Goal: Communication & Community: Answer question/provide support

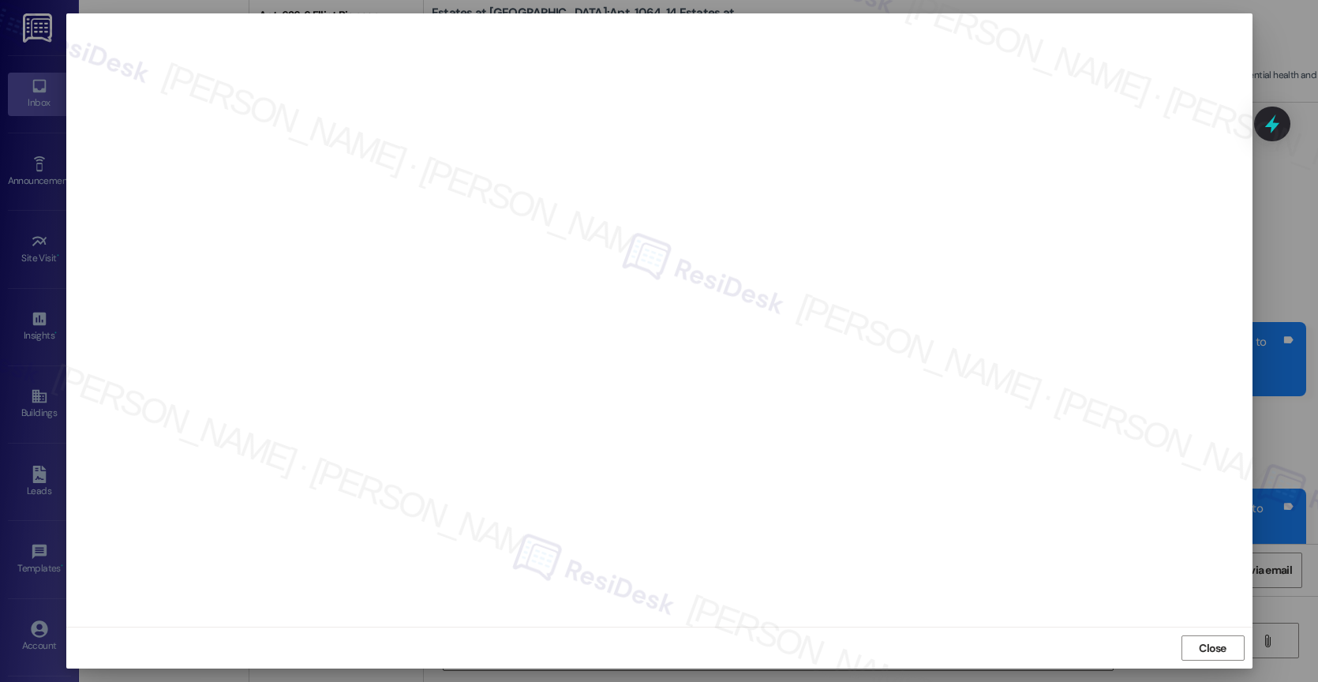
scroll to position [6298, 0]
click at [1209, 642] on span "Close" at bounding box center [1213, 648] width 28 height 17
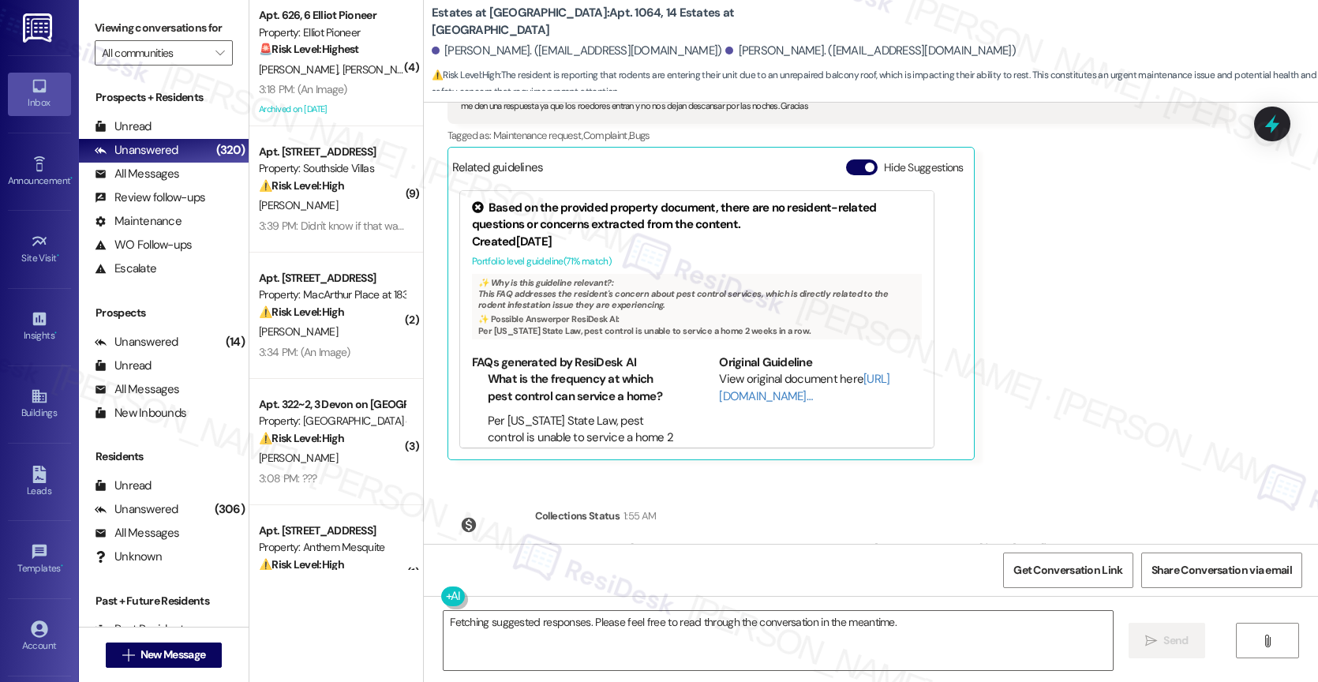
scroll to position [6094, 0]
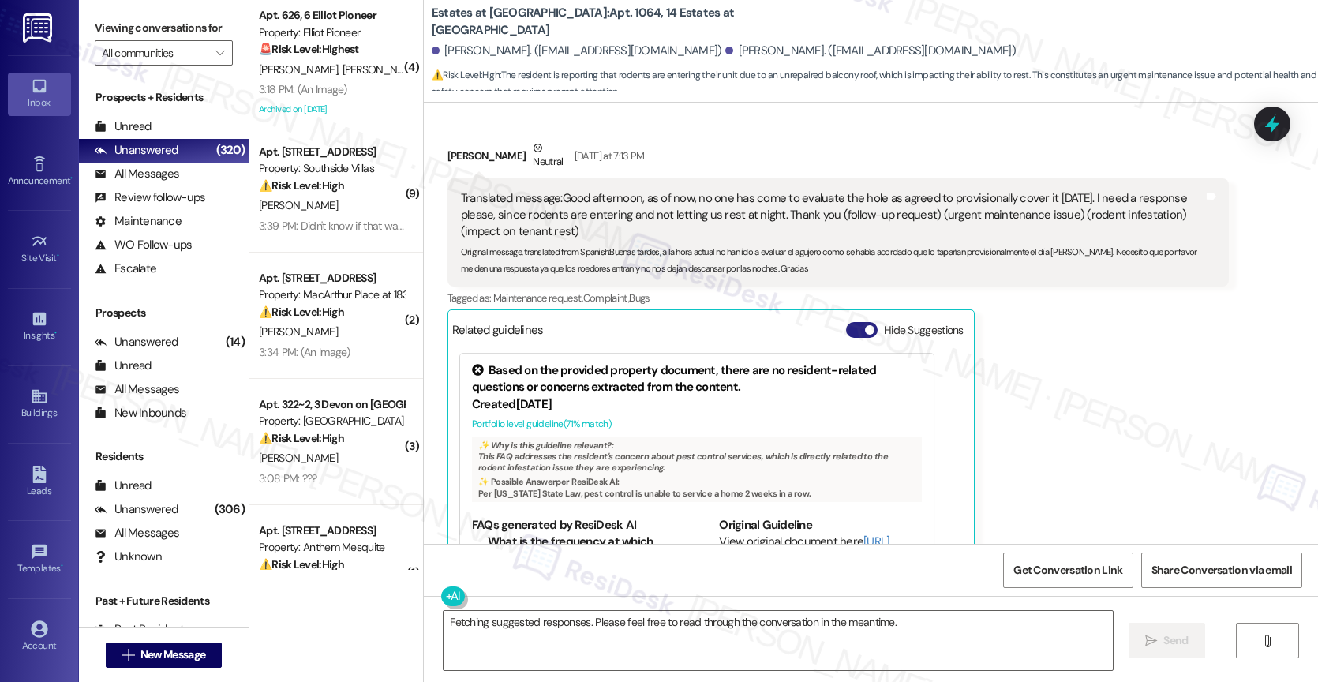
click at [865, 325] on span "button" at bounding box center [869, 329] width 9 height 9
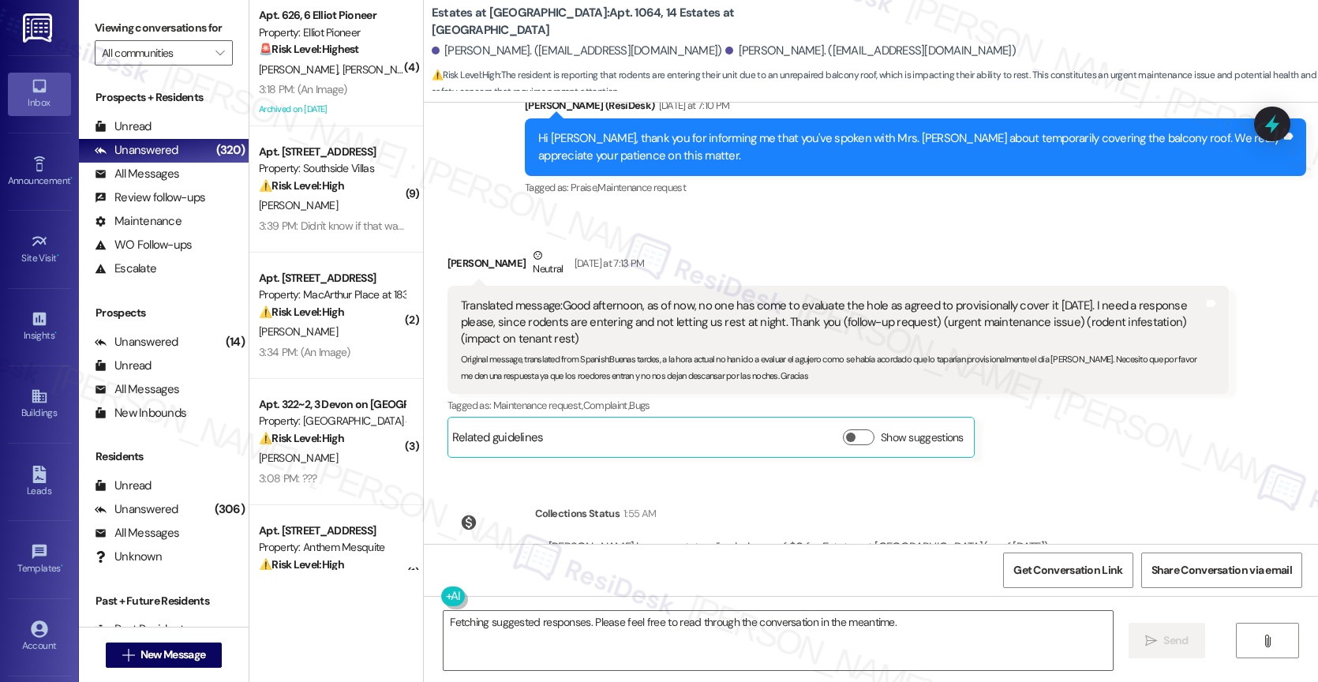
scroll to position [5952, 0]
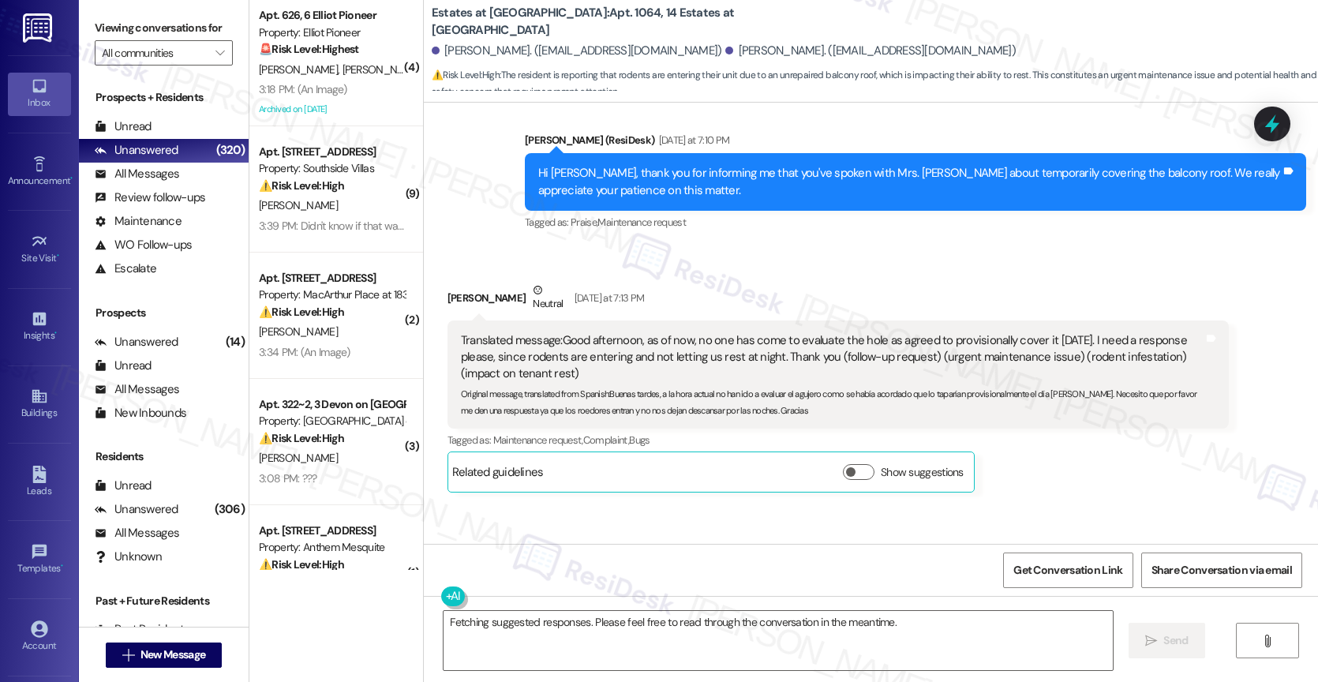
click at [827, 211] on div "Sent via SMS Sarah (ResiDesk) Yesterday at 7:10 PM Hi Lisseth, thank you for in…" at bounding box center [915, 183] width 805 height 126
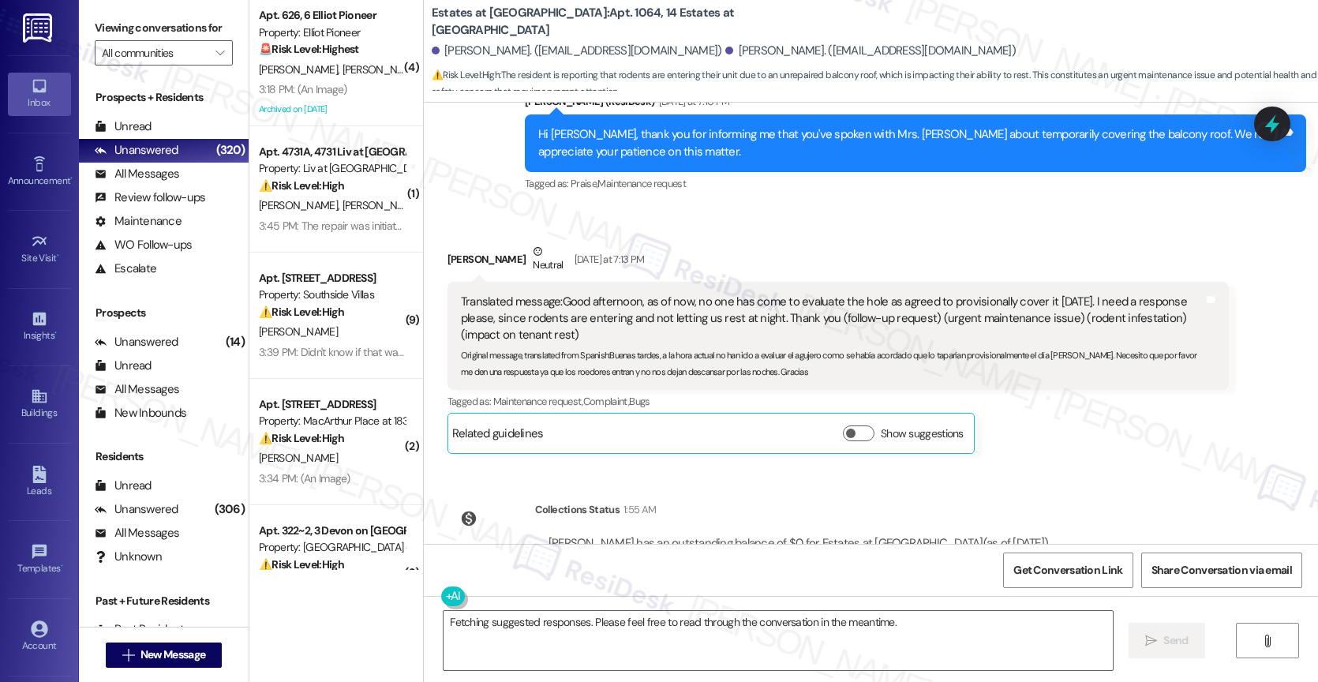
scroll to position [6025, 0]
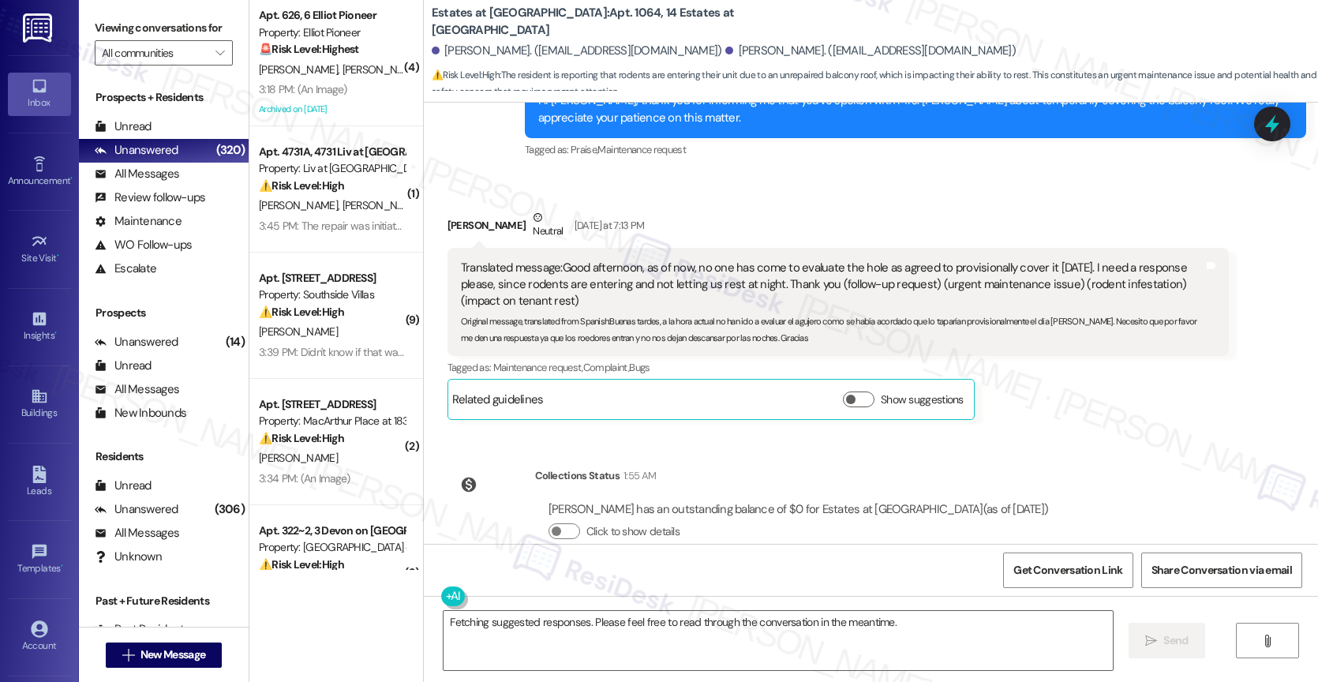
click at [746, 197] on div "Received via SMS Lisseth Salas Neutral Yesterday at 7:13 PM Translated message:…" at bounding box center [838, 314] width 805 height 234
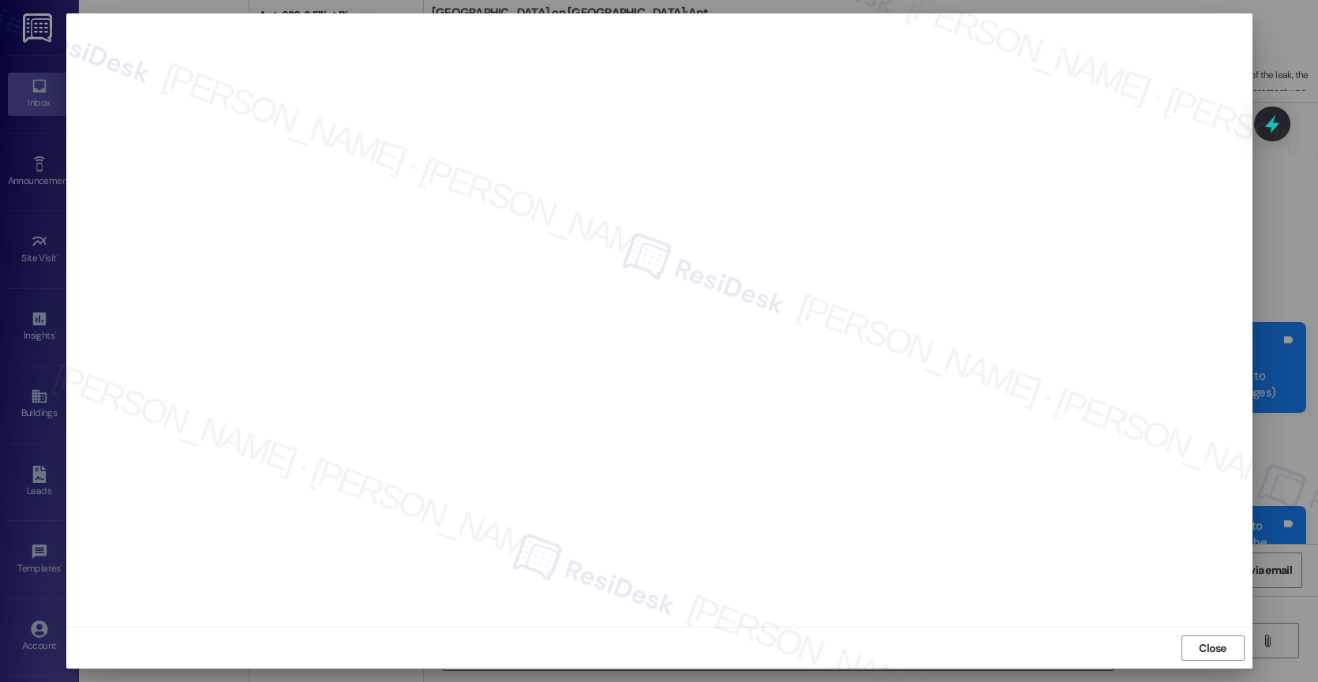
scroll to position [4949, 0]
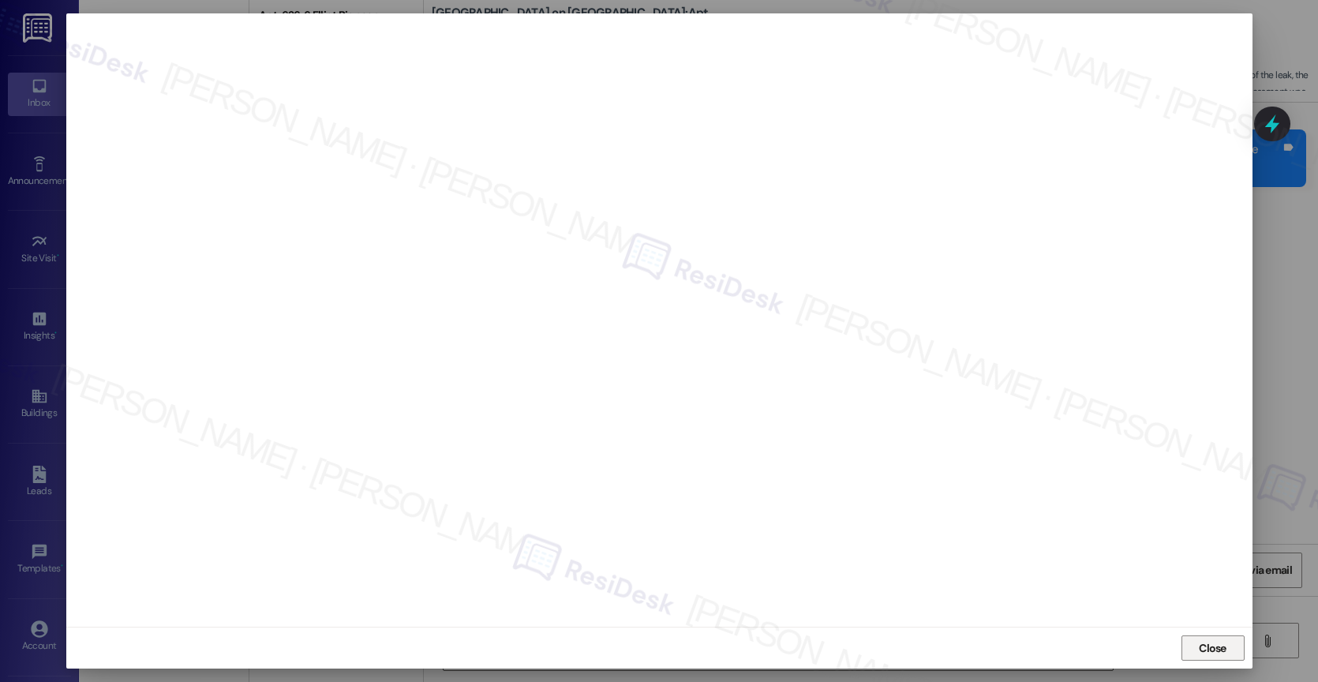
click at [1218, 640] on span "Close" at bounding box center [1213, 648] width 28 height 17
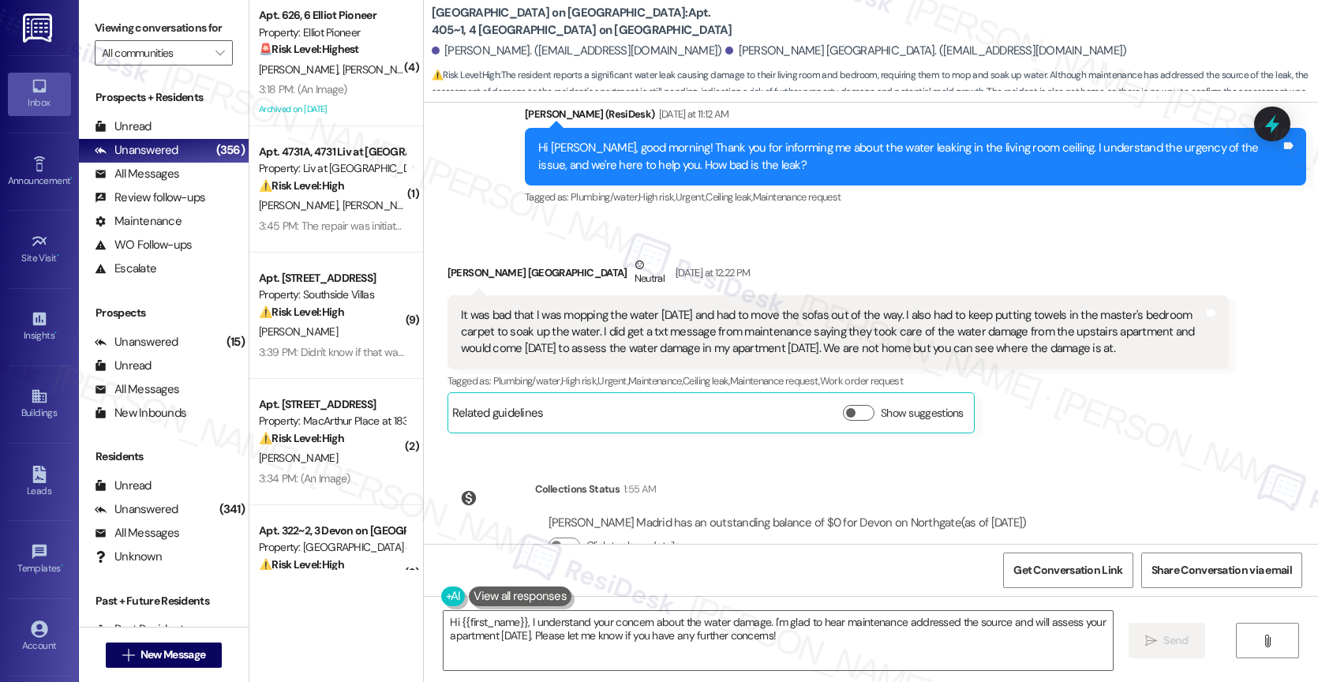
scroll to position [4981, 0]
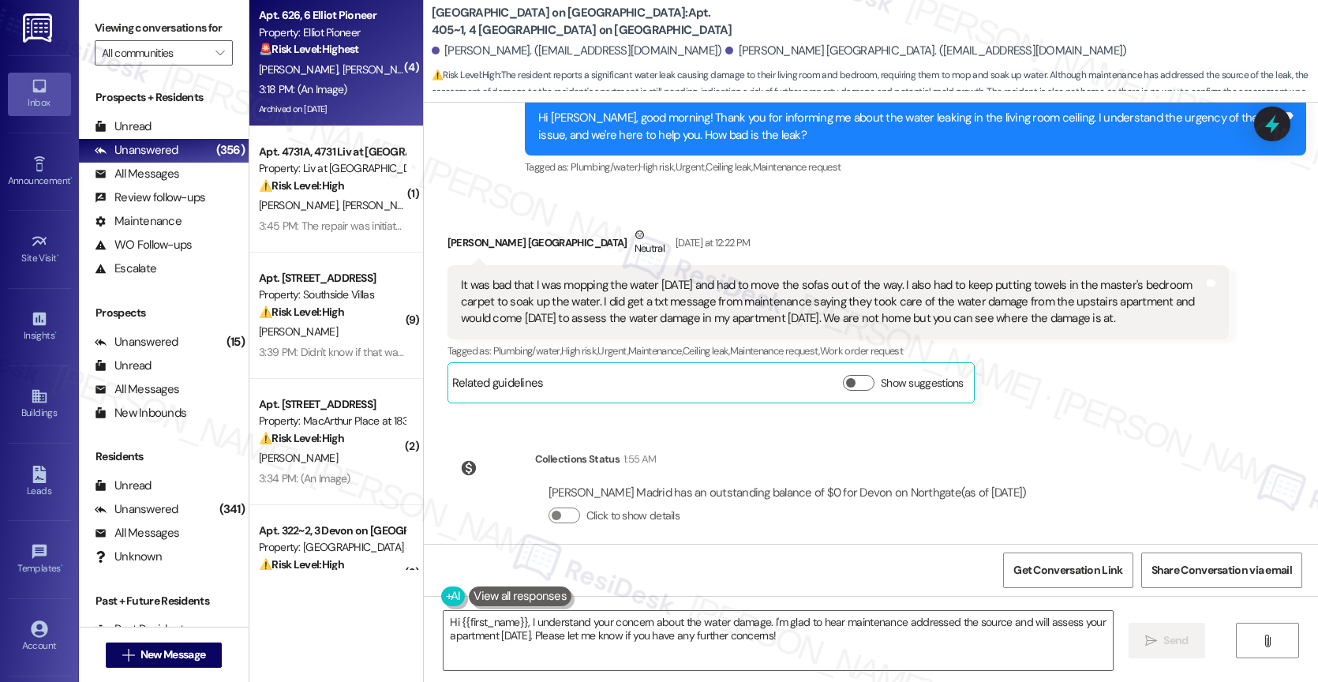
click at [342, 76] on span "[PERSON_NAME]" at bounding box center [381, 69] width 79 height 14
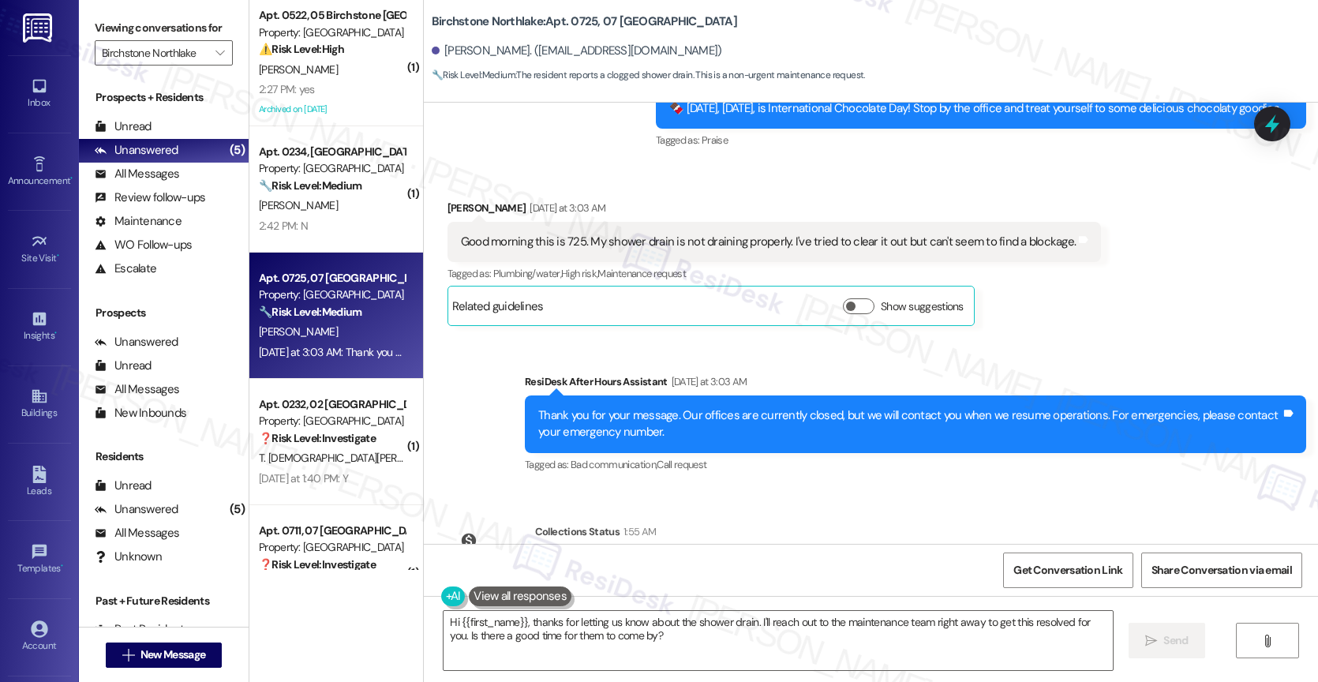
scroll to position [15605, 0]
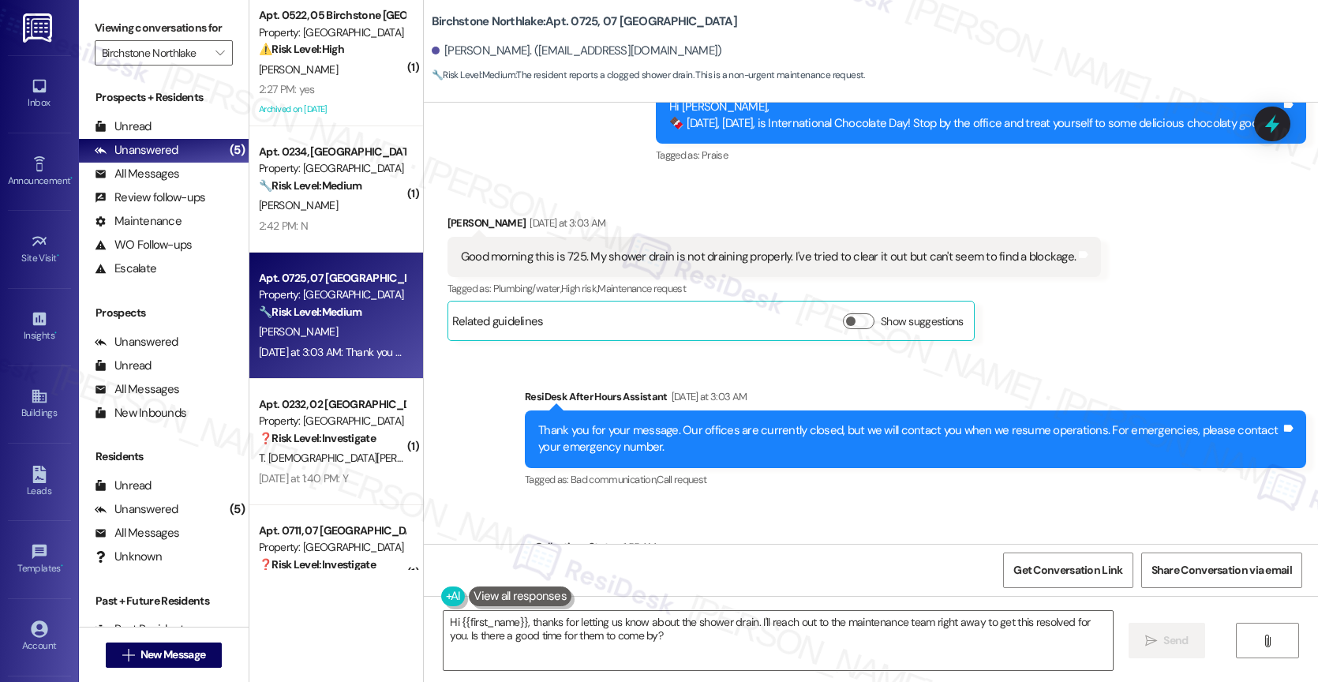
click at [741, 179] on div "Received via SMS Burton James Yesterday at 3:03 AM Good morning this is 725. My…" at bounding box center [871, 266] width 894 height 174
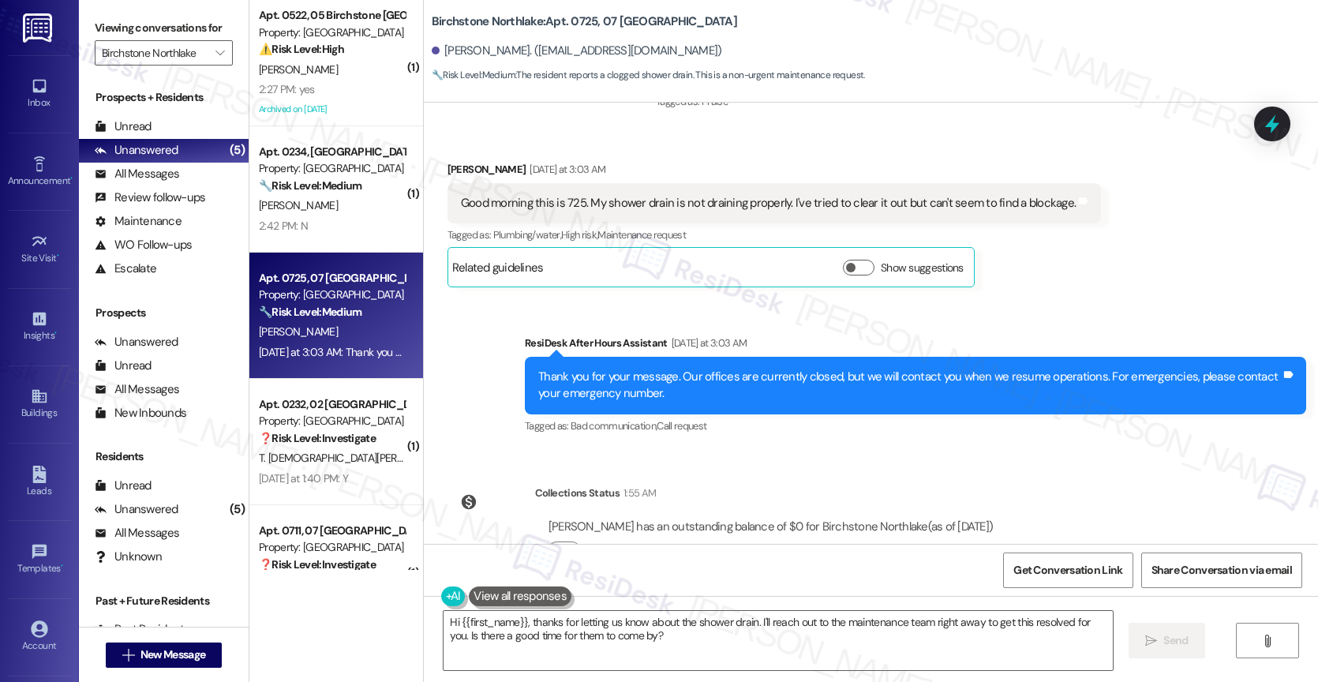
scroll to position [15643, 0]
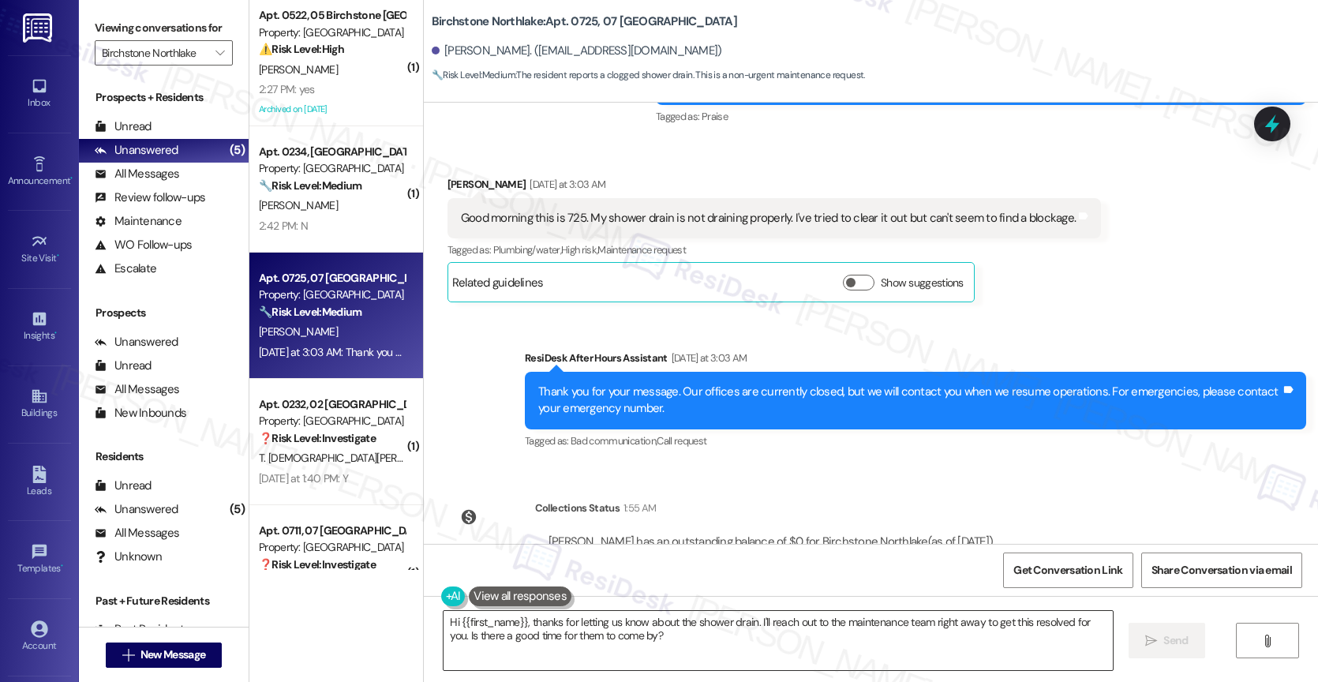
click at [492, 626] on textarea "Hi {{first_name}}, thanks for letting us know about the shower drain. I'll reac…" at bounding box center [777, 640] width 669 height 59
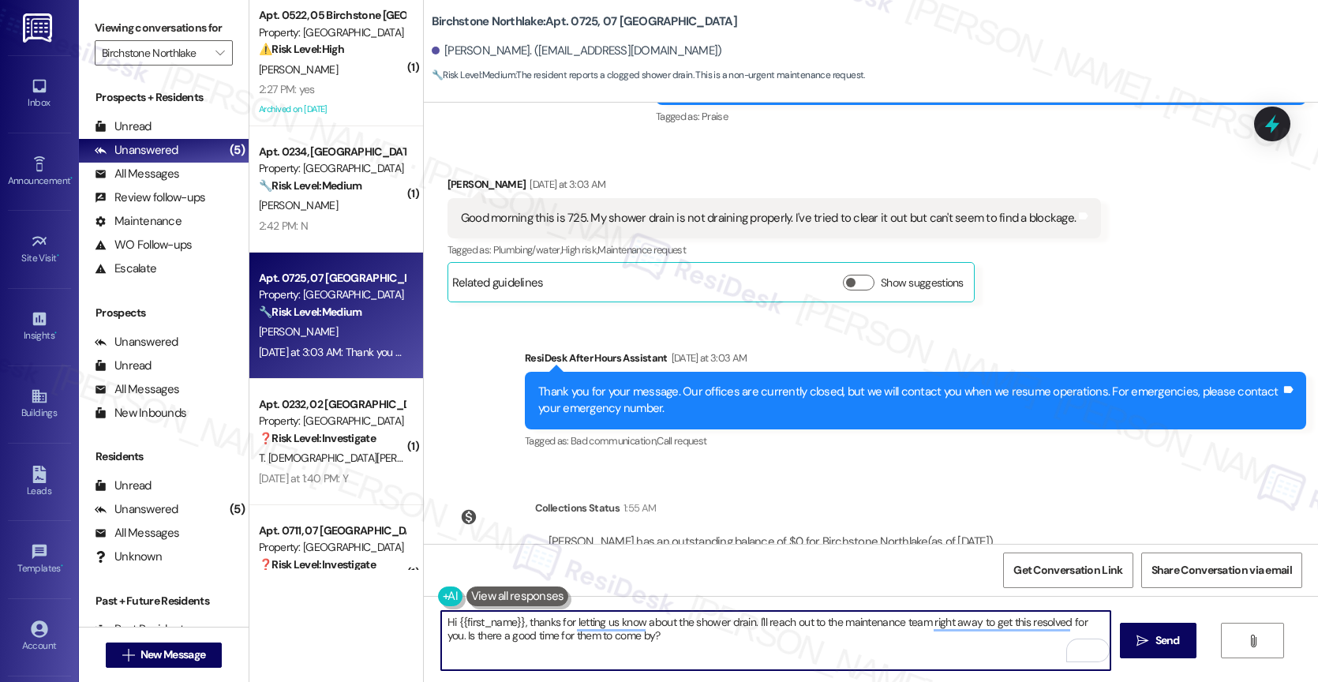
click at [686, 647] on textarea "Hi {{first_name}}, thanks for letting us know about the shower drain. I'll reac…" at bounding box center [775, 640] width 669 height 59
drag, startPoint x: 747, startPoint y: 622, endPoint x: 751, endPoint y: 647, distance: 25.6
click at [751, 647] on textarea "Hi {{first_name}}, thanks for letting us know about the shower drain. I'll reac…" at bounding box center [775, 640] width 669 height 59
drag, startPoint x: 747, startPoint y: 621, endPoint x: 756, endPoint y: 618, distance: 9.2
click at [758, 638] on textarea "Hi {{first_name}}, thanks for letting us know about the shower drain. I'll reac…" at bounding box center [775, 640] width 669 height 59
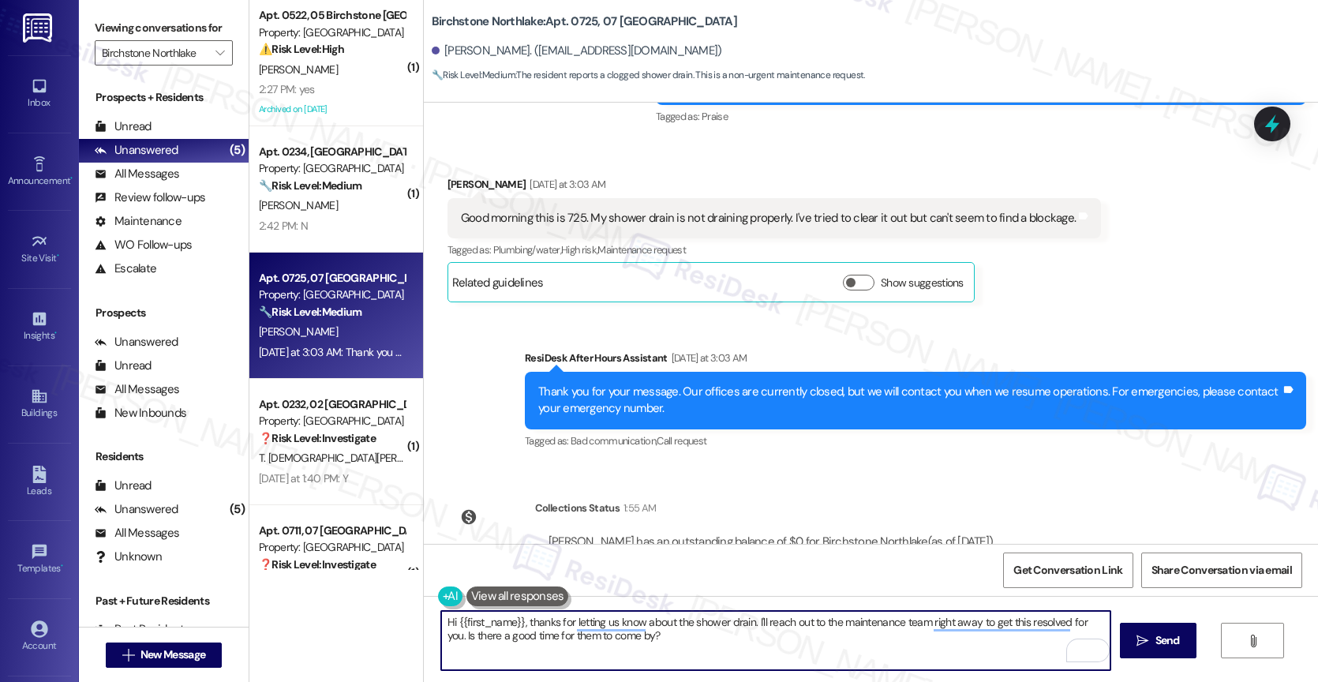
drag, startPoint x: 746, startPoint y: 617, endPoint x: 759, endPoint y: 638, distance: 24.5
click at [759, 638] on textarea "Hi {{first_name}}, thanks for letting us know about the shower drain. I'll reac…" at bounding box center [775, 640] width 669 height 59
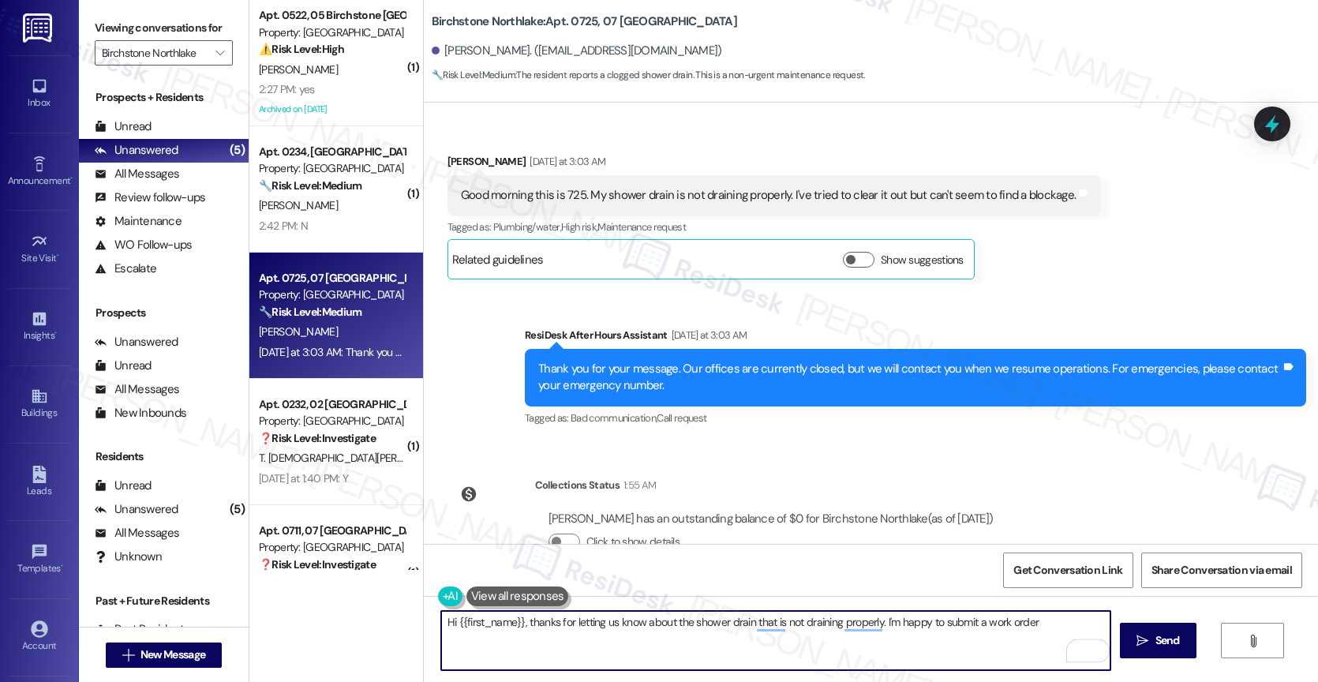
scroll to position [15675, 0]
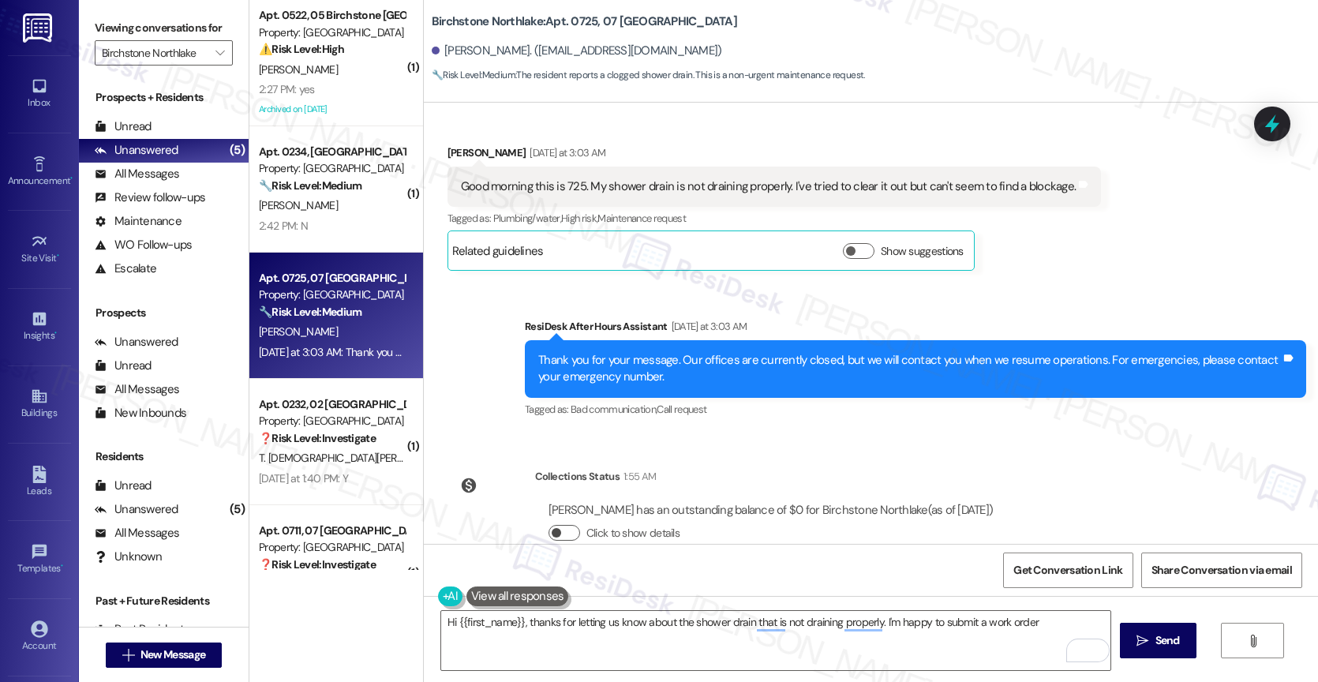
click at [550, 525] on button "Click to show details" at bounding box center [564, 533] width 32 height 16
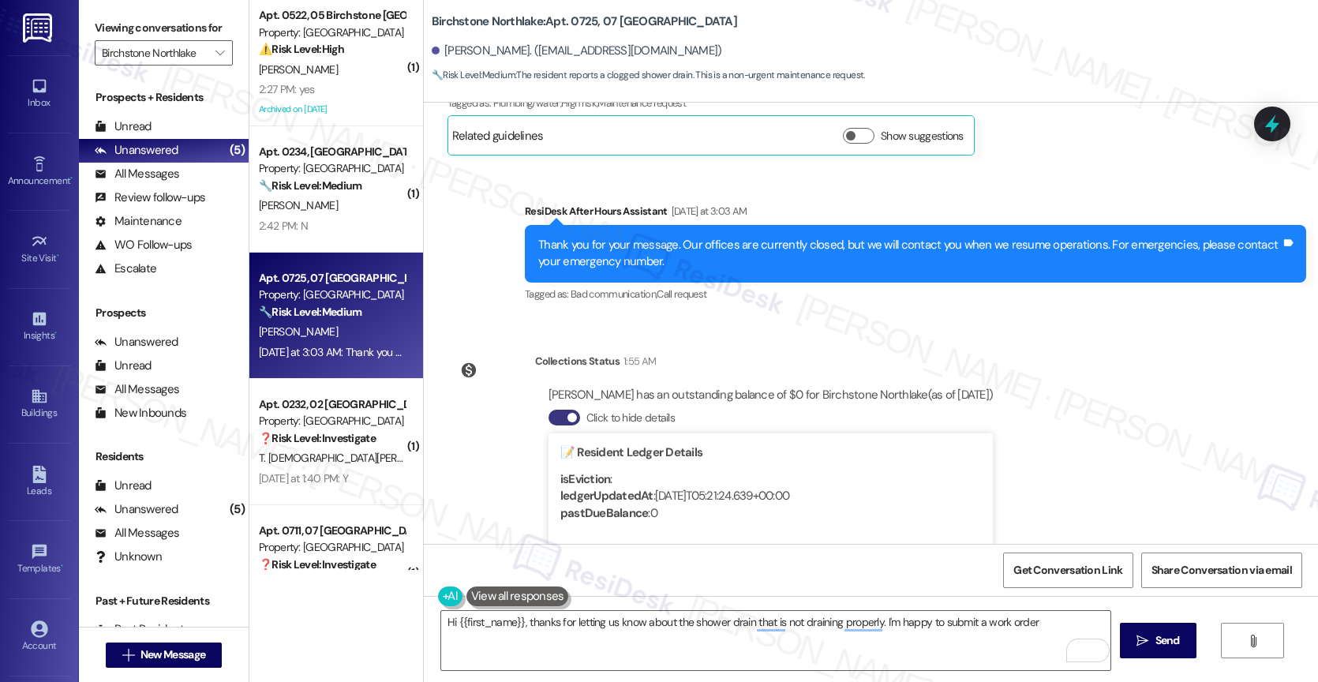
scroll to position [15883, 0]
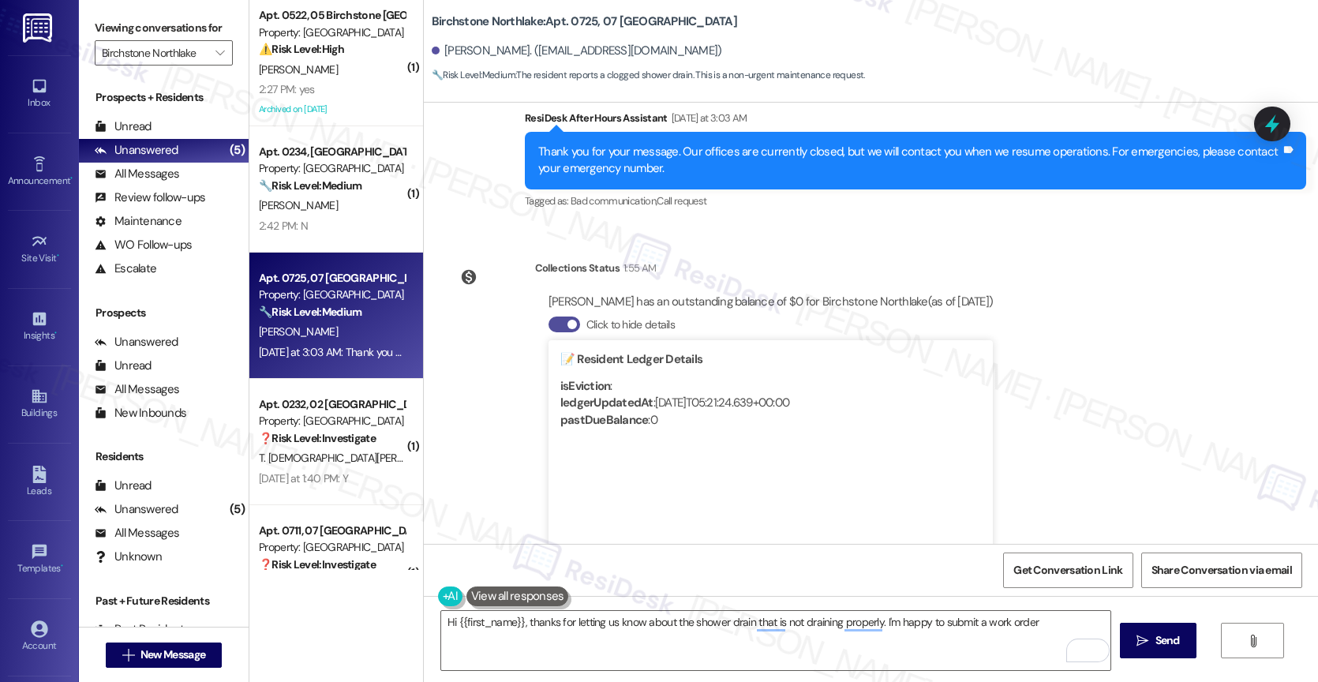
click at [548, 316] on button "Click to hide details" at bounding box center [564, 324] width 32 height 16
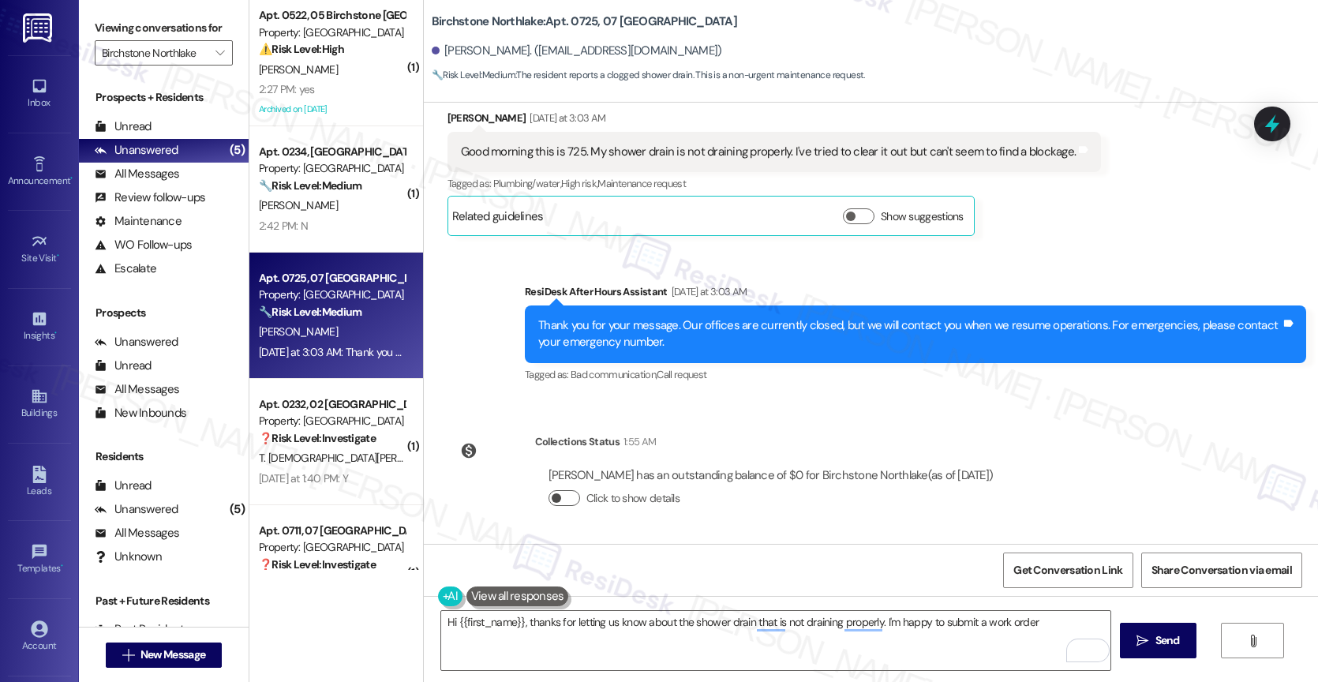
scroll to position [15675, 0]
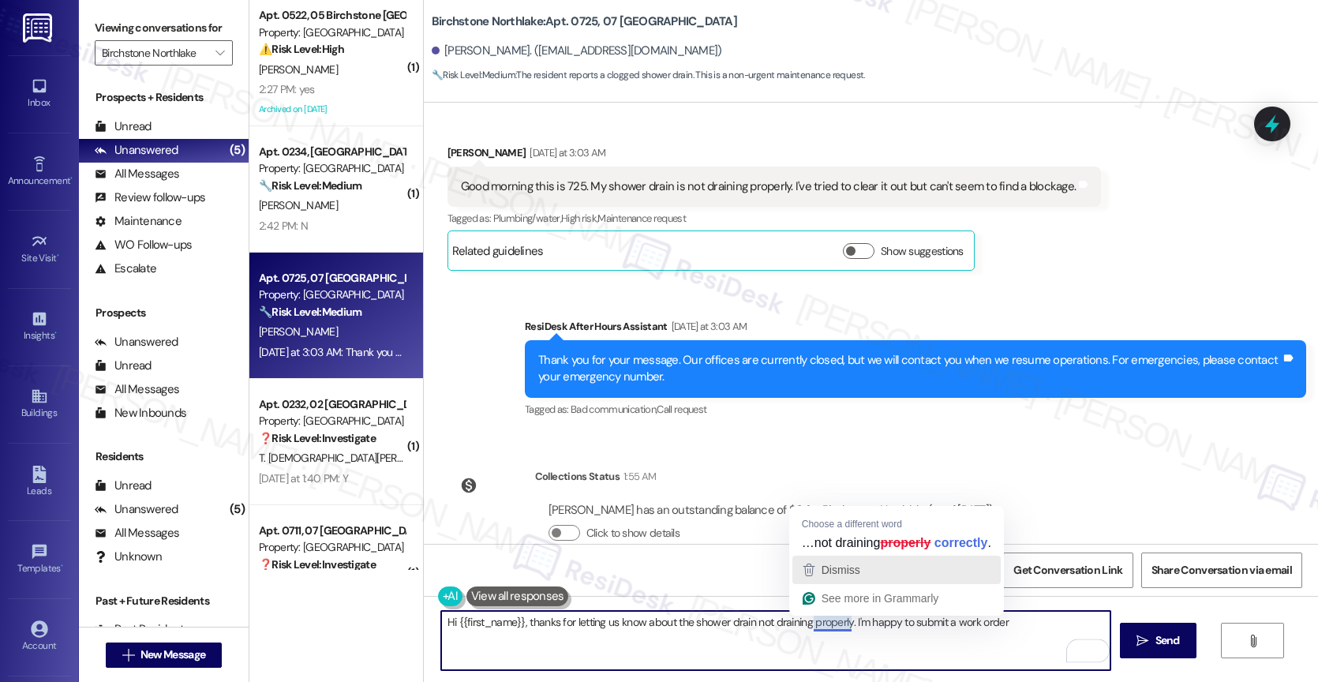
click at [862, 571] on div "Dismiss" at bounding box center [896, 570] width 194 height 24
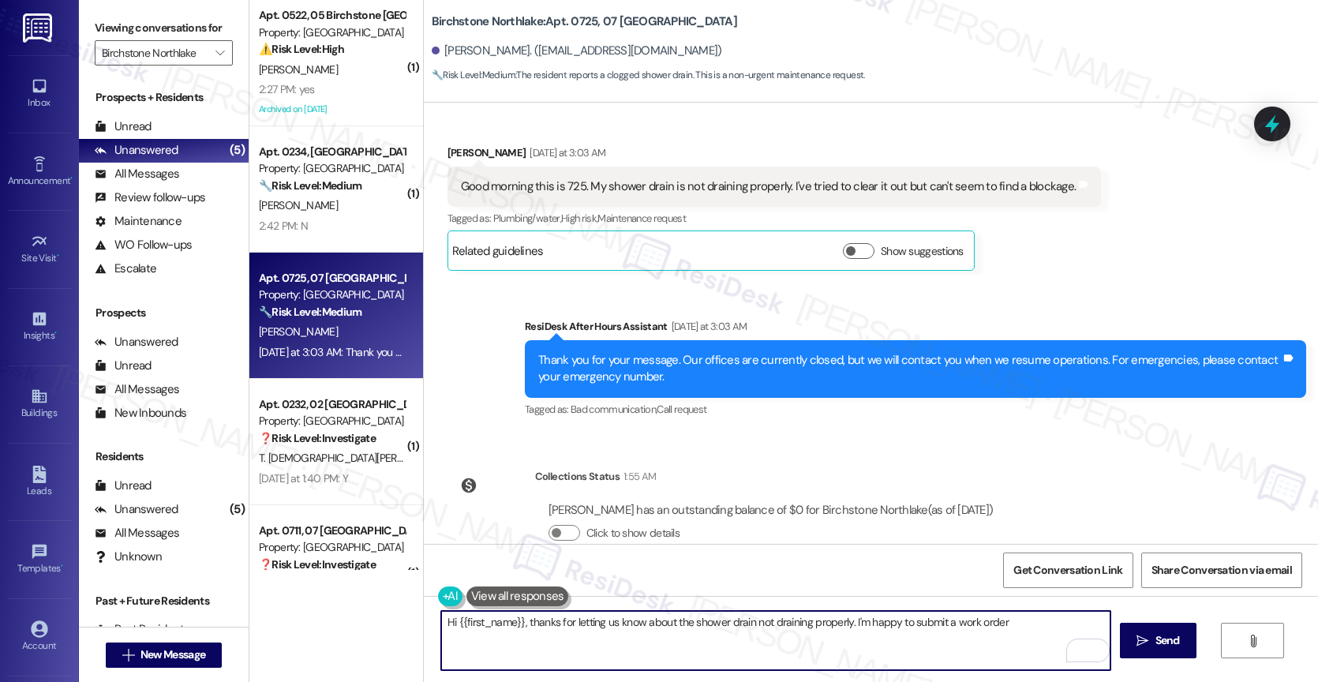
click at [1026, 626] on textarea "Hi {{first_name}}, thanks for letting us know about the shower drain not draini…" at bounding box center [775, 640] width 669 height 59
type textarea "Hi {{first_name}}, thanks for letting us know about the shower drain not draini…"
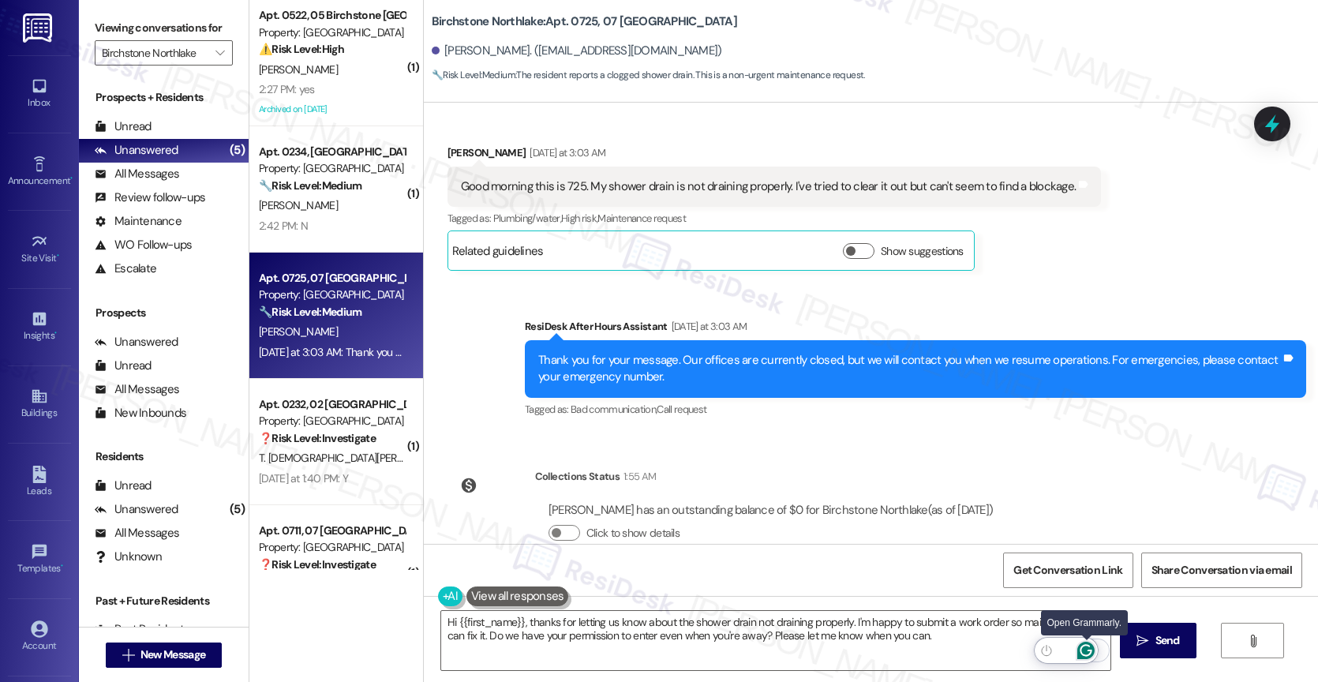
click at [1088, 648] on icon "Open Grammarly. 0 Suggestions." at bounding box center [1085, 650] width 17 height 17
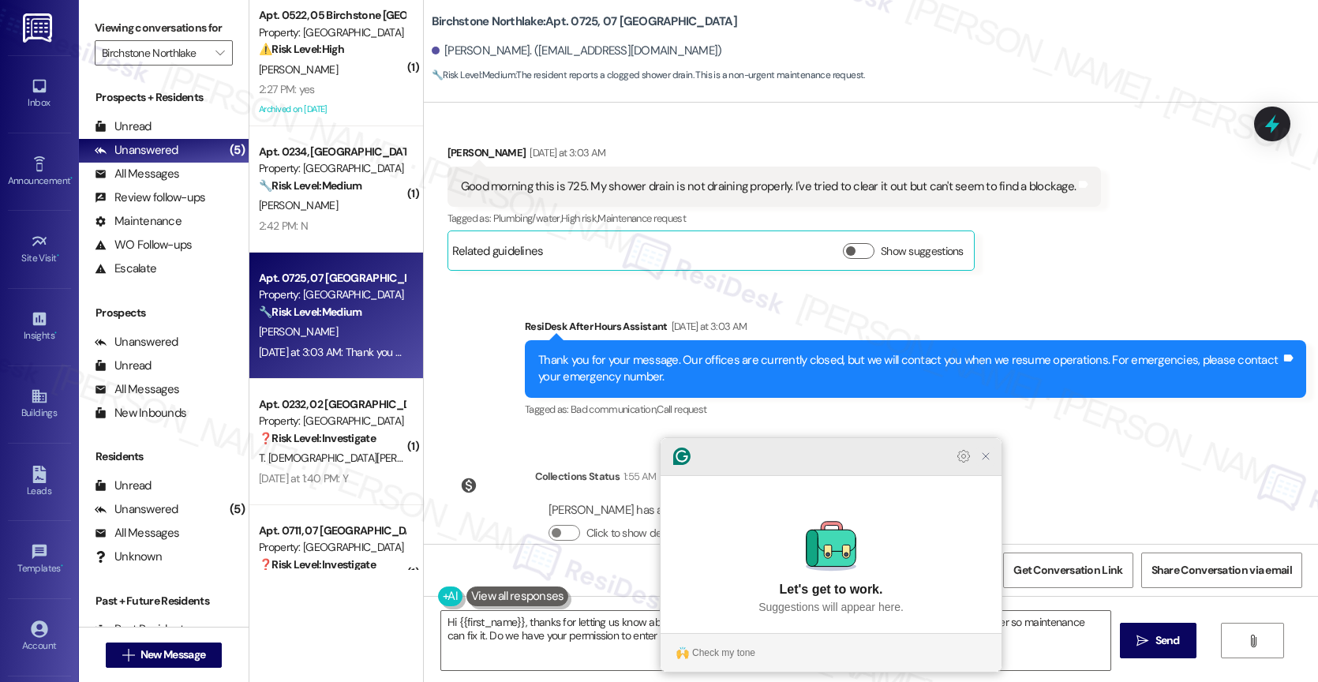
click at [990, 462] on icon "Close Grammarly Assistant" at bounding box center [985, 456] width 13 height 13
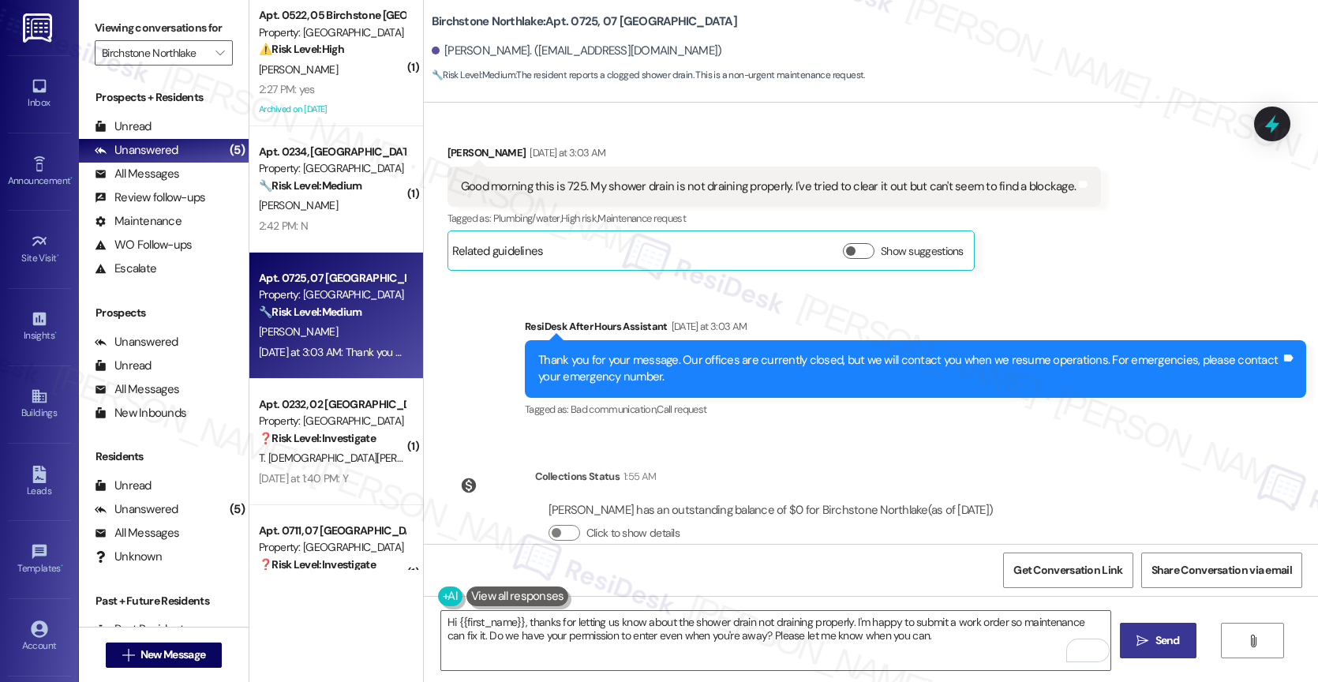
click at [1161, 641] on span "Send" at bounding box center [1167, 640] width 24 height 17
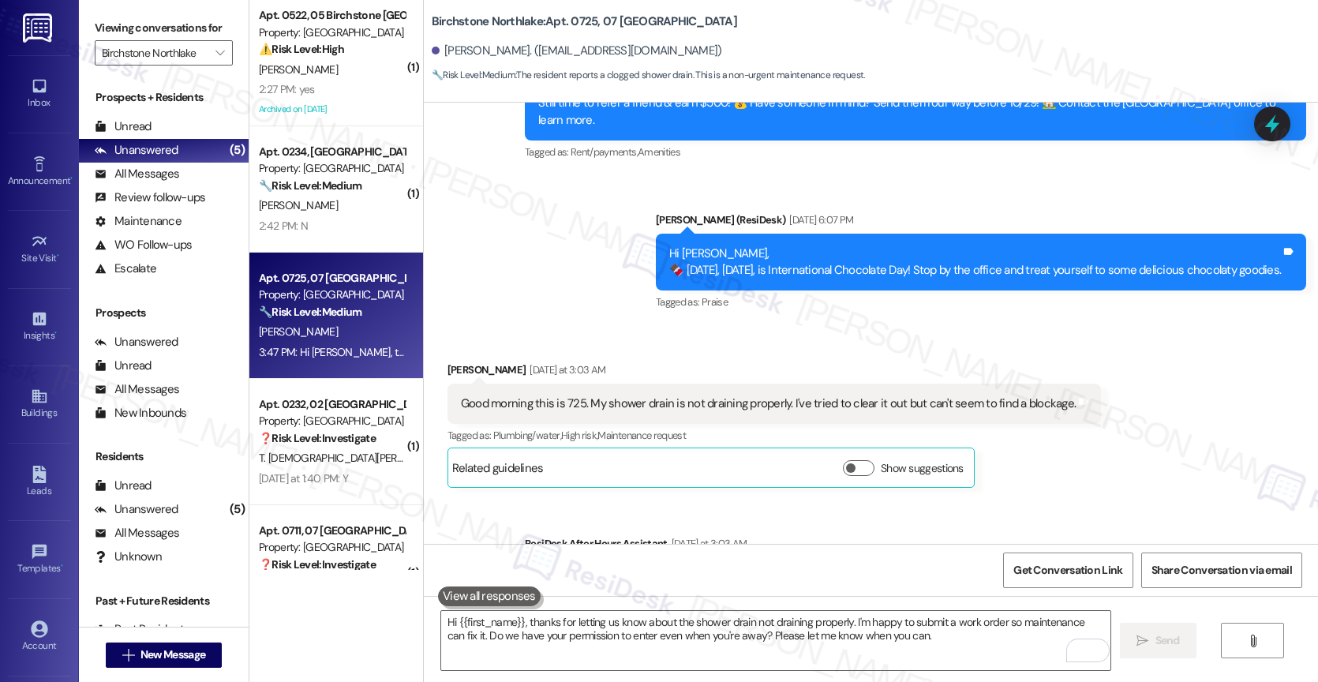
scroll to position [15216, 0]
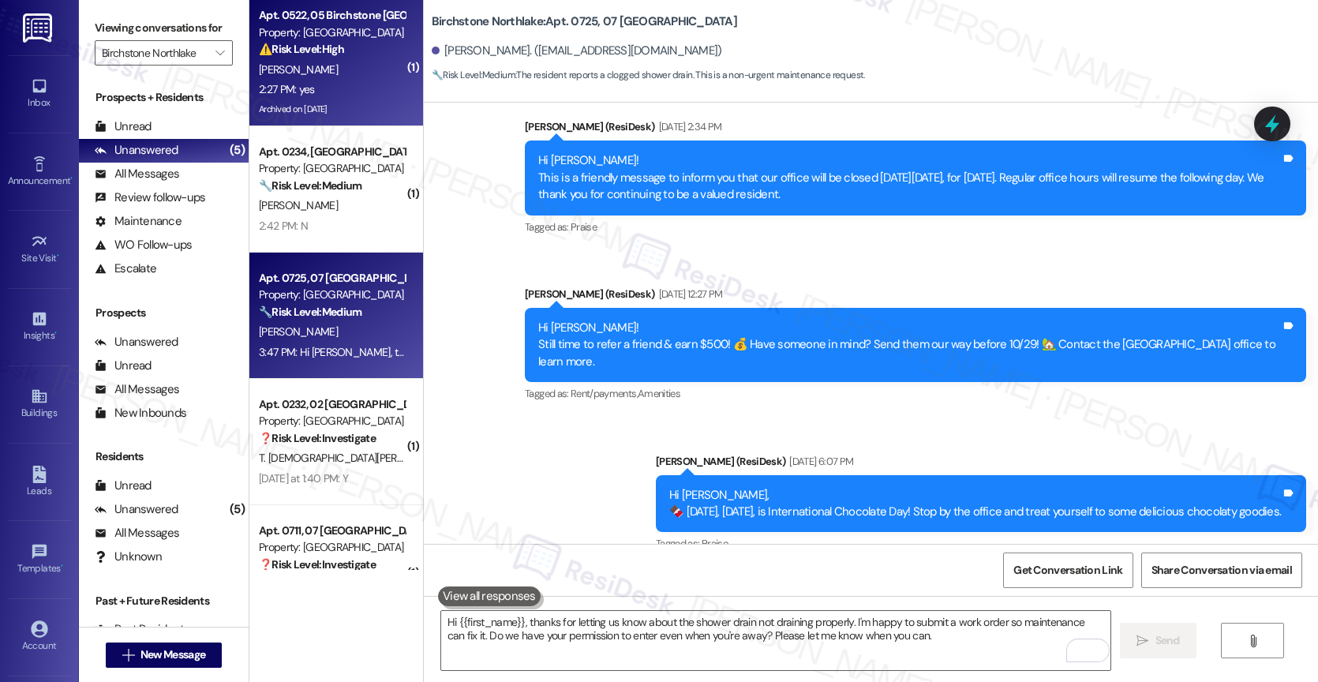
click at [270, 71] on span "J. Applewhite" at bounding box center [298, 69] width 79 height 14
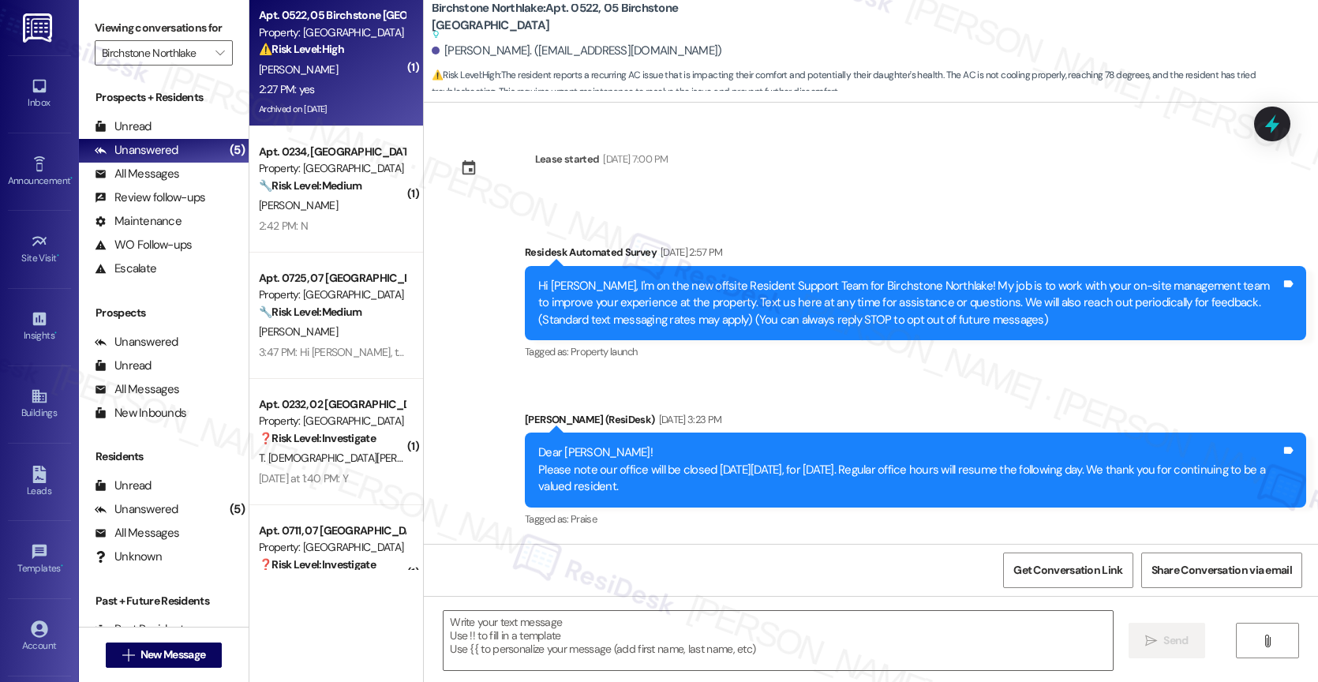
scroll to position [6982, 0]
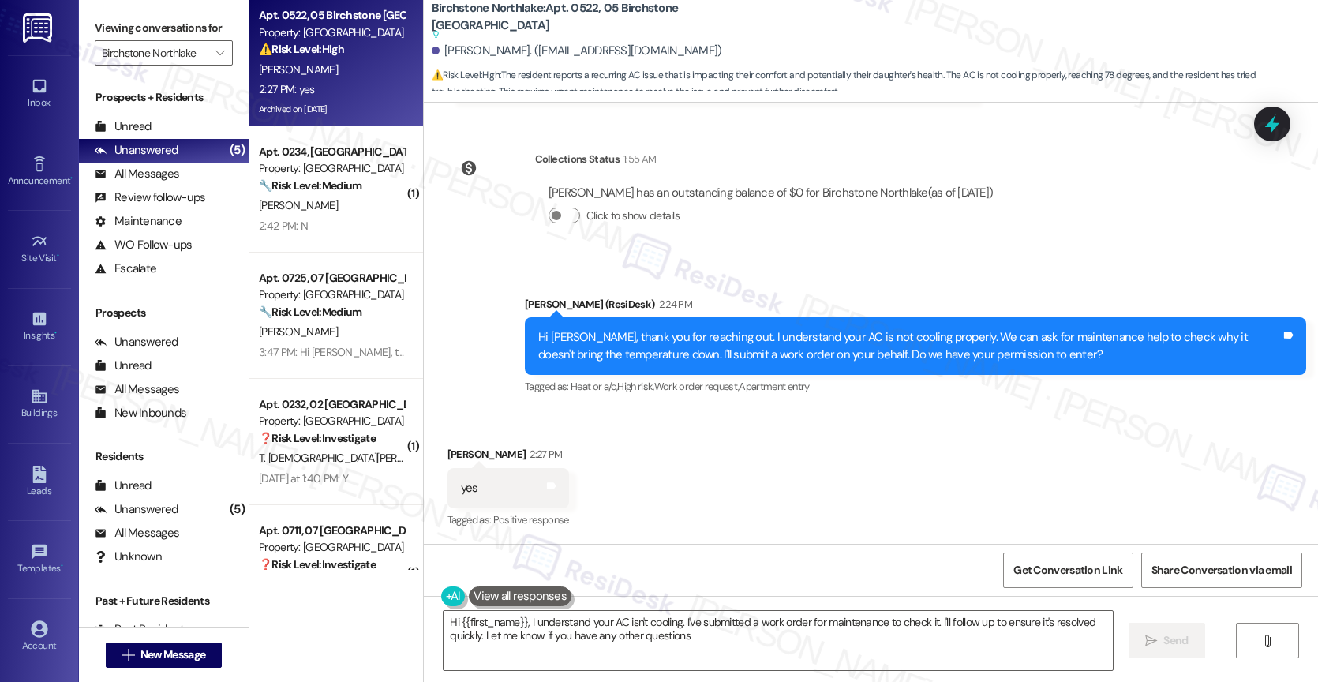
type textarea "Hi {{first_name}}, I understand your AC isn't cooling. I've submitted a work or…"
click at [758, 472] on div "Received via SMS Jasmine Applewhite 2:27 PM yes Tags and notes Tagged as: Posit…" at bounding box center [871, 476] width 894 height 133
click at [686, 430] on div "Received via SMS Jasmine Applewhite 2:27 PM yes Tags and notes Tagged as: Posit…" at bounding box center [871, 476] width 894 height 133
click at [695, 425] on div "Received via SMS Jasmine Applewhite 2:27 PM yes Tags and notes Tagged as: Posit…" at bounding box center [871, 476] width 894 height 133
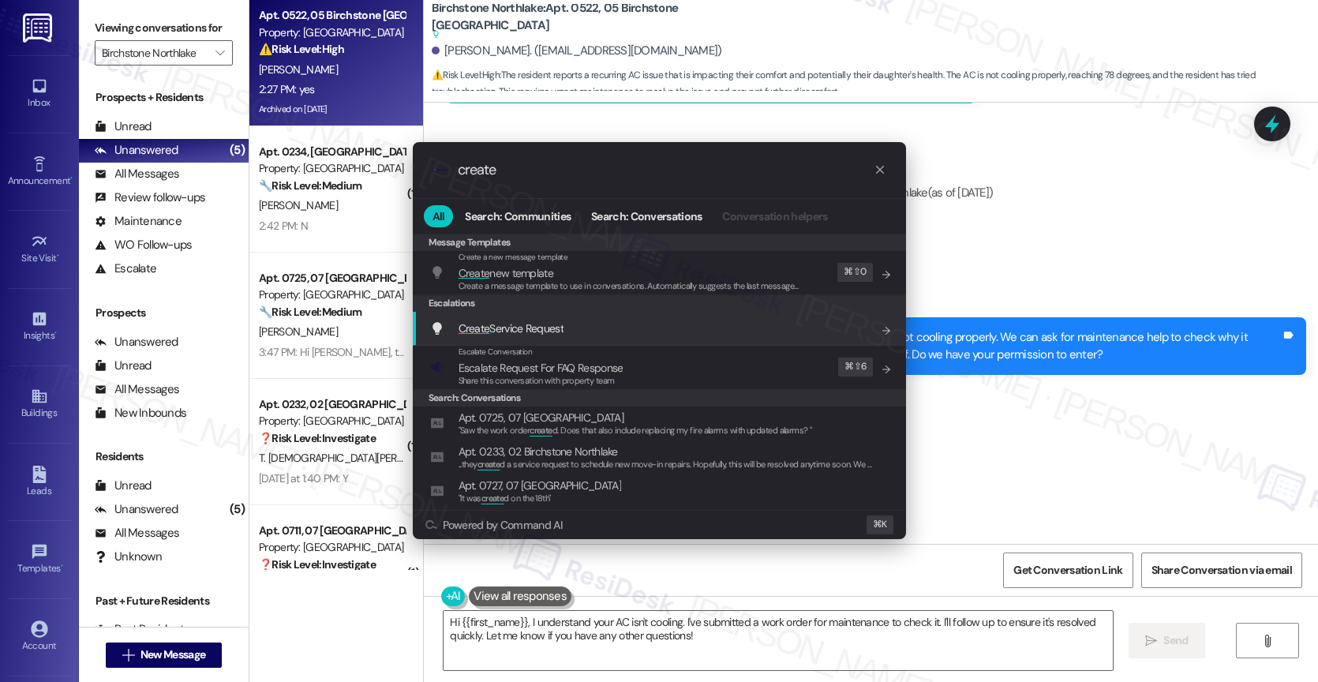
type input "create"
click at [534, 331] on span "Create Service Request" at bounding box center [510, 328] width 105 height 14
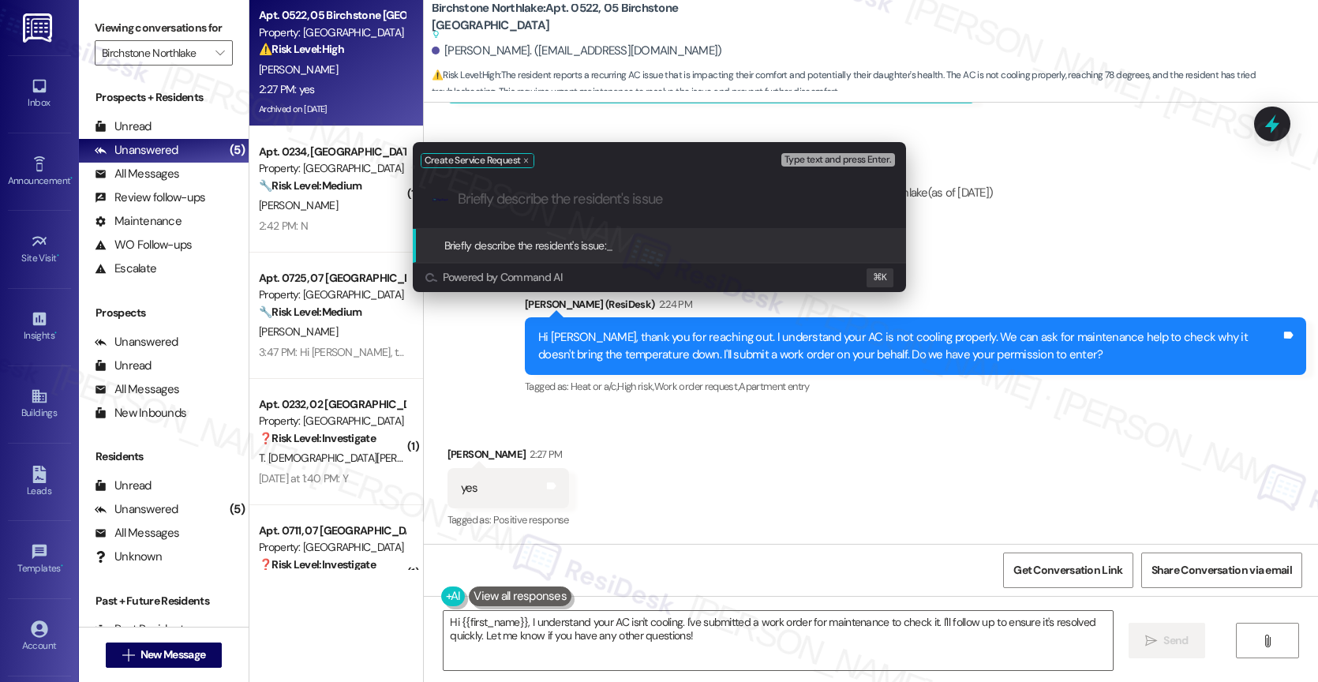
click at [580, 203] on input "Briefly describe the resident's issue" at bounding box center [672, 199] width 428 height 17
click at [669, 543] on div "Create Service Request Type text and press Enter. .cls-1{fill:#0a055f;}.cls-2{f…" at bounding box center [659, 341] width 1318 height 682
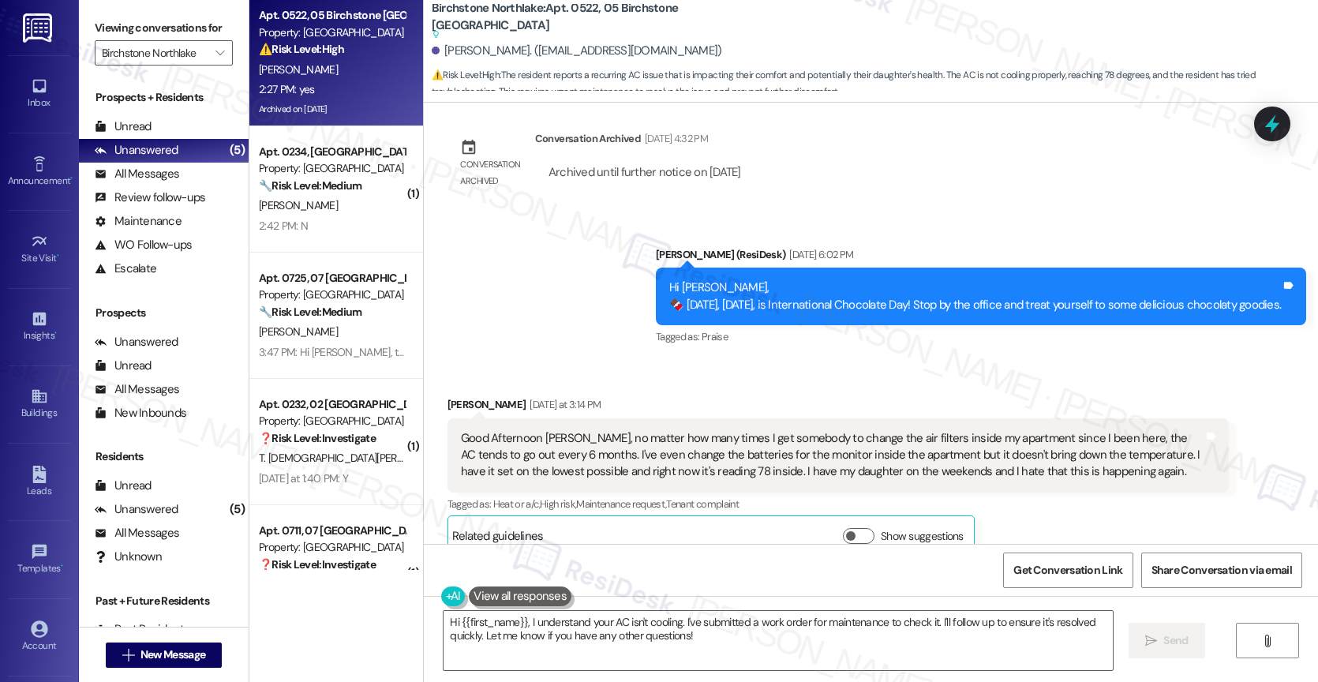
scroll to position [6550, 0]
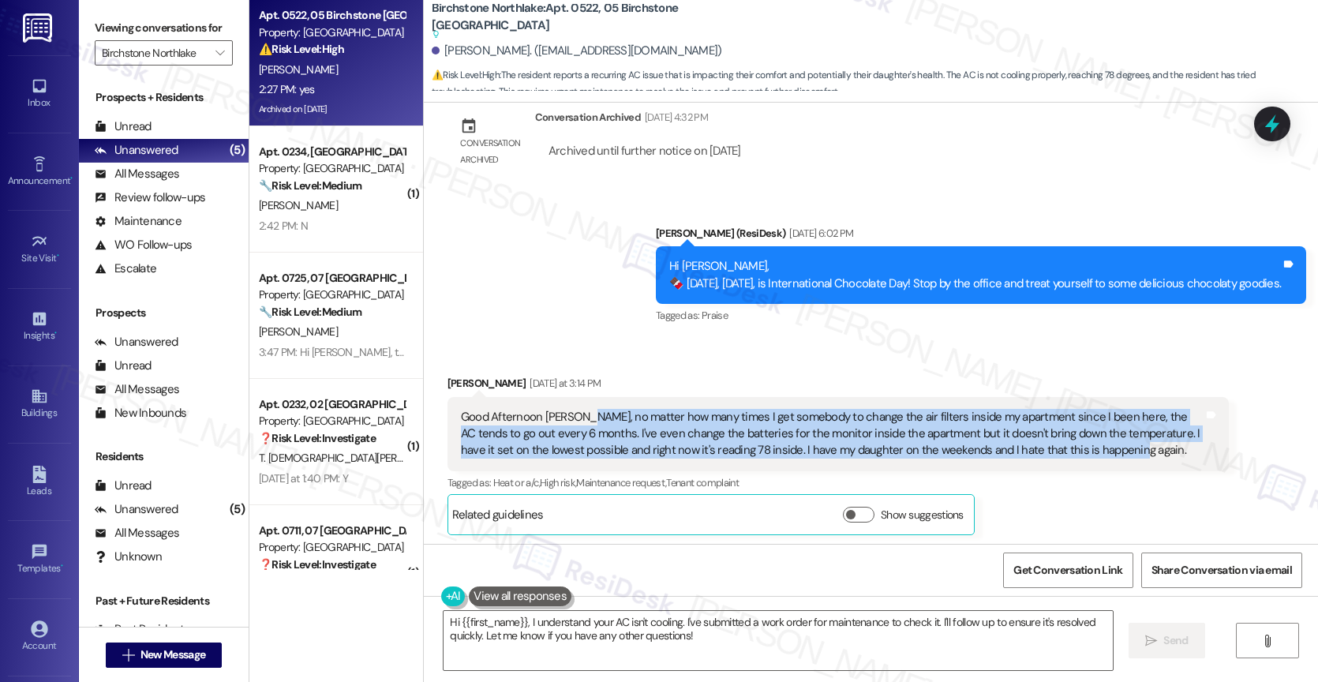
drag, startPoint x: 569, startPoint y: 415, endPoint x: 1052, endPoint y: 449, distance: 484.1
click at [1052, 449] on div "Good Afternoon Sarah, no matter how many times I get somebody to change the air…" at bounding box center [832, 434] width 743 height 51
copy div "o matter how many times I get somebody to change the air filters inside my apar…"
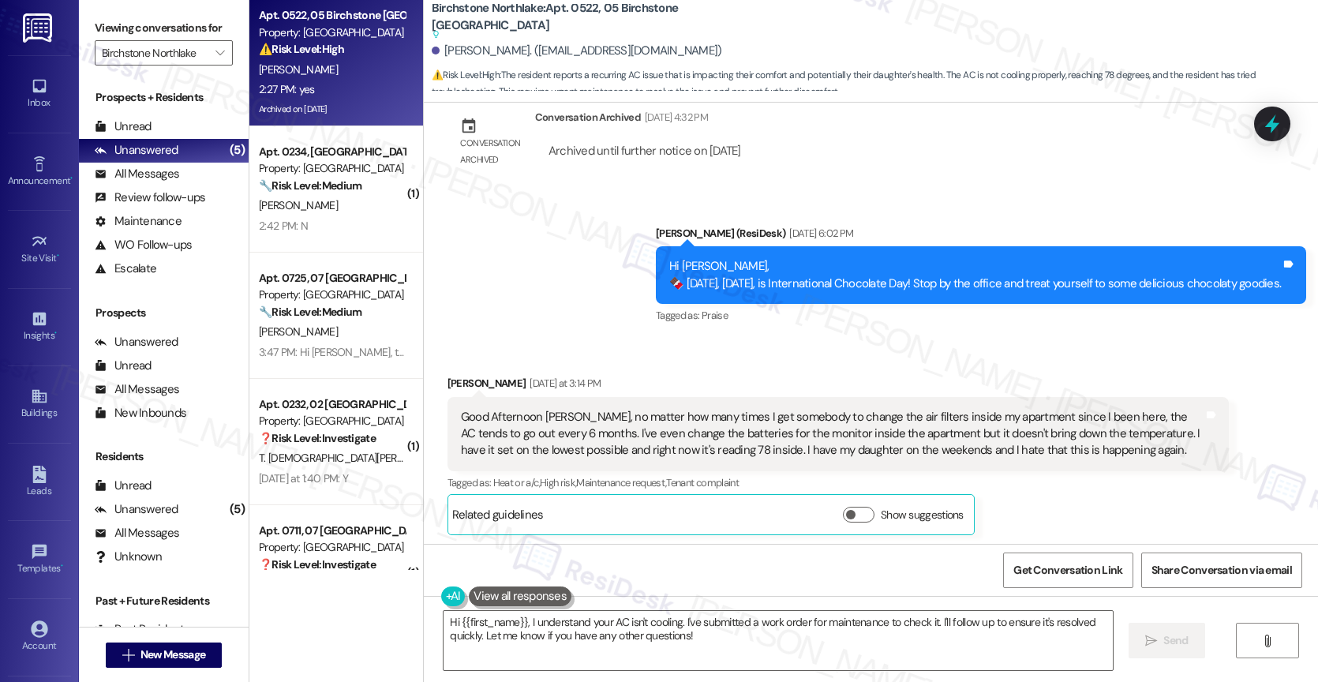
click at [770, 340] on div "Received via SMS Jasmine Applewhite Yesterday at 3:14 PM Good Afternoon Sarah, …" at bounding box center [871, 443] width 894 height 208
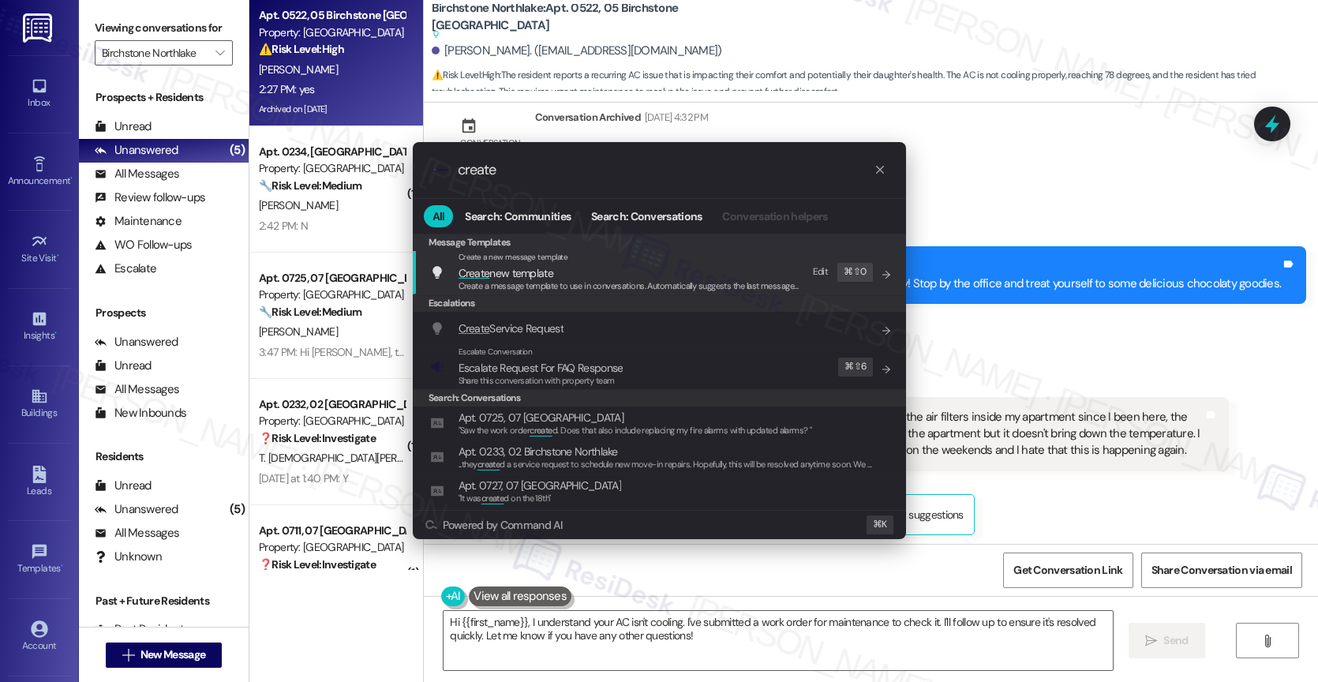
type input "create"
click at [498, 326] on span "Create Service Request" at bounding box center [510, 328] width 105 height 14
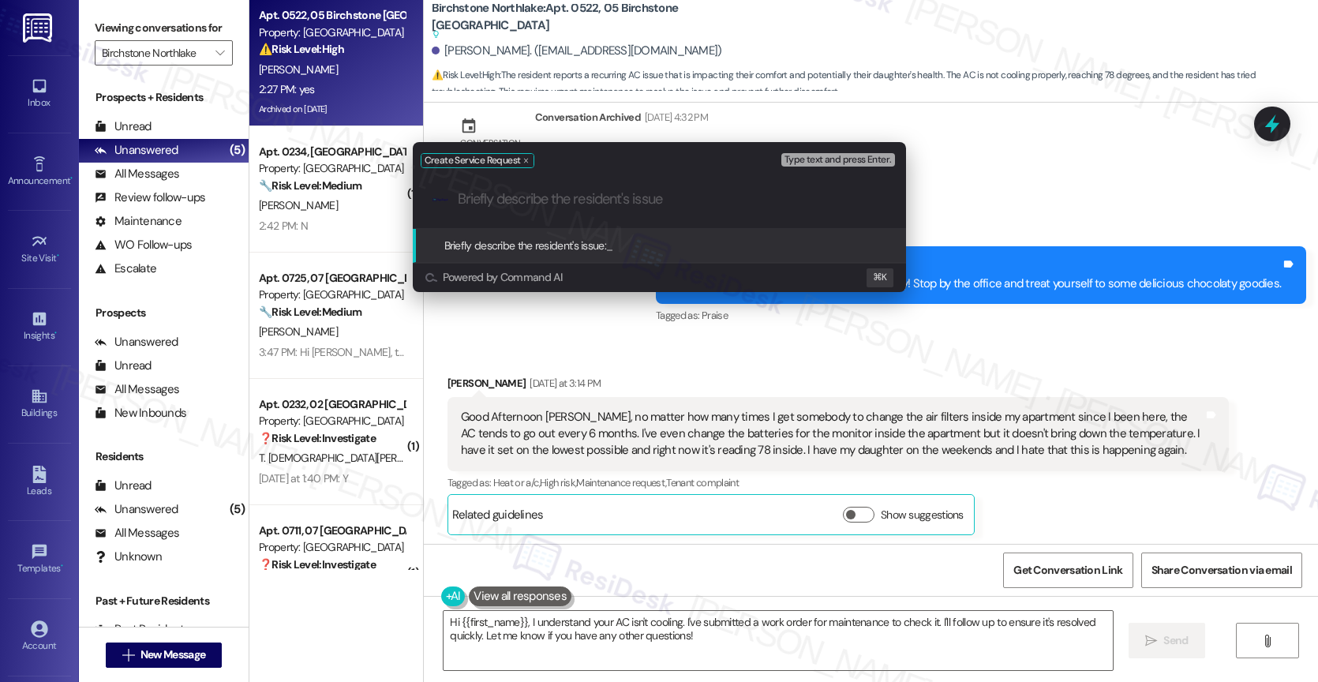
click at [540, 206] on input "Briefly describe the resident's issue" at bounding box center [672, 199] width 428 height 17
paste input "o matter how many times I get somebody to change the air filters inside my apar…"
type input "o matter how many times I get somebody to change the air filters inside my apar…"
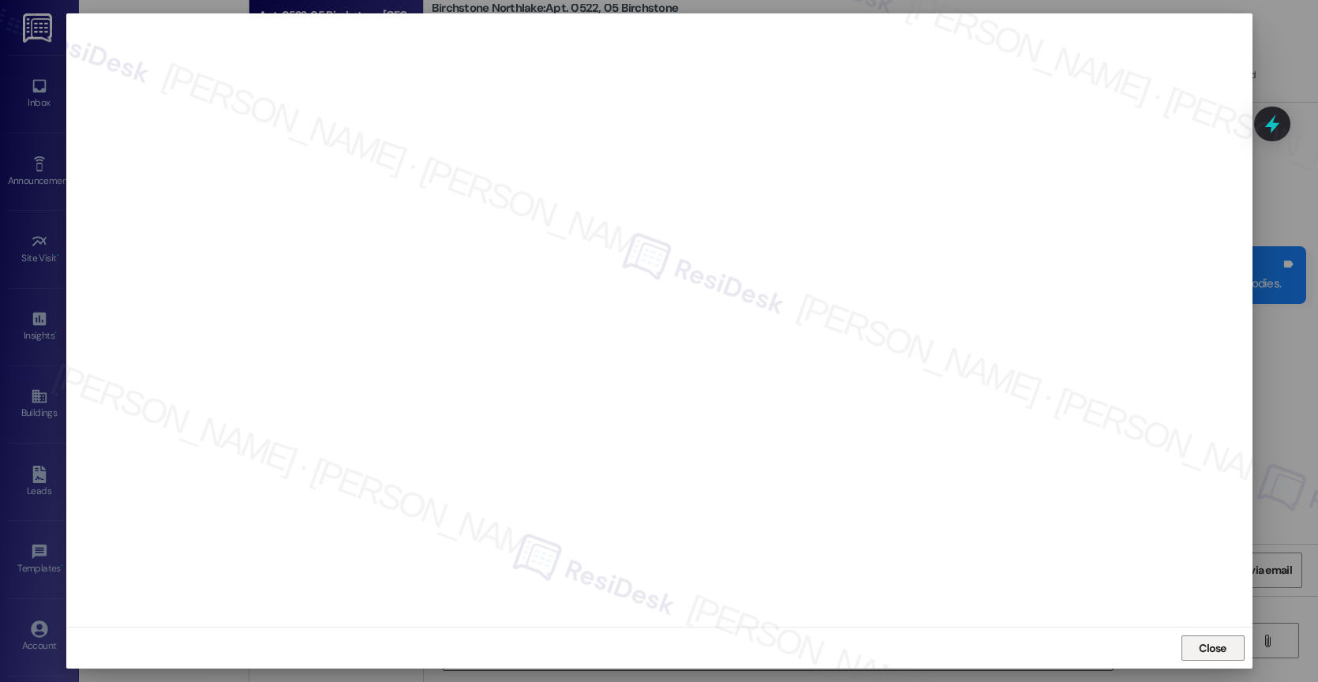
click at [1221, 653] on span "Close" at bounding box center [1213, 648] width 28 height 17
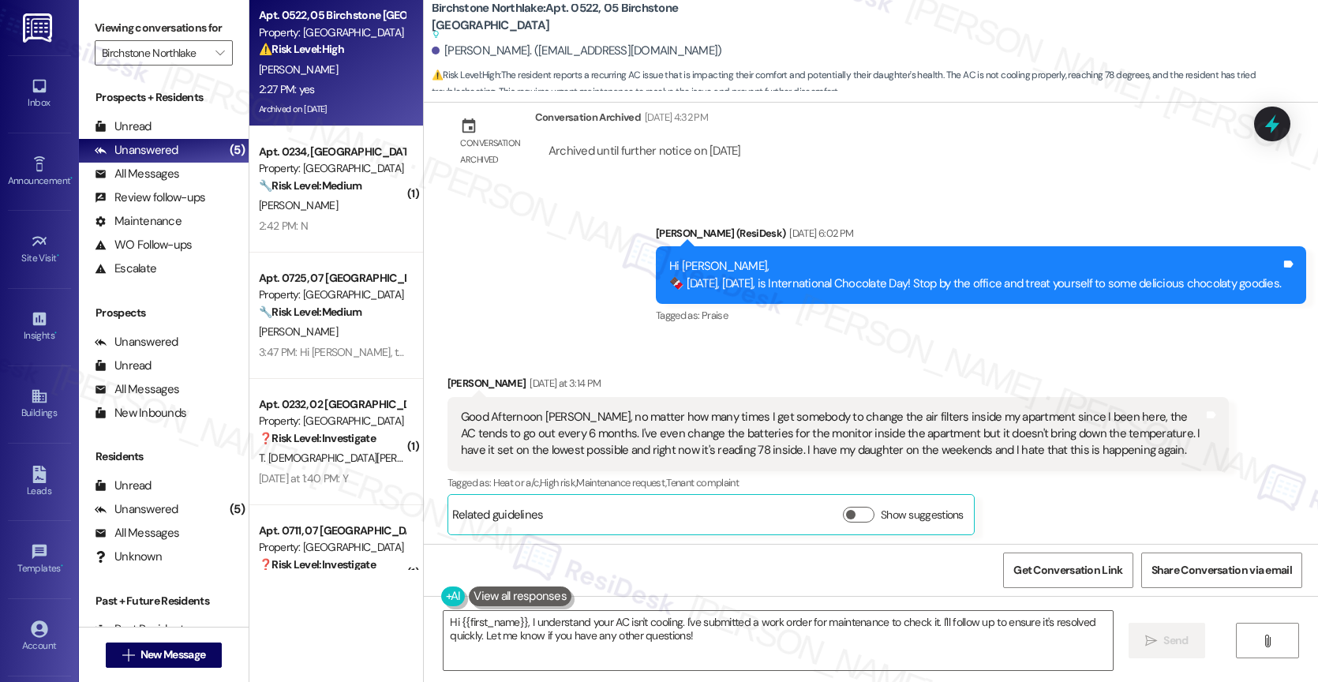
scroll to position [6982, 0]
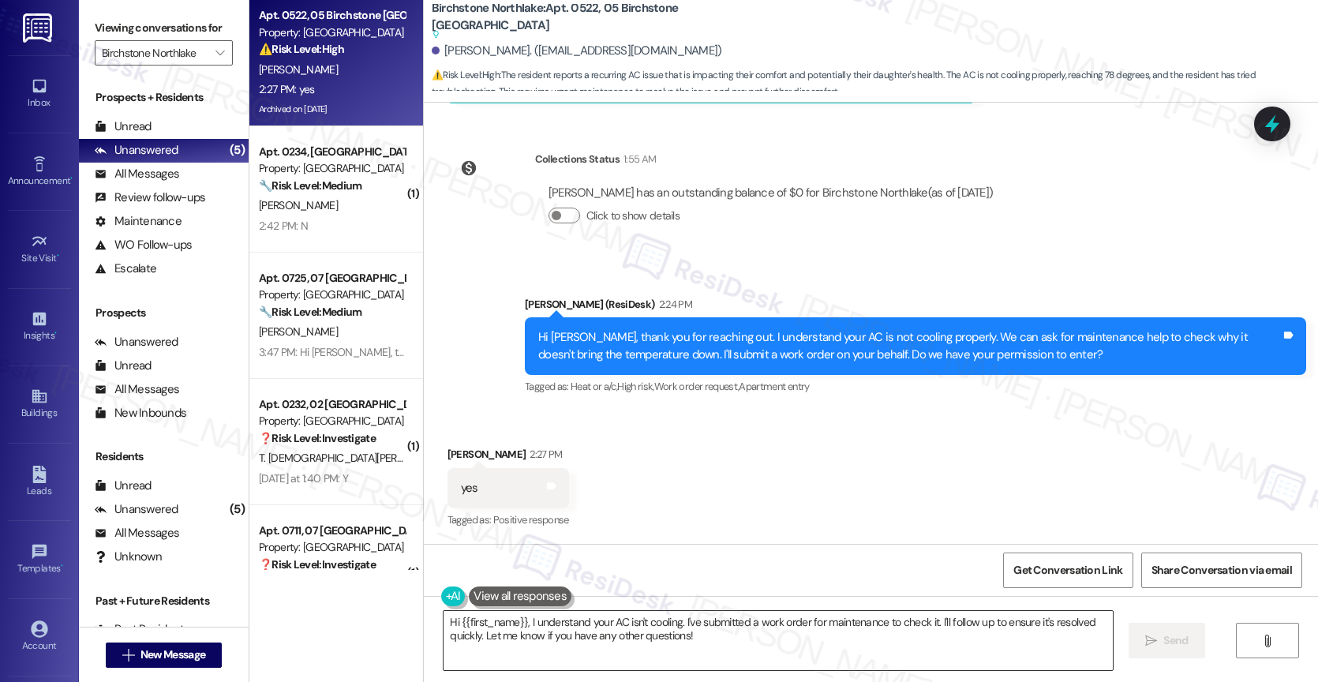
click at [582, 649] on textarea "Hi {{first_name}}, I understand your AC isn't cooling. I've submitted a work or…" at bounding box center [777, 640] width 669 height 59
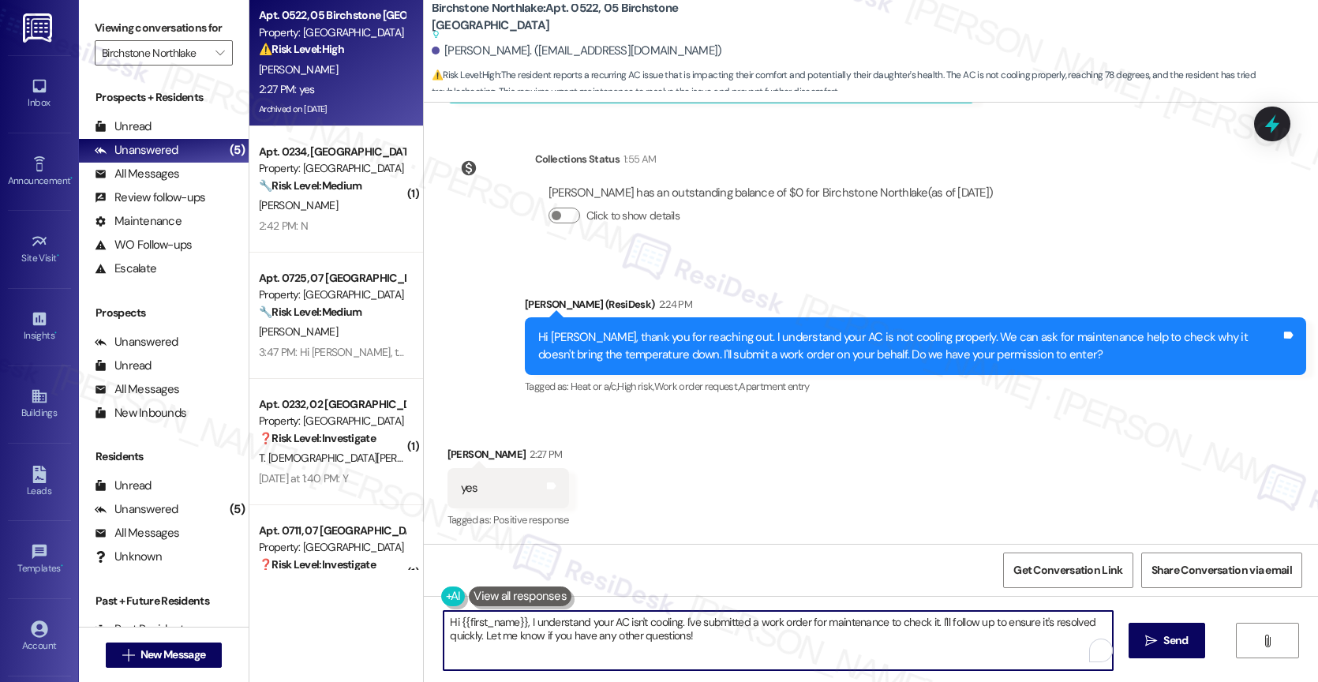
click at [582, 649] on textarea "Hi {{first_name}}, I understand your AC isn't cooling. I've submitted a work or…" at bounding box center [777, 640] width 669 height 59
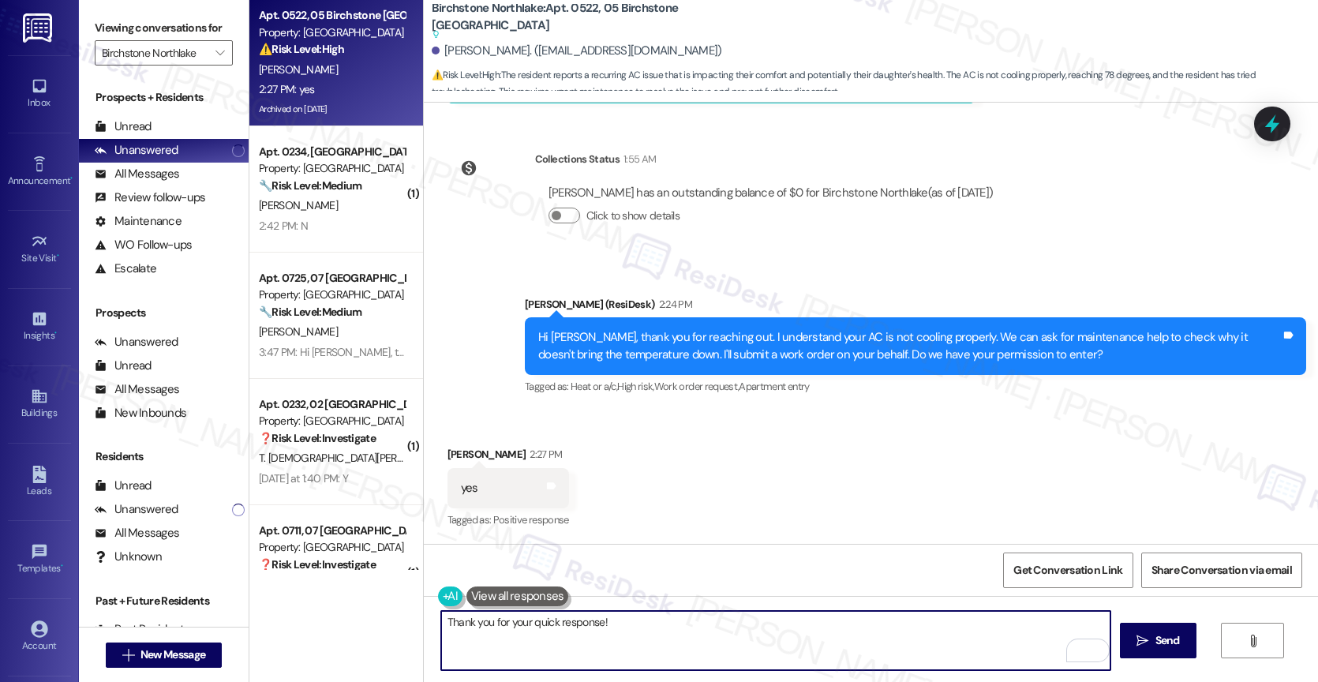
click at [672, 629] on textarea "Thank you for your quick response!" at bounding box center [775, 640] width 669 height 59
paste textarea "16146194"
type textarea "Thank you for your quick response! I've submitted work order 16146194 to the te…"
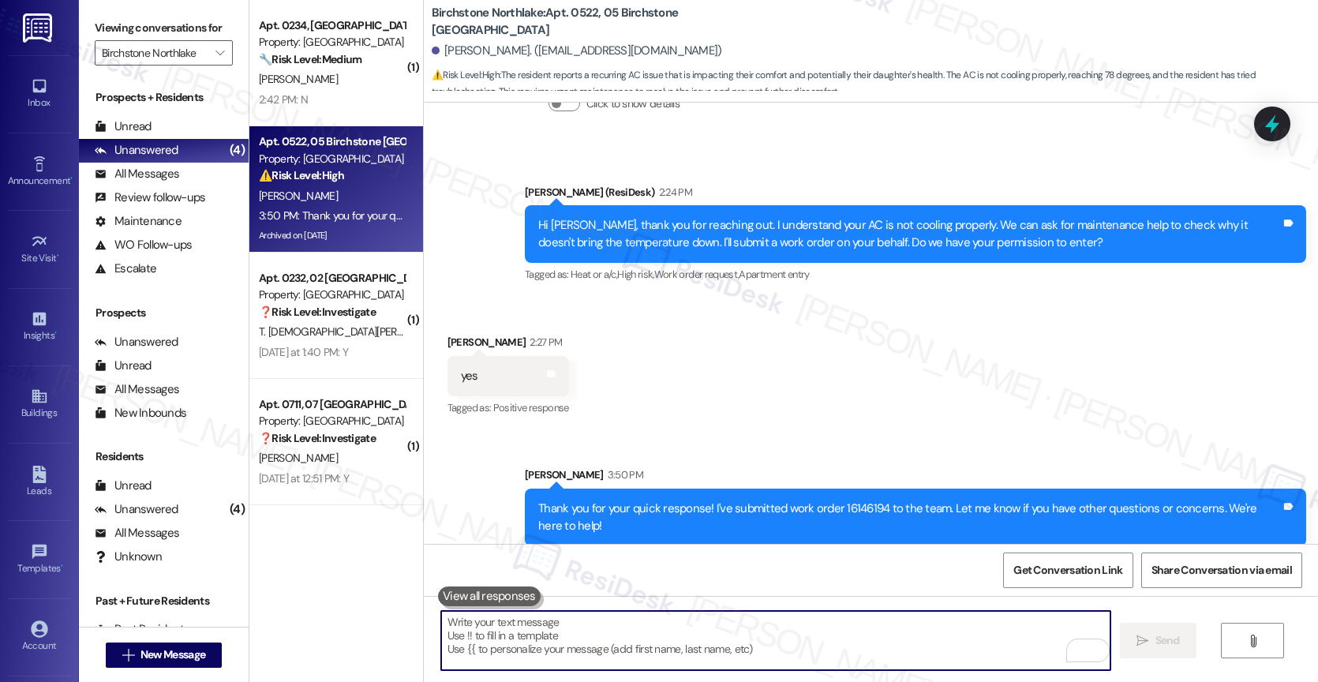
scroll to position [7110, 0]
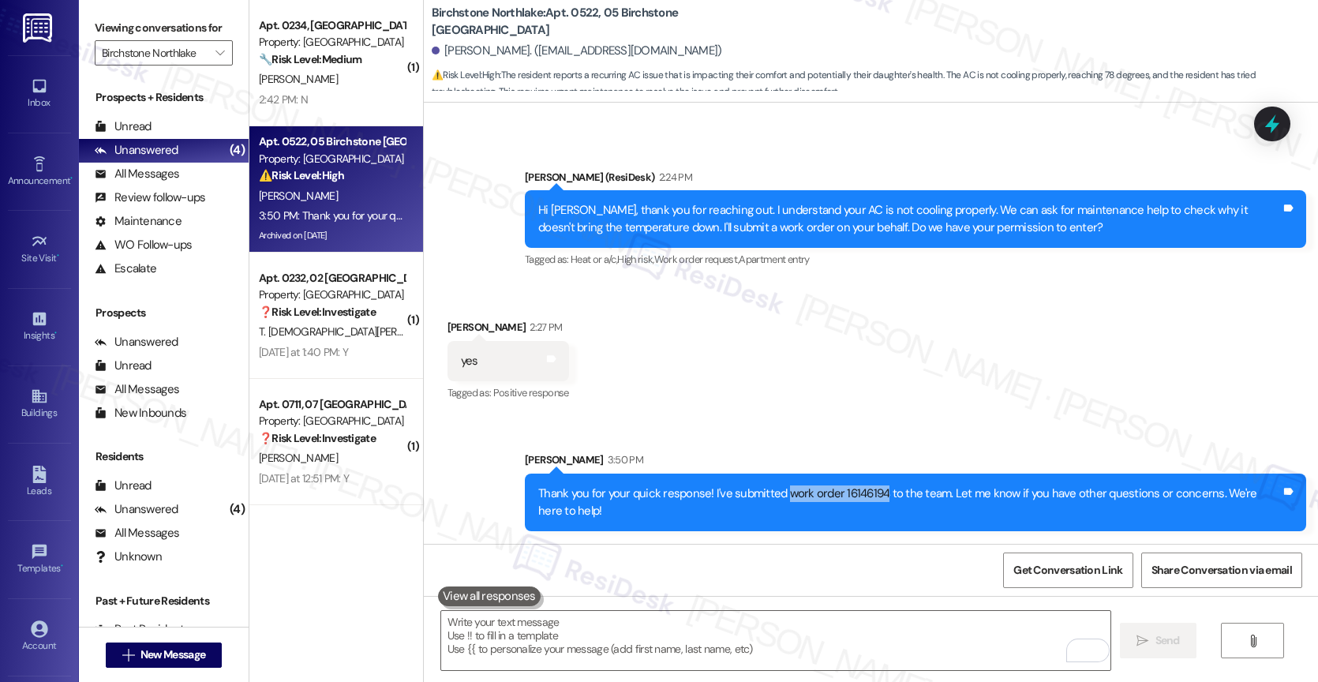
drag, startPoint x: 774, startPoint y: 494, endPoint x: 871, endPoint y: 489, distance: 97.2
click at [871, 489] on div "Thank you for your quick response! I've submitted work order 16146194 to the te…" at bounding box center [909, 502] width 743 height 34
copy div "work order 16146194"
click at [795, 365] on div "Received via SMS Jasmine Applewhite 2:27 PM yes Tags and notes Tagged as: Posit…" at bounding box center [871, 349] width 894 height 133
click at [1075, 383] on div "Received via SMS Jasmine Applewhite 2:27 PM yes Tags and notes Tagged as: Posit…" at bounding box center [871, 349] width 894 height 133
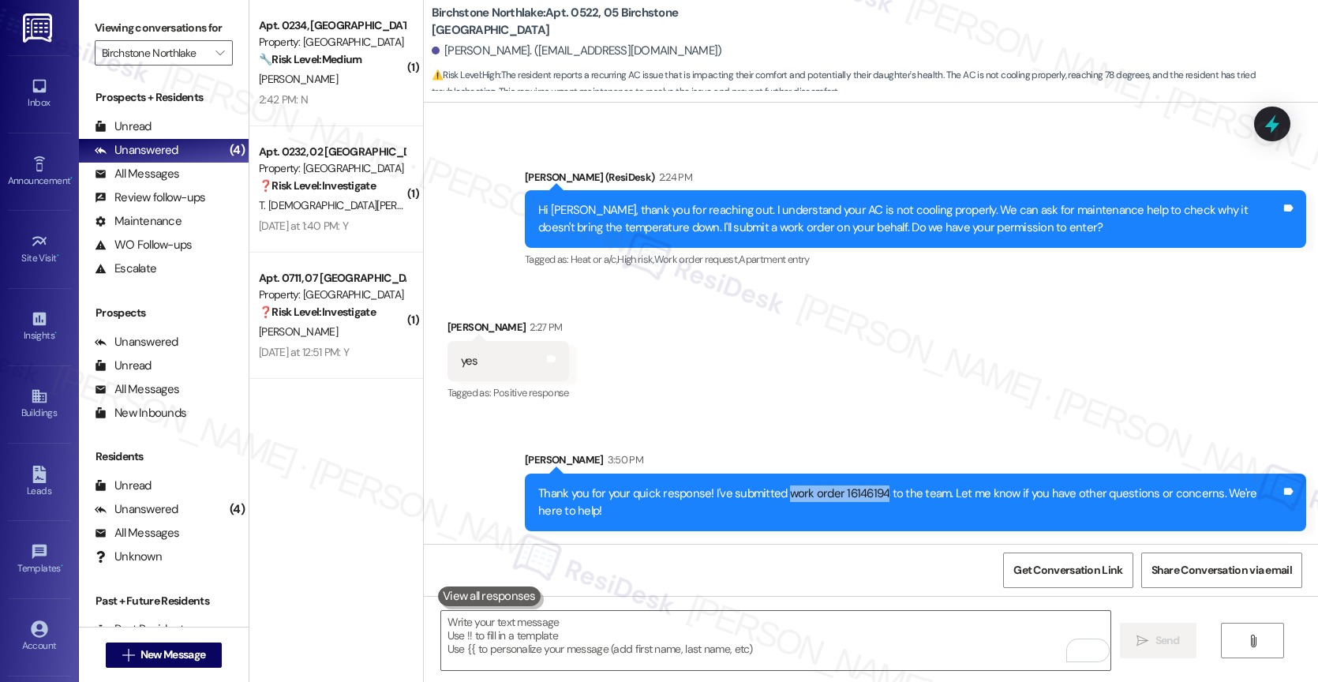
drag, startPoint x: 775, startPoint y: 489, endPoint x: 870, endPoint y: 488, distance: 94.7
click at [870, 488] on div "Thank you for your quick response! I've submitted work order 16146194 to the te…" at bounding box center [909, 502] width 743 height 34
copy div "work order 16146194"
click at [724, 373] on div "Received via SMS Jasmine Applewhite 2:27 PM yes Tags and notes Tagged as: Posit…" at bounding box center [871, 349] width 894 height 133
click at [719, 397] on div "Received via SMS Jasmine Applewhite 2:27 PM yes Tags and notes Tagged as: Posit…" at bounding box center [871, 349] width 894 height 133
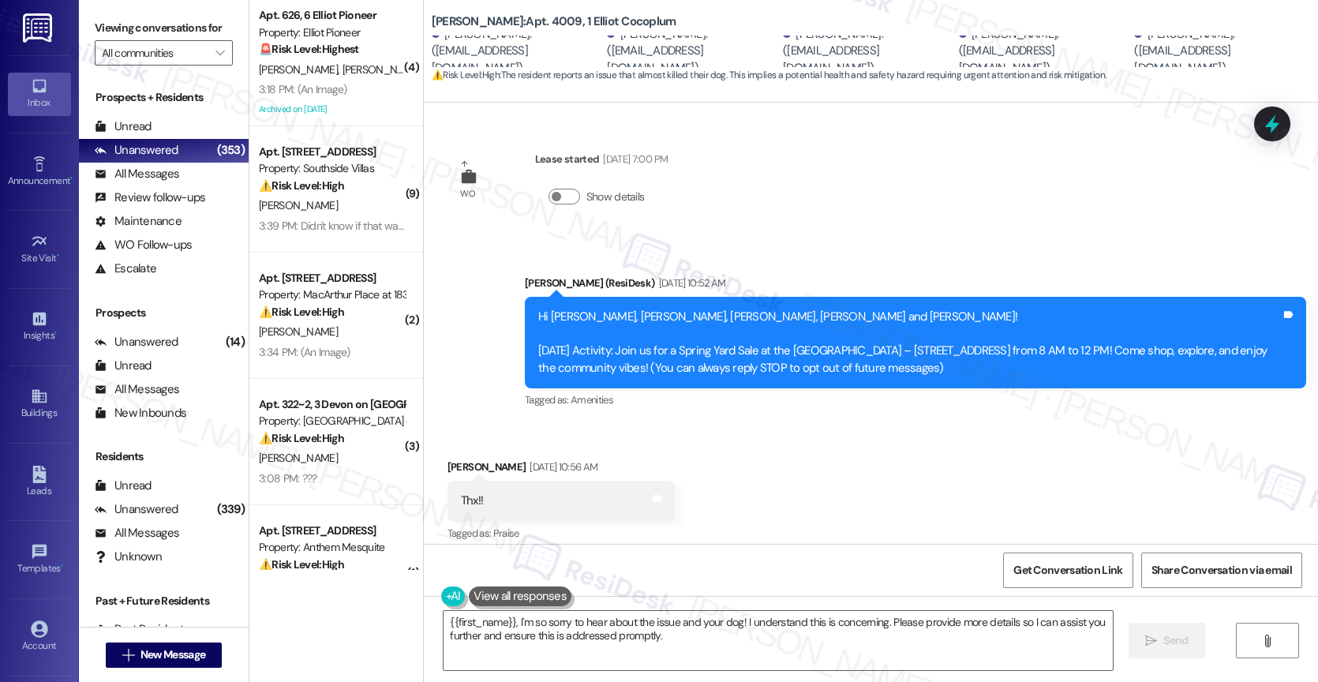
scroll to position [4233, 0]
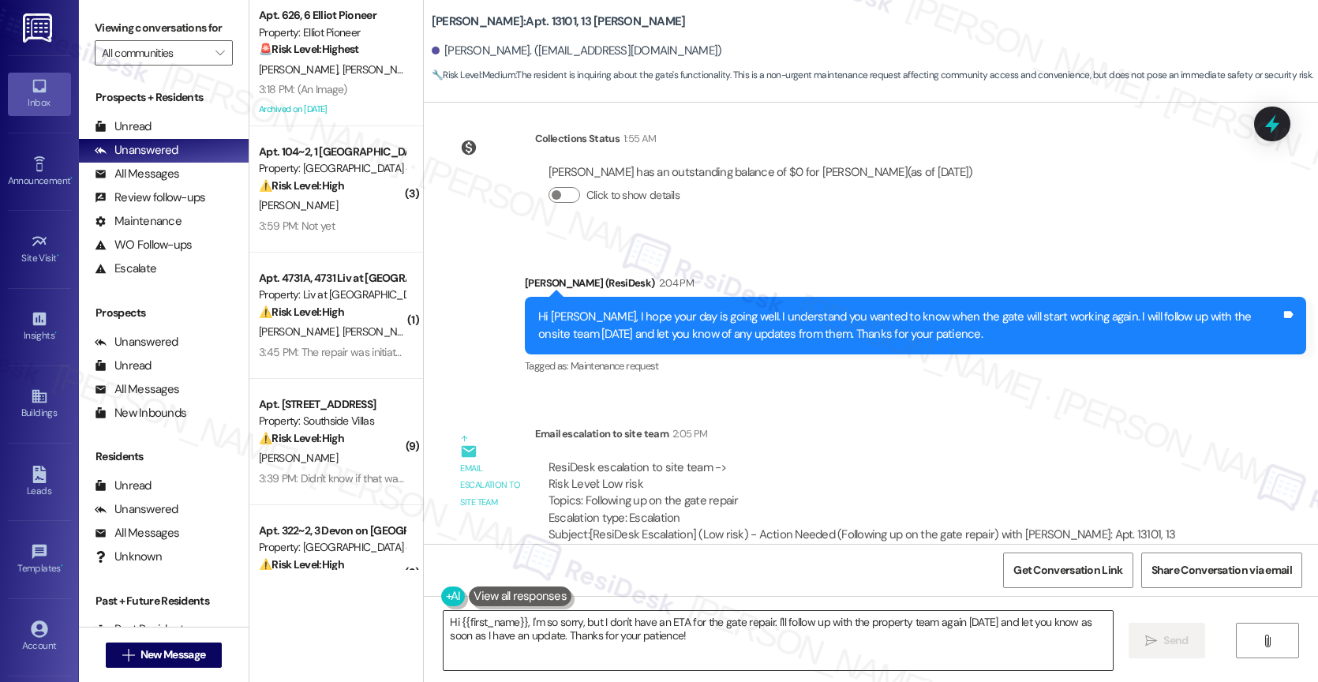
scroll to position [13839, 0]
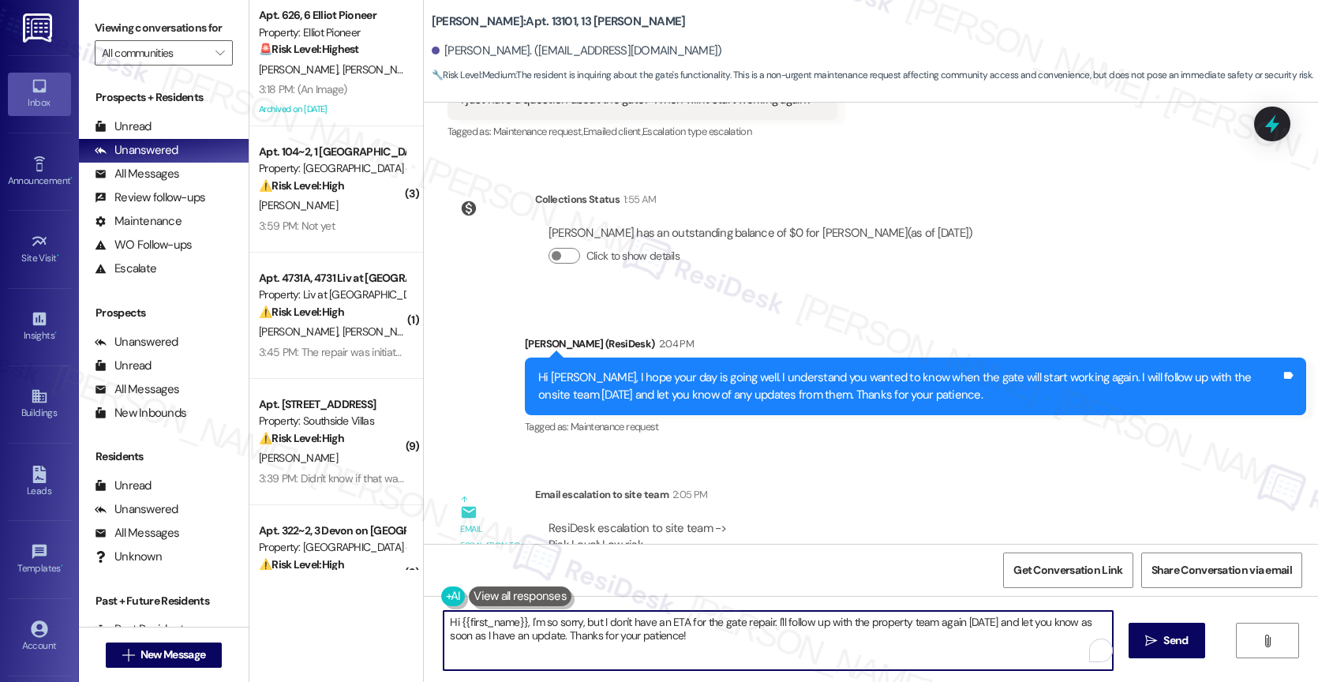
drag, startPoint x: 520, startPoint y: 615, endPoint x: 742, endPoint y: 658, distance: 225.8
click at [742, 658] on textarea "Hi {{first_name}}, I'm so sorry, but I don't have an ETA for the gate repair. I…" at bounding box center [777, 640] width 669 height 59
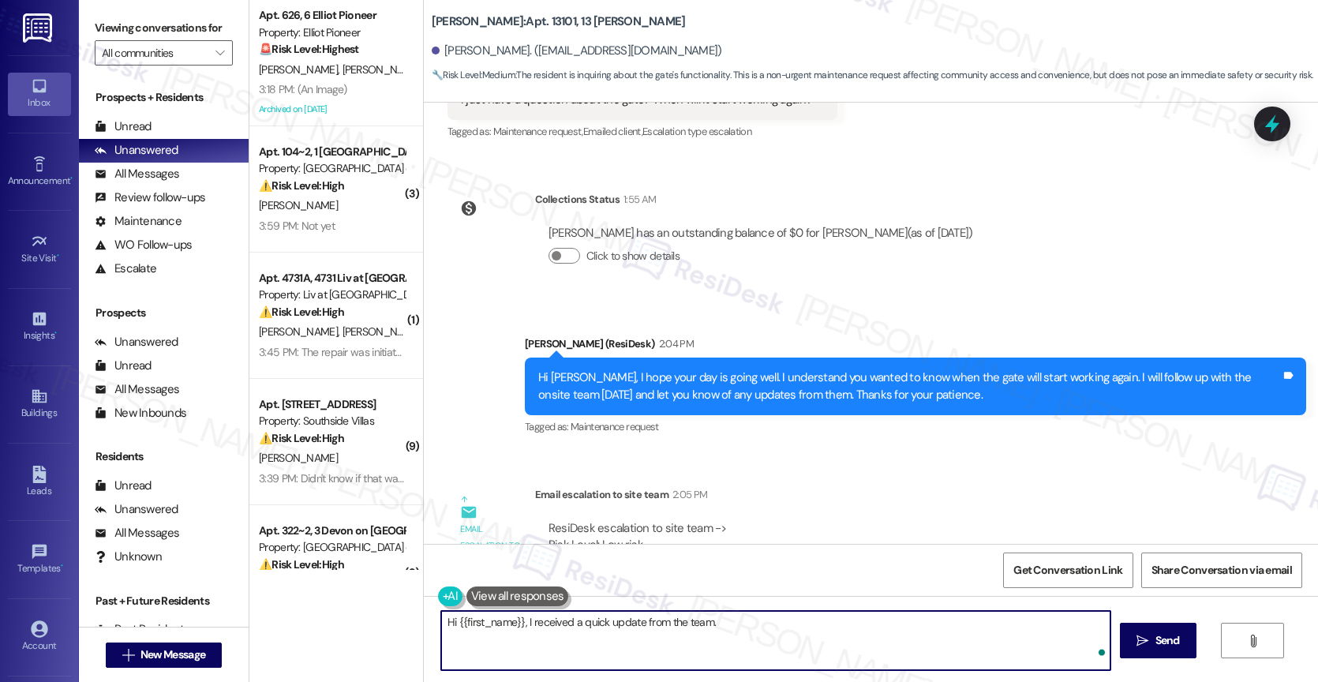
paste textarea "Gate repairs are being finalized this week. We will send out a blast message wi…"
click at [894, 640] on textarea "Hi {{first_name}}, I received a quick update from the team. Gate repairs are be…" at bounding box center [775, 640] width 669 height 59
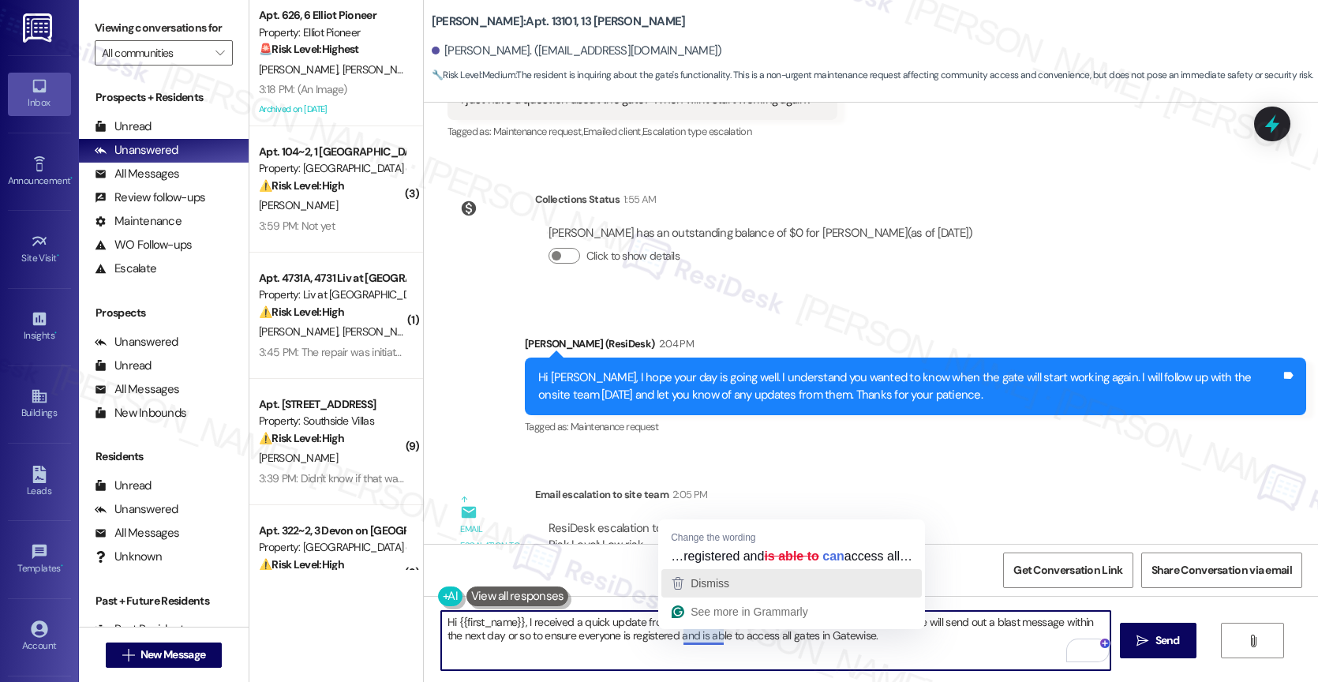
click at [737, 582] on div "Dismiss" at bounding box center [791, 583] width 246 height 24
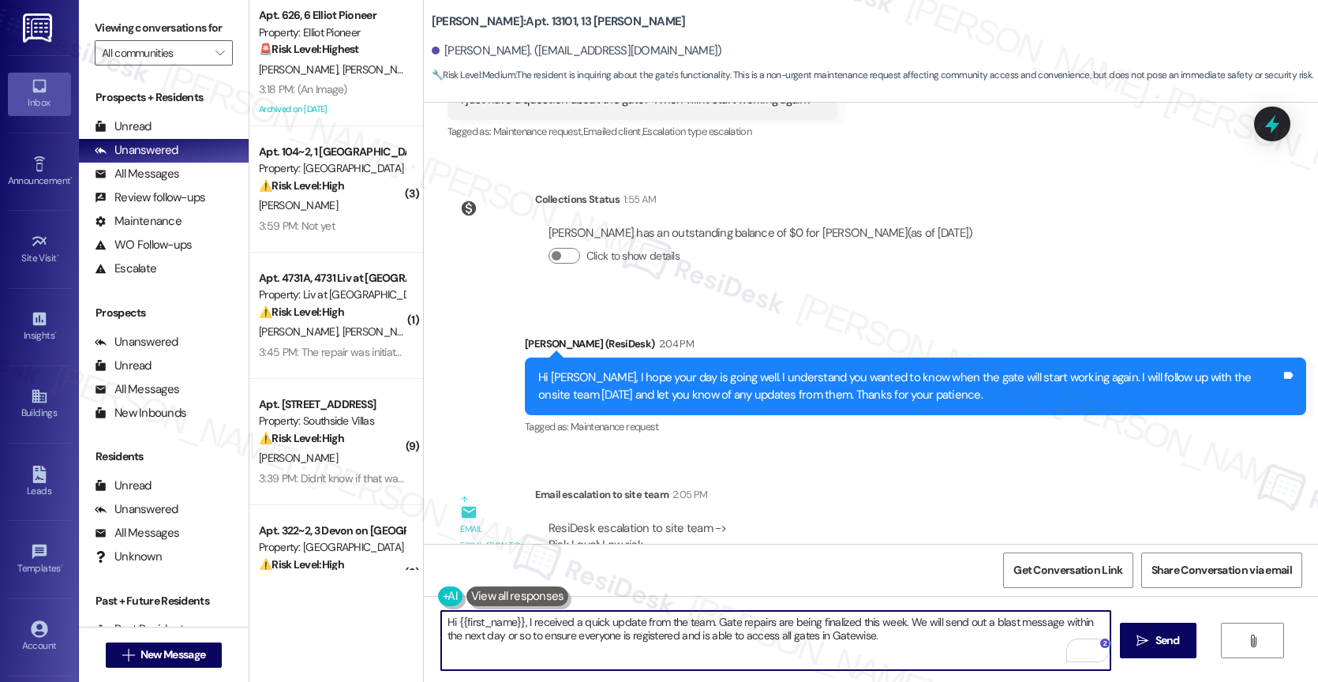
click at [870, 645] on textarea "Hi {{first_name}}, I received a quick update from the team. Gate repairs are be…" at bounding box center [775, 640] width 669 height 59
type textarea "Hi {{first_name}}, I received a quick update from the team. Gate repairs are be…"
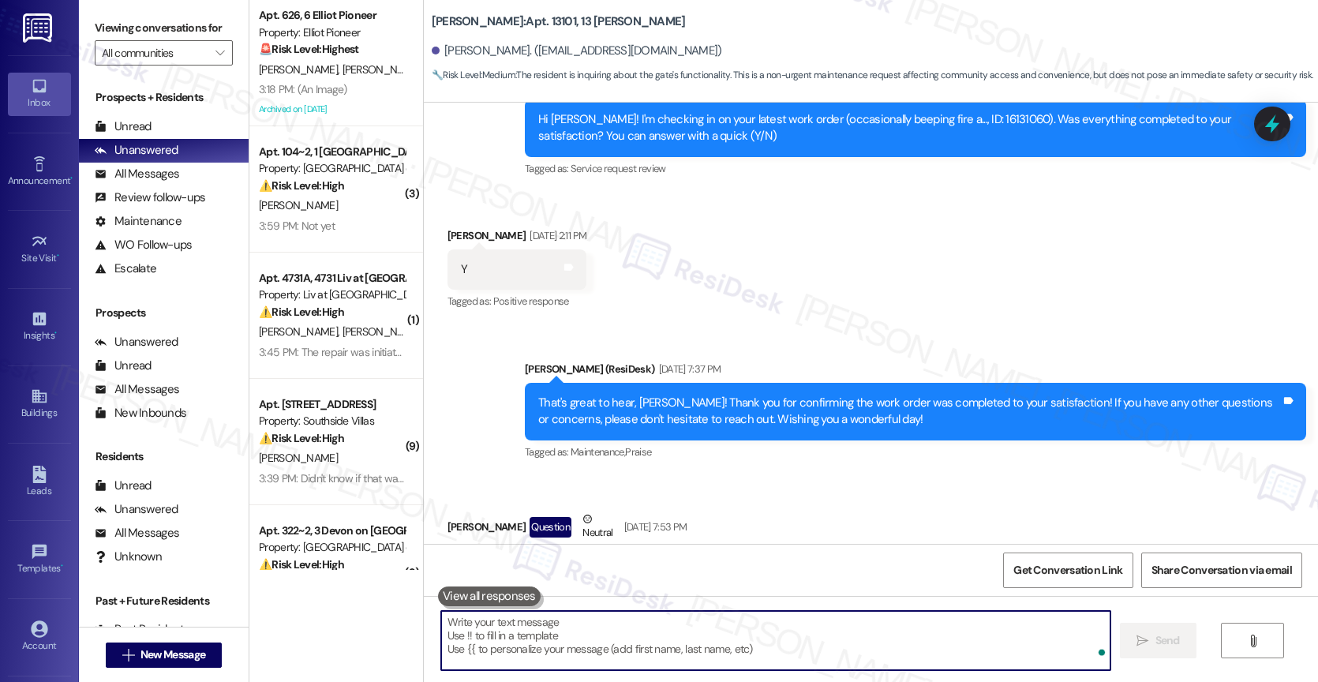
scroll to position [14114, 0]
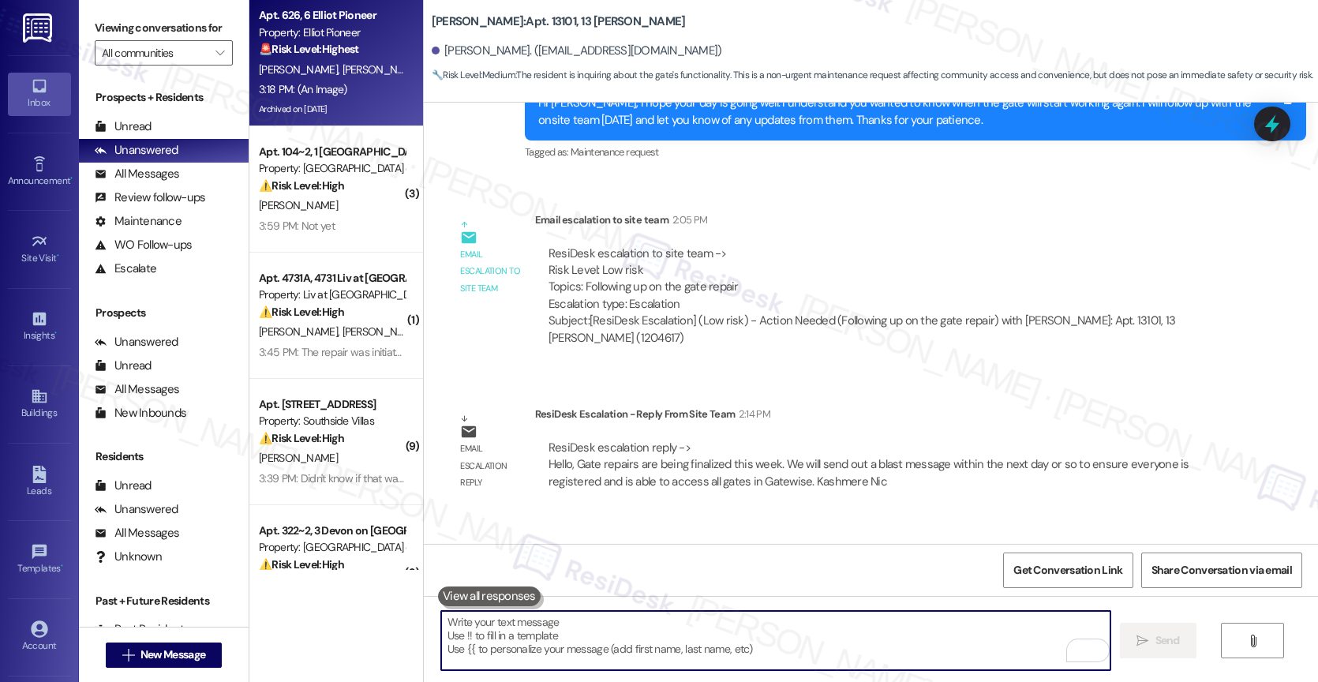
click at [316, 57] on div "🚨 Risk Level: Highest The resident reports a significant water leak in their ap…" at bounding box center [332, 49] width 146 height 17
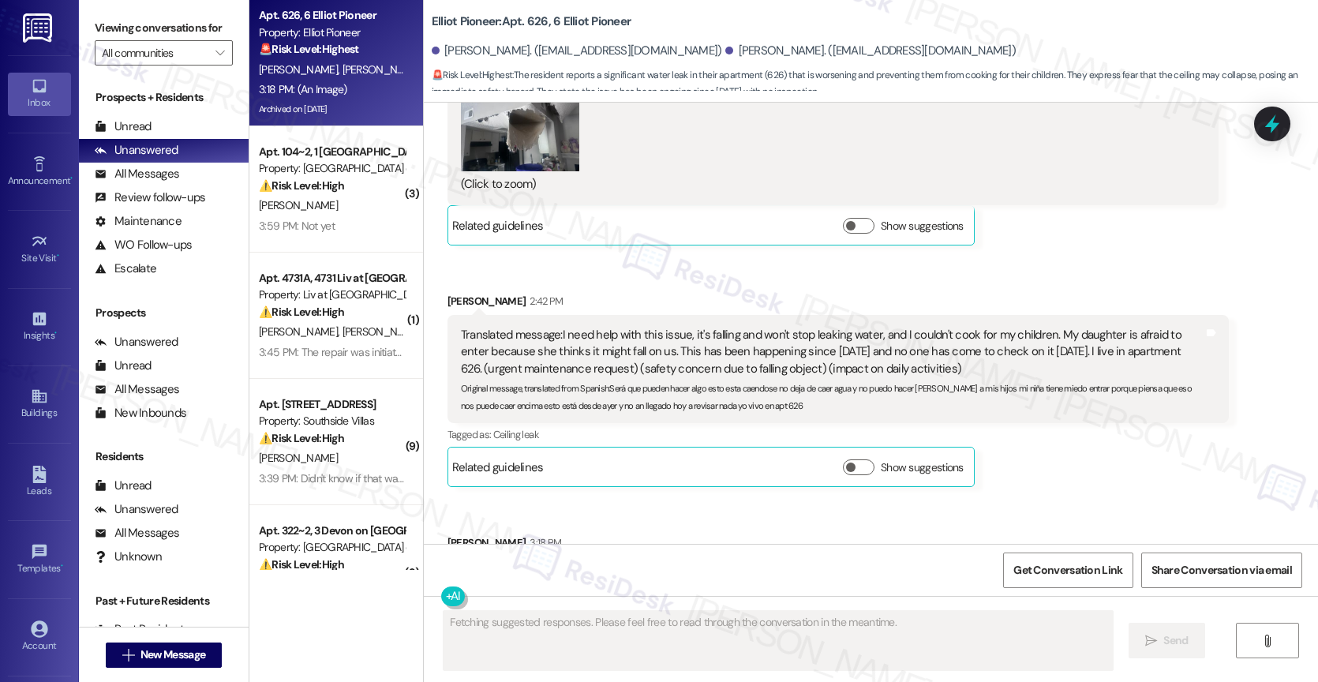
scroll to position [21311, 0]
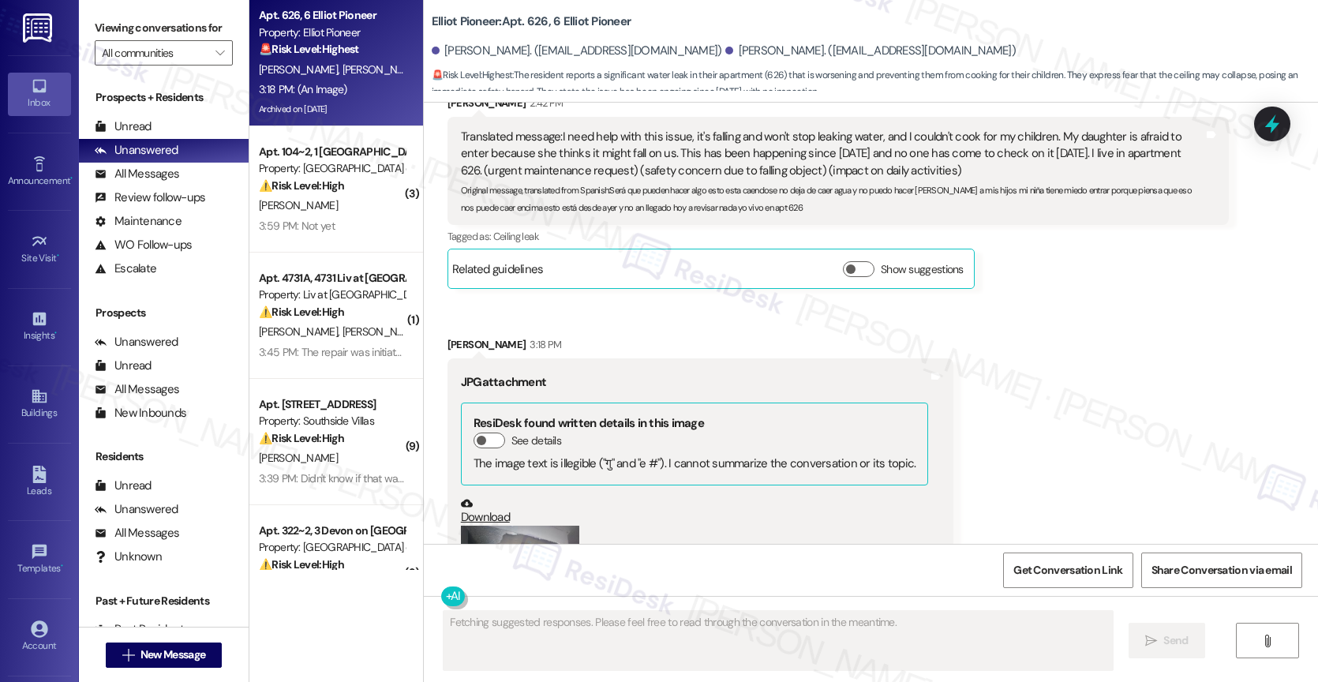
click at [527, 526] on button "Zoom image" at bounding box center [520, 570] width 118 height 89
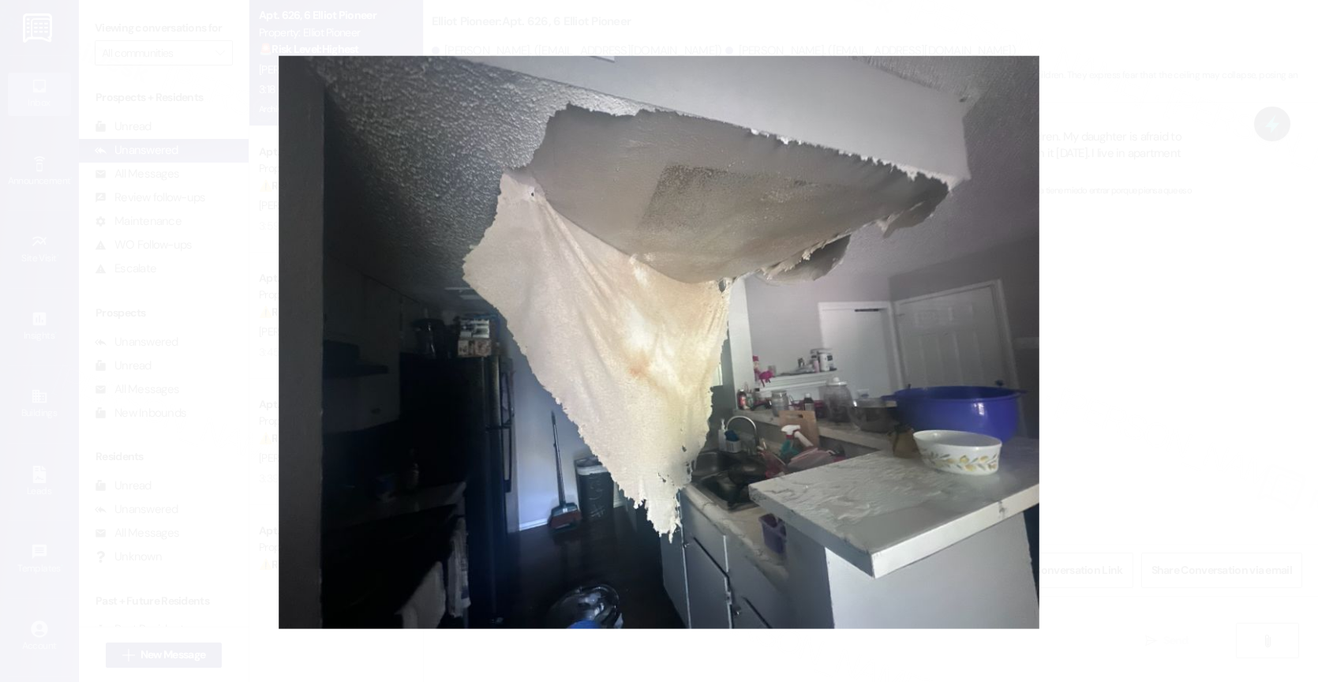
click at [787, 357] on button "Unzoom image" at bounding box center [659, 341] width 1318 height 682
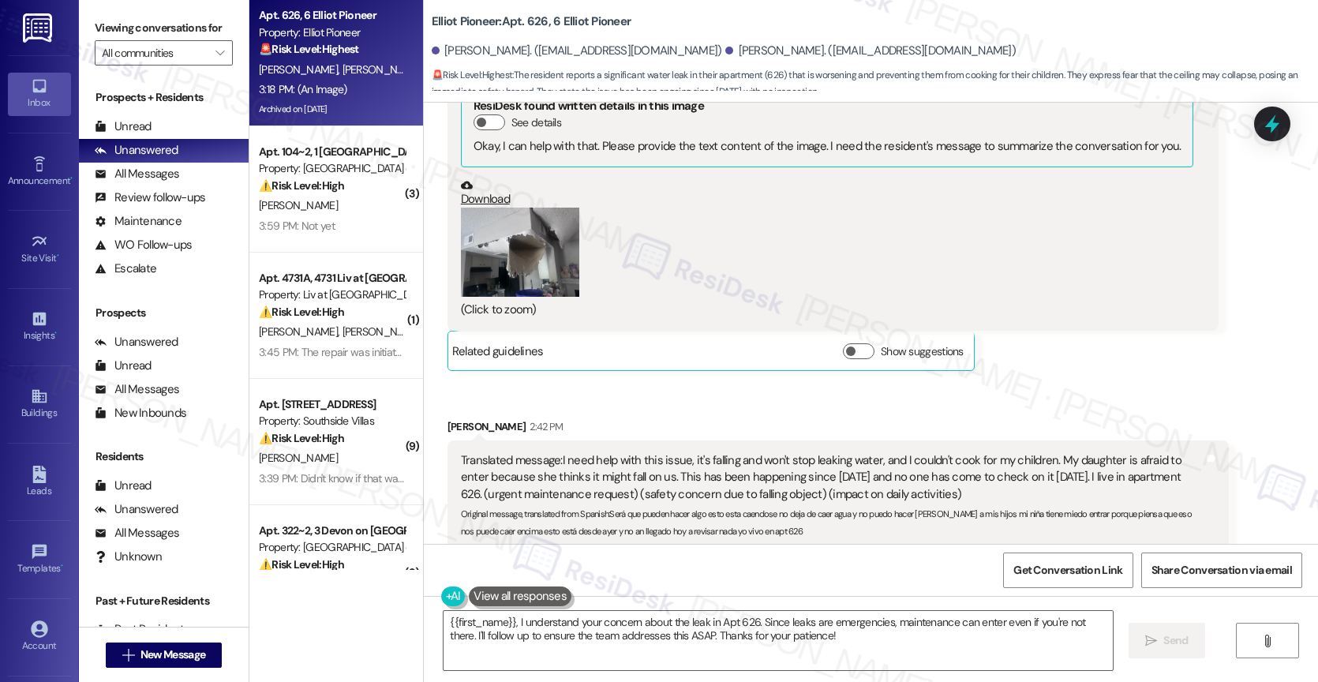
scroll to position [21013, 0]
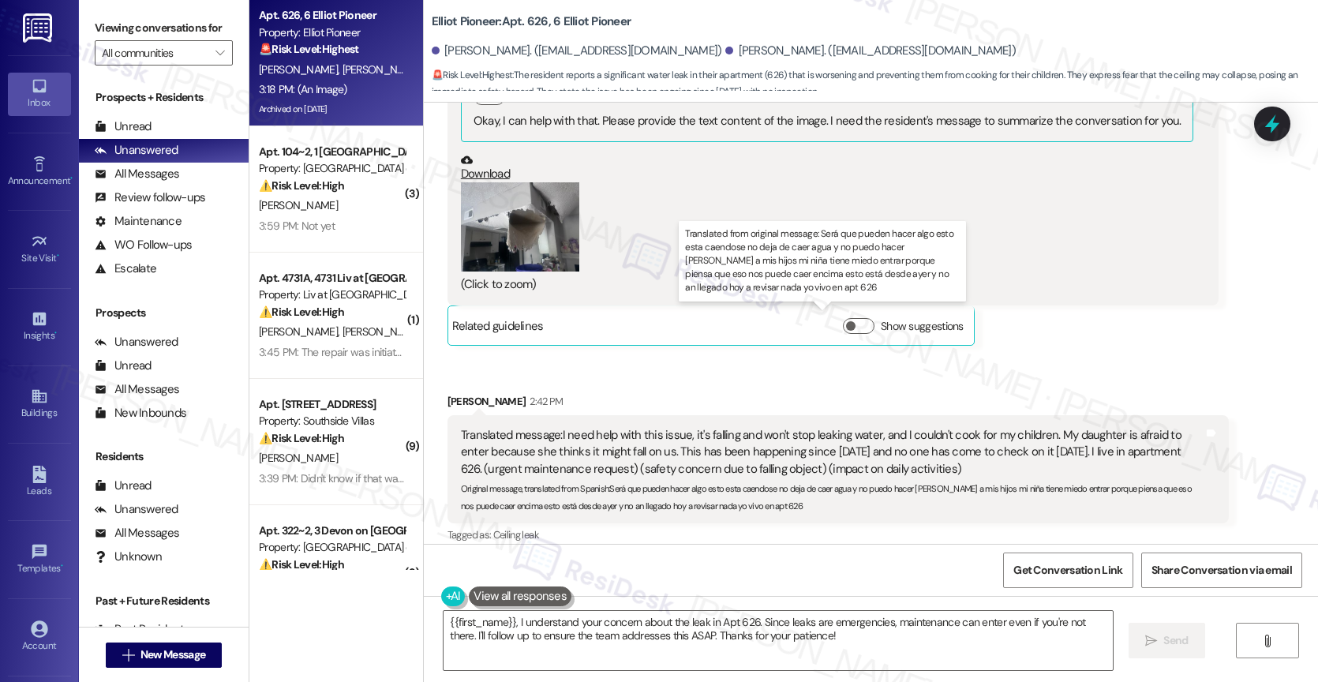
click at [1104, 427] on div "Translated message: I need help with this issue, it's falling and won't stop le…" at bounding box center [832, 452] width 743 height 51
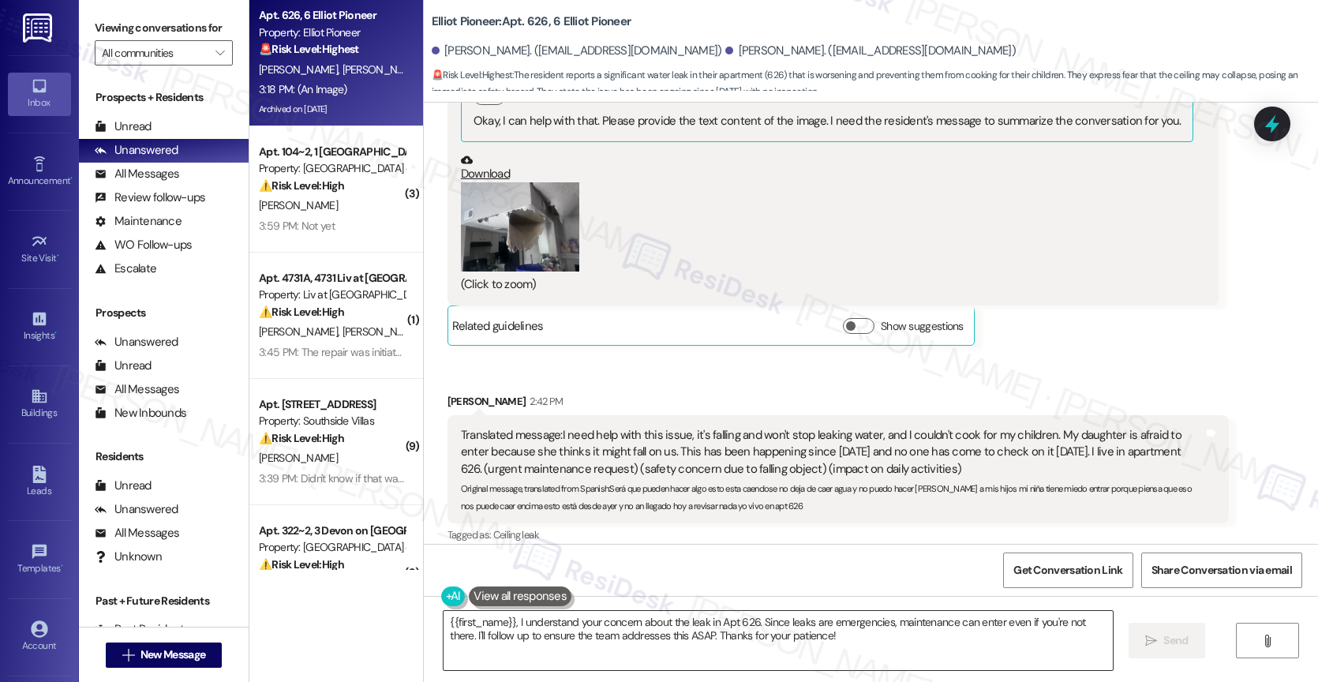
click at [608, 634] on textarea "{{first_name}}, I understand your concern about the leak in Apt 626. Since leak…" at bounding box center [777, 640] width 669 height 59
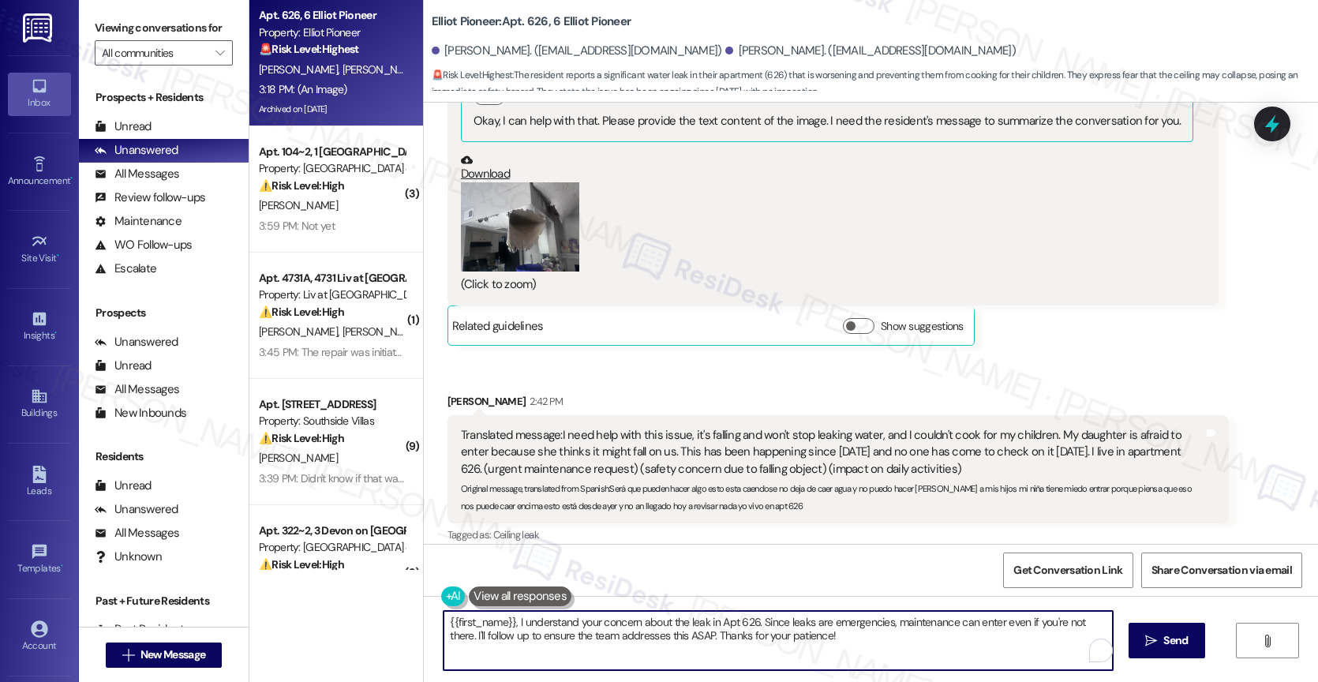
click at [608, 634] on textarea "{{first_name}}, I understand your concern about the leak in Apt 626. Since leak…" at bounding box center [777, 640] width 669 height 59
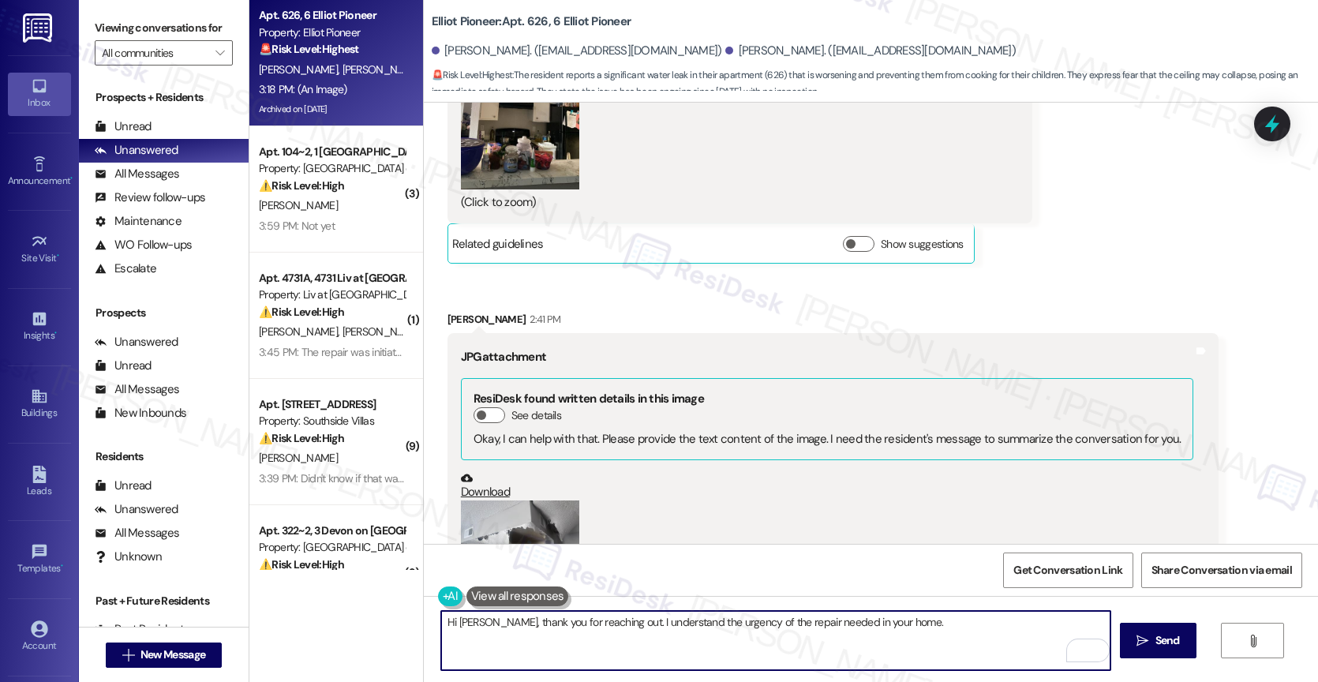
scroll to position [20714, 0]
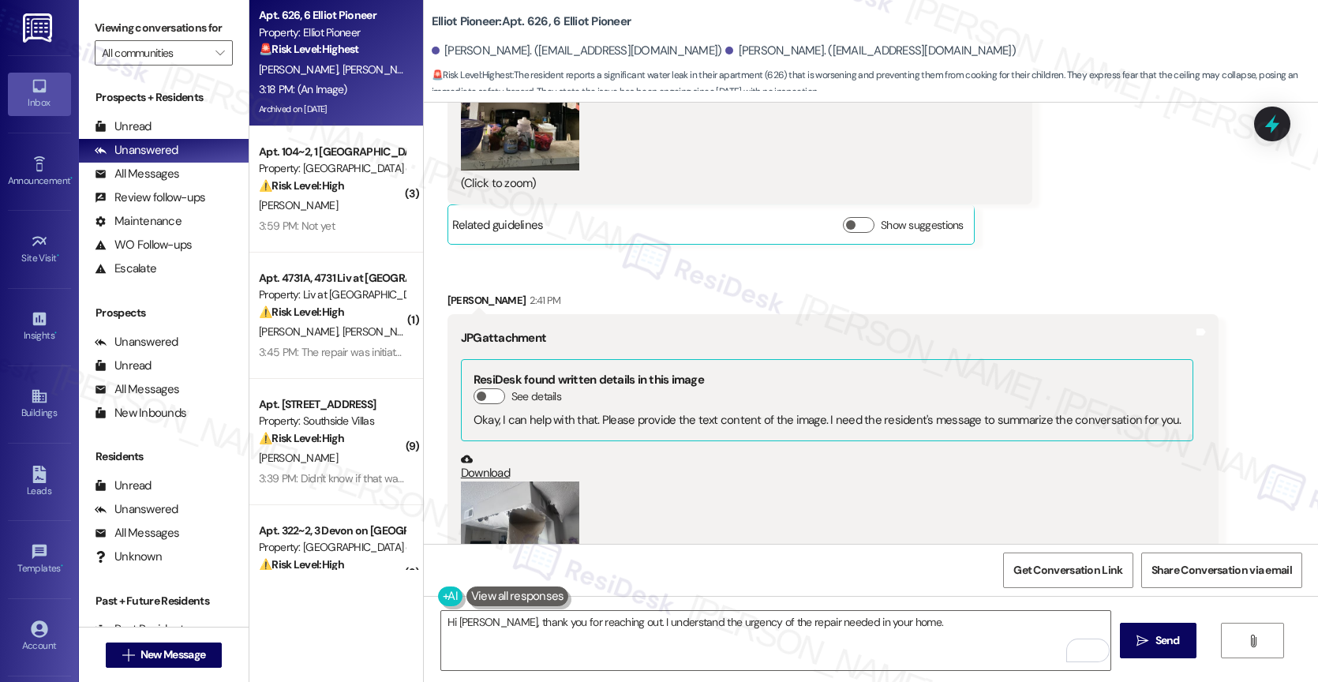
click at [533, 481] on button "Zoom image" at bounding box center [520, 525] width 118 height 89
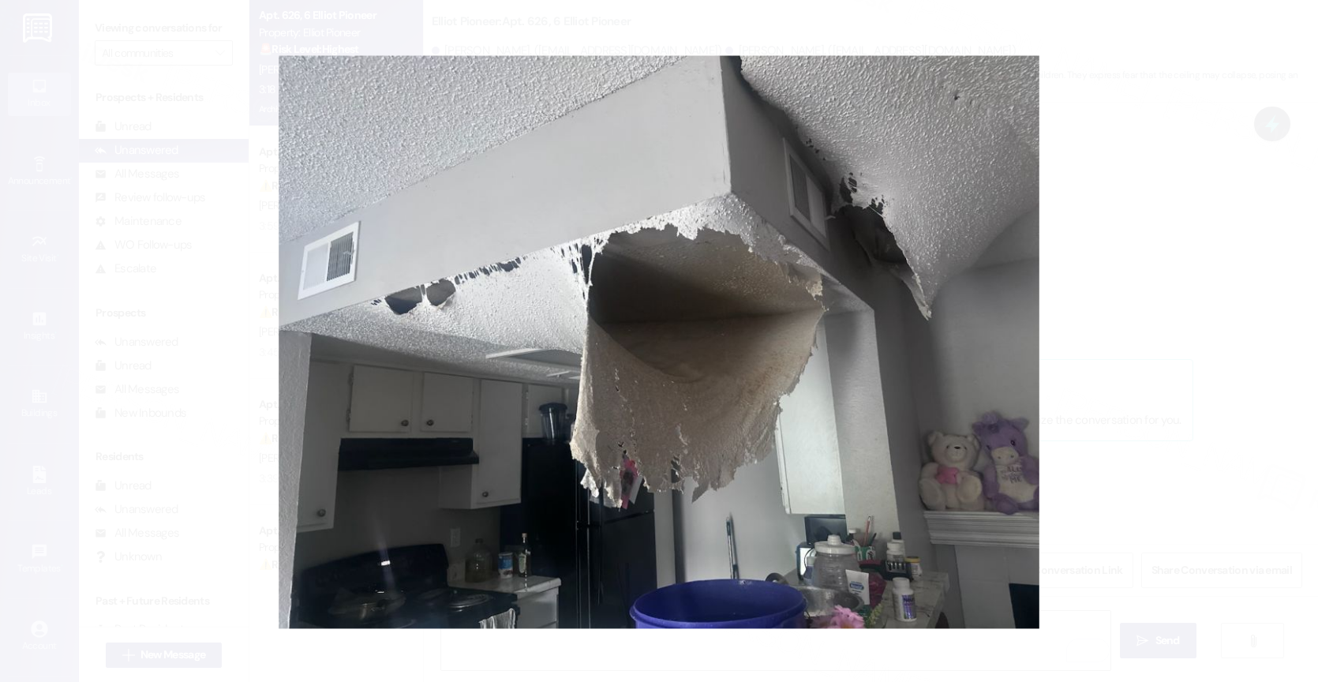
click at [851, 390] on button "Unzoom image" at bounding box center [659, 341] width 1318 height 682
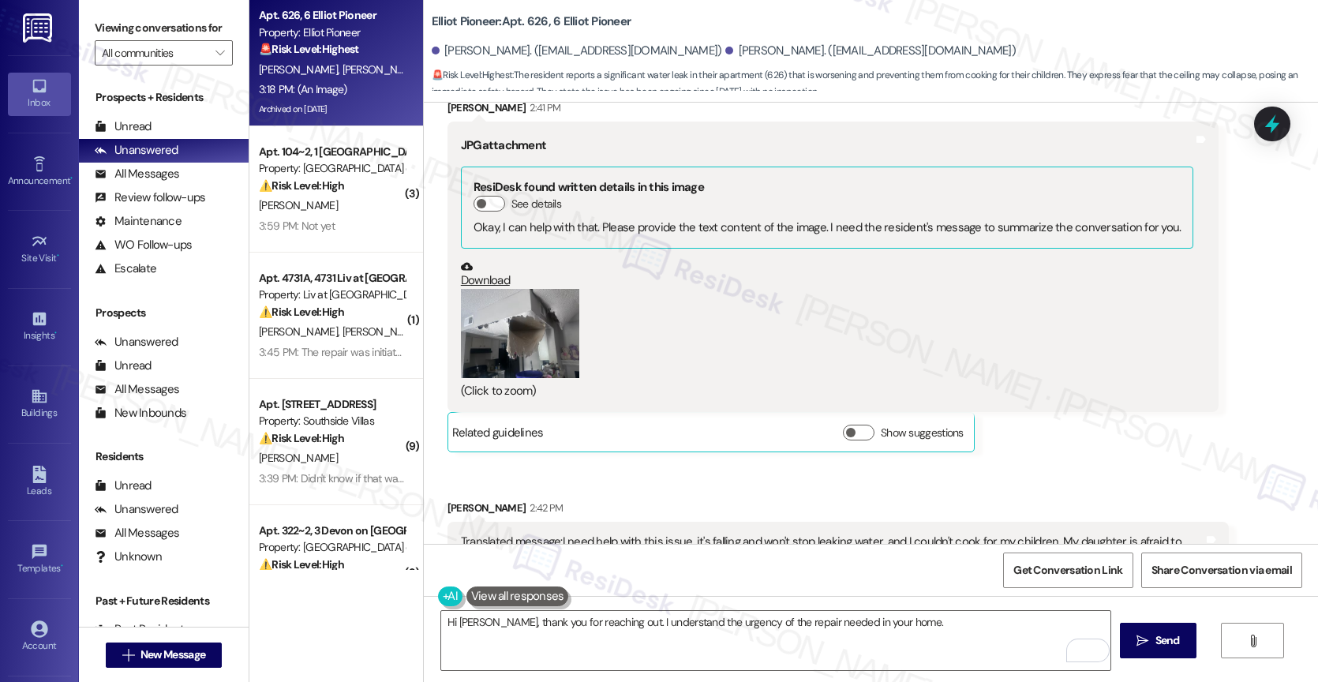
scroll to position [20994, 0]
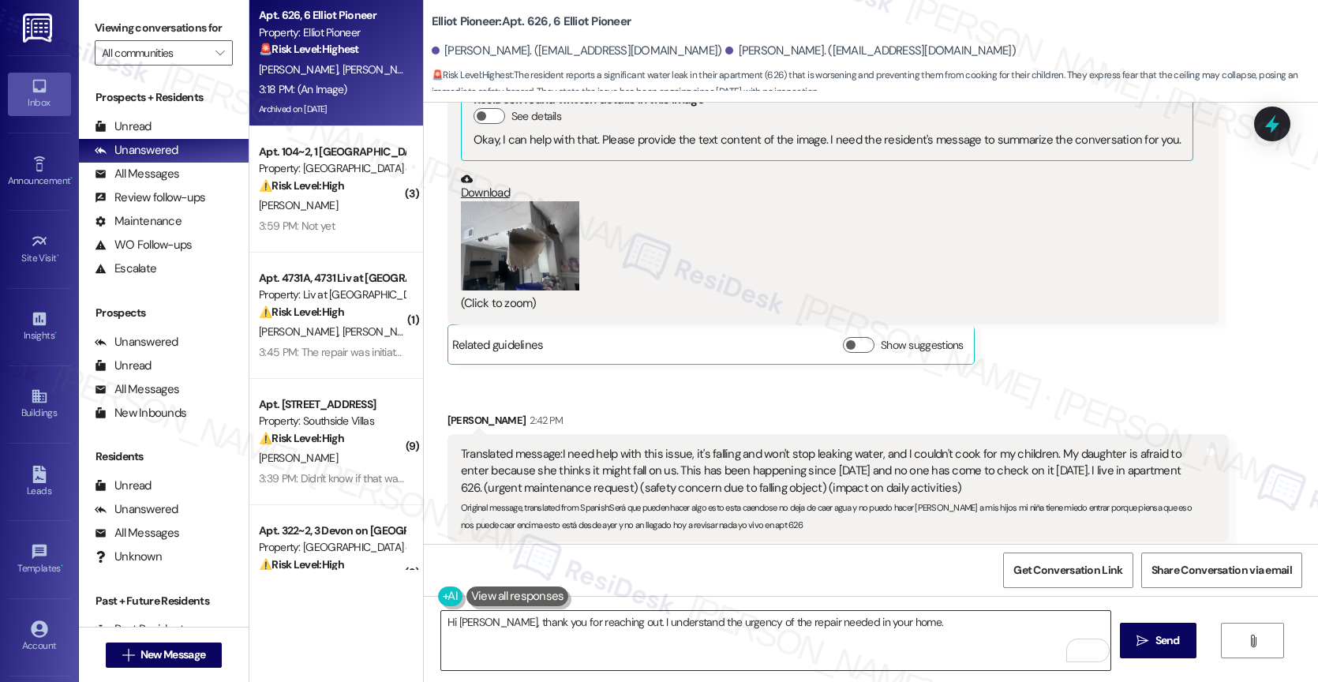
click at [903, 631] on textarea "Hi Dora, thank you for reaching out. I understand the urgency of the repair nee…" at bounding box center [775, 640] width 669 height 59
click at [1090, 645] on div "1" at bounding box center [1085, 650] width 17 height 17
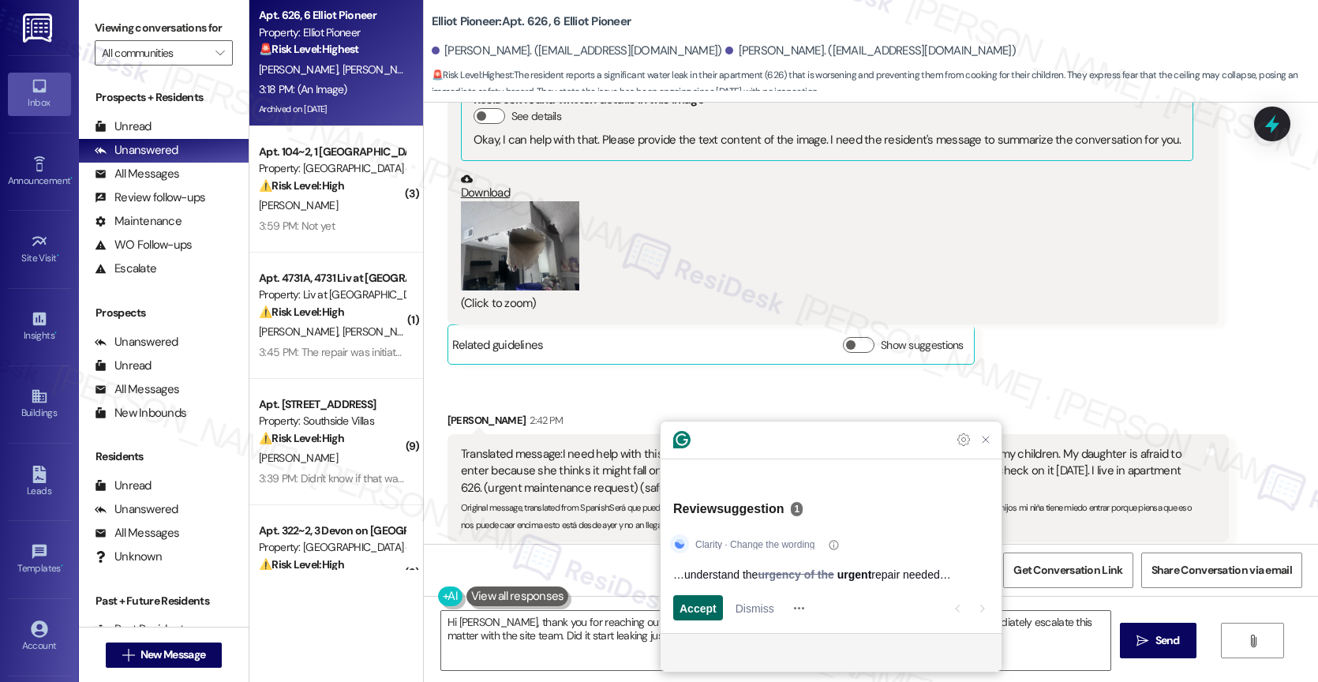
click at [693, 603] on span "Accept" at bounding box center [697, 608] width 37 height 17
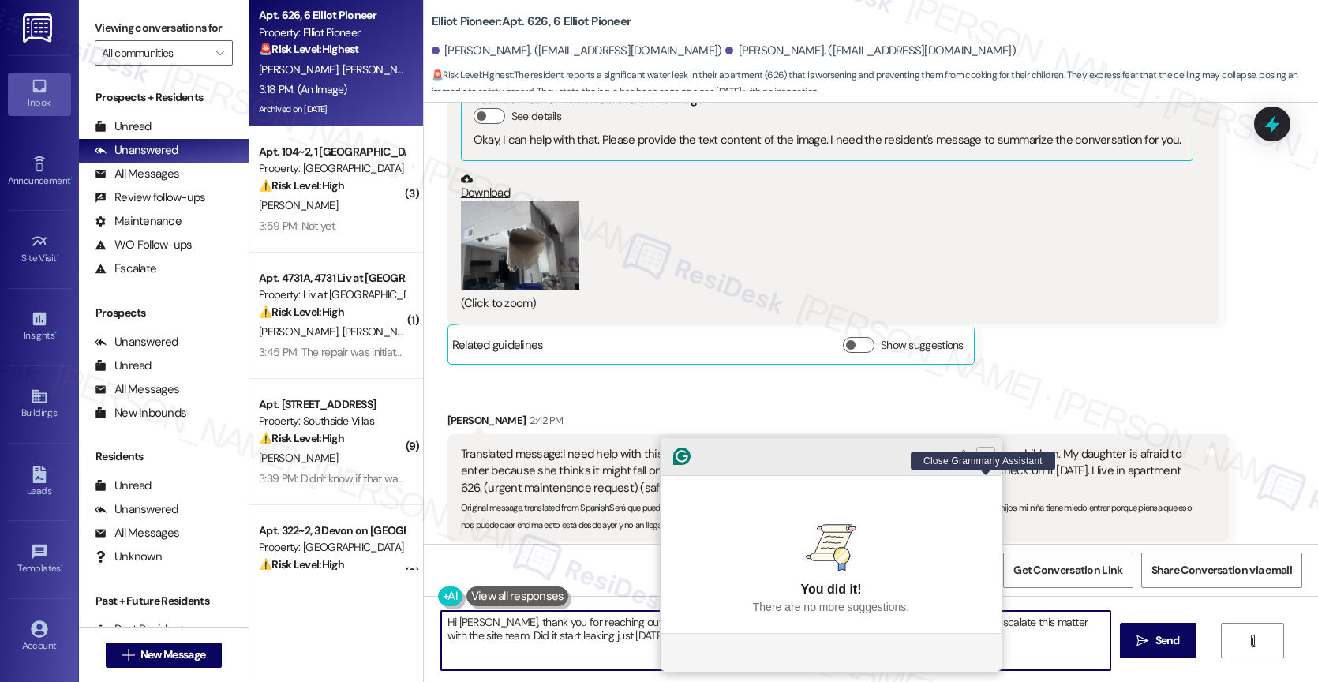
type textarea "Hi Dora, thank you for reaching out. I understand the urgent repair needed in y…"
click at [983, 462] on icon "Close Grammarly Assistant" at bounding box center [985, 456] width 13 height 13
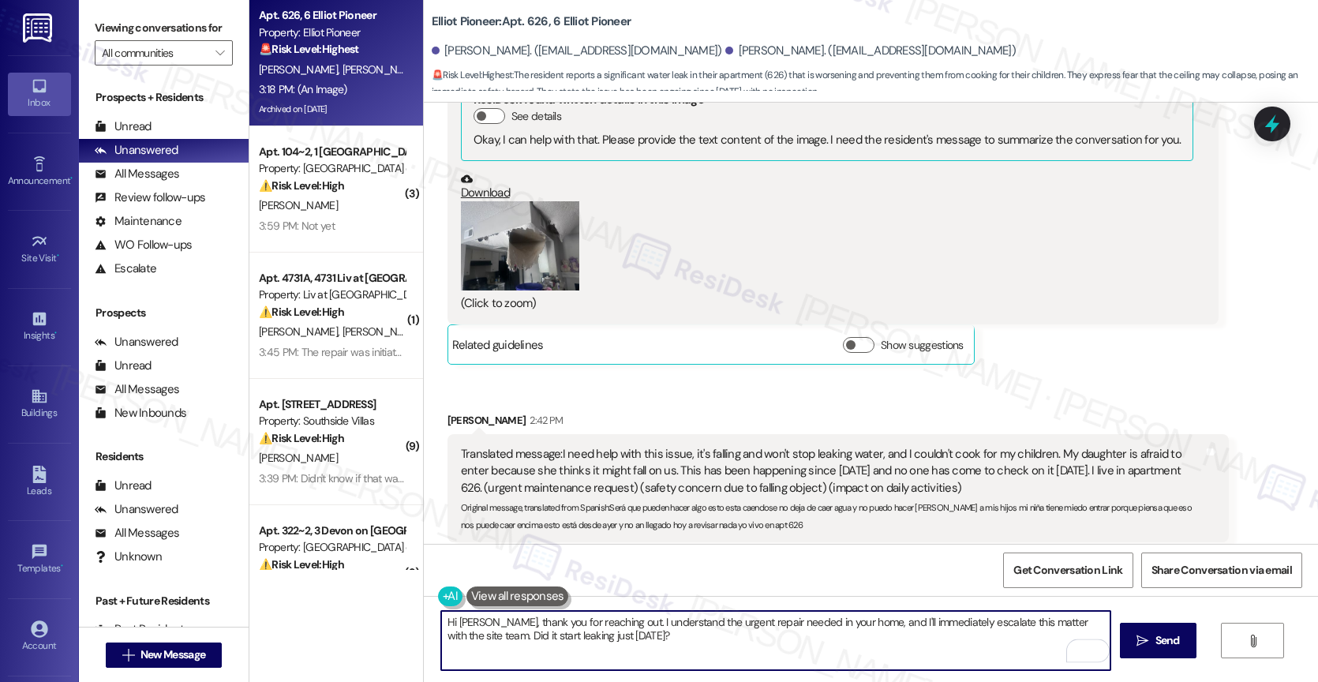
click at [668, 645] on textarea "Hi Dora, thank you for reaching out. I understand the urgent repair needed in y…" at bounding box center [775, 640] width 669 height 59
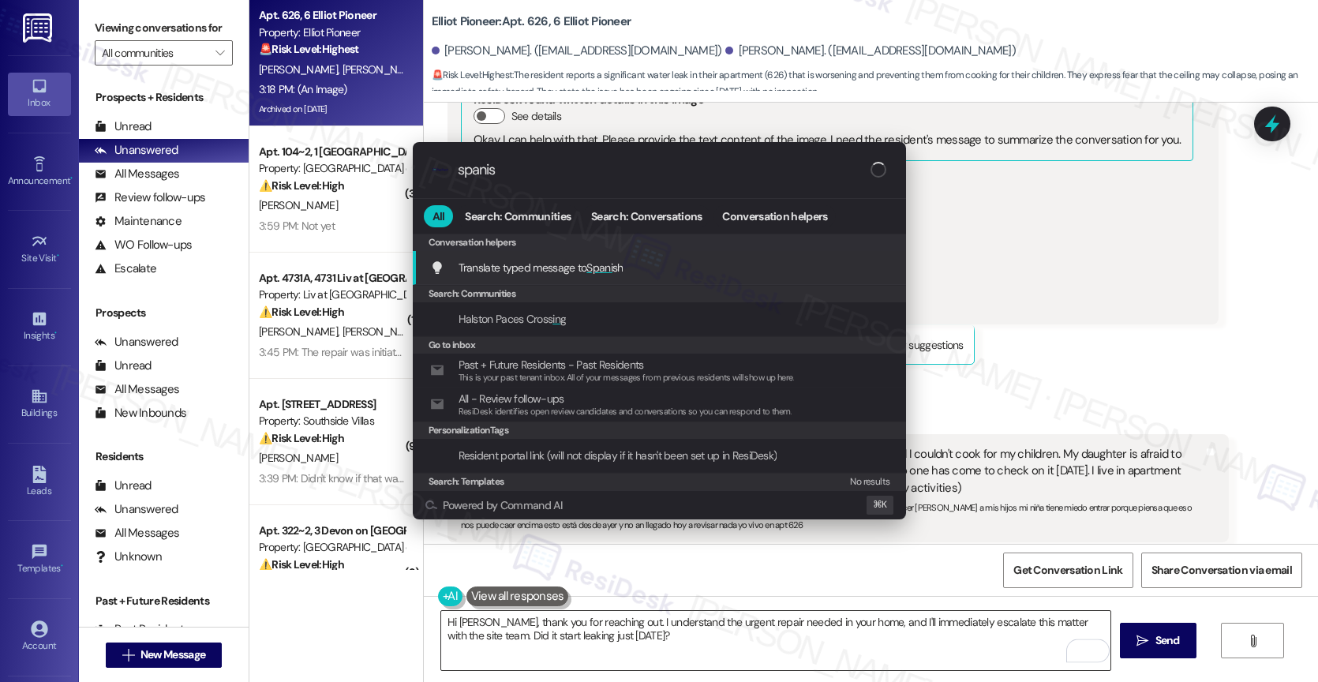
type input "spanish"
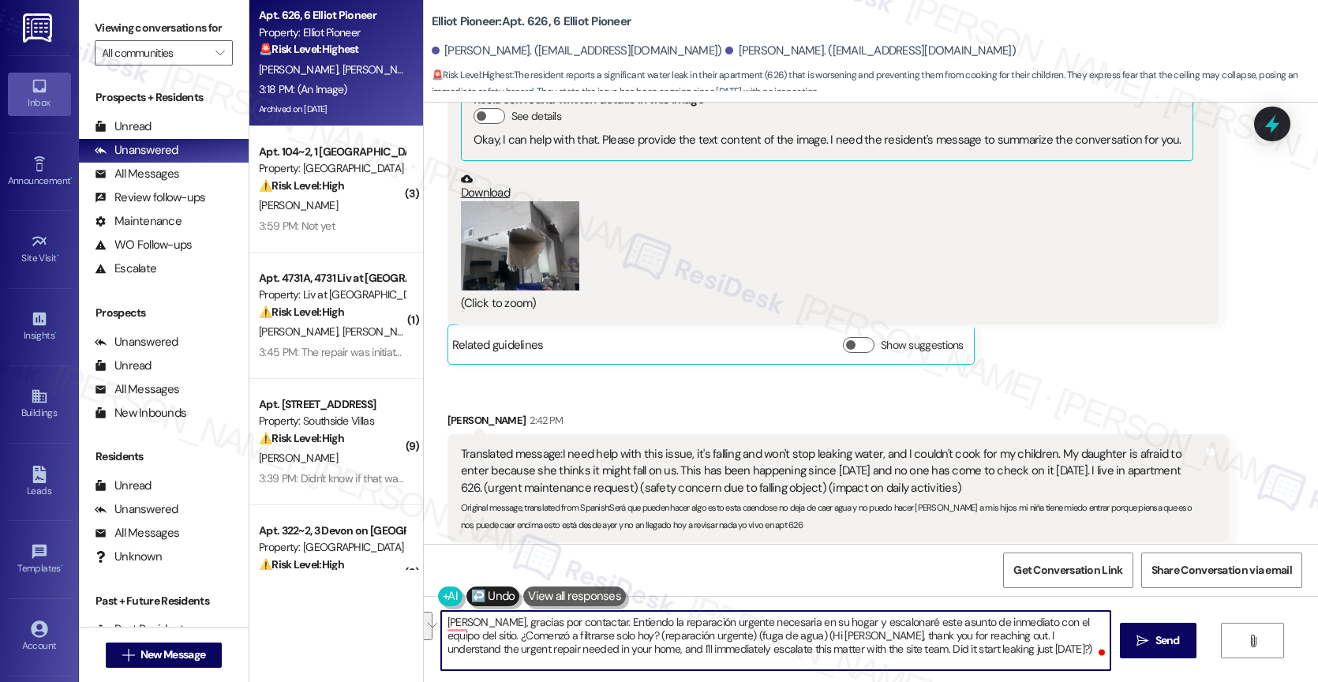
drag, startPoint x: 765, startPoint y: 639, endPoint x: 1009, endPoint y: 660, distance: 245.5
click at [1009, 660] on textarea "Hola Dora, gracias por contactar. Entiendo la reparación urgente necesaria en s…" at bounding box center [775, 640] width 669 height 59
drag, startPoint x: 617, startPoint y: 637, endPoint x: 875, endPoint y: 645, distance: 258.2
click at [875, 645] on textarea "Hola Dora, gracias por contactar. Entiendo la reparación urgente necesaria en s…" at bounding box center [775, 640] width 669 height 59
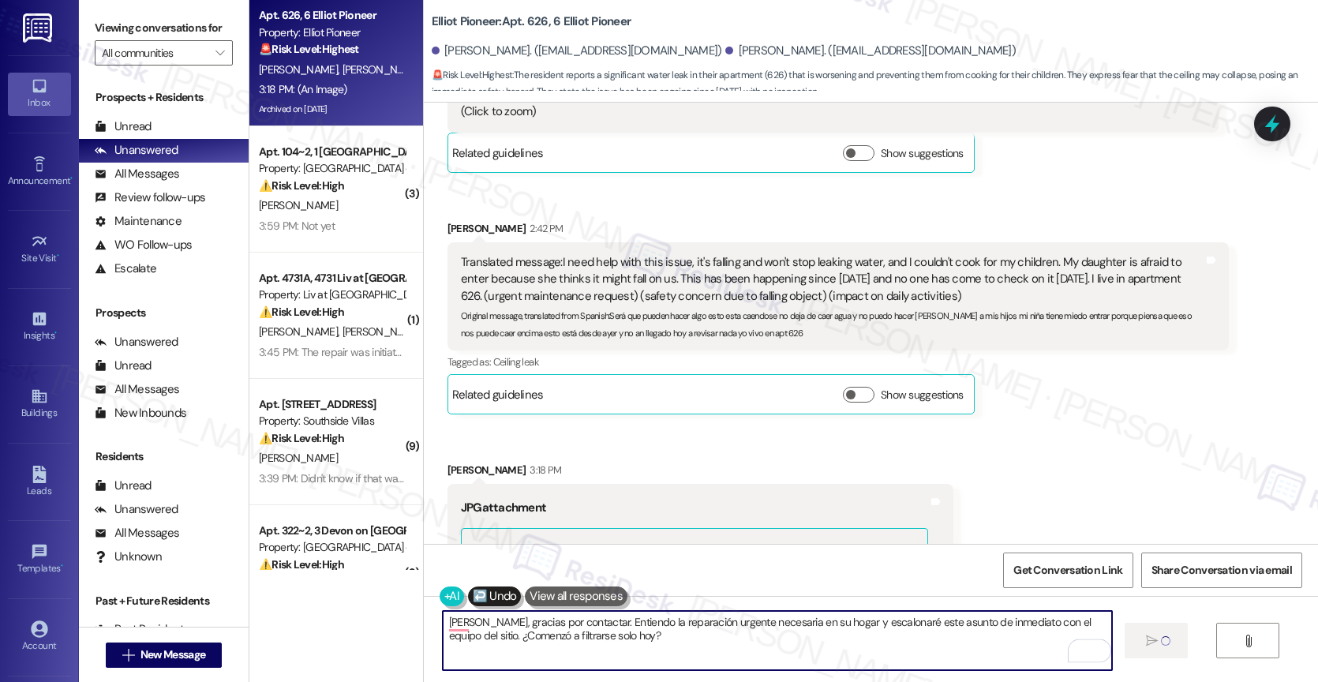
scroll to position [21311, 0]
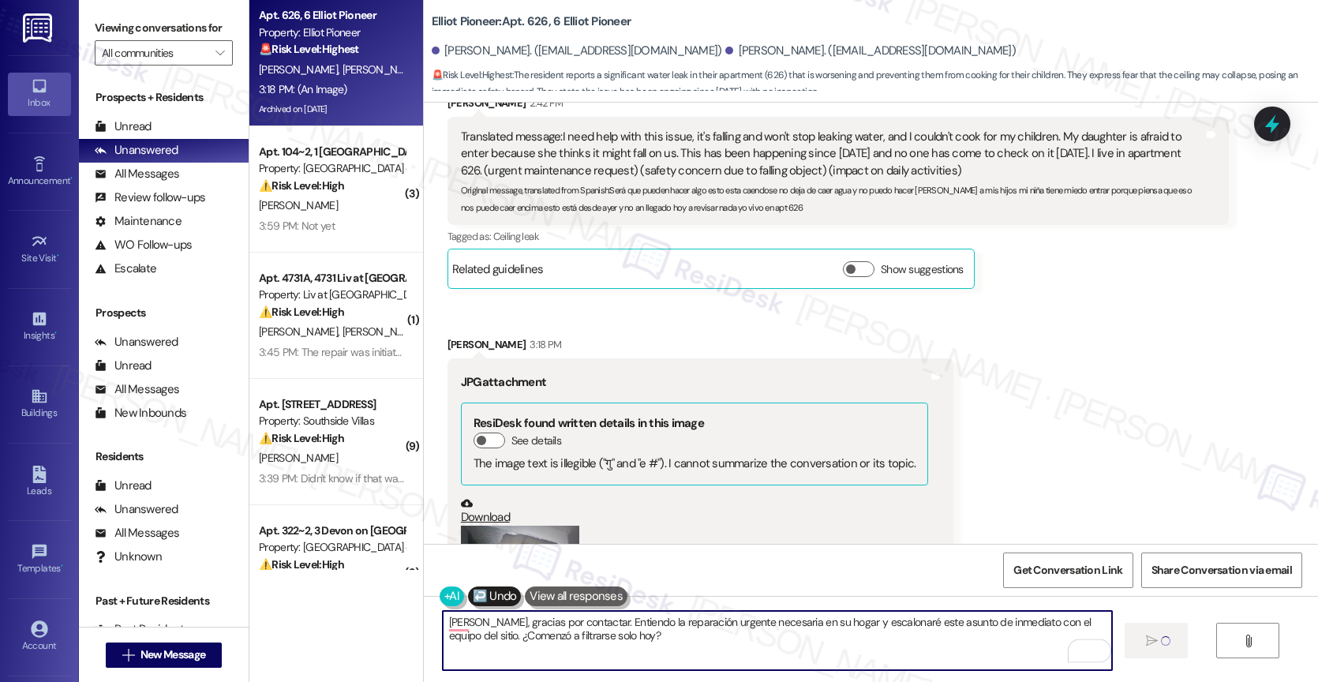
type textarea "[PERSON_NAME], gracias por contactar. Entiendo la reparación urgente necesaria …"
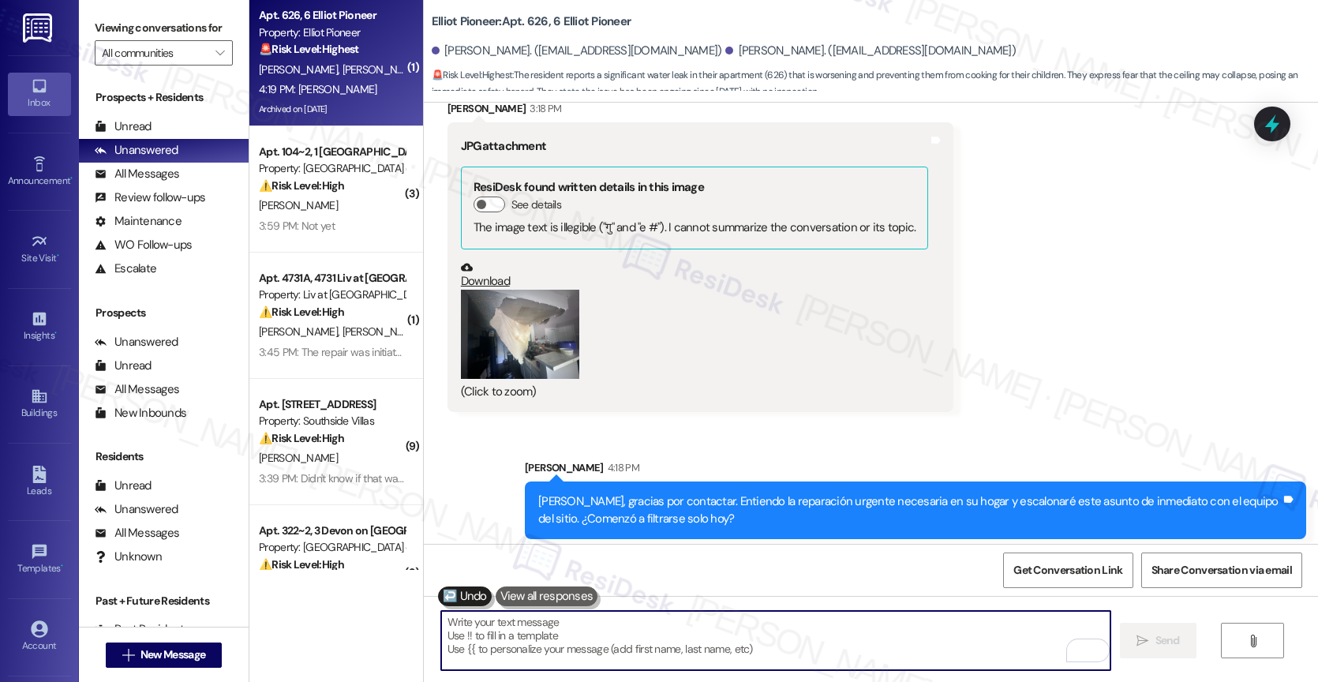
scroll to position [21548, 0]
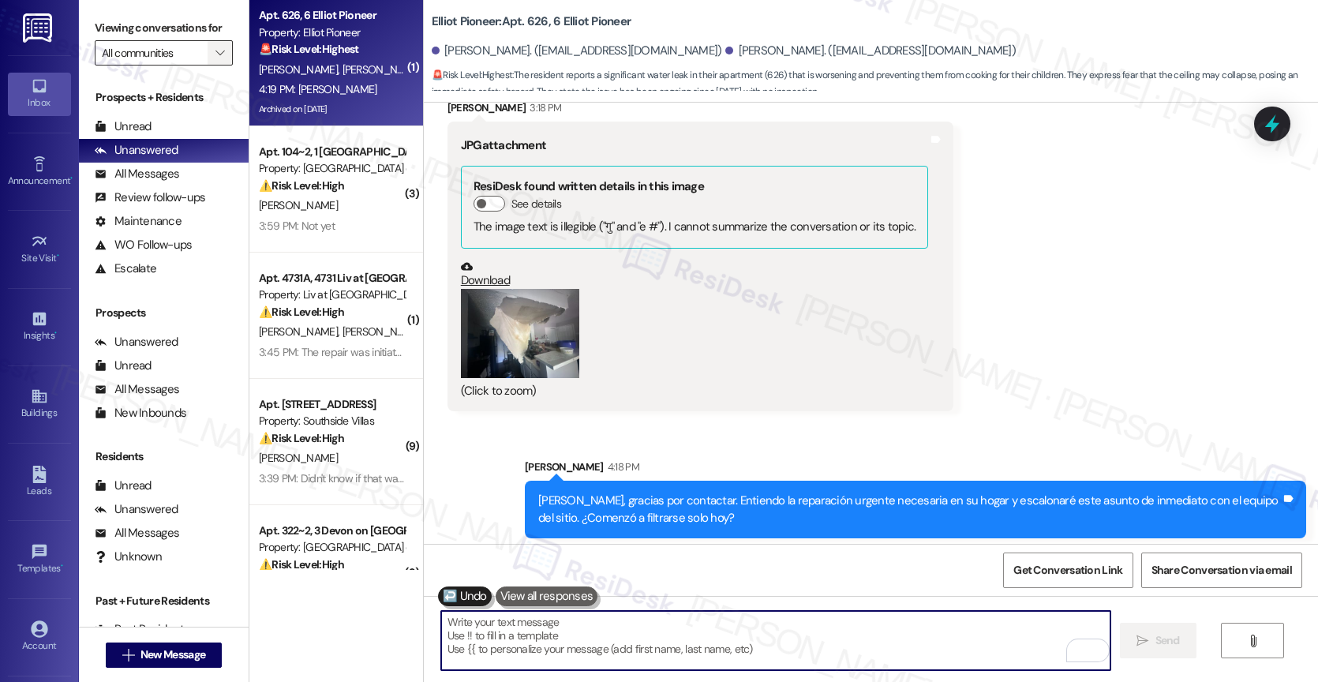
click at [215, 59] on icon "" at bounding box center [219, 53] width 9 height 13
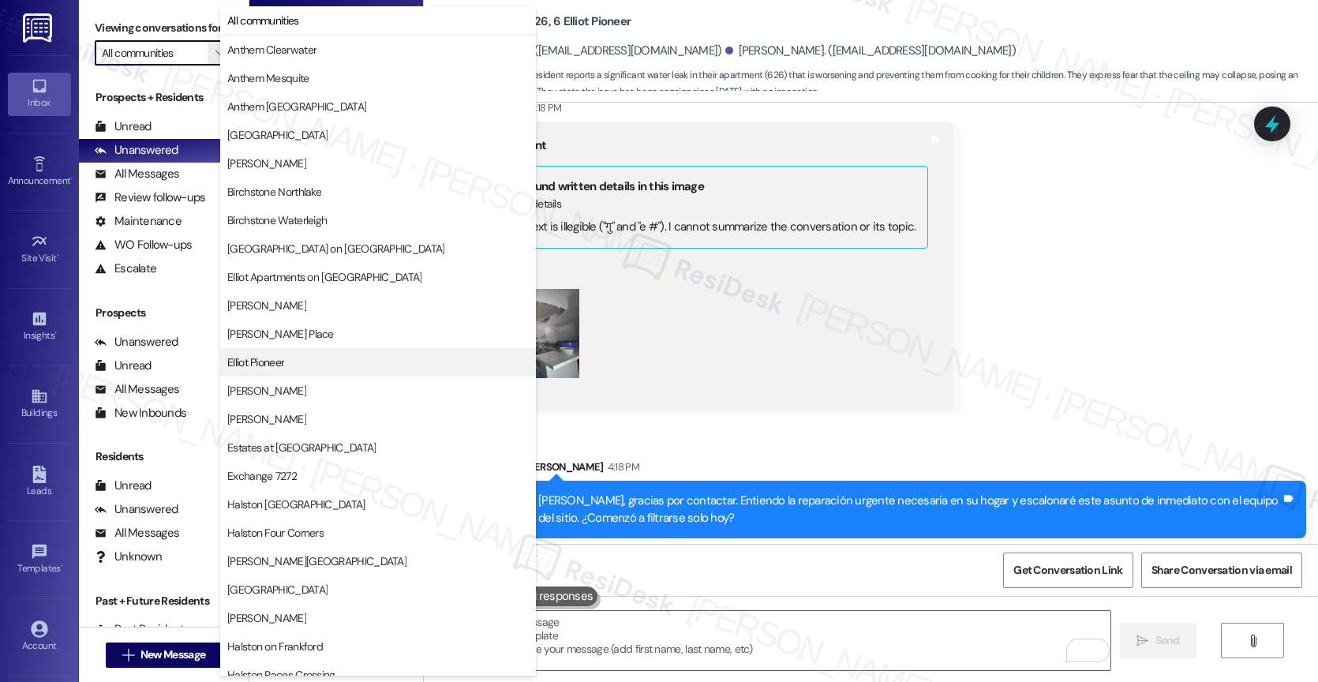
click at [308, 365] on span "Elliot Pioneer" at bounding box center [377, 362] width 301 height 16
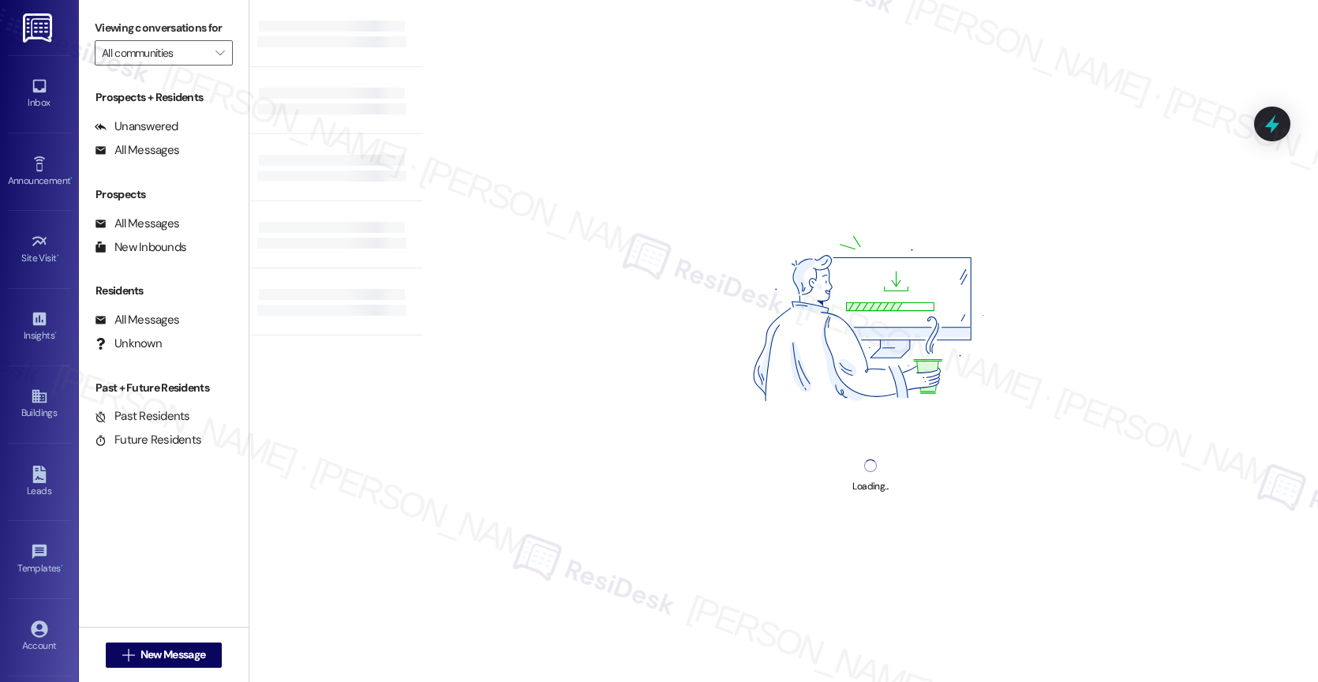
type input "Elliot Pioneer"
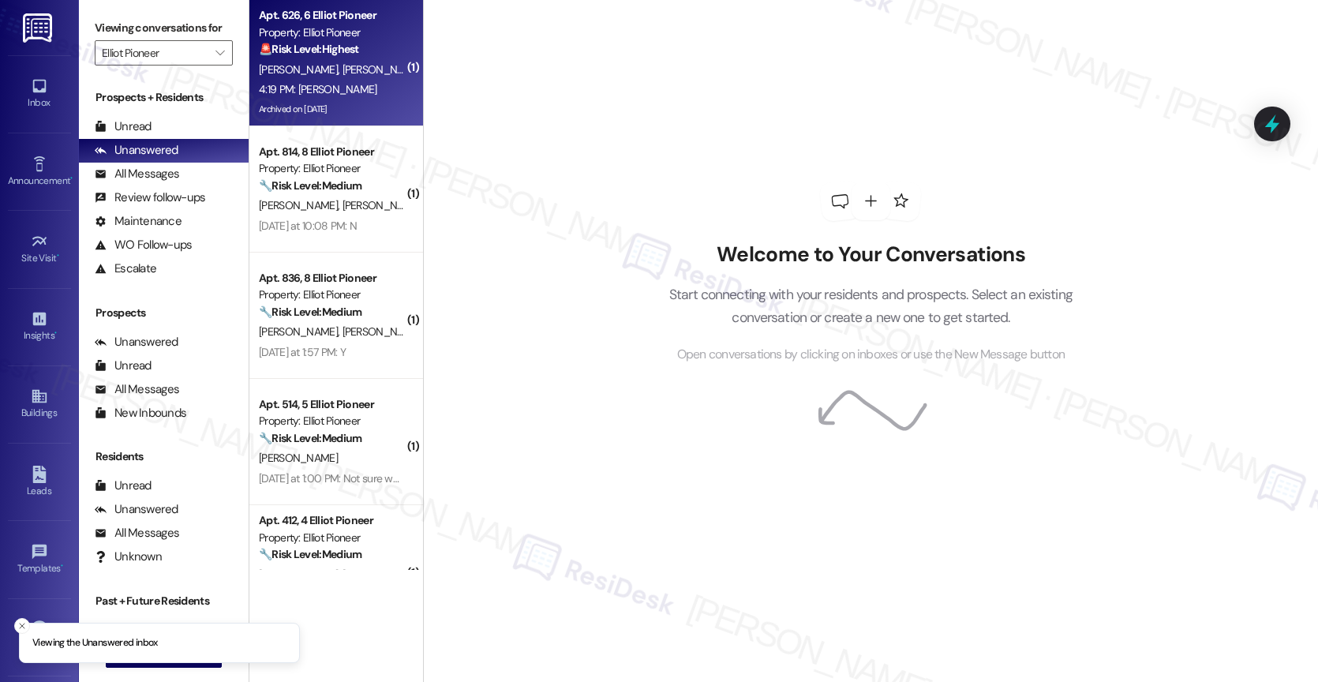
click at [342, 66] on span "[PERSON_NAME]" at bounding box center [381, 69] width 79 height 14
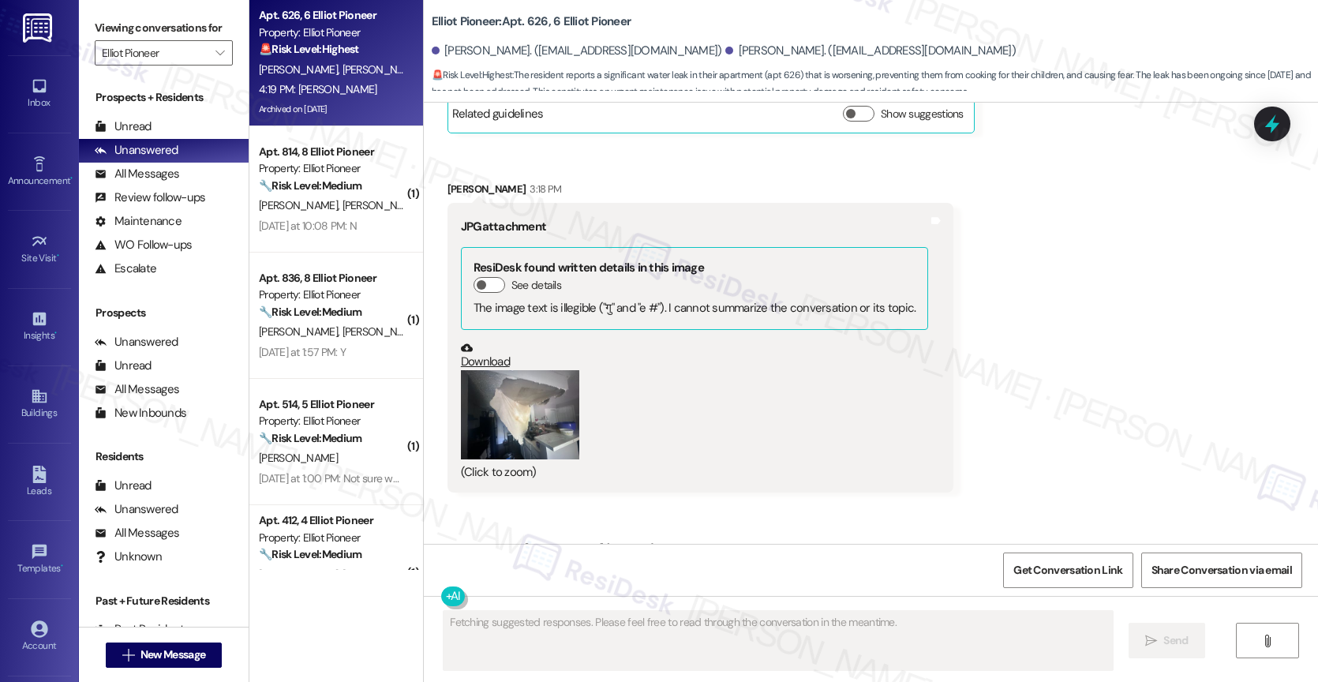
scroll to position [21628, 0]
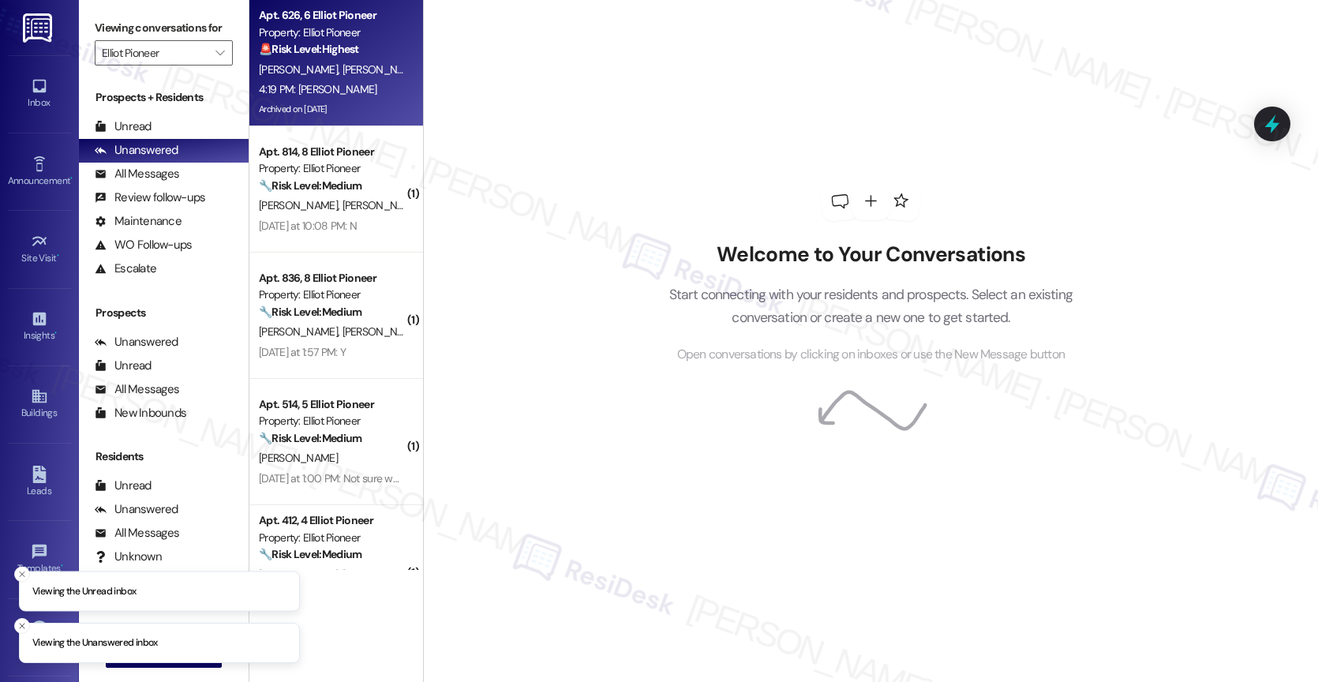
click at [345, 72] on div "[PERSON_NAME] [PERSON_NAME]" at bounding box center [331, 70] width 149 height 20
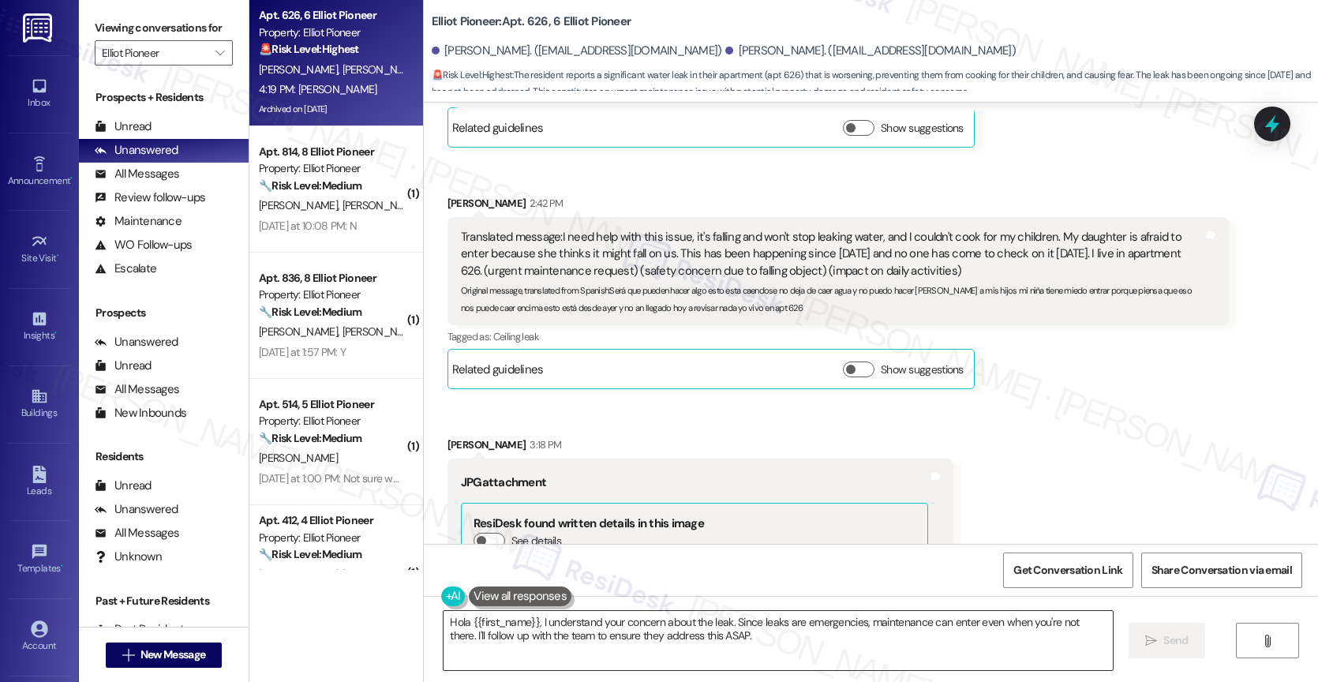
scroll to position [21209, 0]
click at [547, 638] on textarea "Hola {{first_name}}, I understand your concern about the leak. Since leaks are …" at bounding box center [777, 640] width 669 height 59
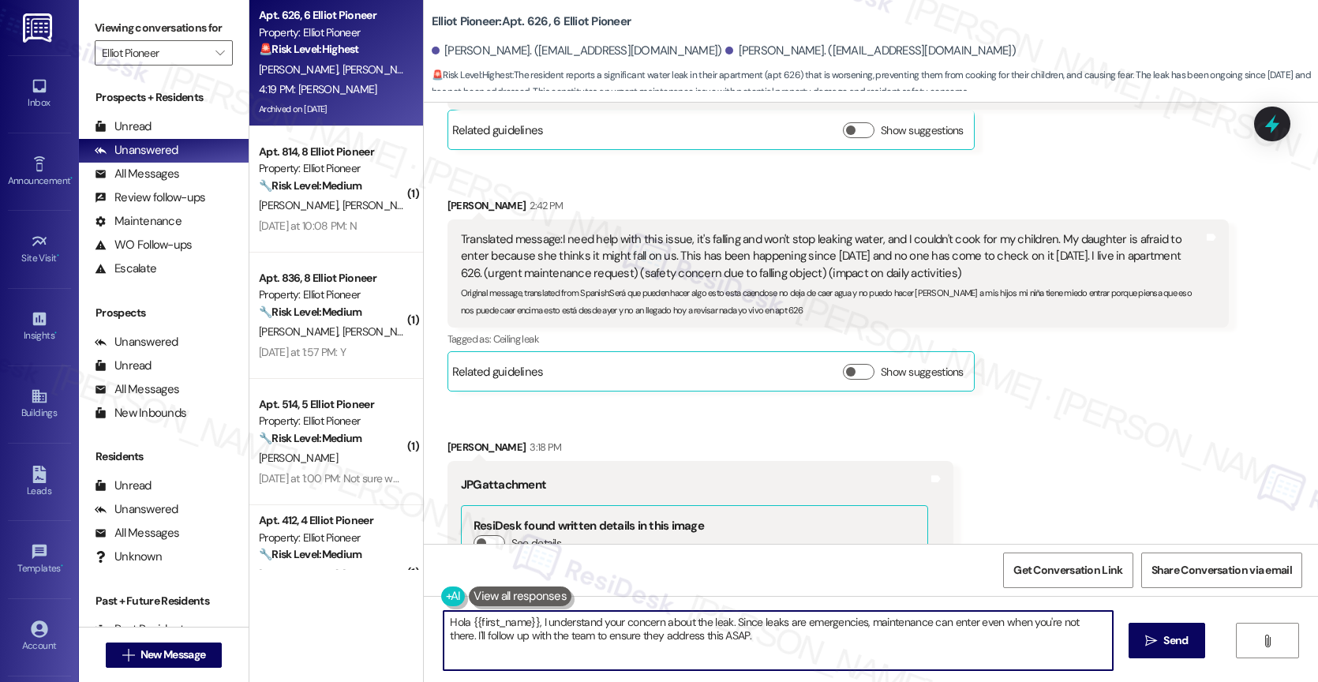
click at [547, 638] on textarea "Hola {{first_name}}, I understand your concern about the leak. Since leaks are …" at bounding box center [777, 640] width 669 height 59
paste textarea "Westwood Terrace has been launched. Confirming we have access to WO and just wa…"
type textarea "Westwood Terrace has been launched. Confirming we have access to WO and just wa…"
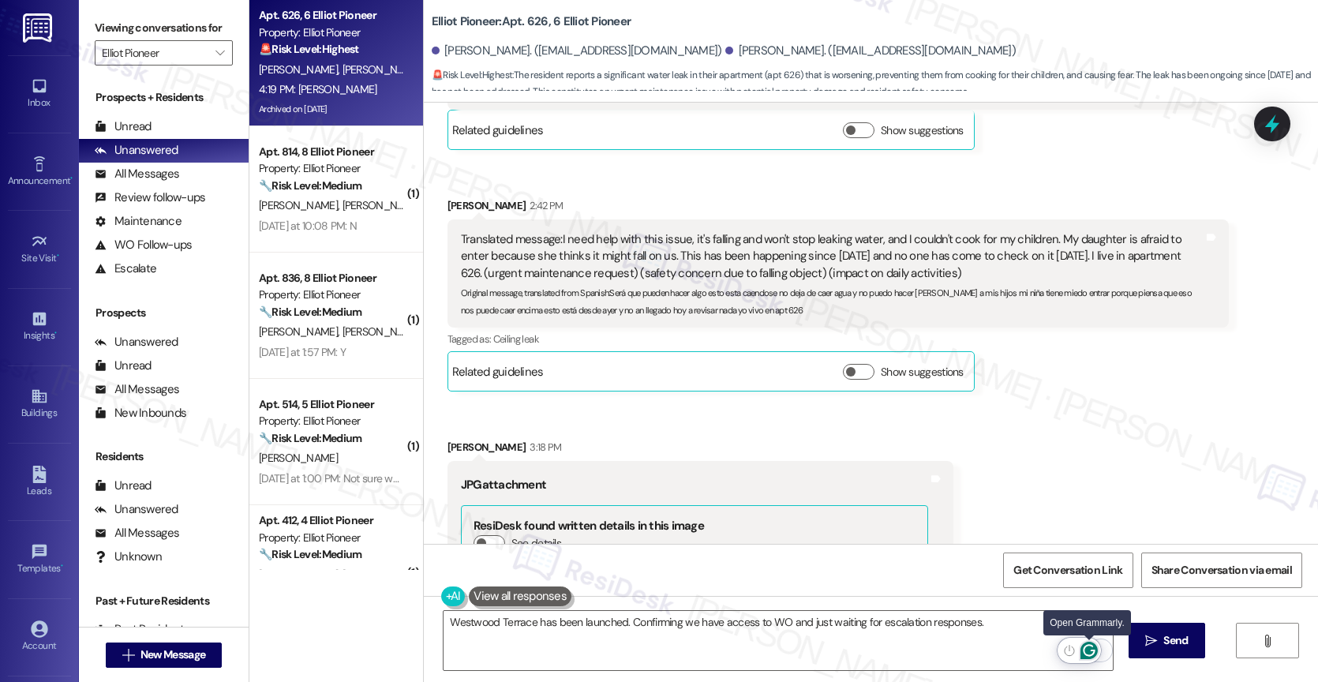
click at [1093, 648] on icon "Open Grammarly. 0 Suggestions." at bounding box center [1088, 650] width 17 height 17
click at [1092, 645] on div "Open Grammarly." at bounding box center [1100, 650] width 17 height 17
click at [1088, 645] on icon "Open Grammarly. 0 Suggestions." at bounding box center [1089, 651] width 12 height 12
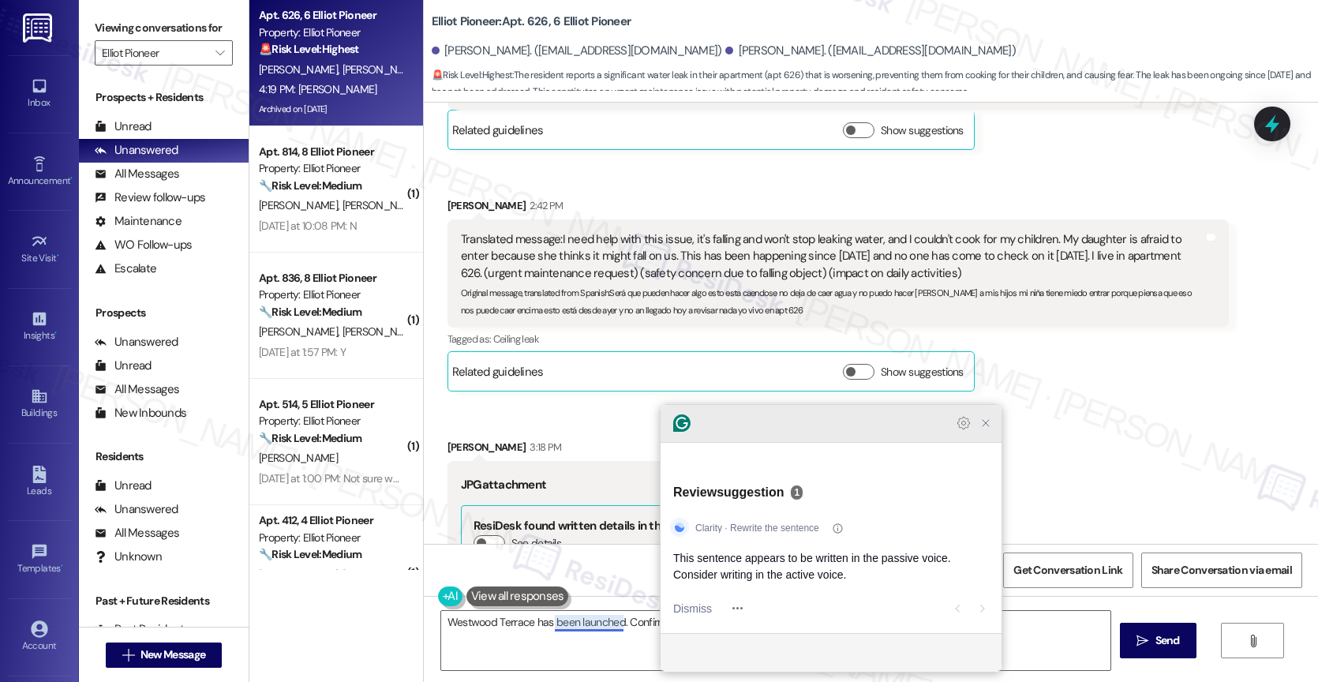
click at [995, 443] on div at bounding box center [830, 424] width 341 height 38
click at [984, 426] on icon "Close Grammarly Assistant" at bounding box center [985, 423] width 6 height 6
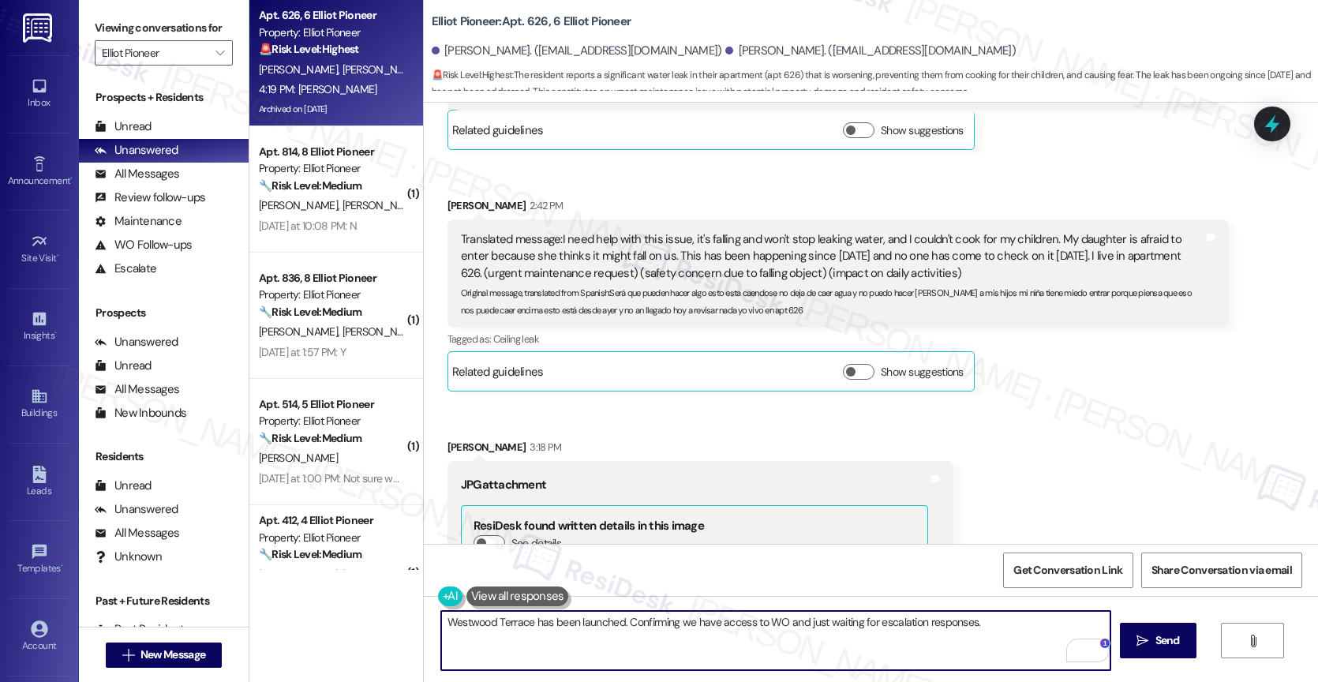
scroll to position [21628, 0]
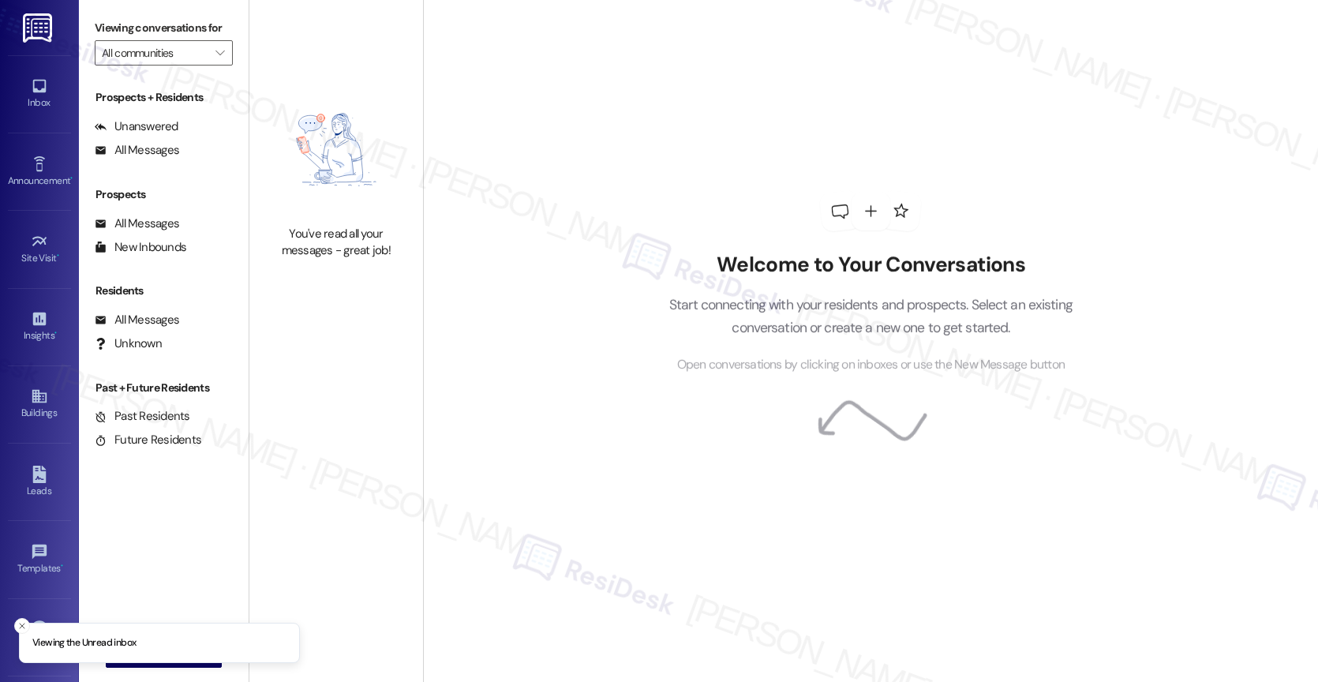
type input "Elliot Pioneer"
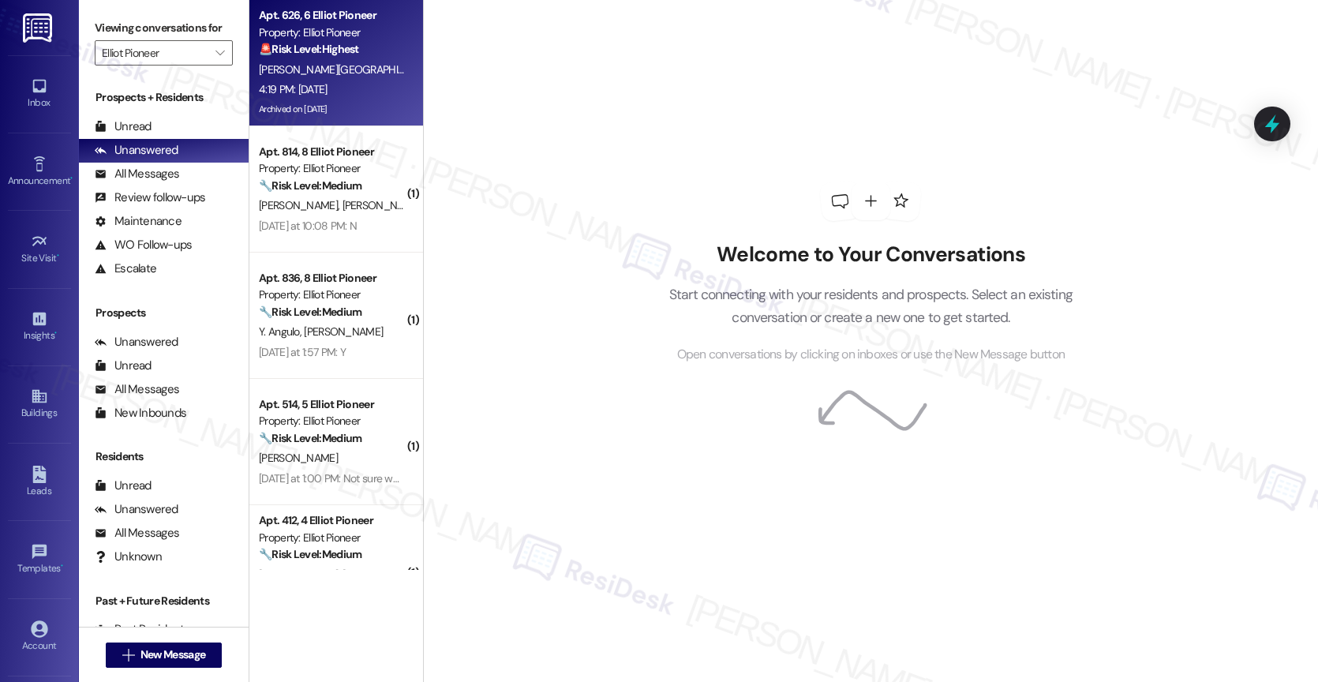
click at [442, 67] on span "D. Magana" at bounding box center [481, 69] width 79 height 14
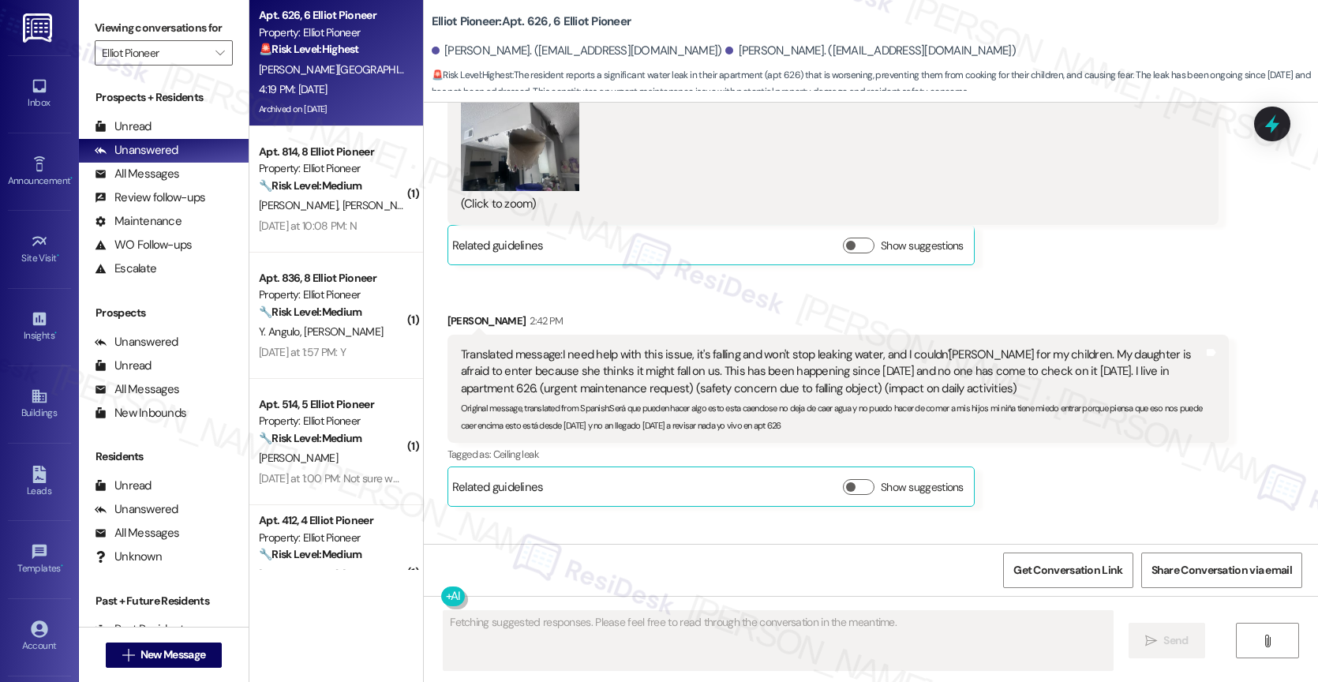
scroll to position [21628, 0]
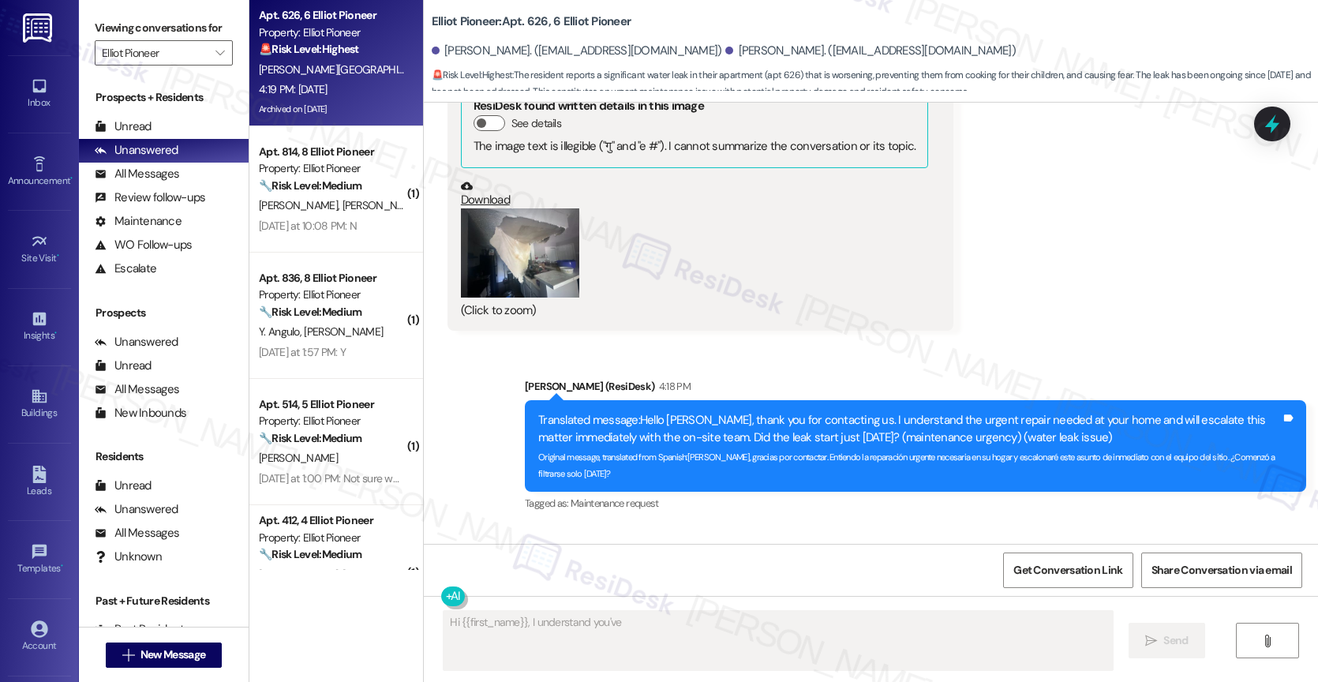
click at [687, 526] on div "Received via SMS Dora Magana 4:19 PM Ayer Tags and notes Tagged as: Positive re…" at bounding box center [871, 592] width 894 height 133
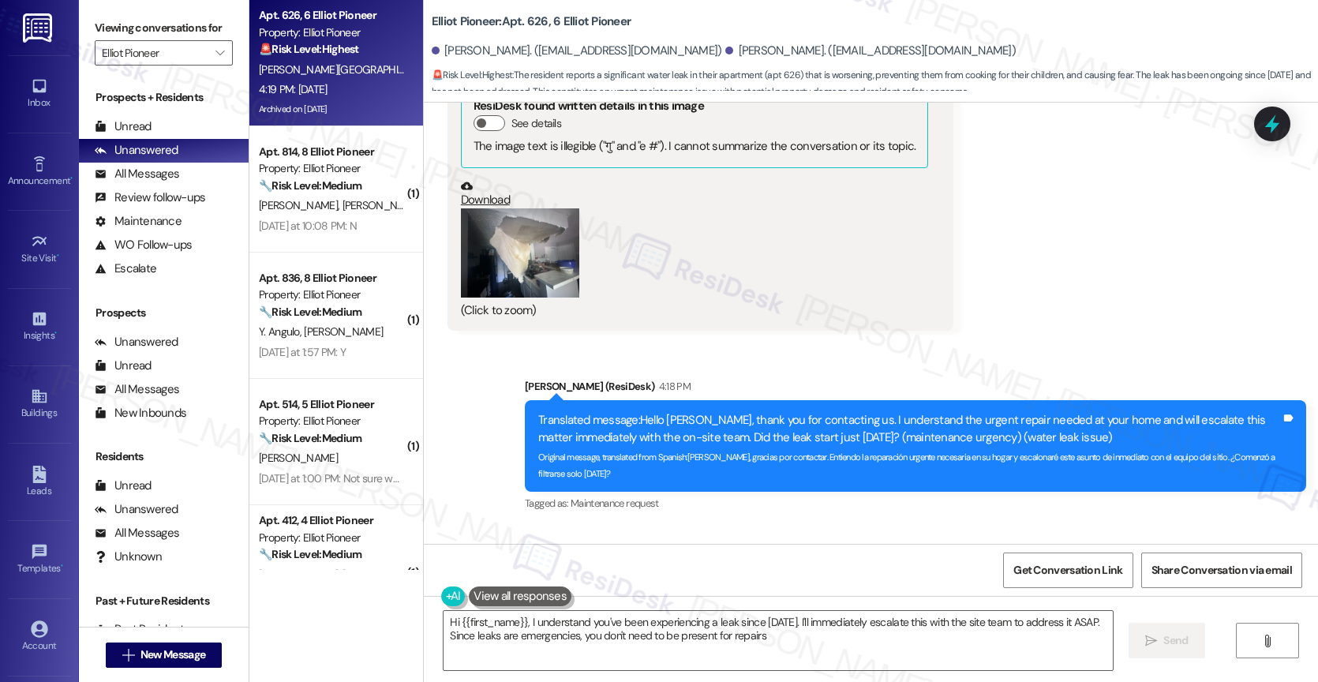
type textarea "Hi {{first_name}}, I understand you've been experiencing a leak since yesterday…"
click at [601, 630] on textarea "Hi {{first_name}}, I understand you've been experiencing a leak since yesterday…" at bounding box center [777, 640] width 669 height 59
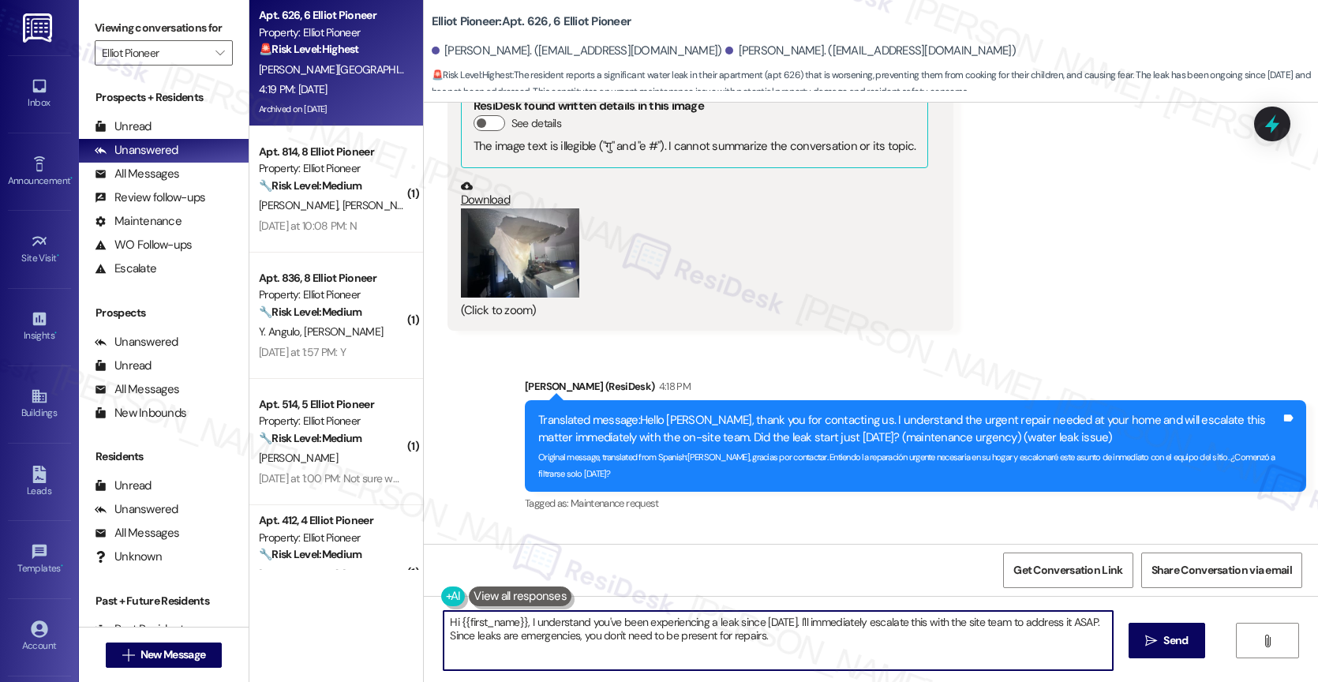
click at [601, 630] on textarea "Hi {{first_name}}, I understand you've been experiencing a leak since yesterday…" at bounding box center [777, 640] width 669 height 59
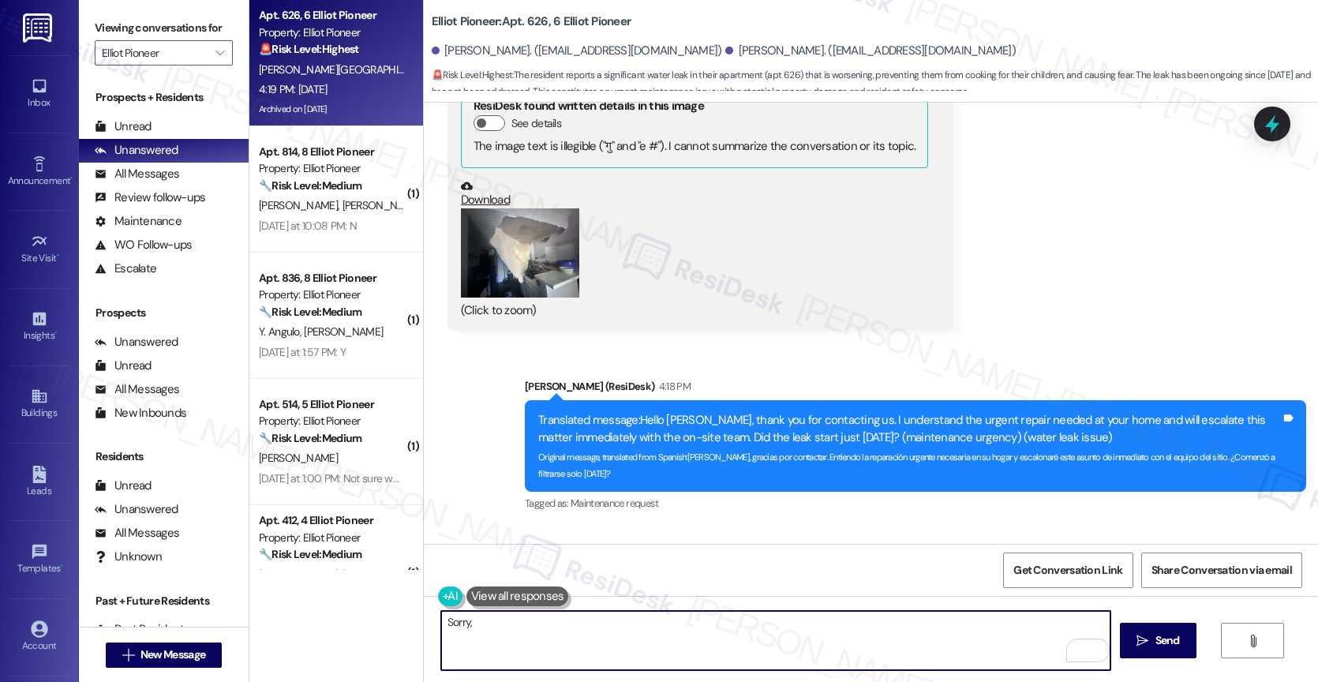
type textarea "Sorry,"
drag, startPoint x: 448, startPoint y: 623, endPoint x: 359, endPoint y: 621, distance: 89.2
click at [359, 621] on div "Apt. 626, 6 Elliot Pioneer Property: Elliot Pioneer 🚨 Risk Level: Highest The r…" at bounding box center [783, 341] width 1068 height 682
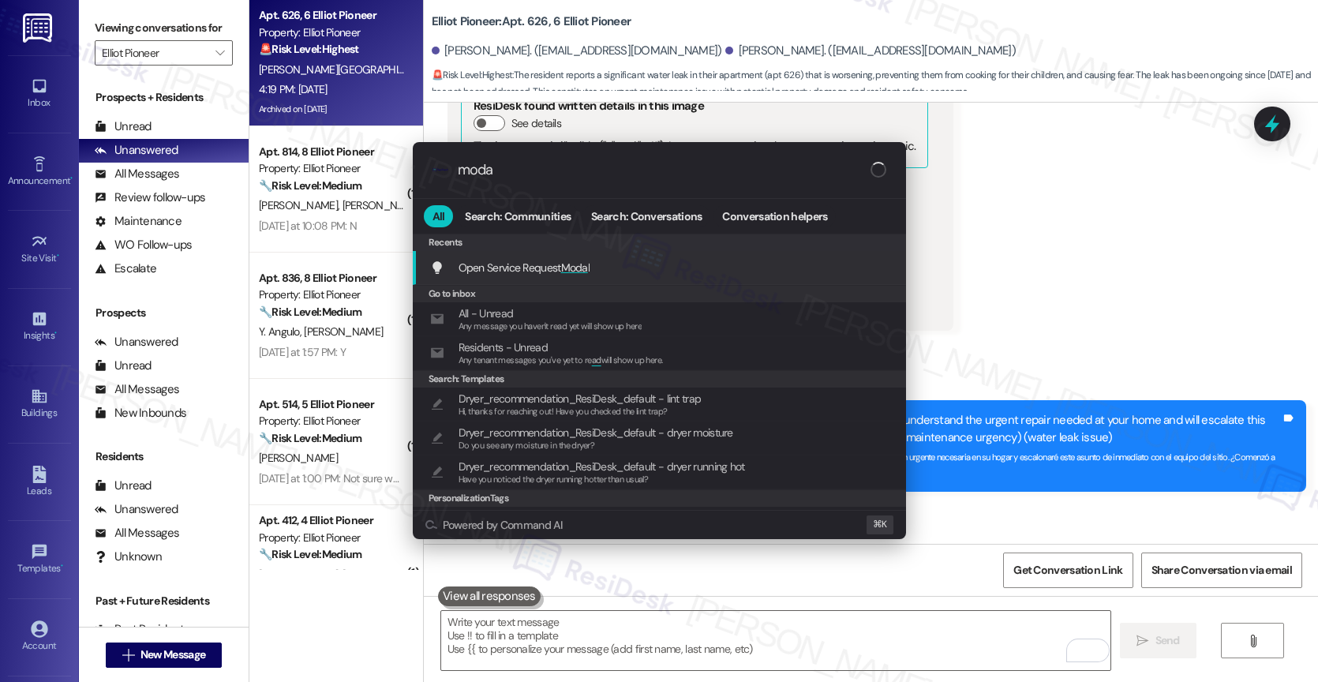
type input "modal"
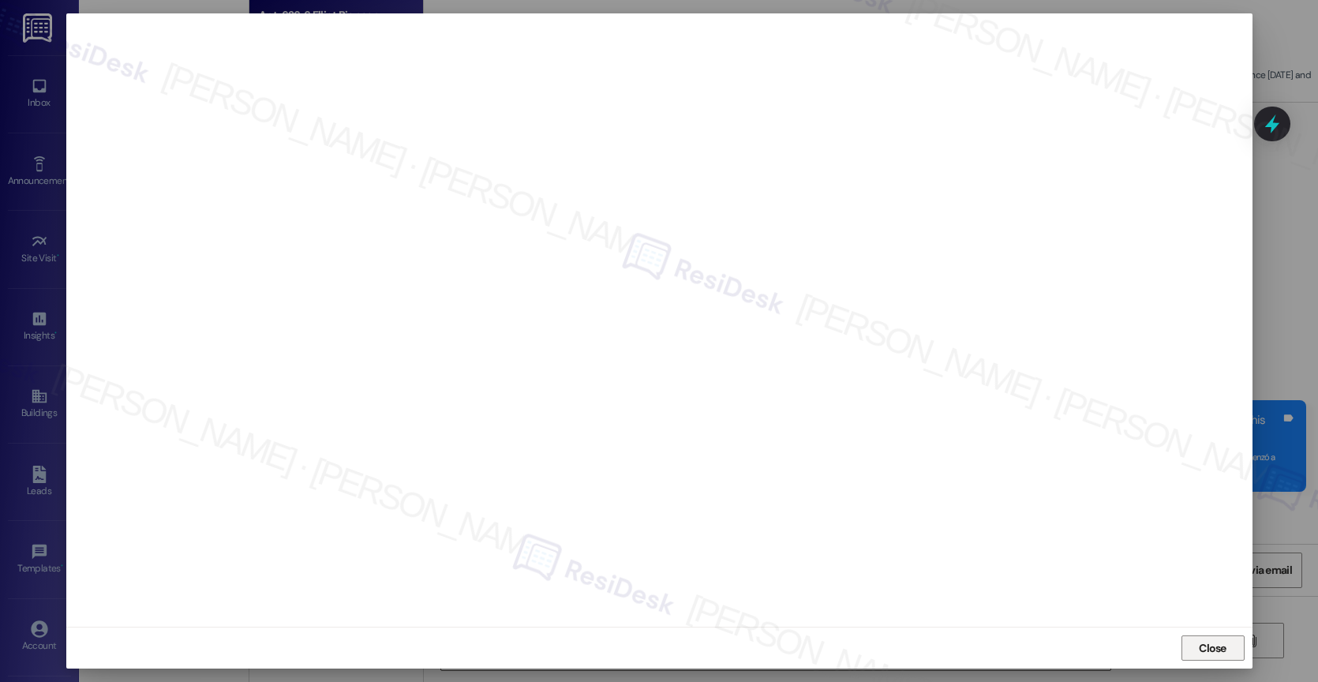
click at [1209, 637] on span "Close" at bounding box center [1212, 648] width 34 height 24
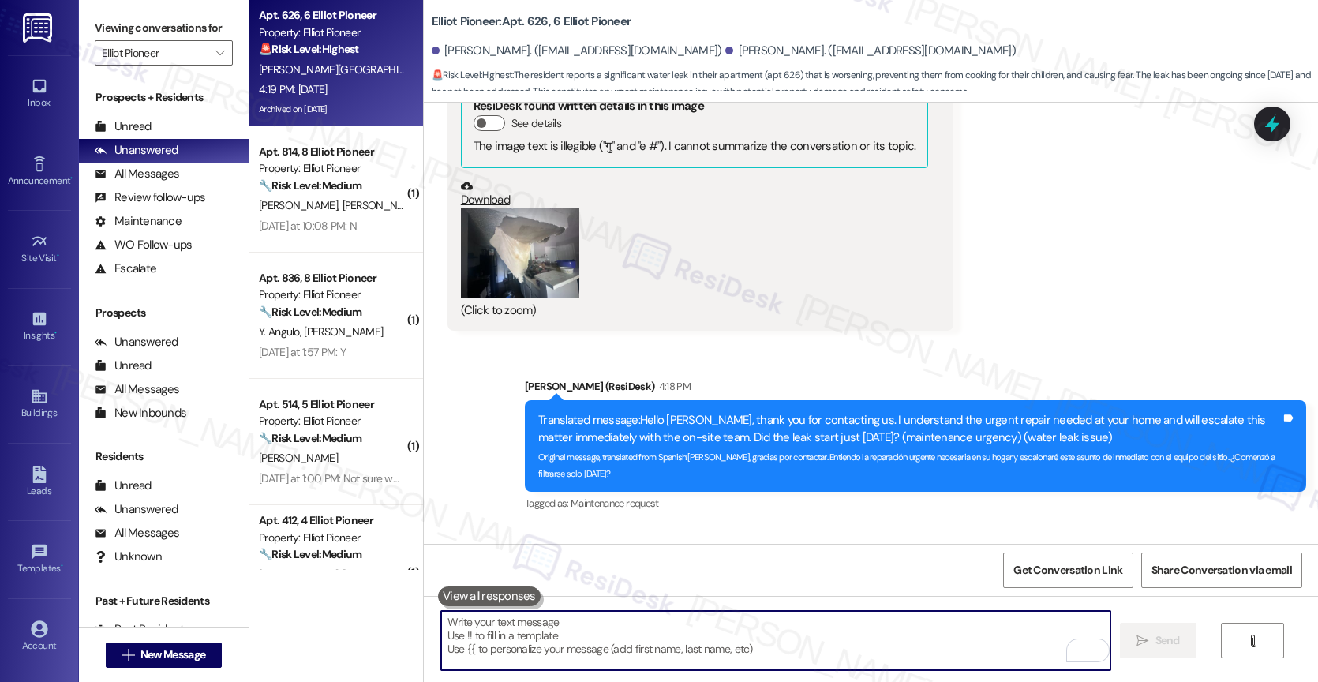
click at [486, 633] on textarea "To enrich screen reader interactions, please activate Accessibility in Grammarl…" at bounding box center [775, 640] width 669 height 59
paste textarea "Would you like me to submit a work order on your behalf? Please let me know and…"
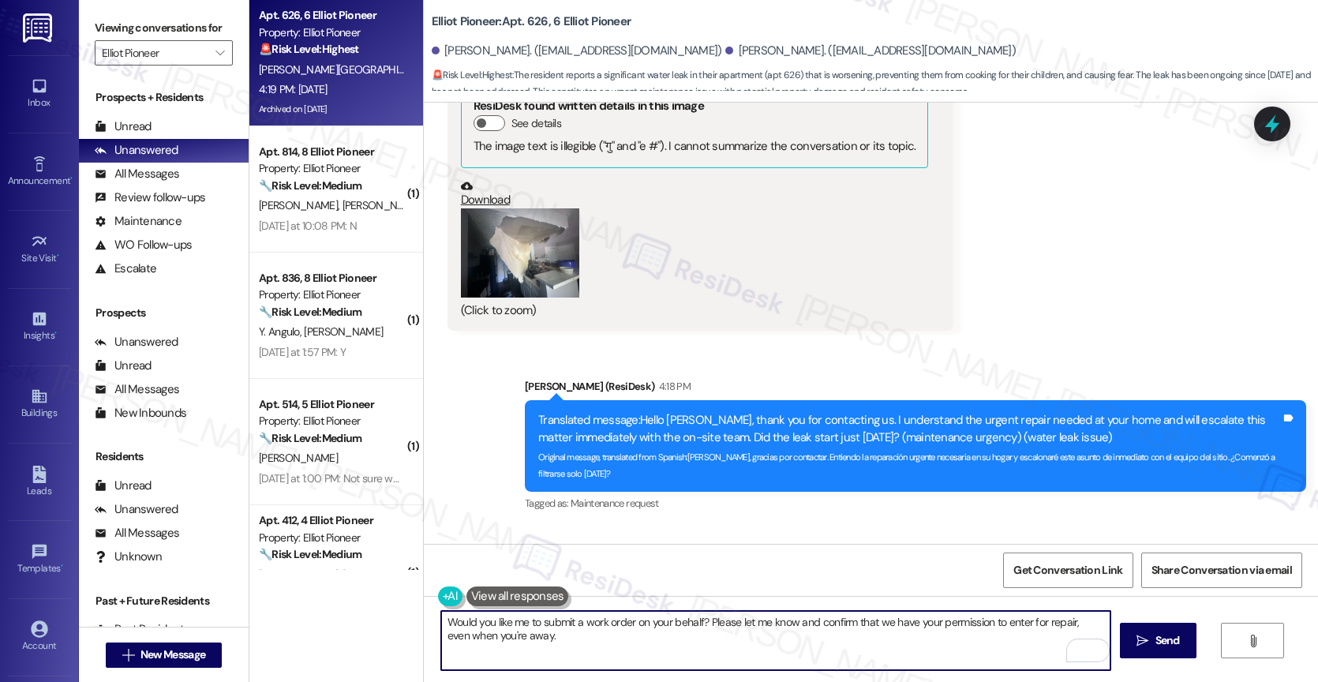
type textarea "Would you like me to submit a work order on your behalf? Please let me know and…"
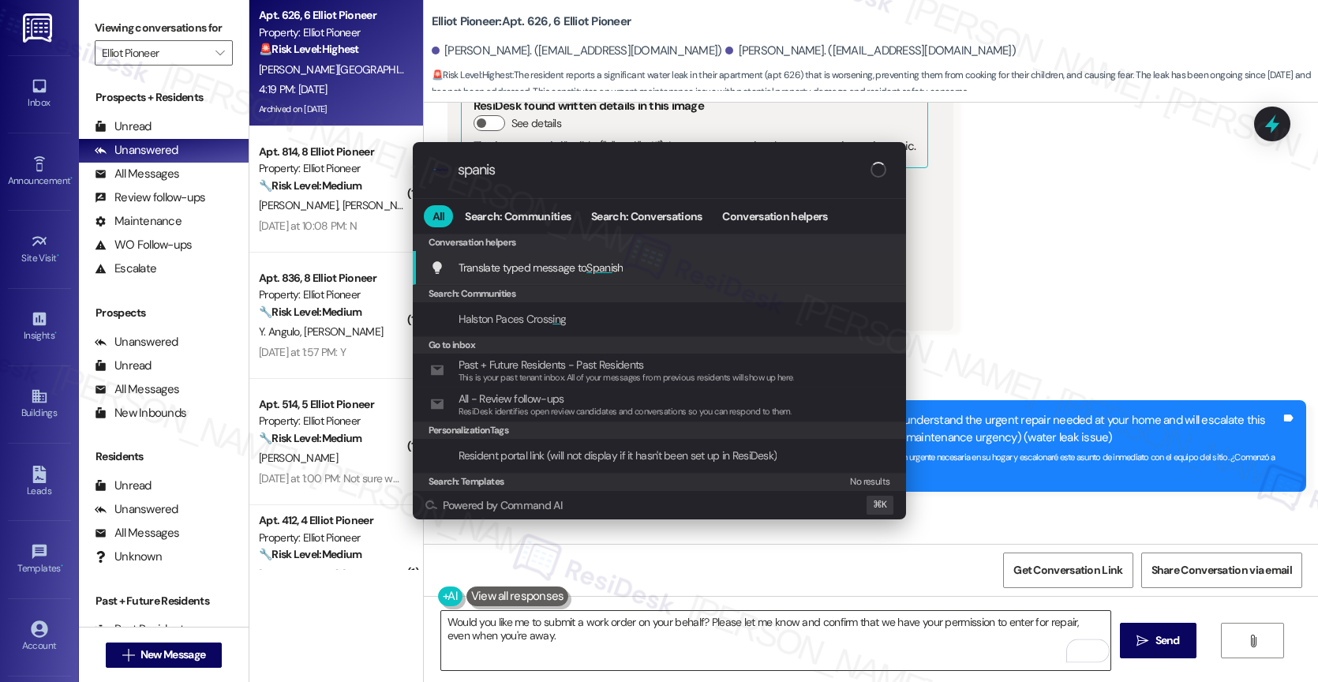
type input "spanish"
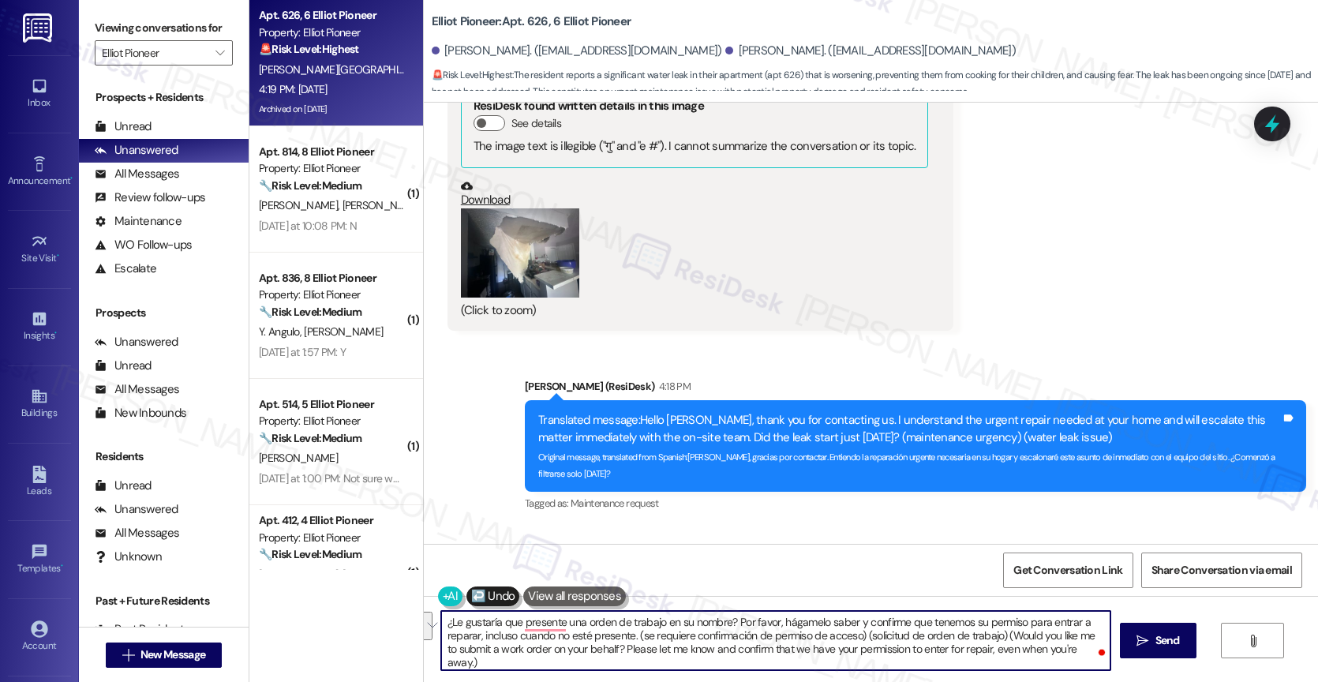
drag, startPoint x: 626, startPoint y: 639, endPoint x: 1095, endPoint y: 650, distance: 469.6
click at [1095, 650] on div "¿Le gustaría que presente una orden de trabajo en su nombre? Por favor, hágamel…" at bounding box center [775, 640] width 671 height 61
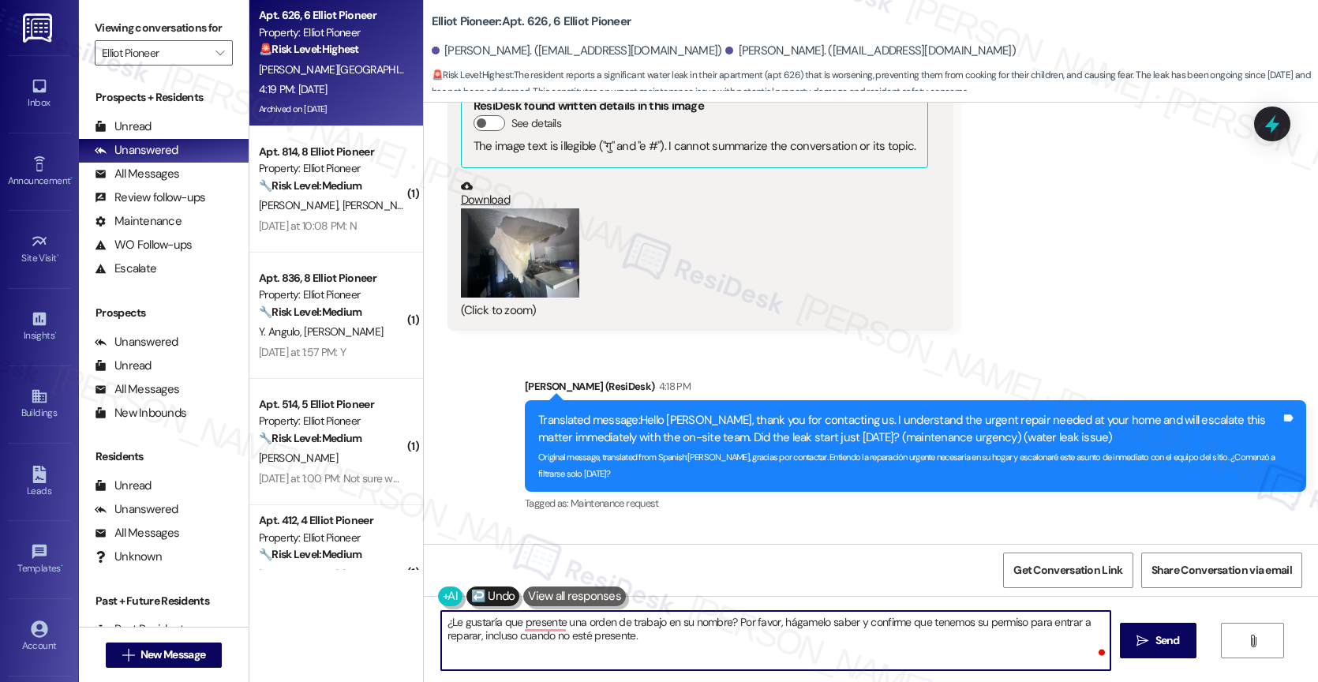
type textarea "¿Le gustaría que presente una orden de trabajo en su nombre? Por favor, hágamel…"
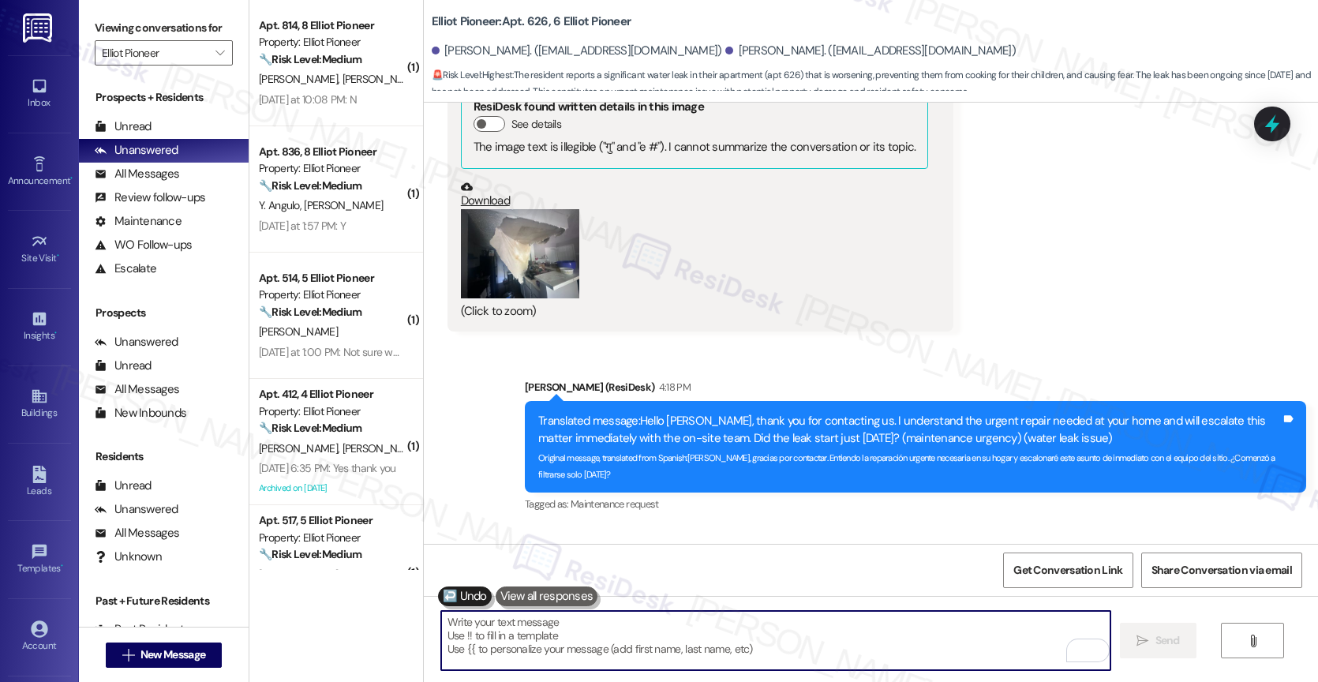
scroll to position [21755, 0]
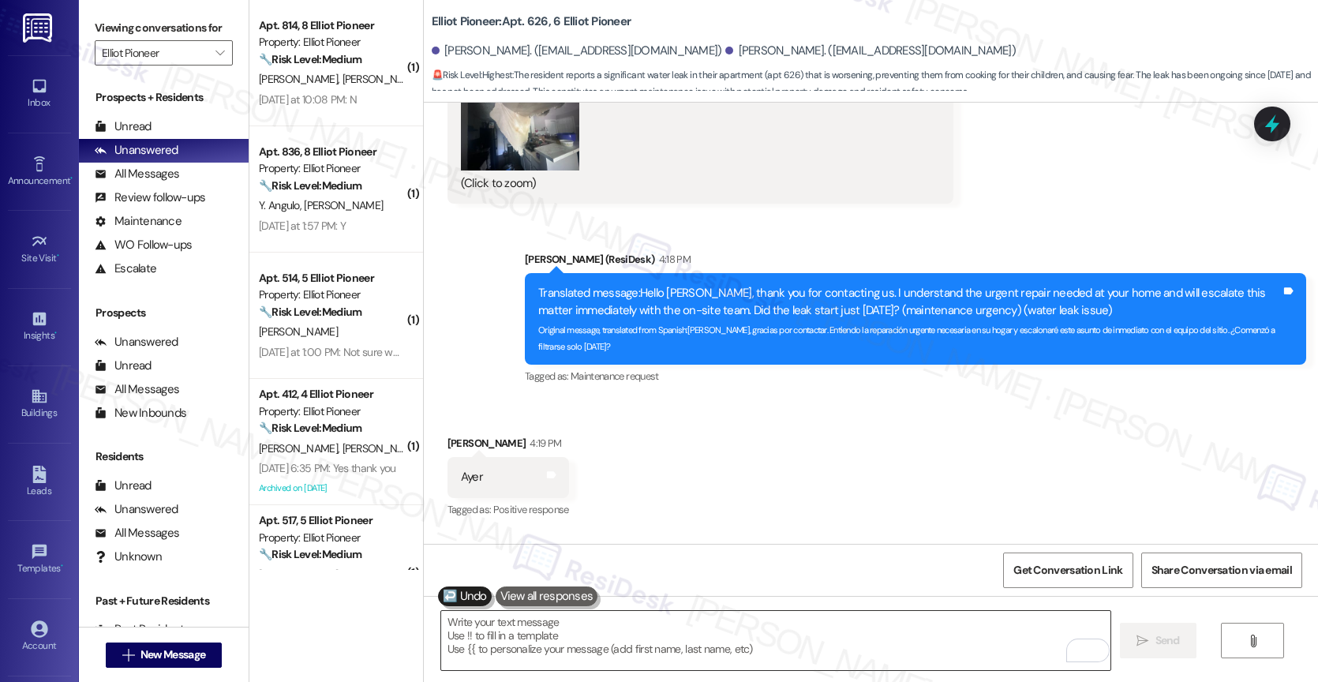
click at [784, 399] on div "Received via SMS Dora Magana 4:19 PM Ayer Tags and notes Tagged as: Positive re…" at bounding box center [871, 465] width 894 height 133
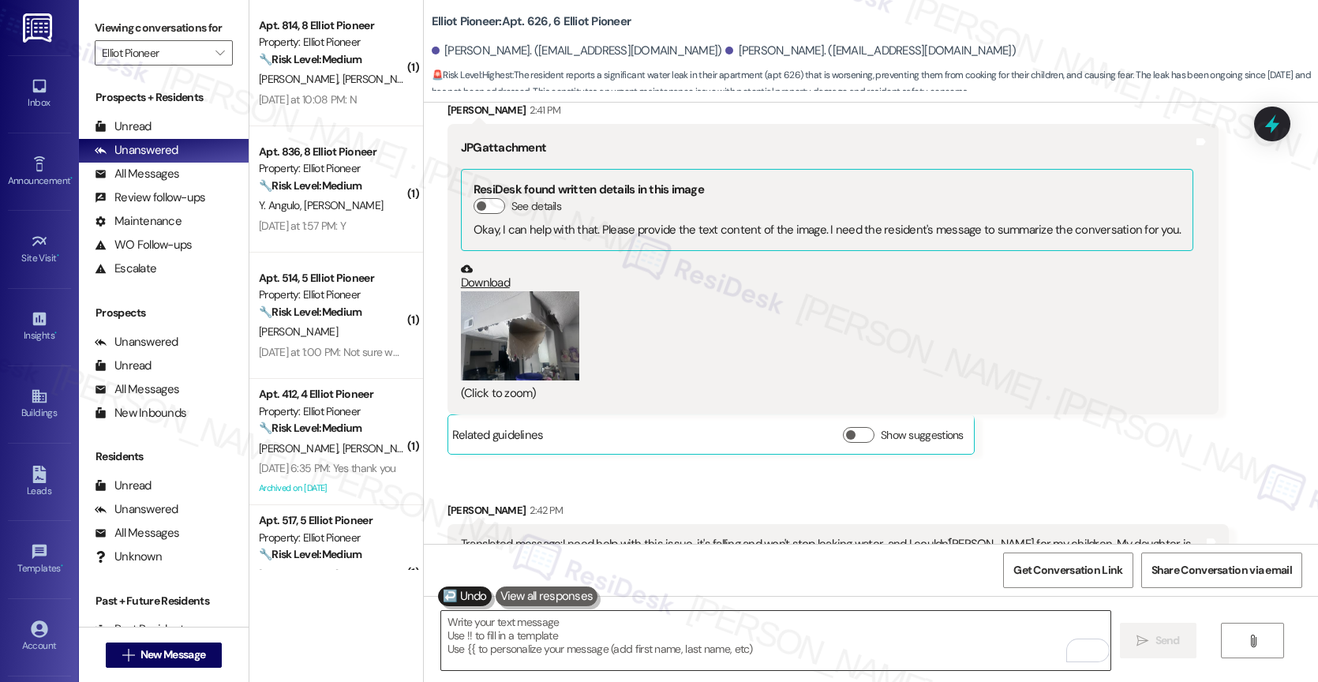
scroll to position [20916, 0]
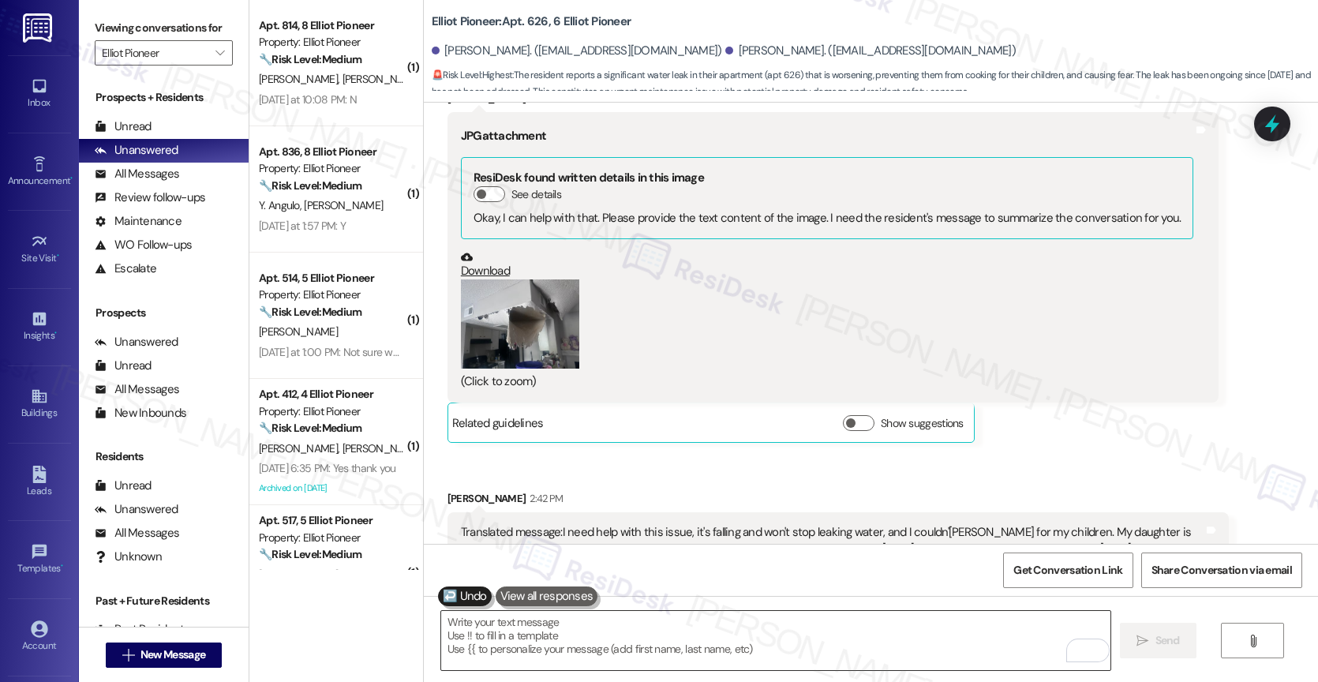
click at [708, 357] on div "Received via SMS Dora Magana 2:40 PM JPG attachment ResiDesk found written deta…" at bounding box center [871, 294] width 894 height 1522
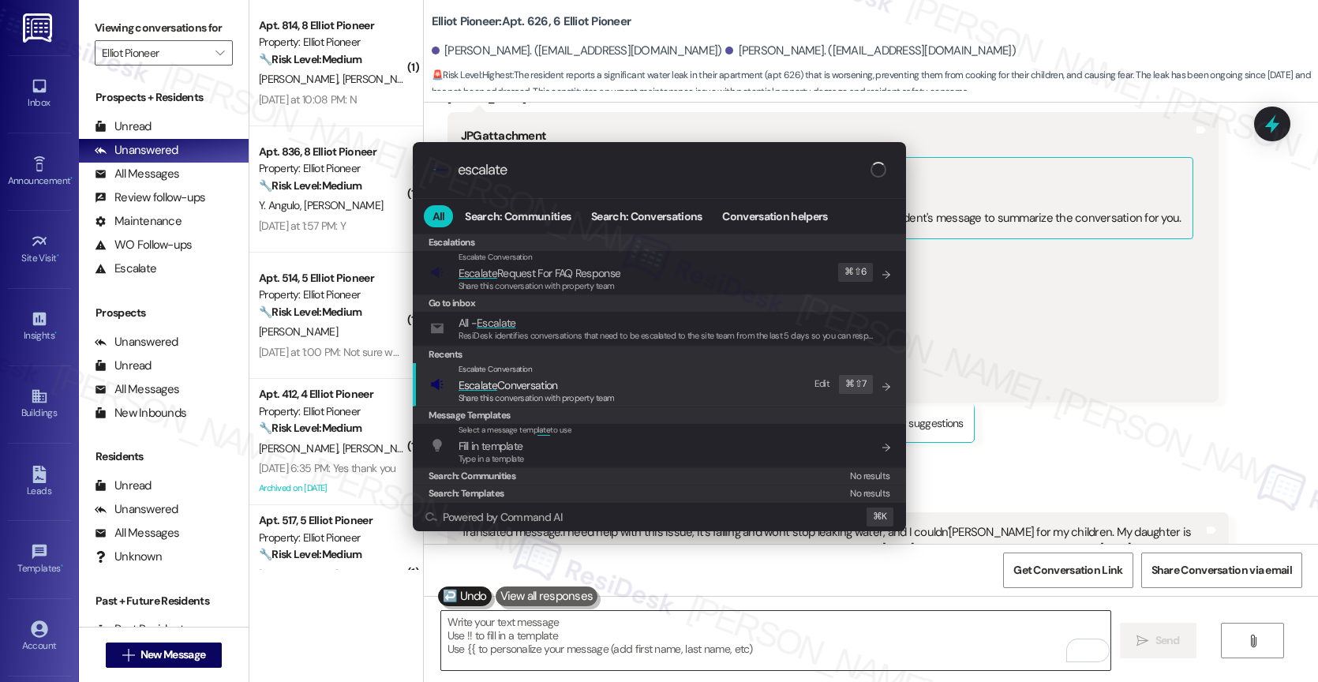
type input "escalate"
click at [508, 384] on span "Escalate Conversation" at bounding box center [507, 385] width 99 height 14
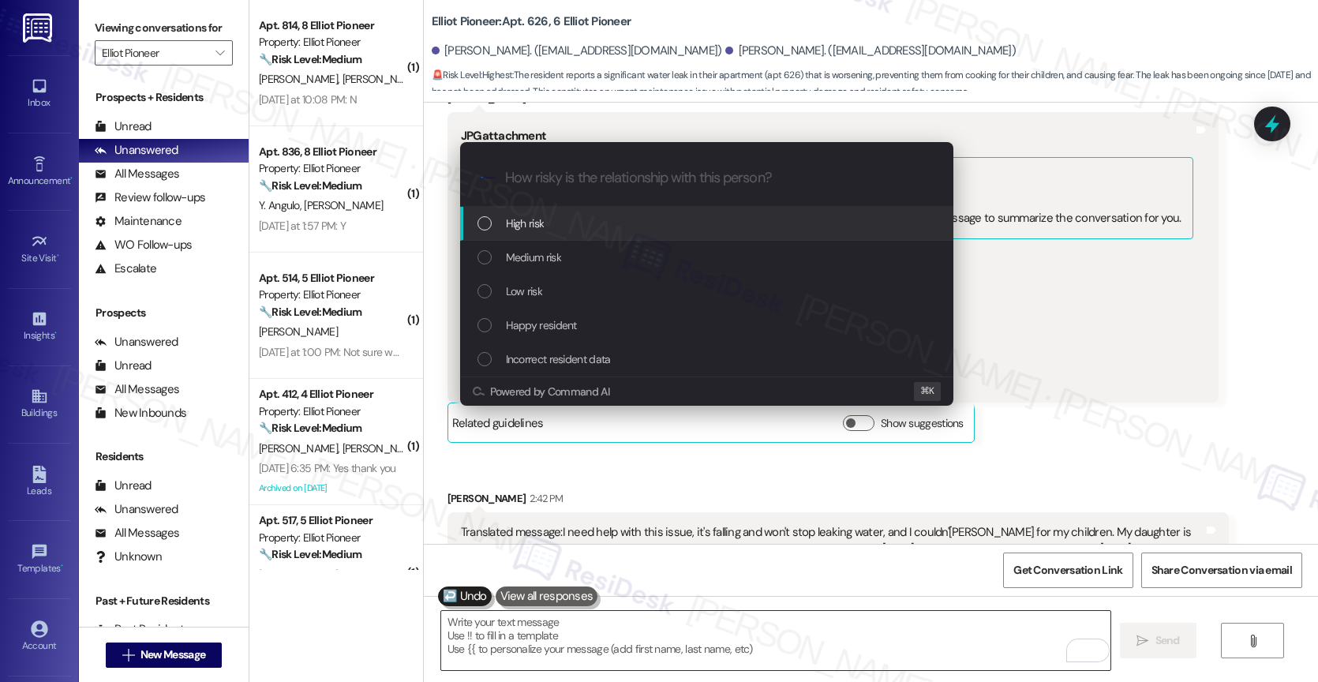
click at [560, 218] on div "High risk" at bounding box center [708, 223] width 462 height 17
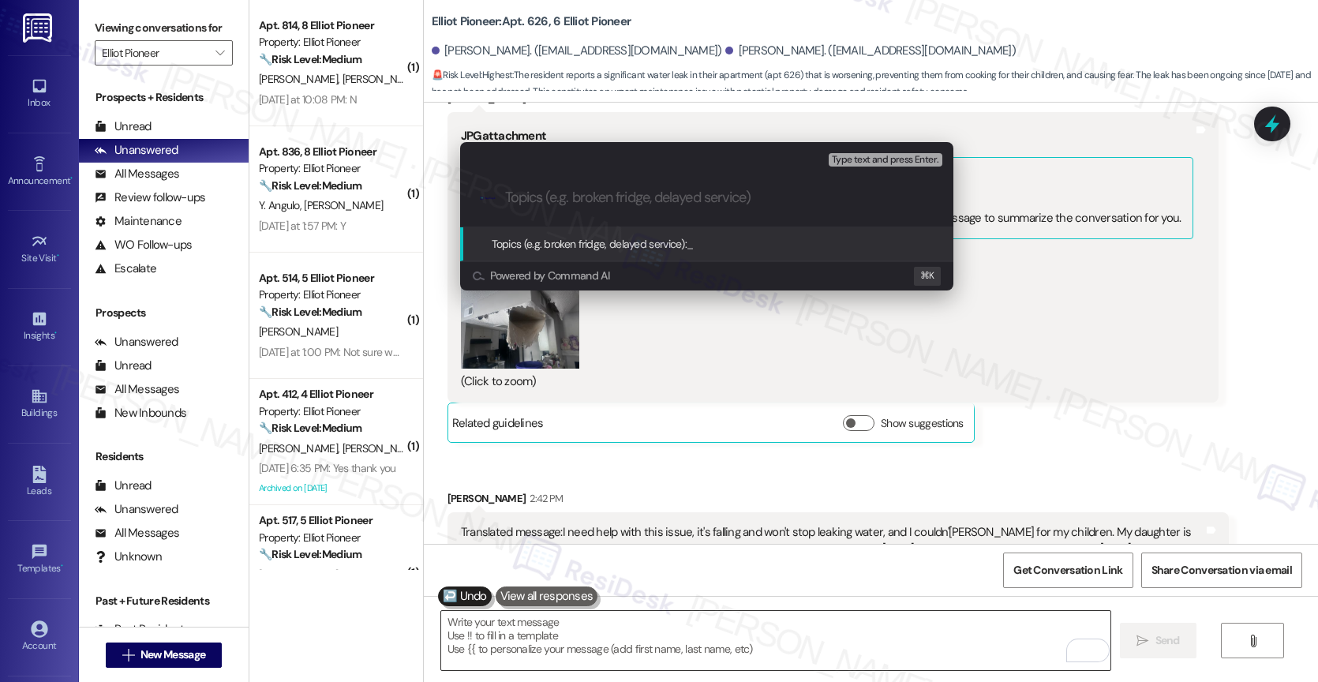
click at [558, 189] on input "Topics (e.g. broken fridge, delayed service)" at bounding box center [719, 197] width 428 height 17
drag, startPoint x: 557, startPoint y: 194, endPoint x: 738, endPoint y: 200, distance: 180.8
click at [738, 200] on input "Urgent - Leak and Ceiling" at bounding box center [713, 197] width 416 height 17
click at [737, 200] on input "Urgent - Leak and Ceiling" at bounding box center [713, 197] width 416 height 17
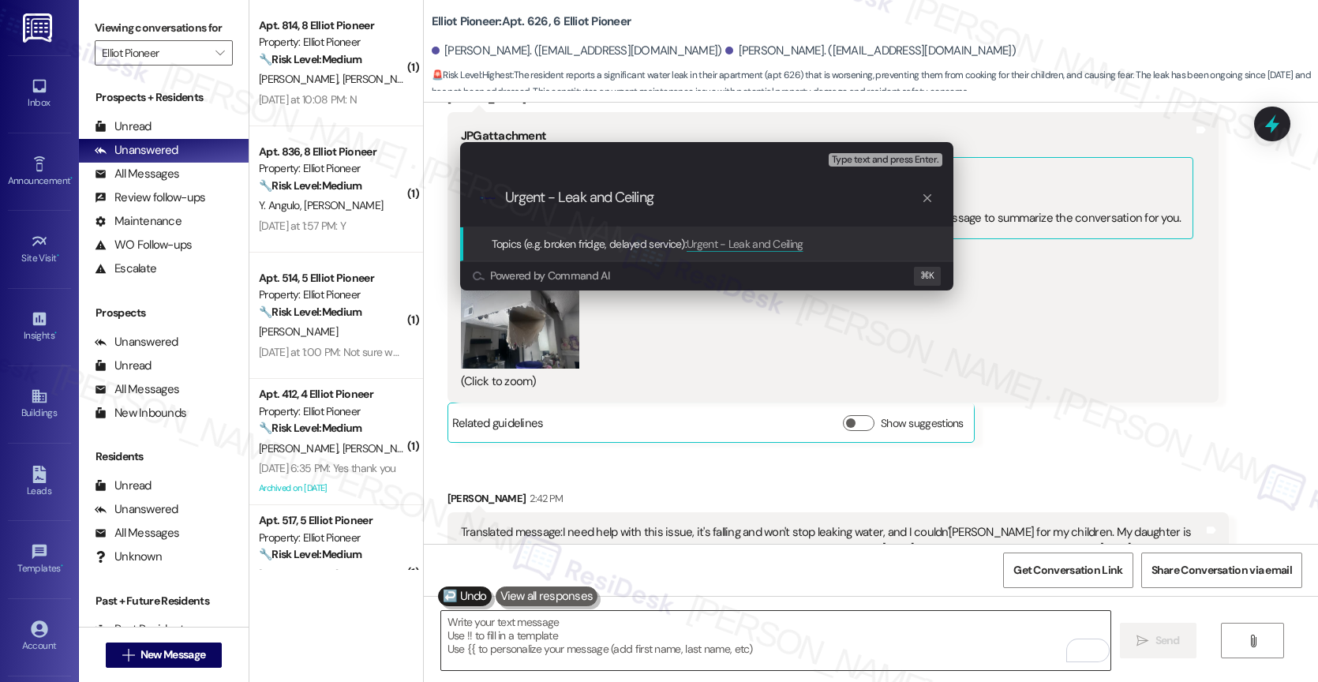
drag, startPoint x: 587, startPoint y: 196, endPoint x: 742, endPoint y: 197, distance: 154.7
click at [742, 197] on input "Urgent - Leak and Ceiling" at bounding box center [713, 197] width 416 height 17
drag, startPoint x: 559, startPoint y: 197, endPoint x: 764, endPoint y: 212, distance: 205.7
click at [764, 212] on div ".cls-1{fill:#0a055f;}.cls-2{fill:#0cc4c4;} resideskLogoBlueOrange Urgent - Leak…" at bounding box center [706, 198] width 493 height 56
type input "Urgent - Water leak and the ceiling is falling."
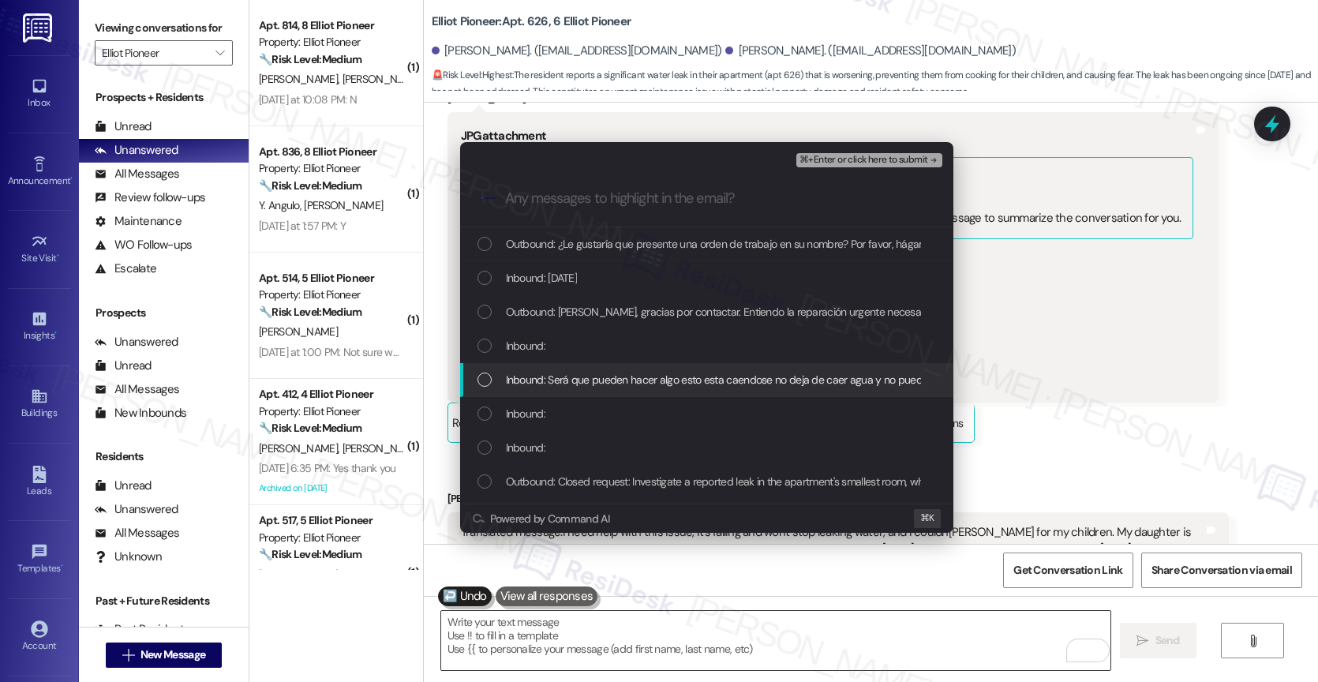
click at [640, 376] on span "Inbound: Será que pueden hacer algo esto esta caendose no deja de caer agua y n…" at bounding box center [1135, 379] width 1259 height 17
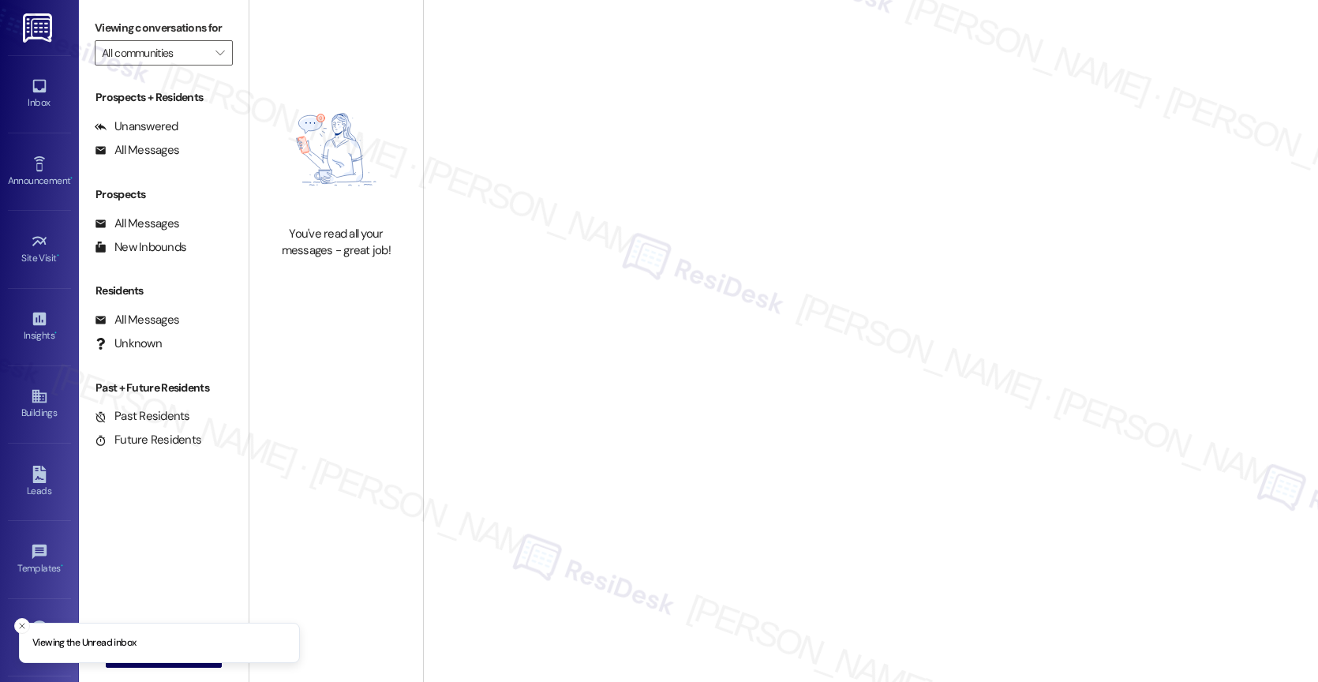
type input "Elliot Pioneer"
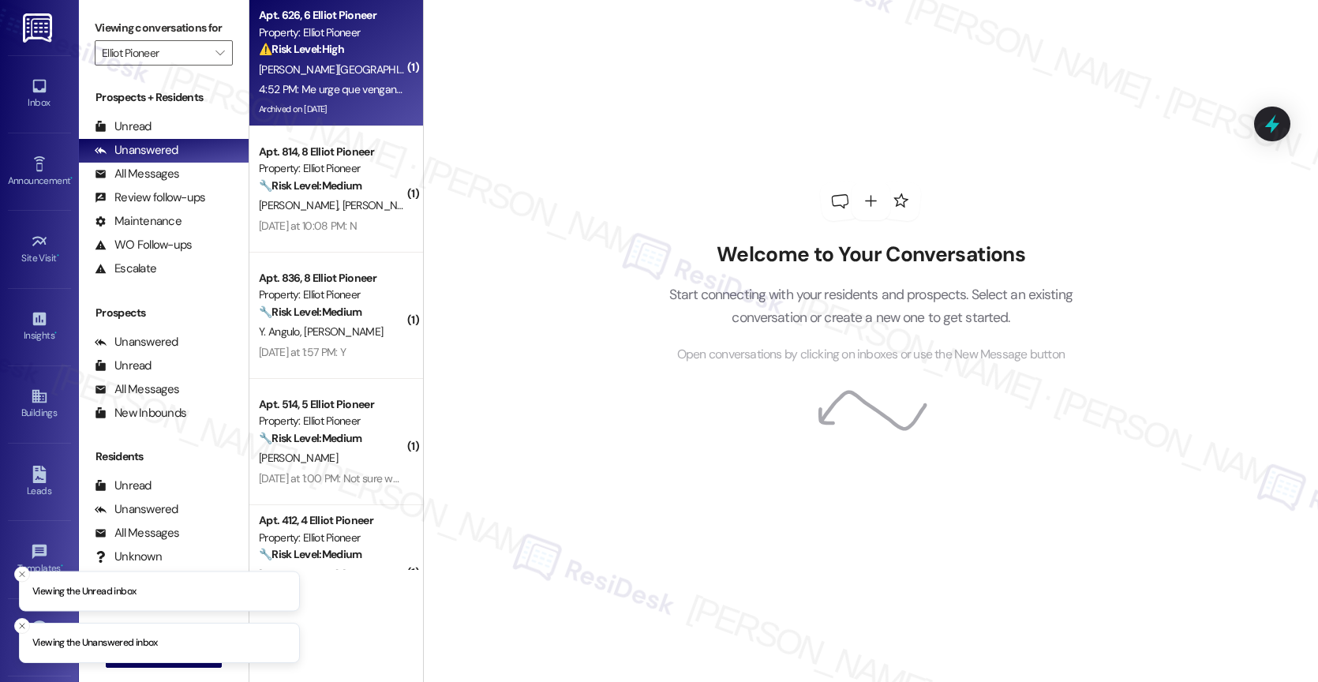
click at [442, 76] on span "[PERSON_NAME]" at bounding box center [481, 69] width 79 height 14
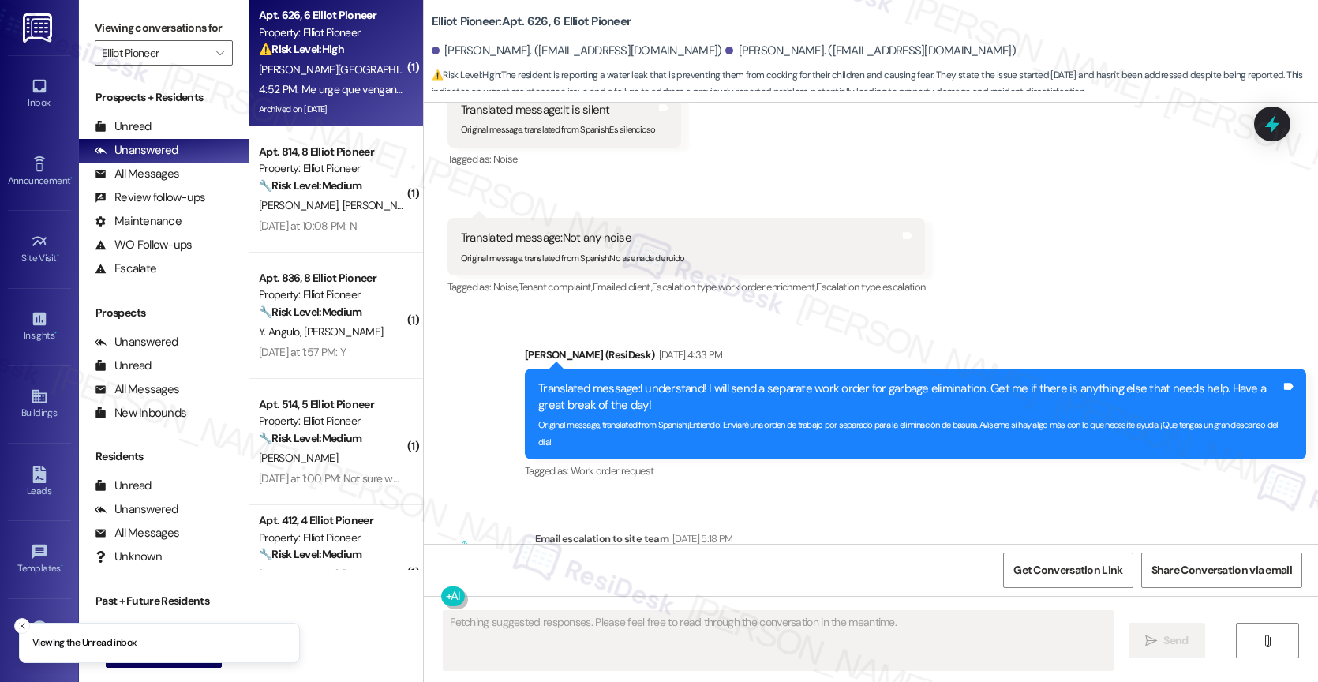
scroll to position [22496, 0]
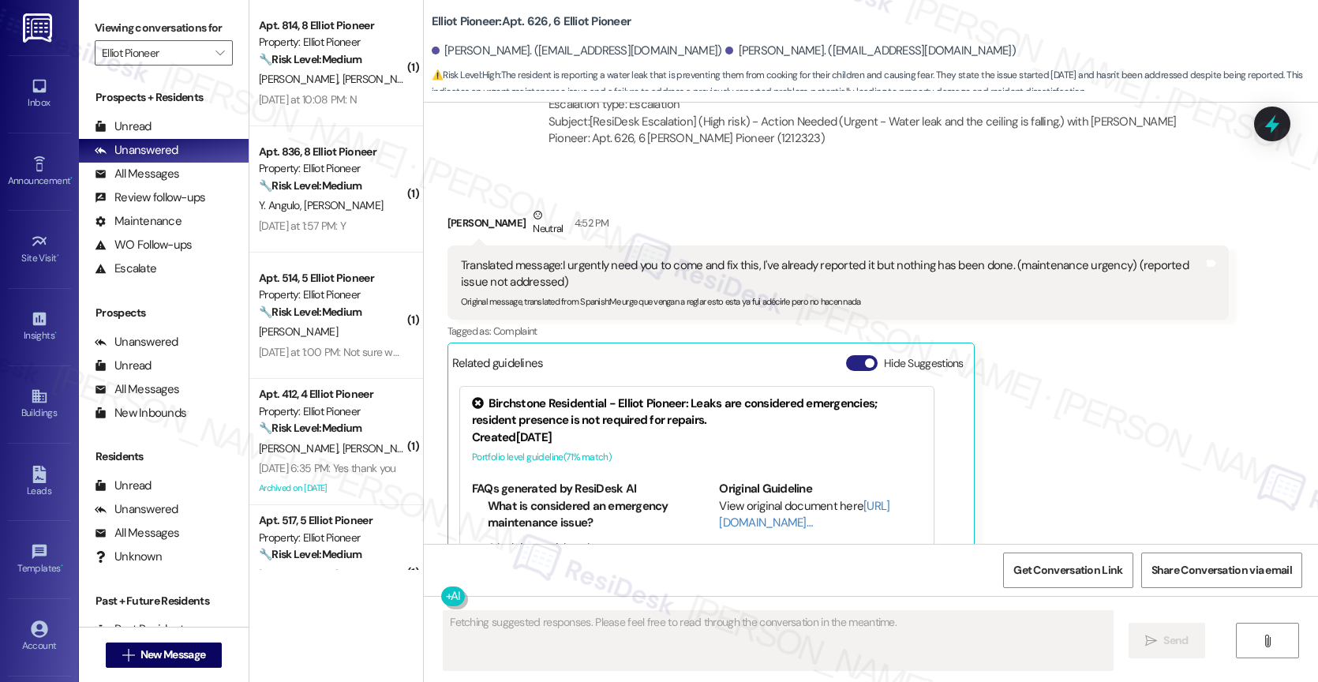
click at [865, 358] on span "button" at bounding box center [869, 362] width 9 height 9
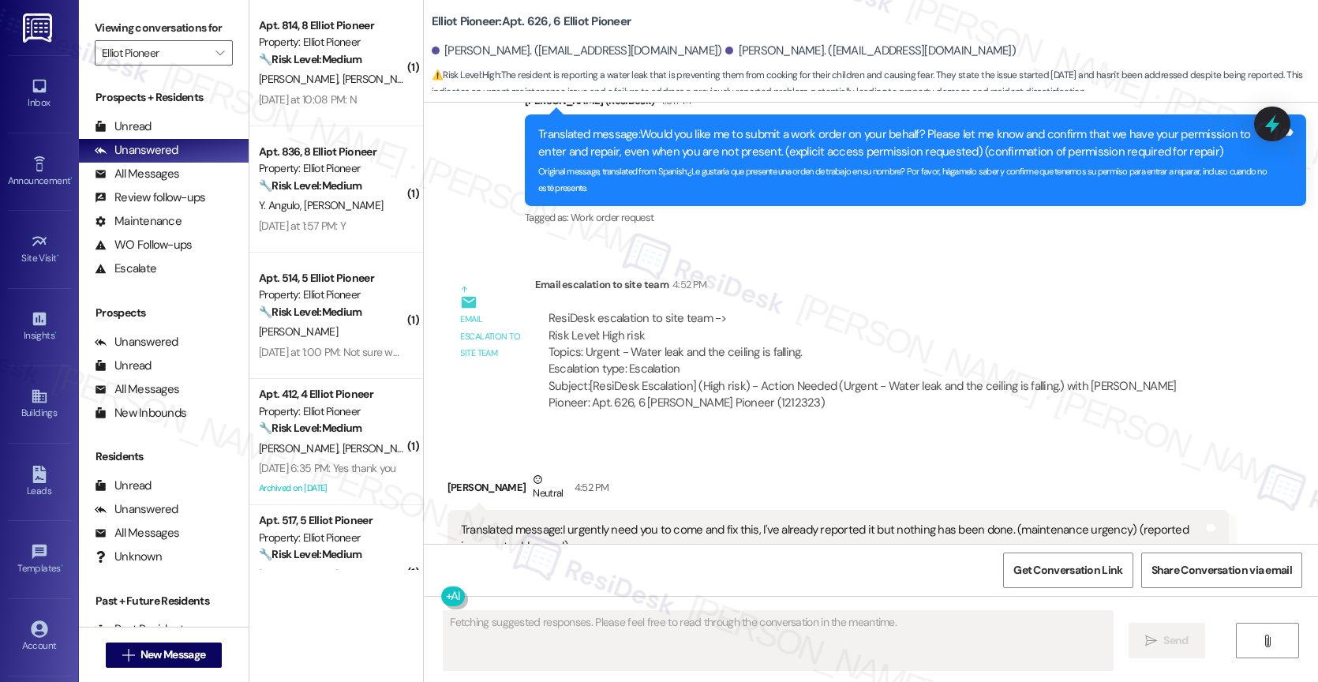
click at [690, 459] on div "Received via SMS Dora Magana Neutral 4:52 PM Translated message: I urgently nee…" at bounding box center [838, 559] width 805 height 200
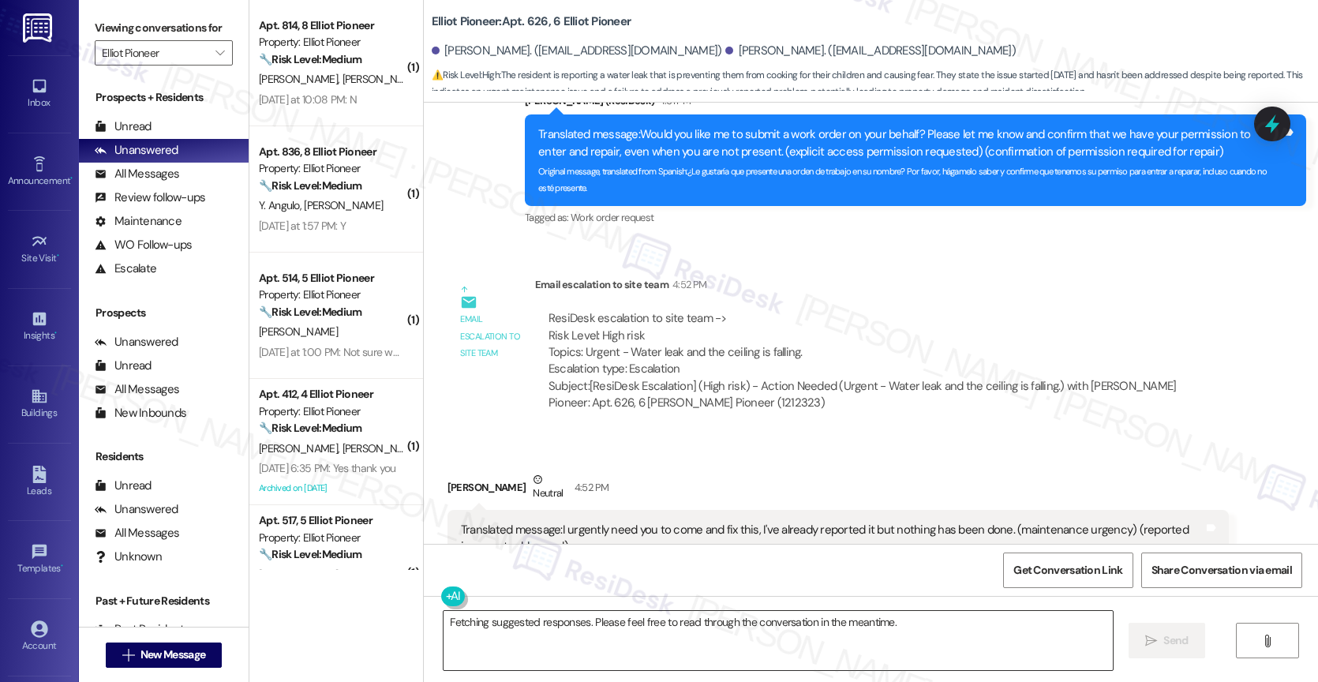
click at [578, 626] on textarea "Fetching suggested responses. Please feel free to read through the conversation…" at bounding box center [777, 640] width 669 height 59
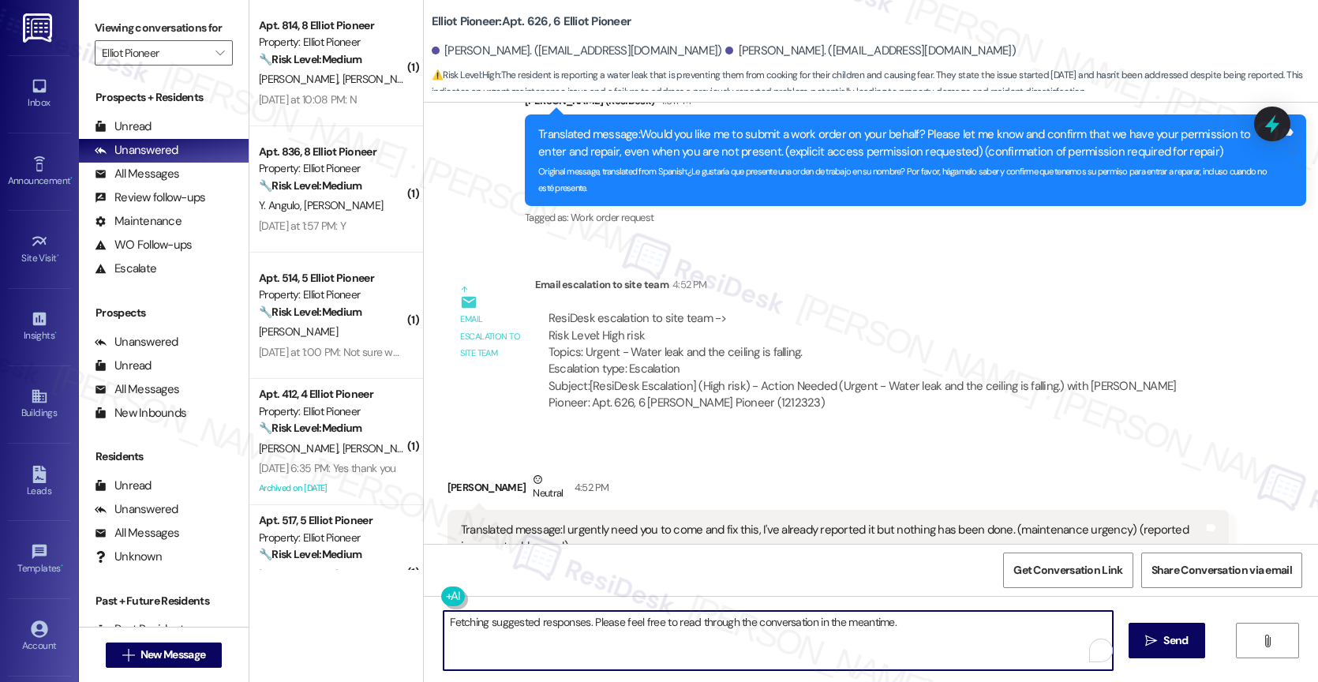
click at [578, 626] on textarea "Fetching suggested responses. Please feel free to read through the conversation…" at bounding box center [777, 640] width 669 height 59
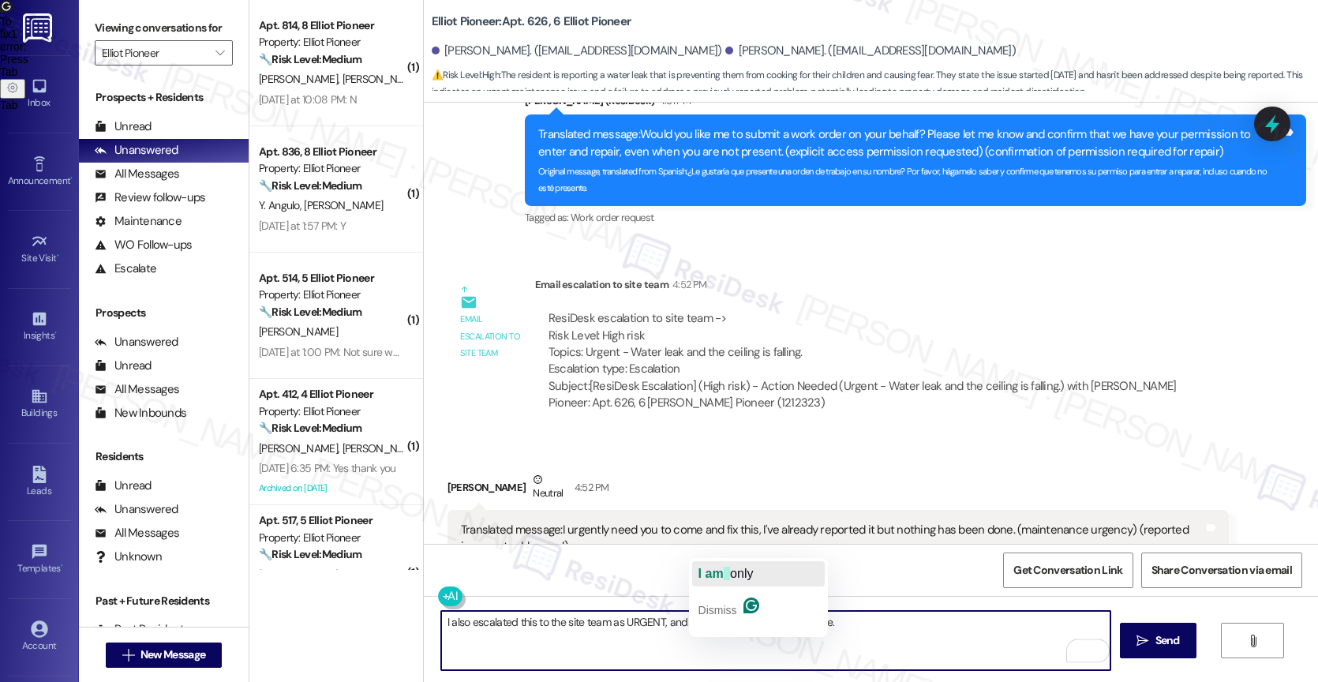
click at [741, 572] on span "only" at bounding box center [741, 573] width 23 height 13
click at [941, 630] on textarea "I also escalated this to the site team as URGENT, and now I am only waiting for…" at bounding box center [775, 640] width 669 height 59
click at [873, 626] on textarea "I also escalated this to the site team as URGENT, and now I am only waiting for…" at bounding box center [775, 640] width 669 height 59
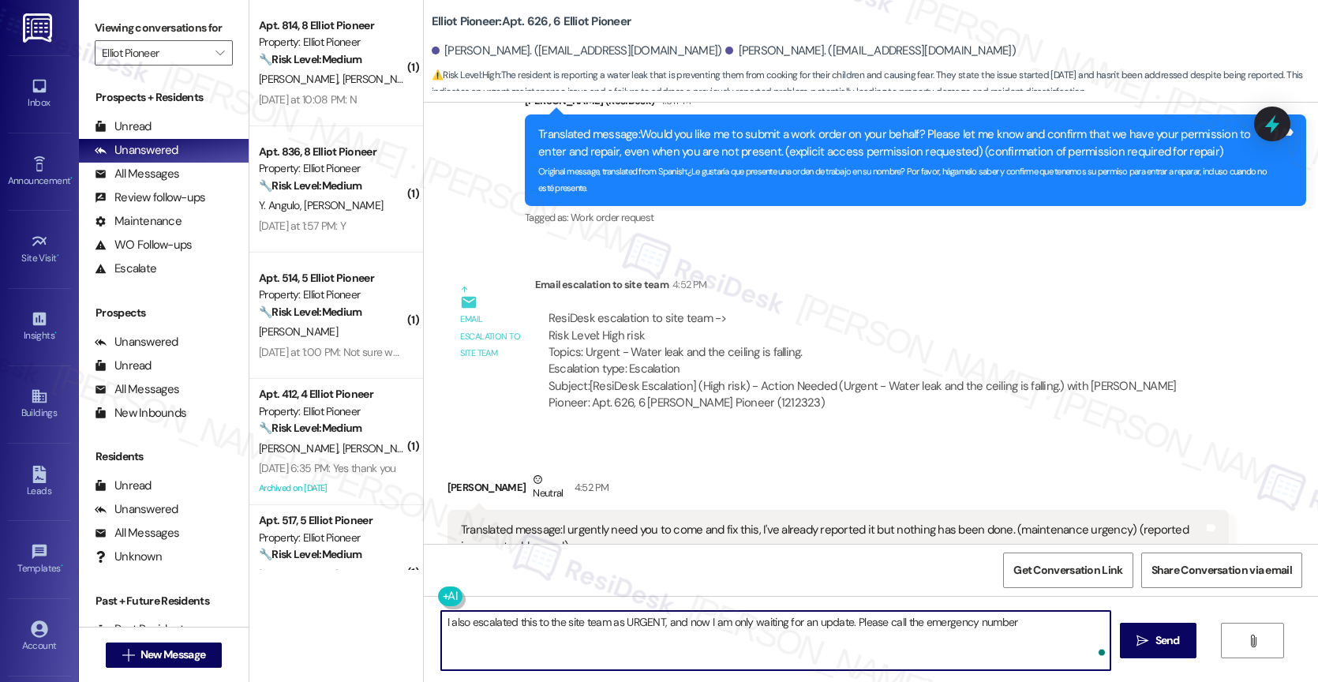
paste textarea "(817) 261-8065"
click at [874, 622] on textarea "I also escalated this to the site team as URGENT, and now I am only waiting for…" at bounding box center [775, 640] width 669 height 59
click at [1101, 620] on textarea "I also escalated this to the site team as URGENT, and now I am only waiting for…" at bounding box center [775, 640] width 669 height 59
type textarea "I also escalated this to the site team as URGENT, and now I am only waiting for…"
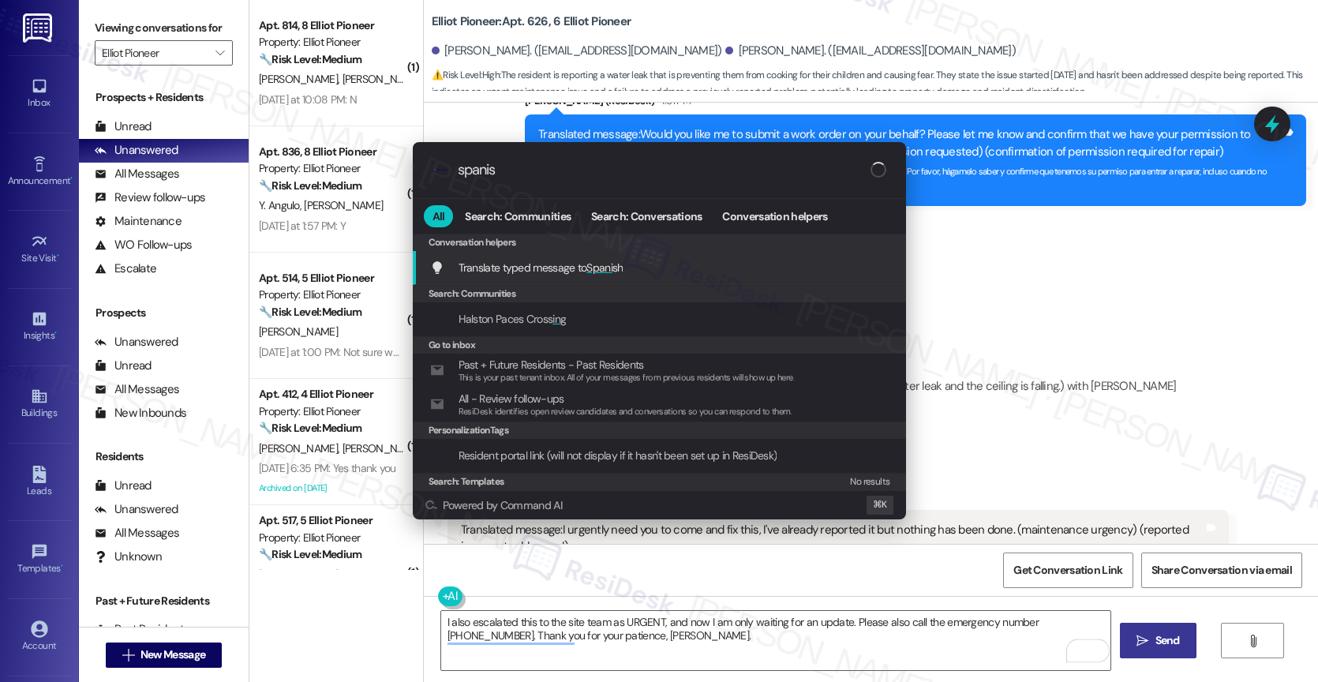
type input "spanish"
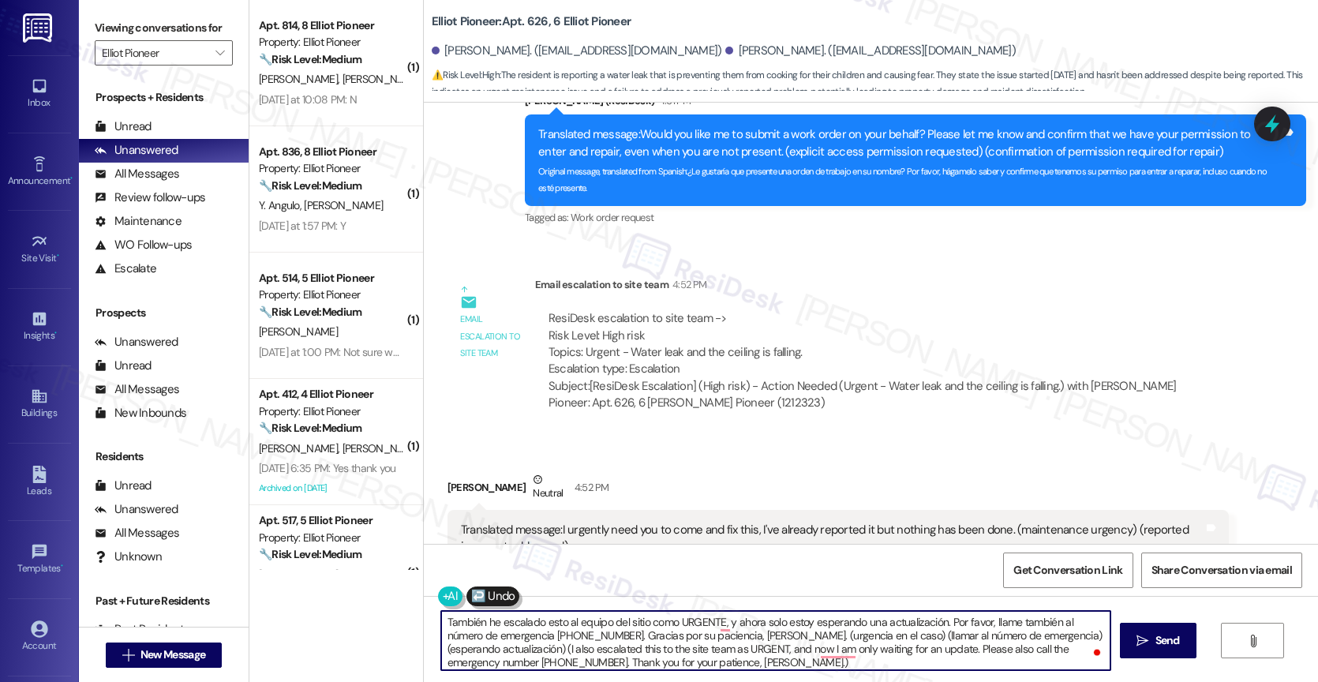
scroll to position [4, 0]
drag, startPoint x: 761, startPoint y: 633, endPoint x: 787, endPoint y: 673, distance: 47.9
click at [787, 673] on div "También he escalado esto al equipo del sitio como URGENTE, y ahora solo estoy e…" at bounding box center [871, 655] width 894 height 118
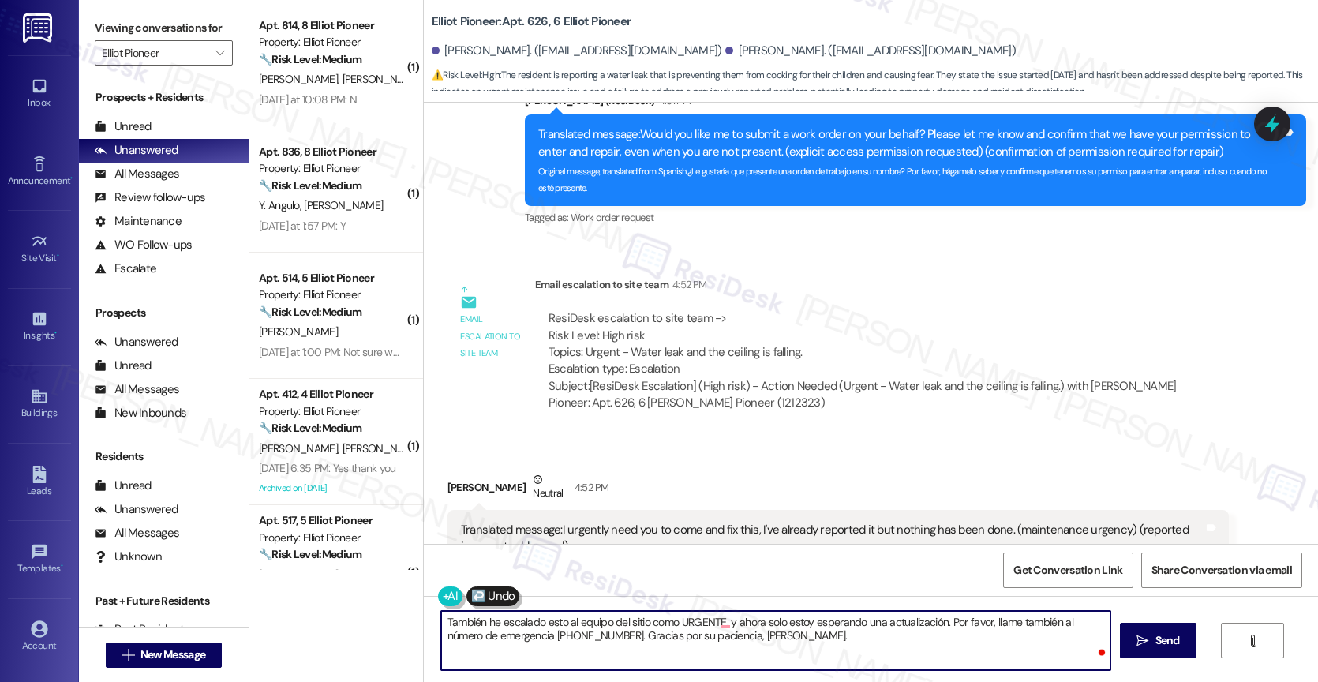
scroll to position [0, 0]
type textarea "También he escalado esto al equipo del sitio como URGENTE, y ahora solo estoy e…"
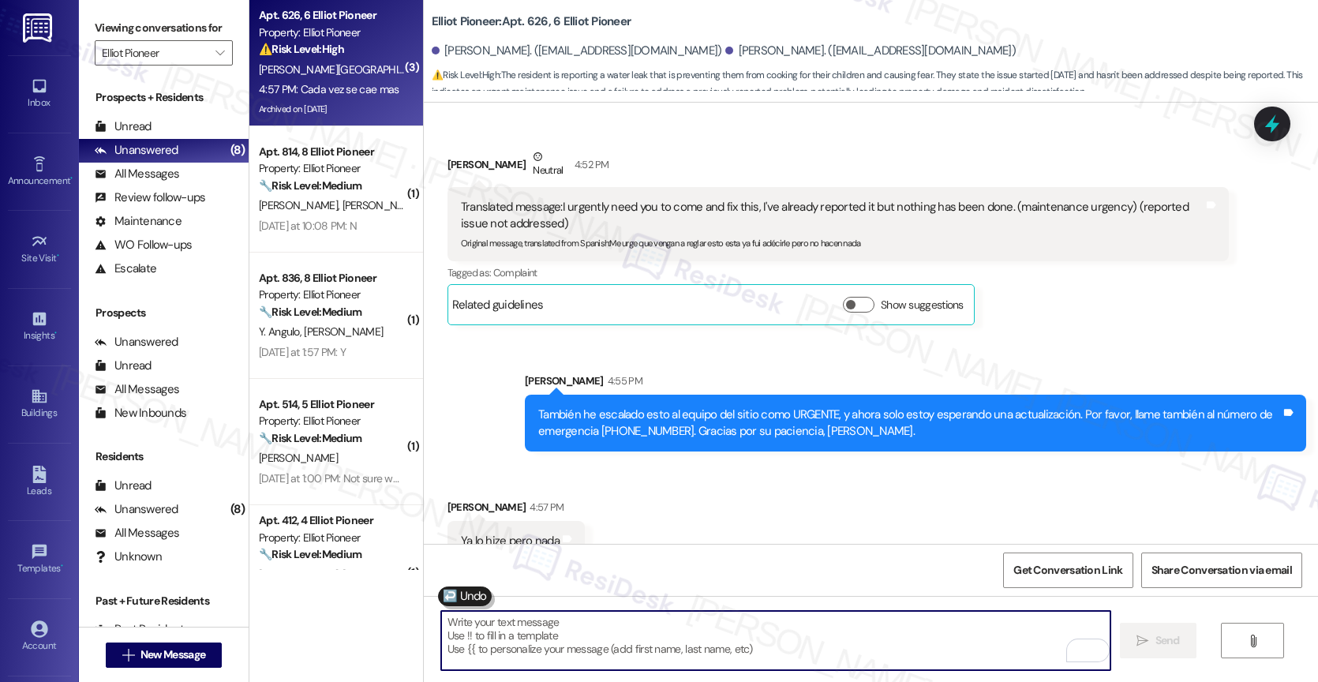
scroll to position [22578, 0]
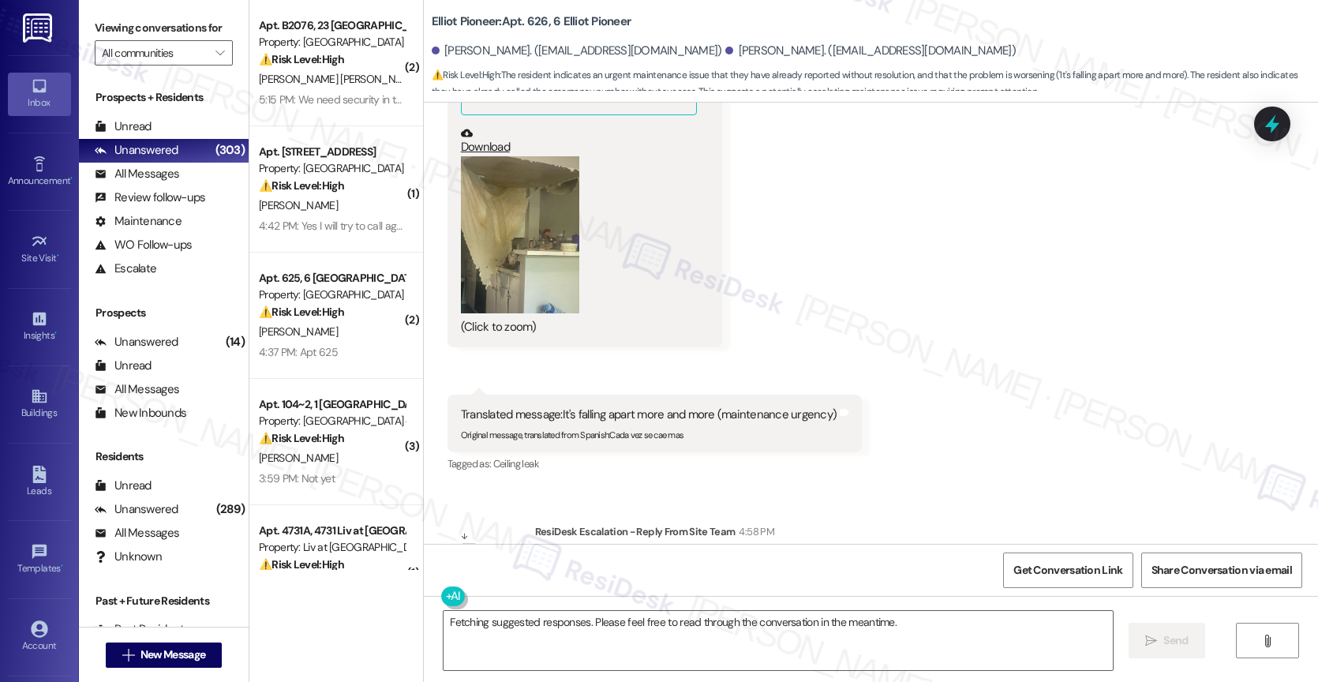
scroll to position [23443, 0]
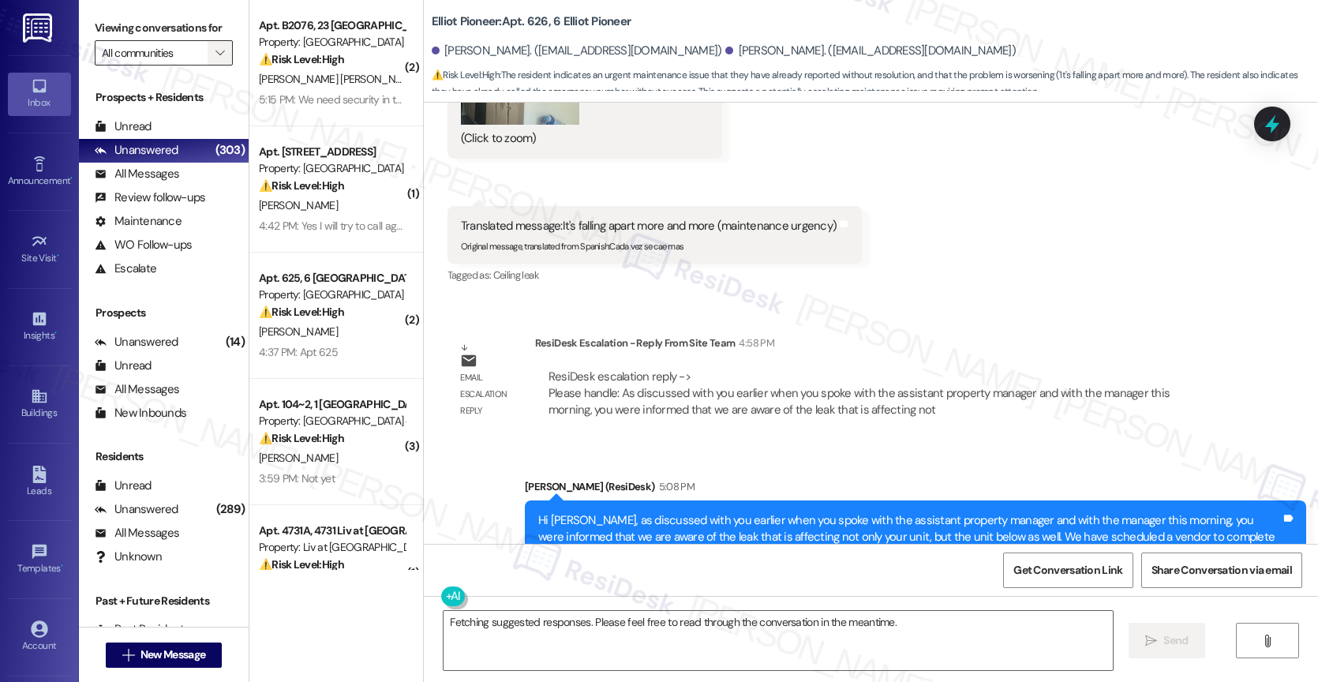
click at [212, 65] on span "" at bounding box center [219, 52] width 15 height 25
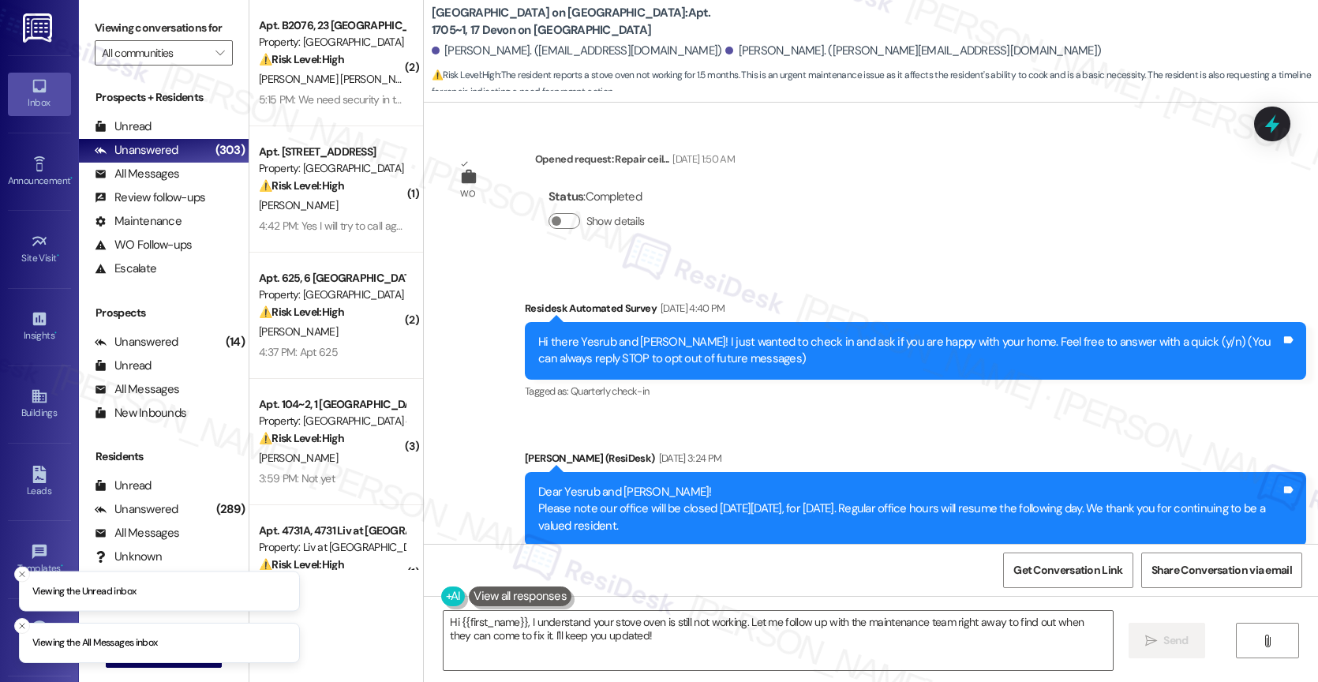
scroll to position [1489, 0]
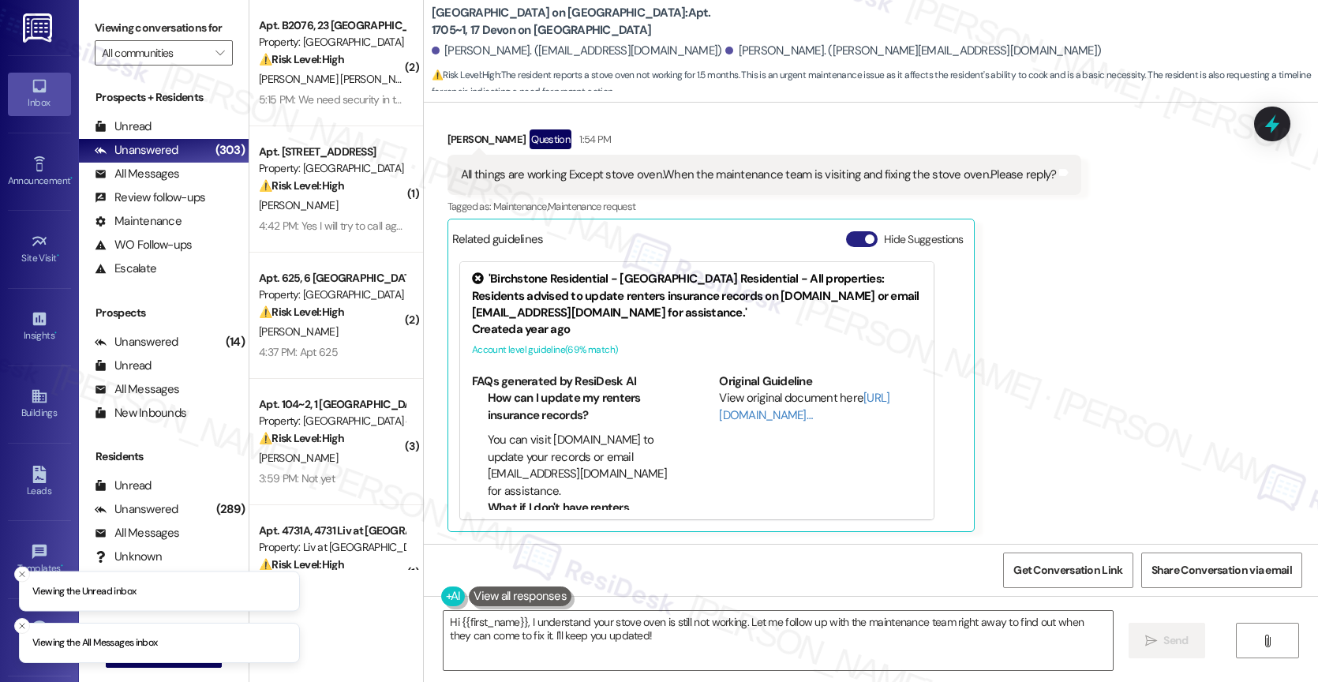
click at [850, 240] on button "Hide Suggestions" at bounding box center [862, 239] width 32 height 16
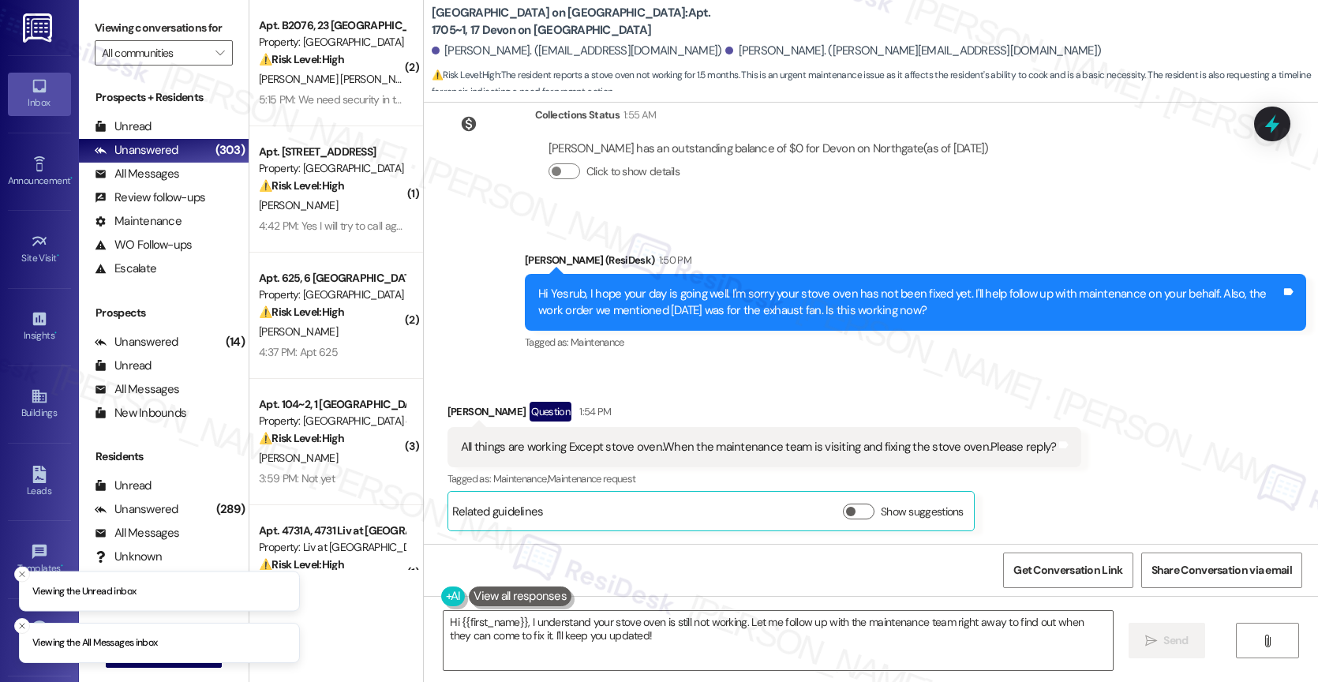
click at [743, 376] on div "Received via SMS Yesrub Jahan Question 1:54 PM All things are working Except st…" at bounding box center [871, 454] width 894 height 177
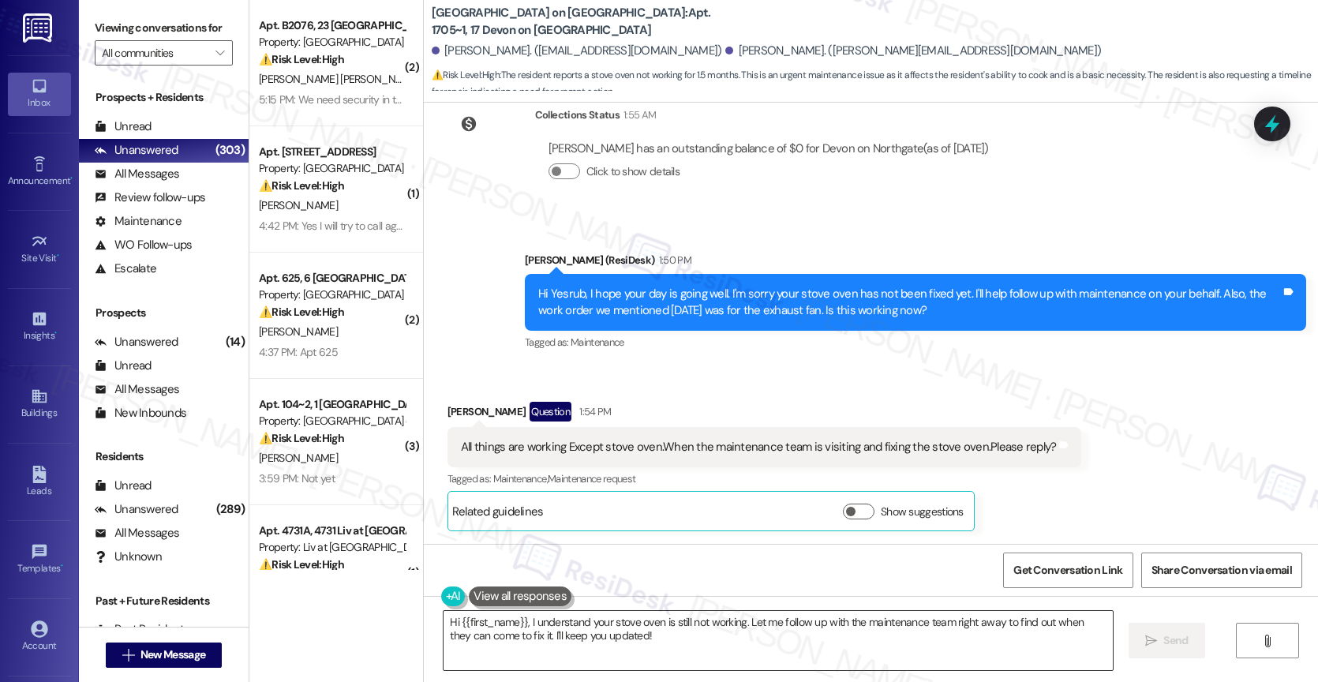
click at [564, 641] on textarea "Hi {{first_name}}, I understand your stove oven is still not working. Let me fo…" at bounding box center [777, 640] width 669 height 59
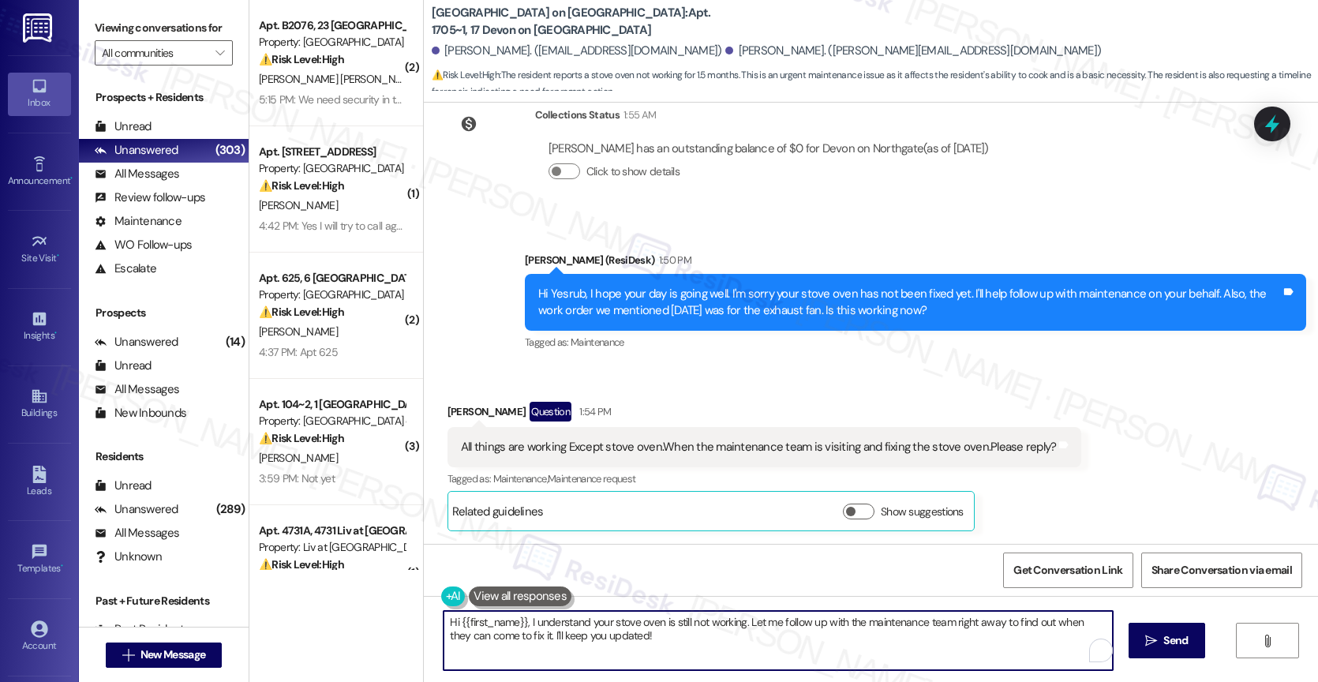
click at [564, 641] on textarea "Hi {{first_name}}, I understand your stove oven is still not working. Let me fo…" at bounding box center [777, 640] width 669 height 59
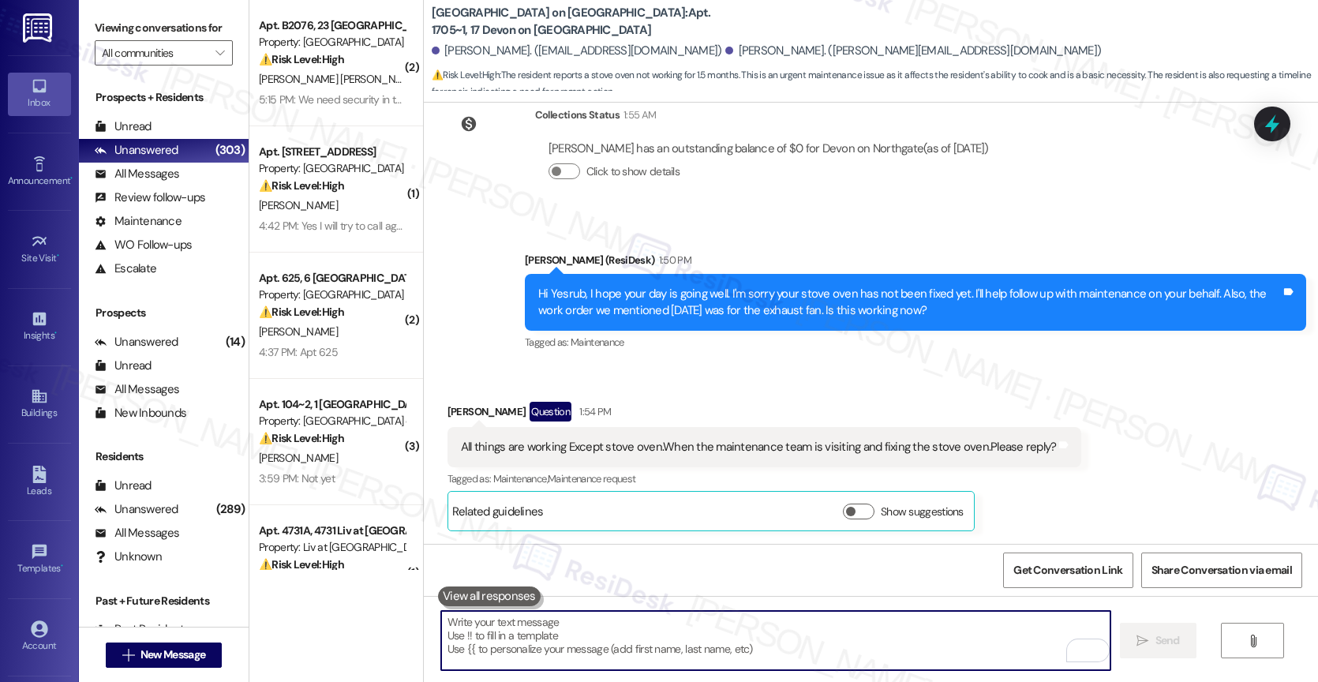
click at [518, 634] on textarea "To enrich screen reader interactions, please activate Accessibility in Grammarl…" at bounding box center [775, 640] width 669 height 59
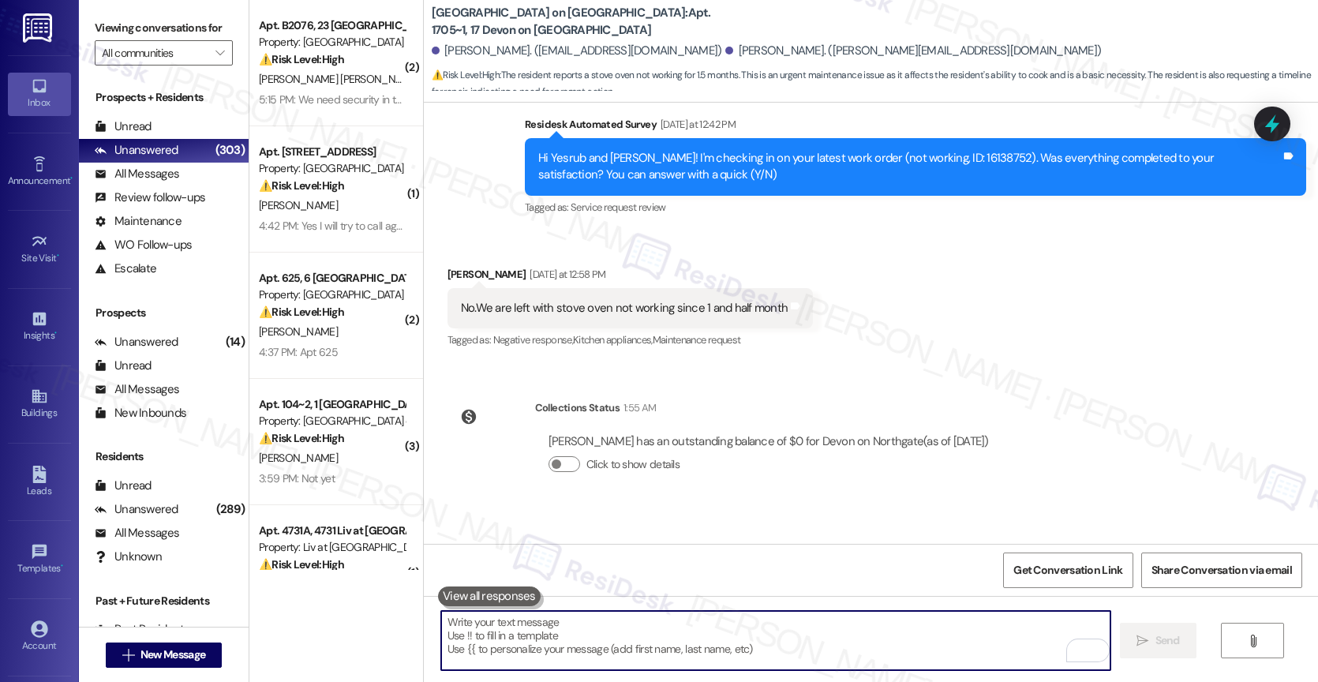
scroll to position [1091, 0]
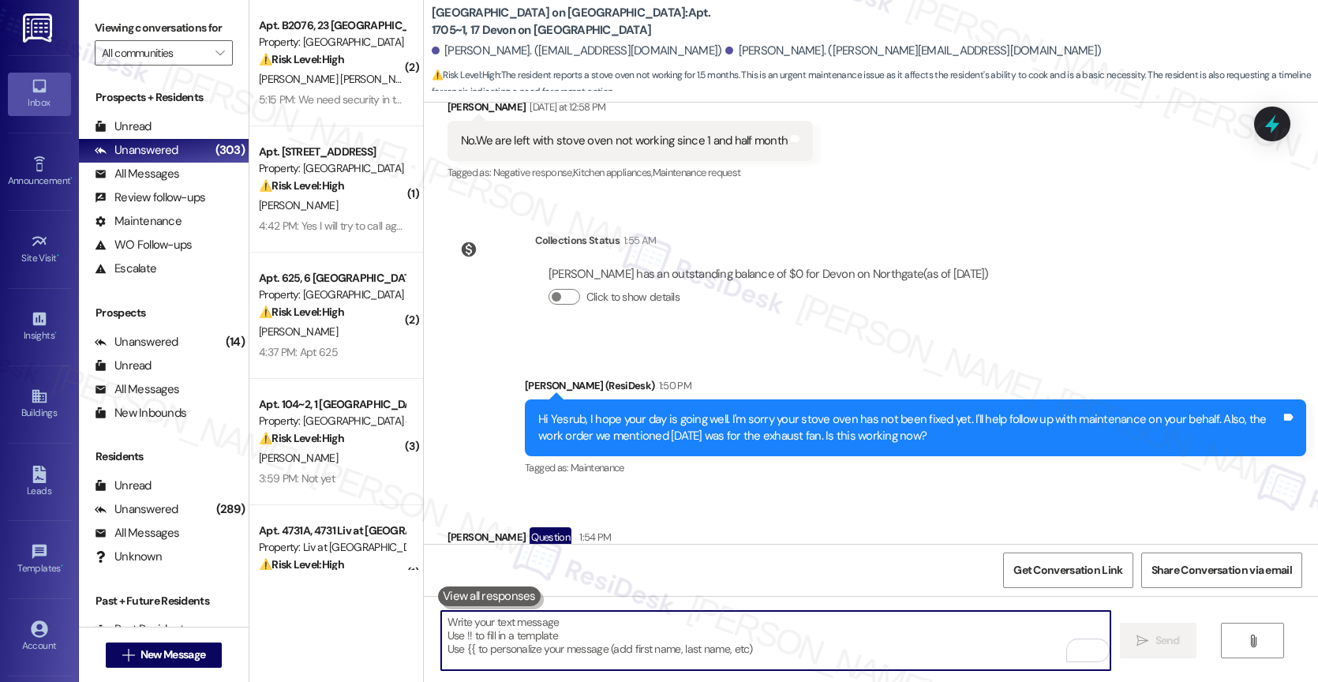
click at [510, 629] on textarea "To enrich screen reader interactions, please activate Accessibility in Grammarl…" at bounding box center [775, 640] width 669 height 59
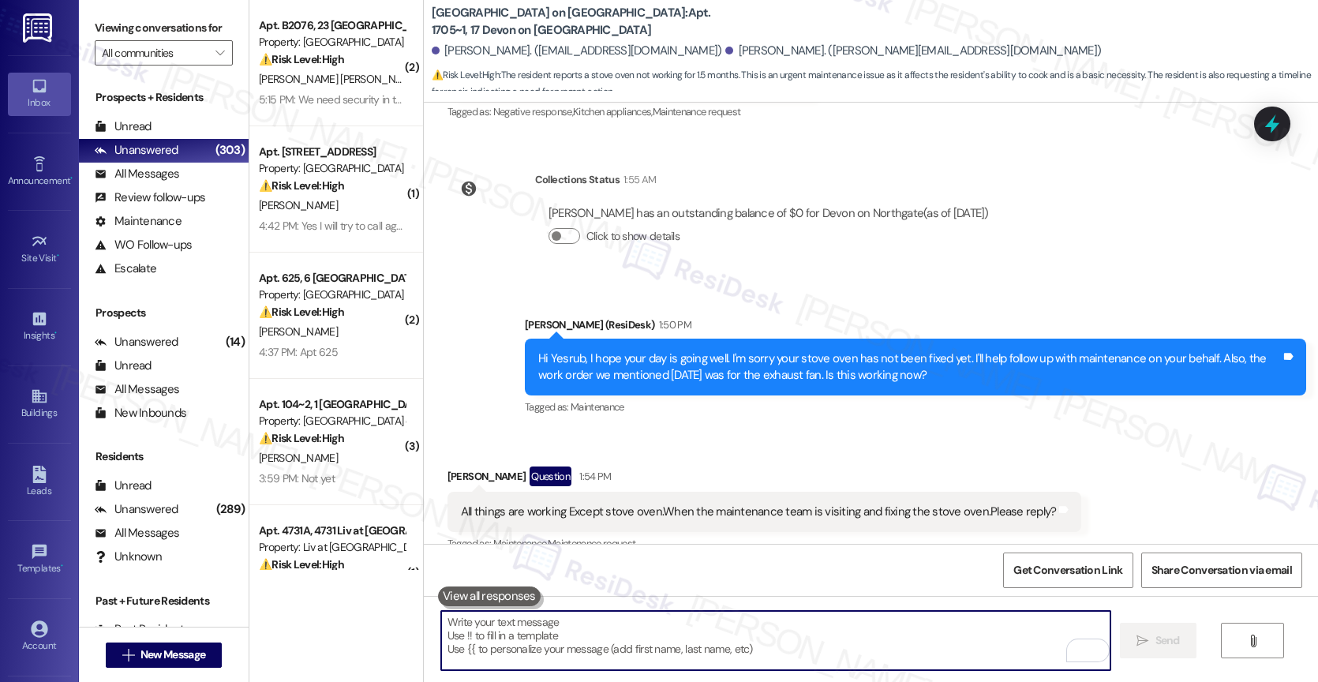
scroll to position [1217, 0]
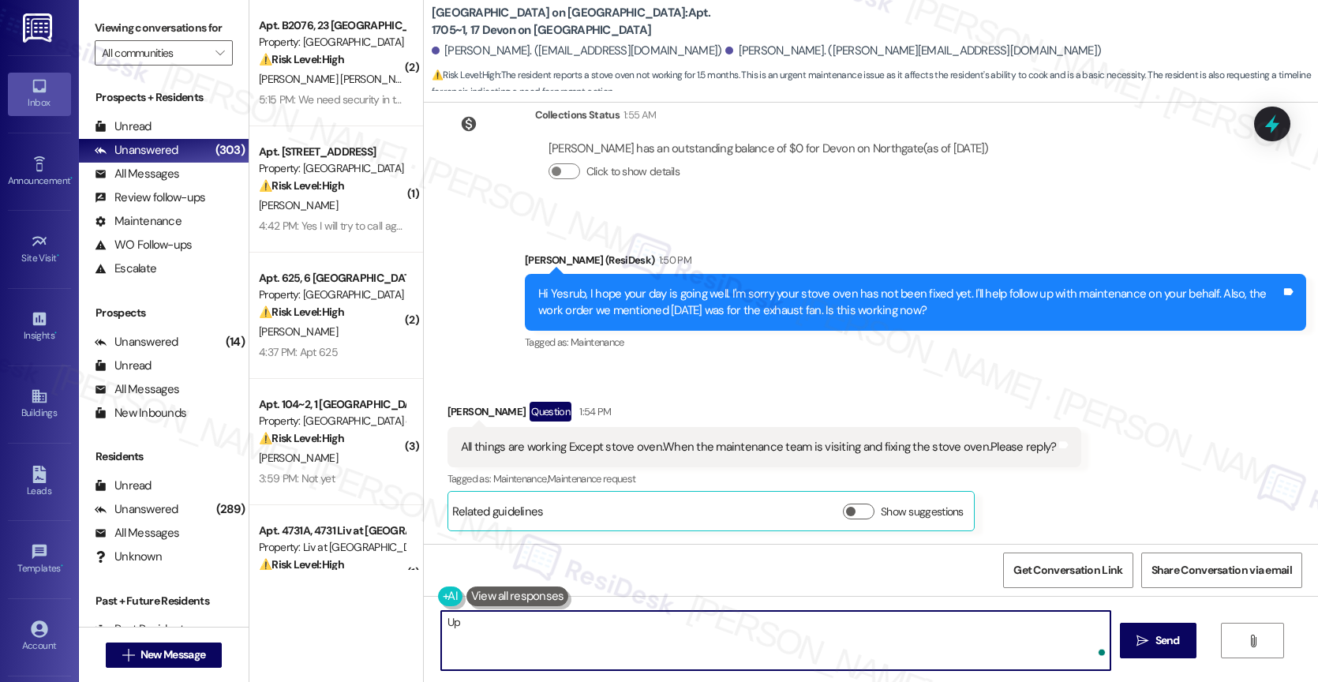
type textarea "U"
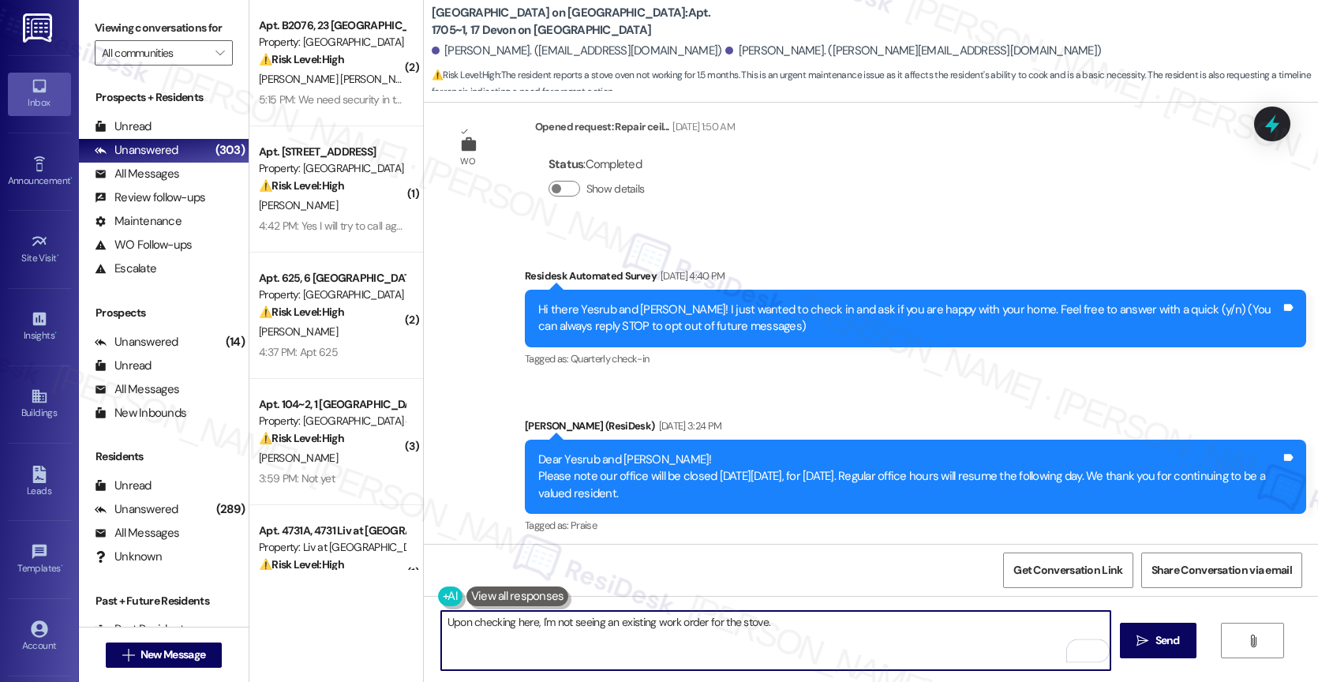
scroll to position [0, 0]
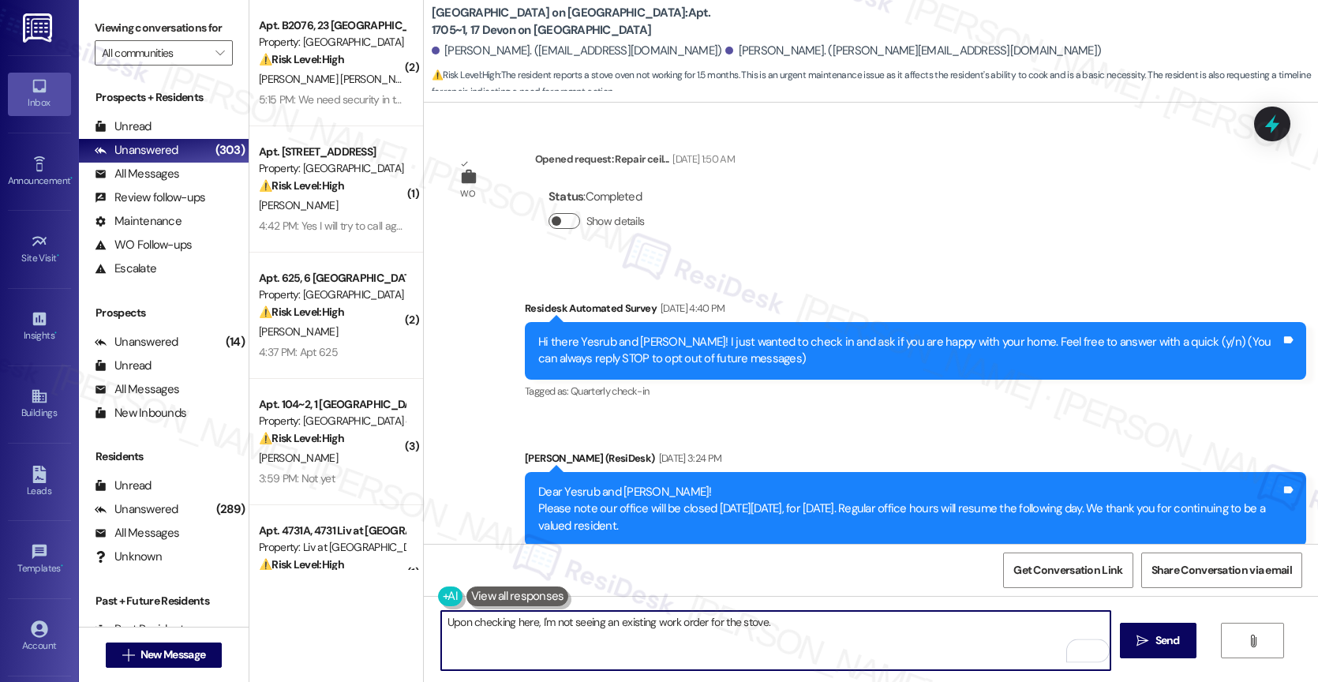
click at [555, 217] on button "Show details" at bounding box center [564, 221] width 32 height 16
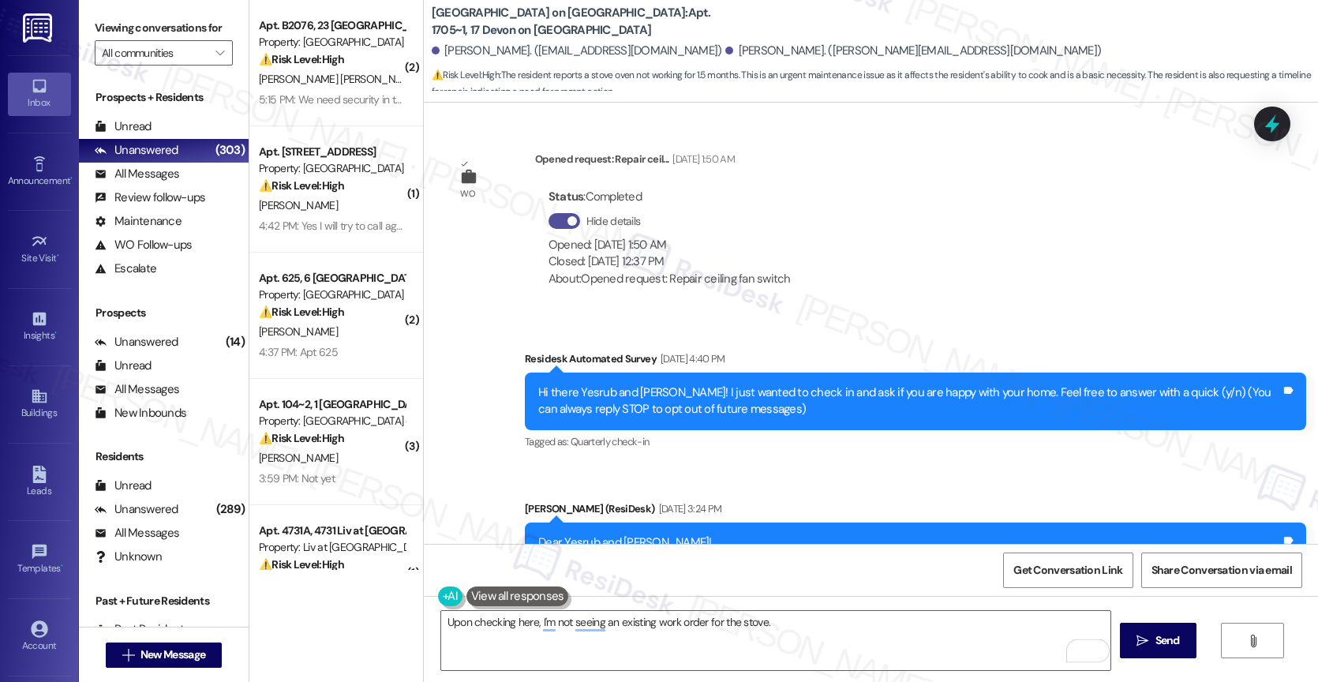
click at [555, 217] on button "Hide details" at bounding box center [564, 221] width 32 height 16
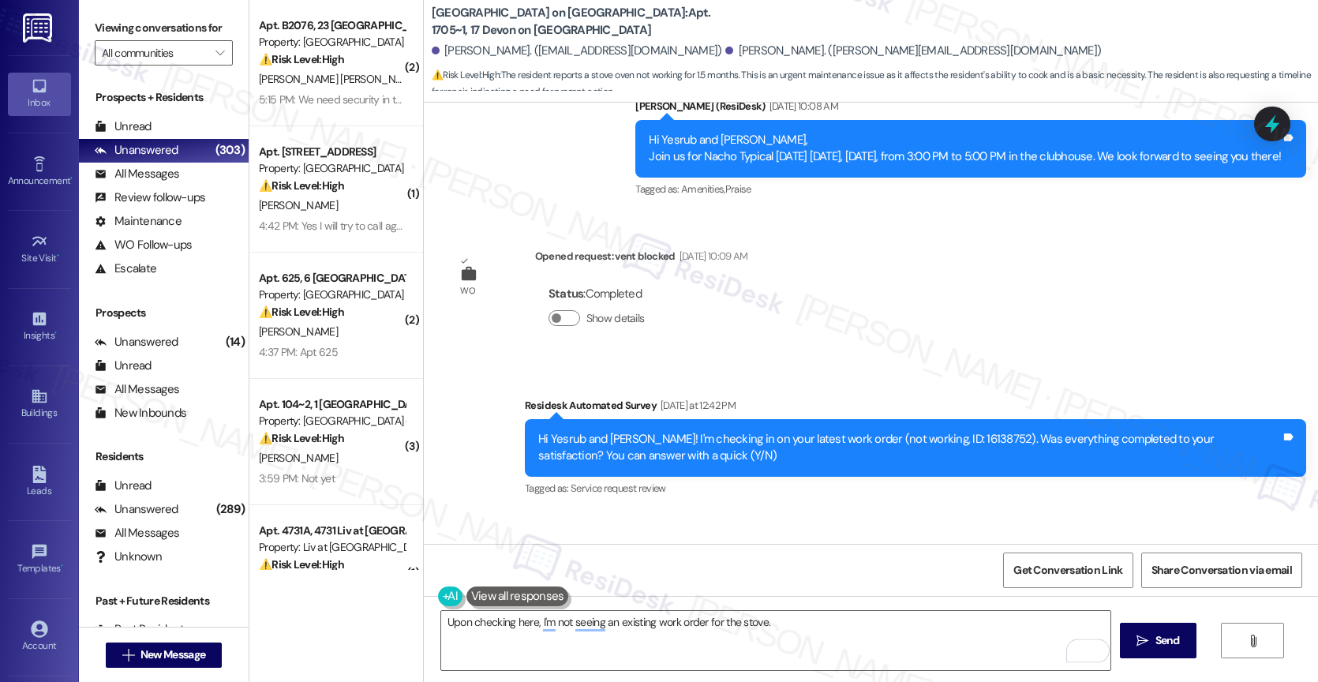
scroll to position [1217, 0]
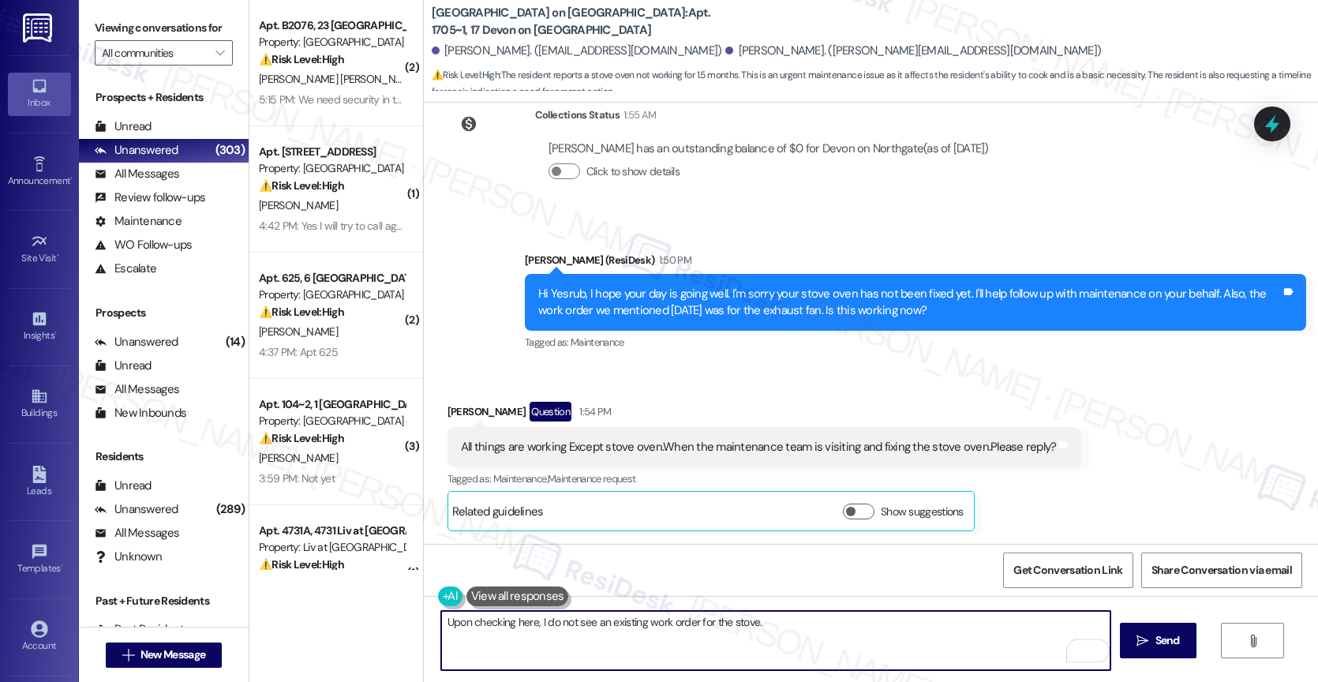
click at [804, 627] on textarea "Upon checking here, I do not see an existing work order for the stove." at bounding box center [775, 640] width 669 height 59
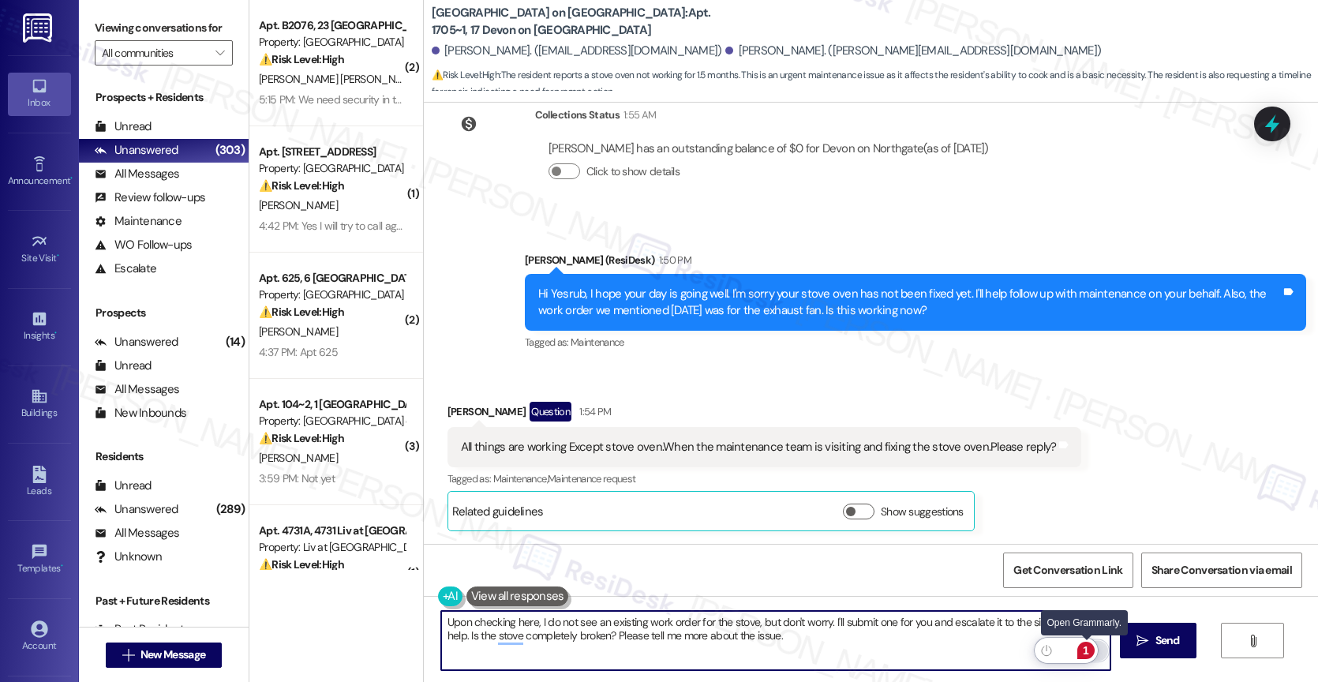
type textarea "Upon checking here, I do not see an existing work order for the stove, but don'…"
click at [1087, 648] on div "1" at bounding box center [1085, 650] width 17 height 17
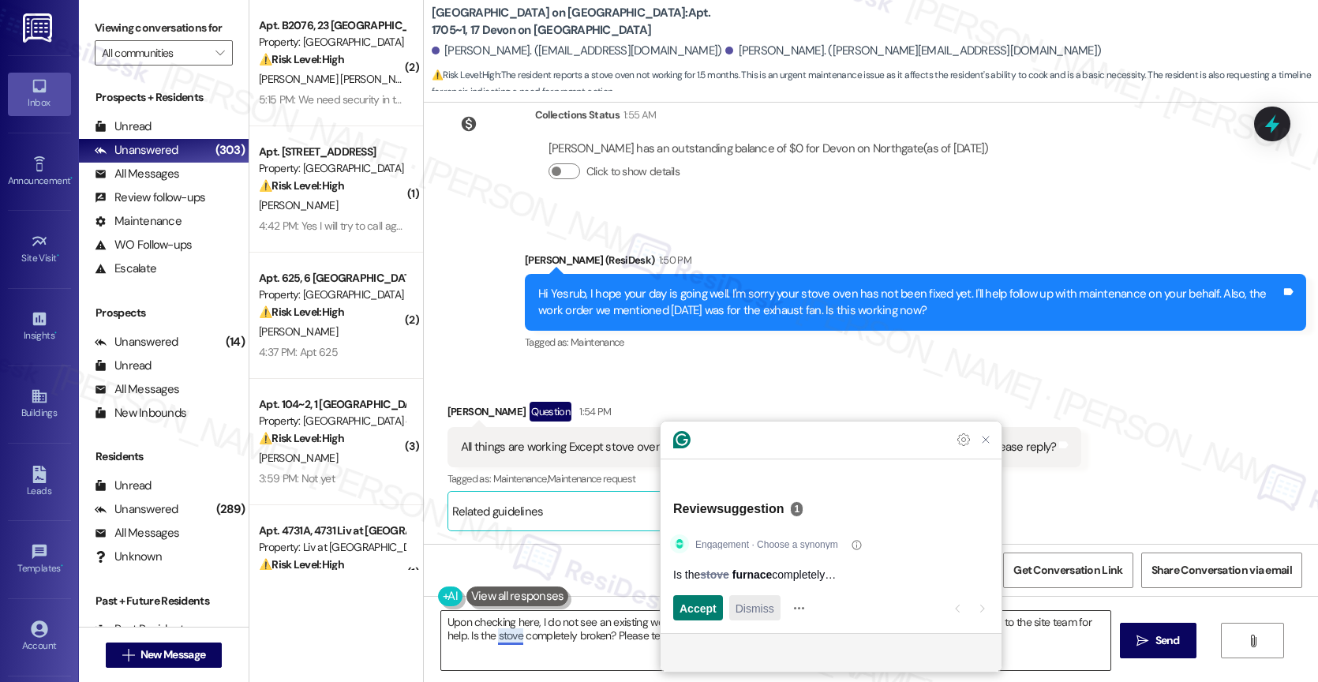
click at [744, 608] on span "Dismiss" at bounding box center [754, 608] width 39 height 17
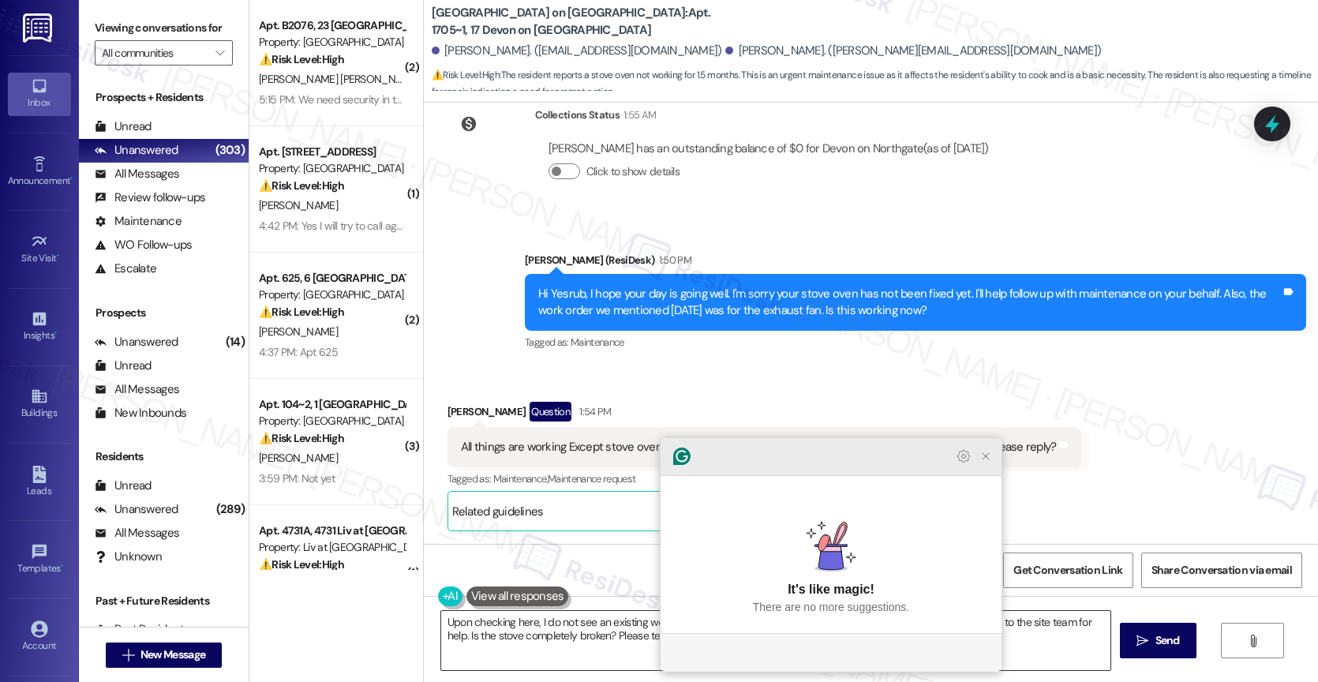
click at [987, 462] on icon "Close Grammarly Assistant" at bounding box center [985, 456] width 13 height 13
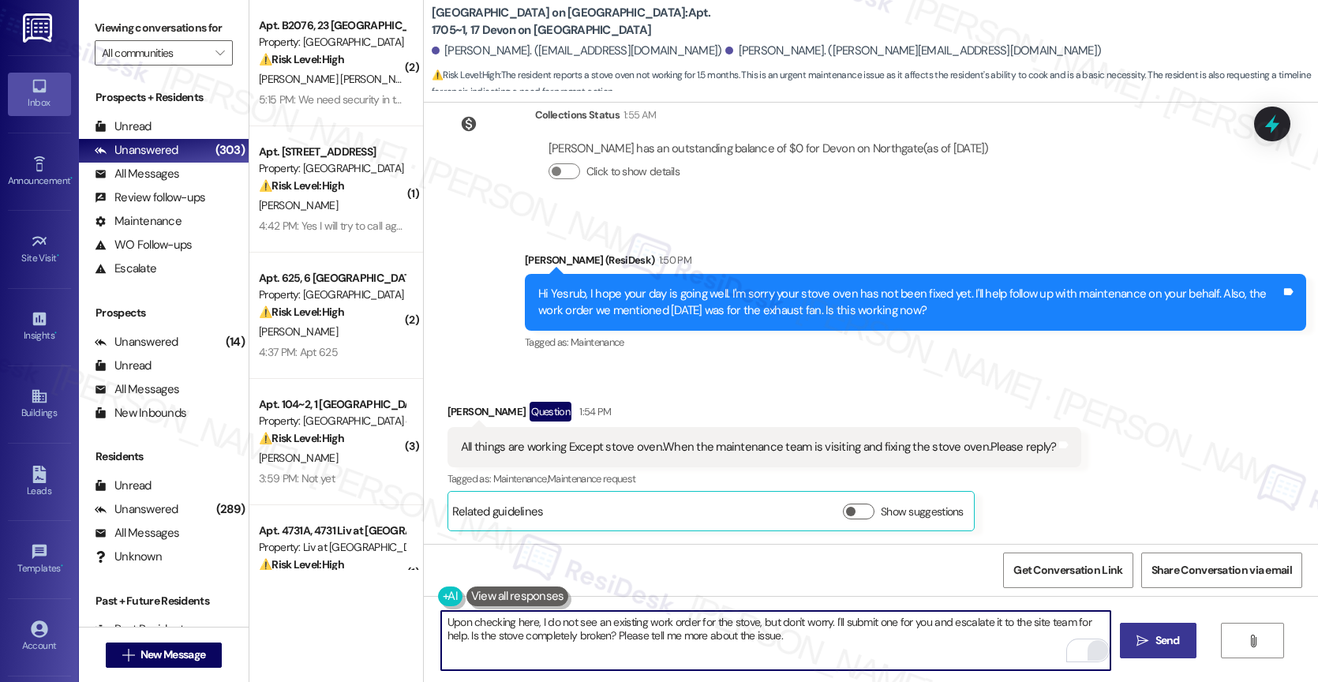
click at [1143, 633] on span " Send" at bounding box center [1158, 640] width 50 height 17
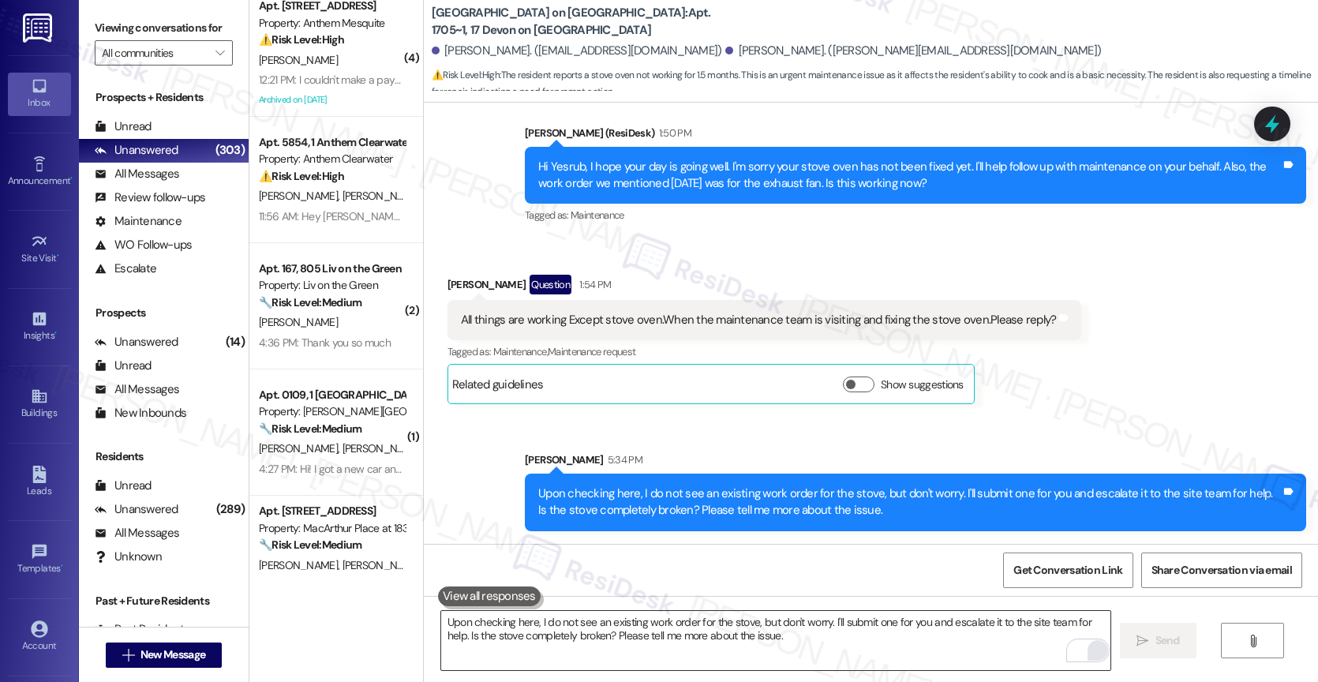
scroll to position [0, 0]
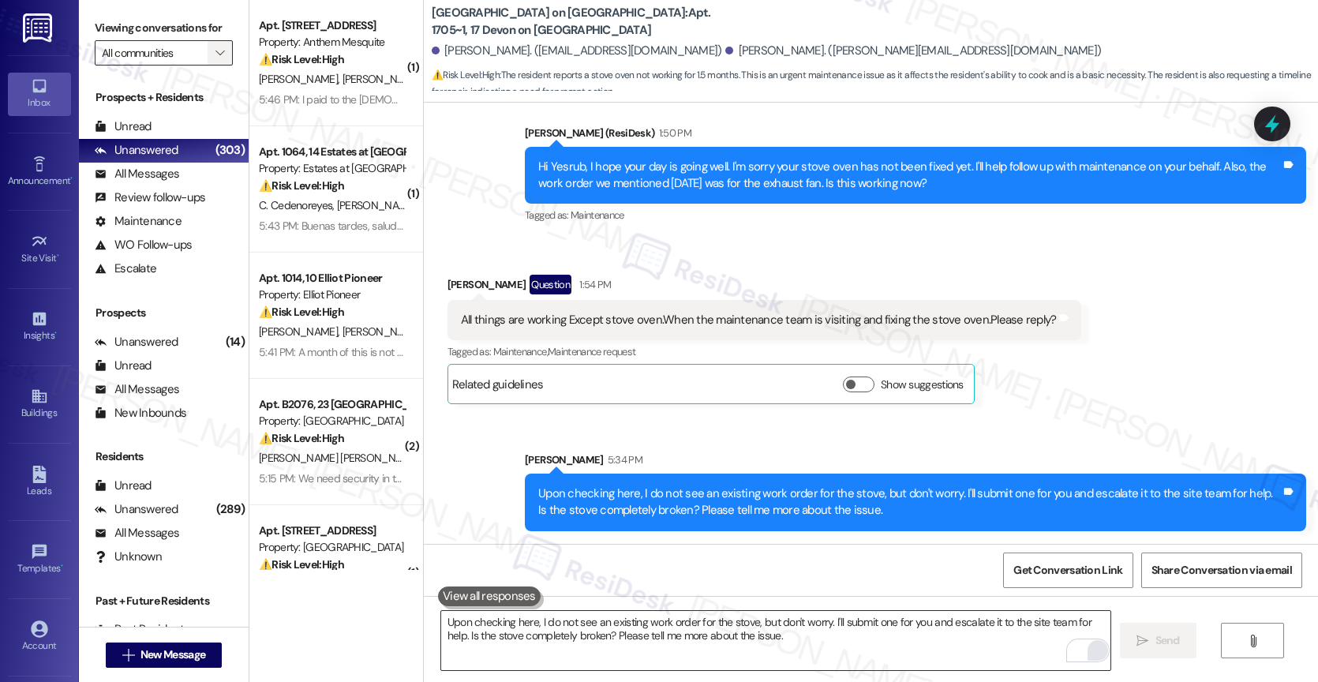
click at [215, 59] on icon "" at bounding box center [219, 53] width 9 height 13
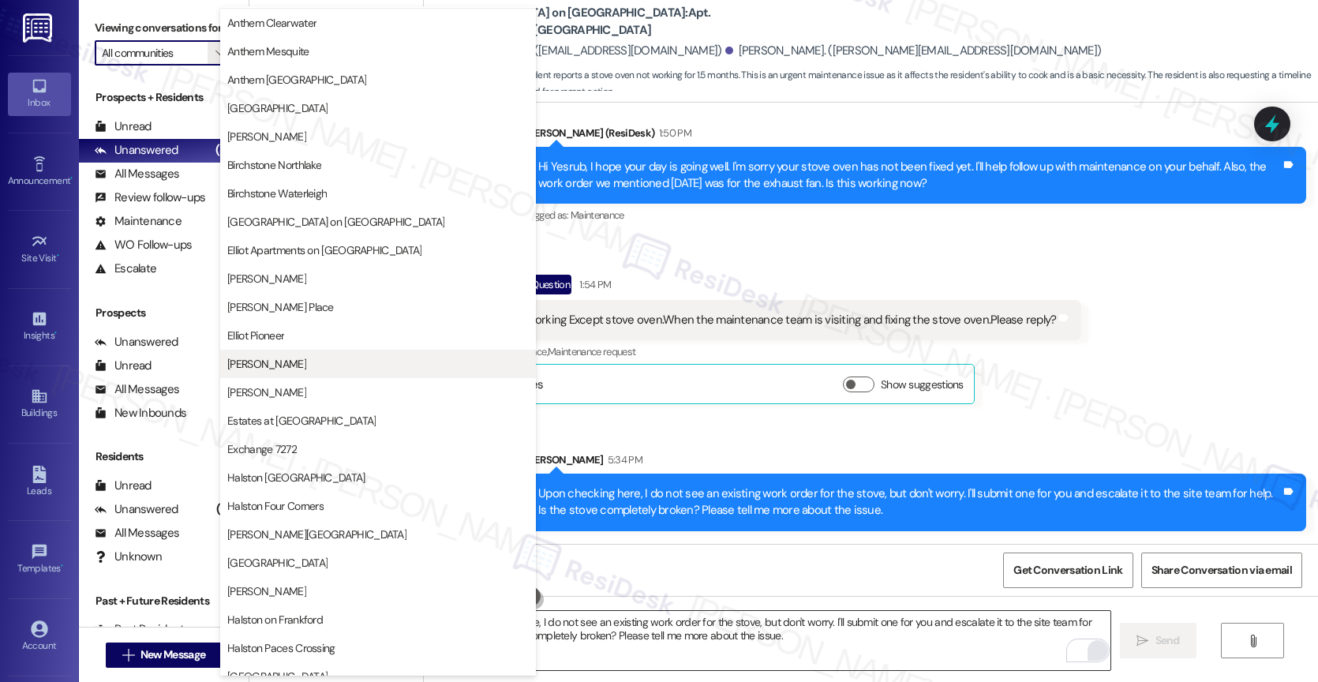
scroll to position [28, 0]
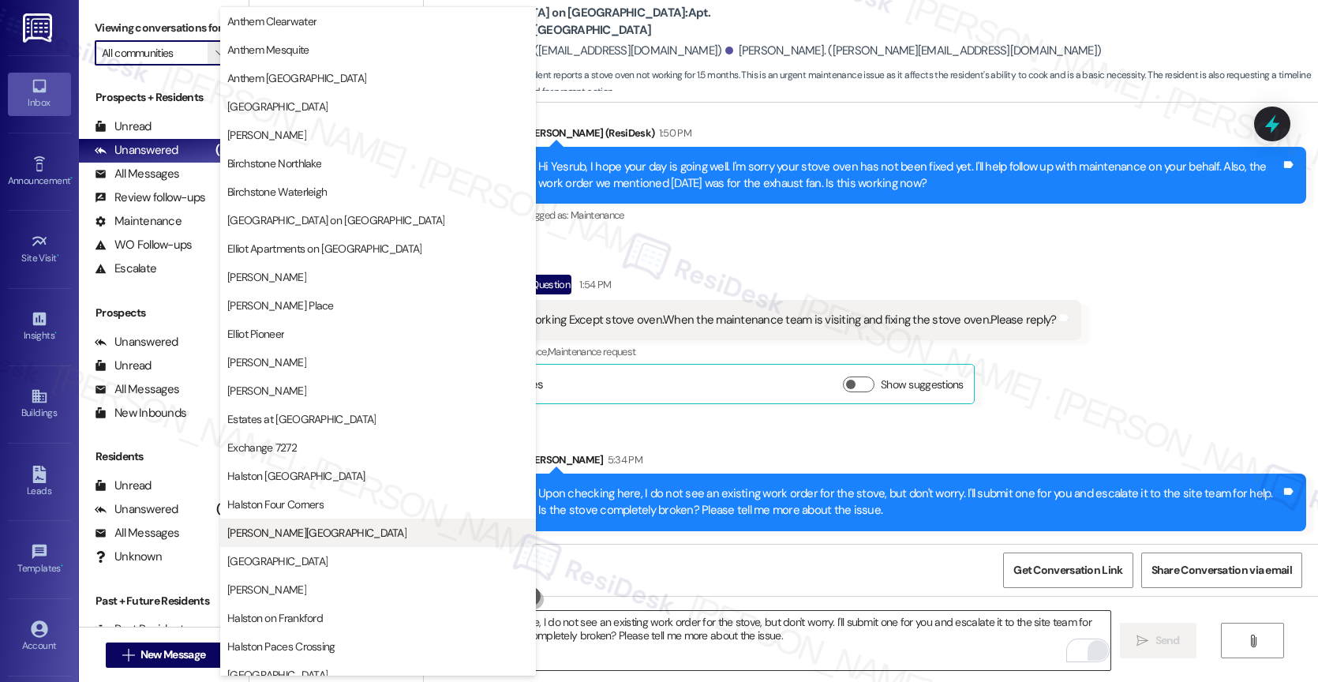
click at [313, 525] on span "Halston Harris Bridge" at bounding box center [316, 533] width 179 height 16
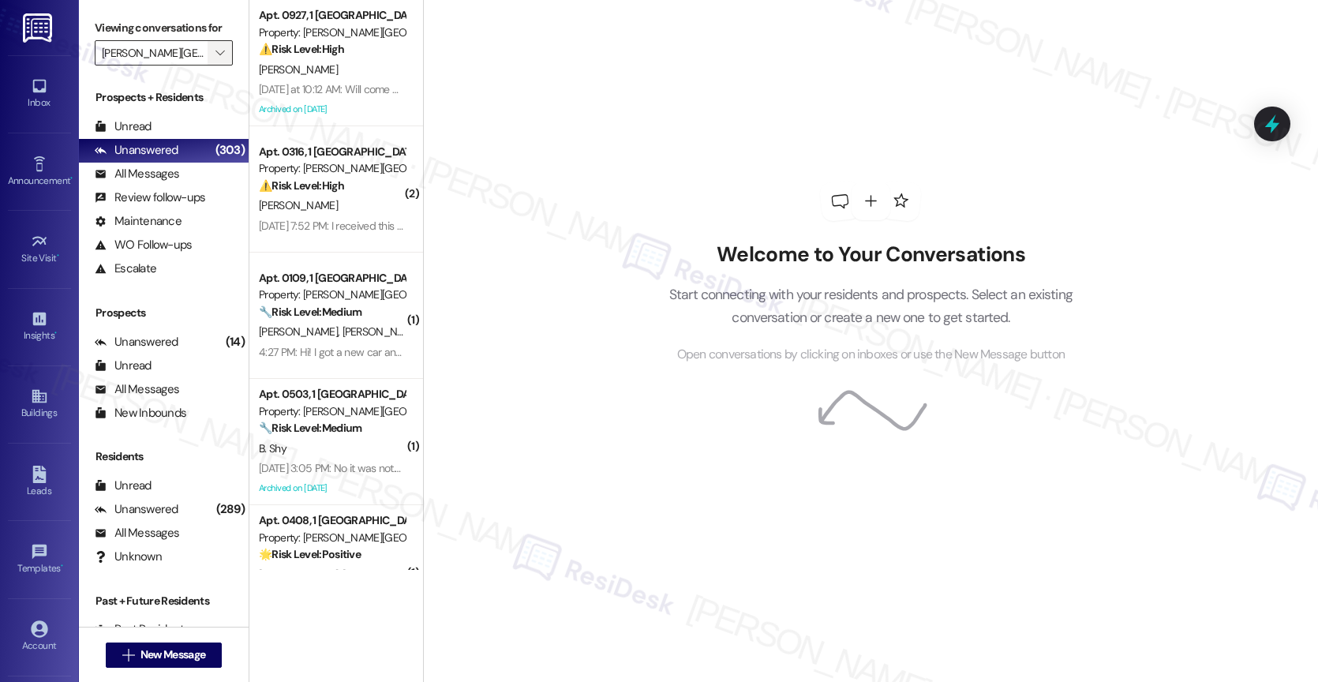
click at [215, 59] on icon "" at bounding box center [219, 53] width 9 height 13
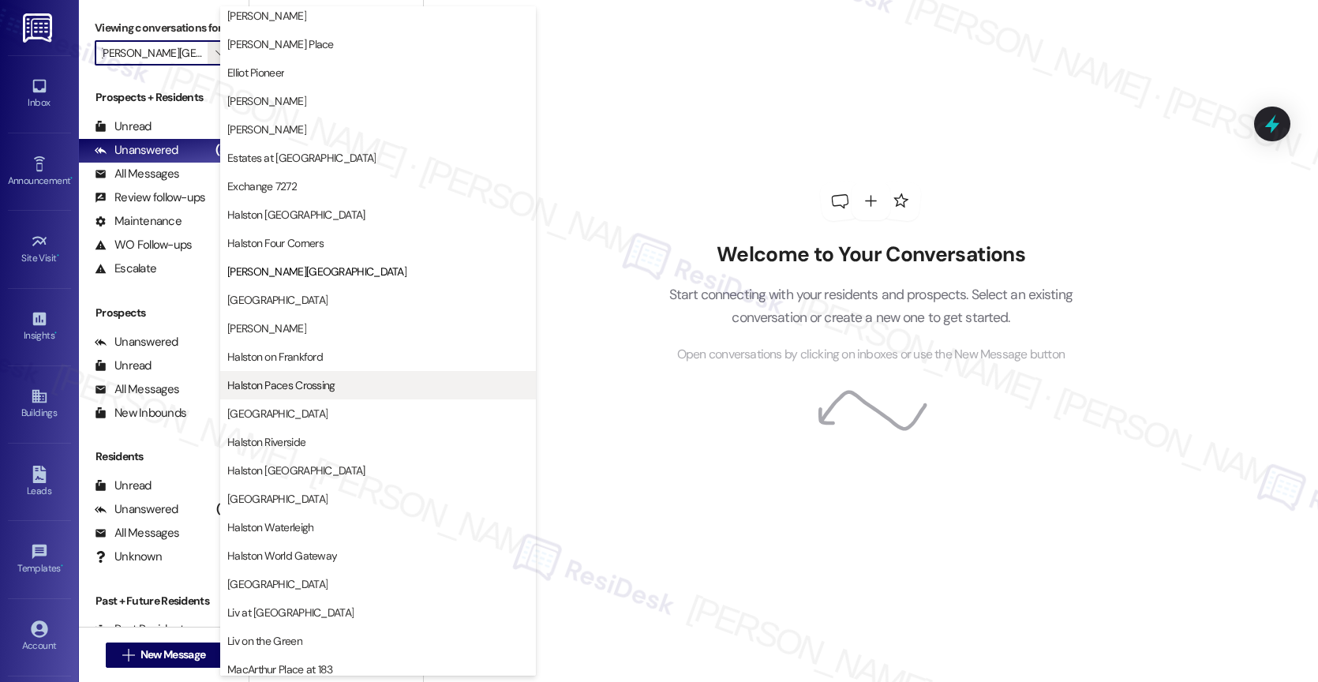
scroll to position [290, 0]
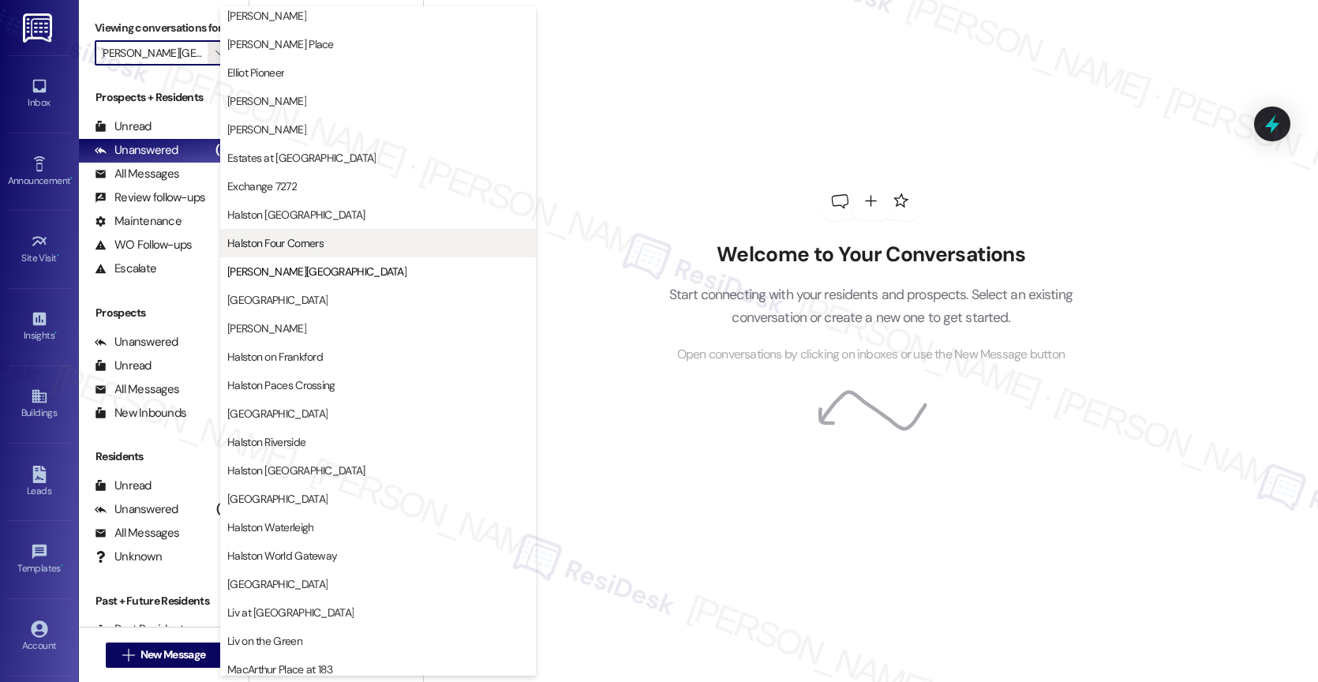
click at [279, 239] on span "Halston Four Corners" at bounding box center [275, 243] width 96 height 16
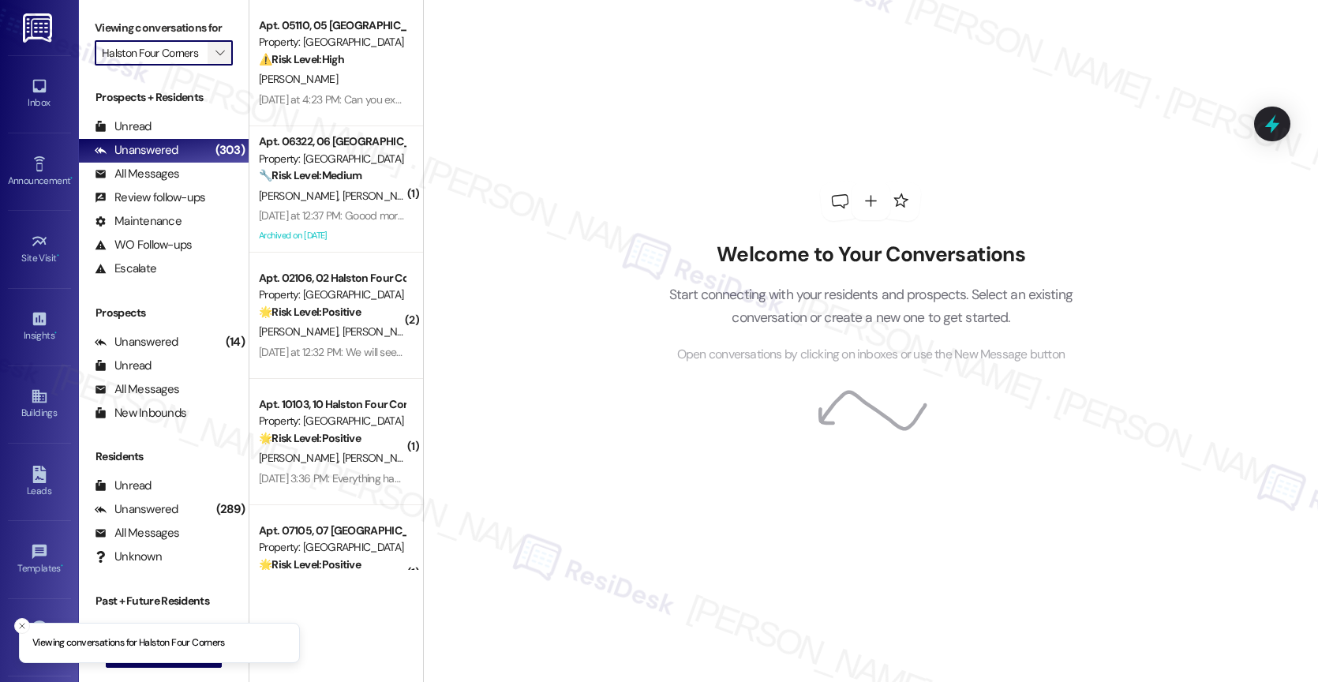
click at [215, 59] on icon "" at bounding box center [219, 53] width 9 height 13
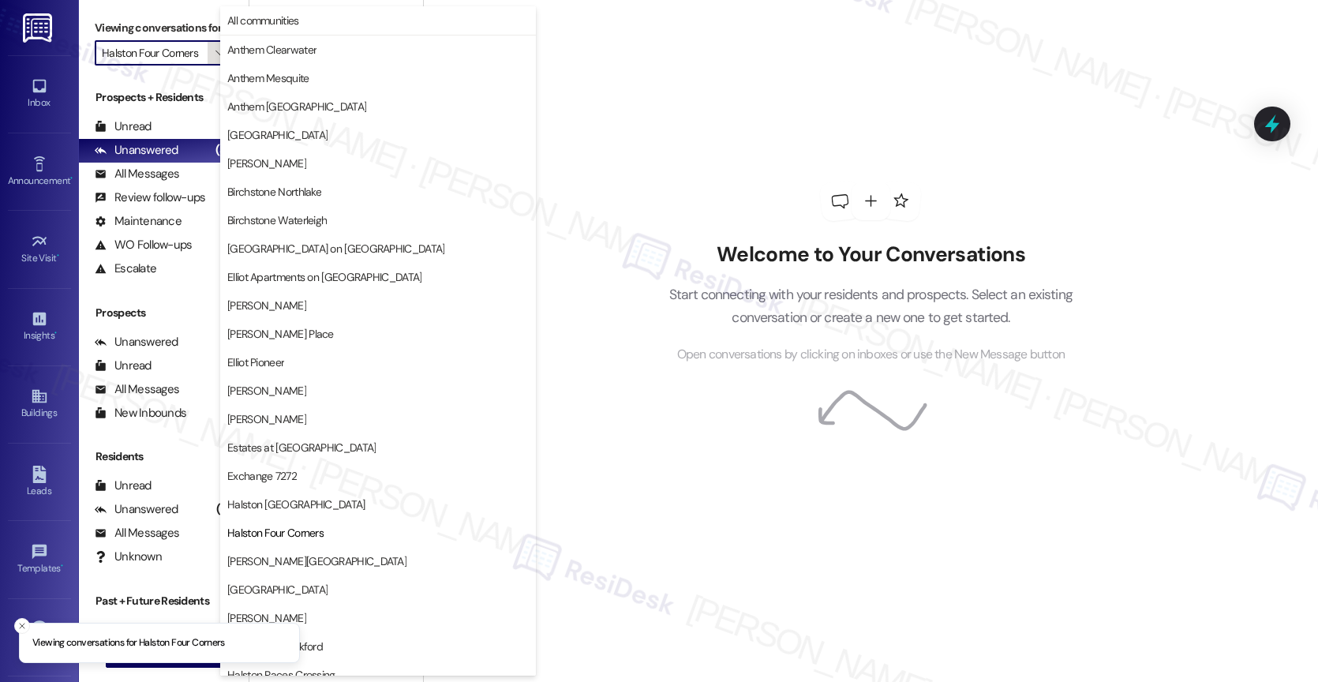
scroll to position [256, 0]
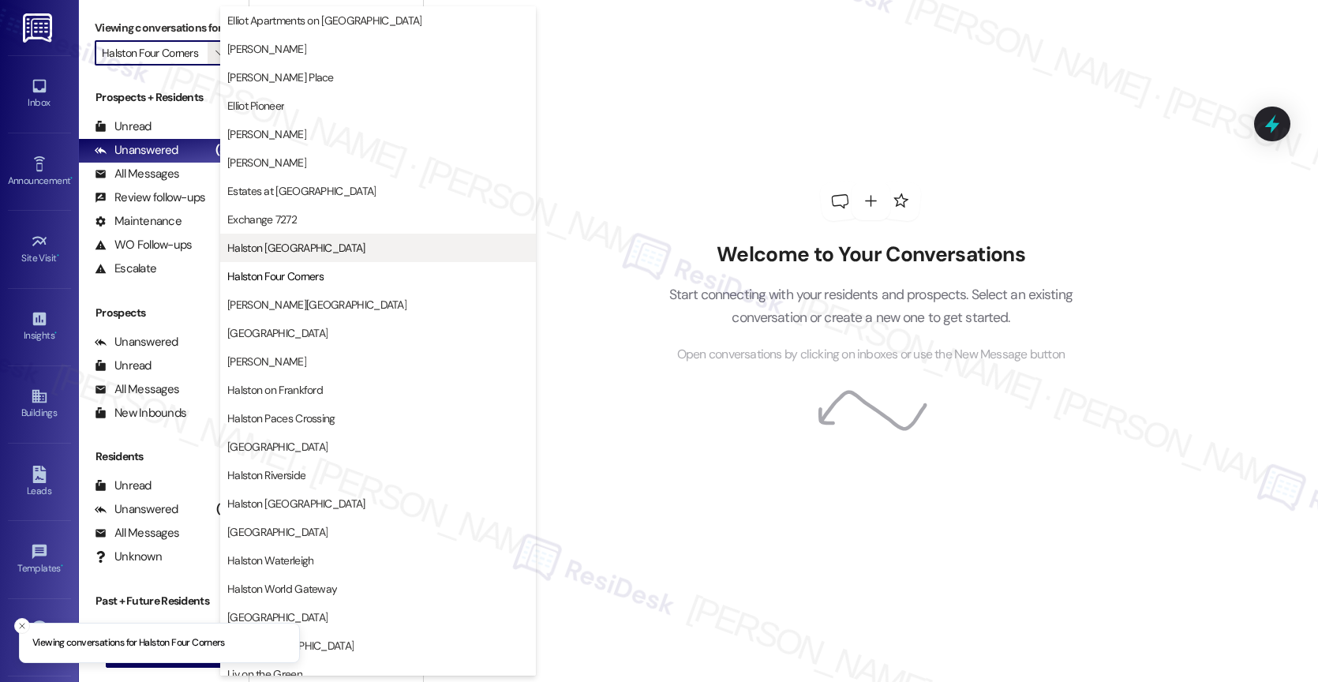
click at [327, 246] on span "Halston Citrus Ridge" at bounding box center [377, 248] width 301 height 16
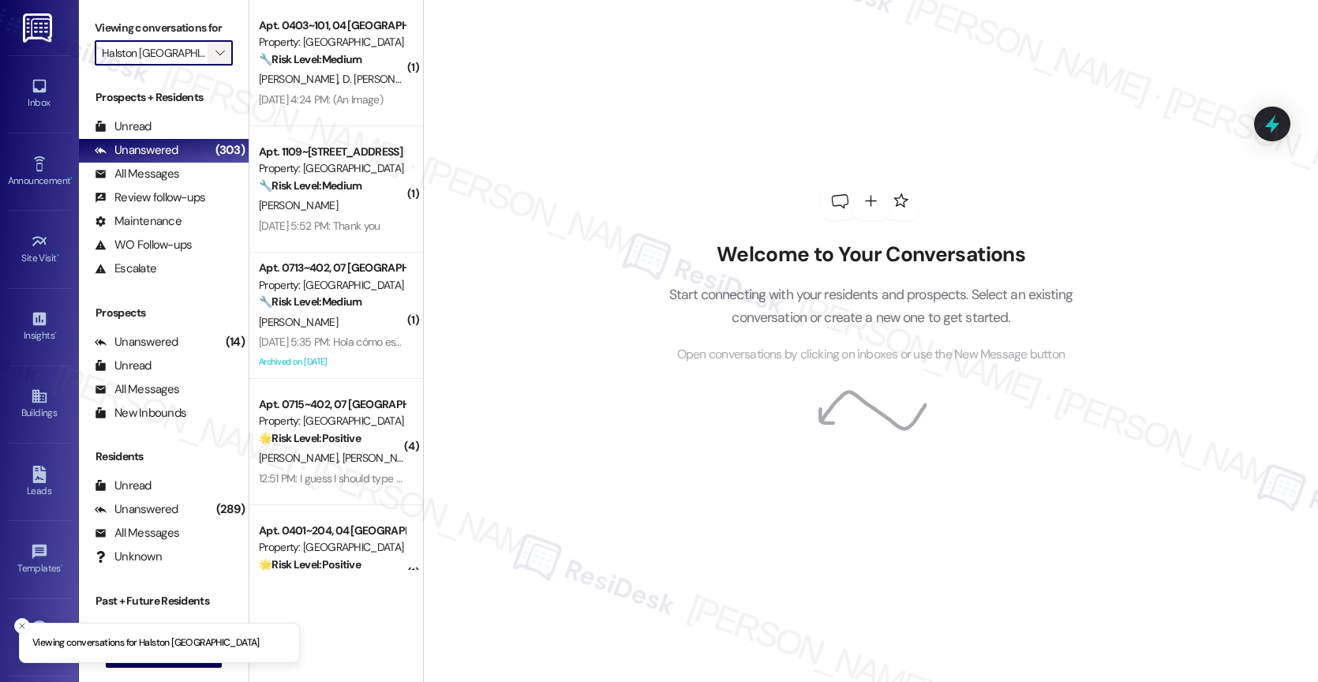
click at [212, 61] on span "" at bounding box center [219, 52] width 15 height 25
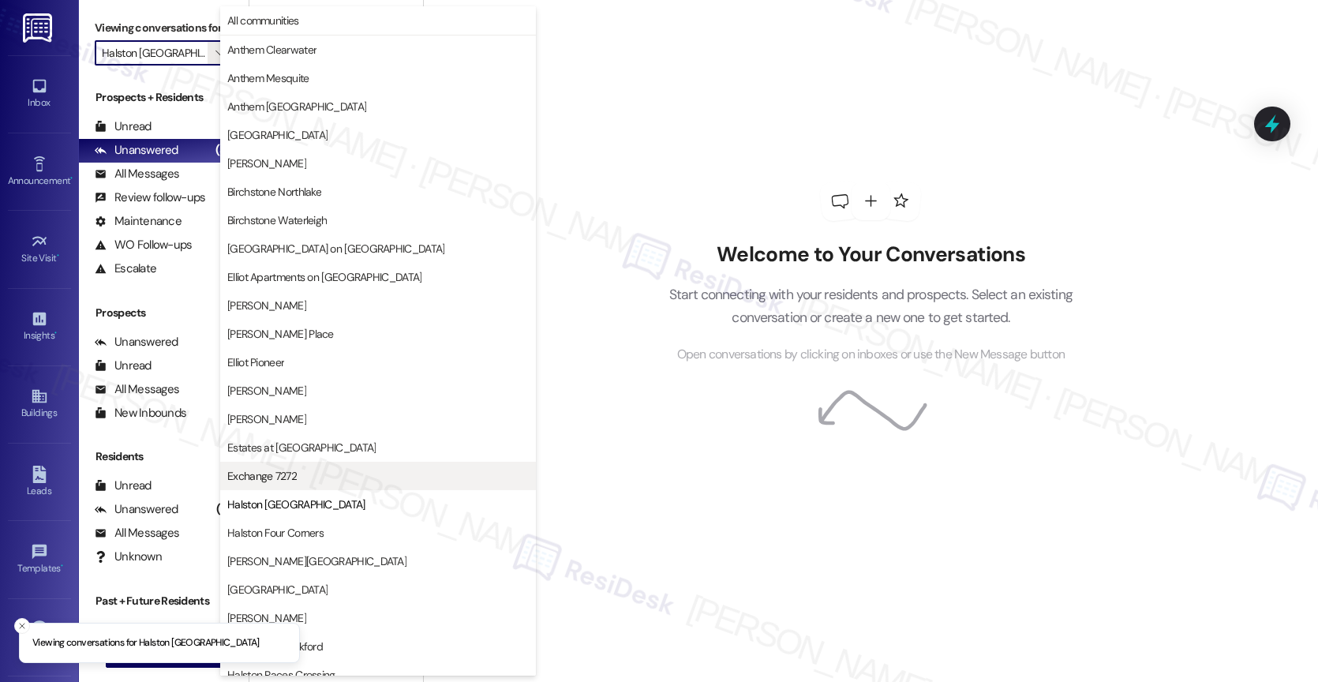
scroll to position [256, 0]
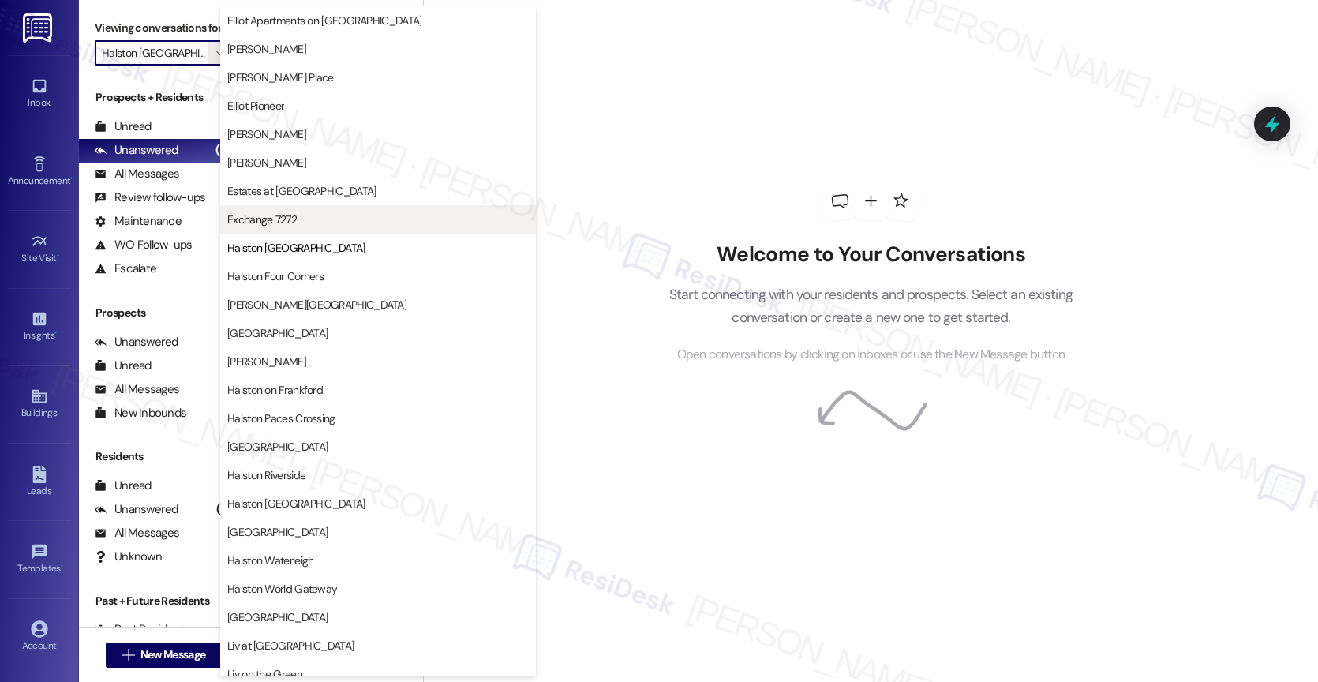
click at [309, 223] on span "Exchange 7272" at bounding box center [377, 219] width 301 height 16
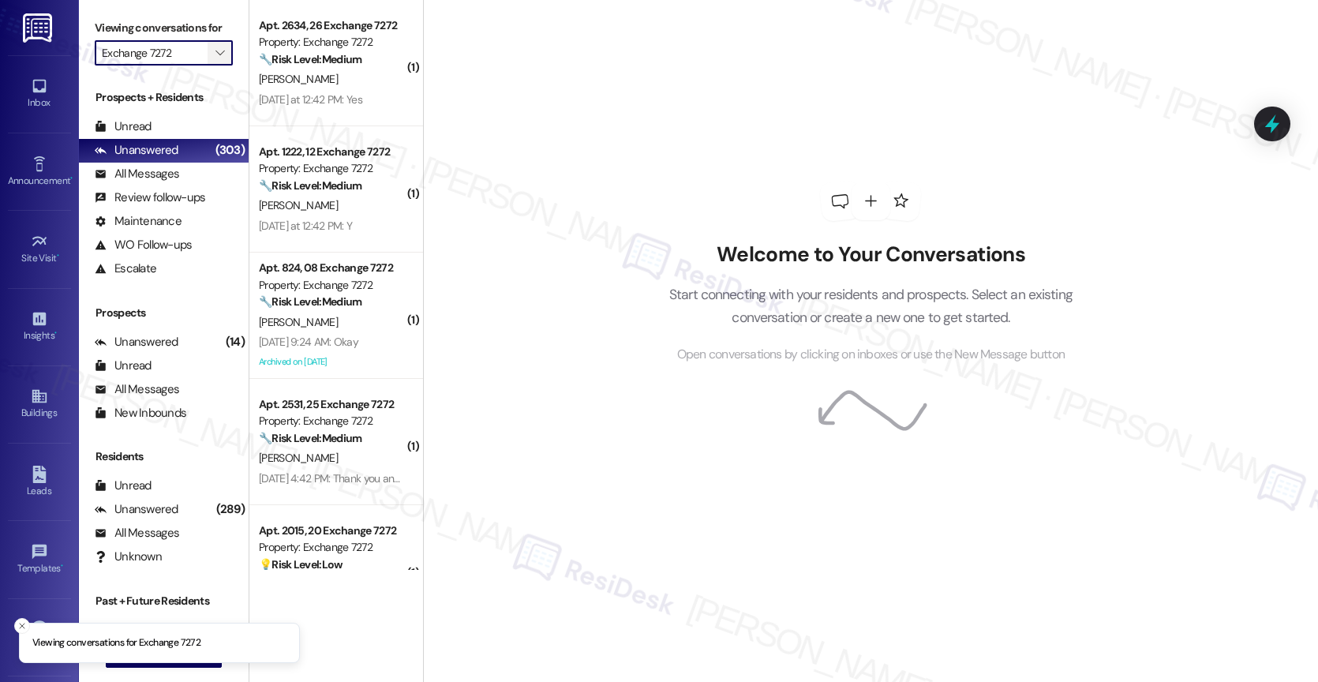
click at [215, 59] on icon "" at bounding box center [219, 53] width 9 height 13
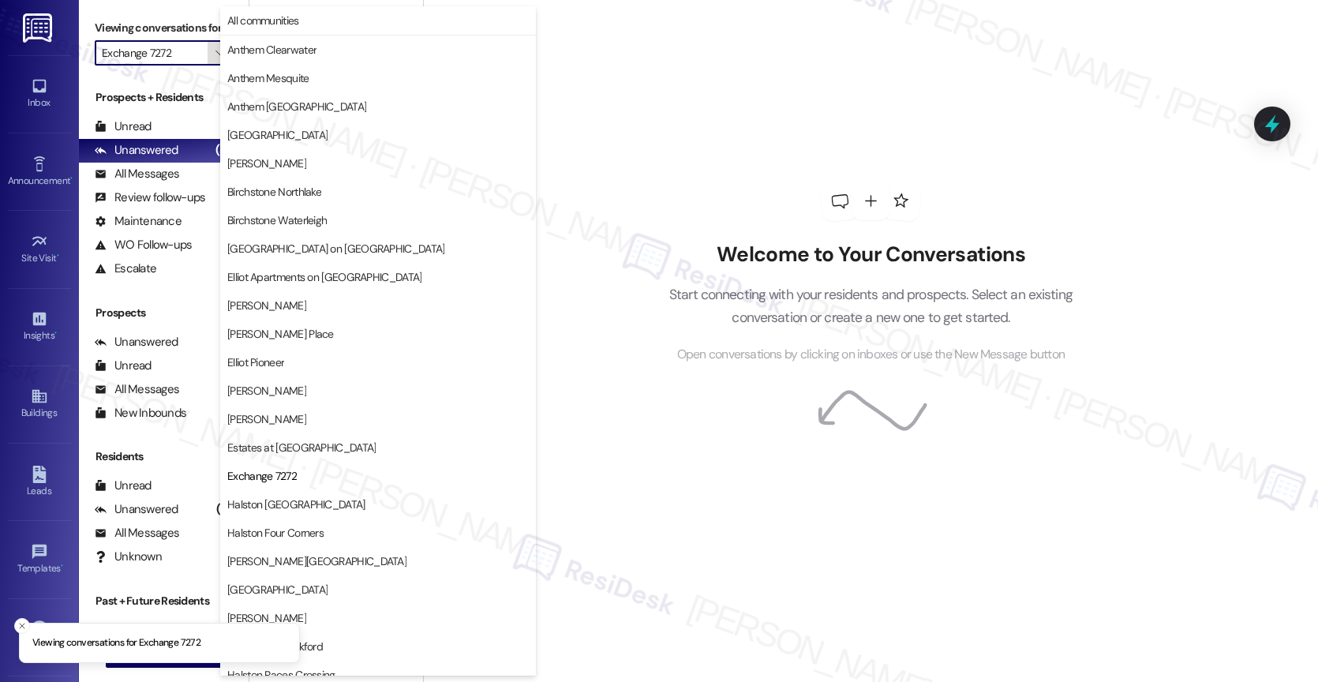
scroll to position [256, 0]
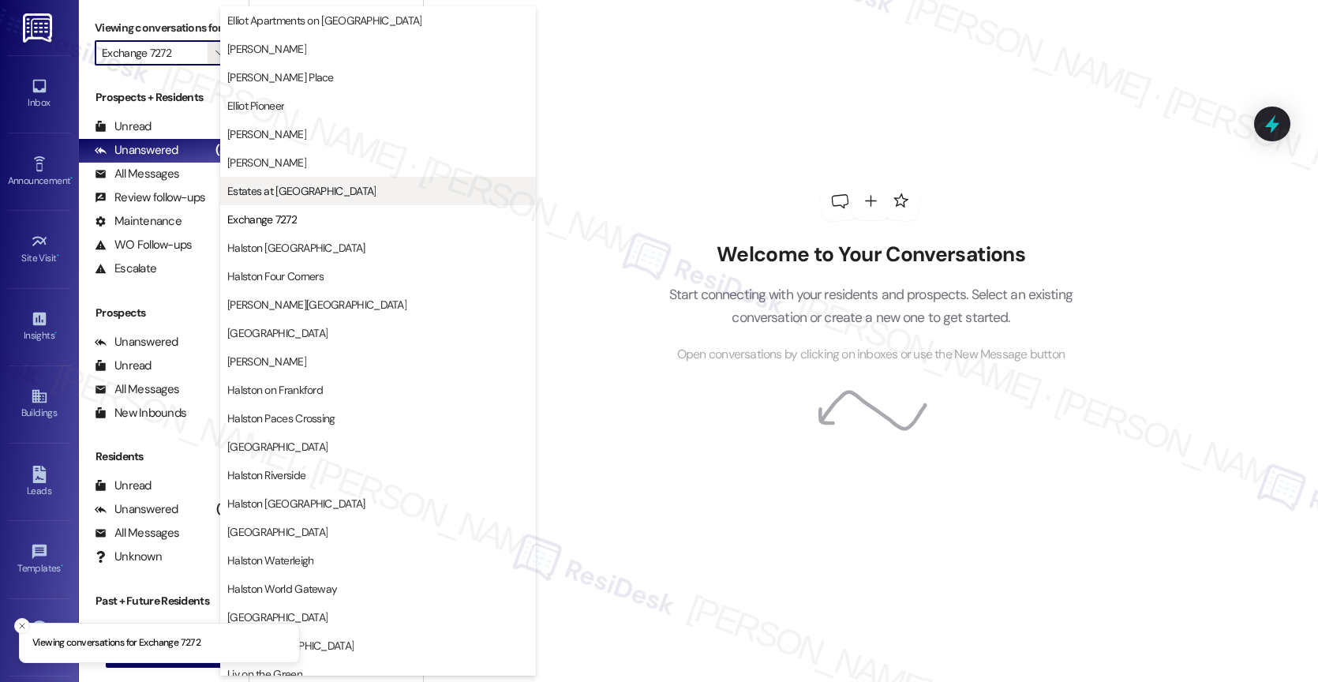
click at [309, 178] on button "Estates at Las Colinas" at bounding box center [378, 191] width 316 height 28
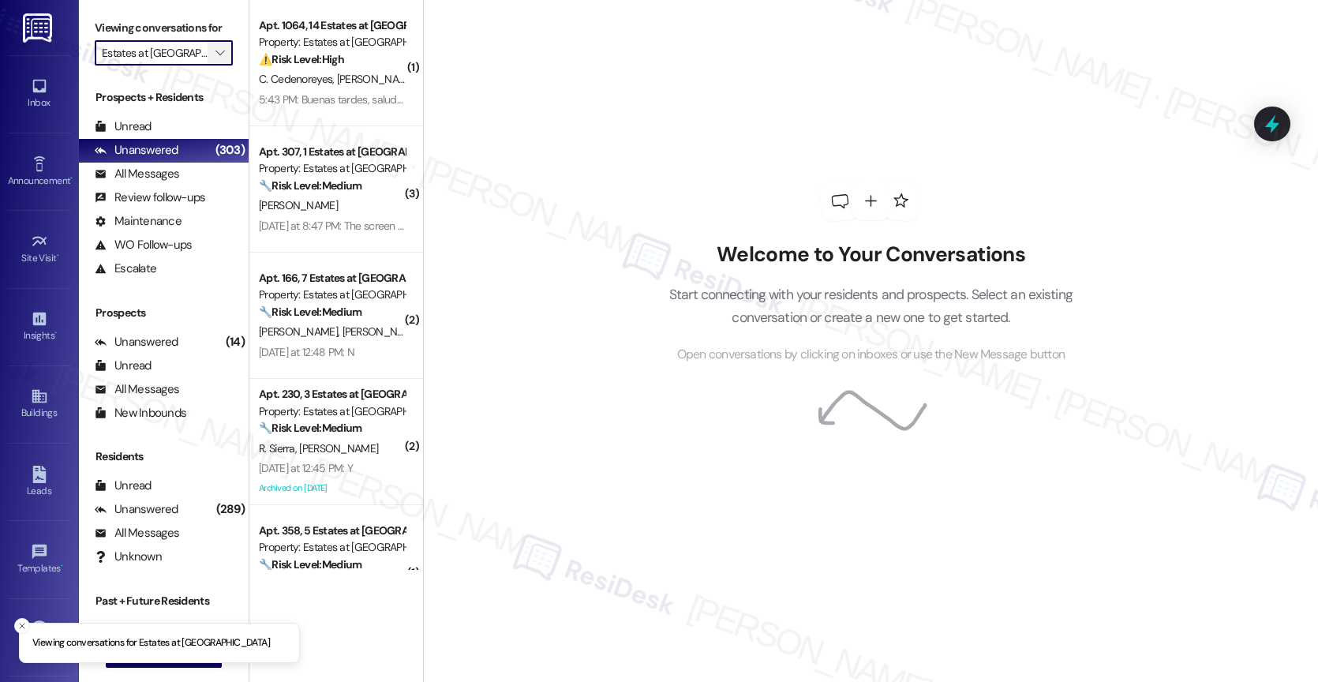
click at [215, 59] on icon "" at bounding box center [219, 53] width 9 height 13
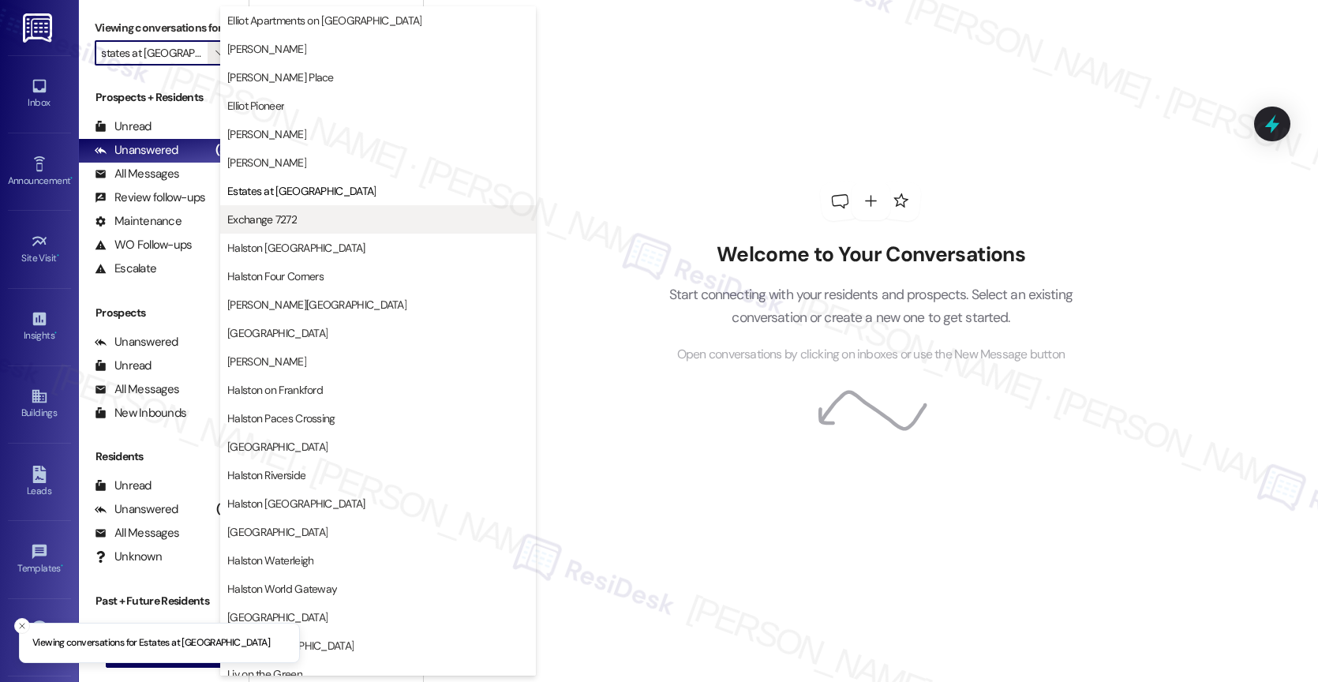
scroll to position [209, 0]
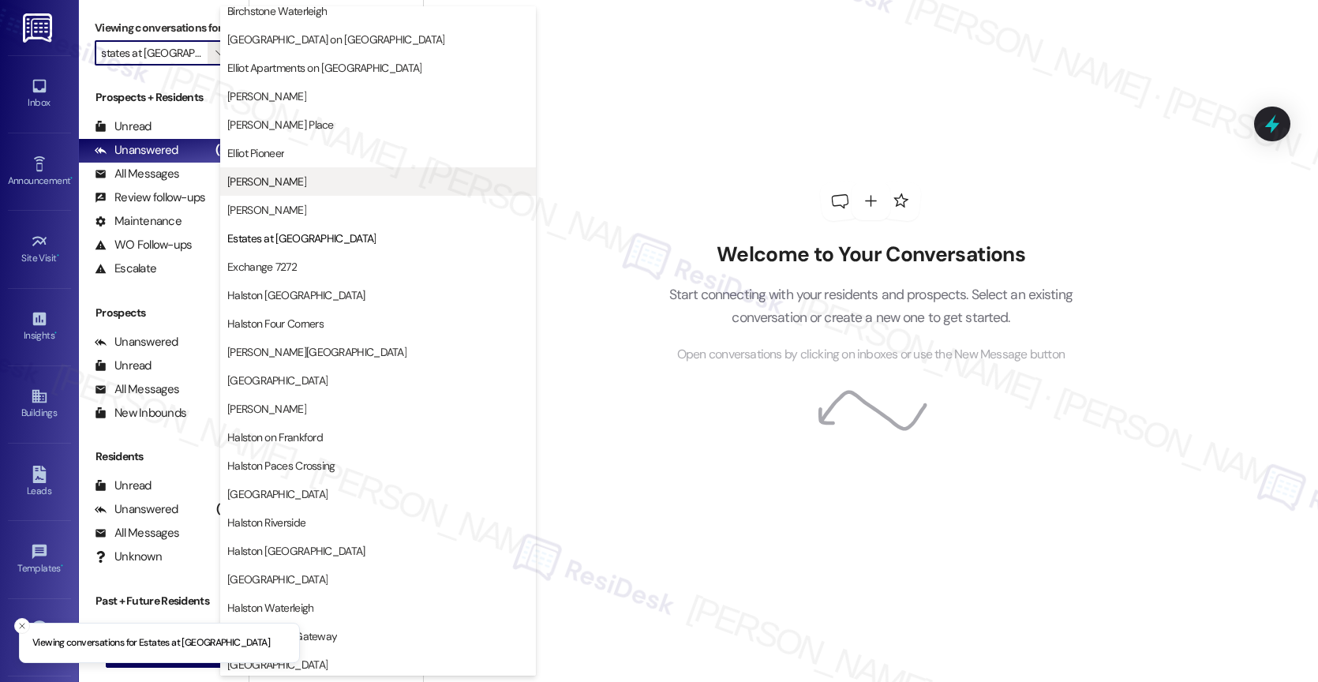
click at [291, 194] on button "Elliot Roswell" at bounding box center [378, 181] width 316 height 28
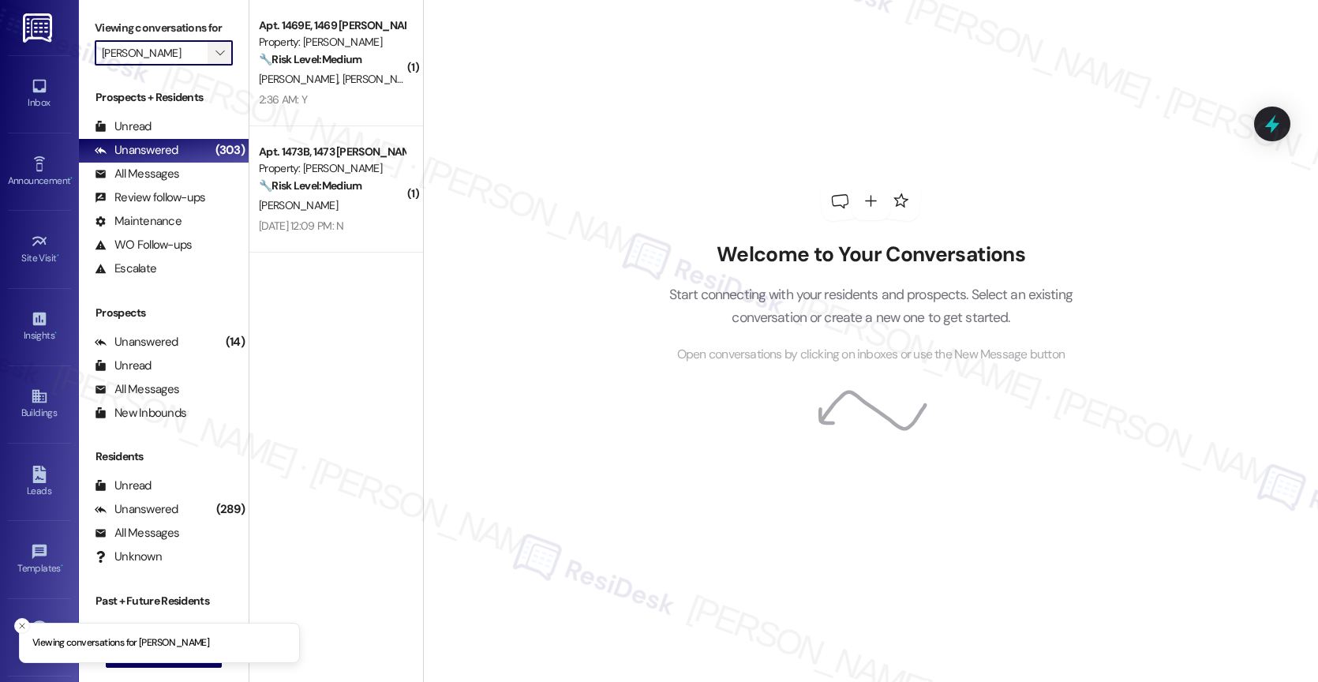
click at [212, 62] on span "" at bounding box center [219, 52] width 15 height 25
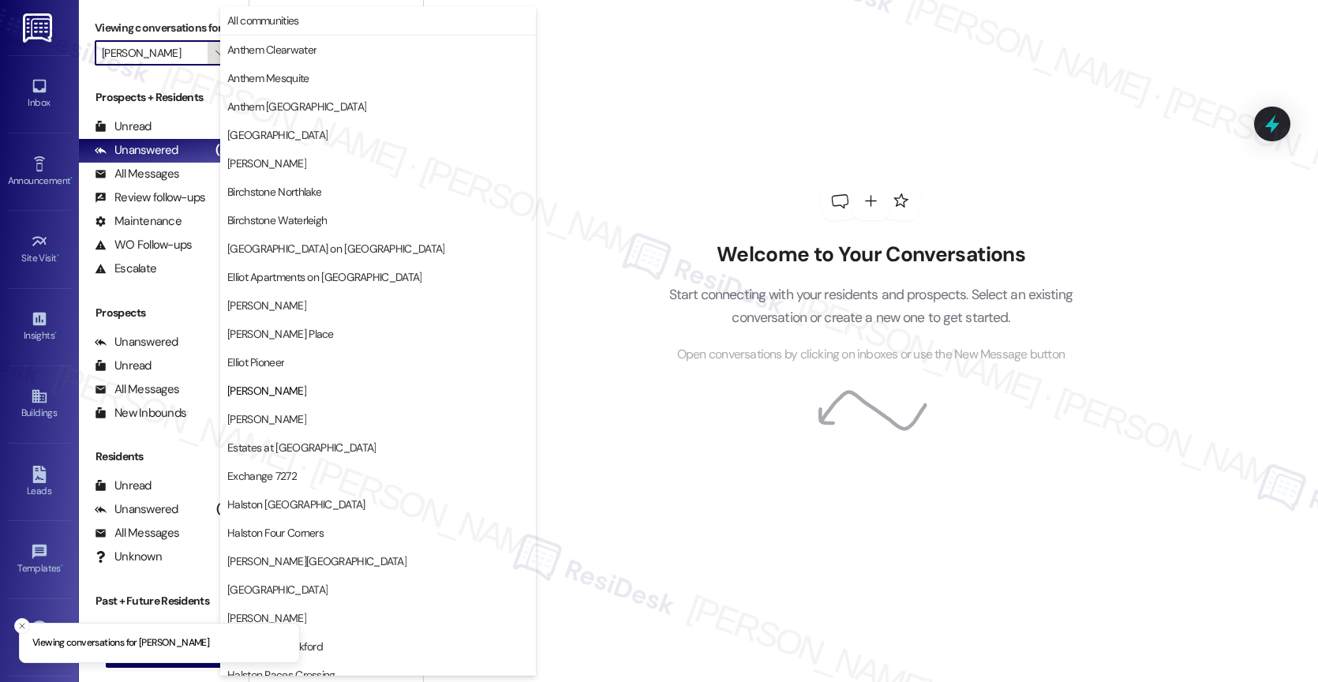
scroll to position [256, 0]
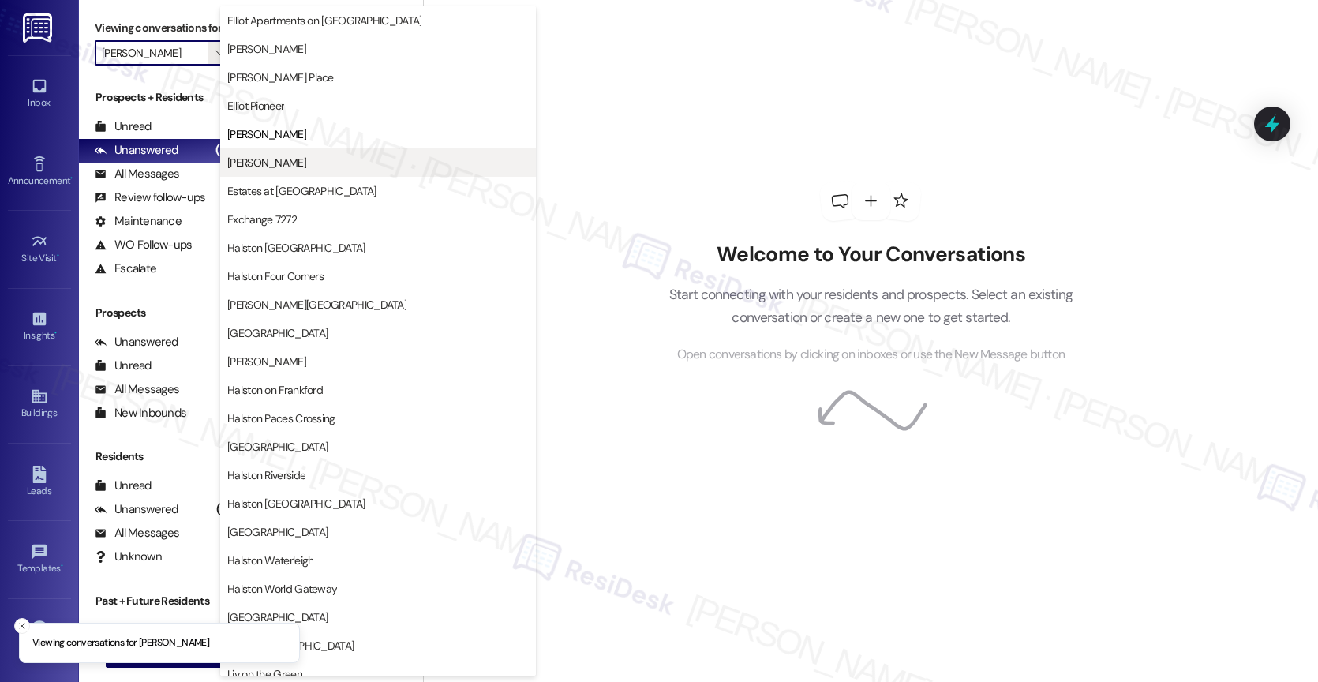
click at [291, 160] on span "Elliot Windsprint" at bounding box center [266, 163] width 79 height 16
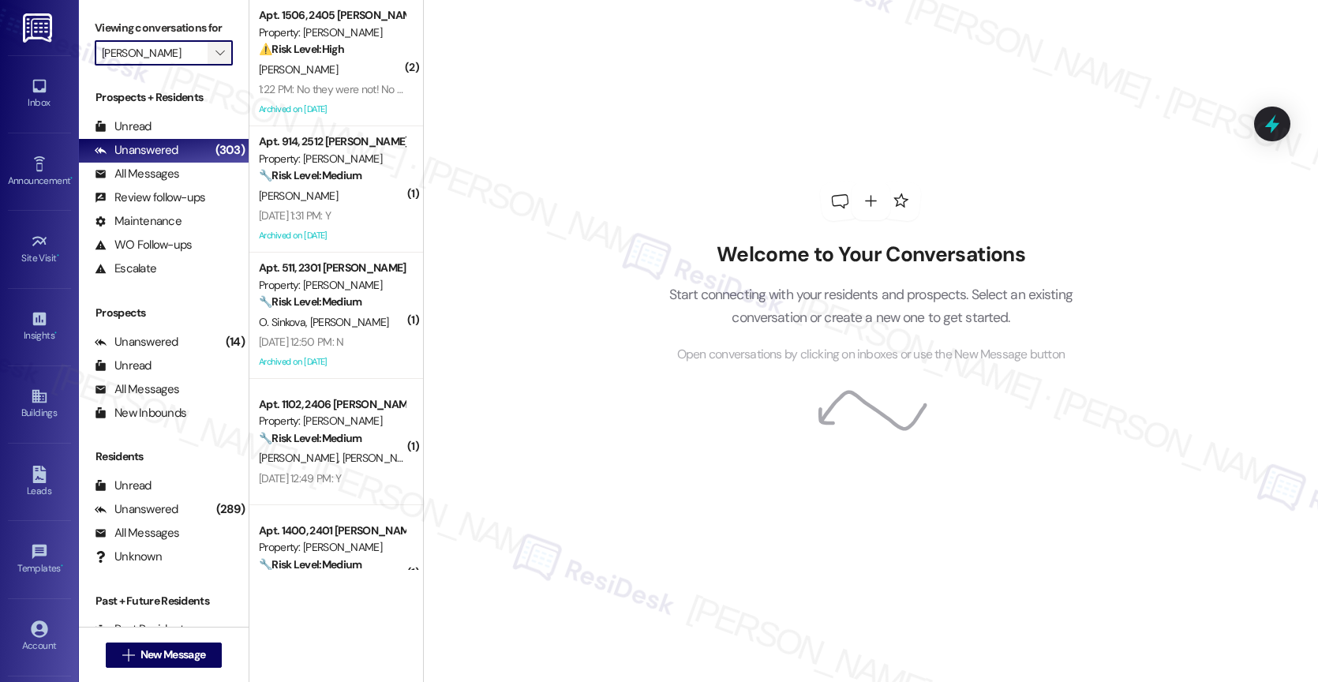
click at [215, 59] on icon "" at bounding box center [219, 53] width 9 height 13
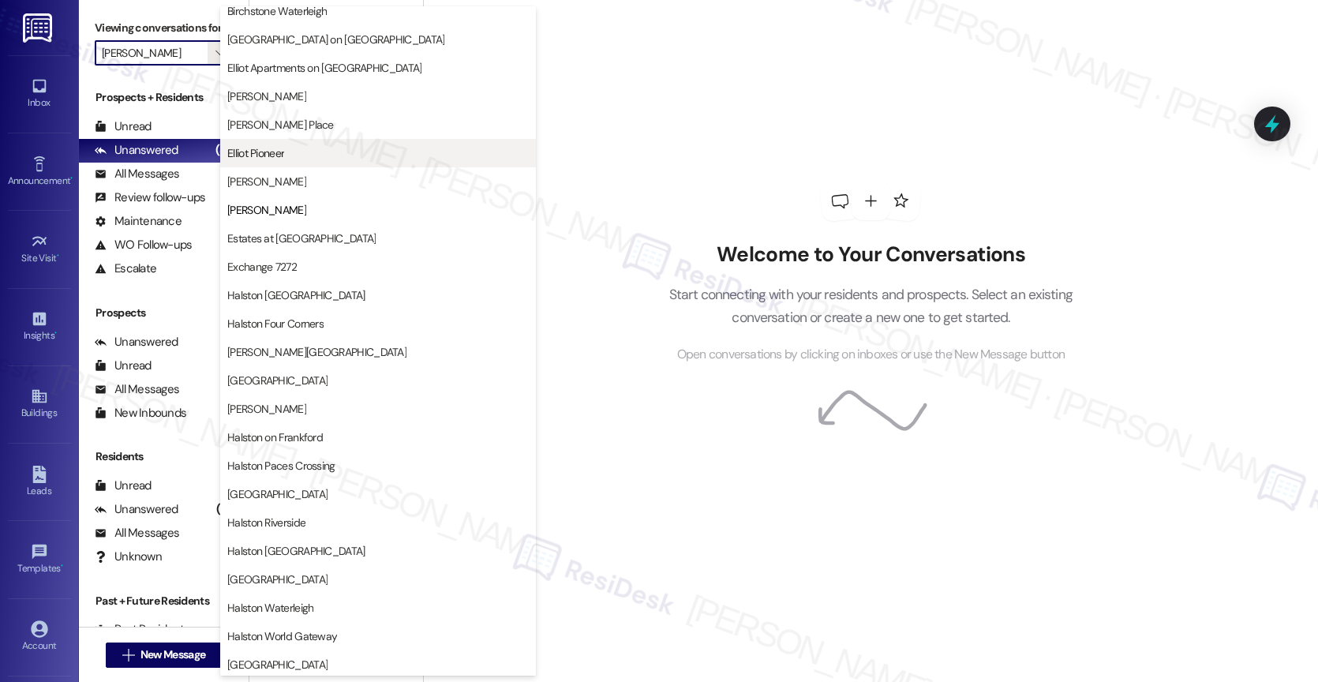
click at [290, 146] on span "Elliot Pioneer" at bounding box center [377, 153] width 301 height 16
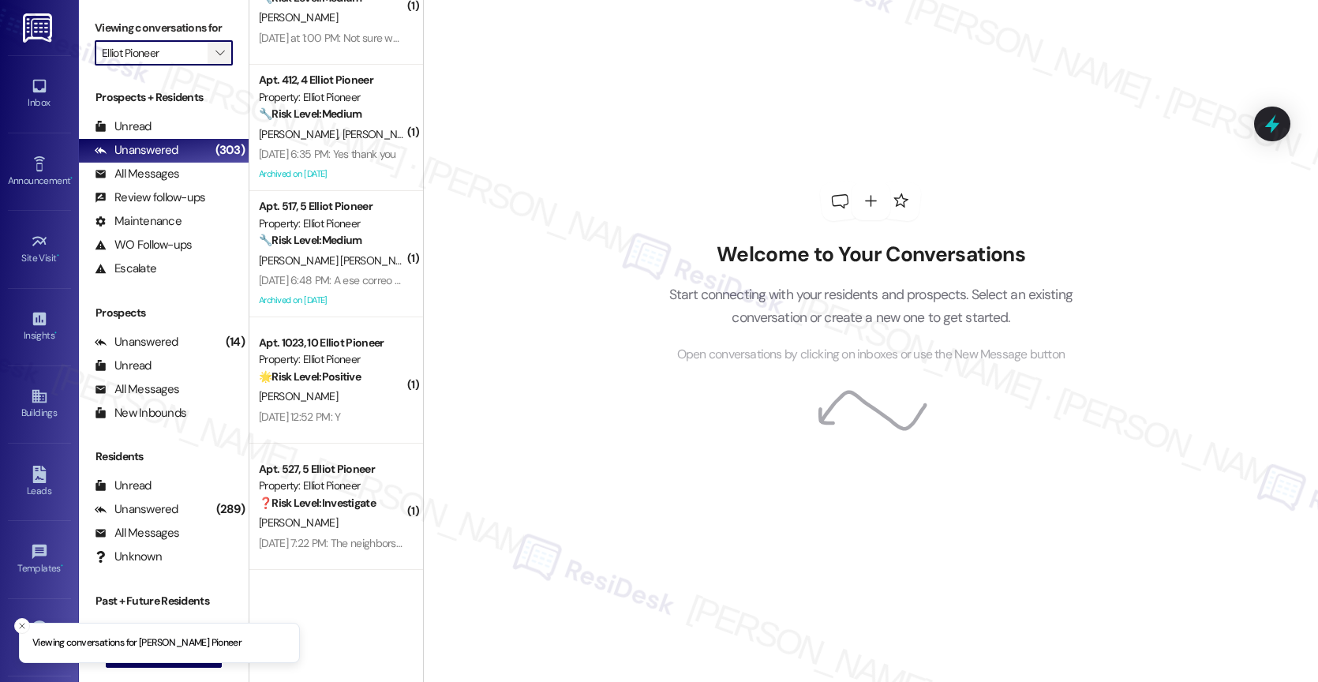
click at [215, 59] on icon "" at bounding box center [219, 53] width 9 height 13
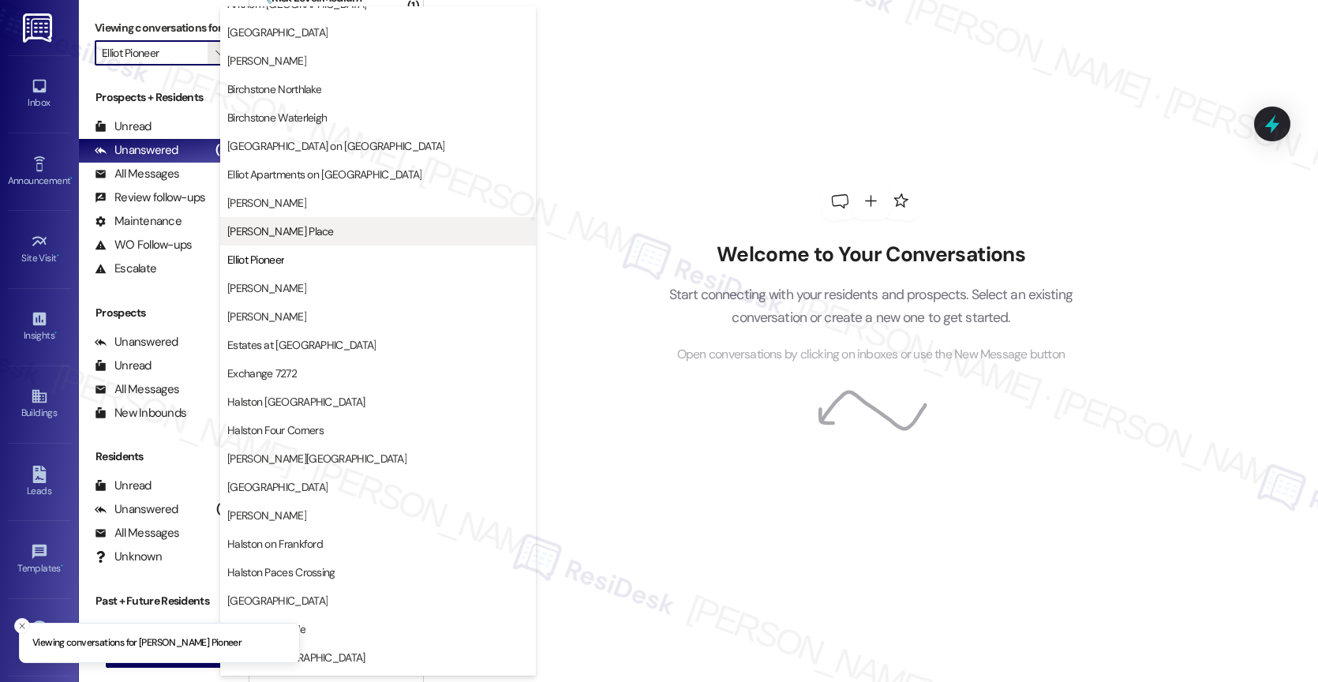
click at [323, 222] on button "Elliot Gwinnett Place" at bounding box center [378, 231] width 316 height 28
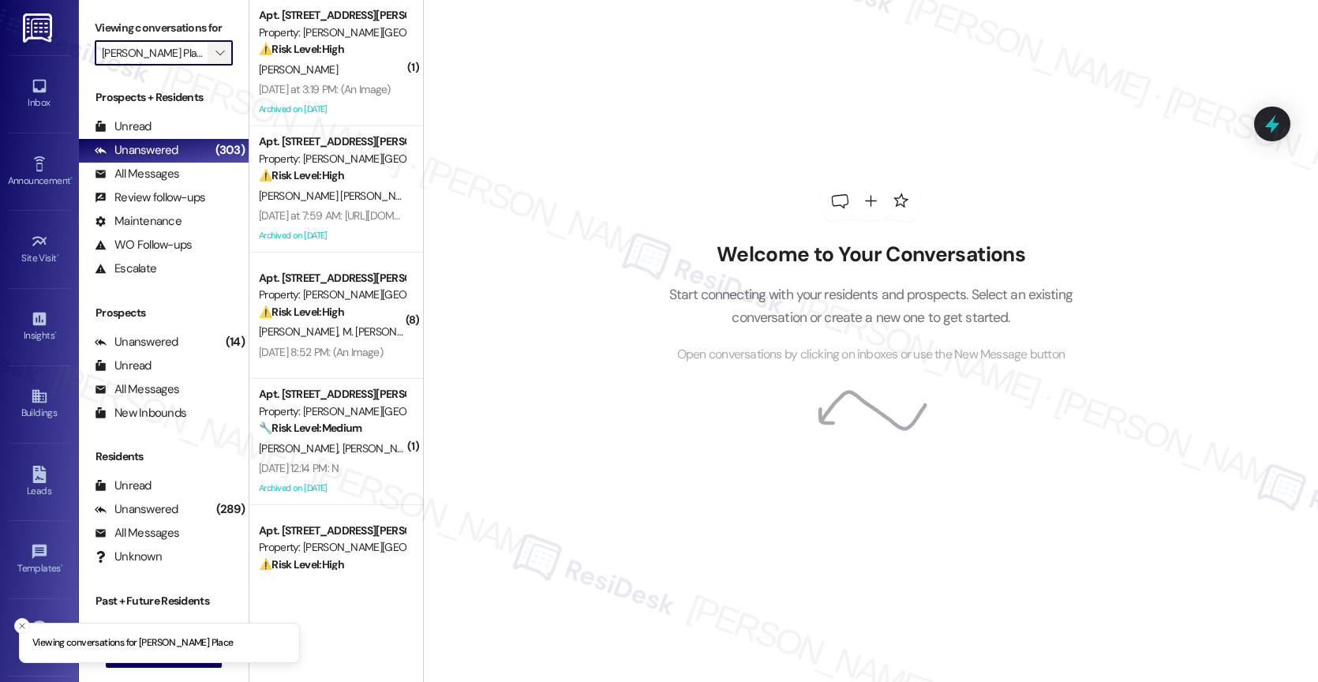
click at [213, 65] on span "" at bounding box center [219, 52] width 15 height 25
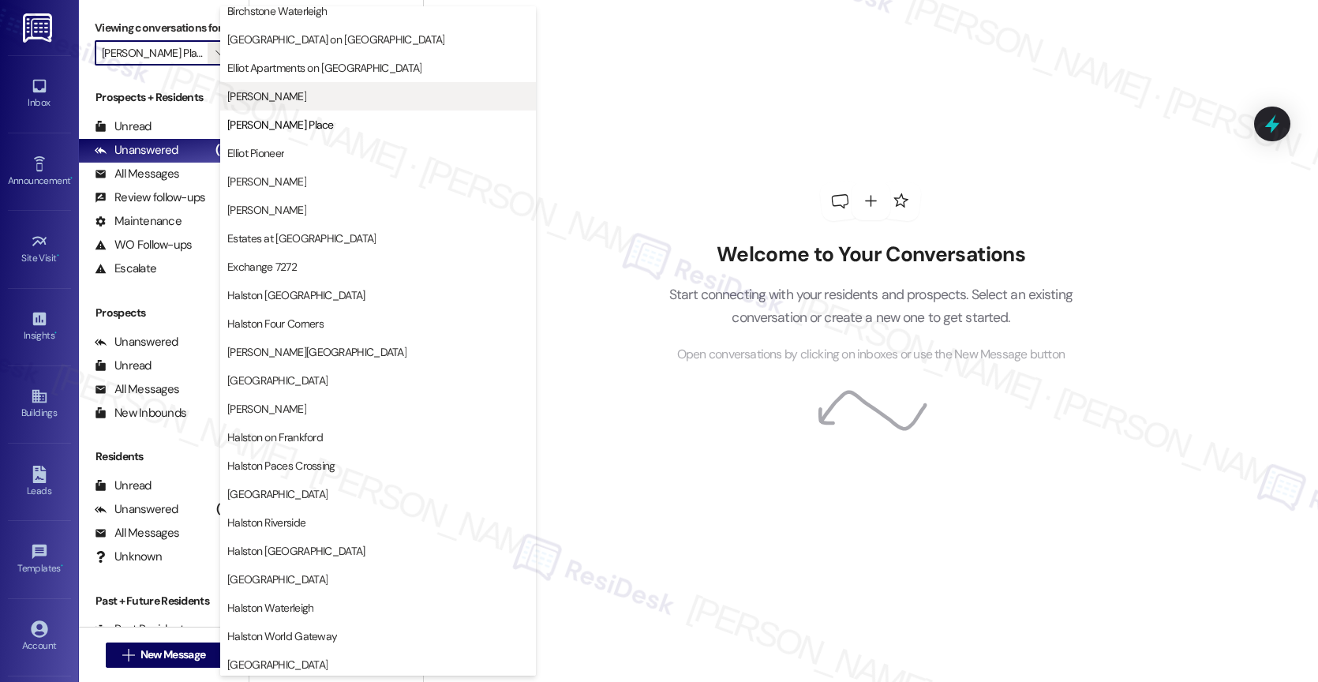
click at [309, 91] on span "Elliot Cocoplum" at bounding box center [377, 96] width 301 height 16
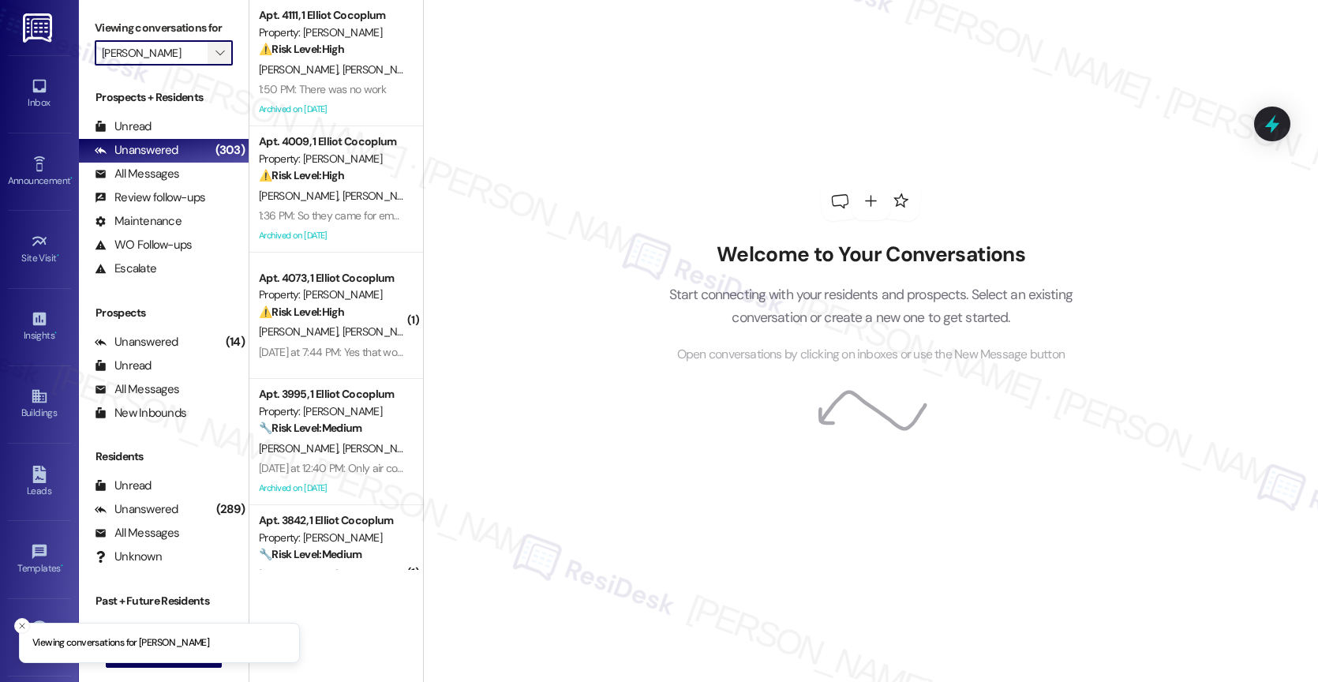
click at [215, 59] on icon "" at bounding box center [219, 53] width 9 height 13
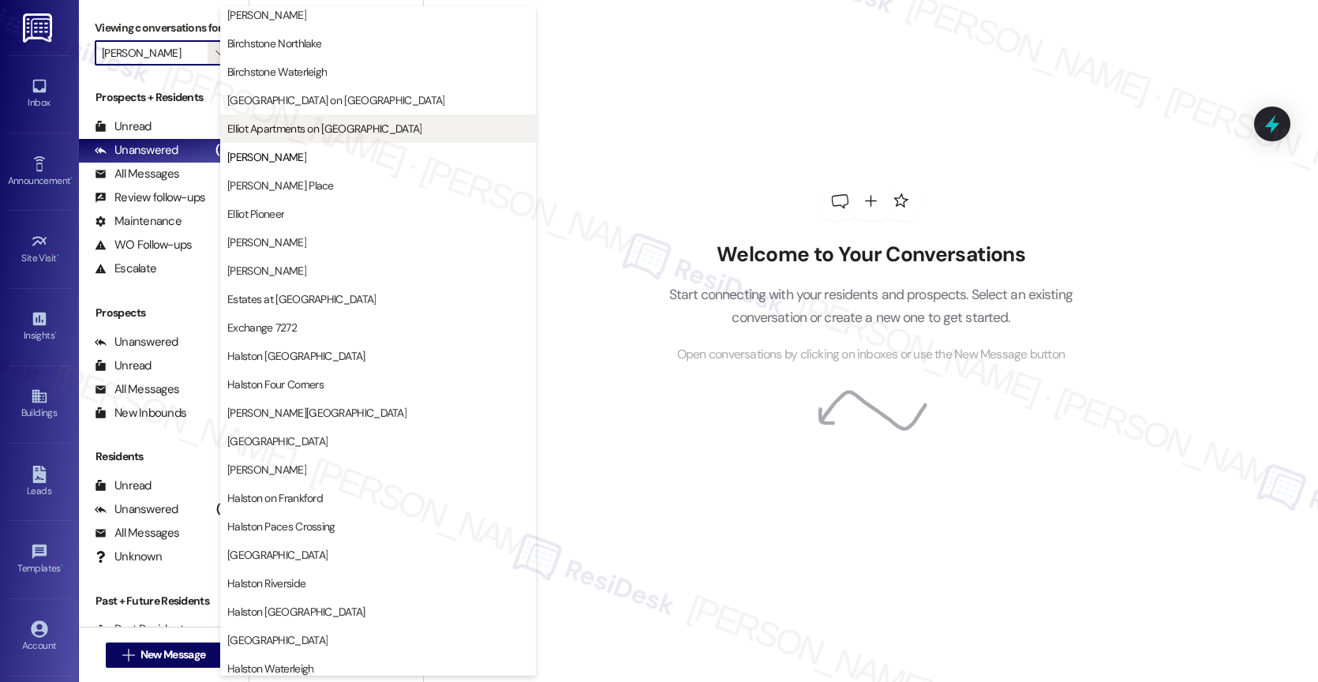
click at [329, 124] on span "Elliot Apartments on Abernathy" at bounding box center [324, 129] width 194 height 16
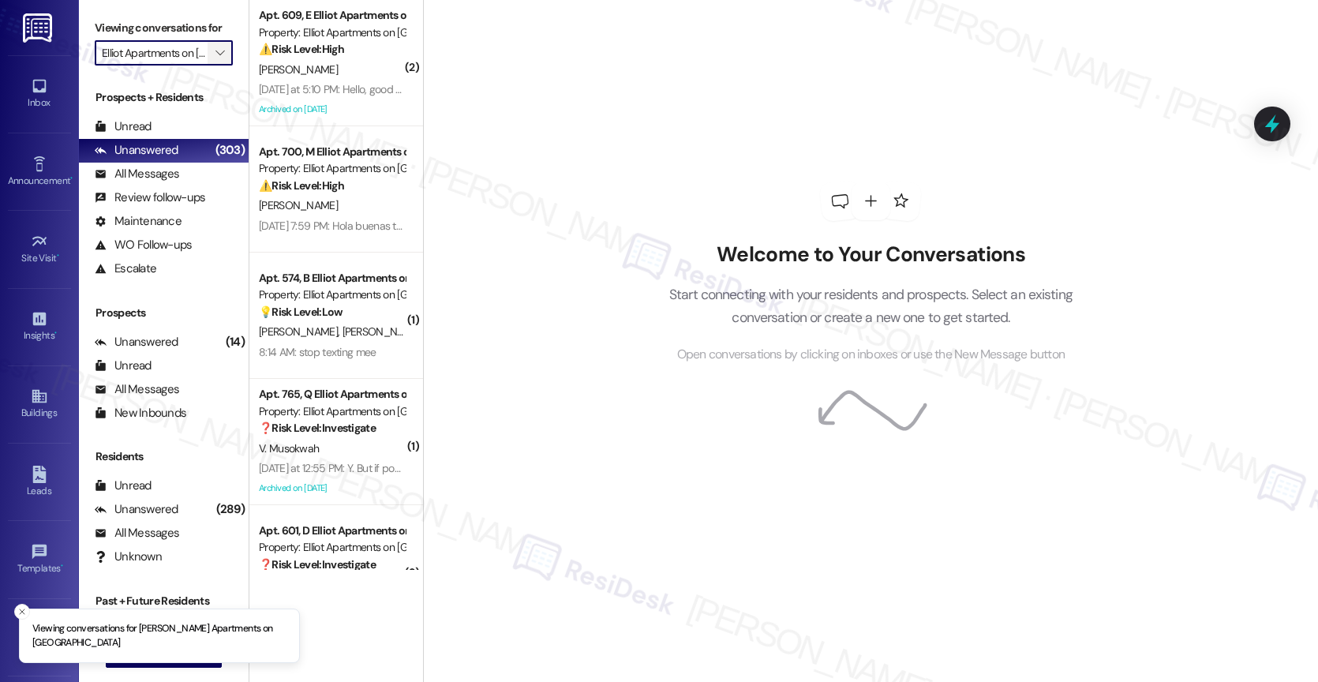
click at [212, 62] on span "" at bounding box center [219, 52] width 15 height 25
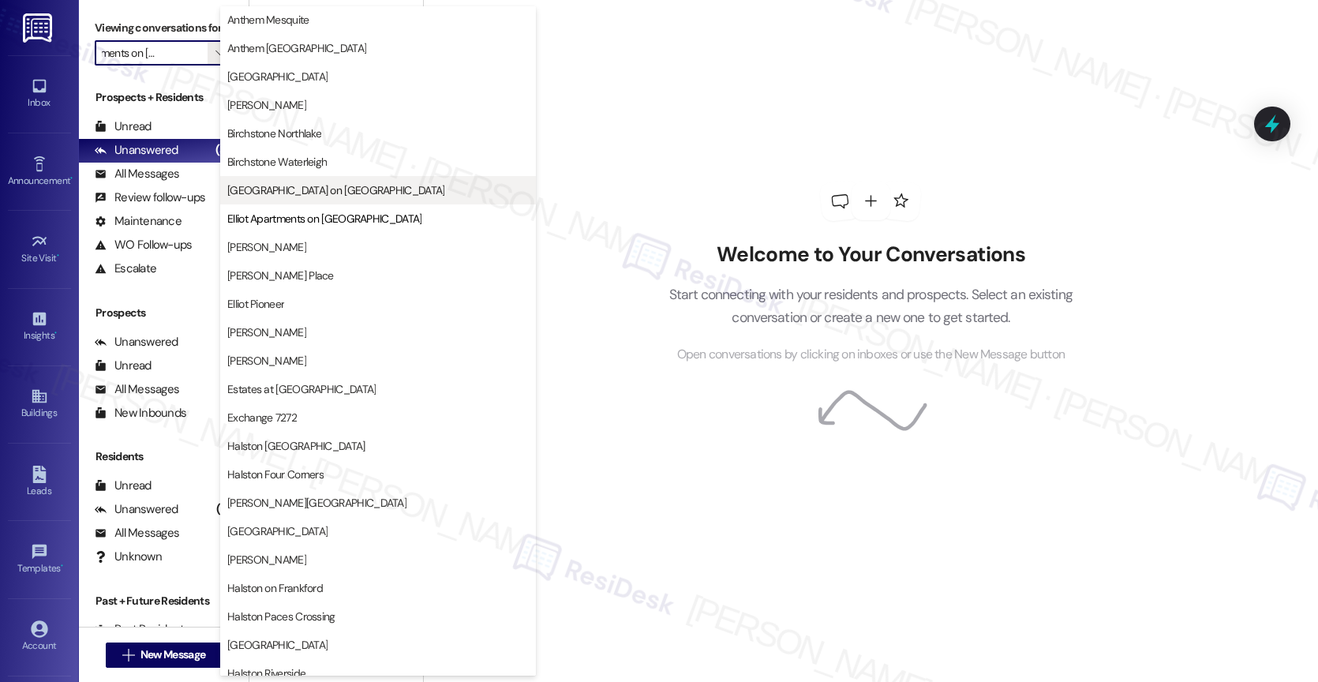
click at [315, 189] on span "Devon on Northgate" at bounding box center [335, 190] width 217 height 16
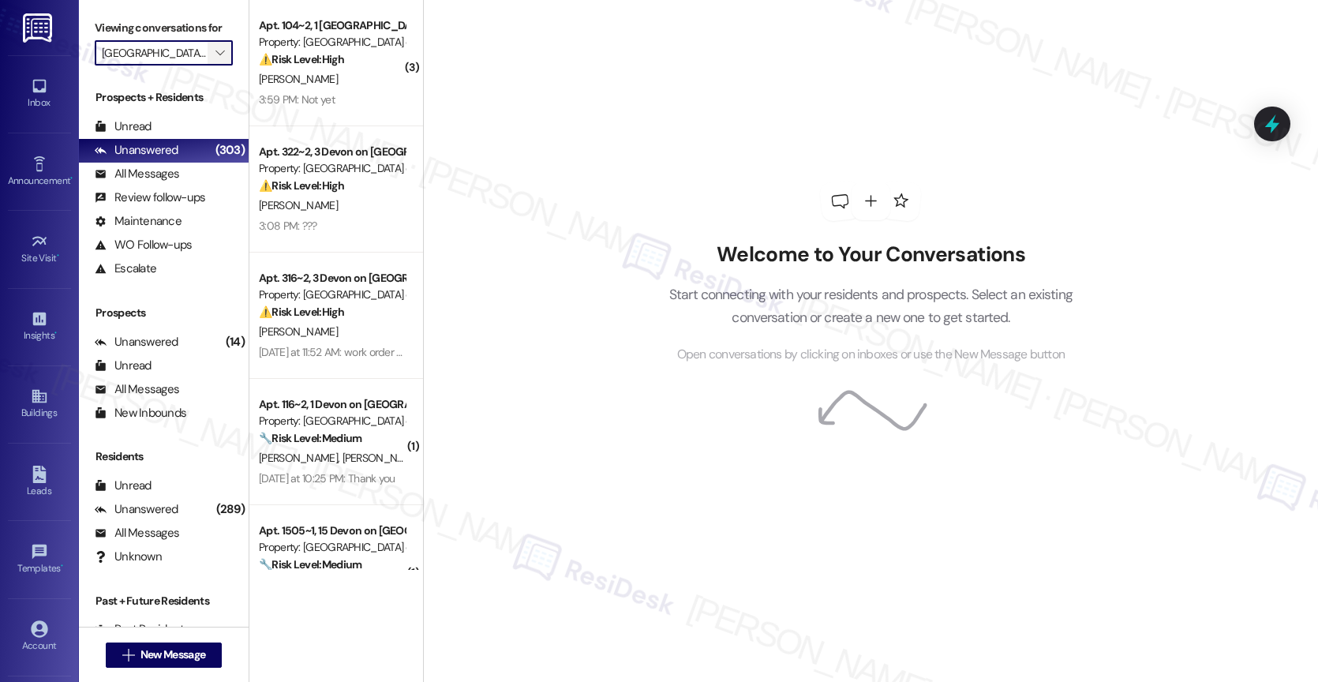
click at [215, 59] on icon "" at bounding box center [219, 53] width 9 height 13
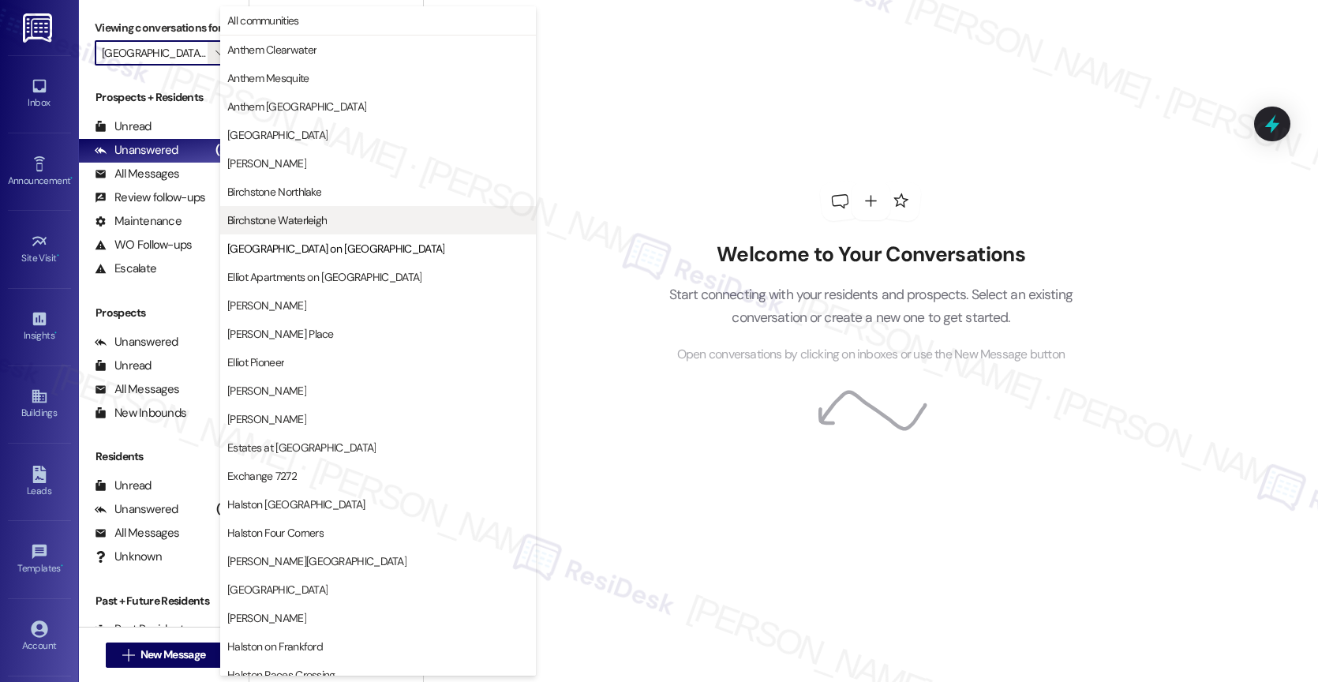
click at [309, 215] on span "Birchstone Waterleigh" at bounding box center [276, 220] width 99 height 16
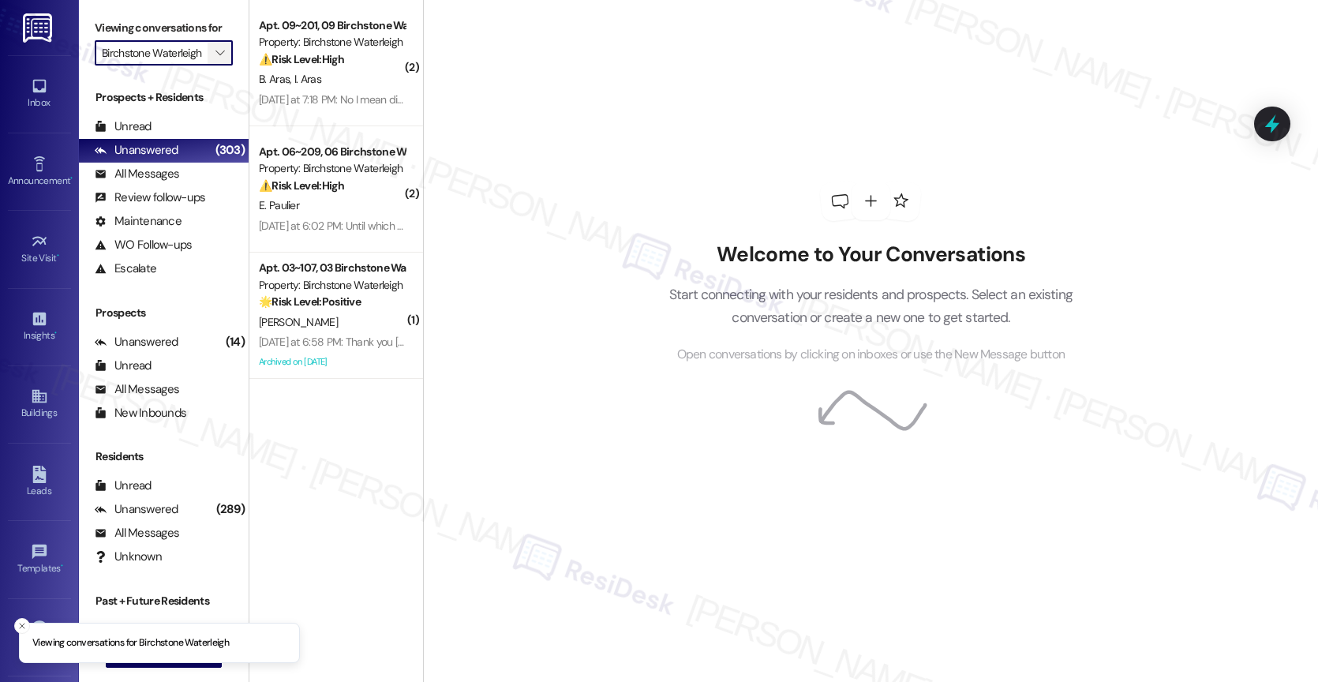
click at [215, 59] on icon "" at bounding box center [219, 53] width 9 height 13
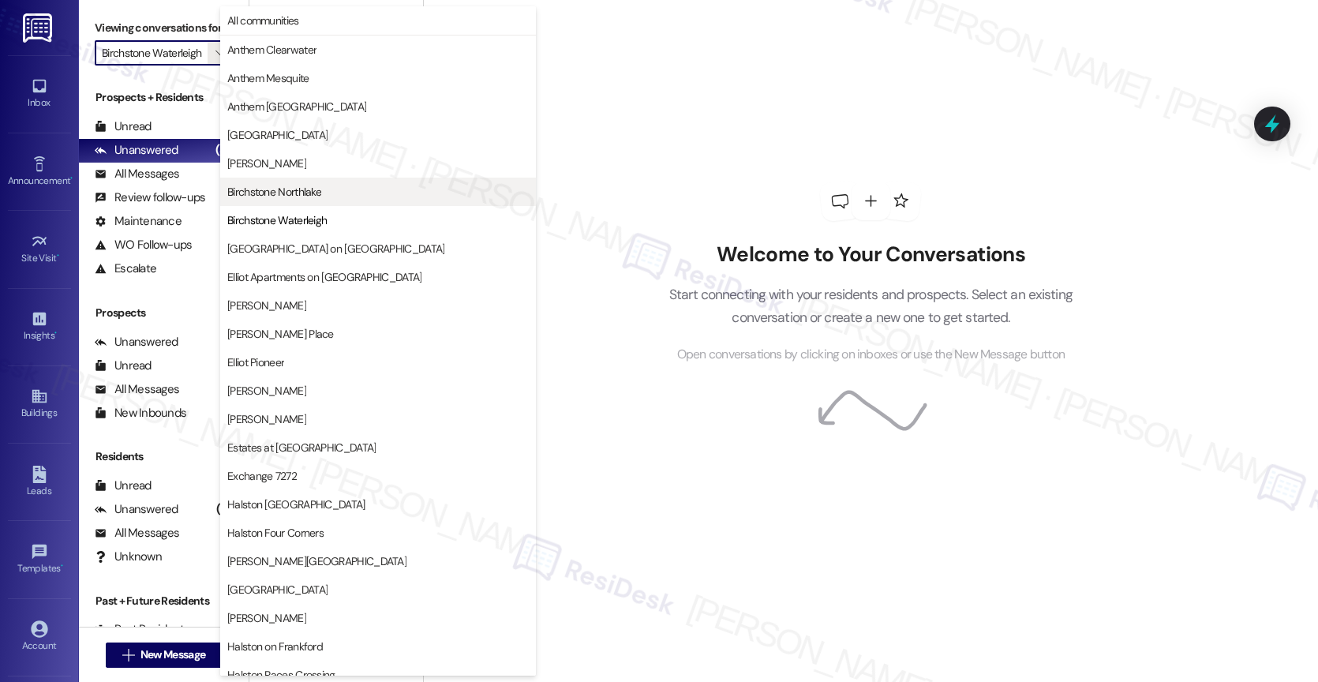
click at [320, 195] on span "Birchstone Northlake" at bounding box center [274, 192] width 94 height 16
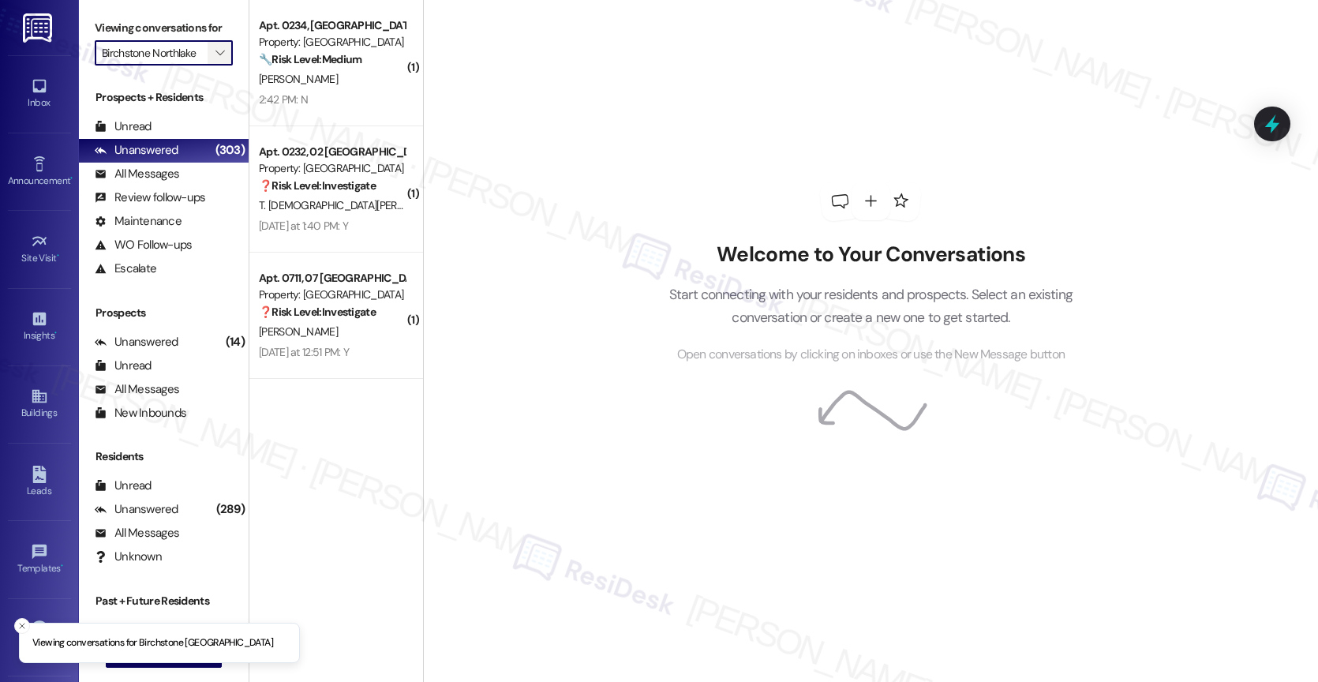
click at [212, 62] on span "" at bounding box center [219, 52] width 15 height 25
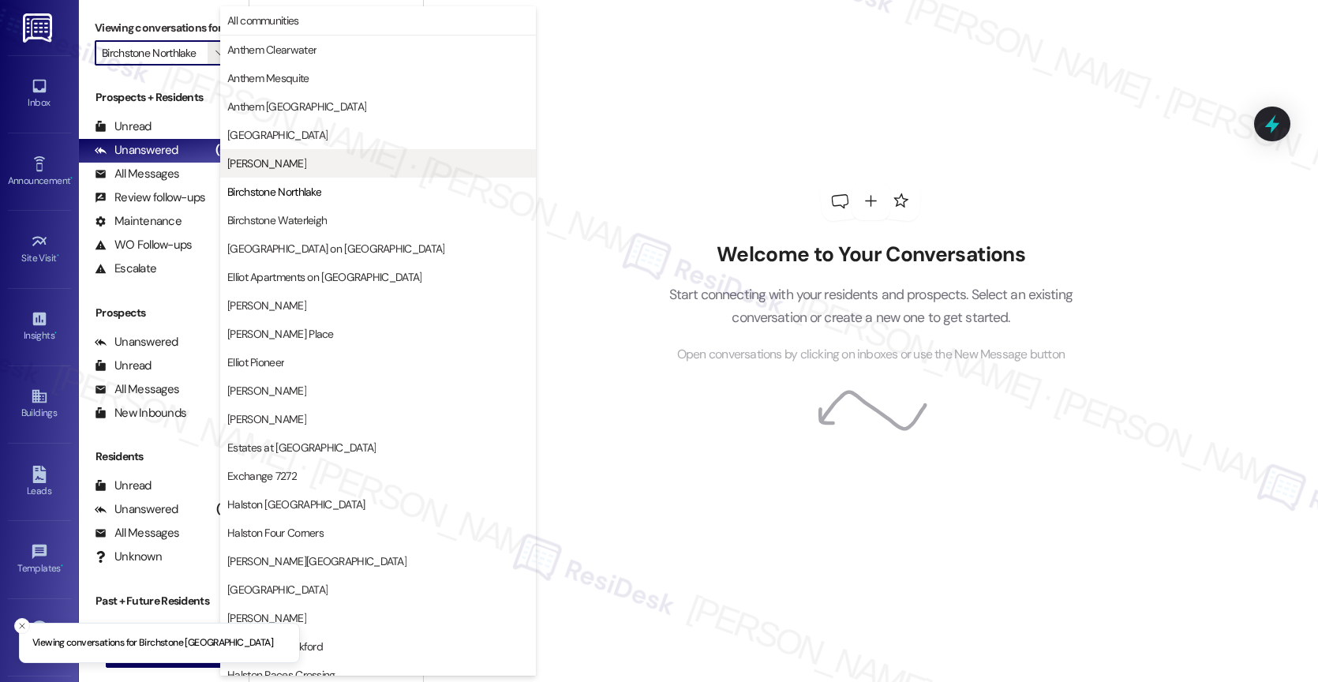
click at [309, 162] on span "Avery" at bounding box center [377, 163] width 301 height 16
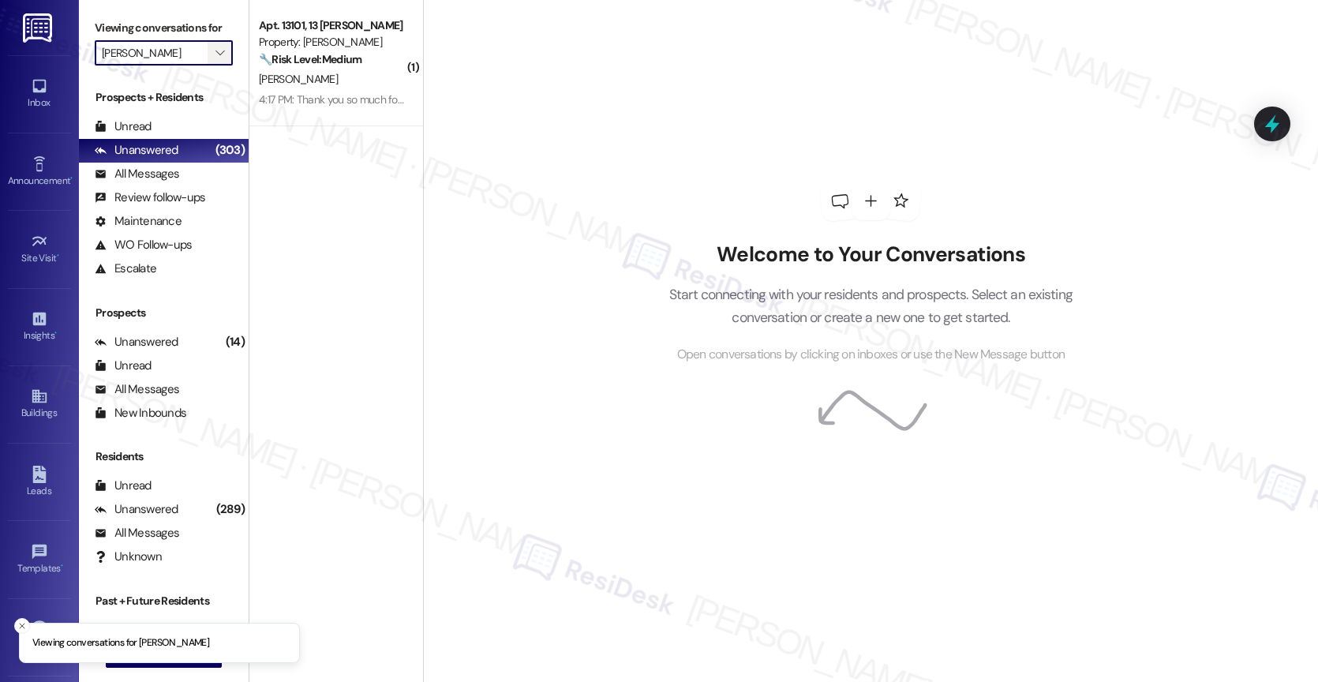
click at [215, 59] on icon "" at bounding box center [219, 53] width 9 height 13
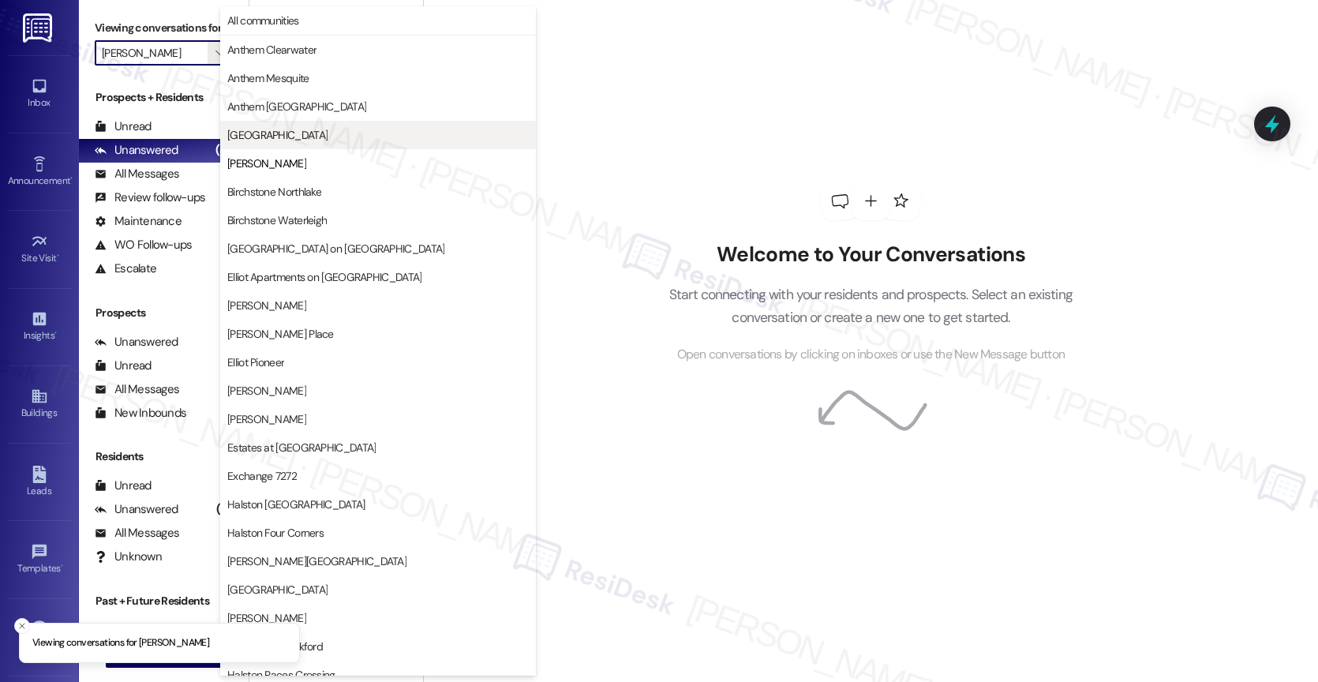
click at [284, 131] on span "Anthem Valley Ranch" at bounding box center [277, 135] width 100 height 16
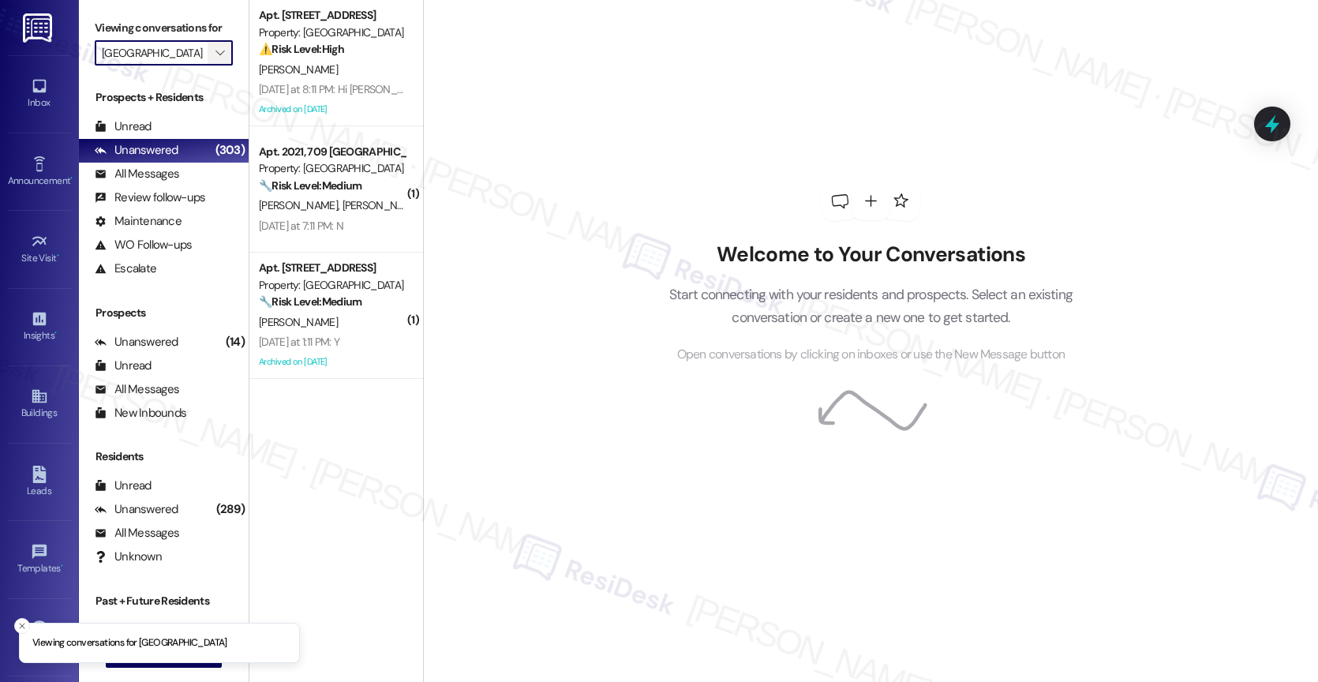
click at [215, 59] on icon "" at bounding box center [219, 53] width 9 height 13
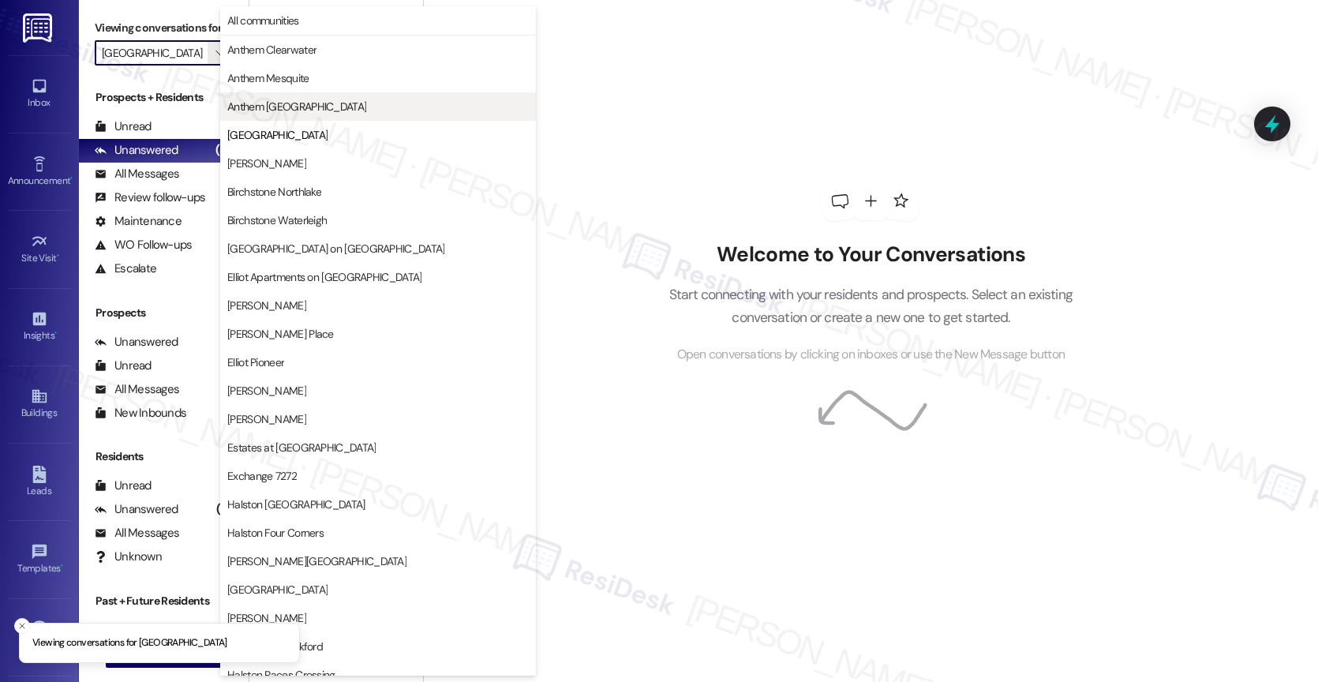
click at [323, 112] on span "Anthem Town East" at bounding box center [377, 107] width 301 height 16
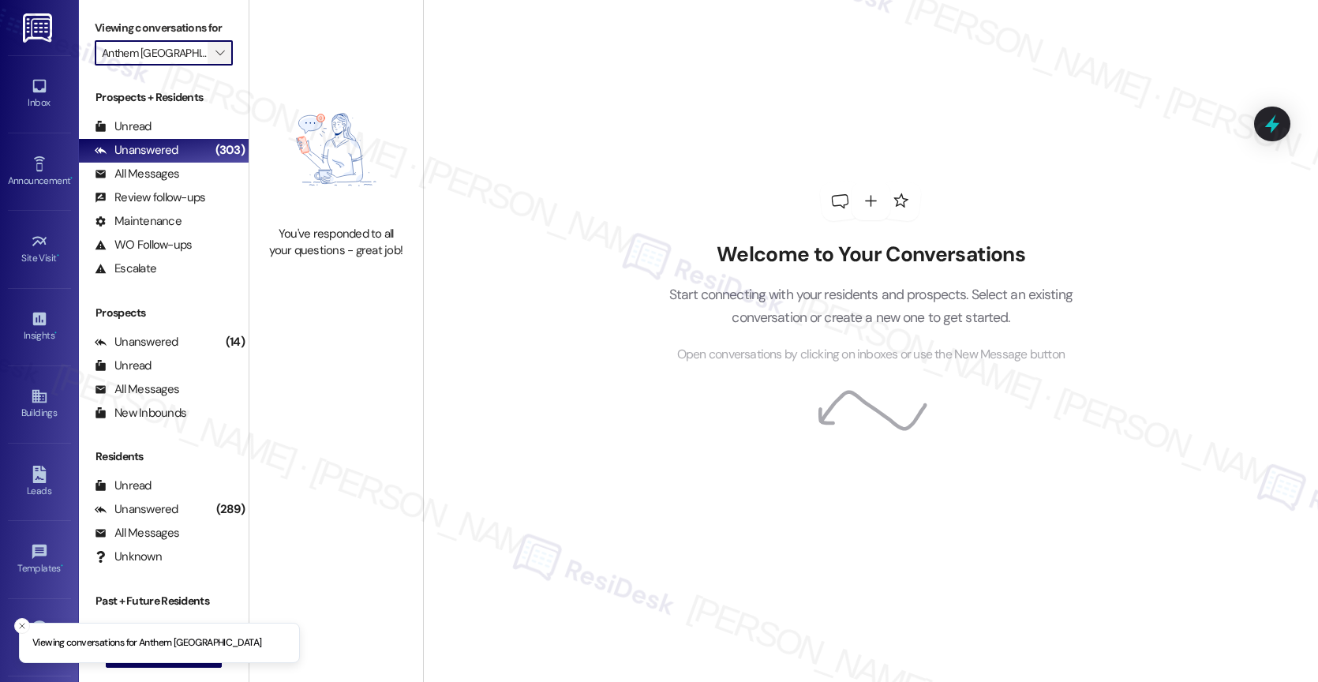
click at [215, 59] on icon "" at bounding box center [219, 53] width 9 height 13
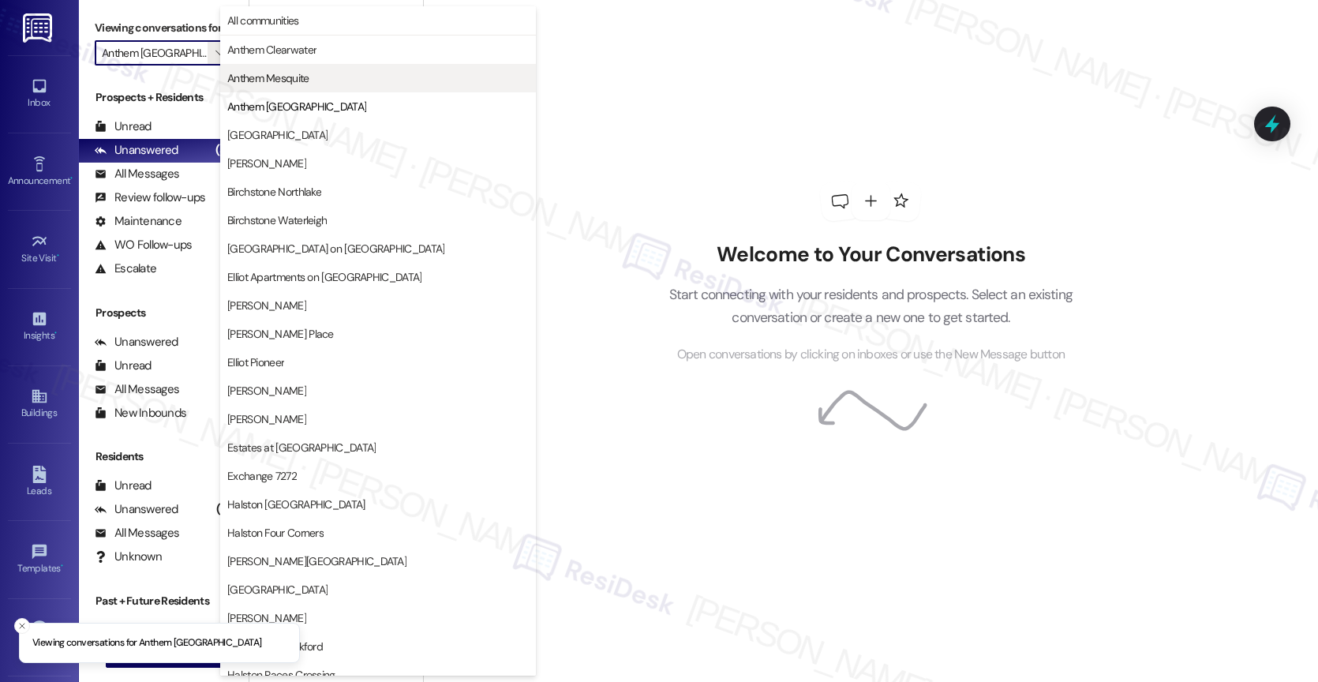
click at [286, 86] on button "Anthem Mesquite" at bounding box center [378, 78] width 316 height 28
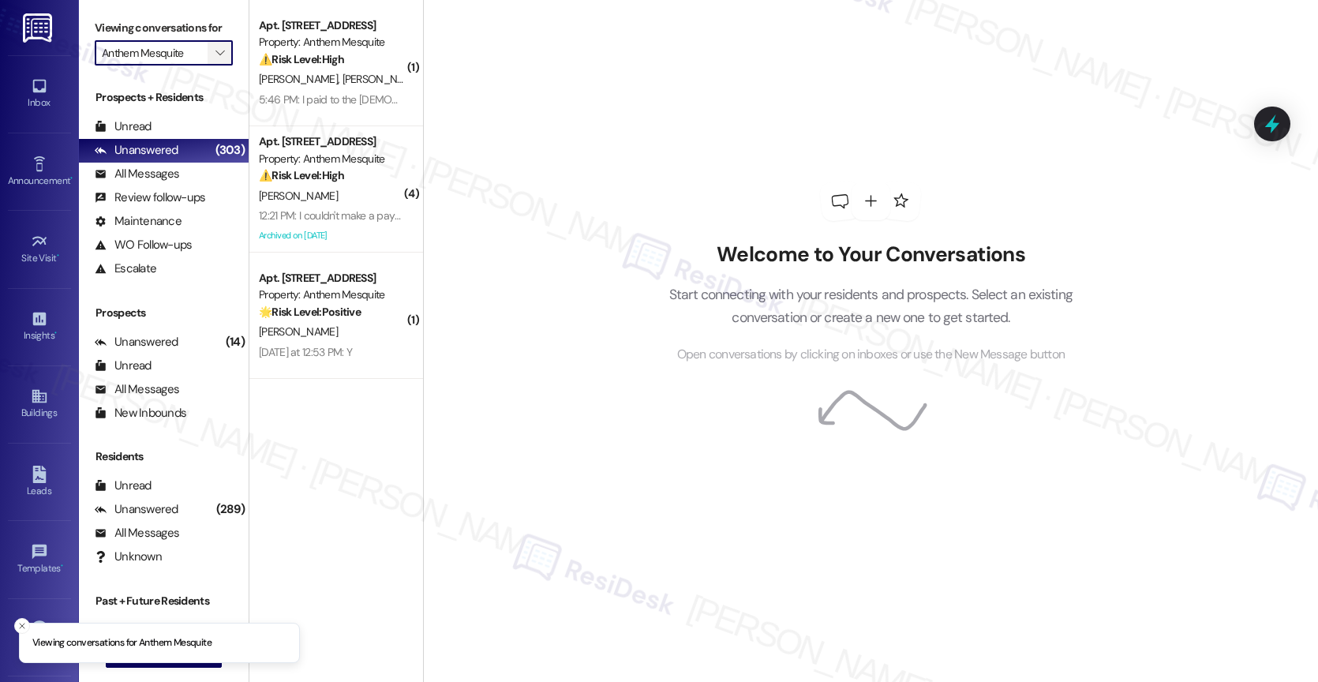
click at [215, 59] on icon "" at bounding box center [219, 53] width 9 height 13
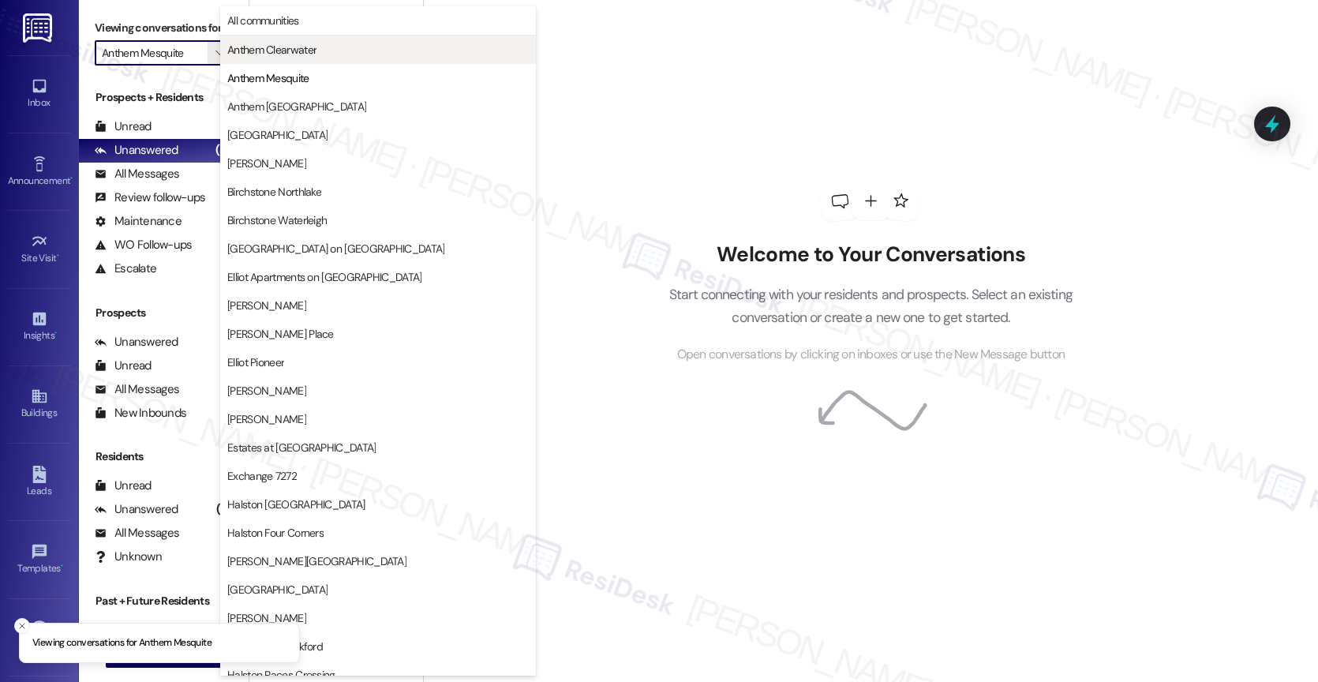
click at [342, 57] on span "Anthem Clearwater" at bounding box center [377, 50] width 301 height 16
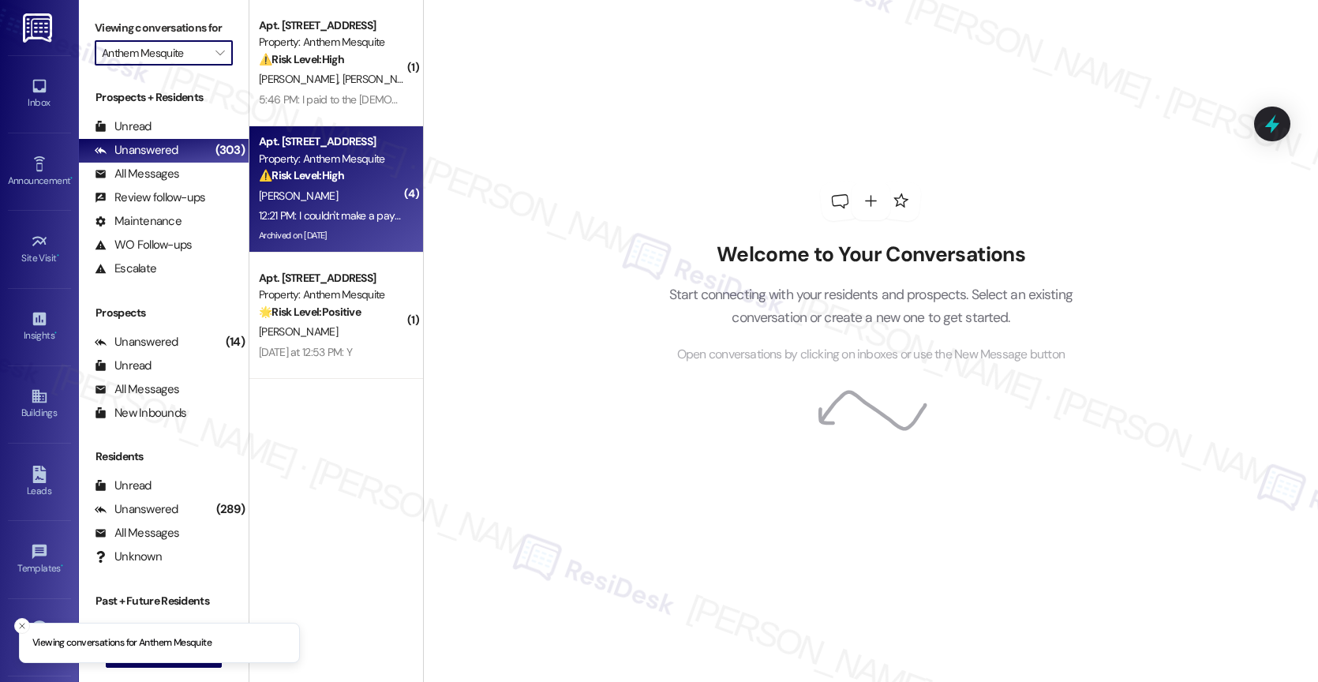
type input "Anthem Clearwater"
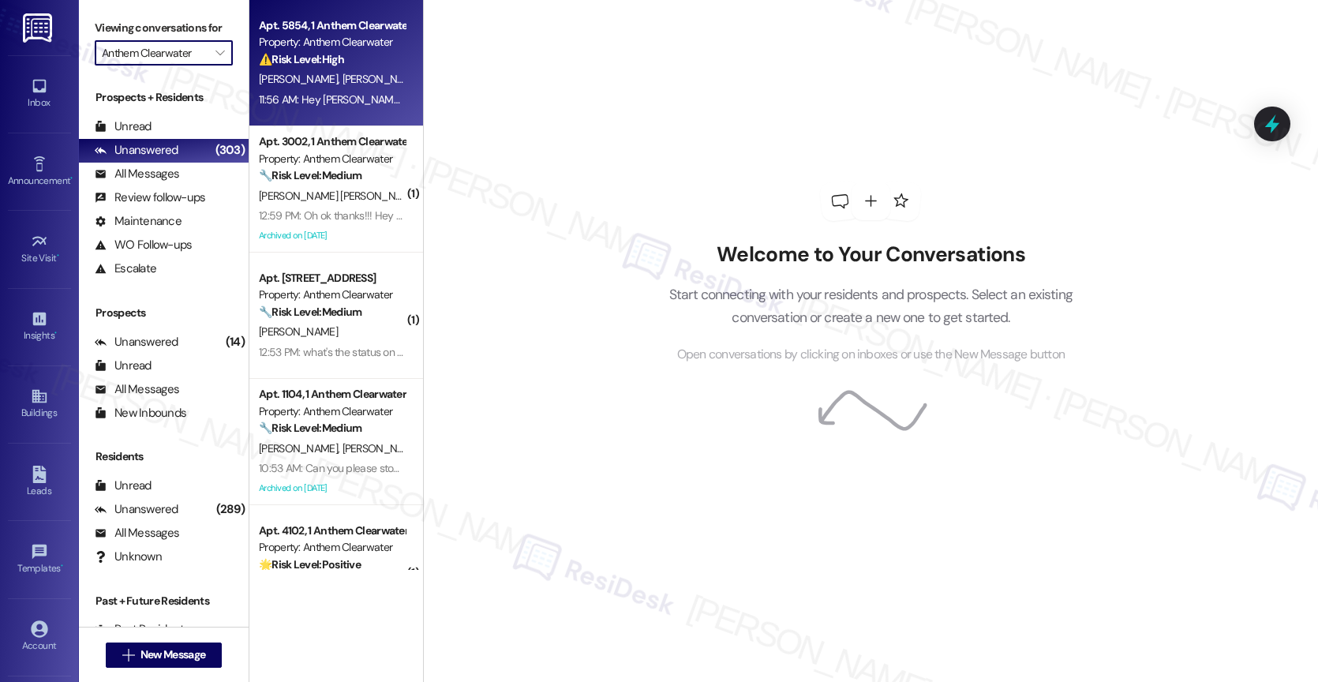
click at [342, 84] on span "K. Chester" at bounding box center [381, 79] width 79 height 14
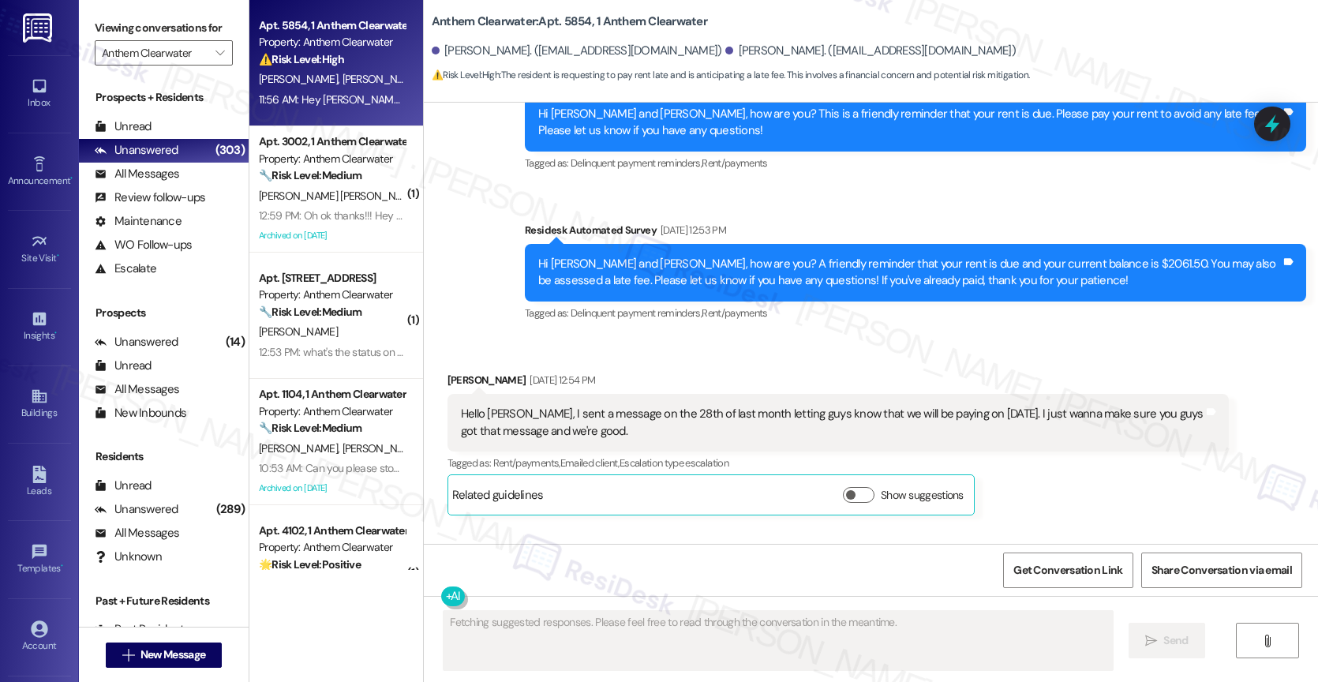
scroll to position [15814, 0]
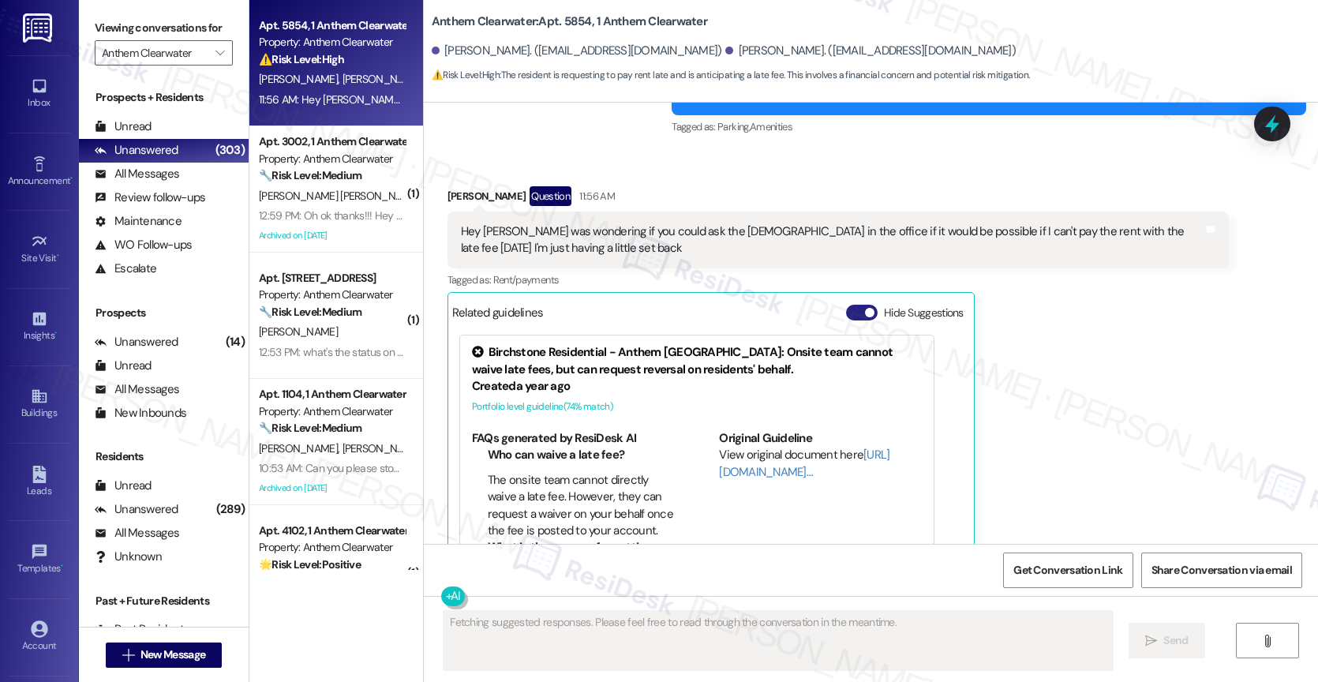
click at [848, 305] on button "Hide Suggestions" at bounding box center [862, 313] width 32 height 16
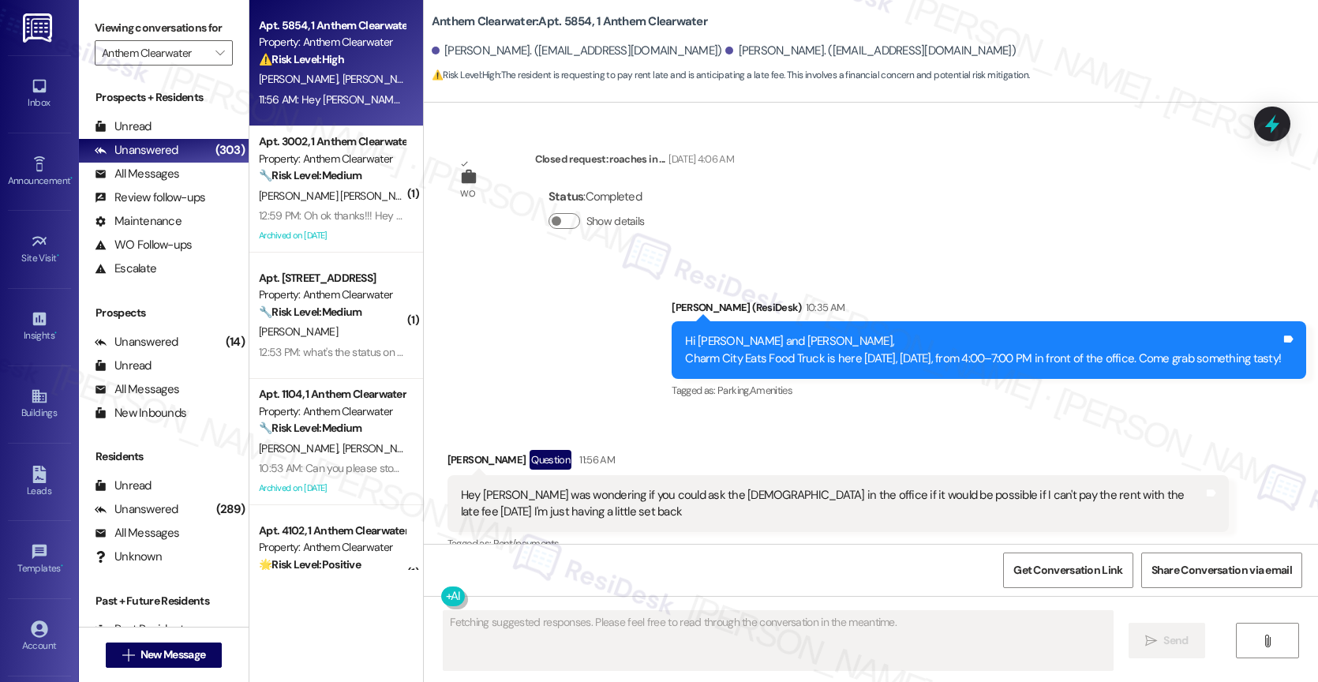
click at [619, 414] on div "Received via SMS Brian Parris Question 11:56 AM Hey Sarah I was wondering if yo…" at bounding box center [871, 511] width 894 height 194
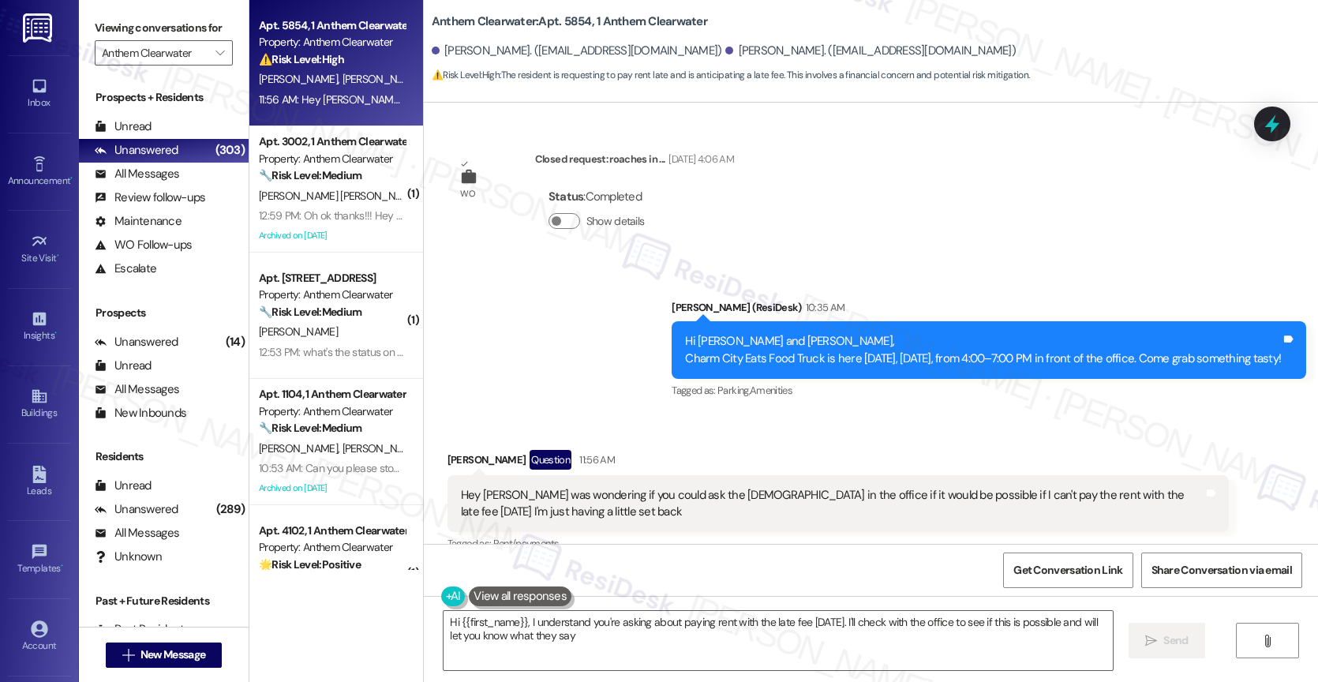
type textarea "Hi {{first_name}}, I understand you're asking about paying rent with the late f…"
click at [518, 622] on textarea "Hi {{first_name}}, I understand you're asking about paying rent with the late f…" at bounding box center [777, 640] width 669 height 59
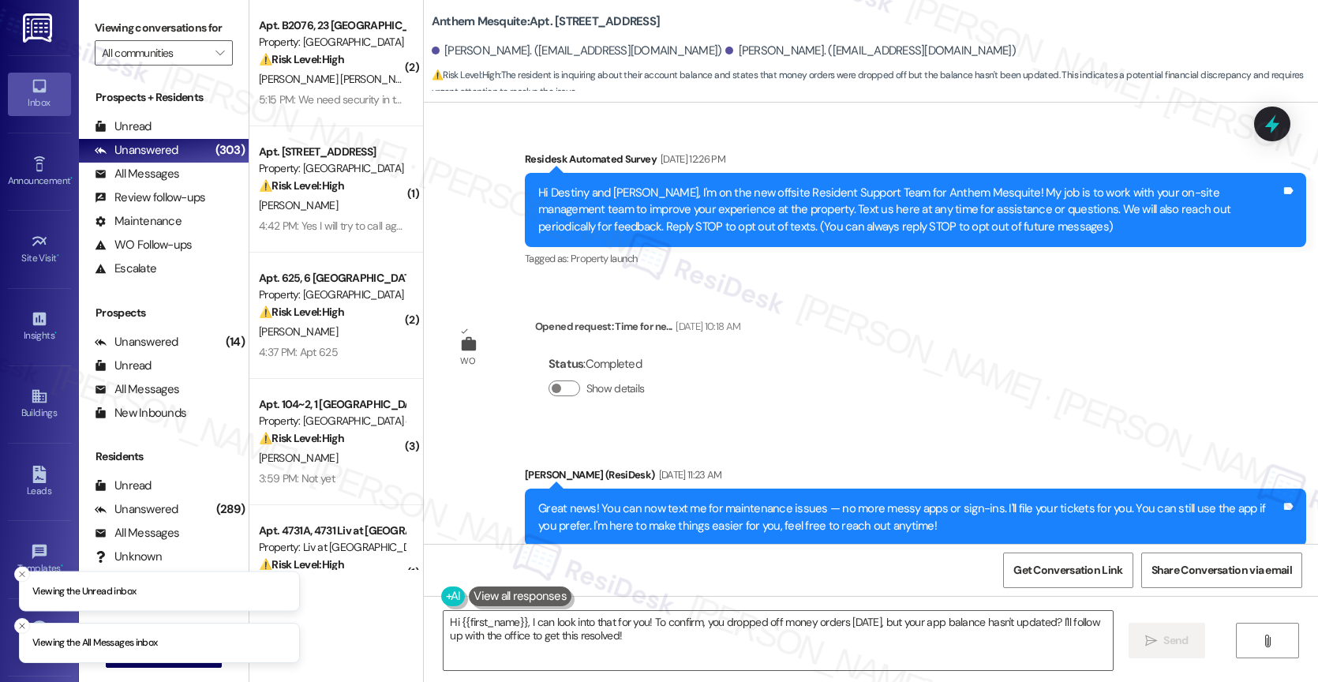
scroll to position [13787, 0]
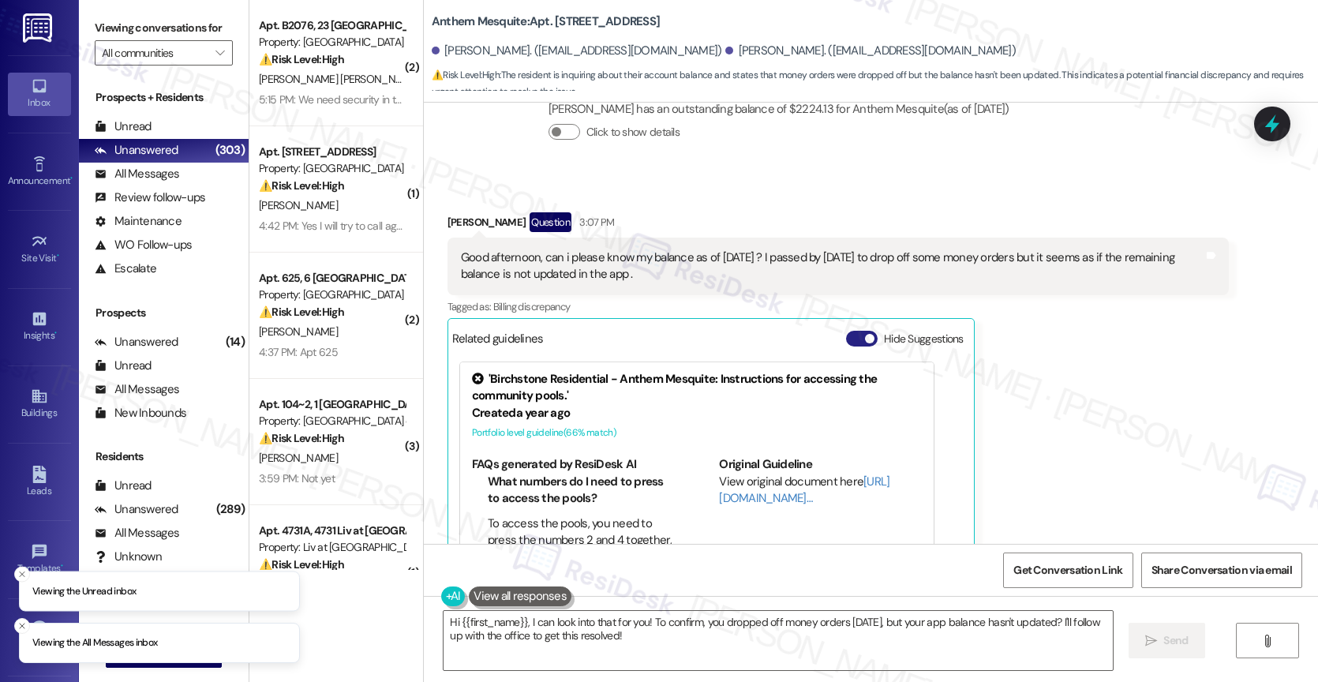
click at [846, 331] on button "Hide Suggestions" at bounding box center [862, 339] width 32 height 16
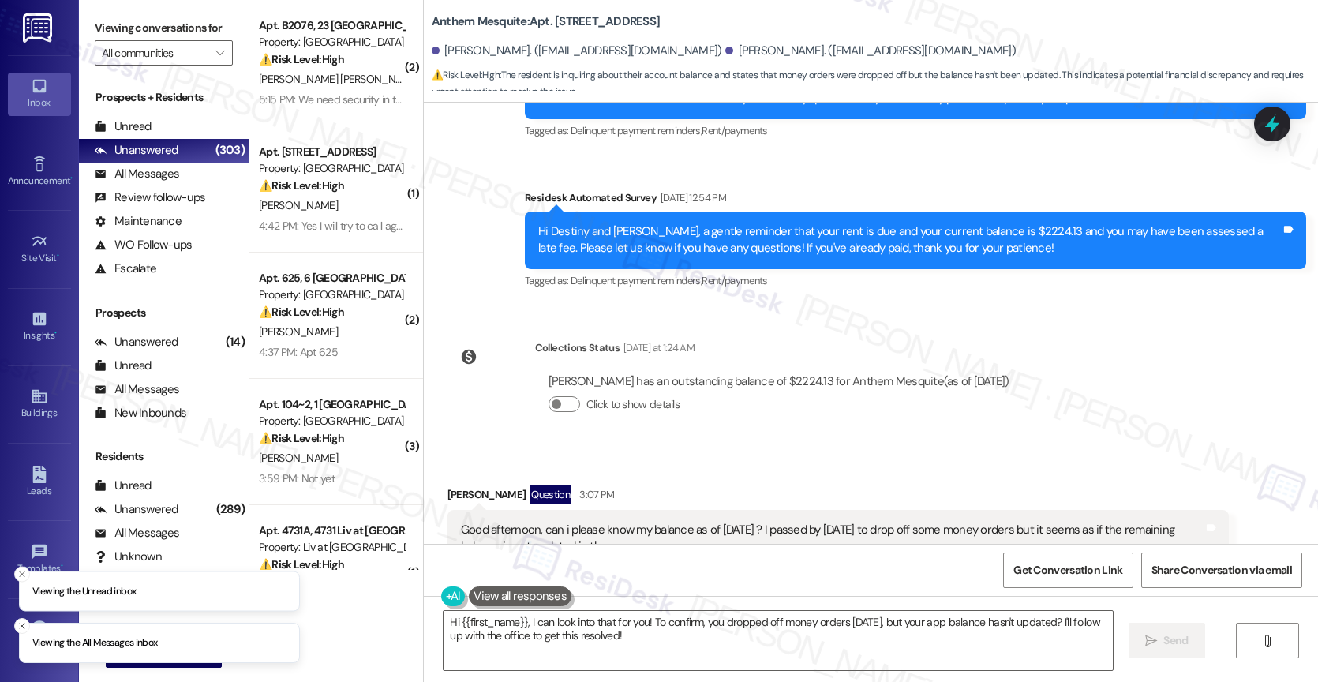
click at [706, 361] on div "[PERSON_NAME] has an outstanding balance of $2224.13 for Anthem Mesquite (as of…" at bounding box center [779, 399] width 488 height 76
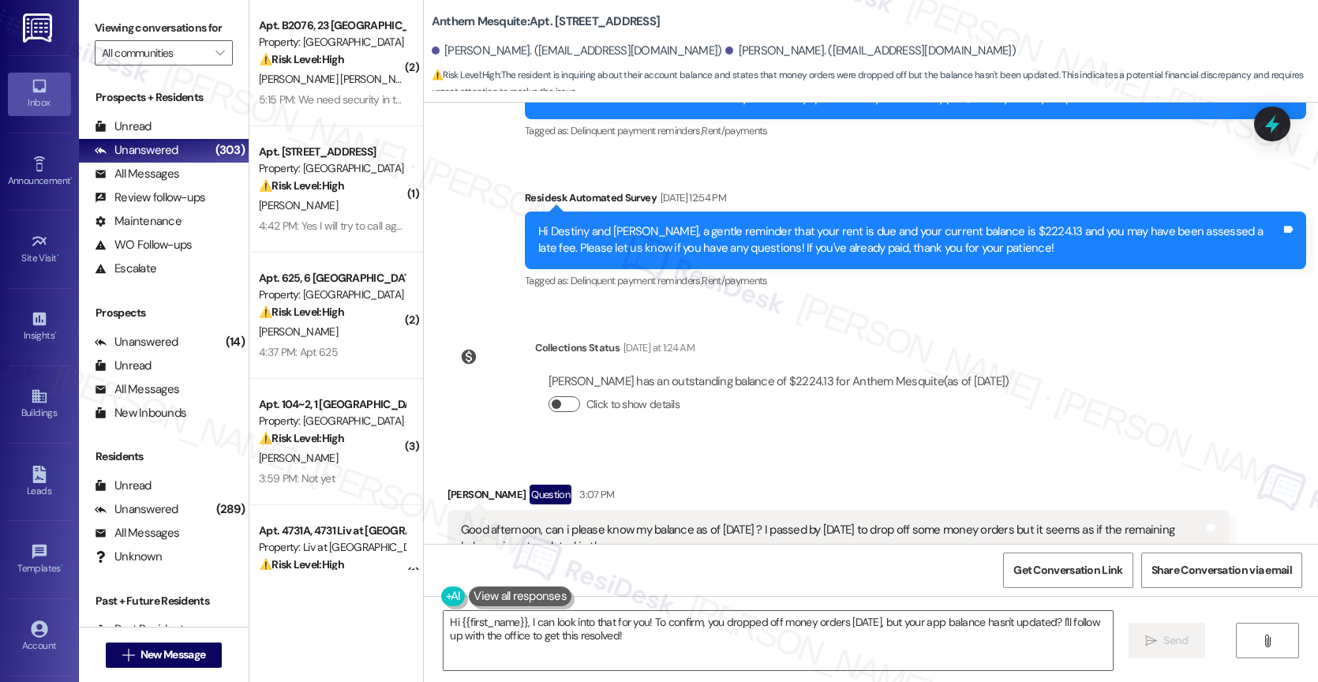
click at [552, 396] on button "Click to show details" at bounding box center [564, 404] width 32 height 16
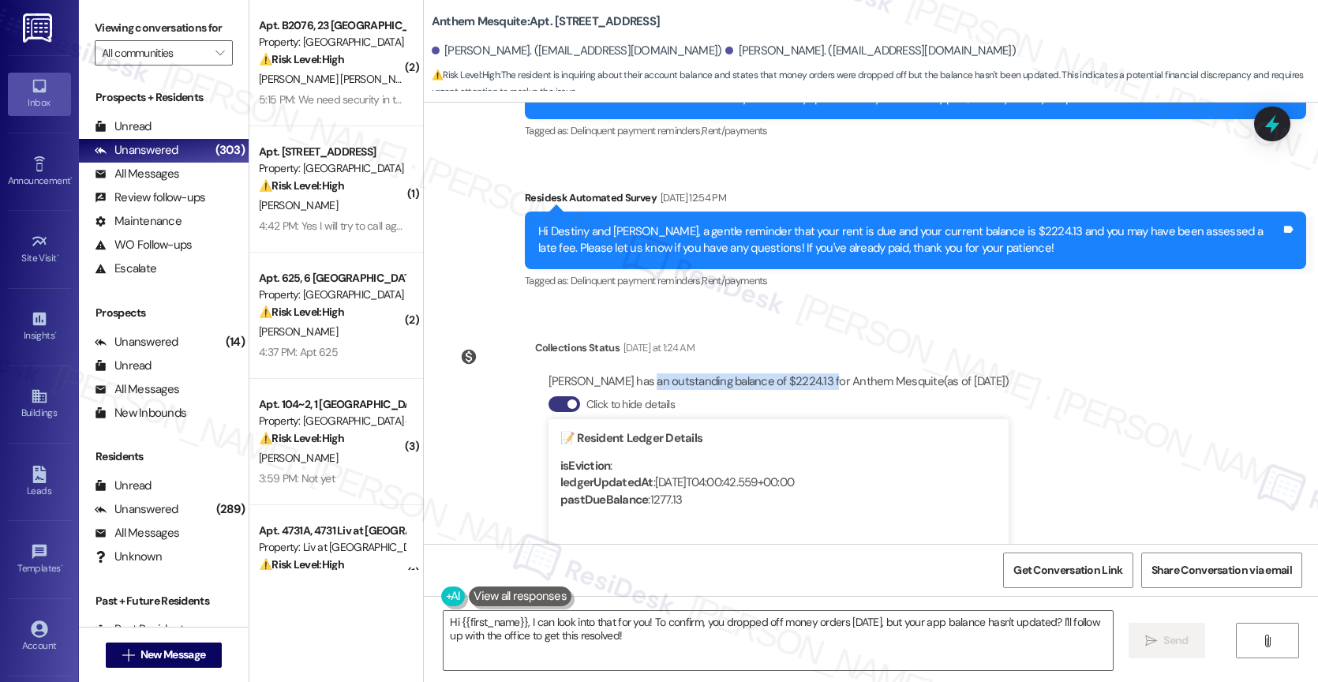
drag, startPoint x: 625, startPoint y: 277, endPoint x: 802, endPoint y: 279, distance: 177.6
click at [802, 373] on div "[PERSON_NAME] has an outstanding balance of $2224.13 for Anthem Mesquite (as of…" at bounding box center [778, 381] width 461 height 17
copy div "an outstanding balance of $2224.13"
click at [548, 396] on button "Click to hide details" at bounding box center [564, 404] width 32 height 16
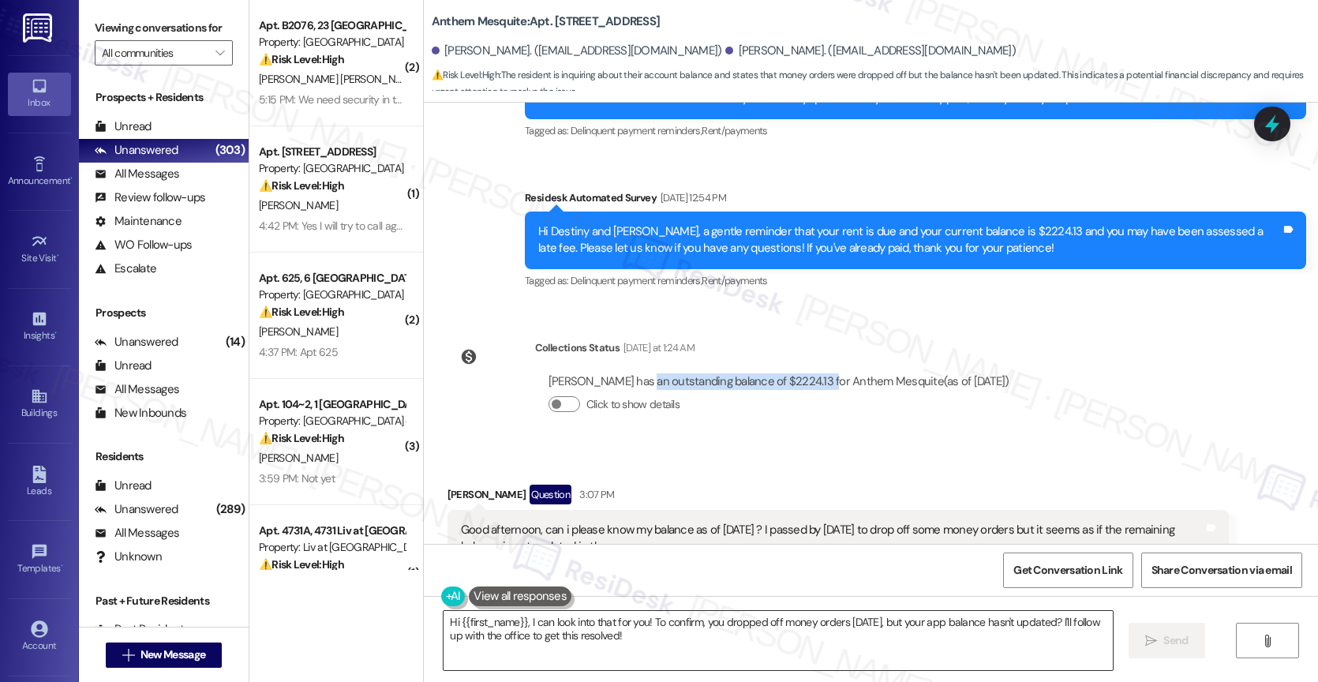
click at [543, 630] on textarea "Hi {{first_name}}, I can look into that for you! To confirm, you dropped off mo…" at bounding box center [777, 640] width 669 height 59
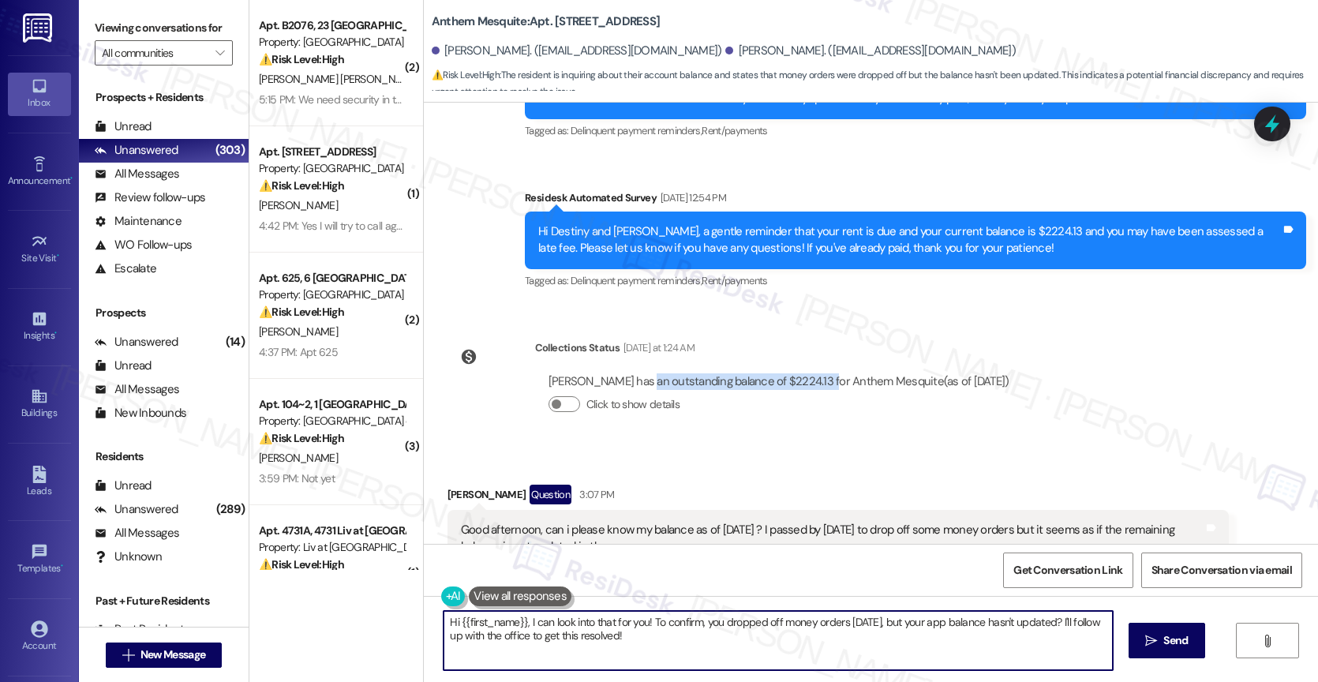
click at [543, 630] on textarea "Hi {{first_name}}, I can look into that for you! To confirm, you dropped off mo…" at bounding box center [777, 640] width 669 height 59
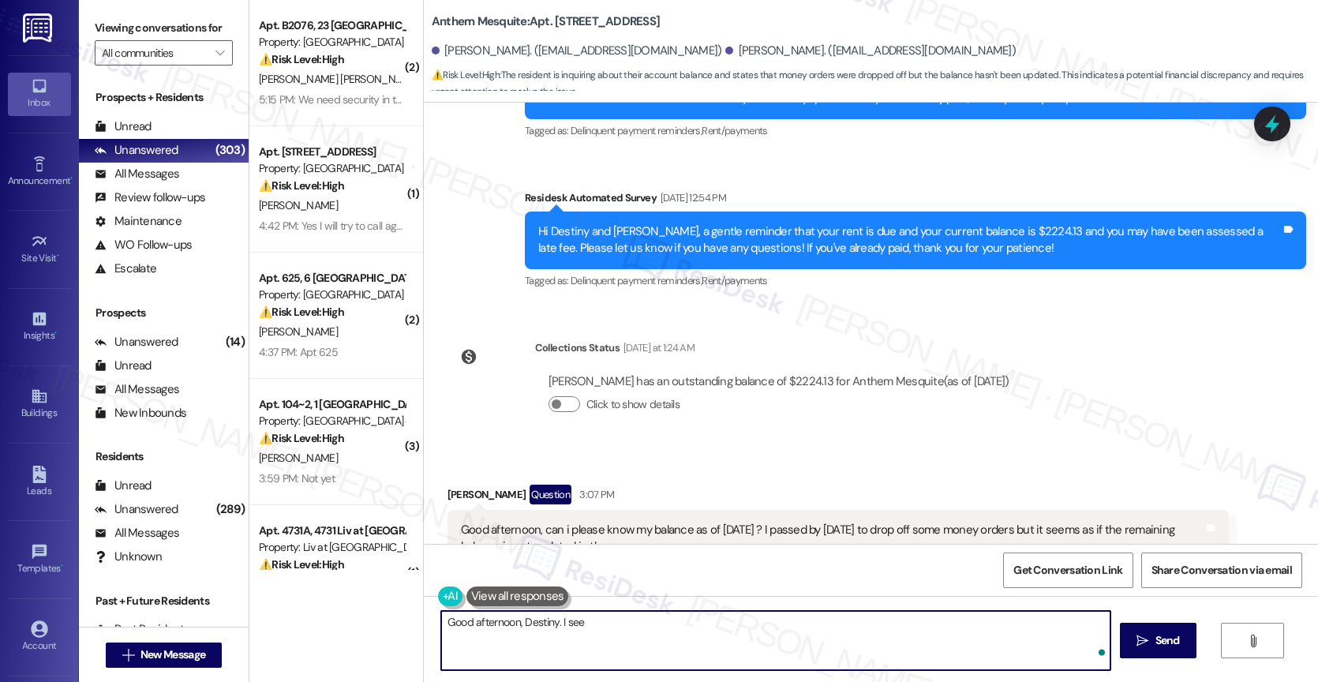
paste textarea "an outstanding balance of $2224.13"
click at [576, 619] on textarea "Good afternoon, Destiny. I see an outstanding balance of $2224.13" at bounding box center [775, 640] width 669 height 59
click at [805, 627] on textarea "Good afternoon, Destiny. I see an outstanding balance of $2224.13" at bounding box center [775, 640] width 669 height 59
click at [1089, 644] on icon "Open Grammarly. 0 Suggestions." at bounding box center [1085, 650] width 17 height 17
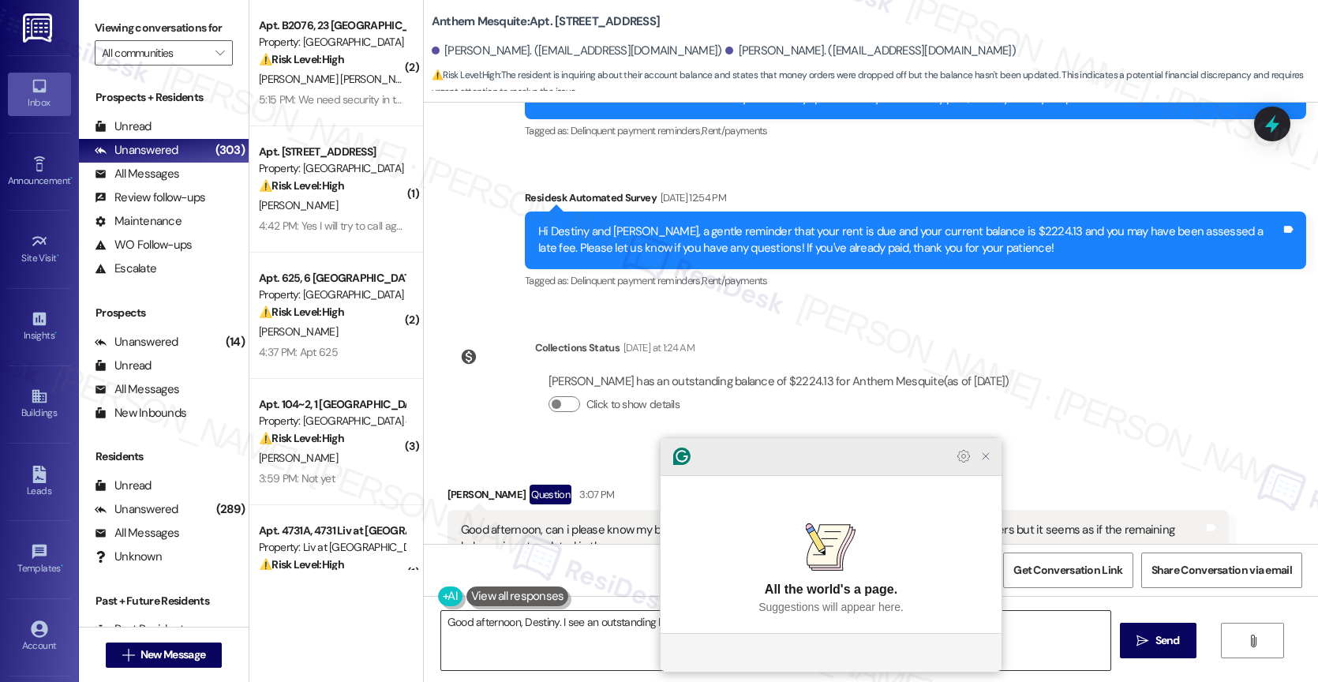
click at [987, 462] on icon "Close Grammarly Assistant" at bounding box center [985, 456] width 13 height 13
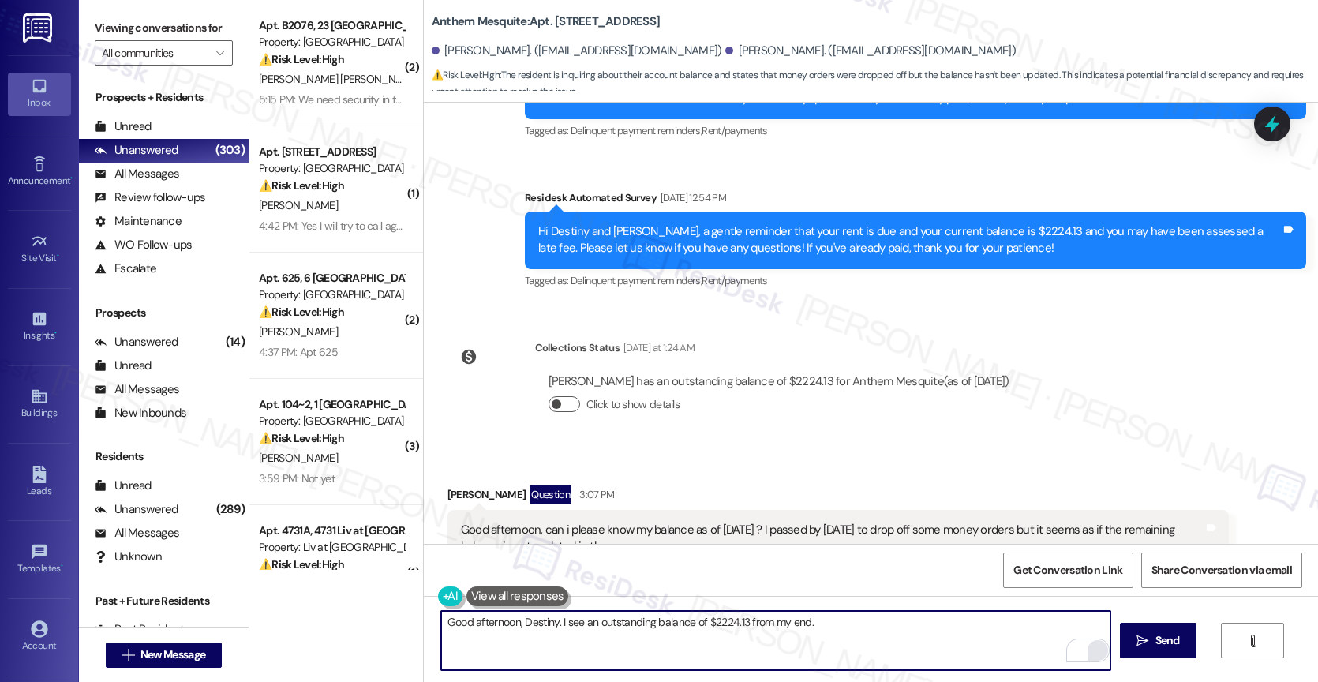
click at [550, 396] on button "Click to show details" at bounding box center [564, 404] width 32 height 16
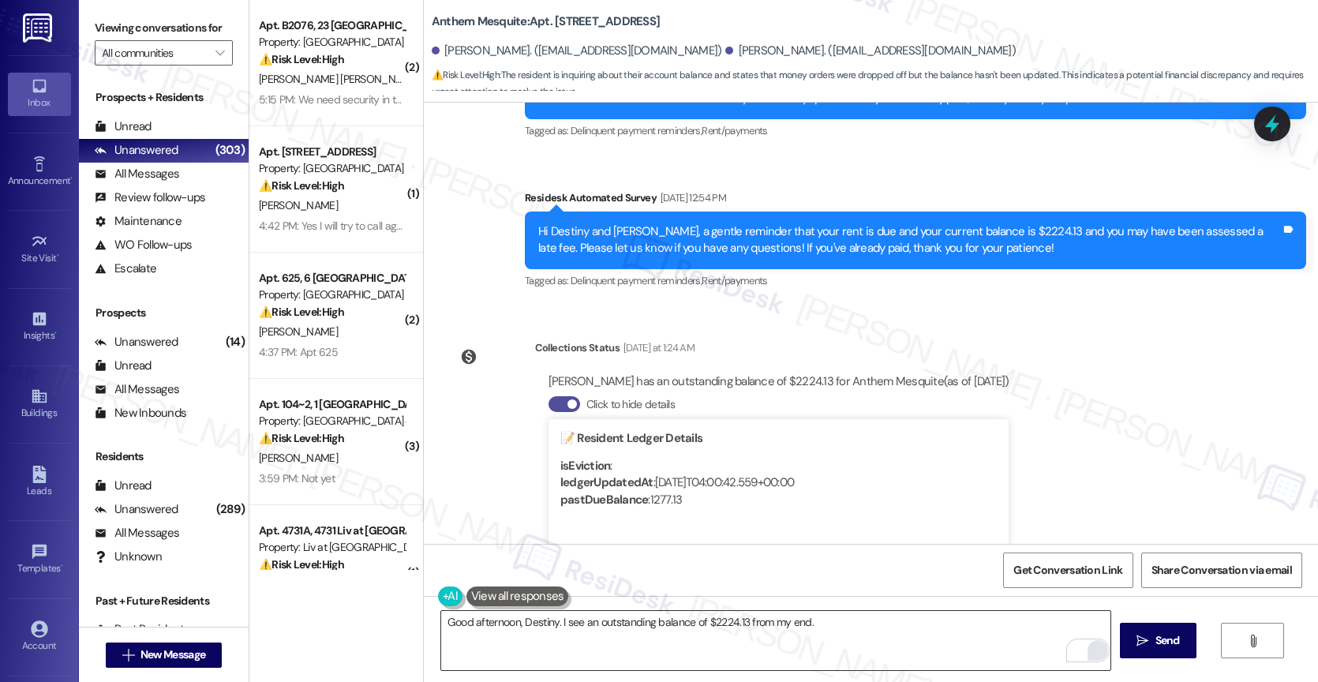
click at [550, 396] on button "Click to hide details" at bounding box center [564, 404] width 32 height 16
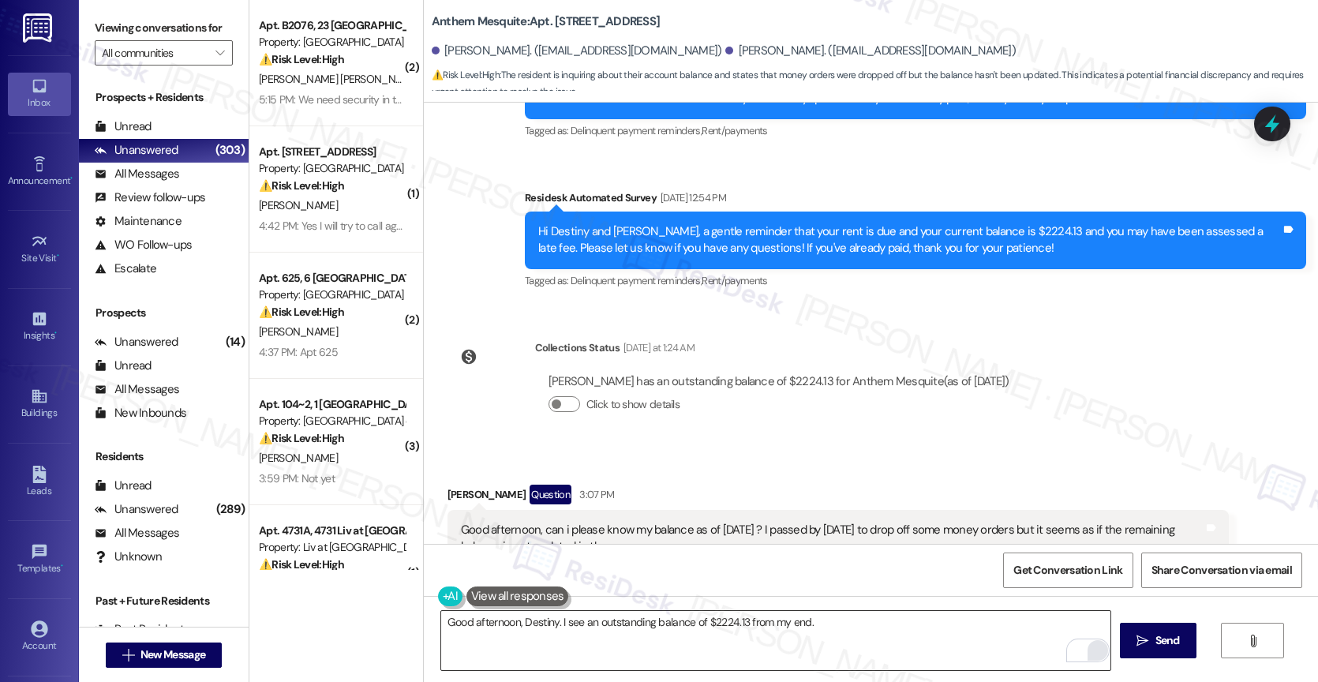
click at [858, 632] on textarea "Good afternoon, Destiny. I see an outstanding balance of $2224.13 from my end." at bounding box center [775, 640] width 669 height 59
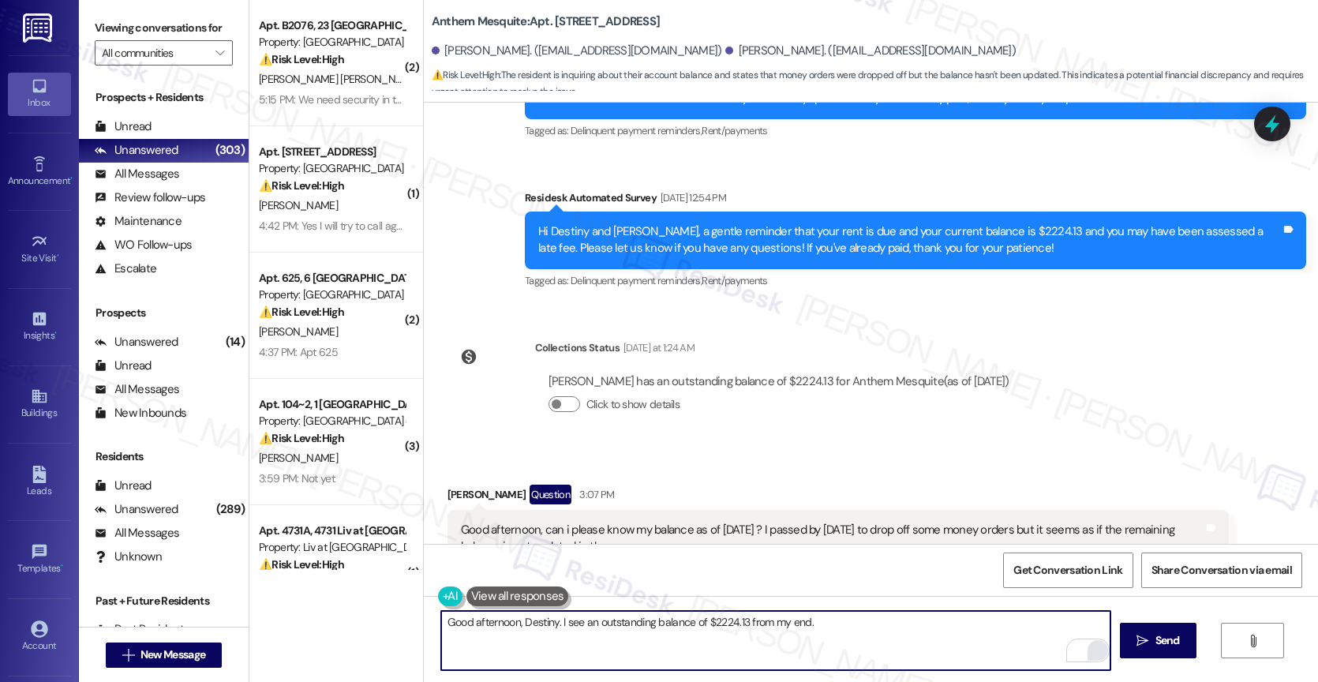
click at [866, 631] on textarea "Good afternoon, Destiny. I see an outstanding balance of $2224.13 from my end." at bounding box center [775, 640] width 669 height 59
click at [854, 630] on textarea "Good afternoon, Destiny. I see an outstanding balance of $2224.13 from my end." at bounding box center [775, 640] width 669 height 59
drag, startPoint x: 851, startPoint y: 630, endPoint x: 1056, endPoint y: 628, distance: 204.4
click at [1056, 628] on textarea "Good afternoon, Destiny. I see an outstanding balance of $2224.13 from my end. …" at bounding box center [775, 640] width 669 height 59
drag, startPoint x: 925, startPoint y: 628, endPoint x: 856, endPoint y: 624, distance: 68.8
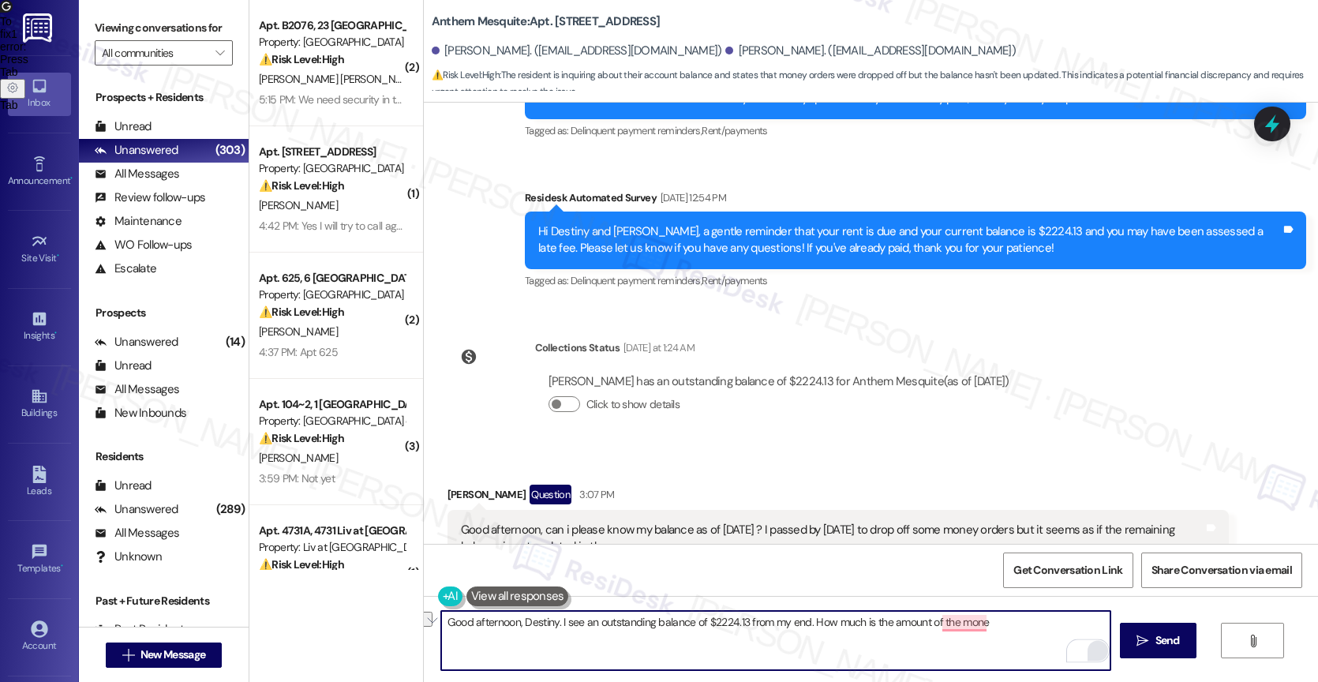
click at [856, 624] on textarea "Good afternoon, Destiny. I see an outstanding balance of $2224.13 from my end. …" at bounding box center [775, 640] width 669 height 59
click at [1012, 630] on textarea "Good afternoon, Destiny. I see an outstanding balance of $2224.13 from my end. …" at bounding box center [775, 640] width 669 height 59
type textarea "Good afternoon, Destiny. I see an outstanding balance of $2224.13 from my end. …"
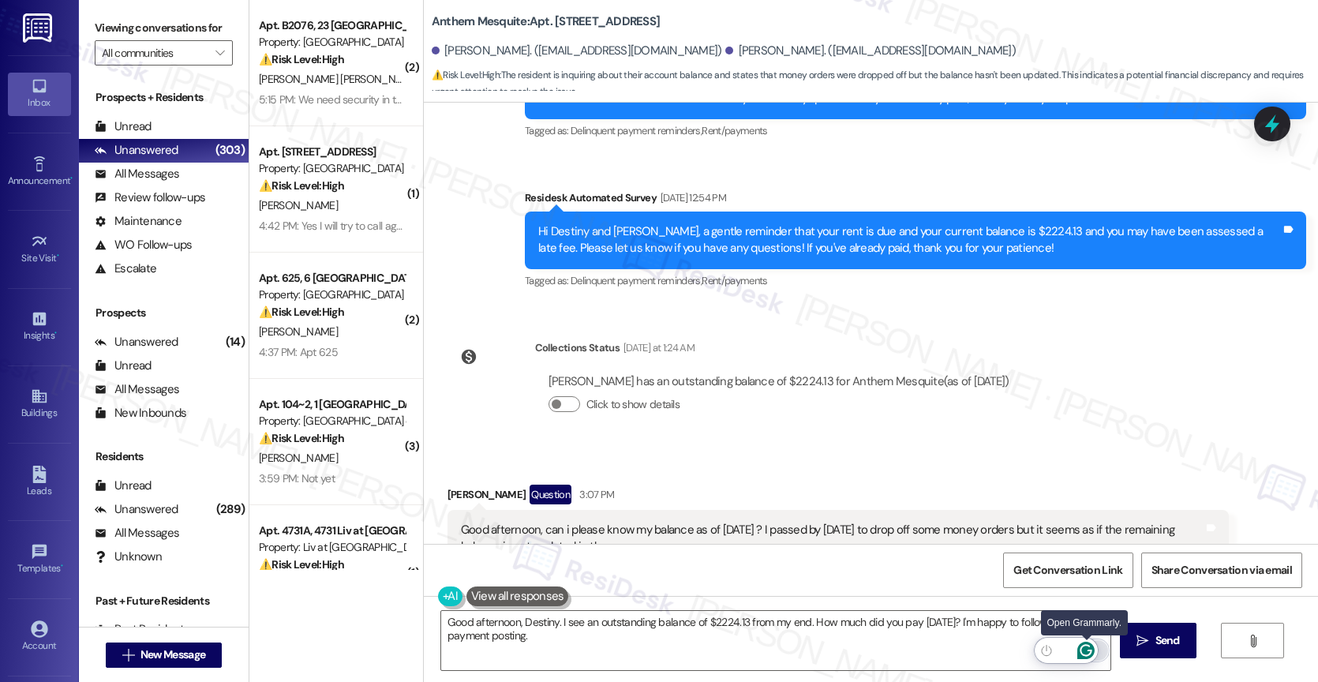
click at [1090, 647] on icon "Open Grammarly. 0 Suggestions." at bounding box center [1085, 650] width 17 height 17
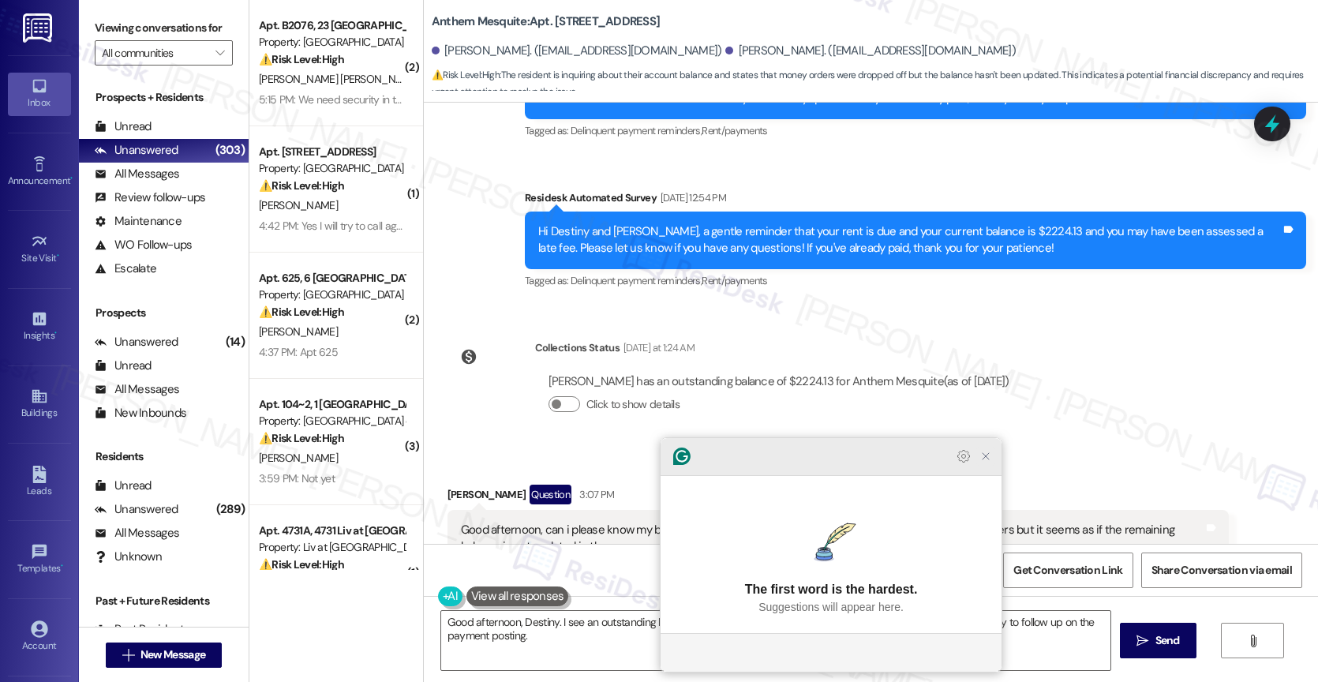
click at [989, 459] on icon "Close Grammarly Assistant" at bounding box center [985, 456] width 6 height 6
click at [984, 459] on icon "Close Grammarly Assistant" at bounding box center [985, 456] width 6 height 6
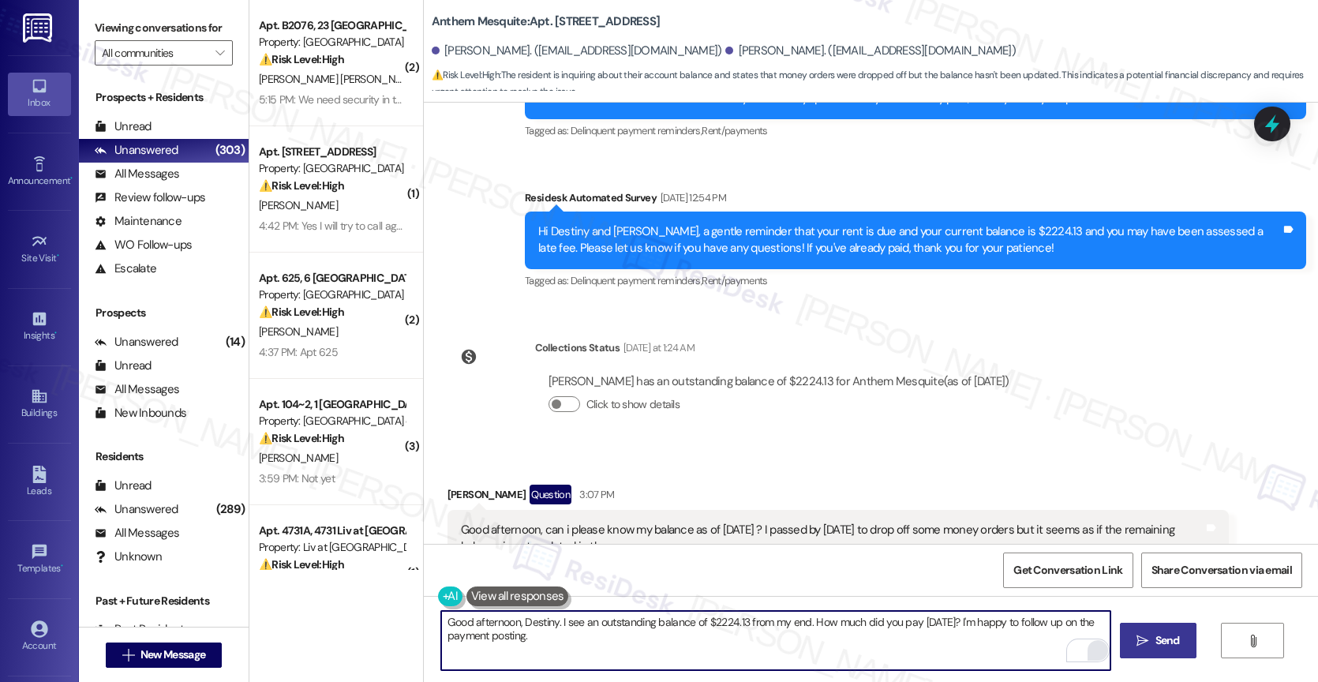
click at [1157, 641] on span "Send" at bounding box center [1167, 640] width 24 height 17
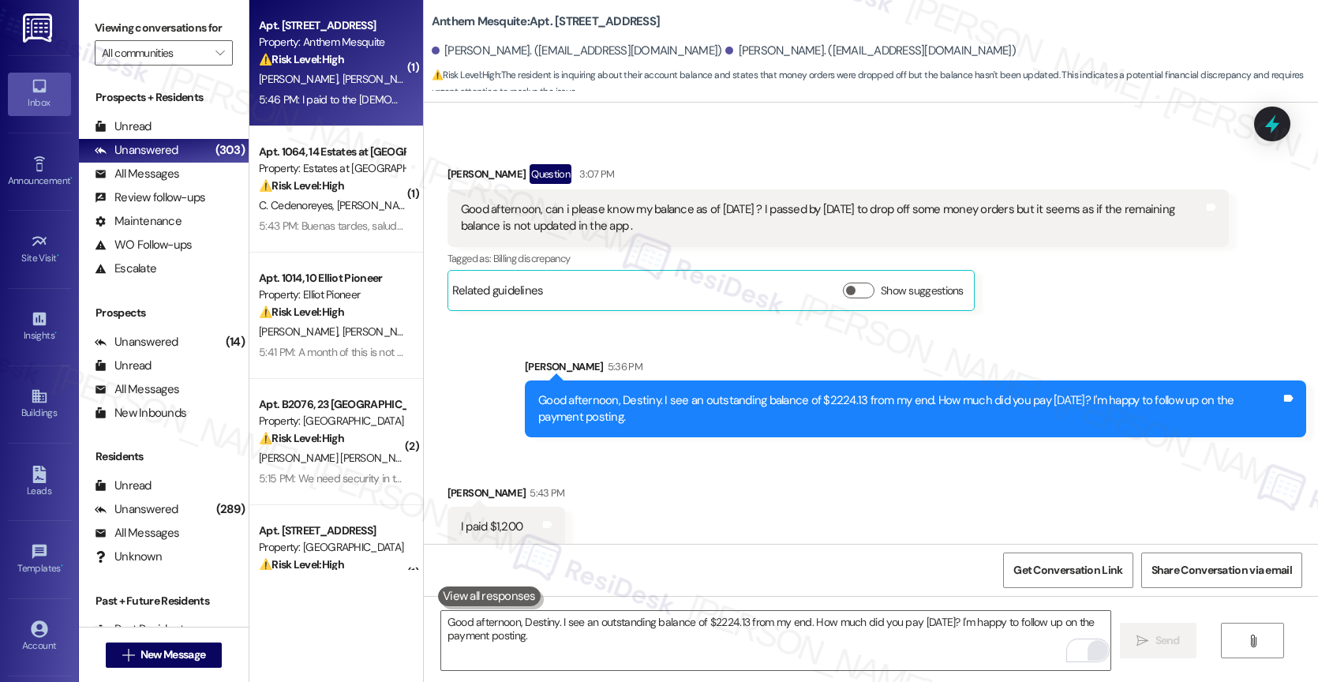
scroll to position [13861, 0]
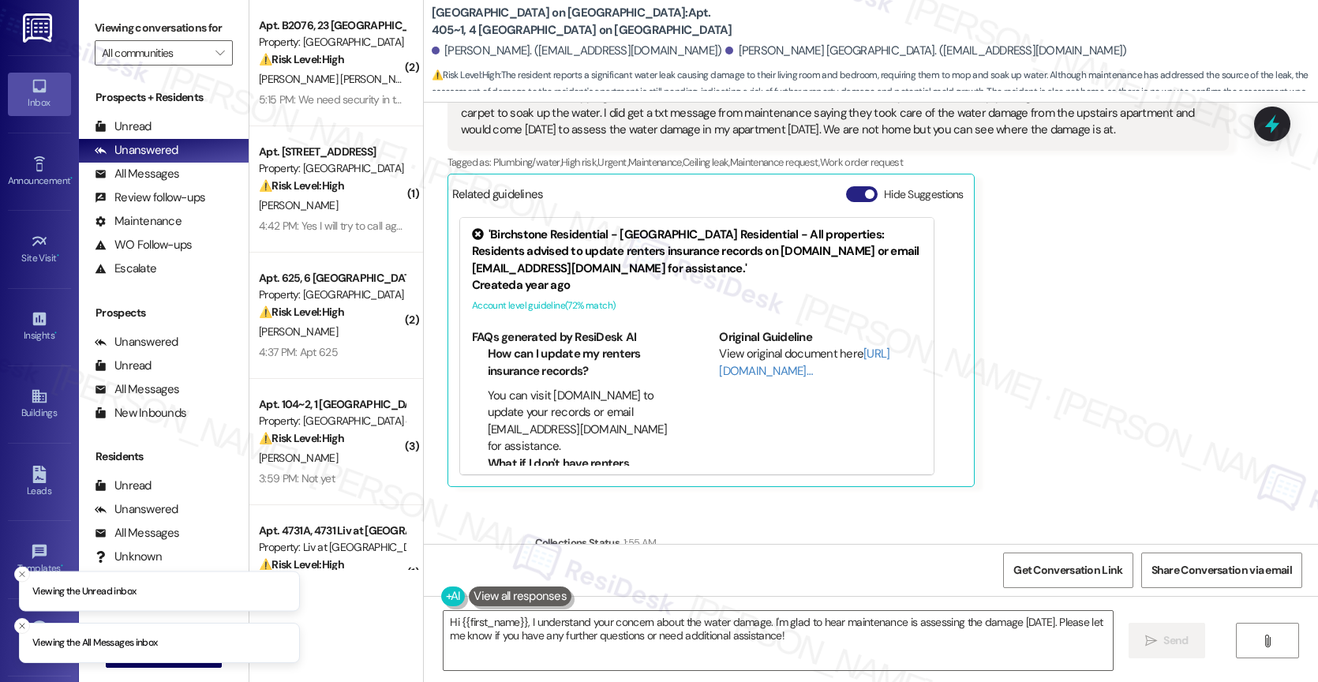
click at [847, 186] on button "Hide Suggestions" at bounding box center [862, 194] width 32 height 16
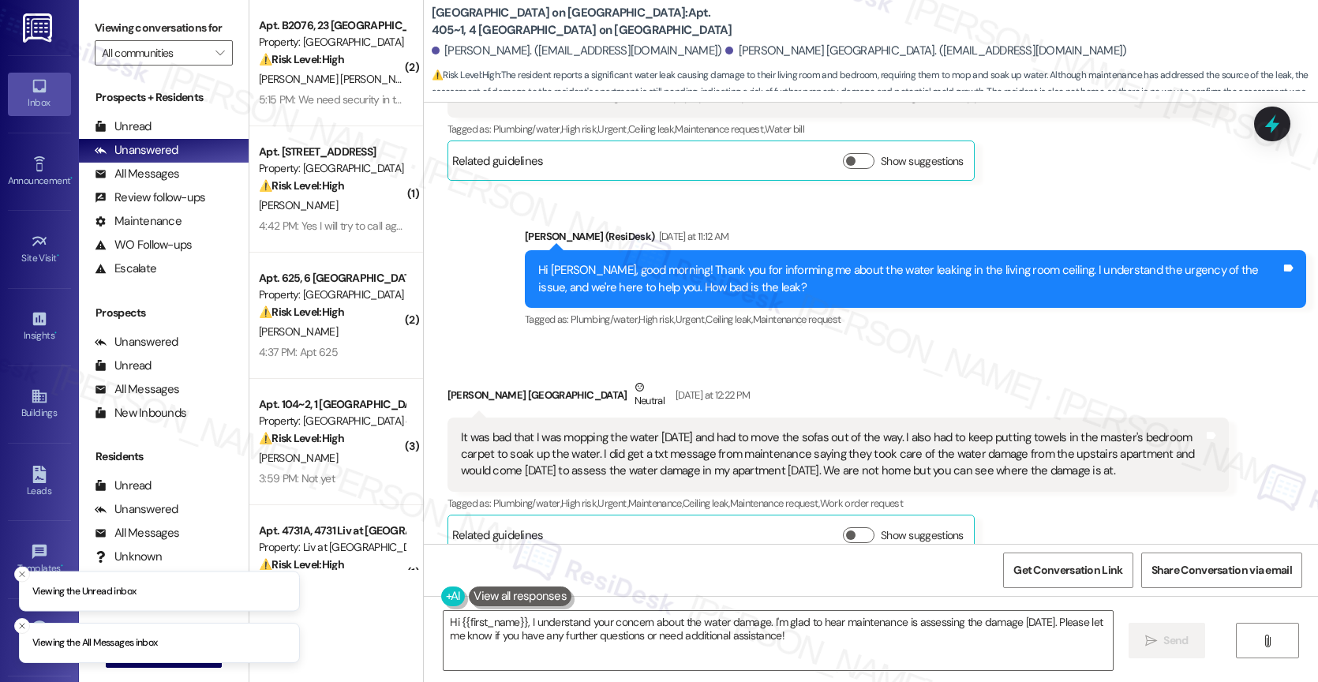
scroll to position [4790, 0]
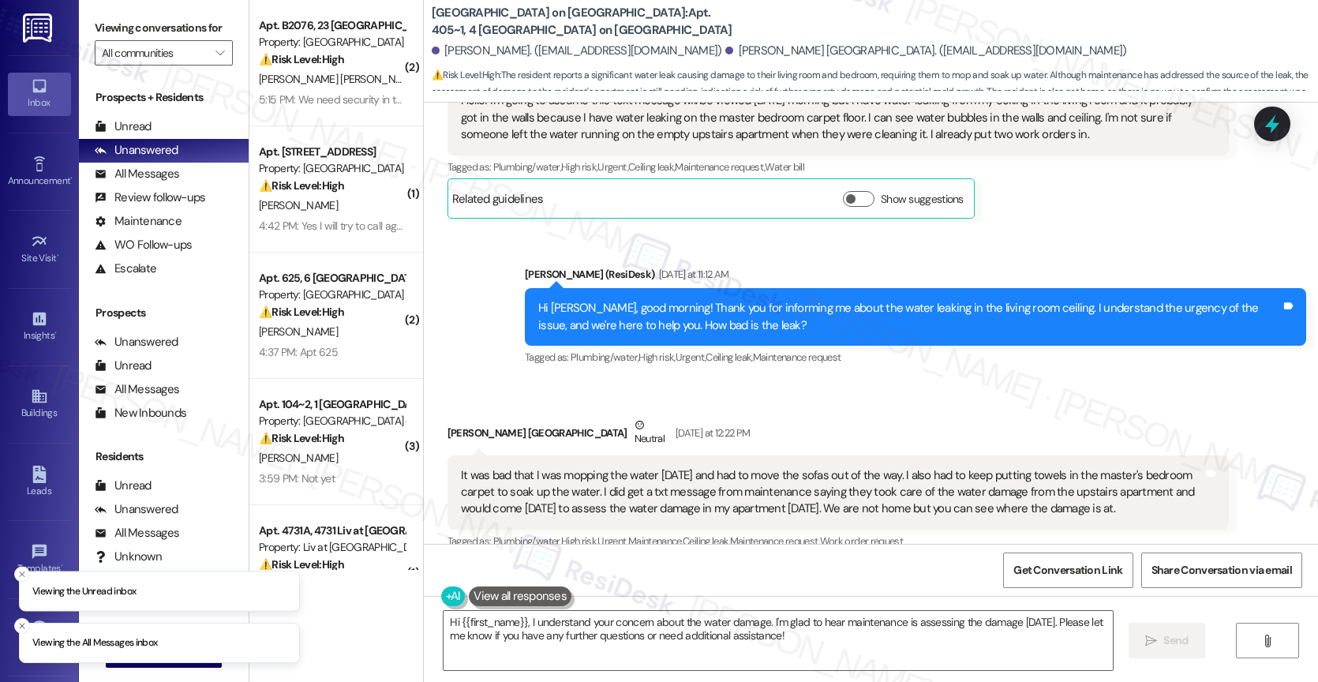
click at [784, 420] on div "Daly Madrid Neutral Yesterday at 12:22 PM" at bounding box center [837, 436] width 781 height 39
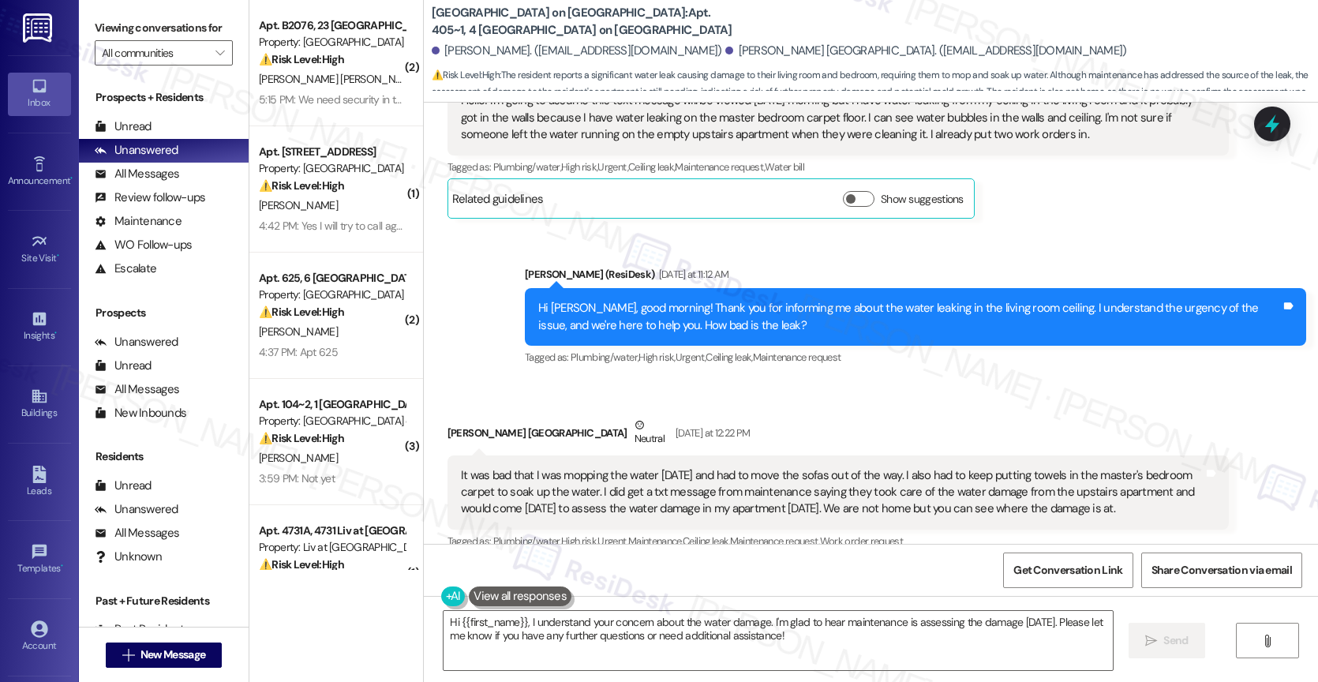
scroll to position [4828, 0]
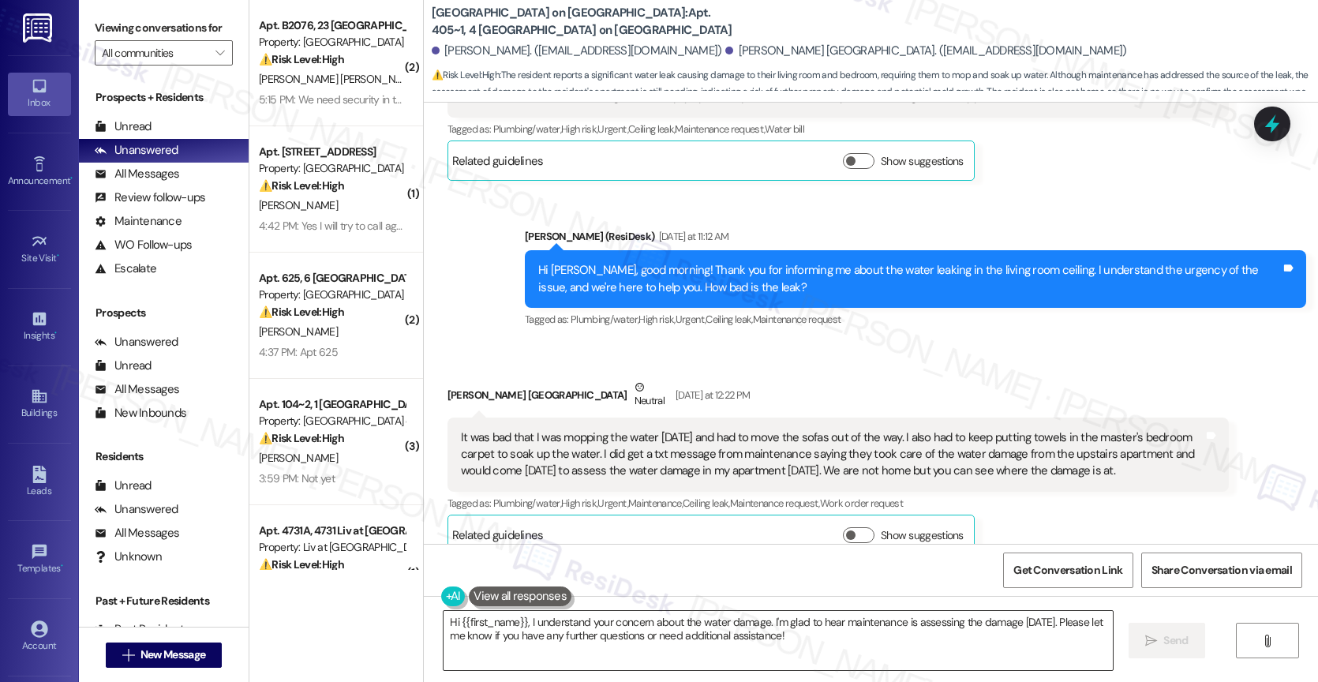
click at [583, 627] on textarea "Hi {{first_name}}, I understand your concern about the water damage. I'm glad t…" at bounding box center [777, 640] width 669 height 59
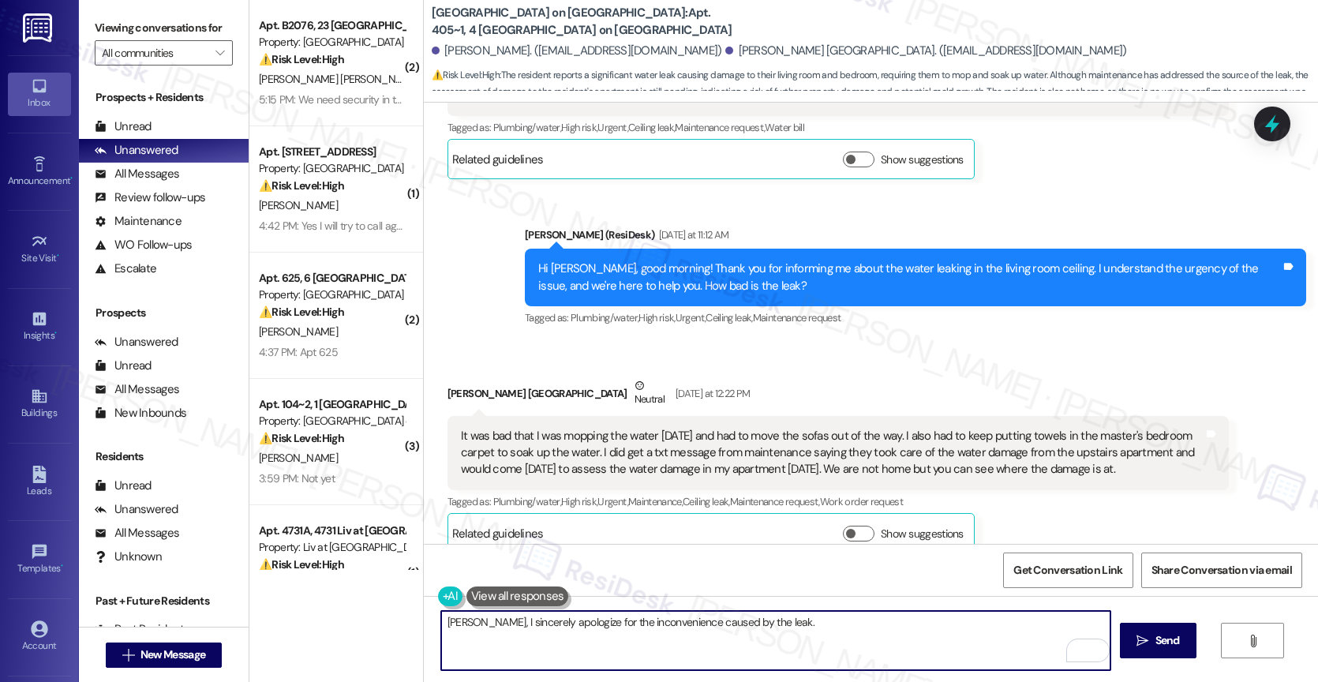
scroll to position [4981, 0]
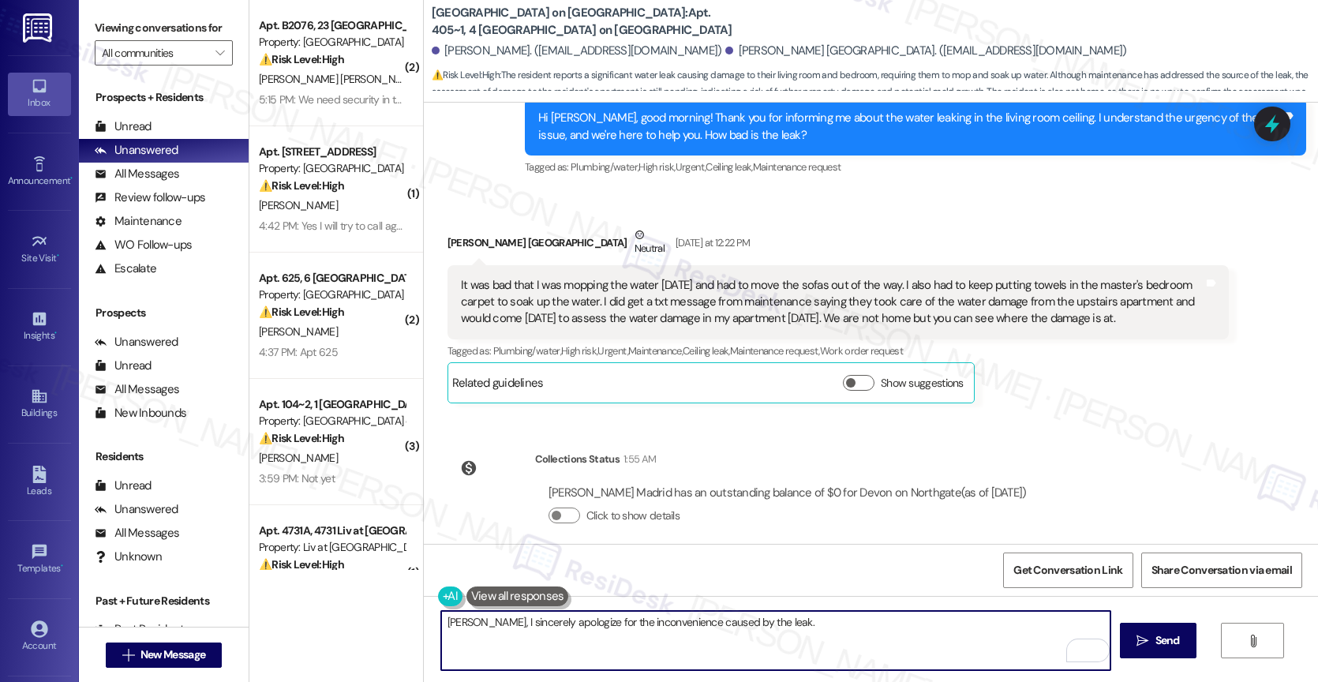
click at [782, 624] on textarea "Daly, I sincerely apologize for the inconvenience caused by the leak." at bounding box center [775, 640] width 669 height 59
click at [1087, 650] on icon "Open Grammarly. 0 Suggestions." at bounding box center [1085, 651] width 12 height 12
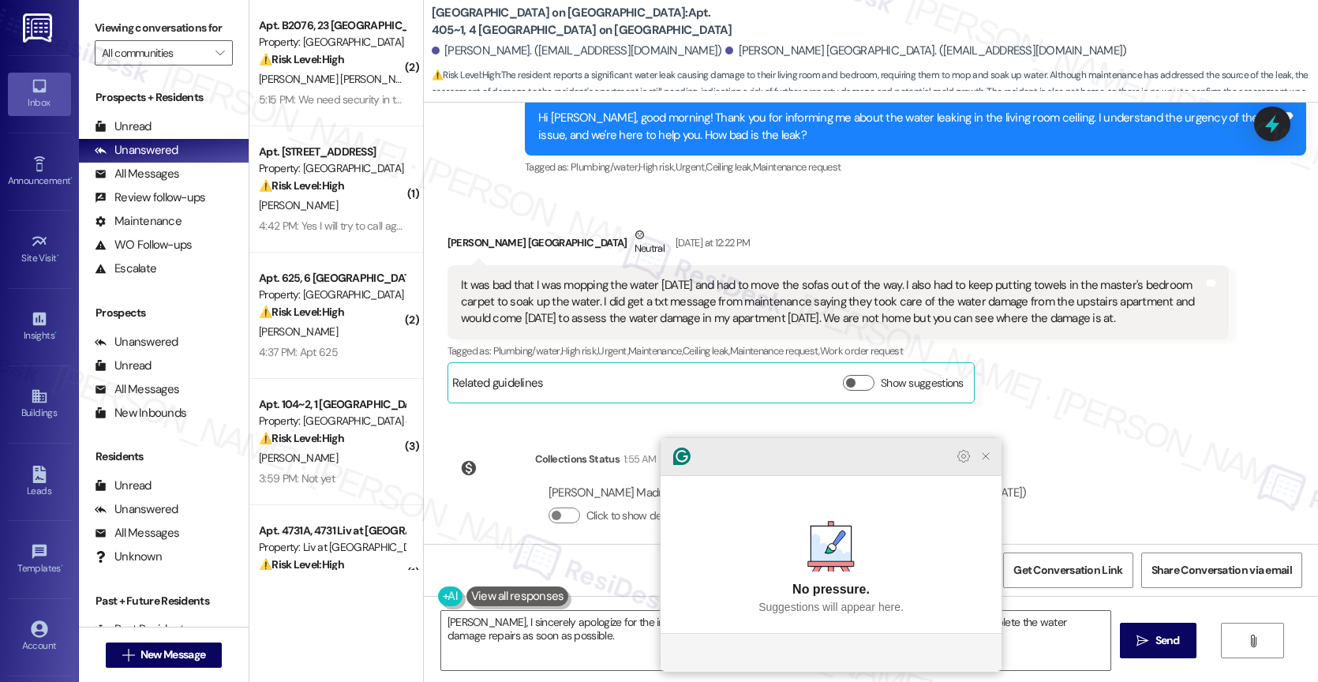
click at [991, 462] on icon "Close Grammarly Assistant" at bounding box center [985, 456] width 13 height 13
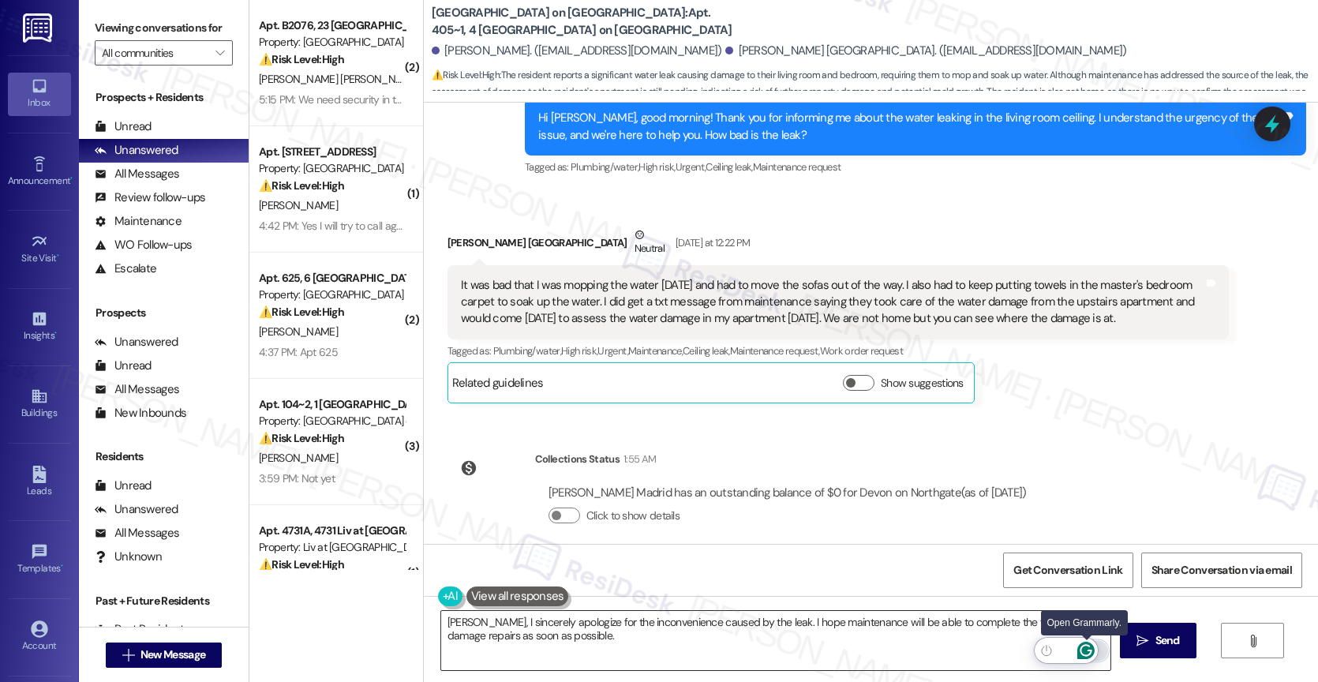
click at [1087, 645] on icon "Open Grammarly. 0 Suggestions." at bounding box center [1085, 651] width 12 height 12
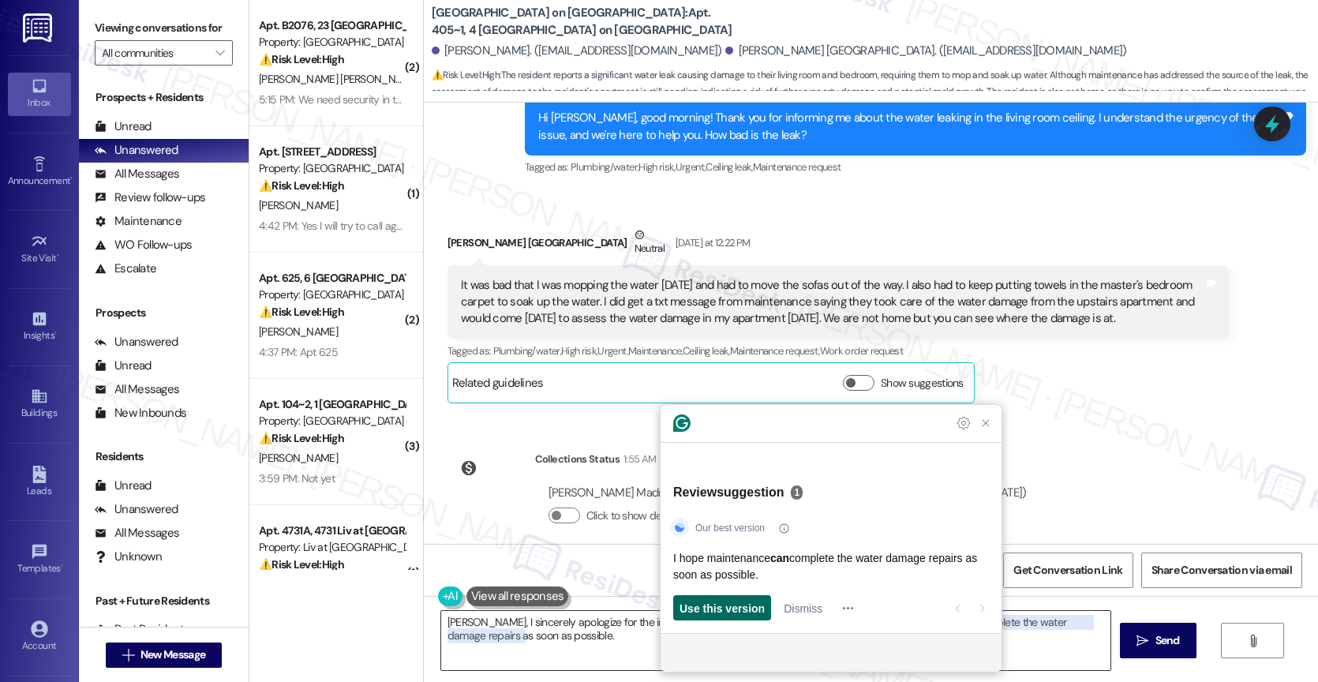
click at [746, 608] on span "Use this version" at bounding box center [721, 608] width 85 height 17
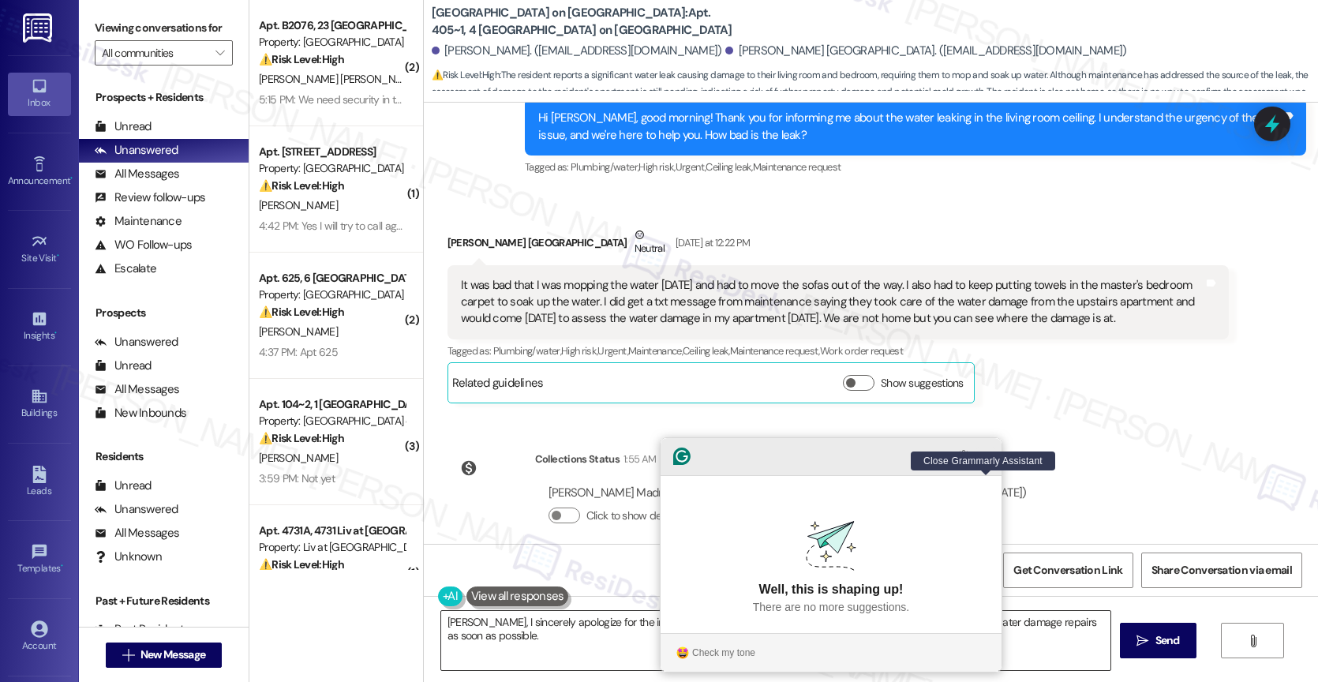
click at [986, 459] on icon "Close Grammarly Assistant" at bounding box center [985, 456] width 6 height 6
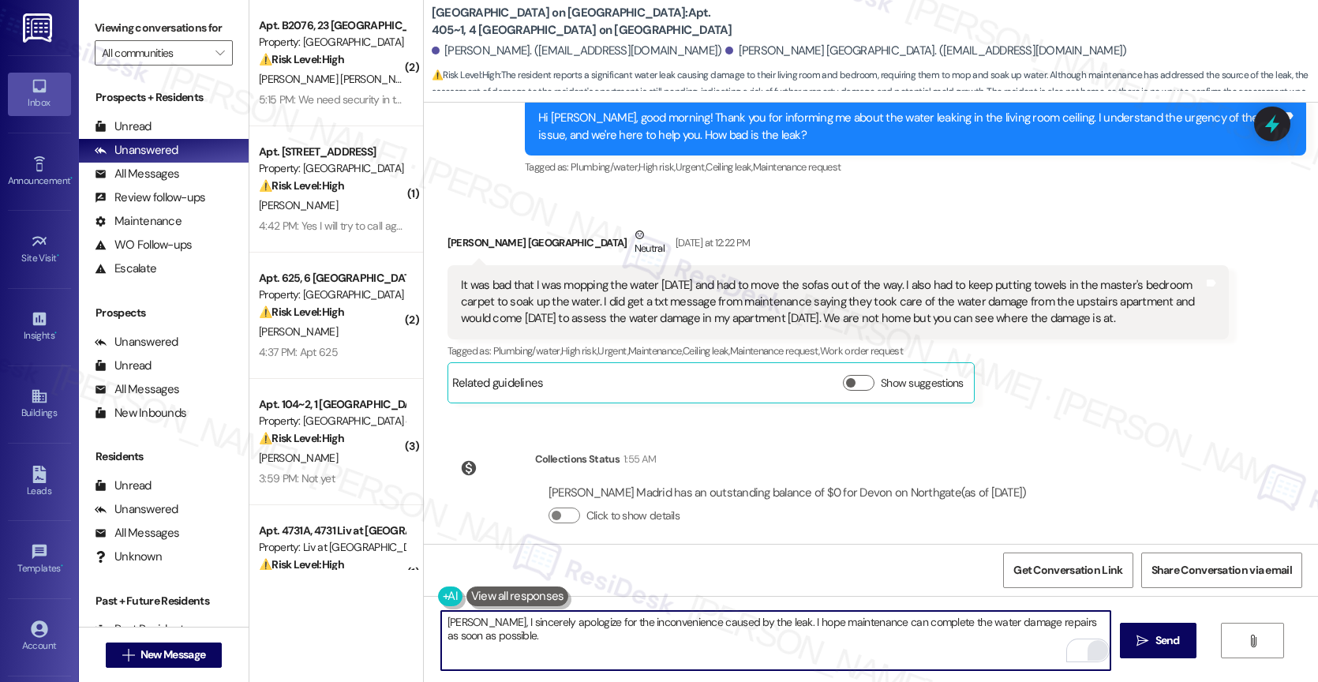
click at [617, 646] on textarea "Daly, I sincerely apologize for the inconvenience caused by the leak. I hope ma…" at bounding box center [775, 640] width 669 height 59
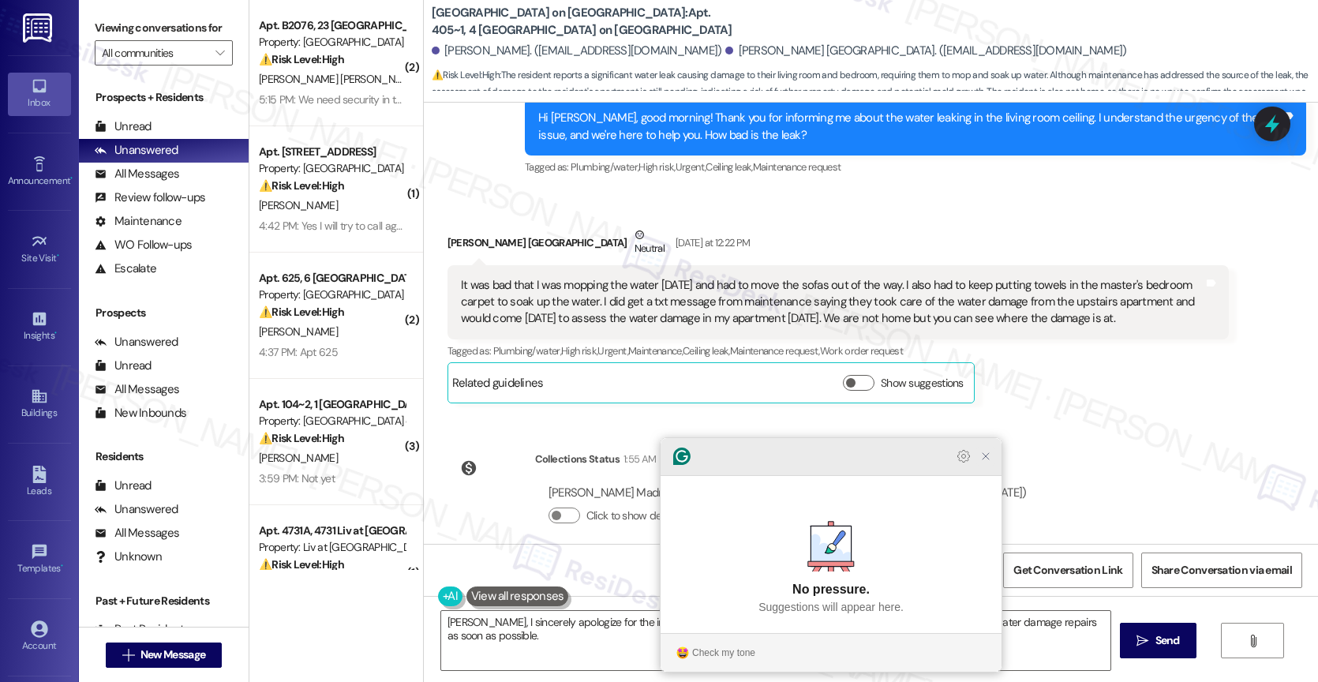
click at [987, 462] on icon "Close Grammarly Assistant" at bounding box center [985, 456] width 13 height 13
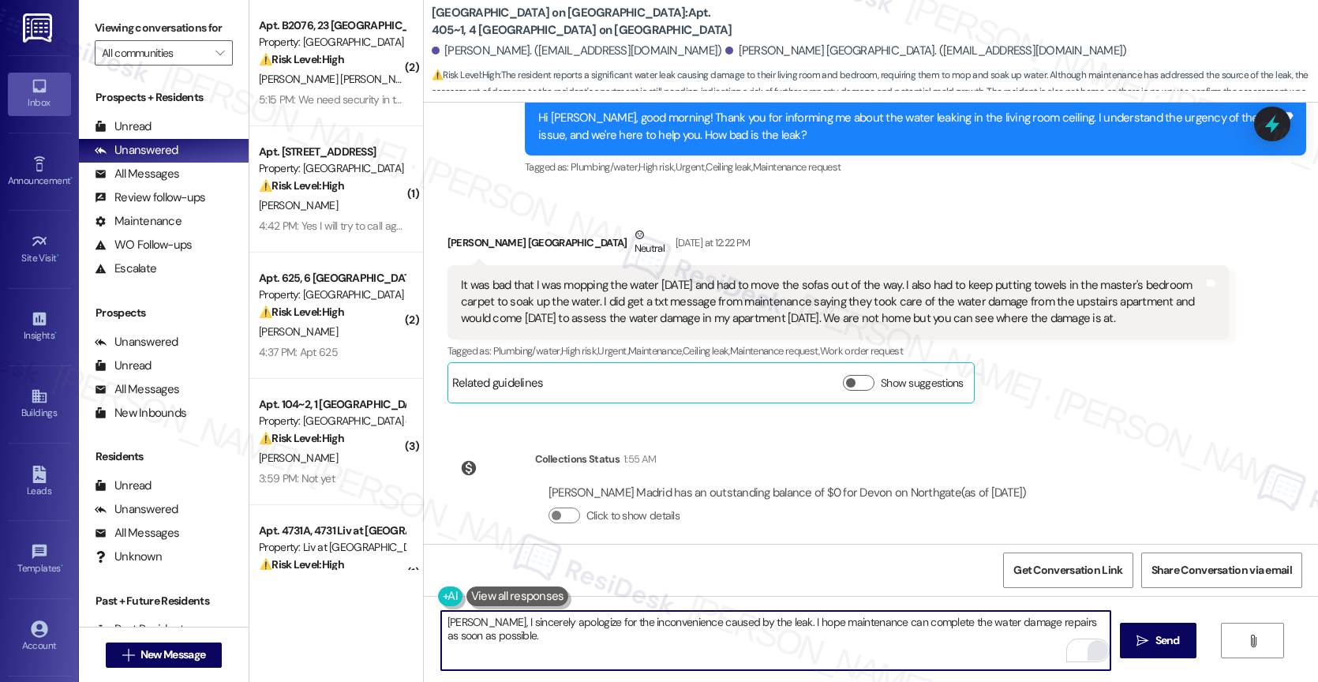
click at [610, 641] on textarea "Daly, I sincerely apologize for the inconvenience caused by the leak. I hope ma…" at bounding box center [775, 640] width 669 height 59
click at [1088, 651] on div "1" at bounding box center [1085, 650] width 17 height 17
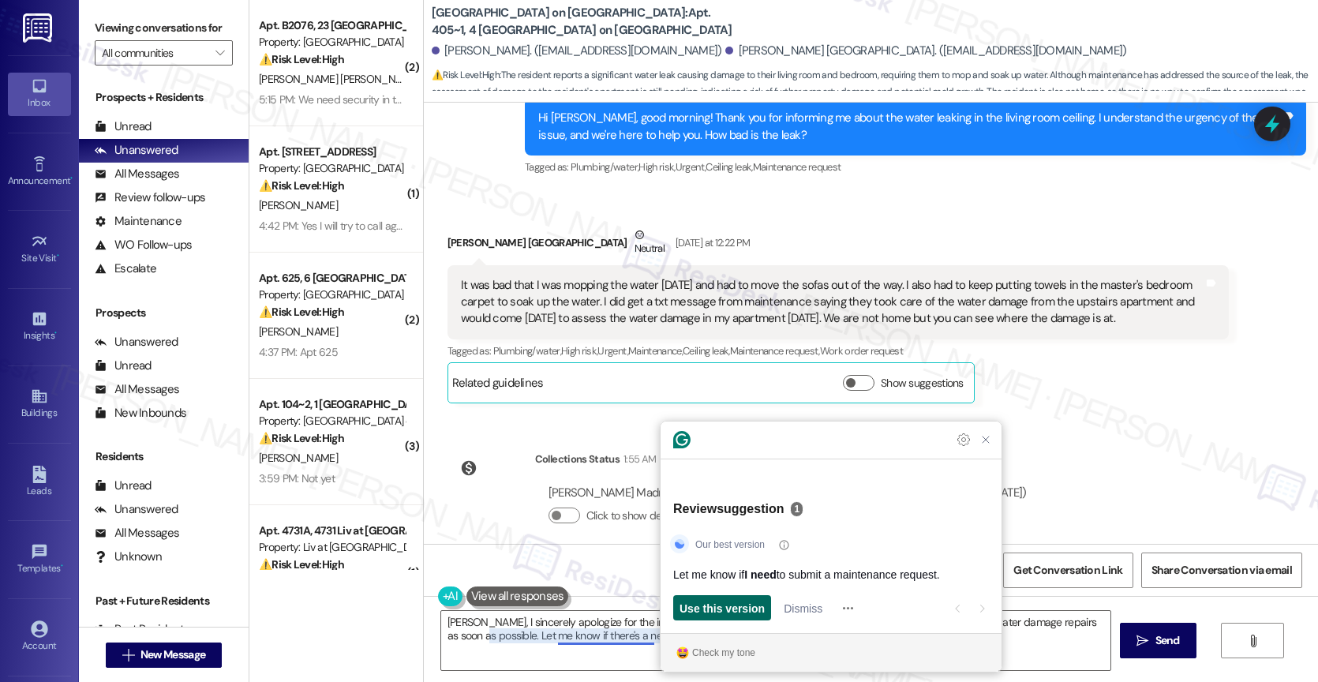
click at [730, 606] on span "Use this version" at bounding box center [721, 608] width 85 height 17
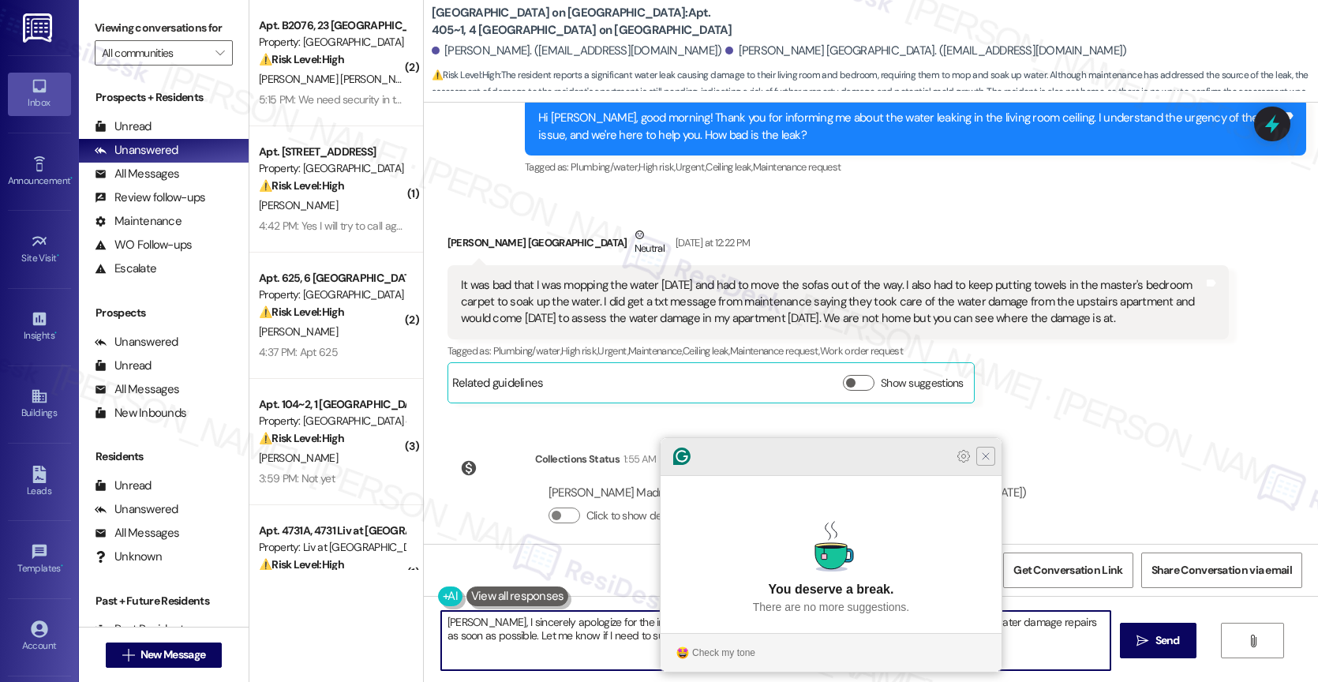
type textarea "Daly, I sincerely apologize for the inconvenience caused by the leak. I hope ma…"
click at [985, 462] on icon "Close Grammarly Assistant" at bounding box center [985, 456] width 13 height 13
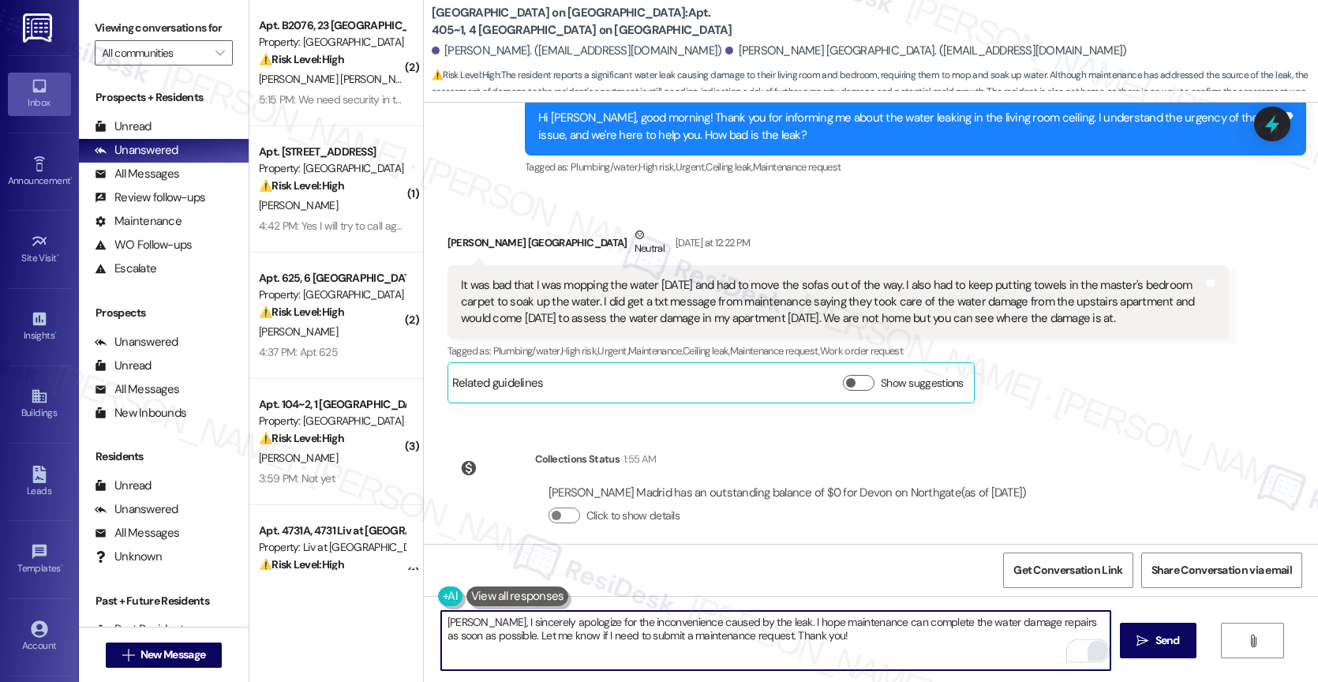
drag, startPoint x: 863, startPoint y: 642, endPoint x: 1111, endPoint y: 680, distance: 250.6
click at [863, 642] on textarea "Daly, I sincerely apologize for the inconvenience caused by the leak. I hope ma…" at bounding box center [775, 640] width 669 height 59
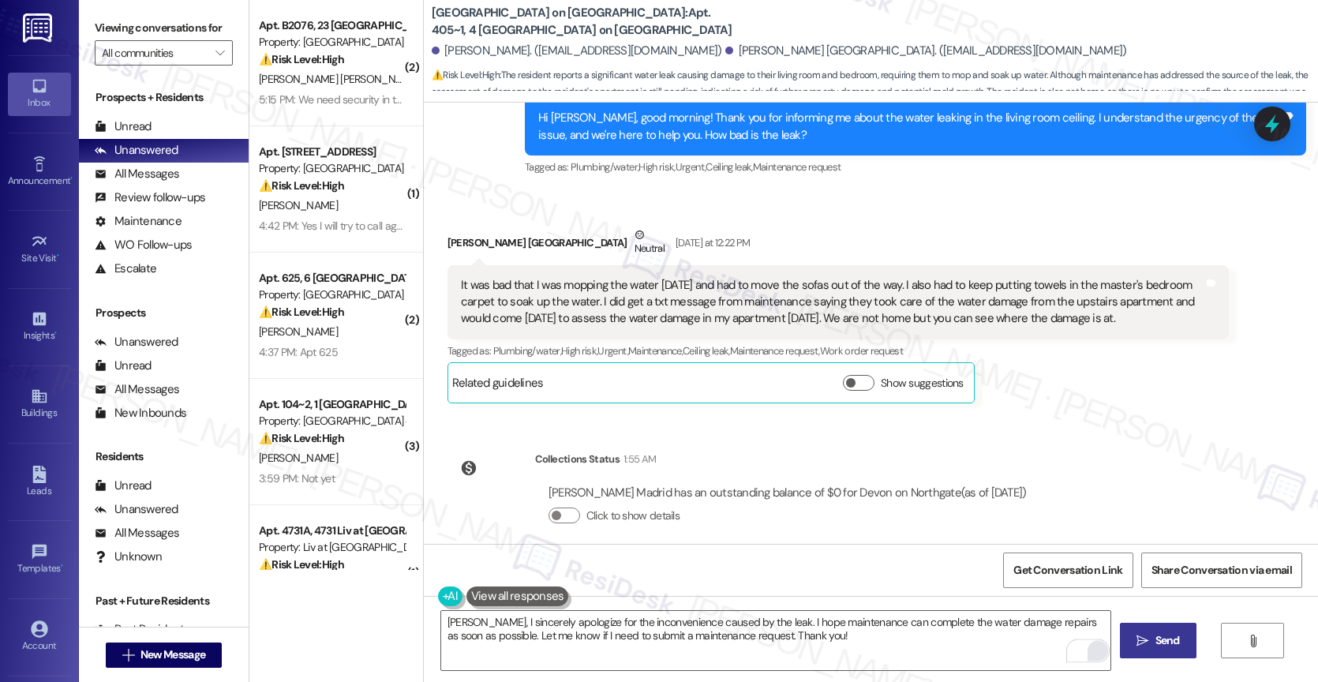
click at [1155, 638] on span "Send" at bounding box center [1167, 640] width 24 height 17
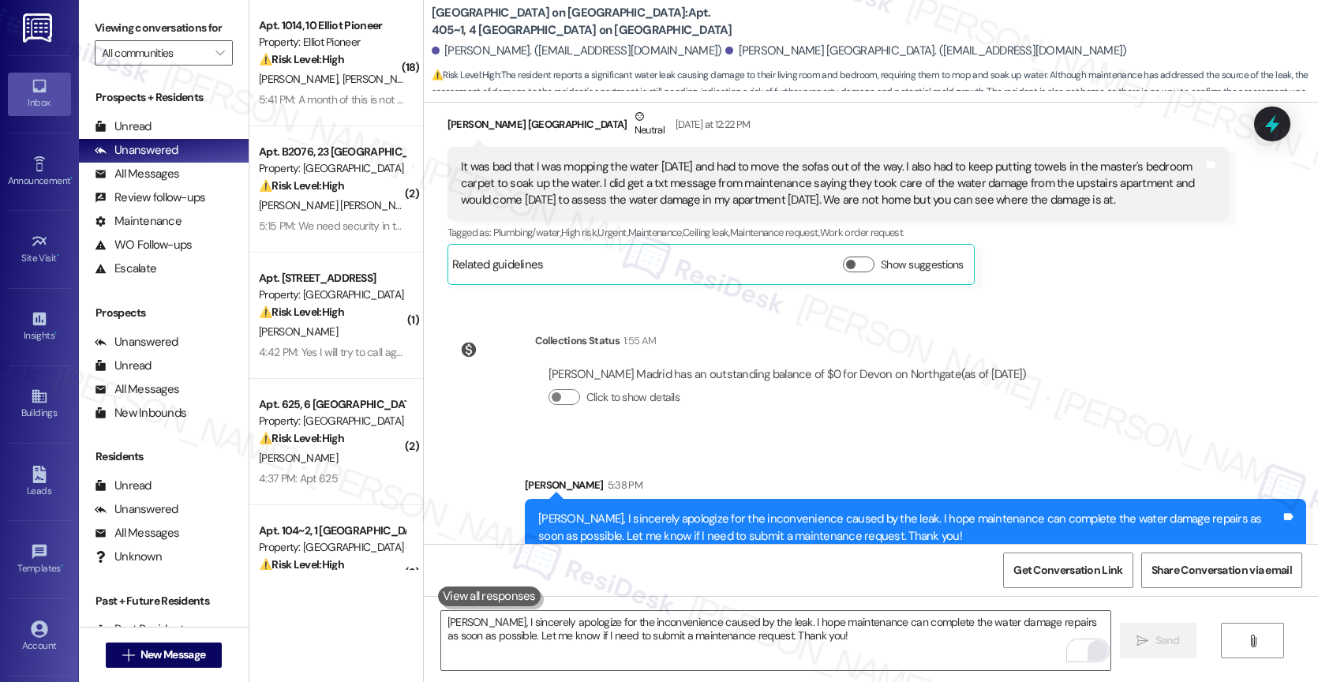
scroll to position [5108, 0]
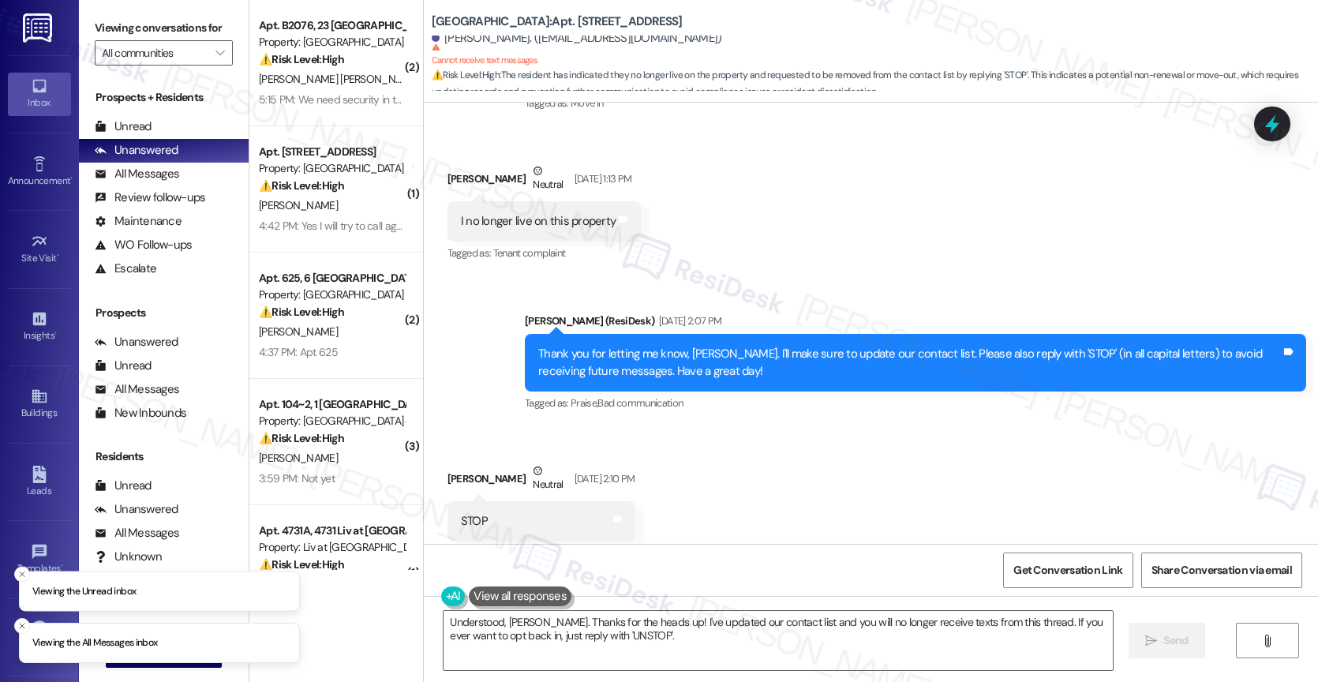
scroll to position [7940, 0]
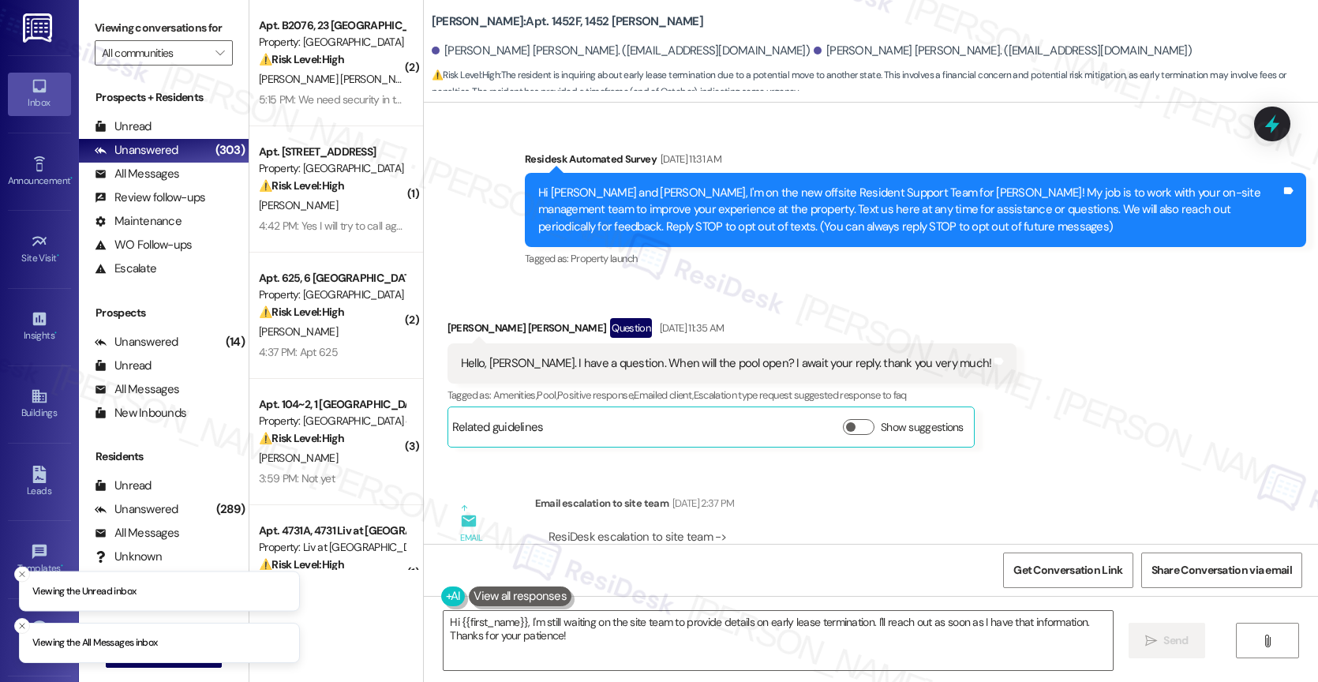
scroll to position [15137, 0]
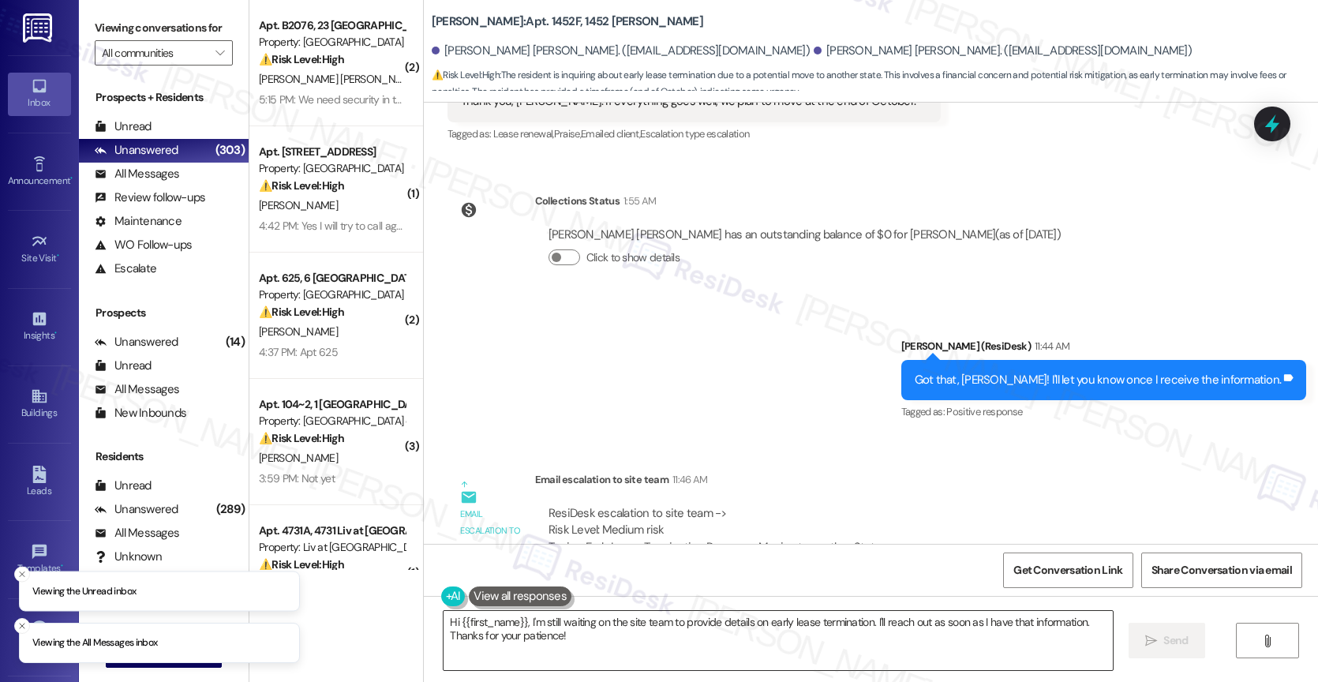
click at [604, 634] on textarea "Hi {{first_name}}, I'm still waiting on the site team to provide details on ear…" at bounding box center [777, 640] width 669 height 59
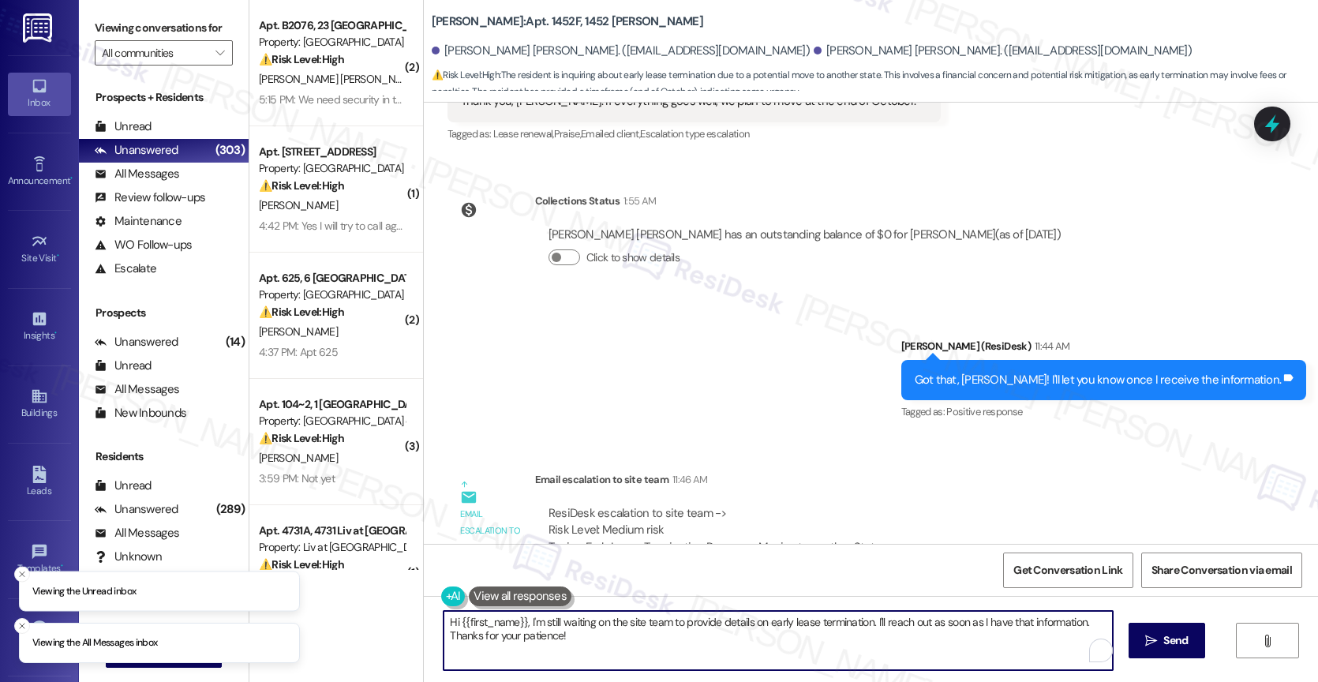
click at [604, 634] on textarea "Hi {{first_name}}, I'm still waiting on the site team to provide details on ear…" at bounding box center [777, 640] width 669 height 59
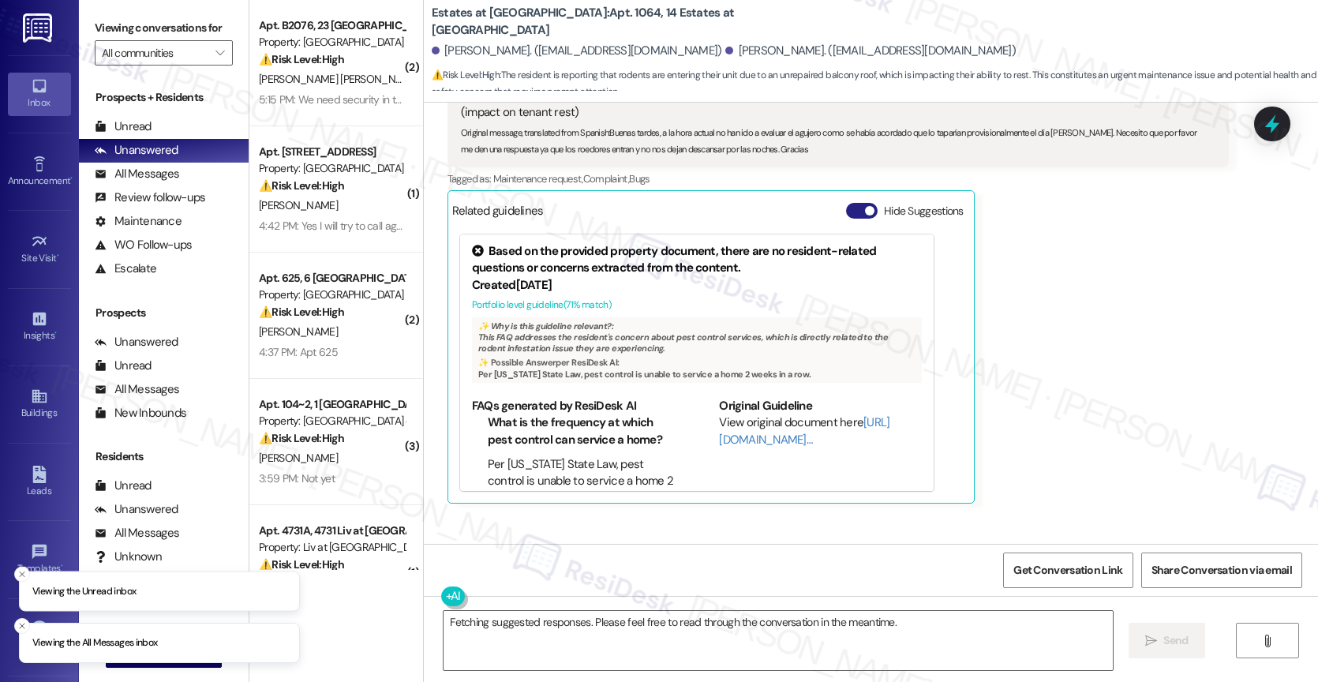
click at [846, 203] on button "Hide Suggestions" at bounding box center [862, 211] width 32 height 16
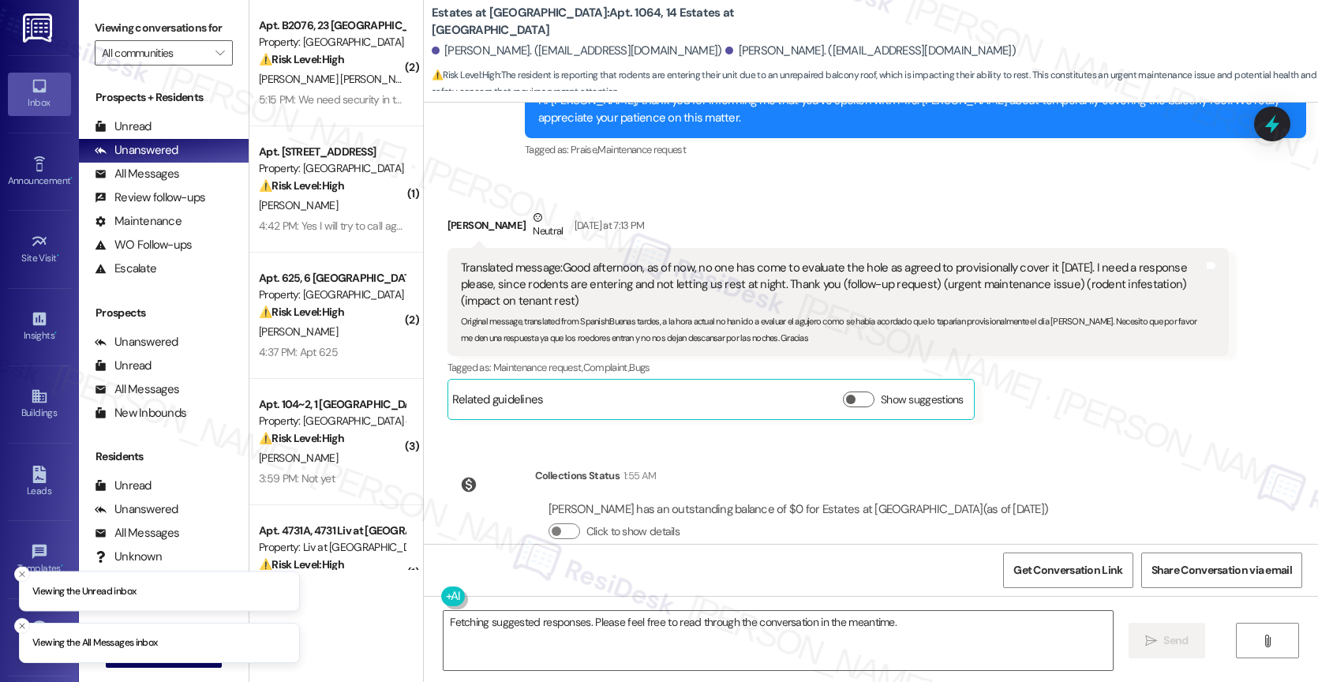
scroll to position [5835, 0]
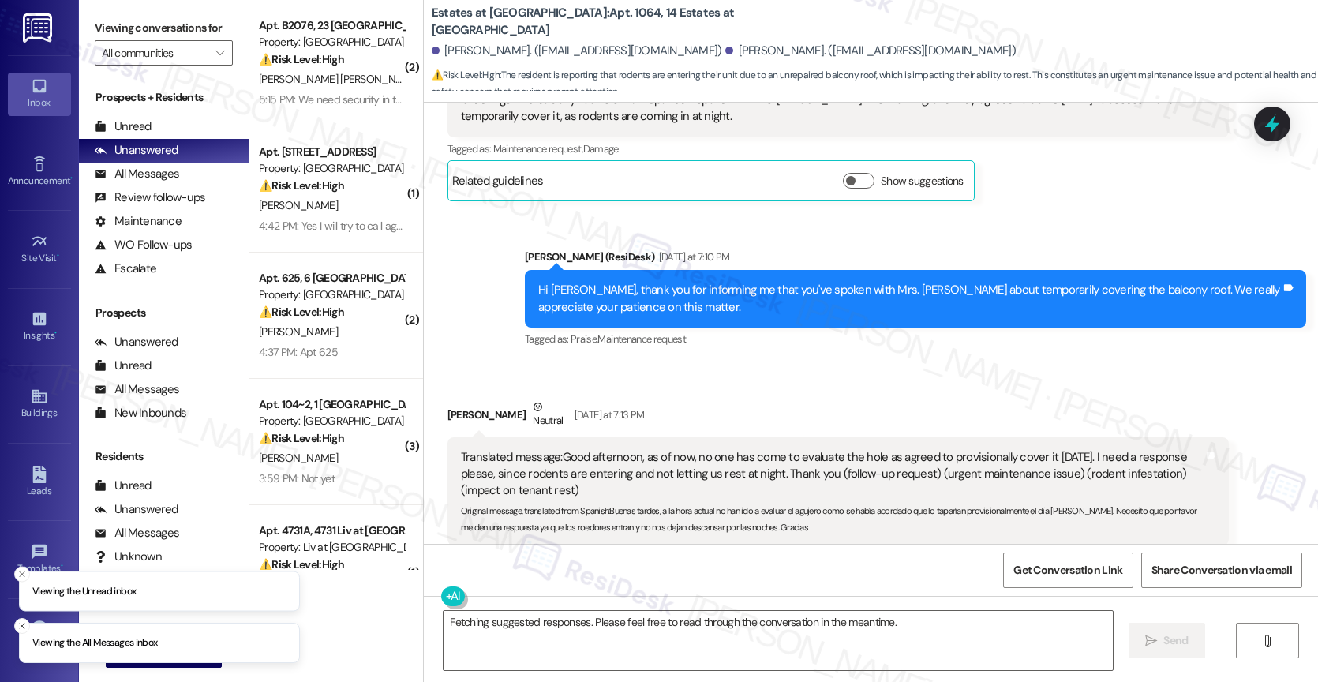
click at [749, 363] on div "Received via SMS [PERSON_NAME] Neutral [DATE] at 7:13 PM Translated message: Go…" at bounding box center [871, 492] width 894 height 258
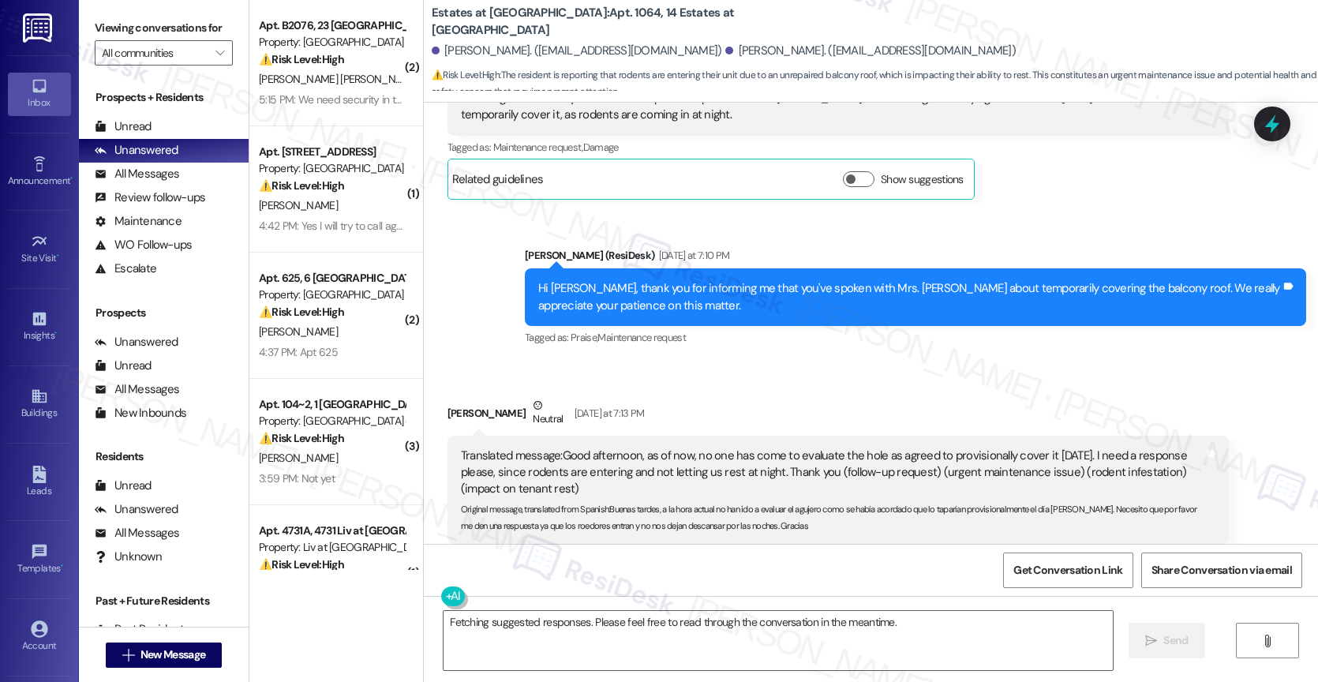
scroll to position [5834, 0]
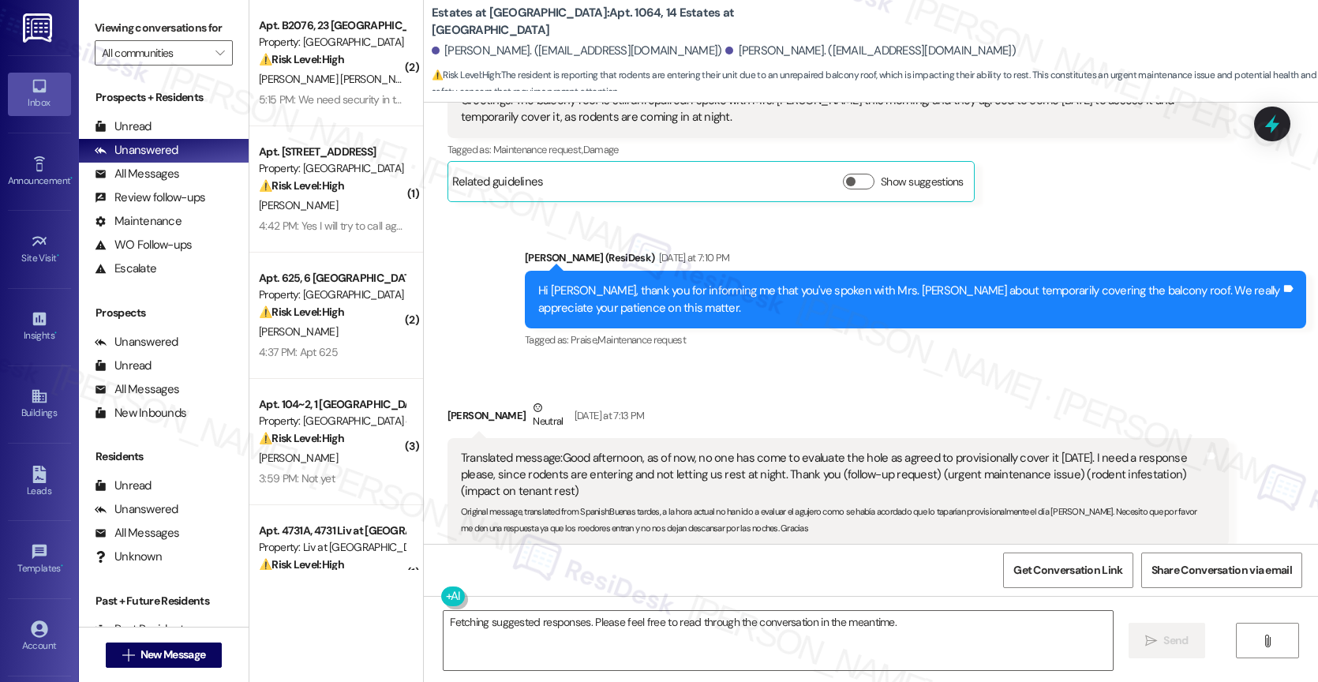
click at [758, 399] on div "[PERSON_NAME] Neutral [DATE] at 7:13 PM" at bounding box center [837, 418] width 781 height 39
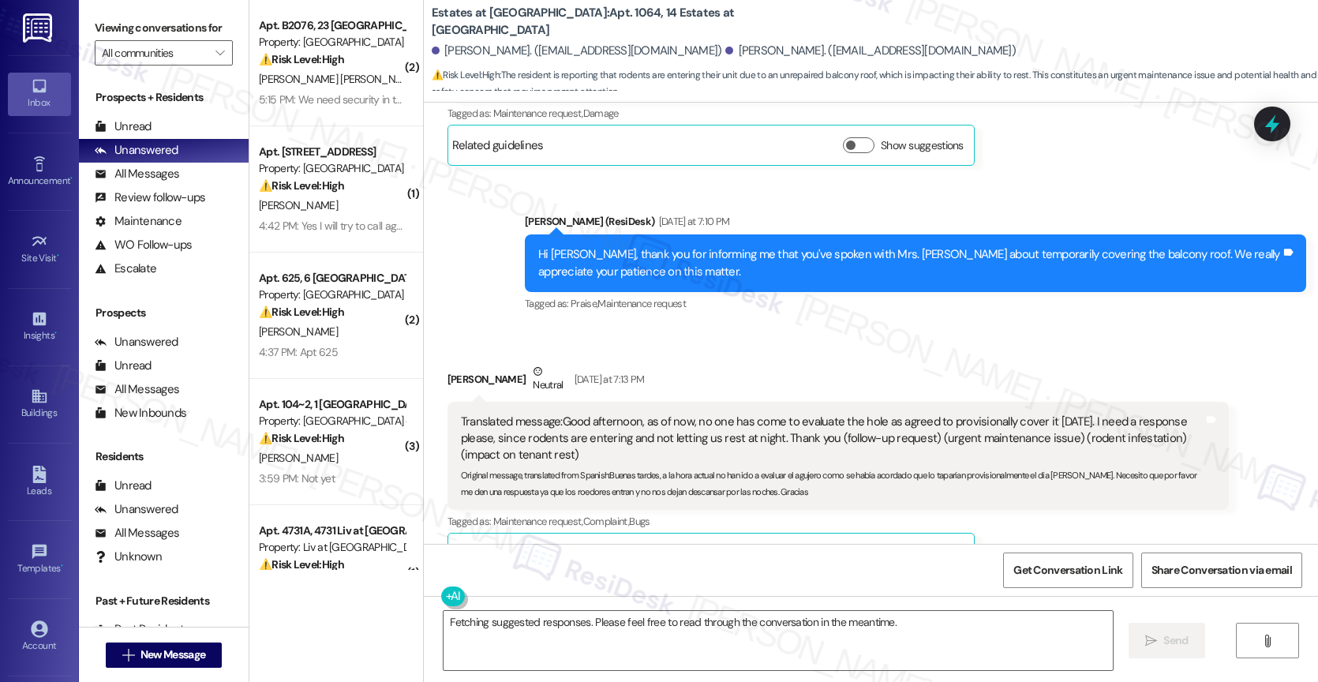
scroll to position [5850, 0]
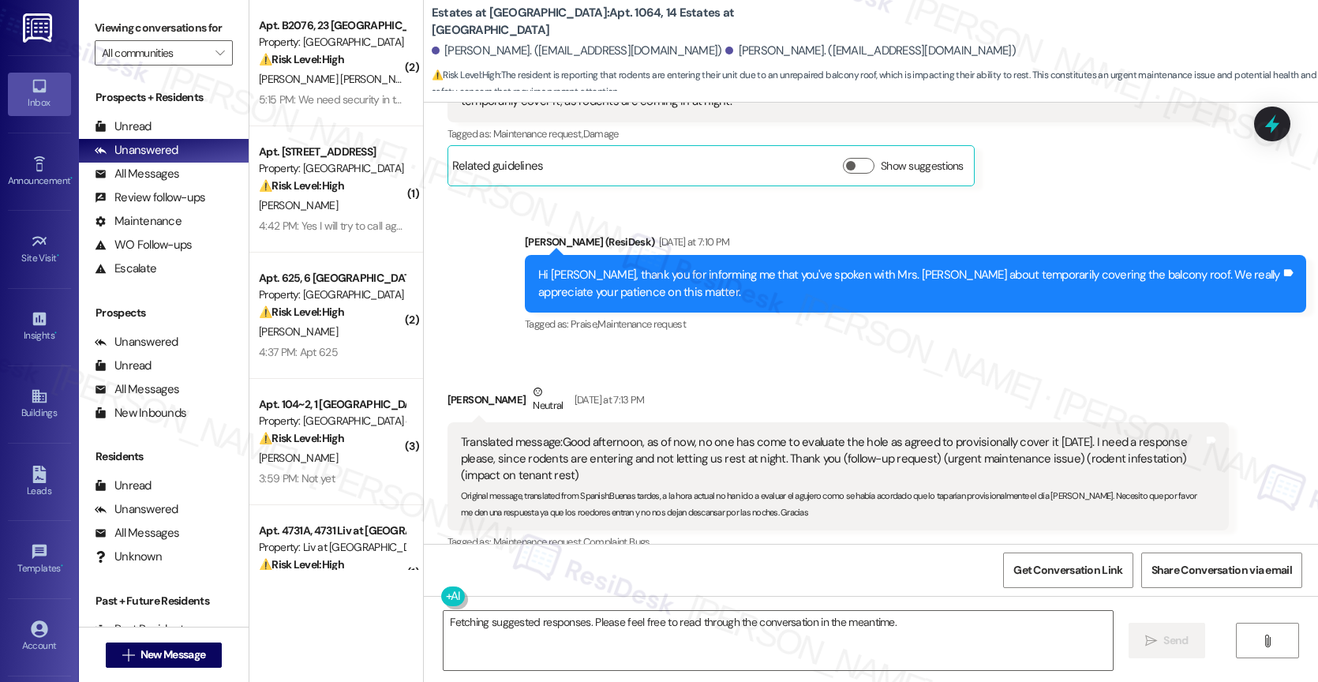
click at [757, 383] on div "[PERSON_NAME] Neutral [DATE] at 7:13 PM" at bounding box center [837, 402] width 781 height 39
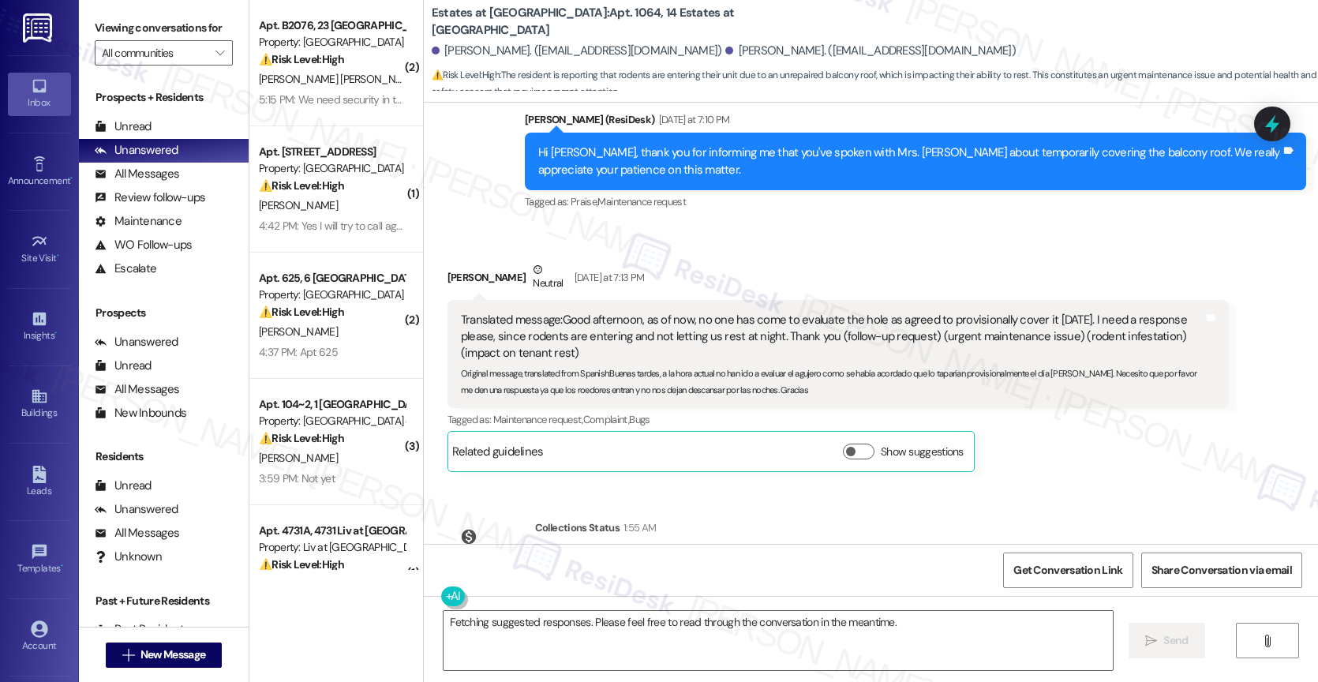
scroll to position [6025, 0]
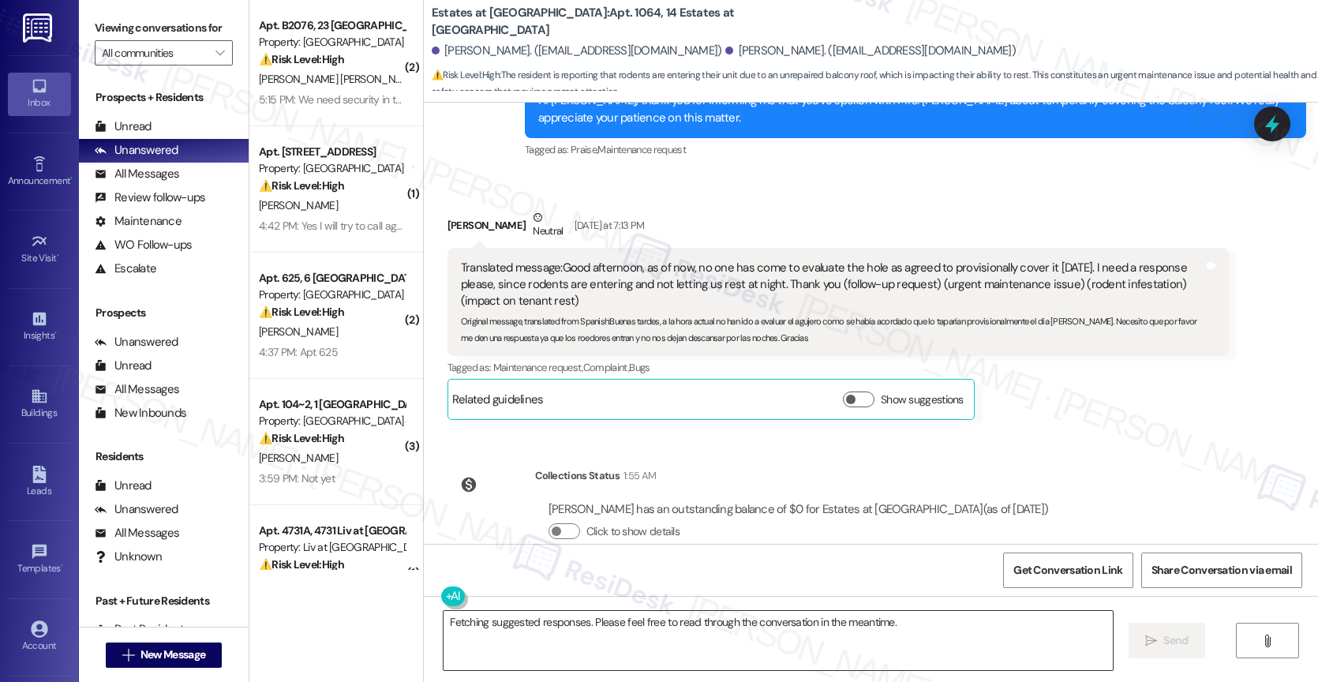
click at [592, 634] on textarea "Fetching suggested responses. Please feel free to read through the conversation…" at bounding box center [777, 640] width 669 height 59
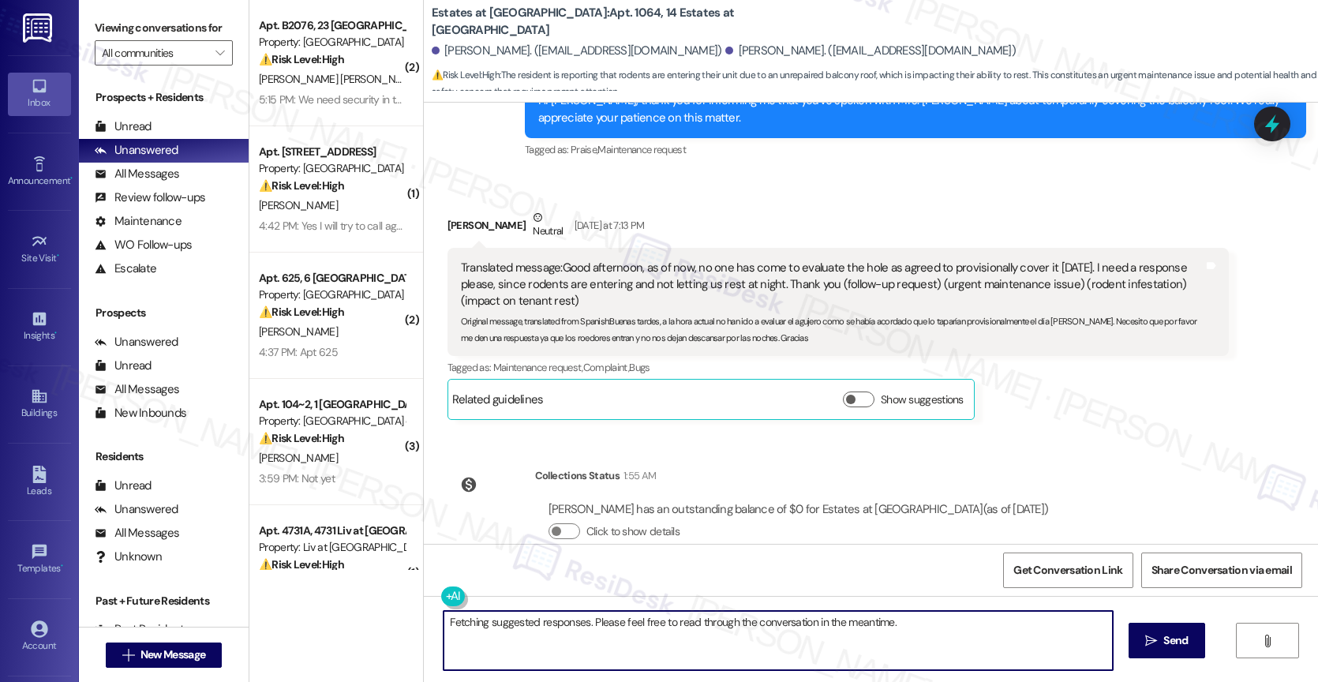
click at [592, 634] on textarea "Fetching suggested responses. Please feel free to read through the conversation…" at bounding box center [777, 640] width 669 height 59
drag, startPoint x: 498, startPoint y: 620, endPoint x: 815, endPoint y: 643, distance: 318.0
click at [814, 643] on textarea "Hello [PERSON_NAME]! Did someone" at bounding box center [775, 640] width 669 height 59
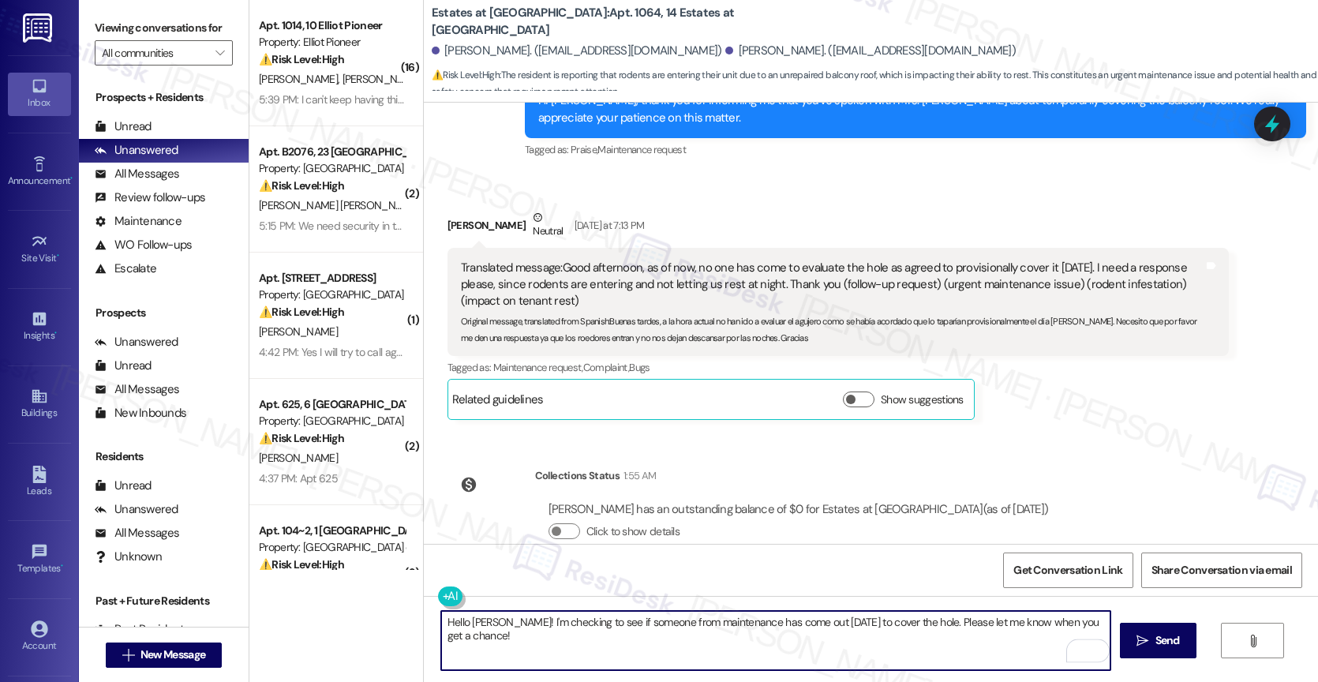
type textarea "Hello [PERSON_NAME]! I'm checking to see if someone from maintenance has come o…"
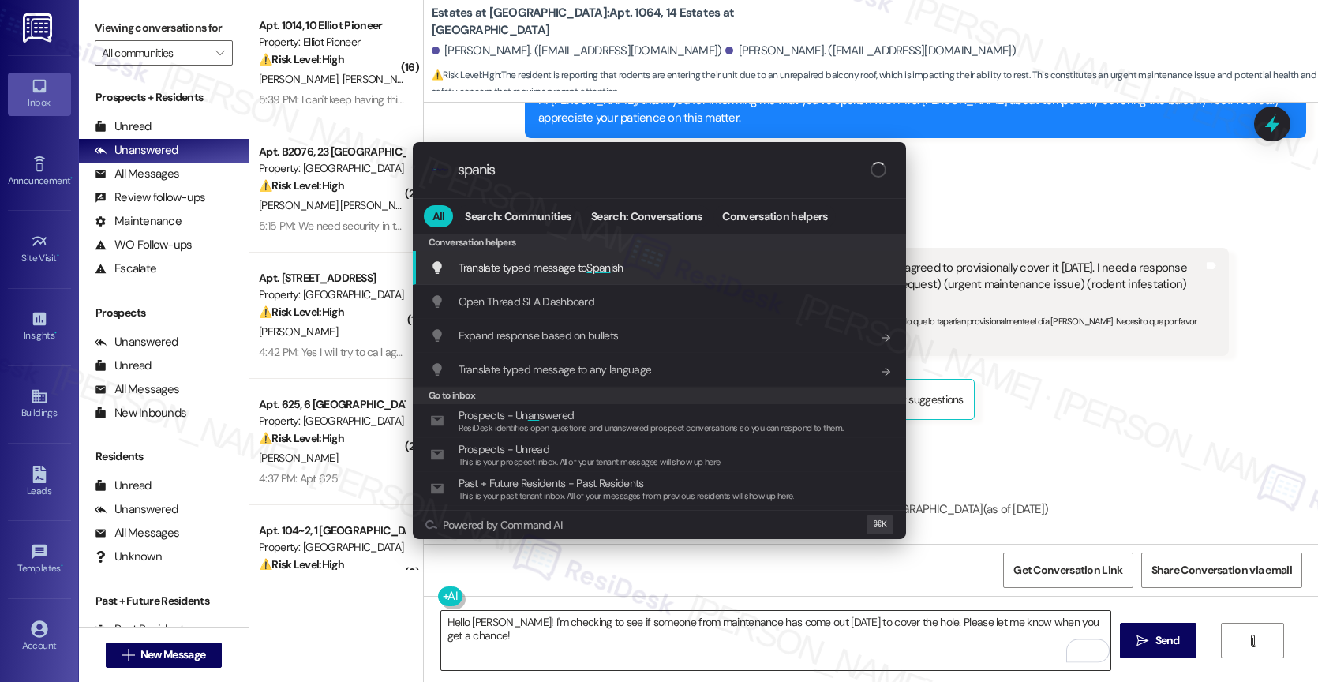
type input "spanish"
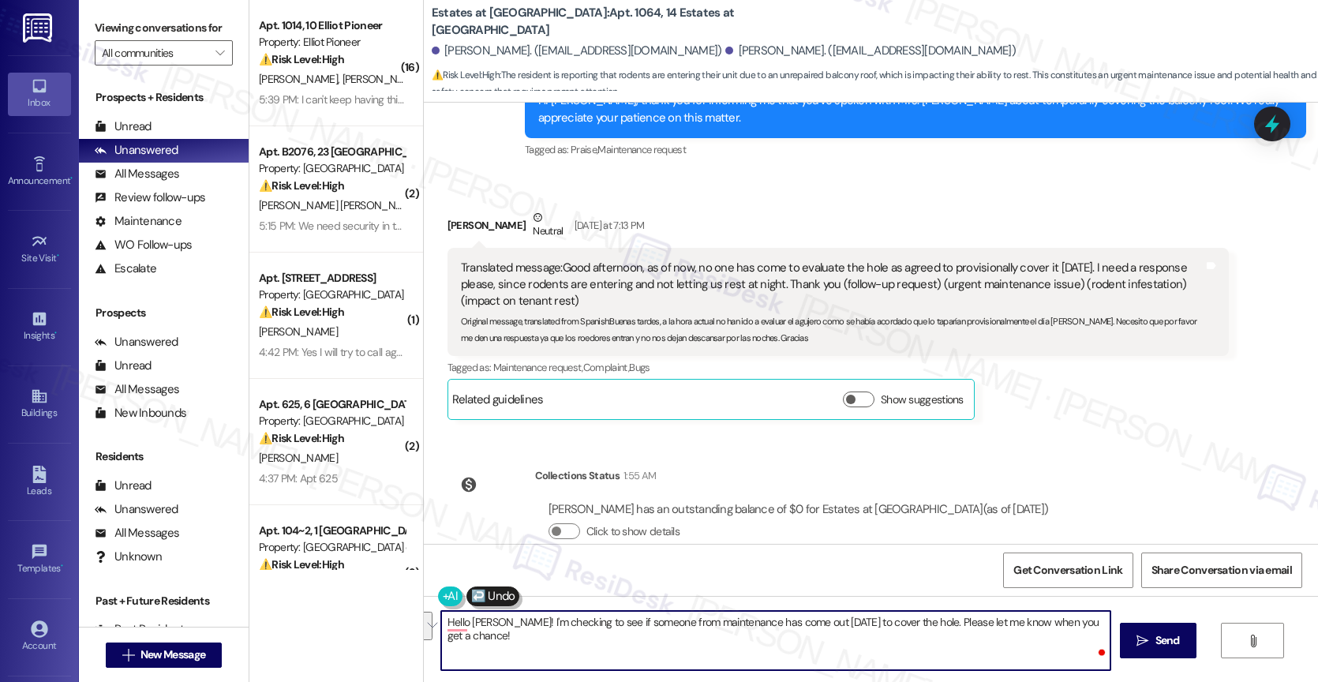
drag, startPoint x: 940, startPoint y: 649, endPoint x: 507, endPoint y: 637, distance: 433.4
click at [507, 637] on textarea "Hola Lisseth, estoy verificando si alguien del mantenimiento ha venido hoy para…" at bounding box center [775, 640] width 669 height 59
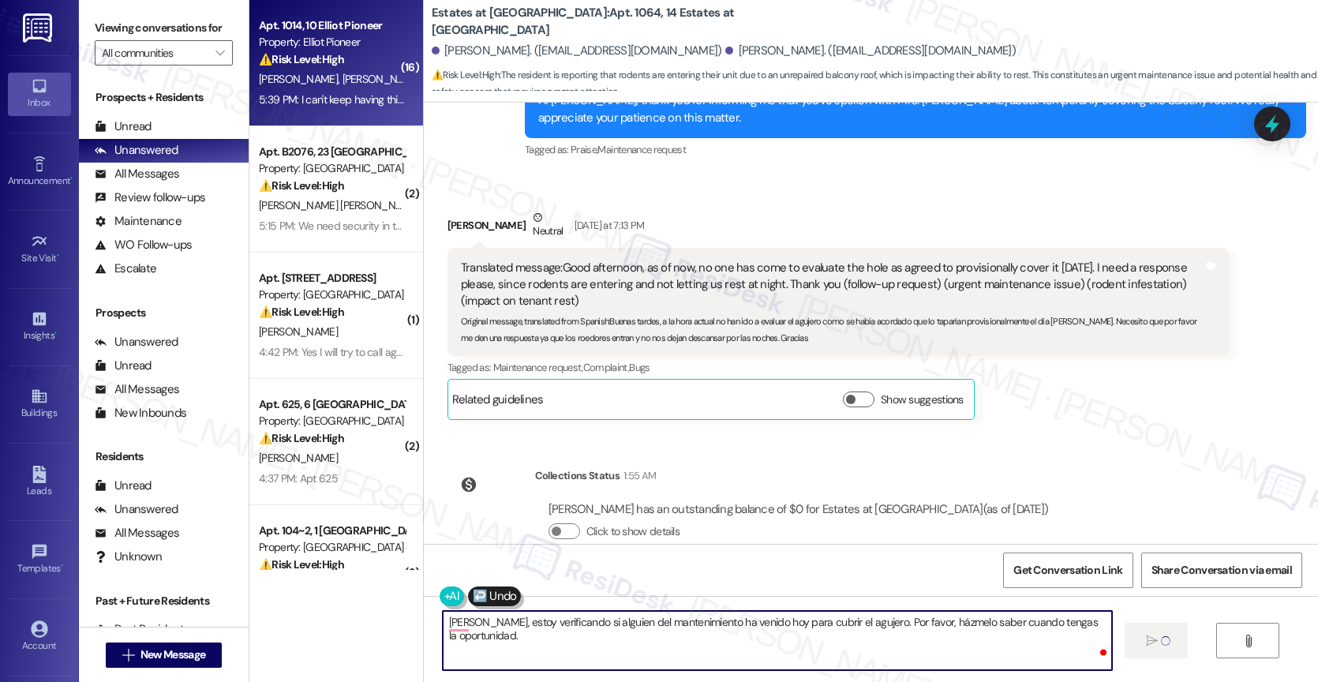
type textarea "Hola Lisseth, estoy verificando si alguien del mantenimiento ha venido hoy para…"
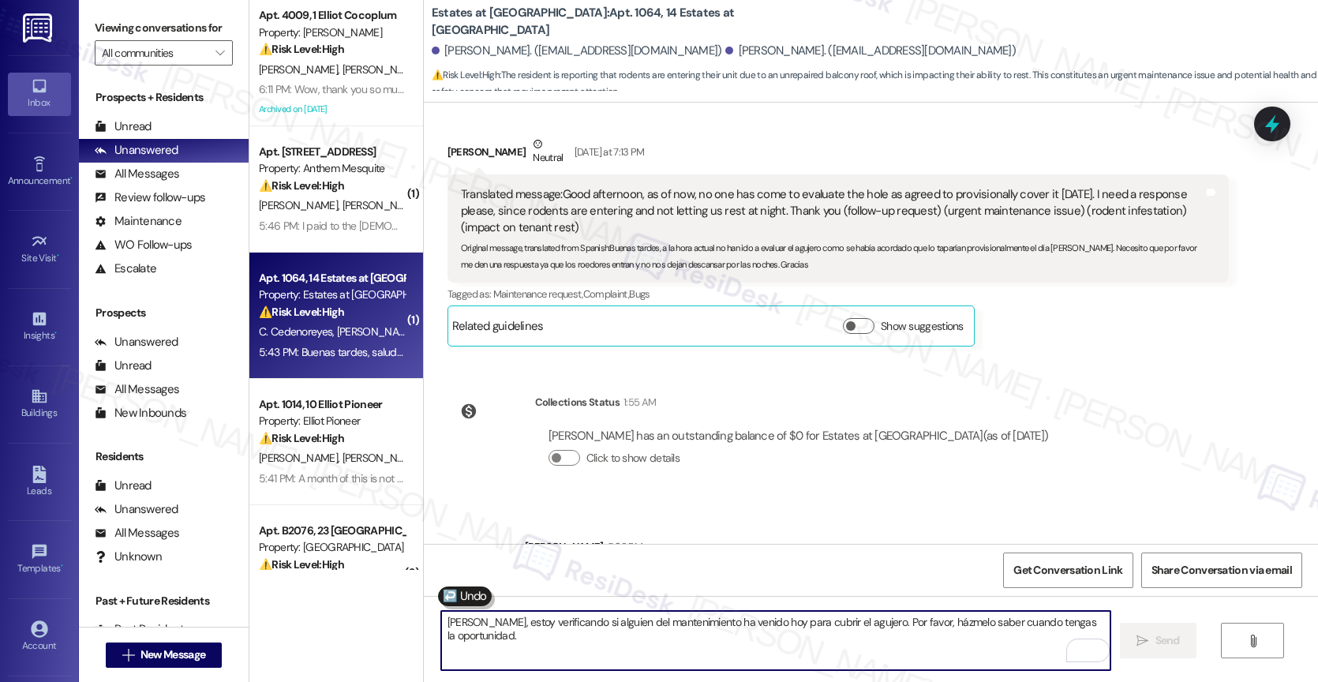
scroll to position [6279, 0]
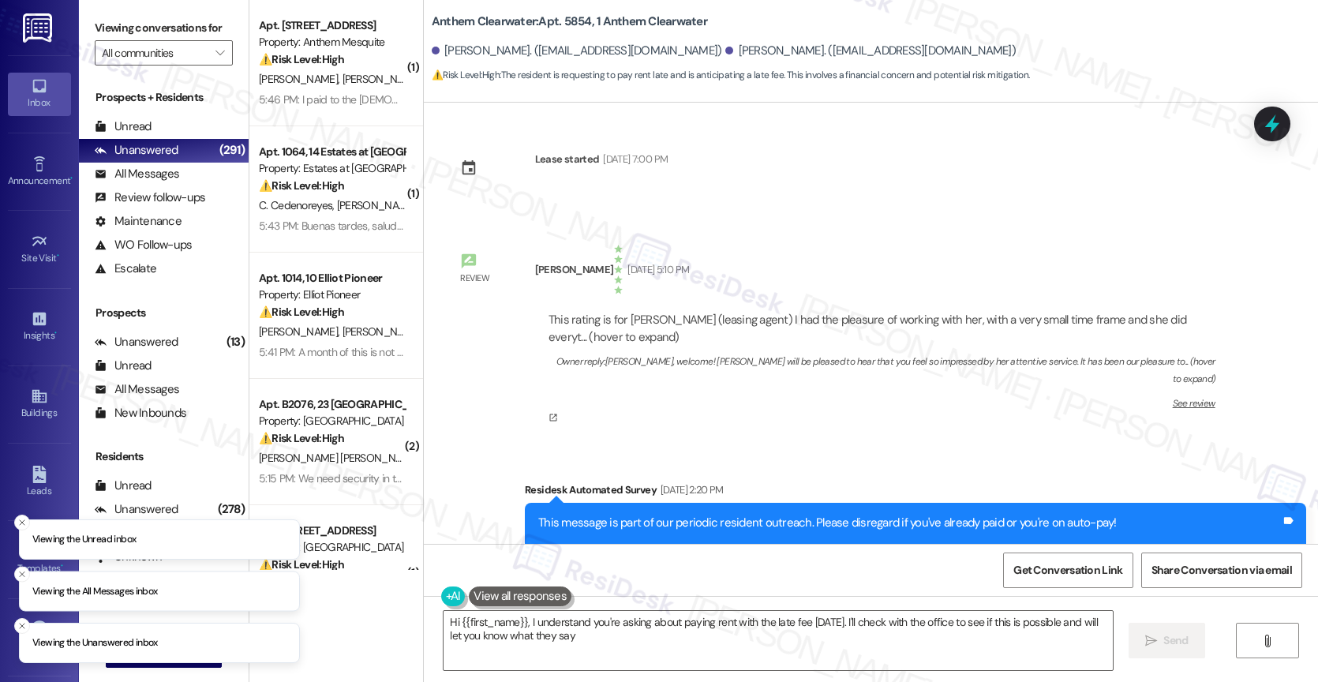
type textarea "Hi {{first_name}}, I understand you're asking about paying rent with the late f…"
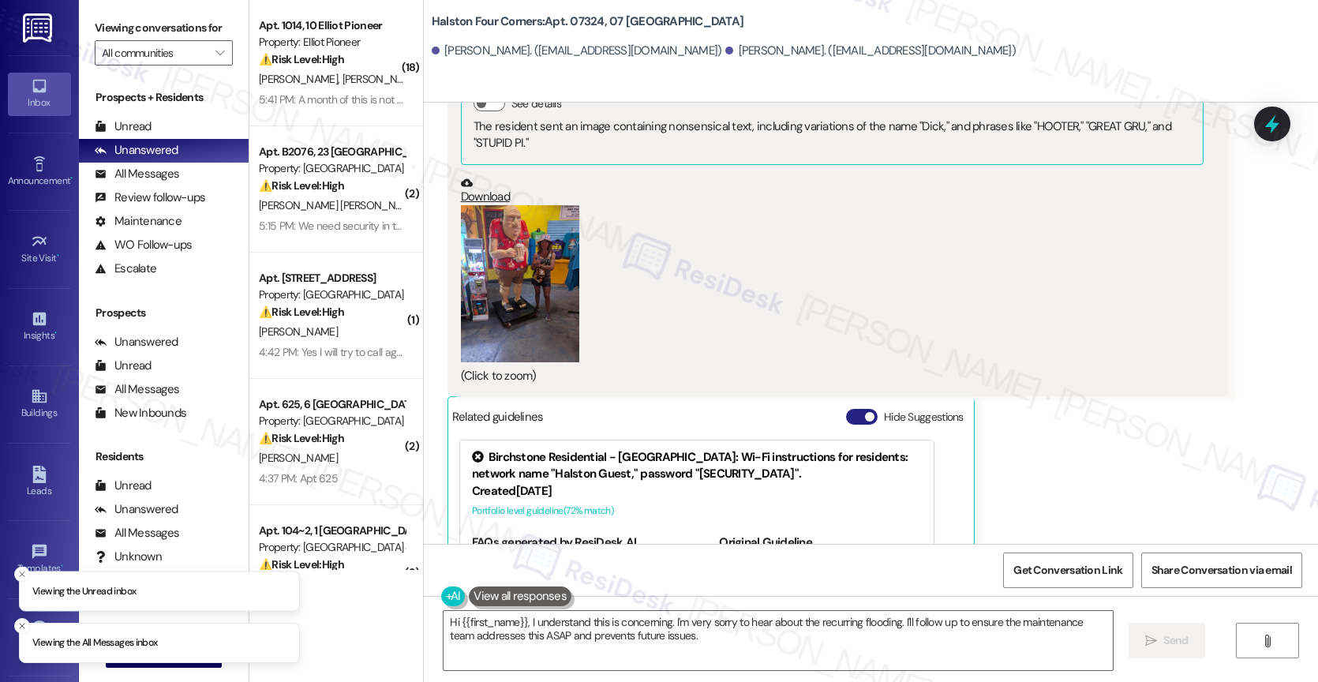
click at [849, 409] on button "Hide Suggestions" at bounding box center [862, 417] width 32 height 16
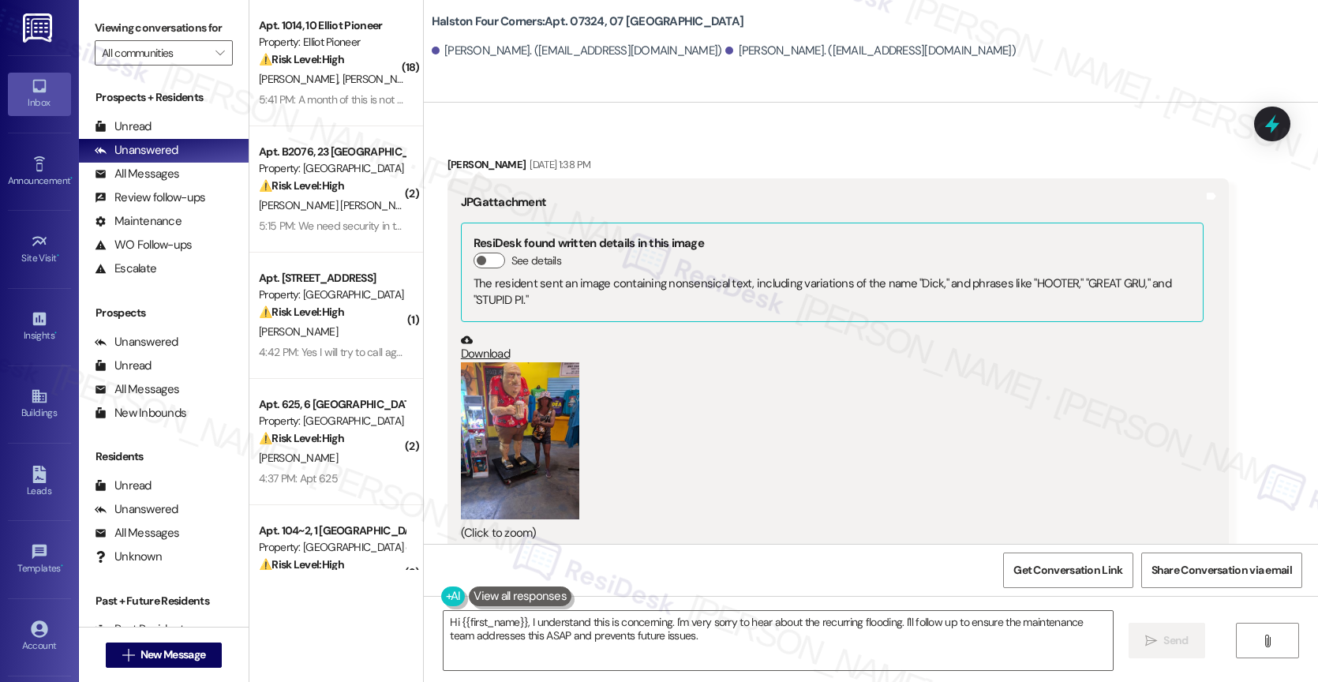
scroll to position [24412, 0]
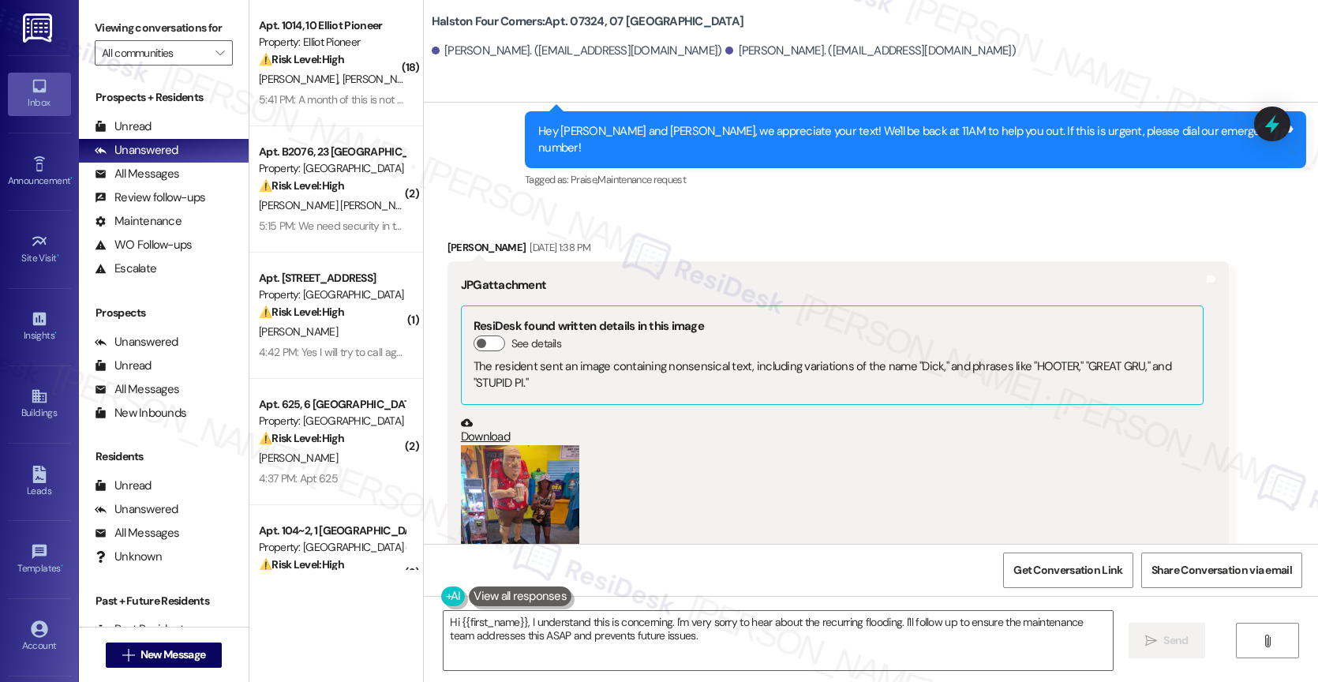
click at [519, 445] on button "Zoom image" at bounding box center [520, 523] width 118 height 157
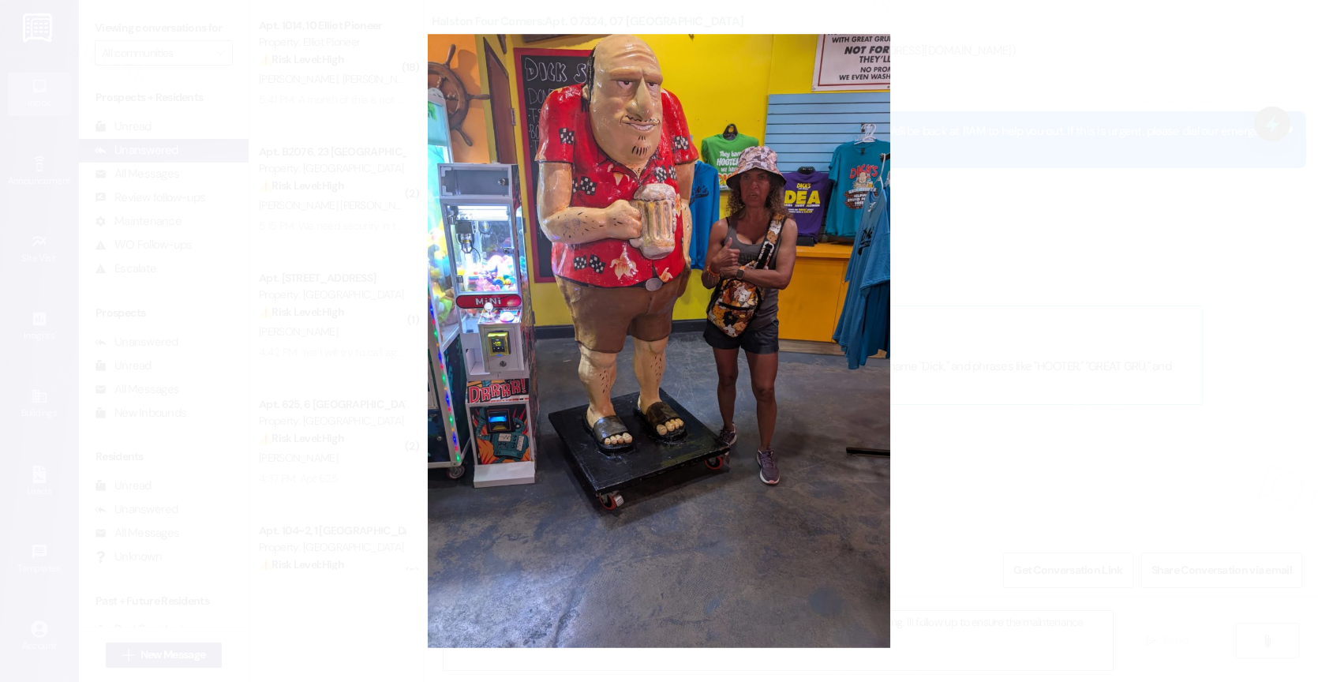
click at [707, 380] on button "Unzoom image" at bounding box center [659, 341] width 1318 height 682
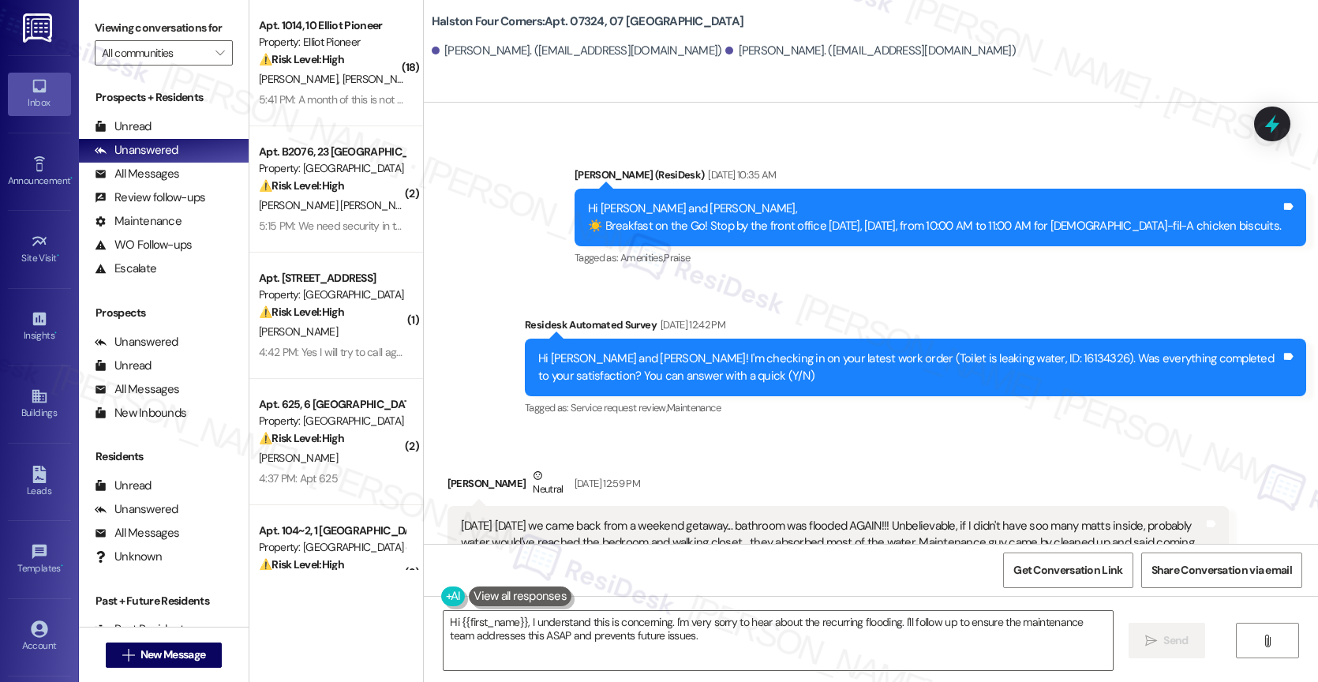
scroll to position [23822, 0]
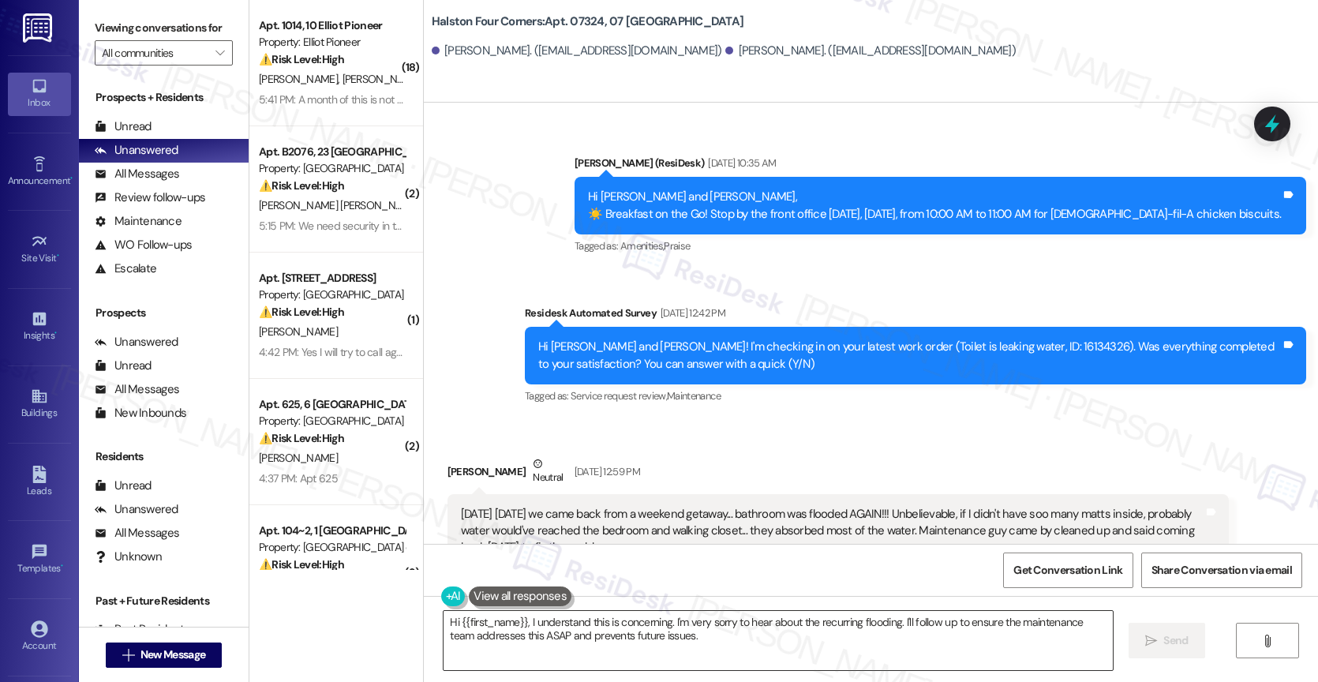
click at [586, 619] on textarea "Hi {{first_name}}, I understand this is concerning. I'm very sorry to hear abou…" at bounding box center [777, 640] width 669 height 59
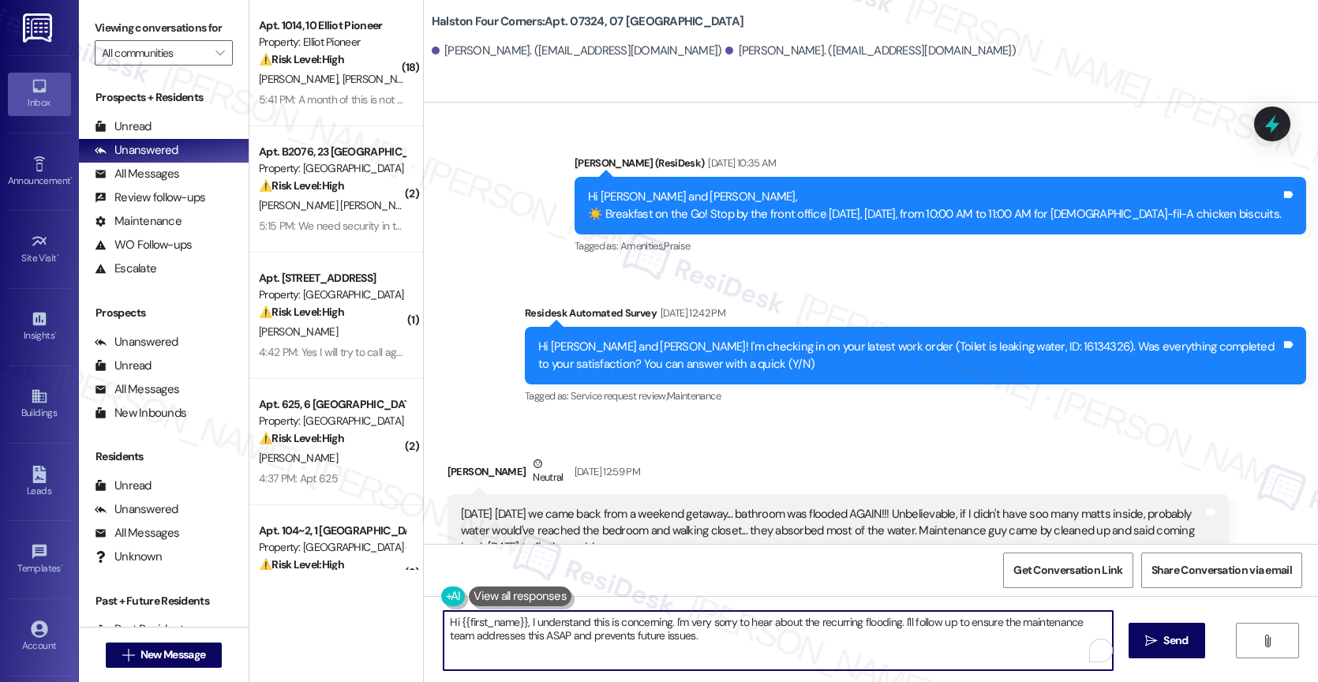
click at [586, 619] on textarea "Hi {{first_name}}, I understand this is concerning. I'm very sorry to hear abou…" at bounding box center [777, 640] width 669 height 59
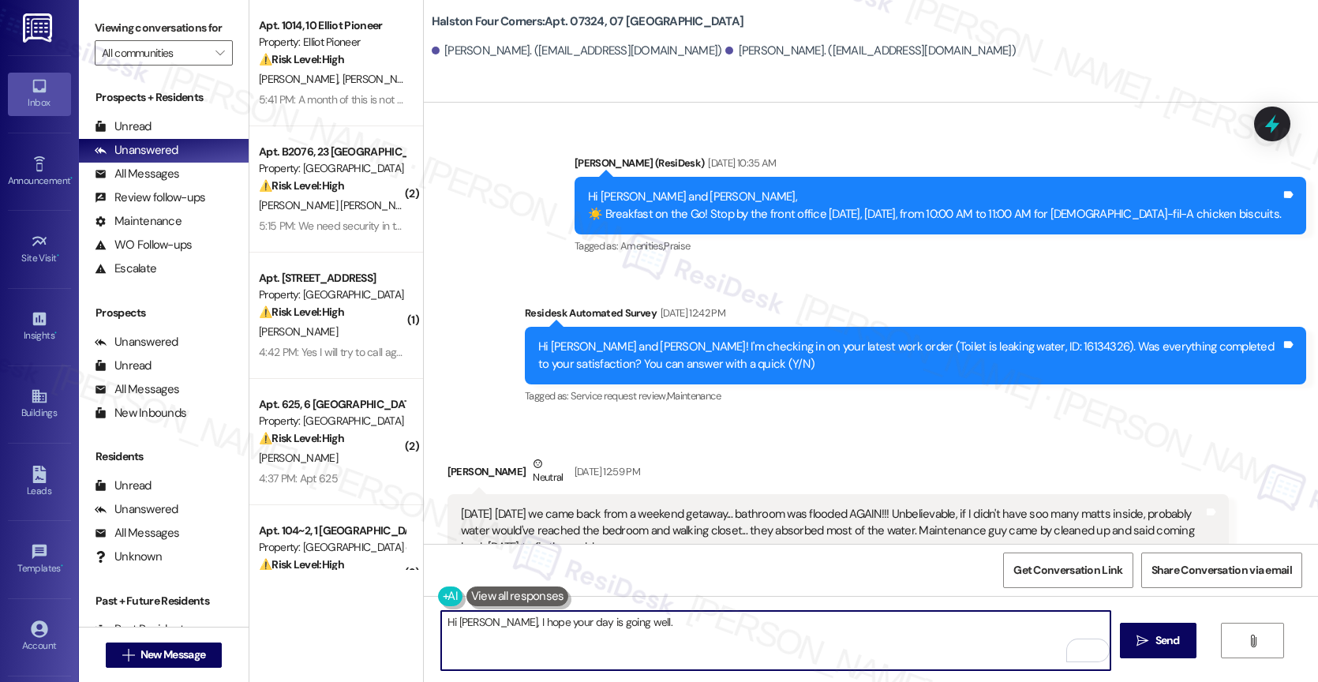
scroll to position [24602, 0]
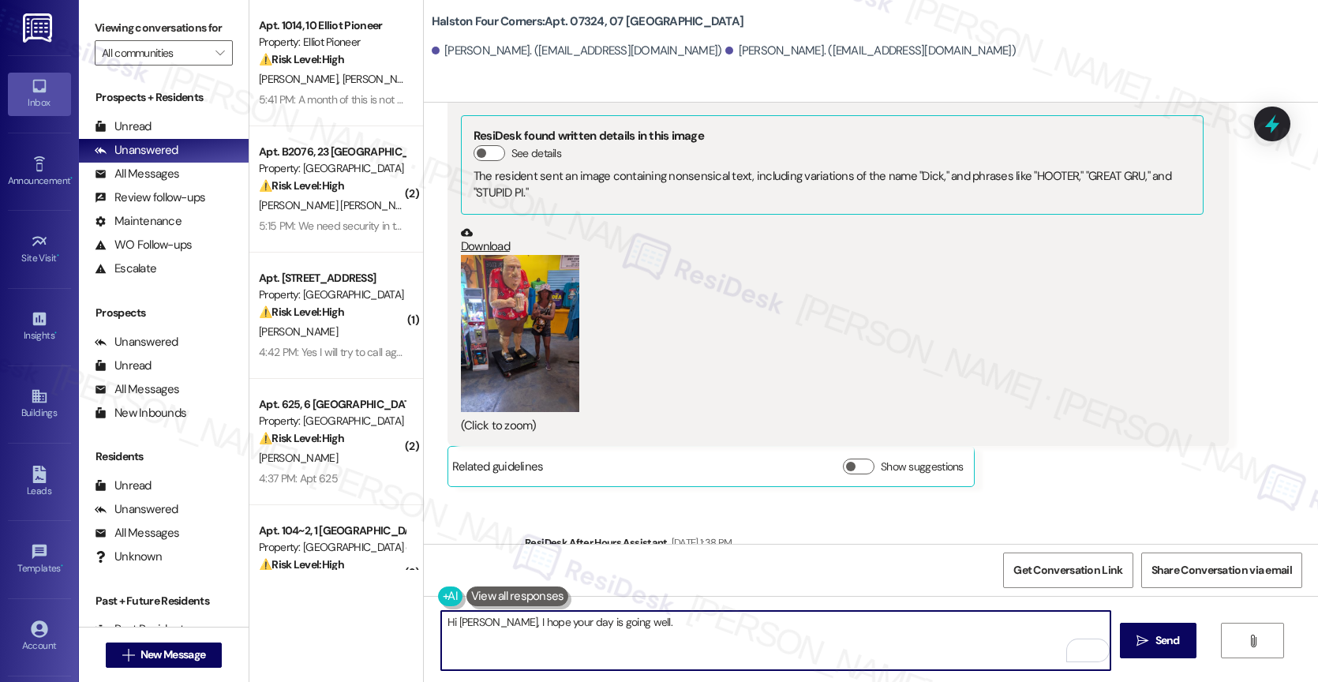
click at [624, 629] on textarea "Hi Libia, I hope your day is going well." at bounding box center [775, 640] width 669 height 59
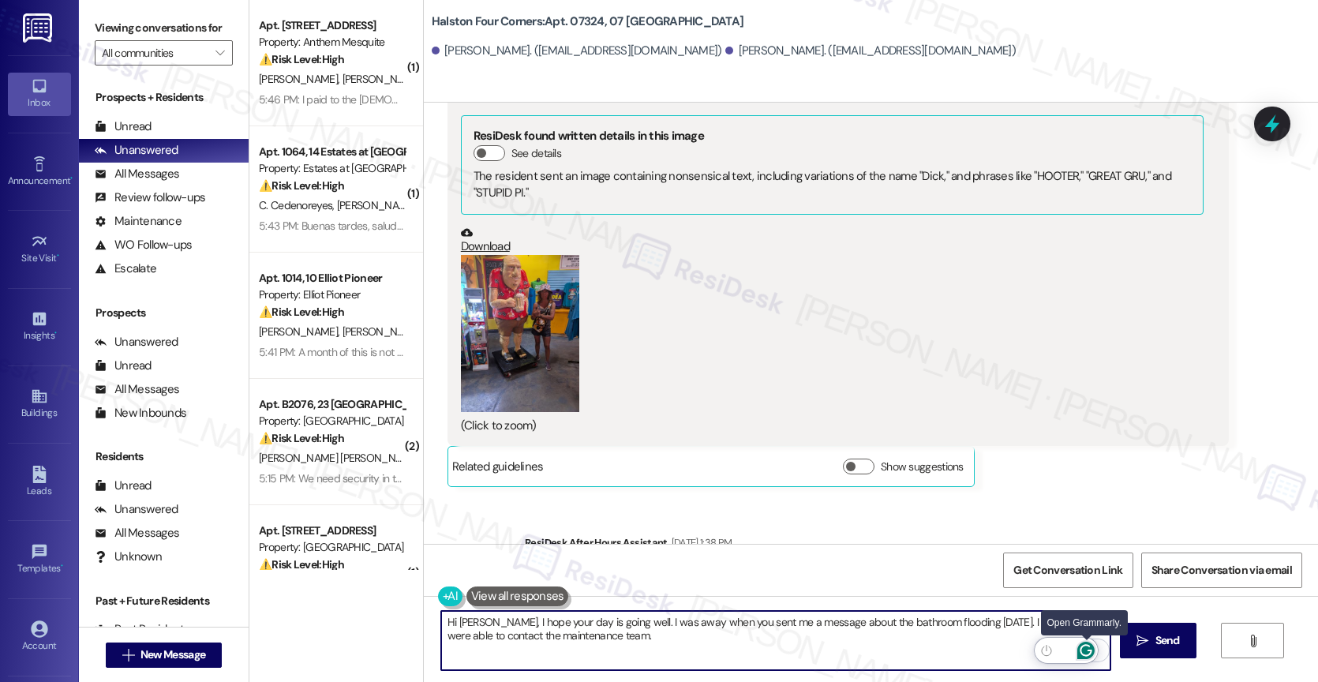
click at [1083, 646] on icon "Open Grammarly. 0 Suggestions." at bounding box center [1085, 650] width 17 height 17
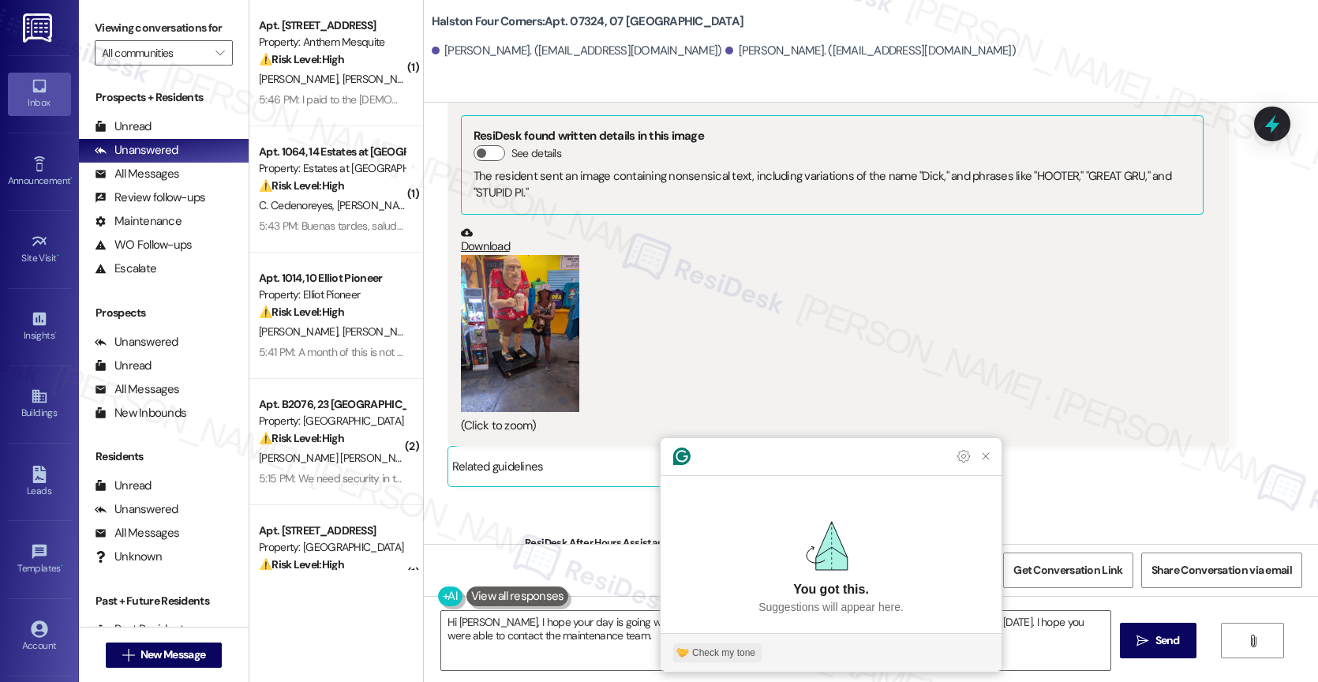
click at [726, 647] on div "Check my tone" at bounding box center [723, 652] width 63 height 14
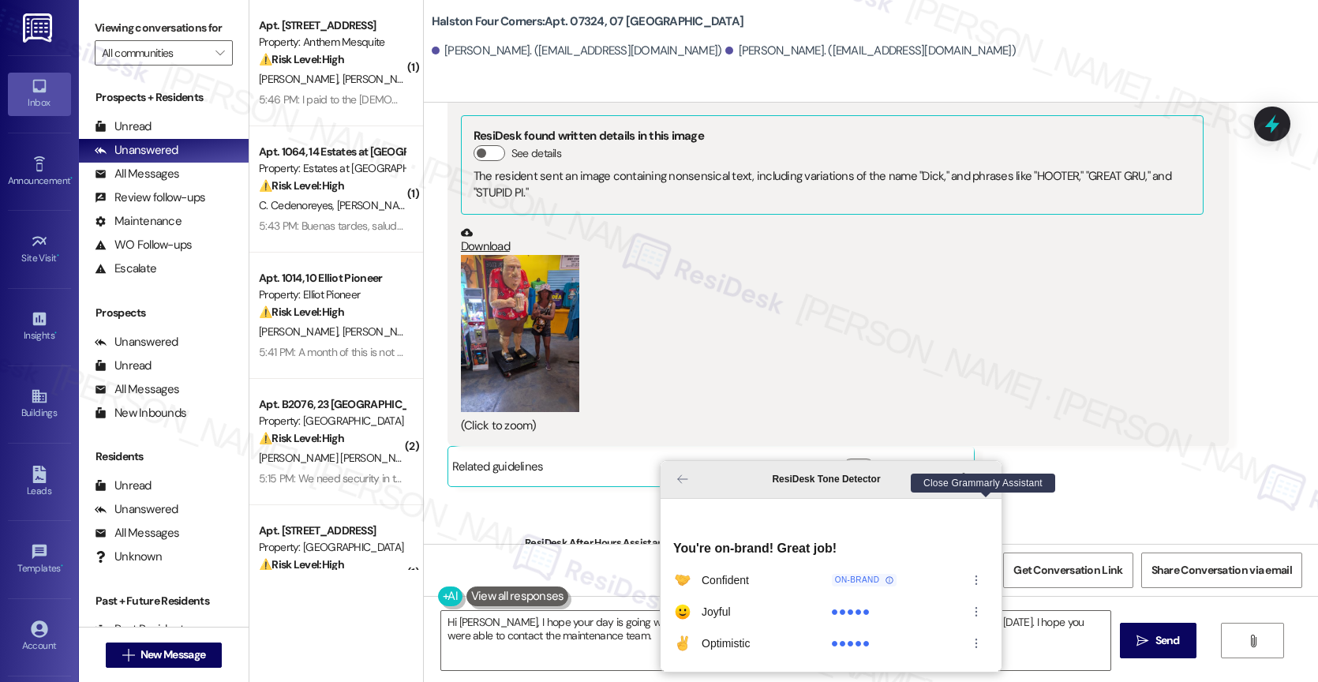
click at [988, 485] on icon "Close Grammarly Assistant" at bounding box center [985, 479] width 13 height 13
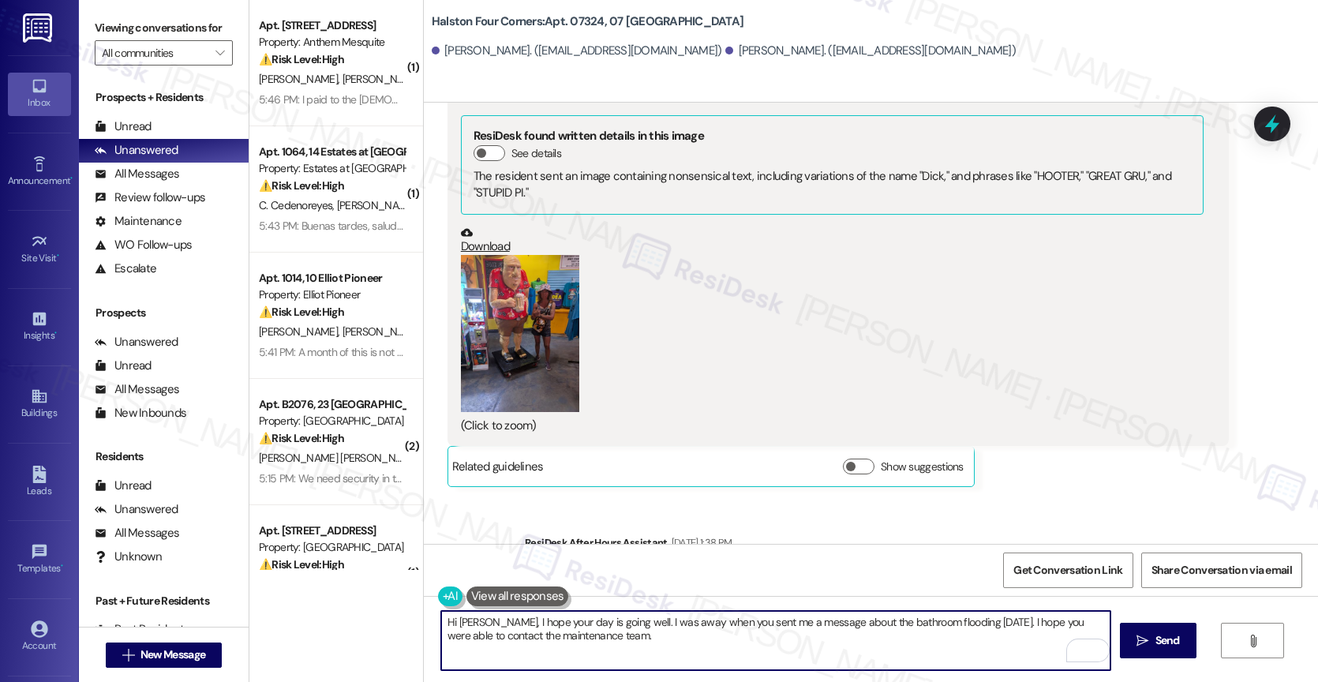
click at [649, 643] on textarea "Hi Libia, I hope your day is going well. I was away when you sent me a message …" at bounding box center [775, 640] width 669 height 59
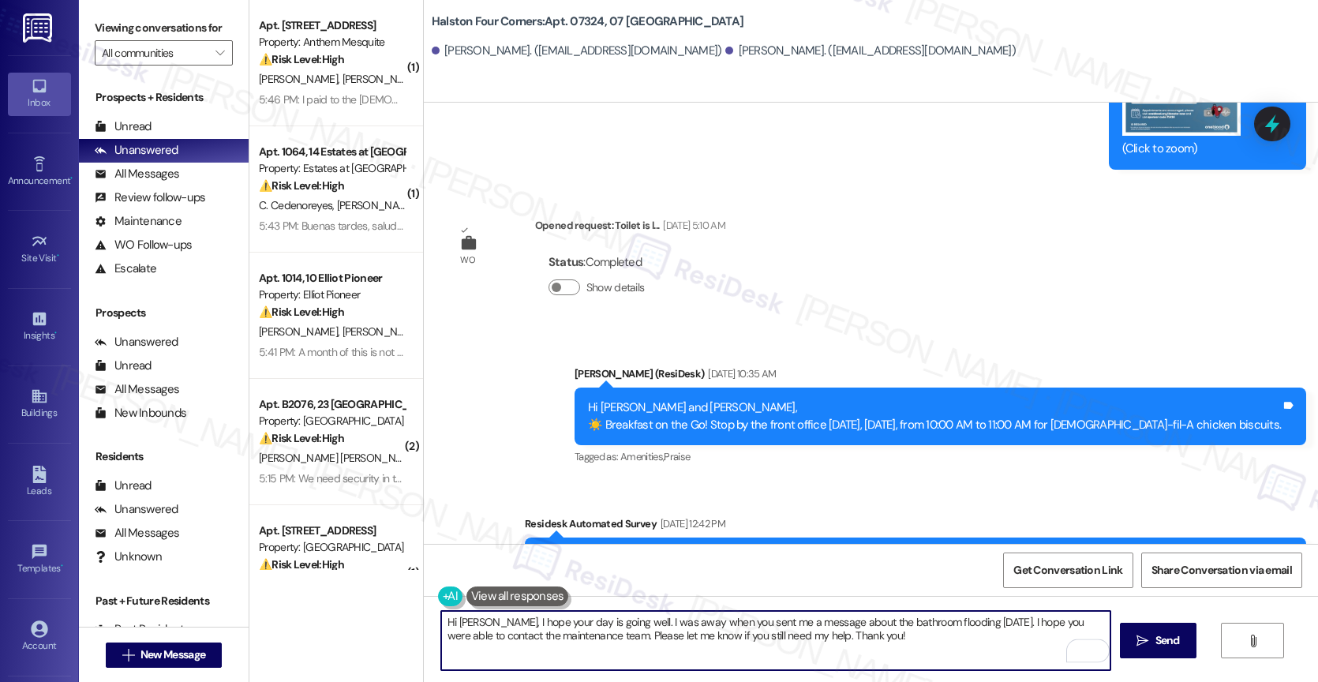
scroll to position [23648, 0]
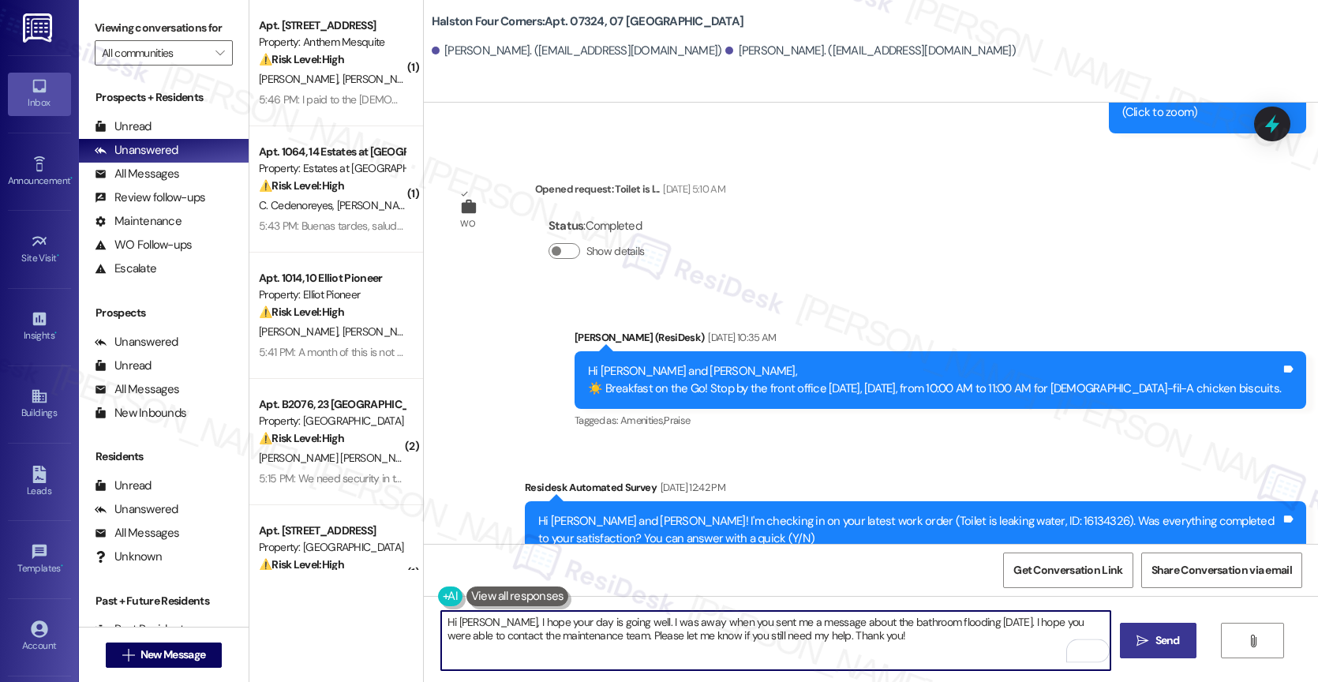
type textarea "Hi Libia, I hope your day is going well. I was away when you sent me a message …"
click at [1155, 635] on span "Send" at bounding box center [1167, 640] width 24 height 17
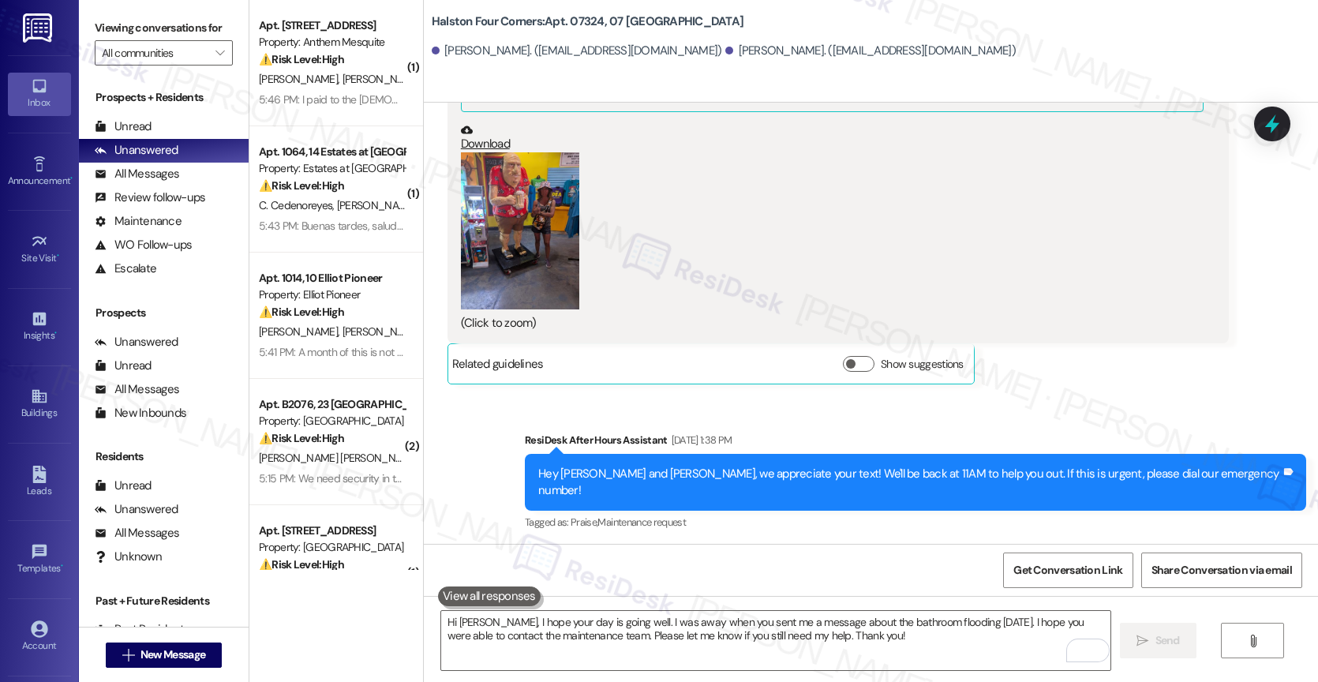
scroll to position [24729, 0]
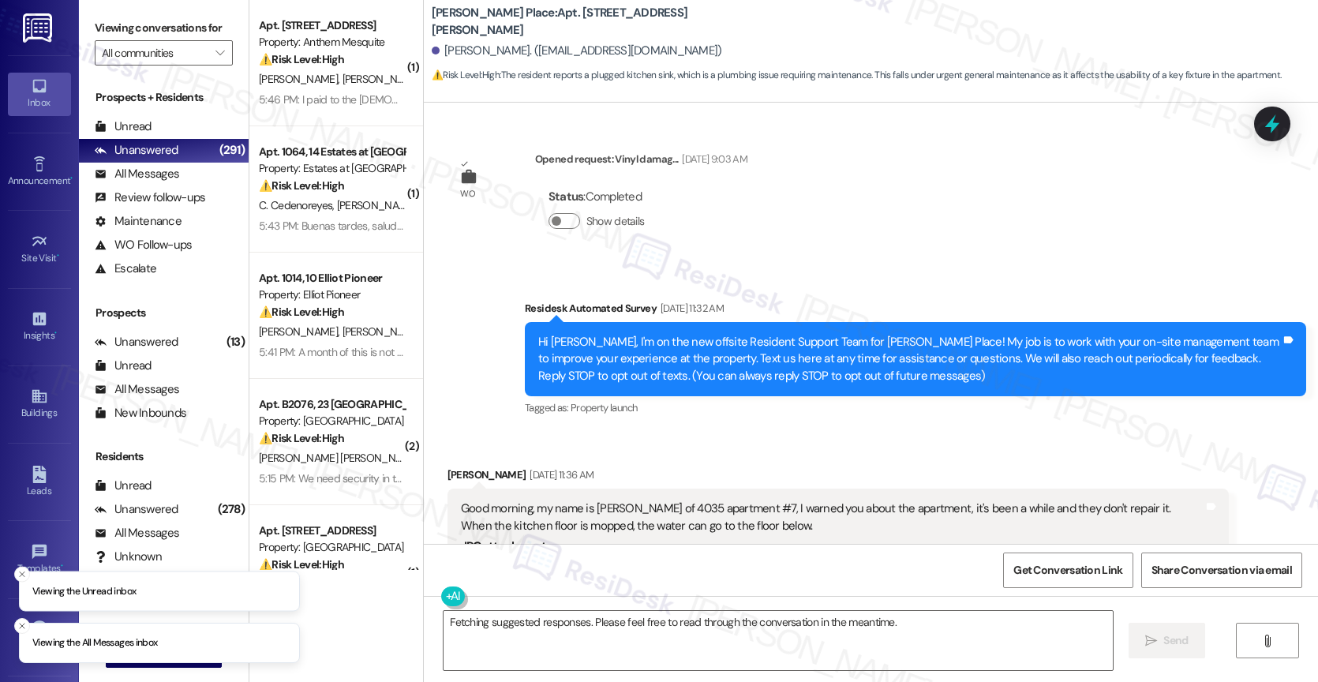
scroll to position [32272, 0]
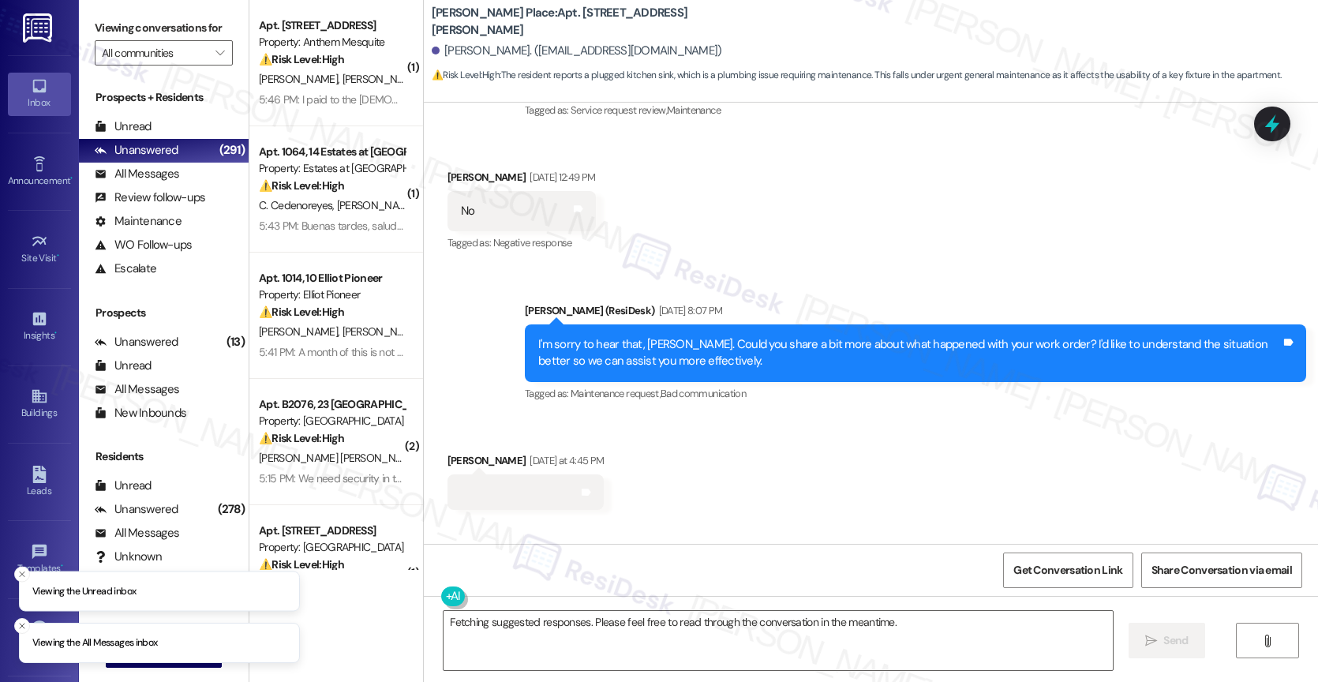
click at [768, 417] on div "Received via SMS [PERSON_NAME] [DATE] at 4:45 PM Tags and notes Received via SM…" at bounding box center [871, 589] width 894 height 344
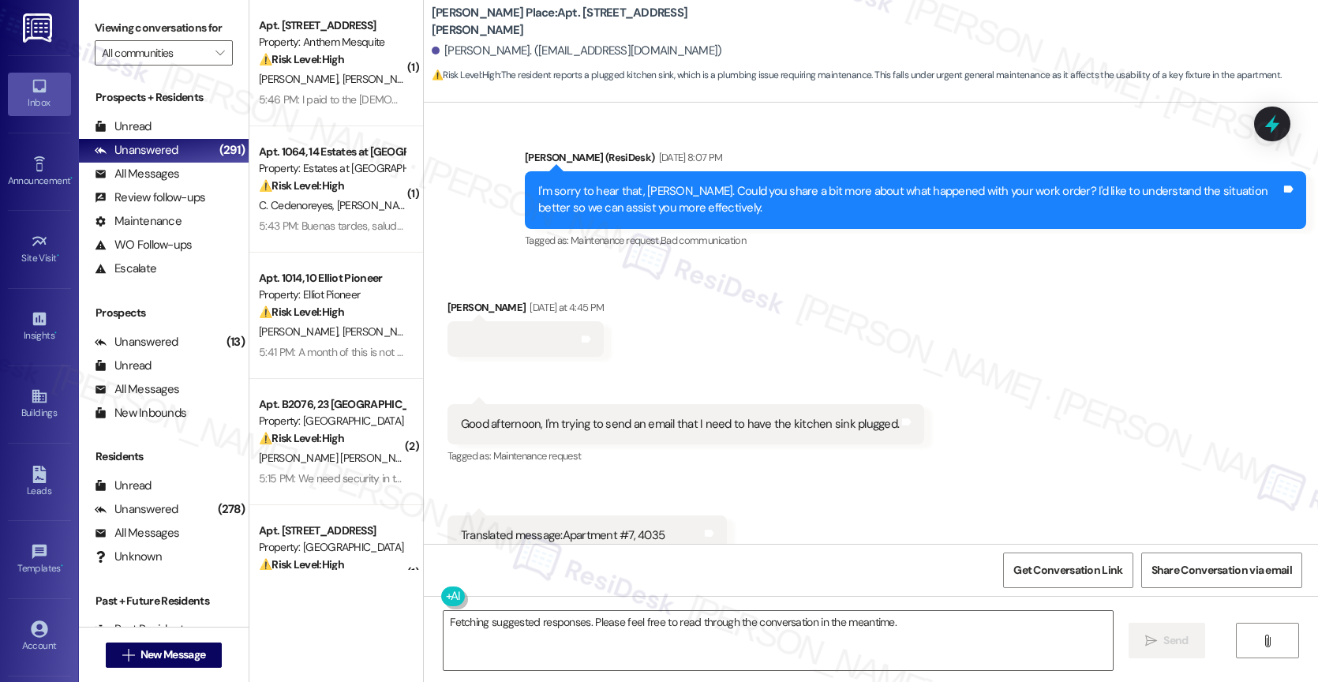
scroll to position [32472, 0]
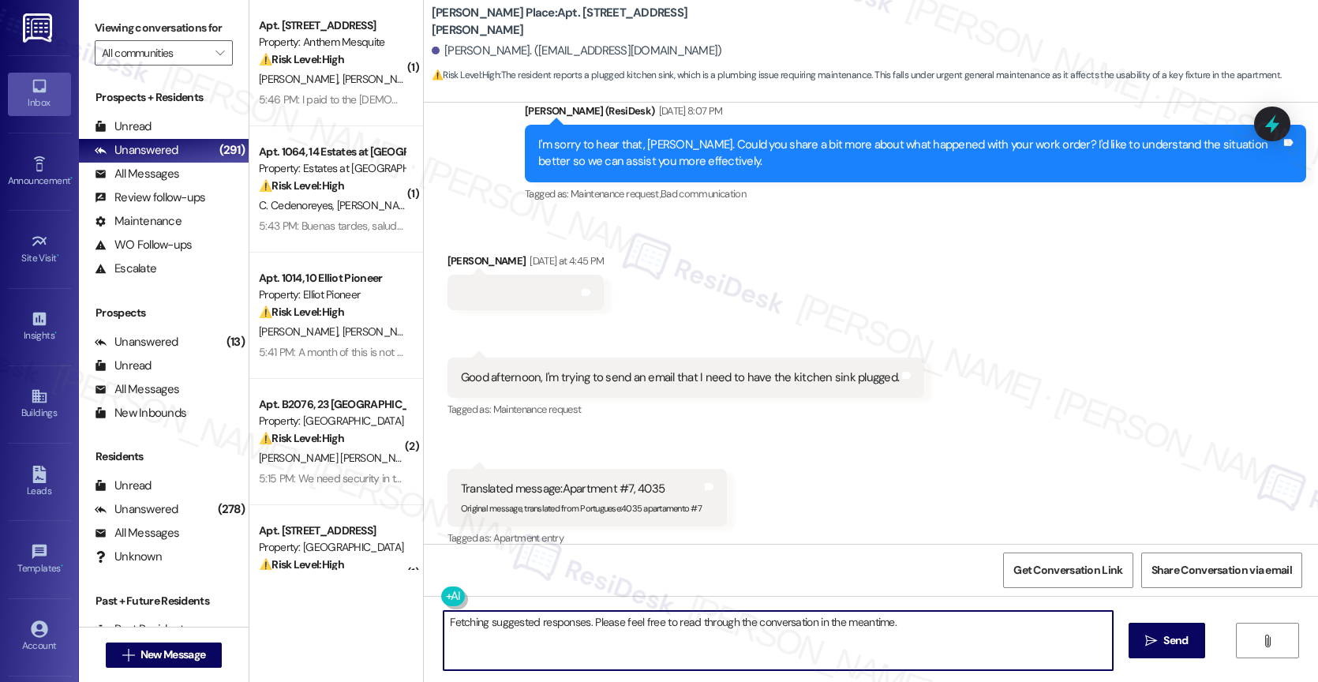
click at [558, 644] on textarea "Fetching suggested responses. Please feel free to read through the conversation…" at bounding box center [777, 640] width 669 height 59
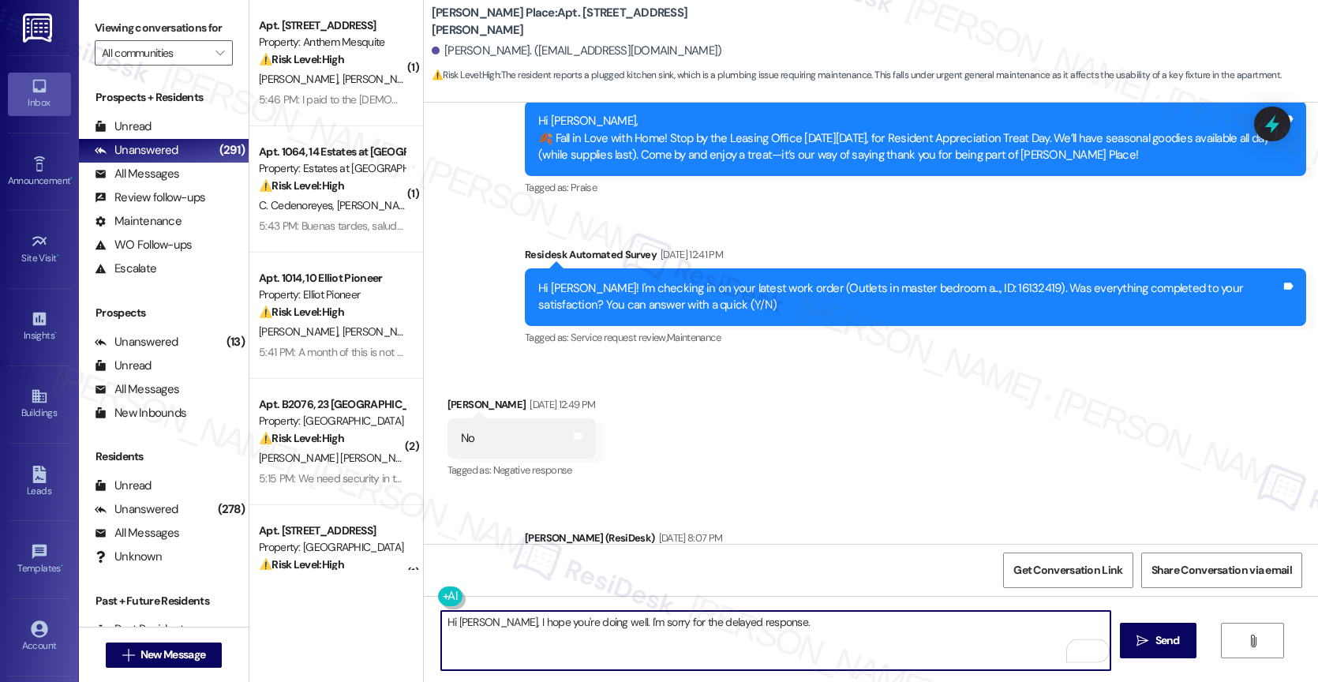
scroll to position [32065, 0]
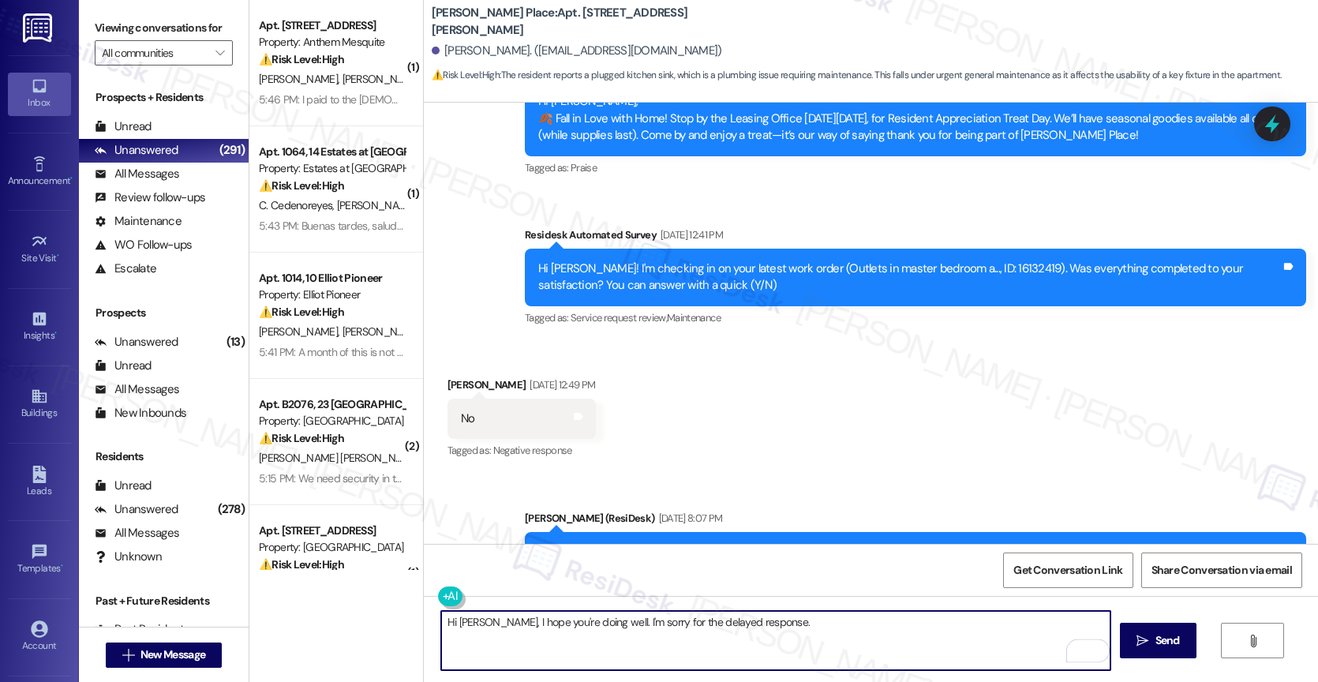
type textarea "Hi [PERSON_NAME], I hope you're doing well. I'm sorry for the delayed response."
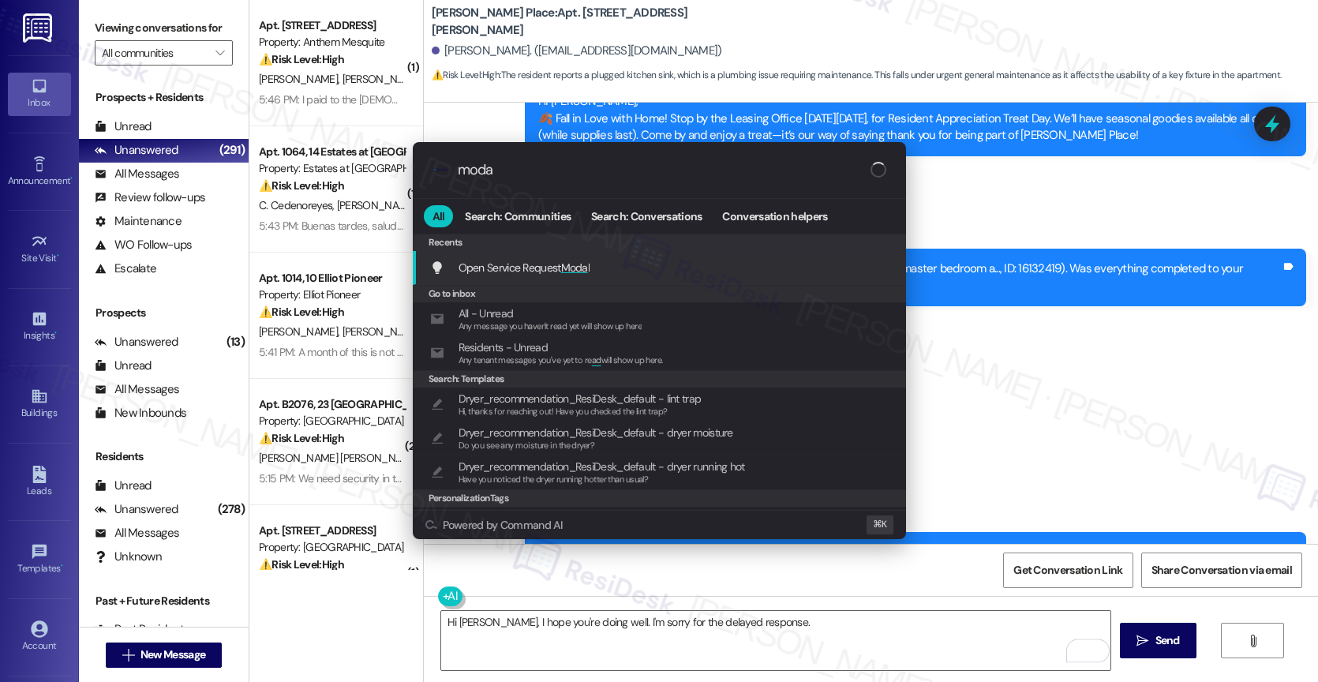
type input "modal"
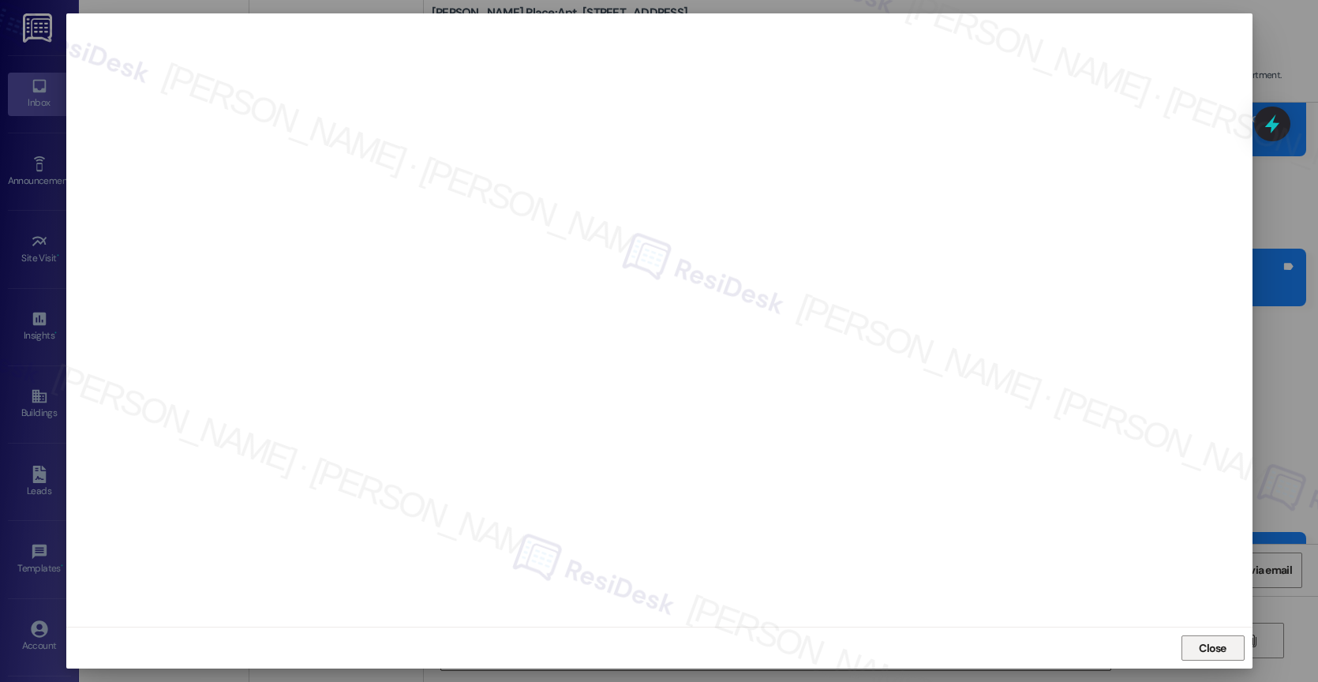
click at [1209, 640] on span "Close" at bounding box center [1213, 648] width 28 height 17
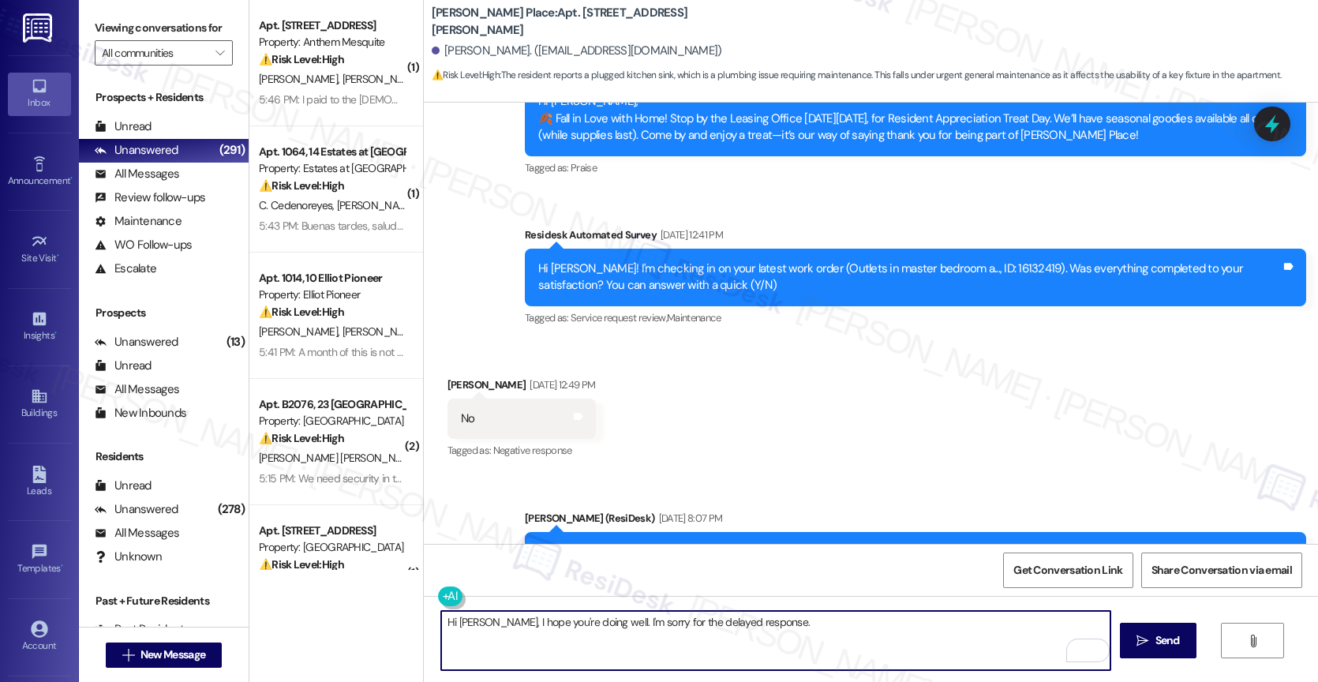
click at [791, 631] on textarea "Hi [PERSON_NAME], I hope you're doing well. I'm sorry for the delayed response." at bounding box center [775, 640] width 669 height 59
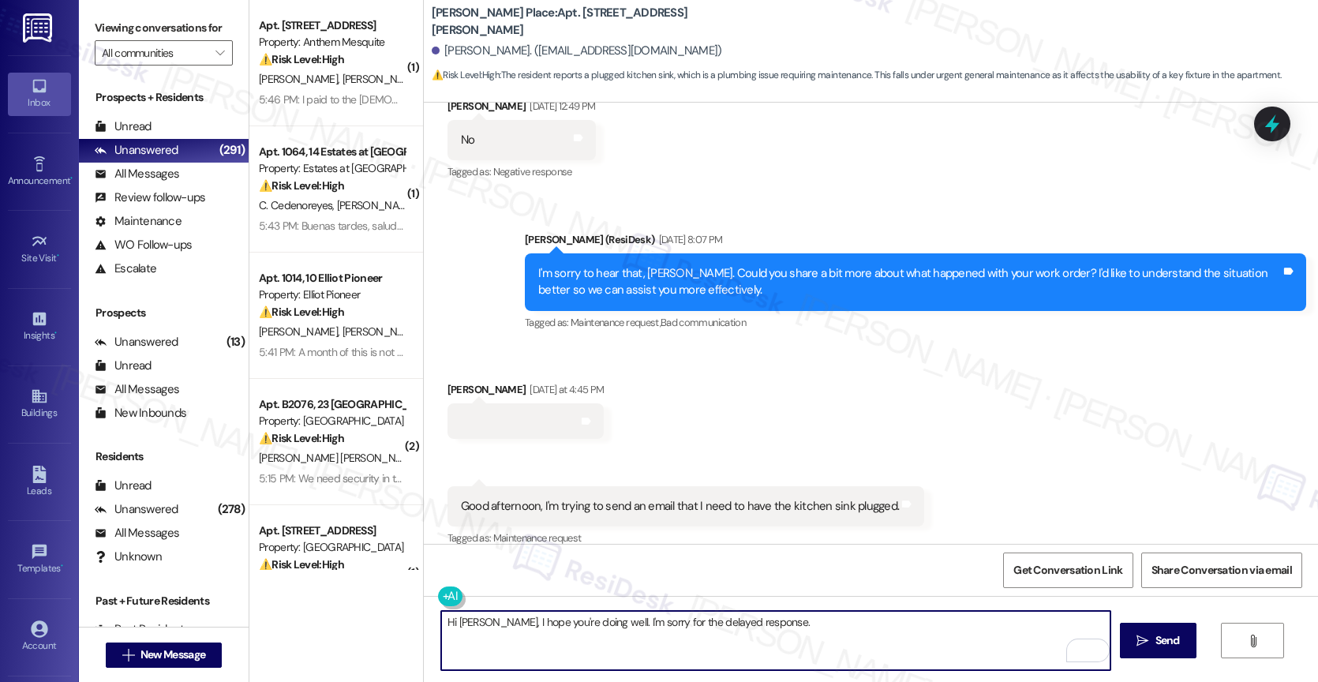
scroll to position [32382, 0]
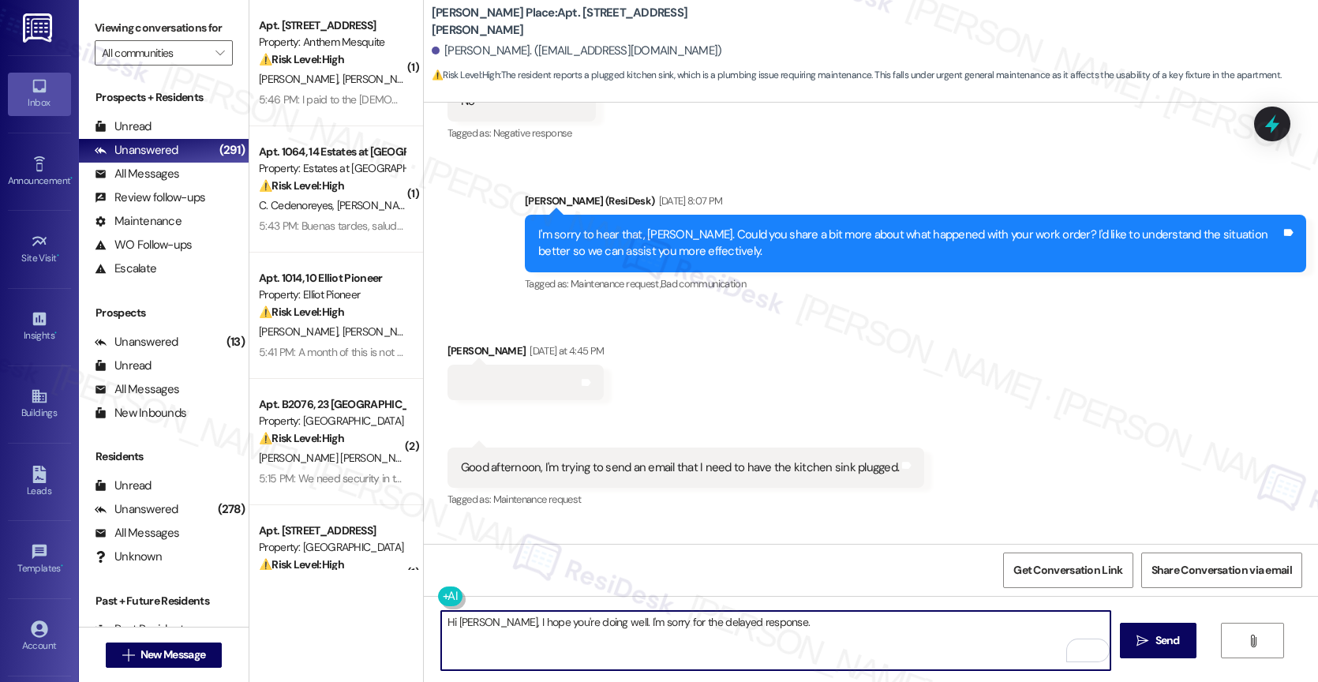
click at [787, 627] on textarea "Hi [PERSON_NAME], I hope you're doing well. I'm sorry for the delayed response." at bounding box center [775, 640] width 669 height 59
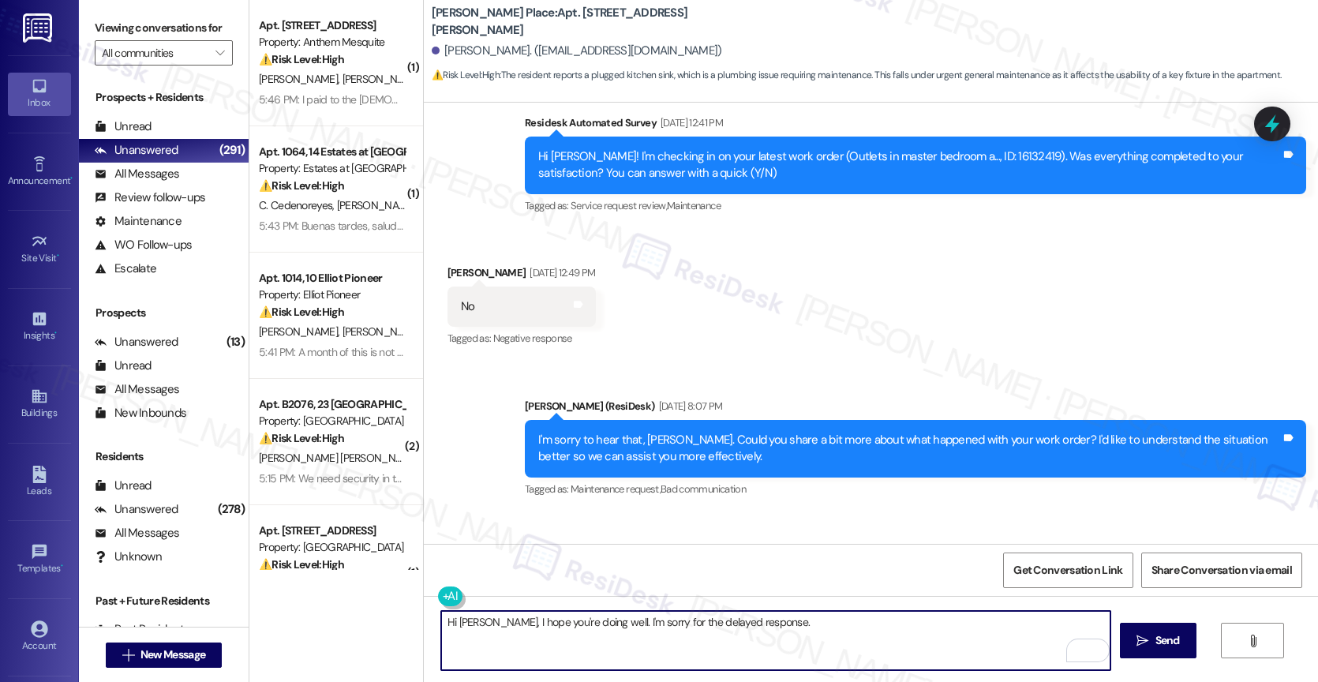
scroll to position [32532, 0]
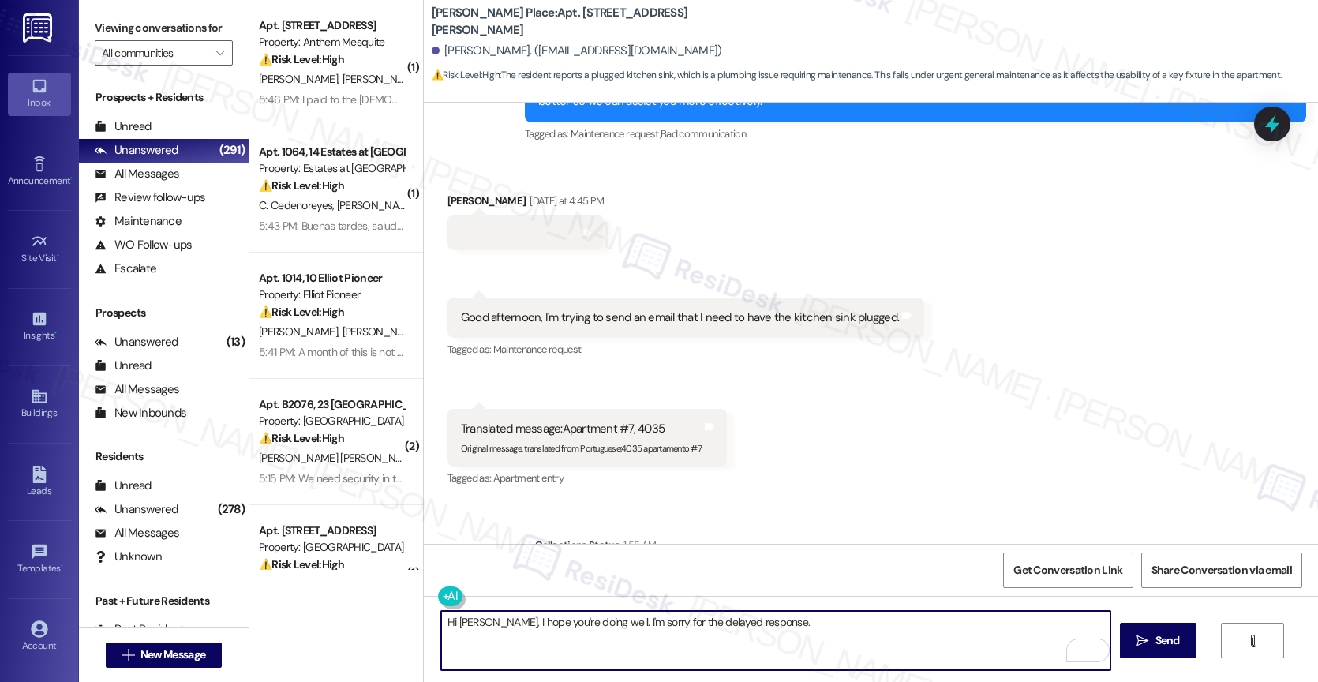
click at [802, 620] on textarea "Hi [PERSON_NAME], I hope you're doing well. I'm sorry for the delayed response." at bounding box center [775, 640] width 669 height 59
type textarea "Hi [PERSON_NAME], I hope you're doing well. I'm sorry for the delayed response.…"
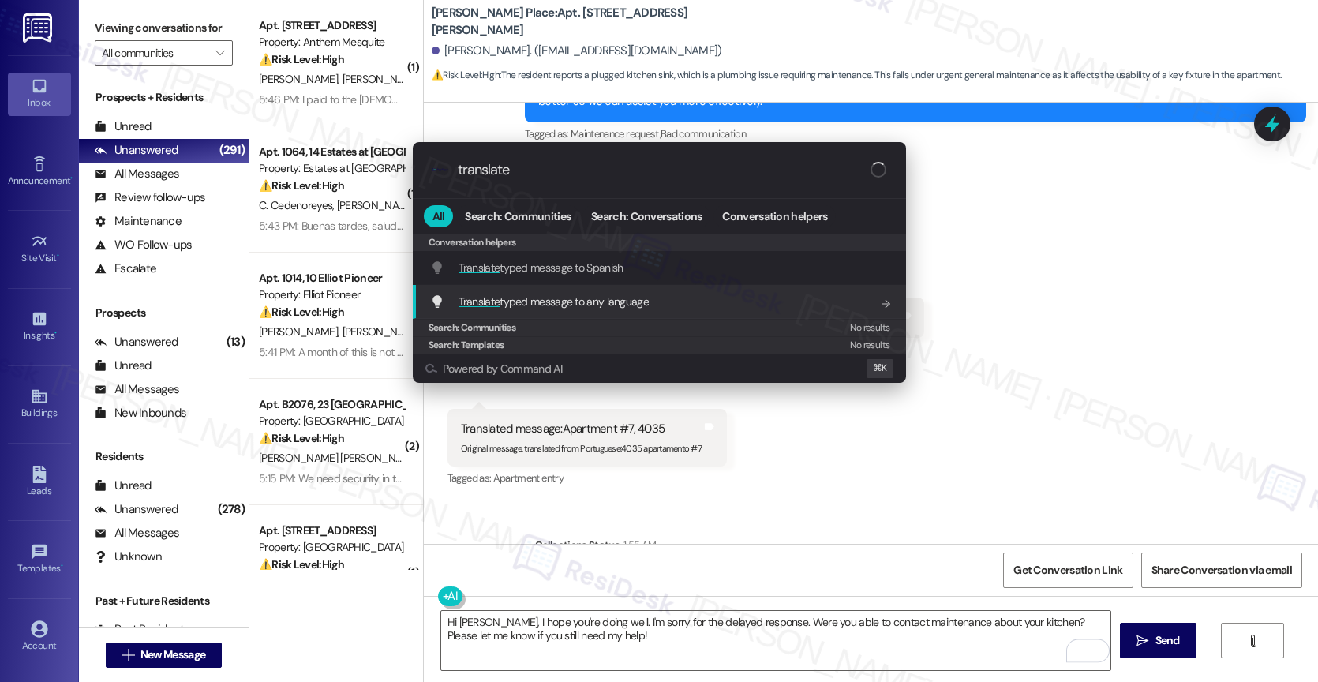
type input "translate"
click at [596, 304] on span "Translate typed message to any language" at bounding box center [553, 301] width 190 height 14
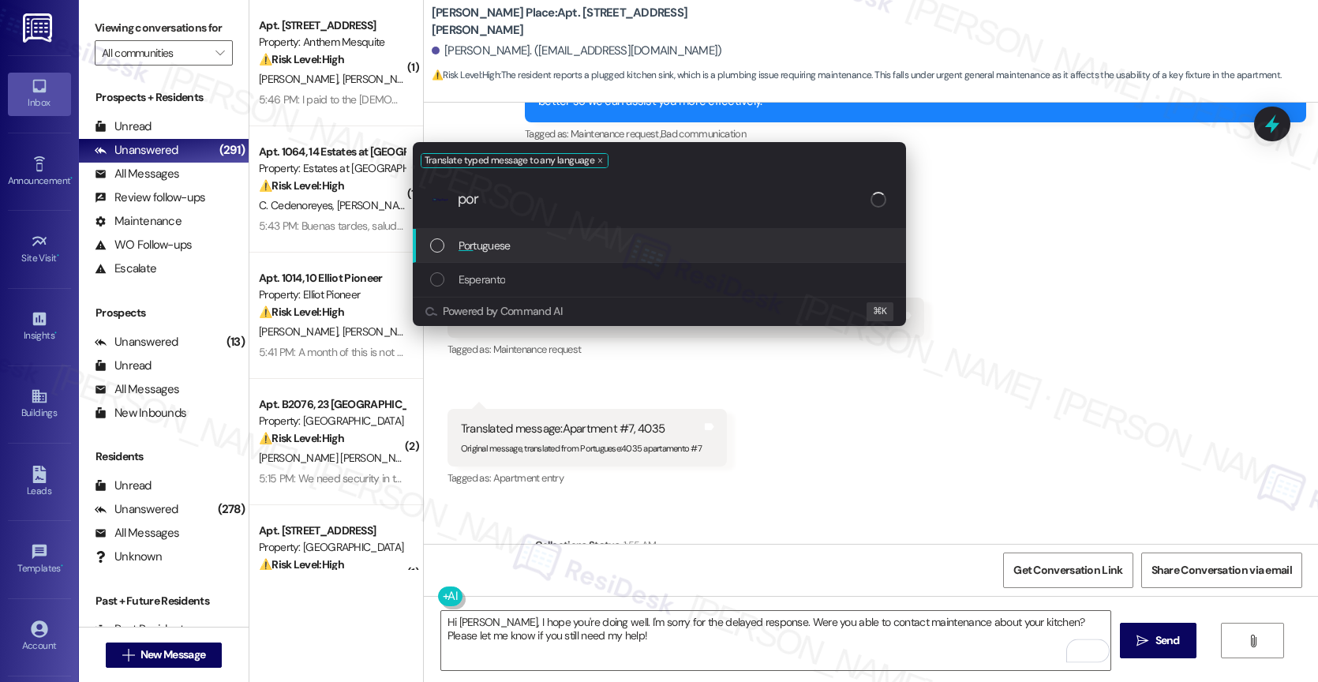
type input "por"
click at [511, 241] on div "Por tuguese" at bounding box center [661, 245] width 462 height 17
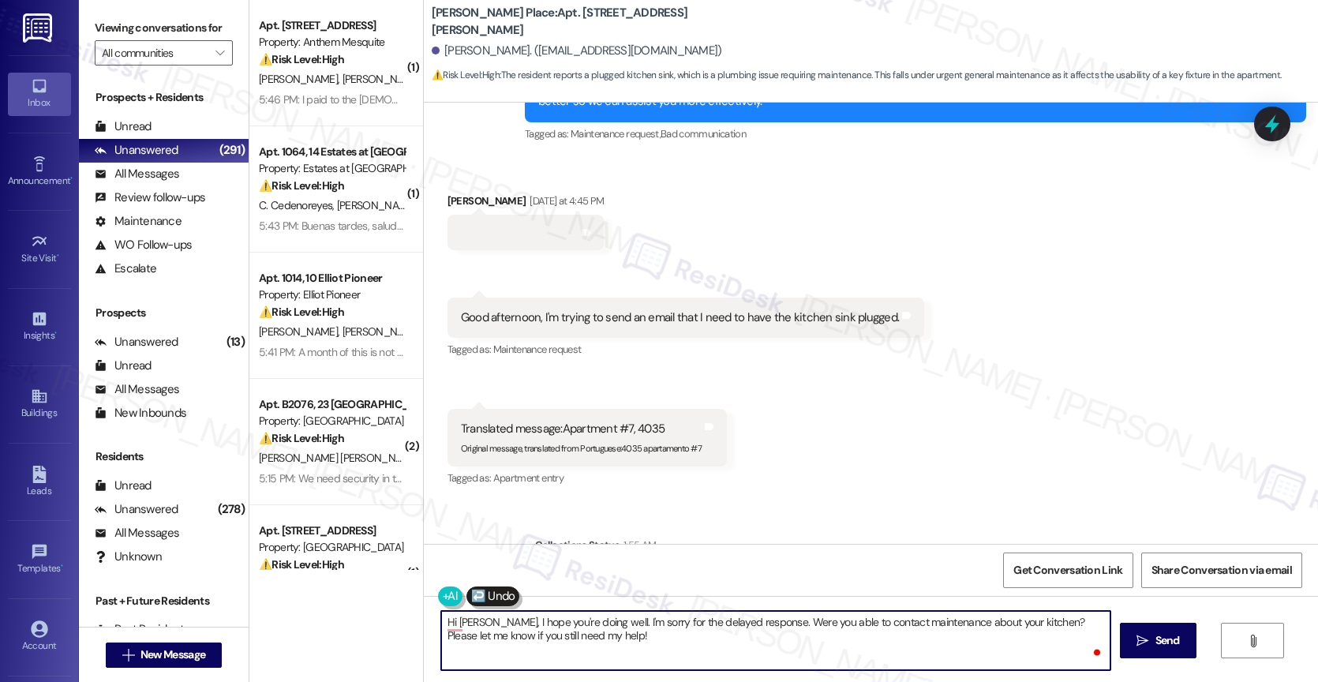
scroll to position [4, 0]
drag, startPoint x: 722, startPoint y: 633, endPoint x: 736, endPoint y: 677, distance: 46.4
click at [736, 677] on div "[PERSON_NAME] [PERSON_NAME], espero que esteja bem. Peço desculpas pela respost…" at bounding box center [871, 655] width 894 height 118
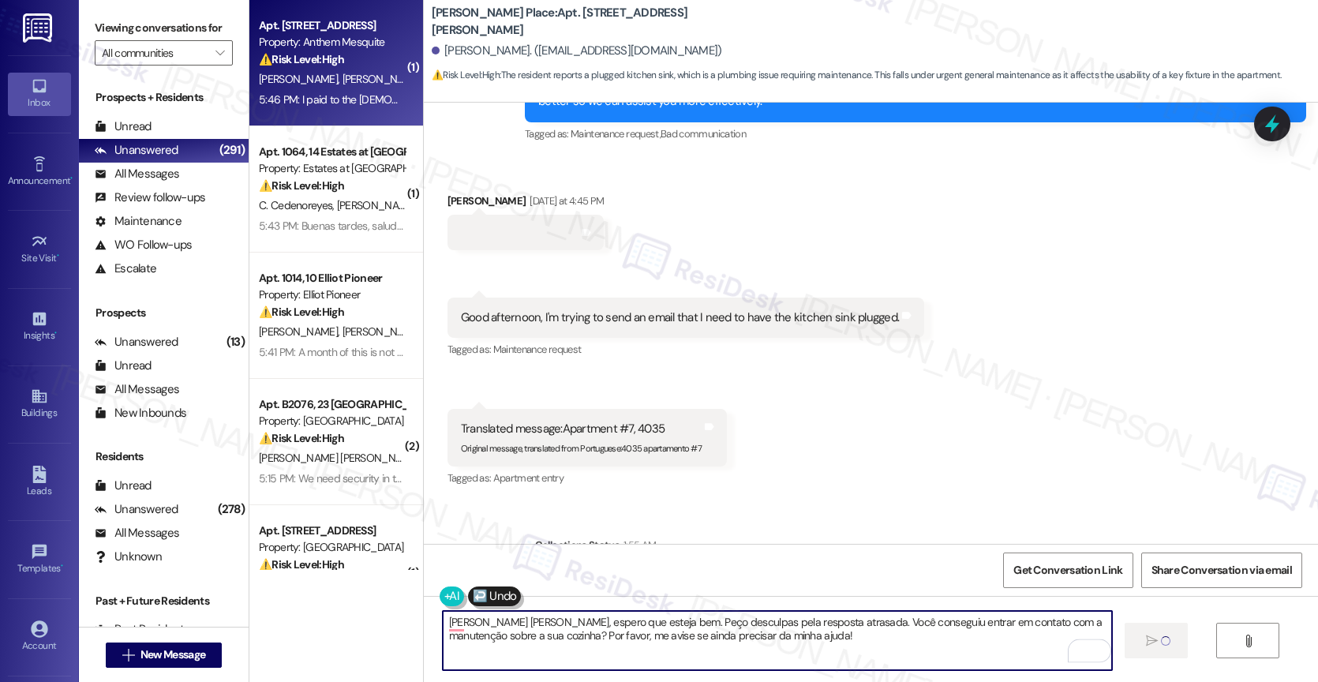
type textarea "[PERSON_NAME] [PERSON_NAME], espero que esteja bem. Peço desculpas pela respost…"
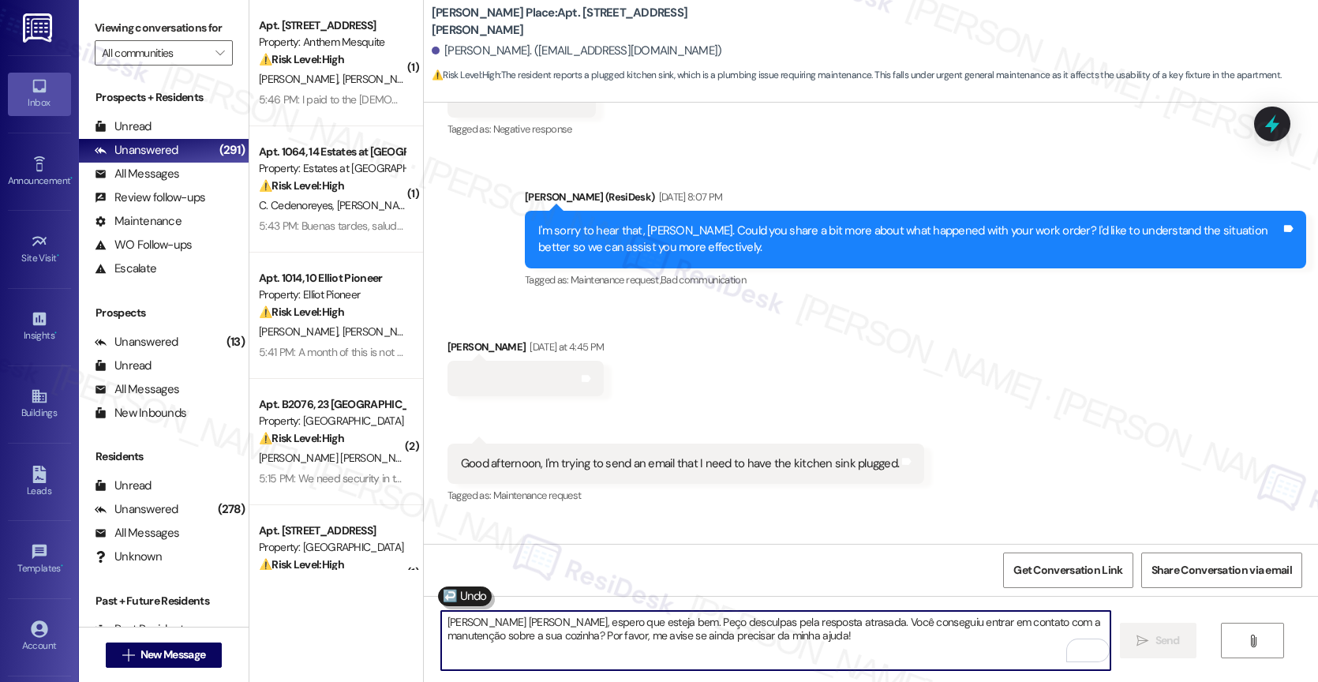
scroll to position [32659, 0]
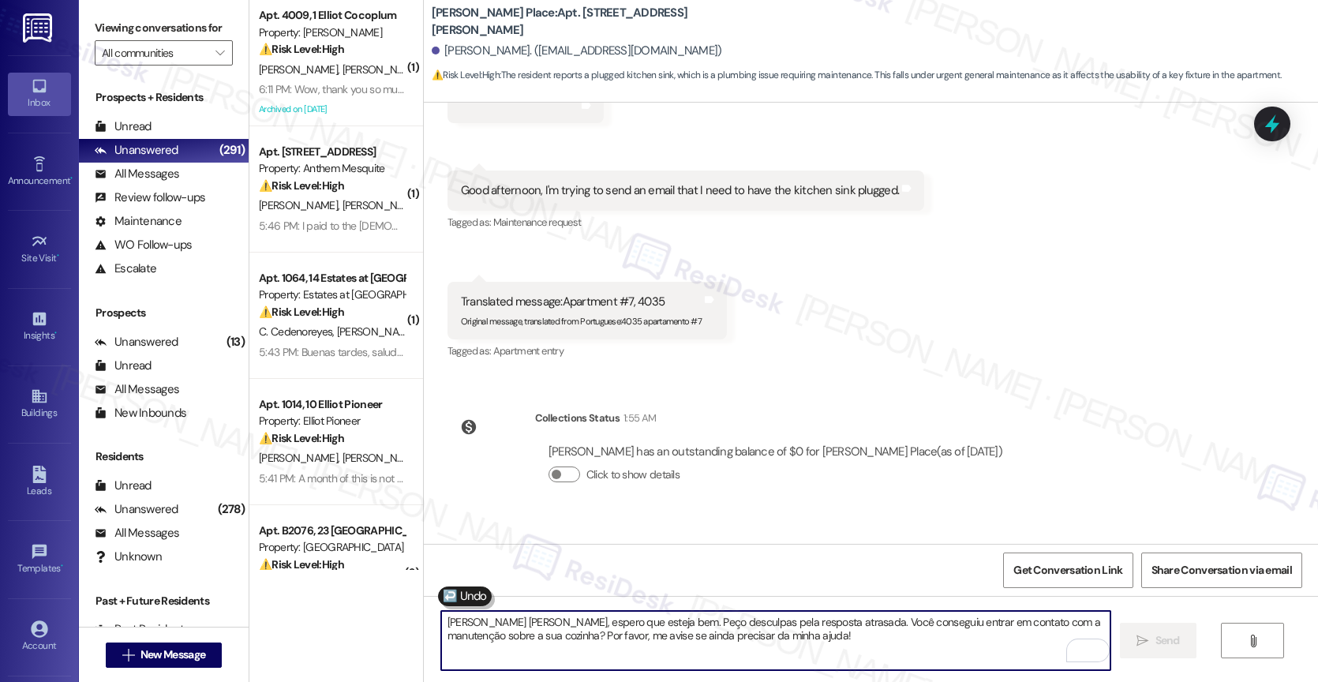
click at [605, 643] on textarea "[PERSON_NAME] [PERSON_NAME], espero que esteja bem. Peço desculpas pela respost…" at bounding box center [775, 640] width 669 height 59
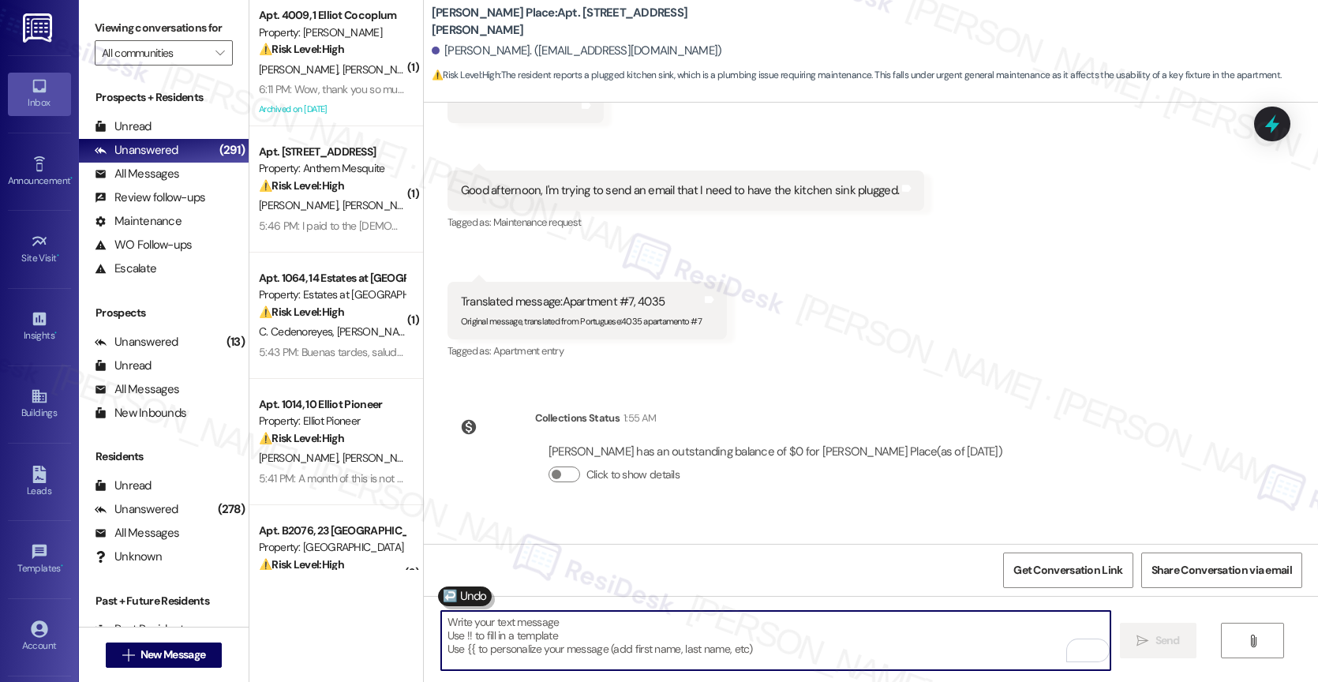
paste textarea "Hi @[PERSON_NAME].[PERSON_NAME], could you please add Birchstone to @[PERSON_NA…"
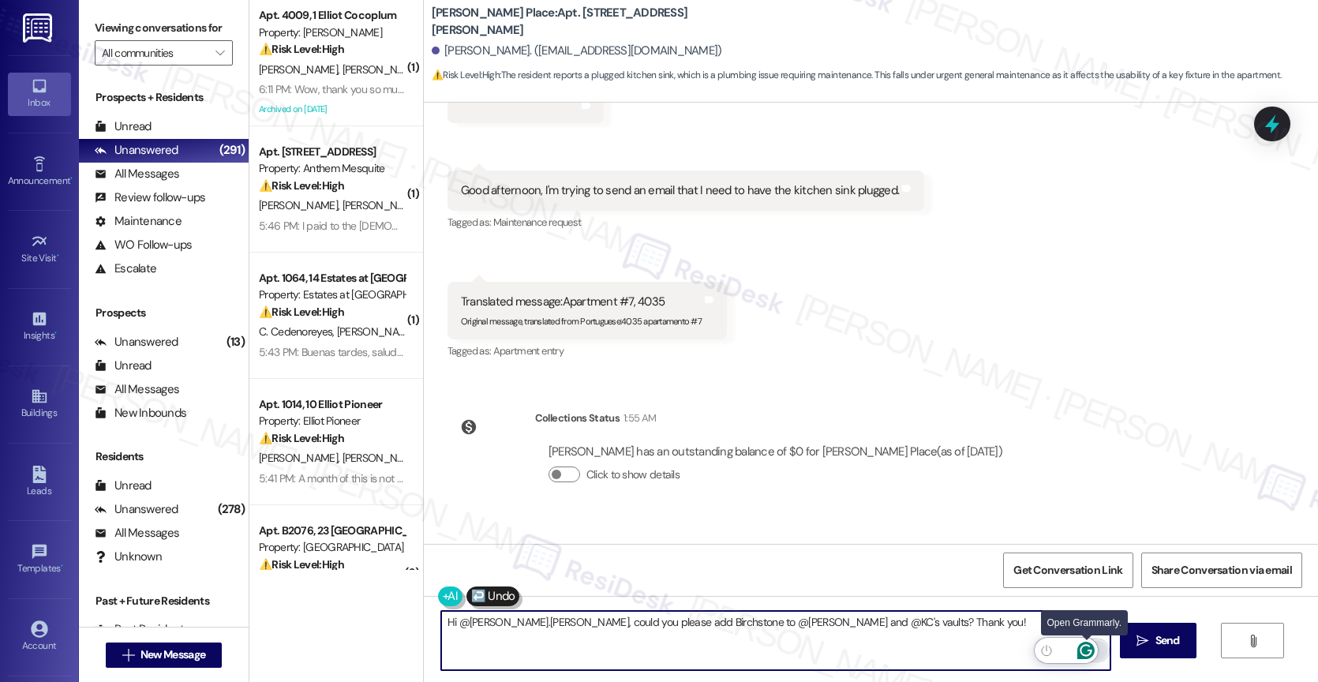
type textarea "Hi @[PERSON_NAME].[PERSON_NAME], could you please add Birchstone to @[PERSON_NA…"
click at [1089, 648] on icon "Open Grammarly. 0 Suggestions." at bounding box center [1085, 650] width 17 height 17
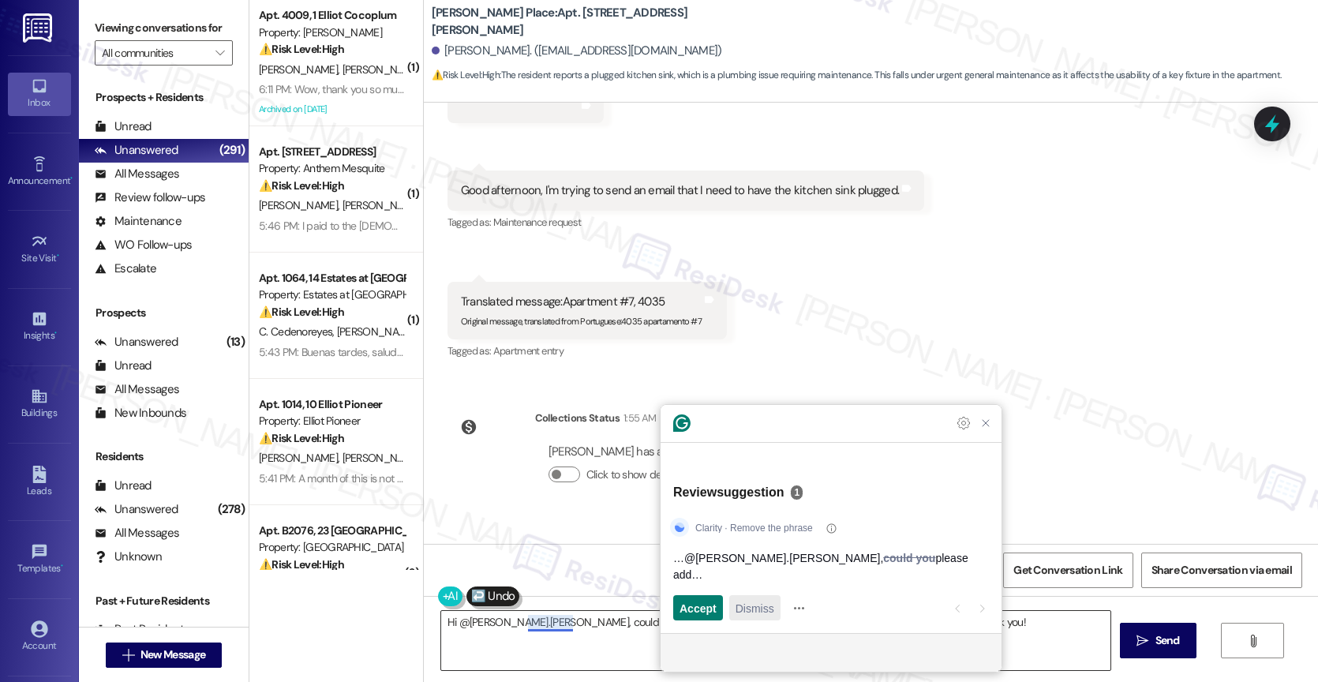
click at [757, 615] on span "Dismiss" at bounding box center [754, 608] width 39 height 17
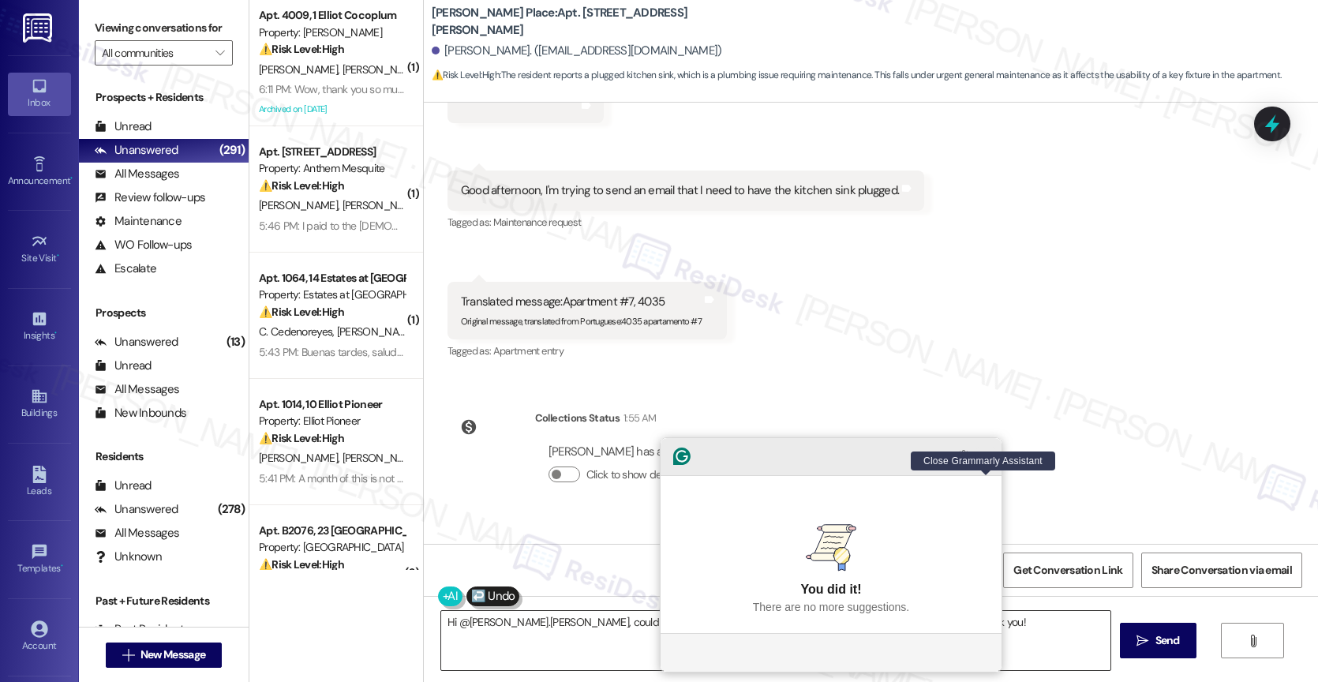
click at [989, 462] on icon "Close Grammarly Assistant" at bounding box center [985, 456] width 13 height 13
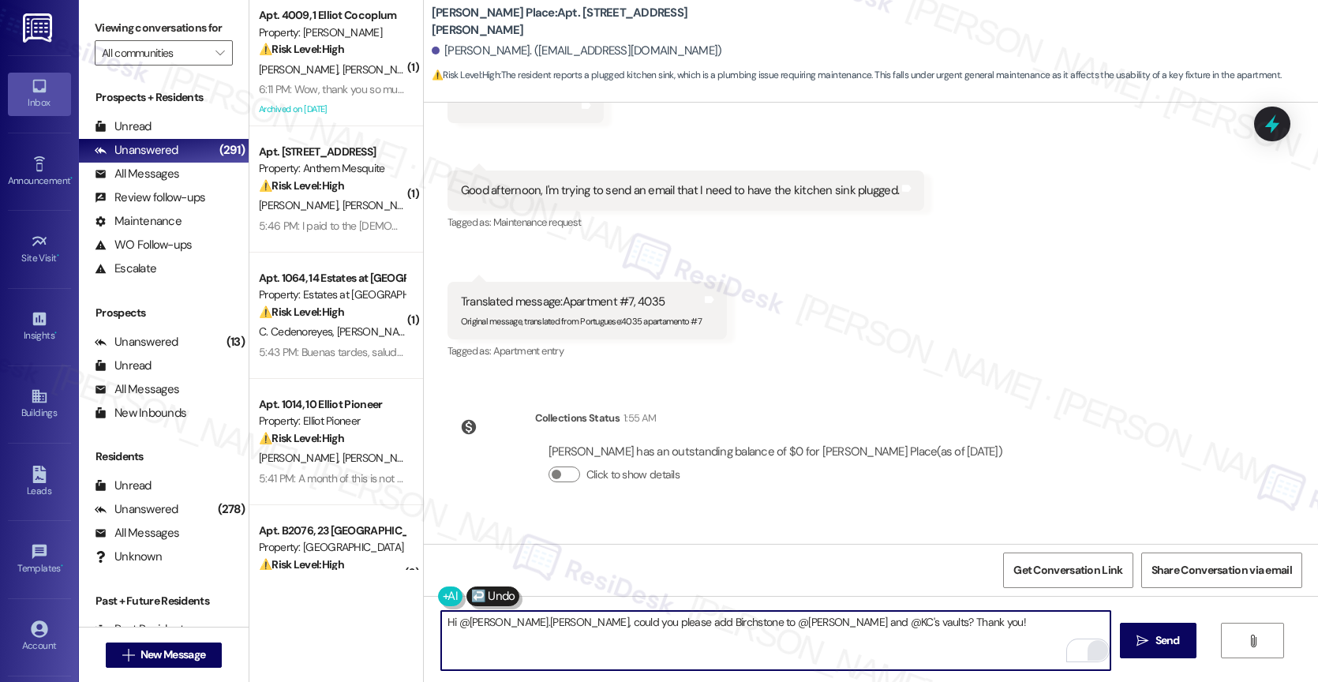
click at [592, 615] on textarea "Hi @[PERSON_NAME].[PERSON_NAME], could you please add Birchstone to @[PERSON_NA…" at bounding box center [775, 640] width 669 height 59
click at [592, 615] on textarea "Hi @jaime.wilson, could you please add Birchstone to @Nikkie and @KC's vaults? …" at bounding box center [775, 640] width 669 height 59
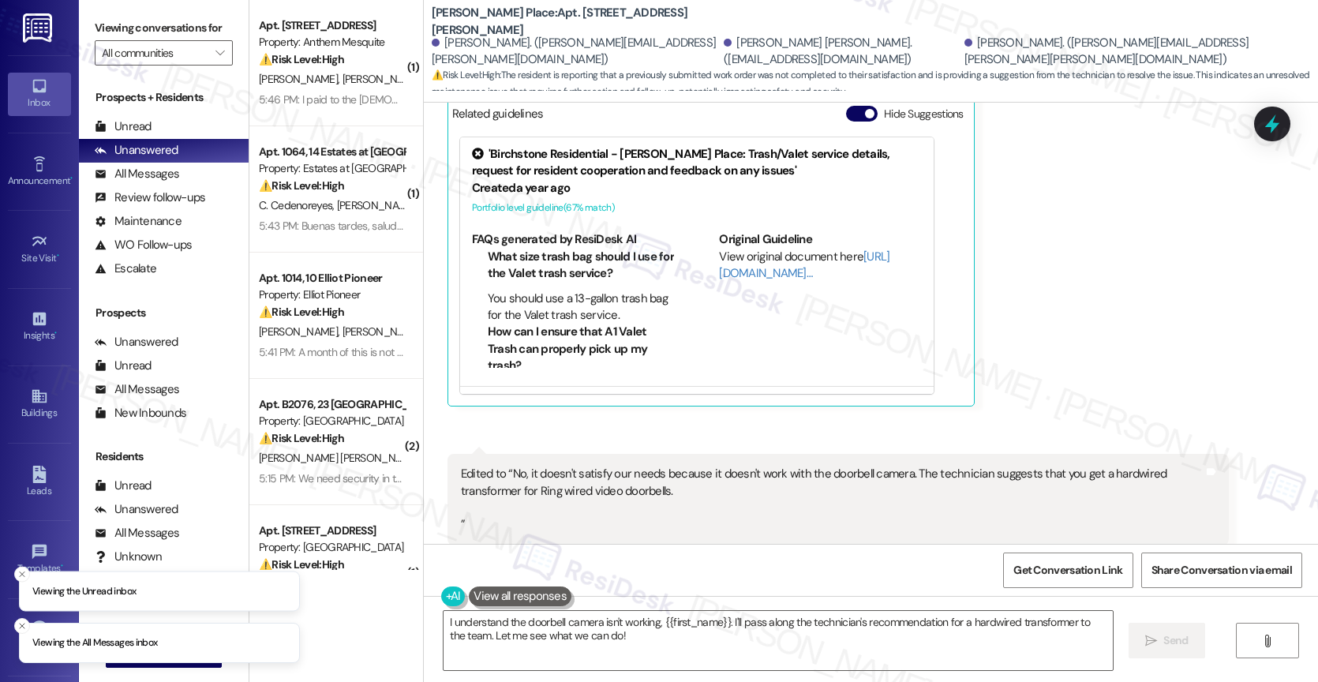
scroll to position [12798, 0]
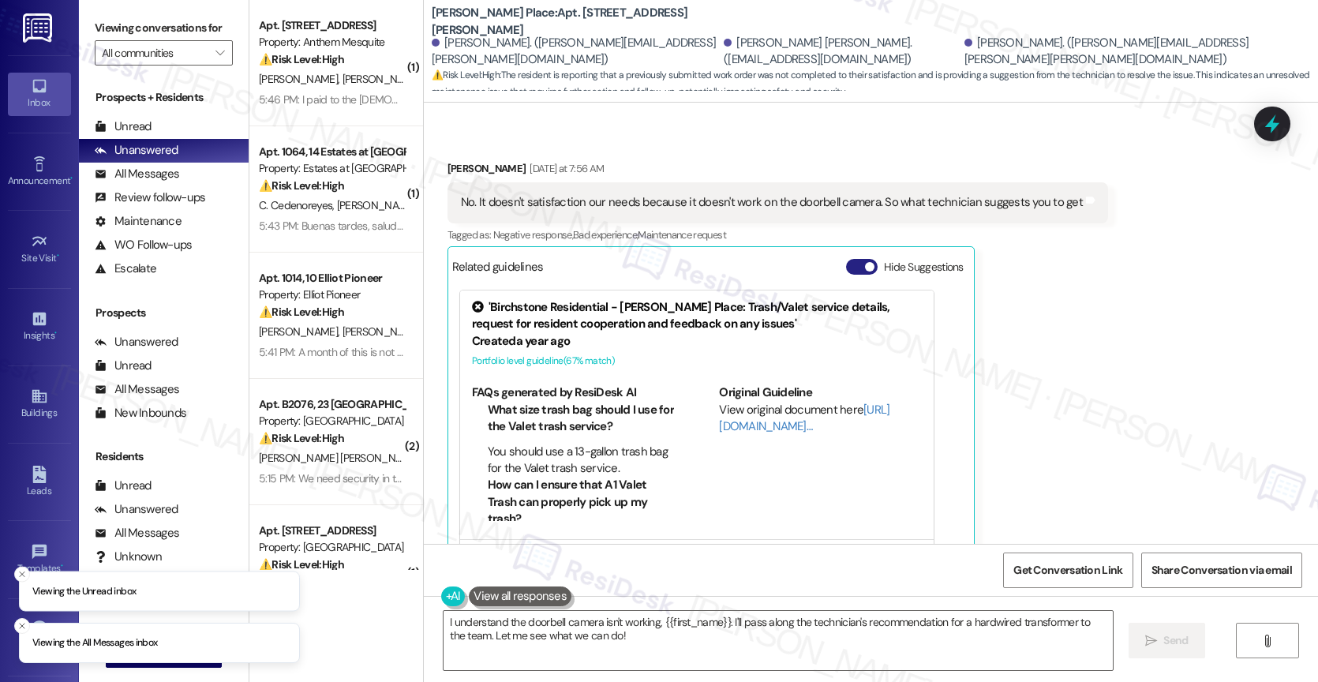
click at [847, 259] on button "Hide Suggestions" at bounding box center [862, 267] width 32 height 16
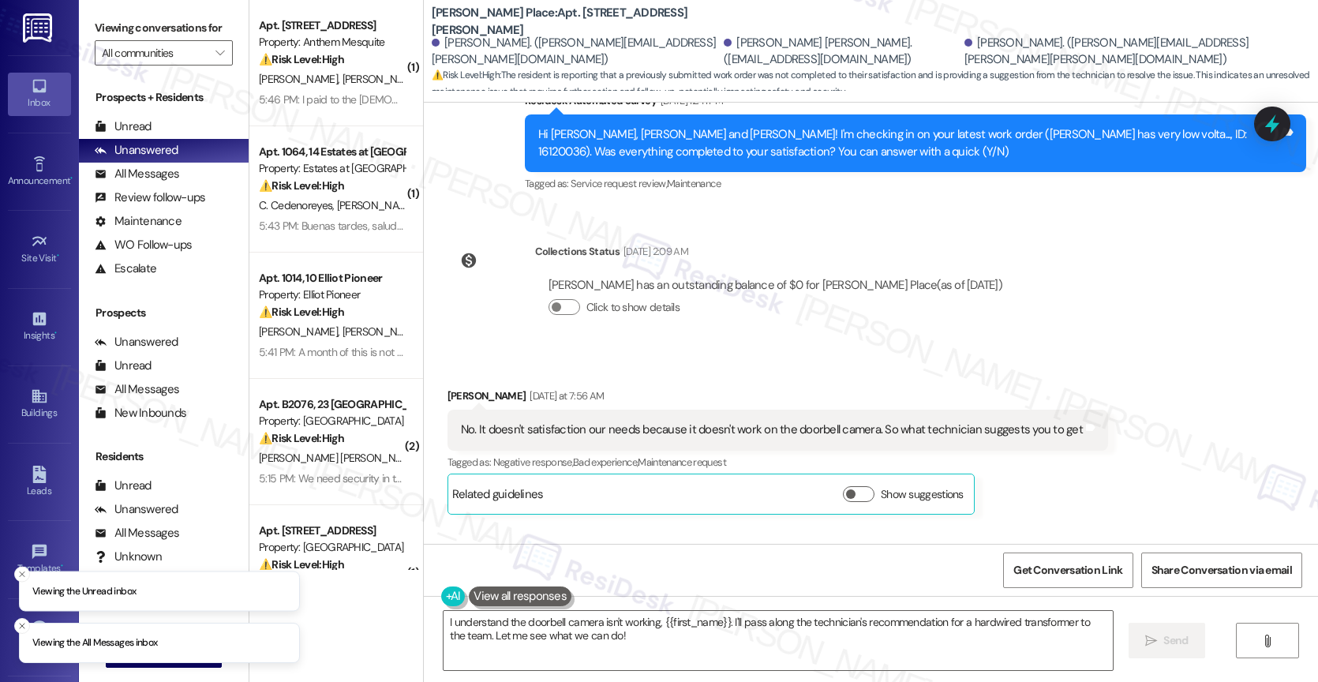
click at [773, 352] on div "Received via SMS [PERSON_NAME] Iii [DATE] at 7:56 AM No. It doesn't satisfactio…" at bounding box center [871, 584] width 894 height 464
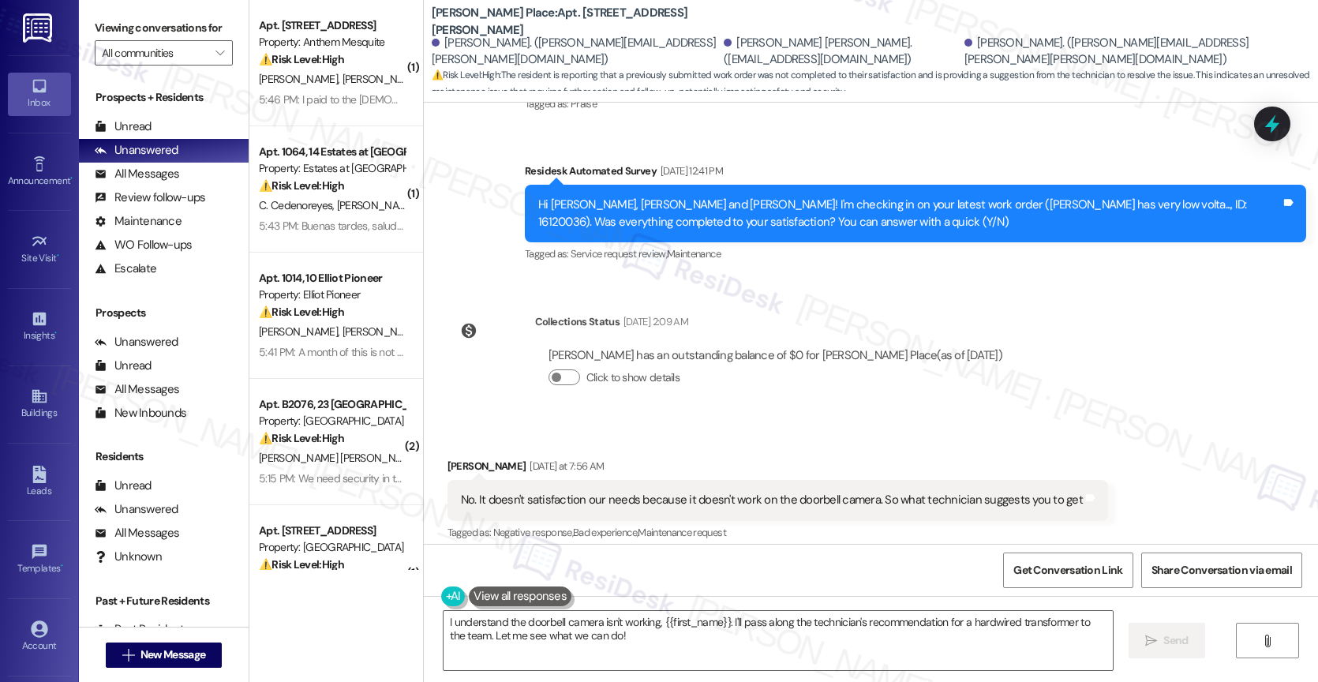
scroll to position [12326, 0]
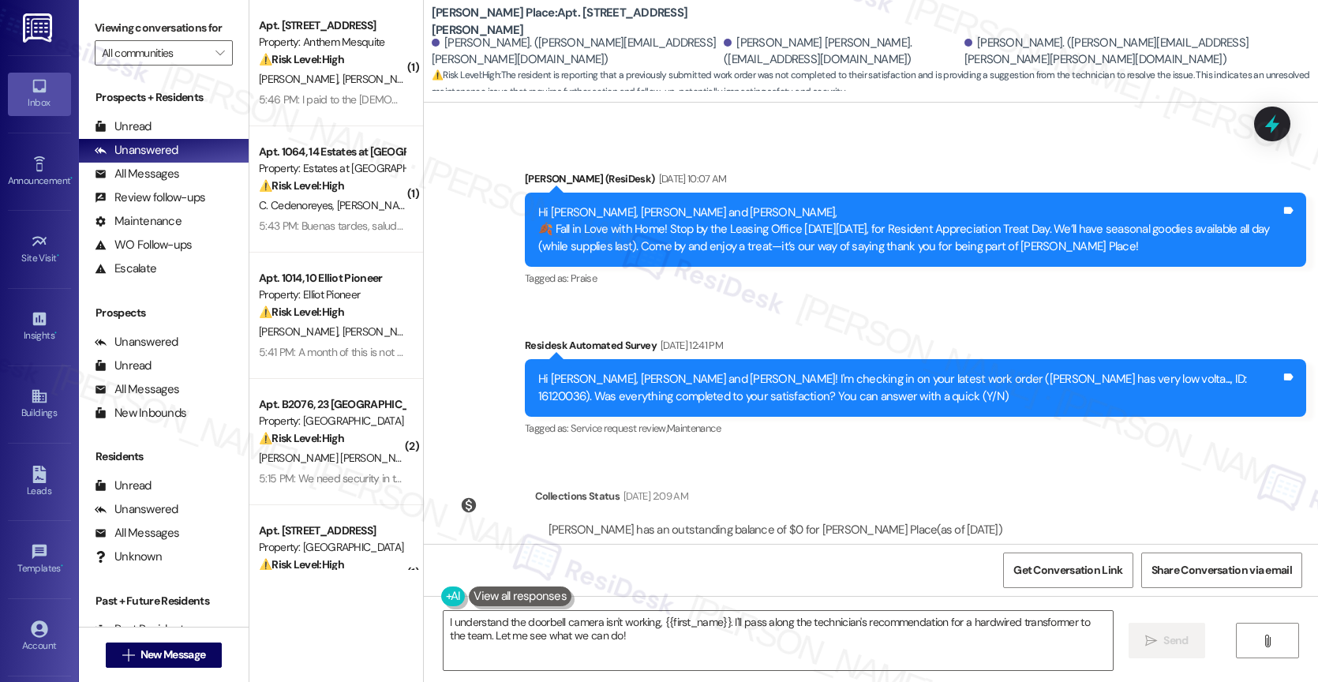
click at [774, 375] on div "WO Opened request: It fell in ... [DATE] 11:21 AM Status : Completed Show detai…" at bounding box center [871, 323] width 894 height 441
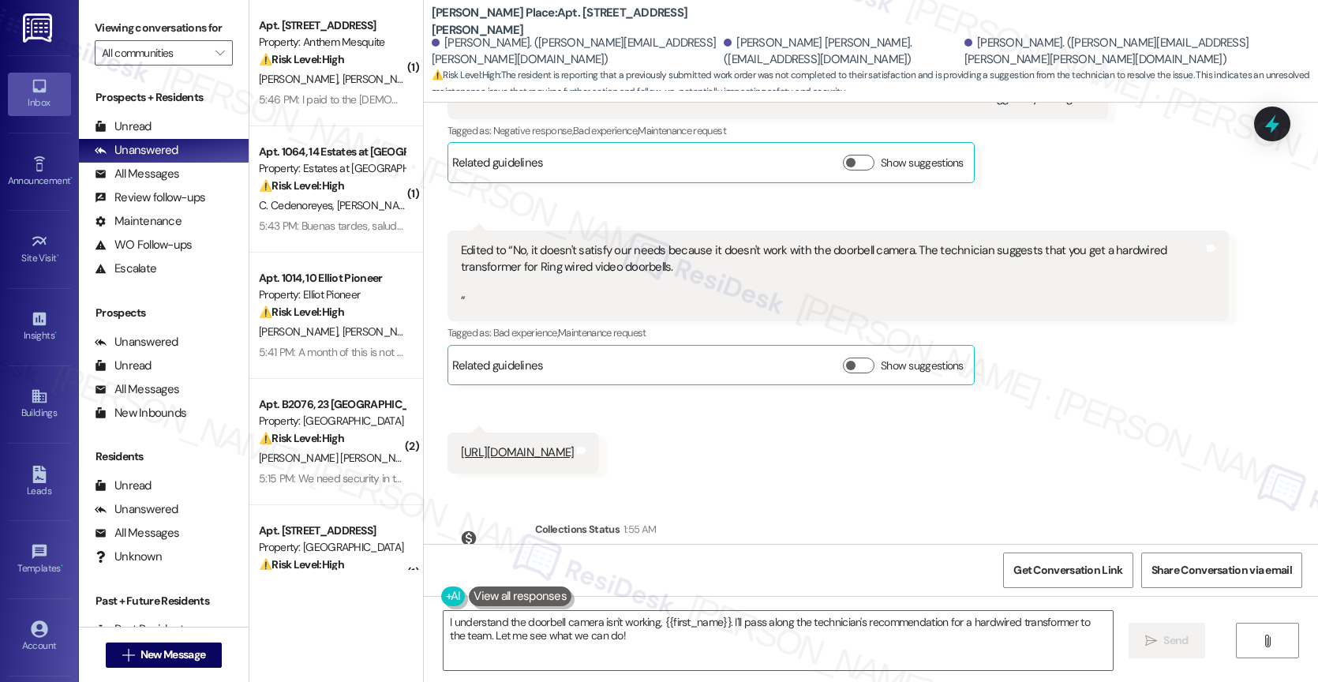
scroll to position [12683, 0]
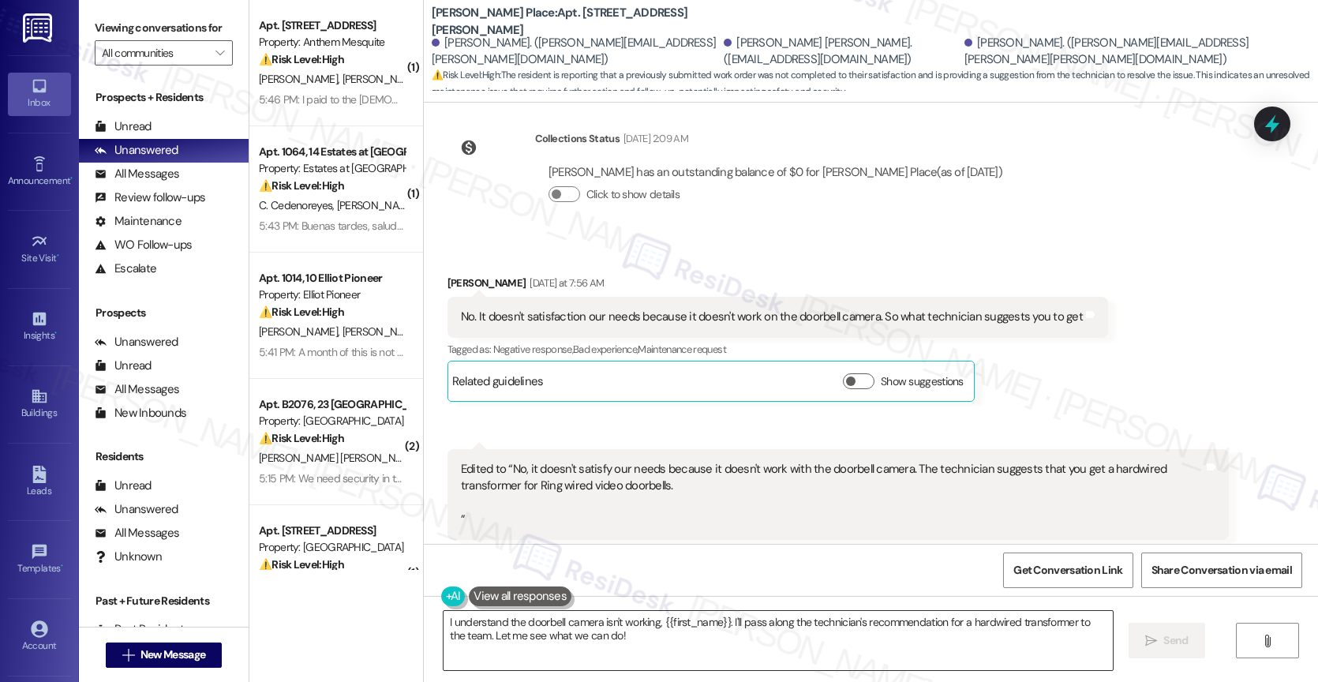
click at [635, 631] on textarea "I understand the doorbell camera isn't working, {{first_name}}. I'll pass along…" at bounding box center [777, 640] width 669 height 59
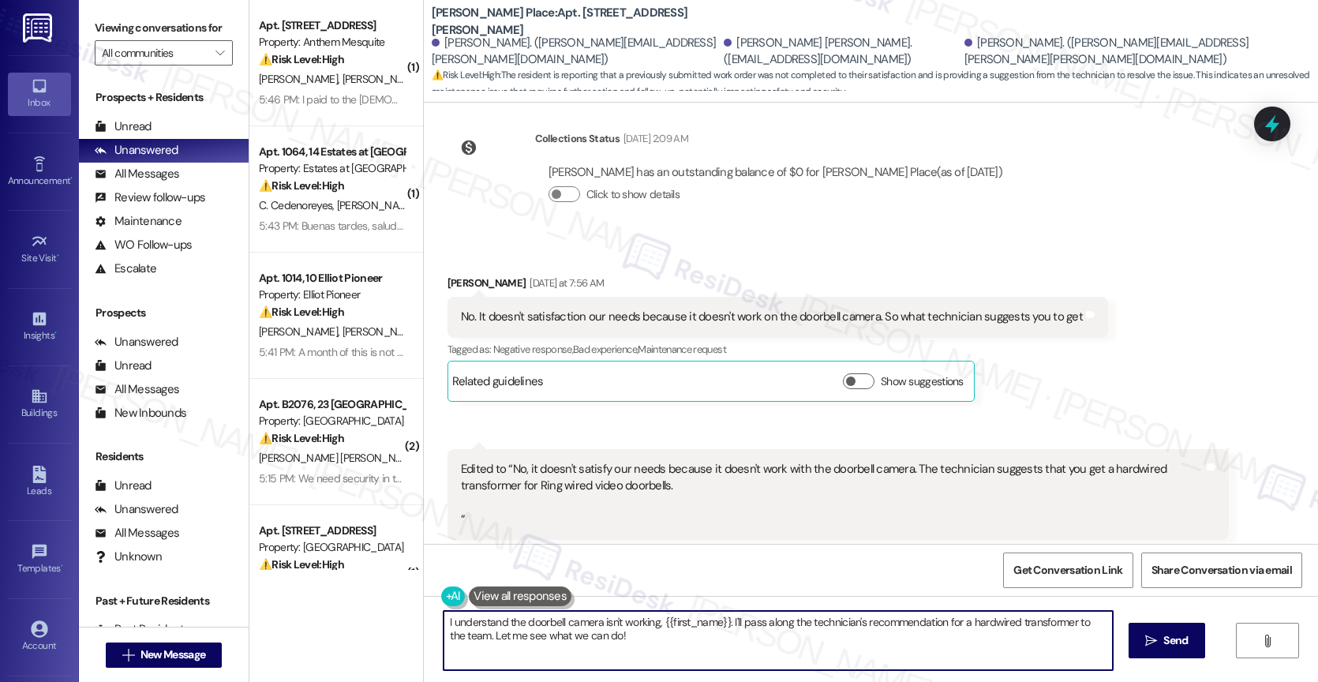
click at [635, 631] on textarea "I understand the doorbell camera isn't working, {{first_name}}. I'll pass along…" at bounding box center [777, 640] width 669 height 59
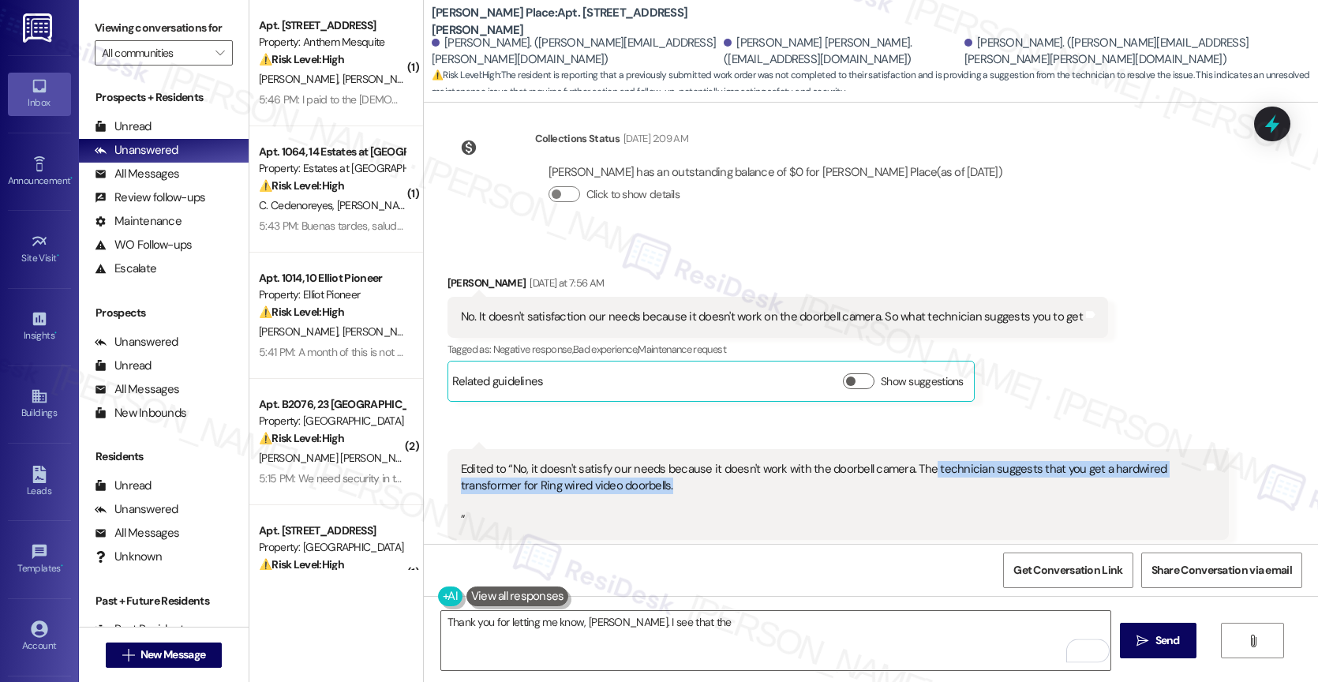
drag, startPoint x: 917, startPoint y: 381, endPoint x: 973, endPoint y: 397, distance: 58.2
click at [973, 461] on div "Edited to “No, it doesn't satisfy our needs because it doesn't work with the do…" at bounding box center [832, 495] width 743 height 68
copy div "technician suggests that you get a hardwired transformer for Ring wired video d…"
click at [701, 627] on textarea "Thank you for letting me know, Felix. I see that the" at bounding box center [775, 640] width 669 height 59
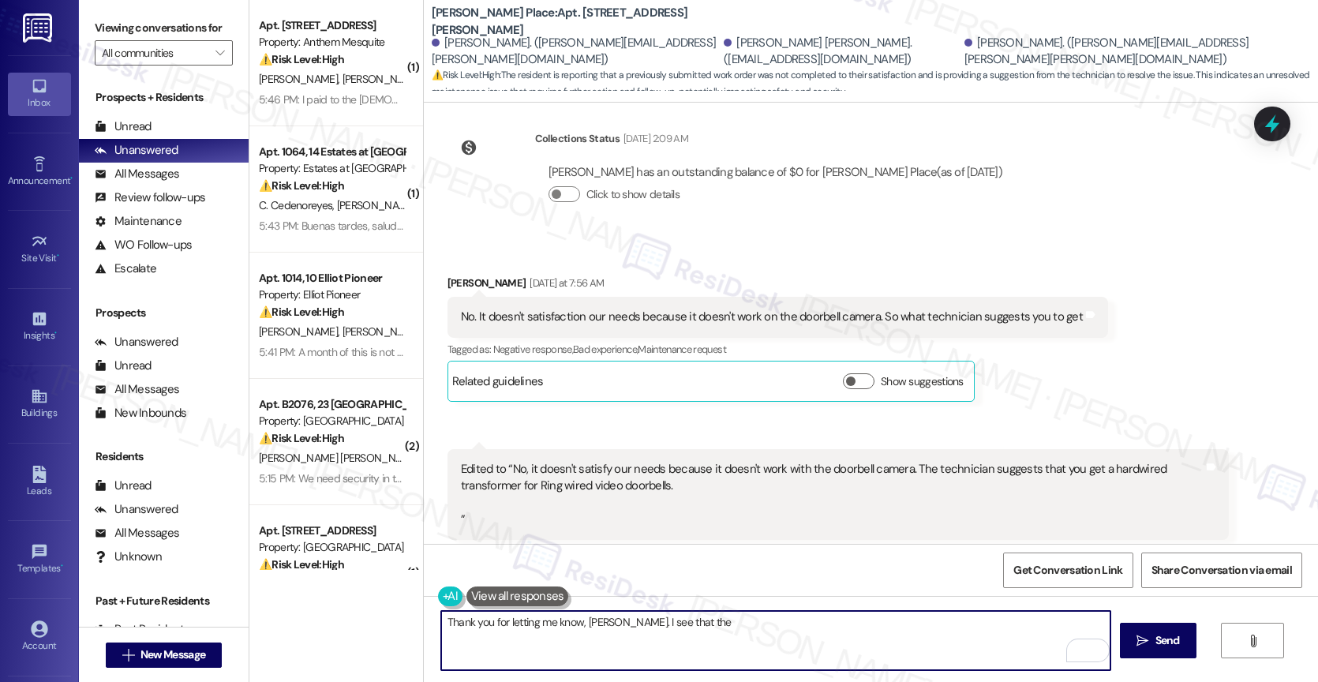
paste textarea "technician suggests that you get a hardwired transformer for Ring wired video d…"
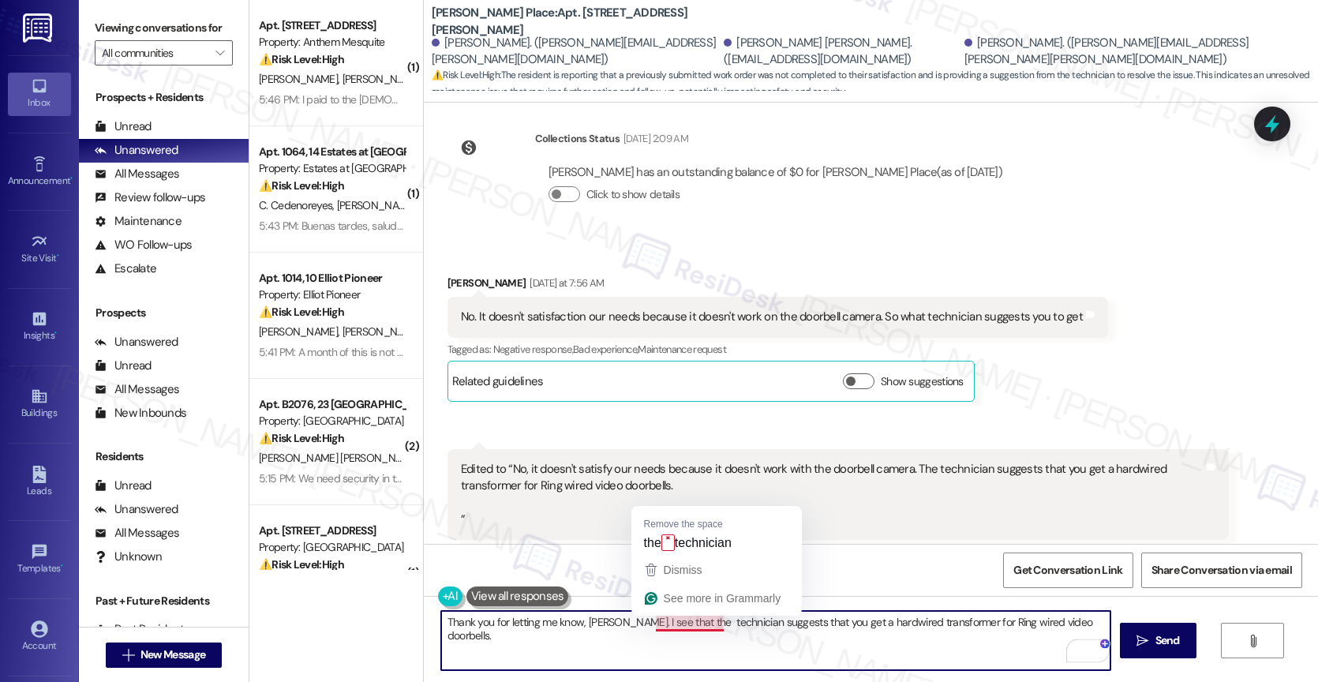
click at [664, 623] on textarea "Thank you for letting me know, Felix. I see that the technician suggests that y…" at bounding box center [775, 640] width 669 height 59
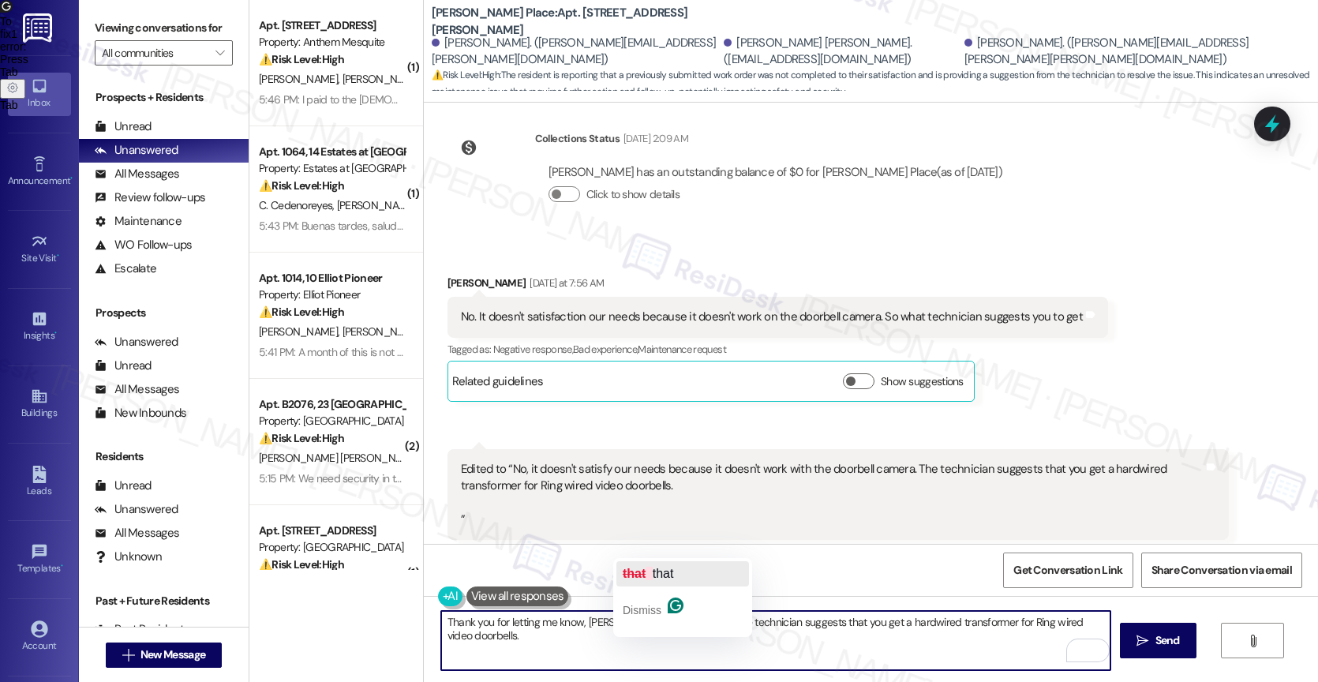
click at [656, 570] on span "that" at bounding box center [663, 573] width 21 height 13
click at [1076, 623] on textarea "Thank you for letting me know, Felix. I see that the technician suggests that y…" at bounding box center [775, 640] width 669 height 59
click at [985, 461] on div "Edited to “No, it doesn't satisfy our needs because it doesn't work with the do…" at bounding box center [832, 495] width 743 height 68
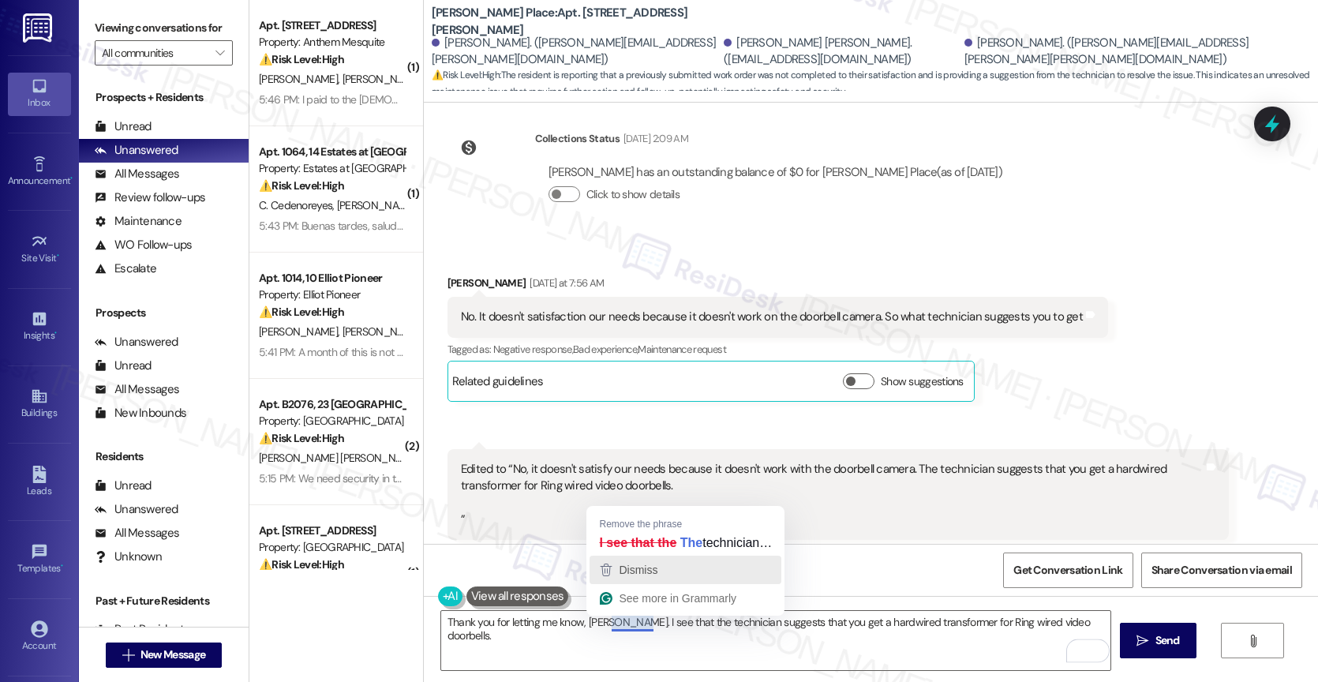
click at [635, 573] on span "Dismiss" at bounding box center [638, 569] width 39 height 13
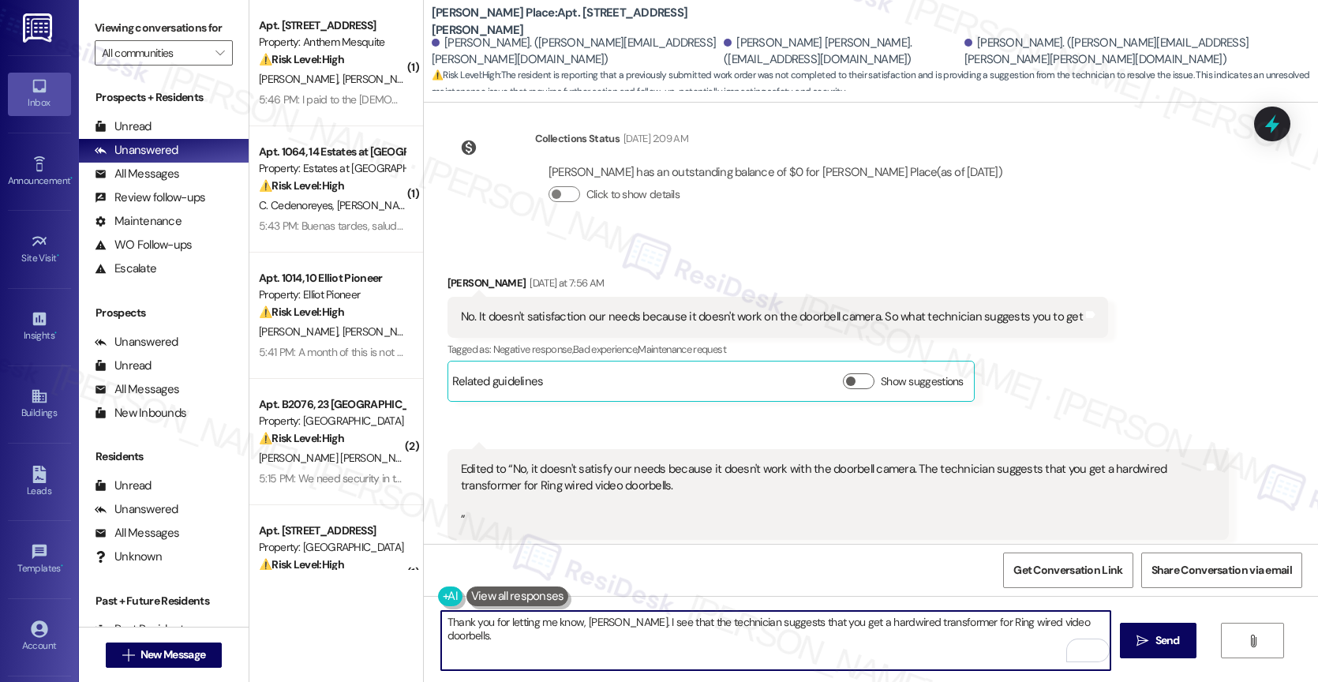
click at [1094, 625] on textarea "Thank you for letting me know, Felix. I see that the technician suggests that y…" at bounding box center [775, 640] width 669 height 59
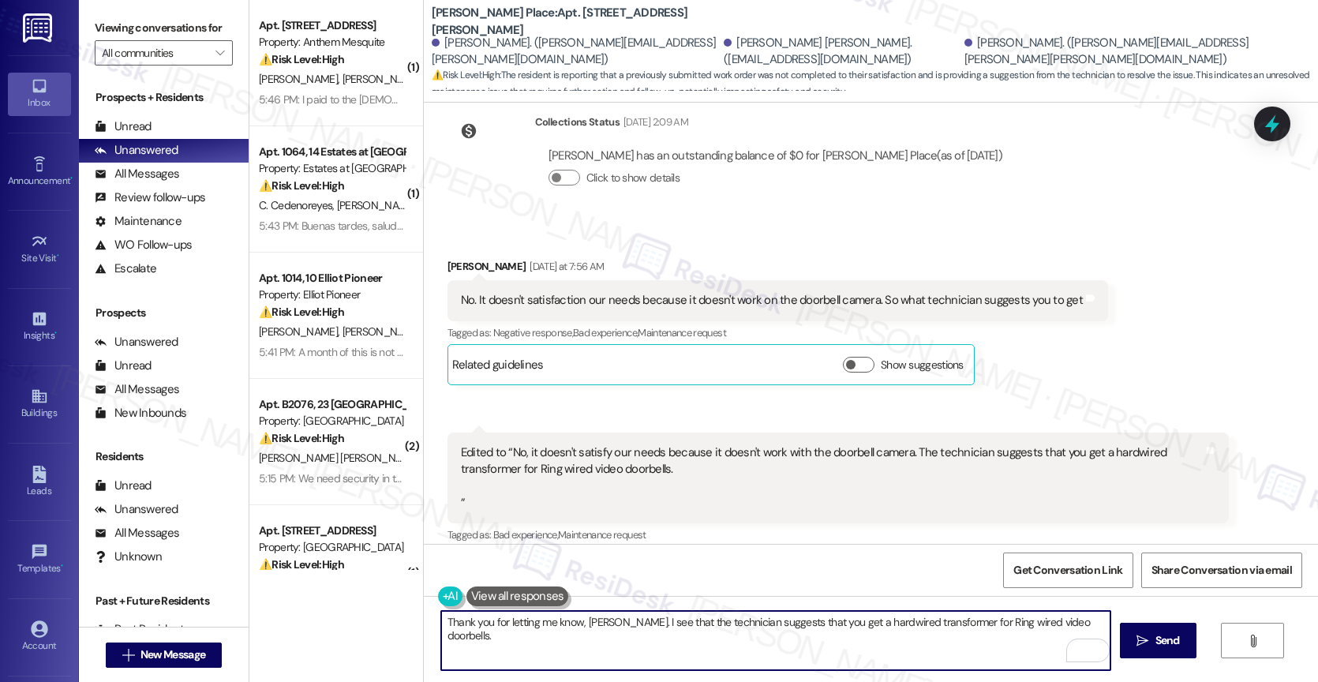
scroll to position [12703, 0]
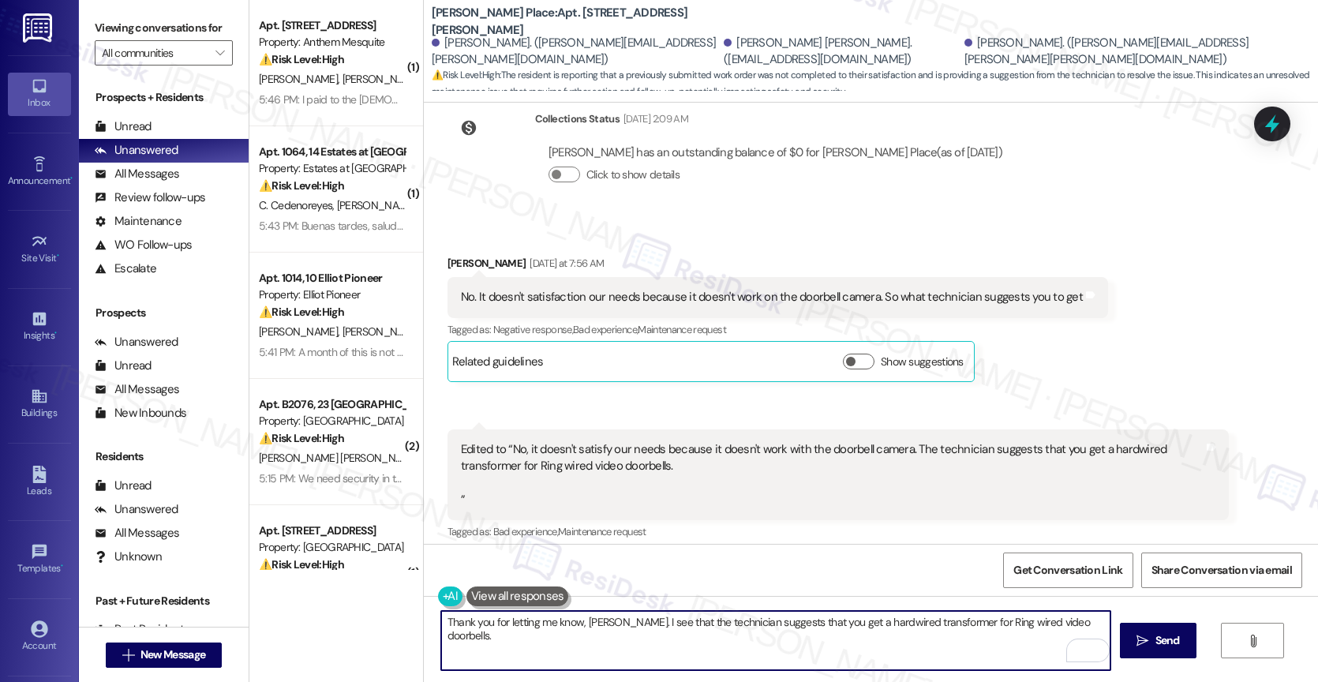
click at [746, 243] on div "Received via SMS Felix Earl Dickerson Iii Yesterday at 7:56 AM No. It doesn't s…" at bounding box center [778, 318] width 684 height 150
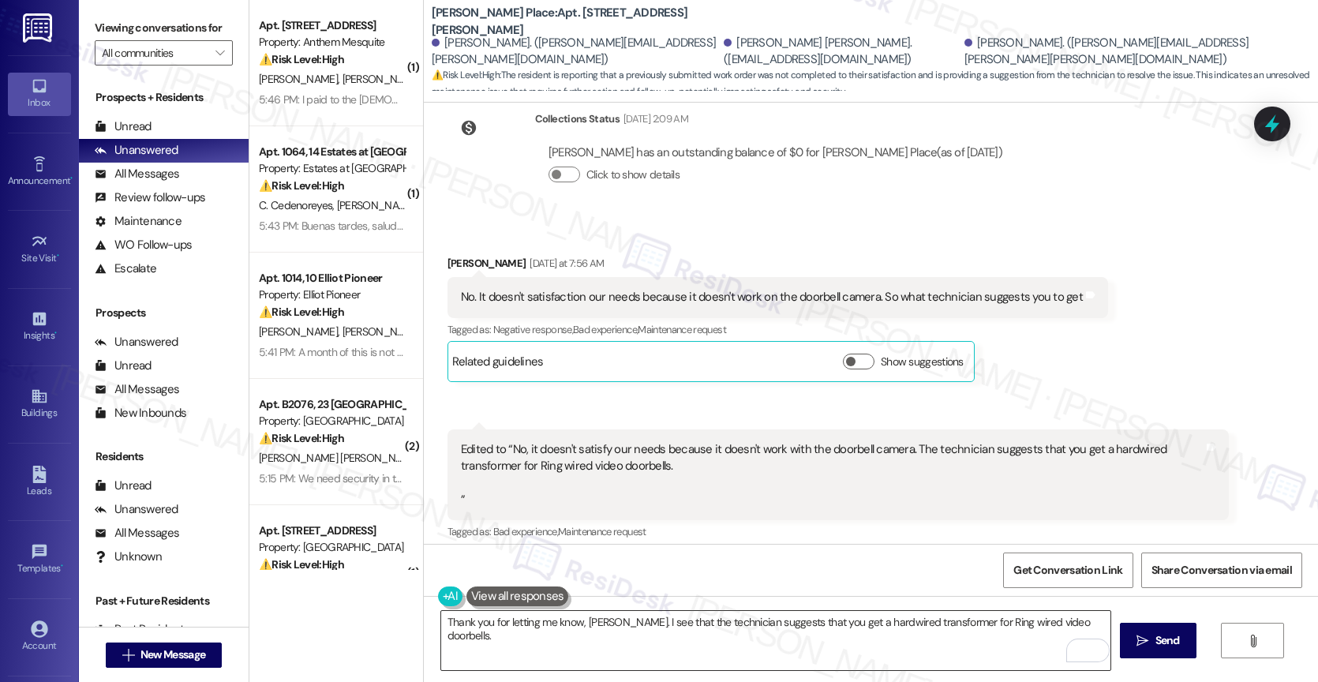
click at [810, 619] on textarea "Thank you for letting me know, Felix. I see that the technician suggests that y…" at bounding box center [775, 640] width 669 height 59
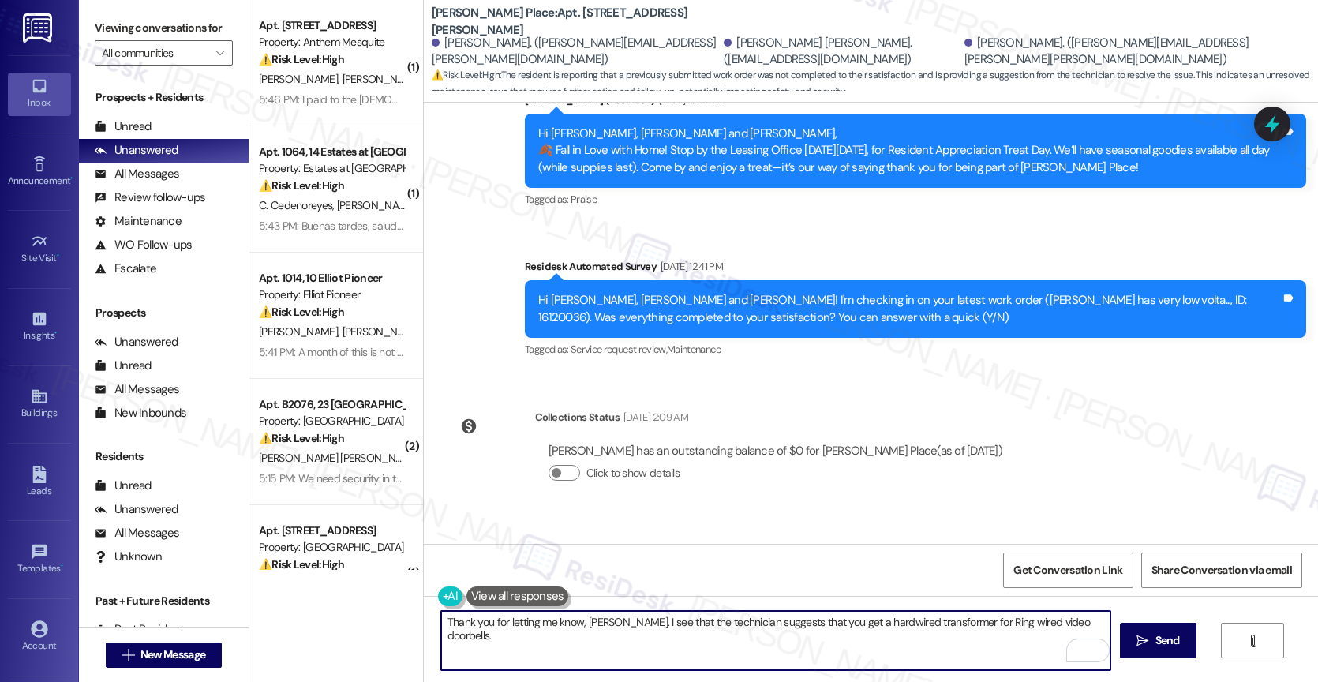
scroll to position [12404, 0]
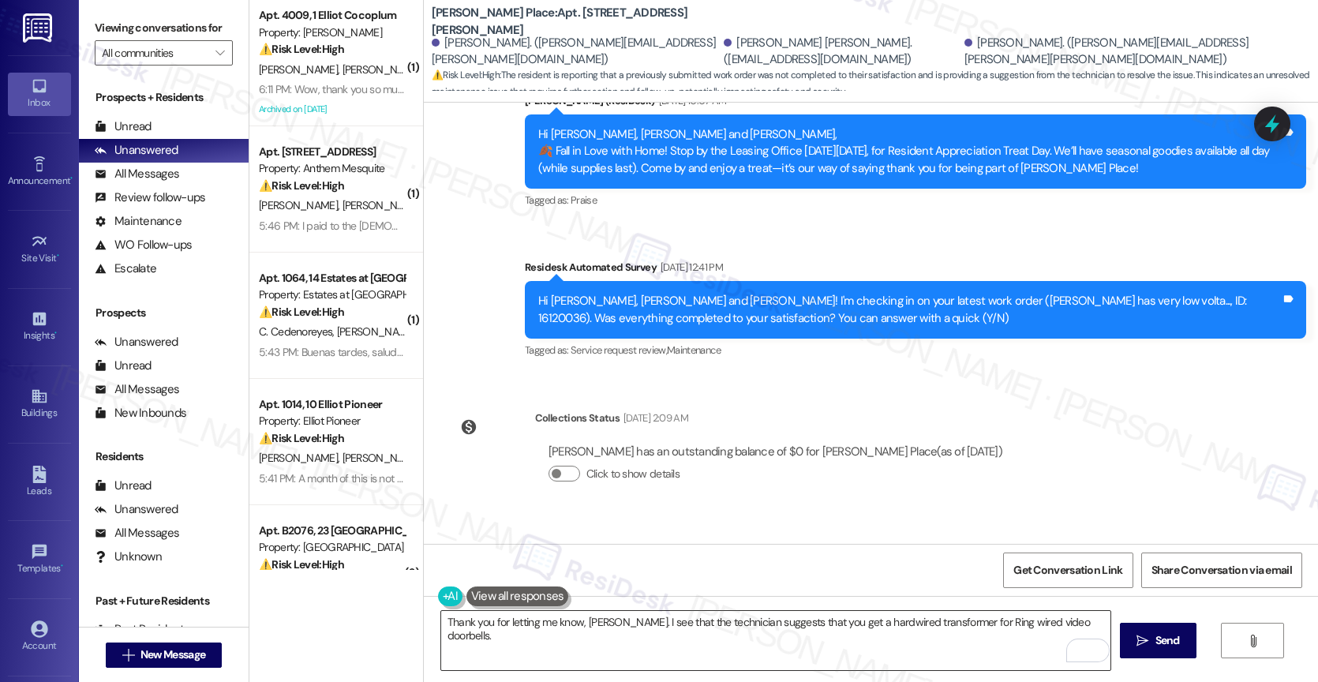
click at [810, 622] on textarea "Thank you for letting me know, Felix. I see that the technician suggests that y…" at bounding box center [775, 640] width 669 height 59
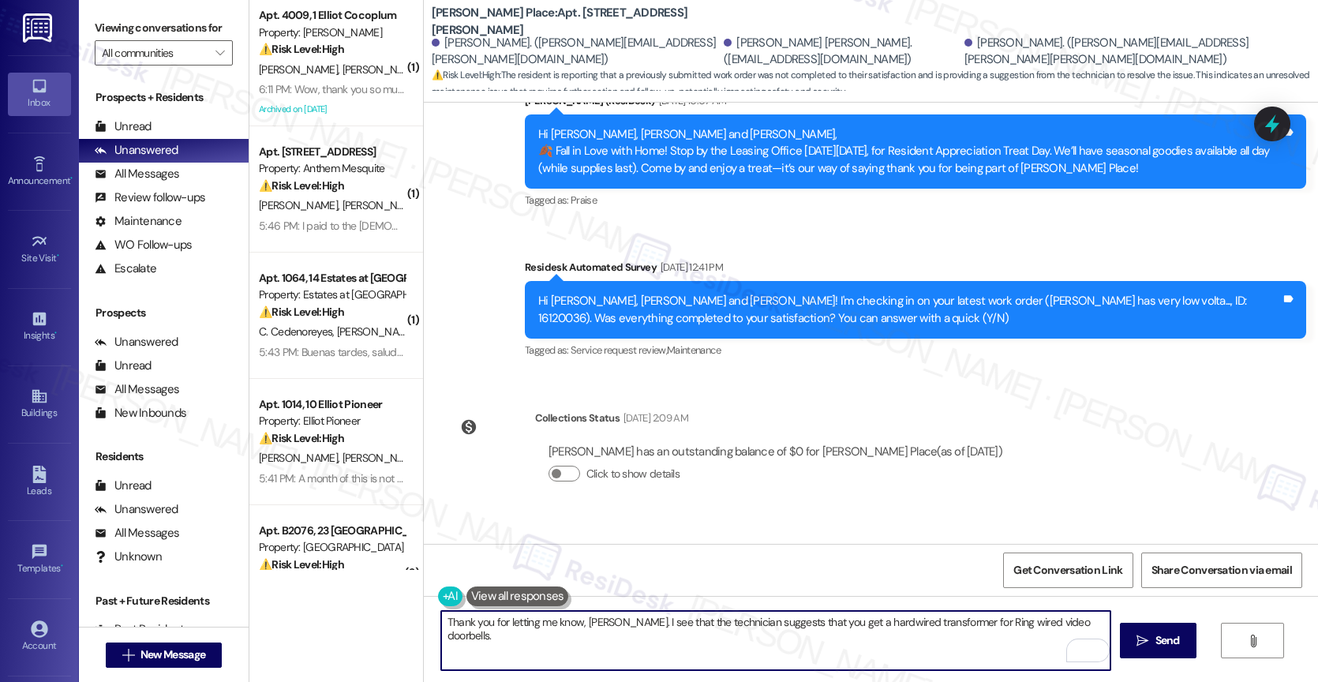
click at [793, 619] on textarea "Thank you for letting me know, Felix. I see that the technician suggests that y…" at bounding box center [775, 640] width 669 height 59
click at [1099, 623] on textarea "Thank you for letting me know, Felix. I see that the technician suggests that w…" at bounding box center [775, 640] width 669 height 59
type textarea "Thank you for letting me know, Felix. I see that the technician suggests that w…"
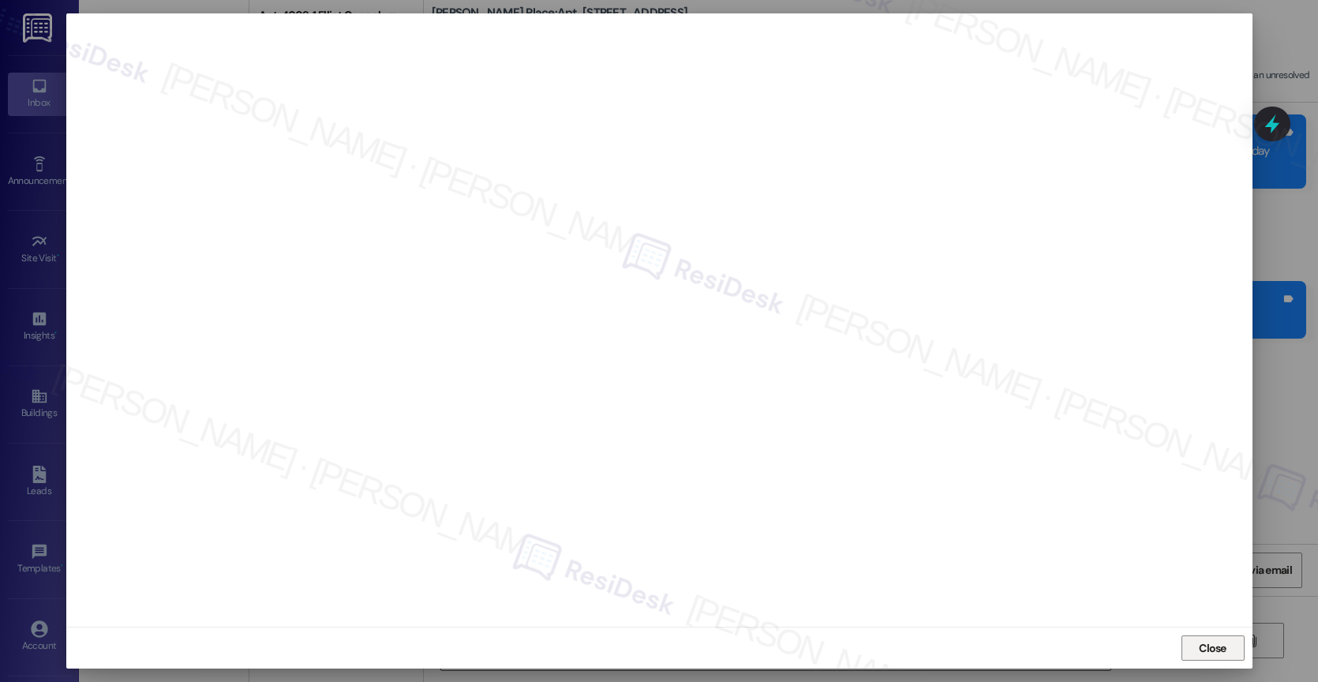
click at [1192, 636] on button "Close" at bounding box center [1212, 647] width 63 height 25
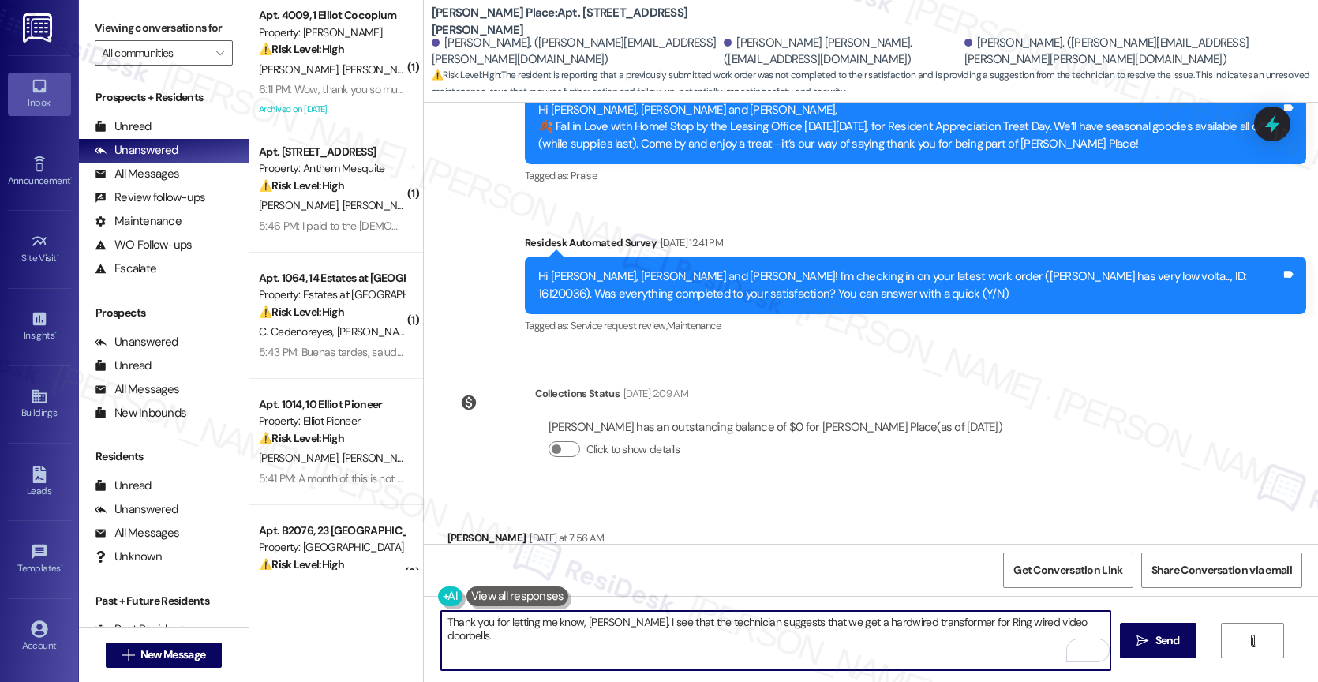
scroll to position [12408, 0]
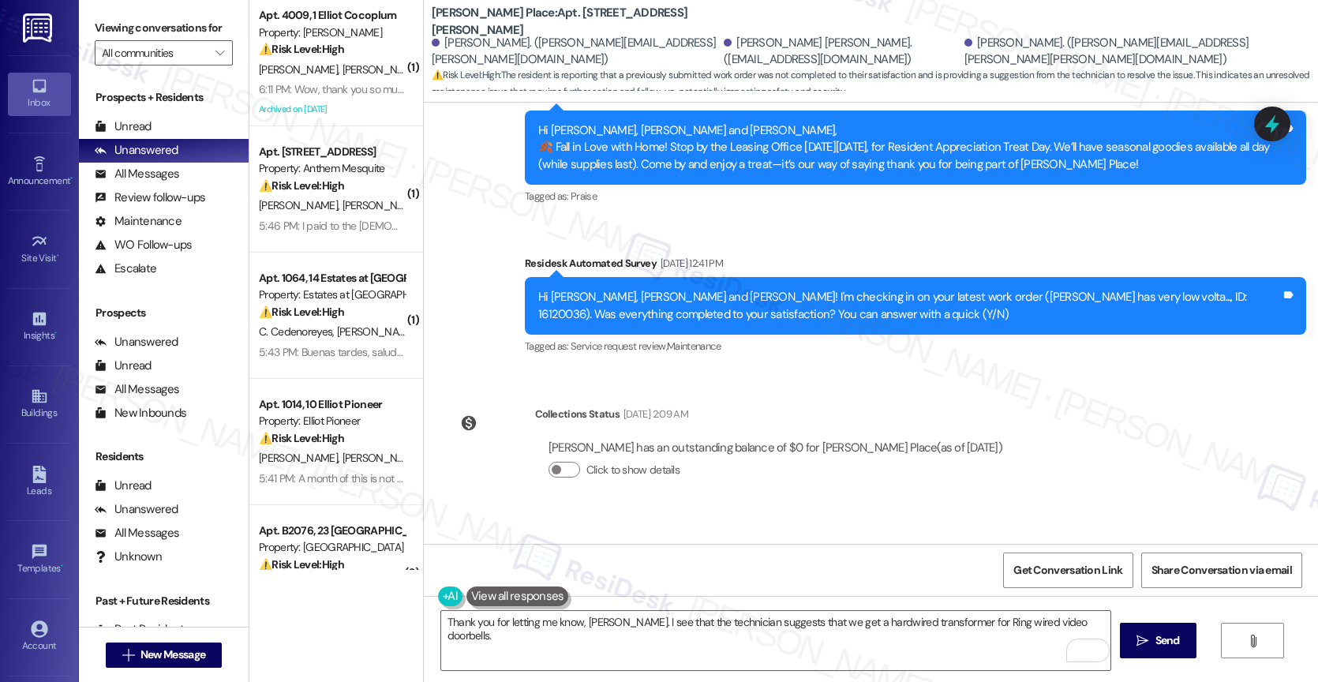
click at [745, 456] on div "Click to show details" at bounding box center [775, 473] width 454 height 35
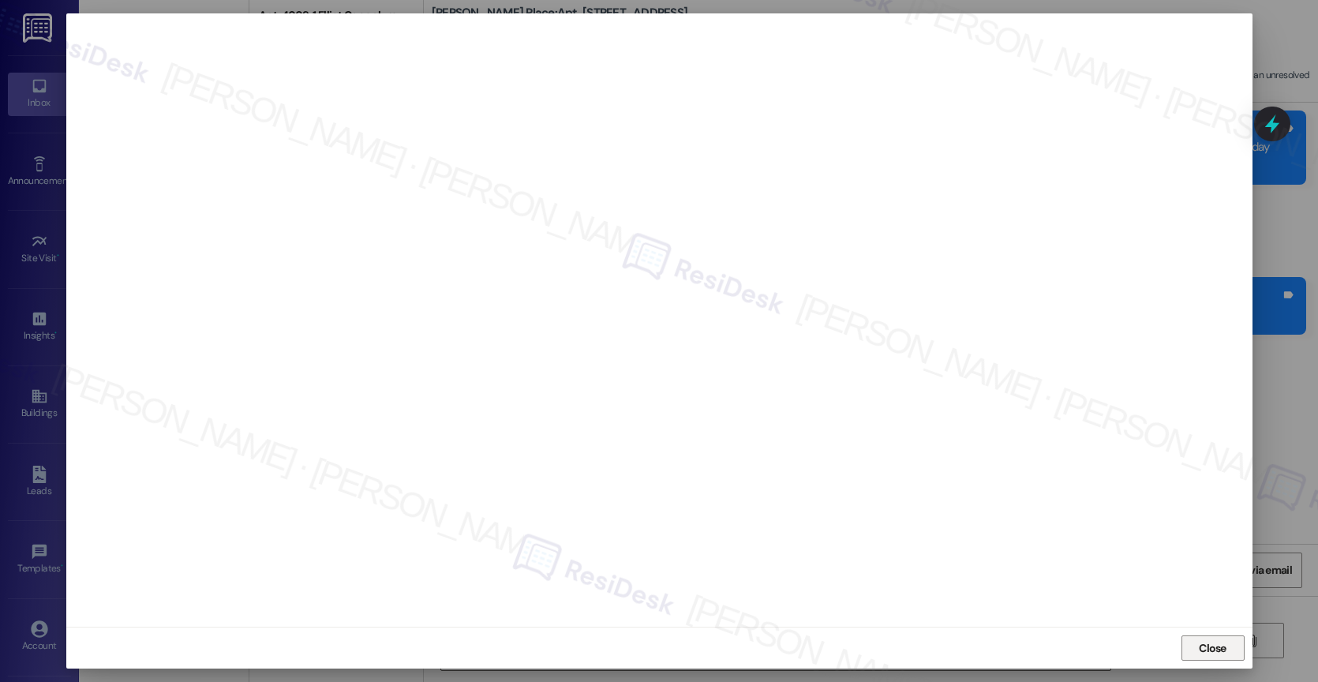
click at [1199, 640] on span "Close" at bounding box center [1213, 648] width 28 height 17
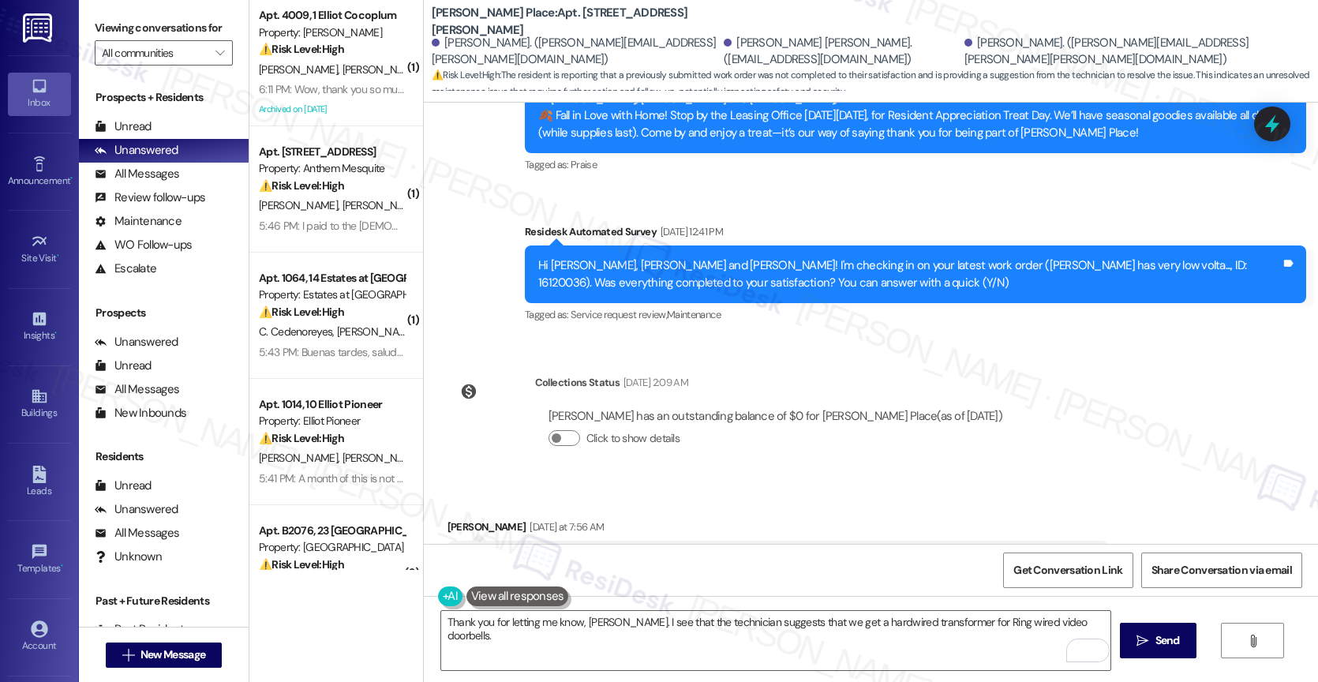
scroll to position [12370, 0]
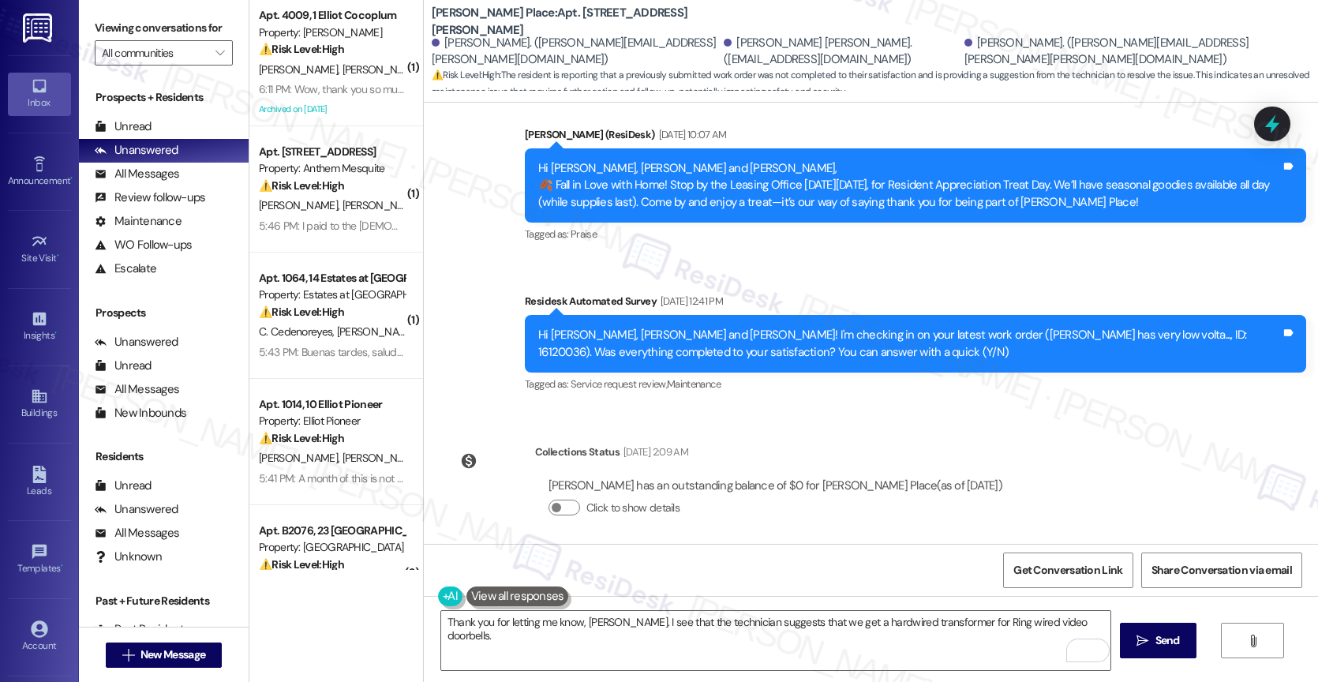
click at [780, 337] on div "WO Opened request: It fell in ... Jun 24, 2024 at 11:21 AM Status : Completed S…" at bounding box center [871, 323] width 894 height 441
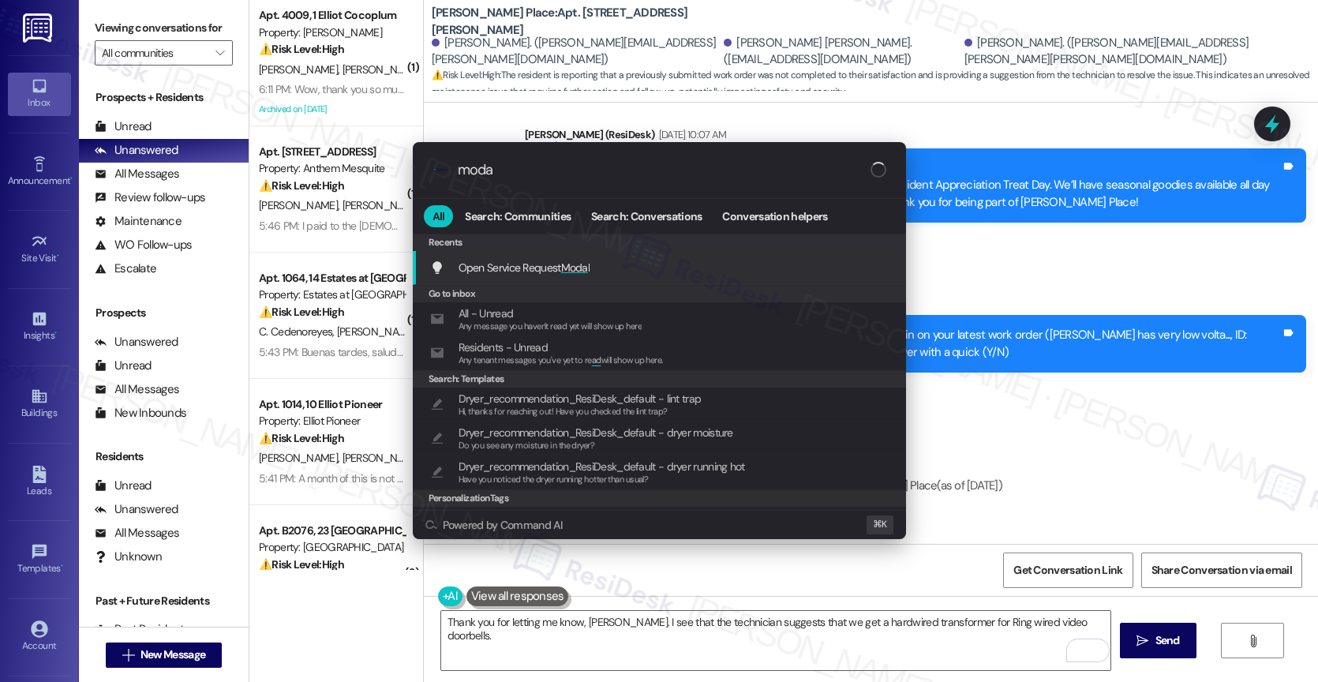
type input "modal"
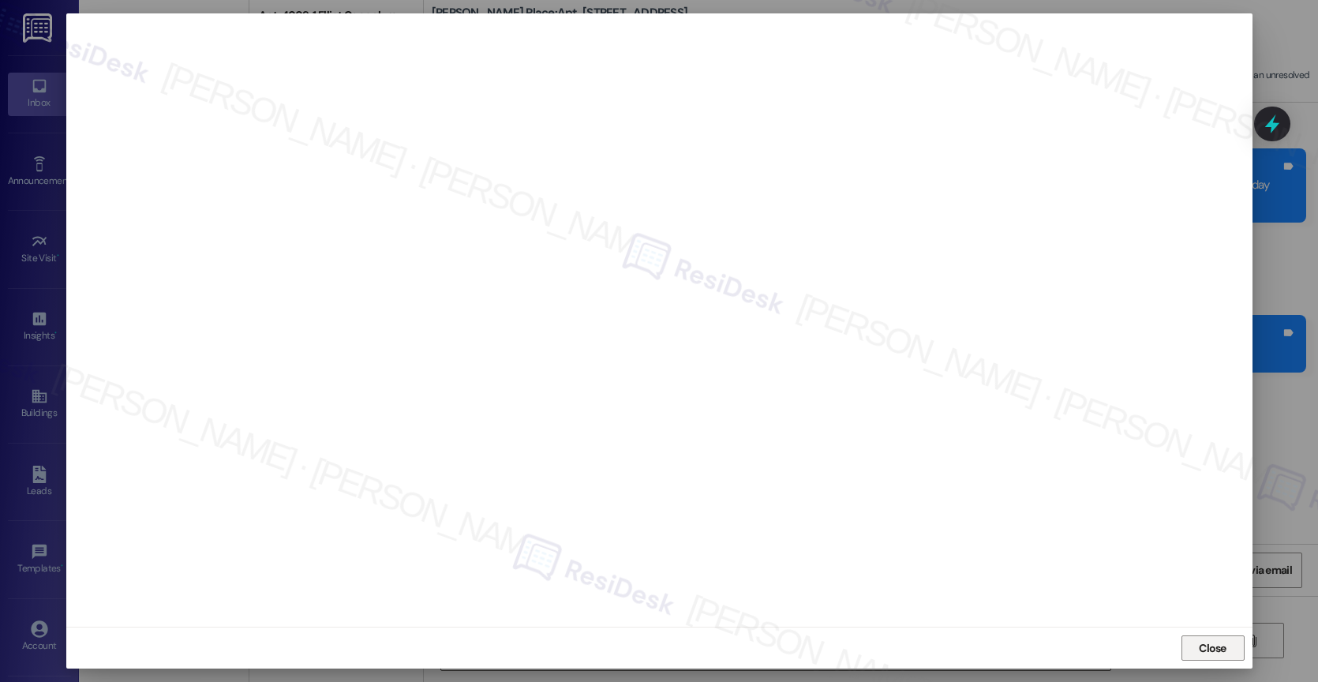
click at [1220, 645] on span "Close" at bounding box center [1213, 648] width 28 height 17
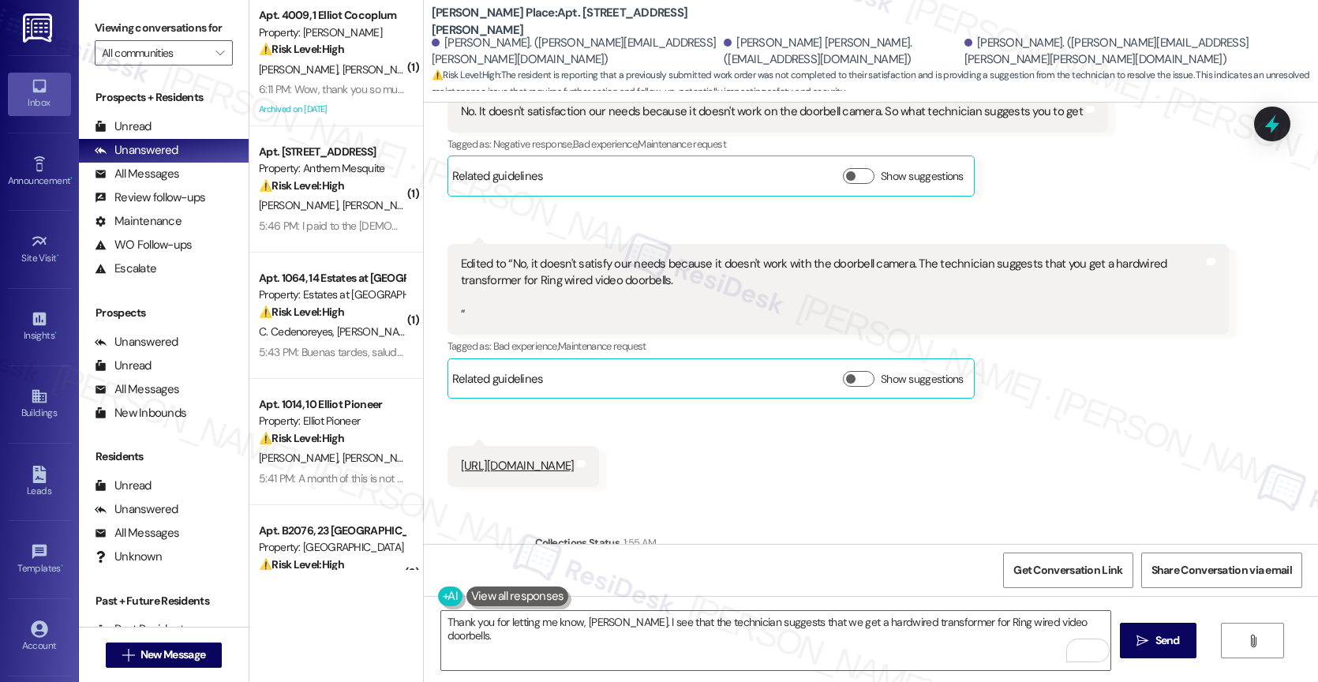
scroll to position [12905, 0]
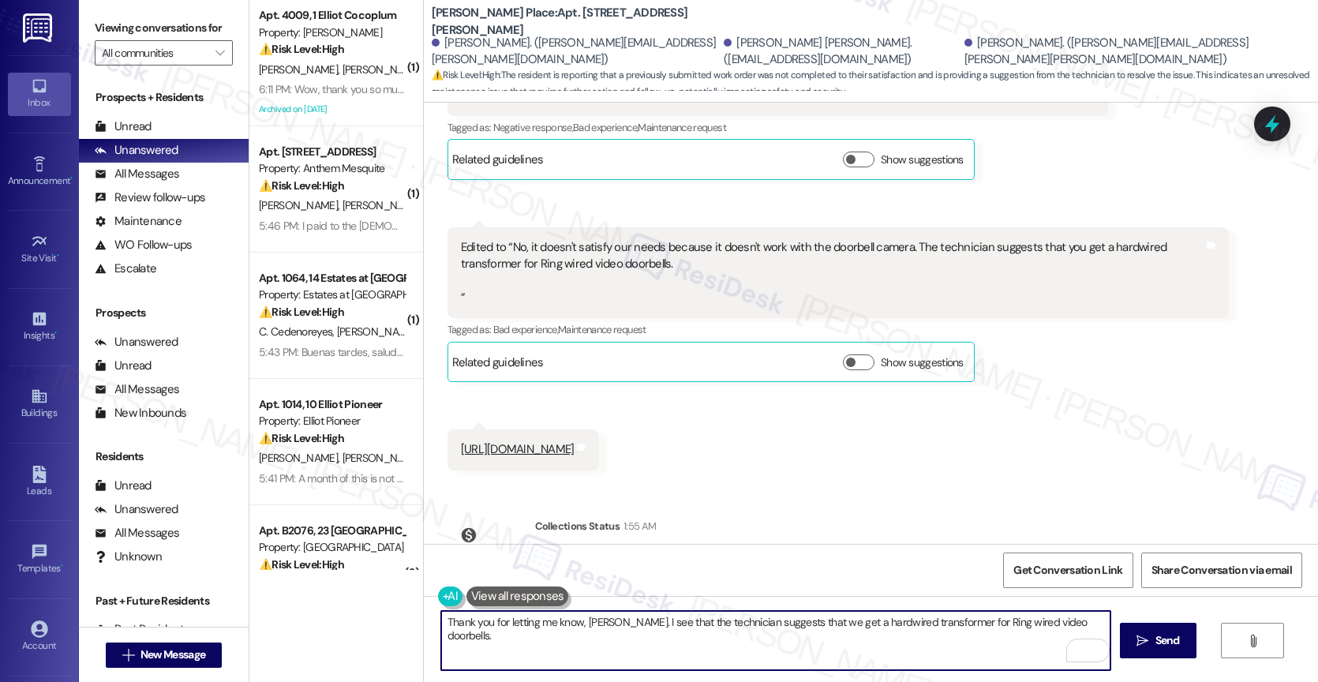
click at [1077, 627] on textarea "Thank you for letting me know, Felix. I see that the technician suggests that w…" at bounding box center [775, 640] width 669 height 59
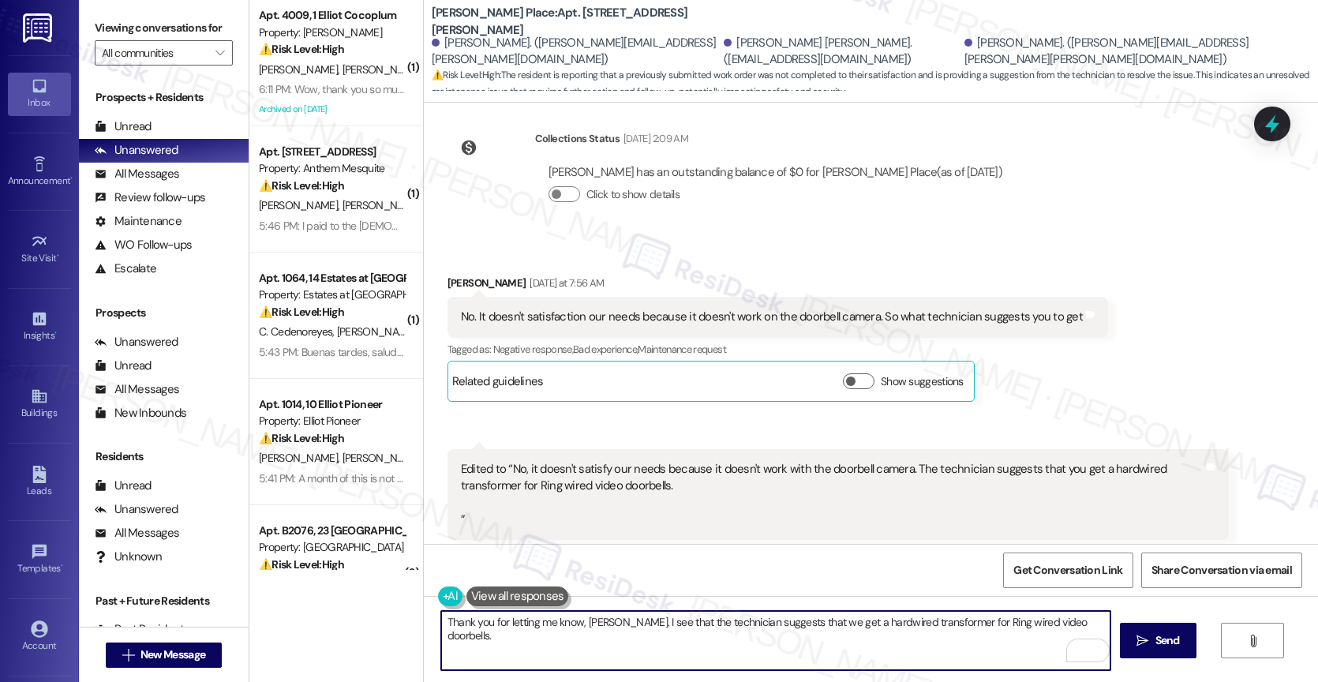
scroll to position [12530, 0]
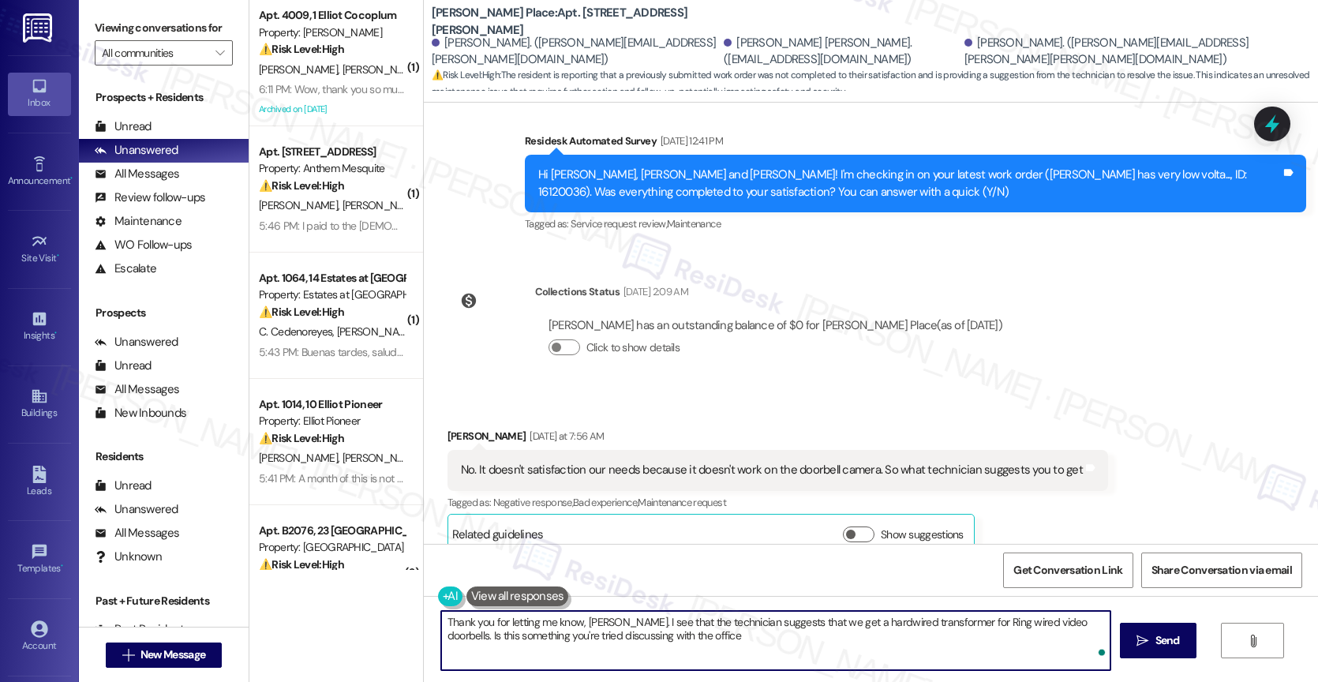
type textarea "Thank you for letting me know, Felix. I see that the technician suggests that w…"
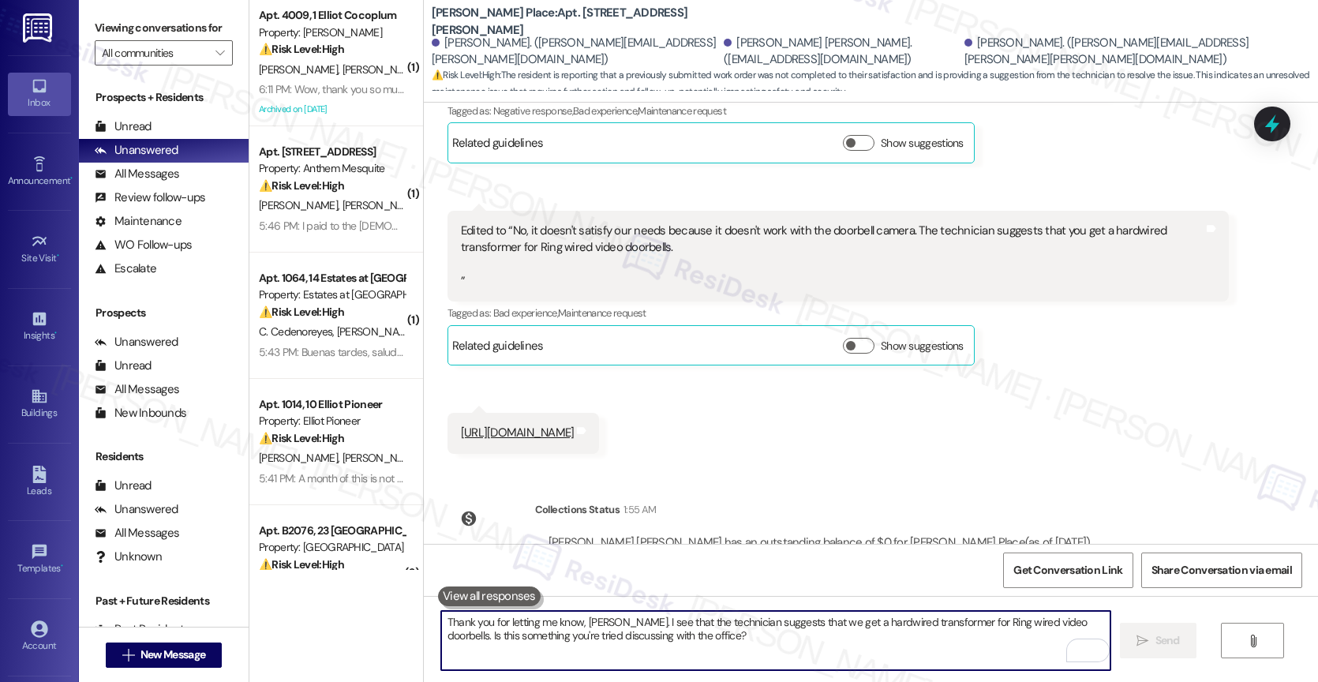
scroll to position [13032, 0]
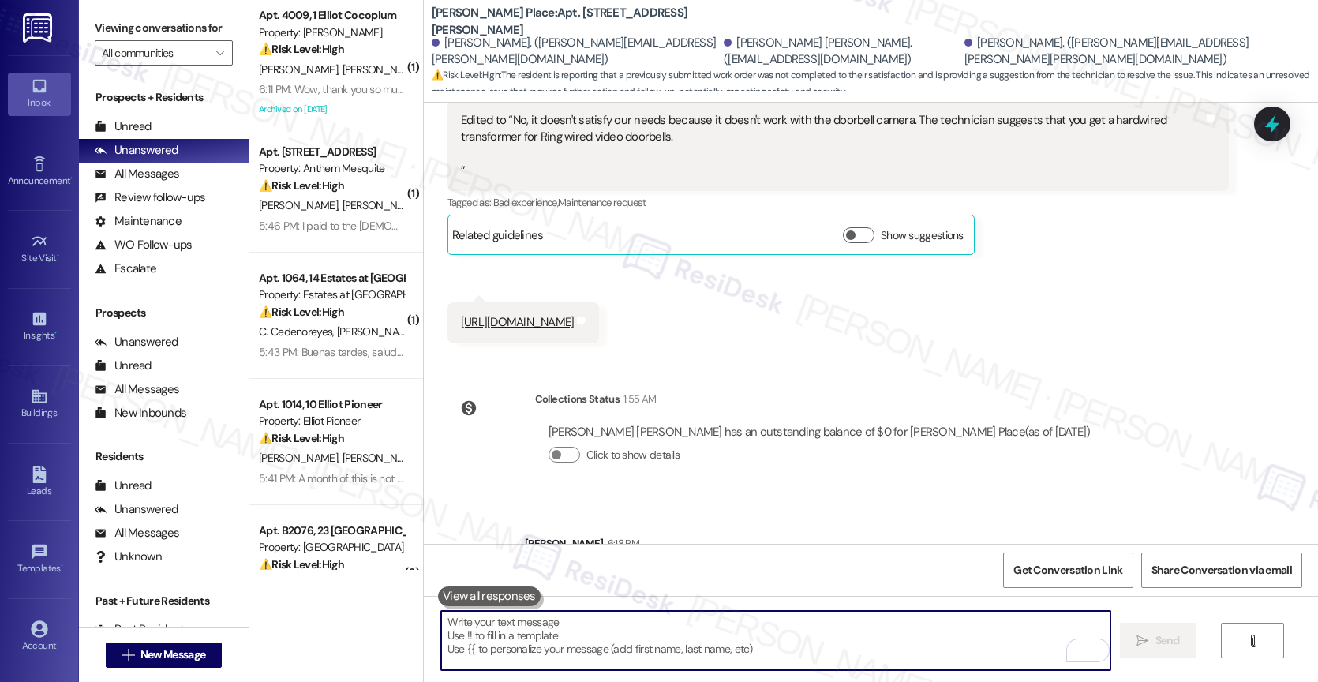
click at [687, 569] on div "Thank you for letting me know, Felix. I see that the technician suggests that w…" at bounding box center [909, 586] width 743 height 34
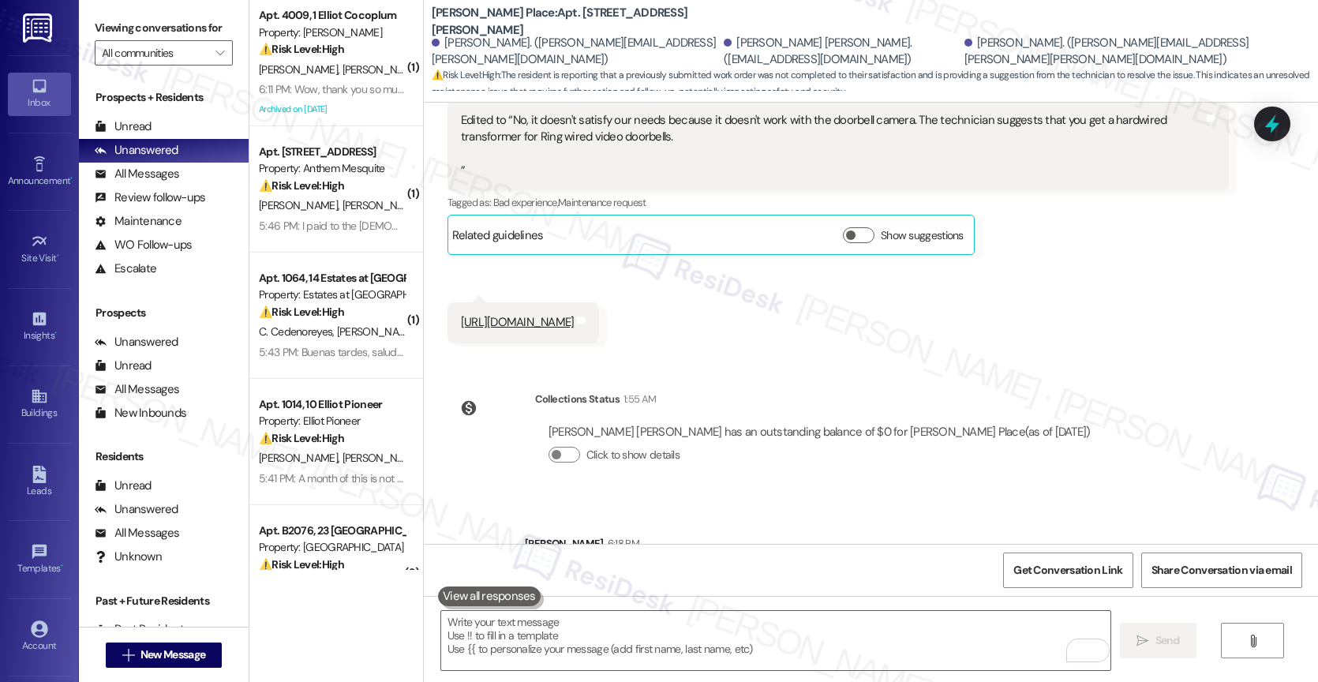
click at [687, 569] on div "Thank you for letting me know, Felix. I see that the technician suggests that w…" at bounding box center [909, 586] width 743 height 34
copy div "Thank you for letting me know, Felix. I see that the technician suggests that w…"
click at [692, 523] on div "Sent via SMS Sarah 6:18 PM Thank you for letting me know, Felix. I see that the…" at bounding box center [915, 574] width 805 height 103
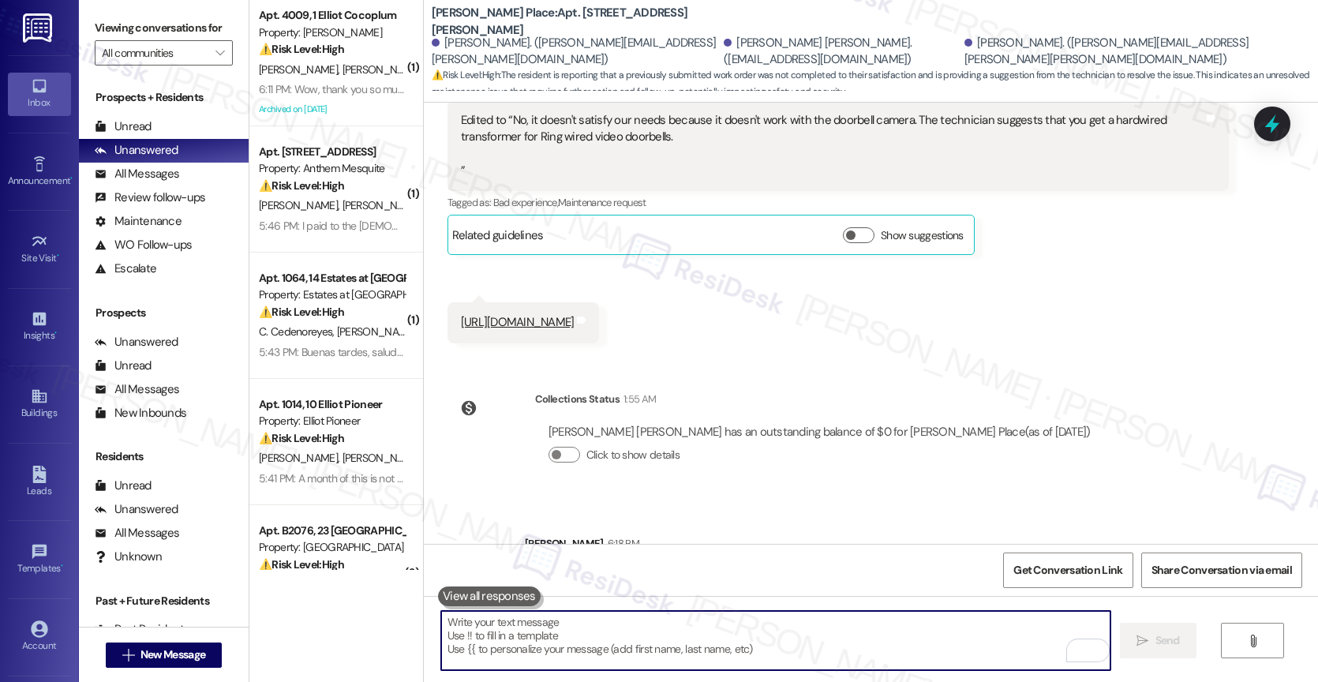
click at [558, 630] on textarea "To enrich screen reader interactions, please activate Accessibility in Grammarl…" at bounding box center [775, 640] width 669 height 59
paste textarea "Thank you for letting me know, Felix. I see that the technician suggests that w…"
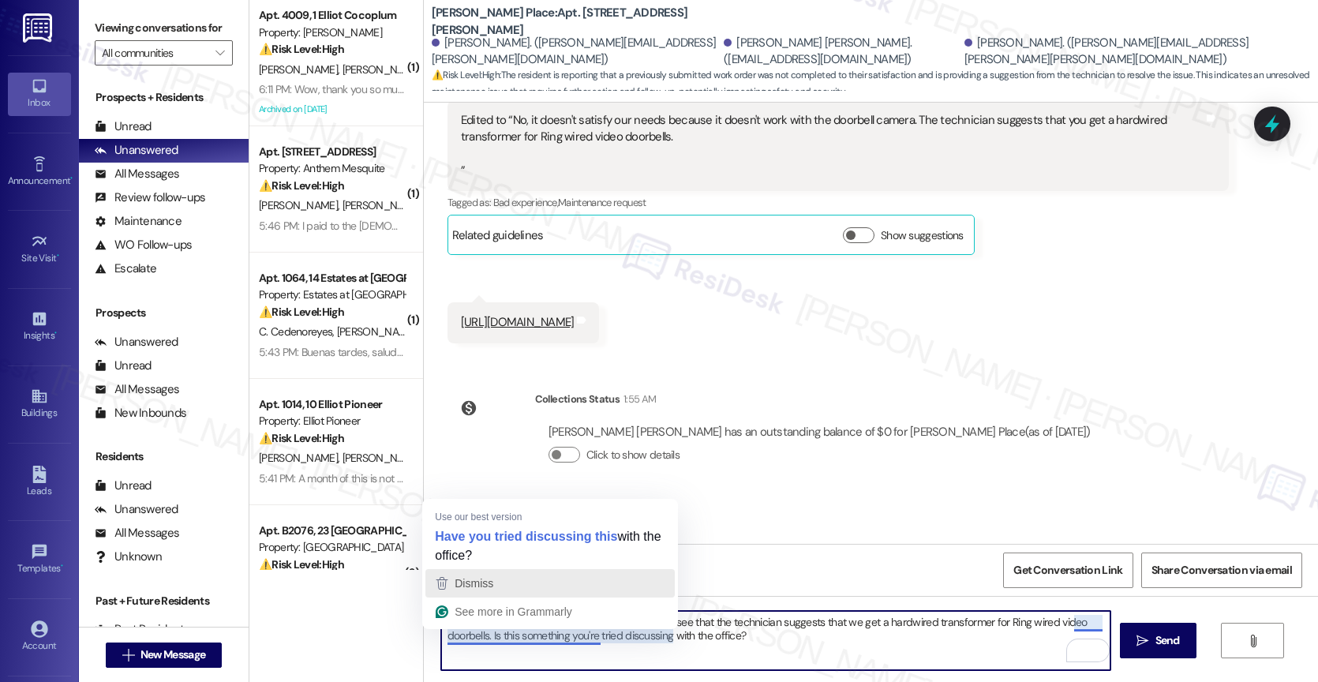
click at [523, 585] on div "Dismiss" at bounding box center [549, 583] width 235 height 24
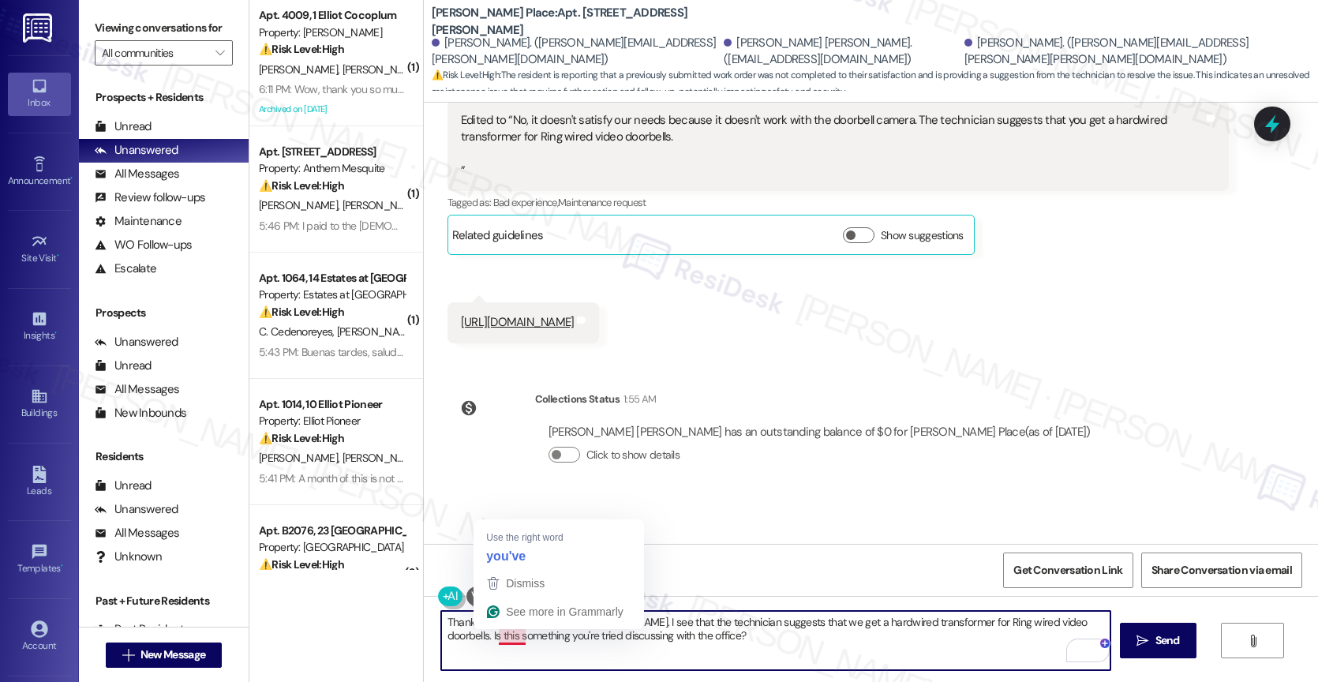
click at [510, 638] on textarea "Thank you for letting me know, Felix. I see that the technician suggests that w…" at bounding box center [775, 640] width 669 height 59
click at [733, 634] on textarea "Thank you for letting me know, Felix. I see that the technician suggests that w…" at bounding box center [775, 640] width 669 height 59
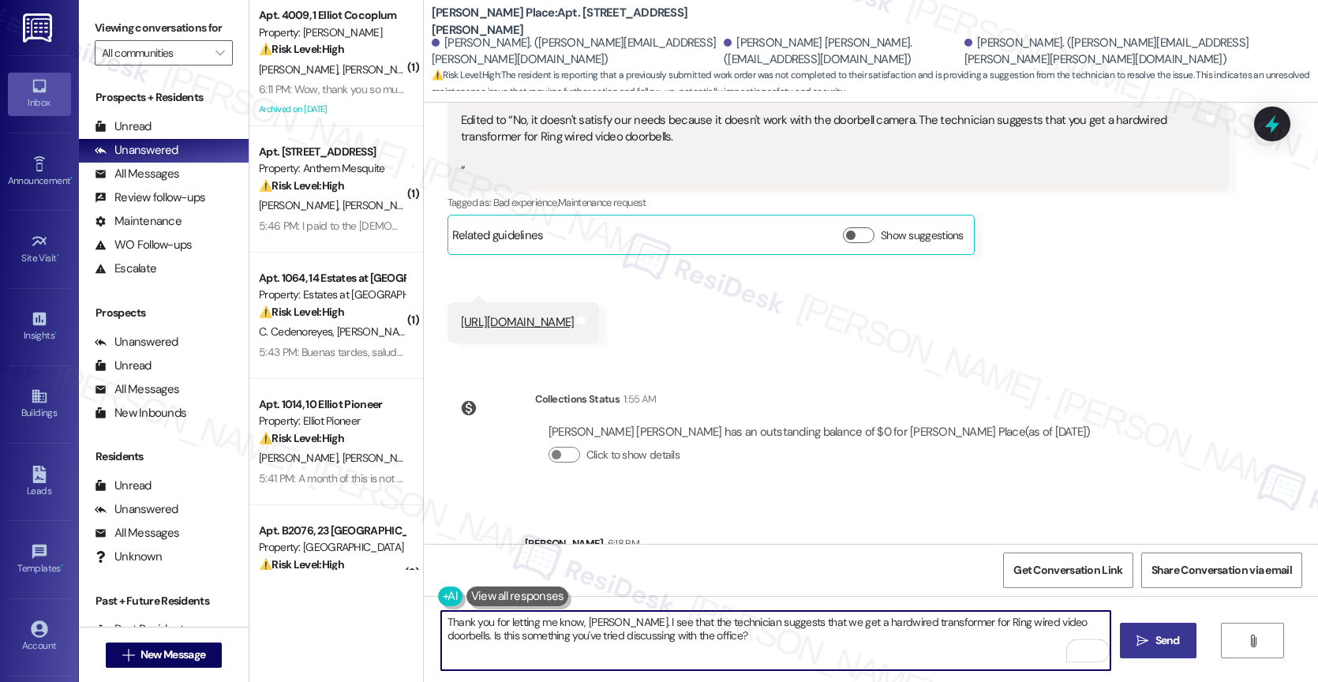
type textarea "Thank you for letting me know, Felix. I see that the technician suggests that w…"
click at [1158, 638] on span "Send" at bounding box center [1167, 640] width 24 height 17
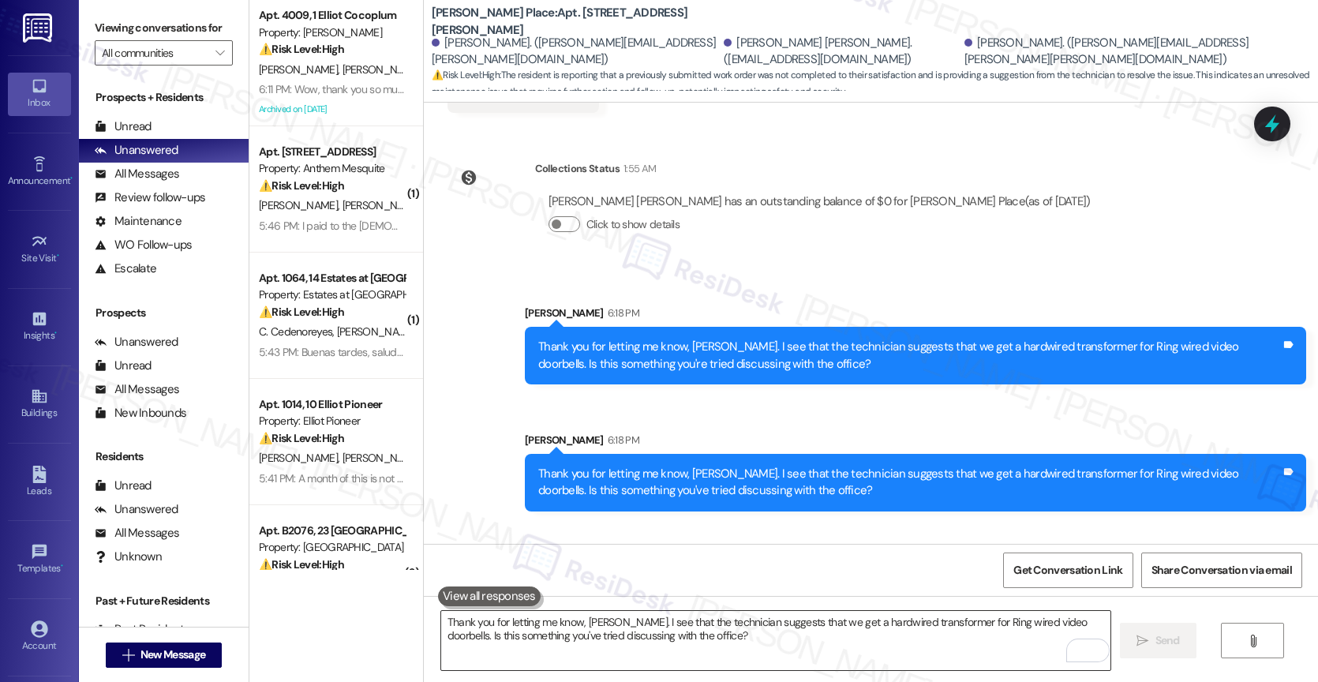
scroll to position [13269, 0]
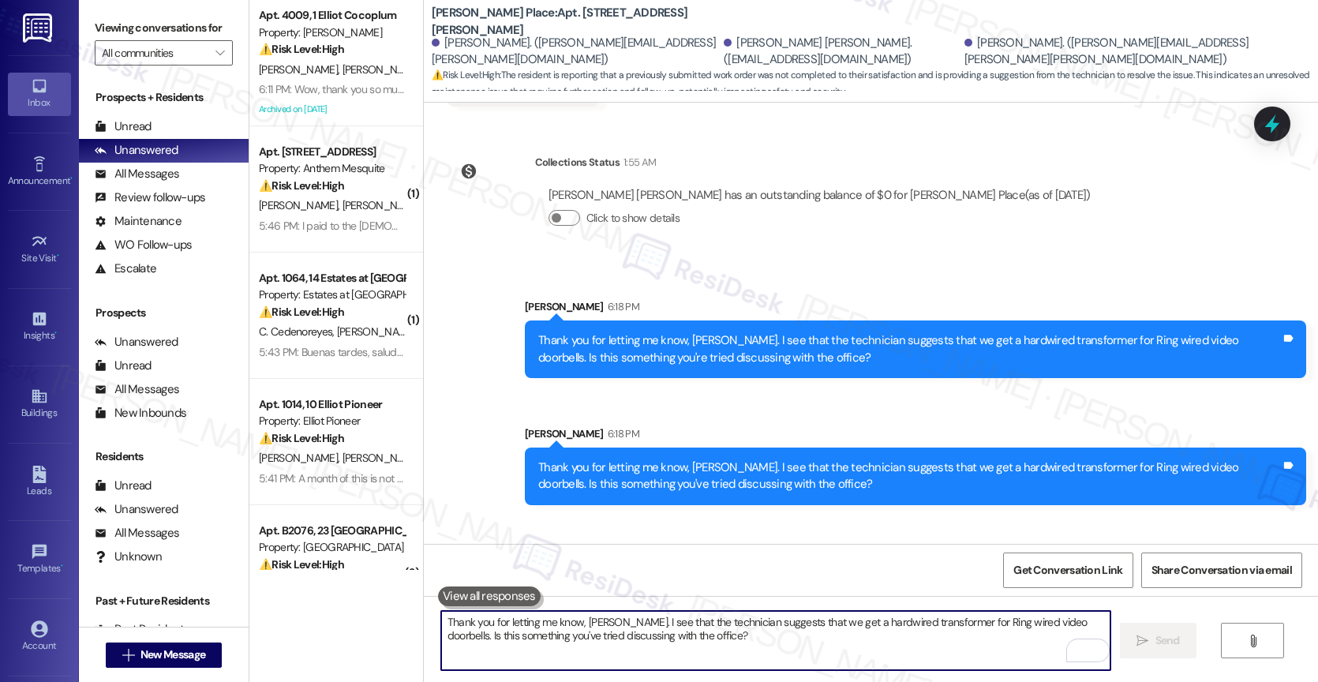
click at [563, 644] on textarea "Thank you for letting me know, Felix. I see that the technician suggests that w…" at bounding box center [775, 640] width 669 height 59
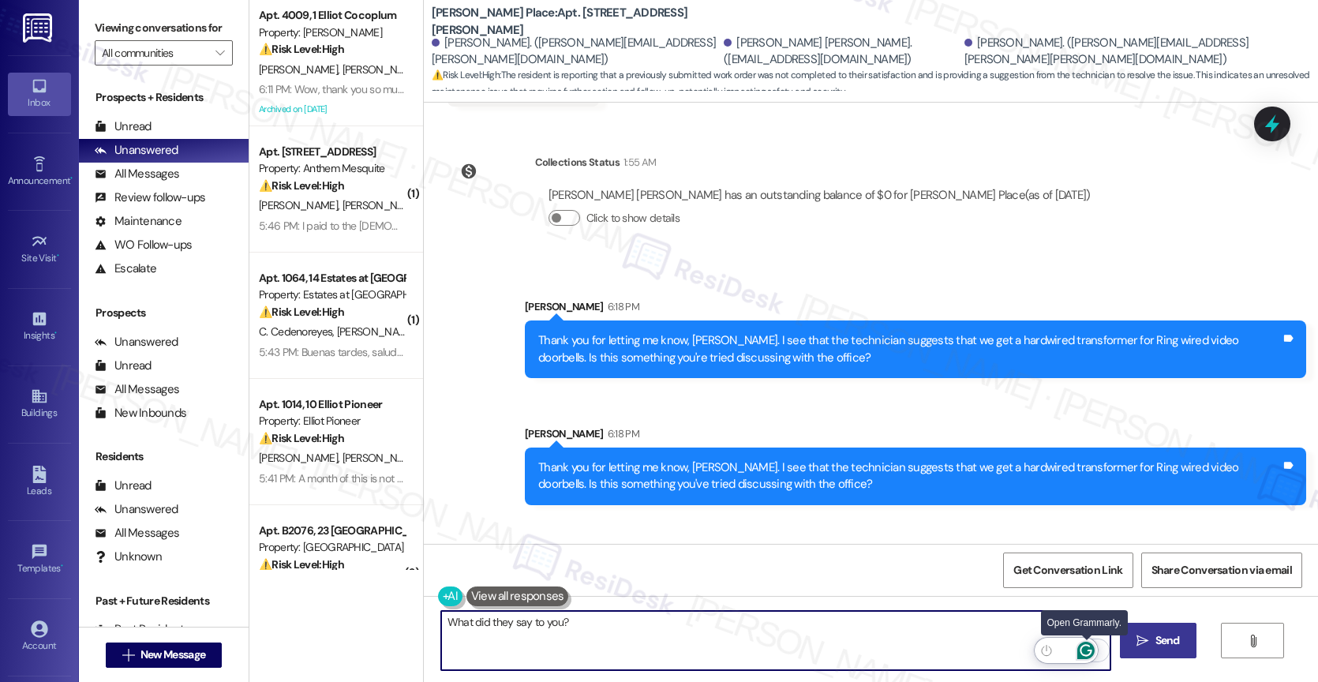
type textarea "What did they say to you?"
click at [1085, 648] on icon "Open Grammarly. 0 Suggestions." at bounding box center [1085, 650] width 17 height 17
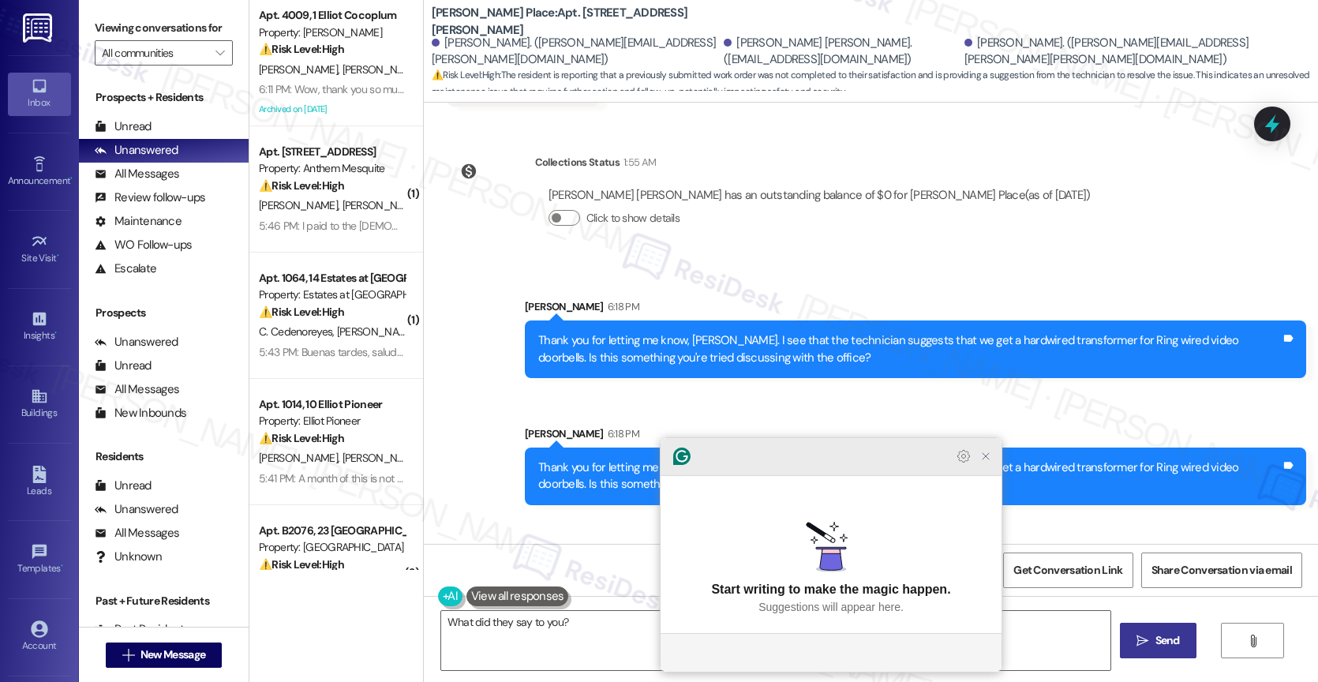
click at [989, 462] on icon "Close Grammarly Assistant" at bounding box center [985, 456] width 13 height 13
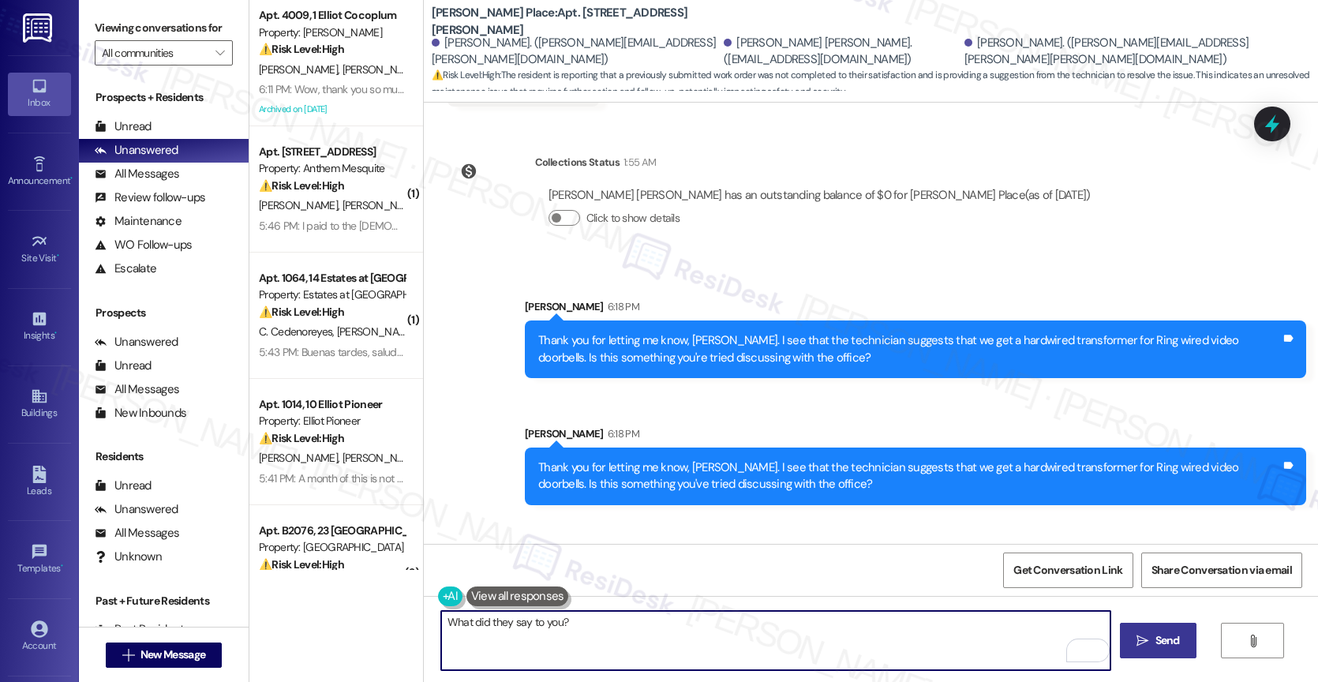
click at [1139, 630] on button " Send" at bounding box center [1158, 641] width 77 height 36
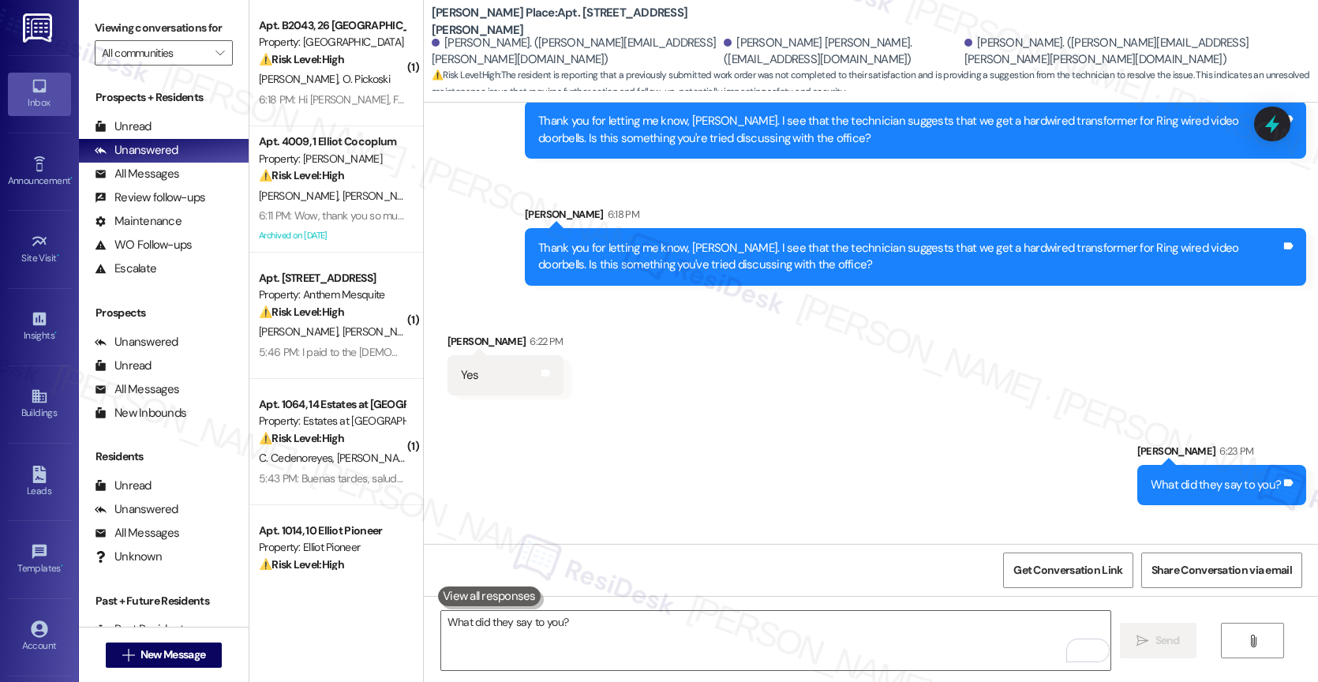
scroll to position [13489, 0]
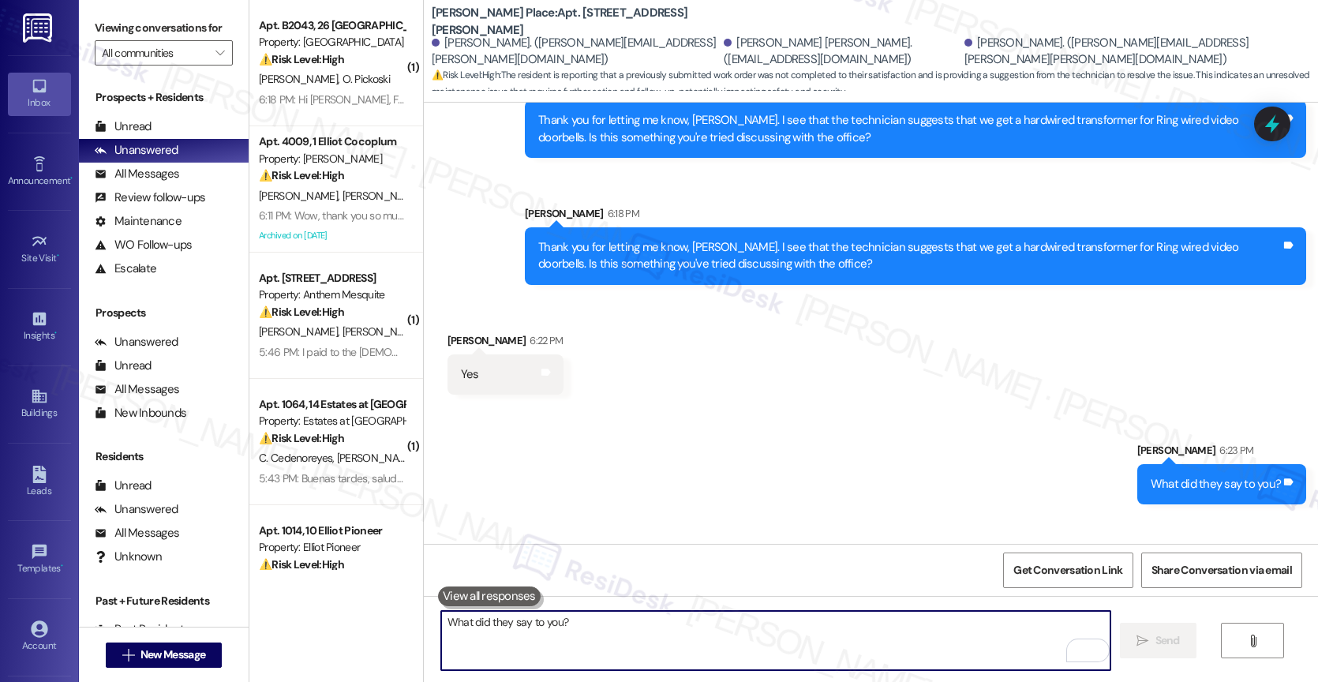
click at [546, 634] on textarea "What did they say to you?" at bounding box center [775, 640] width 669 height 59
drag, startPoint x: 508, startPoint y: 624, endPoint x: 331, endPoint y: 612, distance: 177.2
click at [332, 612] on div "( 1 ) Apt. B2043, 26 Lexington Property: Lexington ⚠️ Risk Level: High The resi…" at bounding box center [783, 341] width 1068 height 682
type textarea "I'm relieved to hear that"
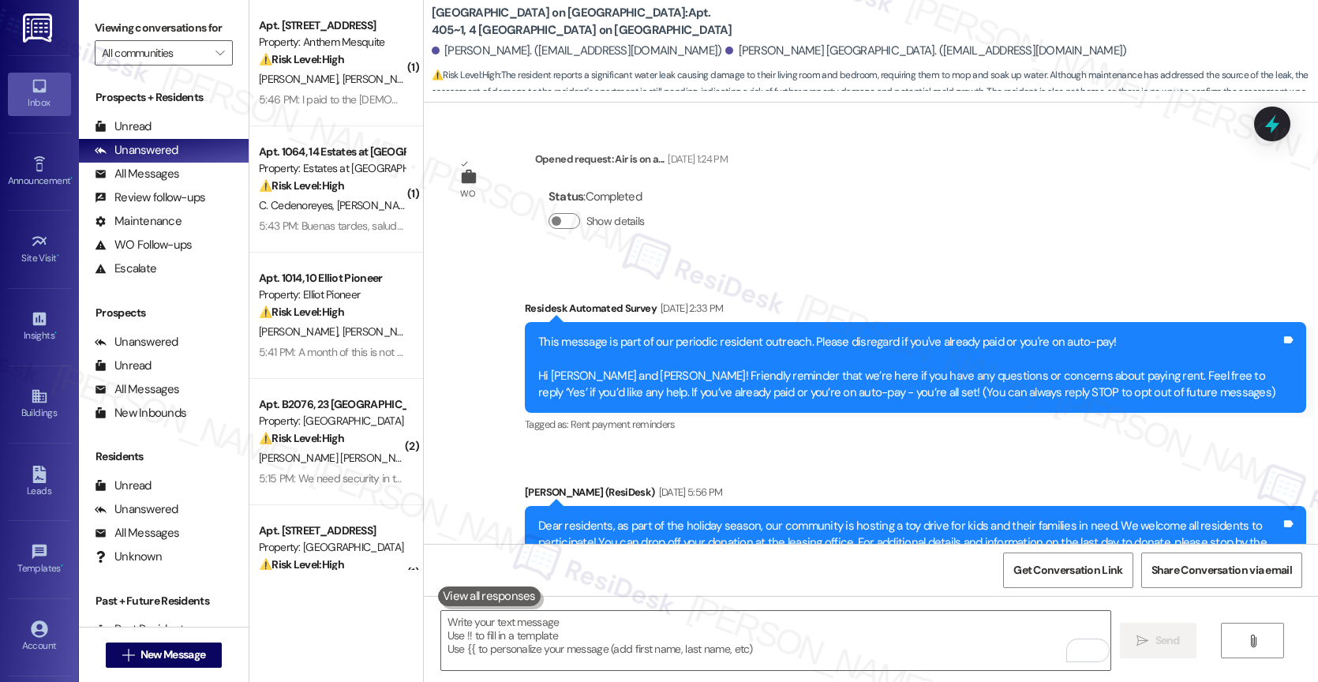
scroll to position [5108, 0]
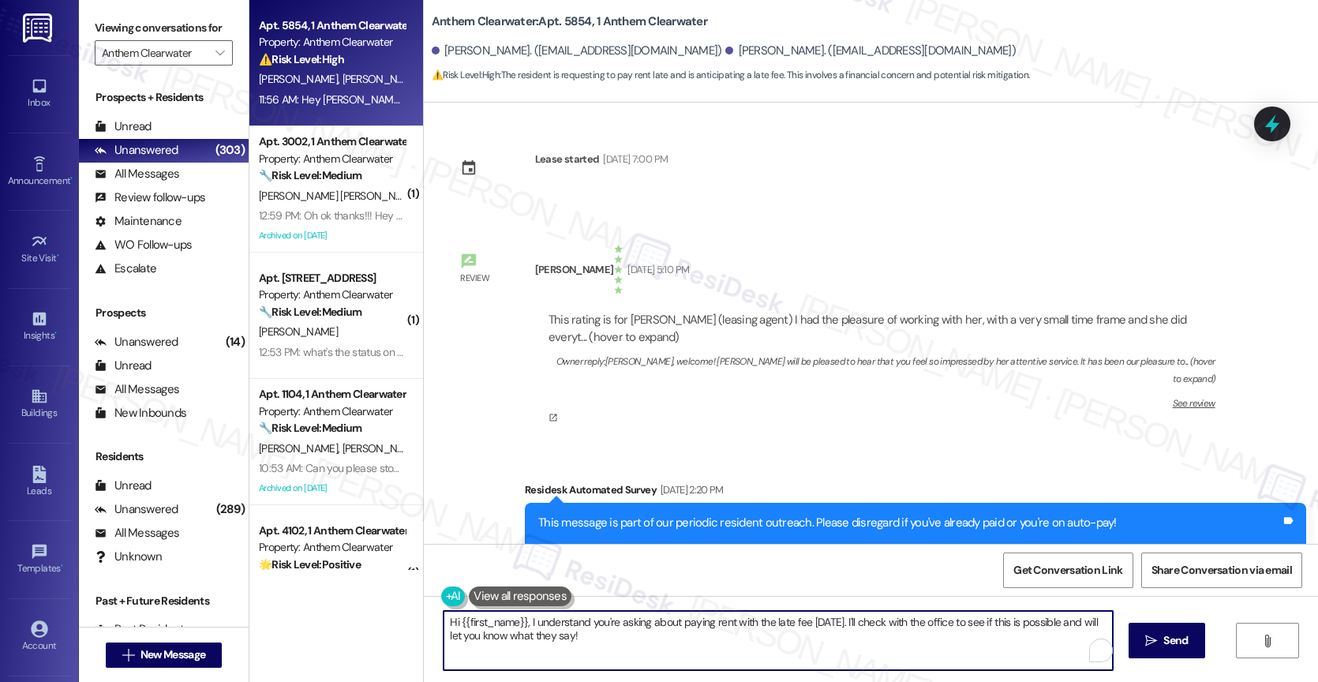
scroll to position [15550, 0]
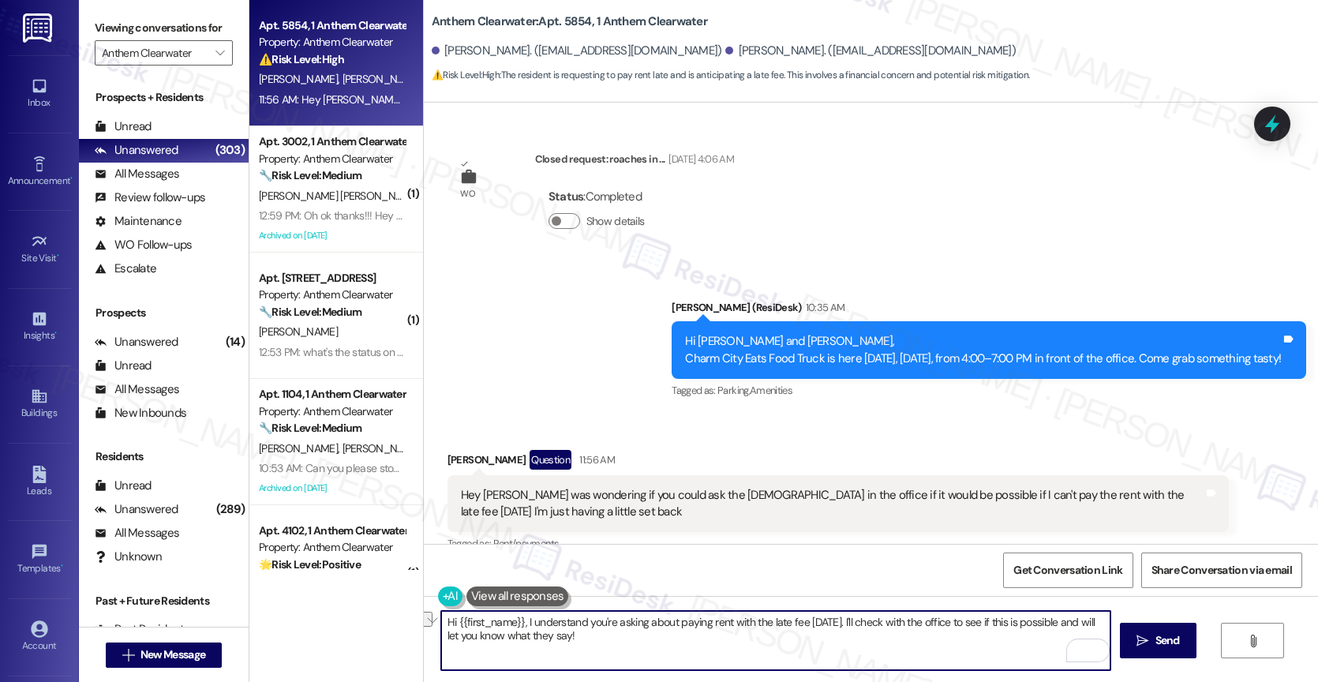
drag, startPoint x: 516, startPoint y: 618, endPoint x: 422, endPoint y: 612, distance: 94.1
click at [432, 612] on div "Hi {{first_name}}, I understand you're asking about paying rent with the late f…" at bounding box center [767, 640] width 671 height 61
type textarea "Hi [PERSON_NAME], I understand you're asking about paying rent with the late fe…"
click at [215, 59] on icon "" at bounding box center [219, 53] width 9 height 13
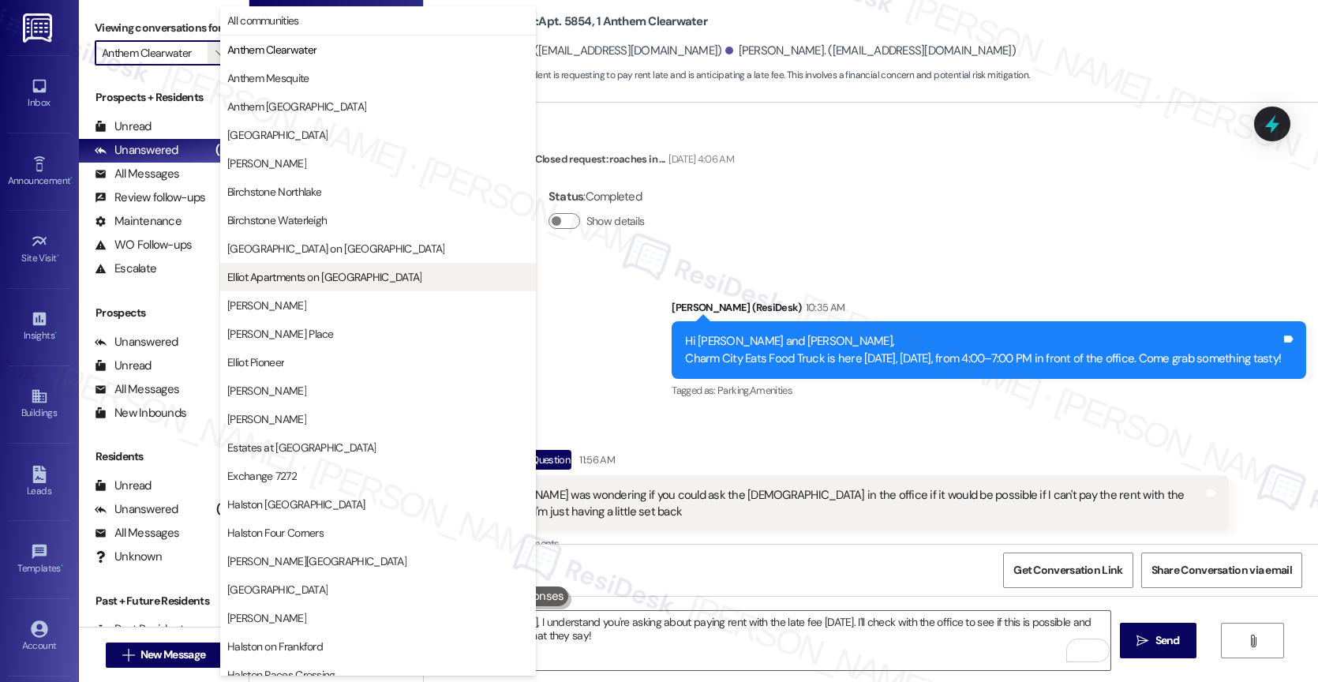
click at [326, 272] on span "Elliot Apartments on [GEOGRAPHIC_DATA]" at bounding box center [324, 277] width 194 height 16
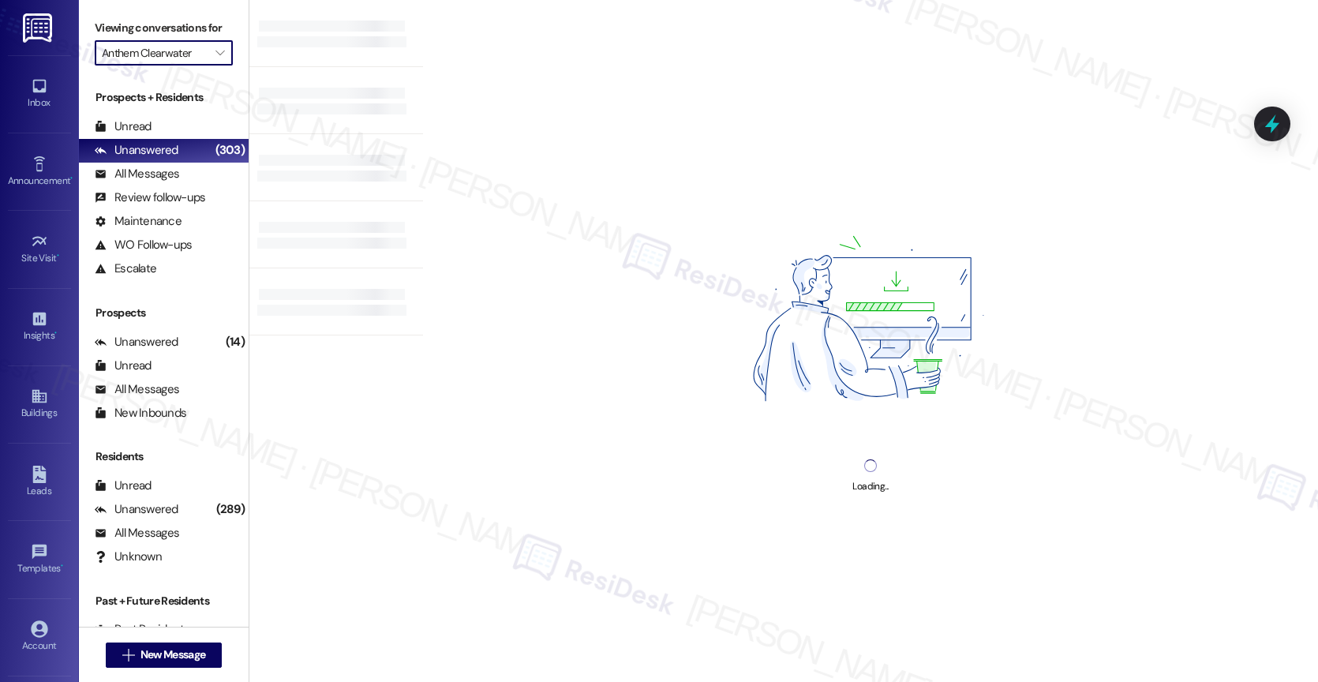
type input "Elliot Apartments on [GEOGRAPHIC_DATA]"
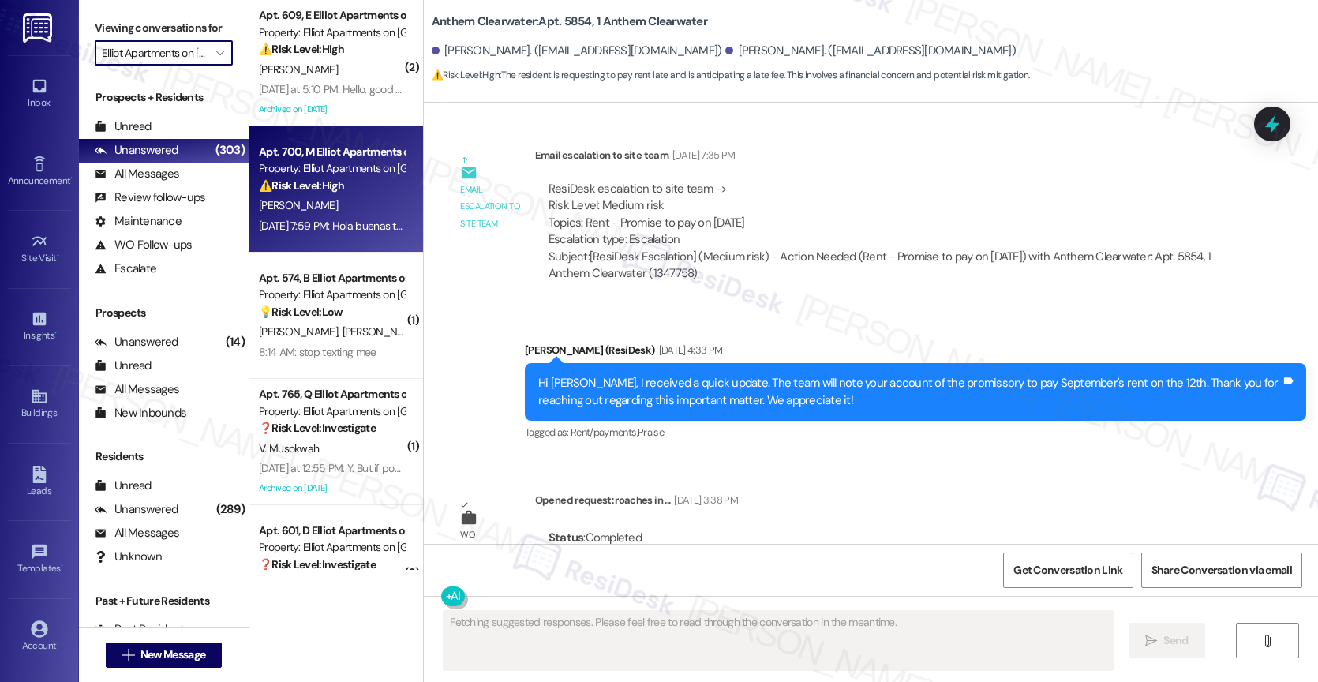
scroll to position [15814, 0]
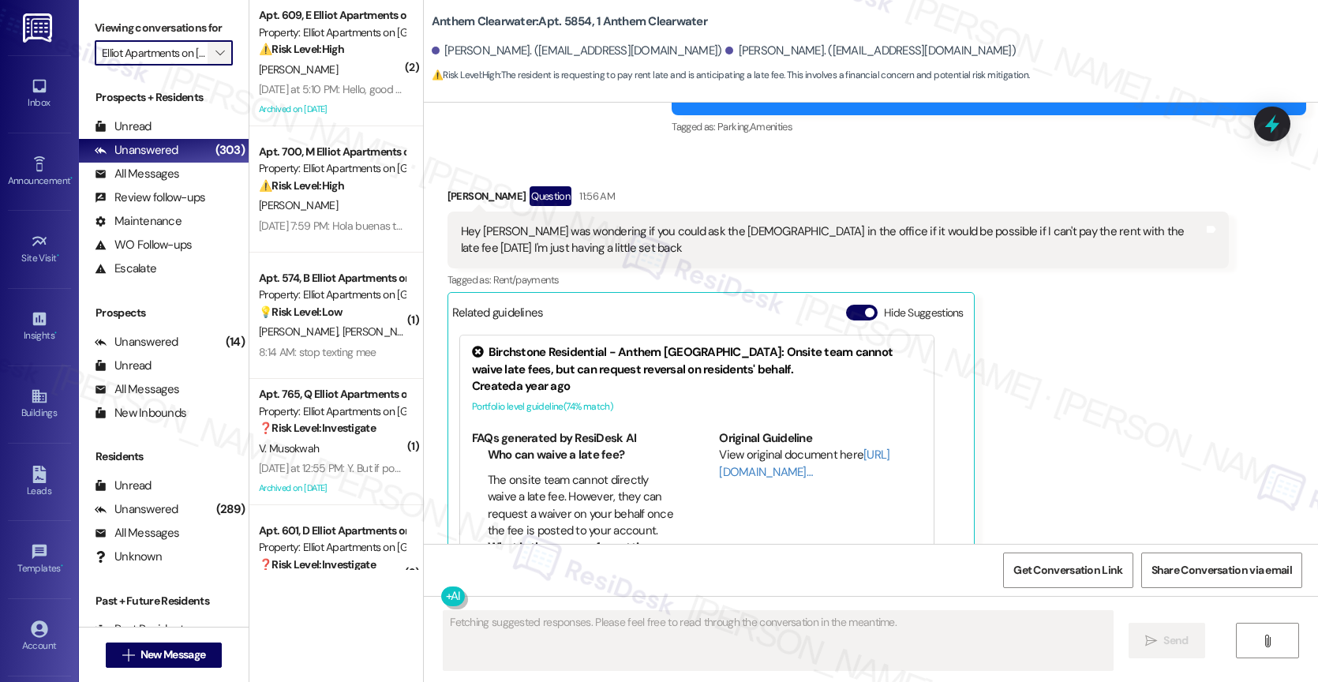
click at [215, 59] on icon "" at bounding box center [219, 53] width 9 height 13
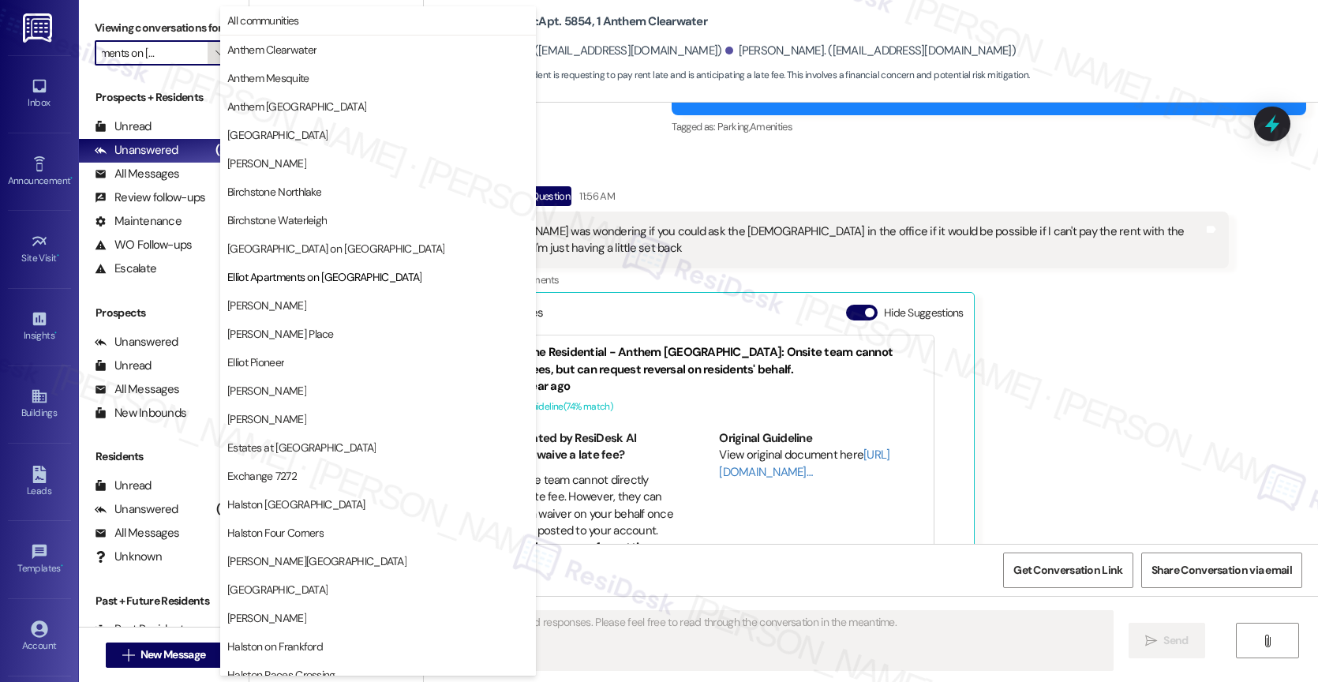
scroll to position [256, 0]
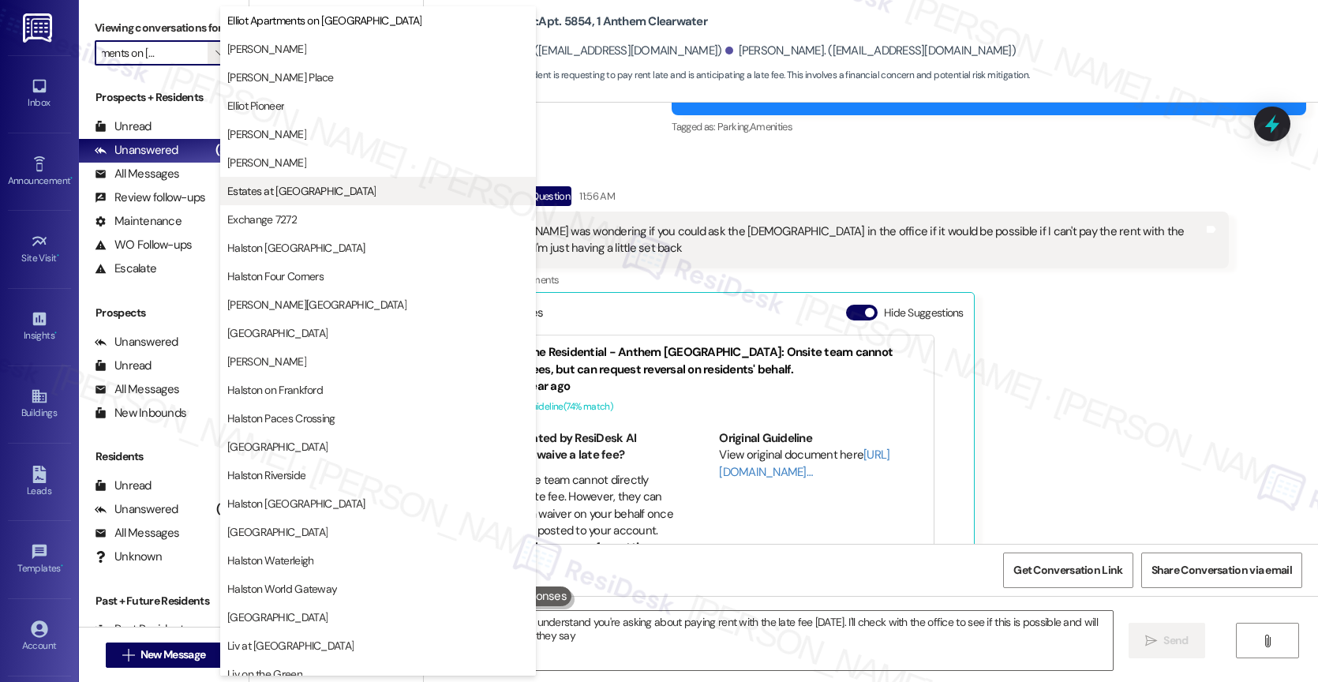
type textarea "Hi {{first_name}}, I understand you're asking about paying rent with the late f…"
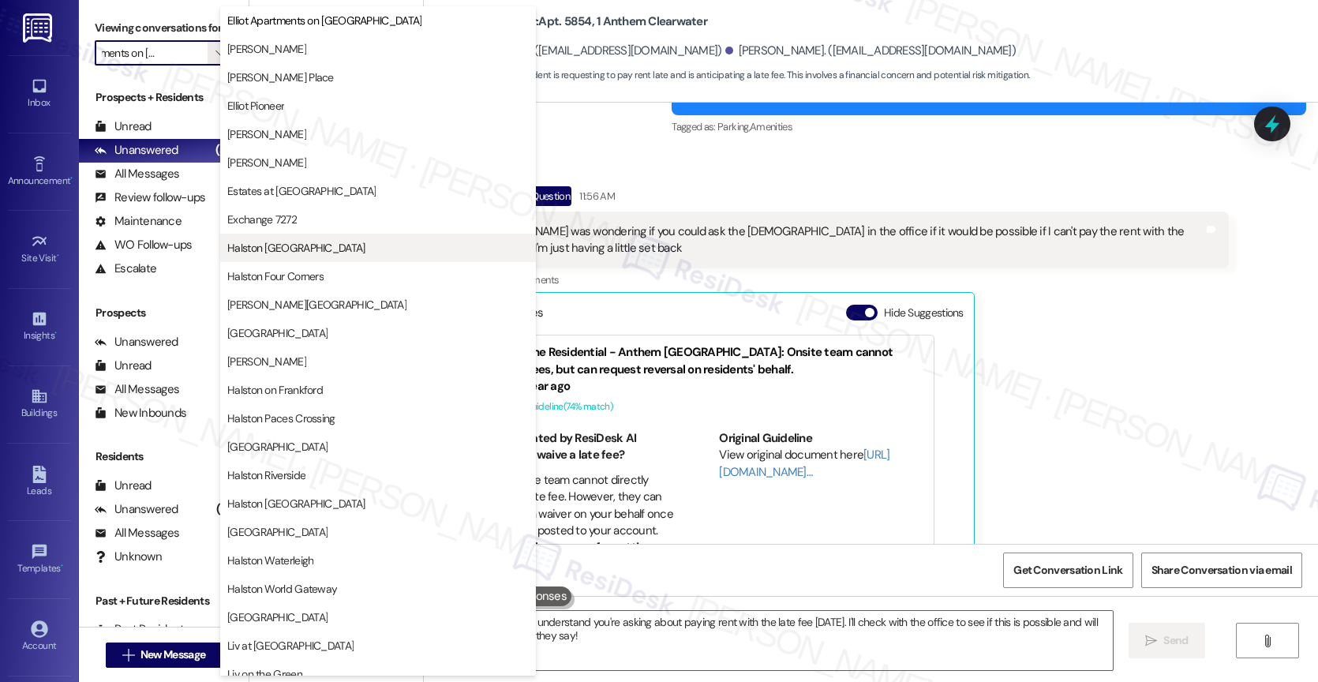
scroll to position [219, 0]
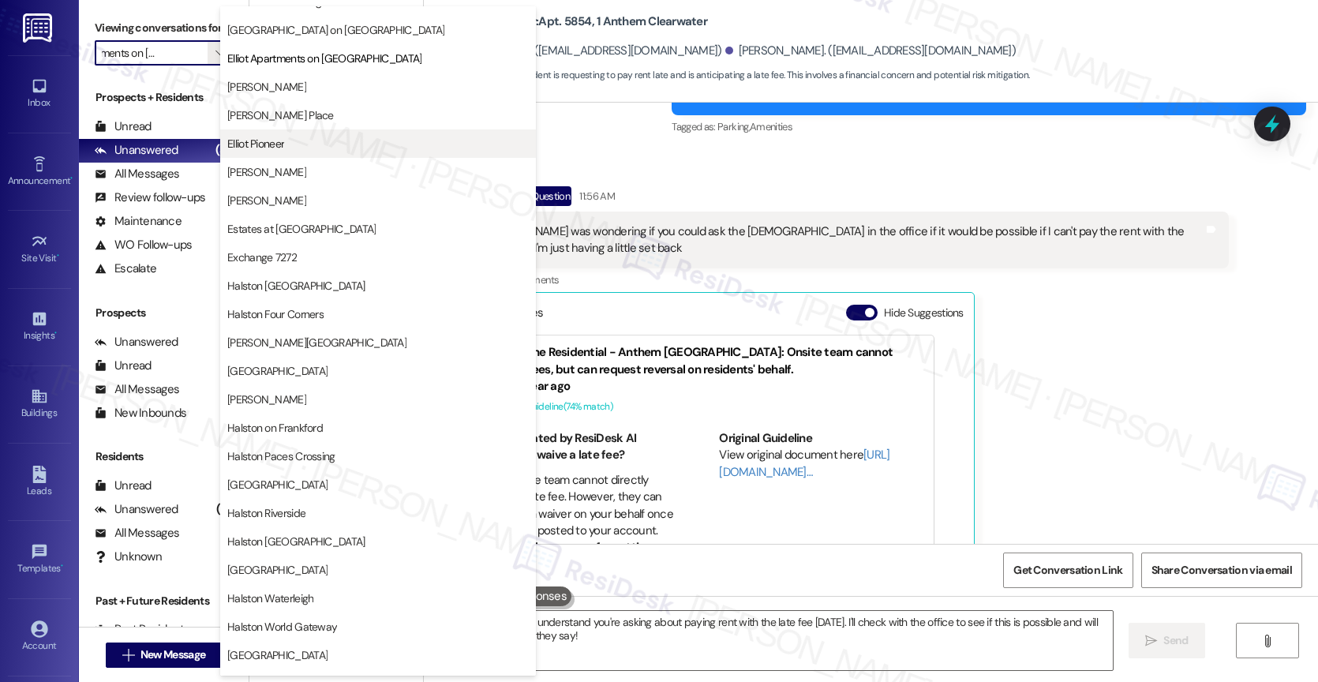
click at [297, 140] on span "Elliot Pioneer" at bounding box center [377, 144] width 301 height 16
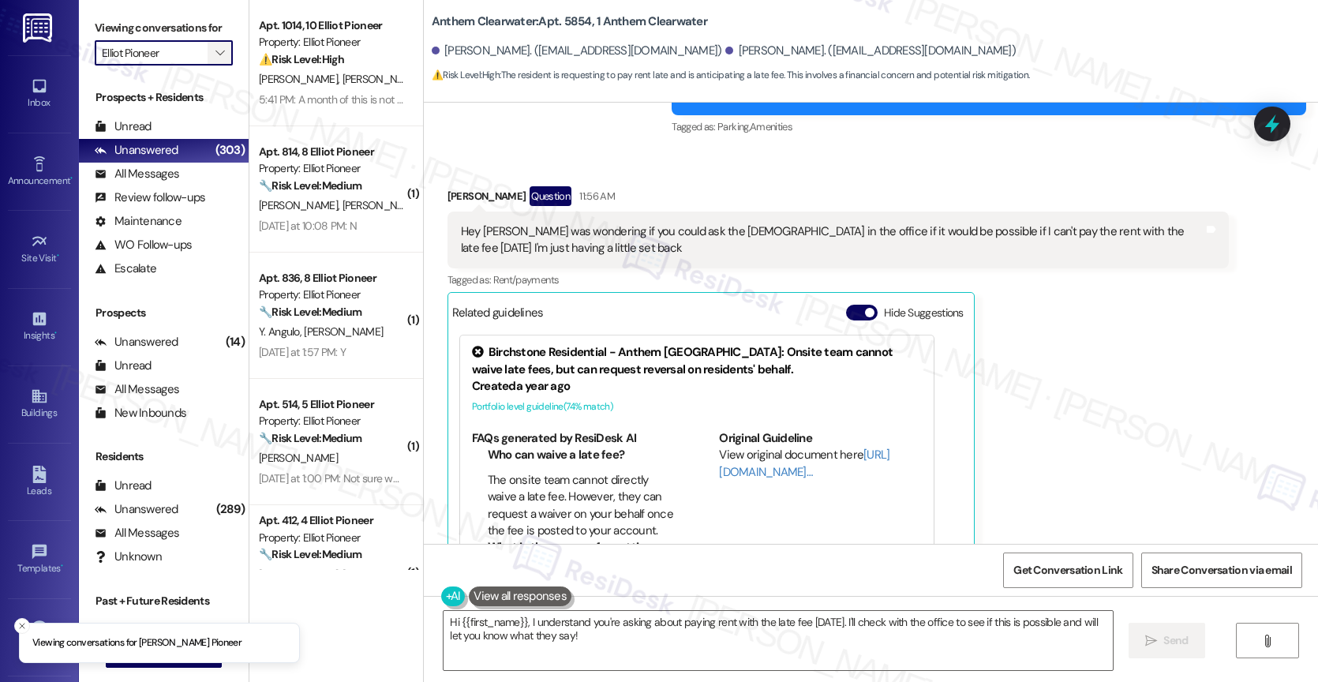
click at [212, 58] on span "" at bounding box center [219, 52] width 15 height 25
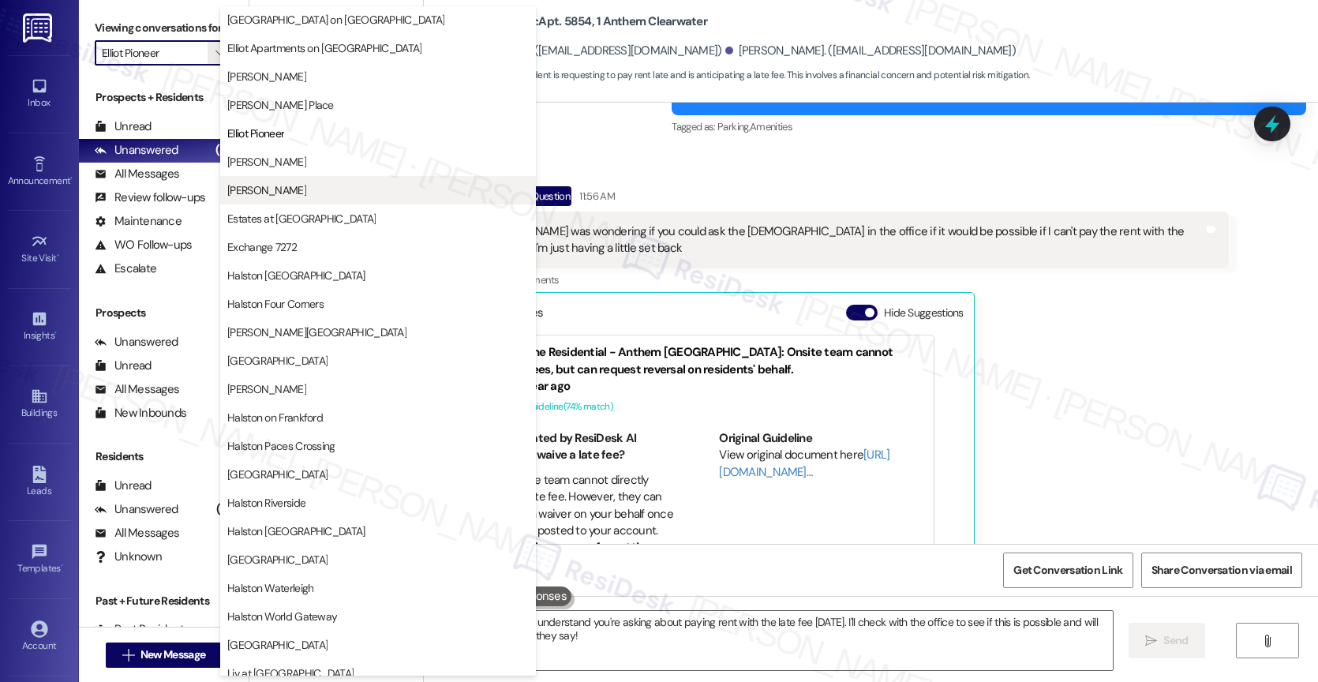
scroll to position [208, 0]
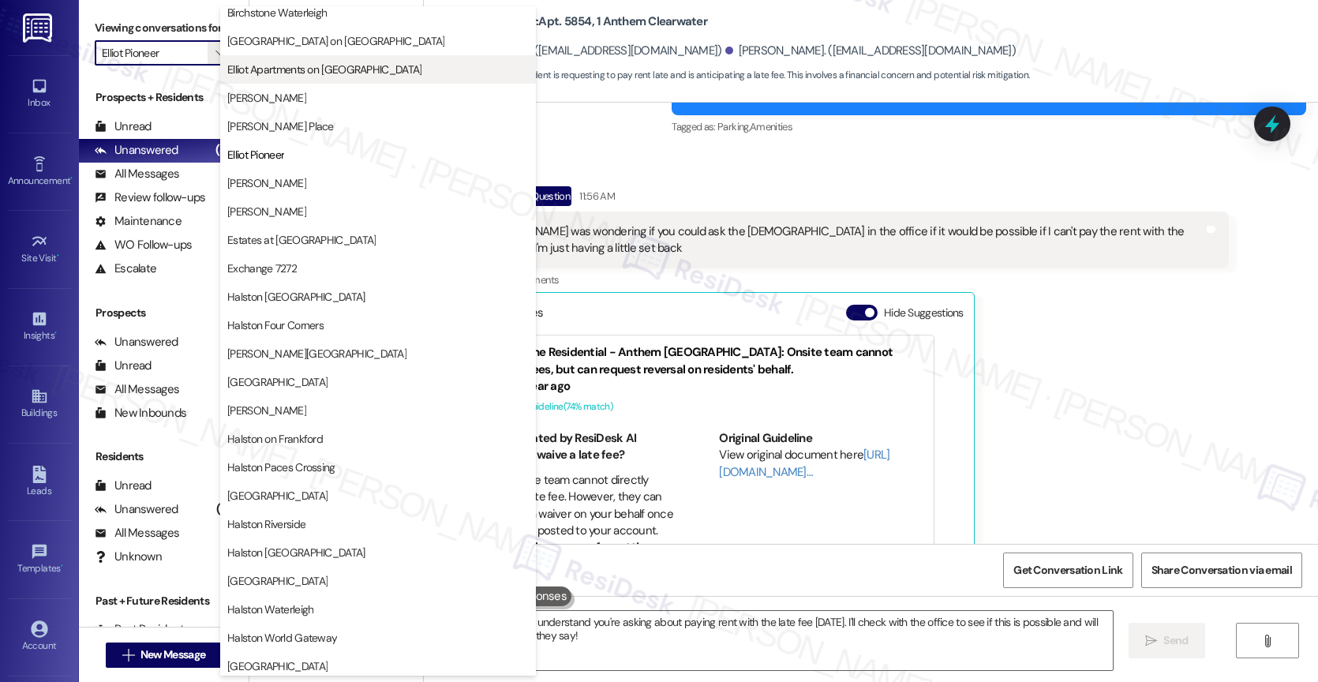
click at [299, 69] on span "Elliot Apartments on [GEOGRAPHIC_DATA]" at bounding box center [324, 70] width 194 height 16
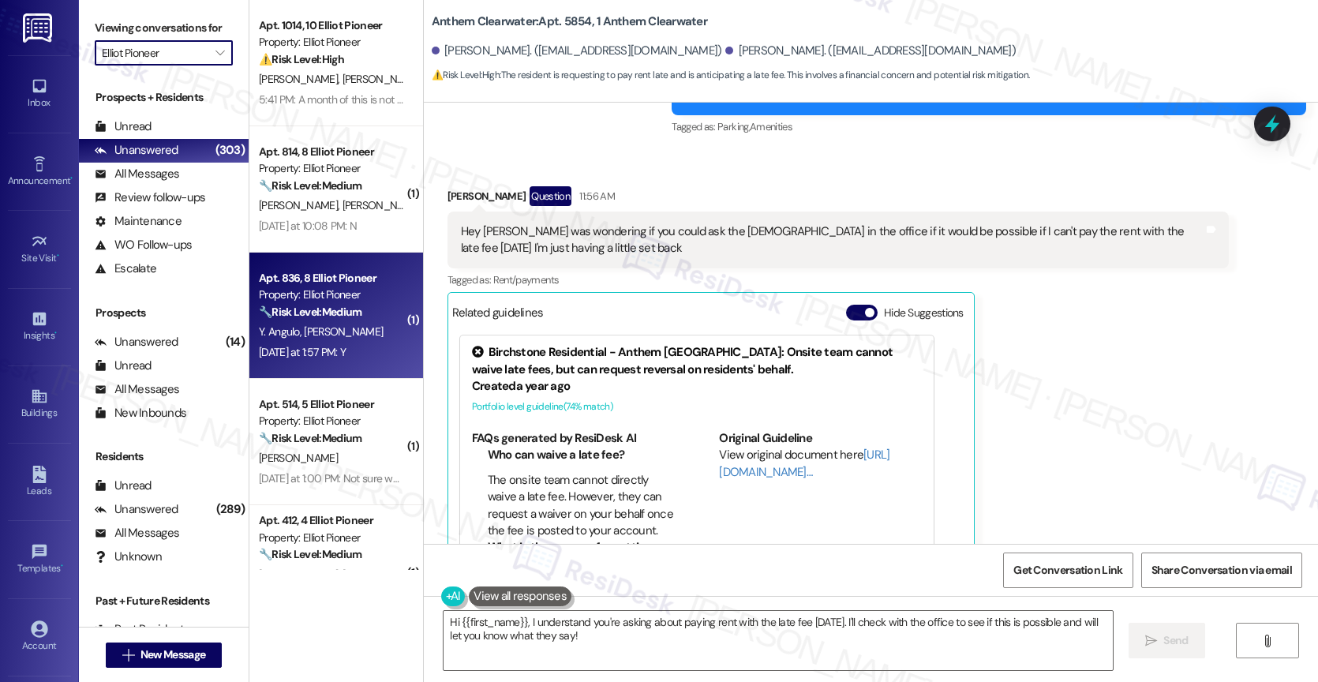
type input "Elliot Apartments on [GEOGRAPHIC_DATA]"
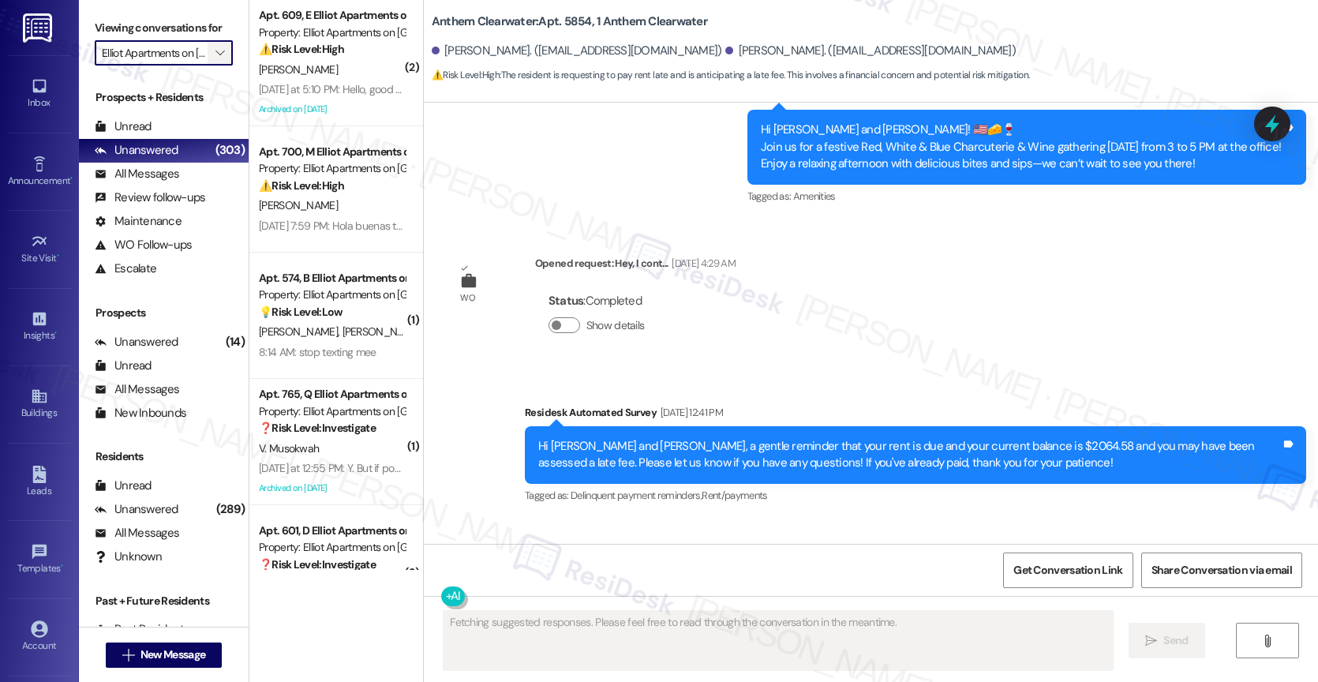
click at [215, 59] on icon "" at bounding box center [219, 53] width 9 height 13
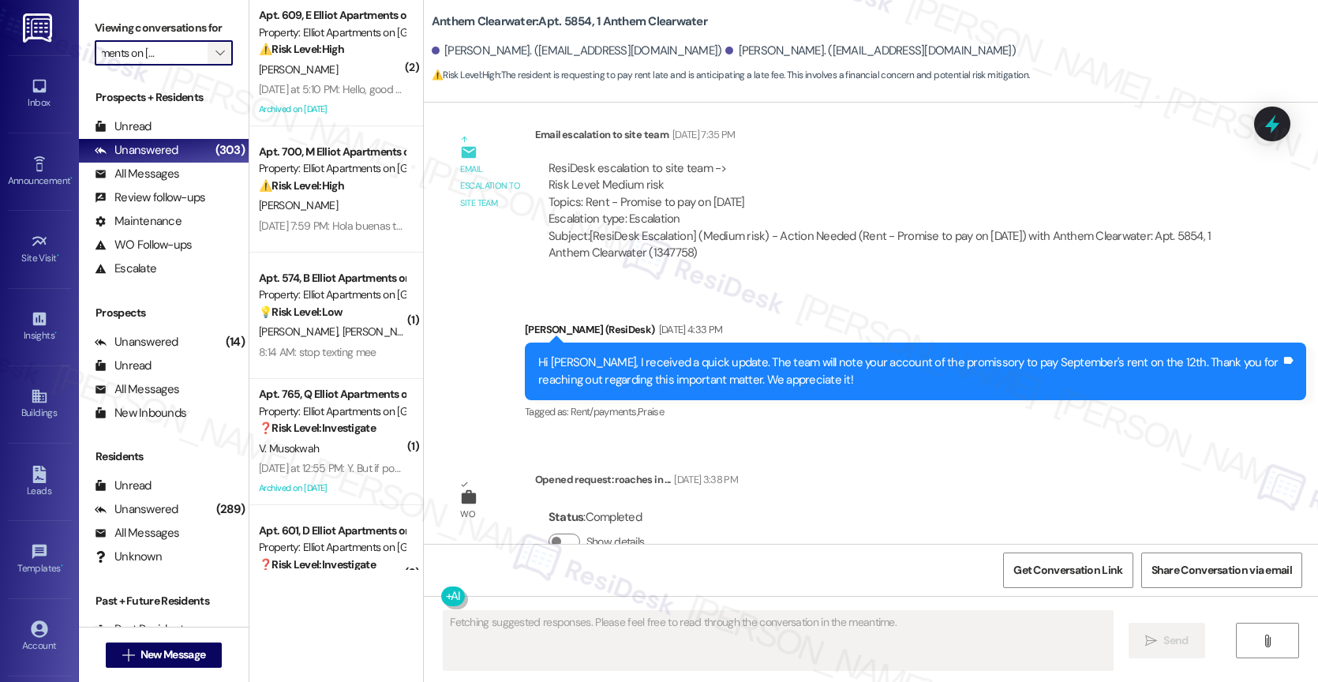
scroll to position [15814, 0]
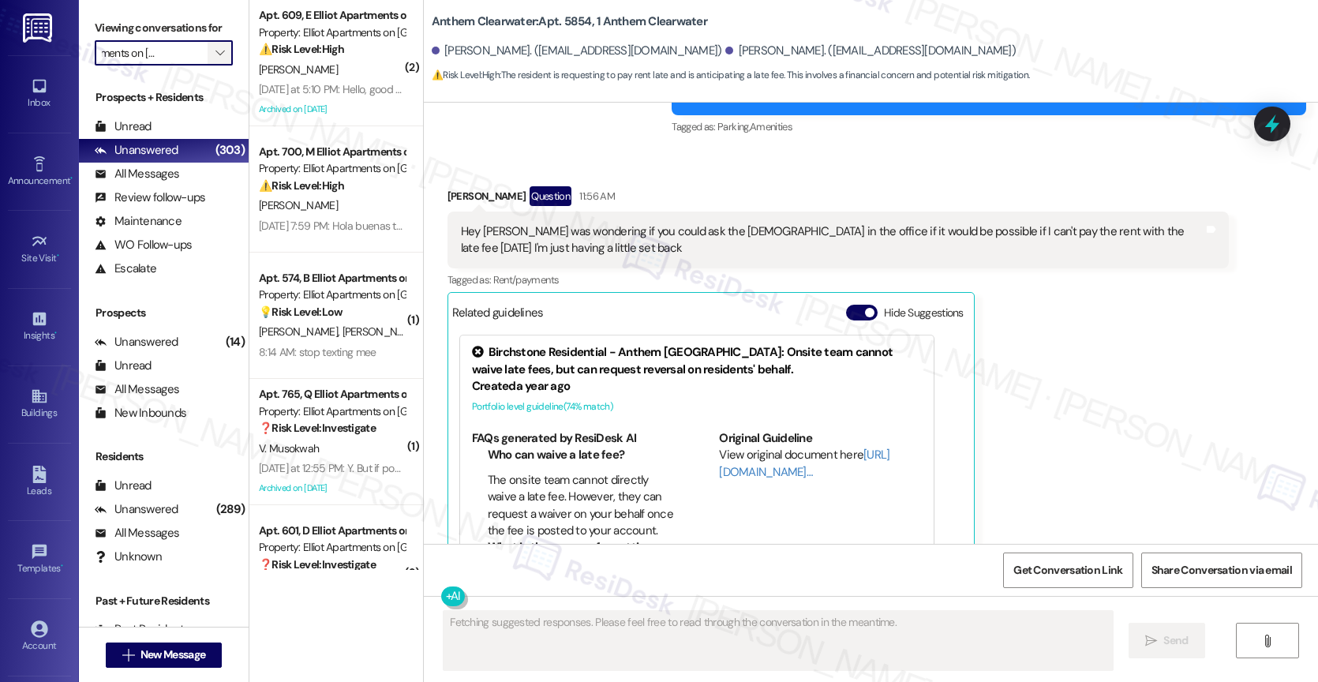
click at [215, 59] on icon "" at bounding box center [219, 53] width 9 height 13
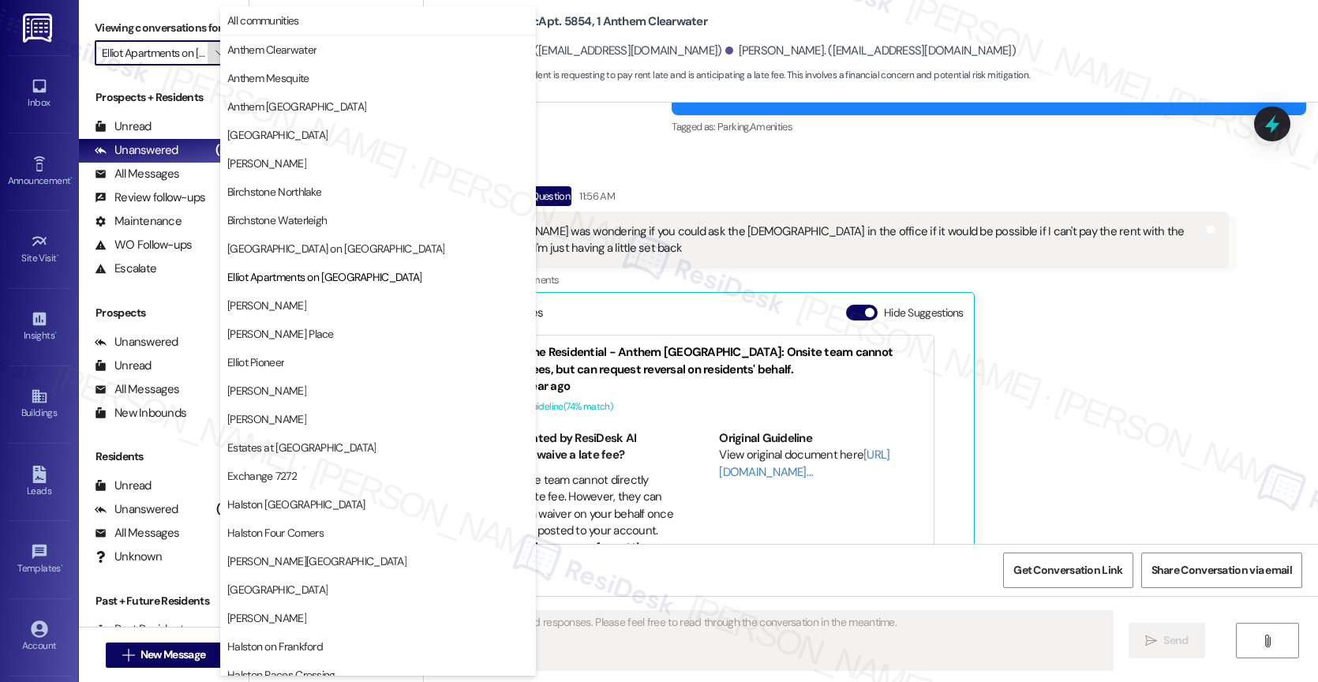
scroll to position [256, 0]
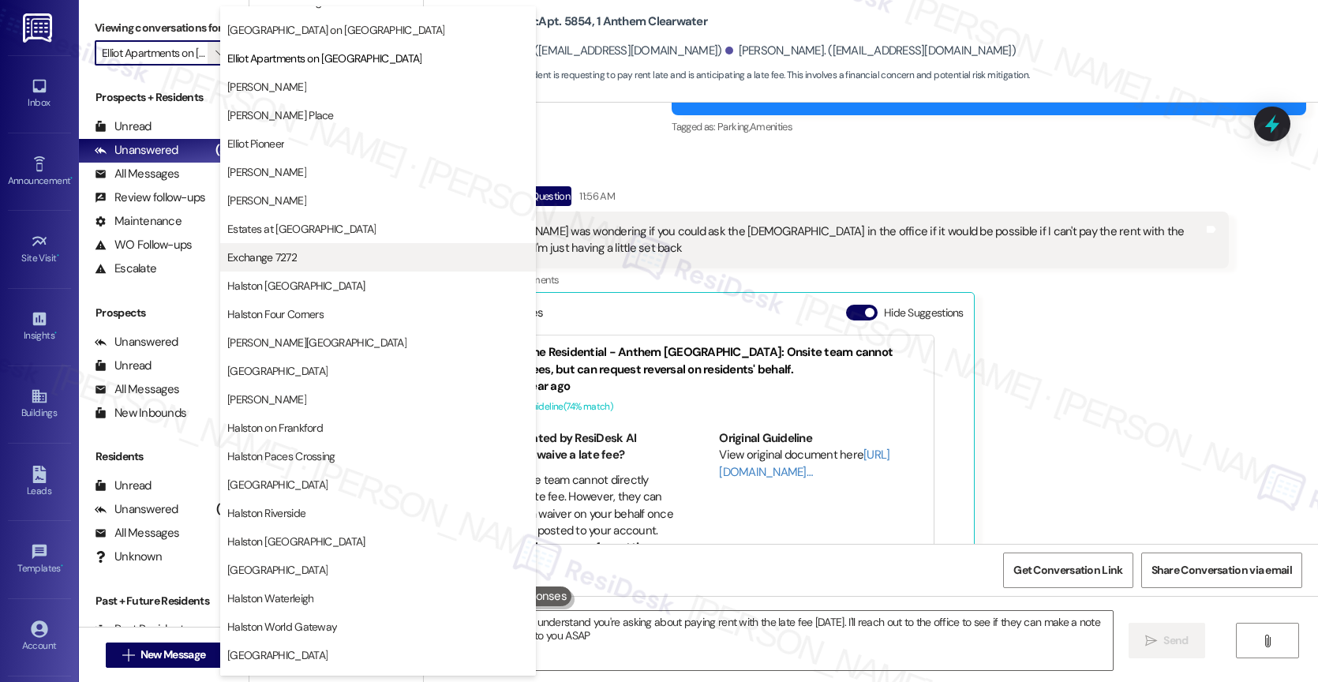
type textarea "Hi {{first_name}}, I understand you're asking about paying rent with the late f…"
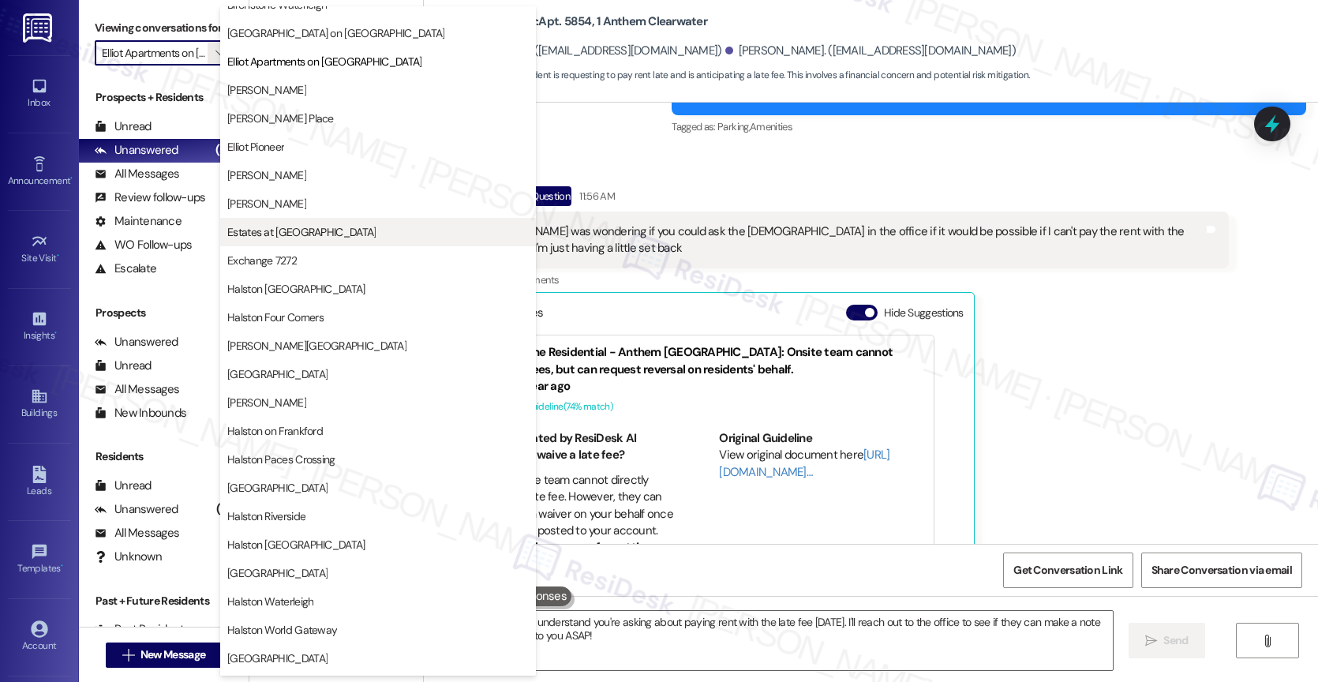
scroll to position [212, 0]
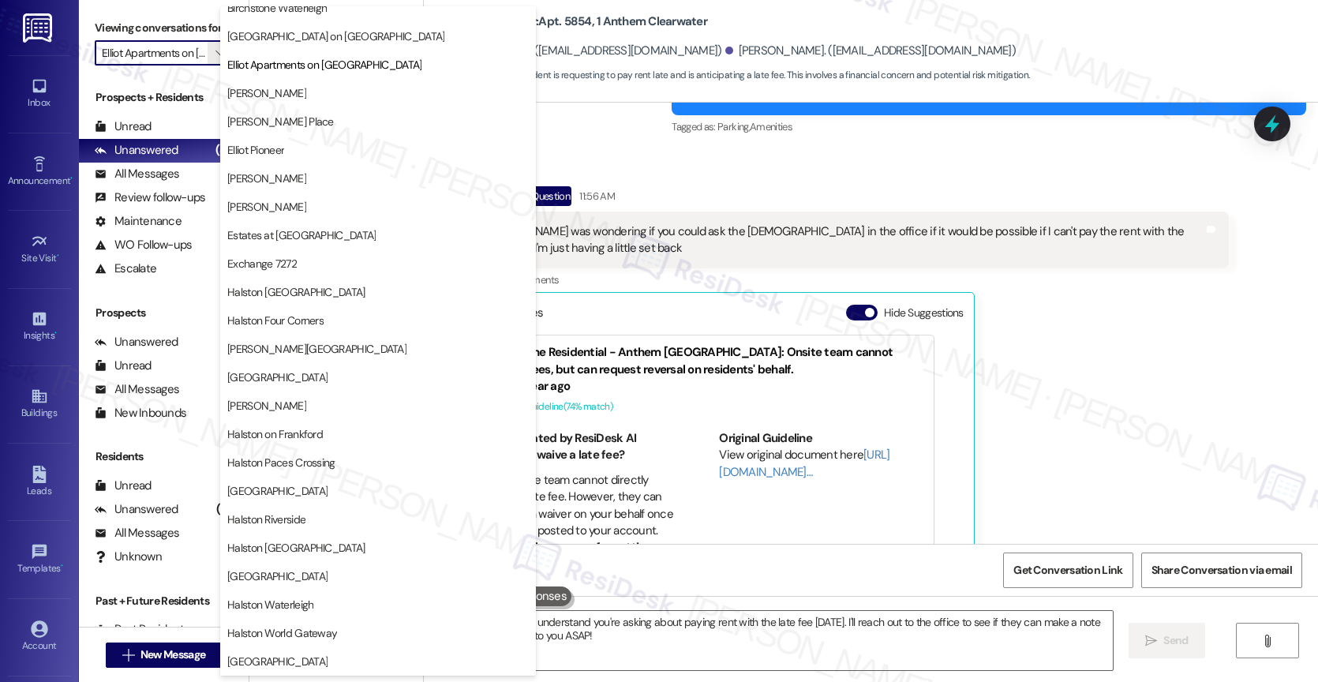
click at [1056, 302] on div "Brian Parris Question 11:56 AM Hey Sarah I was wondering if you could ask the l…" at bounding box center [837, 391] width 781 height 411
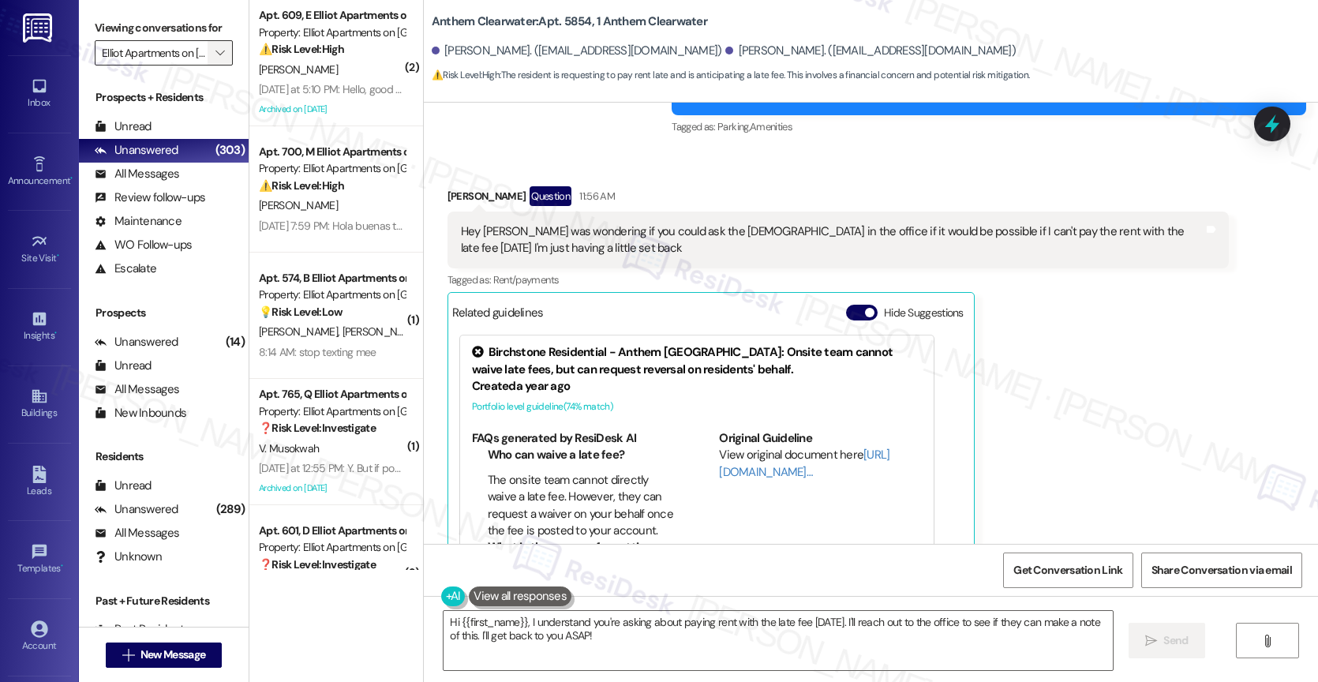
click at [215, 59] on icon "" at bounding box center [219, 53] width 9 height 13
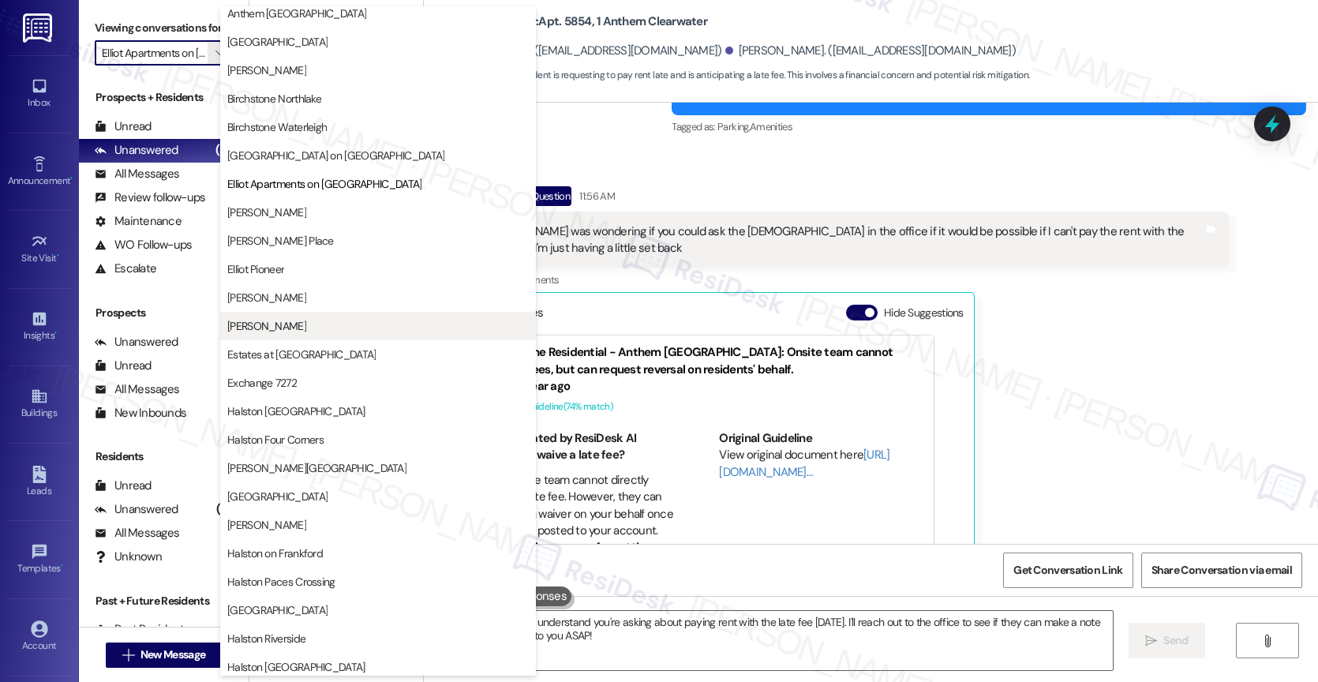
scroll to position [157, 0]
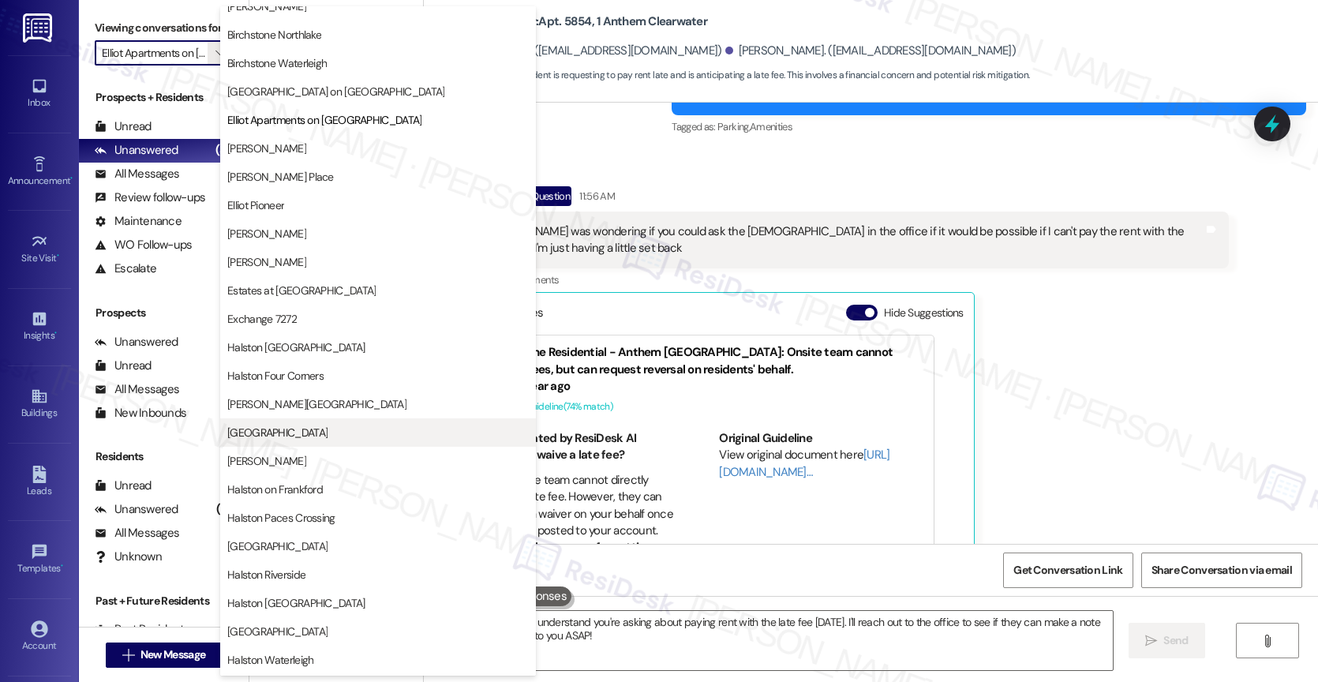
click at [312, 432] on span "Halston Lakeside" at bounding box center [377, 433] width 301 height 16
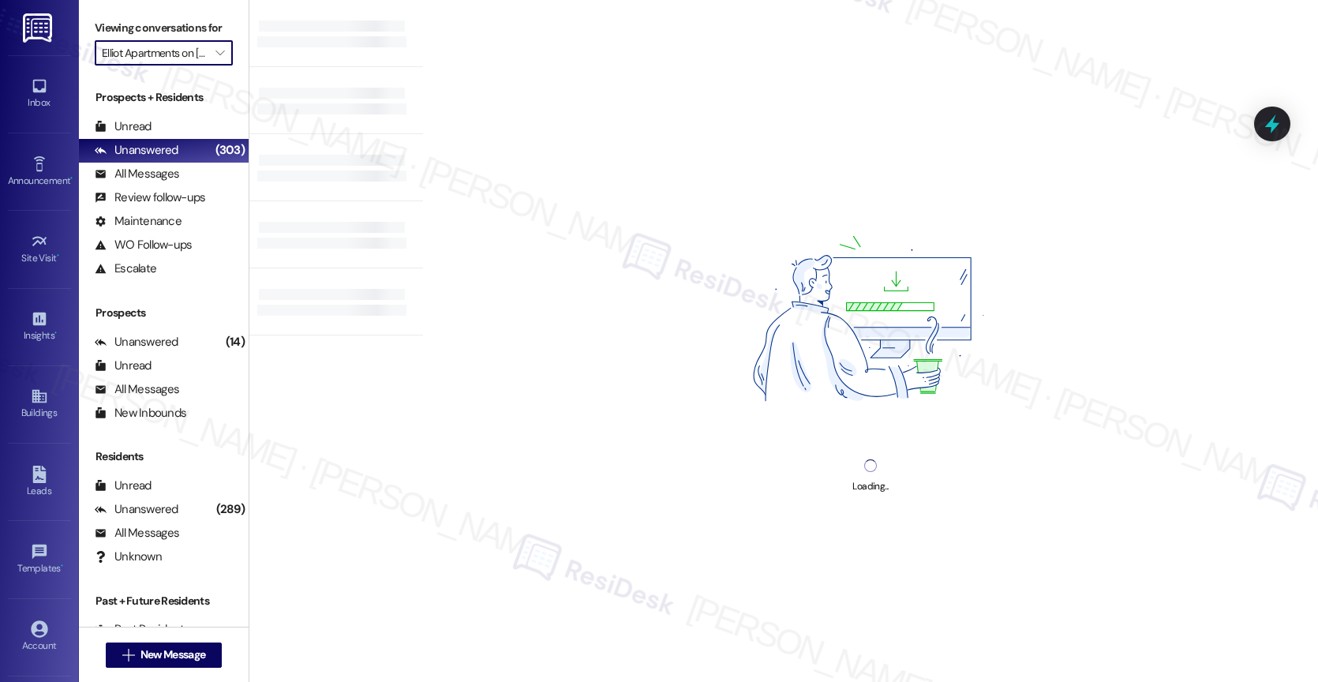
type input "Halston Lakeside"
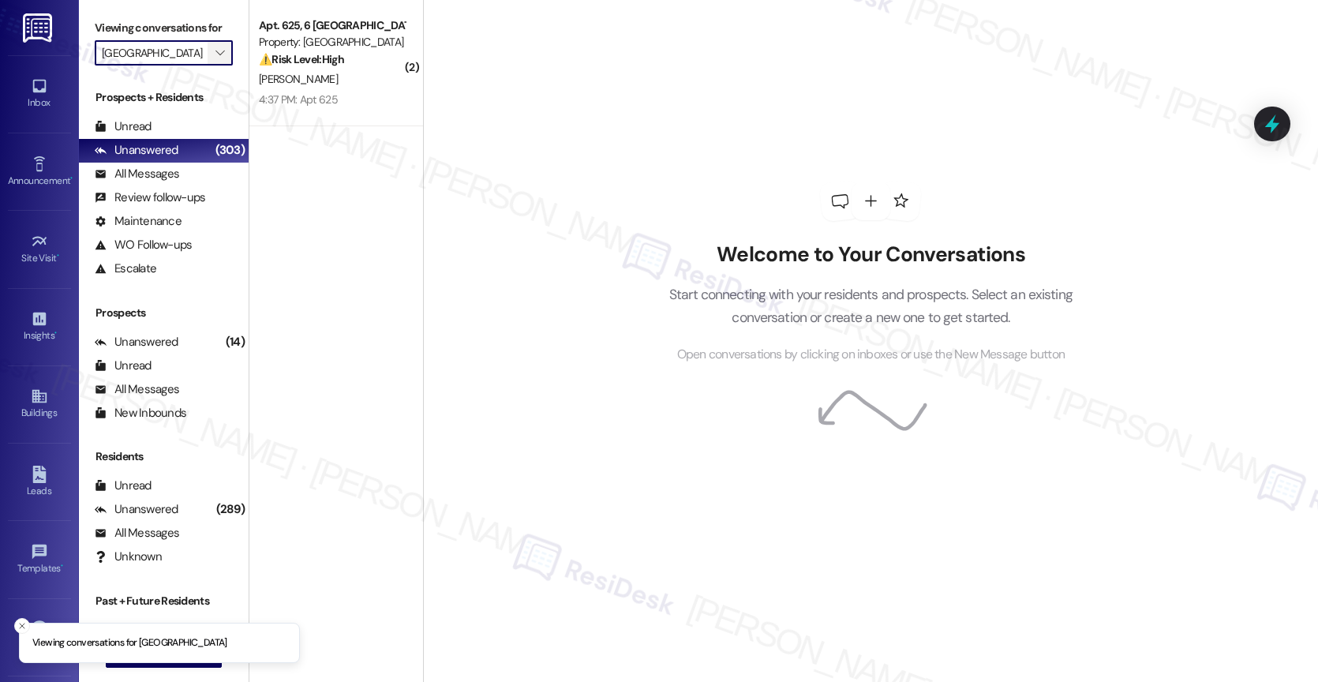
click at [215, 59] on icon "" at bounding box center [219, 53] width 9 height 13
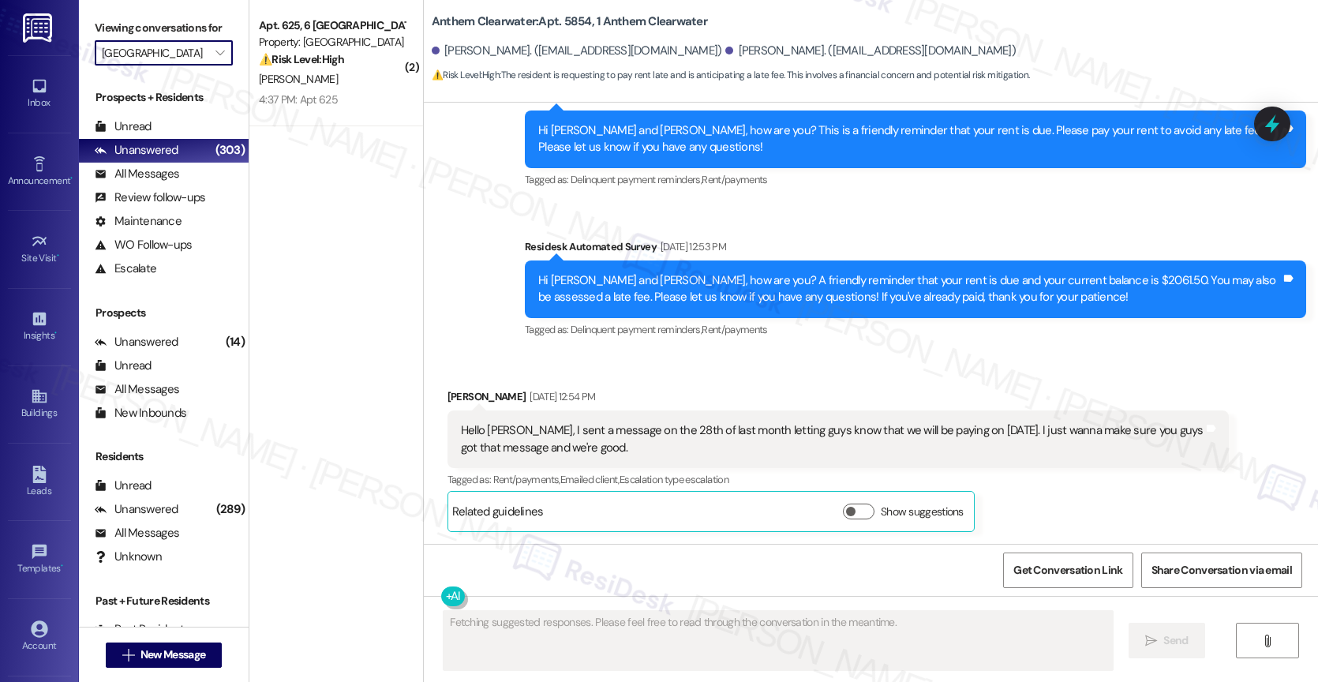
scroll to position [15814, 0]
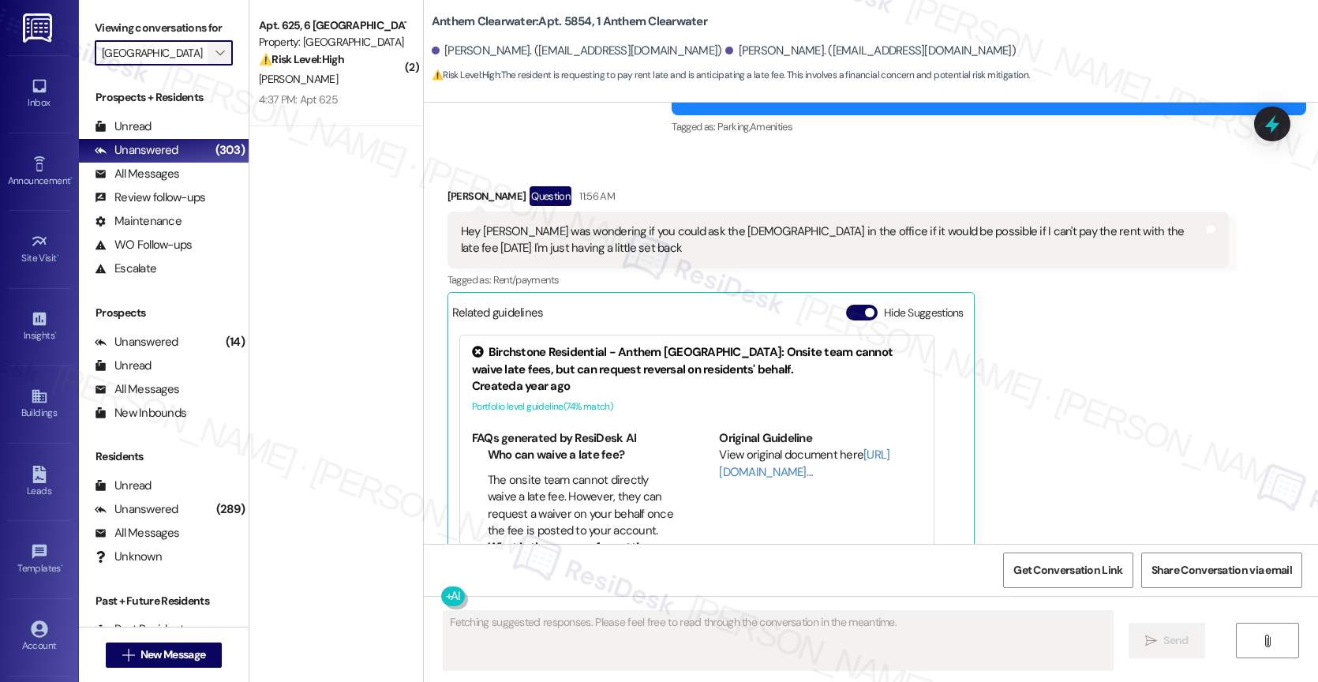
click at [212, 65] on span "" at bounding box center [219, 52] width 15 height 25
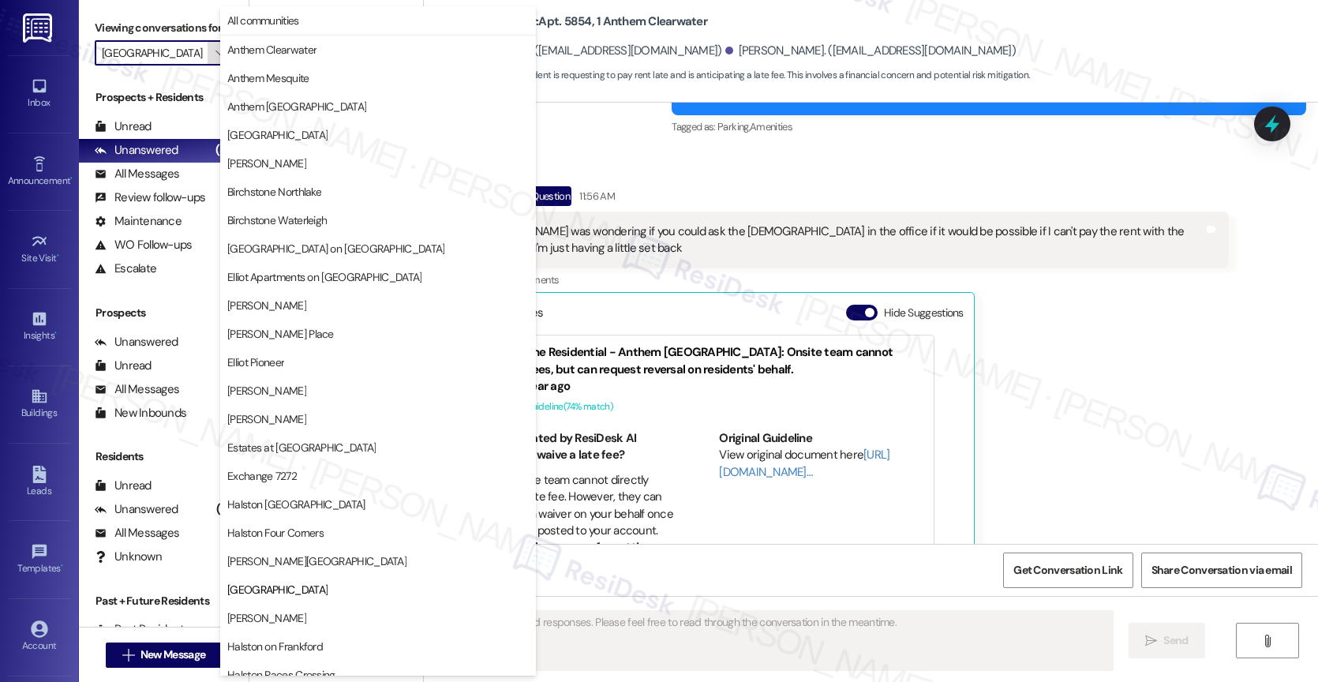
scroll to position [468, 0]
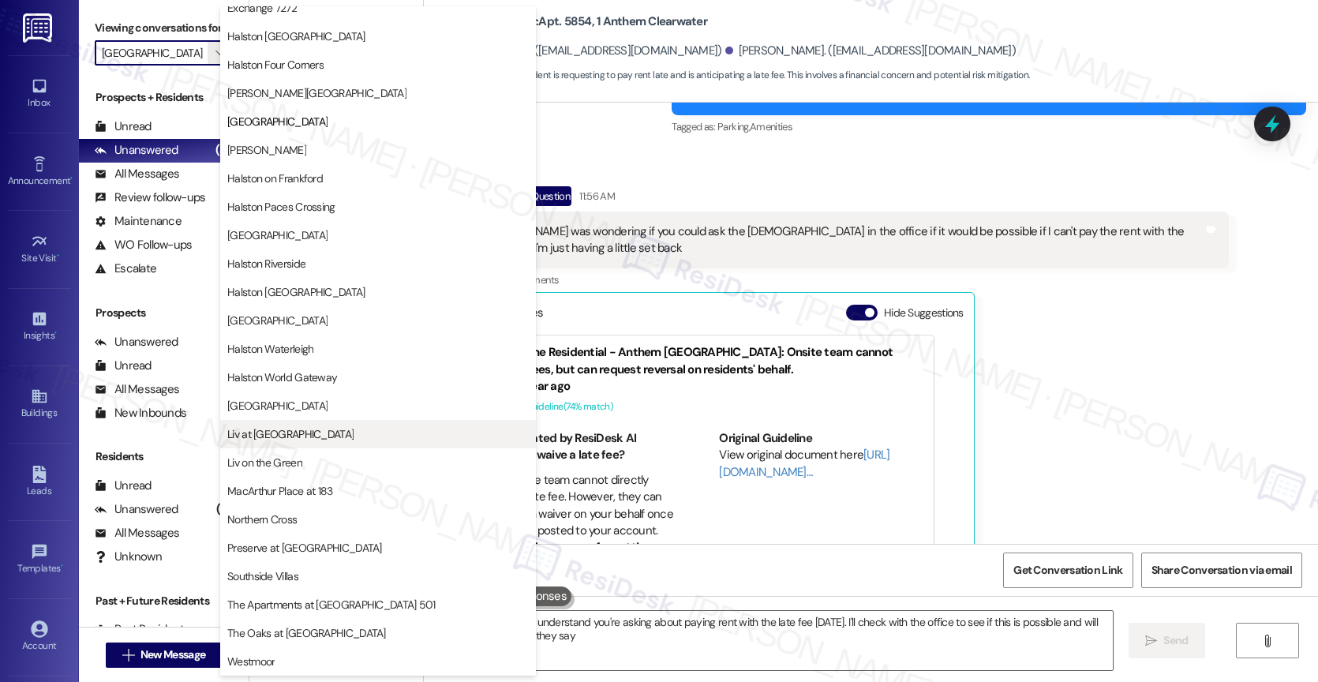
type textarea "Hi {{first_name}}, I understand you're asking about paying rent with the late f…"
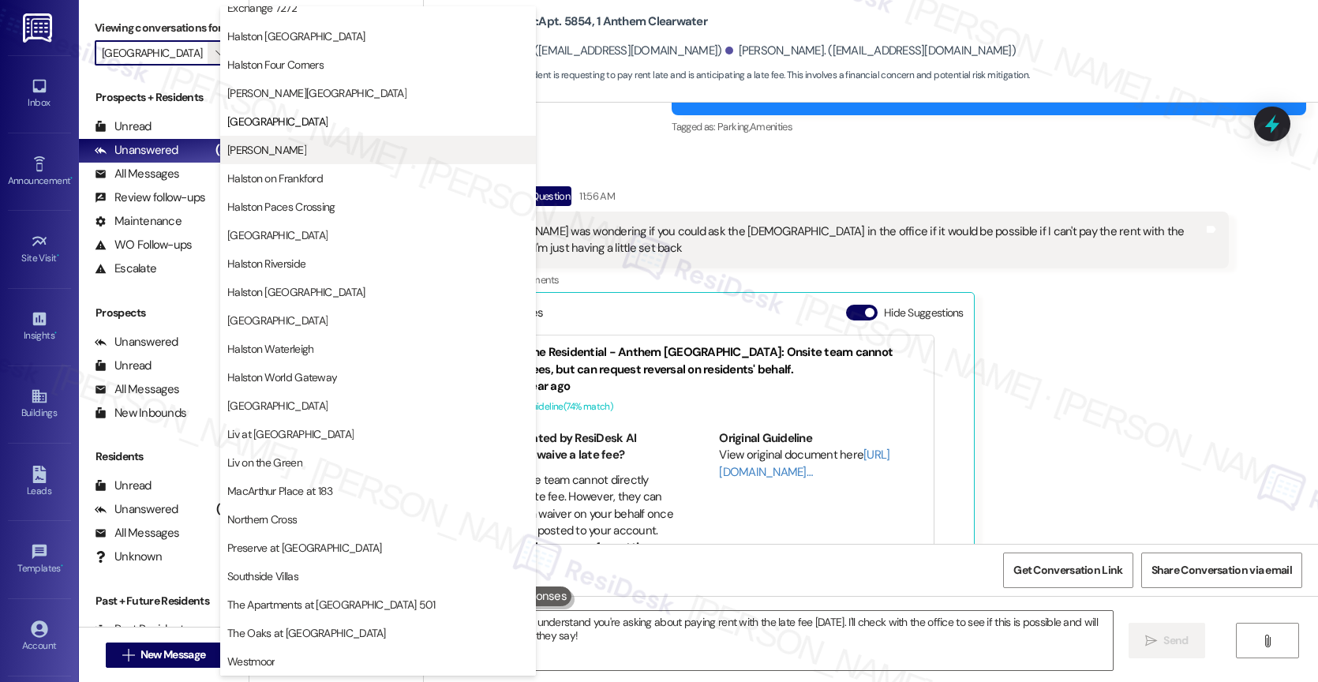
click at [306, 149] on span "Halston McDonough" at bounding box center [266, 150] width 79 height 16
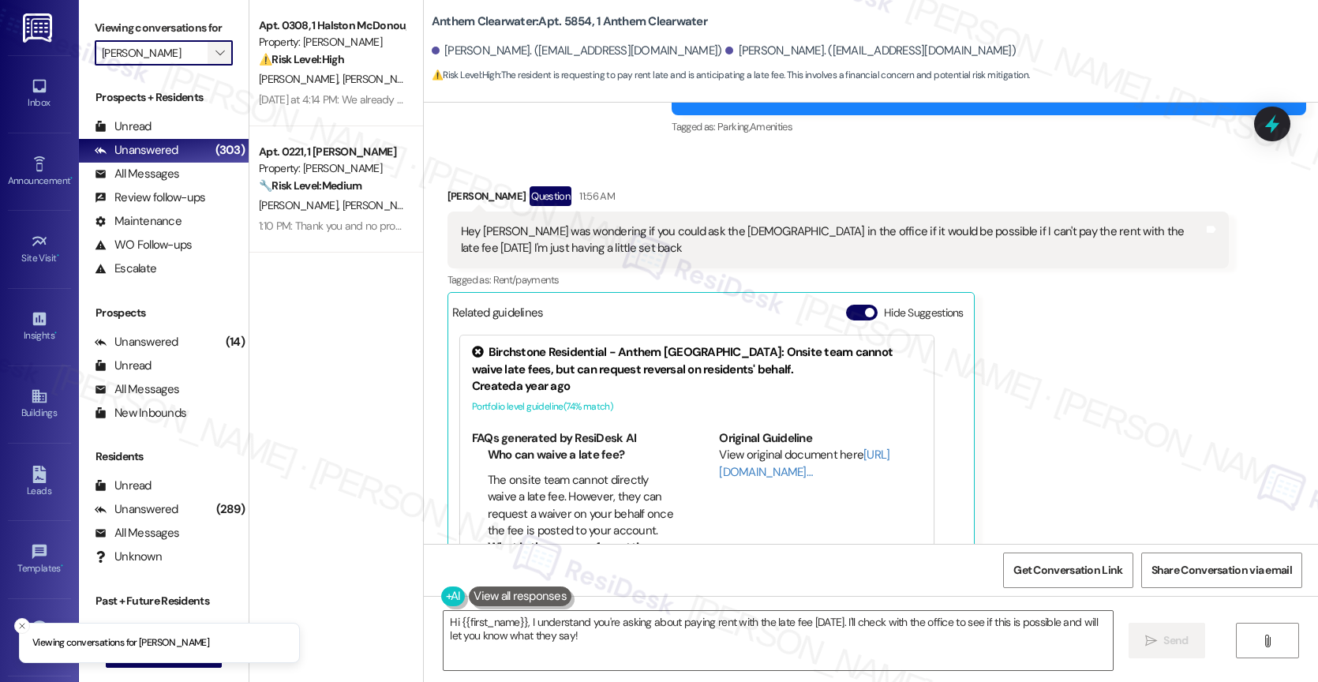
click at [212, 58] on span "" at bounding box center [219, 52] width 15 height 25
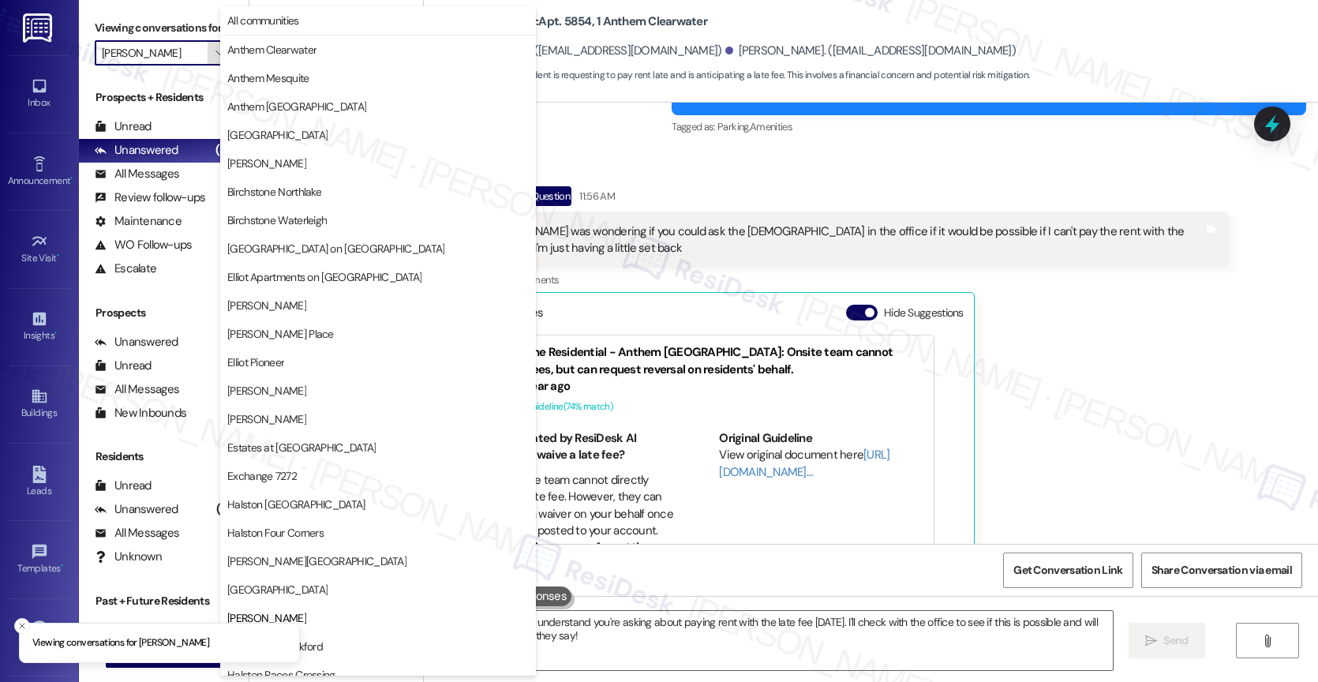
scroll to position [468, 0]
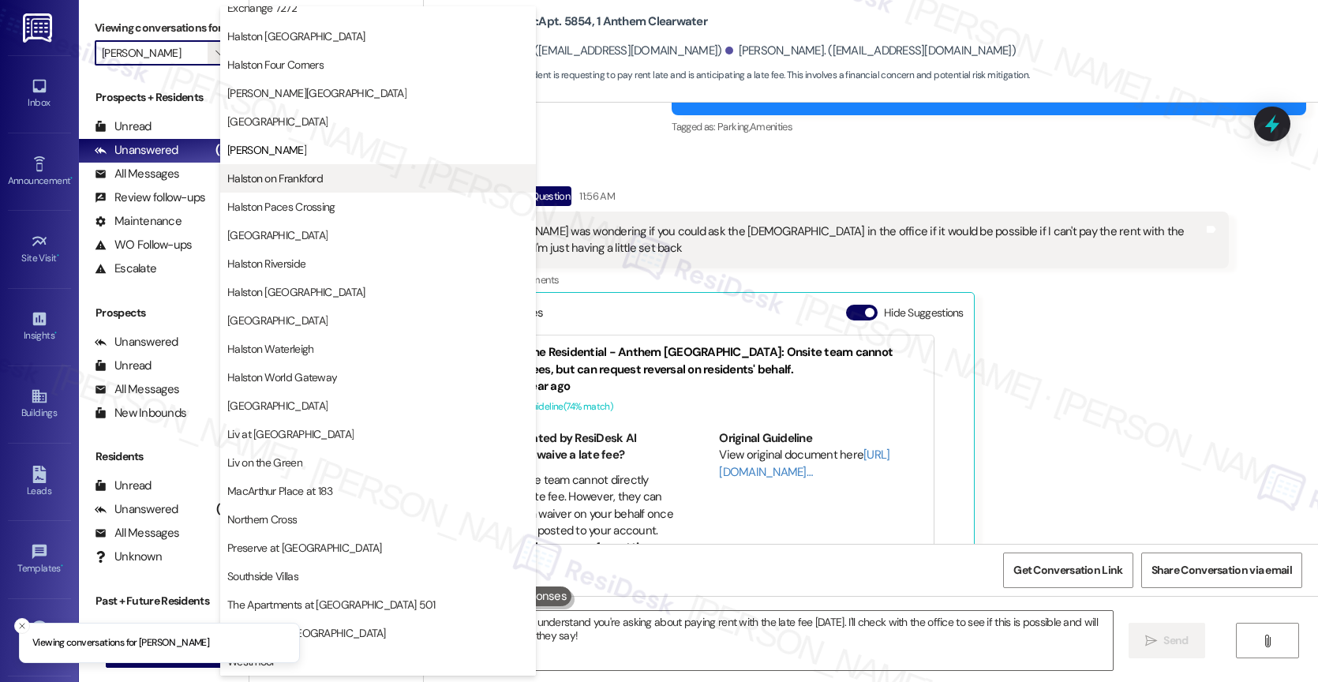
click at [309, 176] on span "Halston on Frankford" at bounding box center [274, 178] width 95 height 16
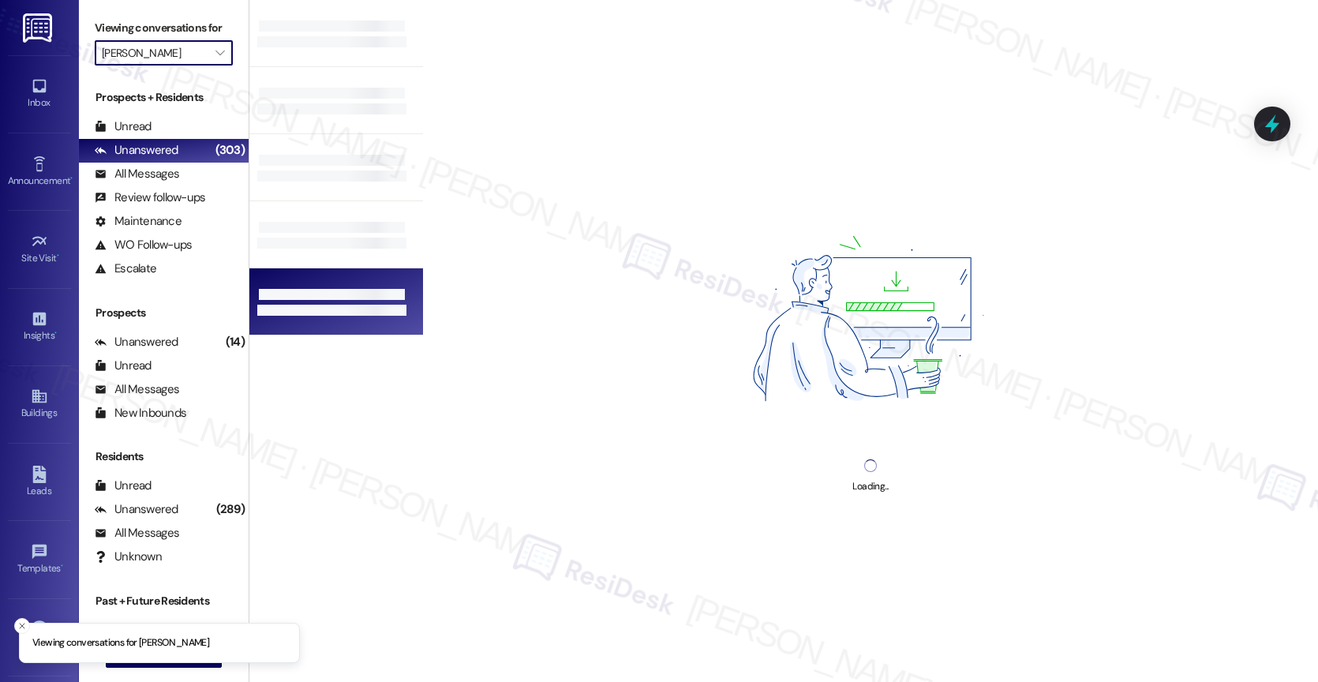
type input "Halston on Frankford"
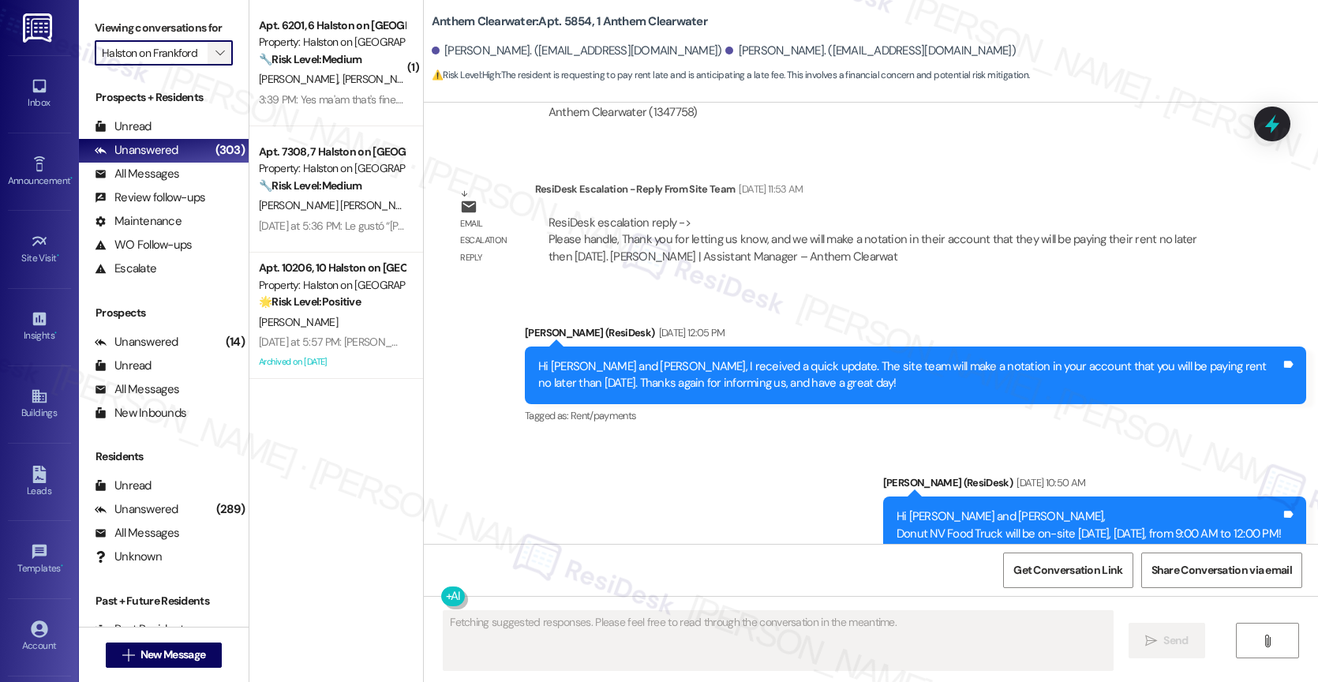
scroll to position [15814, 0]
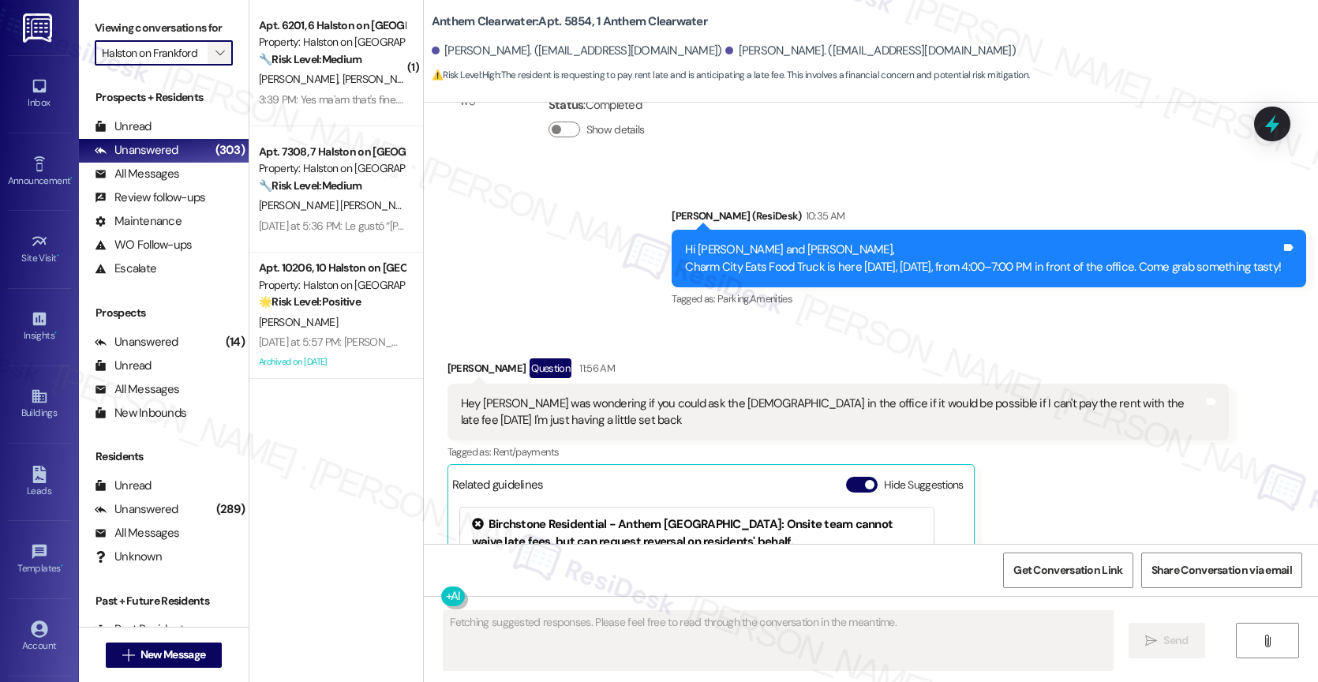
click at [215, 59] on icon "" at bounding box center [219, 53] width 9 height 13
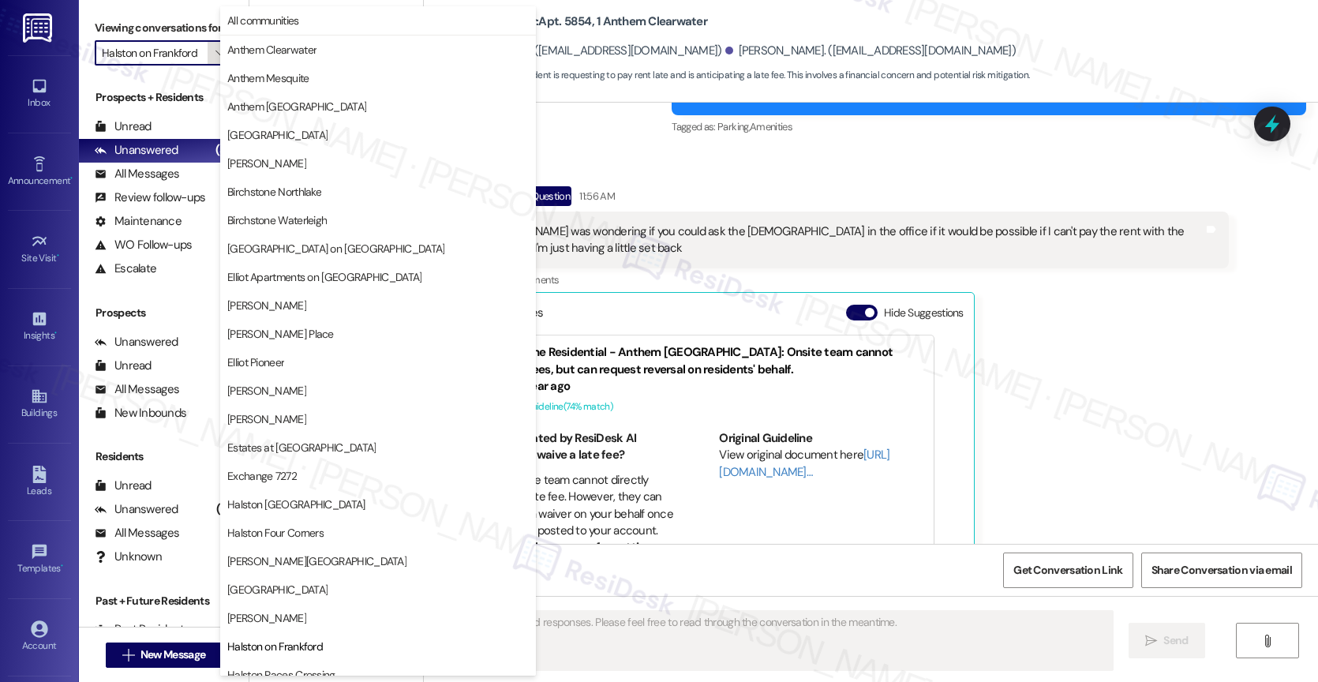
scroll to position [468, 0]
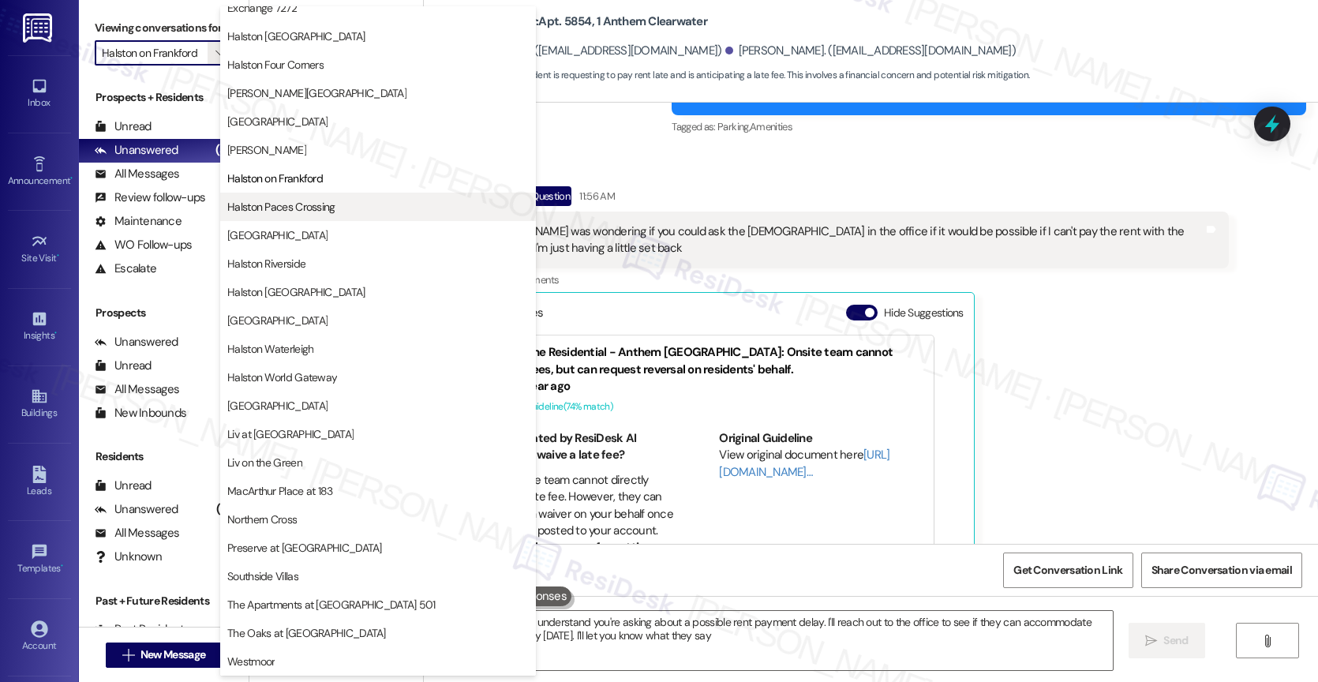
type textarea "Hi {{first_name}}, I understand you're asking about a possible rent payment del…"
click at [325, 198] on button "Halston Paces Crossing" at bounding box center [378, 207] width 316 height 28
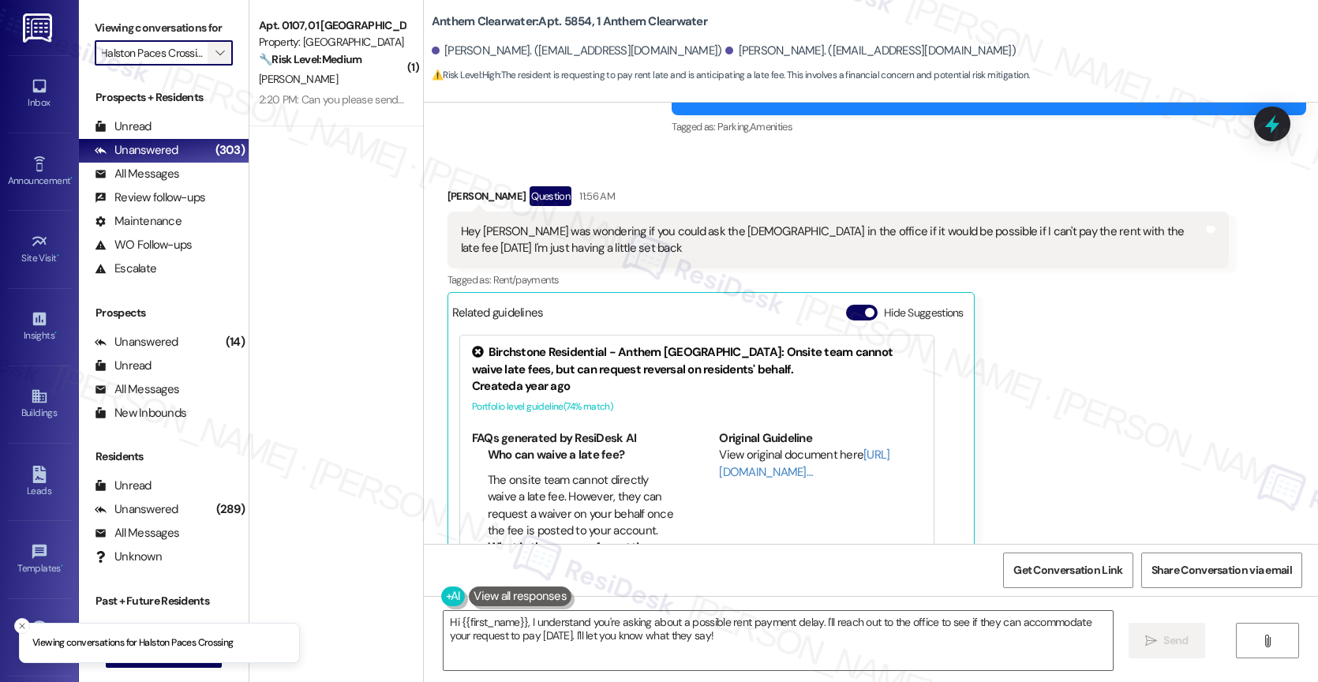
click at [215, 59] on icon "" at bounding box center [219, 53] width 9 height 13
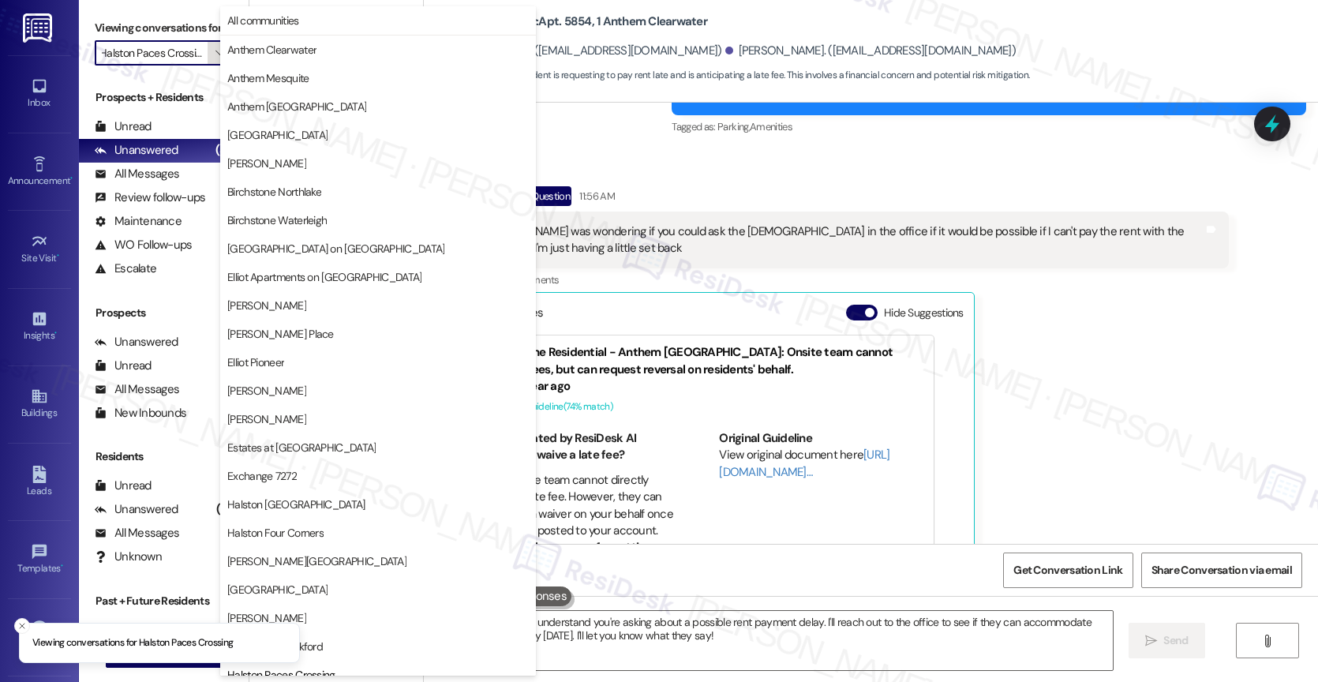
scroll to position [468, 0]
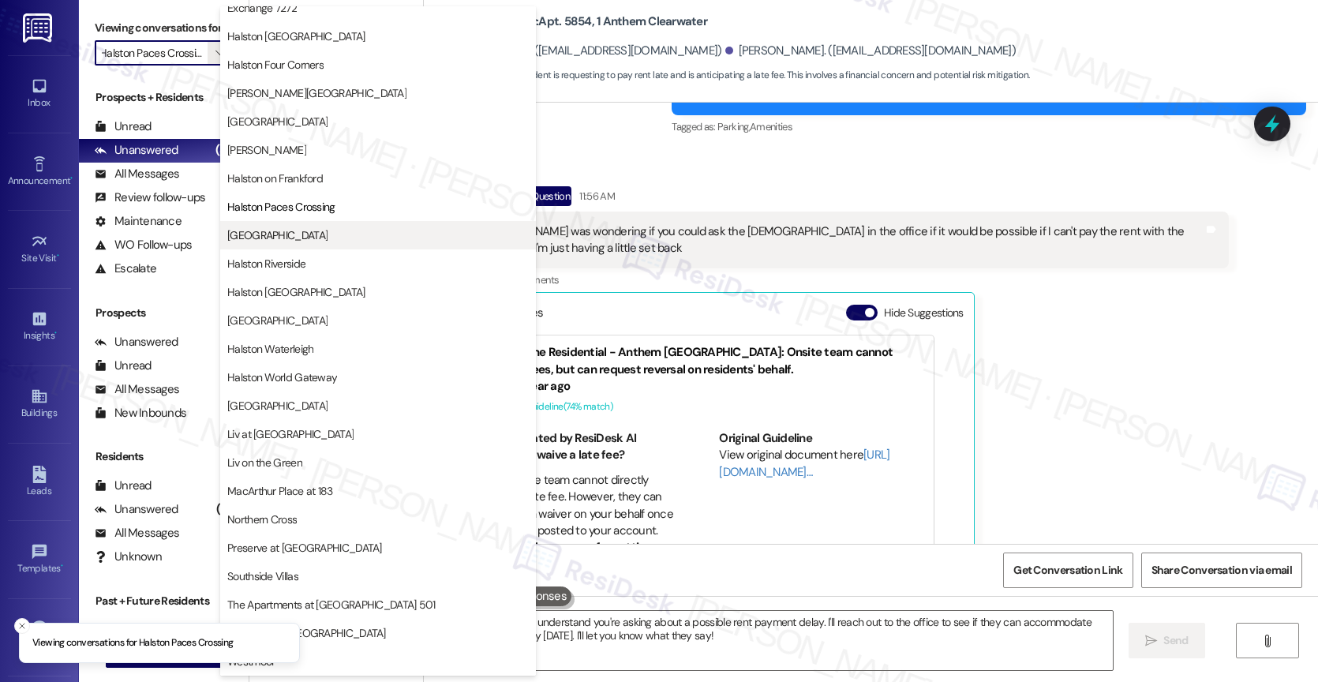
click at [316, 238] on span "Halston Park Central" at bounding box center [277, 235] width 100 height 16
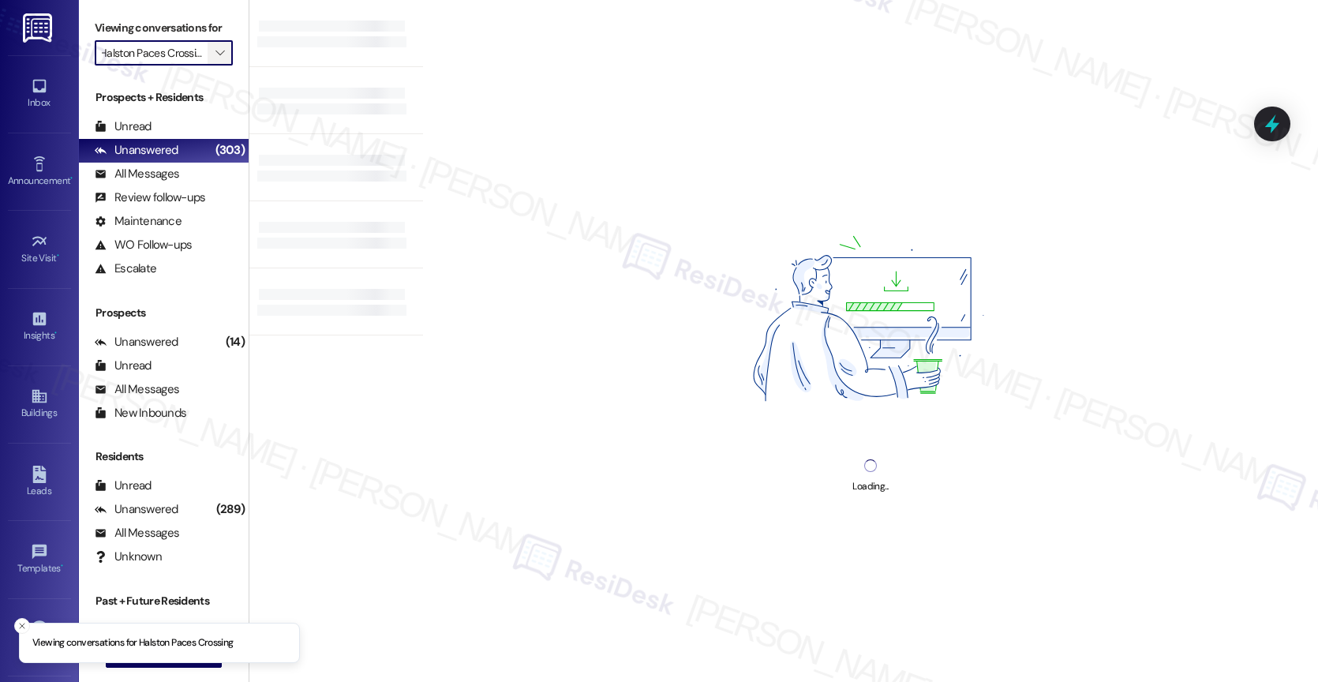
type input "Halston Park Central"
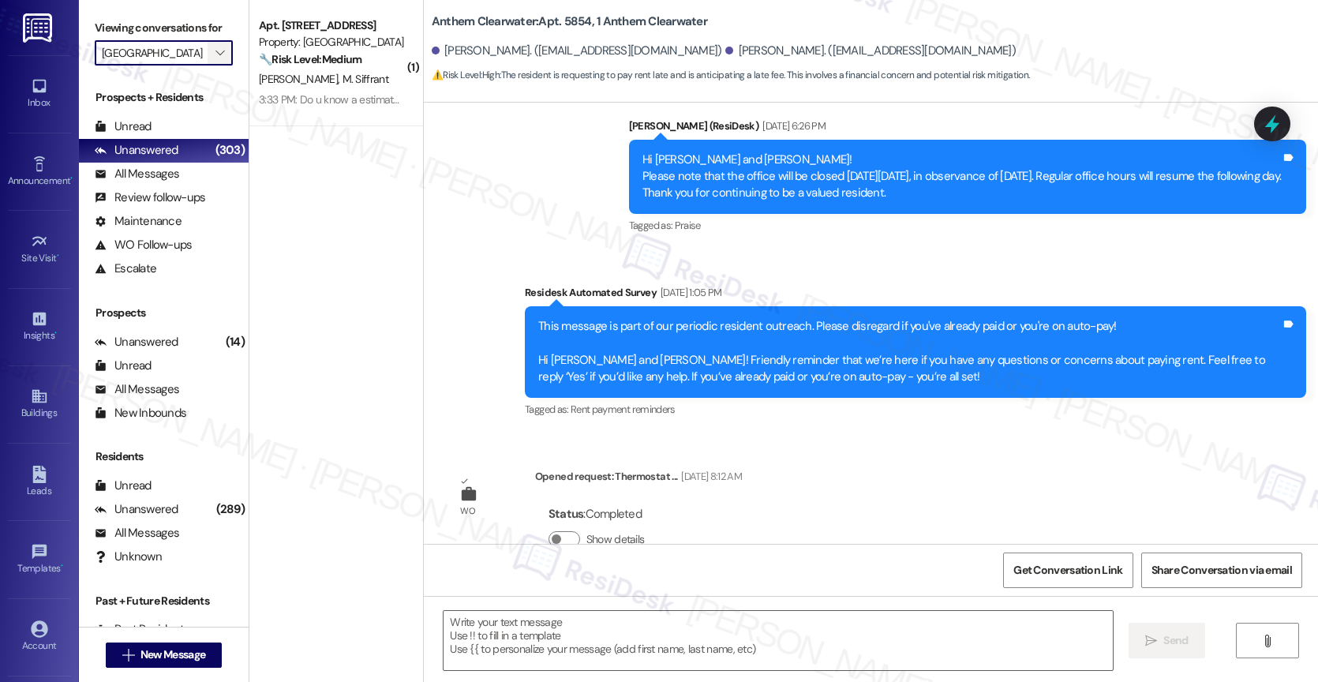
type textarea "Fetching suggested responses. Please feel free to read through the conversation…"
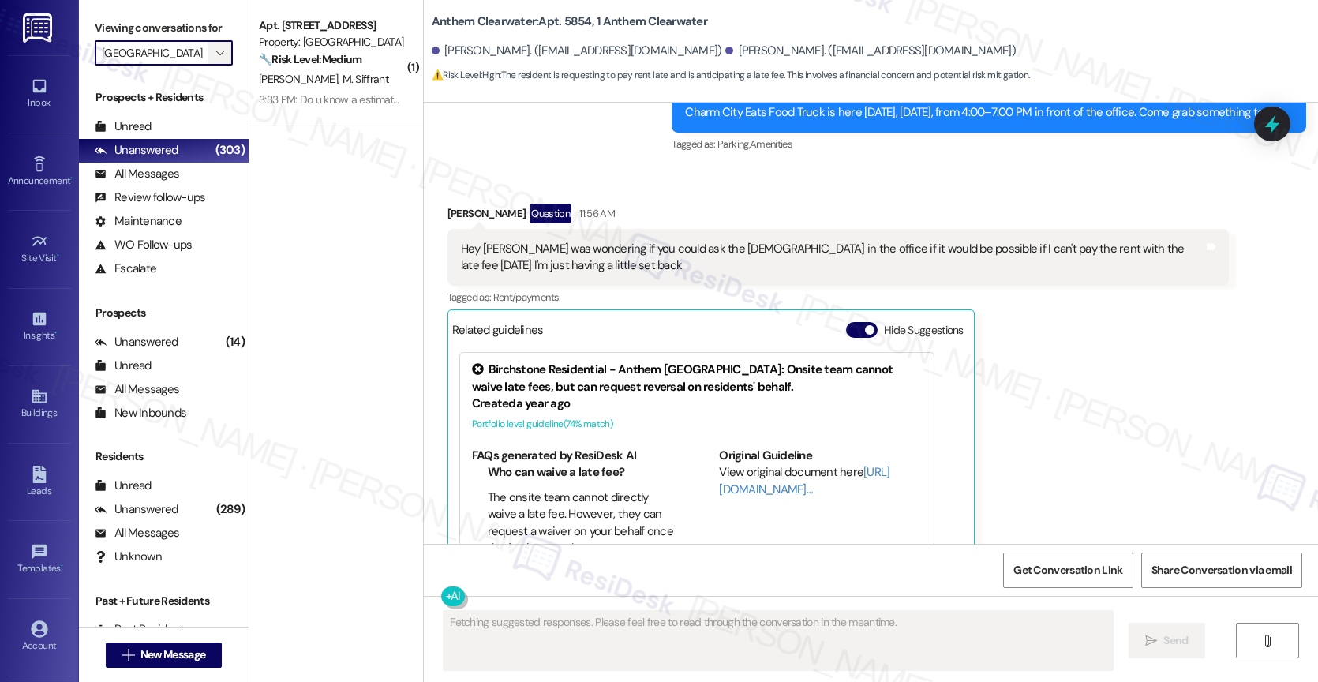
click at [215, 59] on icon "" at bounding box center [219, 53] width 9 height 13
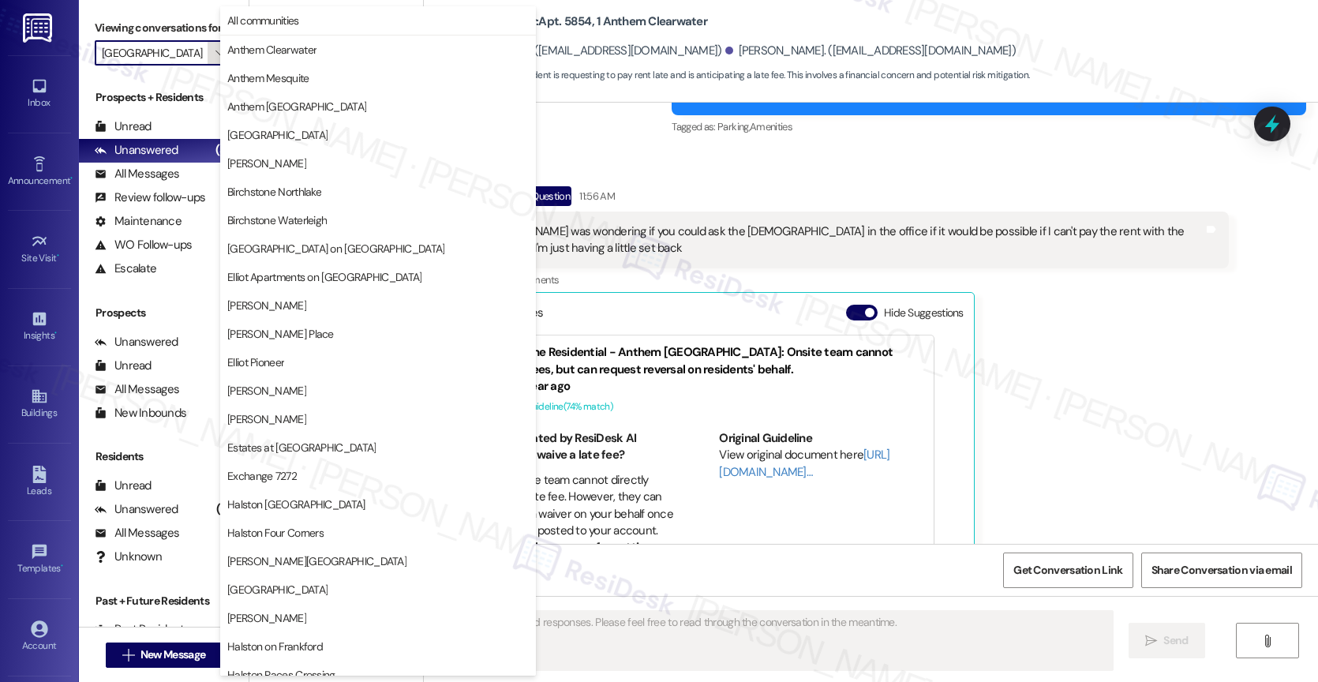
scroll to position [468, 0]
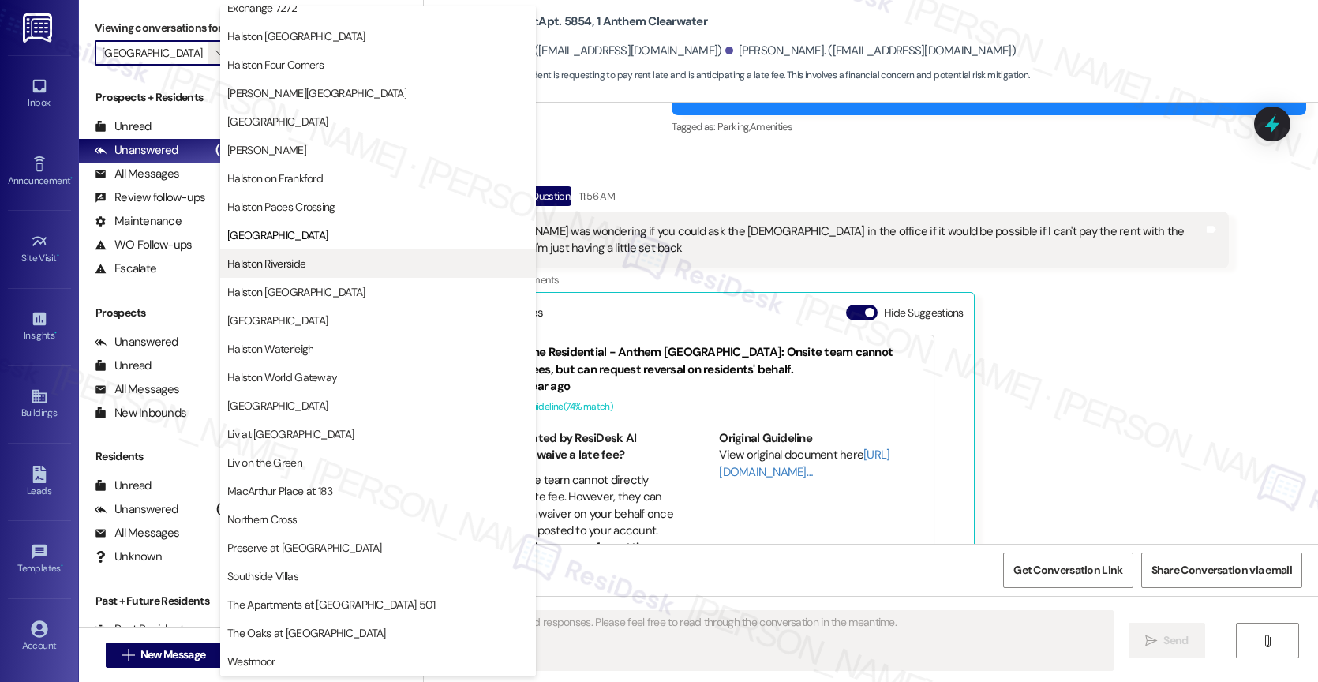
click at [295, 273] on button "Halston Riverside" at bounding box center [378, 263] width 316 height 28
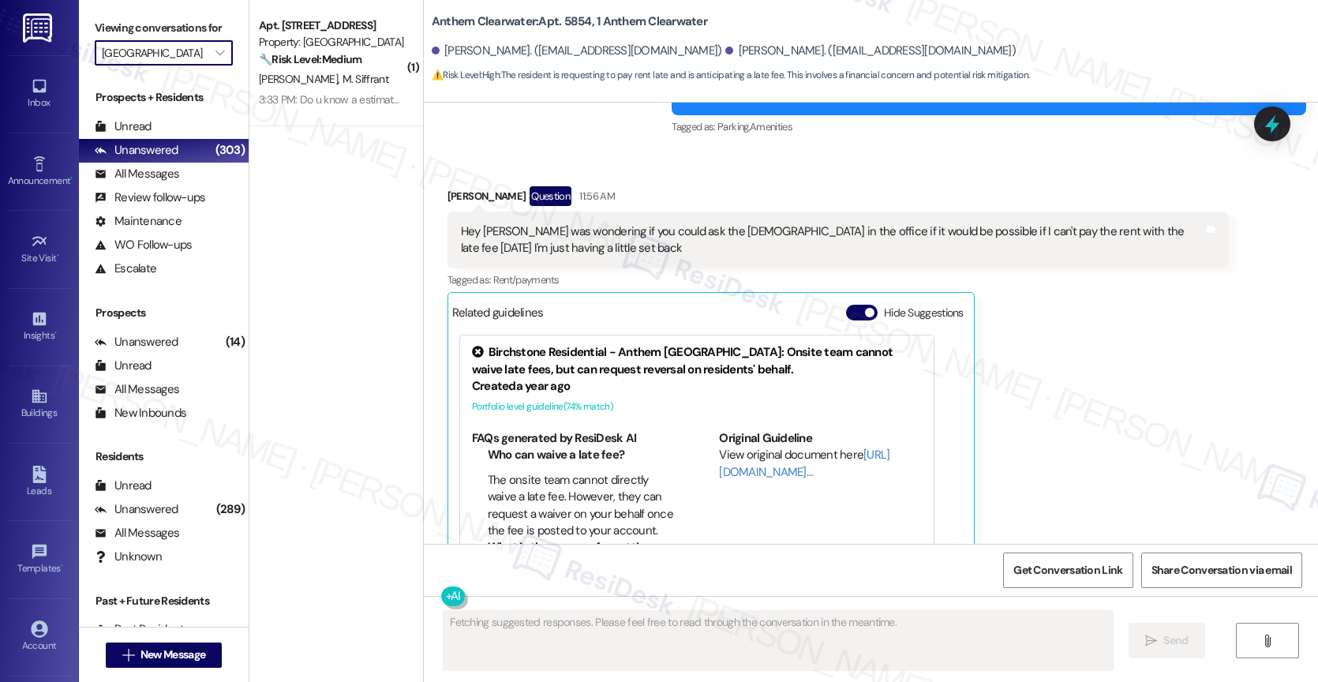
type input "Halston Riverside"
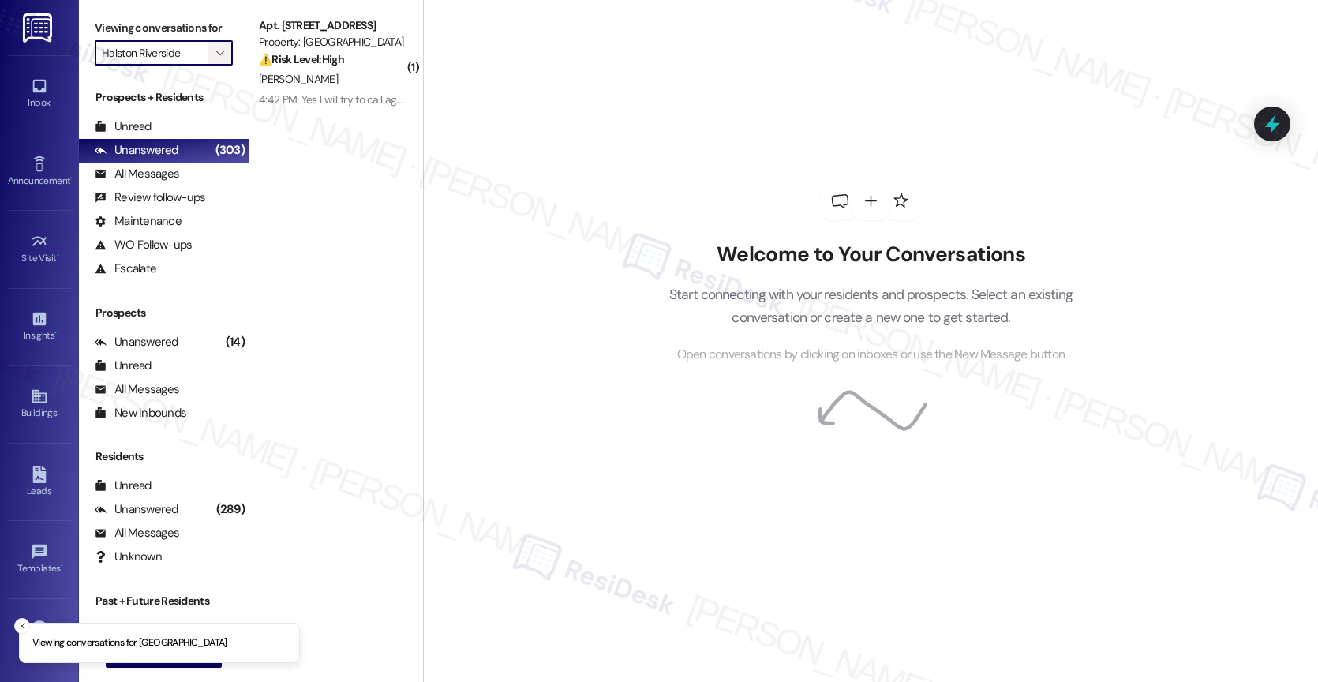
click at [214, 65] on span "" at bounding box center [219, 52] width 15 height 25
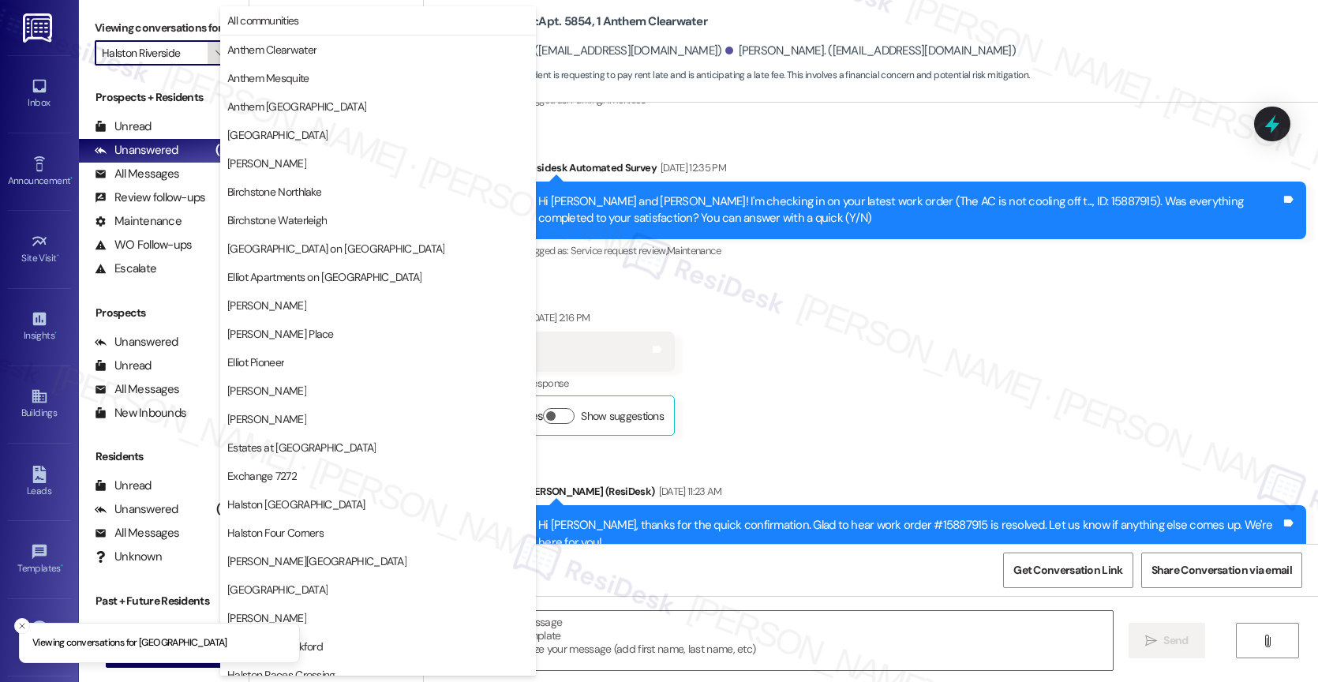
type textarea "Fetching suggested responses. Please feel free to read through the conversation…"
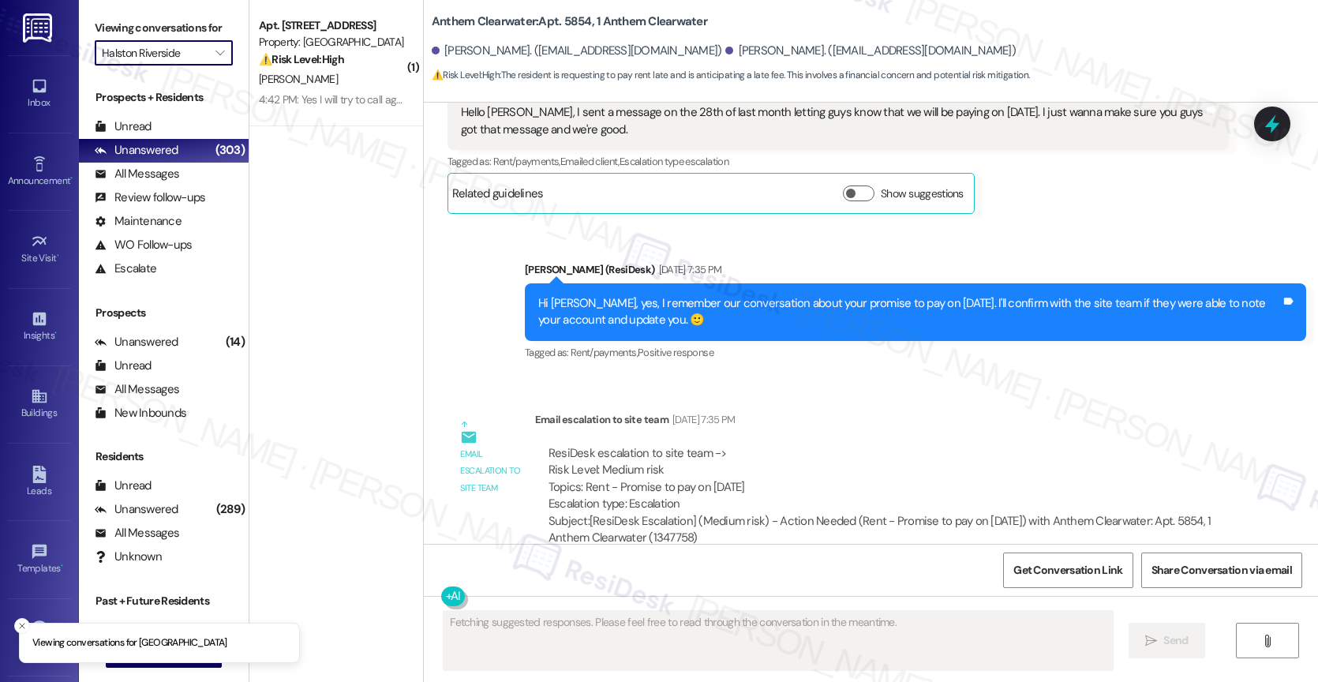
scroll to position [15814, 0]
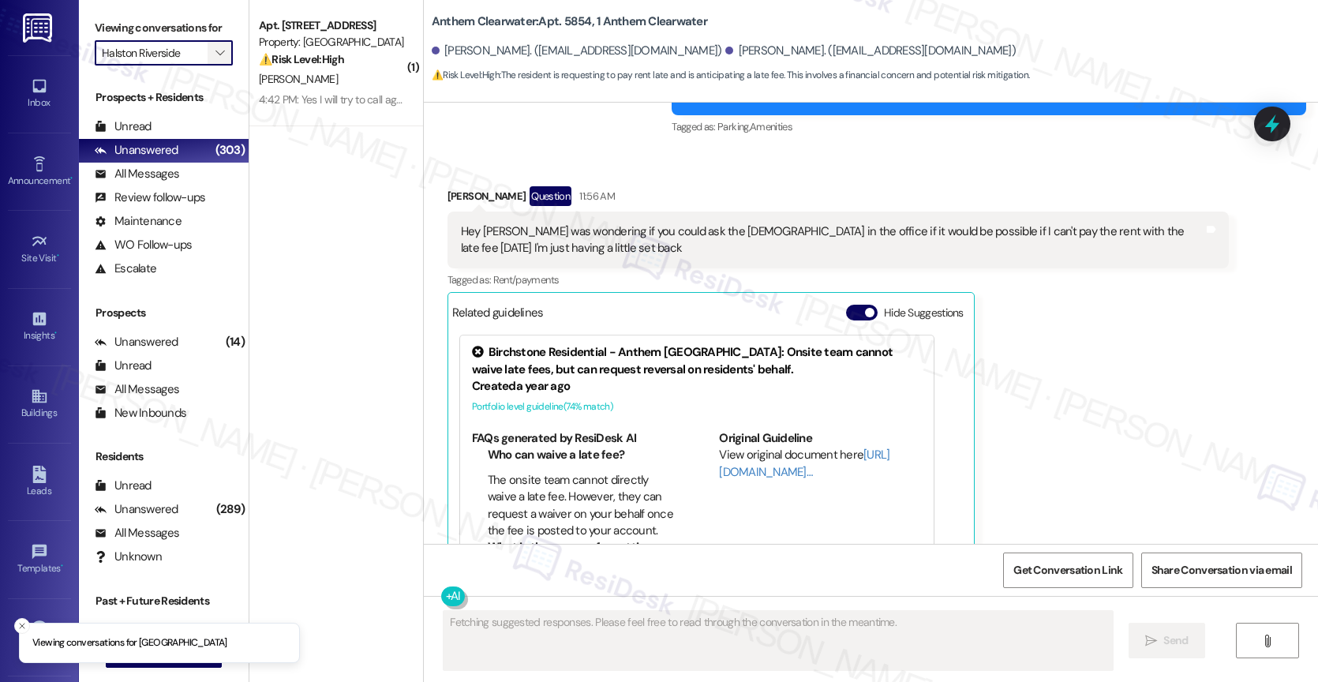
click at [215, 59] on icon "" at bounding box center [219, 53] width 9 height 13
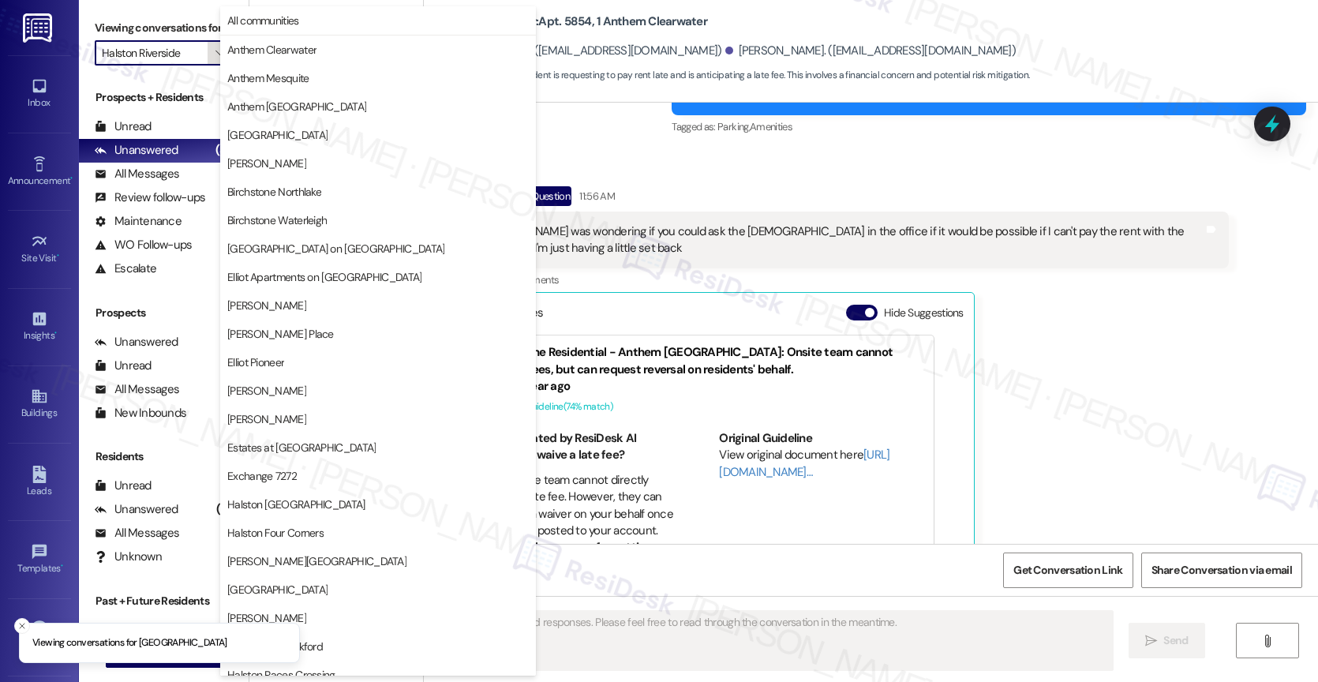
scroll to position [468, 0]
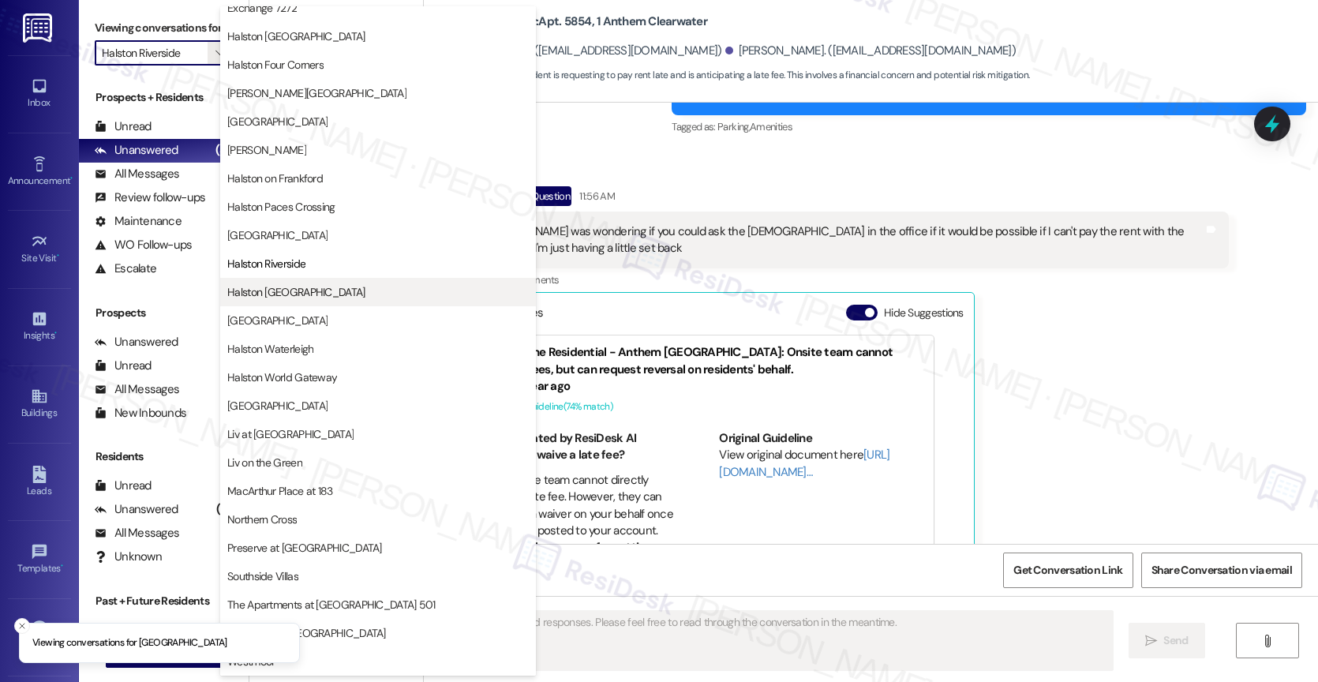
click at [309, 293] on span "Halston [GEOGRAPHIC_DATA]" at bounding box center [296, 292] width 138 height 16
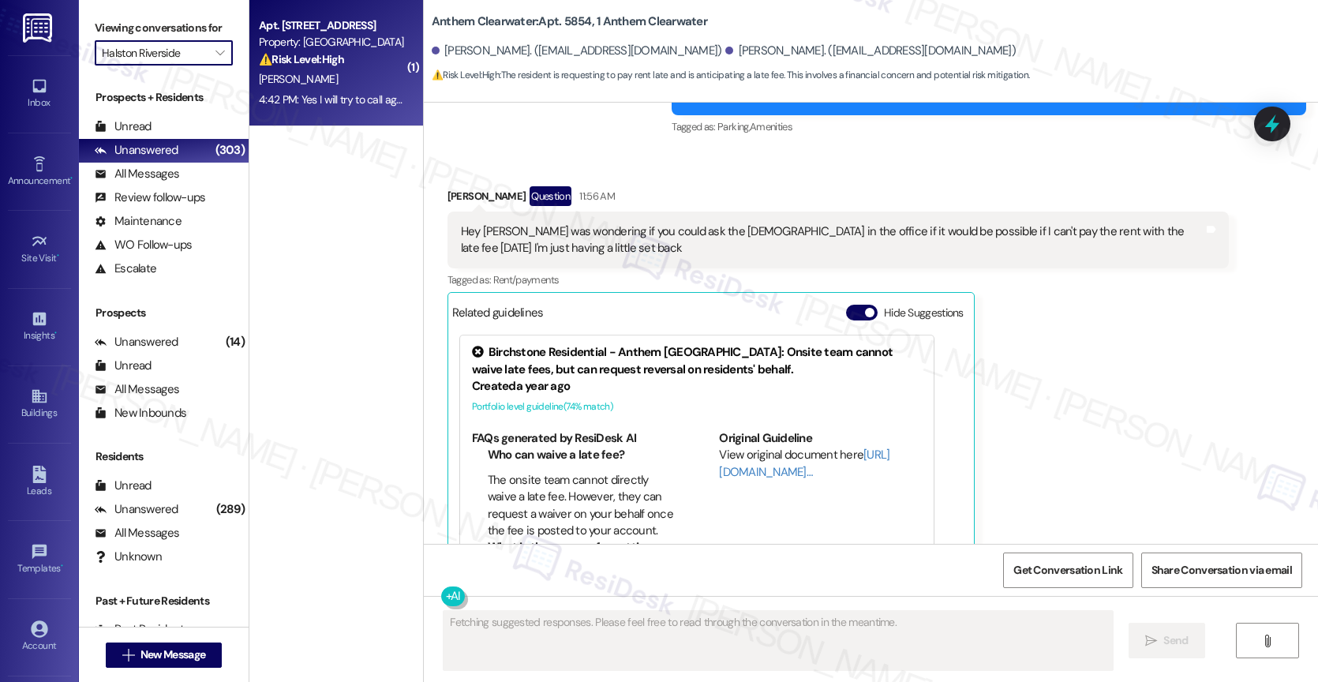
type input "Halston [GEOGRAPHIC_DATA]"
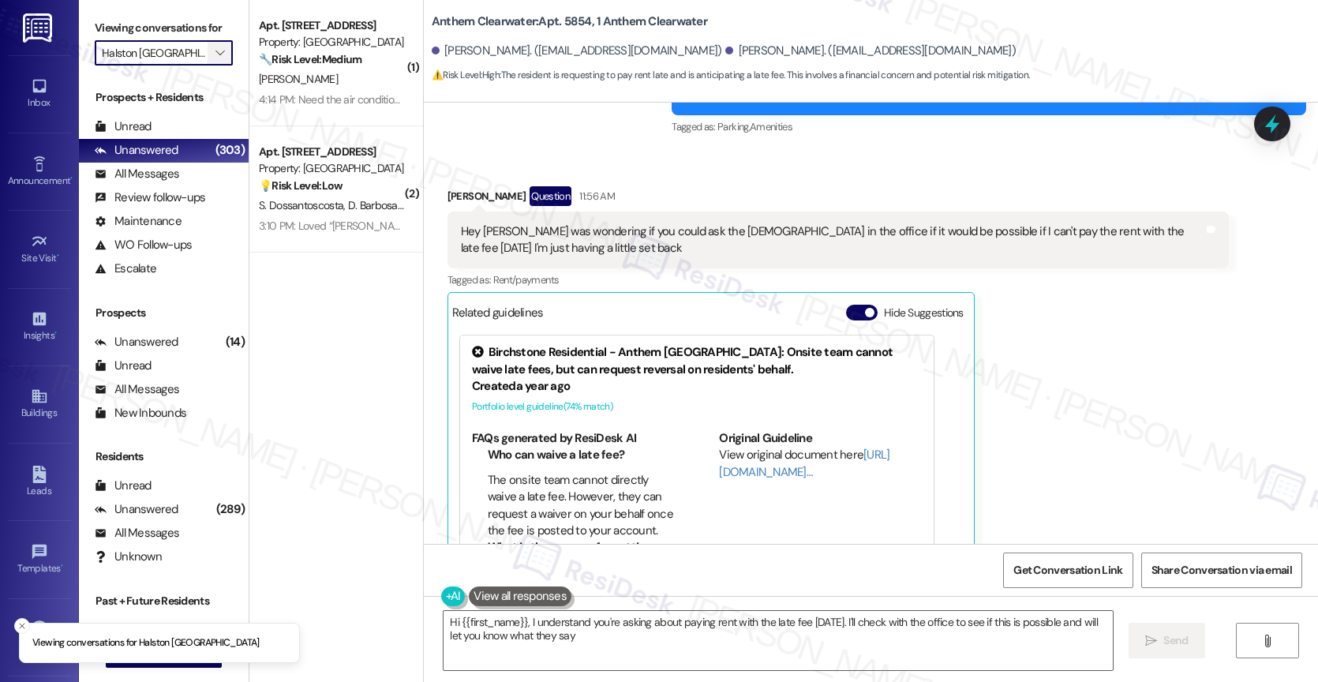
type textarea "Hi {{first_name}}, I understand you're asking about paying rent with the late f…"
click at [215, 59] on icon "" at bounding box center [219, 53] width 9 height 13
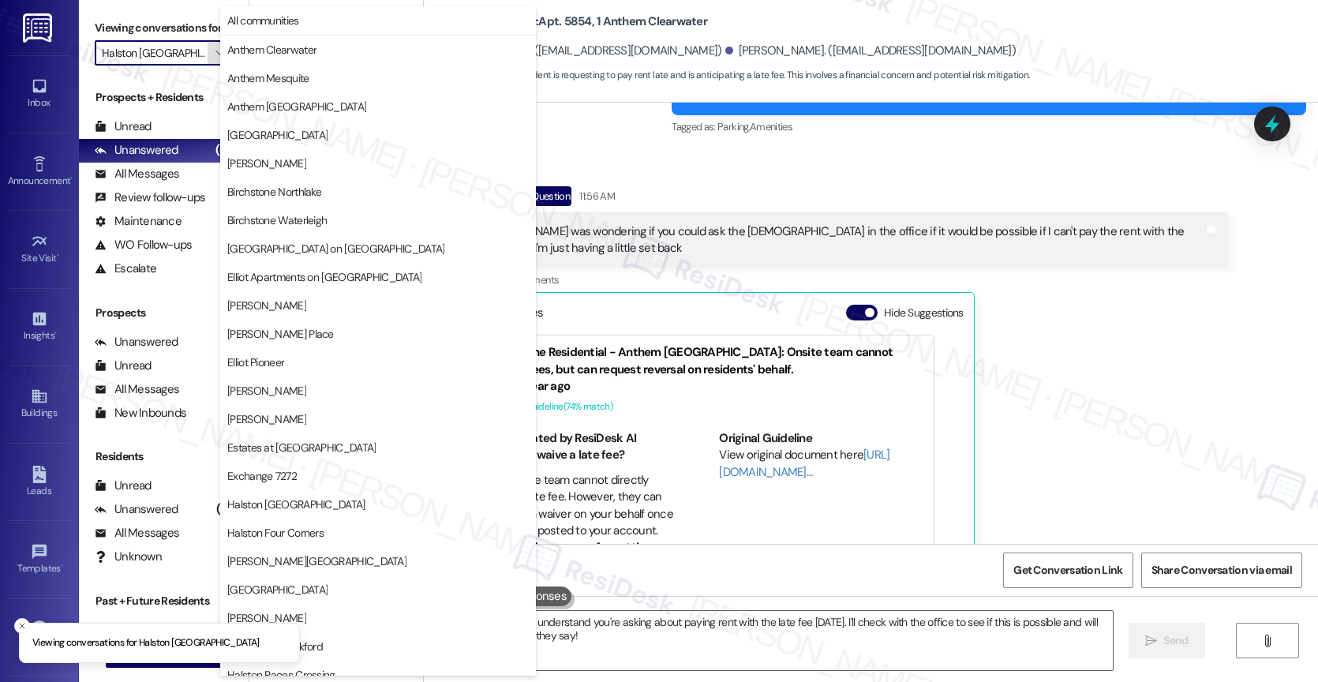
scroll to position [468, 0]
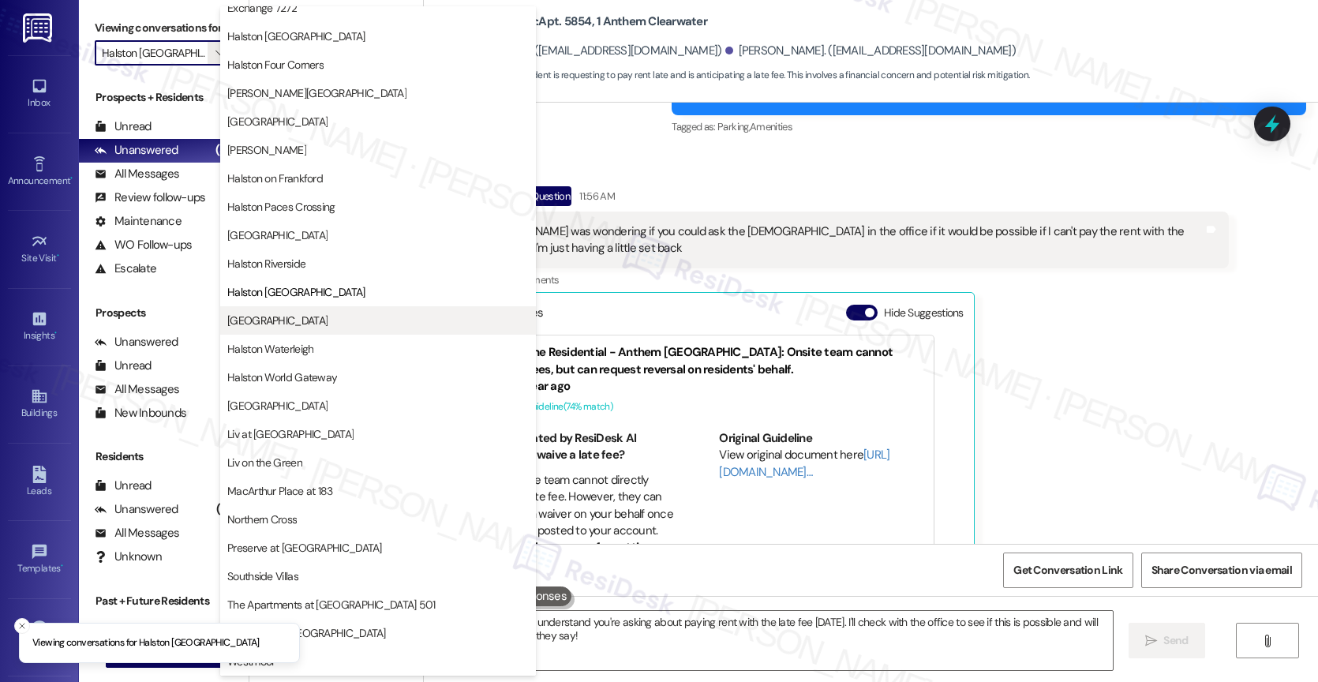
click at [309, 316] on span "[GEOGRAPHIC_DATA]" at bounding box center [277, 320] width 100 height 16
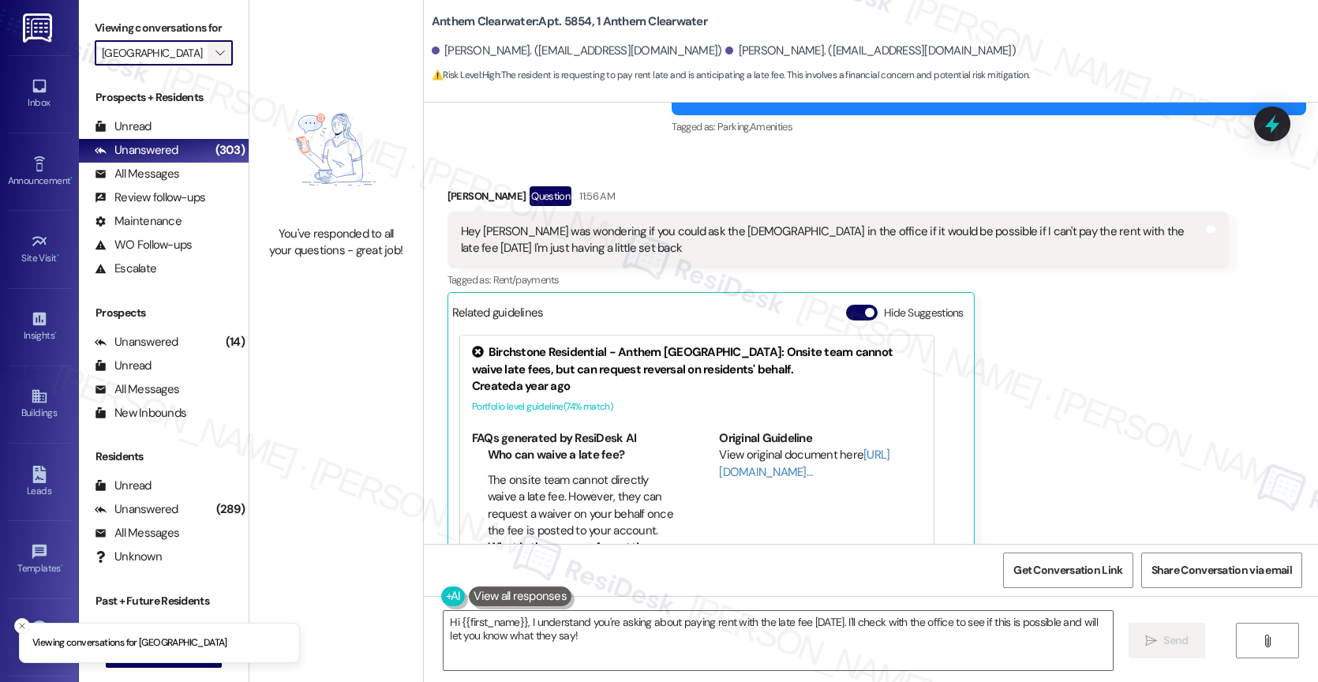
click at [212, 61] on span "" at bounding box center [219, 52] width 15 height 25
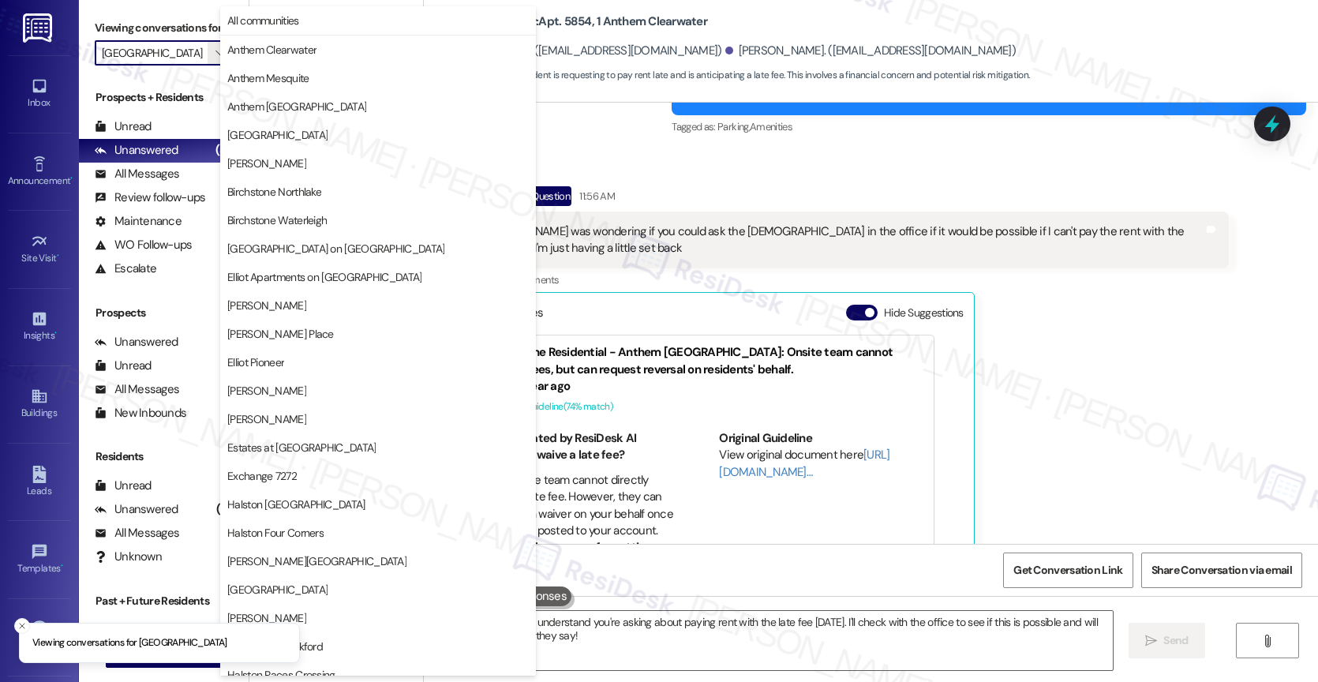
scroll to position [468, 0]
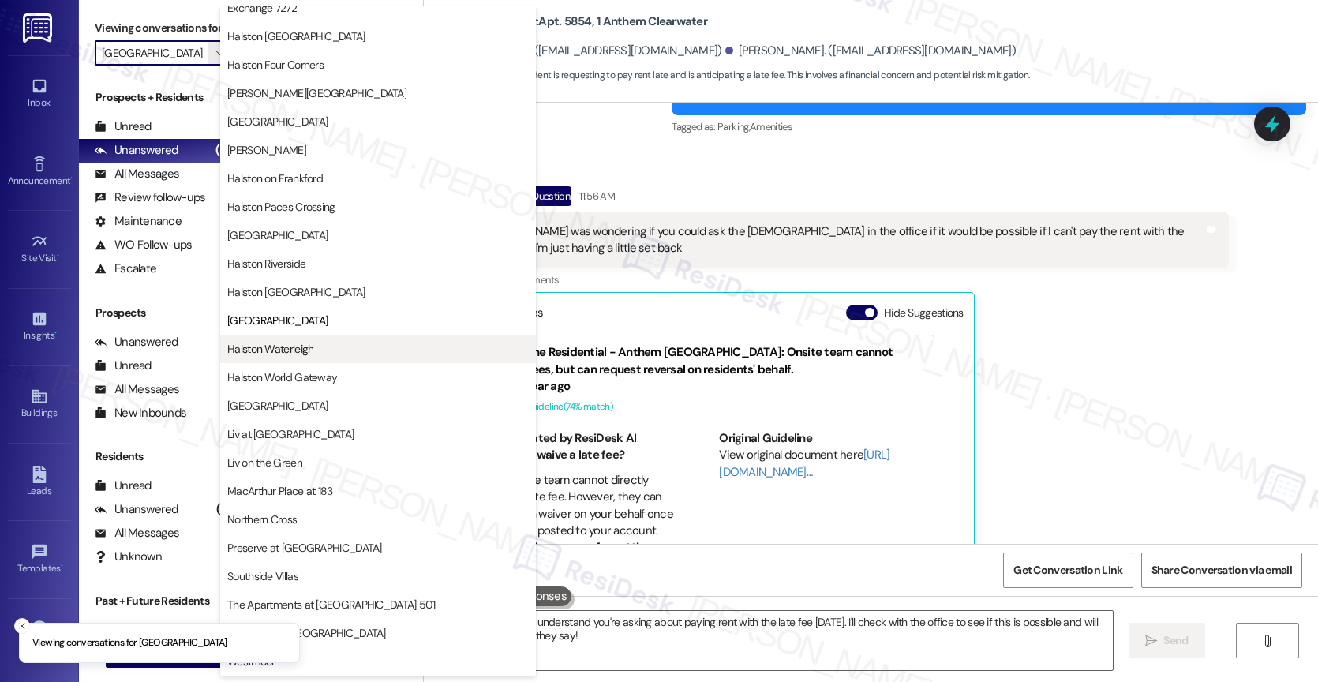
click at [297, 342] on span "Halston Waterleigh" at bounding box center [270, 349] width 86 height 16
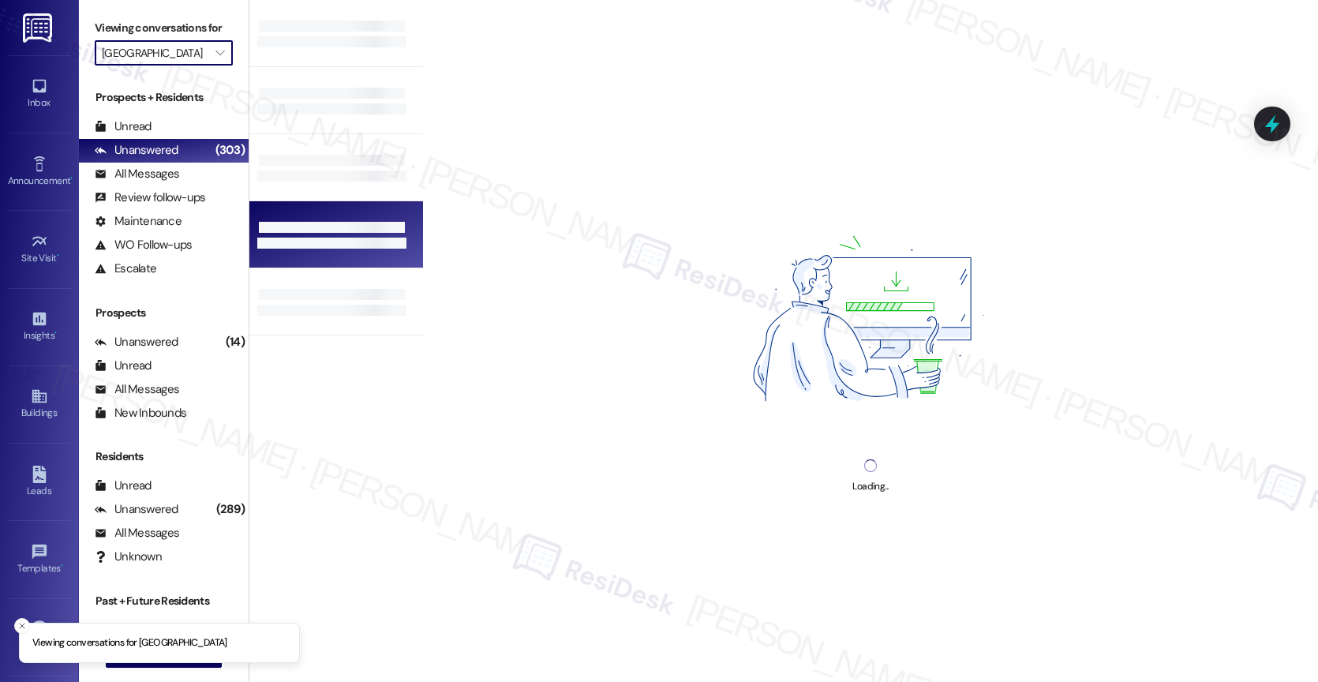
type input "Halston Waterleigh"
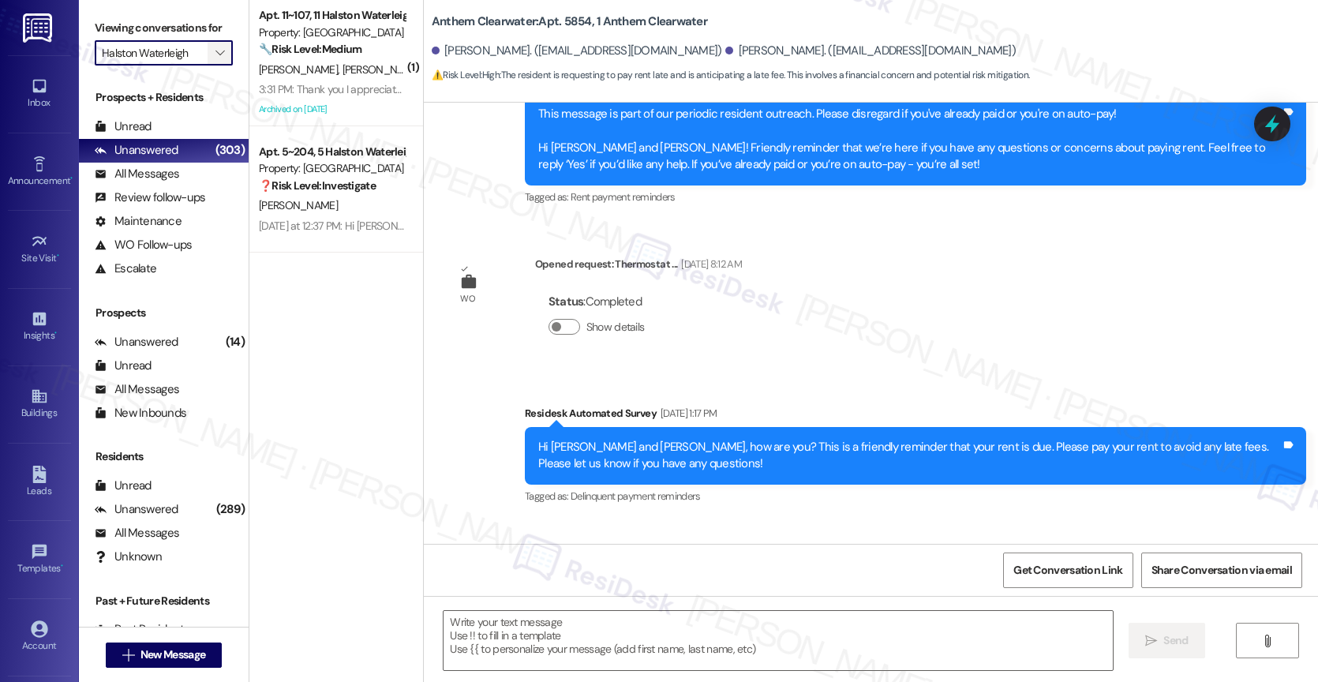
type textarea "Fetching suggested responses. Please feel free to read through the conversation…"
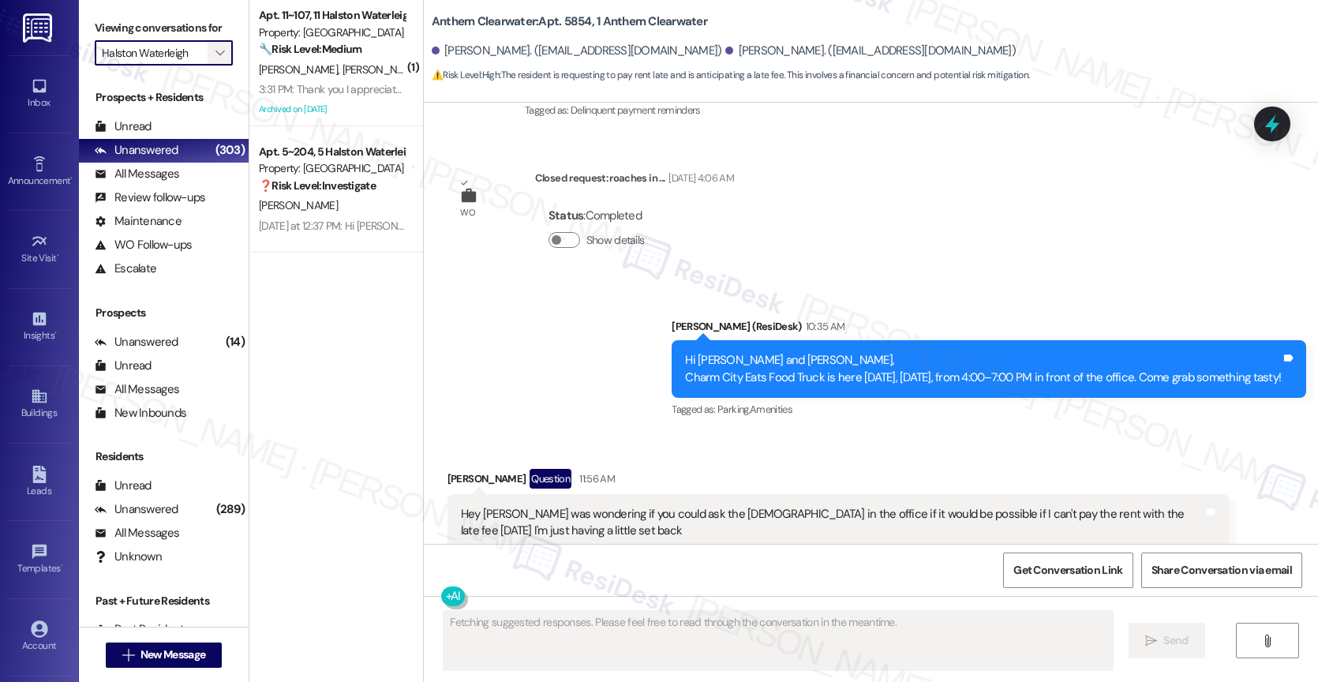
scroll to position [15814, 0]
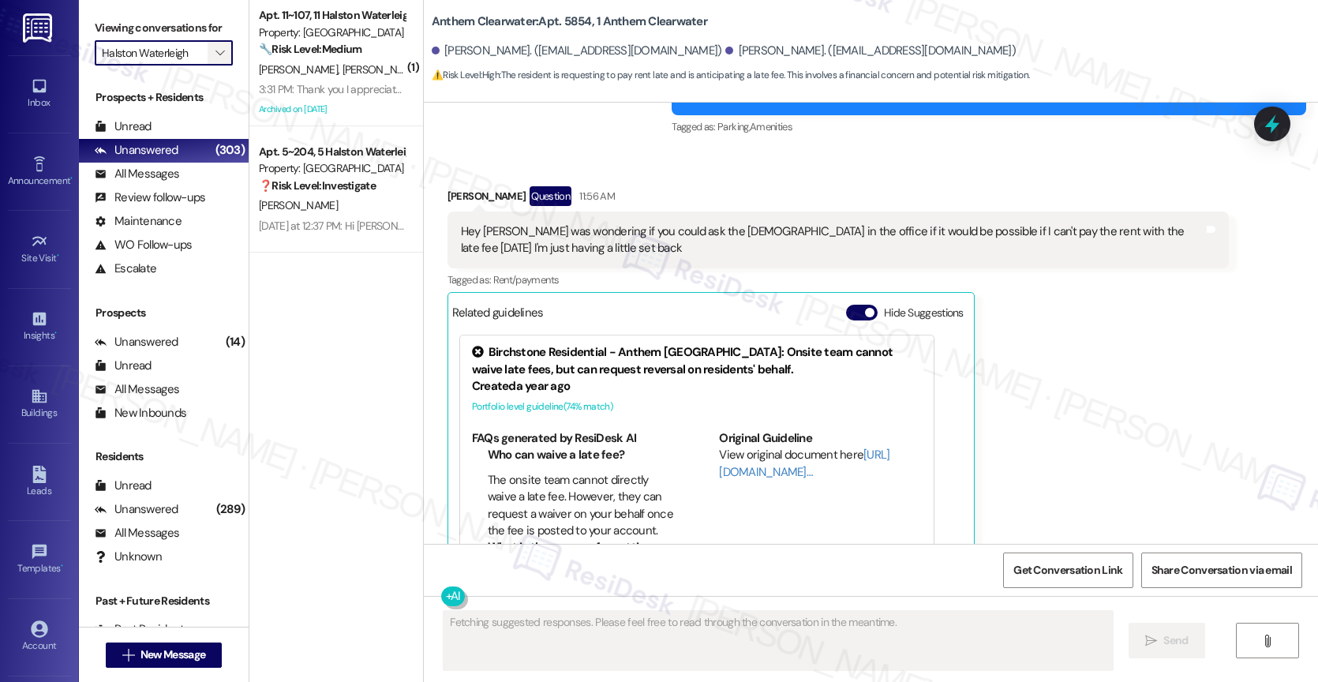
click at [215, 59] on icon "" at bounding box center [219, 53] width 9 height 13
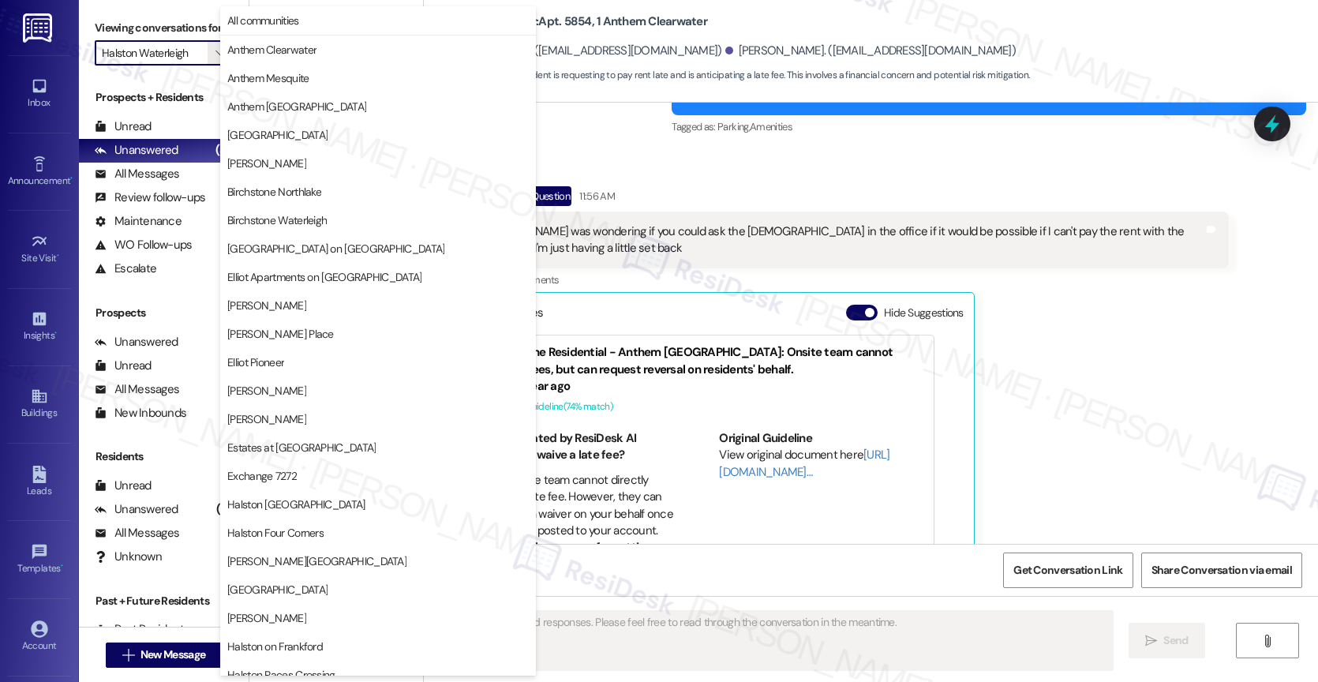
scroll to position [468, 0]
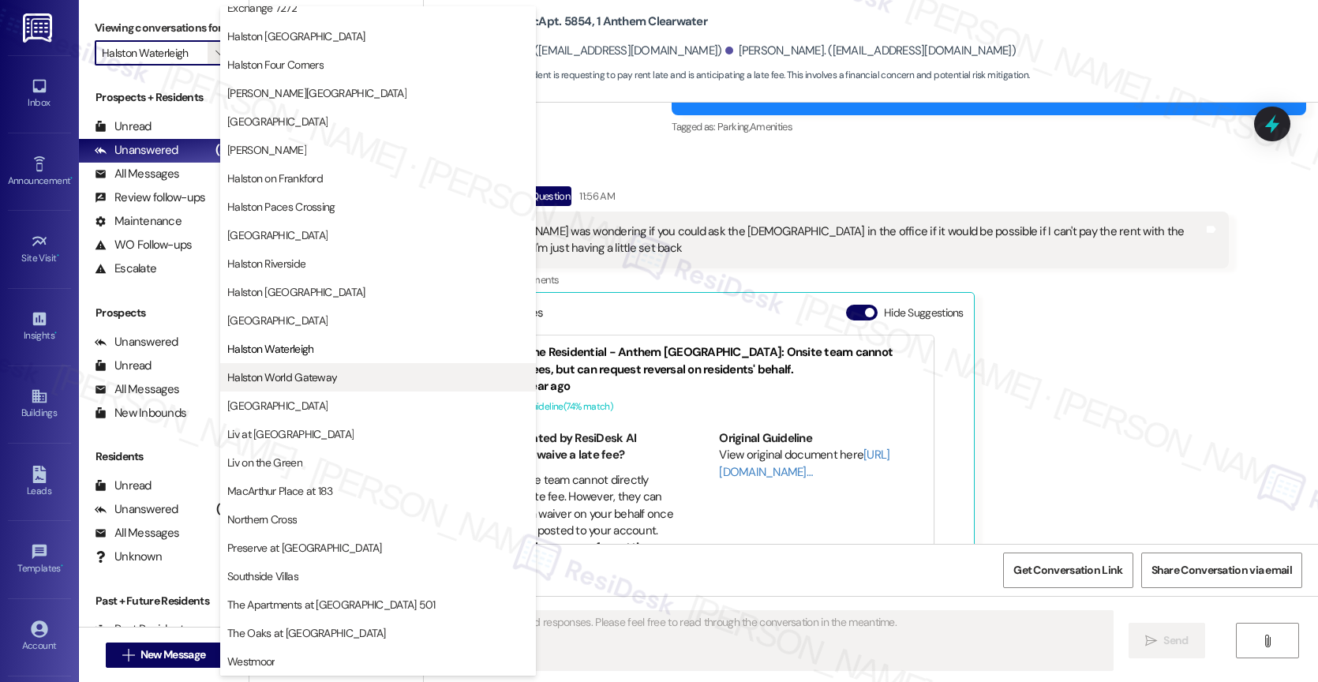
click at [314, 376] on span "Halston World Gateway" at bounding box center [282, 377] width 110 height 16
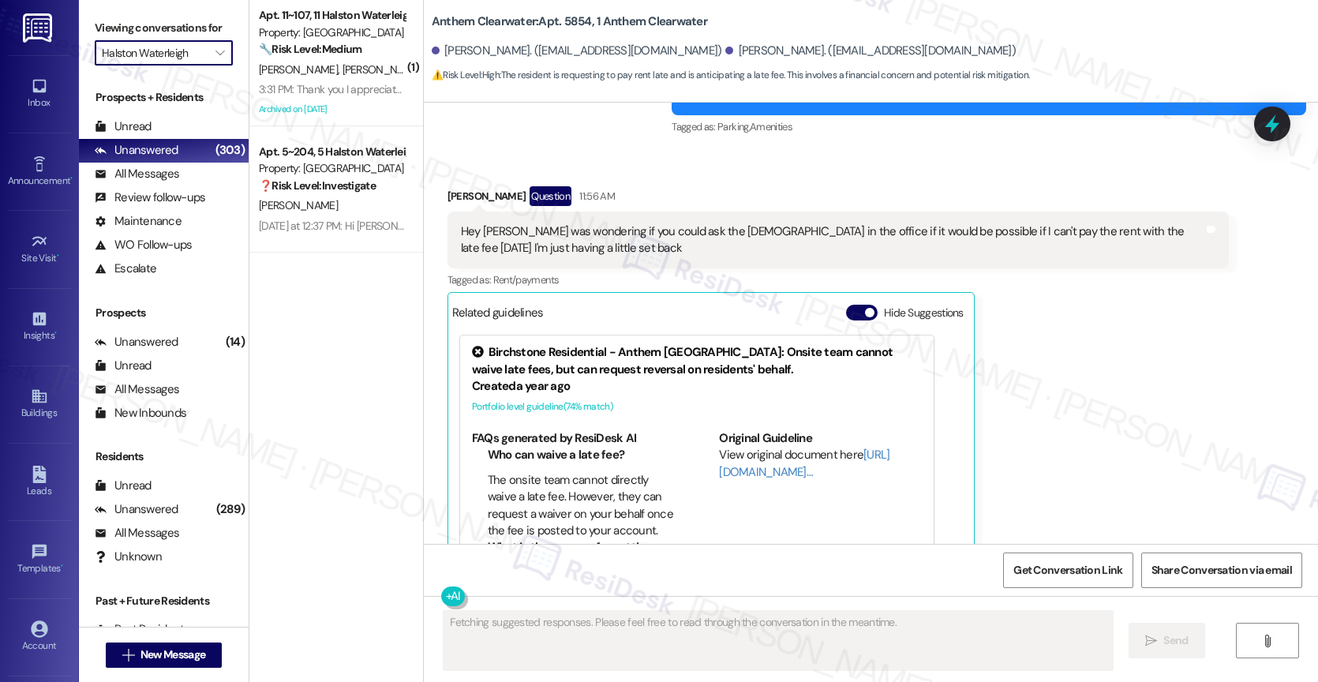
type input "Halston World Gateway"
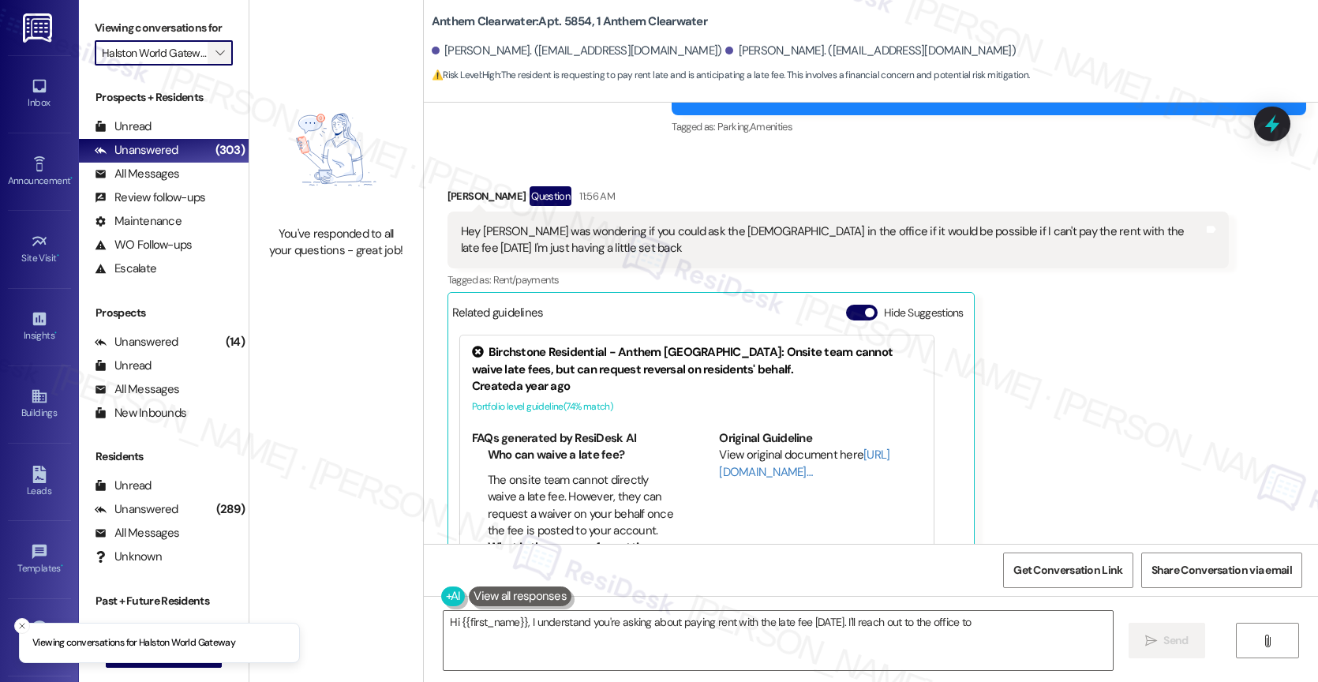
click at [215, 59] on icon "" at bounding box center [219, 53] width 9 height 13
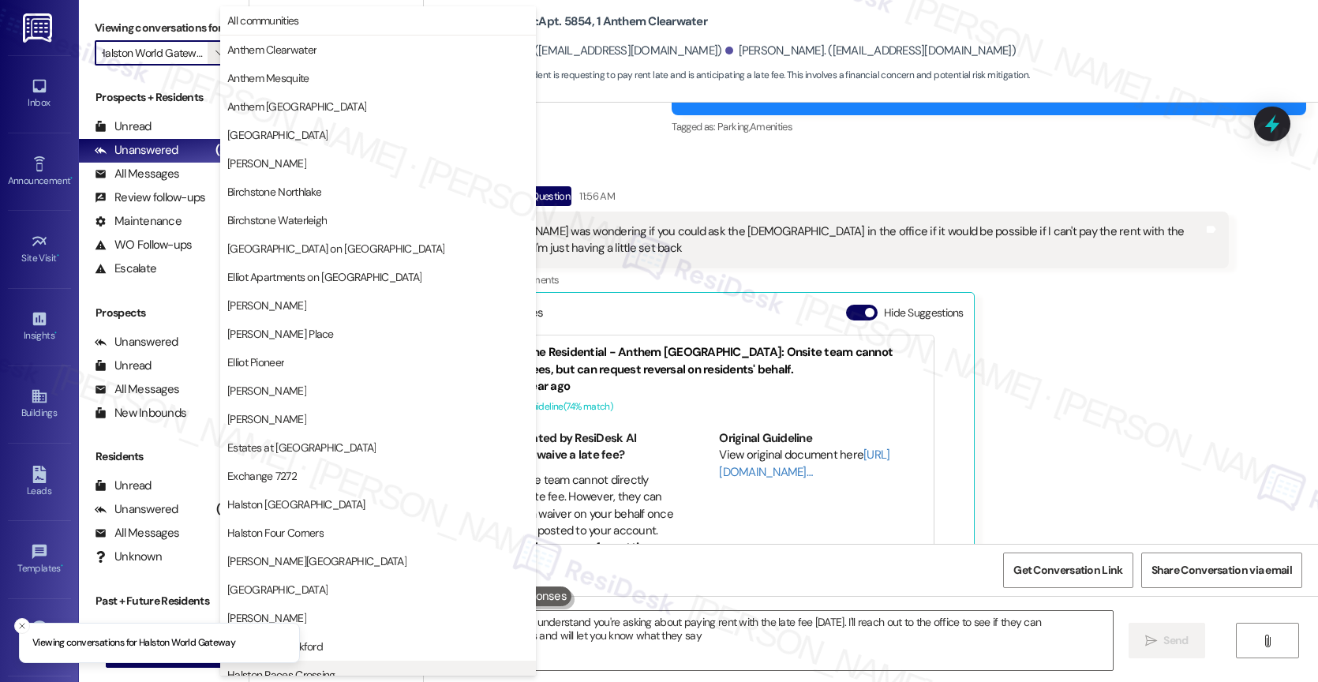
type textarea "Hi {{first_name}}, I understand you're asking about paying rent with the late f…"
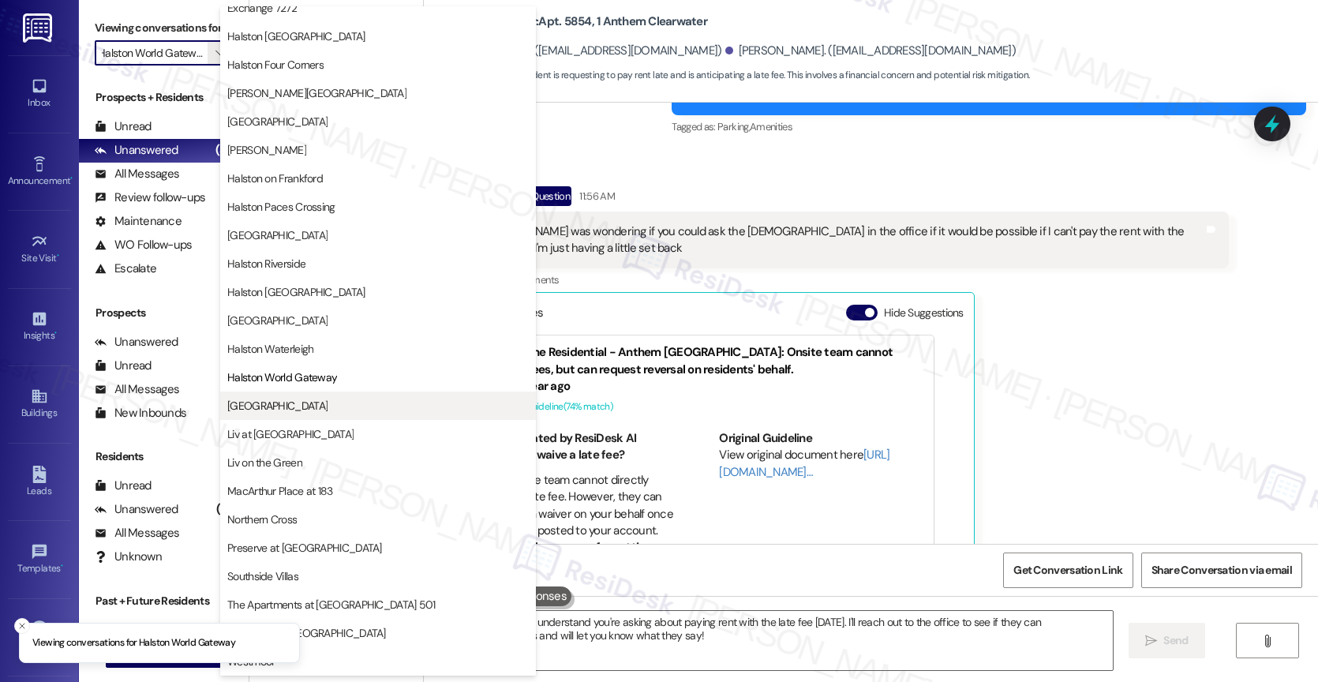
click at [324, 402] on span "[GEOGRAPHIC_DATA]" at bounding box center [377, 406] width 301 height 16
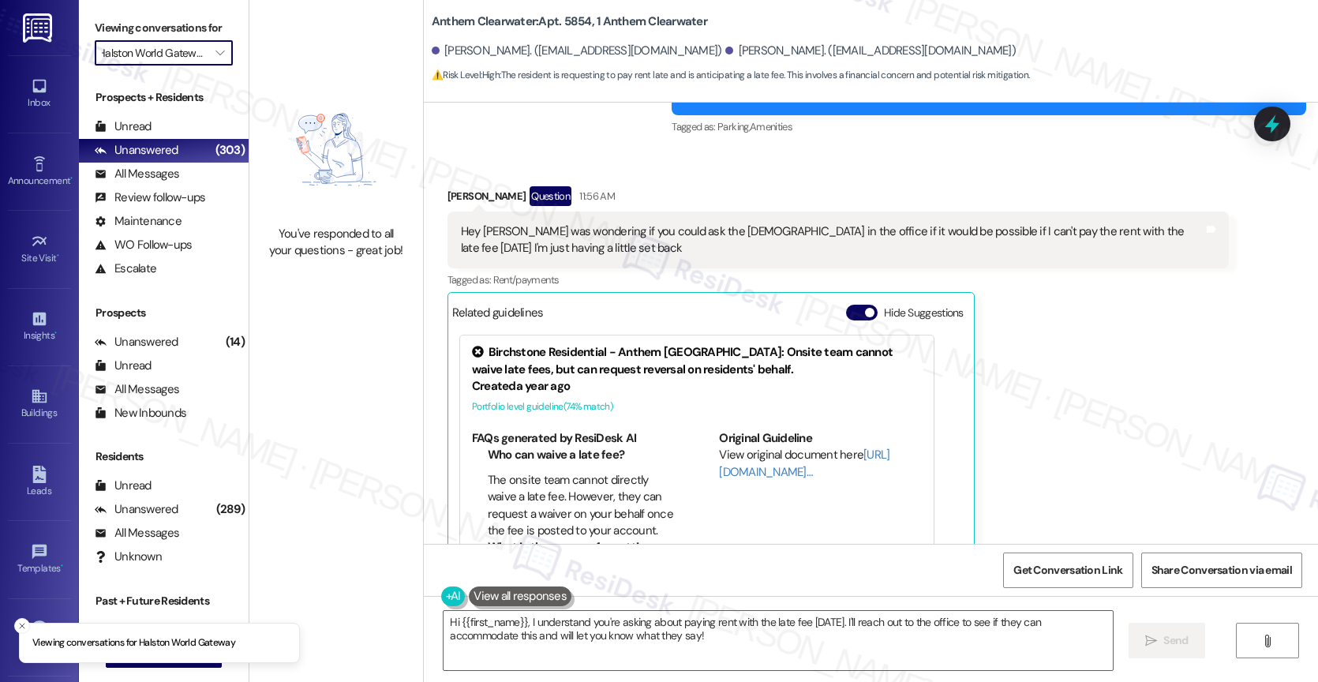
type input "[GEOGRAPHIC_DATA]"
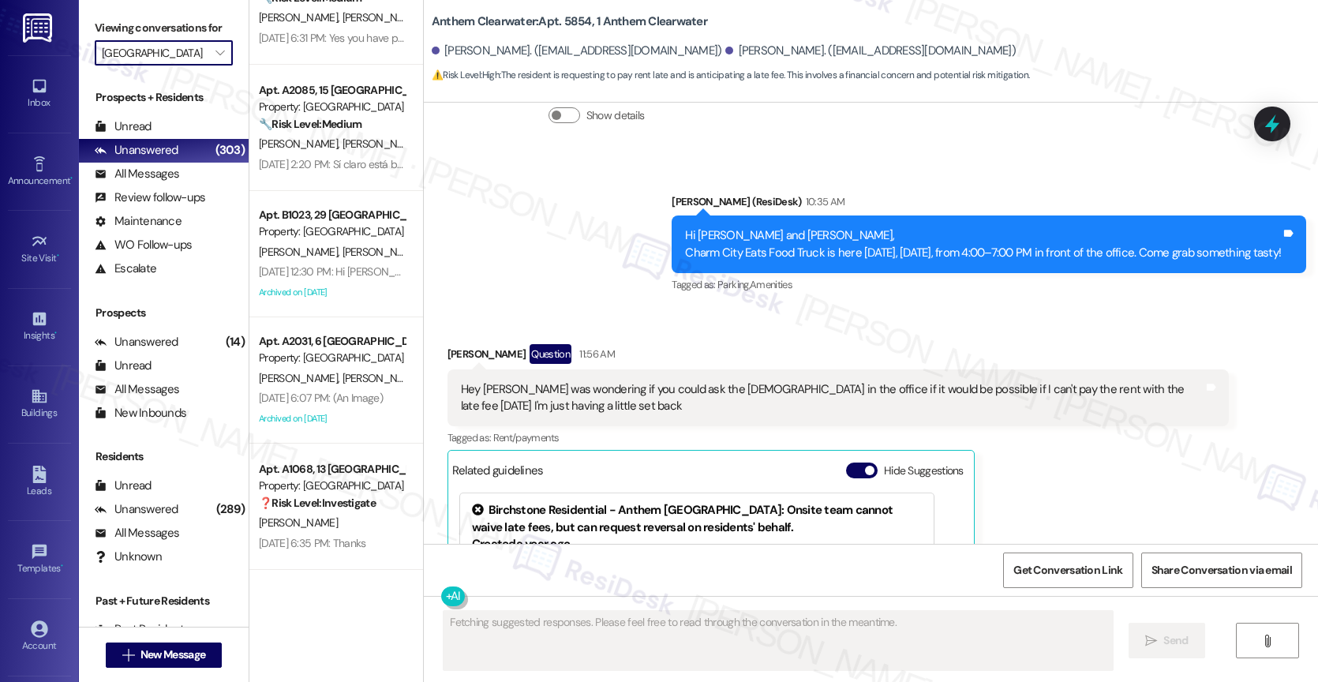
scroll to position [15814, 0]
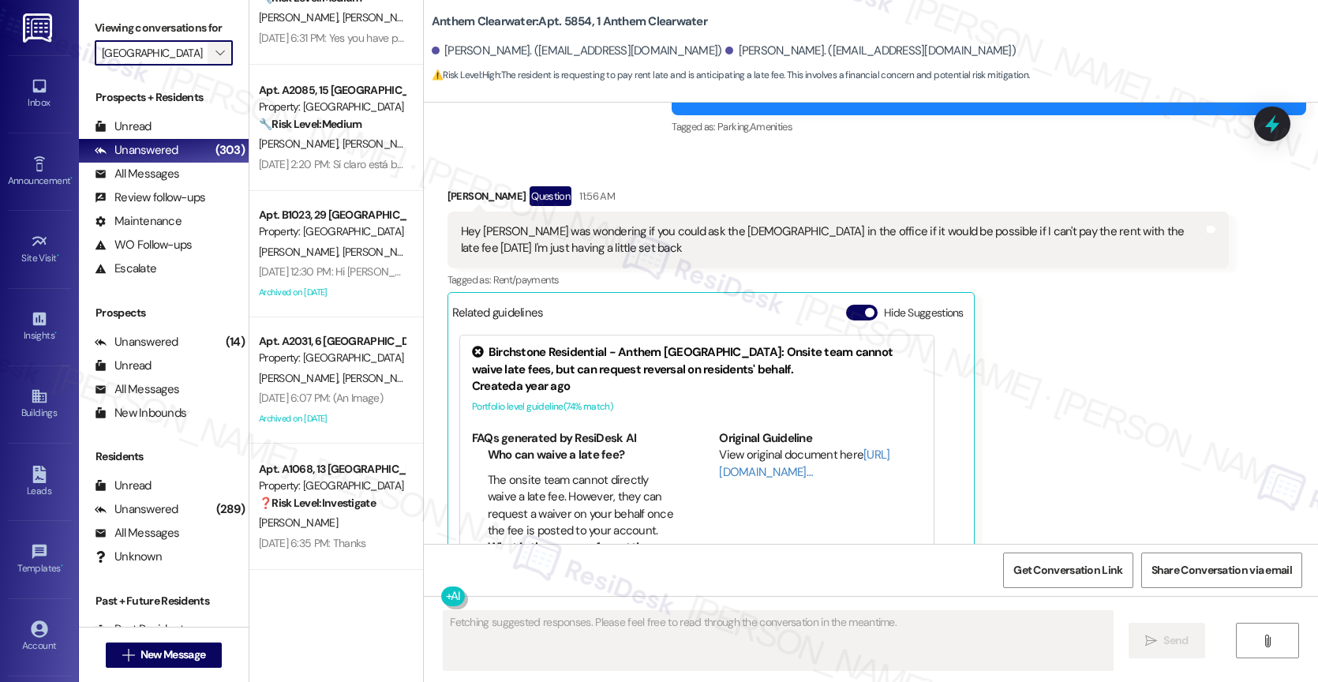
click at [215, 59] on icon "" at bounding box center [219, 53] width 9 height 13
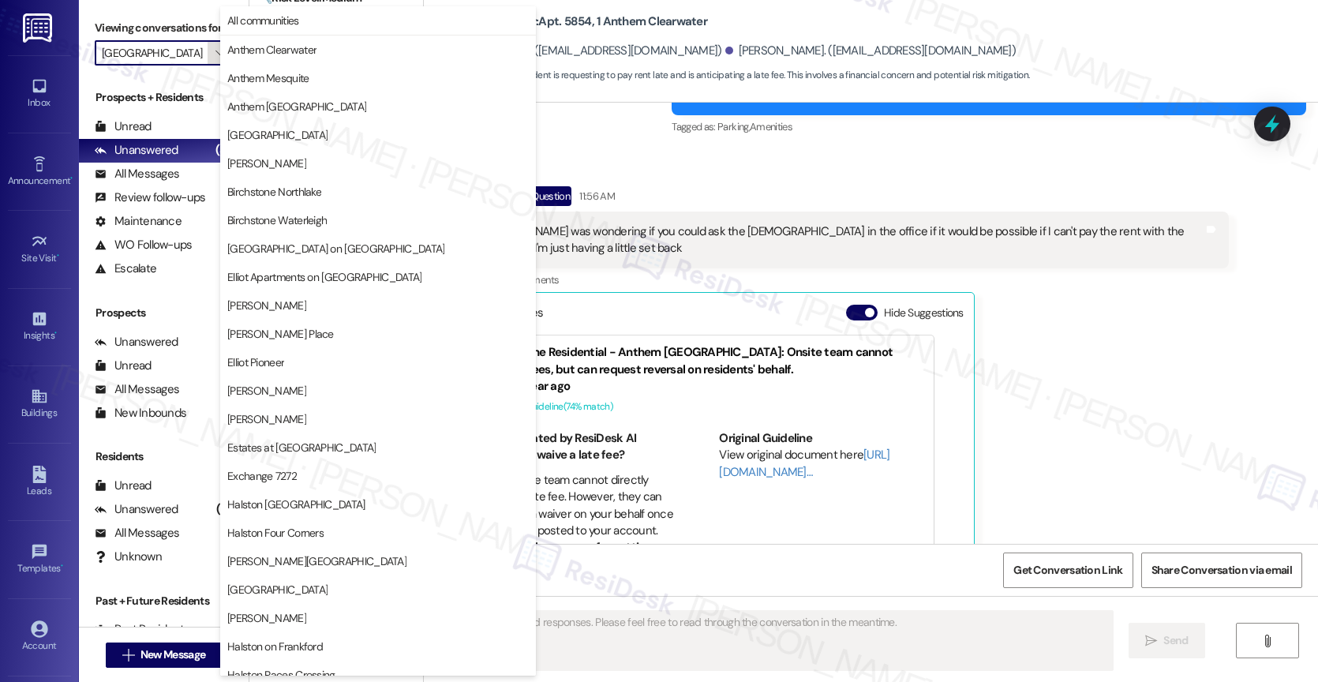
scroll to position [468, 0]
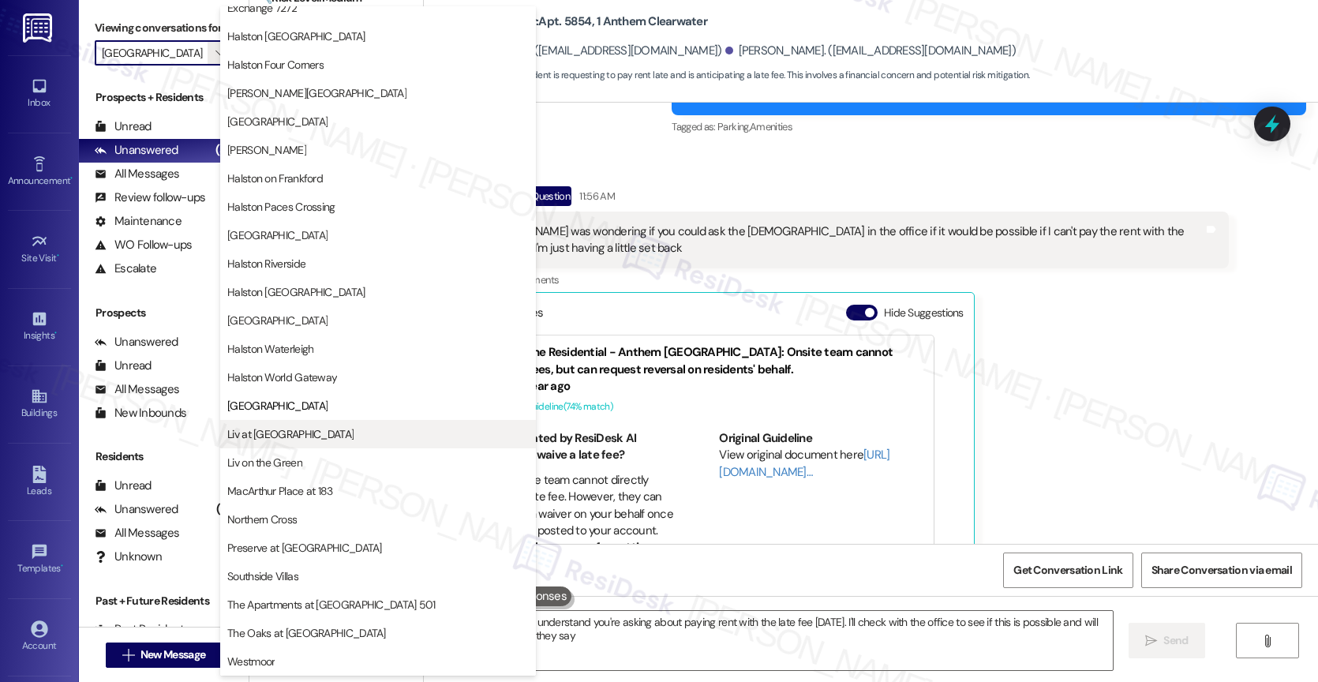
type textarea "Hi {{first_name}}, I understand you're asking about paying rent with the late f…"
click at [308, 436] on span "Liv at [GEOGRAPHIC_DATA]" at bounding box center [377, 434] width 301 height 16
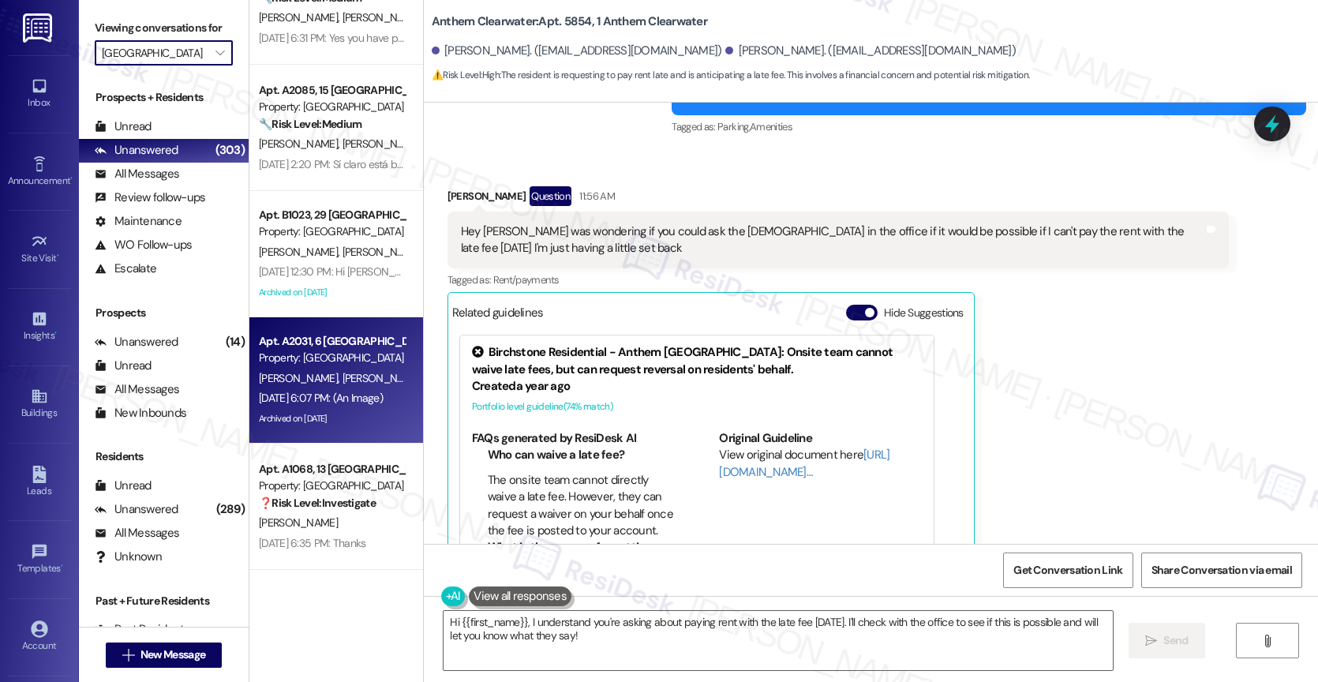
type input "Liv at [GEOGRAPHIC_DATA]"
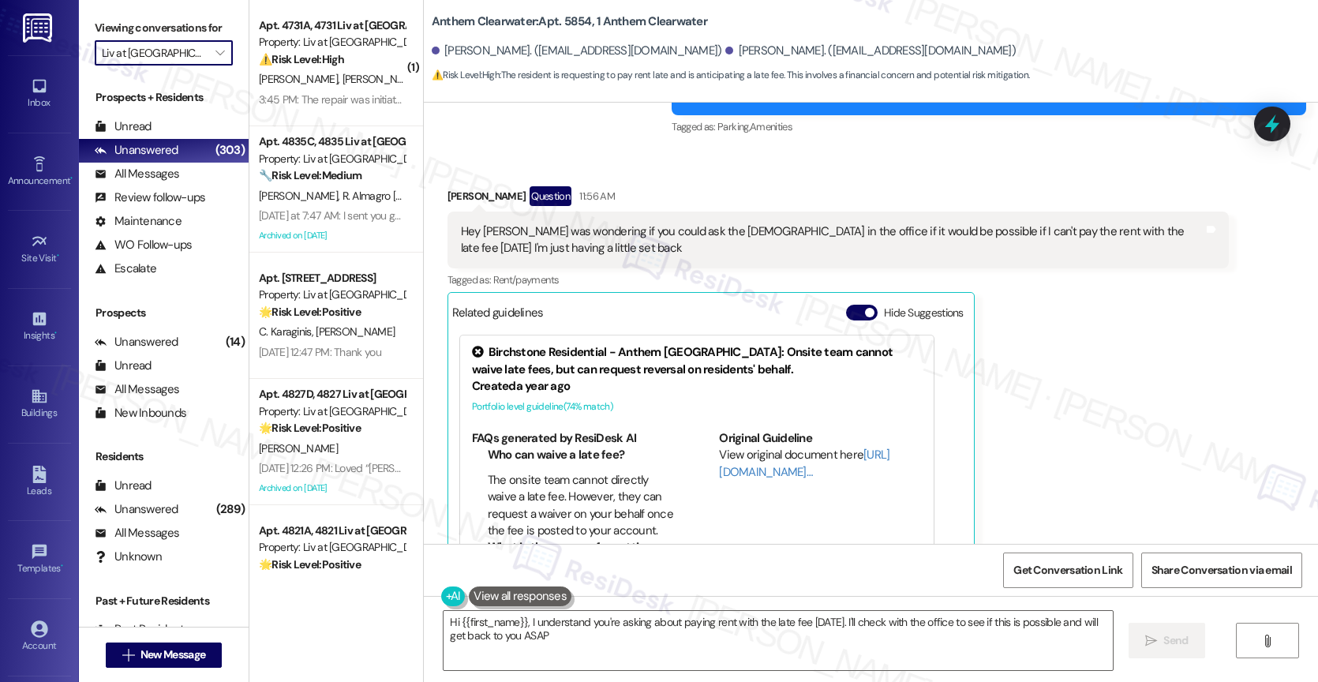
type textarea "Hi {{first_name}}, I understand you're asking about paying rent with the late f…"
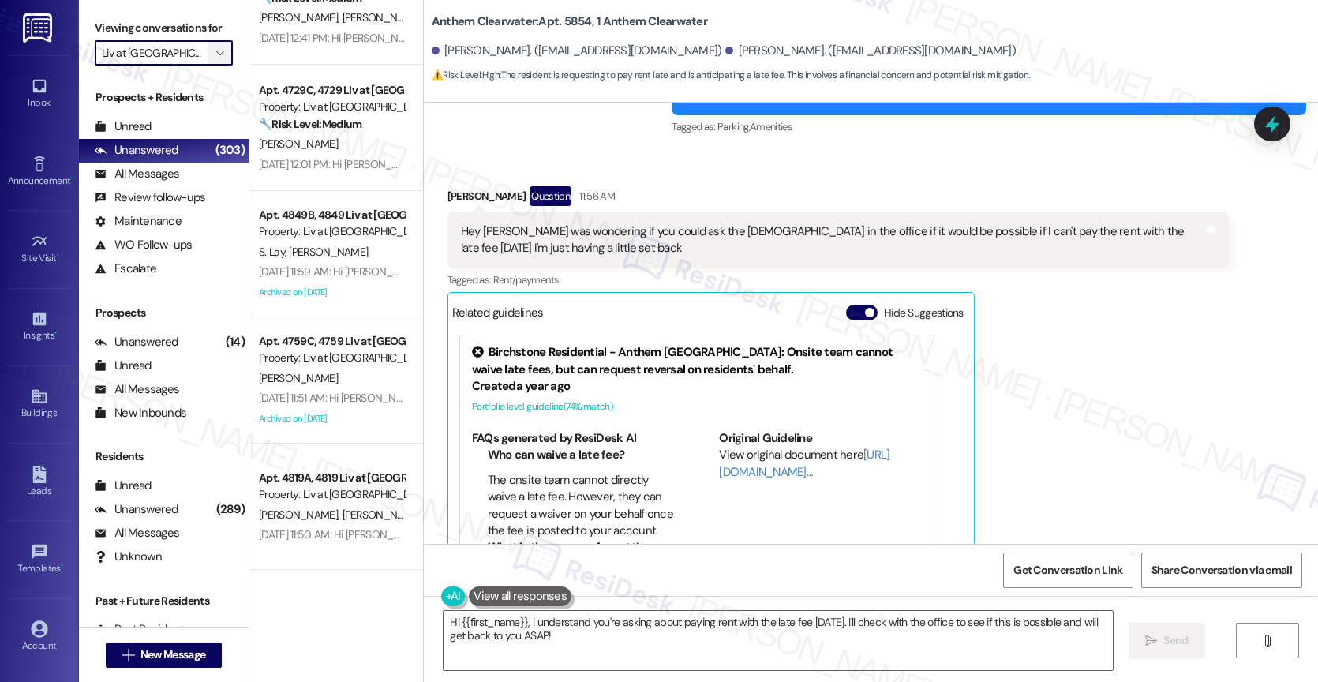
click at [215, 59] on icon "" at bounding box center [219, 53] width 9 height 13
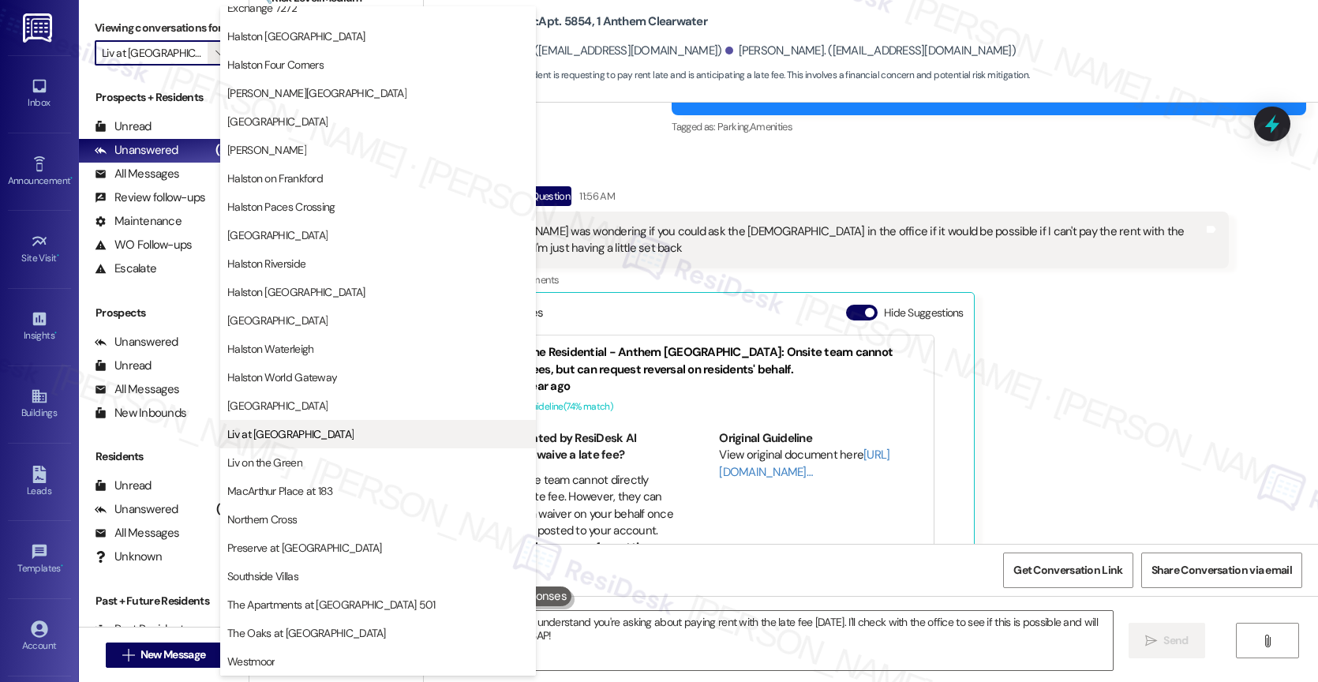
click at [327, 435] on span "Liv at Winter Park" at bounding box center [377, 434] width 301 height 16
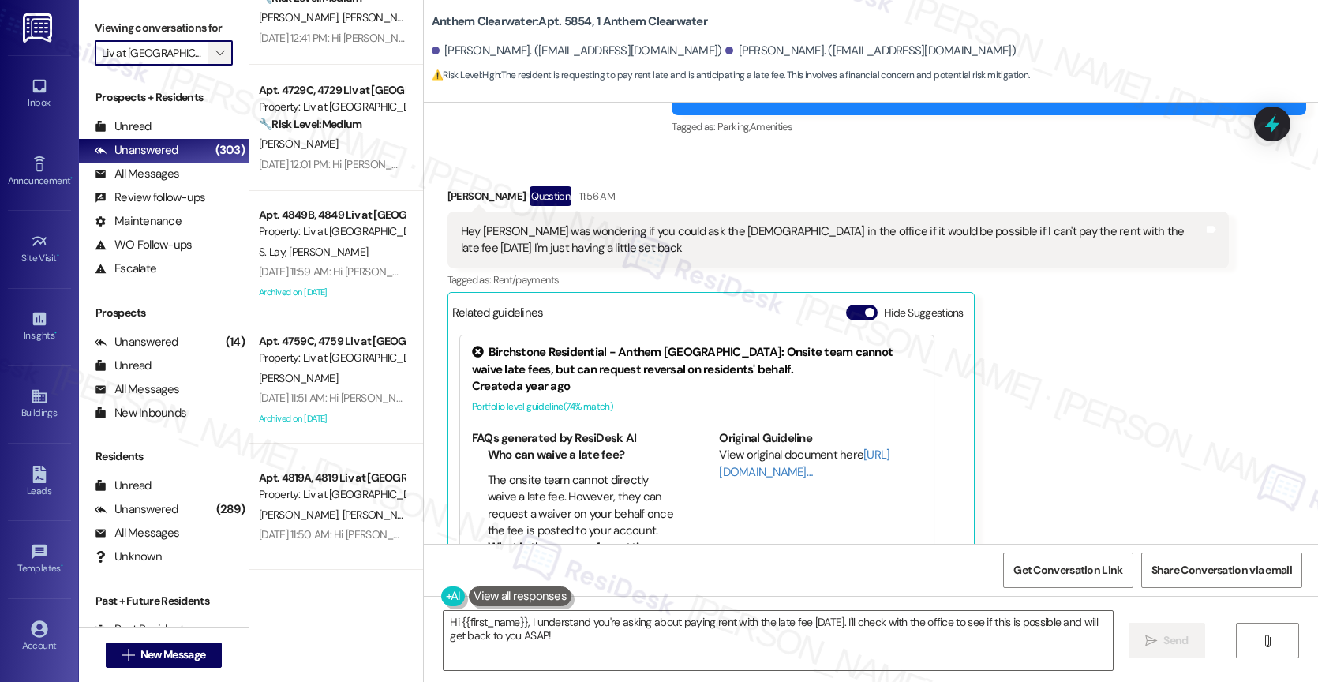
click at [215, 59] on icon "" at bounding box center [219, 53] width 9 height 13
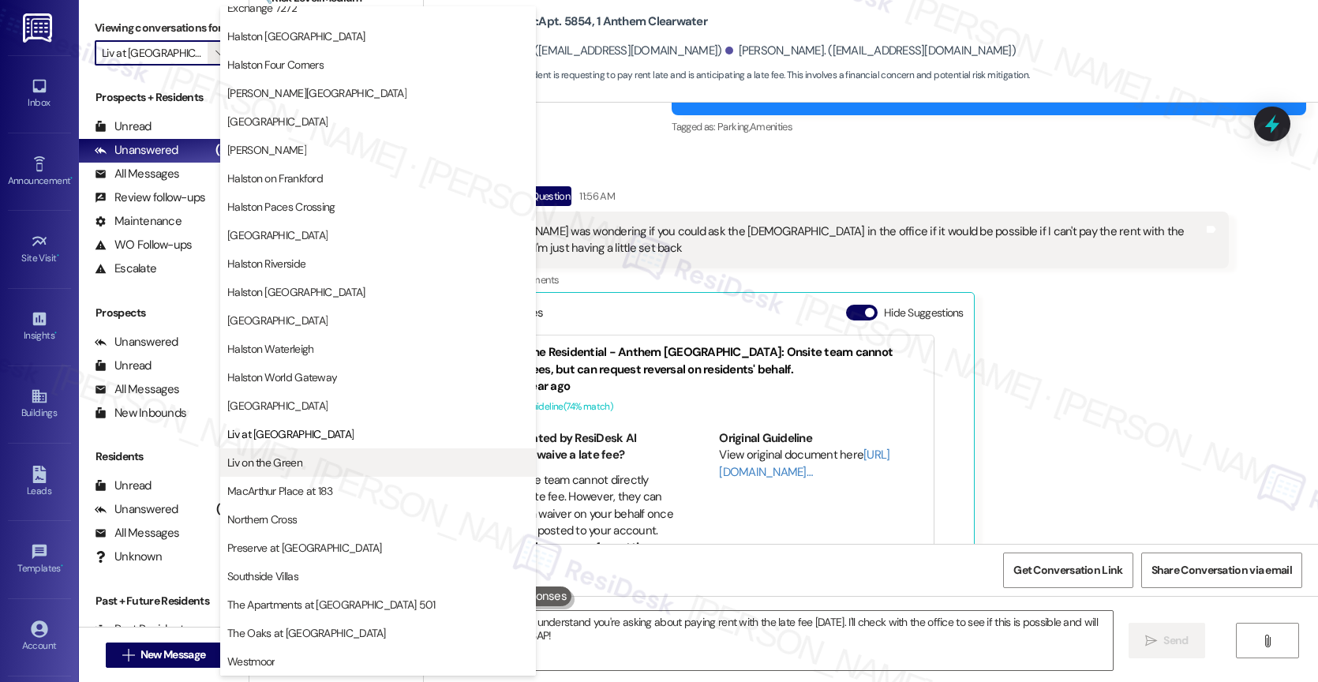
click at [301, 465] on span "Liv on the Green" at bounding box center [264, 463] width 75 height 16
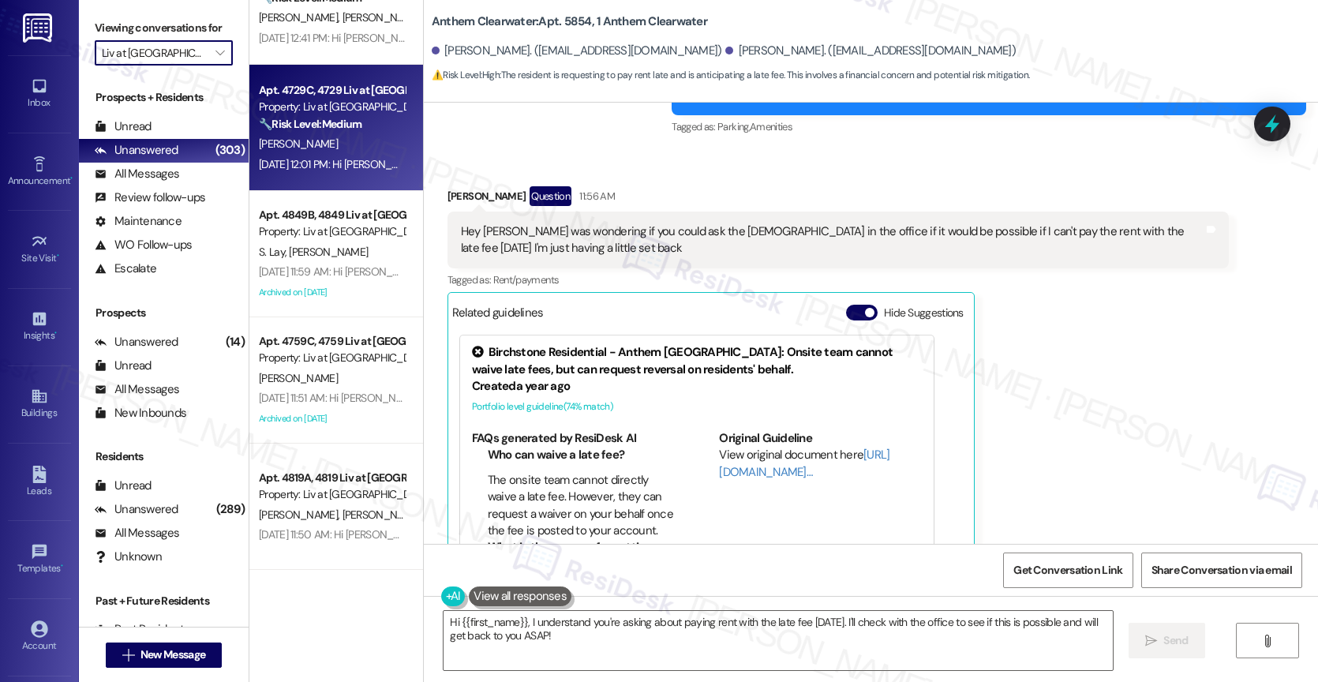
type input "Liv on the Green"
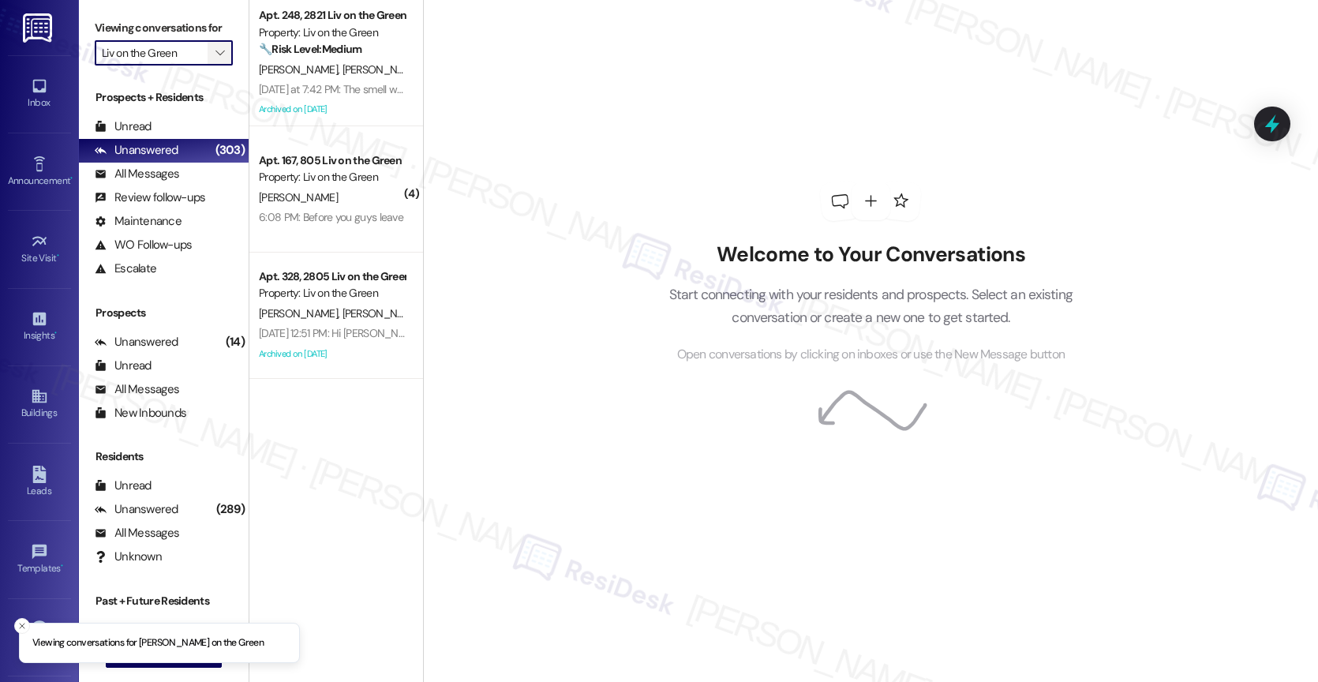
click at [215, 59] on icon "" at bounding box center [219, 53] width 9 height 13
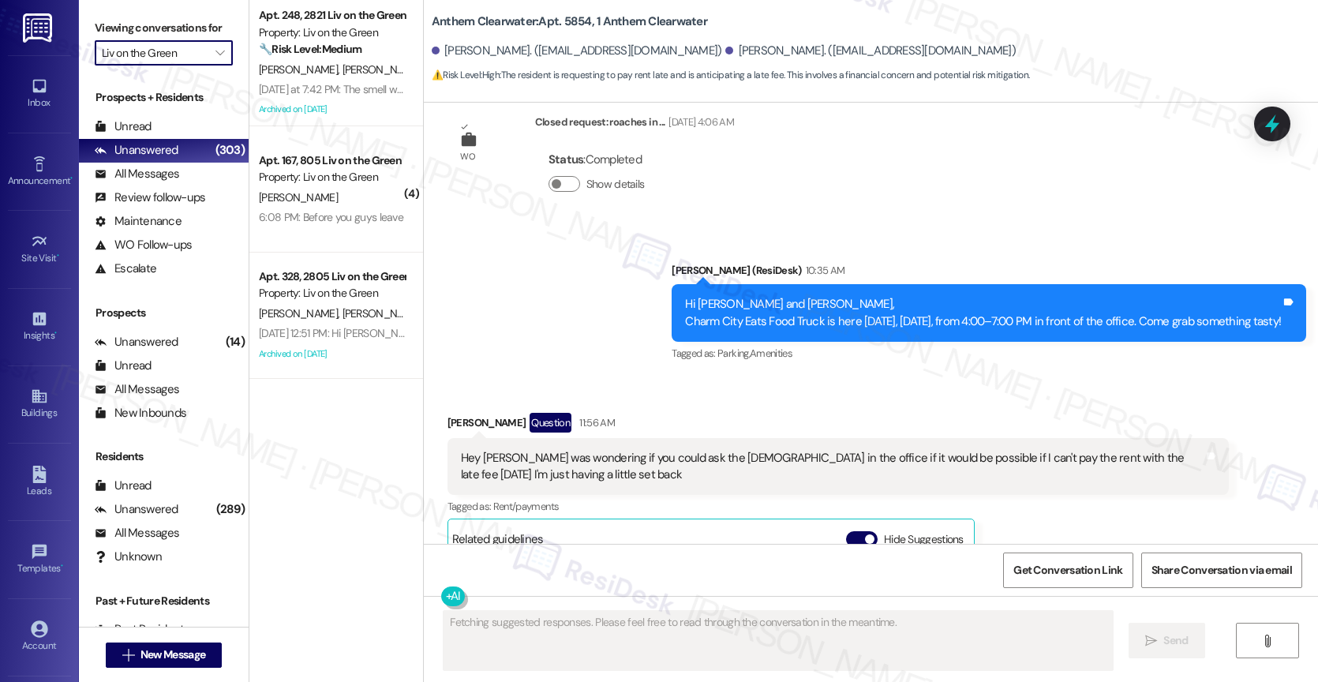
type textarea "Fetching suggested responses. Please feel free to read through the conversation…"
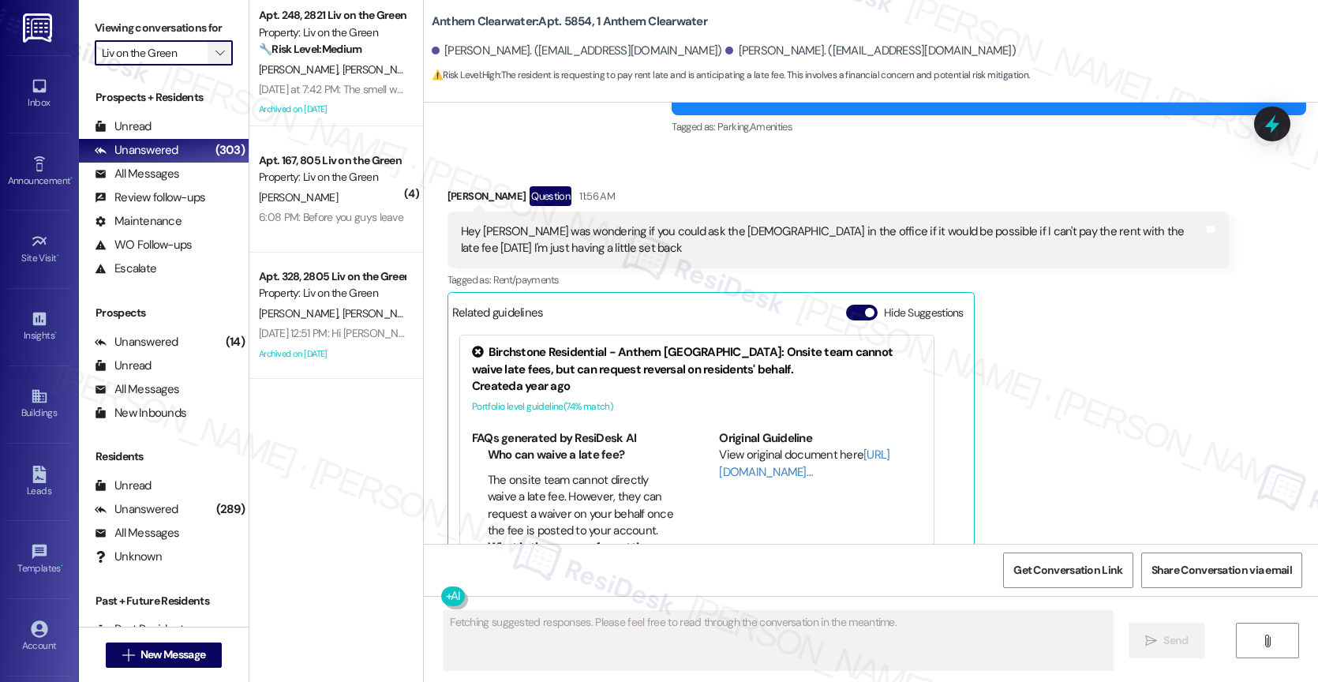
click at [214, 65] on span "" at bounding box center [219, 52] width 15 height 25
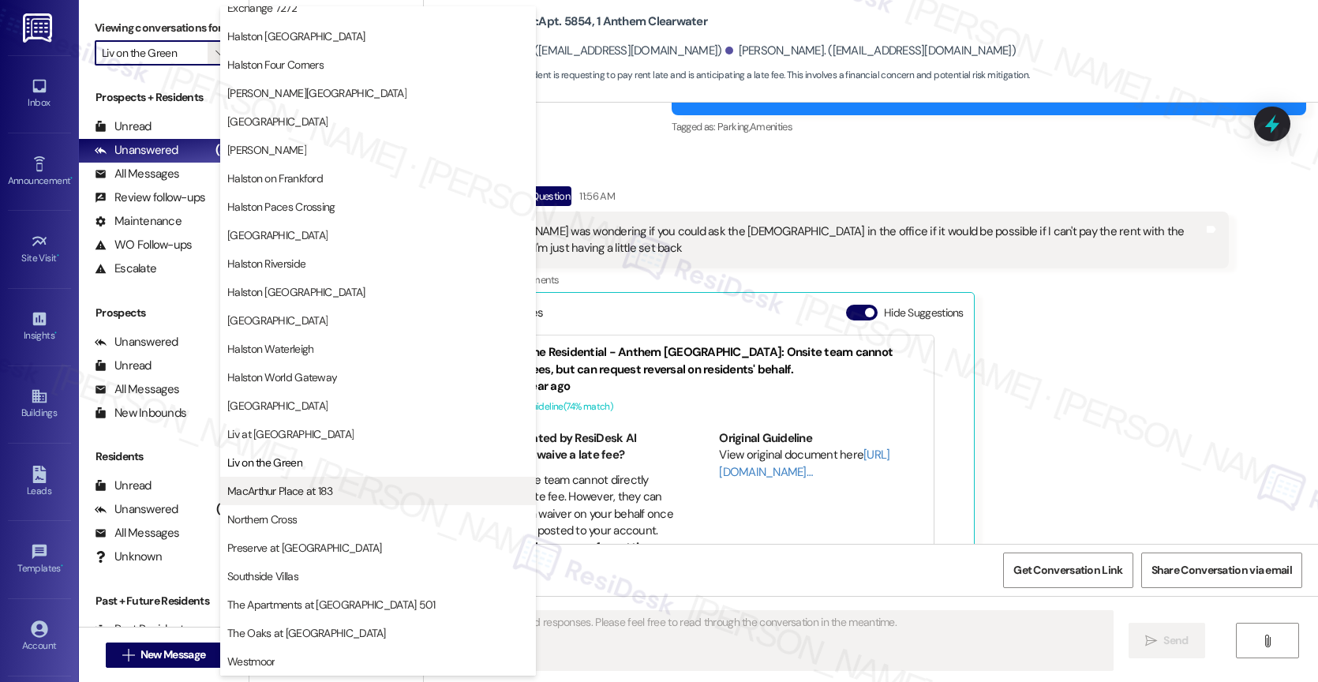
click at [281, 491] on span "MacArthur Place at 183" at bounding box center [280, 491] width 106 height 16
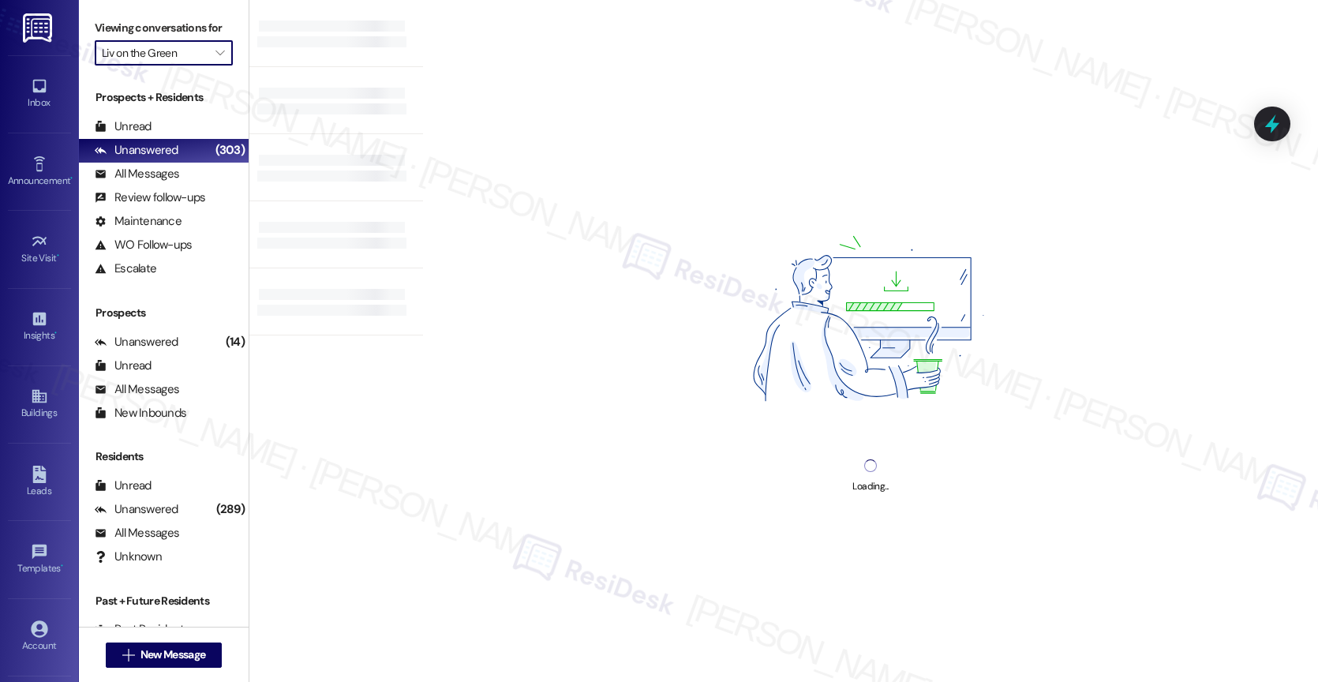
type input "MacArthur Place at 183"
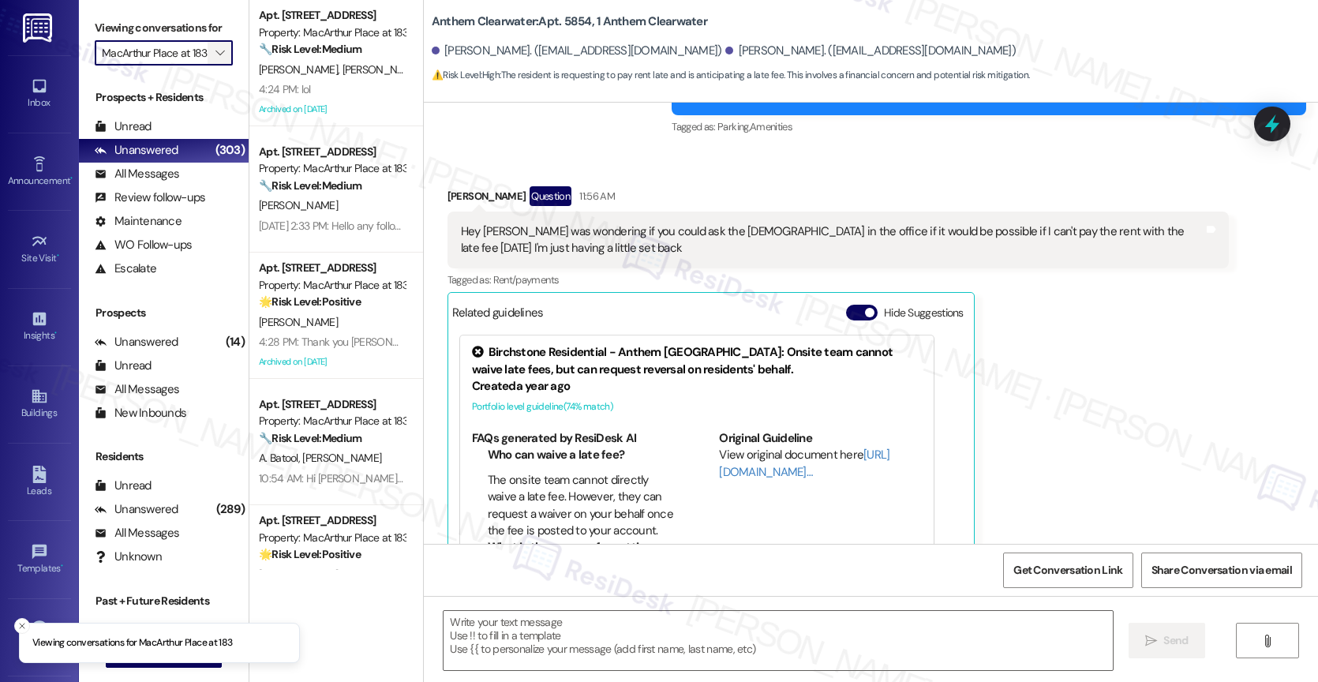
click at [215, 59] on icon "" at bounding box center [219, 53] width 9 height 13
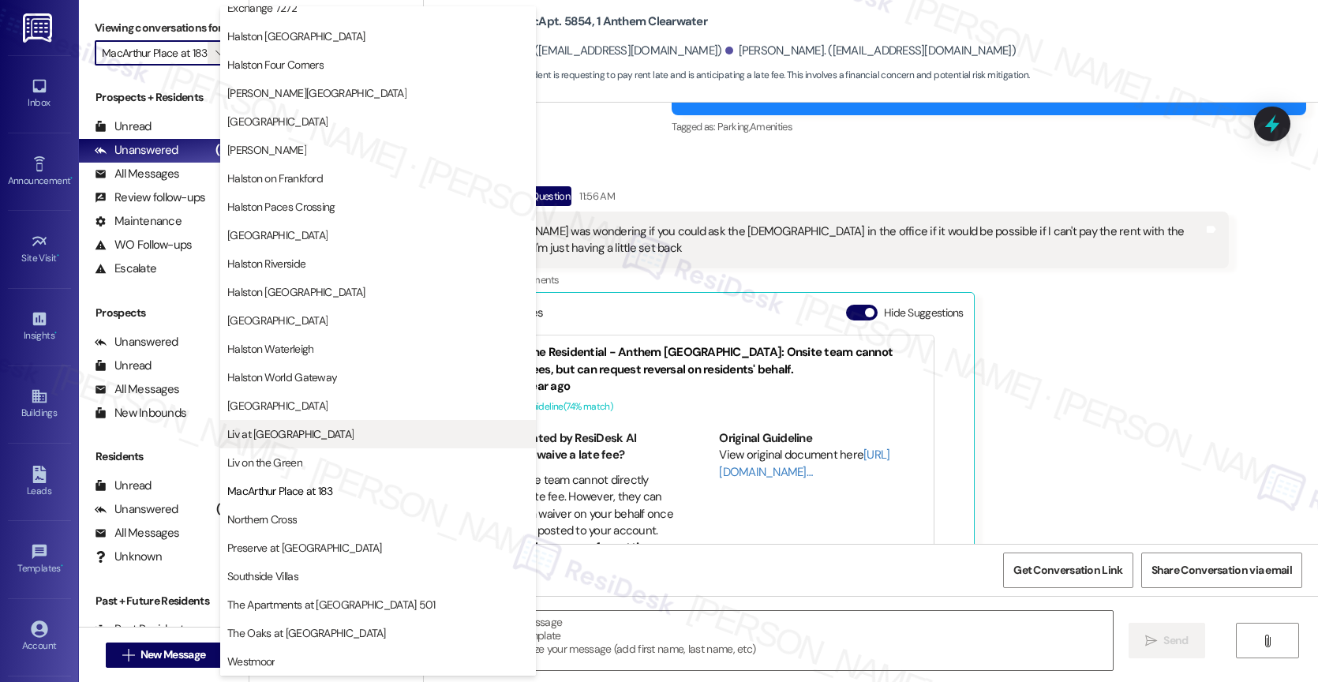
type textarea "Fetching suggested responses. Please feel free to read through the conversation…"
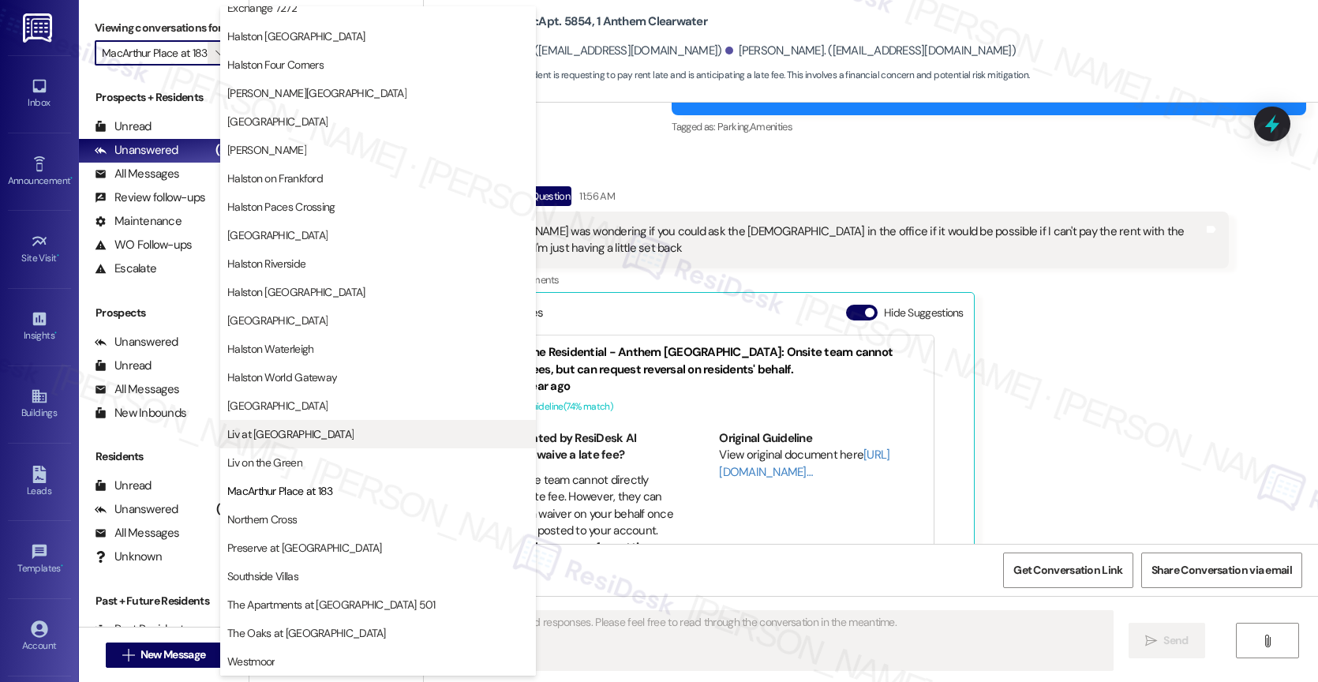
click at [290, 434] on span "Liv at Winter Park" at bounding box center [290, 434] width 126 height 16
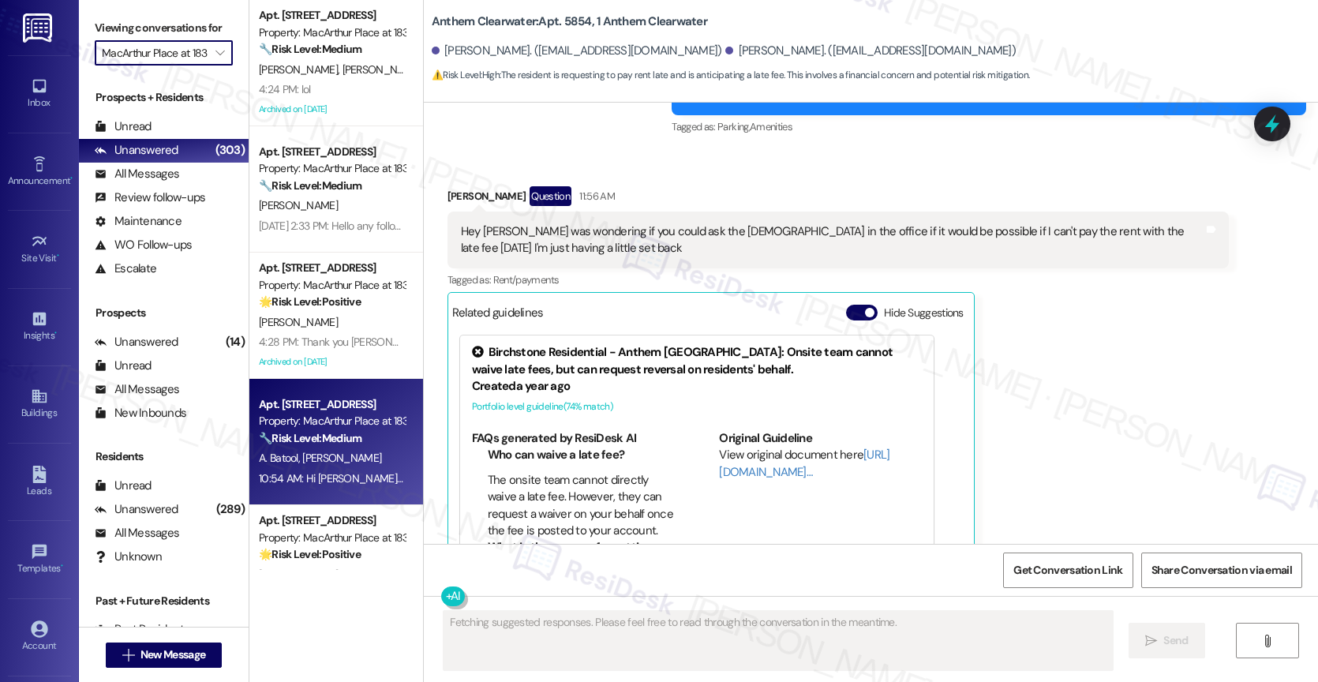
type input "Liv at Winter Park"
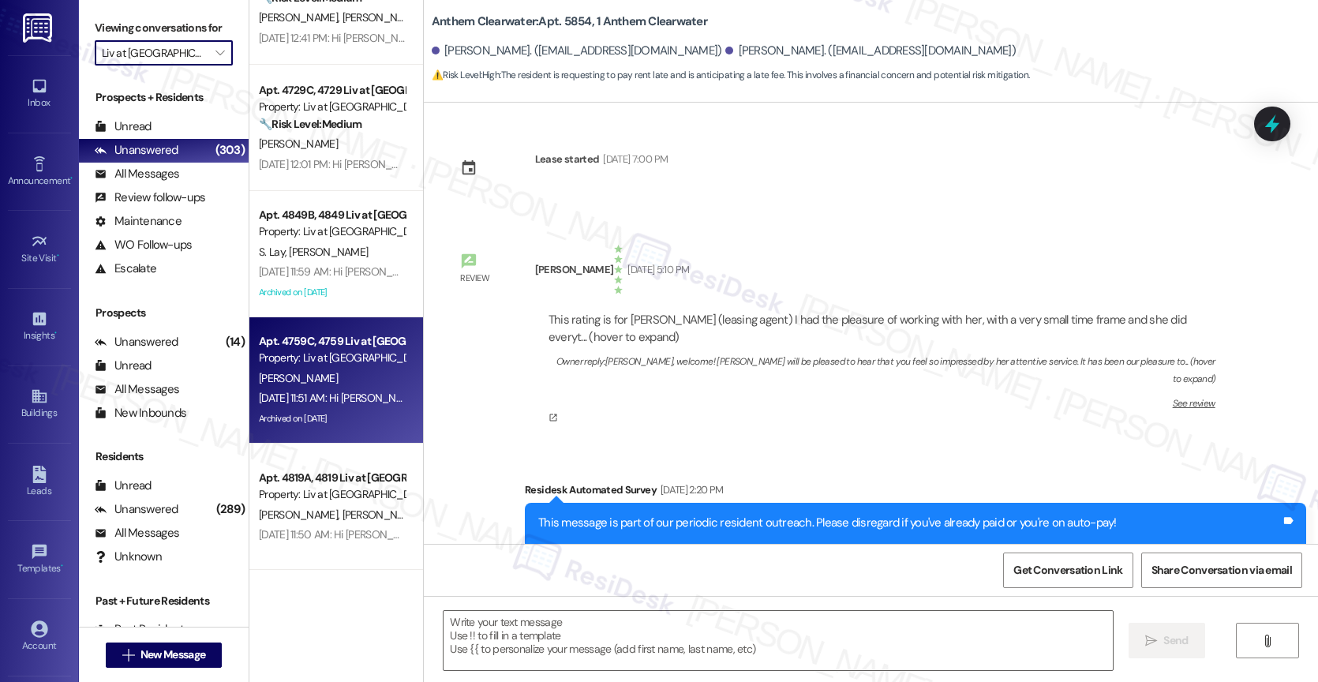
type textarea "Fetching suggested responses. Please feel free to read through the conversation…"
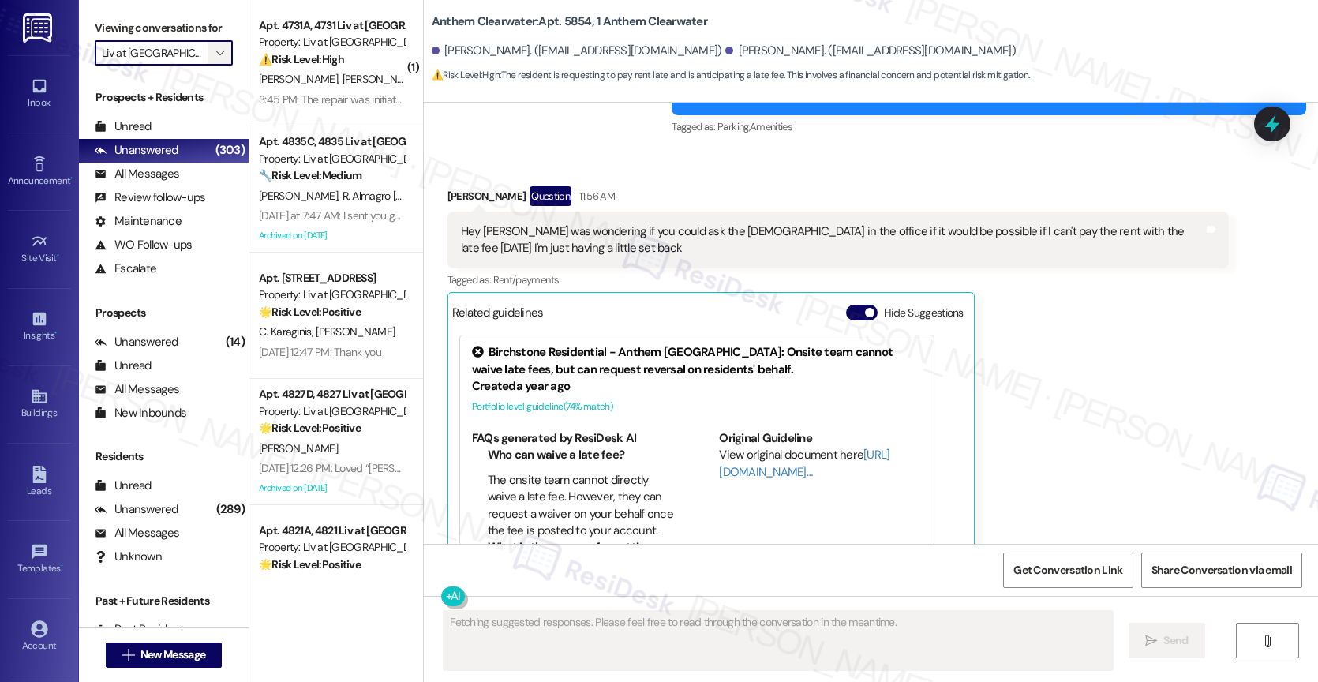
click at [212, 62] on span "" at bounding box center [219, 52] width 15 height 25
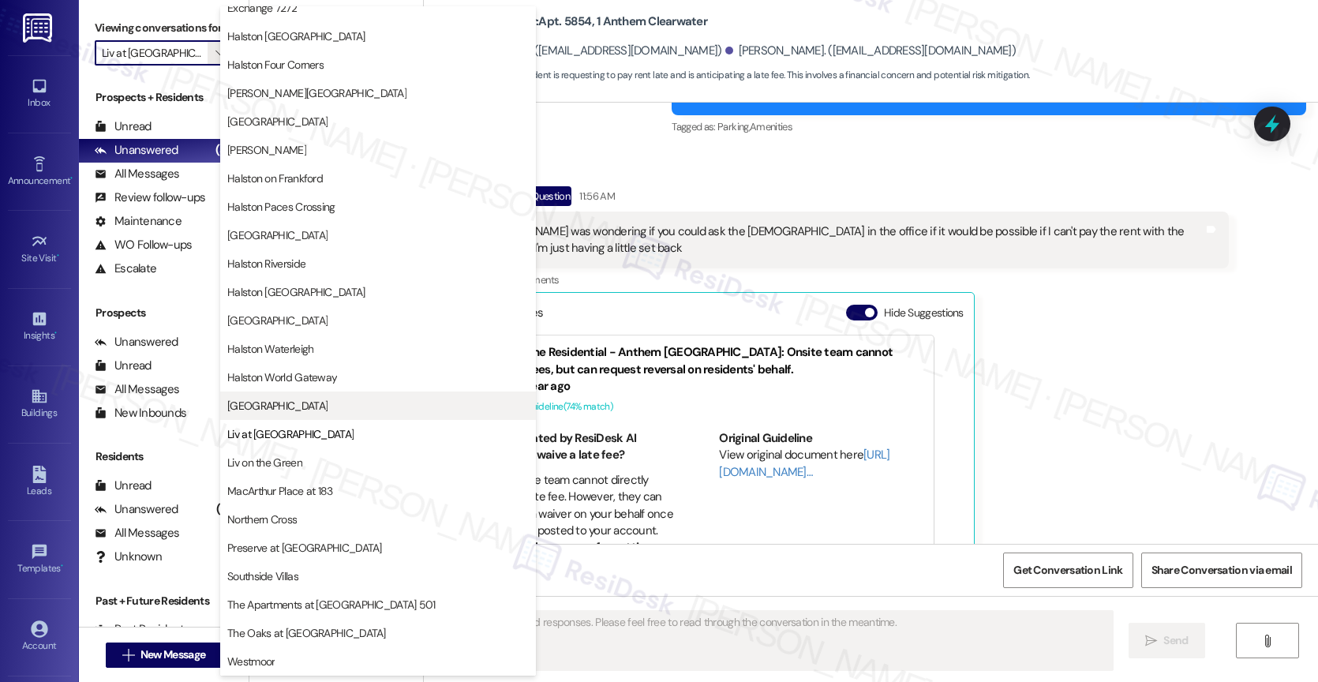
click at [280, 399] on span "Lexington" at bounding box center [377, 406] width 301 height 16
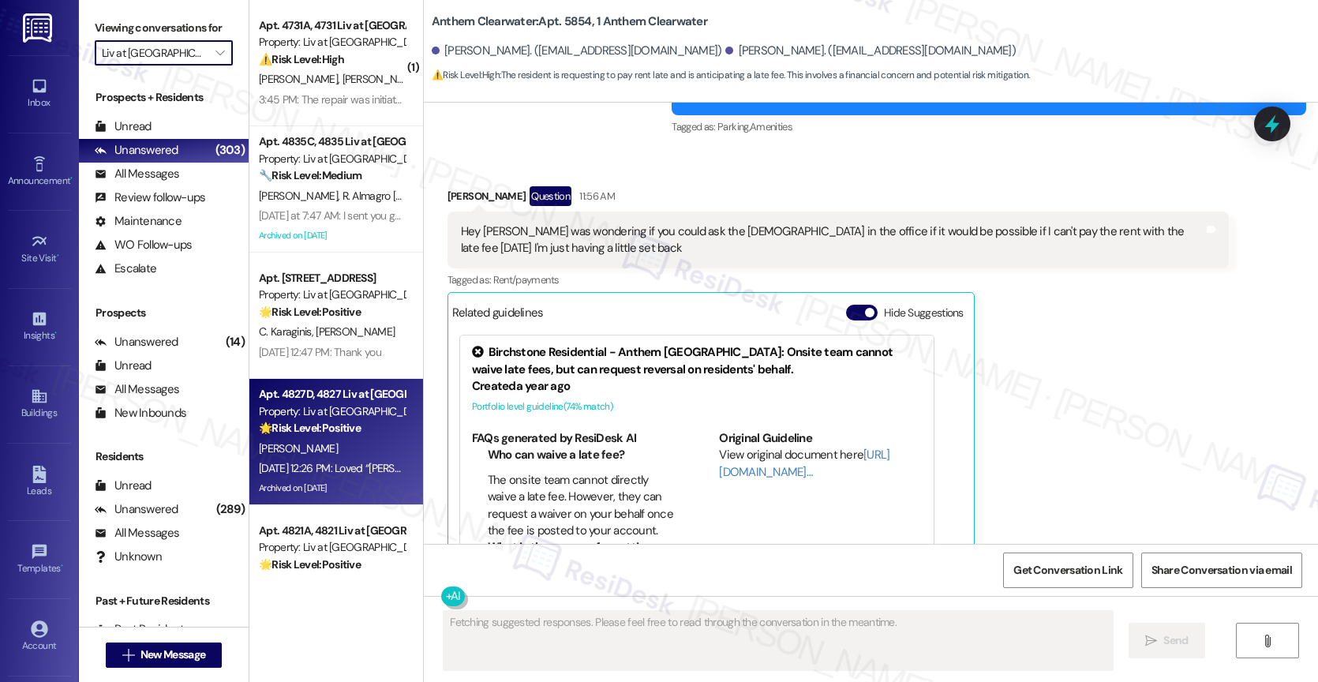
type input "Lexington"
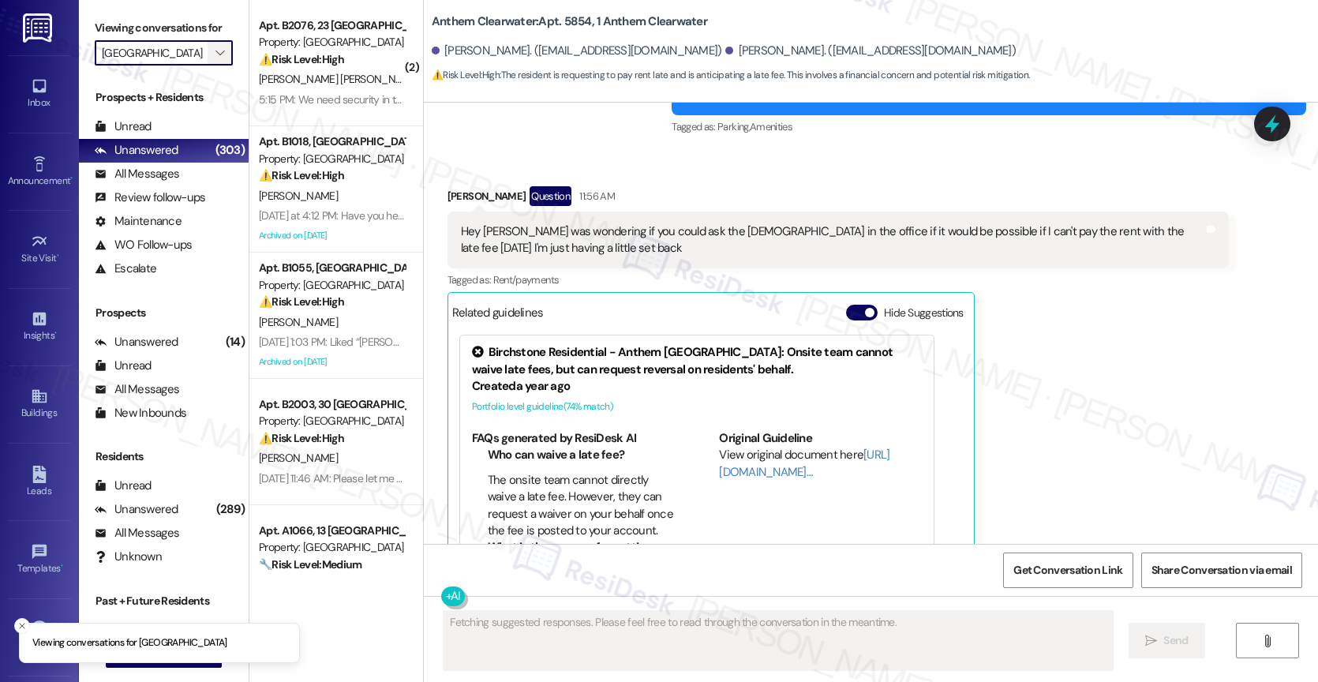
click at [215, 59] on icon "" at bounding box center [219, 53] width 9 height 13
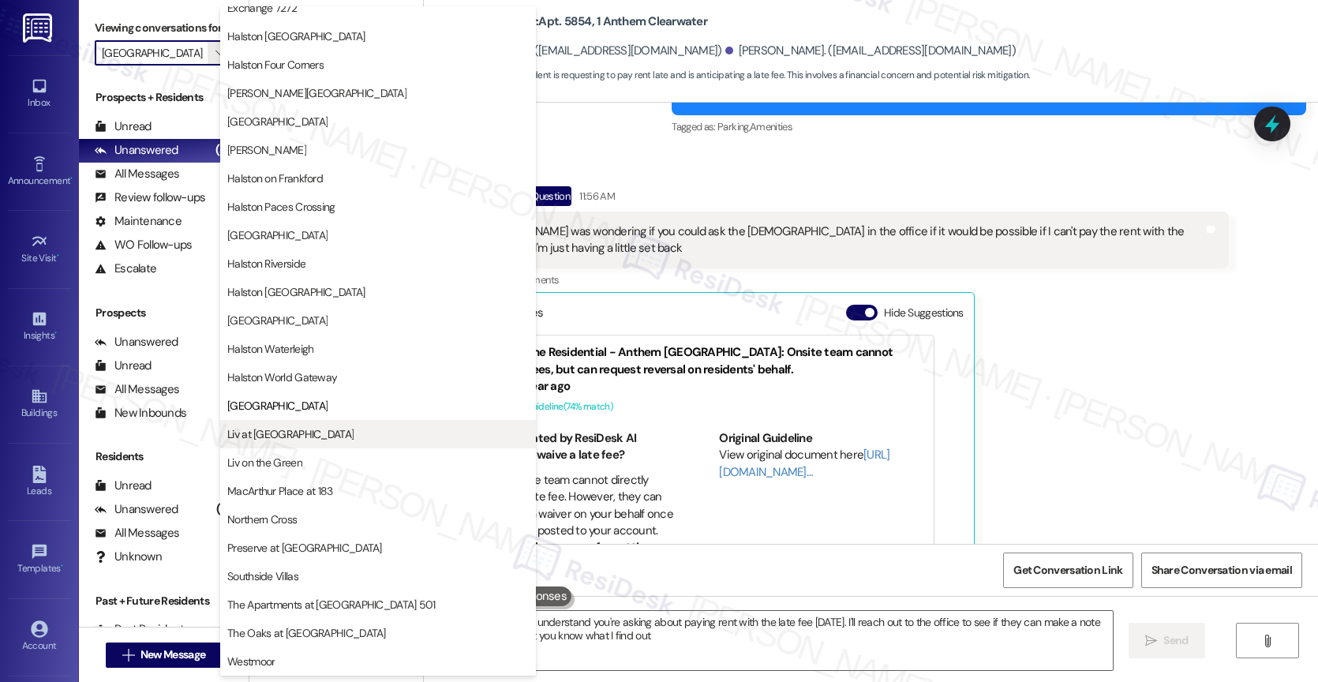
type textarea "Hi {{first_name}}, I understand you're asking about paying rent with the late f…"
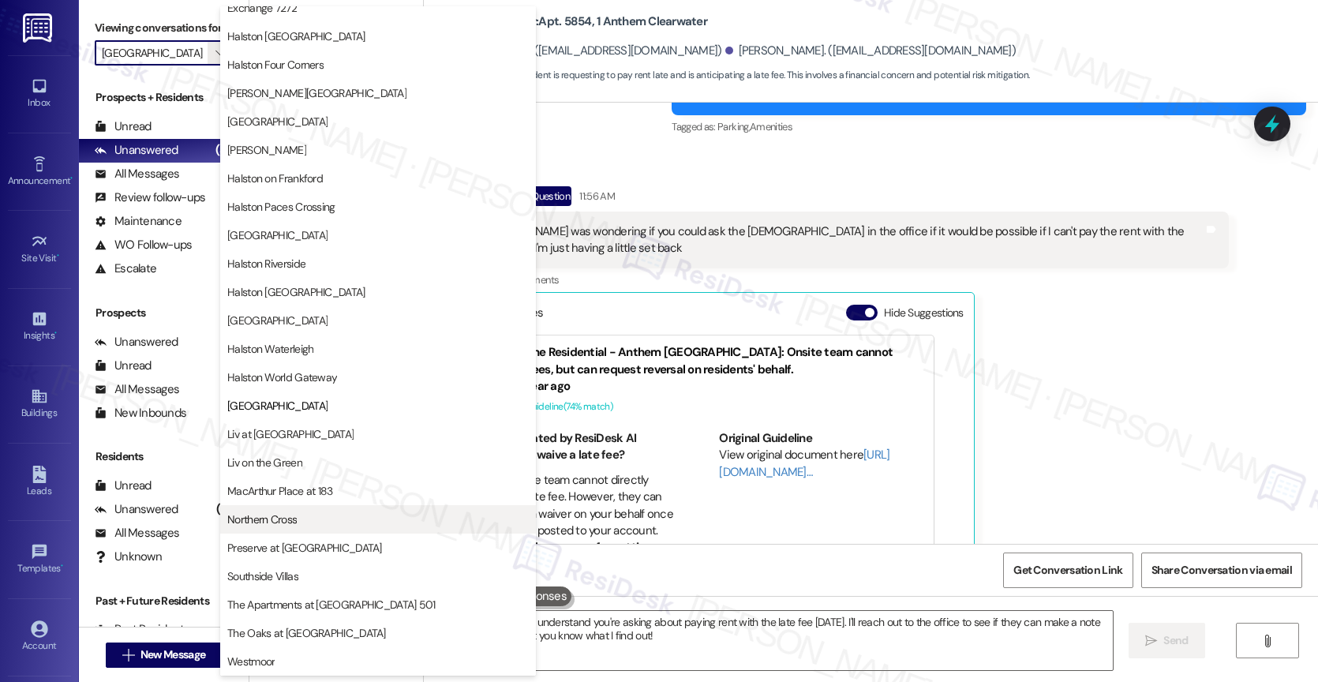
click at [296, 524] on span "Northern Cross" at bounding box center [261, 519] width 69 height 16
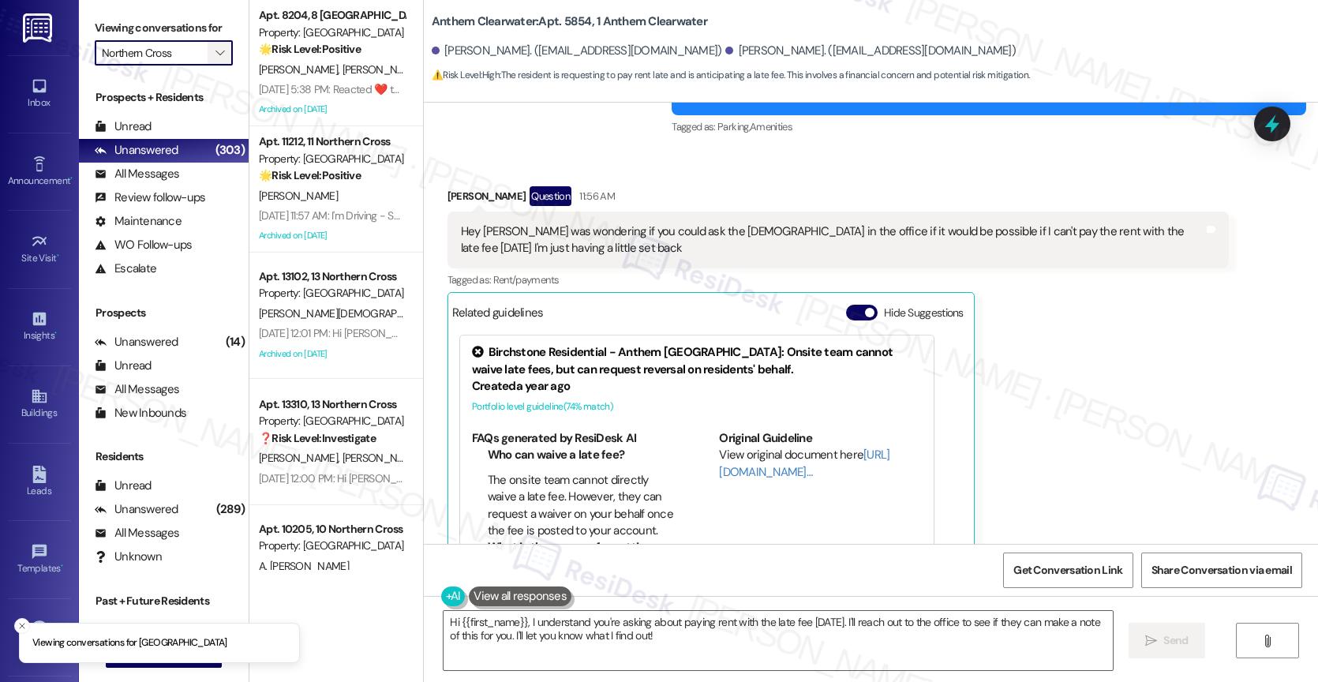
click at [215, 59] on icon "" at bounding box center [219, 53] width 9 height 13
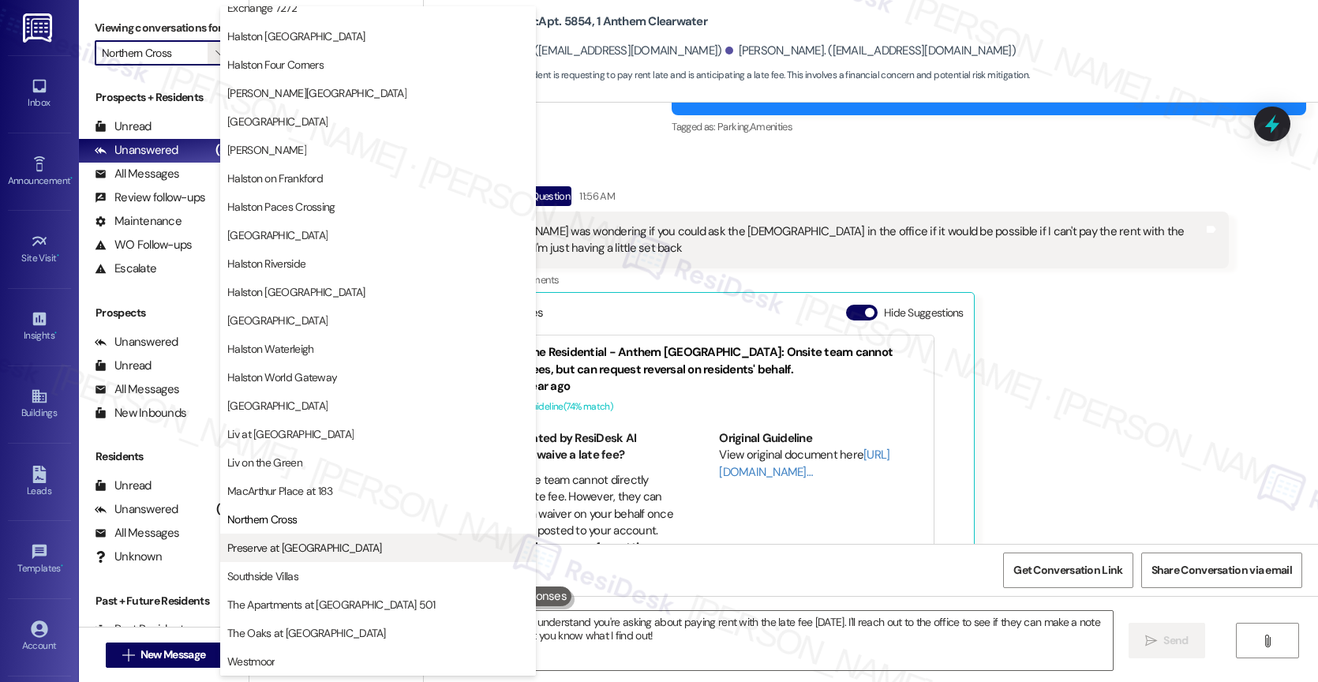
click at [304, 544] on span "Preserve at Preston" at bounding box center [304, 548] width 155 height 16
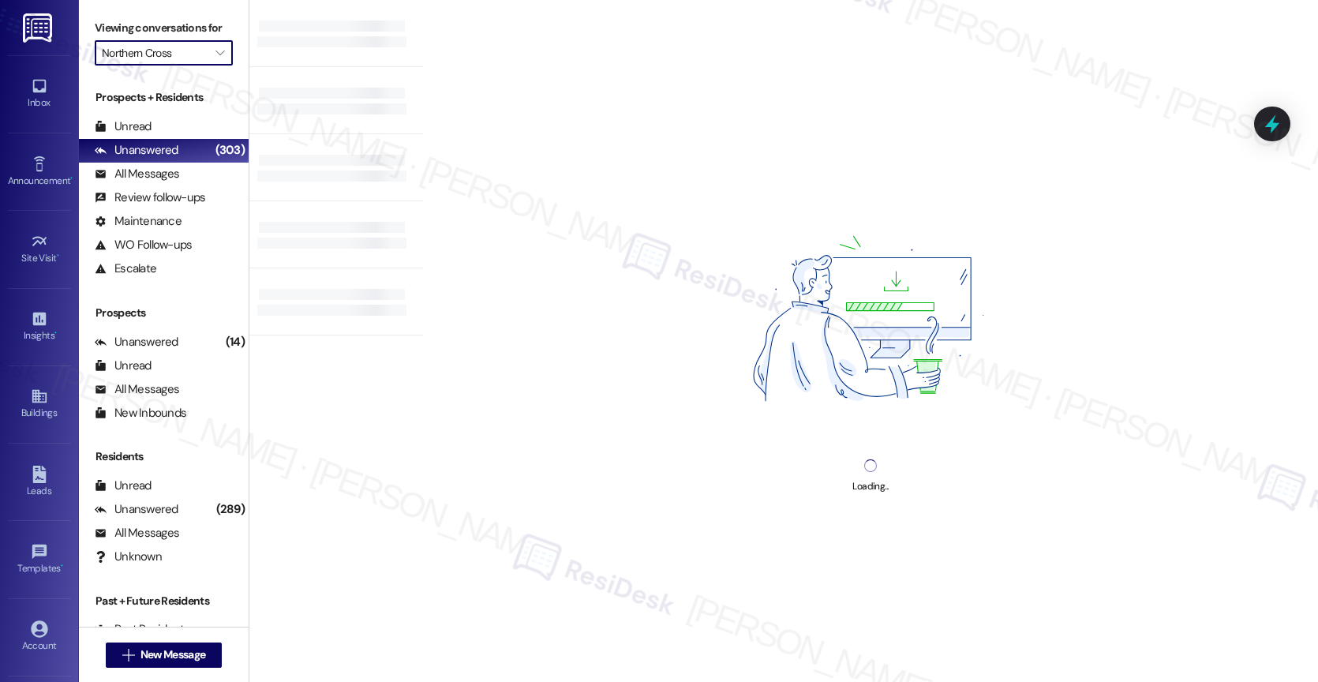
type input "Preserve at Preston"
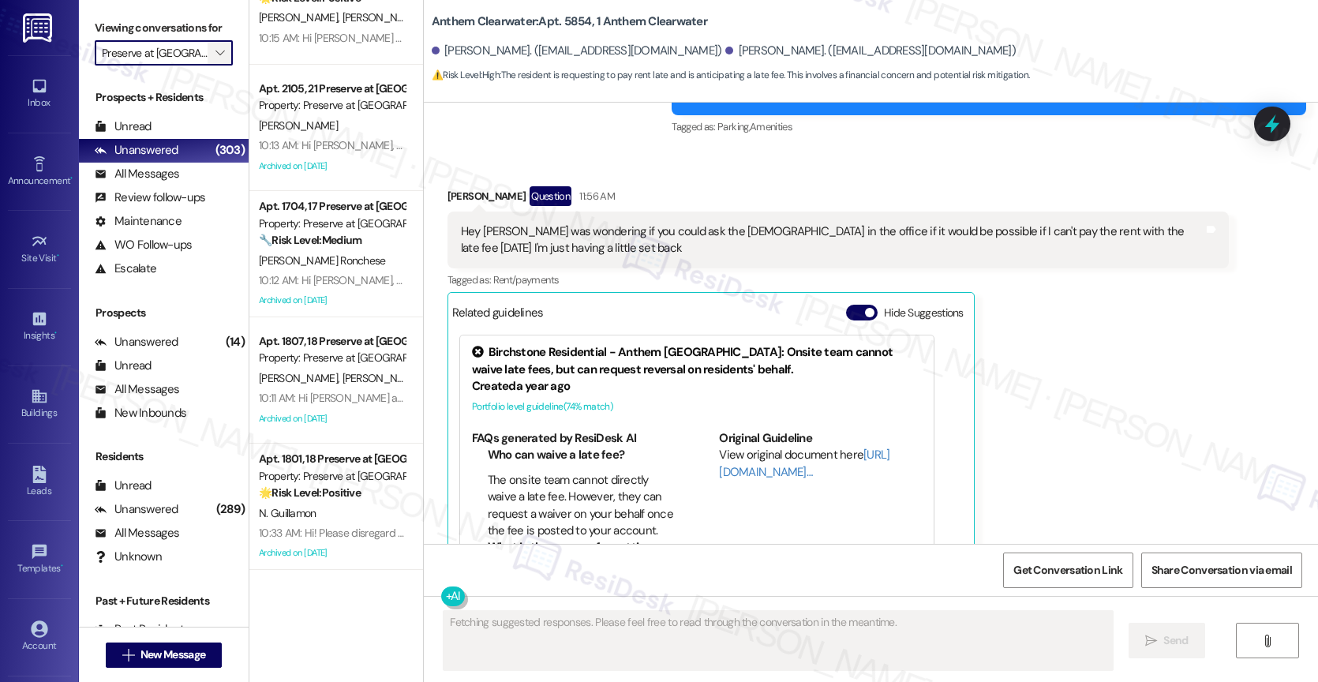
click at [215, 59] on icon "" at bounding box center [219, 53] width 9 height 13
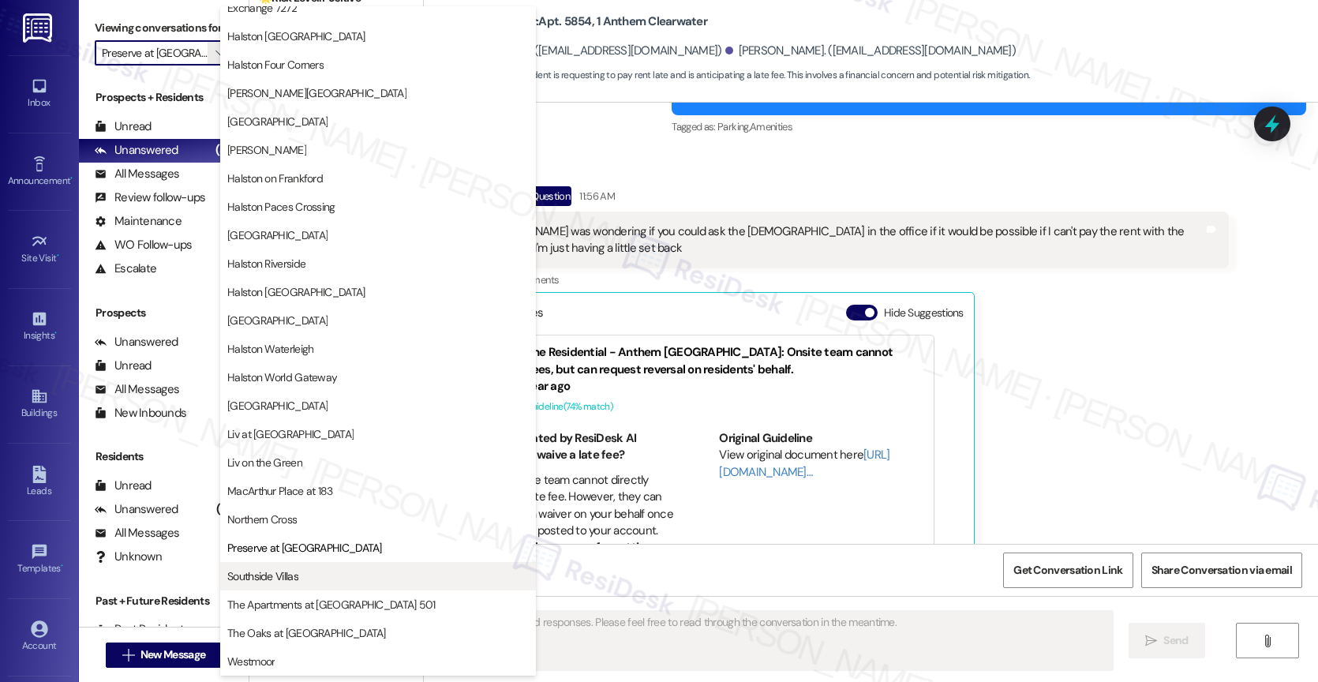
click at [279, 569] on span "Southside Villas" at bounding box center [262, 576] width 71 height 16
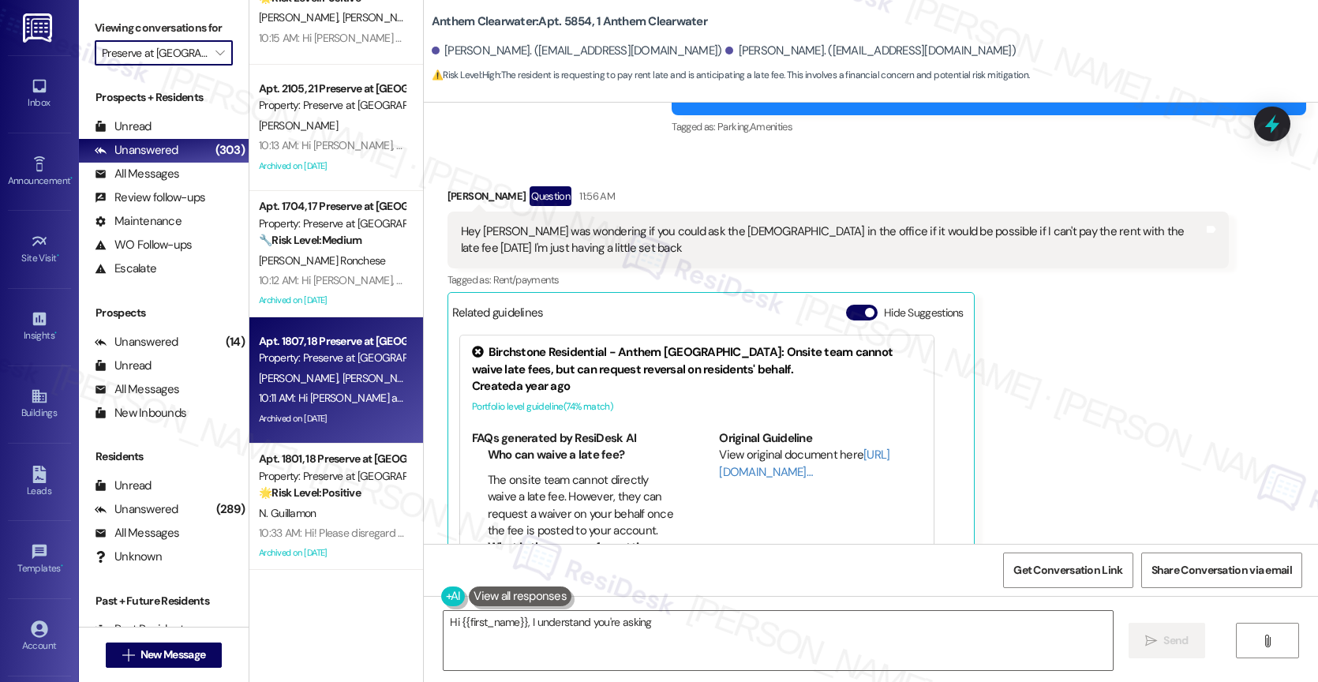
type textarea "Hi {{first_name}}, I understand you're asking about"
type input "Southside Villas"
type textarea "Hi {{first_name}}, I understand you're asking about paying"
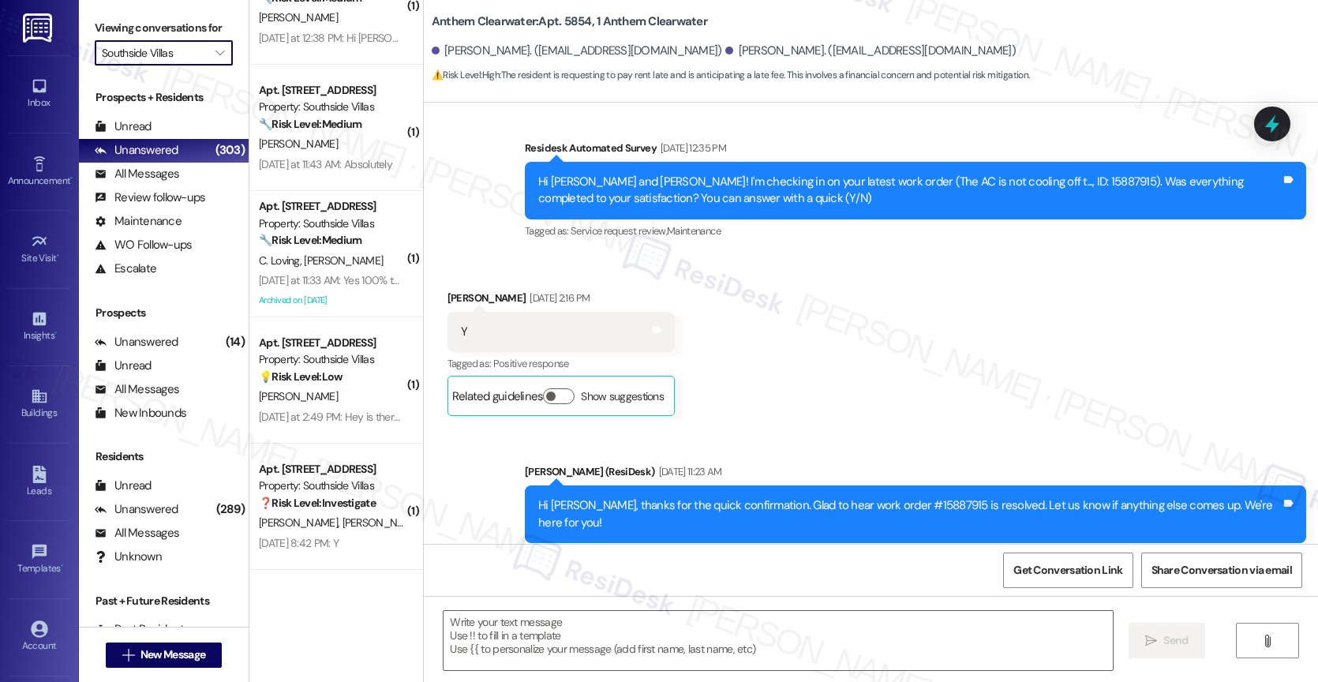
type textarea "Fetching suggested responses. Please feel free to read through the conversation…"
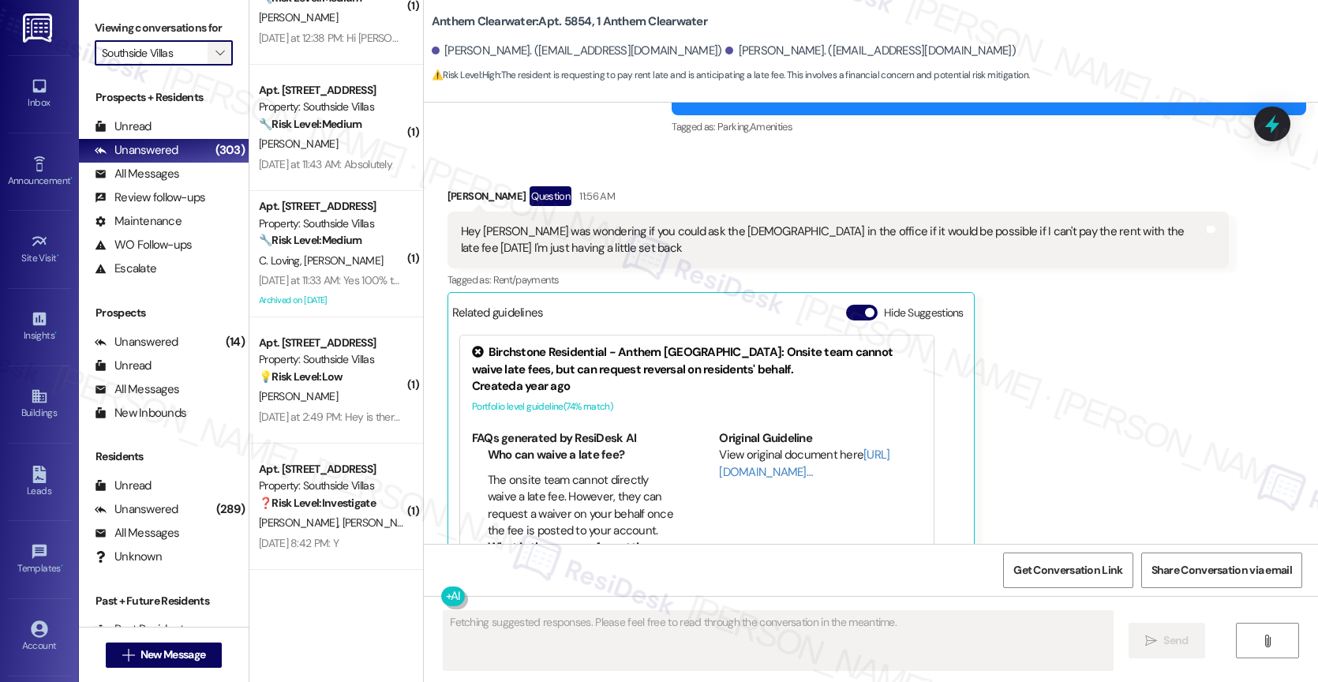
click at [215, 59] on icon "" at bounding box center [219, 53] width 9 height 13
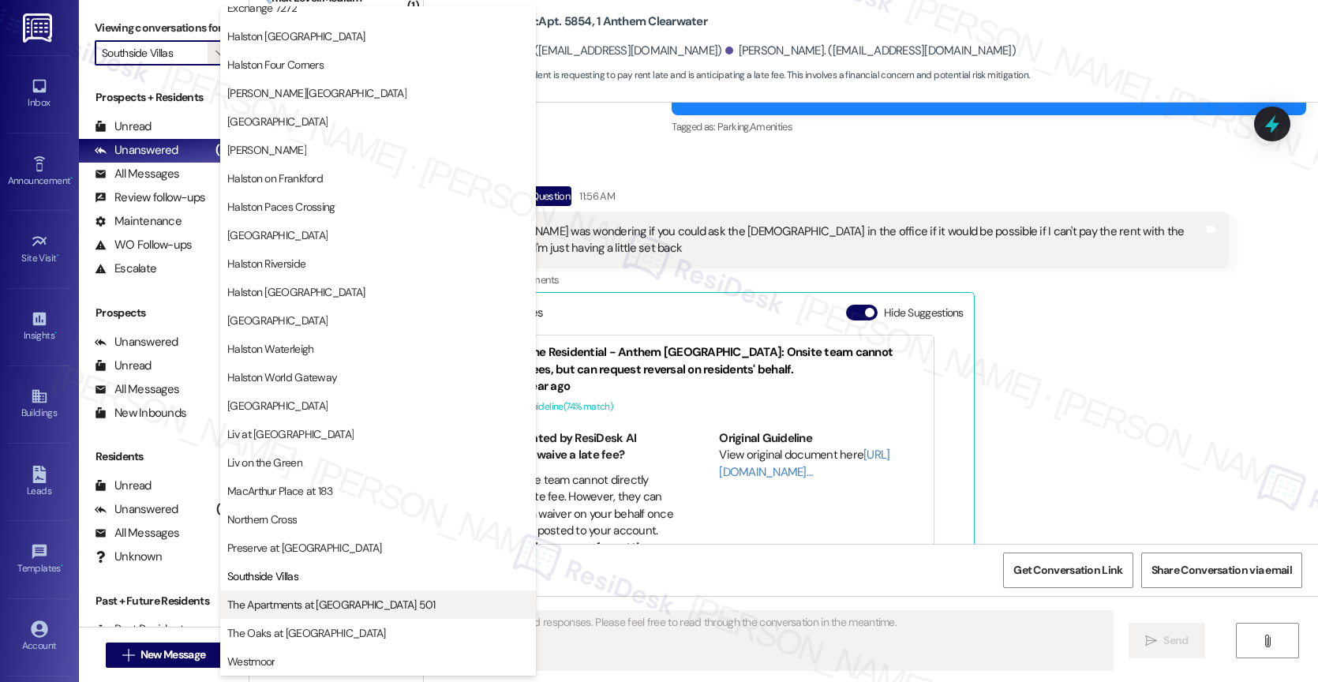
click at [308, 612] on span "The Apartments at Midtown 501" at bounding box center [331, 605] width 208 height 16
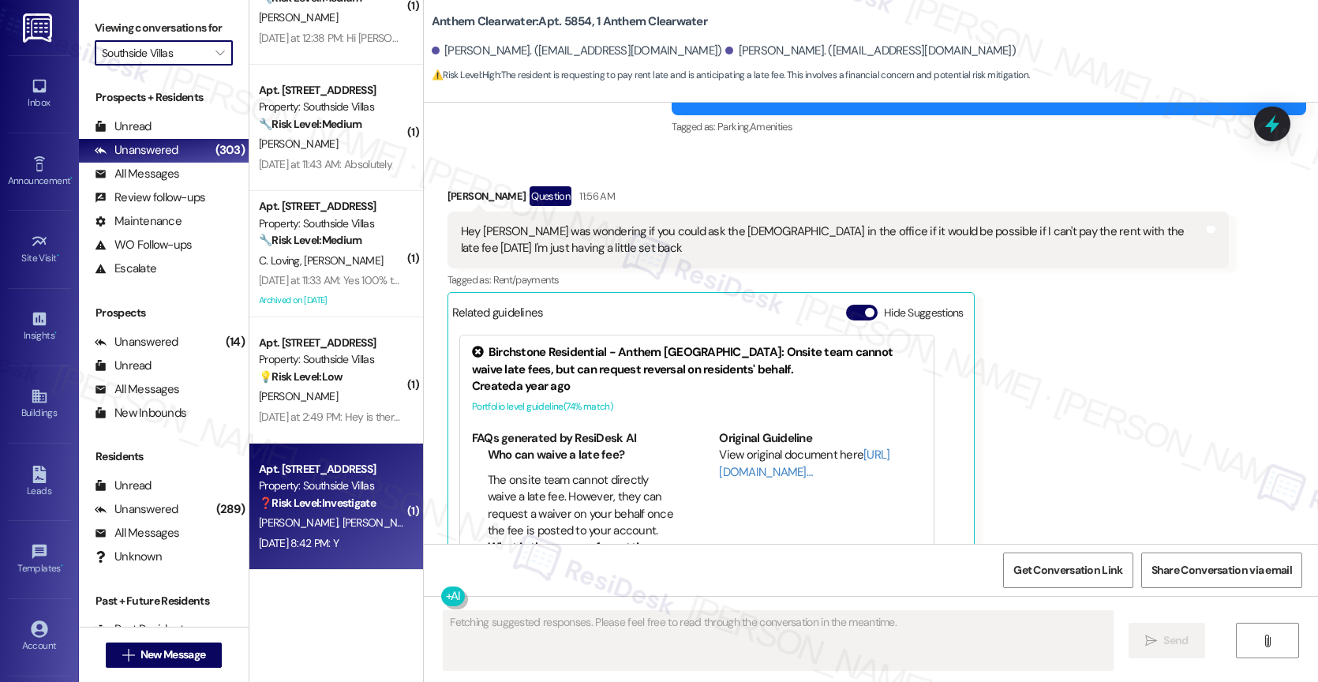
type input "The Apartments at Midtown 501"
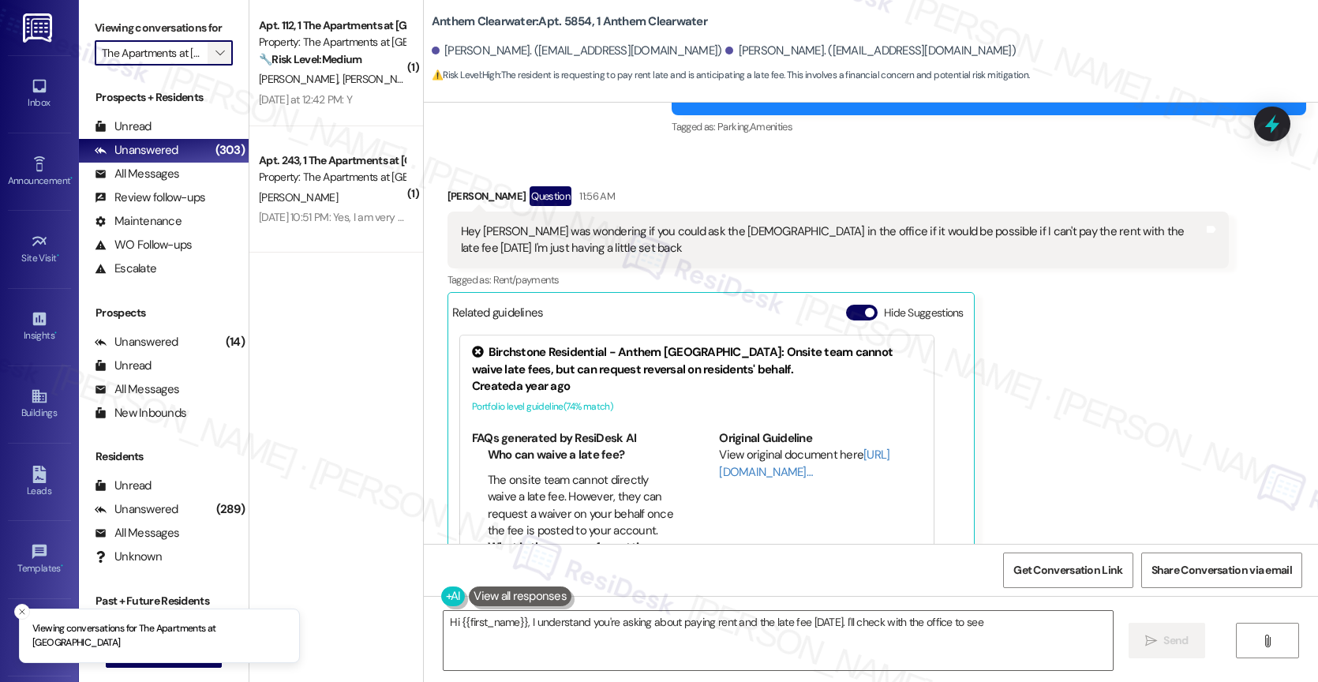
click at [215, 59] on icon "" at bounding box center [219, 53] width 9 height 13
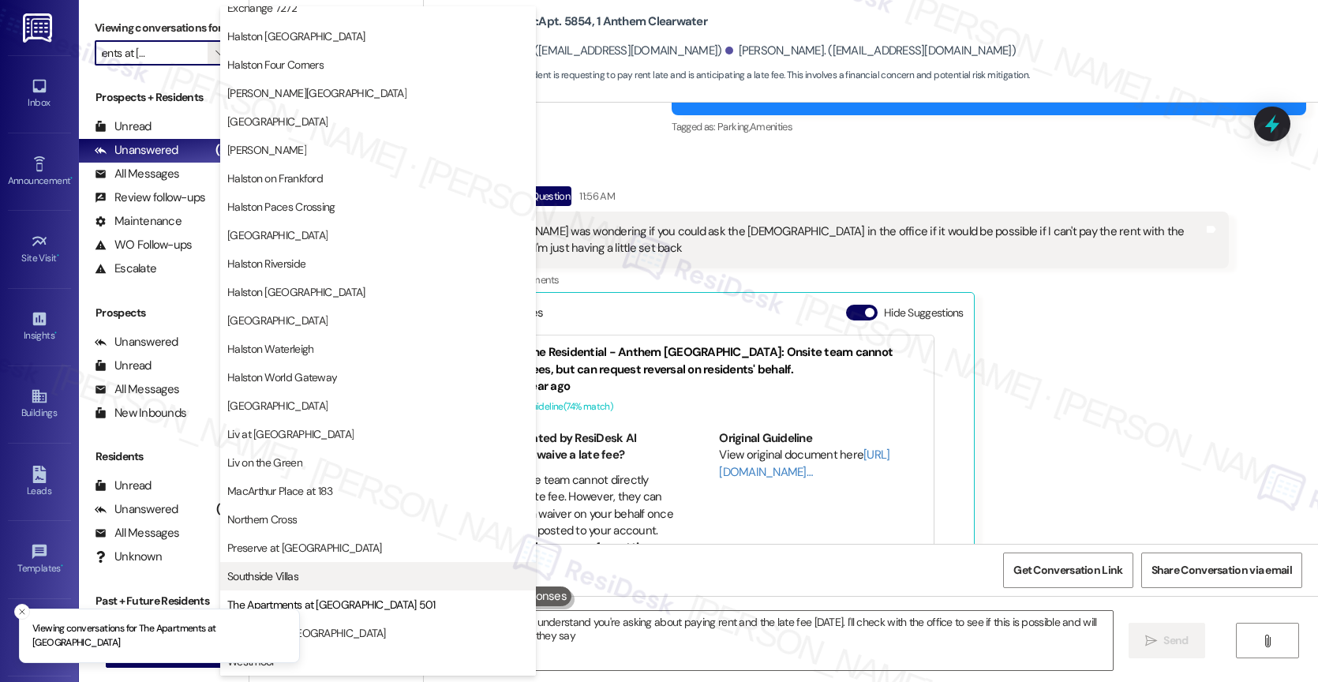
type textarea "Hi {{first_name}}, I understand you're asking about paying rent and the late fe…"
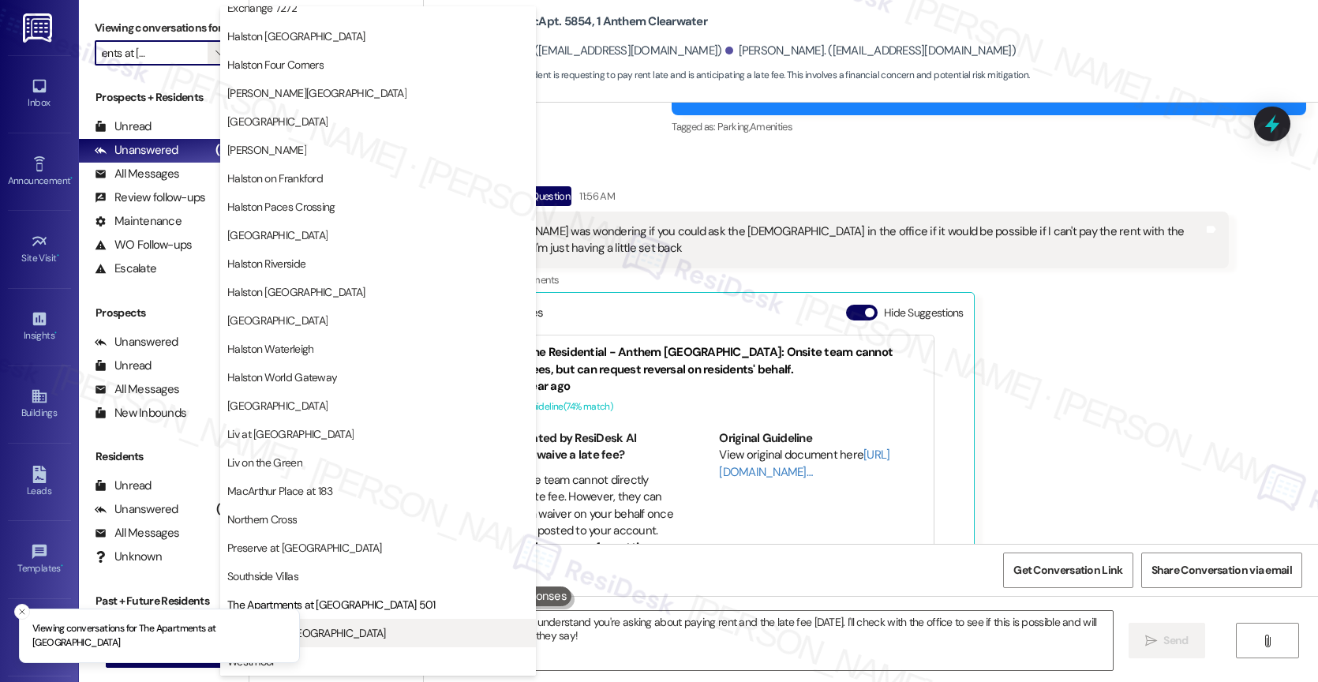
click at [309, 630] on span "The Oaks at Valley Ranch" at bounding box center [306, 633] width 159 height 16
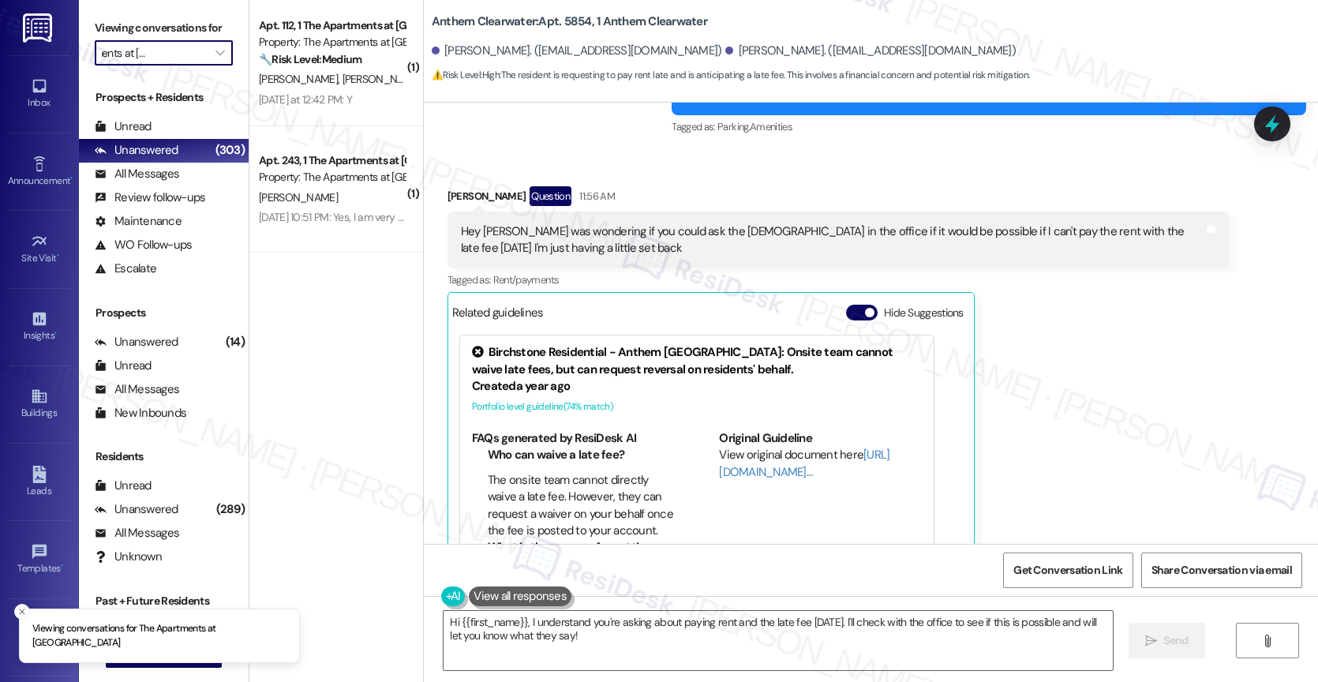
type input "The Oaks at Valley Ranch"
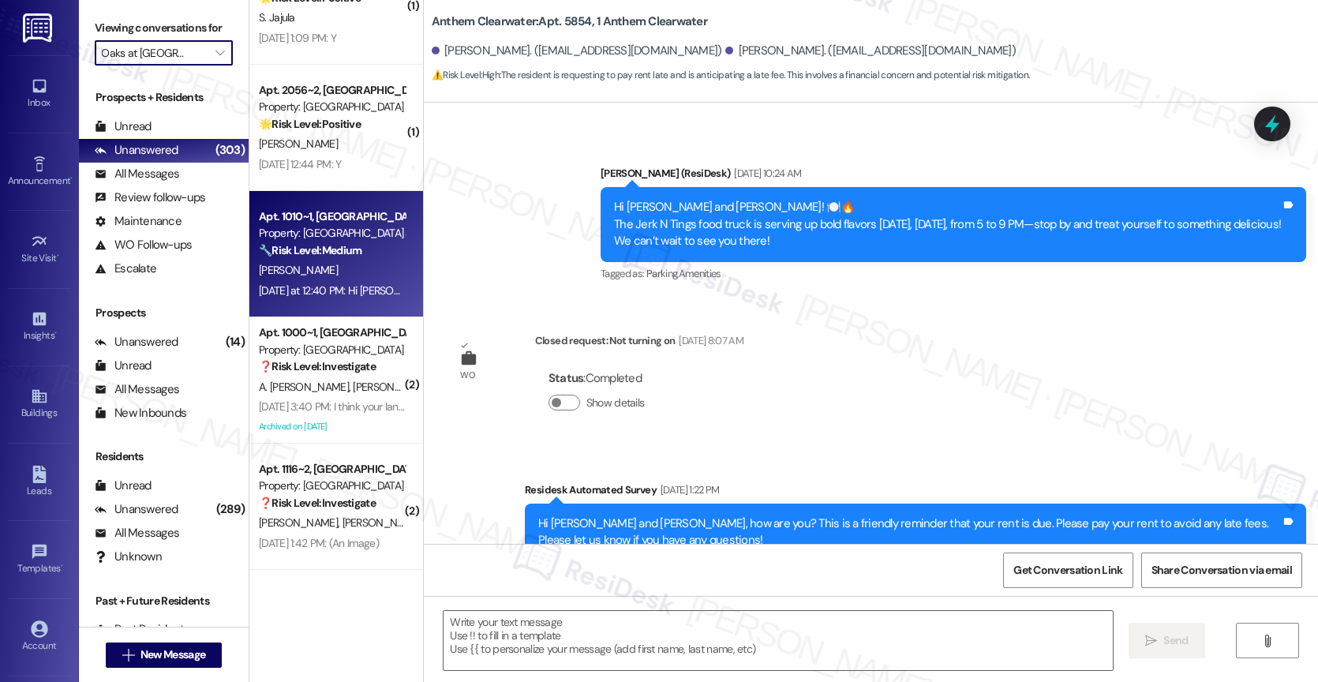
type textarea "Fetching suggested responses. Please feel free to read through the conversation…"
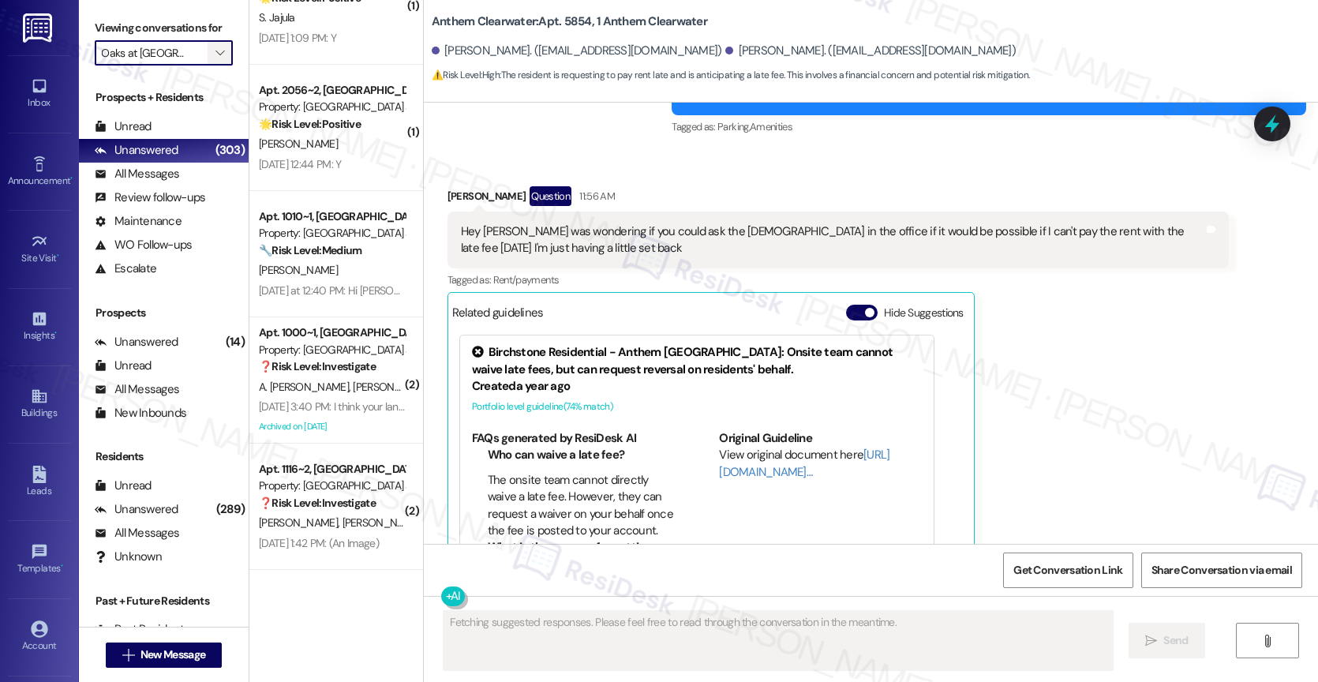
click at [212, 62] on span "" at bounding box center [219, 52] width 15 height 25
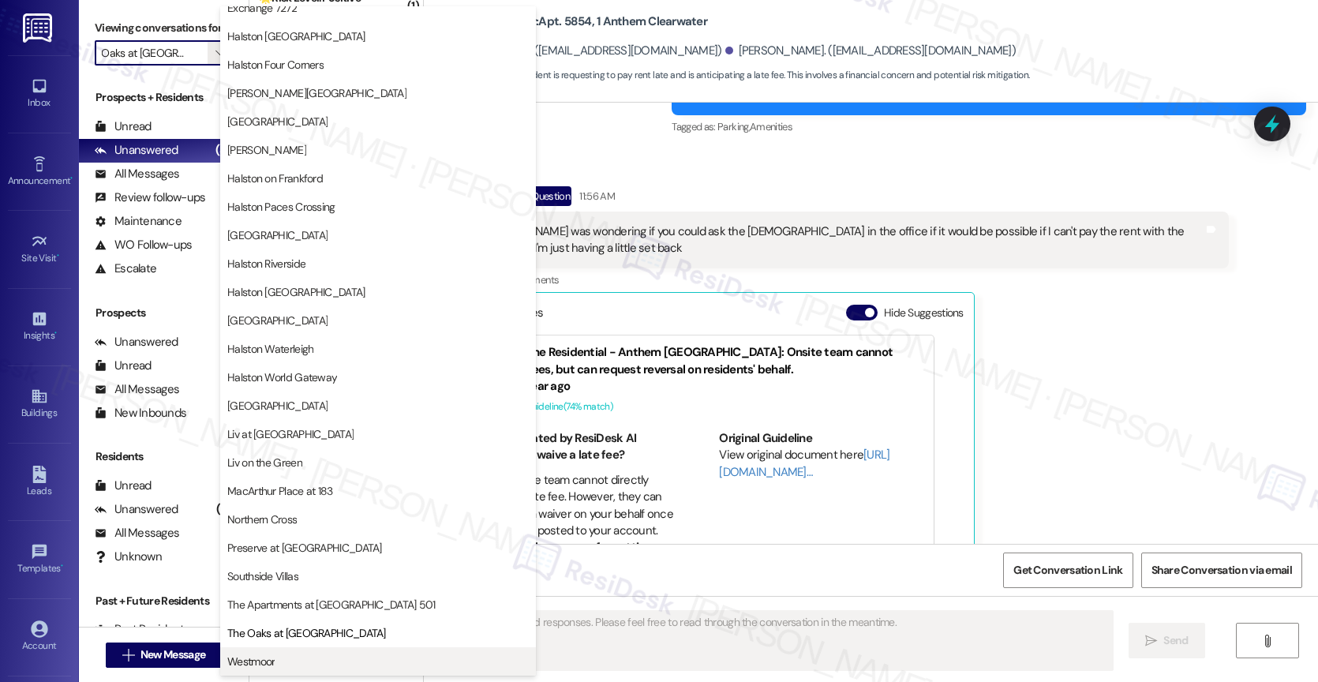
click at [282, 661] on span "Westmoor" at bounding box center [377, 661] width 301 height 16
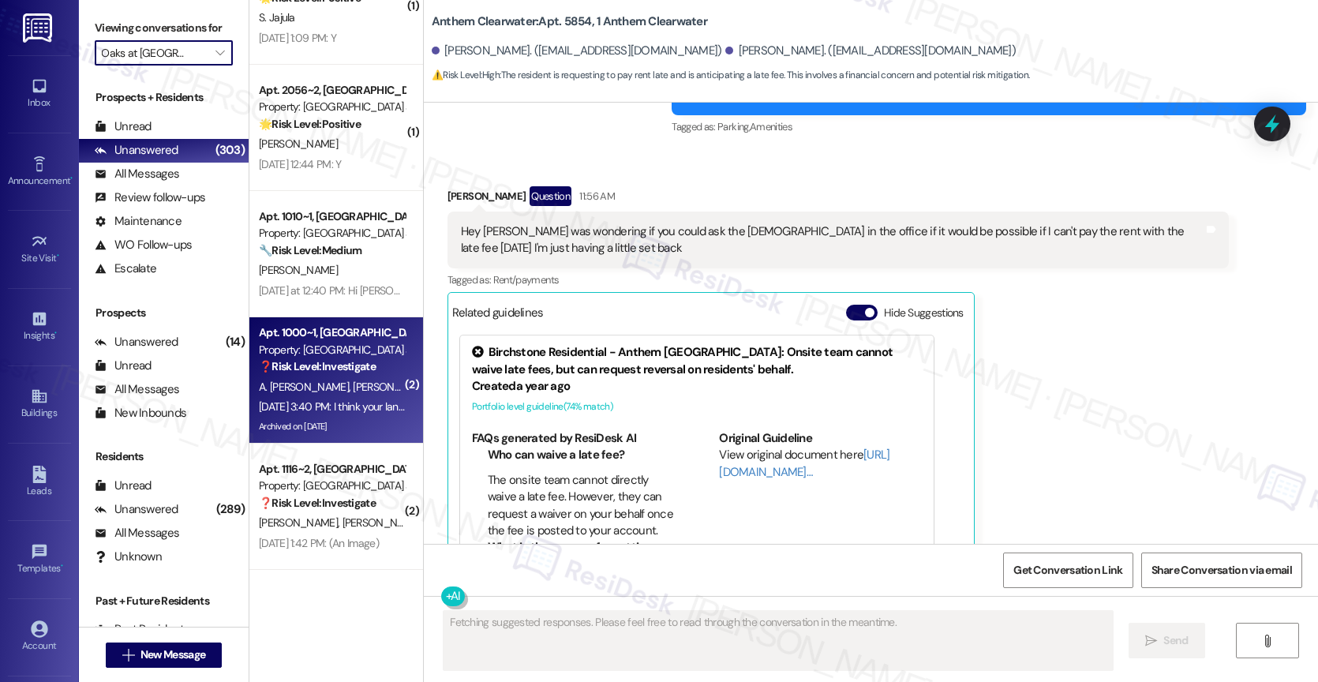
type input "Westmoor"
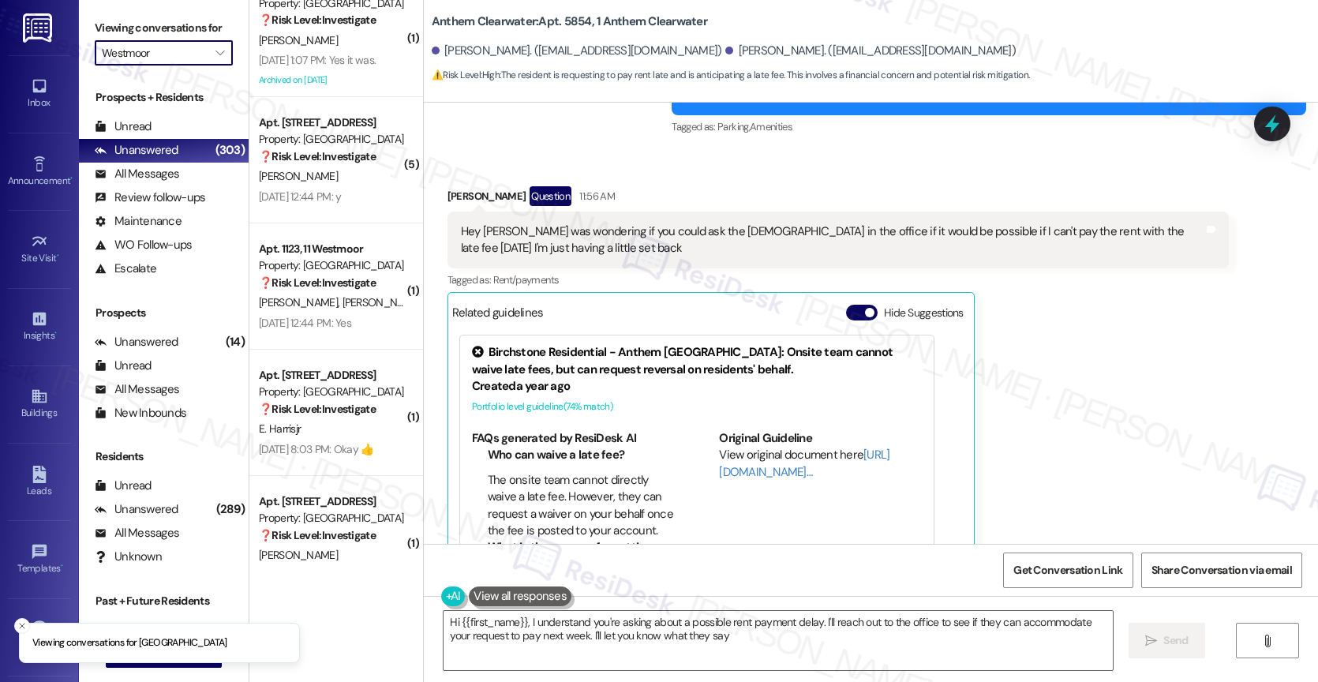
type textarea "Hi {{first_name}}, I understand you're asking about a possible rent payment del…"
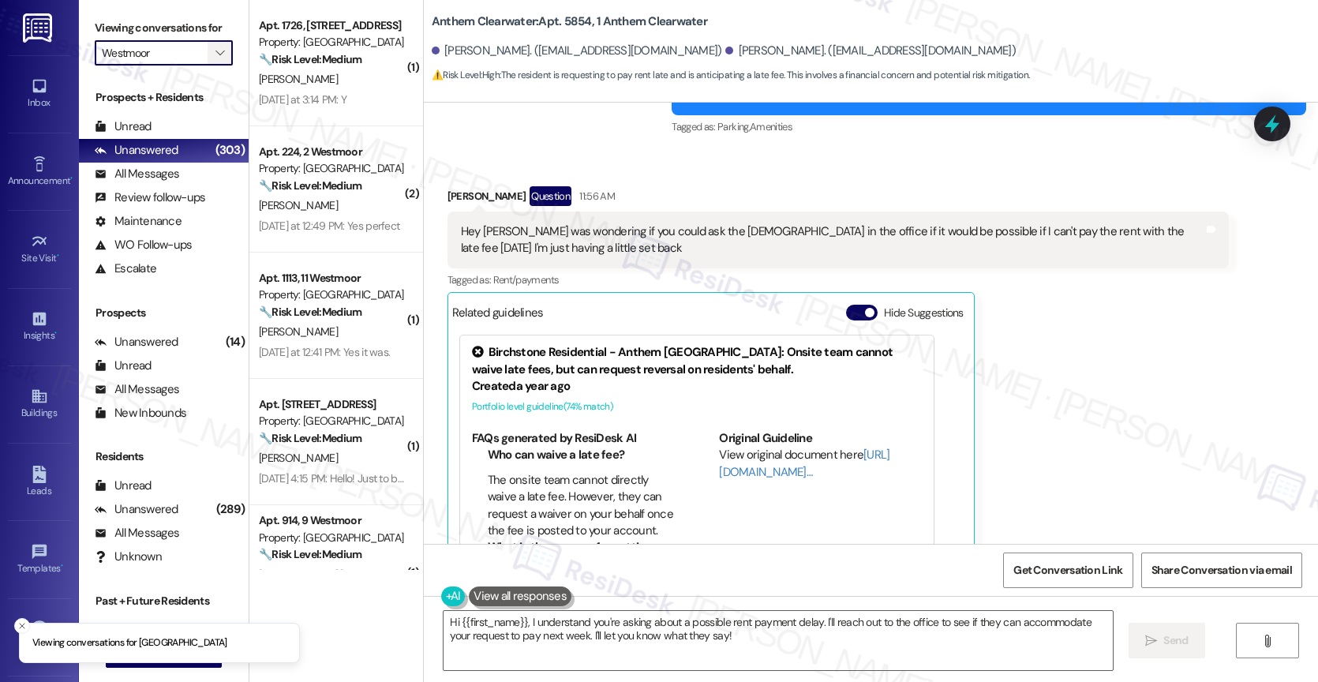
click at [212, 65] on span "" at bounding box center [219, 52] width 15 height 25
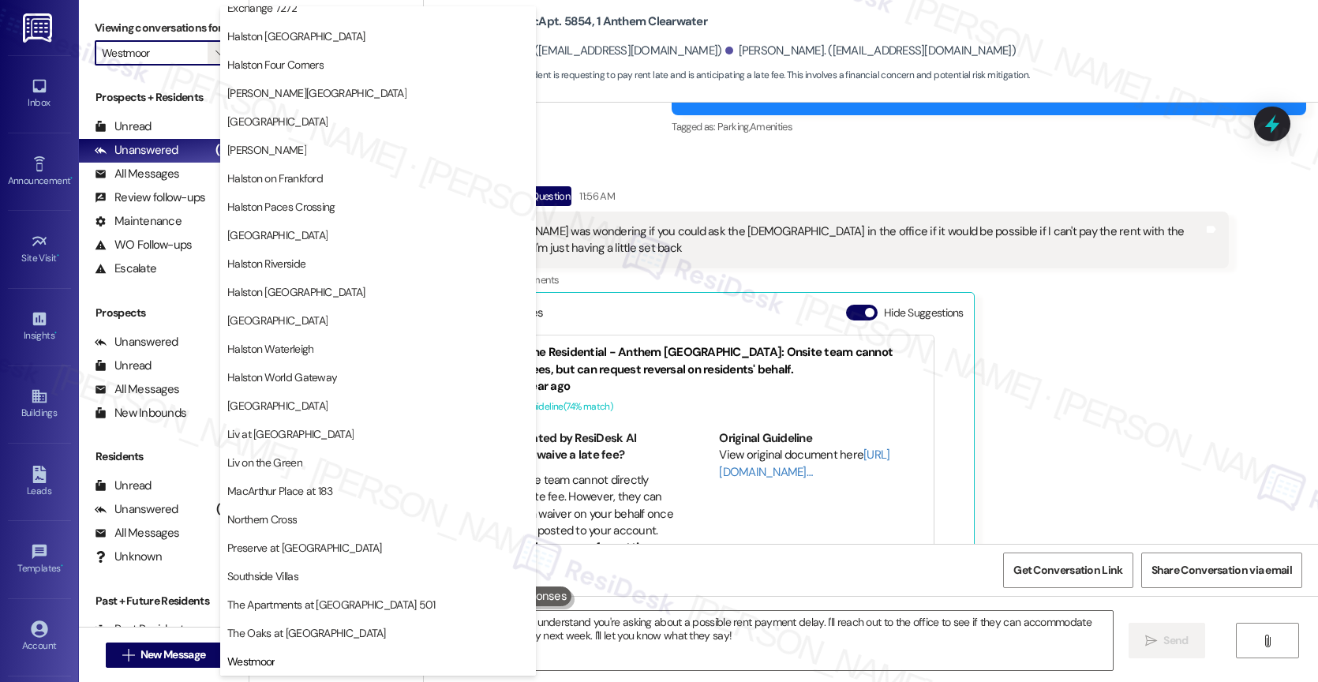
click at [1082, 333] on div "Brian Parris Question 11:56 AM Hey Sarah I was wondering if you could ask the l…" at bounding box center [837, 391] width 781 height 411
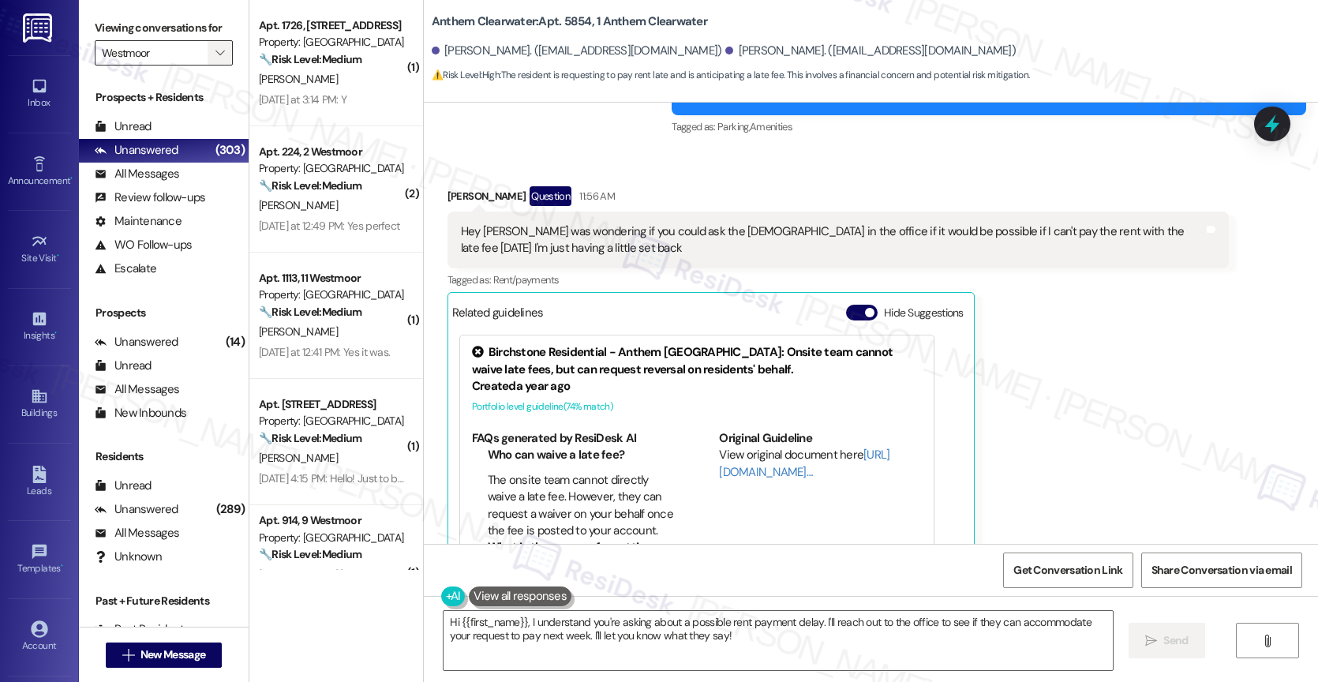
click at [215, 59] on icon "" at bounding box center [219, 53] width 9 height 13
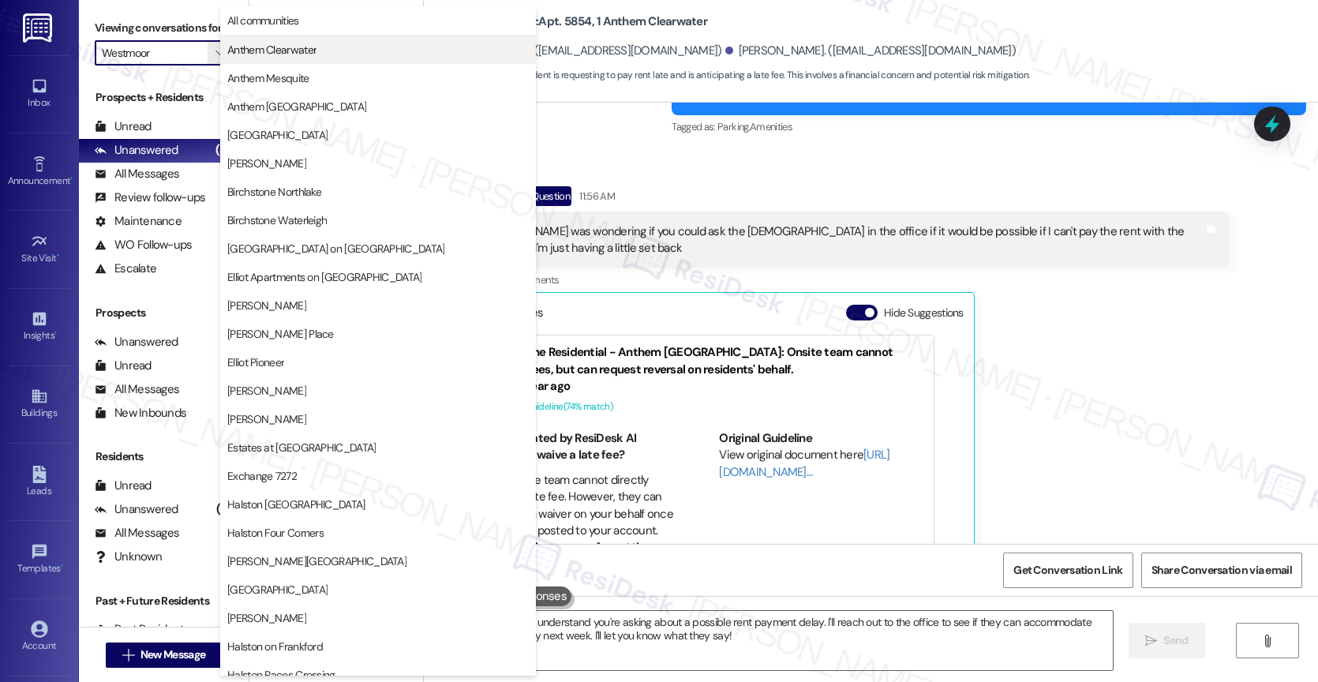
click at [301, 51] on span "Anthem Clearwater" at bounding box center [271, 50] width 89 height 16
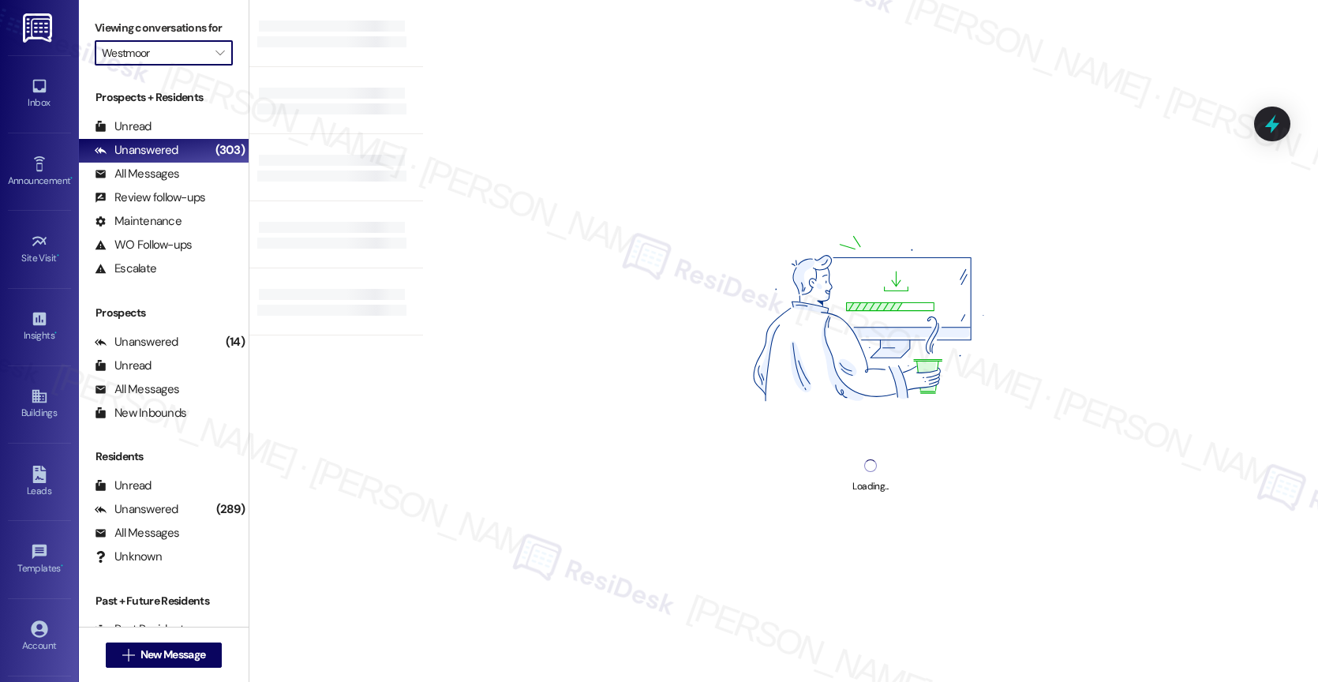
type input "Anthem Clearwater"
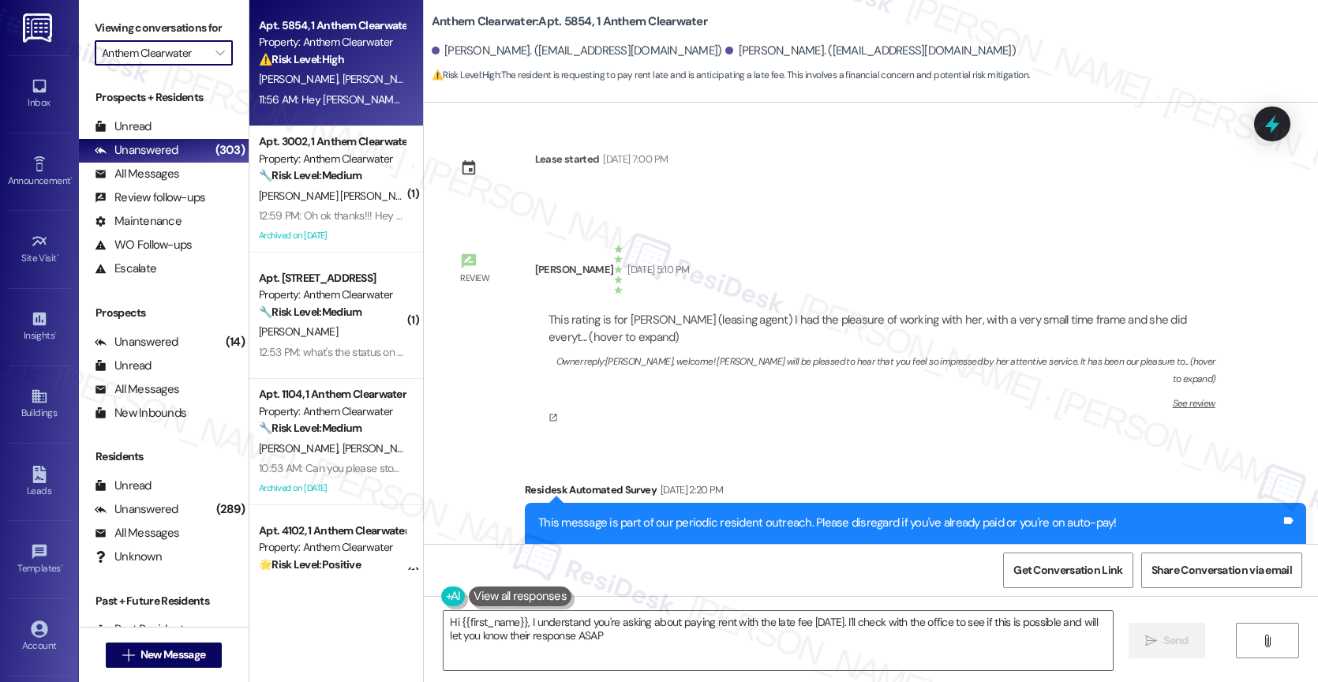
type textarea "Hi {{first_name}}, I understand you're asking about paying rent with the late f…"
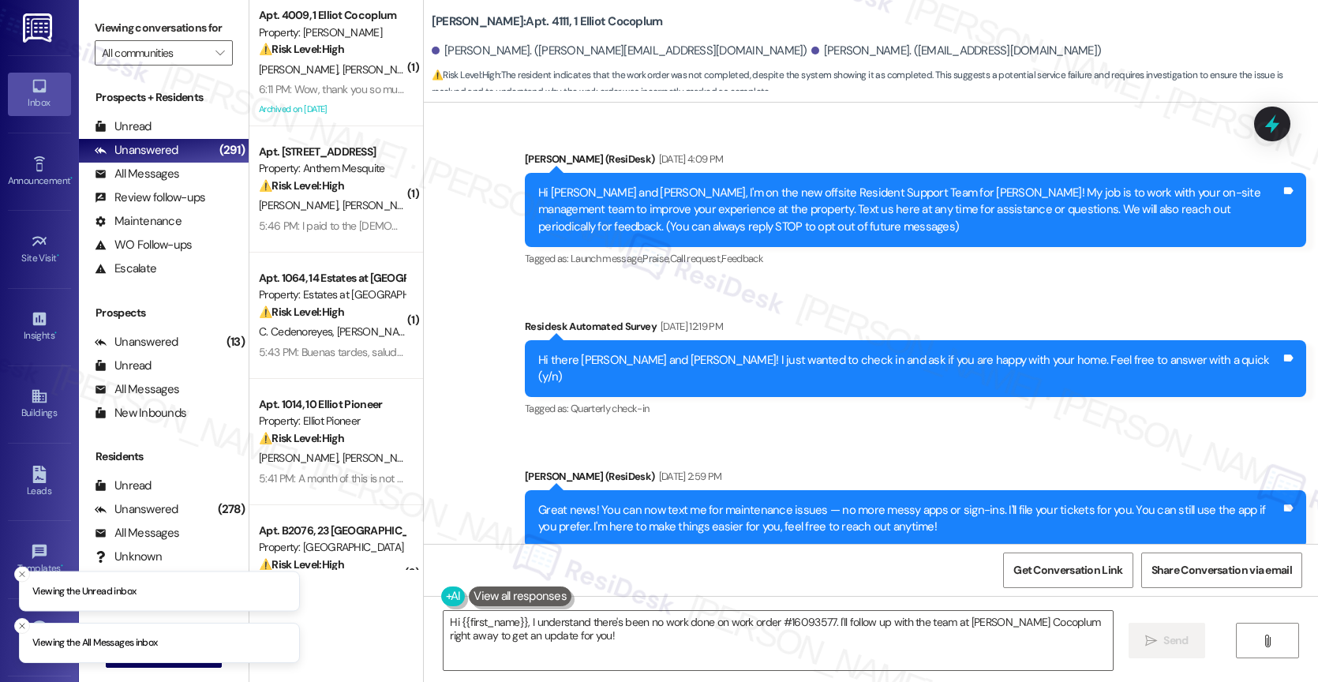
scroll to position [15237, 0]
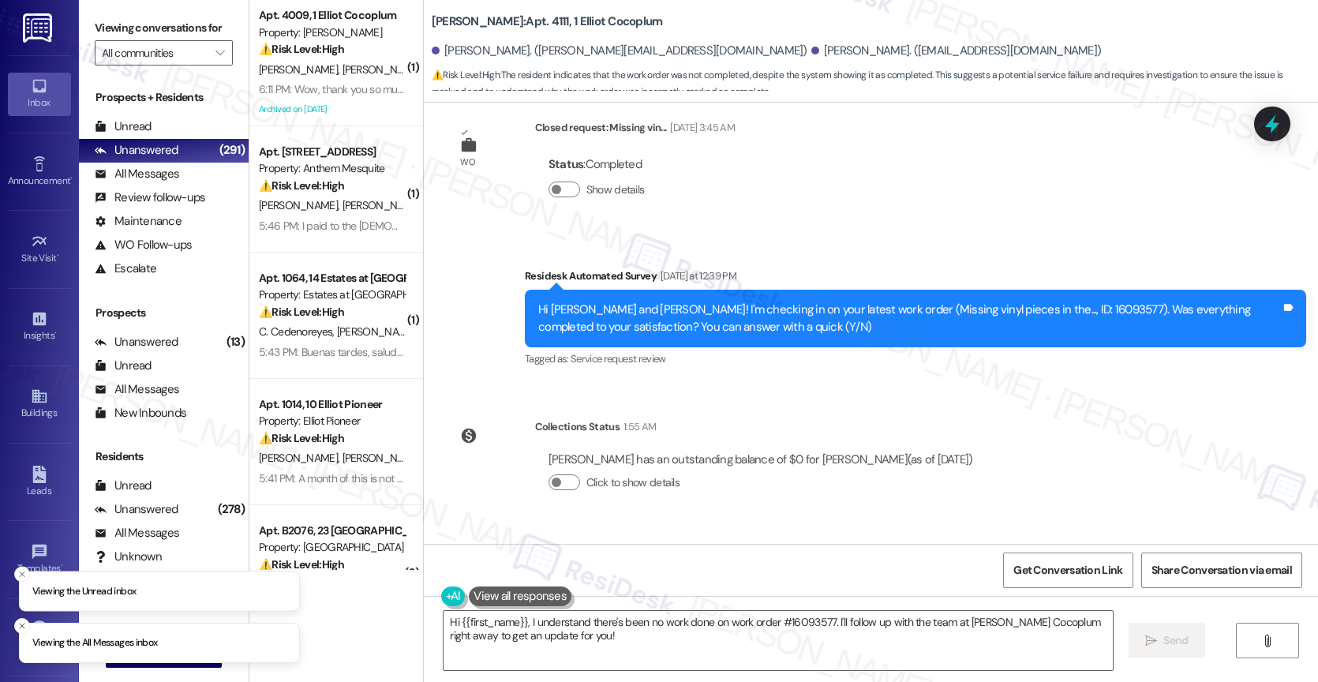
click at [690, 527] on div "Received via SMS [PERSON_NAME] 1:50 PM There was no work Tags and notes Tagged …" at bounding box center [871, 593] width 894 height 133
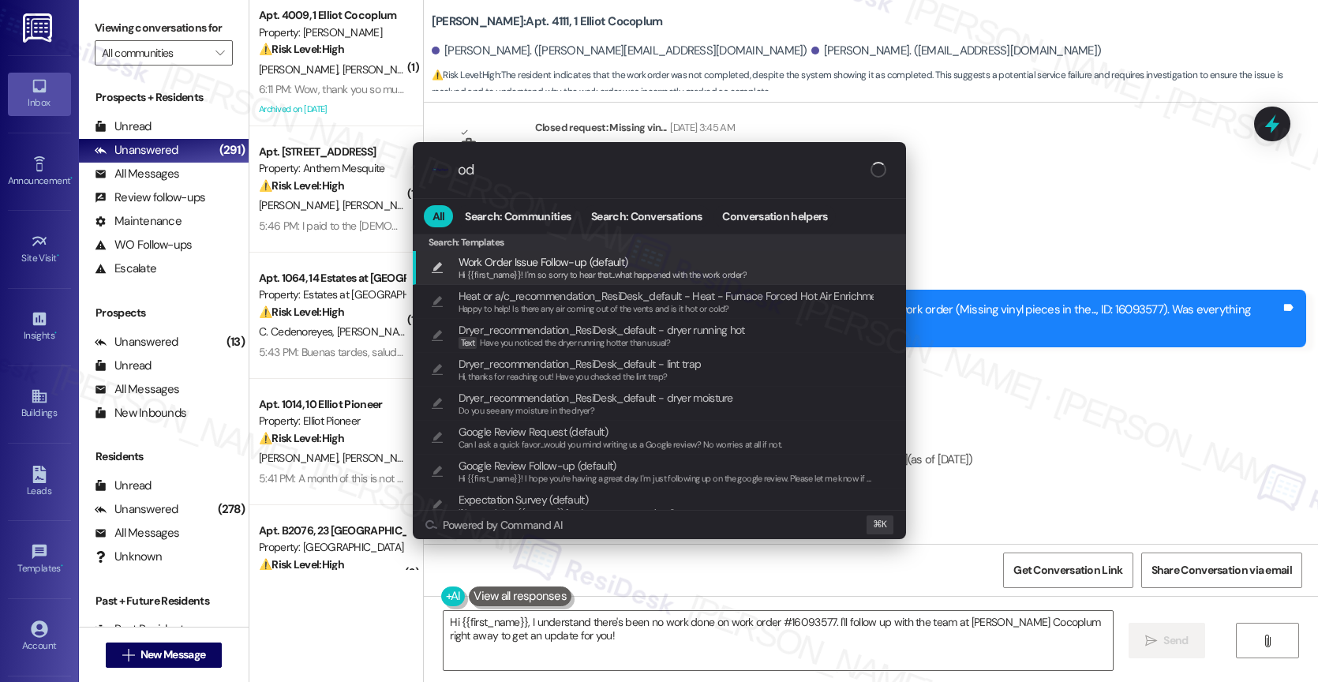
type input "o"
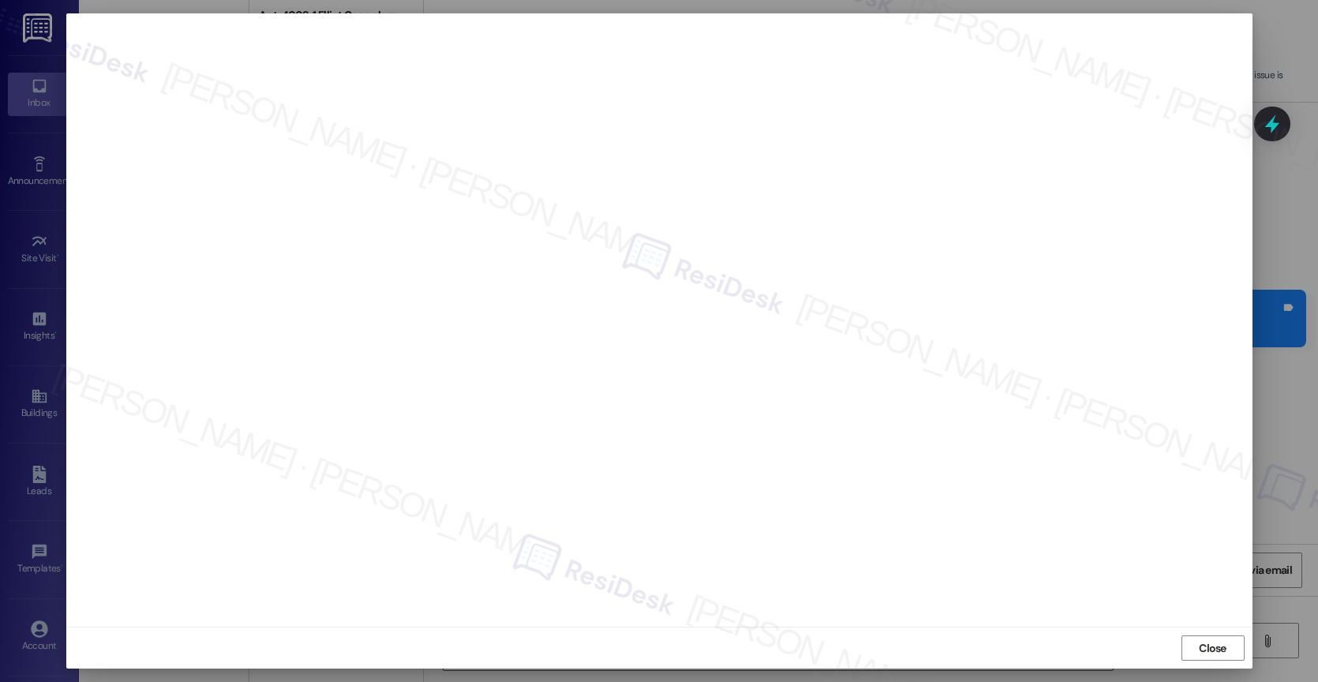
click at [1224, 655] on span "Close" at bounding box center [1213, 648] width 28 height 17
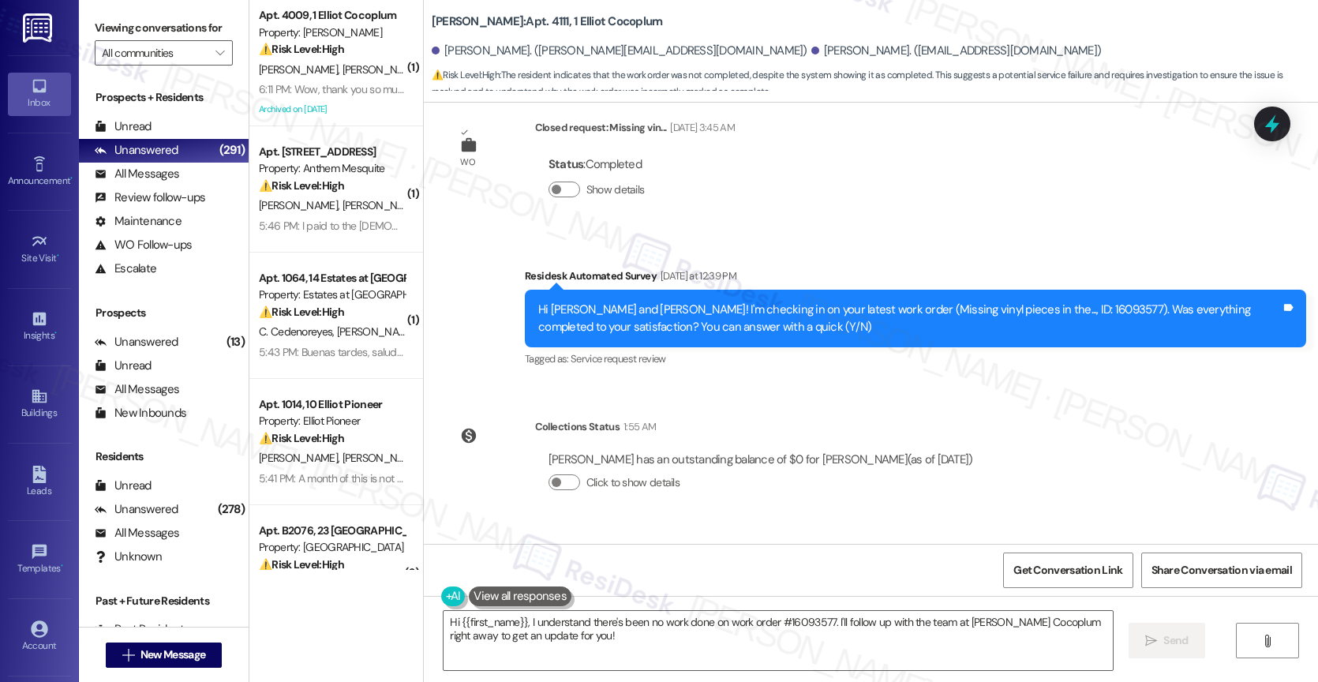
click at [671, 527] on div "Received via SMS [PERSON_NAME] 1:50 PM There was no work Tags and notes Tagged …" at bounding box center [871, 593] width 894 height 133
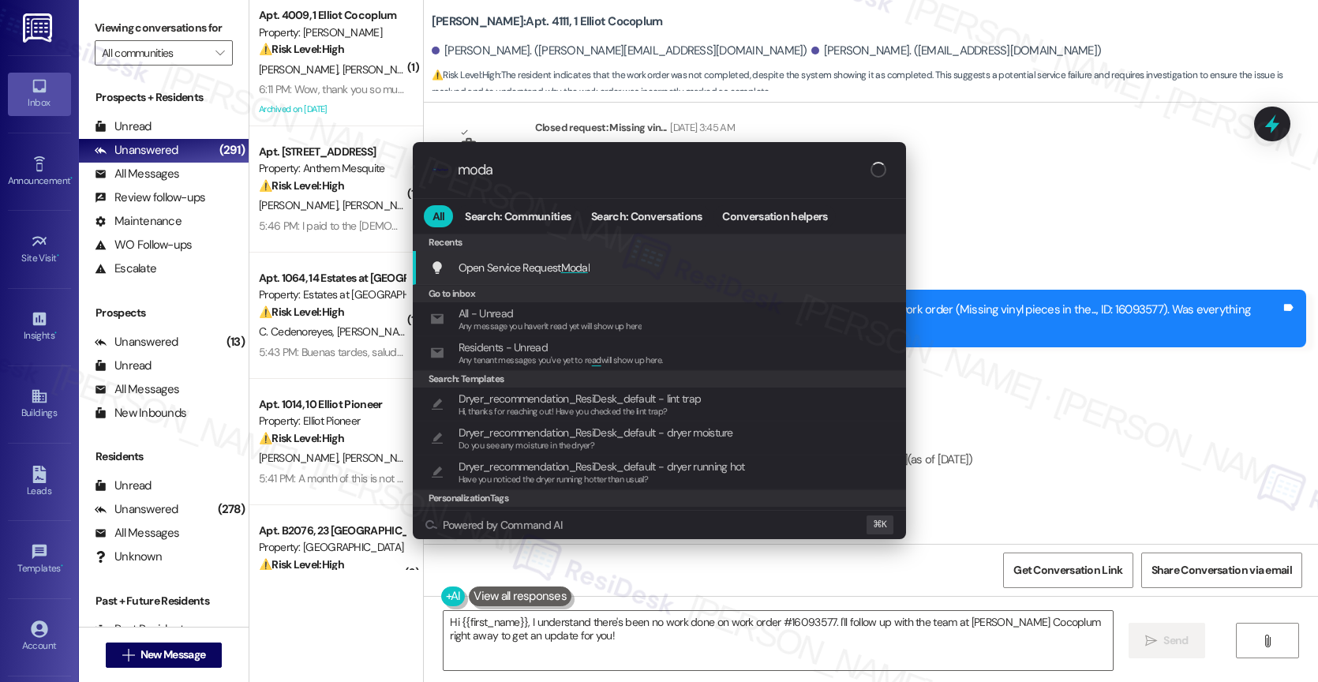
type input "modal"
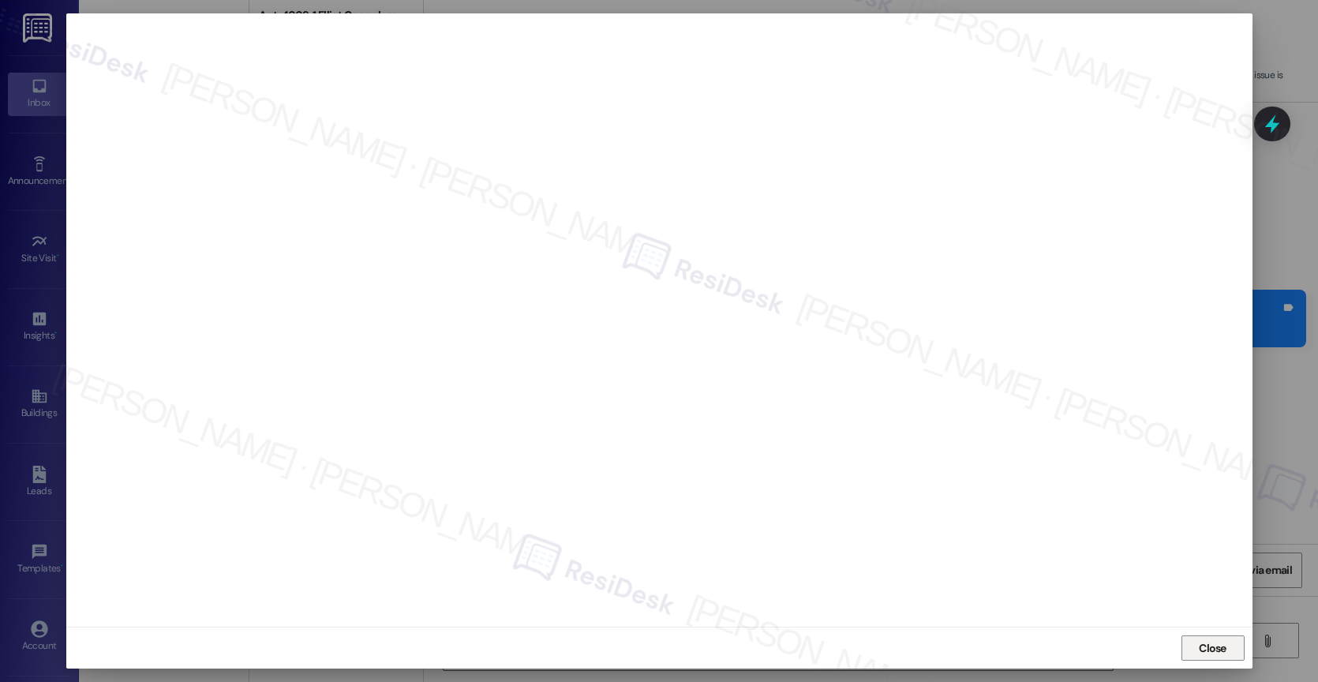
click at [1211, 656] on span "Close" at bounding box center [1212, 648] width 34 height 24
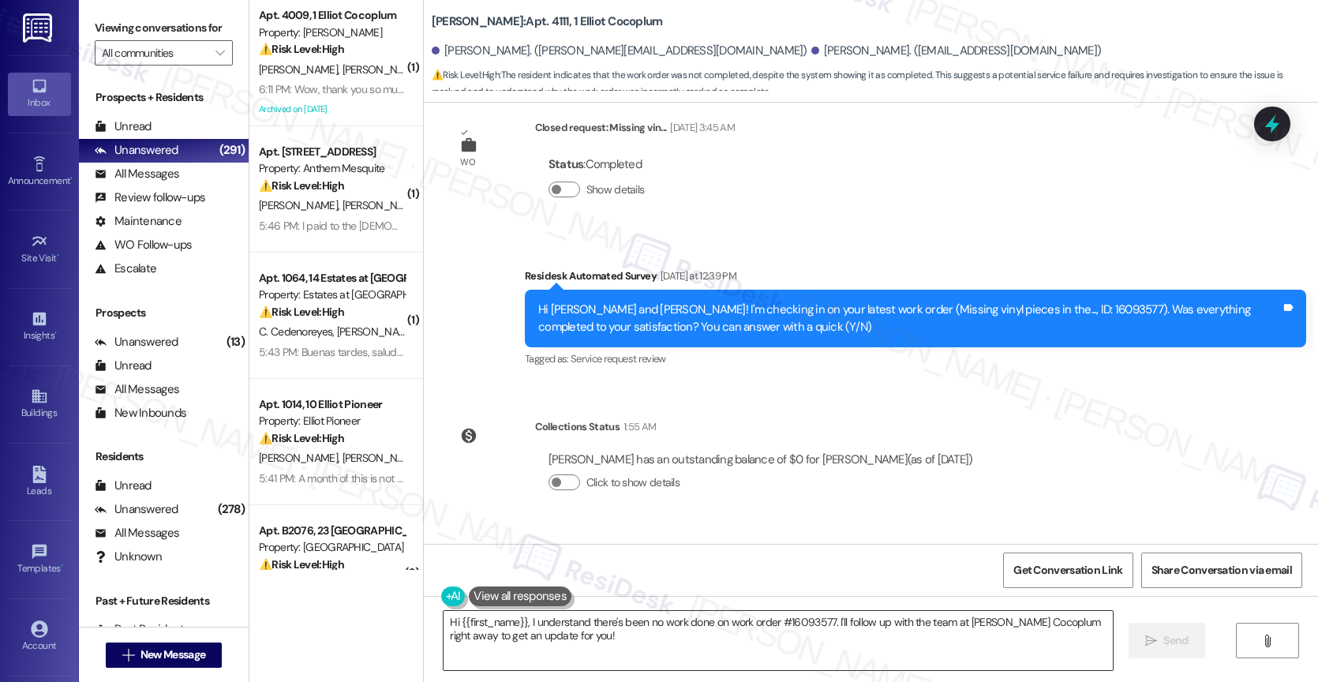
click at [567, 630] on textarea "Hi {{first_name}}, I understand there's been no work done on work order #160935…" at bounding box center [777, 640] width 669 height 59
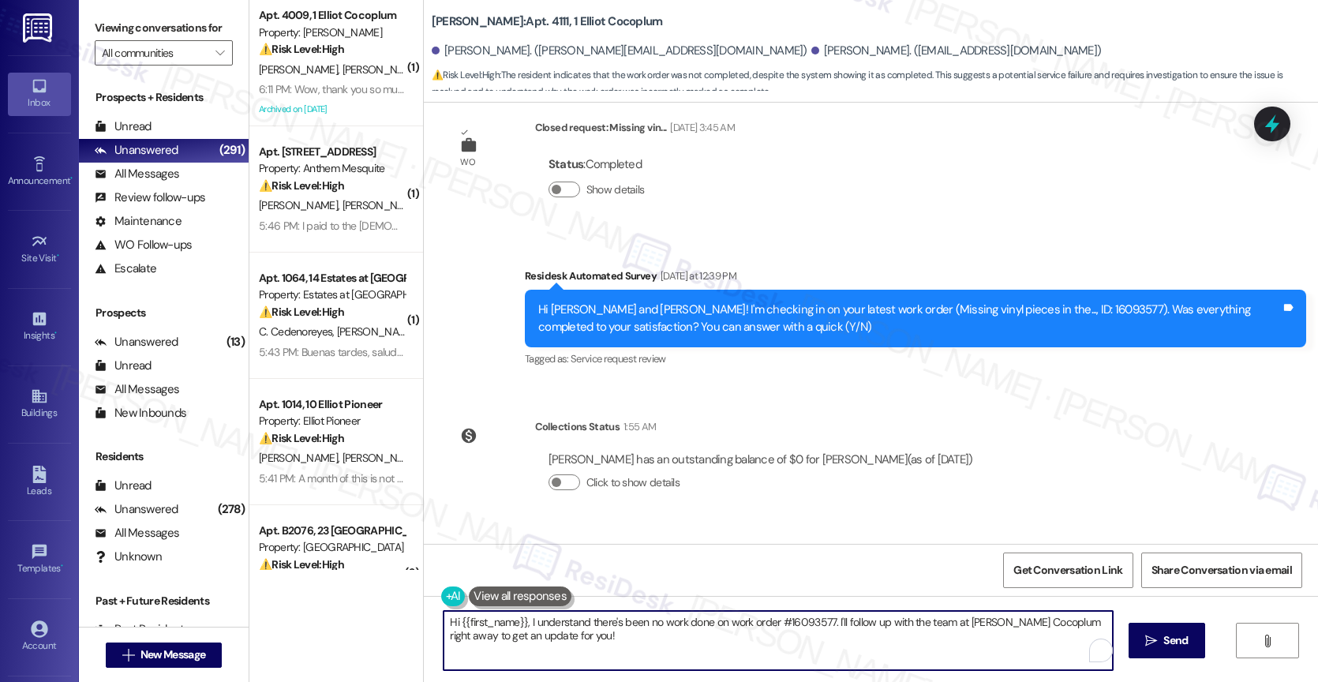
click at [567, 630] on textarea "Hi {{first_name}}, I understand there's been no work done on work order #160935…" at bounding box center [777, 640] width 669 height 59
type textarea "Thank you for letting me know, [PERSON_NAME]. I will follow up with the site te…"
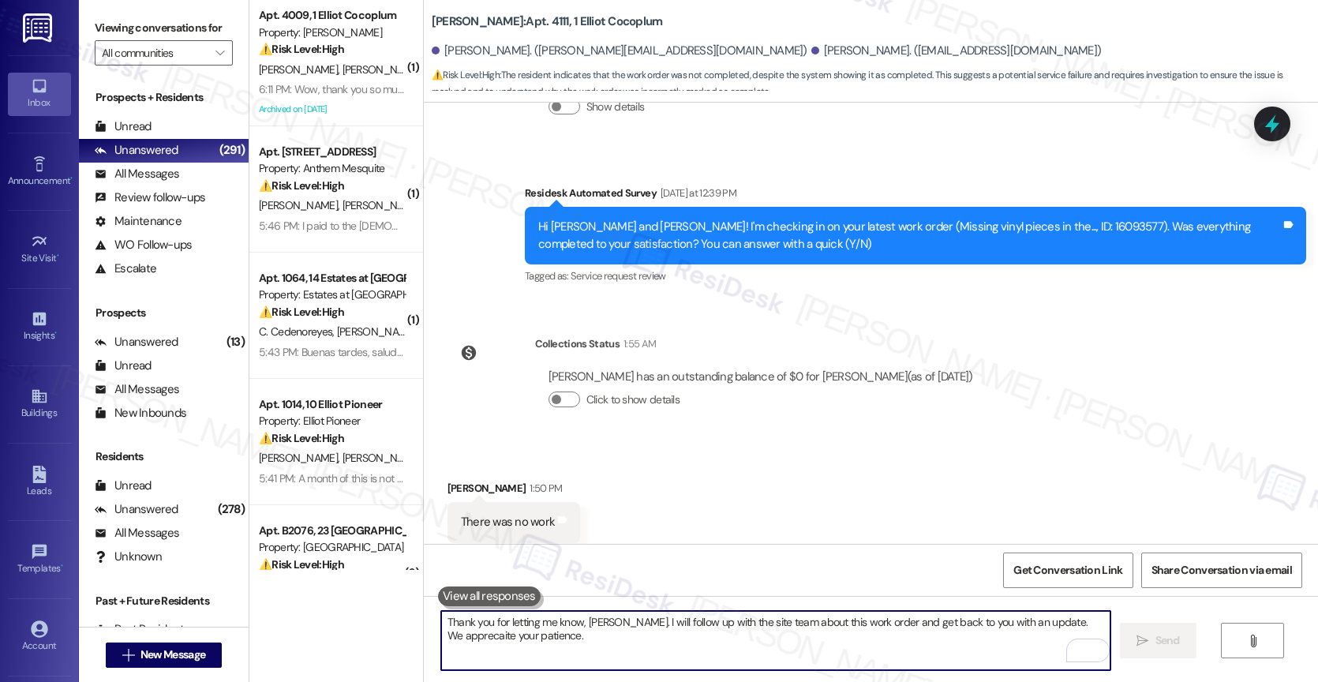
scroll to position [15364, 0]
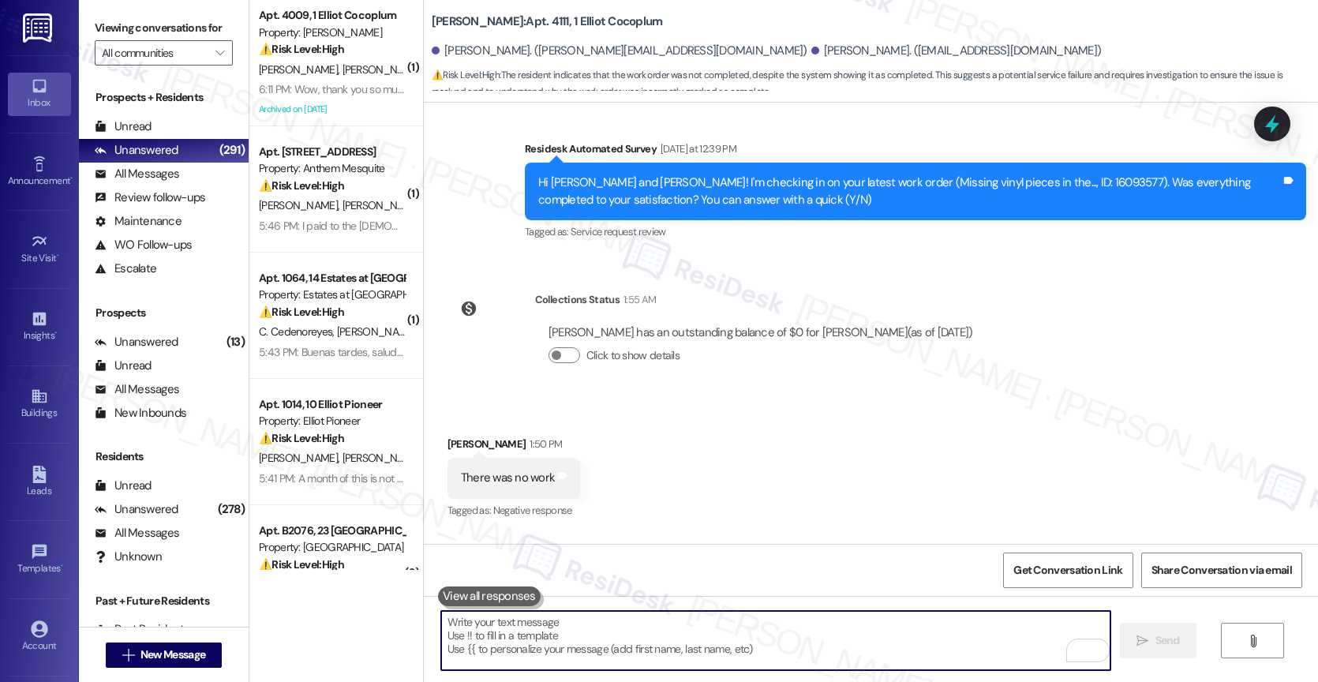
click at [776, 603] on div "Thank you for letting me know, [PERSON_NAME]. I will follow up with the site te…" at bounding box center [909, 620] width 743 height 34
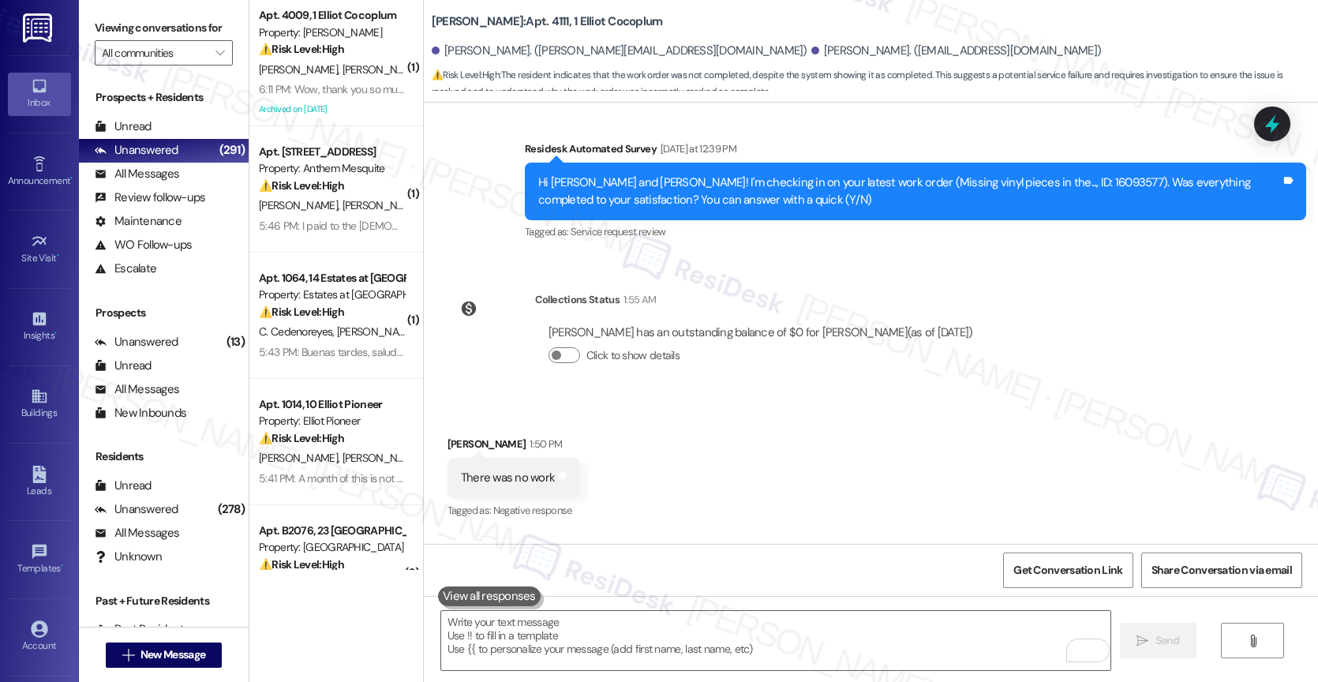
click at [776, 603] on div "Thank you for letting me know, [PERSON_NAME]. I will follow up with the site te…" at bounding box center [909, 620] width 743 height 34
copy div "Thank you for letting me know, [PERSON_NAME]. I will follow up with the site te…"
click at [779, 400] on div "Received via SMS [PERSON_NAME] 1:50 PM There was no work Tags and notes Tagged …" at bounding box center [871, 466] width 894 height 133
click at [543, 623] on textarea "To enrich screen reader interactions, please activate Accessibility in Grammarl…" at bounding box center [775, 640] width 669 height 59
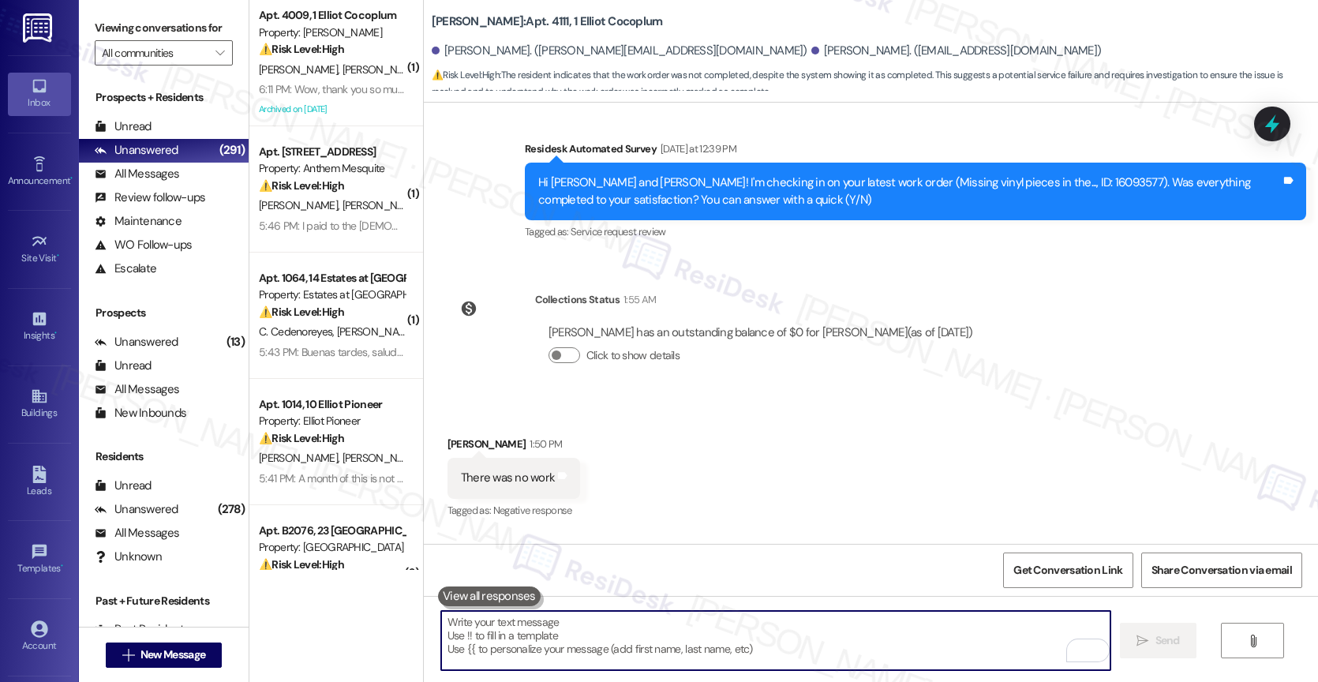
paste textarea "Thank you for letting me know, [PERSON_NAME]. I will follow up with the site te…"
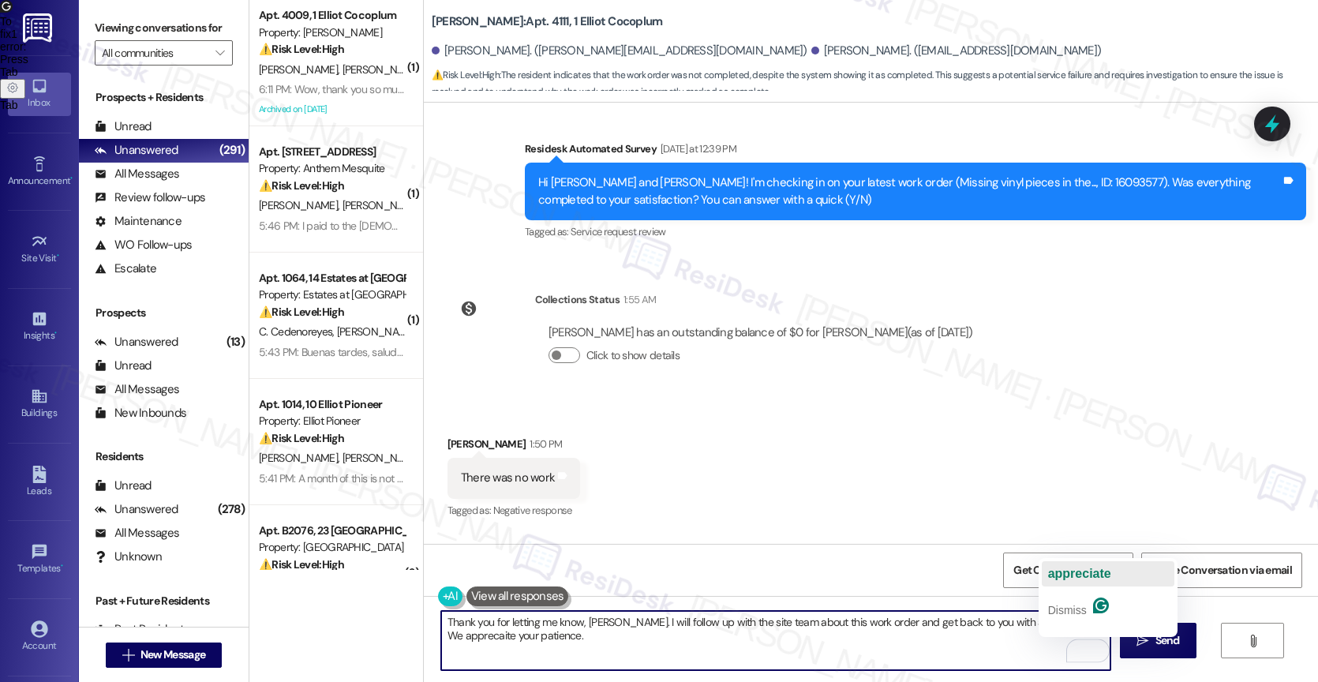
click at [1078, 574] on span "appreciate" at bounding box center [1079, 573] width 63 height 13
click at [735, 642] on textarea "Thank you for letting me know, [PERSON_NAME]. I will follow up with the site te…" at bounding box center [775, 640] width 669 height 59
type textarea "Thank you for letting me know, [PERSON_NAME]. I will follow up with the site te…"
click at [1086, 649] on icon "Open Grammarly. 0 Suggestions." at bounding box center [1085, 650] width 17 height 17
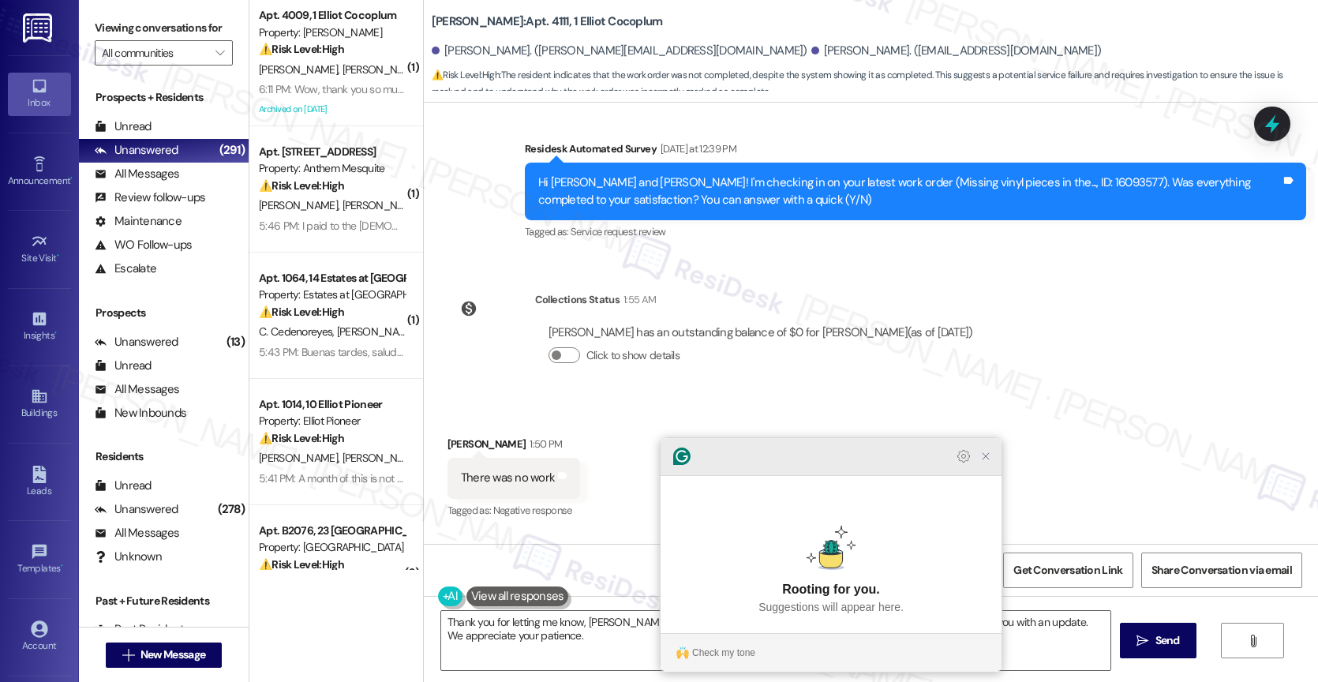
click at [989, 459] on icon "Close Grammarly Assistant" at bounding box center [985, 456] width 6 height 6
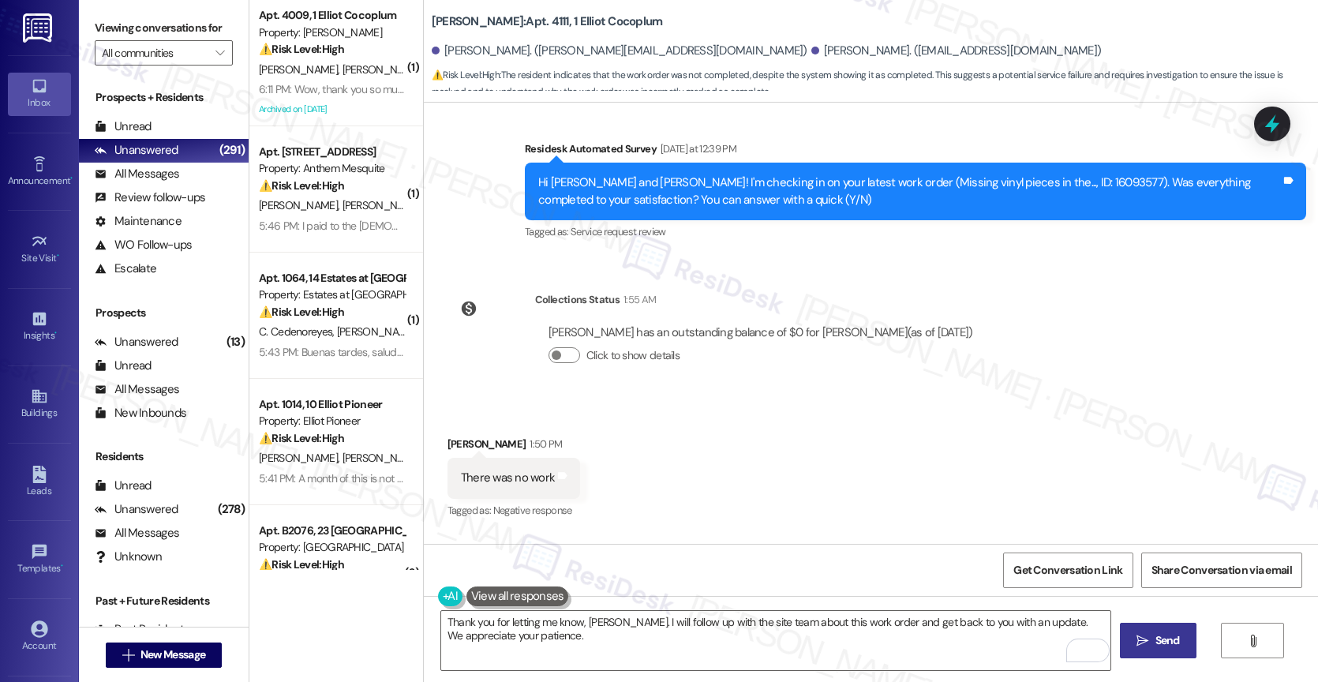
click at [1147, 640] on span " Send" at bounding box center [1158, 640] width 50 height 17
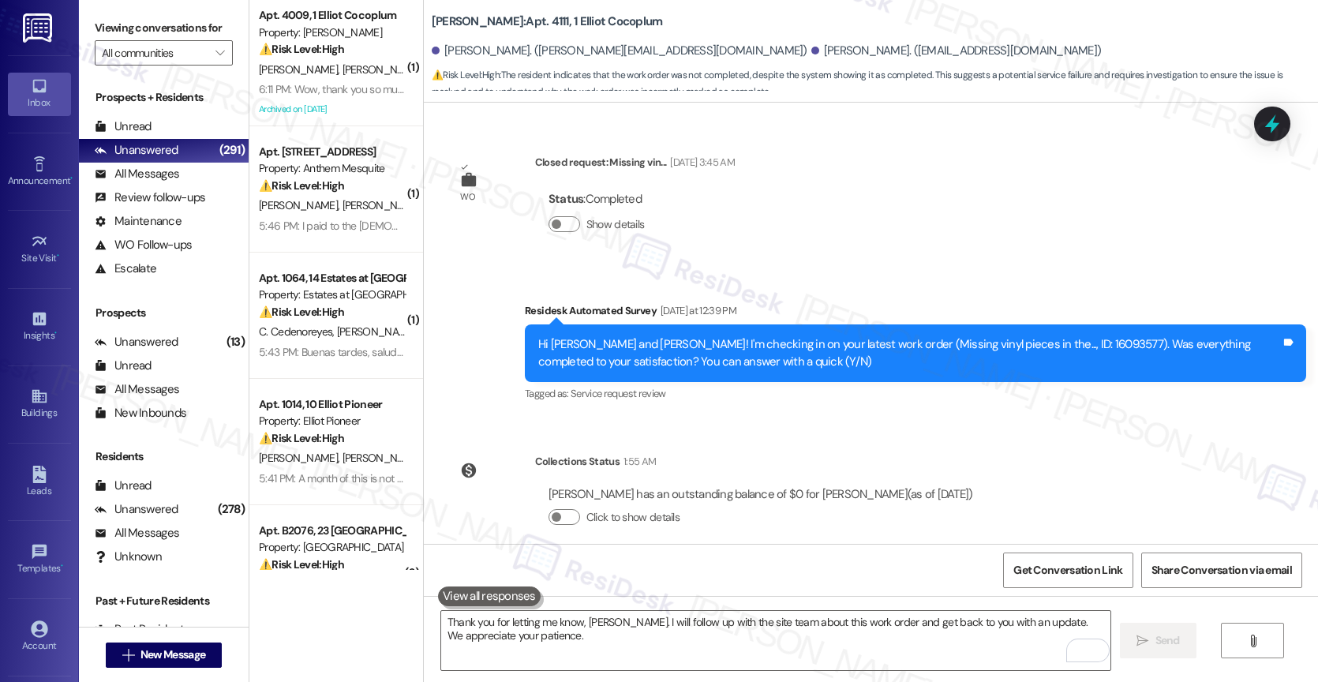
scroll to position [15024, 0]
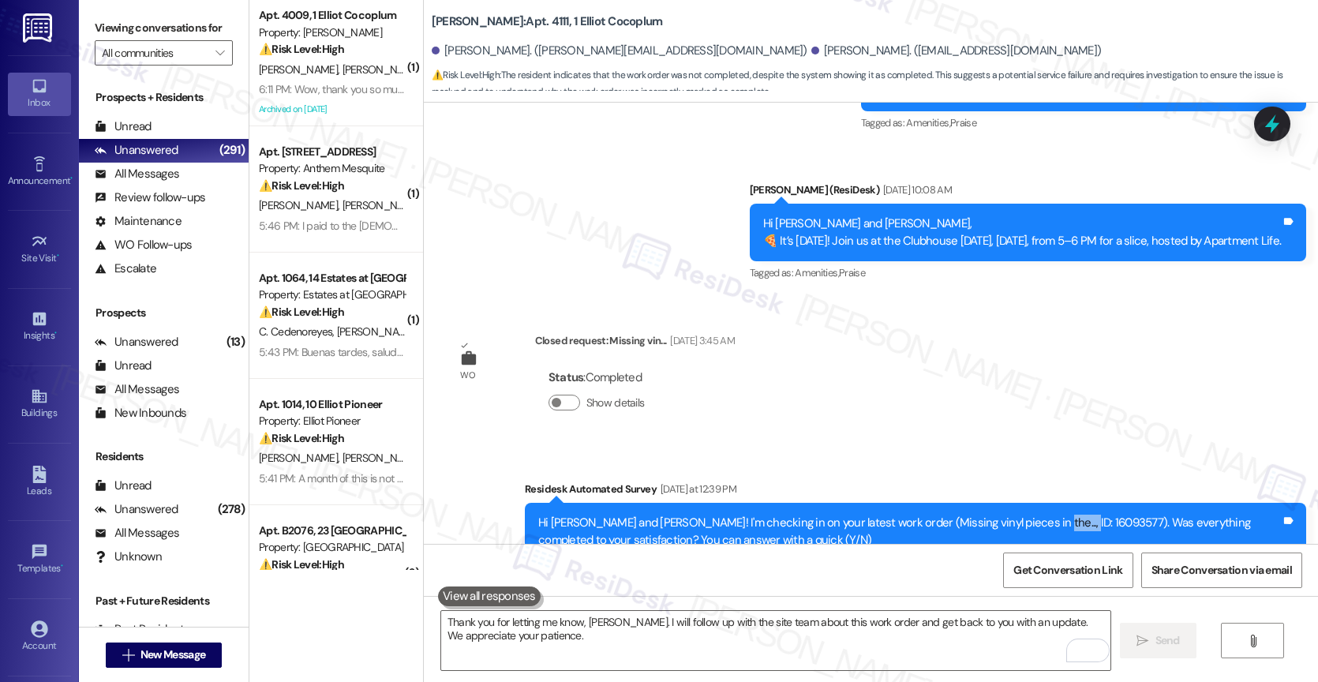
drag, startPoint x: 1041, startPoint y: 406, endPoint x: 993, endPoint y: 403, distance: 48.2
click at [993, 514] on div "Hi [PERSON_NAME] and [PERSON_NAME]! I'm checking in on your latest work order (…" at bounding box center [909, 531] width 743 height 34
copy div "16093577"
click at [871, 271] on div "Announcement, sent via SMS [PERSON_NAME] (ResiDesk) [DATE] 4:09 PM Hi [PERSON_N…" at bounding box center [871, 323] width 894 height 441
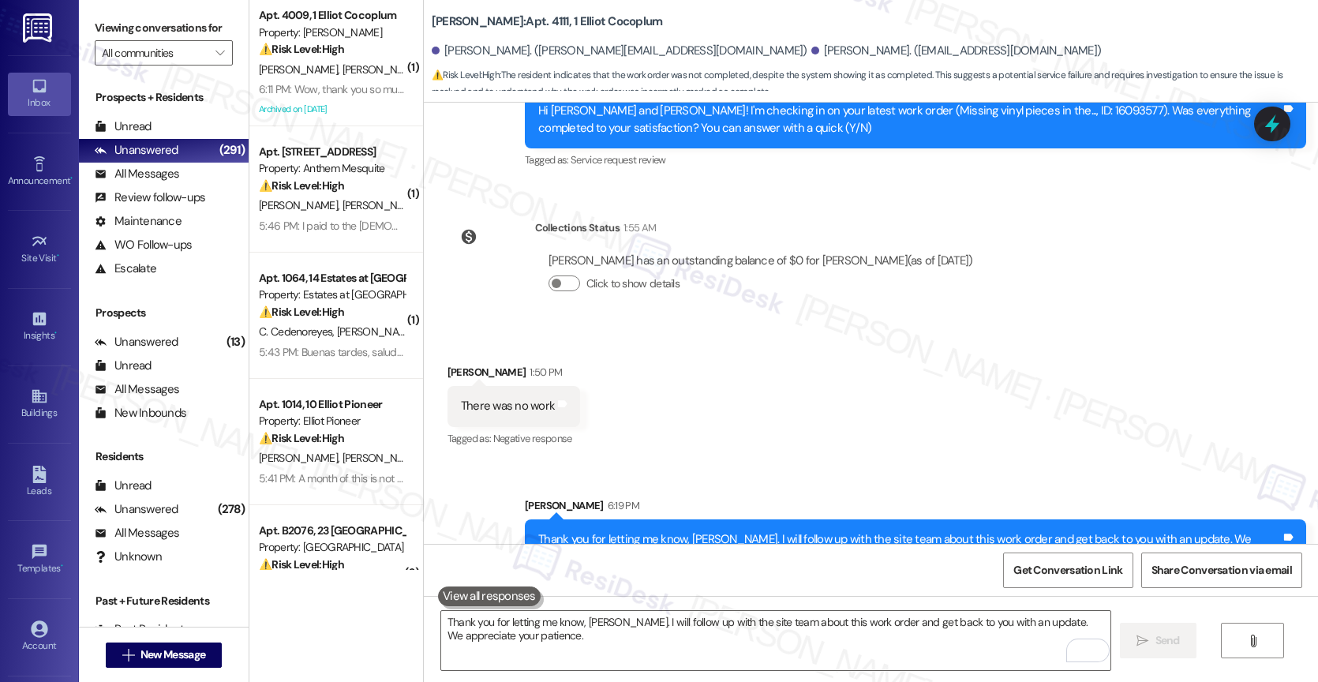
scroll to position [15491, 0]
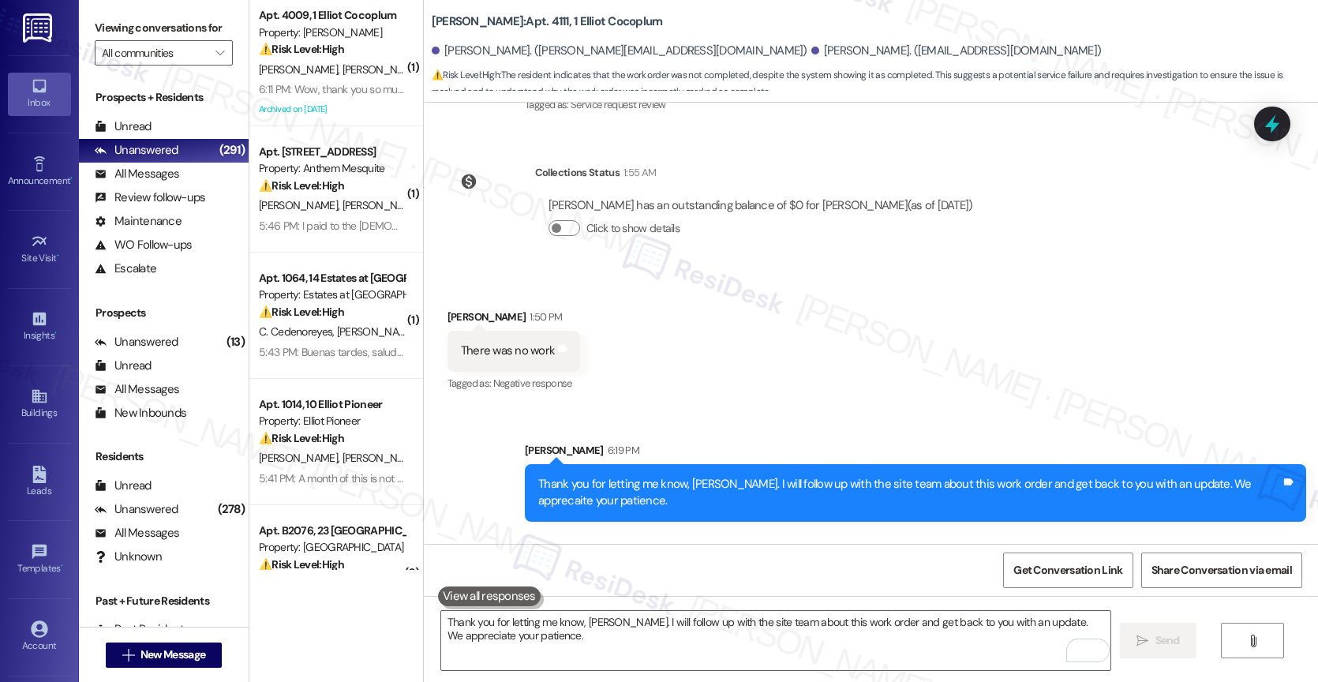
click at [653, 557] on div "Sent via SMS [PERSON_NAME] 6:19 PM Thank you for letting me know, [PERSON_NAME]…" at bounding box center [915, 608] width 805 height 103
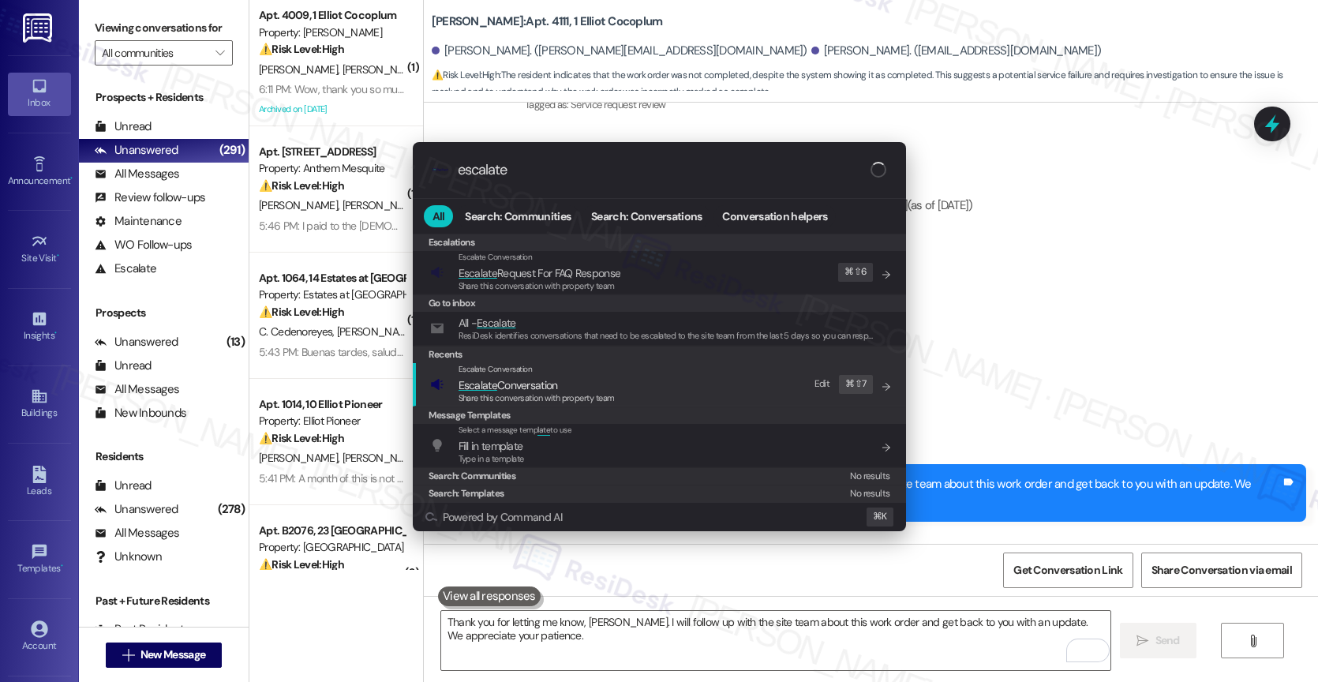
type input "escalate"
click at [555, 388] on span "Escalate Conversation" at bounding box center [507, 385] width 99 height 14
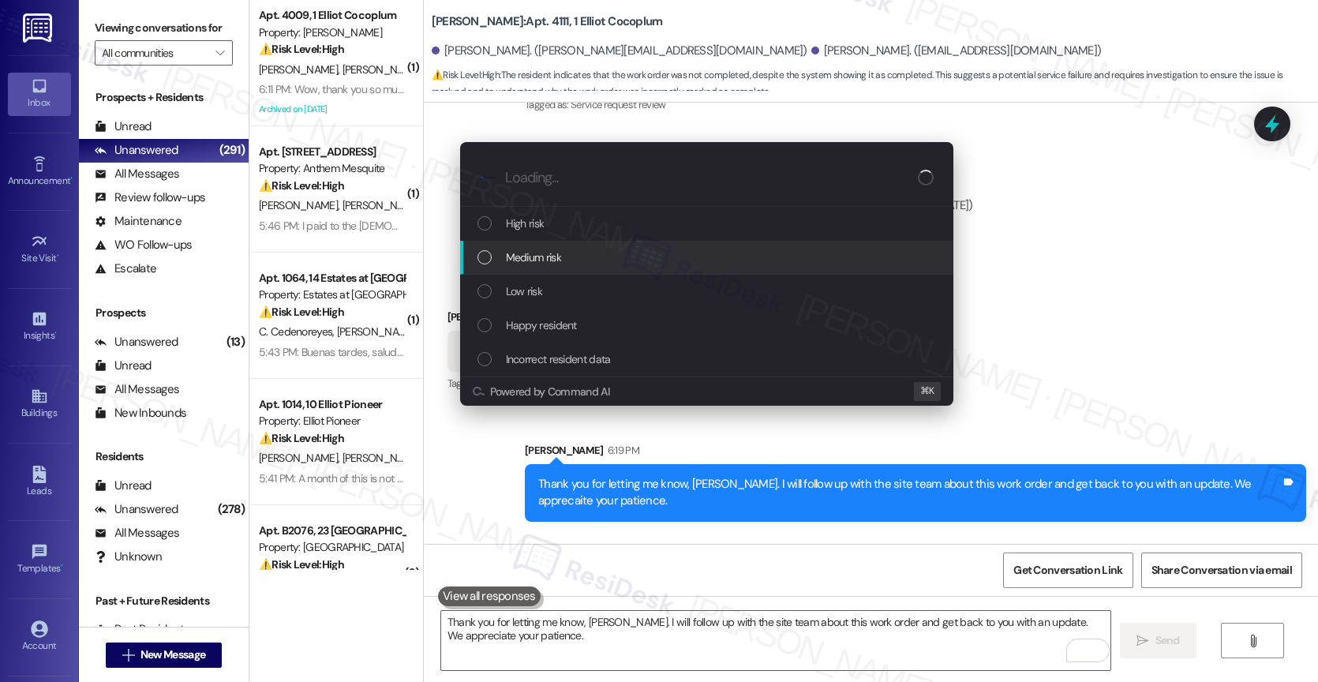
click at [544, 265] on span "Medium risk" at bounding box center [533, 257] width 55 height 17
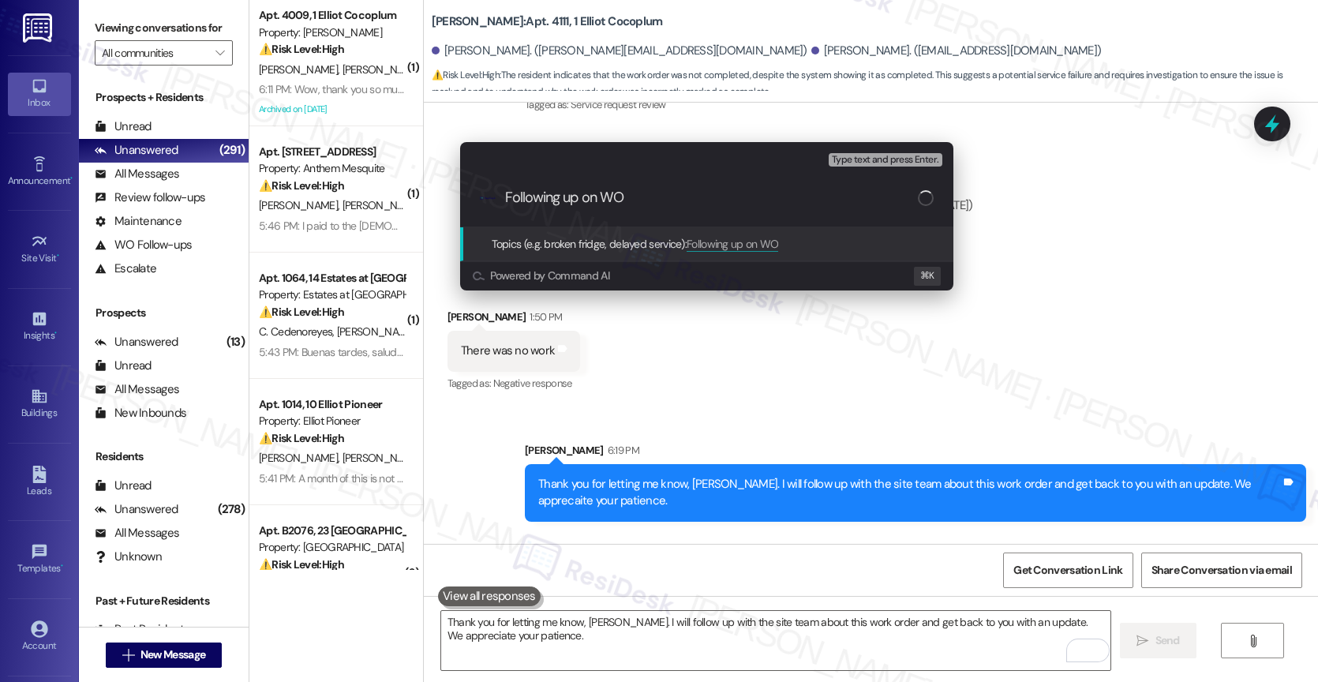
paste input "16093577"
type input "Following up on WO 16093577"
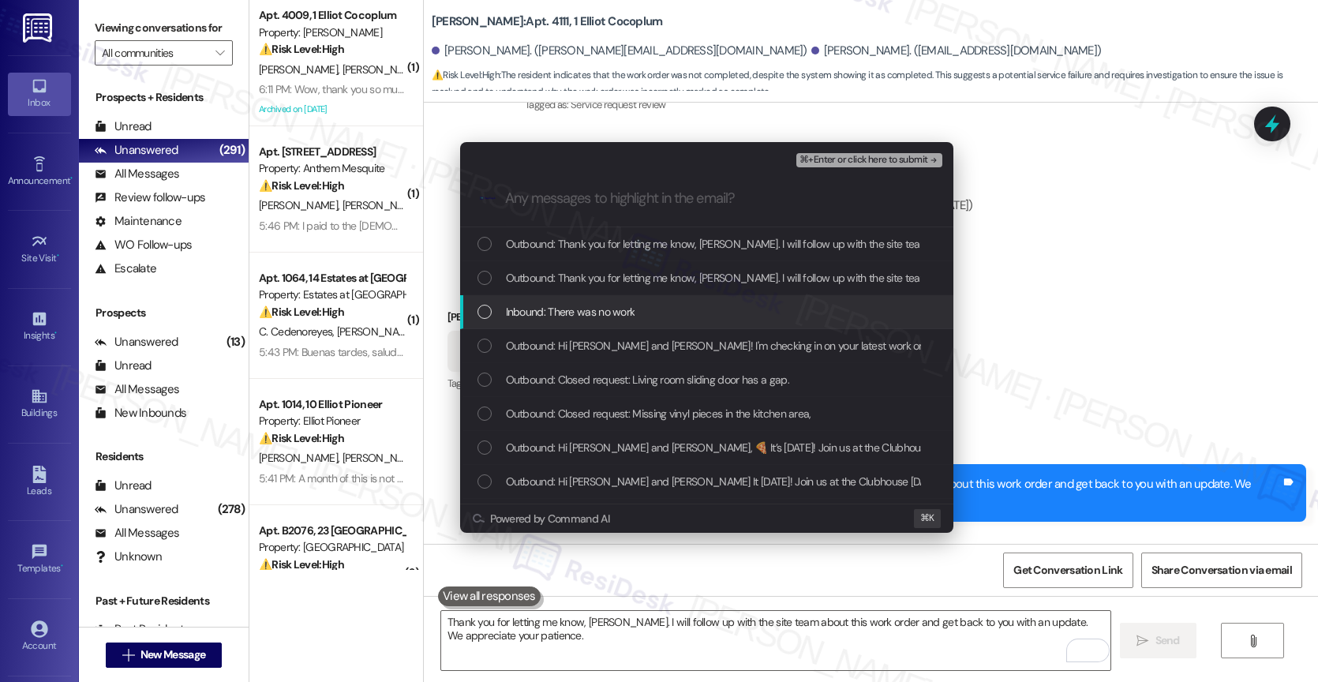
click at [584, 315] on span "Inbound: There was no work" at bounding box center [570, 311] width 129 height 17
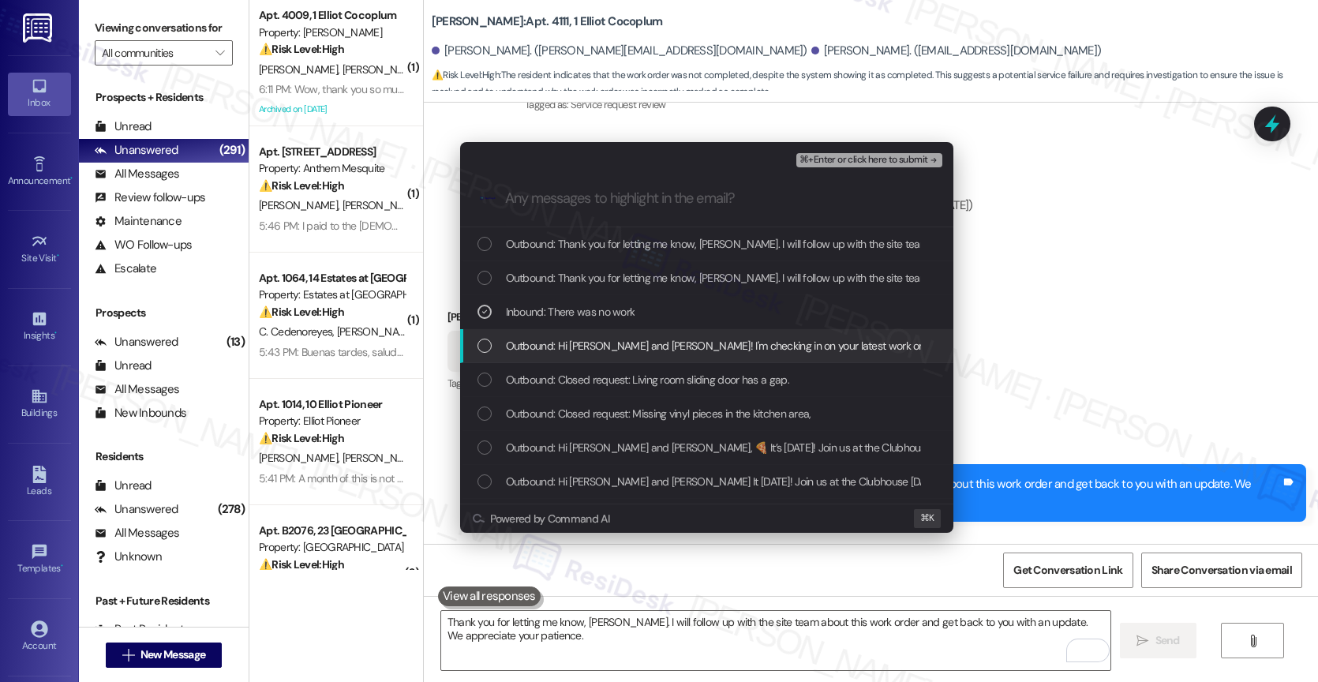
click at [584, 337] on span "Outbound: Hi [PERSON_NAME] and [PERSON_NAME]! I'm checking in on your latest wo…" at bounding box center [1011, 345] width 1010 height 17
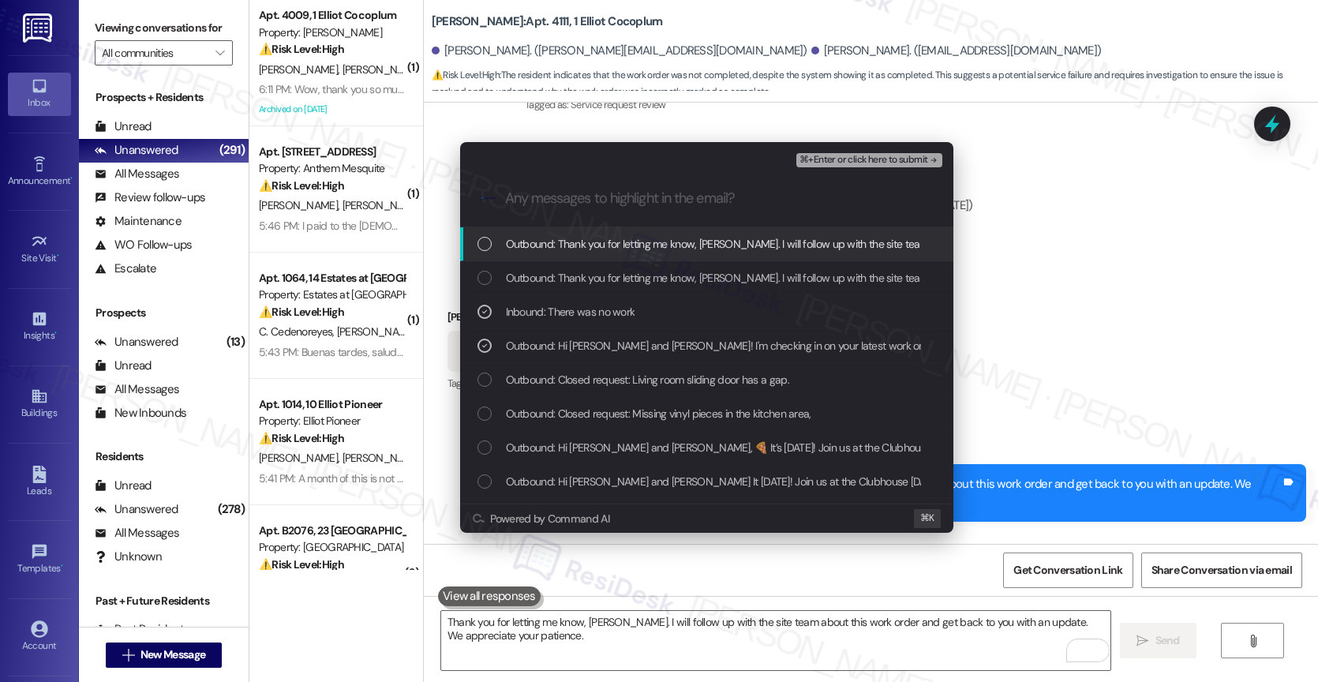
click at [608, 244] on span "Outbound: Thank you for letting me know, [PERSON_NAME]. I will follow up with t…" at bounding box center [921, 243] width 831 height 17
click at [907, 157] on span "⌘+Enter or click here to submit" at bounding box center [863, 160] width 128 height 11
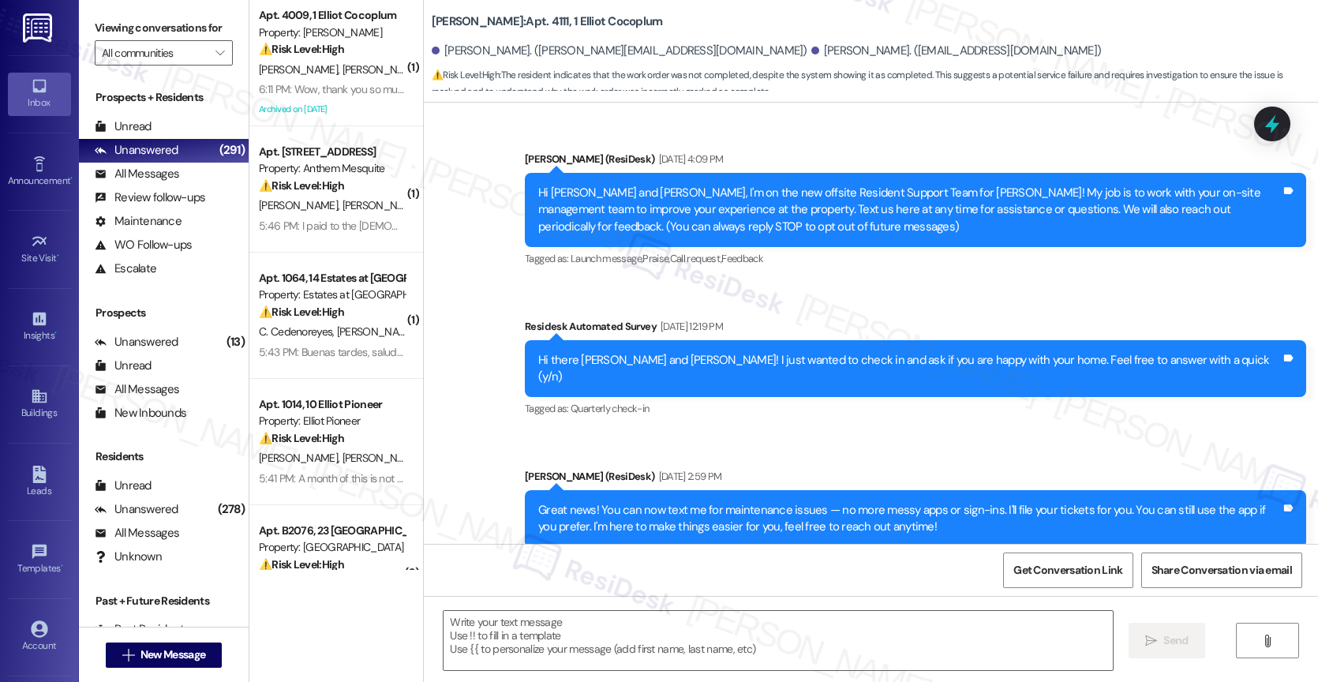
scroll to position [15515, 0]
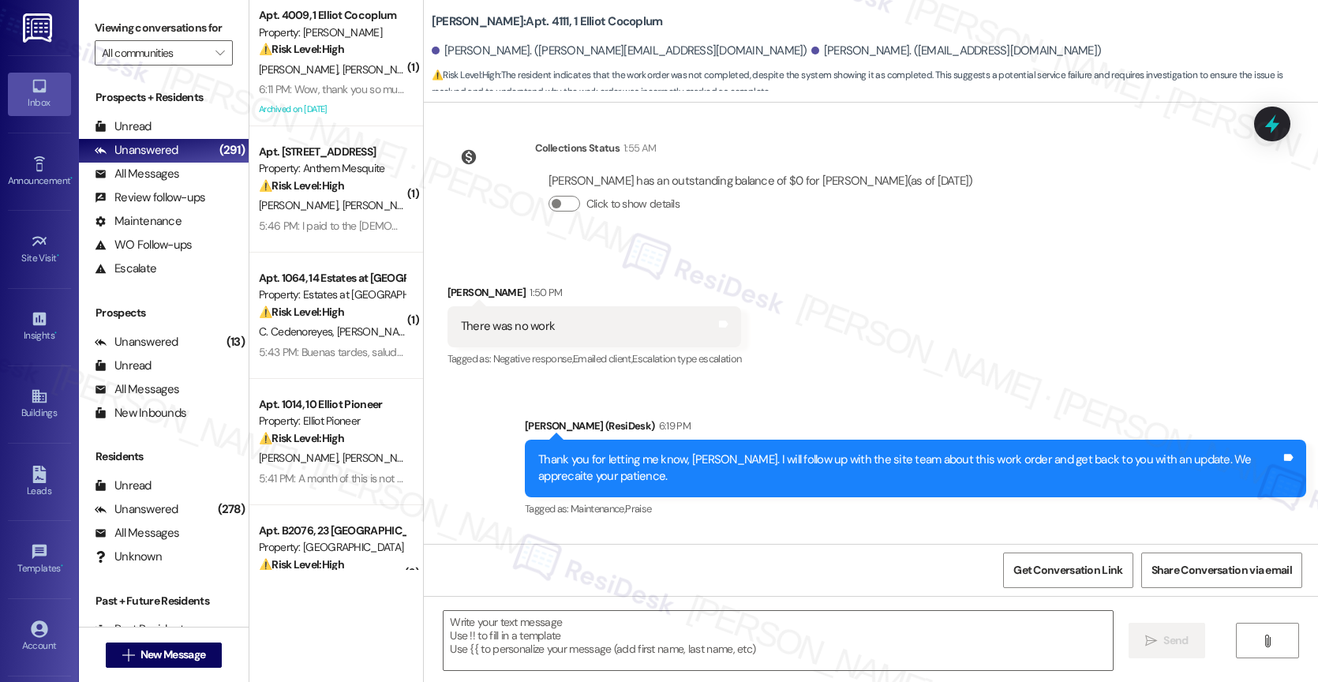
type textarea "Fetching suggested responses. Please feel free to read through the conversation…"
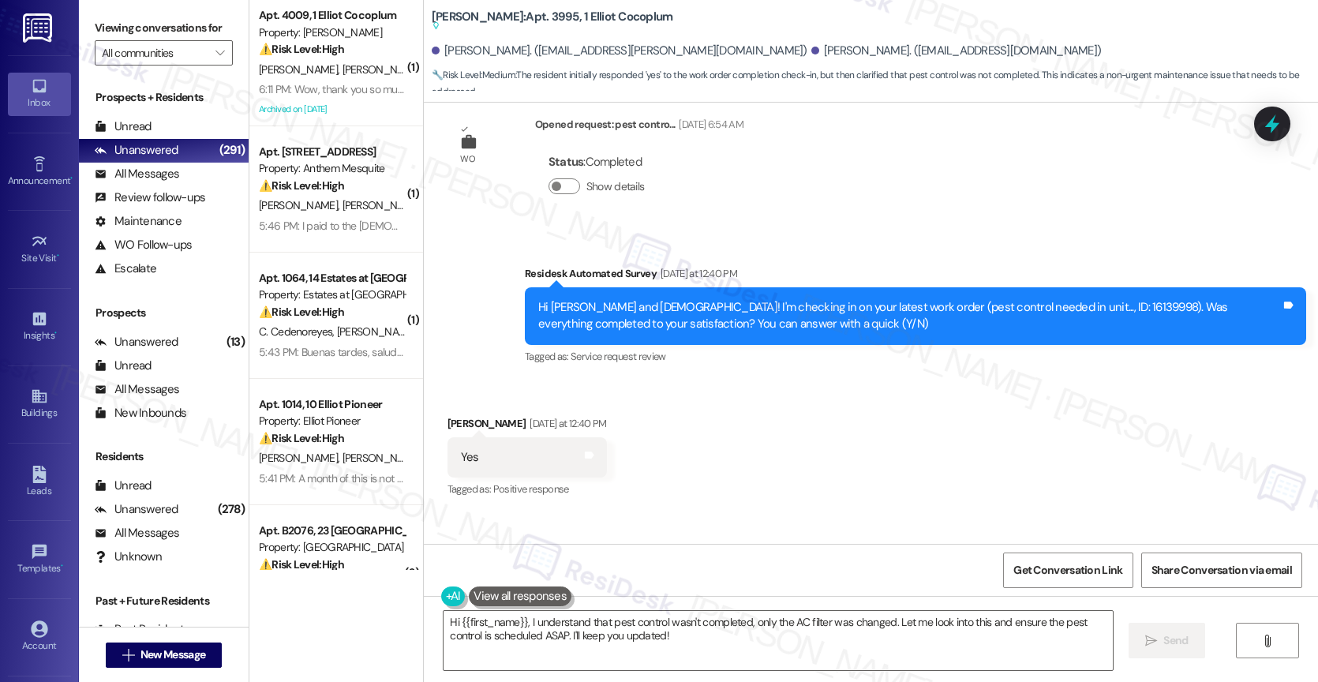
scroll to position [21134, 0]
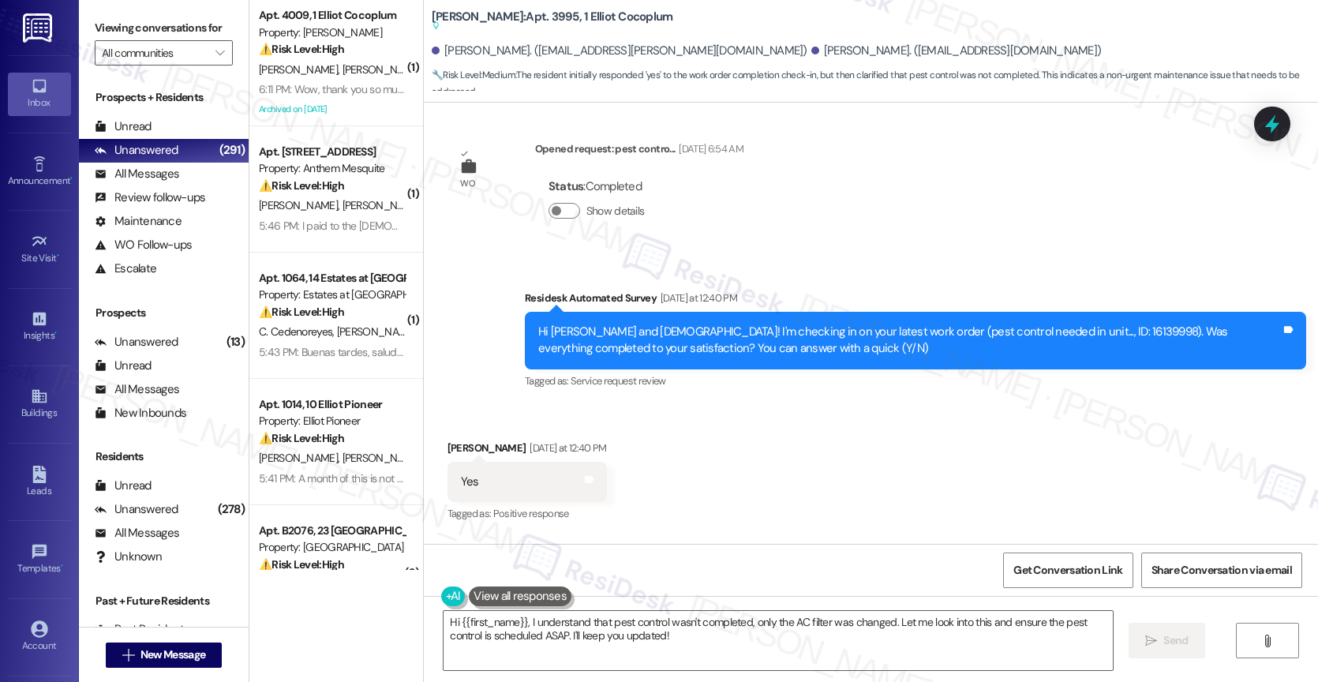
click at [664, 472] on div "Received via SMS [PERSON_NAME] [DATE] at 12:40 PM Yes Tags and notes Tagged as:…" at bounding box center [871, 602] width 894 height 396
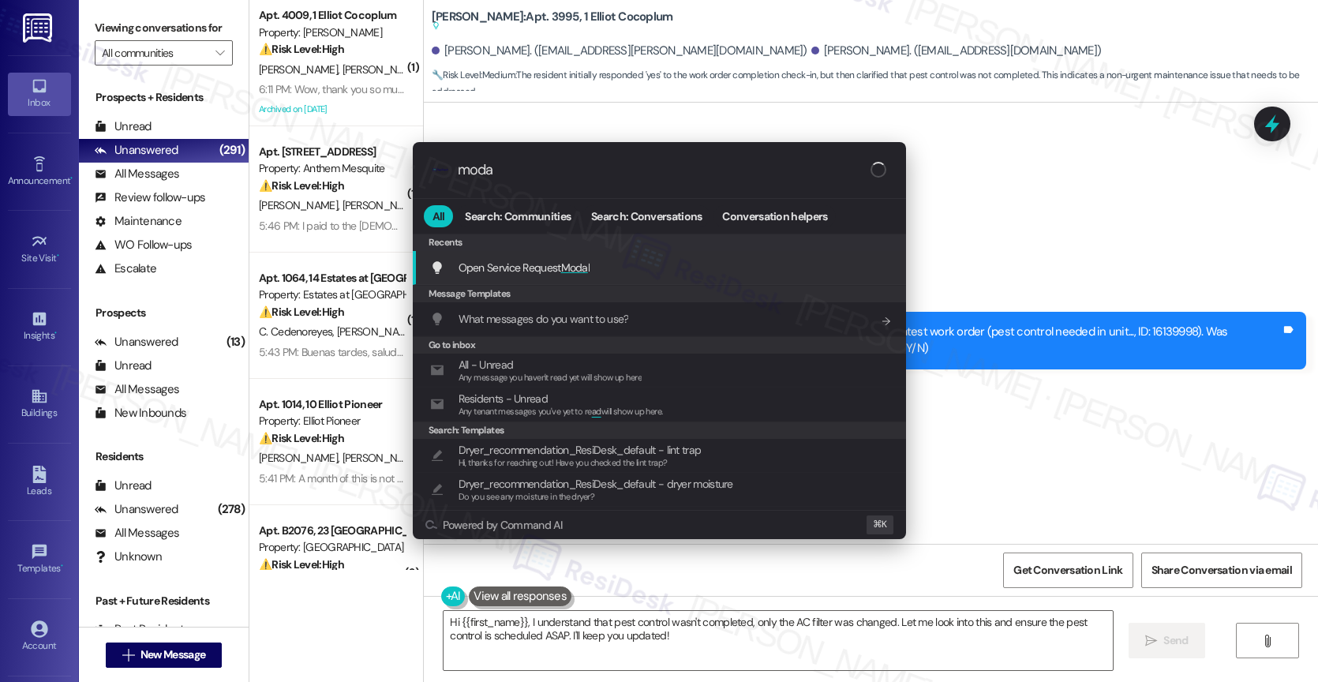
type input "modal"
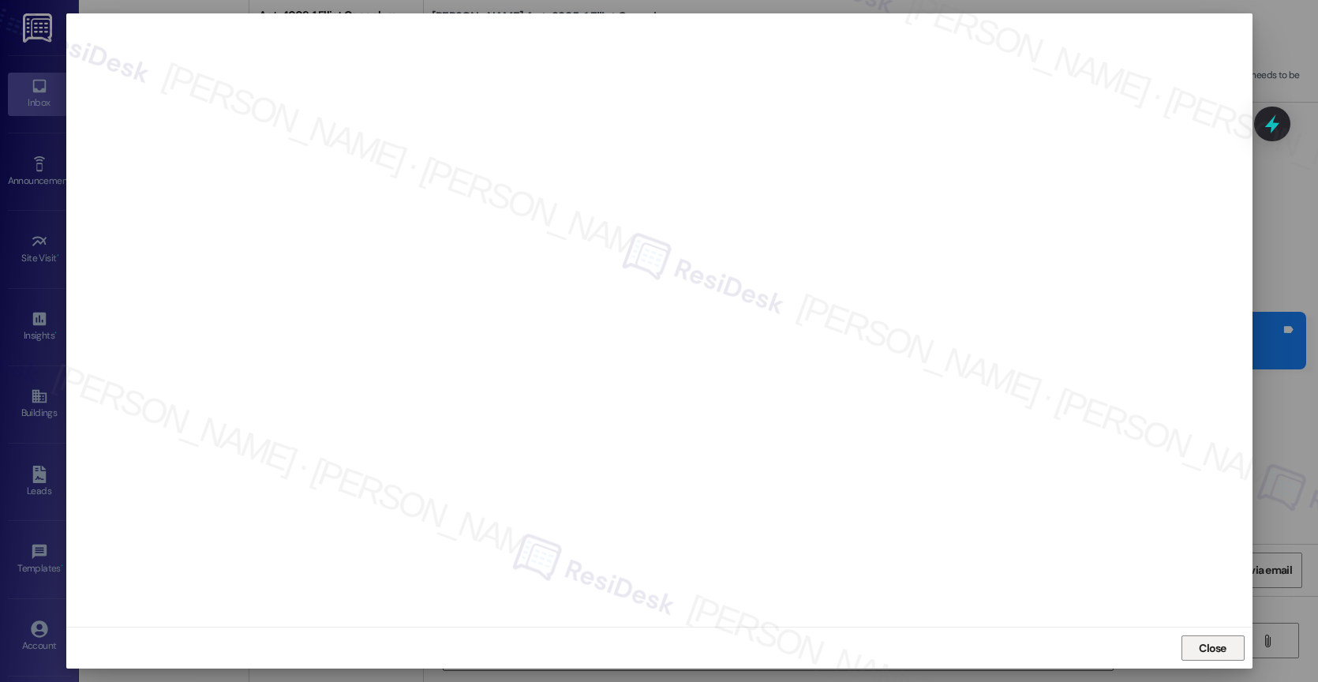
click at [1217, 643] on span "Close" at bounding box center [1213, 648] width 28 height 17
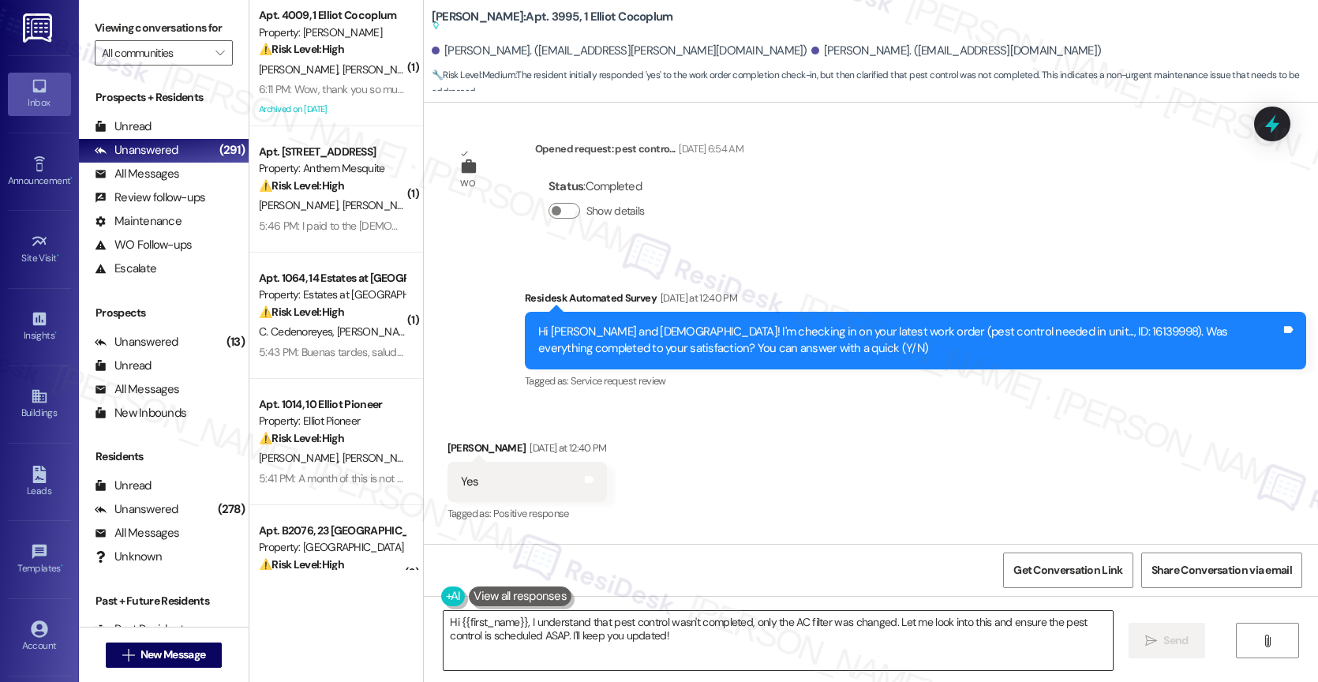
click at [571, 645] on textarea "Hi {{first_name}}, I understand that pest control wasn't completed, only the AC…" at bounding box center [777, 640] width 669 height 59
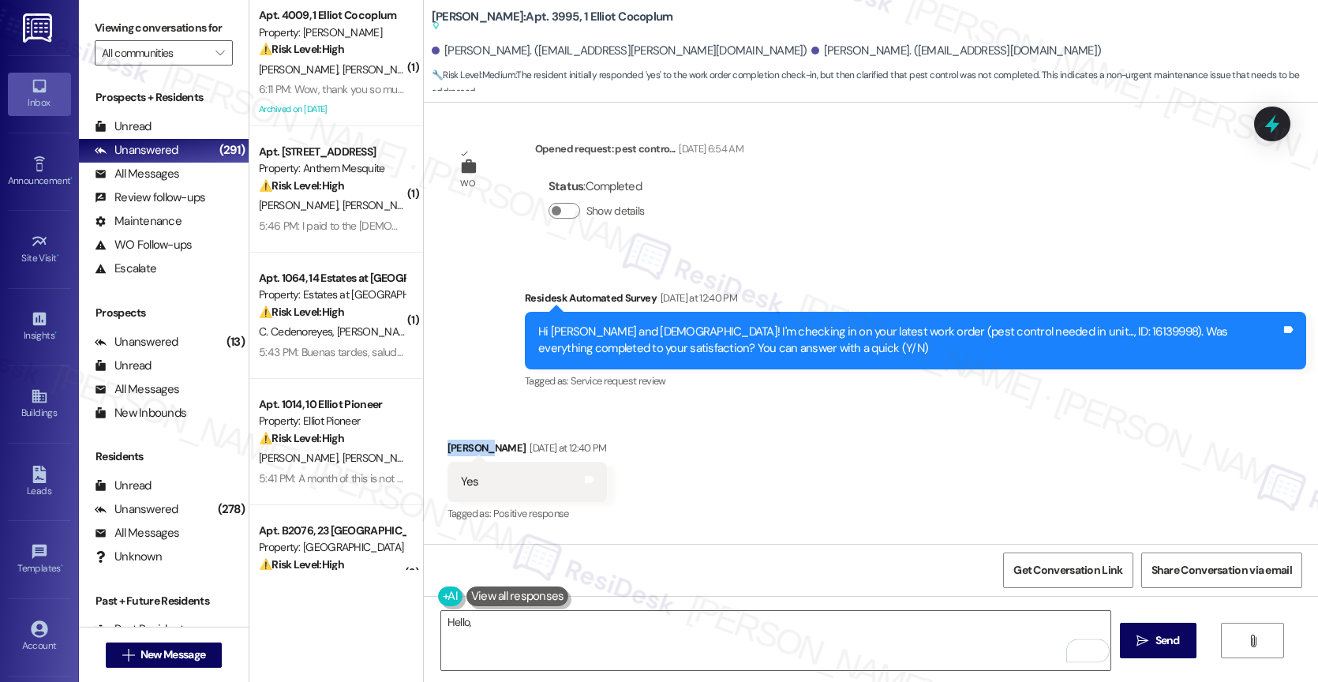
drag, startPoint x: 488, startPoint y: 328, endPoint x: 428, endPoint y: 323, distance: 60.2
click at [436, 428] on div "Received via SMS [PERSON_NAME] [DATE] at 12:40 PM Yes Tags and notes Tagged as:…" at bounding box center [527, 483] width 183 height 110
copy div "[DEMOGRAPHIC_DATA]"
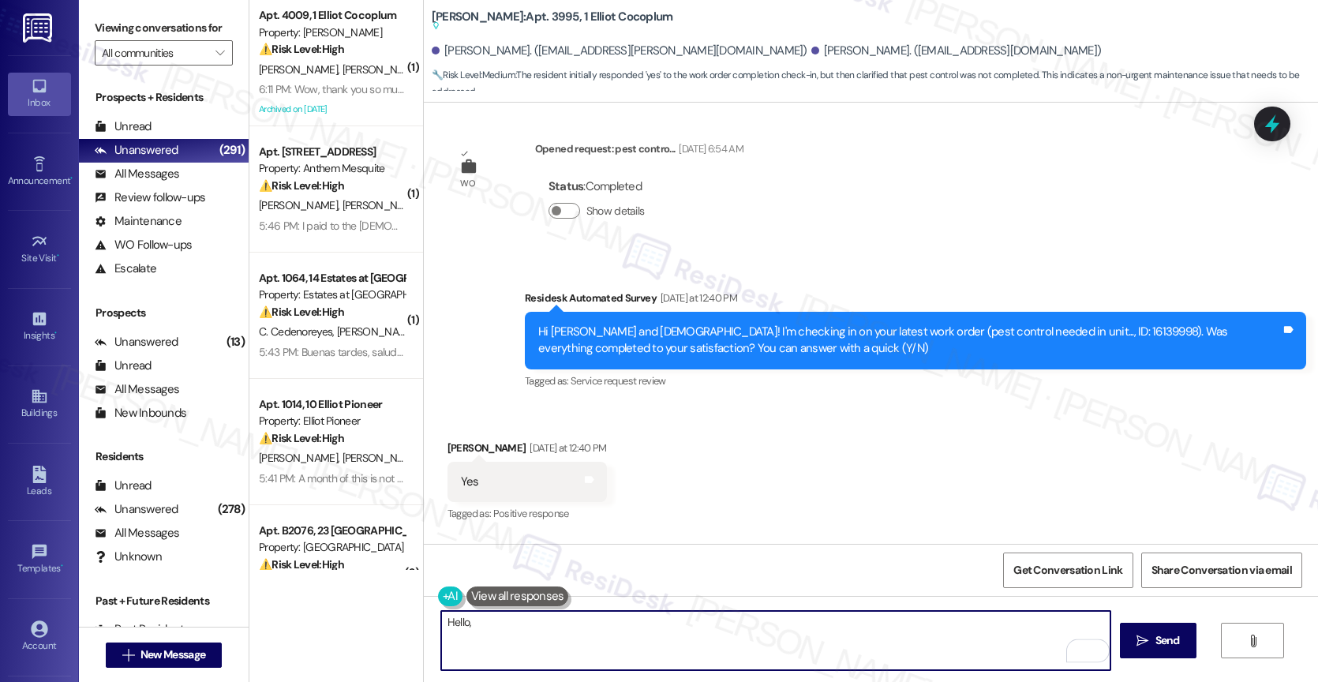
click at [523, 615] on textarea "Hello," at bounding box center [775, 640] width 669 height 59
paste textarea "[DEMOGRAPHIC_DATA]"
click at [512, 632] on textarea "Hello," at bounding box center [775, 640] width 669 height 59
paste textarea "[DEMOGRAPHIC_DATA]"
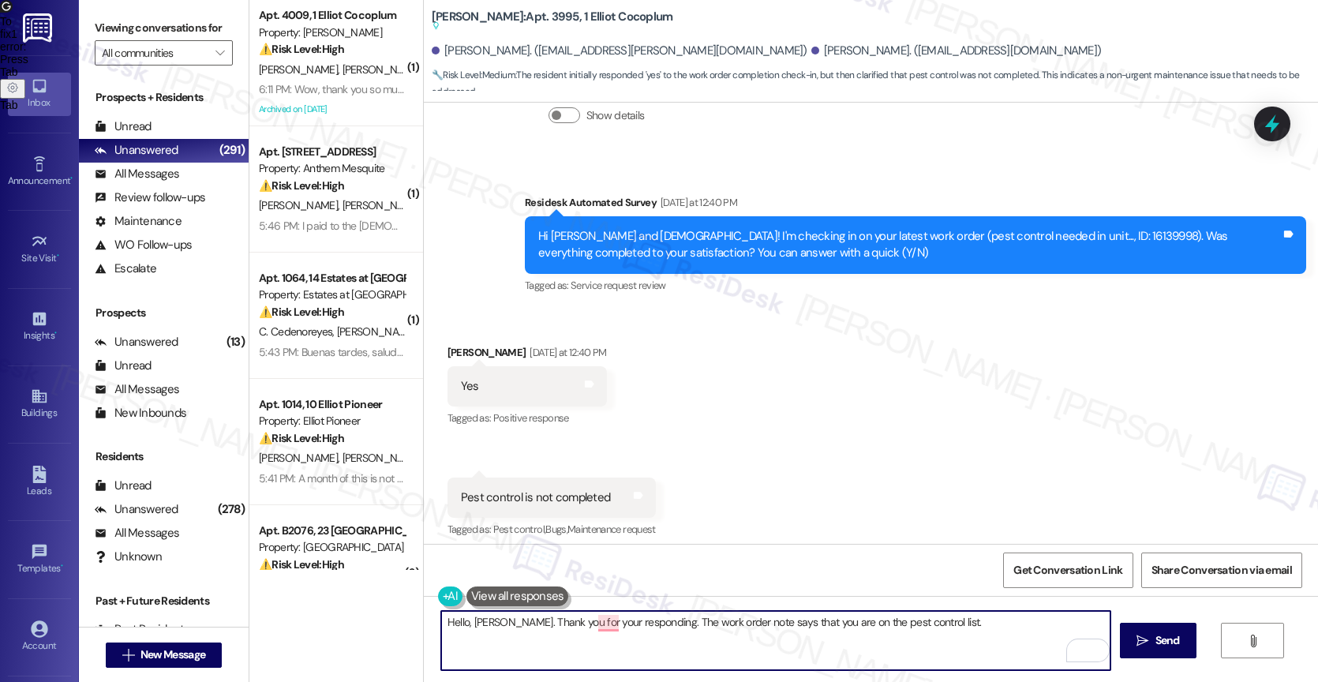
scroll to position [21420, 0]
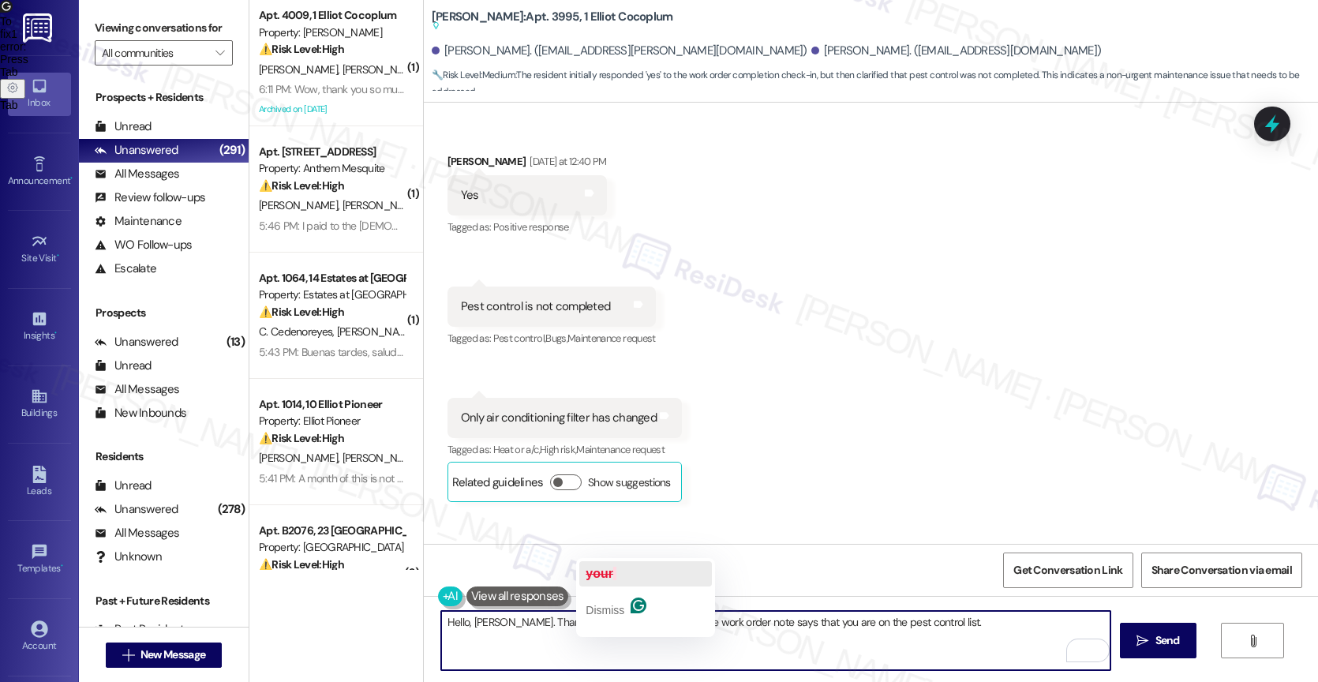
click at [605, 567] on span "your" at bounding box center [599, 573] width 28 height 13
click at [968, 630] on textarea "Hello, [PERSON_NAME]. Thank you for responding. The work order note says that y…" at bounding box center [775, 640] width 669 height 59
click at [951, 627] on textarea "Hello, [PERSON_NAME]. Thank you for responding. The work order note says that y…" at bounding box center [775, 640] width 669 height 59
paste textarea "Pest control work orders are tagged as closed after the unit is added to the sc…"
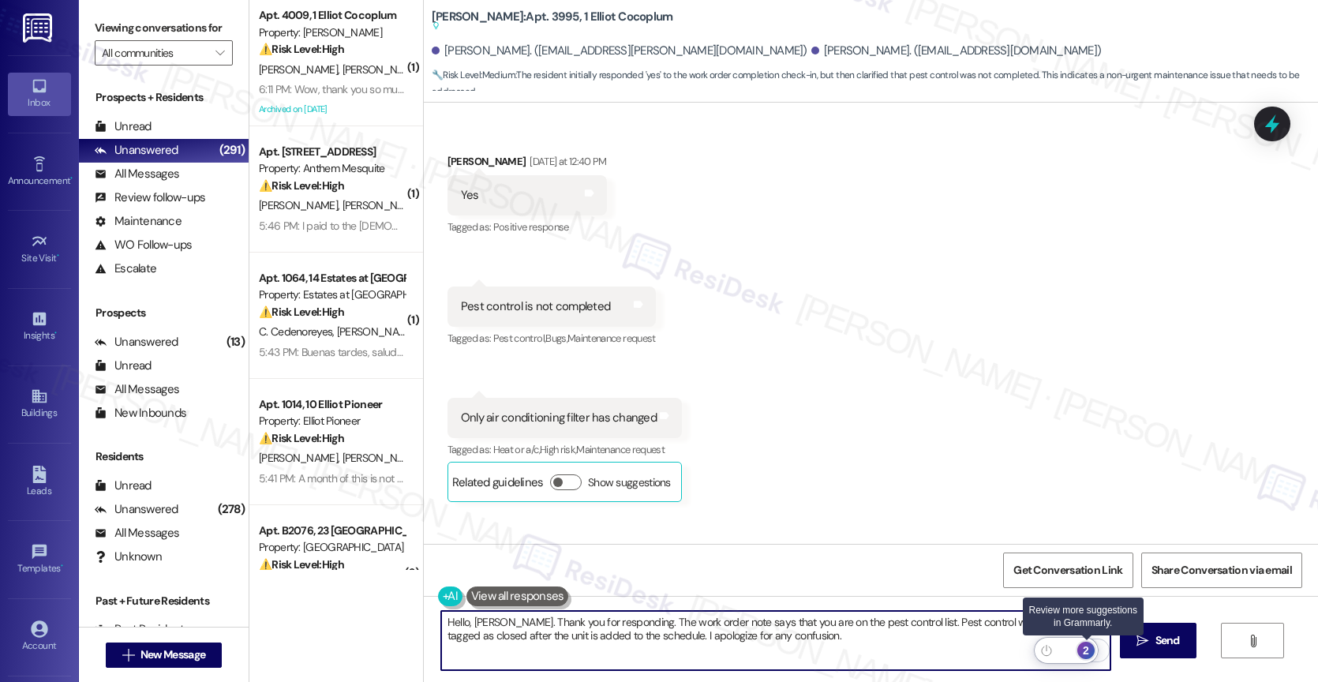
type textarea "Hello, [PERSON_NAME]. Thank you for responding. The work order note says that y…"
click at [1088, 646] on div "2" at bounding box center [1085, 650] width 17 height 17
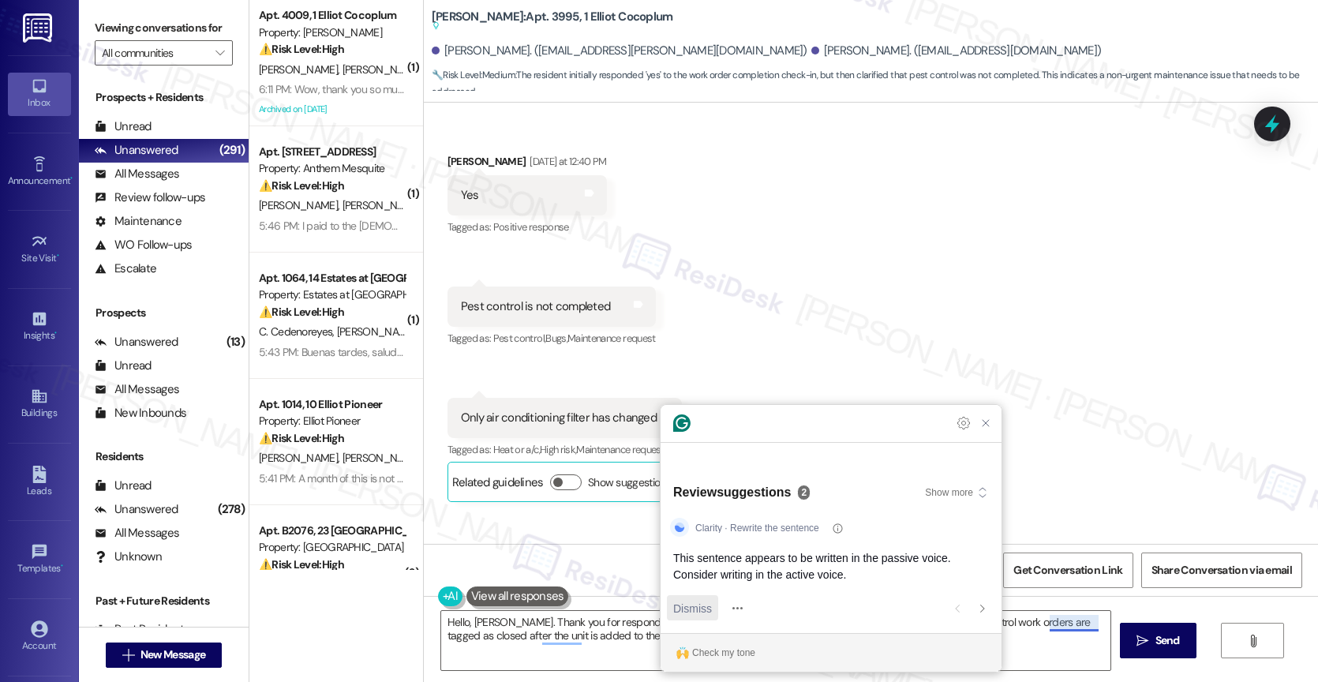
click at [700, 604] on span "Dismiss" at bounding box center [692, 608] width 39 height 17
click at [685, 607] on span "Dismiss" at bounding box center [692, 608] width 39 height 17
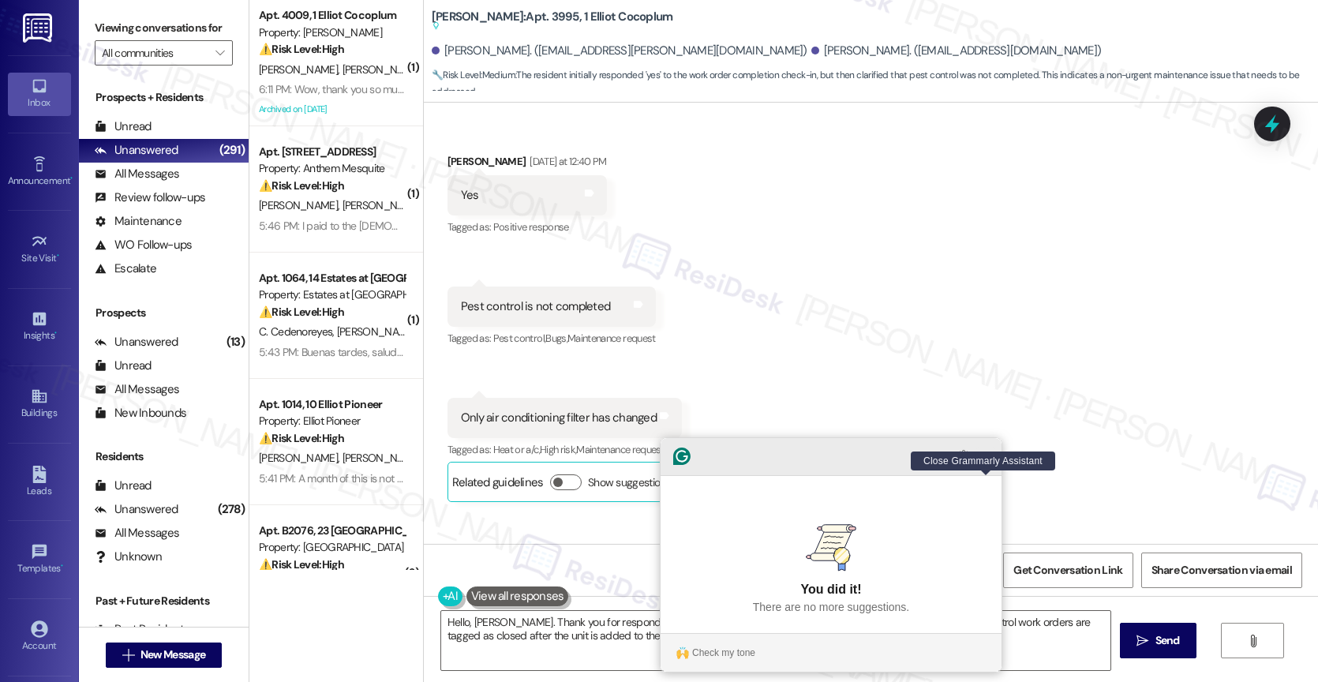
click at [986, 462] on icon "Close Grammarly Assistant" at bounding box center [985, 456] width 13 height 13
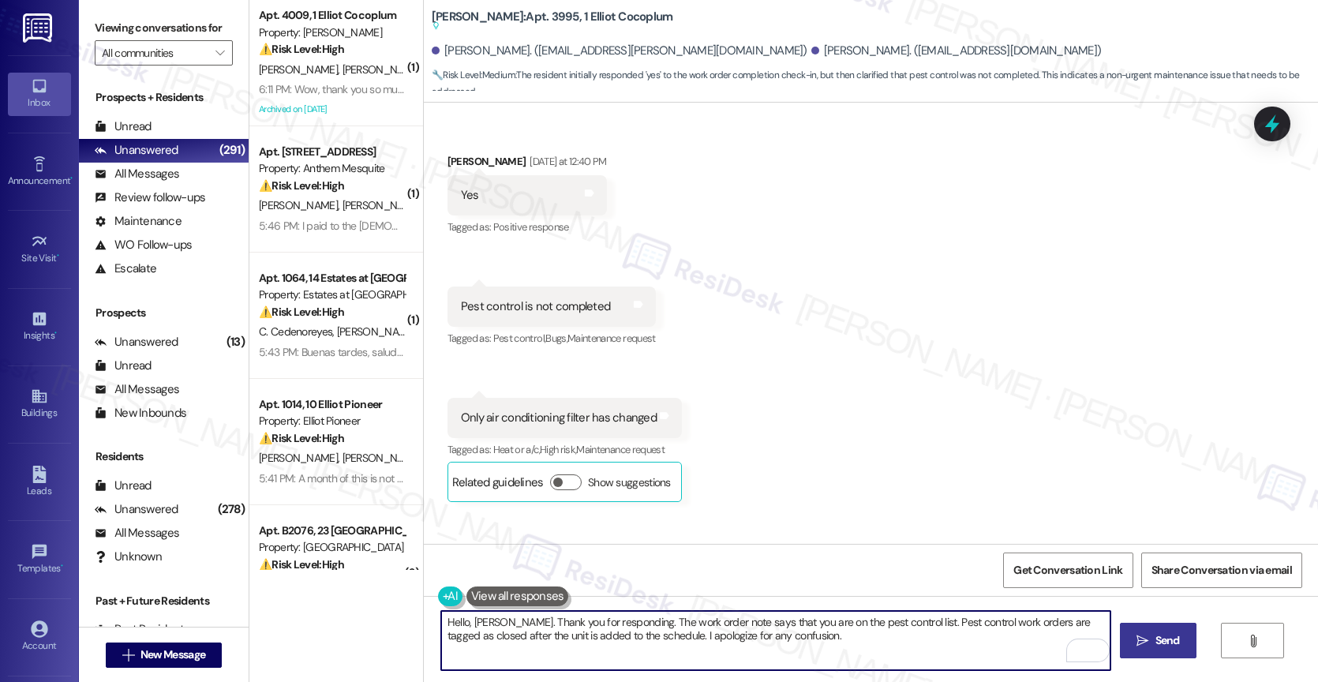
click at [1141, 632] on span " Send" at bounding box center [1158, 640] width 50 height 17
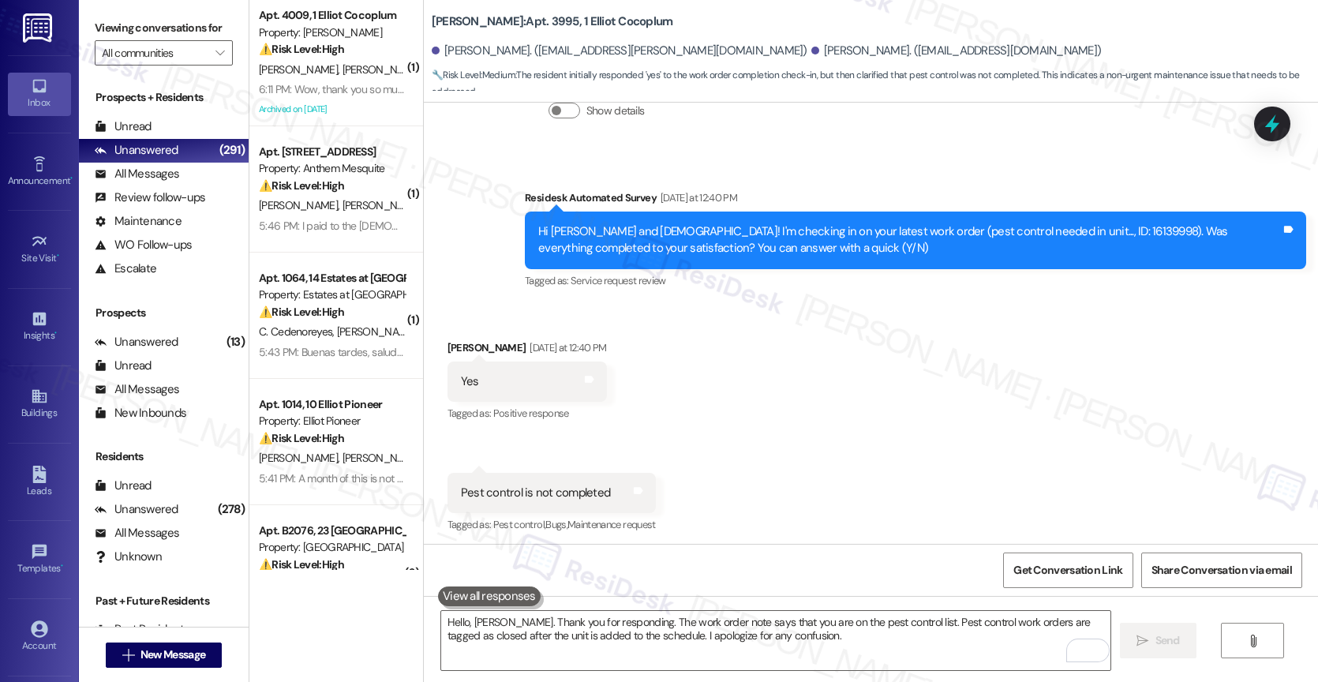
scroll to position [21506, 0]
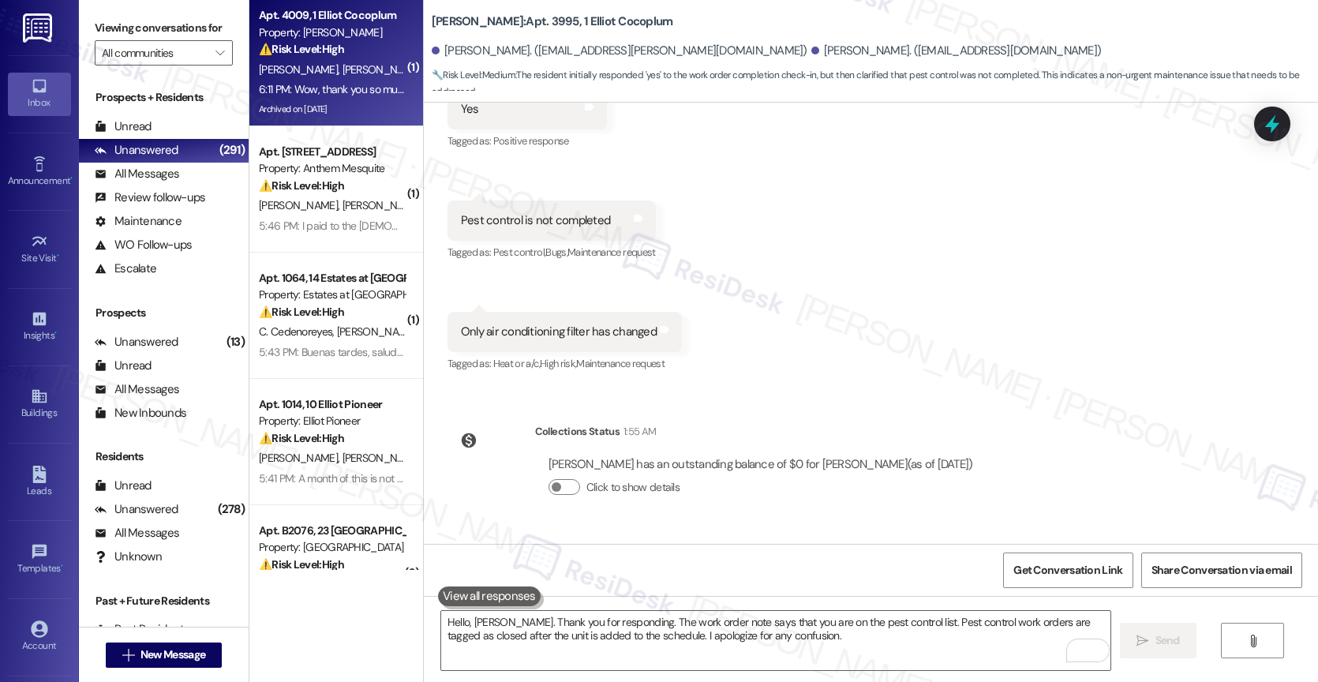
click at [294, 65] on span "[PERSON_NAME]" at bounding box center [301, 69] width 84 height 14
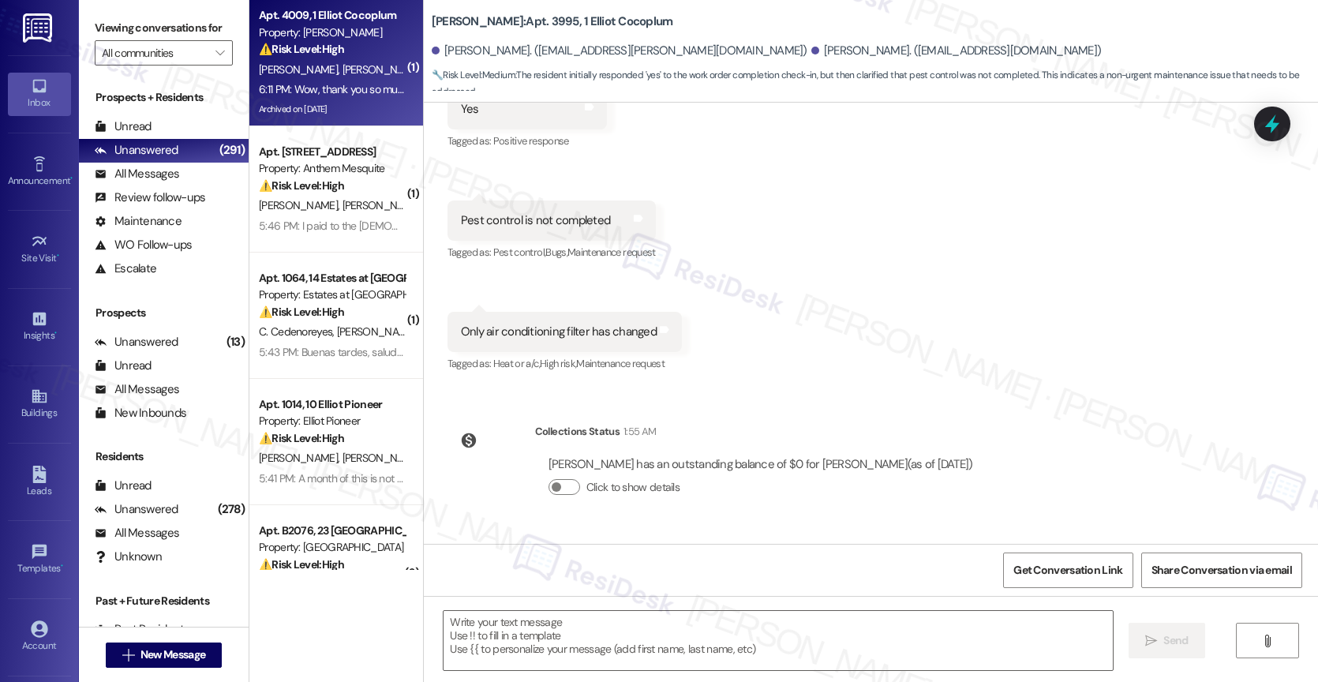
type textarea "Fetching suggested responses. Please feel free to read through the conversation…"
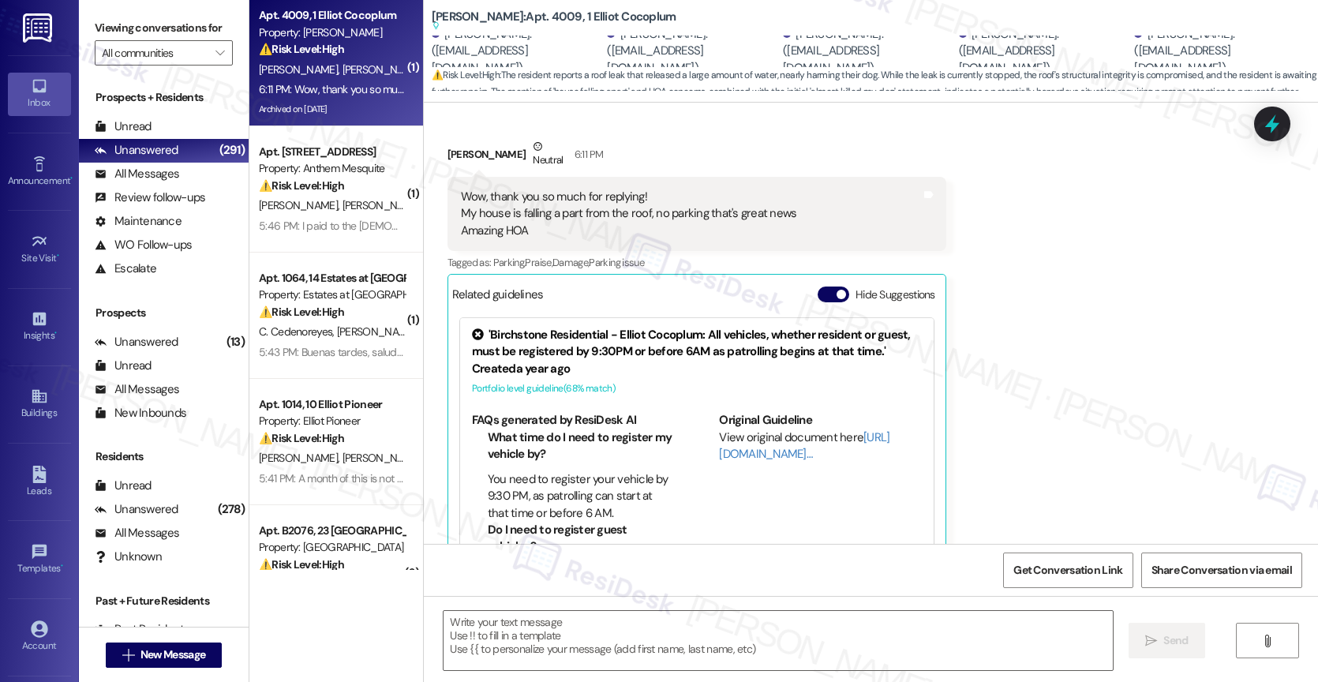
scroll to position [4793, 0]
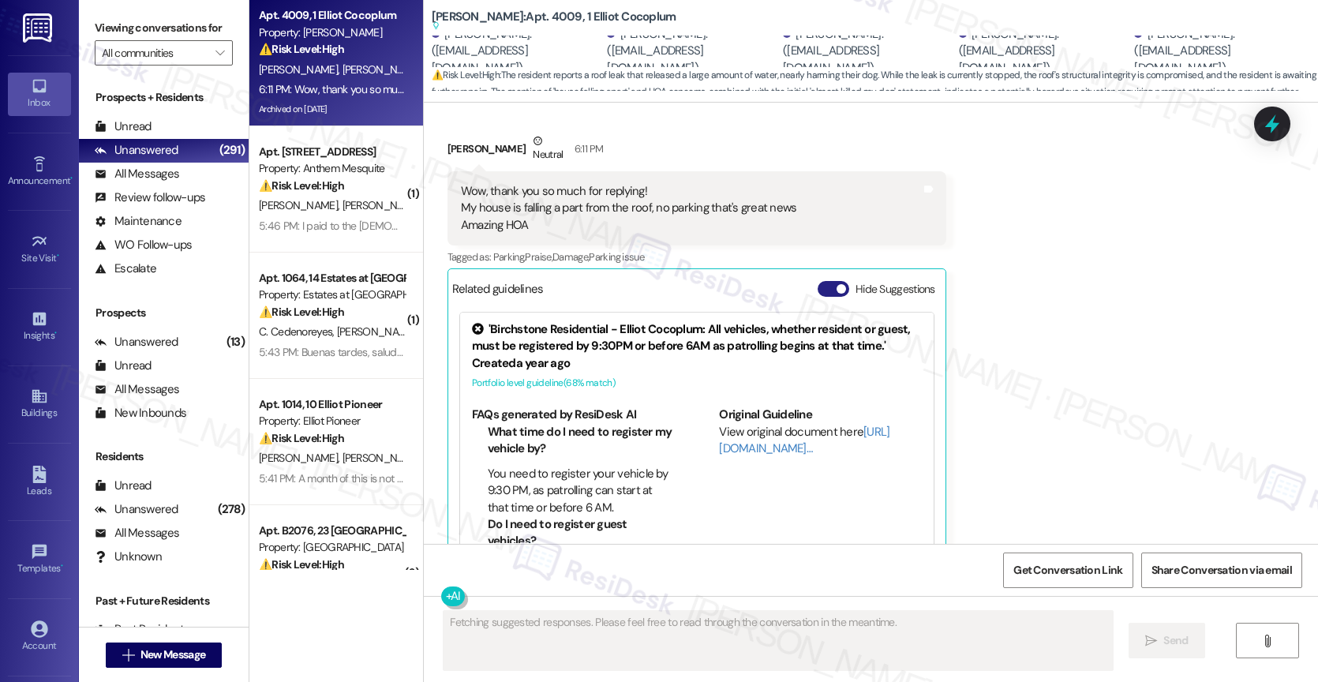
click at [836, 284] on span "button" at bounding box center [840, 288] width 9 height 9
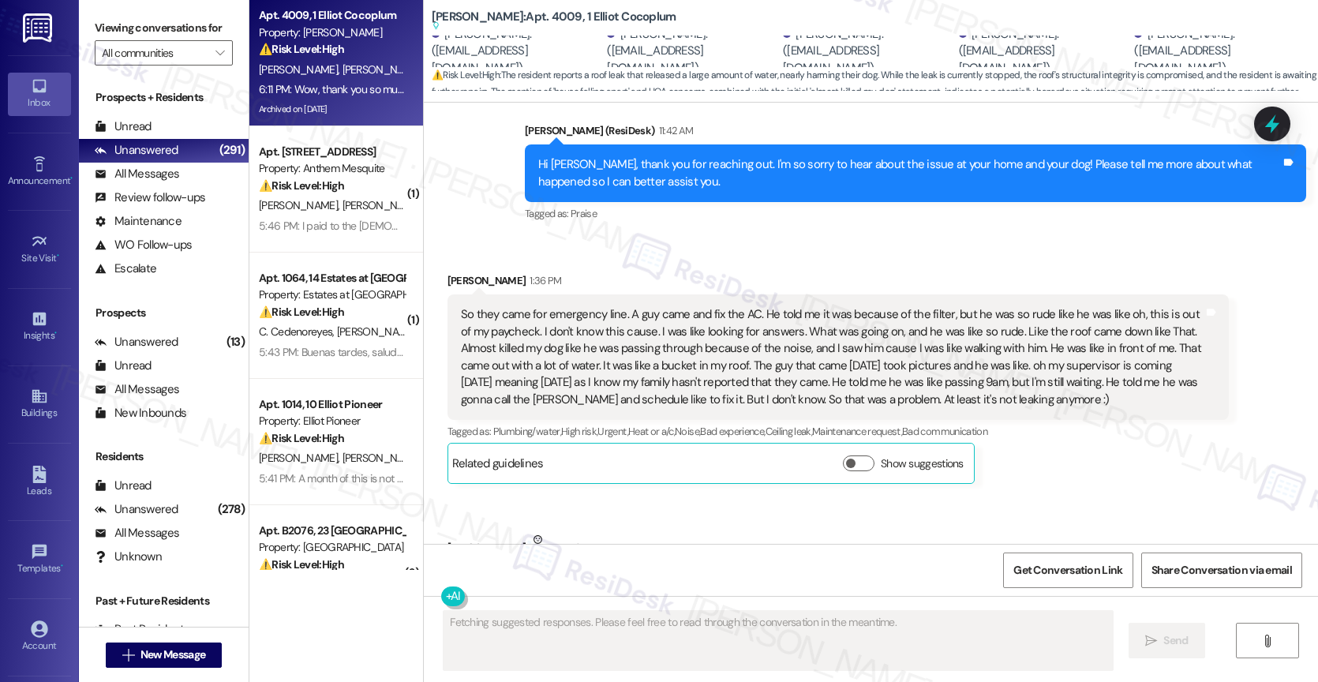
scroll to position [4304, 0]
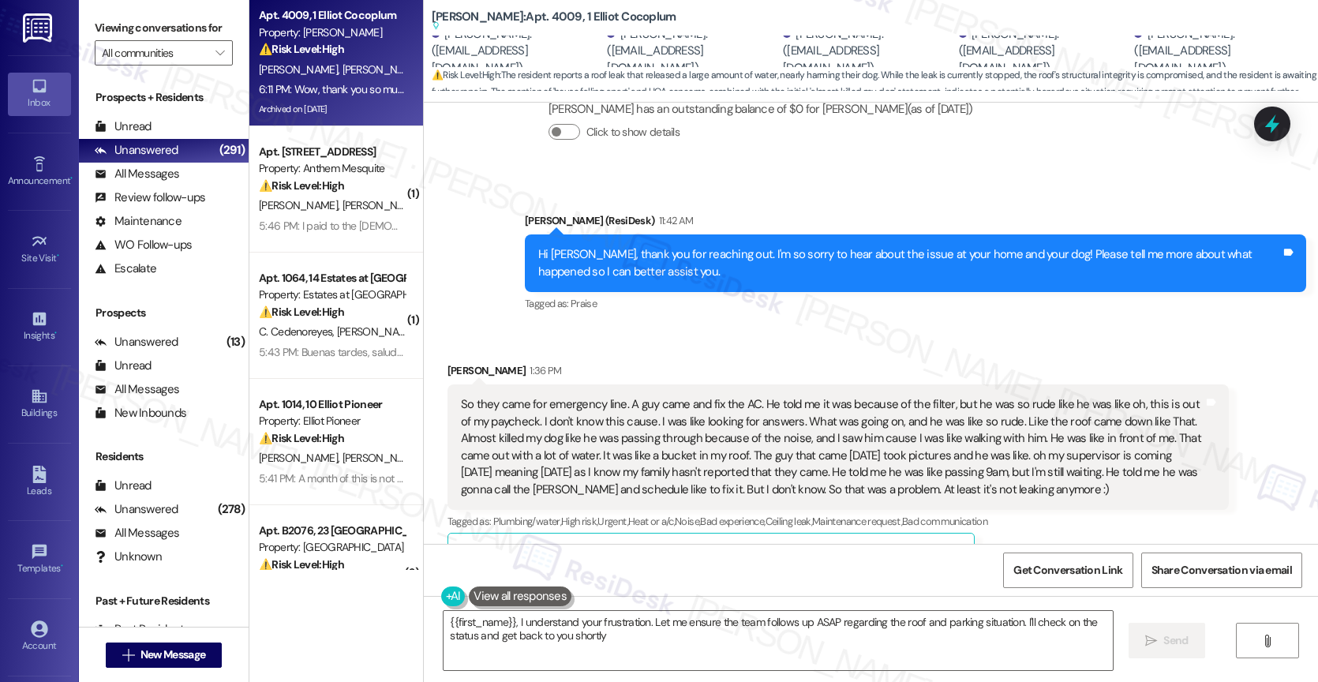
type textarea "{{first_name}}, I understand your frustration. Let me ensure the team follows u…"
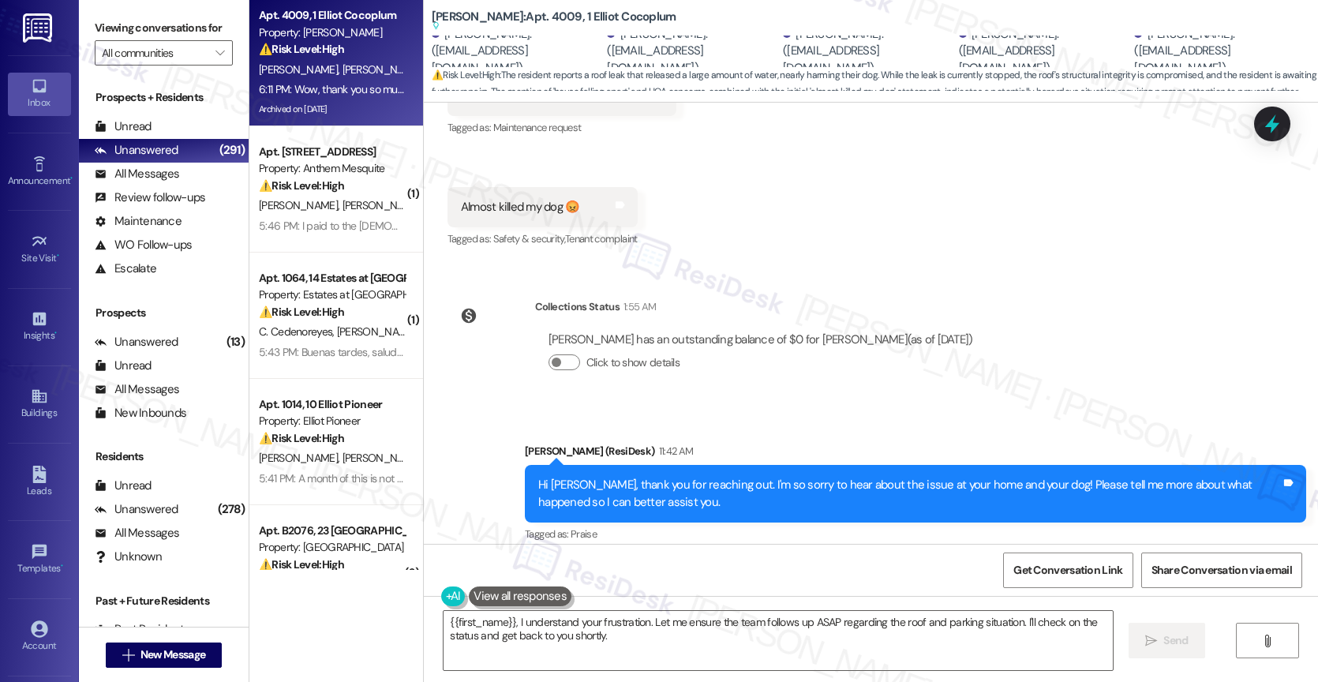
scroll to position [4180, 0]
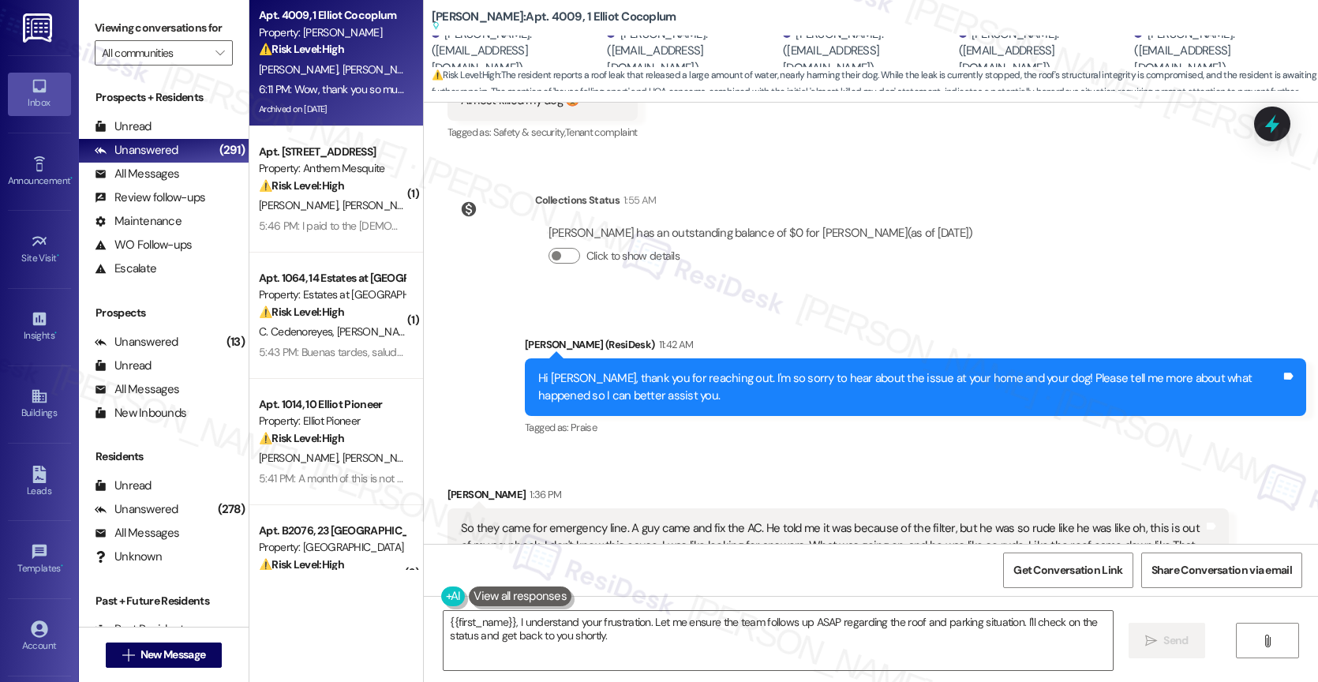
click at [782, 451] on div "Received via SMS Laura Murcia 1:36 PM So they came for emergency line. A guy ca…" at bounding box center [871, 692] width 894 height 482
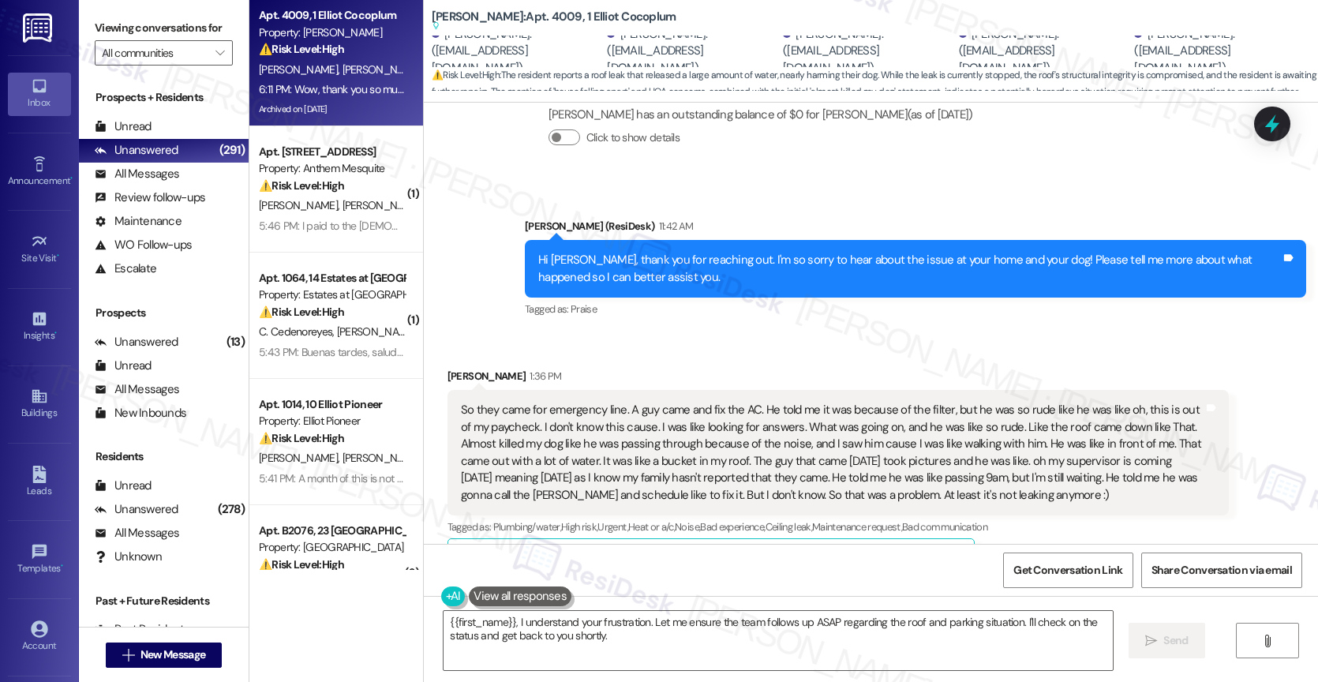
scroll to position [4354, 0]
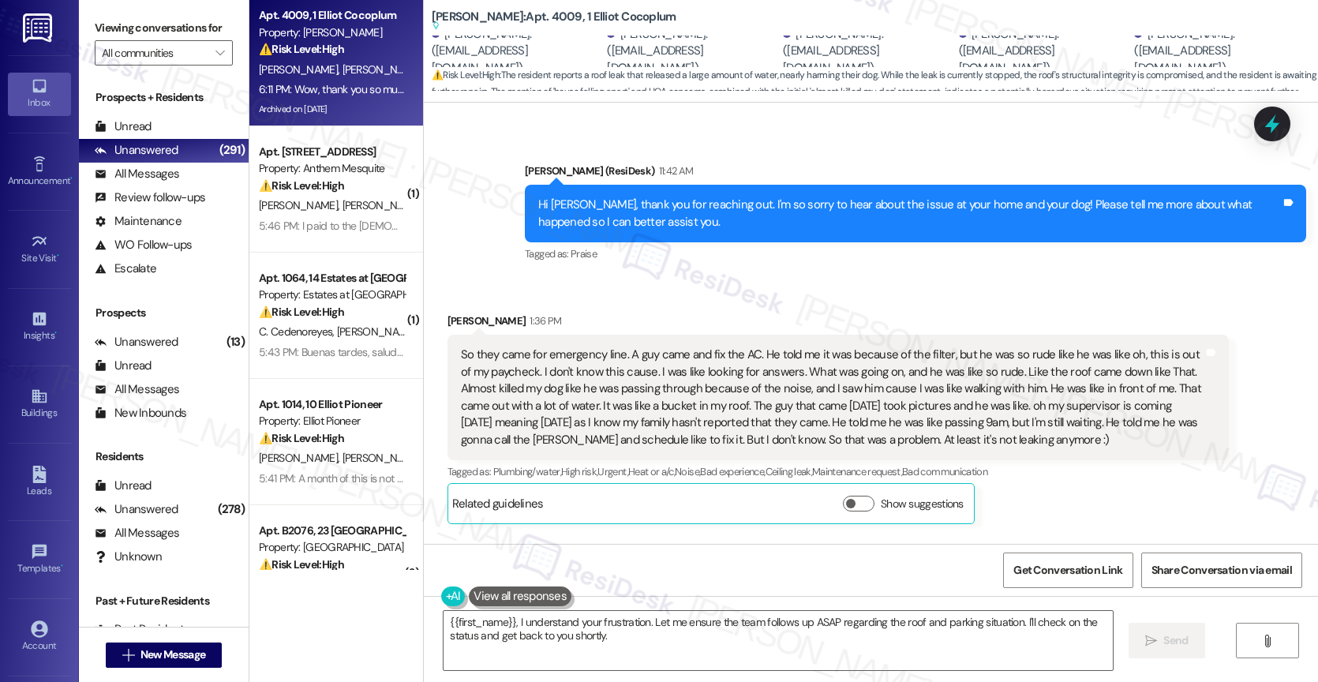
click at [1133, 346] on div "So they came for emergency line. A guy came and fix the AC. He told me it was b…" at bounding box center [832, 397] width 743 height 102
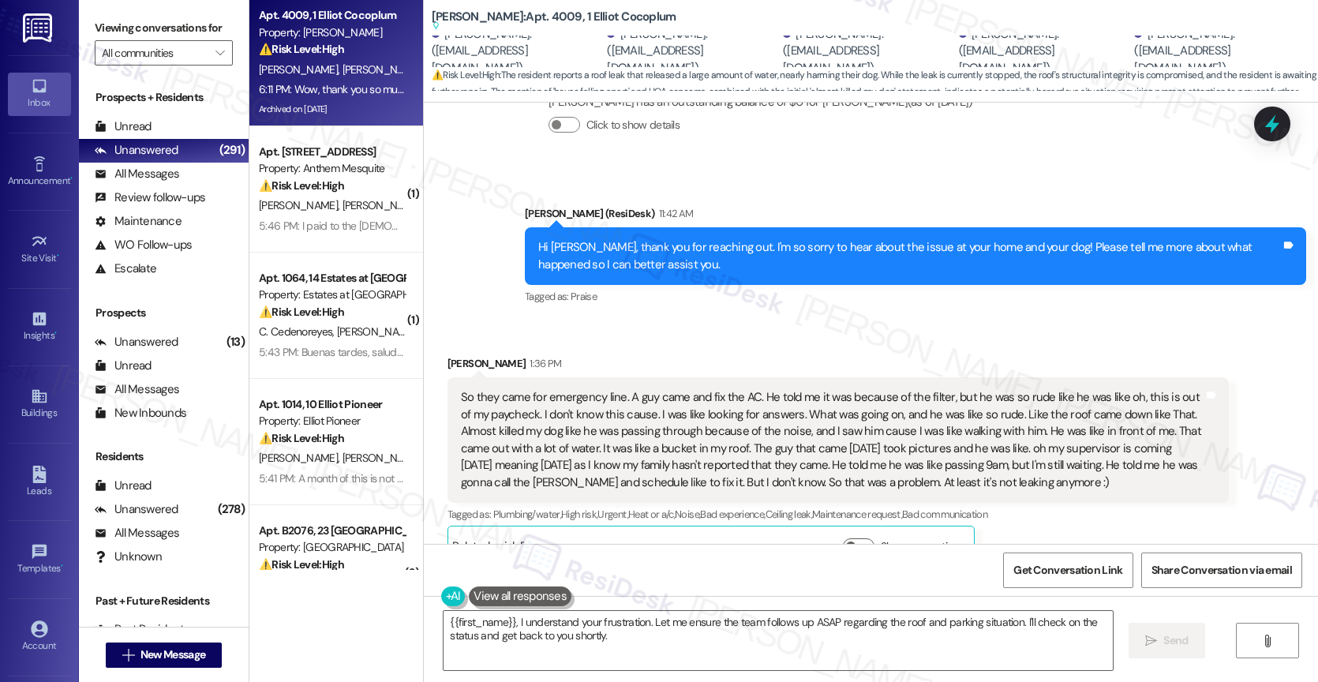
scroll to position [4320, 0]
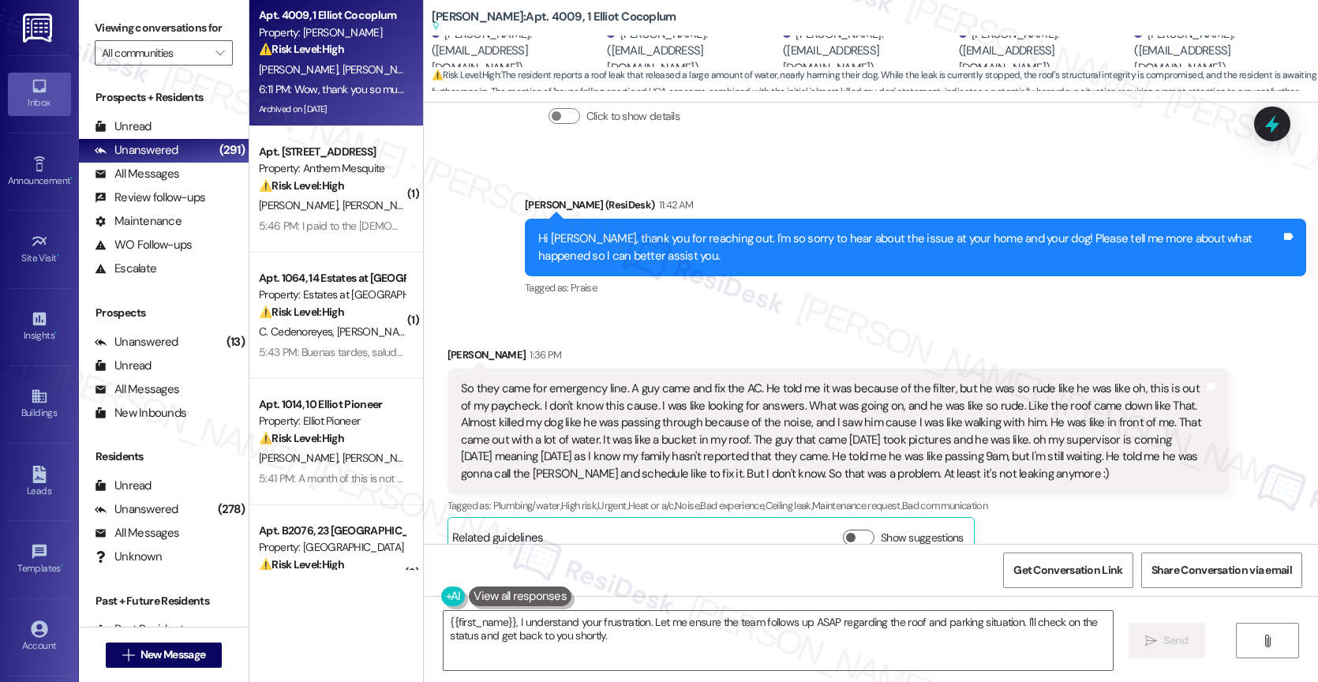
click at [589, 388] on div "So they came for emergency line. A guy came and fix the AC. He told me it was b…" at bounding box center [832, 431] width 743 height 102
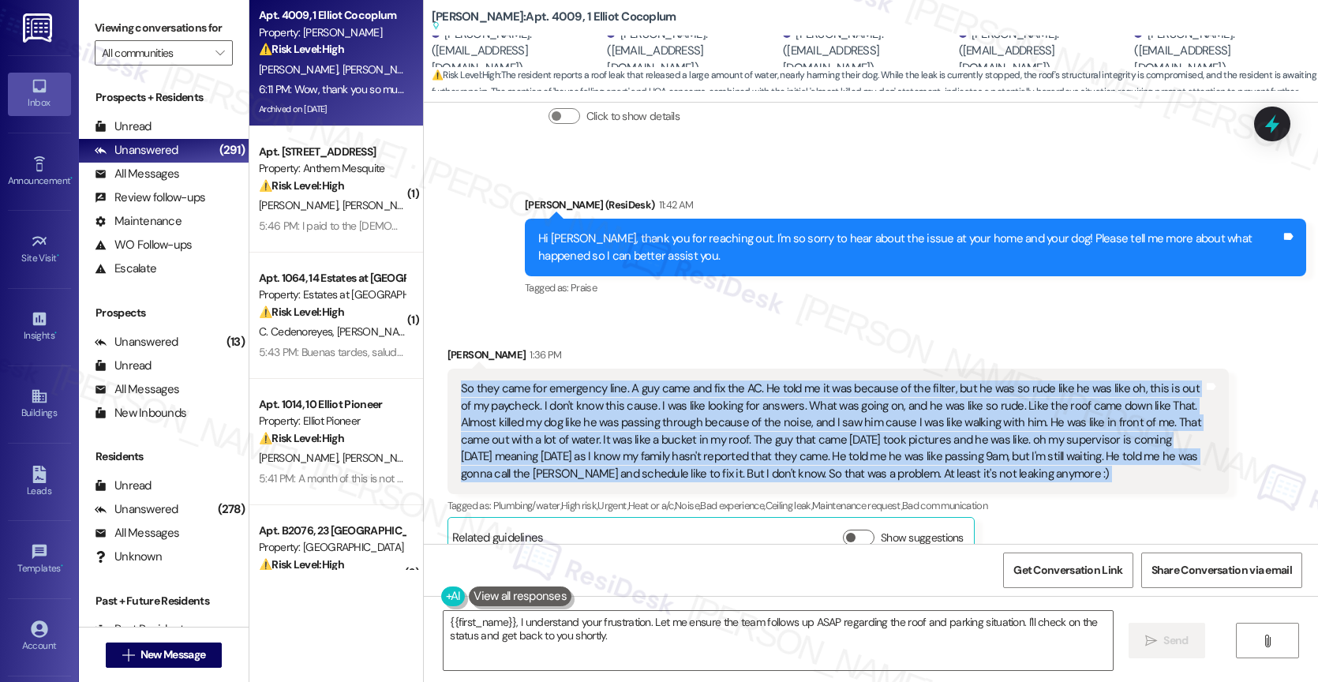
click at [589, 388] on div "So they came for emergency line. A guy came and fix the AC. He told me it was b…" at bounding box center [832, 431] width 743 height 102
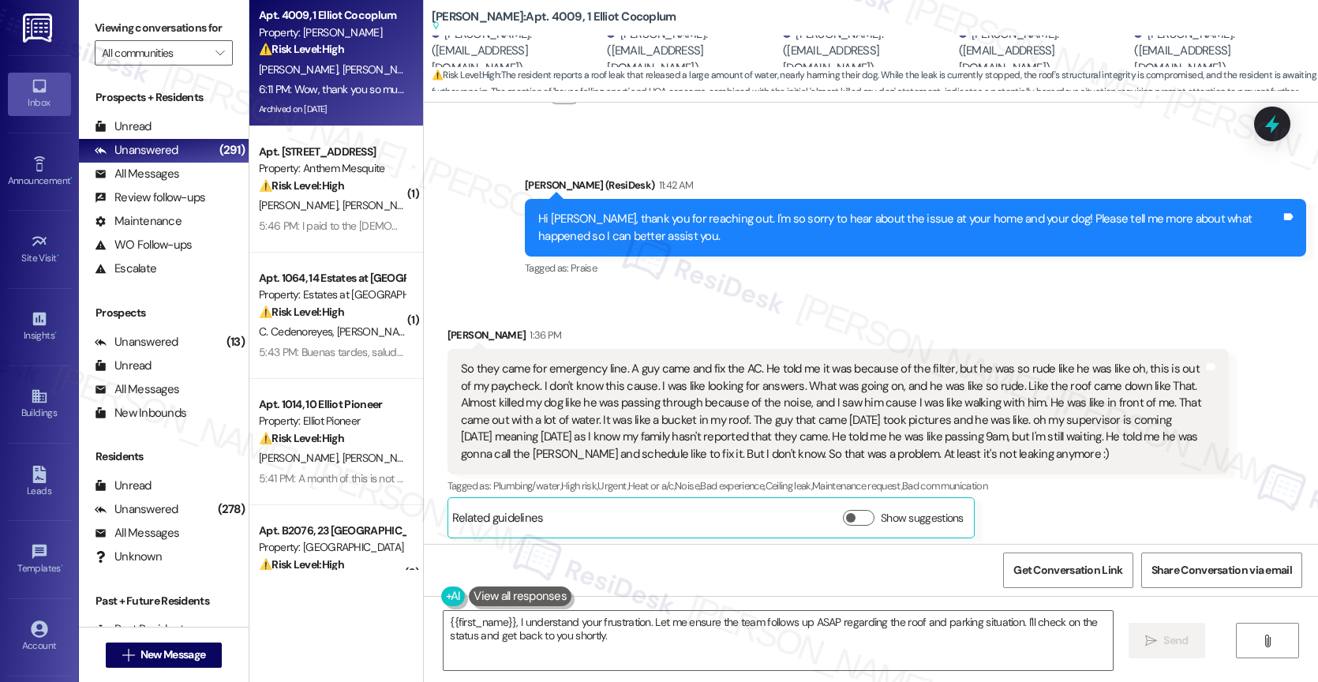
scroll to position [4342, 0]
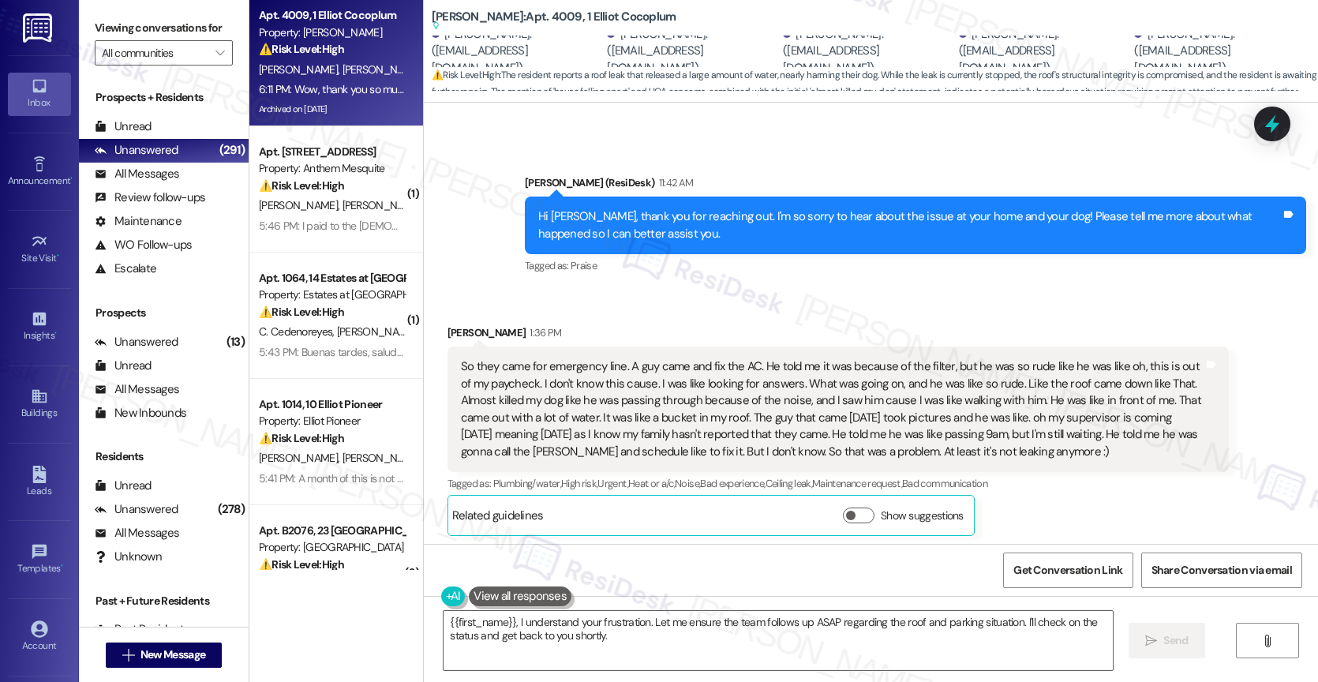
click at [638, 571] on div "Received via SMS Laura Murcia Neutral 6:11 PM Wow, thank you so much for replyi…" at bounding box center [635, 671] width 398 height 200
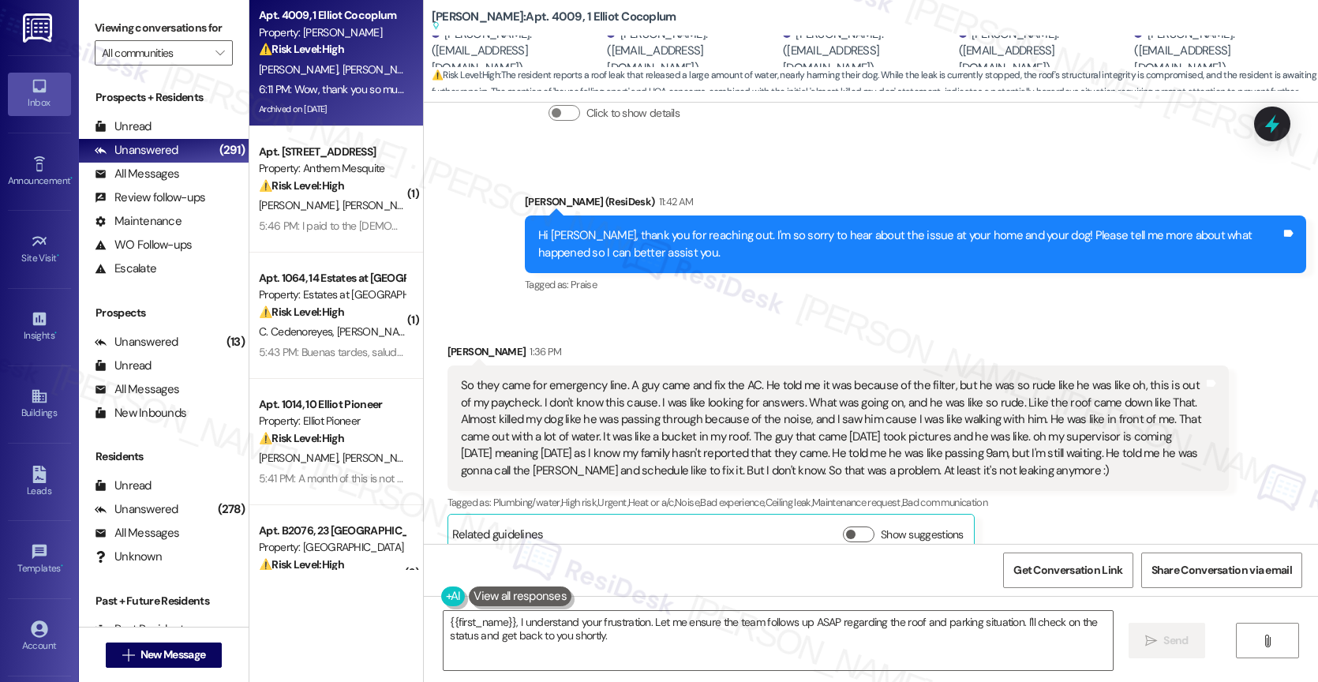
scroll to position [4295, 0]
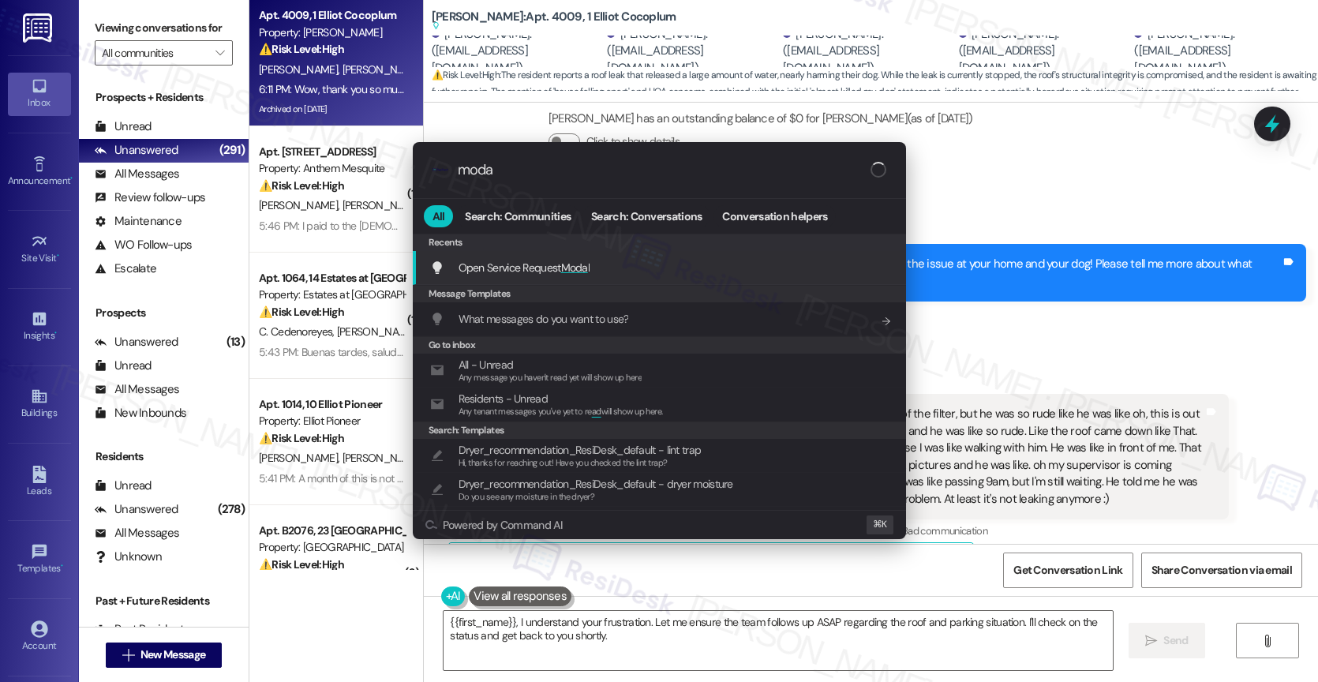
type input "modal"
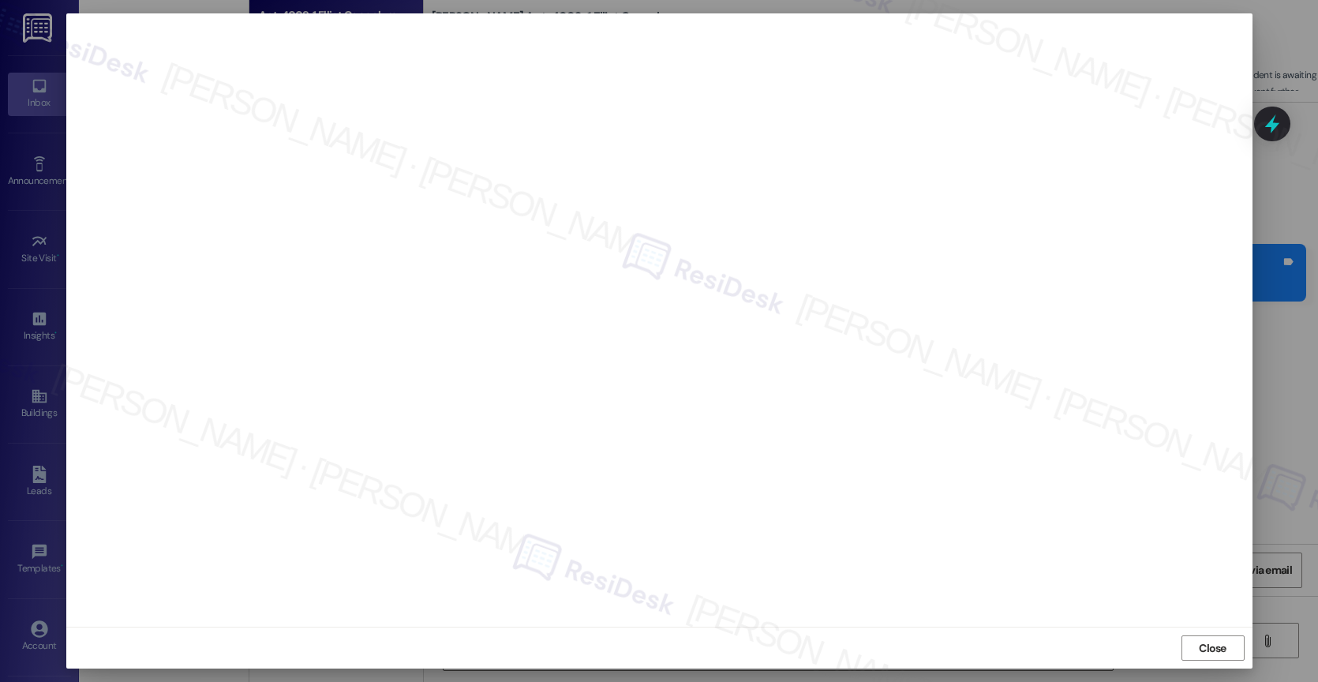
click at [1198, 646] on span "Close" at bounding box center [1212, 648] width 34 height 17
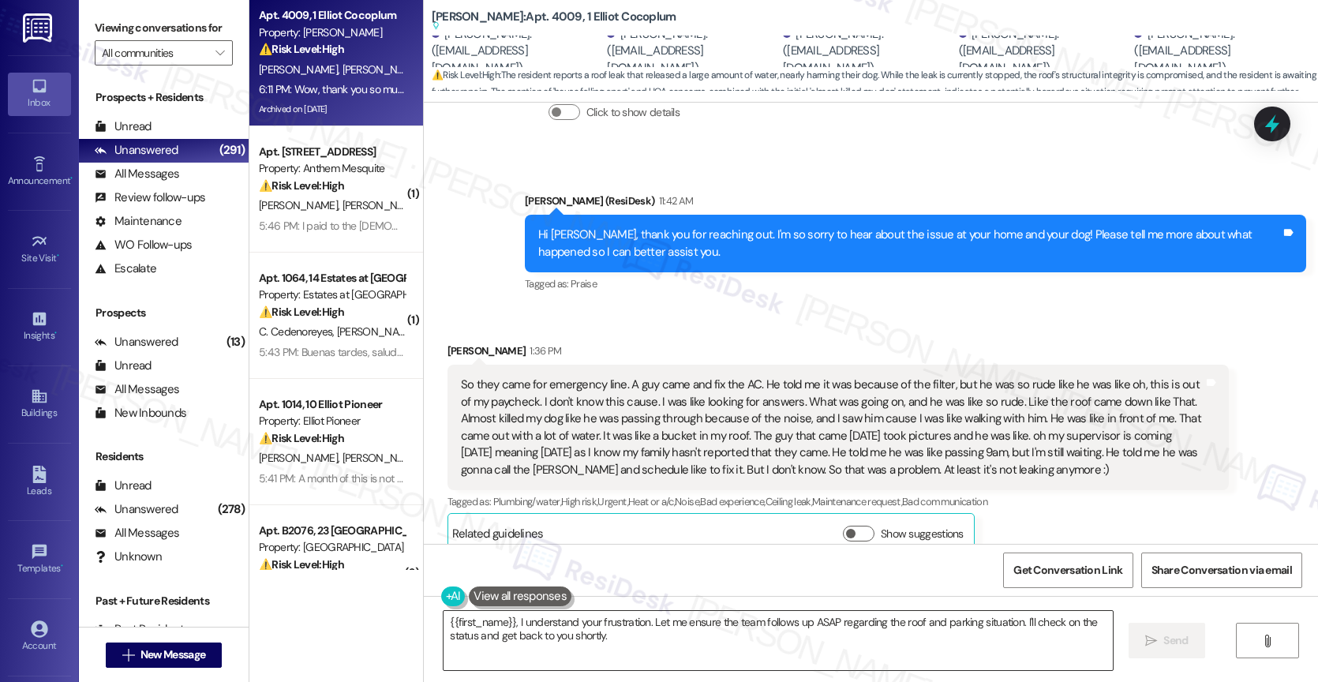
scroll to position [4319, 0]
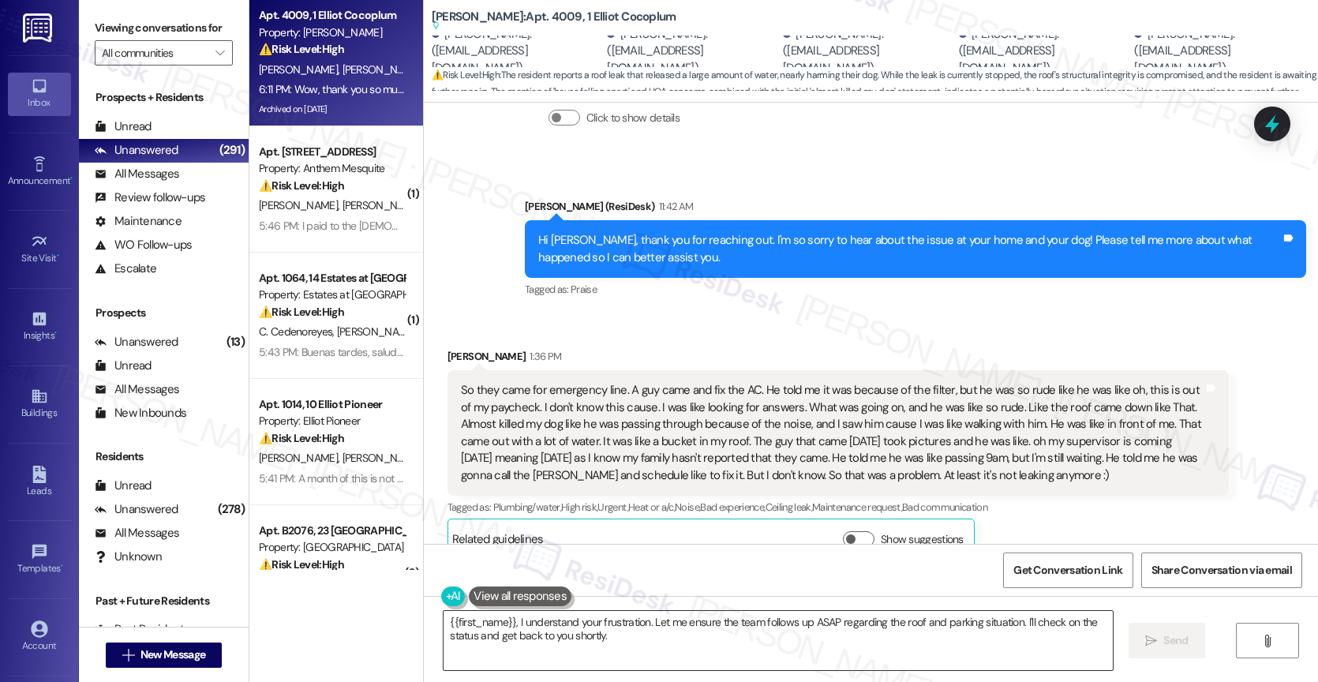
click at [551, 631] on textarea "{{first_name}}, I understand your frustration. Let me ensure the team follows u…" at bounding box center [777, 640] width 669 height 59
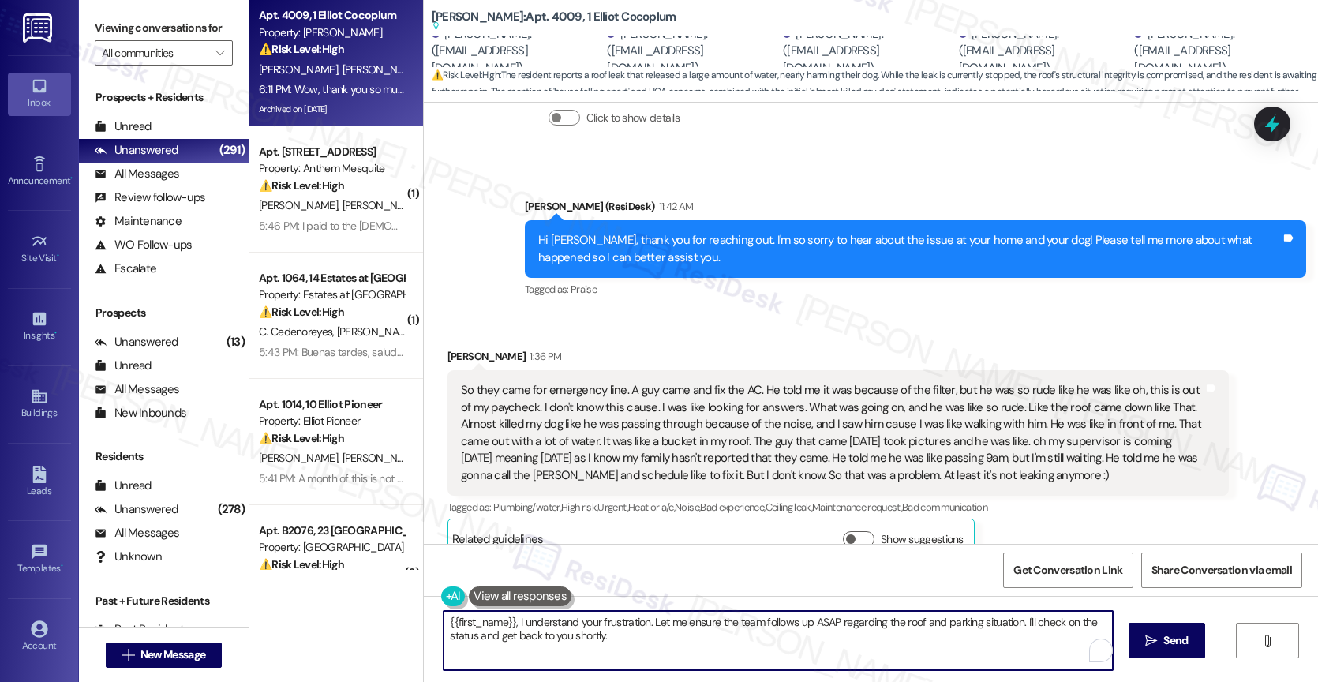
click at [551, 631] on textarea "{{first_name}}, I understand your frustration. Let me ensure the team follows u…" at bounding box center [777, 640] width 669 height 59
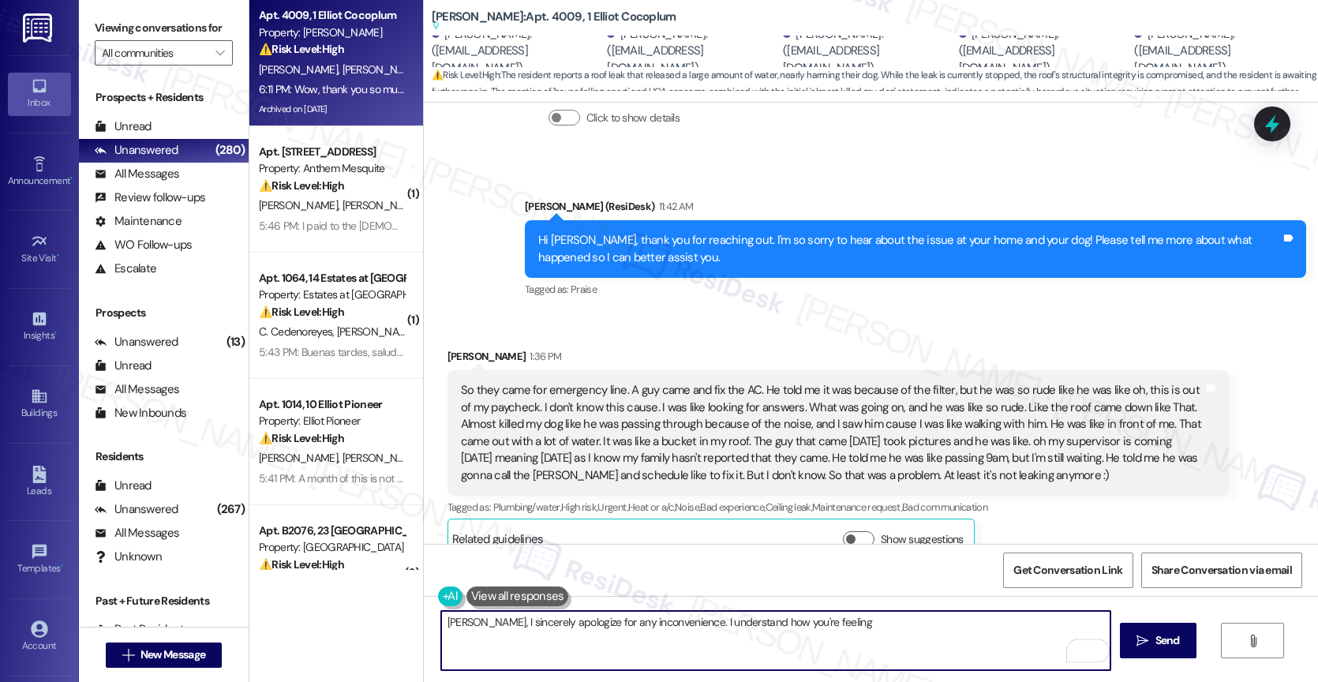
type textarea "Laura, I sincerely apologize for any inconvenience. I understand how you're fee…"
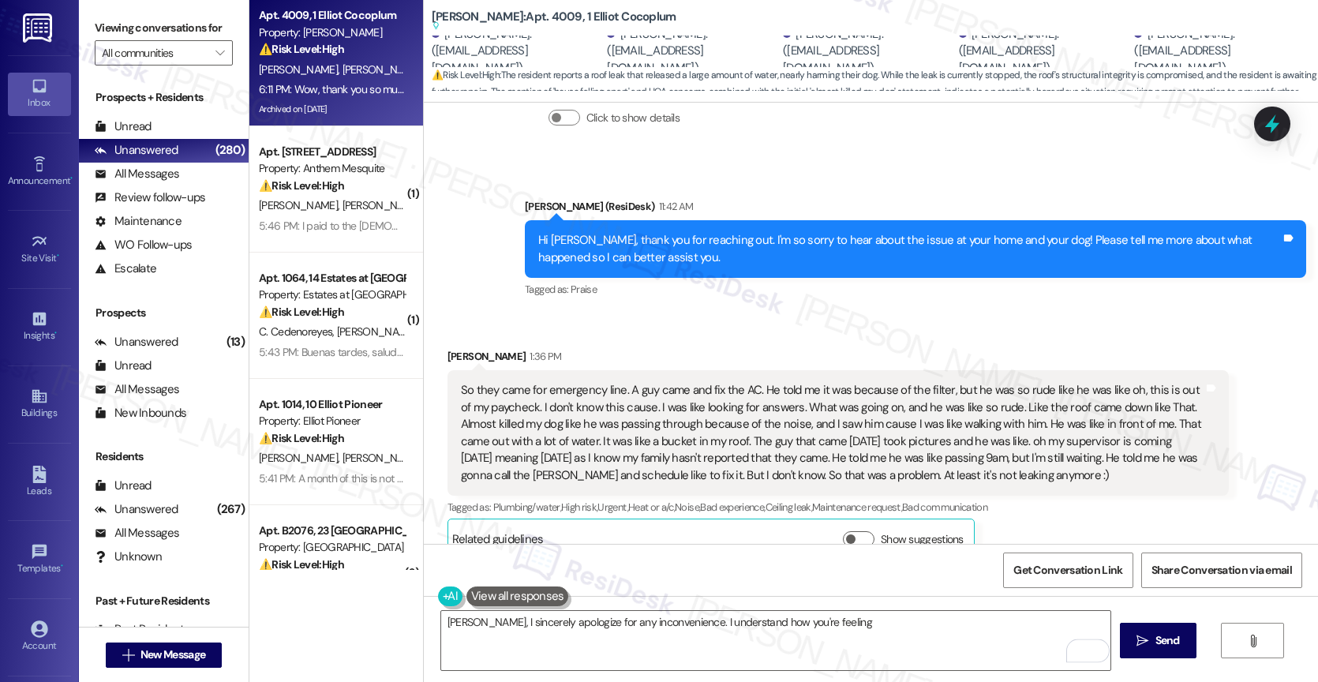
drag, startPoint x: 438, startPoint y: 324, endPoint x: 1036, endPoint y: 438, distance: 608.8
click at [1036, 438] on div "So they came for emergency line. A guy came and fix the AC. He told me it was b…" at bounding box center [837, 432] width 781 height 125
copy div "So they came for emergency line. A guy came and fix the AC. He told me it was b…"
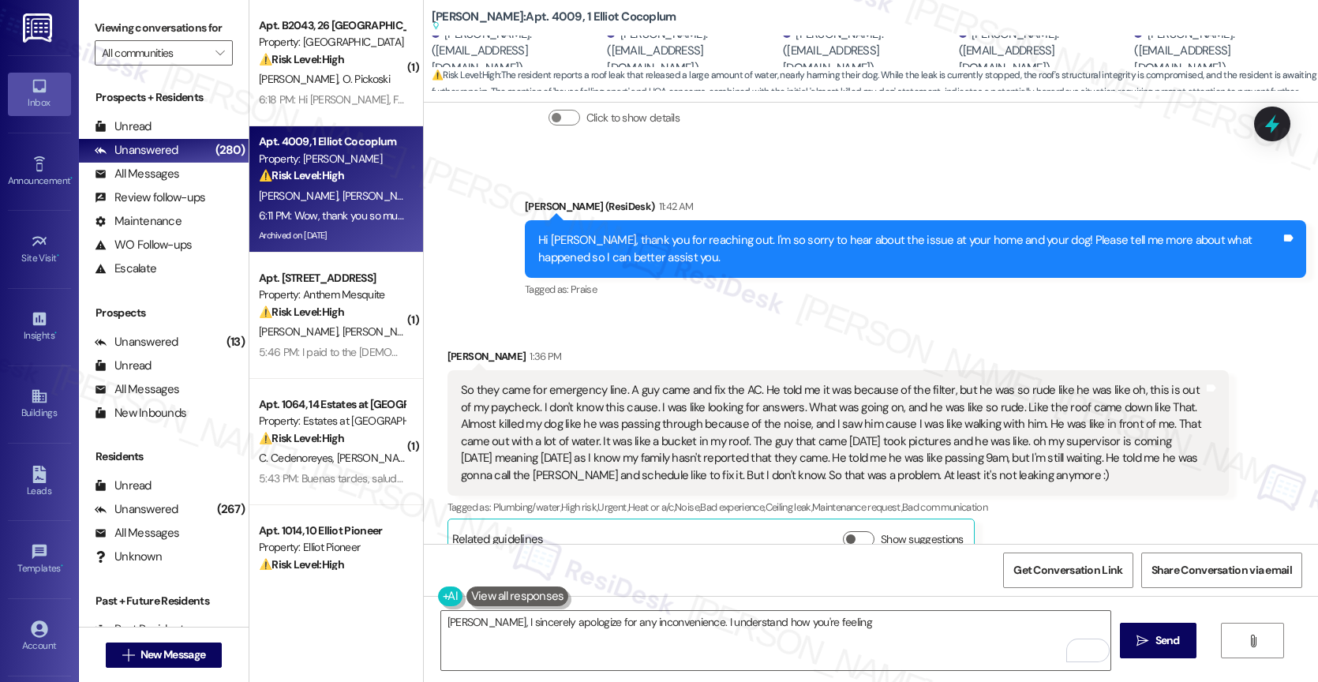
scroll to position [4521, 0]
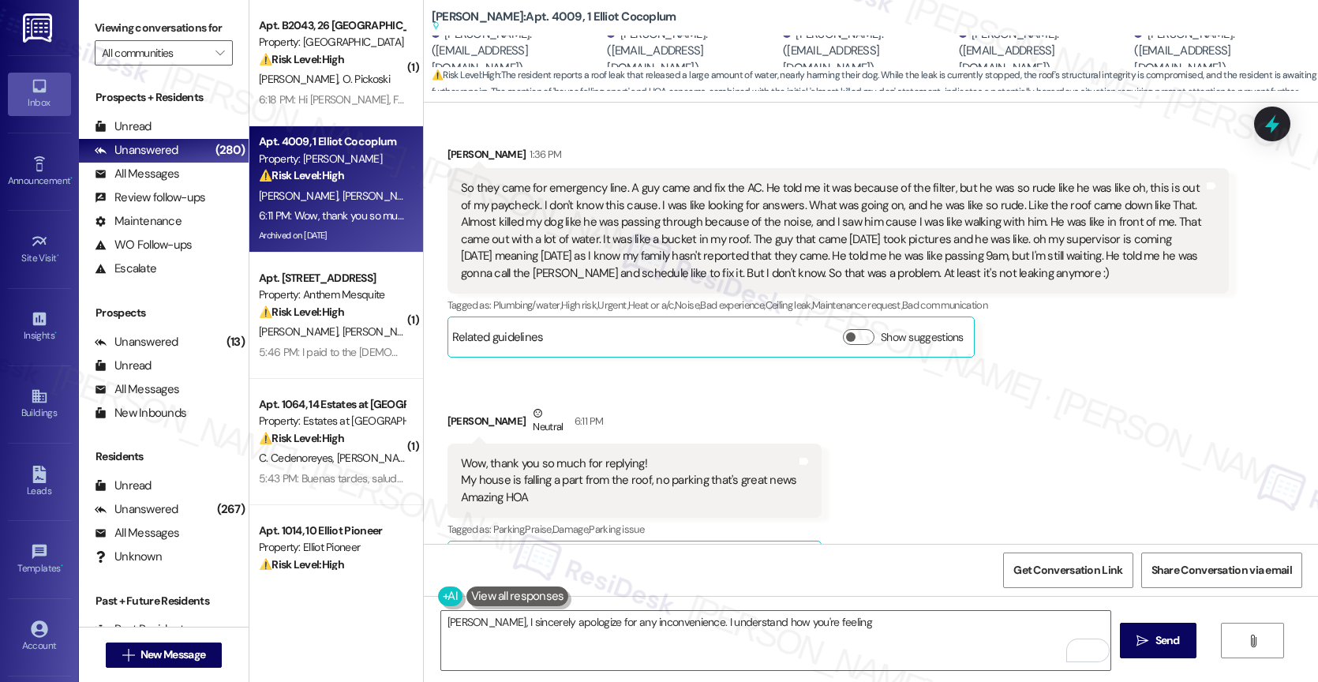
click at [865, 365] on div "Received via SMS Laura Murcia 1:36 PM So they came for emergency line. A guy ca…" at bounding box center [871, 351] width 894 height 482
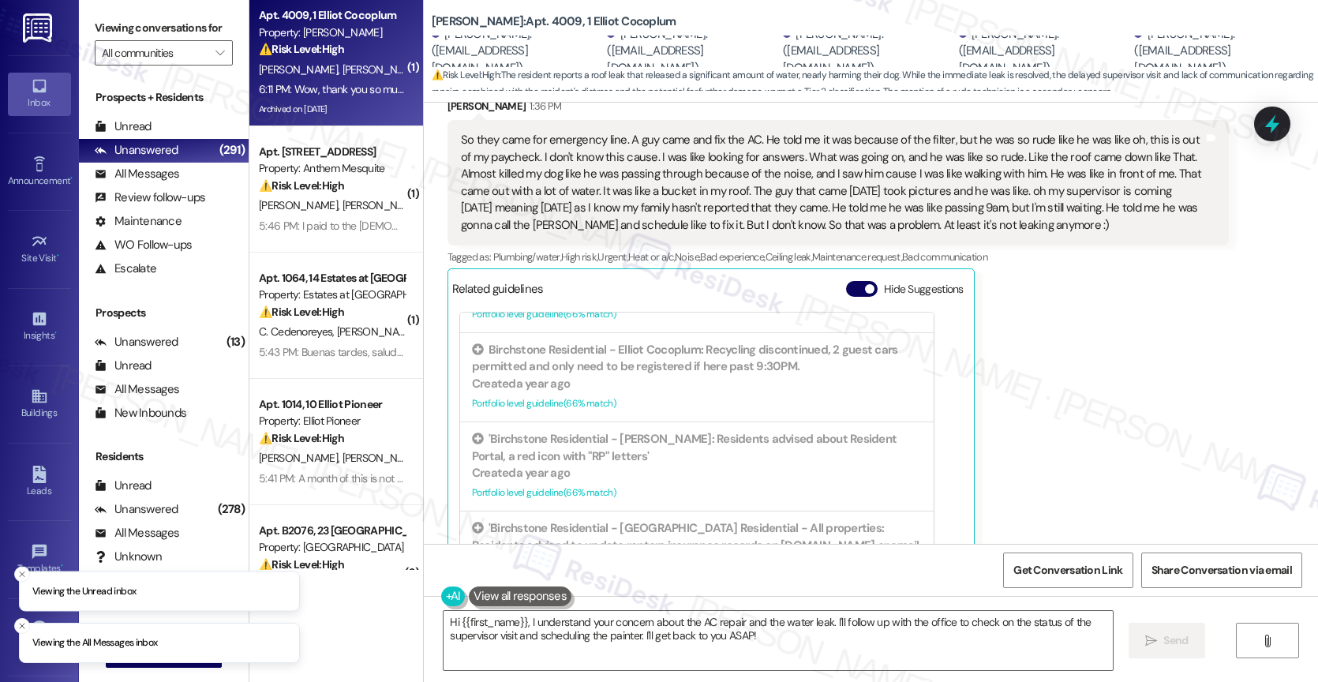
scroll to position [880, 0]
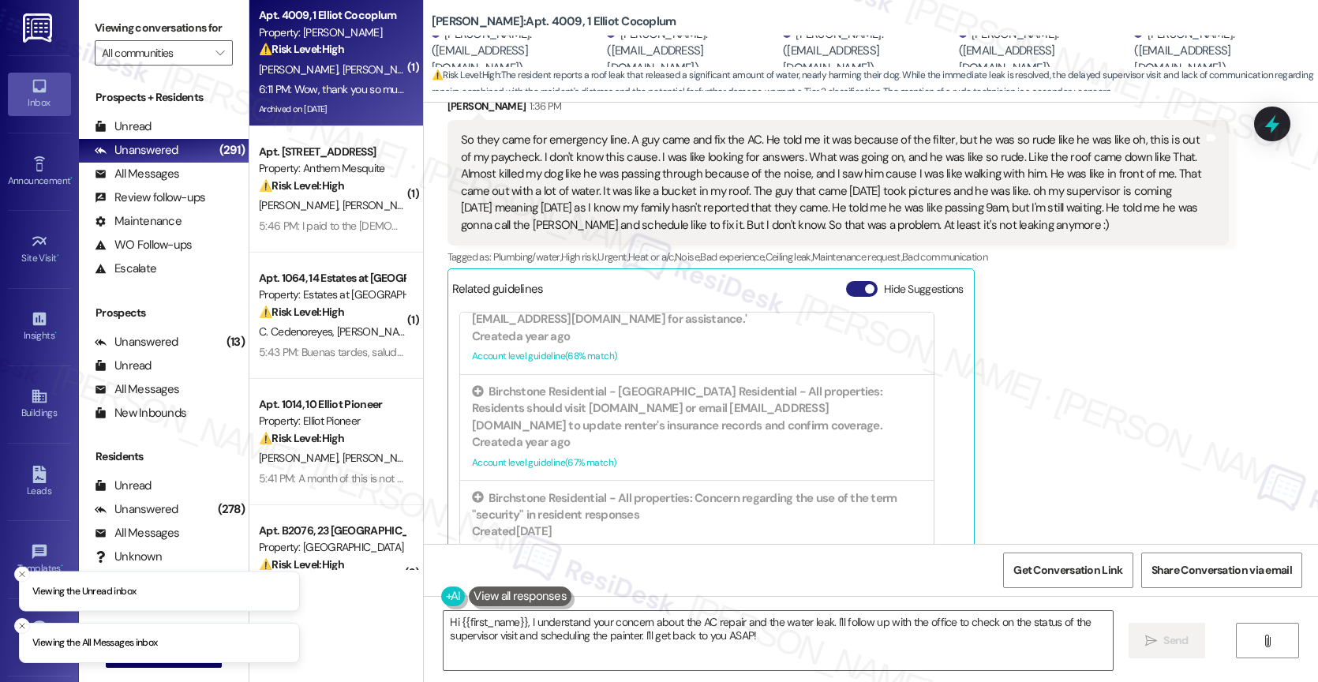
click at [846, 281] on button "Hide Suggestions" at bounding box center [862, 289] width 32 height 16
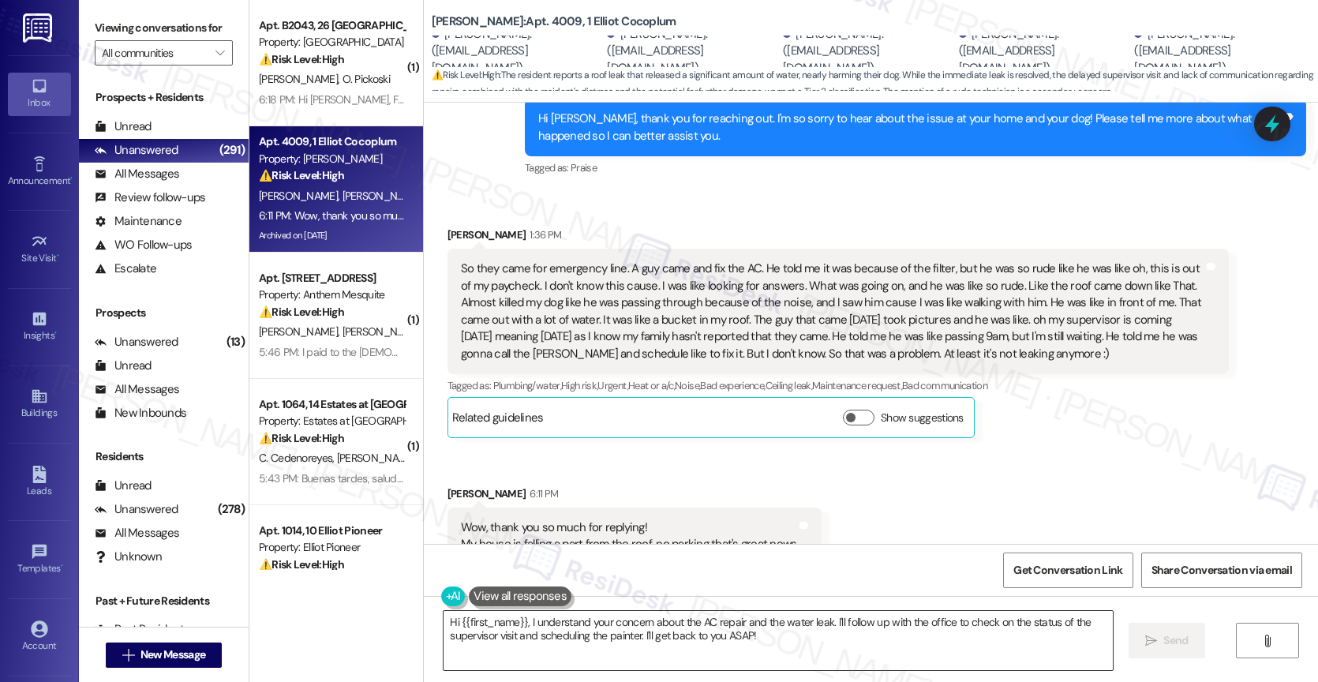
click at [555, 625] on textarea "Hi {{first_name}}, I understand your concern about the AC repair and the water …" at bounding box center [777, 640] width 669 height 59
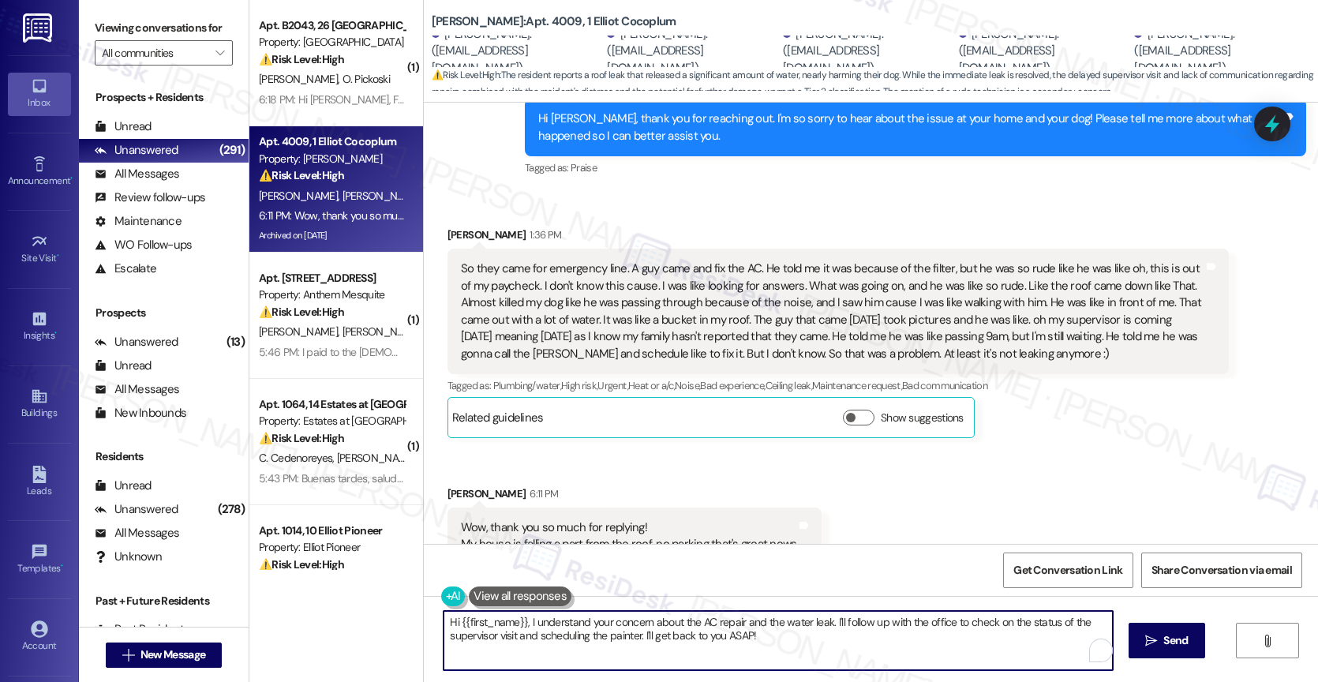
click at [555, 625] on textarea "Hi {{first_name}}, I understand your concern about the AC repair and the water …" at bounding box center [777, 640] width 669 height 59
paste textarea "Thank you for sharing all of that—I’m really sorry to hear how stressful and up…"
click at [441, 616] on textarea "Thank you for sharing all of that—I’m really sorry to hear how stressful and up…" at bounding box center [775, 640] width 669 height 59
click at [612, 621] on textarea "Laura, thank you for sharing all of that—I’m really sorry to hear how stressful…" at bounding box center [775, 640] width 669 height 59
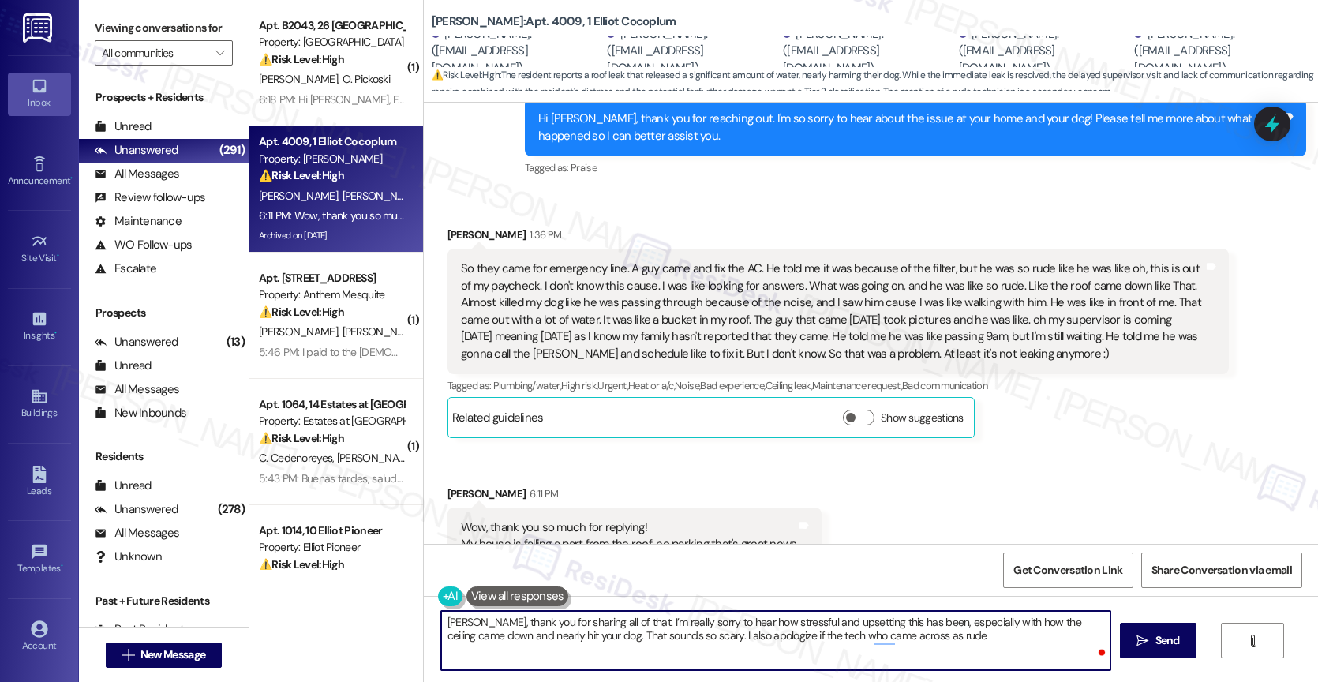
click at [907, 643] on textarea "Laura, thank you for sharing all of that. I’m really sorry to hear how stressfu…" at bounding box center [775, 640] width 669 height 59
click at [918, 641] on textarea "Laura, thank you for sharing all of that. I’m really sorry to hear how stressfu…" at bounding box center [775, 640] width 669 height 59
click at [1089, 646] on div "2" at bounding box center [1085, 650] width 17 height 17
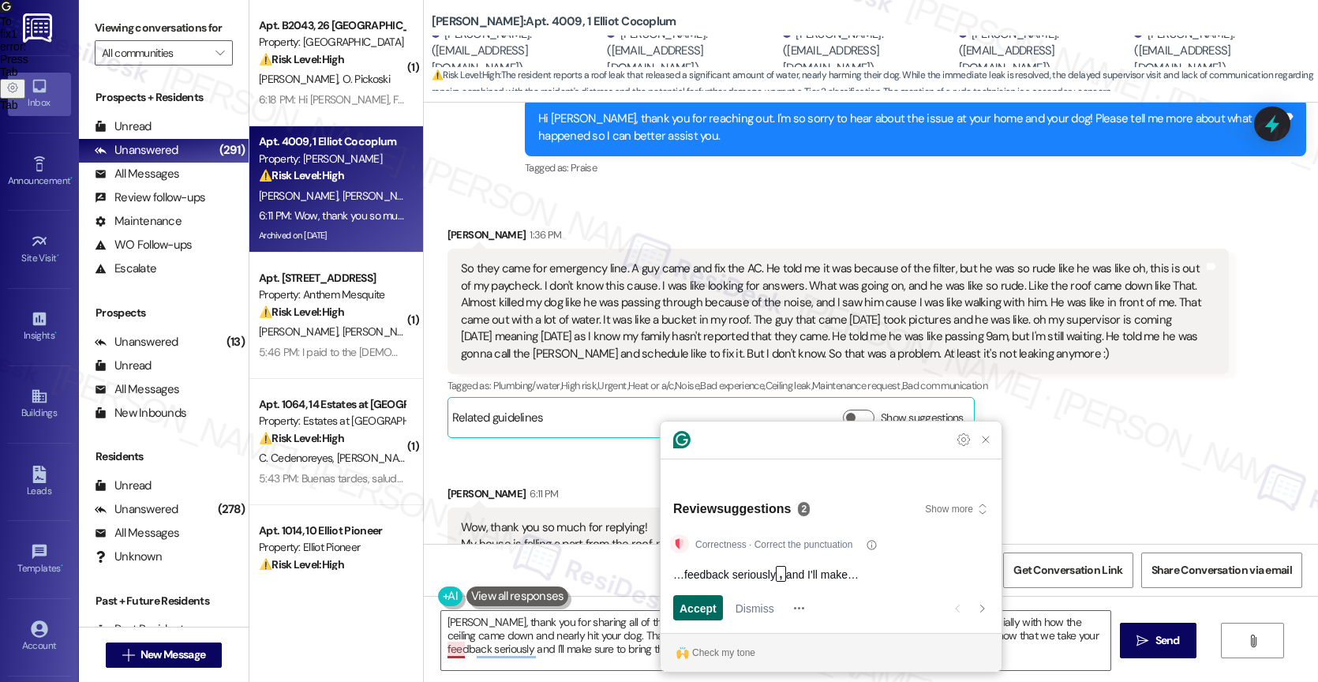
click at [696, 608] on span "Accept" at bounding box center [697, 608] width 37 height 17
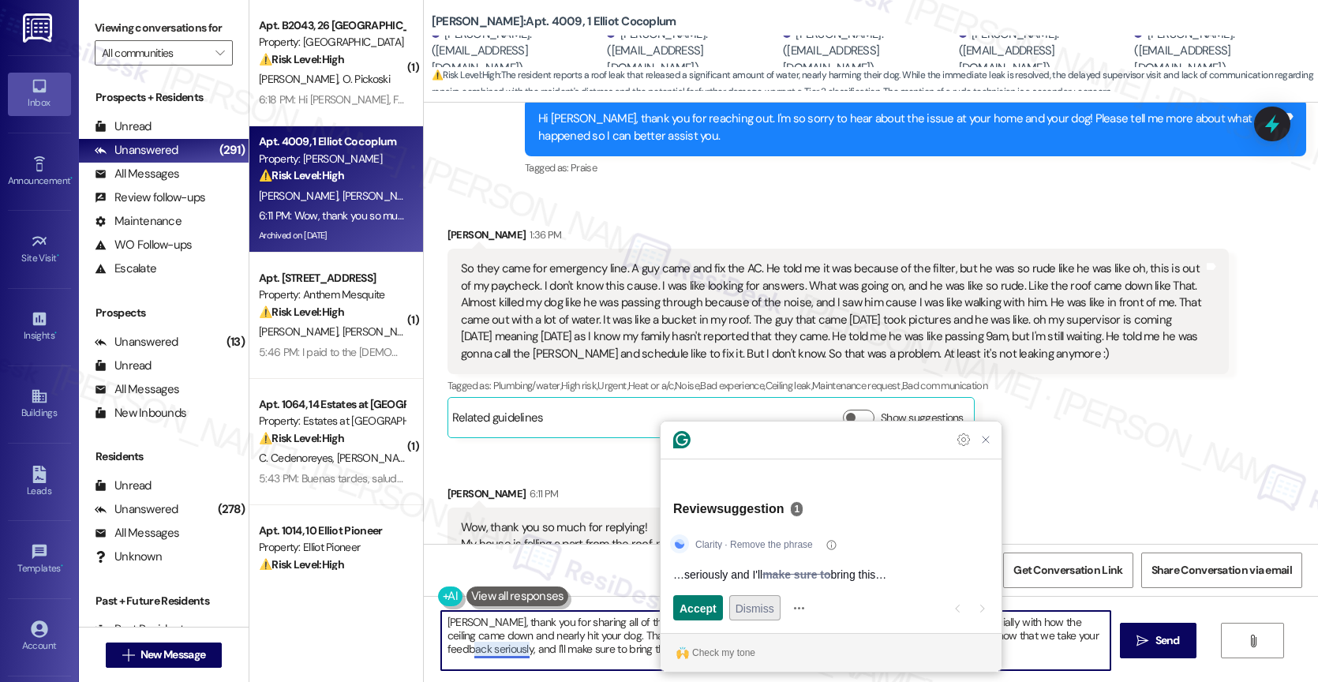
type textarea "Laura, thank you for sharing all of that. I’m really sorry to hear how stressfu…"
click at [740, 600] on span "Dismiss" at bounding box center [754, 608] width 39 height 17
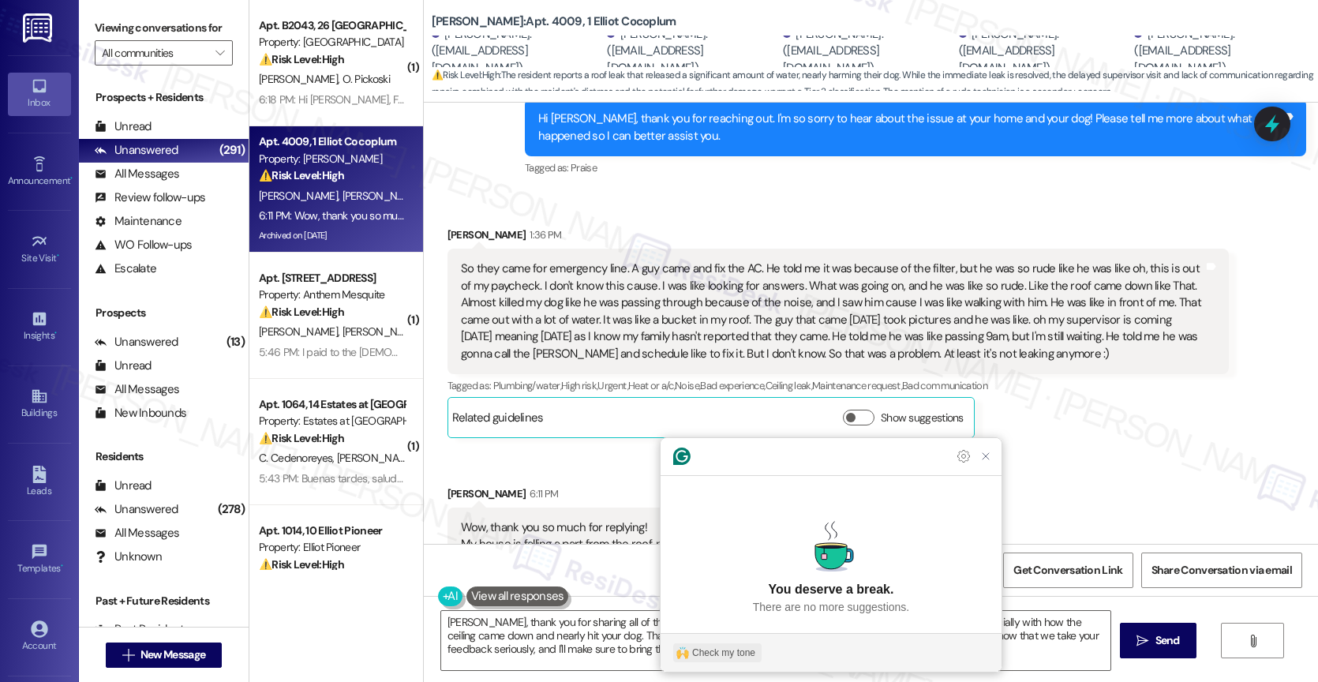
click at [741, 657] on div "Check my tone" at bounding box center [723, 652] width 63 height 14
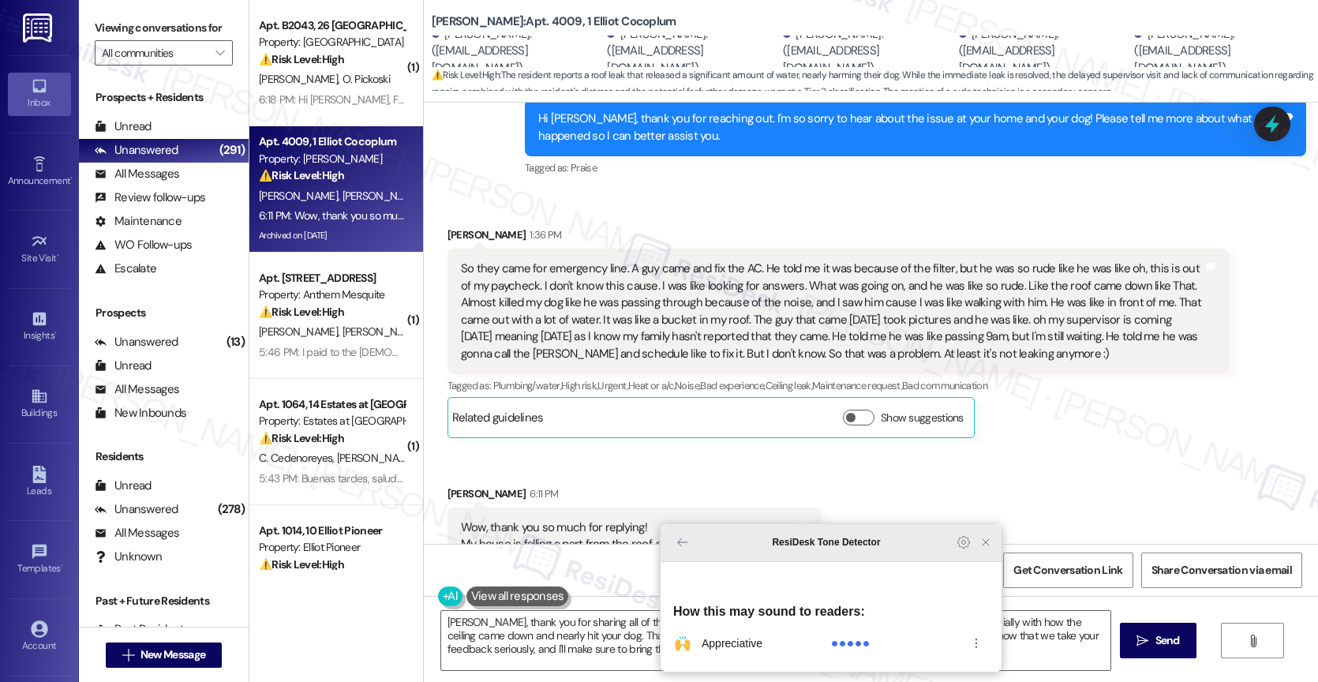
click at [981, 548] on icon "Close Grammarly Assistant" at bounding box center [985, 542] width 13 height 13
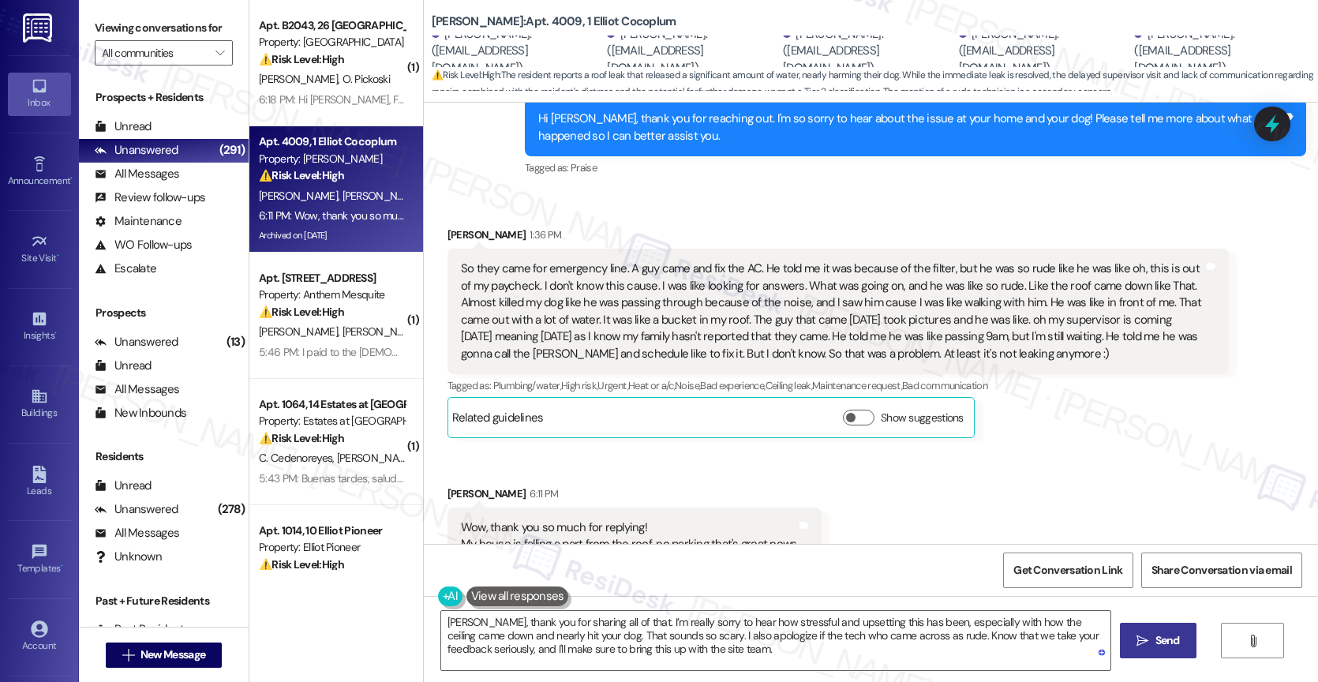
click at [1160, 634] on span "Send" at bounding box center [1167, 640] width 24 height 17
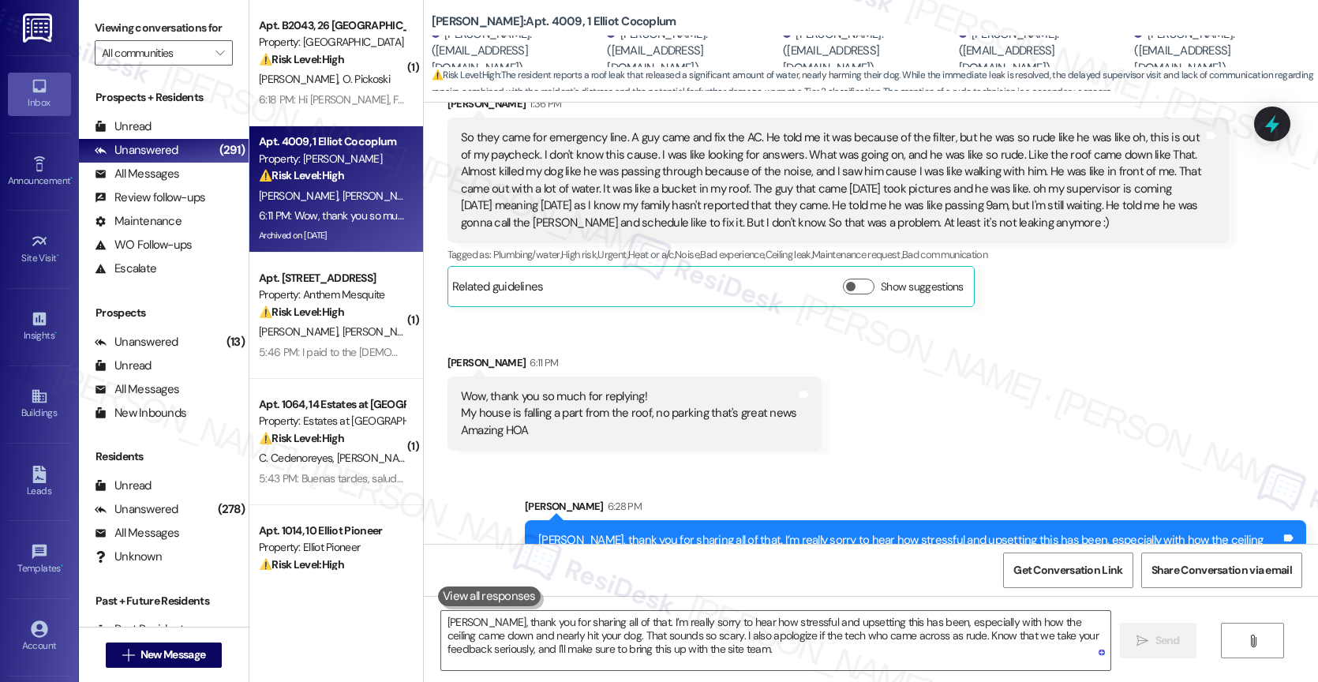
scroll to position [4584, 0]
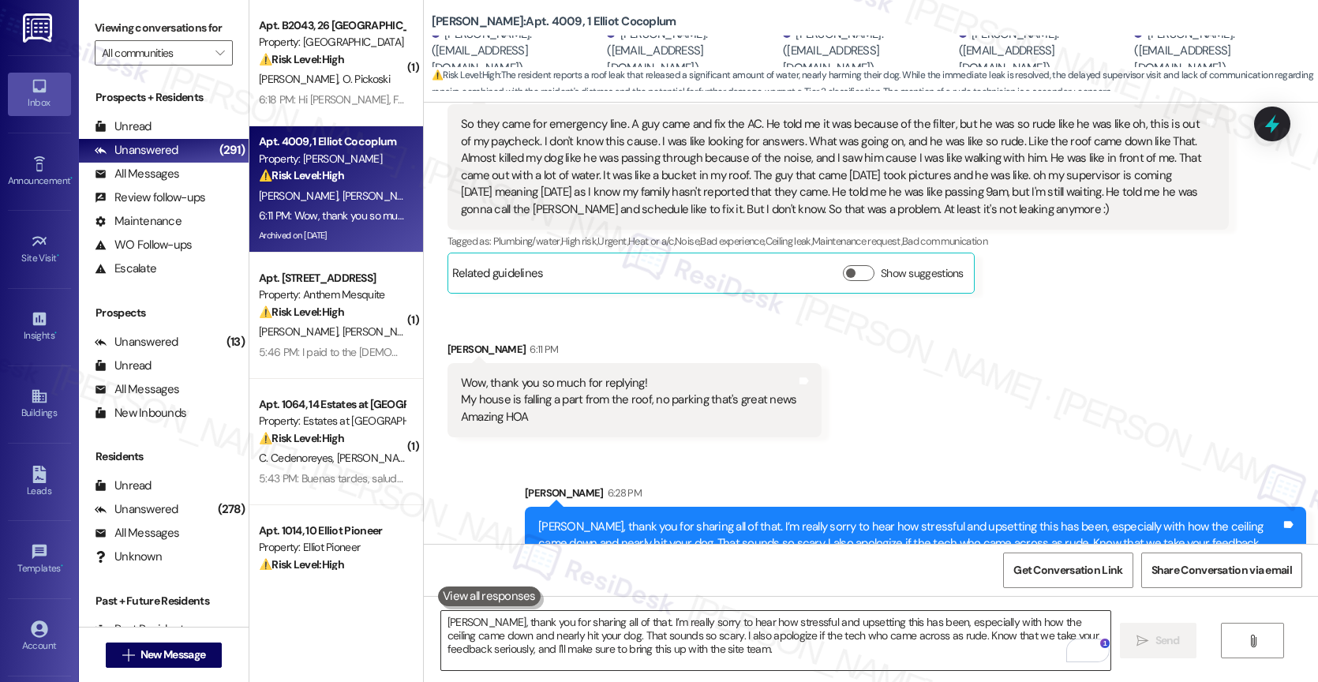
click at [572, 634] on textarea "Laura, thank you for sharing all of that. I’m really sorry to hear how stressfu…" at bounding box center [775, 640] width 669 height 59
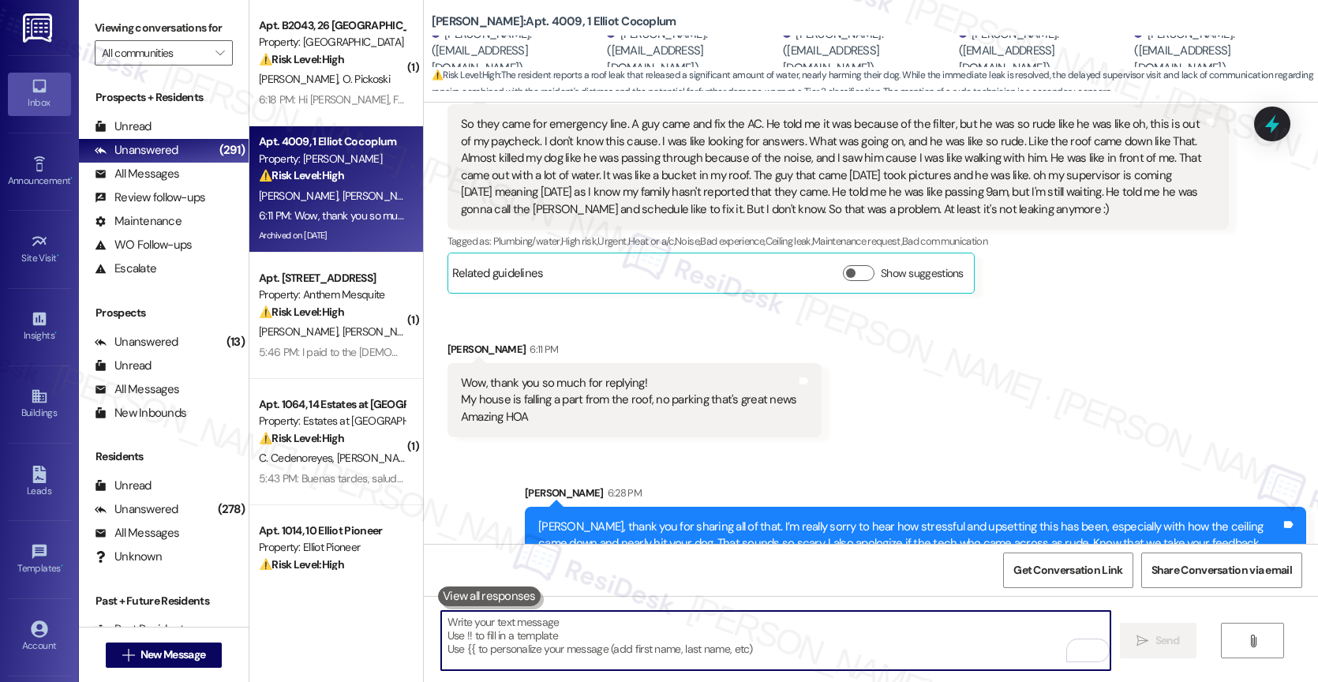
paste textarea "’ll go ahead and follow up with the site team now to confirm if the supervisor …"
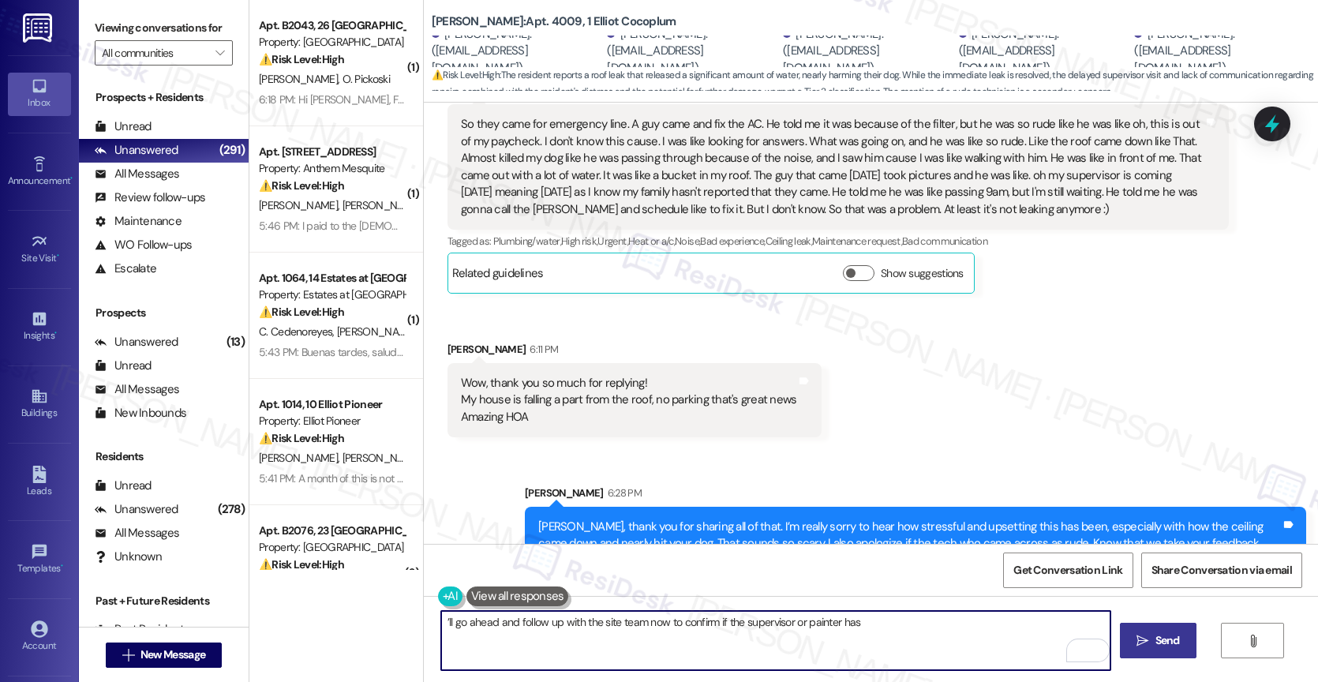
drag, startPoint x: 504, startPoint y: 621, endPoint x: 406, endPoint y: 617, distance: 98.7
click at [406, 617] on div "( 1 ) Apt. B2043, 26 Lexington Property: Lexington ⚠️ Risk Level: High The resi…" at bounding box center [783, 341] width 1068 height 682
drag, startPoint x: 611, startPoint y: 625, endPoint x: 548, endPoint y: 626, distance: 62.3
click at [548, 626] on textarea "I'll also follow up with the site team now to confirm if the supervisor or pain…" at bounding box center [775, 640] width 669 height 59
click at [825, 630] on textarea "I'll also follow up with the team to confirm if the supervisor or painter has" at bounding box center [775, 640] width 669 height 59
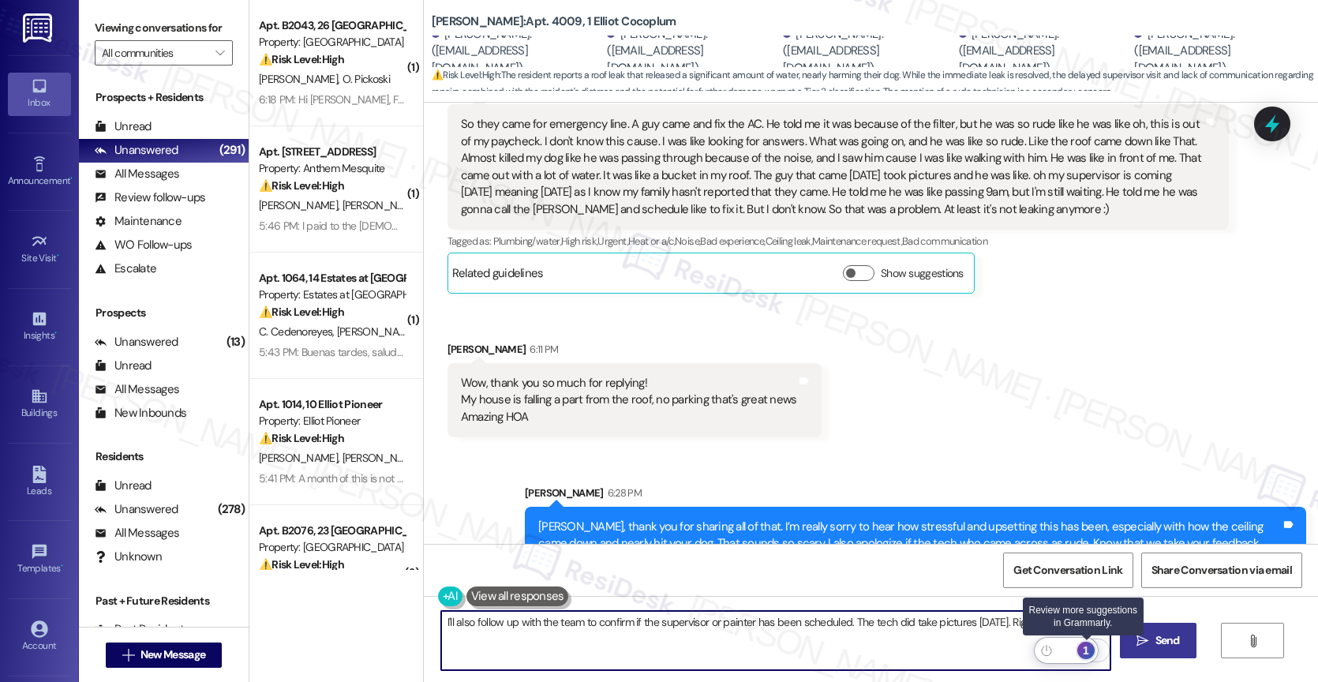
type textarea "I'll also follow up with the team to confirm if the supervisor or painter has b…"
click at [1090, 649] on div "1" at bounding box center [1085, 650] width 17 height 17
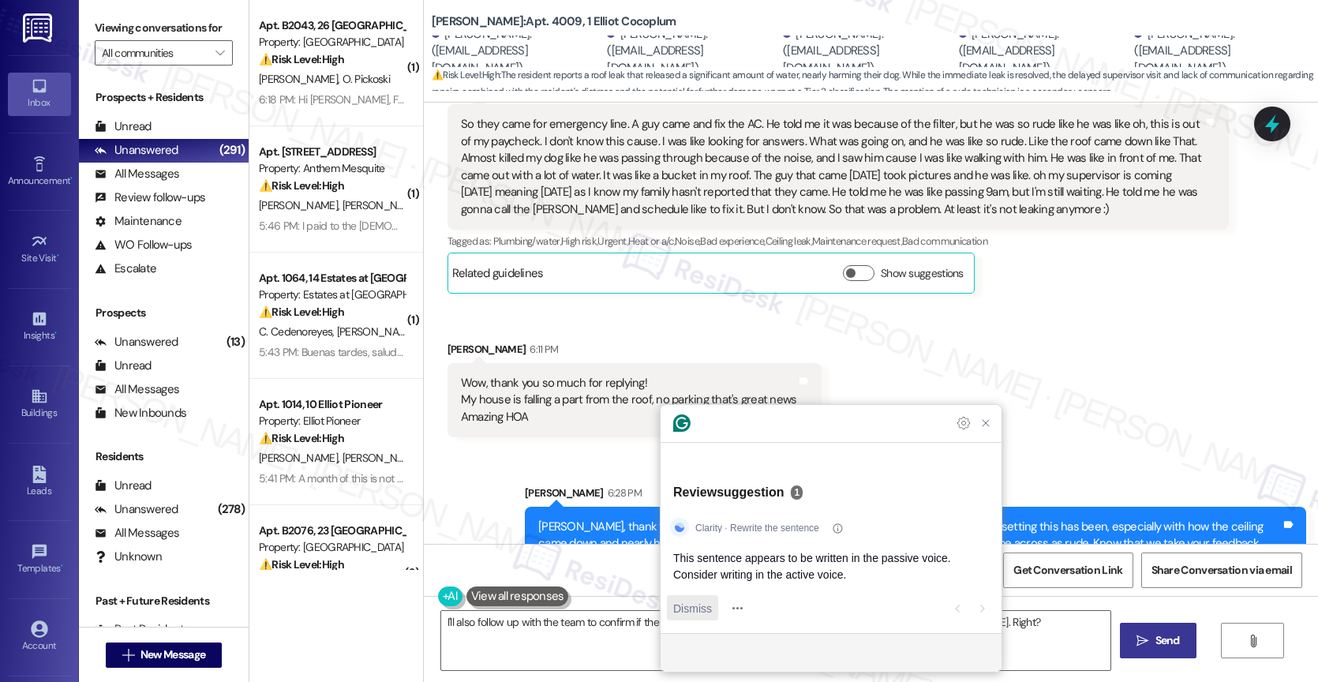
click at [691, 600] on span "Dismiss" at bounding box center [692, 608] width 39 height 17
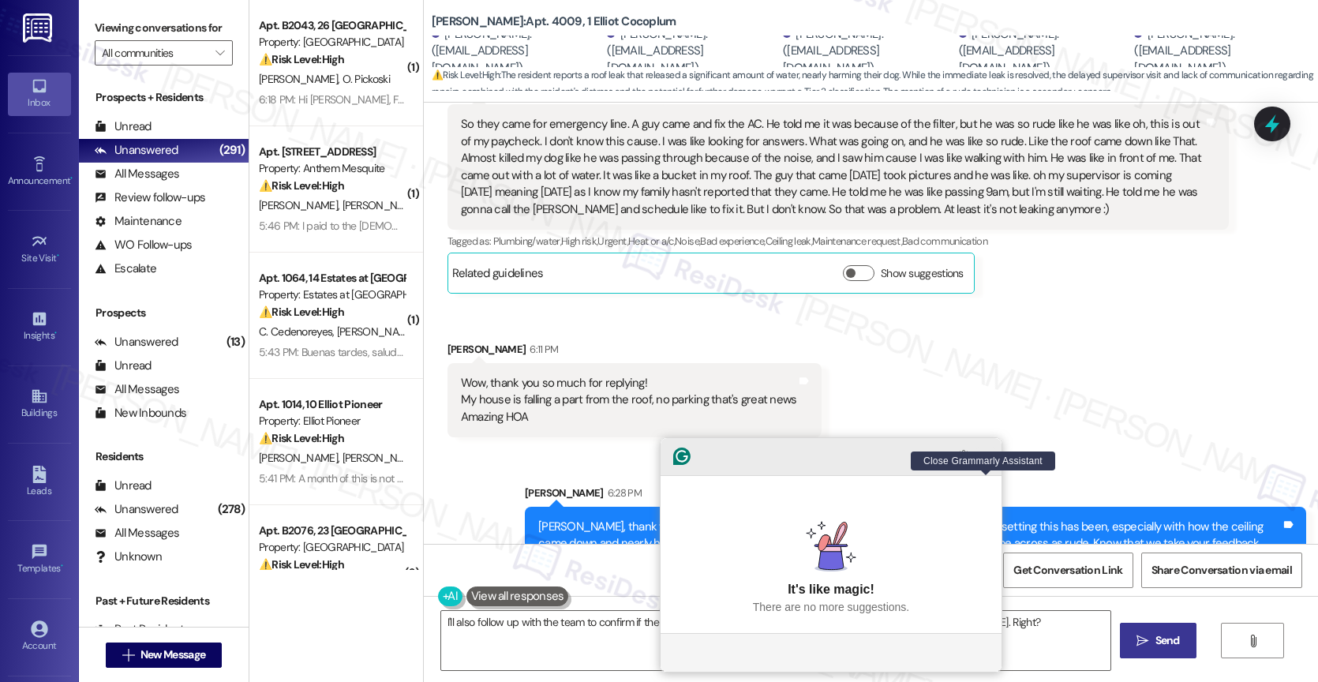
click at [989, 462] on icon "Close Grammarly Assistant" at bounding box center [985, 456] width 13 height 13
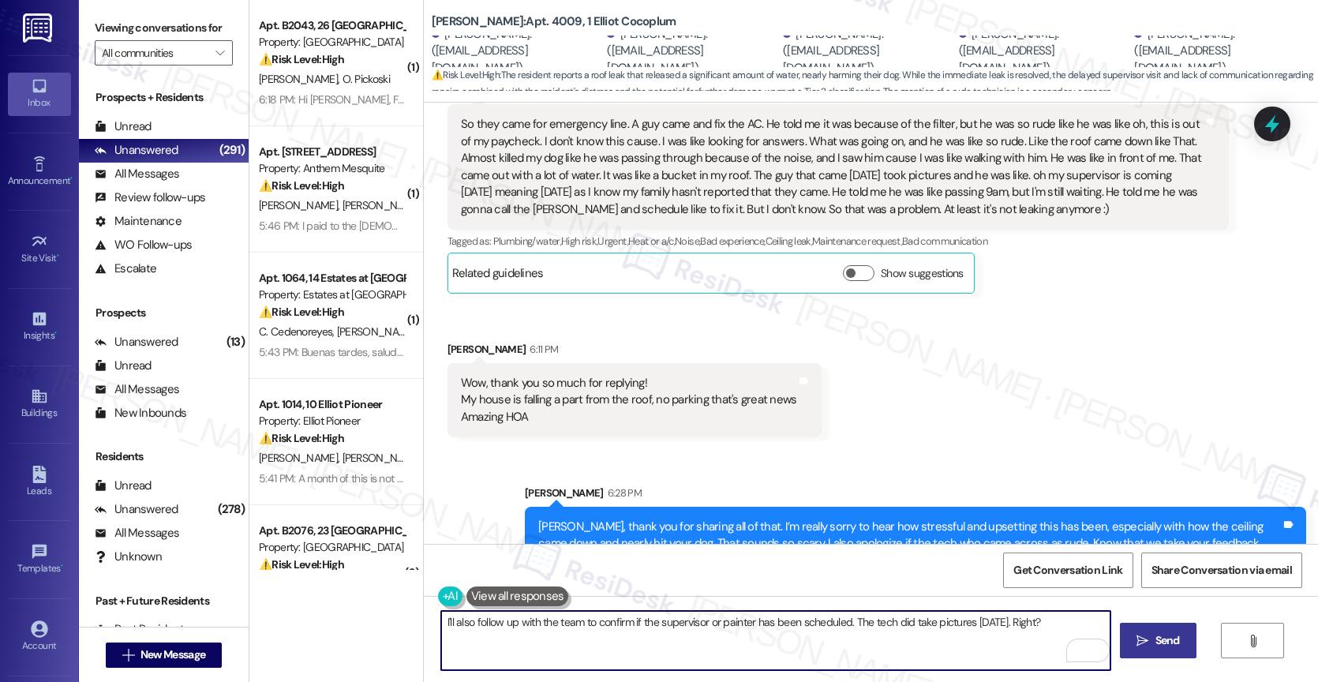
click at [1147, 630] on button " Send" at bounding box center [1158, 641] width 77 height 36
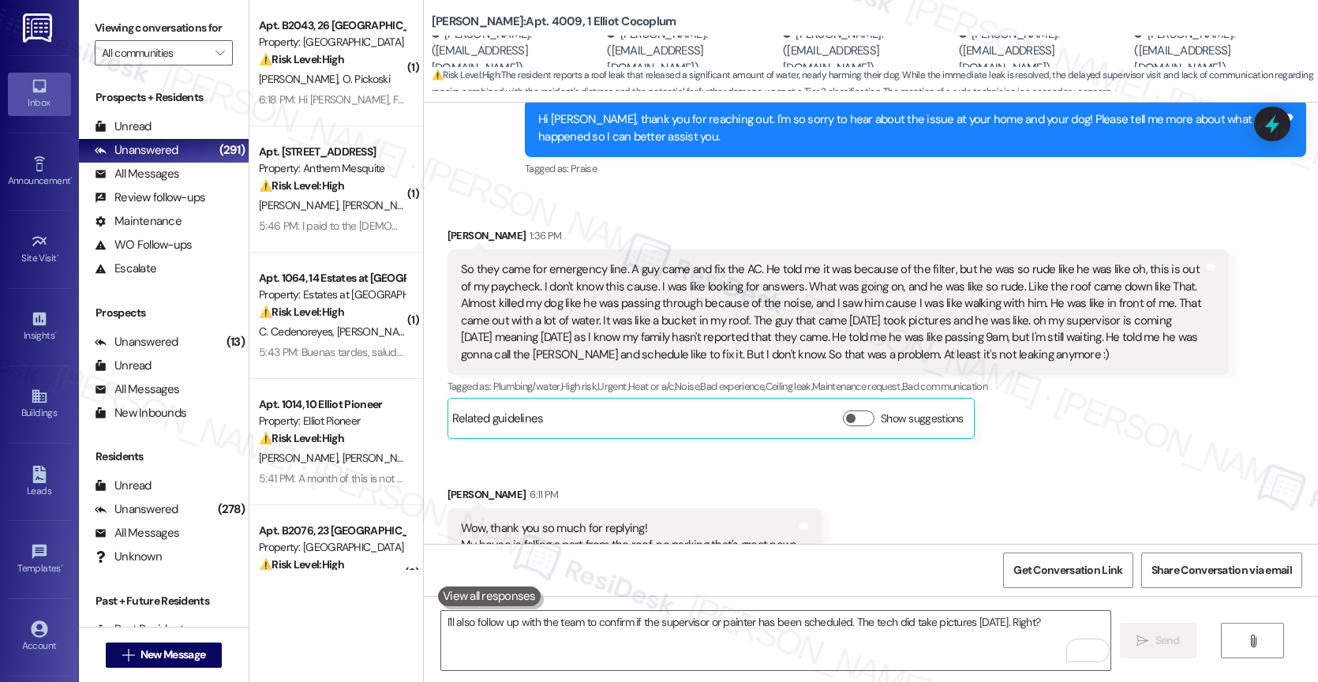
scroll to position [4694, 0]
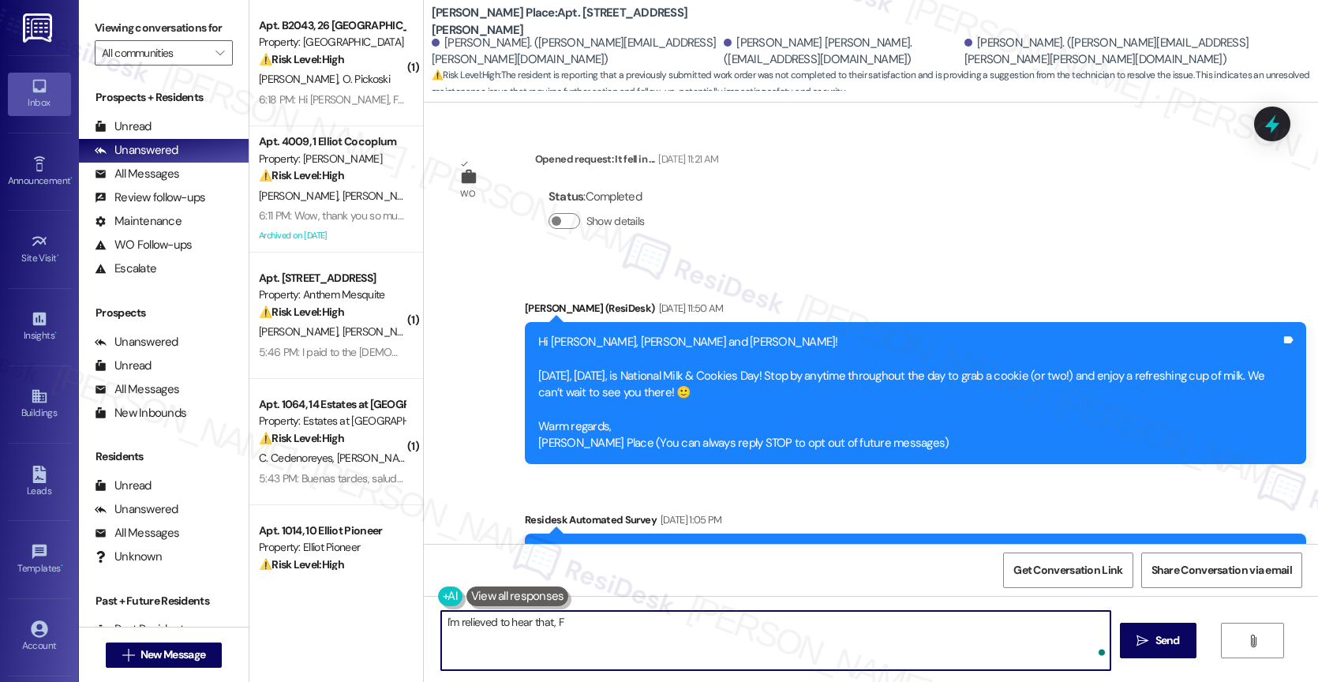
scroll to position [13489, 0]
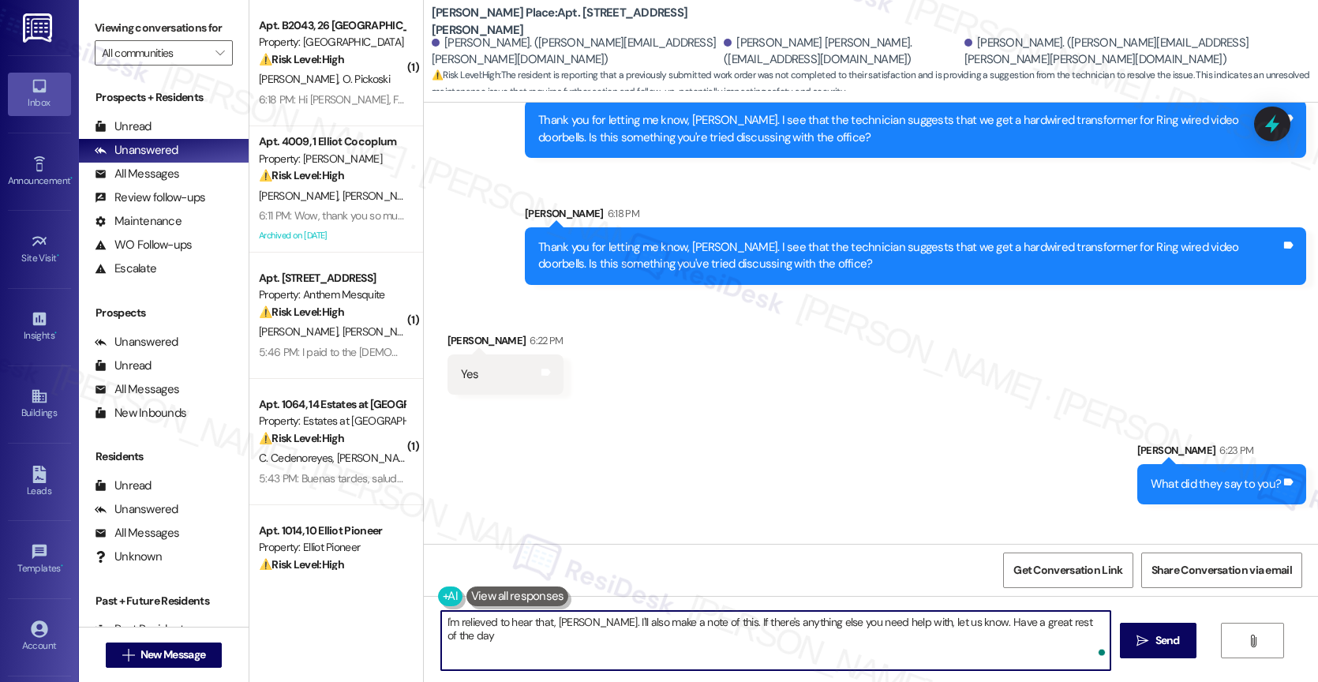
type textarea "I'm relieved to hear that, [PERSON_NAME]. I'll also make a note of this. If the…"
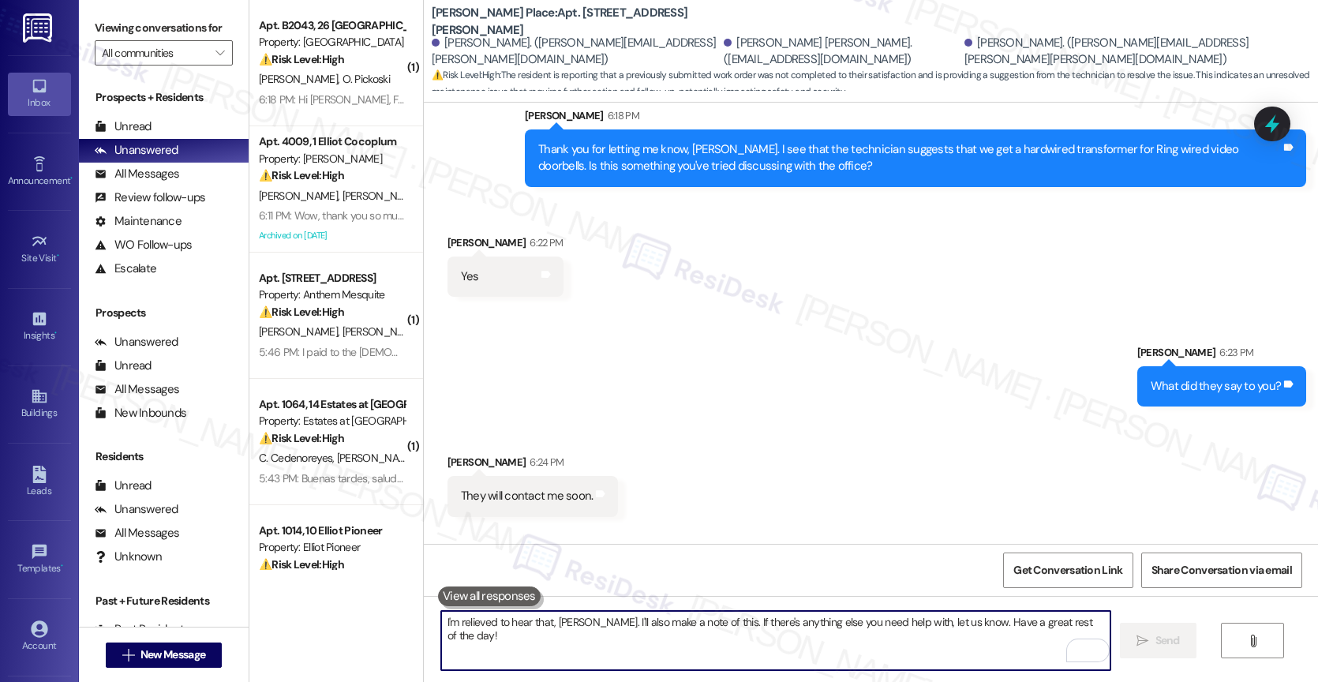
scroll to position [13599, 0]
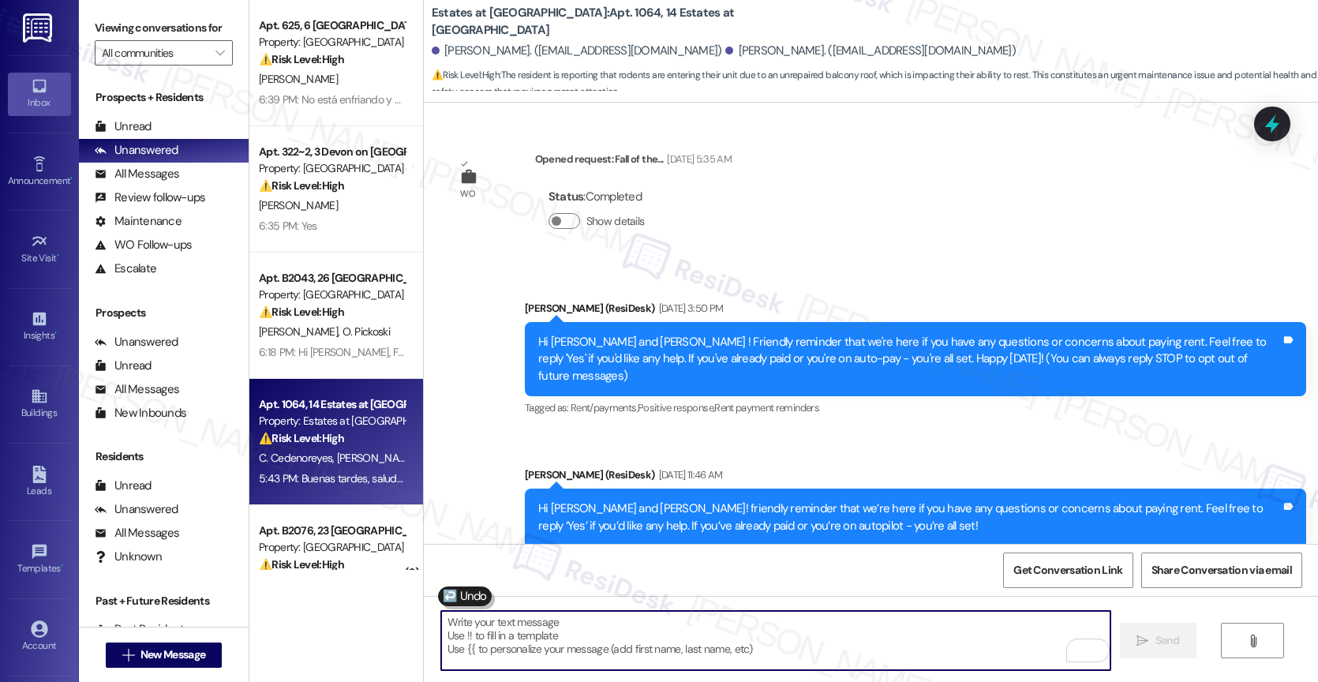
scroll to position [6279, 0]
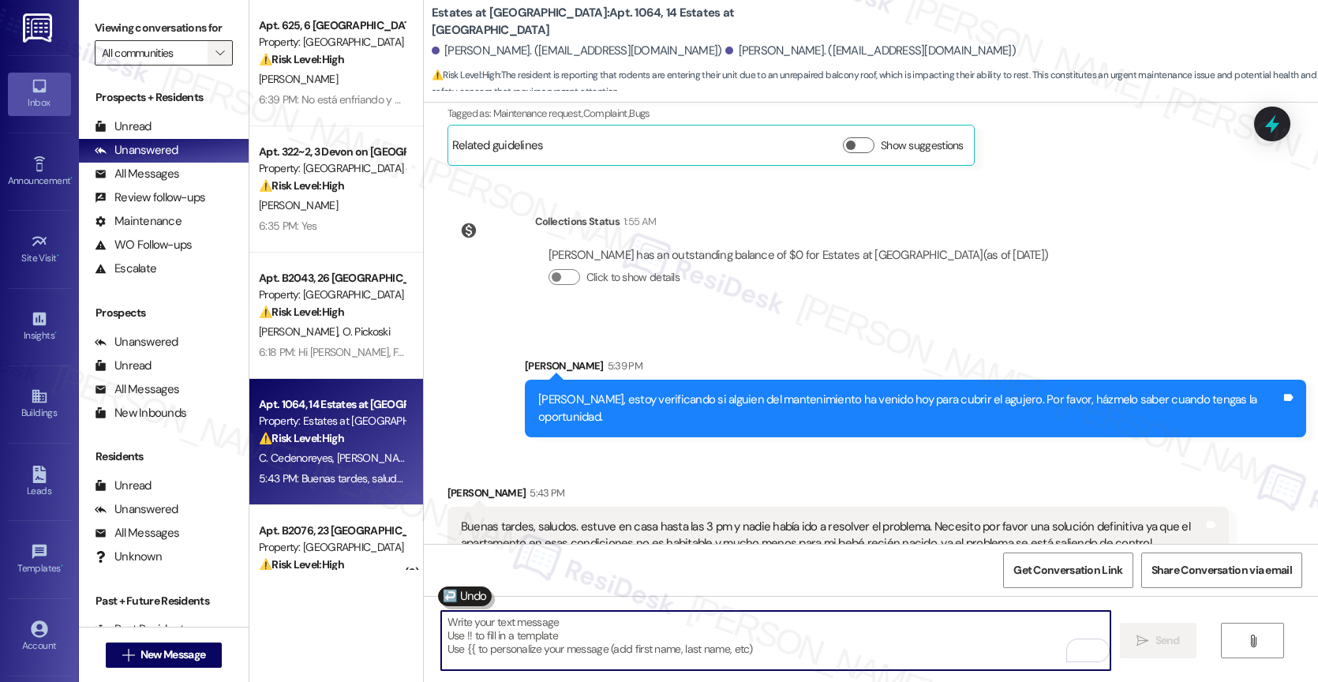
click at [215, 59] on icon "" at bounding box center [219, 53] width 9 height 13
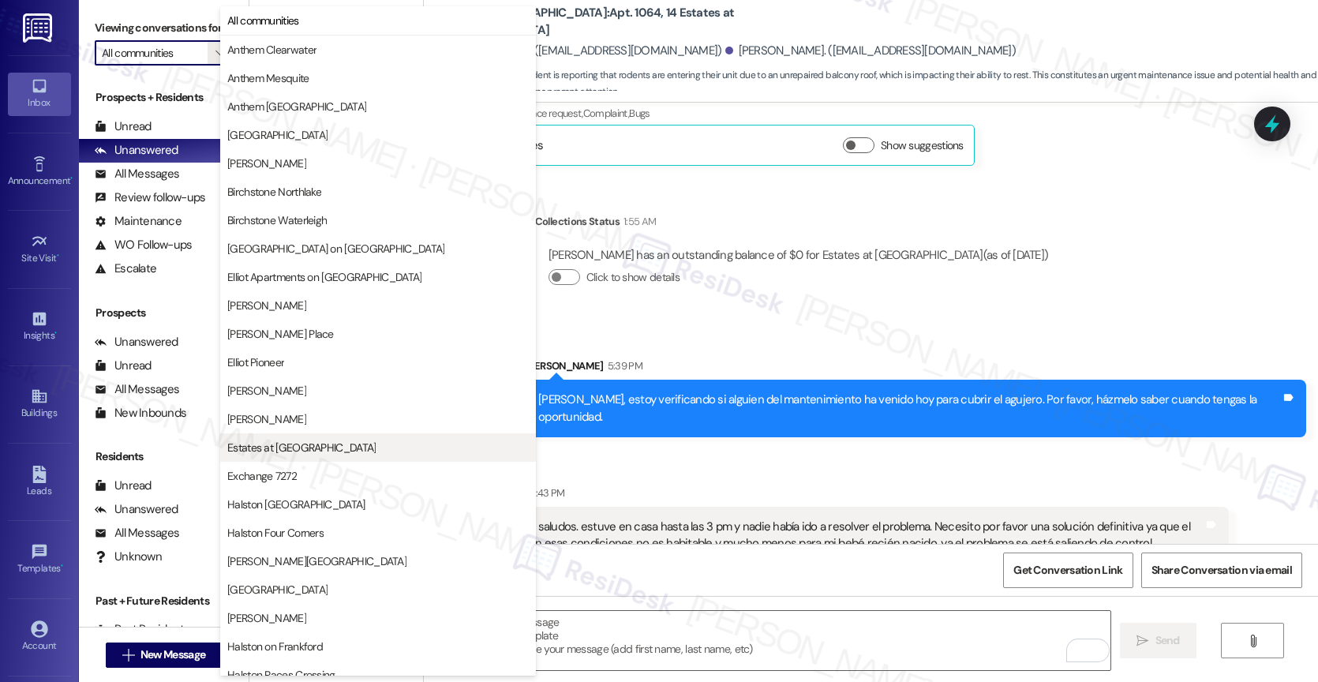
click at [332, 436] on button "Estates at [GEOGRAPHIC_DATA]" at bounding box center [378, 447] width 316 height 28
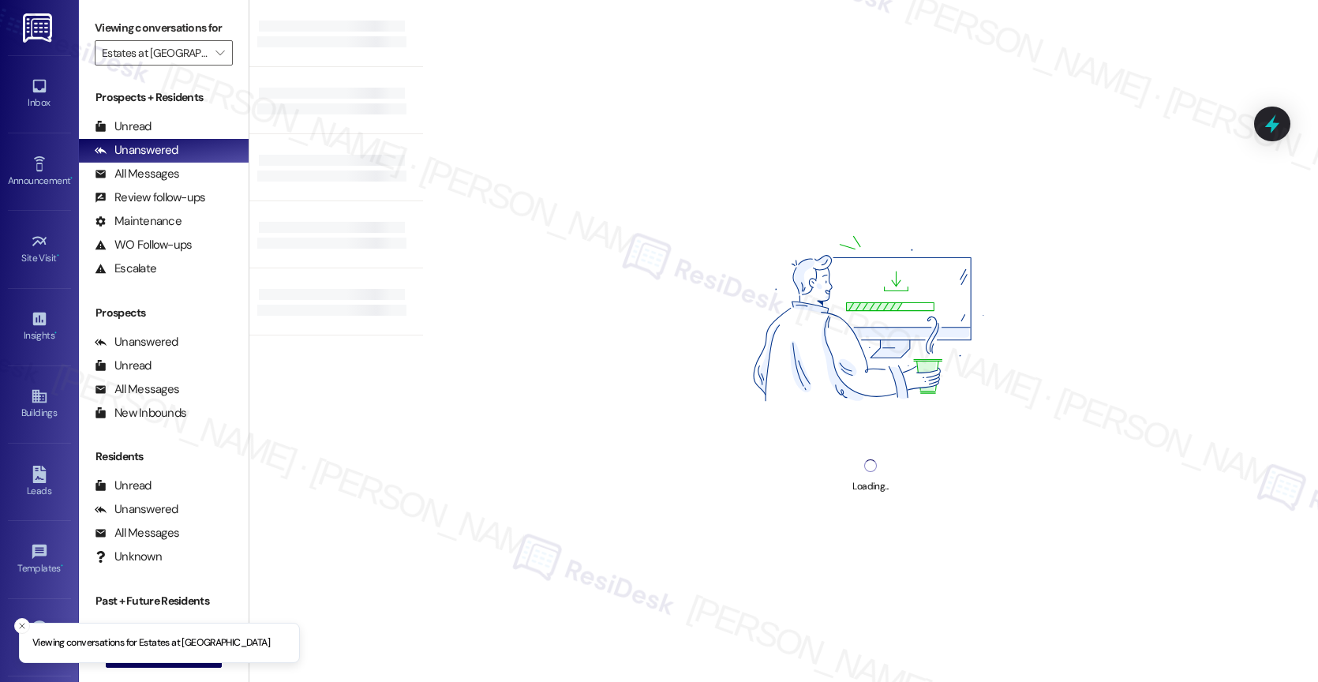
type input "Estates at [GEOGRAPHIC_DATA]"
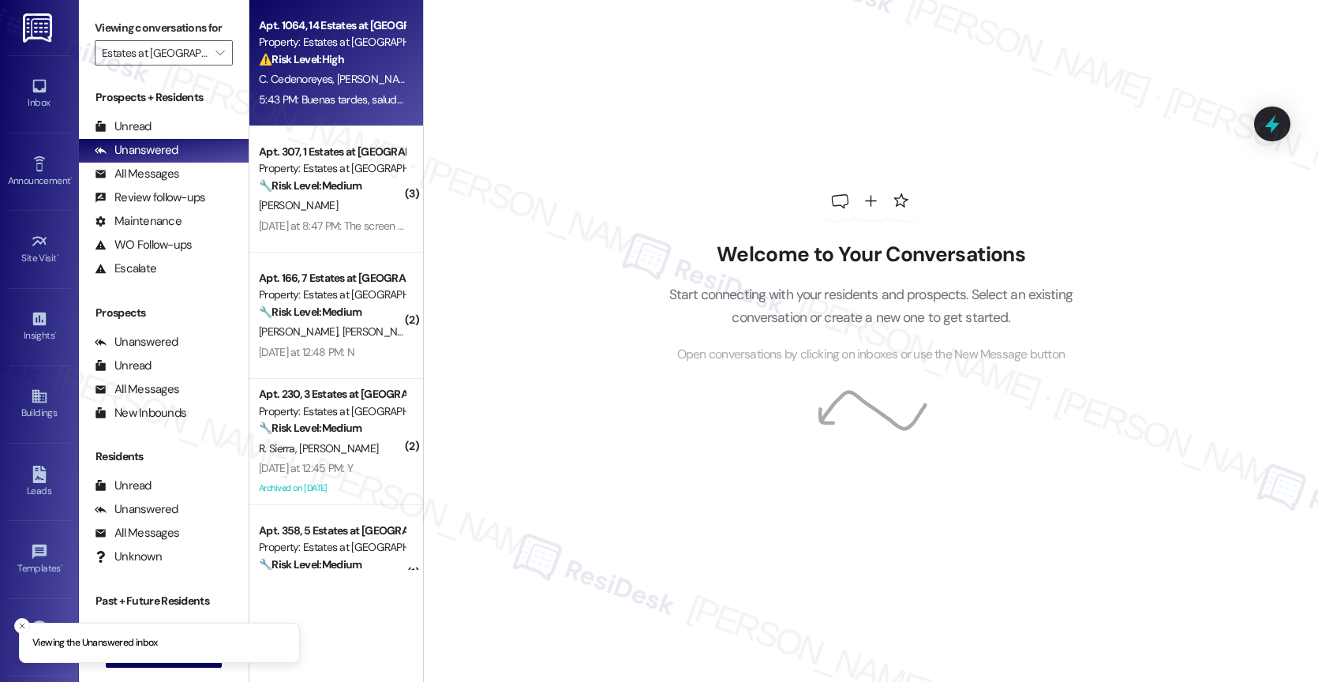
click at [307, 70] on div "C. Cedenoreyes [PERSON_NAME]" at bounding box center [331, 79] width 149 height 20
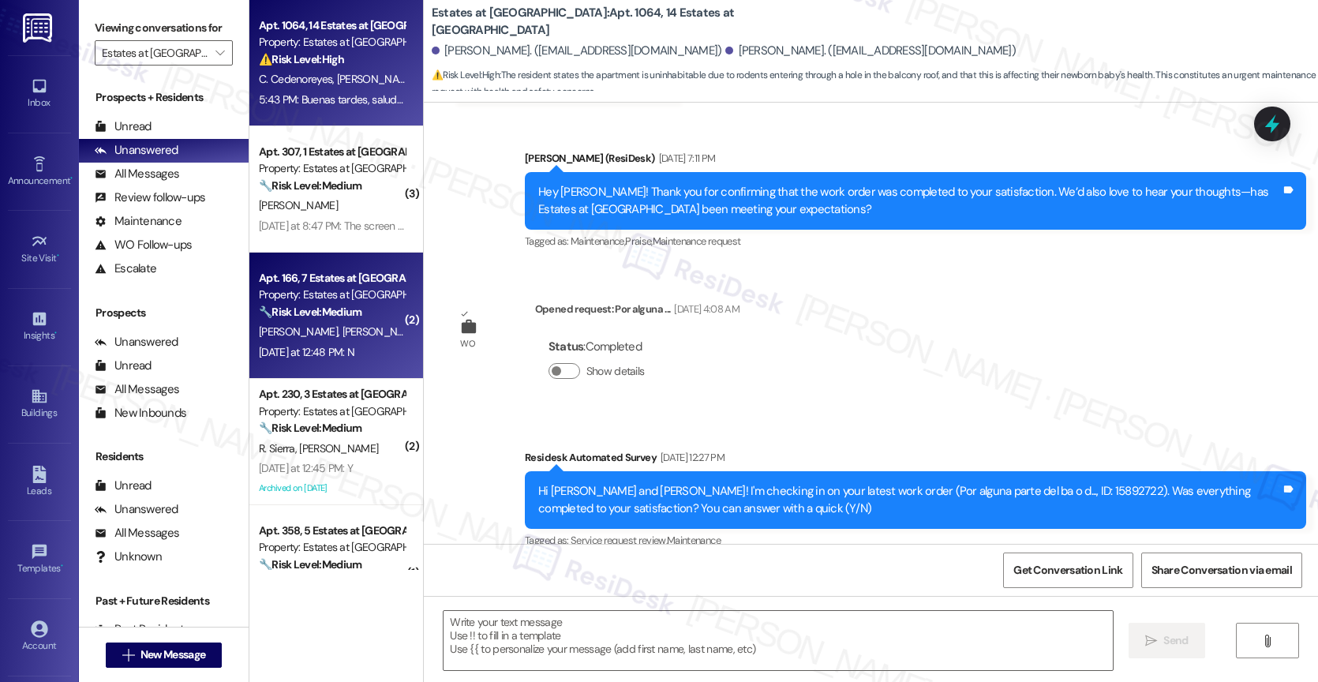
type textarea "Fetching suggested responses. Please feel free to read through the conversation…"
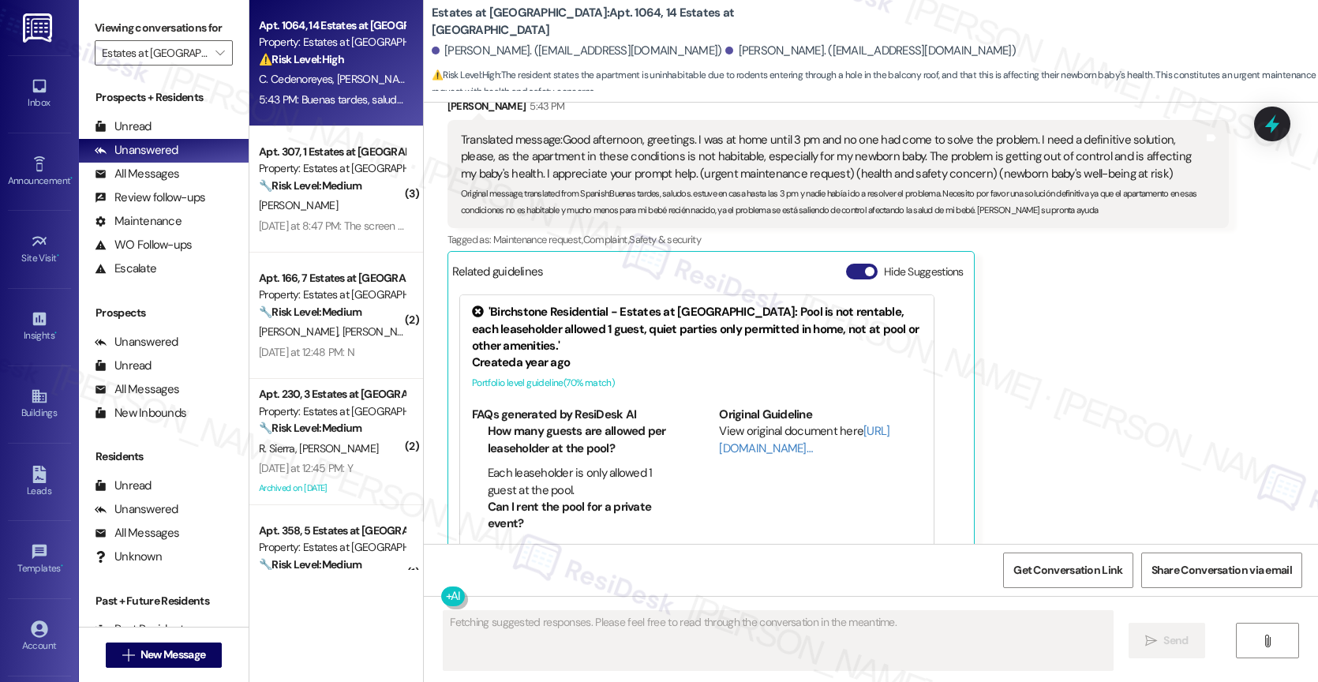
click at [846, 264] on button "Hide Suggestions" at bounding box center [862, 272] width 32 height 16
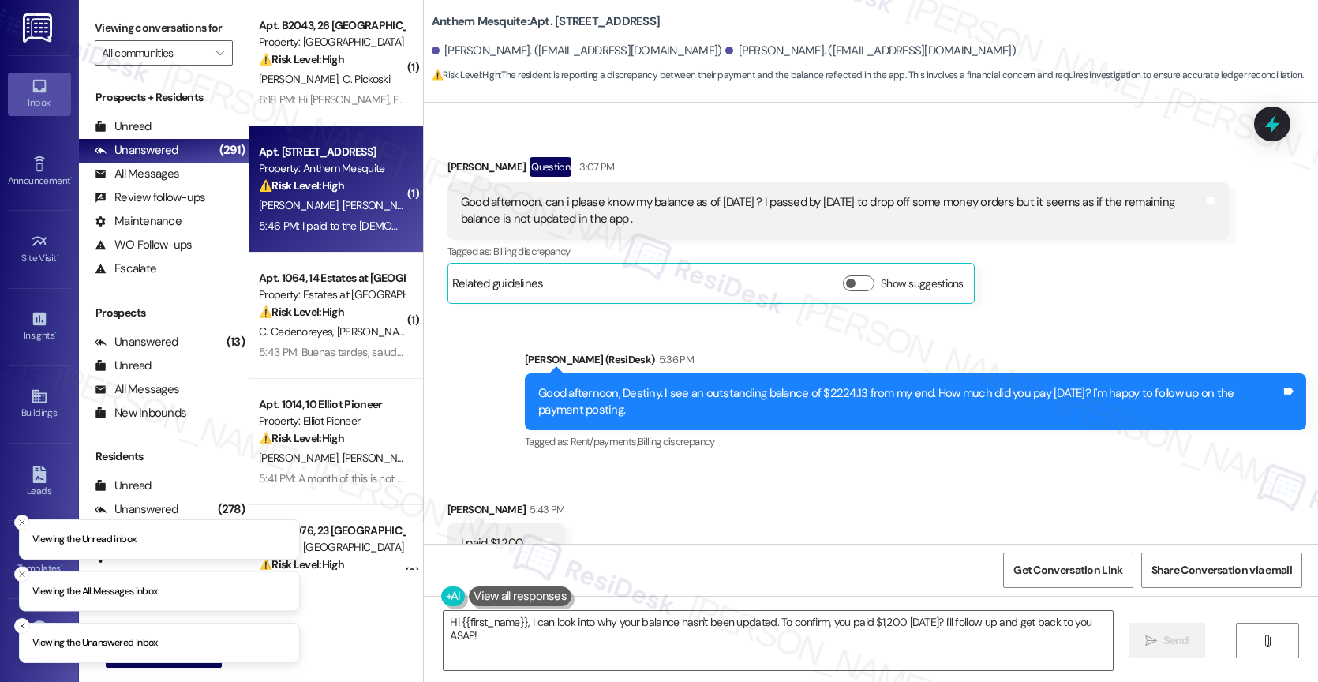
scroll to position [13907, 0]
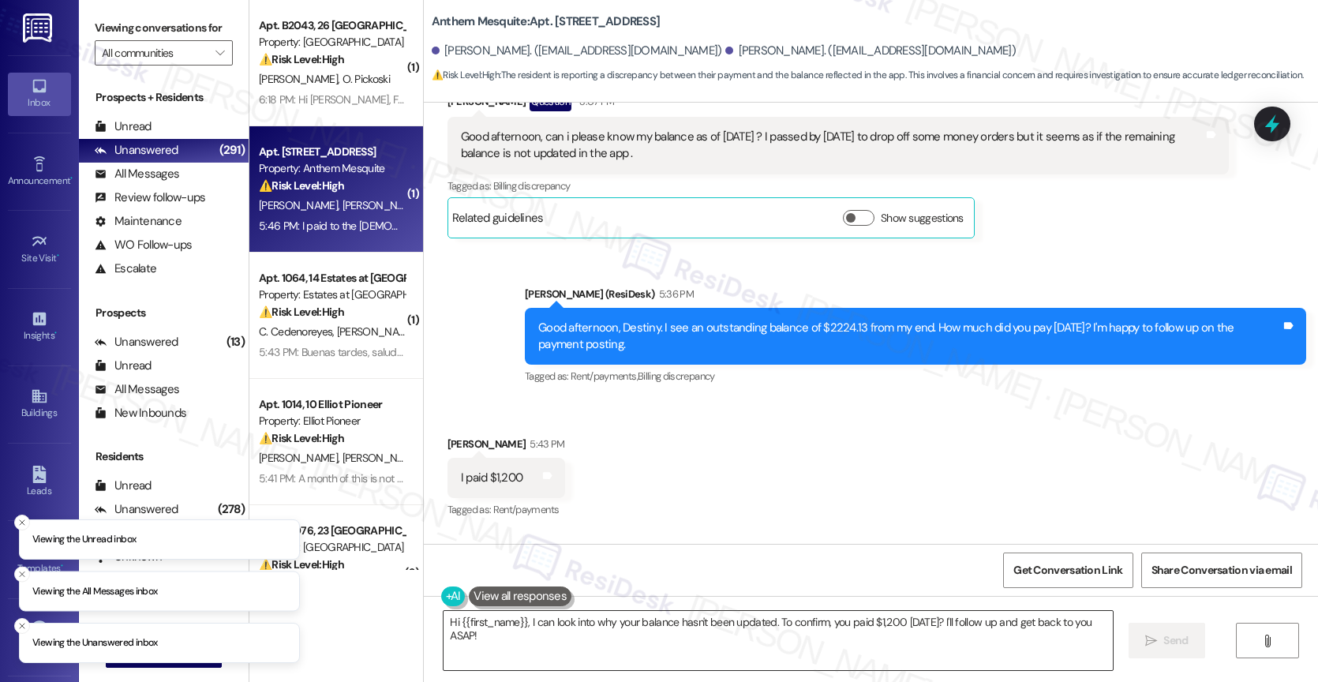
click at [563, 630] on textarea "Hi {{first_name}}, I can look into why your balance hasn't been updated. To con…" at bounding box center [777, 640] width 669 height 59
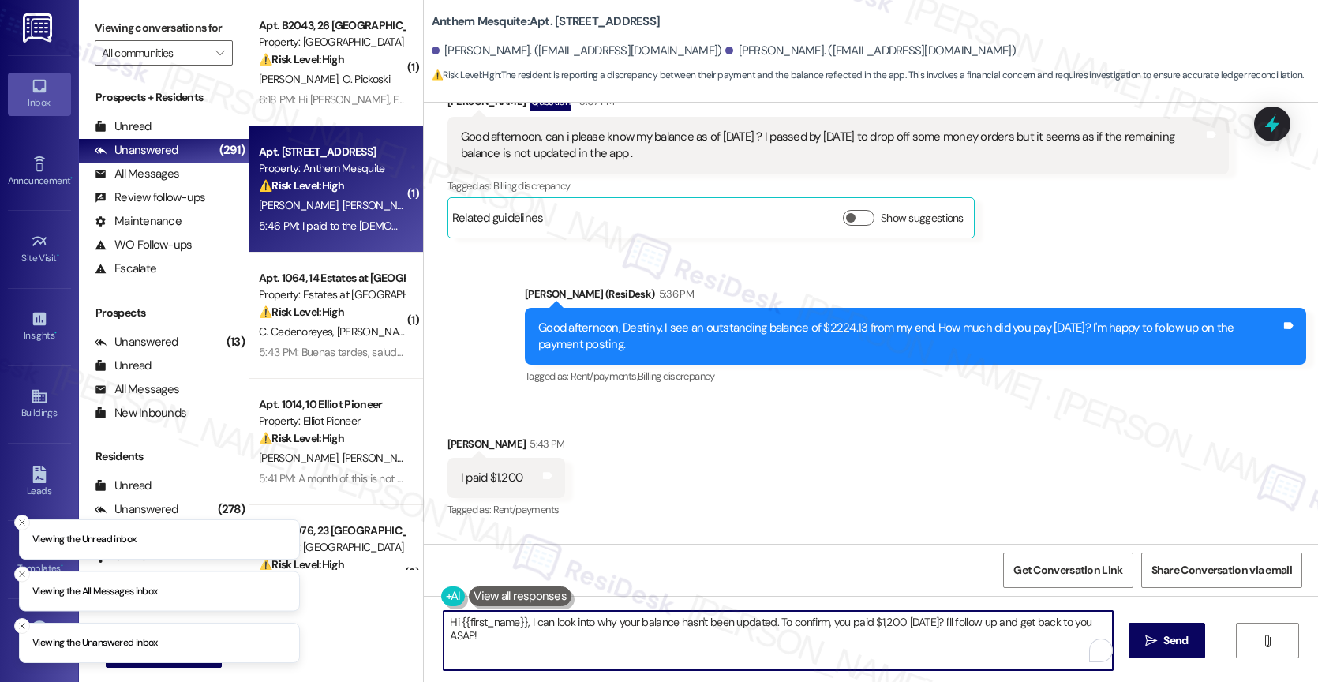
click at [563, 630] on textarea "Hi {{first_name}}, I can look into why your balance hasn't been updated. To con…" at bounding box center [777, 640] width 669 height 59
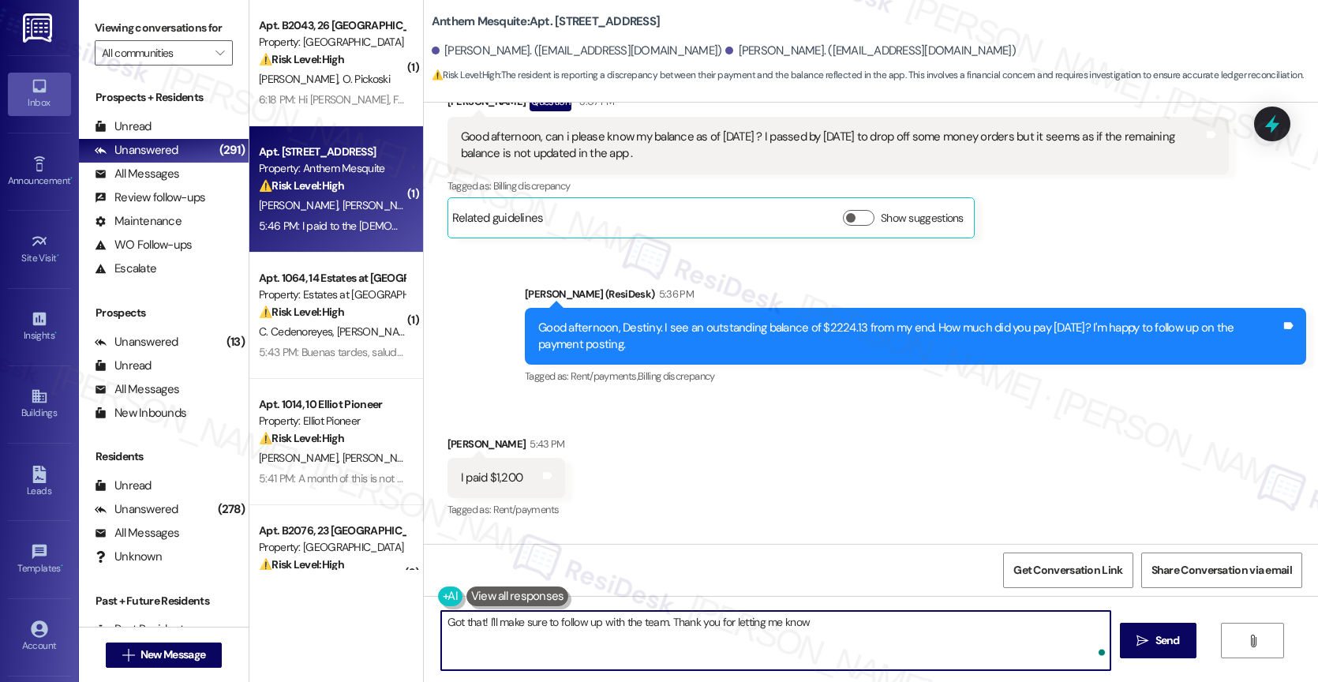
type textarea "Got that! I'll make sure to follow up with the team. Thank you for letting me k…"
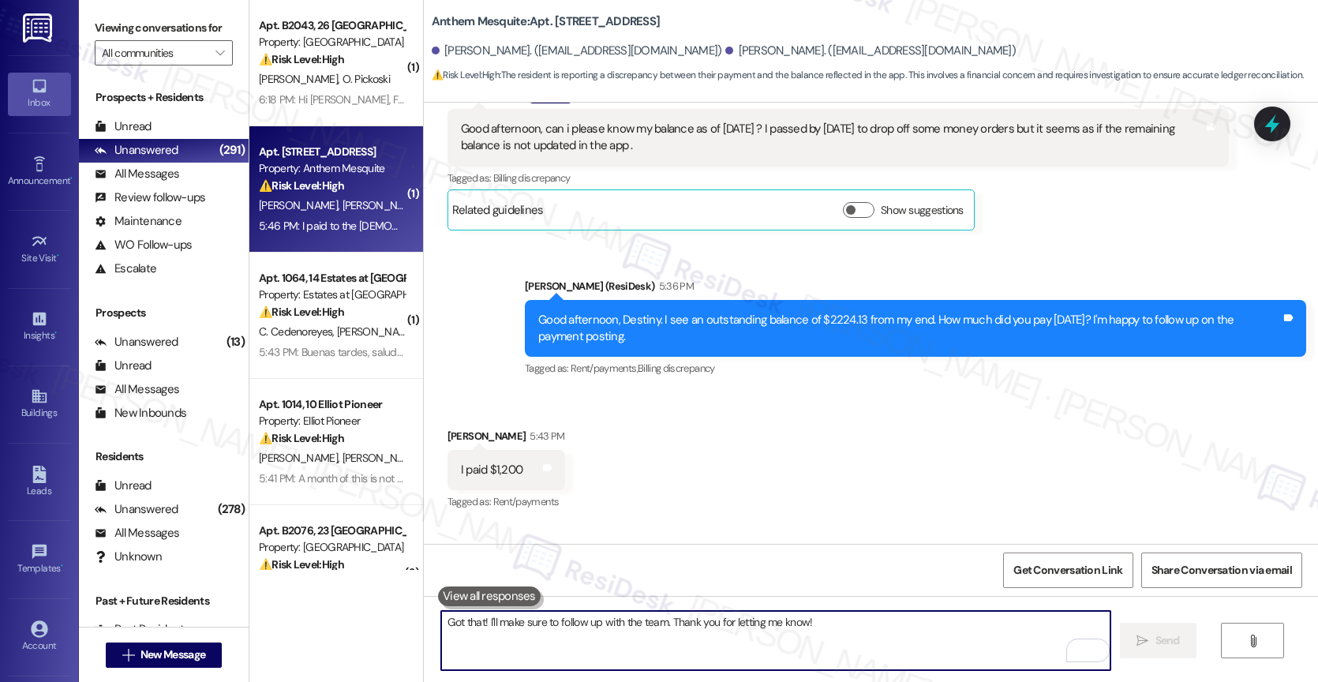
scroll to position [14017, 0]
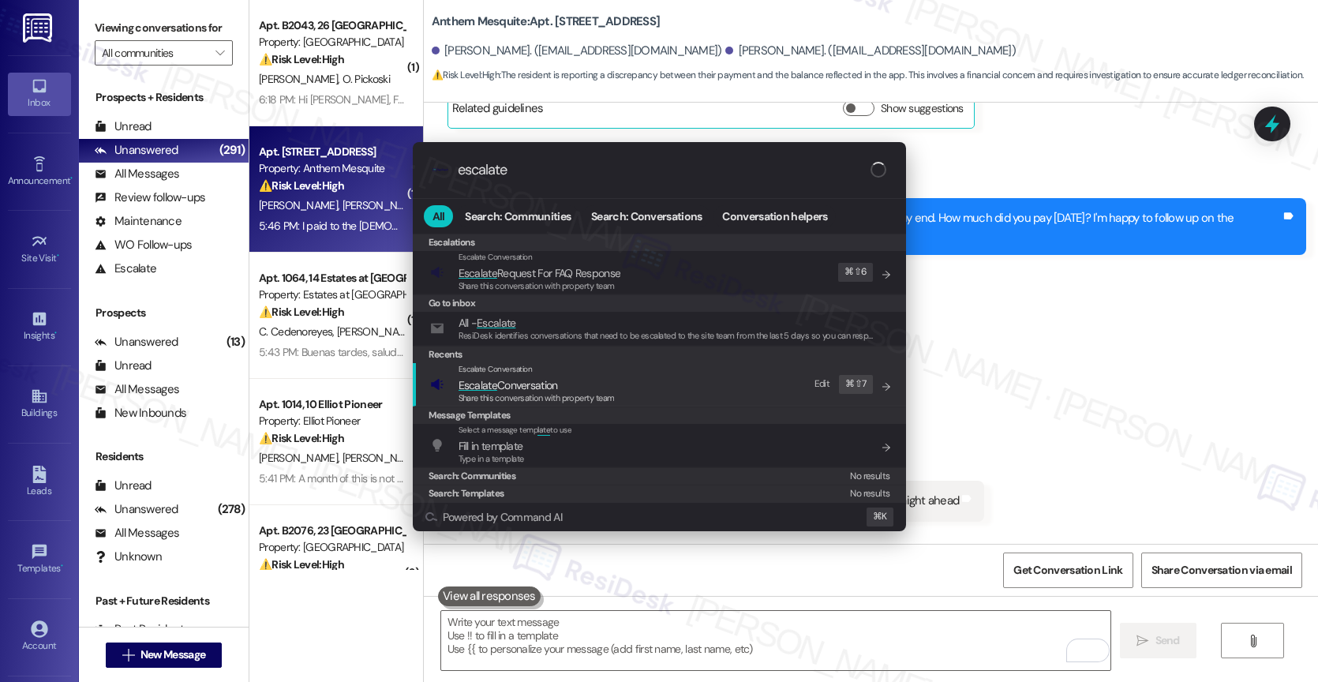
type input "escalate"
click at [529, 374] on div "Escalate Conversation" at bounding box center [536, 369] width 156 height 13
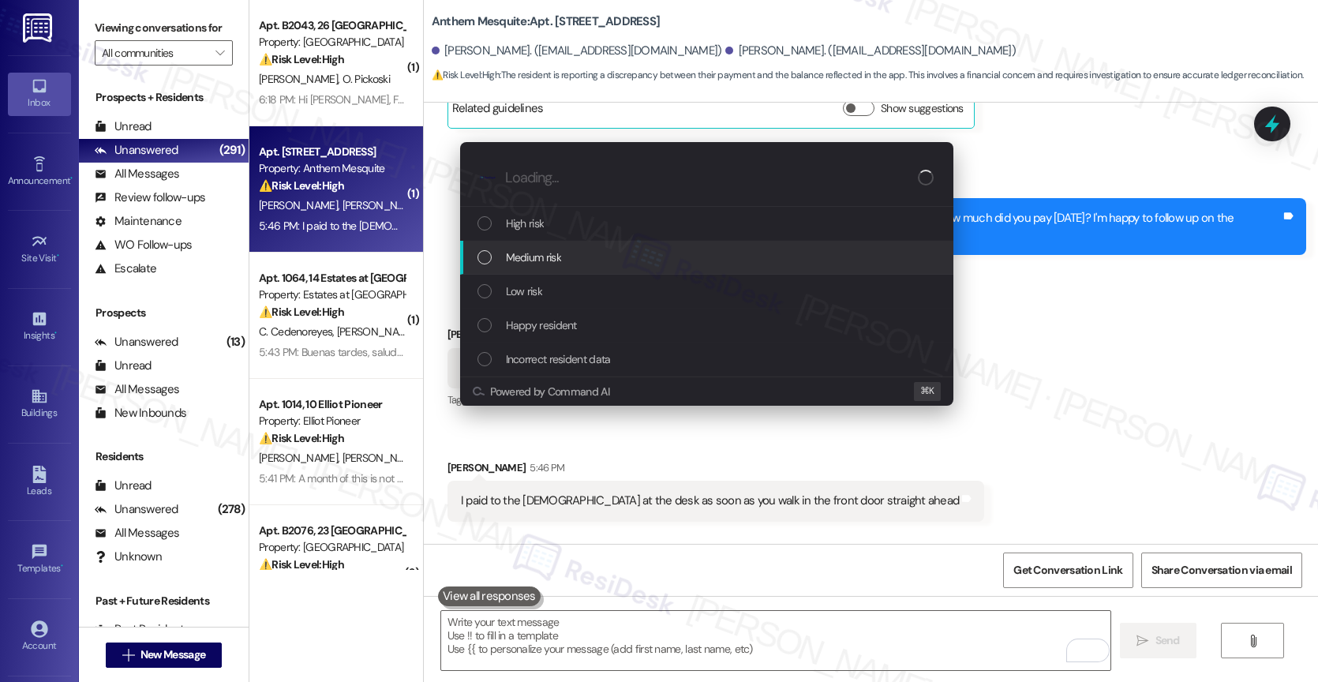
click at [541, 261] on span "Medium risk" at bounding box center [533, 257] width 55 height 17
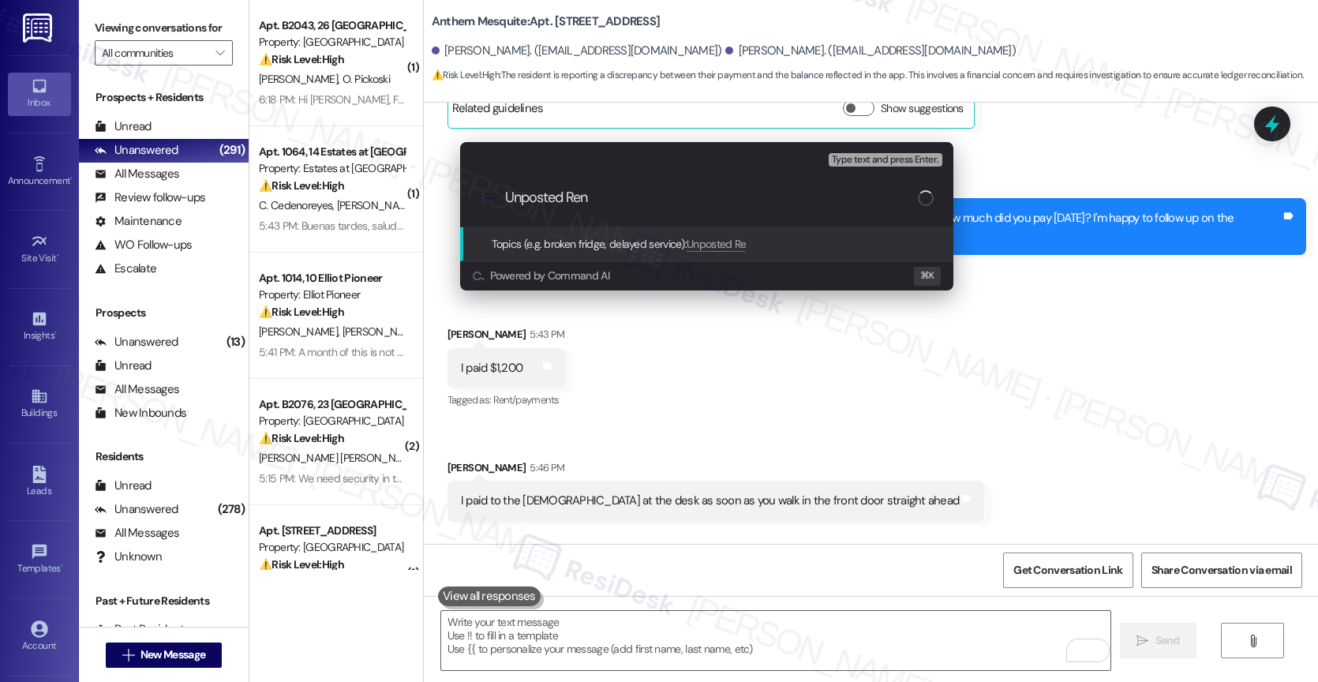
type input "Unposted Rent"
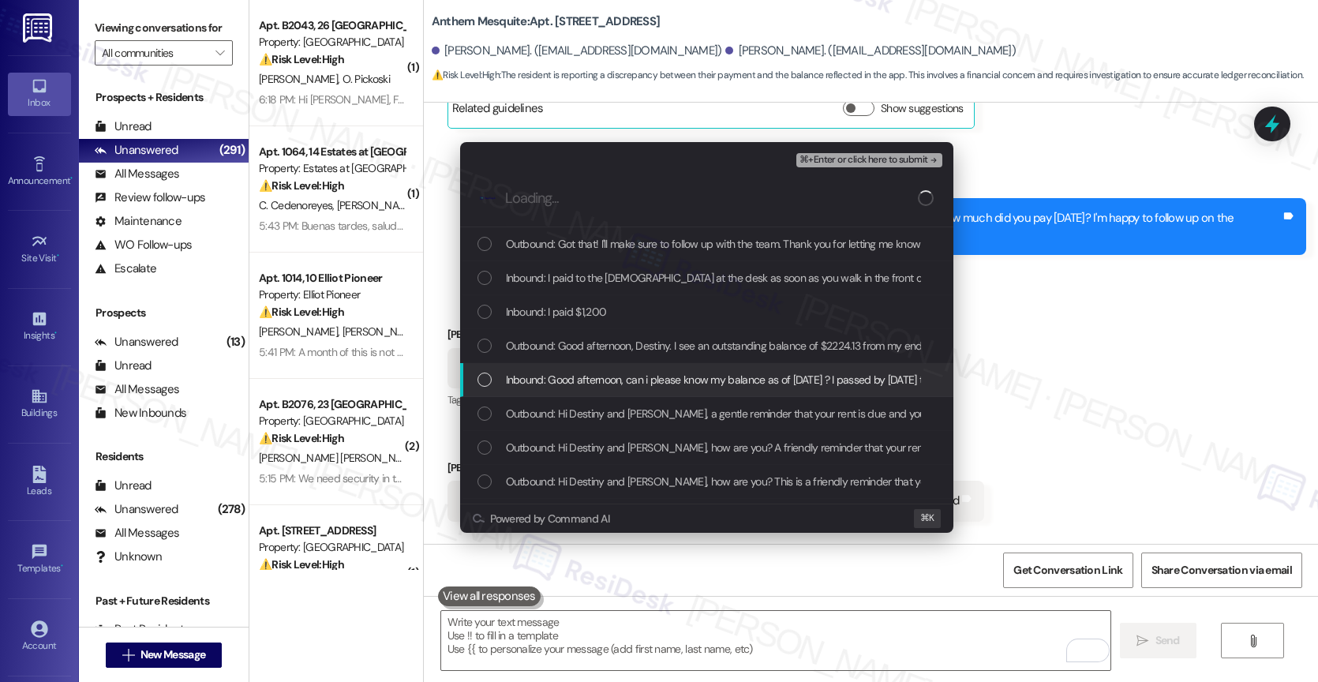
click at [649, 372] on span "Inbound: Good afternoon, can i please know my balance as of [DATE] ? I passed b…" at bounding box center [939, 379] width 866 height 17
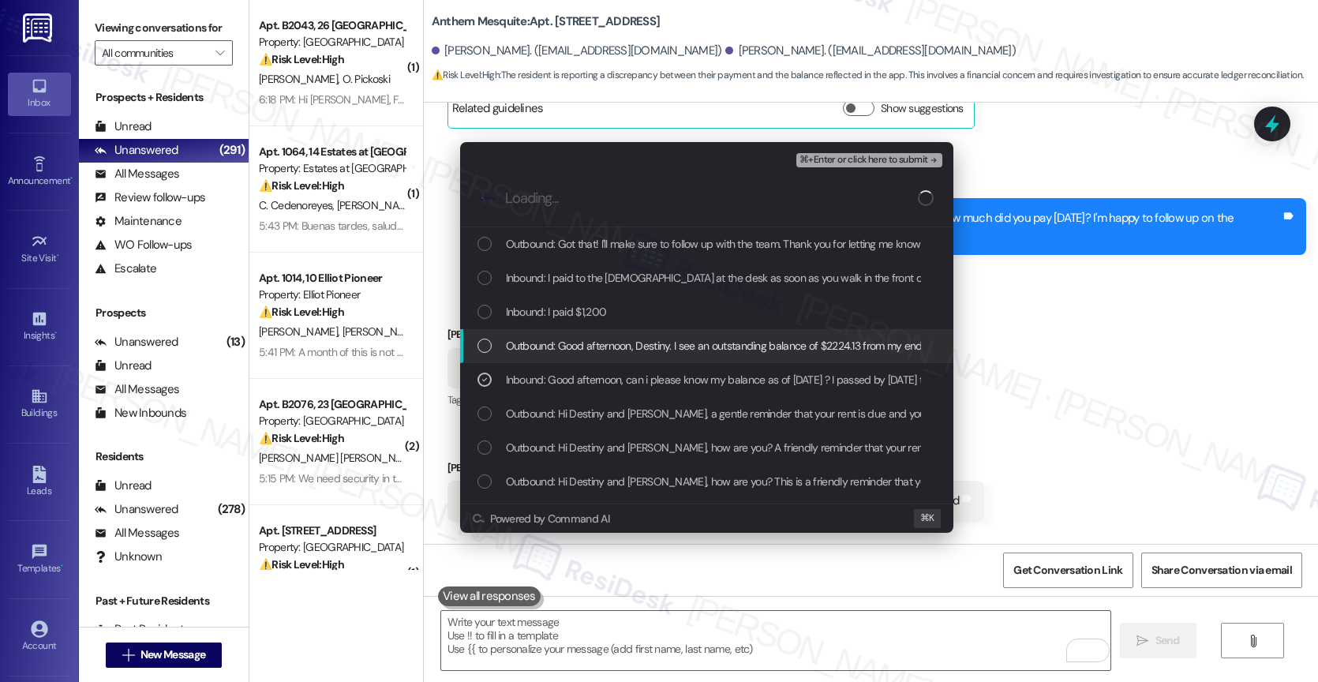
drag, startPoint x: 637, startPoint y: 346, endPoint x: 585, endPoint y: 305, distance: 66.8
click at [637, 346] on span "Outbound: Good afternoon, Destiny. I see an outstanding balance of $2224.13 fro…" at bounding box center [897, 345] width 782 height 17
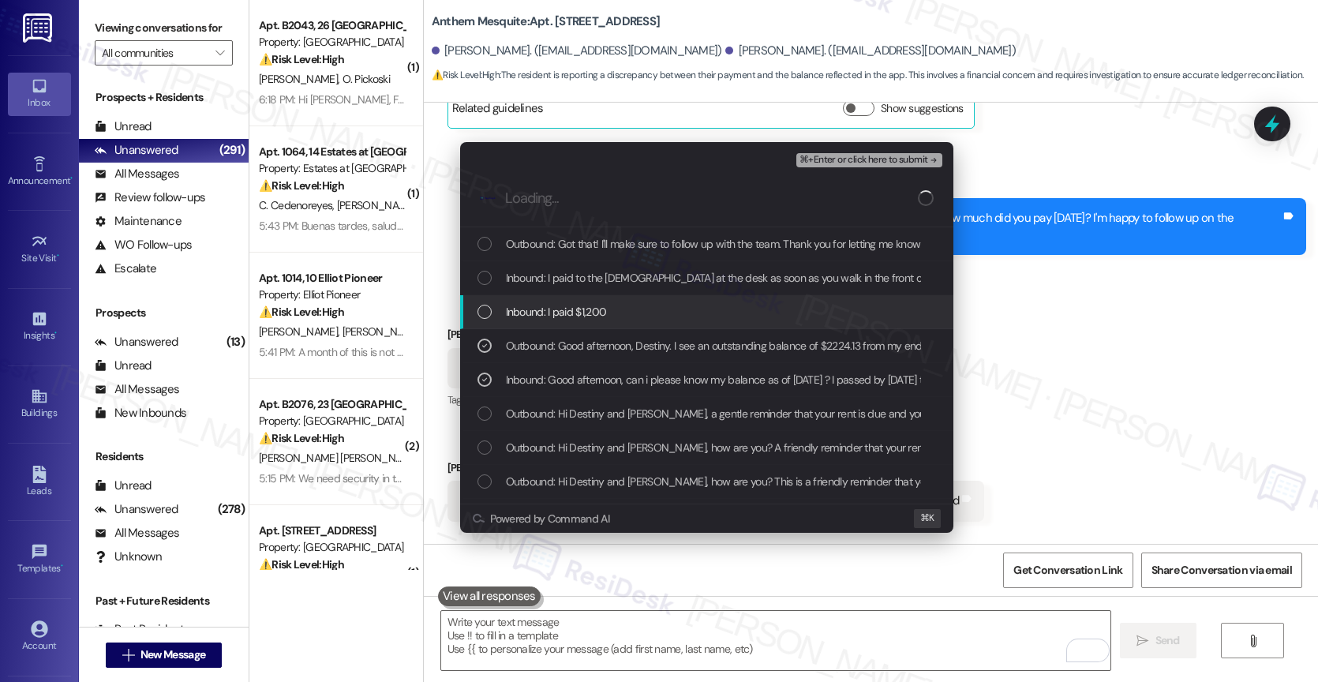
drag, startPoint x: 584, startPoint y: 304, endPoint x: 594, endPoint y: 280, distance: 25.8
click at [584, 304] on span "Inbound: I paid $1,200" at bounding box center [556, 311] width 101 height 17
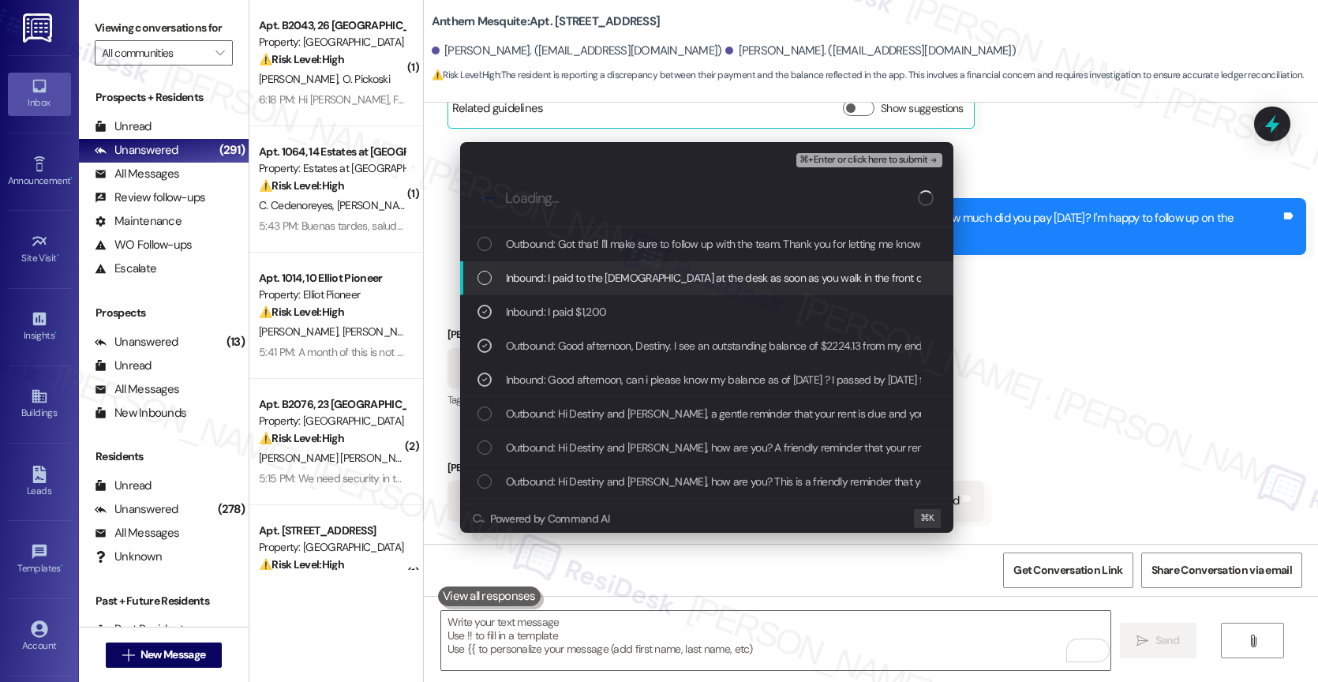
drag, startPoint x: 596, startPoint y: 276, endPoint x: 617, endPoint y: 250, distance: 33.6
click at [600, 269] on span "Inbound: I paid to the [DEMOGRAPHIC_DATA] at the desk as soon as you walk in th…" at bounding box center [756, 277] width 501 height 17
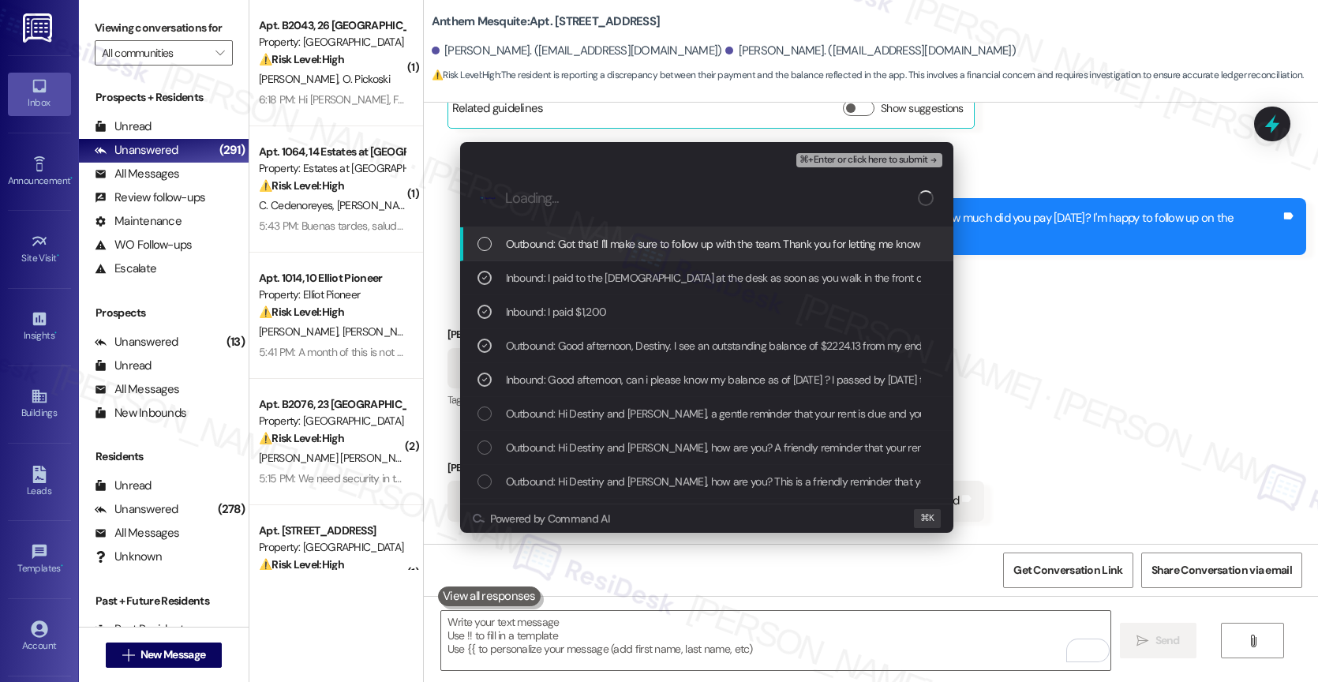
drag, startPoint x: 627, startPoint y: 241, endPoint x: 888, endPoint y: 186, distance: 267.6
click at [656, 234] on div "Outbound: Got that! I'll make sure to follow up with the team. Thank you for le…" at bounding box center [706, 244] width 493 height 34
click at [893, 158] on span "⌘+Enter or click here to submit" at bounding box center [863, 160] width 128 height 11
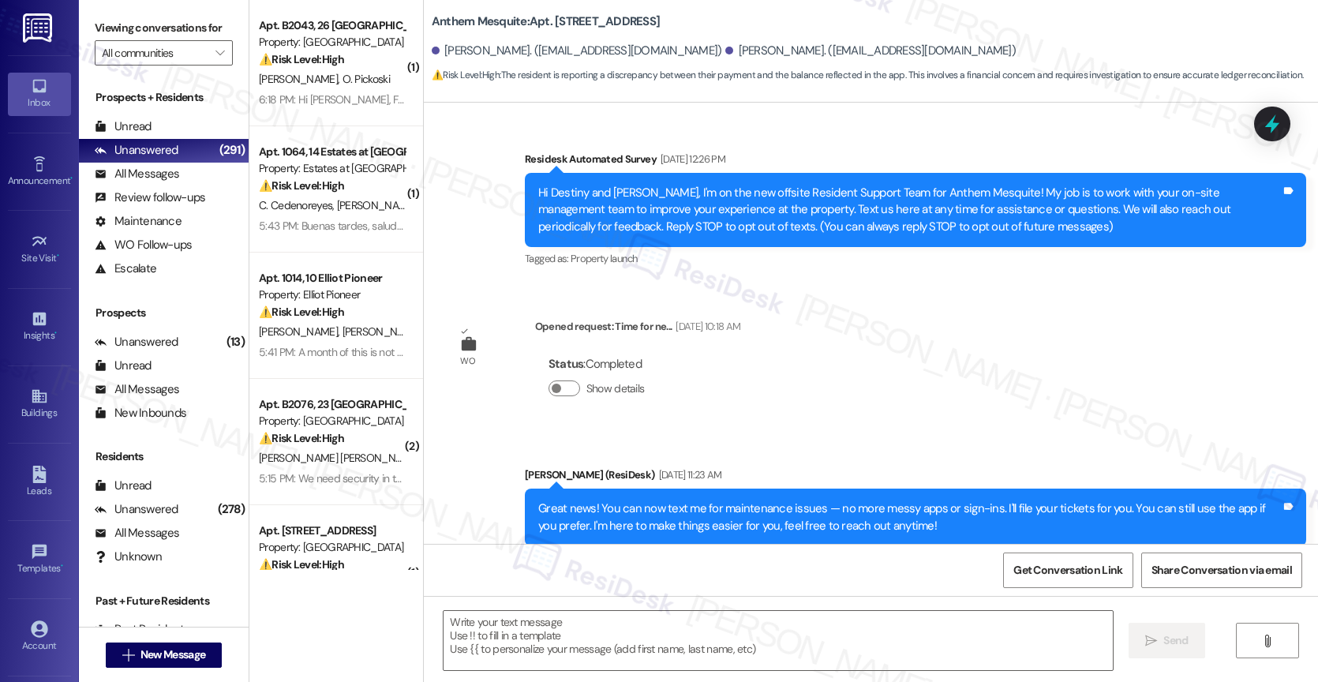
scroll to position [14041, 0]
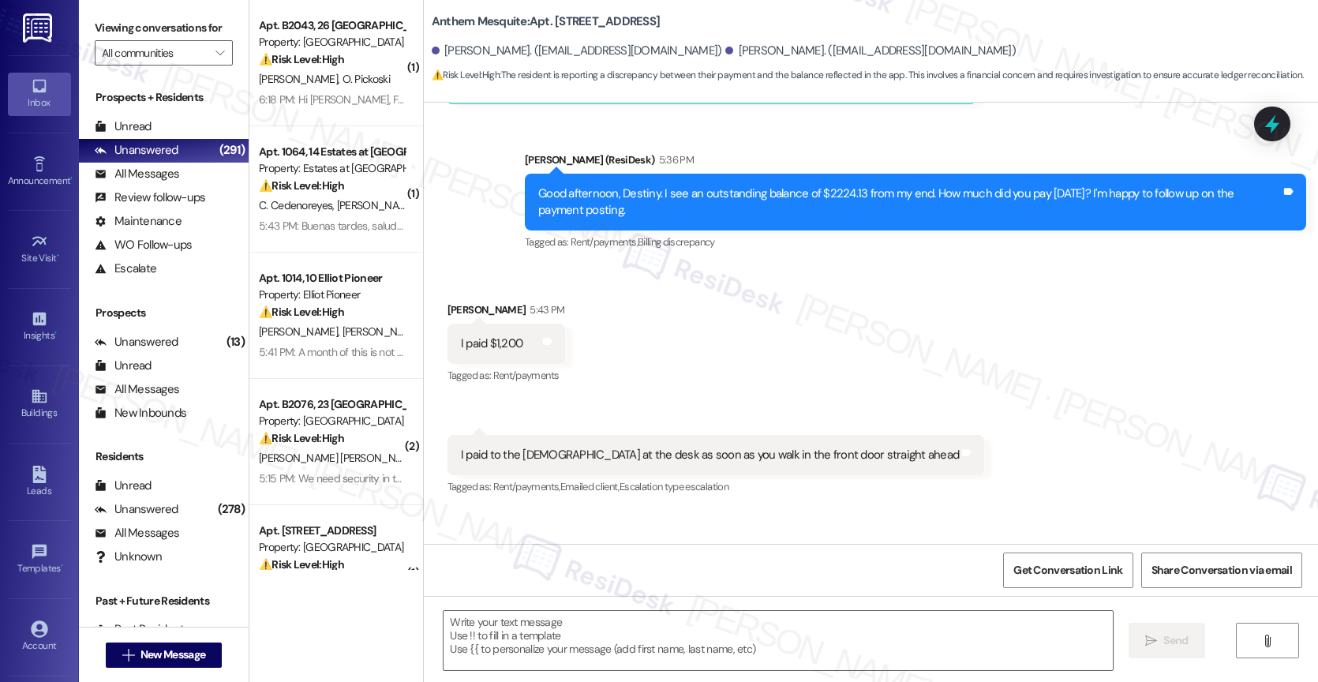
type textarea "Fetching suggested responses. Please feel free to read through the conversation…"
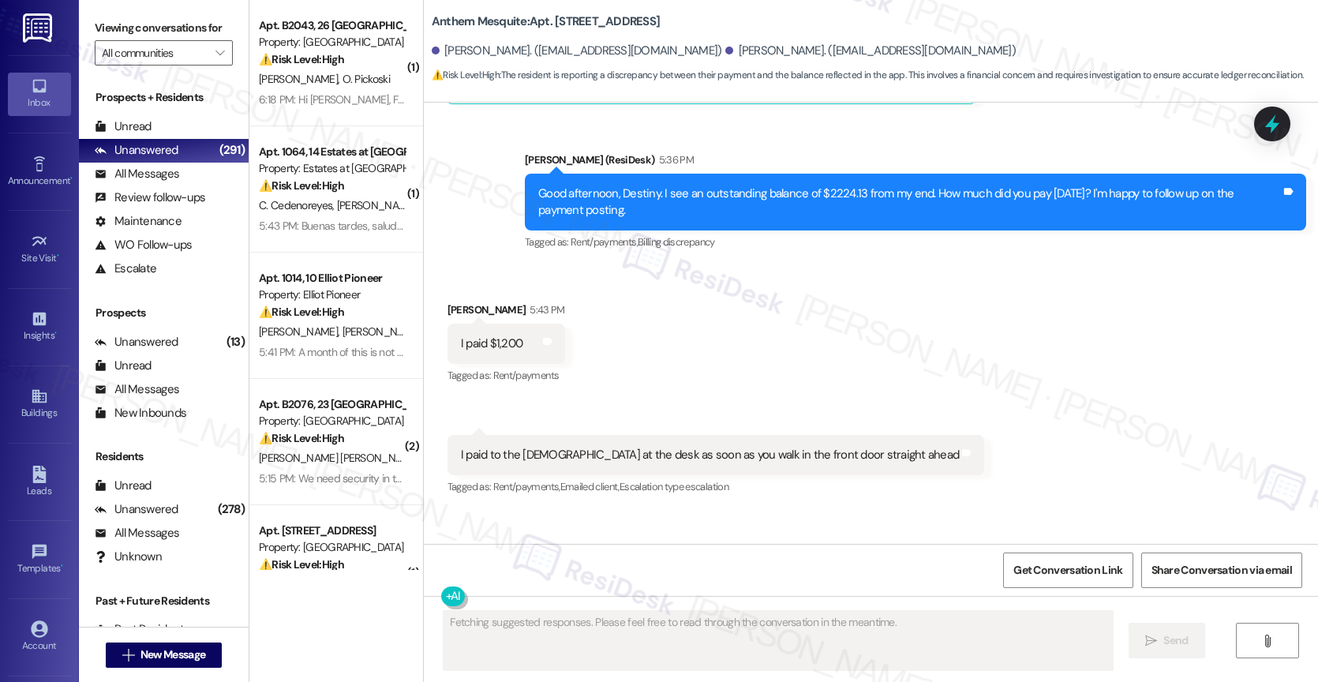
click at [981, 271] on div "Received via SMS [PERSON_NAME] 5:43 PM I paid $1,200 Tags and notes Tagged as: …" at bounding box center [871, 388] width 894 height 245
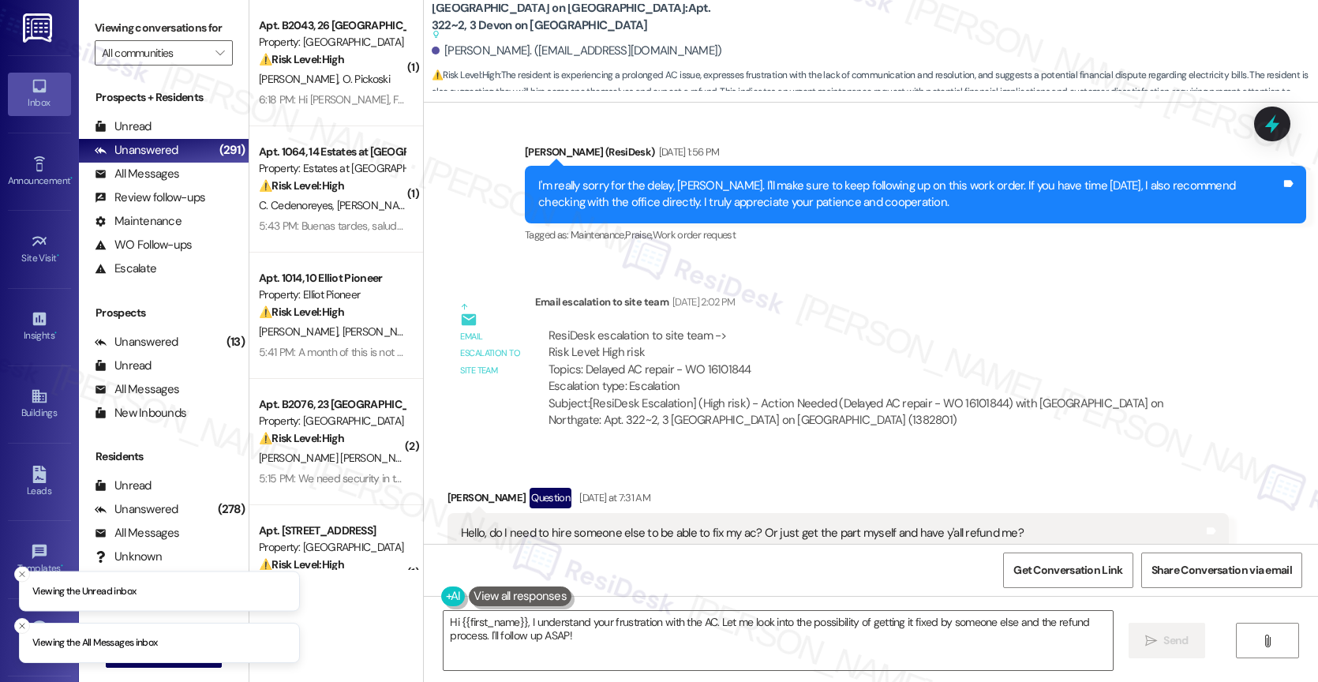
scroll to position [8703, 0]
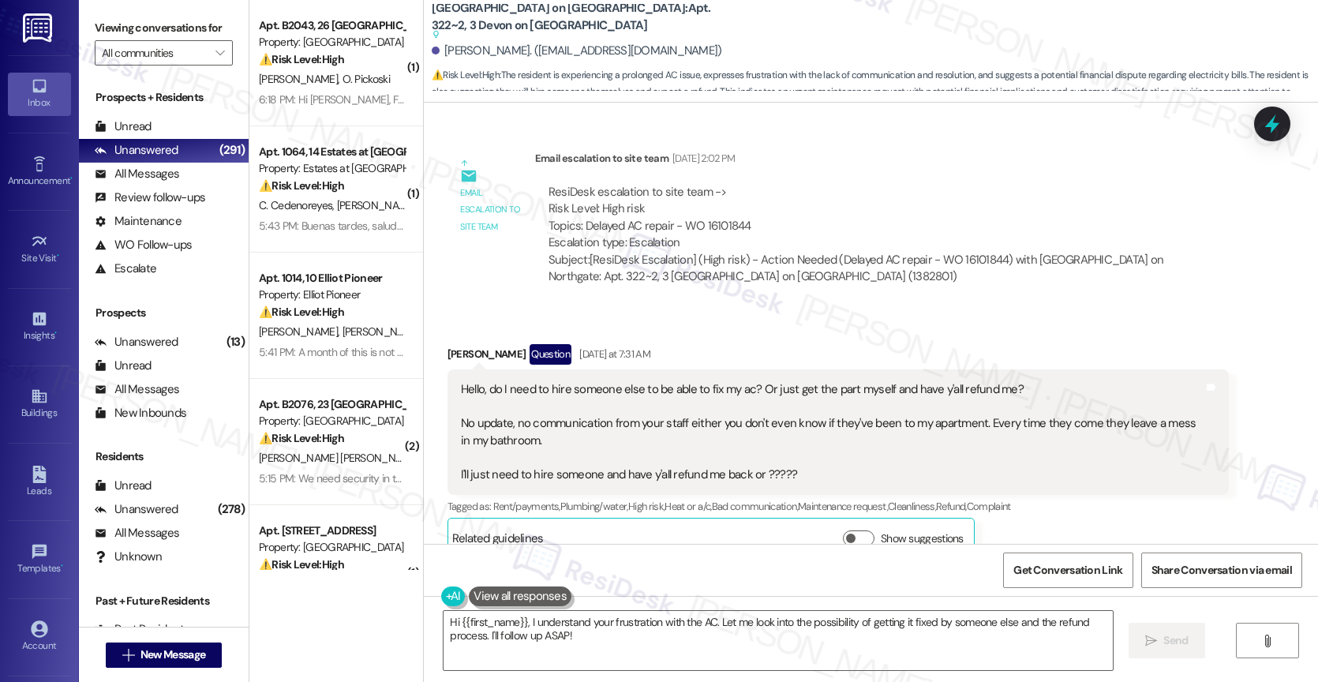
scroll to position [8689, 0]
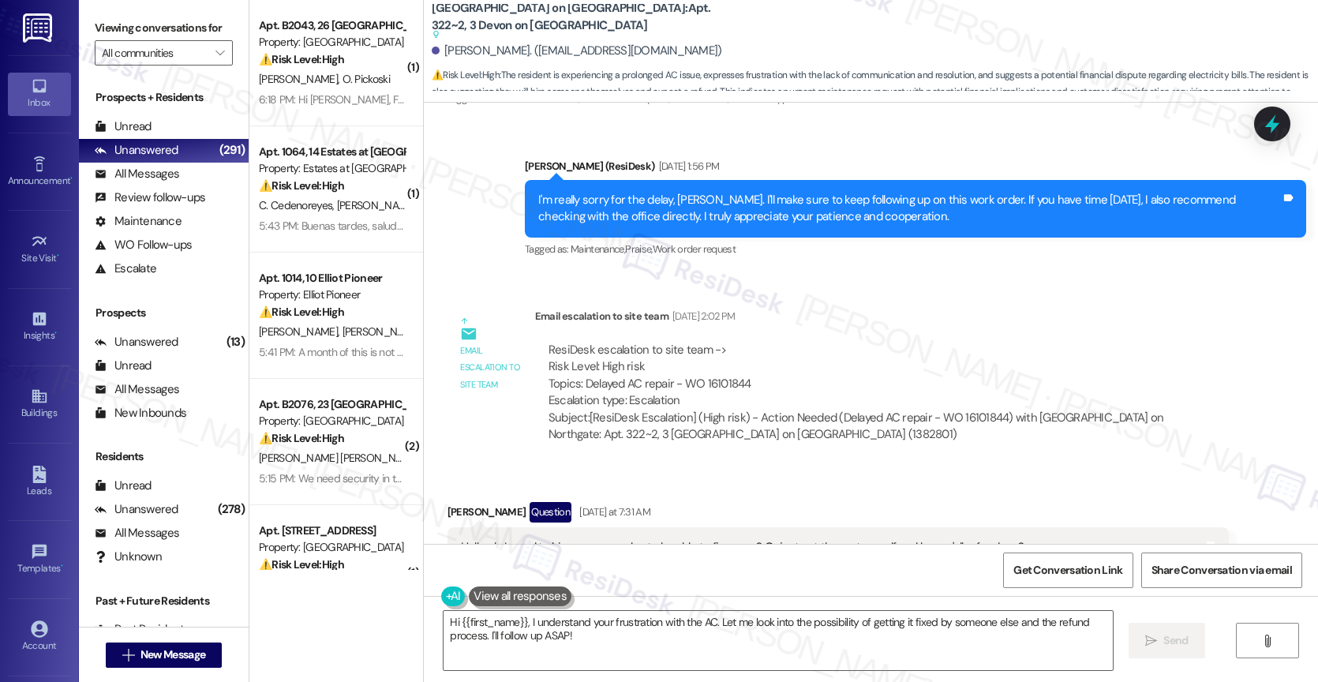
click at [709, 490] on div "Received via SMS [PERSON_NAME] Question [DATE] at 7:31 AM Hello, do I need to h…" at bounding box center [838, 609] width 805 height 238
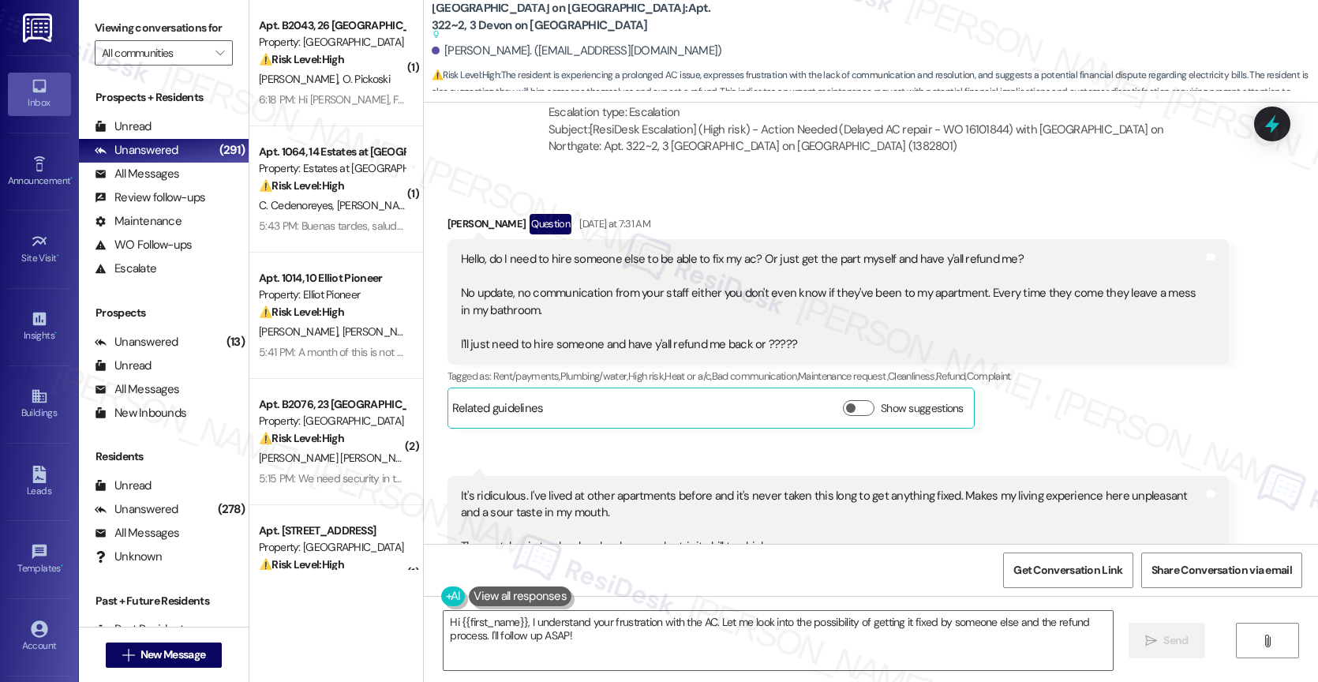
scroll to position [8964, 0]
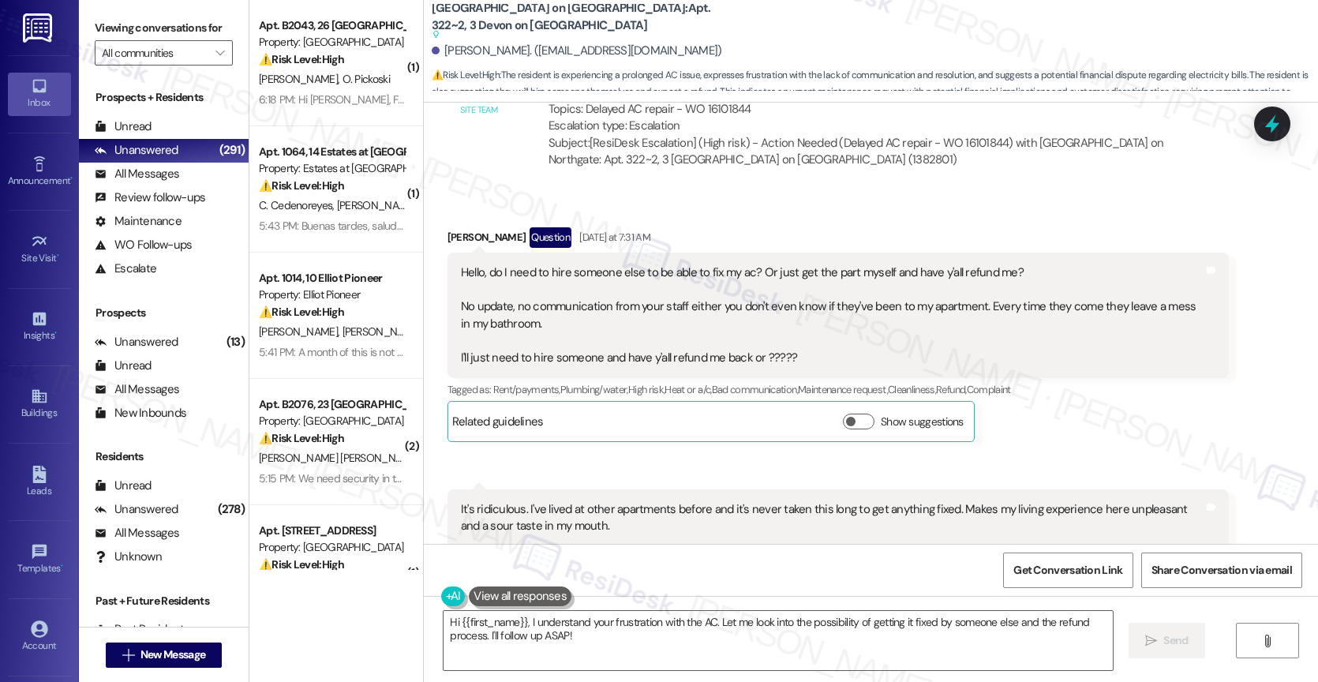
click at [655, 440] on div "Received via SMS [PERSON_NAME] Question [DATE] at 7:31 AM Hello, do I need to h…" at bounding box center [871, 441] width 894 height 498
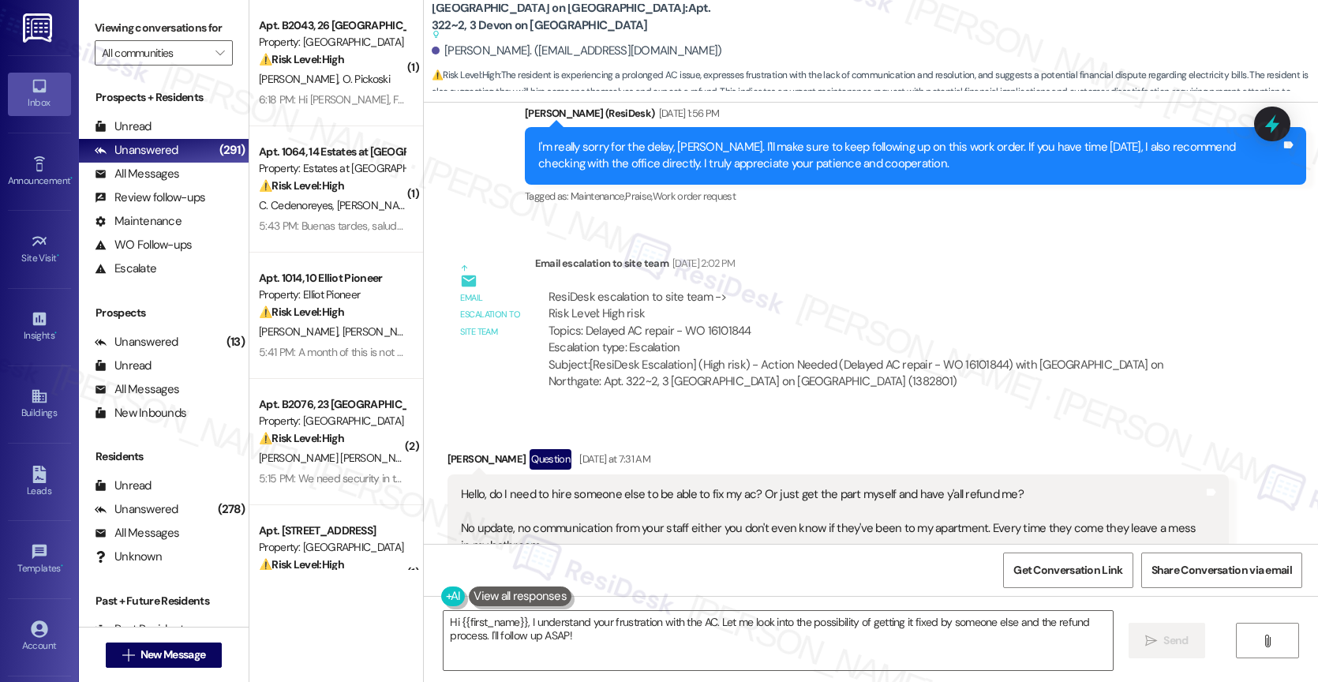
click at [780, 413] on div "Received via SMS [PERSON_NAME] Question [DATE] at 7:31 AM Hello, do I need to h…" at bounding box center [871, 662] width 894 height 498
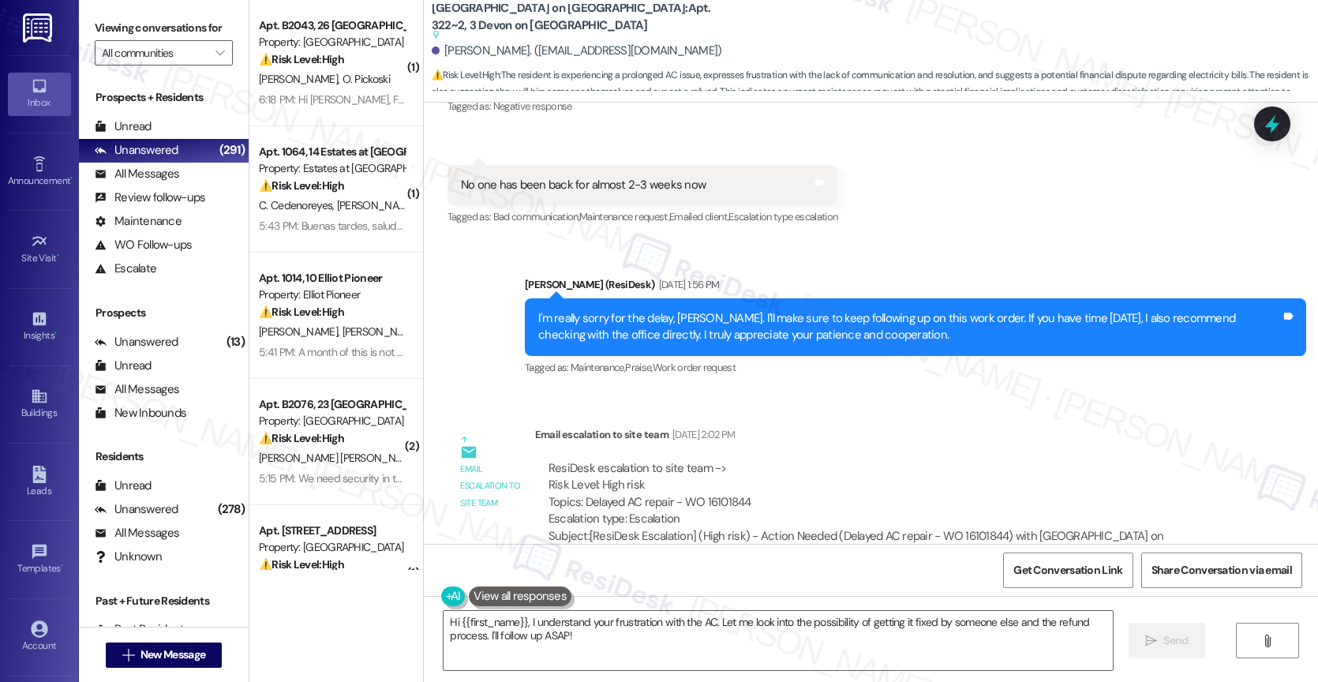
scroll to position [8525, 0]
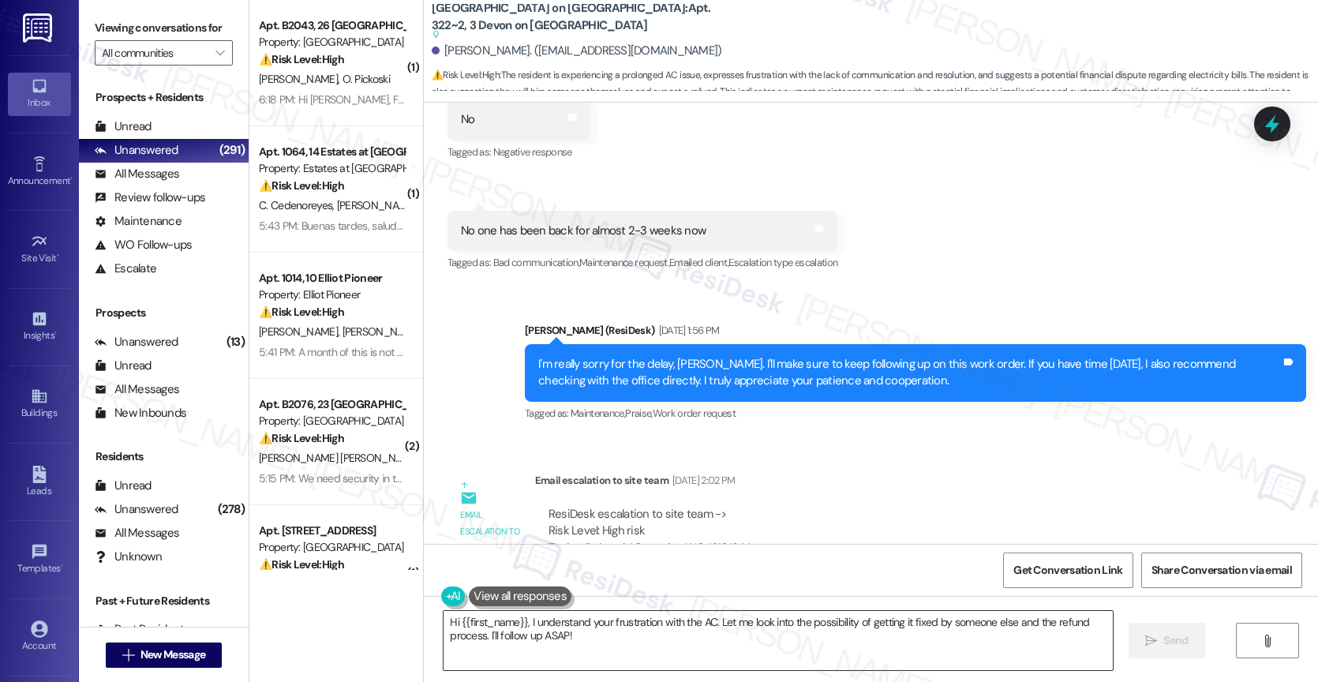
click at [610, 624] on textarea "Hi {{first_name}}, I understand your frustration with the AC. Let me look into …" at bounding box center [777, 640] width 669 height 59
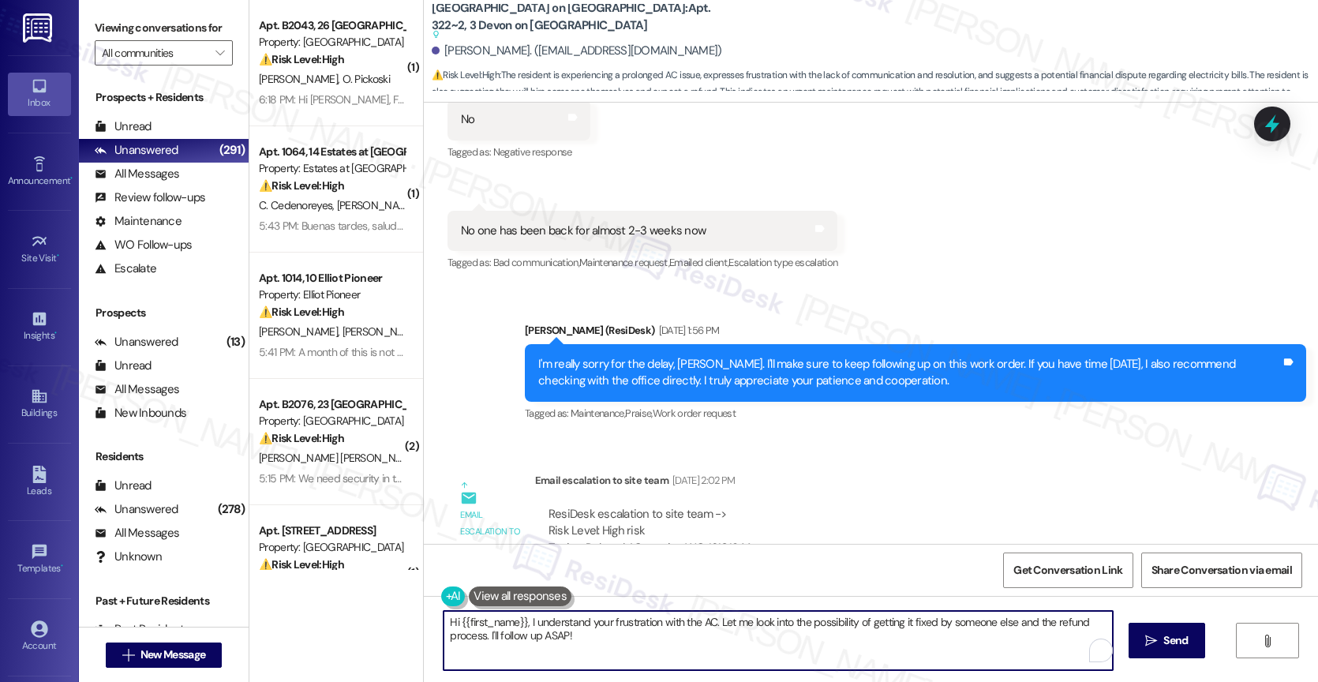
click at [610, 624] on textarea "Hi {{first_name}}, I understand your frustration with the AC. Let me look into …" at bounding box center [777, 640] width 669 height 59
click at [568, 644] on textarea "Hi {{first_name}}, I understand your frustration with the AC. Let me look into …" at bounding box center [777, 640] width 669 height 59
drag, startPoint x: 522, startPoint y: 620, endPoint x: 609, endPoint y: 670, distance: 100.0
click at [609, 671] on div "Hi {{first_name}}, I understand your frustration with the AC. Let me look into …" at bounding box center [871, 655] width 894 height 118
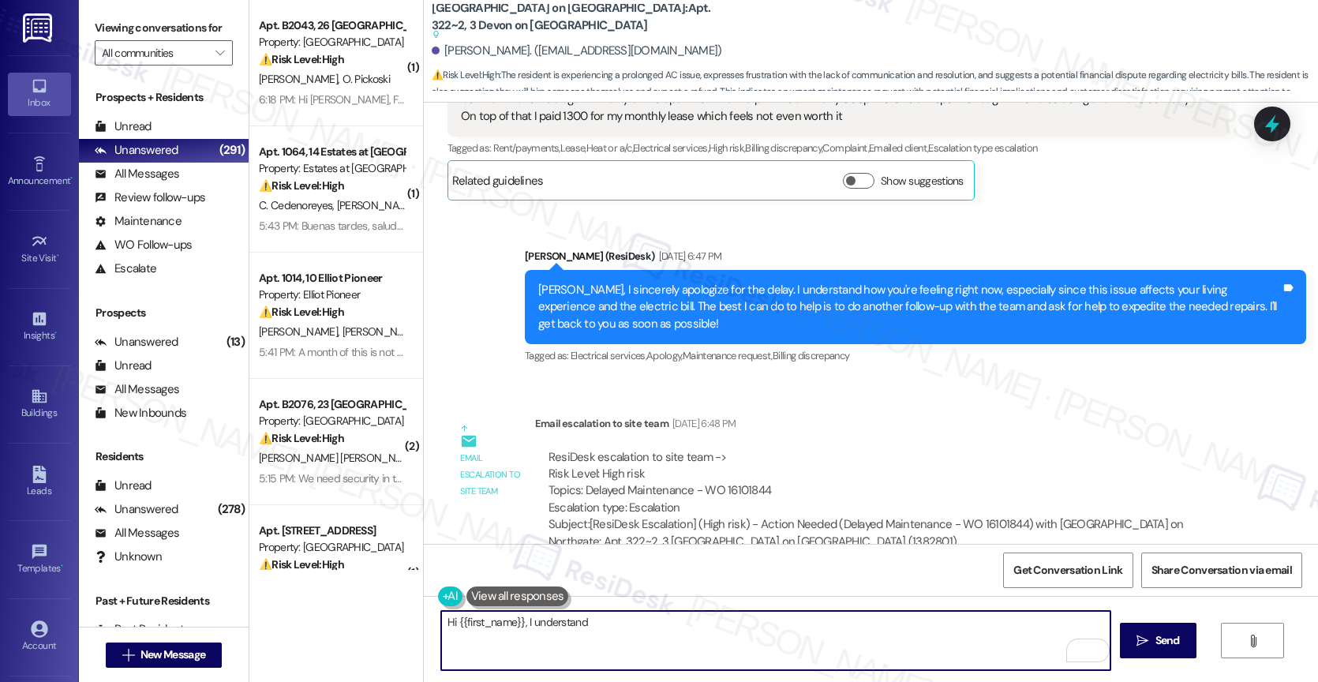
scroll to position [7588, 0]
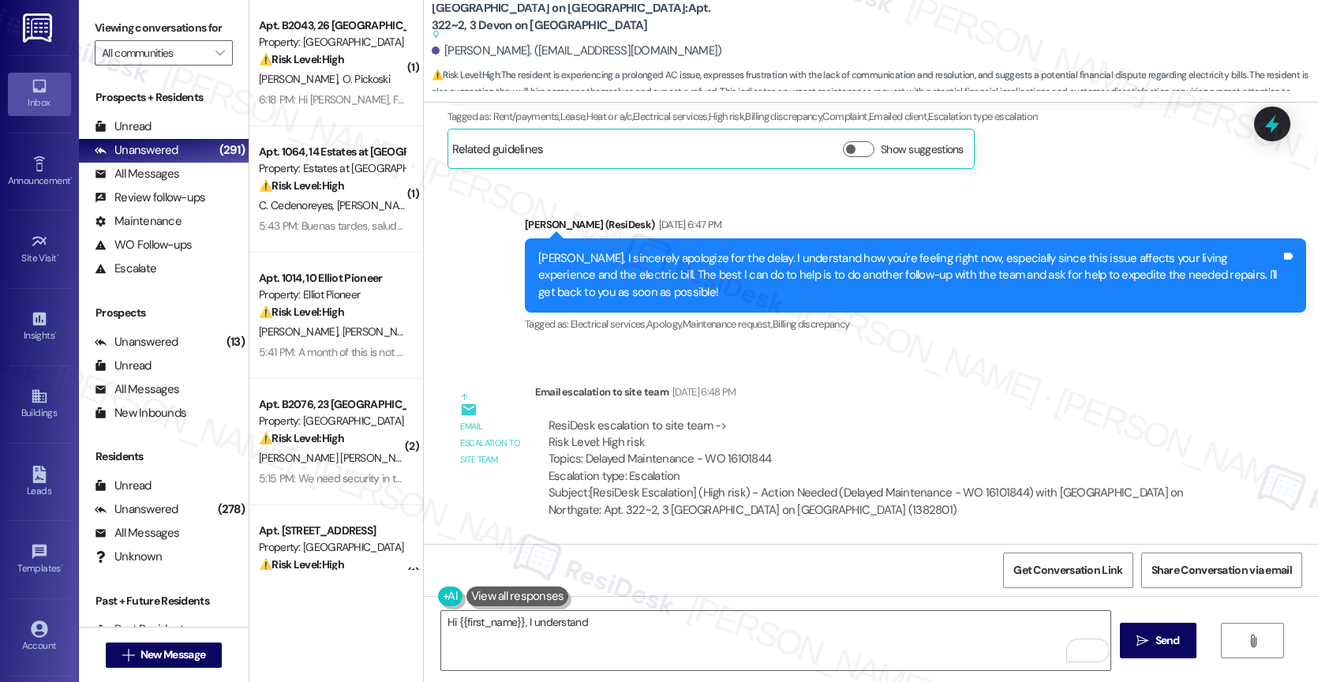
click at [521, 589] on button at bounding box center [517, 596] width 103 height 20
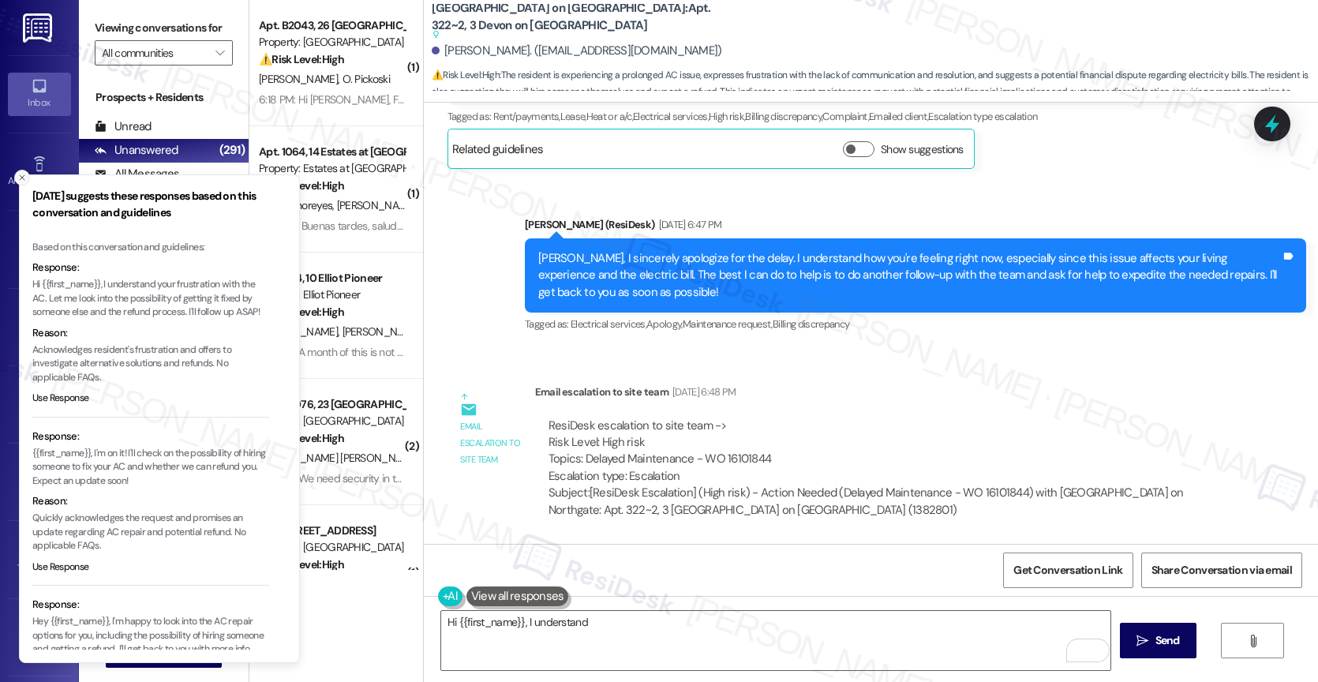
click at [21, 174] on icon "Close toast" at bounding box center [21, 177] width 9 height 9
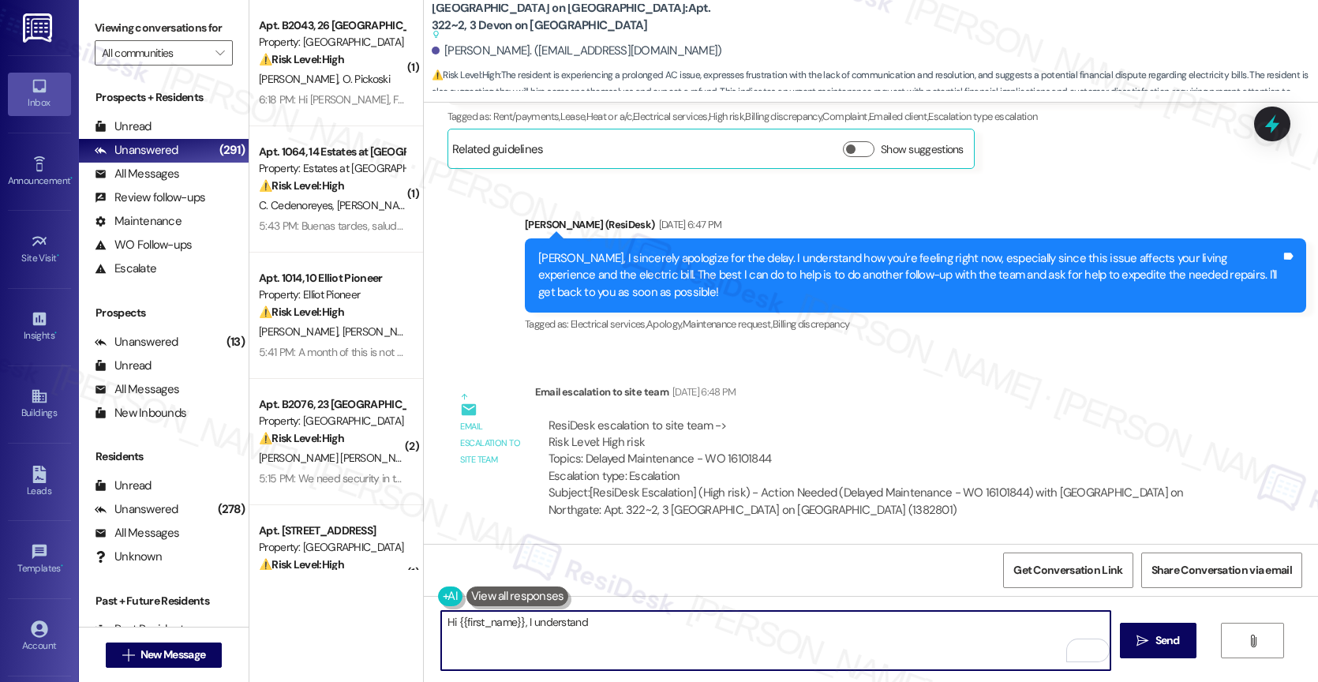
click at [609, 627] on textarea "Hi {{first_name}}, I understand" at bounding box center [775, 640] width 669 height 59
click at [521, 616] on textarea "Hi {{first_name}}, I understand" at bounding box center [775, 640] width 669 height 59
click at [726, 631] on textarea "Hi {{first_name}}, I completely understand" at bounding box center [775, 640] width 669 height 59
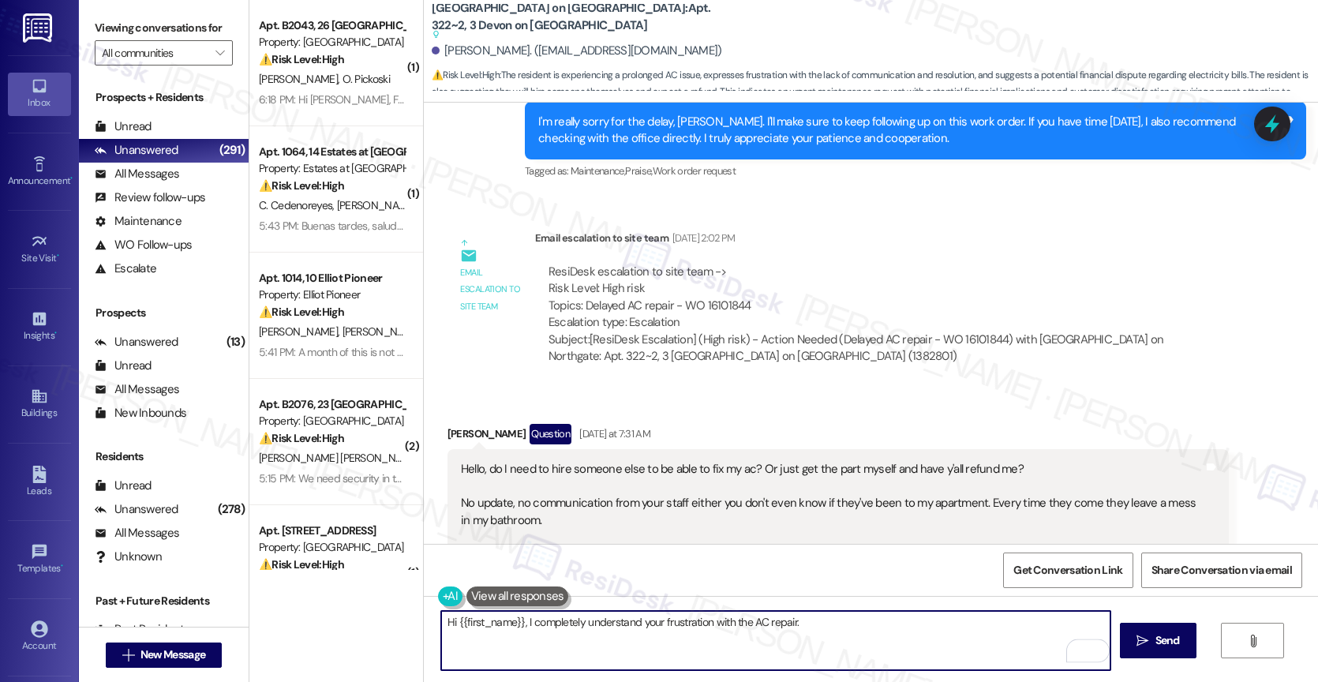
scroll to position [8673, 0]
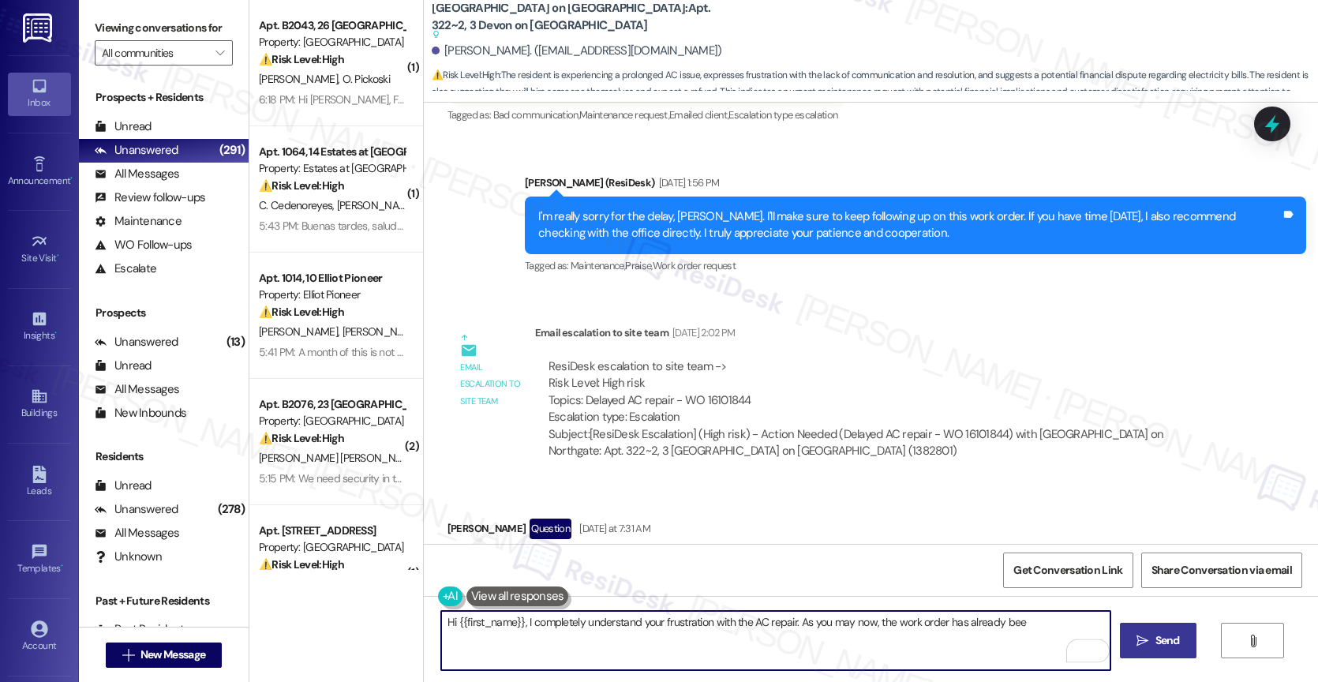
drag, startPoint x: 959, startPoint y: 623, endPoint x: 1128, endPoint y: 631, distance: 169.8
click at [1128, 631] on div "Hi {{first_name}}, I completely understand your frustration with the AC repair.…" at bounding box center [871, 655] width 894 height 118
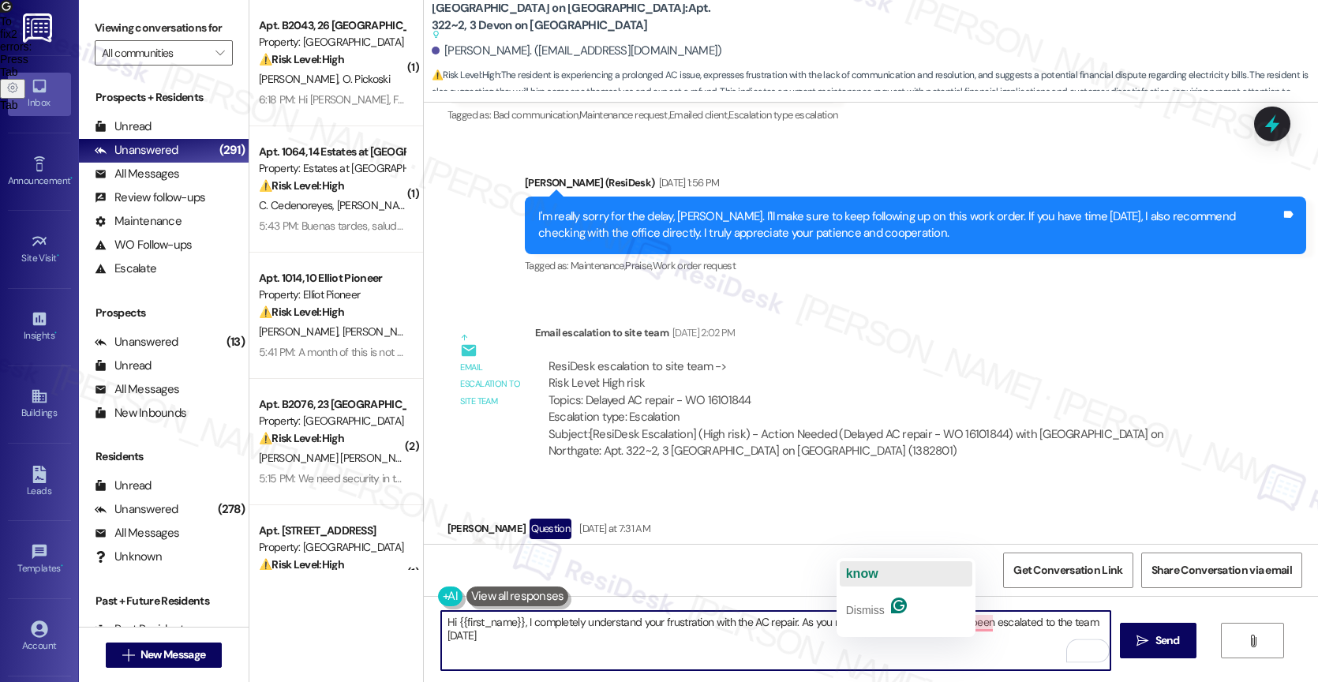
click at [873, 574] on span "know" at bounding box center [862, 573] width 32 height 13
drag, startPoint x: 948, startPoint y: 620, endPoint x: 961, endPoint y: 652, distance: 34.3
click at [961, 652] on textarea "Hi {{first_name}}, I completely understand your frustration with the AC repair.…" at bounding box center [775, 640] width 669 height 59
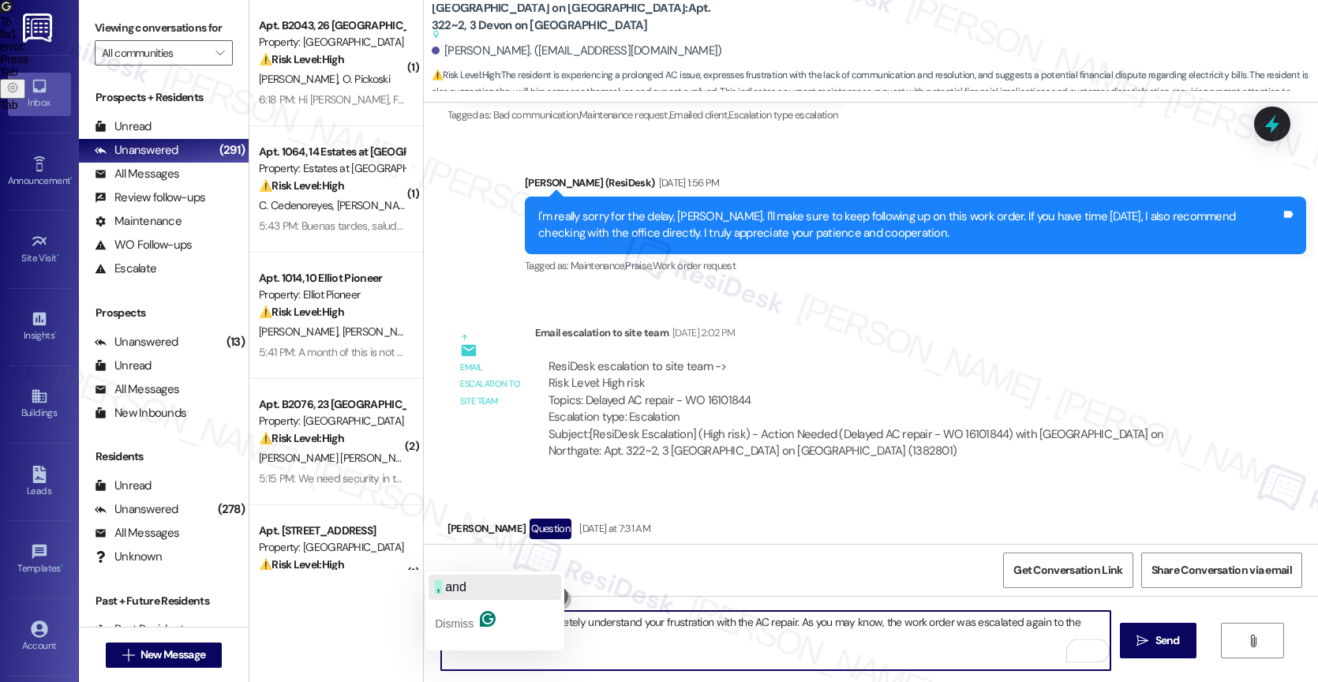
click at [466, 586] on span "and" at bounding box center [455, 586] width 21 height 13
click at [557, 642] on textarea "Hi {{first_name}}, I completely understand your frustration with the AC repair.…" at bounding box center [775, 640] width 669 height 59
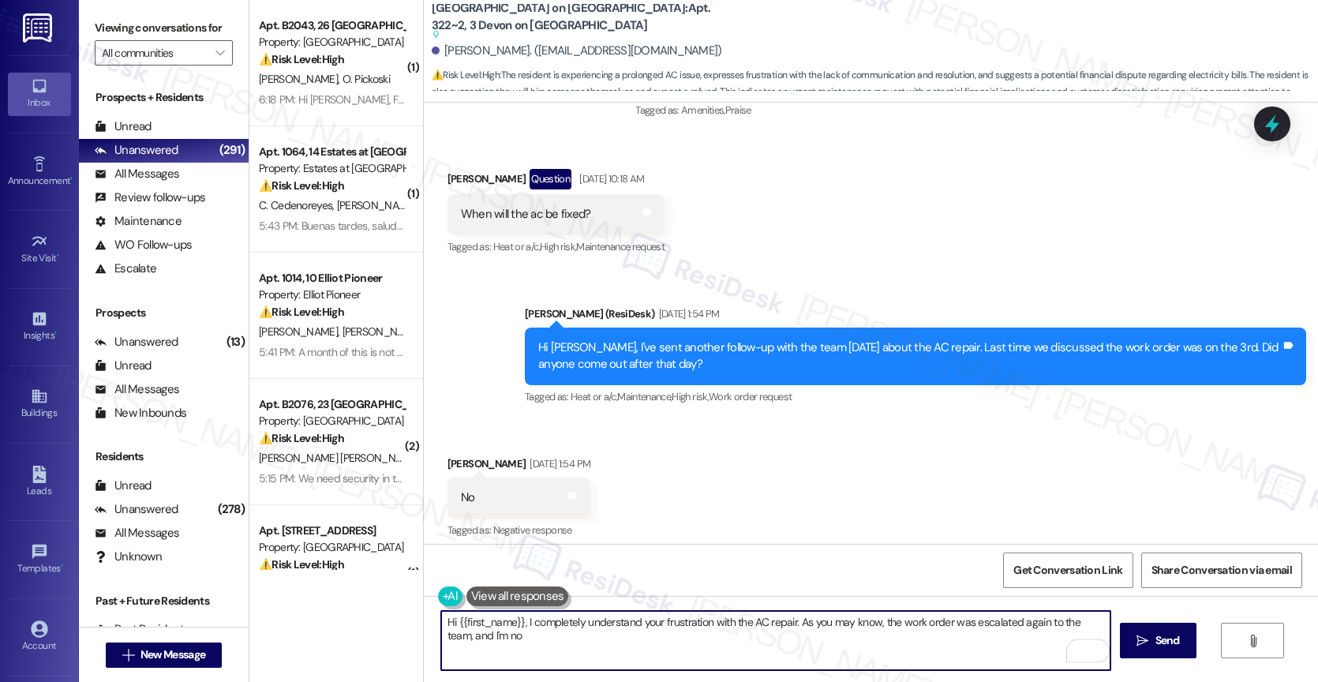
scroll to position [9336, 0]
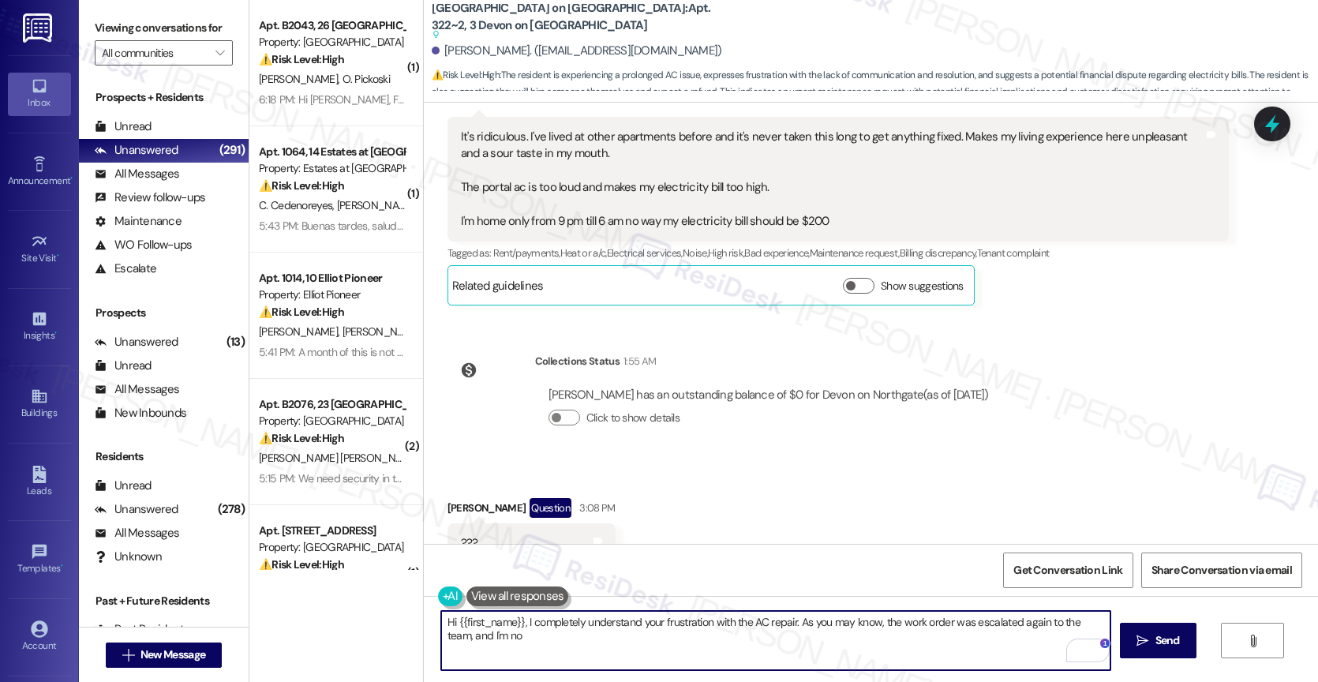
click at [495, 631] on textarea "Hi {{first_name}}, I completely understand your frustration with the AC repair.…" at bounding box center [775, 640] width 669 height 59
type textarea "Hi {{first_name}}, I completely understand your frustration with the AC repair.…"
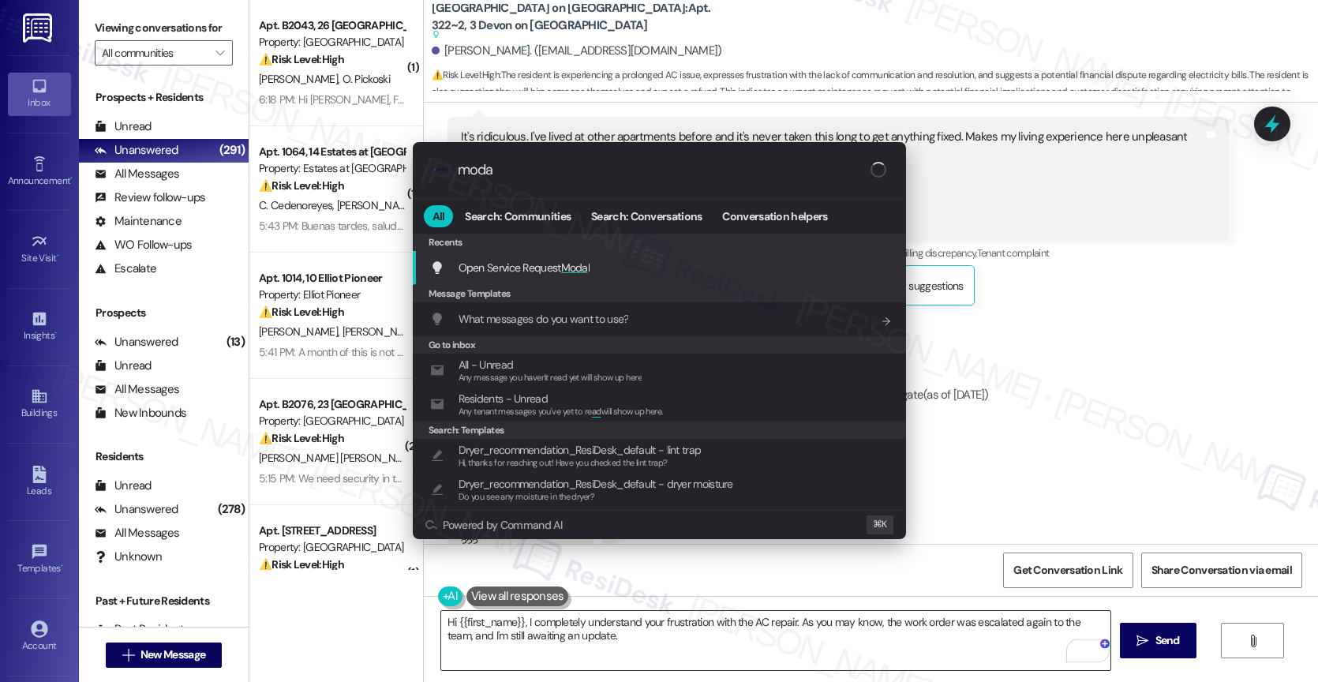
type input "modal"
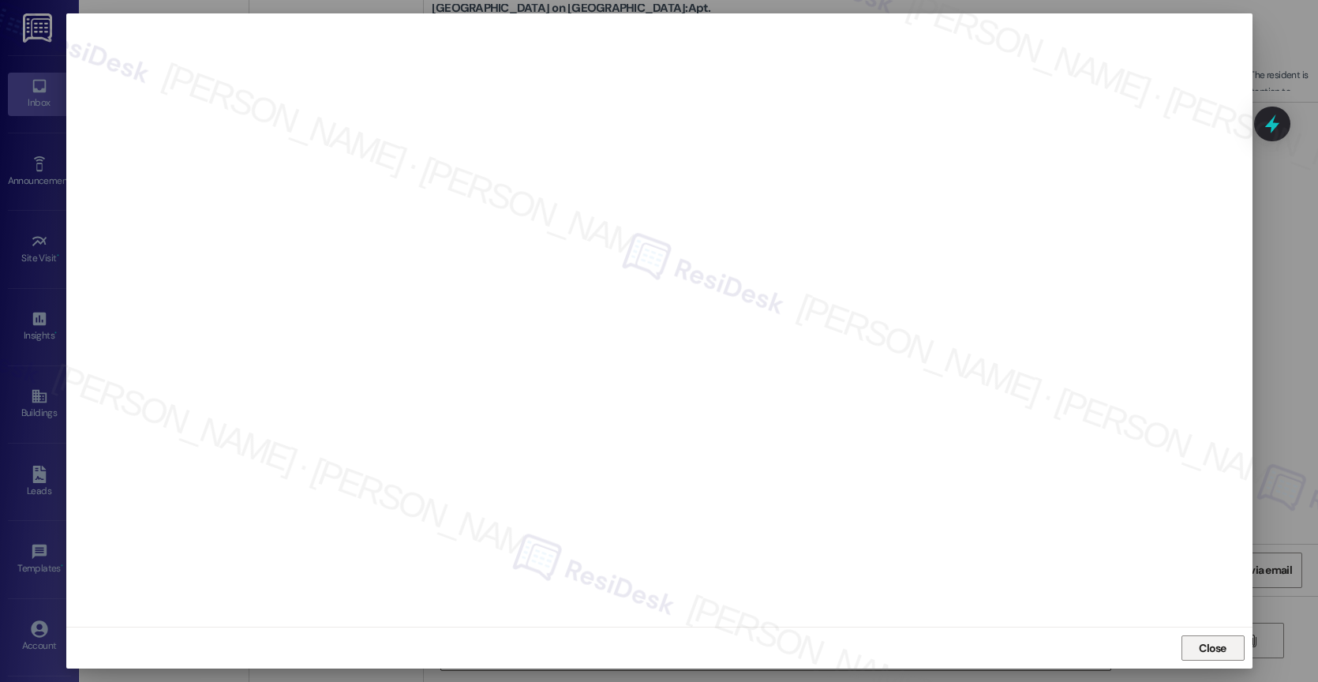
click at [1200, 644] on span "Close" at bounding box center [1213, 648] width 28 height 17
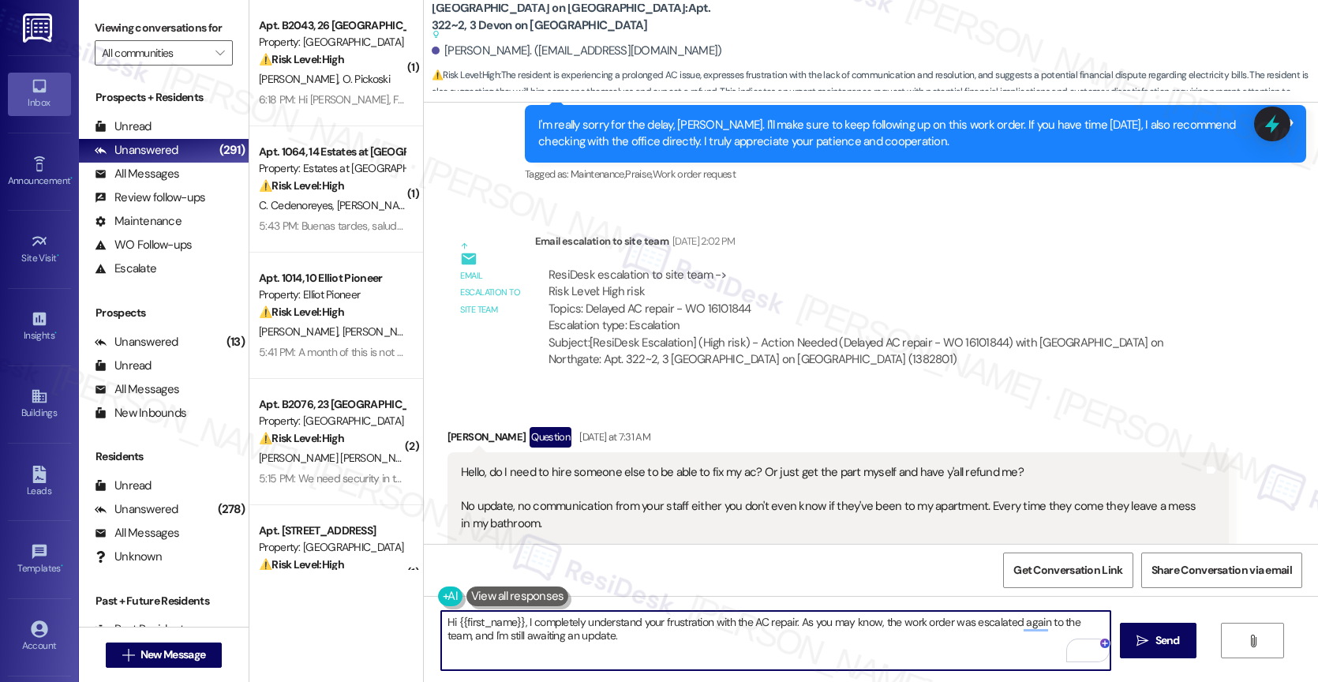
scroll to position [8692, 0]
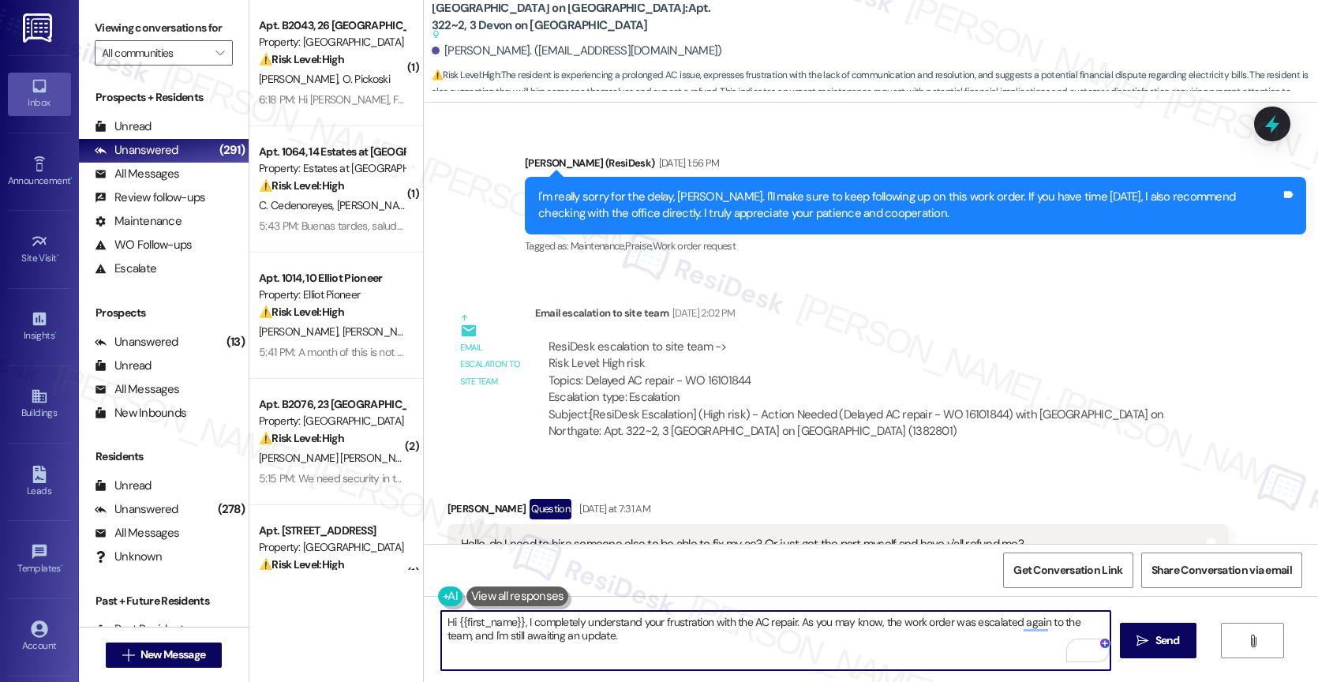
click at [612, 633] on textarea "Hi {{first_name}}, I completely understand your frustration with the AC repair.…" at bounding box center [775, 640] width 669 height 59
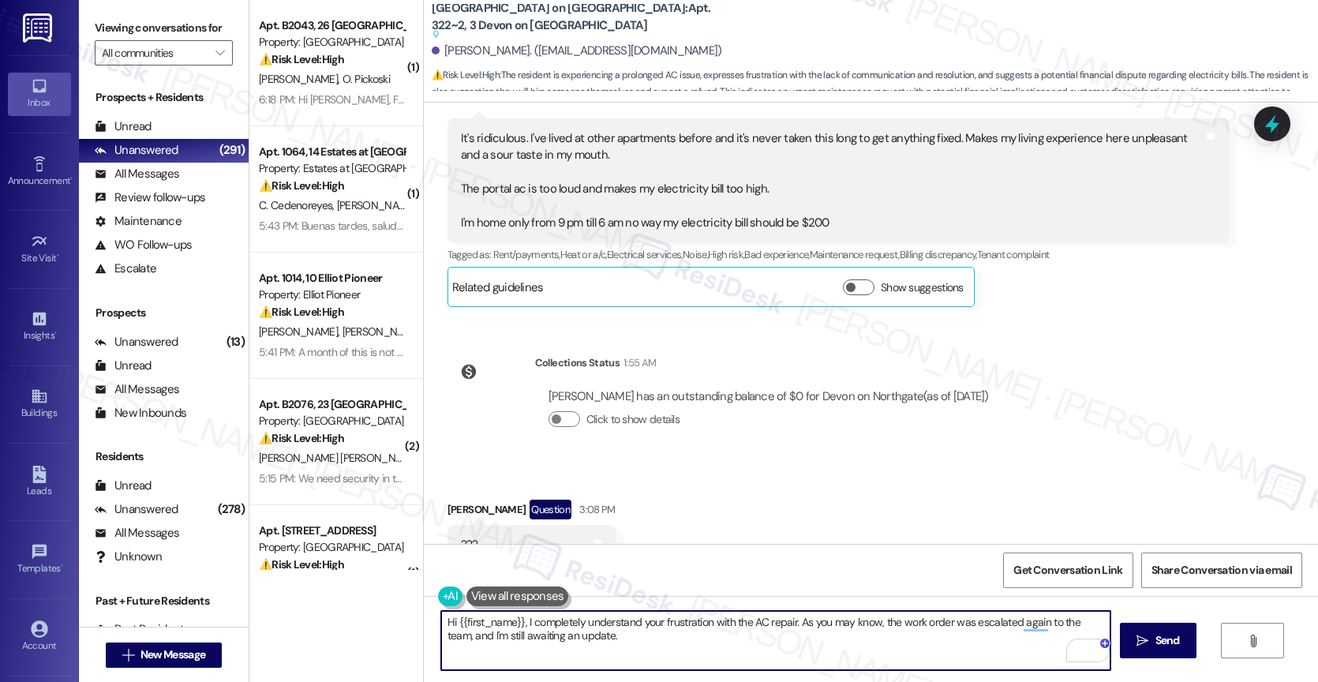
scroll to position [9336, 0]
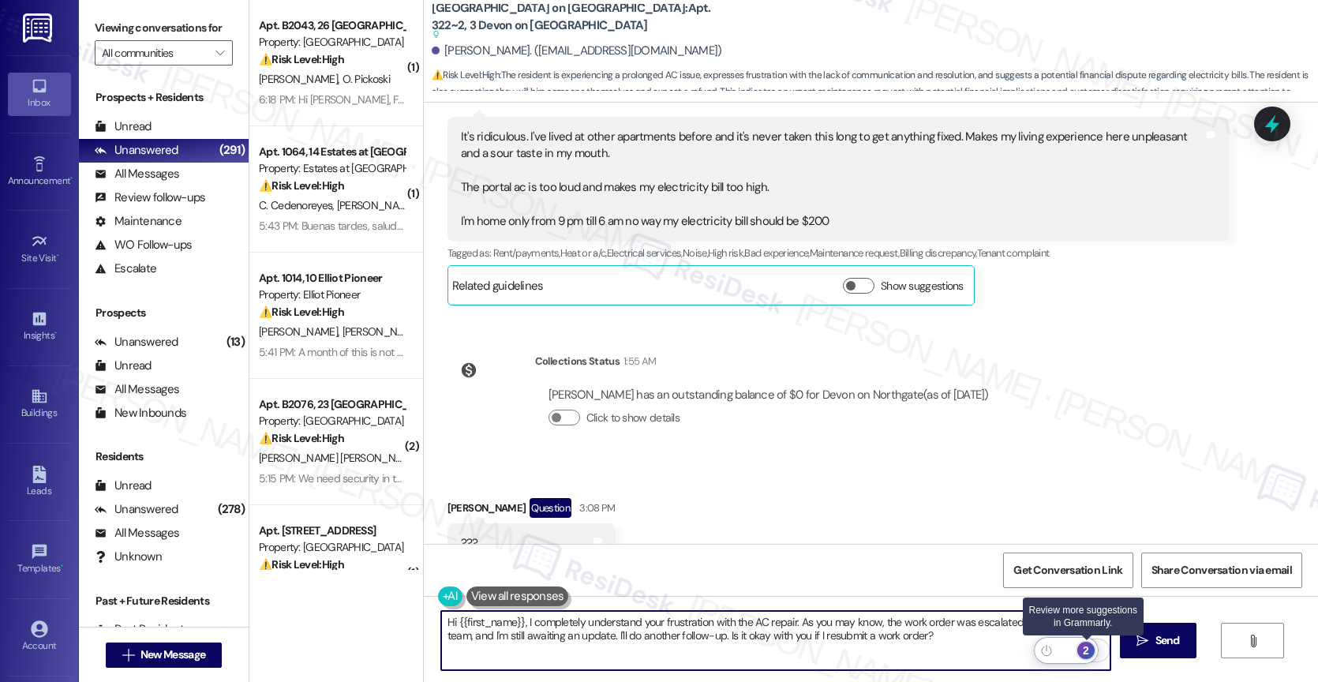
click at [1084, 645] on div "2" at bounding box center [1085, 650] width 17 height 17
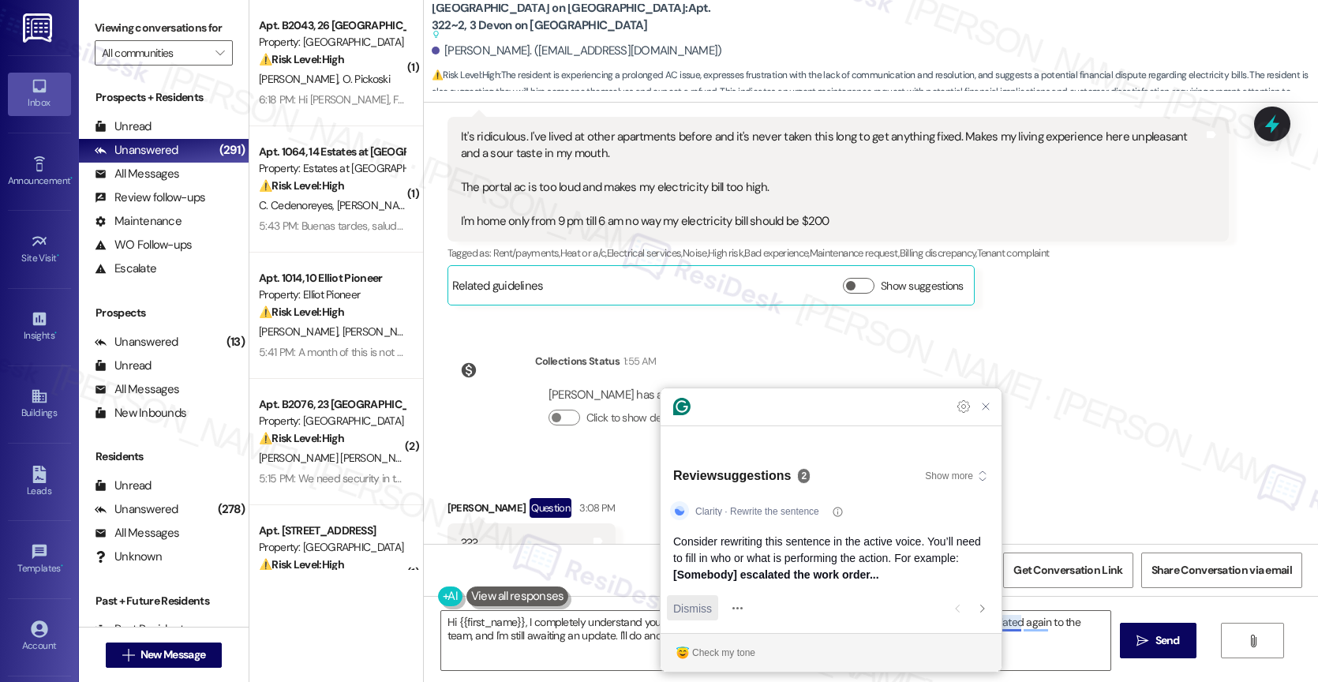
click at [685, 612] on span "Dismiss" at bounding box center [692, 608] width 39 height 17
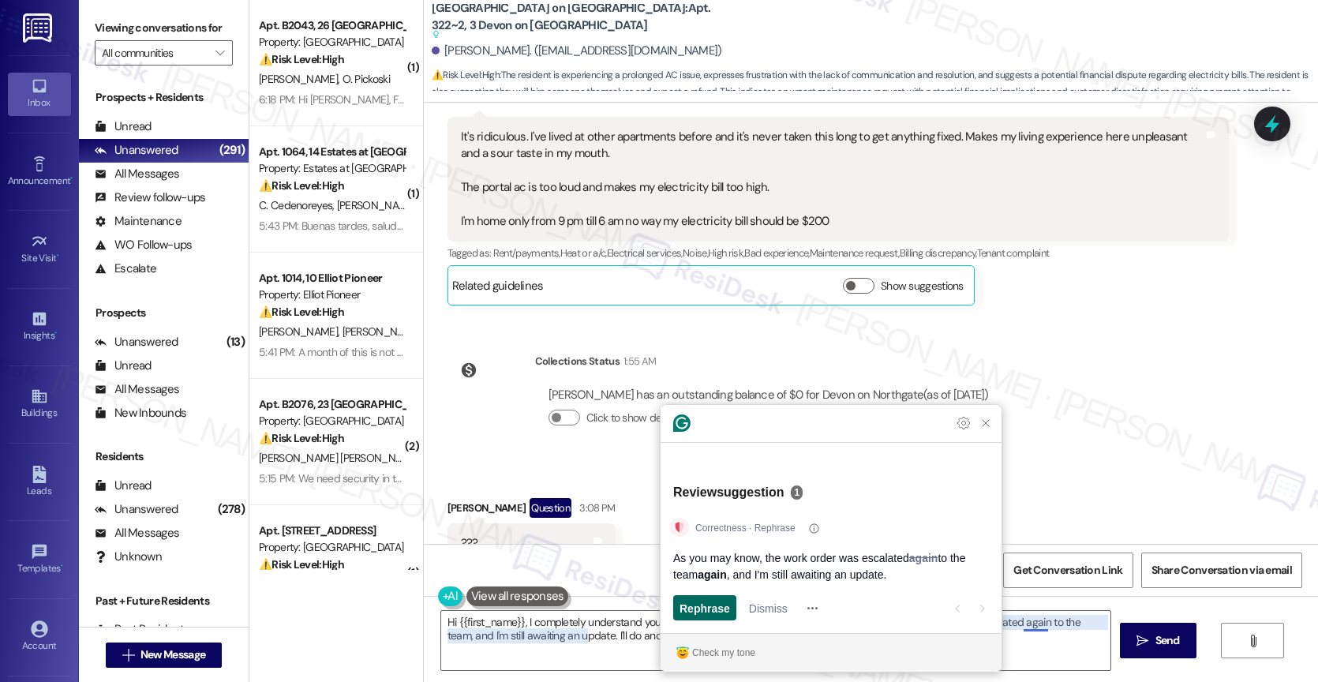
click at [710, 608] on span "Rephrase" at bounding box center [704, 608] width 51 height 17
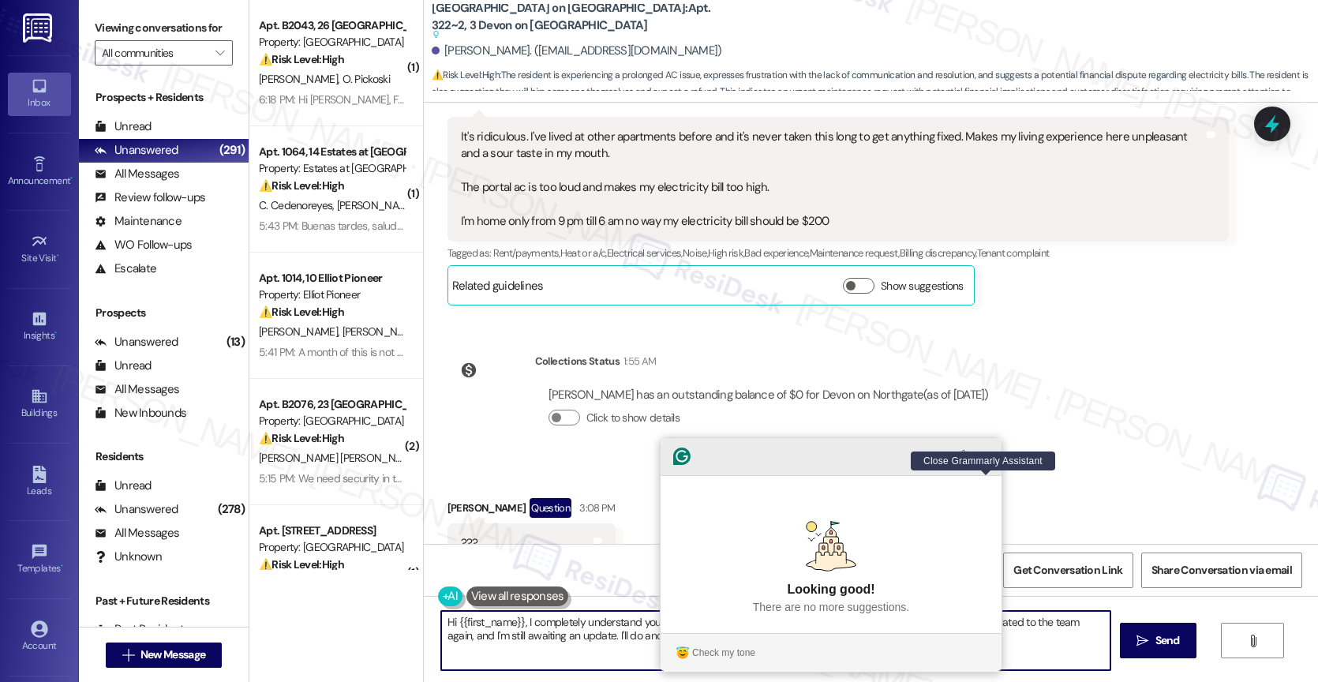
click at [982, 459] on icon "Close Grammarly Assistant" at bounding box center [985, 456] width 6 height 6
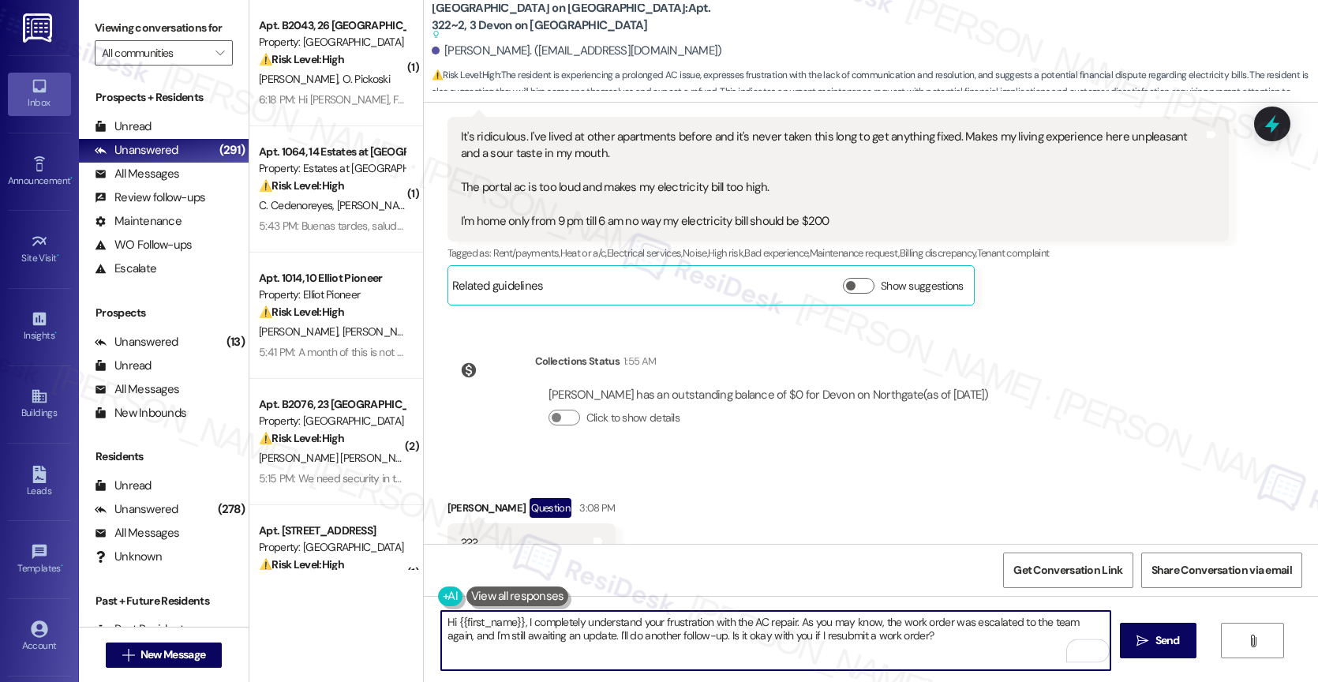
drag, startPoint x: 485, startPoint y: 634, endPoint x: 585, endPoint y: 616, distance: 101.7
click at [485, 633] on textarea "Hi {{first_name}}, I completely understand your frustration with the AC repair.…" at bounding box center [775, 640] width 669 height 59
click at [1009, 646] on textarea "Hi {{first_name}}, I completely understand your frustration with the AC repair.…" at bounding box center [775, 640] width 669 height 59
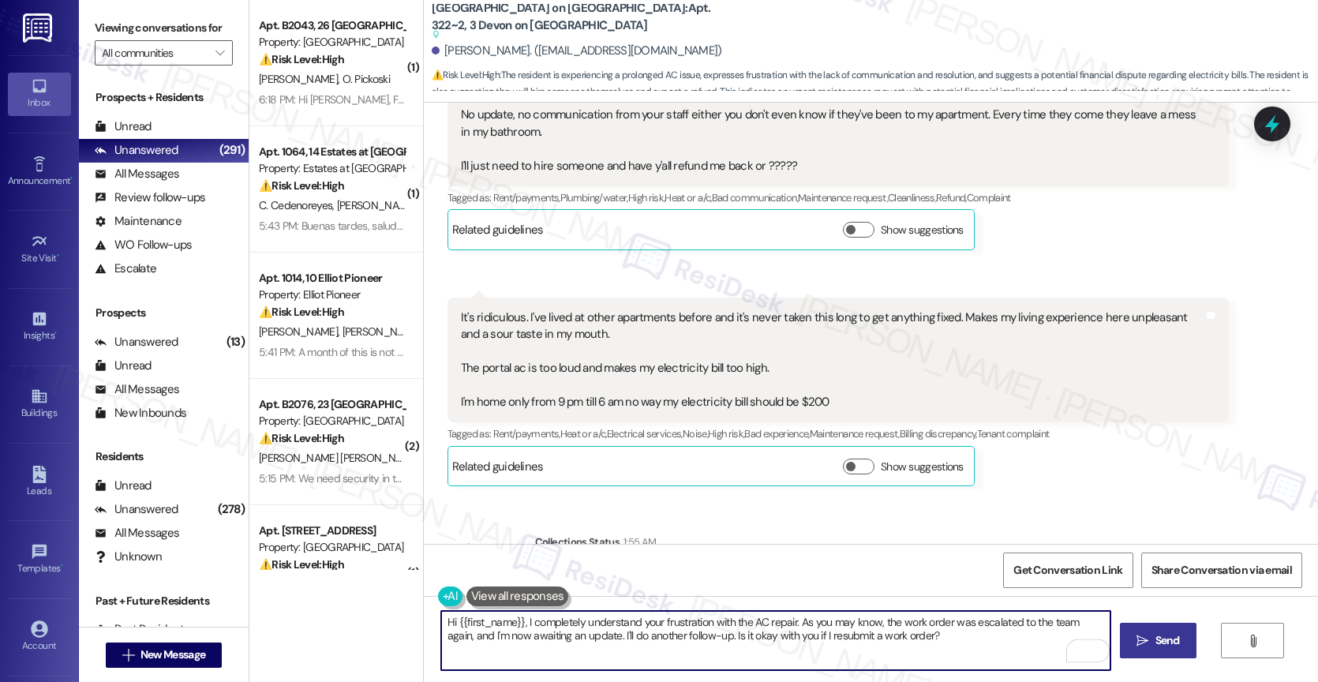
type textarea "Hi {{first_name}}, I completely understand your frustration with the AC repair.…"
click at [1159, 636] on span "Send" at bounding box center [1167, 640] width 24 height 17
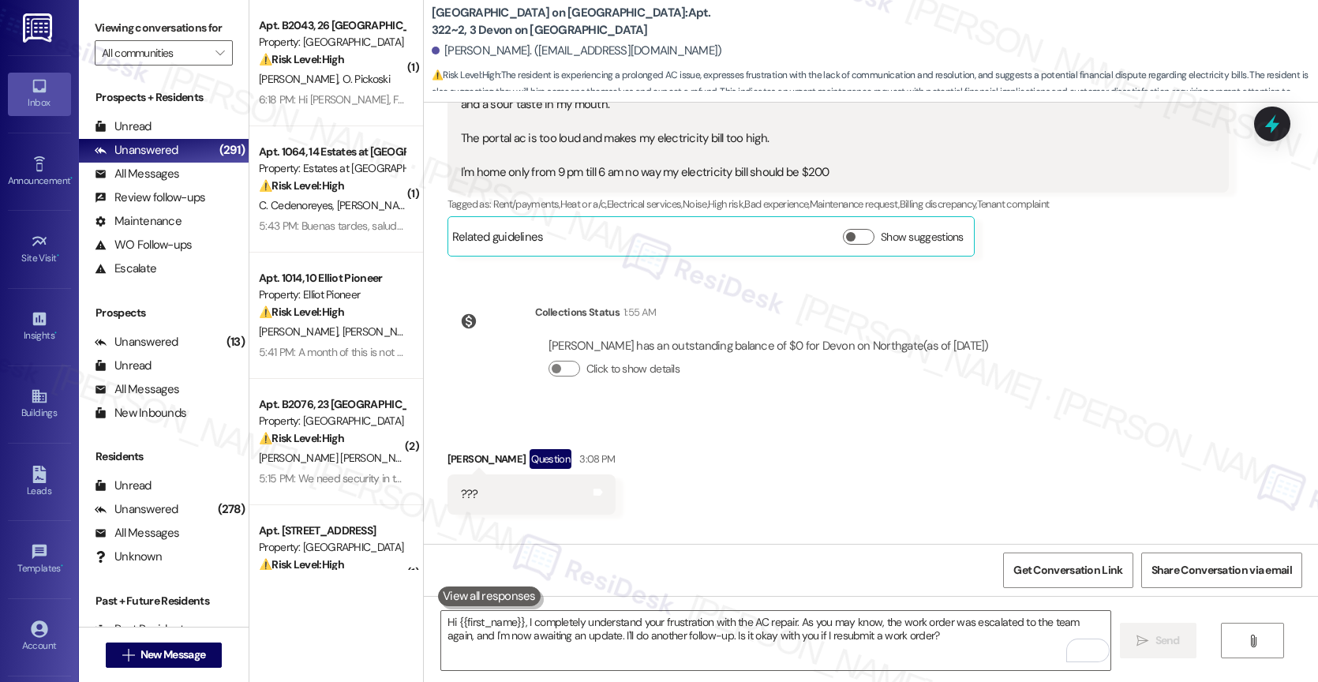
scroll to position [9463, 0]
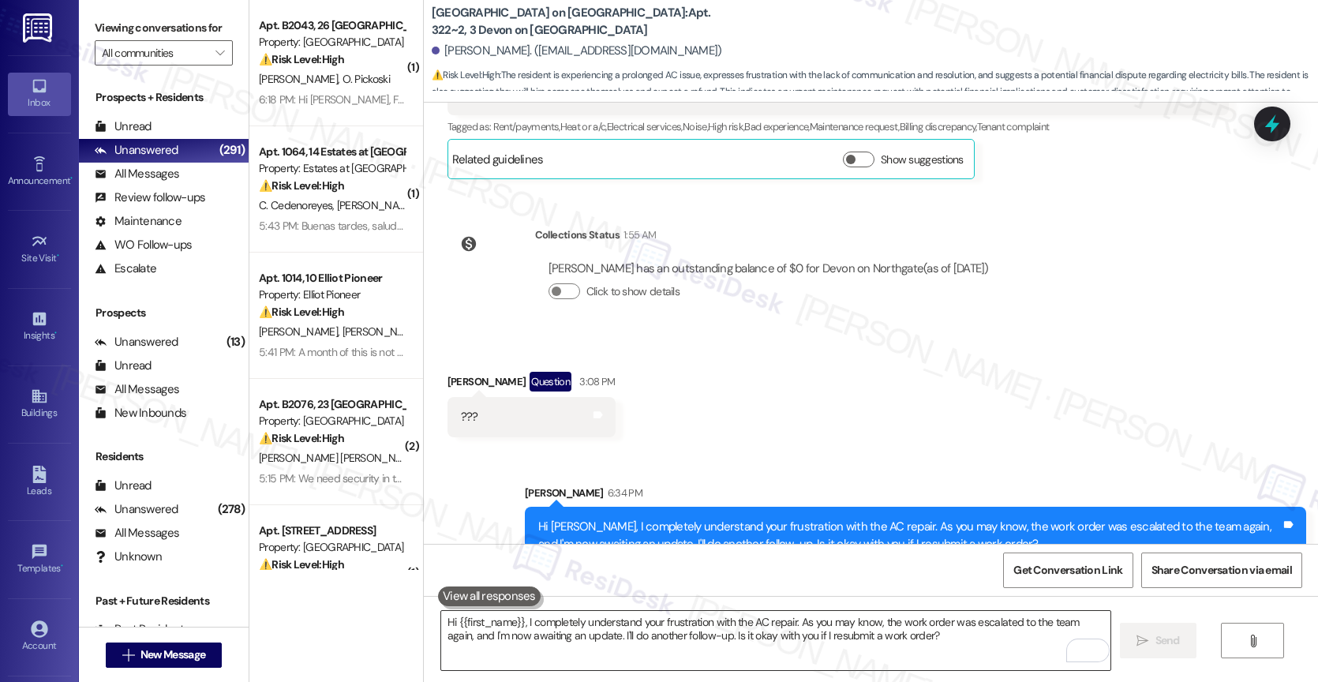
click at [570, 640] on textarea "Hi {{first_name}}, I completely understand your frustration with the AC repair.…" at bounding box center [775, 640] width 669 height 59
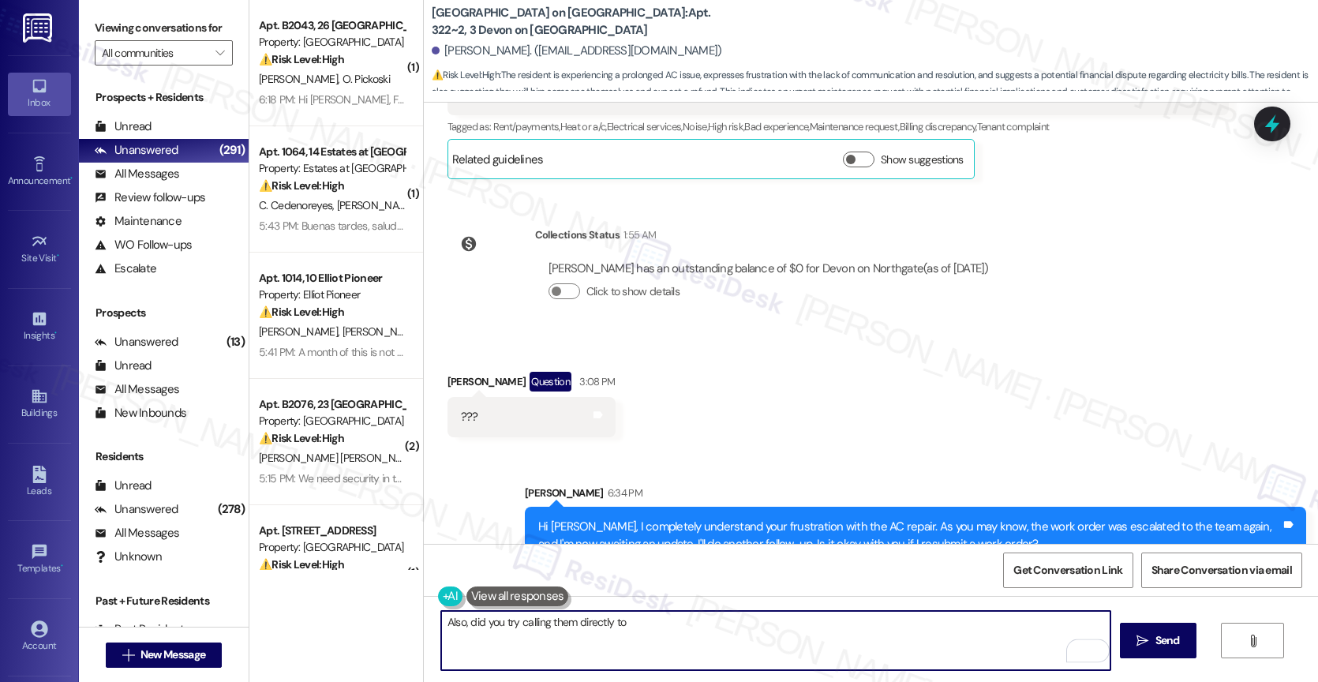
drag, startPoint x: 557, startPoint y: 619, endPoint x: 824, endPoint y: 649, distance: 268.5
click at [824, 649] on textarea "Also, did you try calling them directly to" at bounding box center [775, 640] width 669 height 59
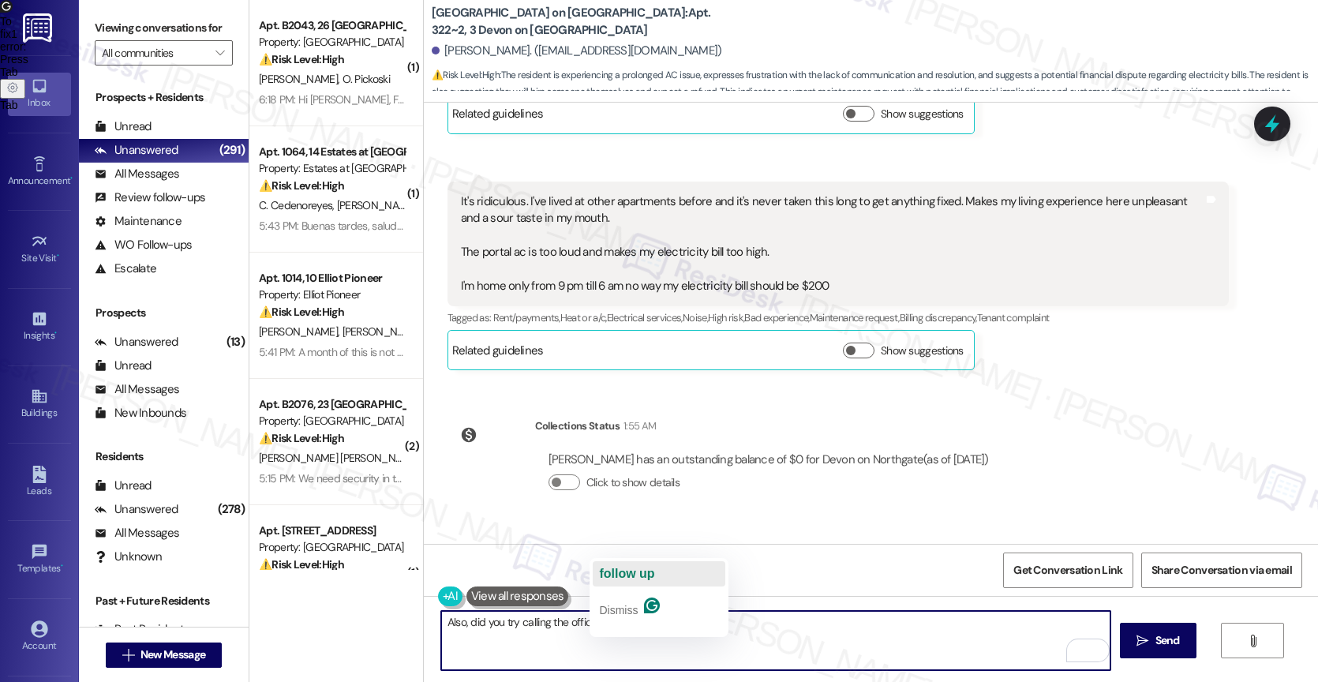
click at [638, 574] on span "follow up" at bounding box center [626, 573] width 55 height 13
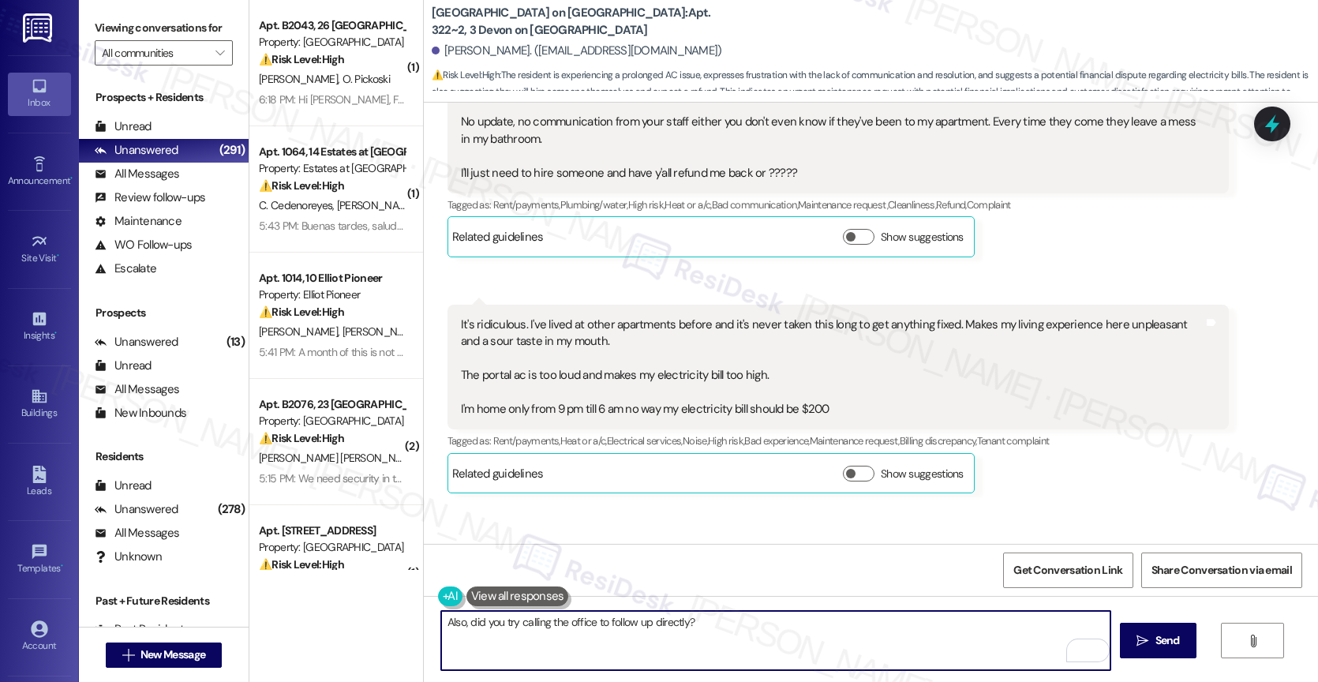
scroll to position [9463, 0]
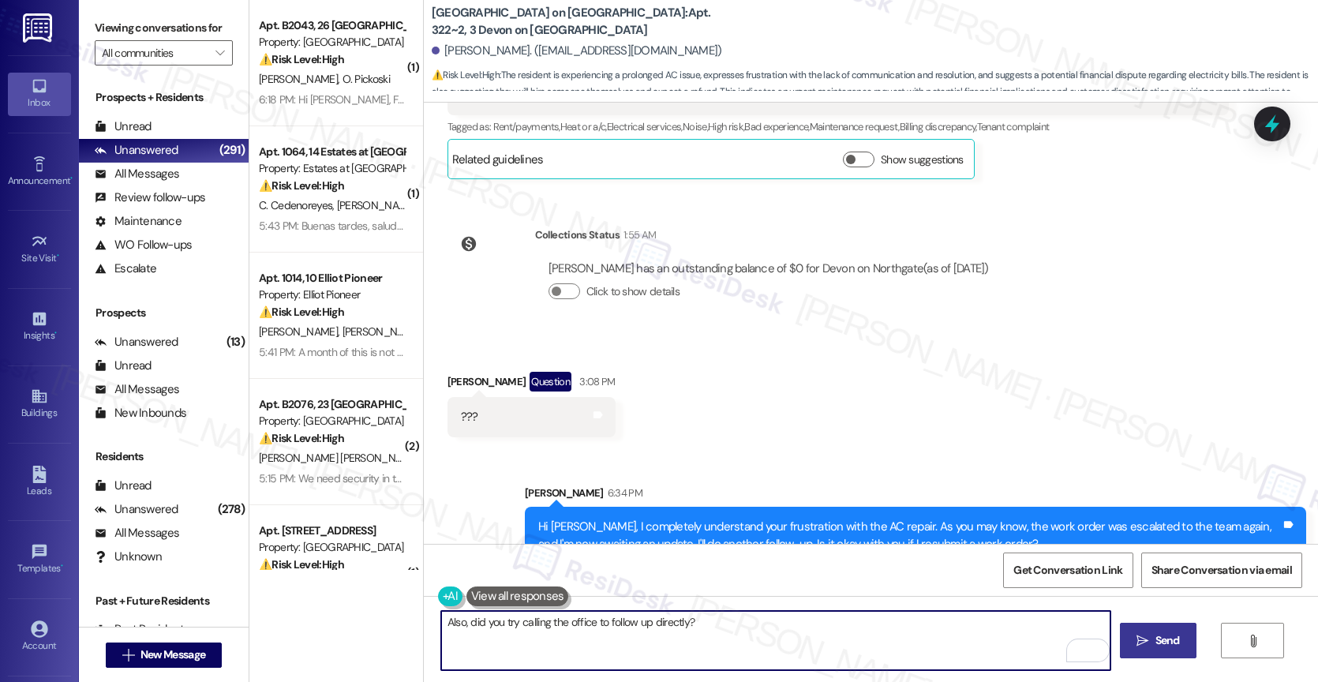
type textarea "Also, did you try calling the office to follow up directly?"
click at [1155, 640] on span "Send" at bounding box center [1167, 640] width 24 height 17
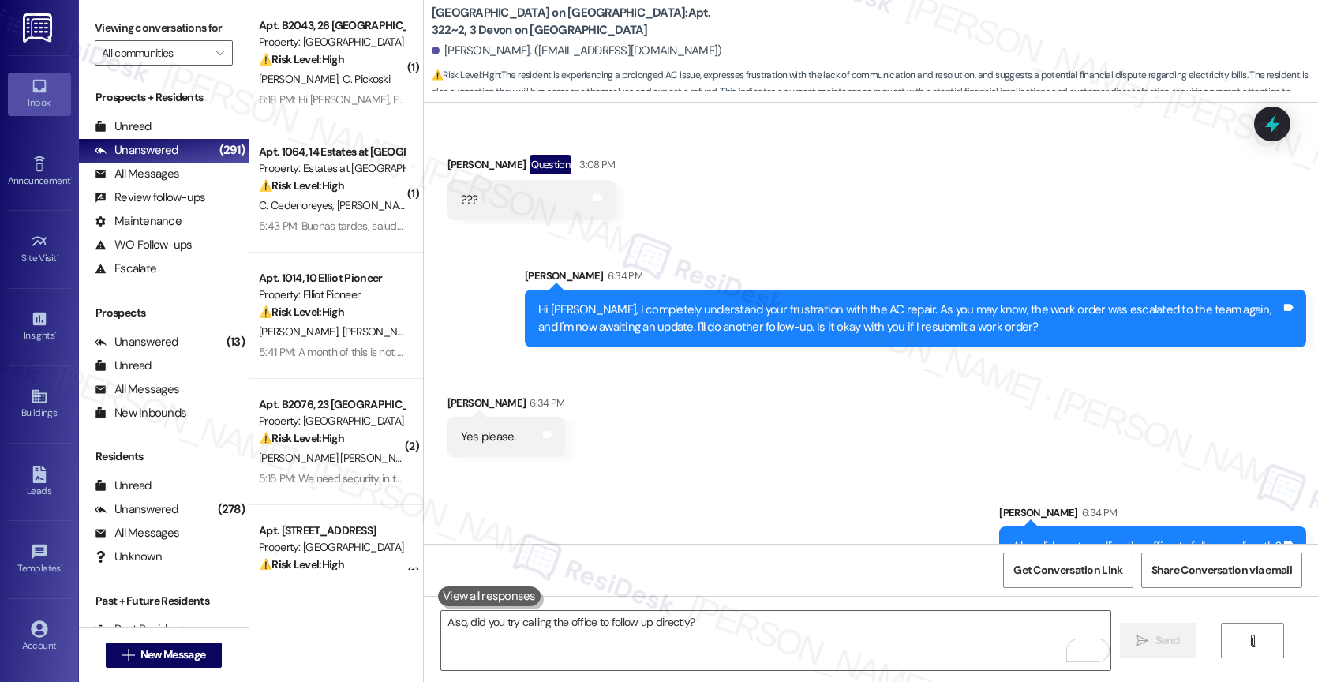
scroll to position [9683, 0]
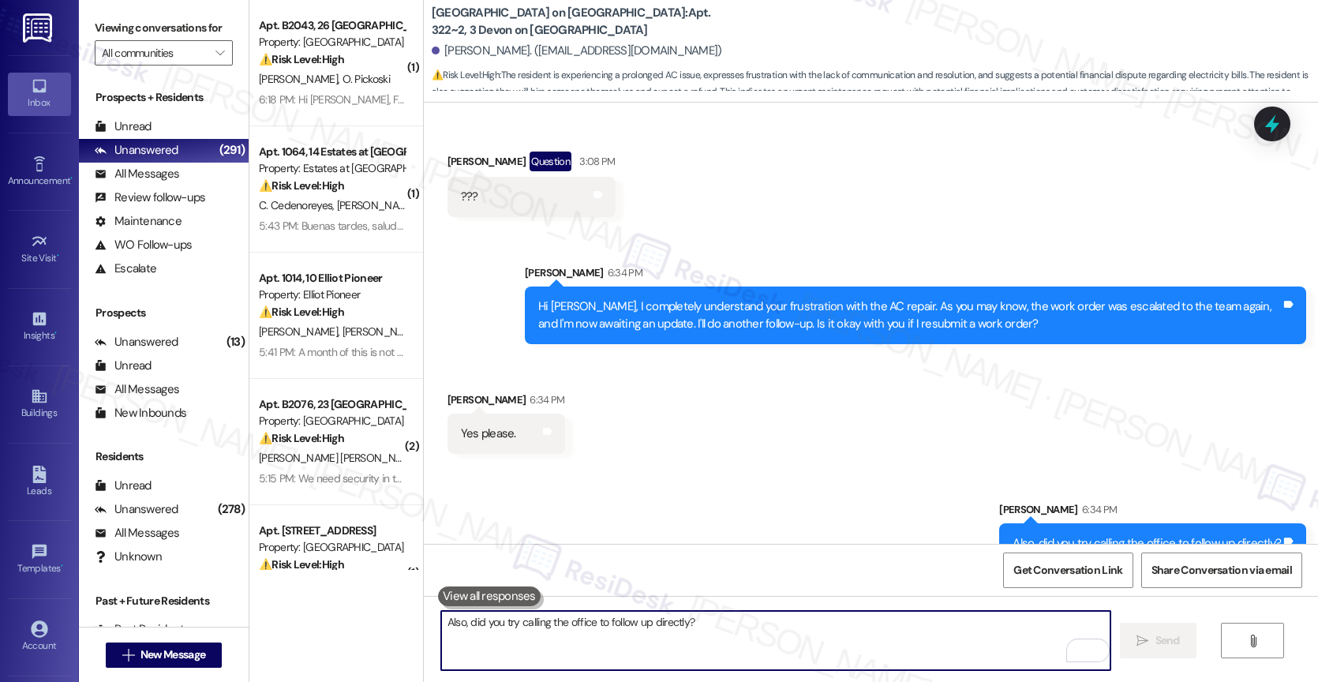
click at [562, 622] on textarea "Also, did you try calling the office to follow up directly?" at bounding box center [775, 640] width 669 height 59
click at [441, 622] on textarea "I'll do that and will" at bounding box center [775, 640] width 669 height 59
click at [584, 617] on textarea "Sure, I'll do that and will" at bounding box center [775, 640] width 669 height 59
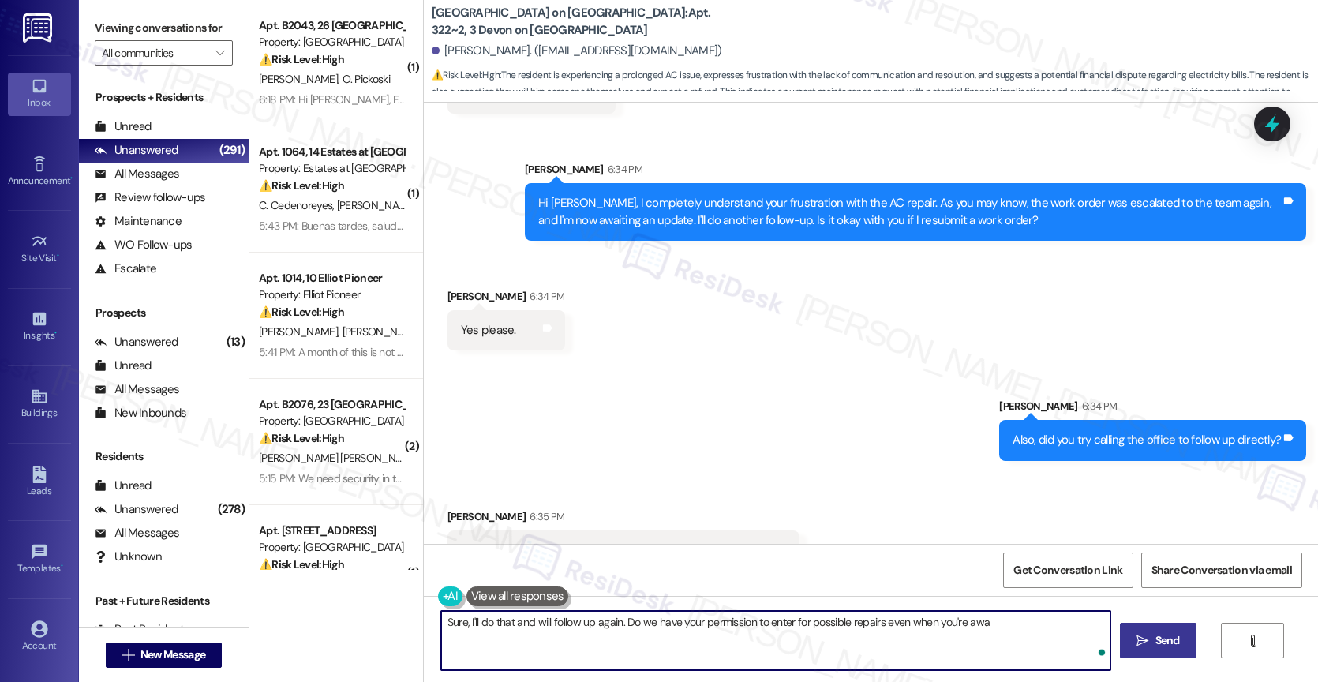
scroll to position [9792, 0]
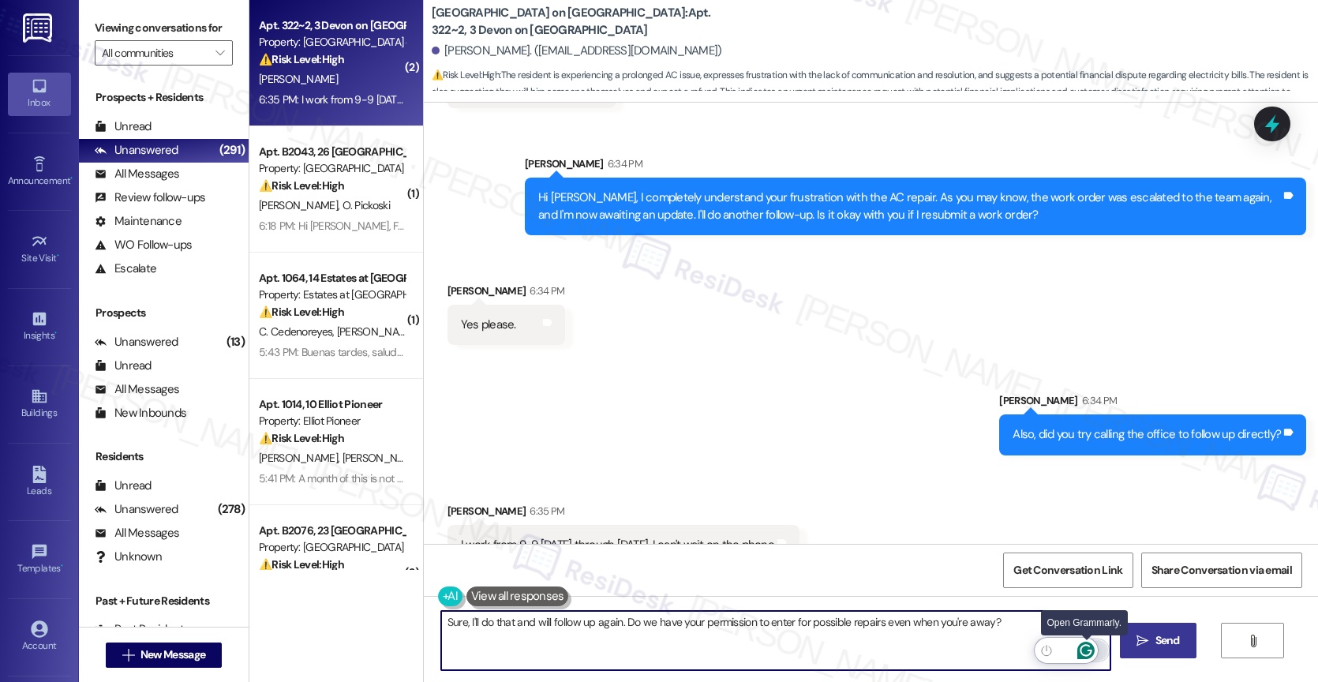
click at [1083, 648] on icon "Open Grammarly. 0 Suggestions." at bounding box center [1085, 650] width 17 height 17
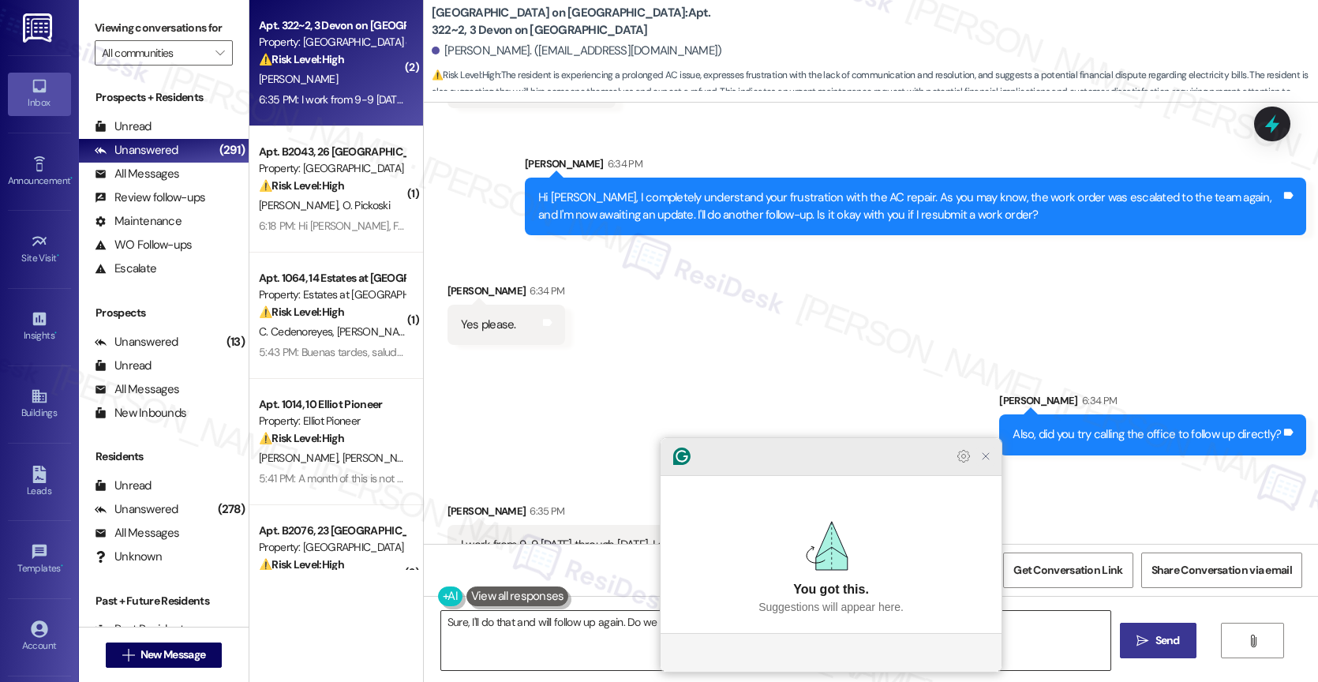
click at [981, 462] on icon "Close Grammarly Assistant" at bounding box center [985, 456] width 13 height 13
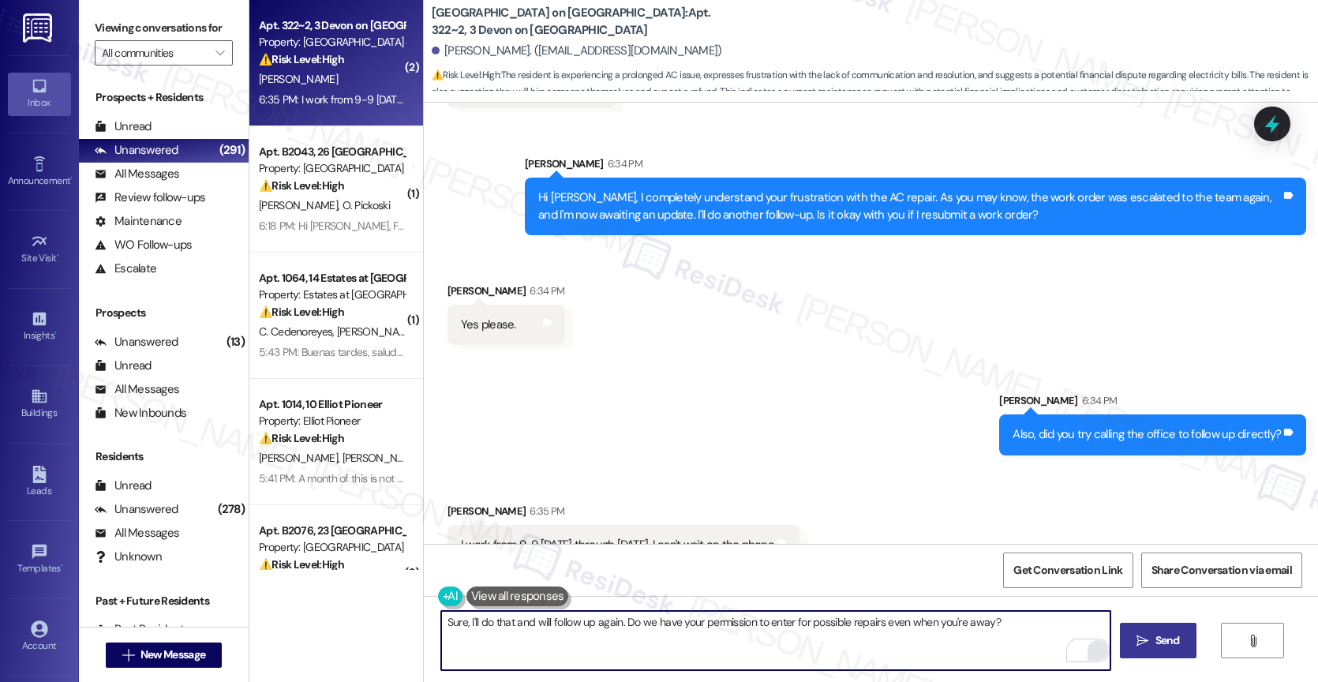
click at [580, 623] on textarea "Sure, I'll do that and will follow up again. Do we have your permission to ente…" at bounding box center [775, 640] width 669 height 59
type textarea "Sure, I'll do that and will follow up with maintenance again. Do we have your p…"
click at [1157, 638] on span "Send" at bounding box center [1167, 640] width 24 height 17
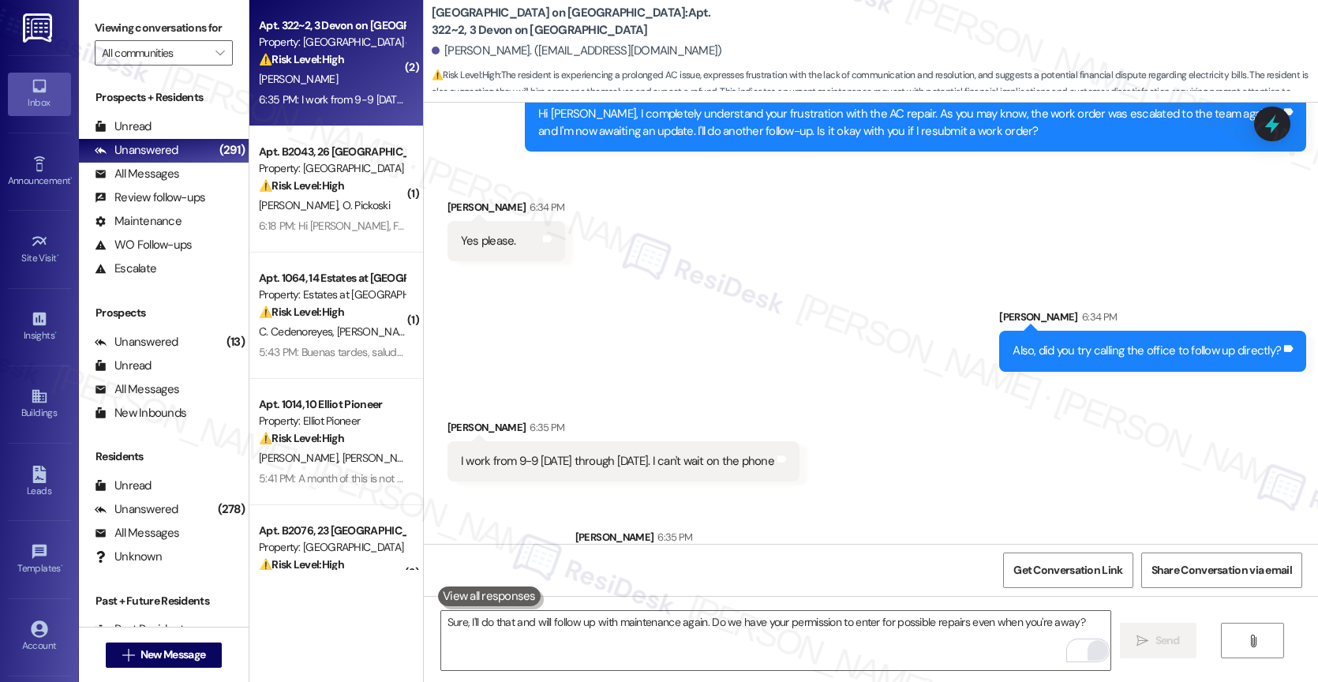
scroll to position [9903, 0]
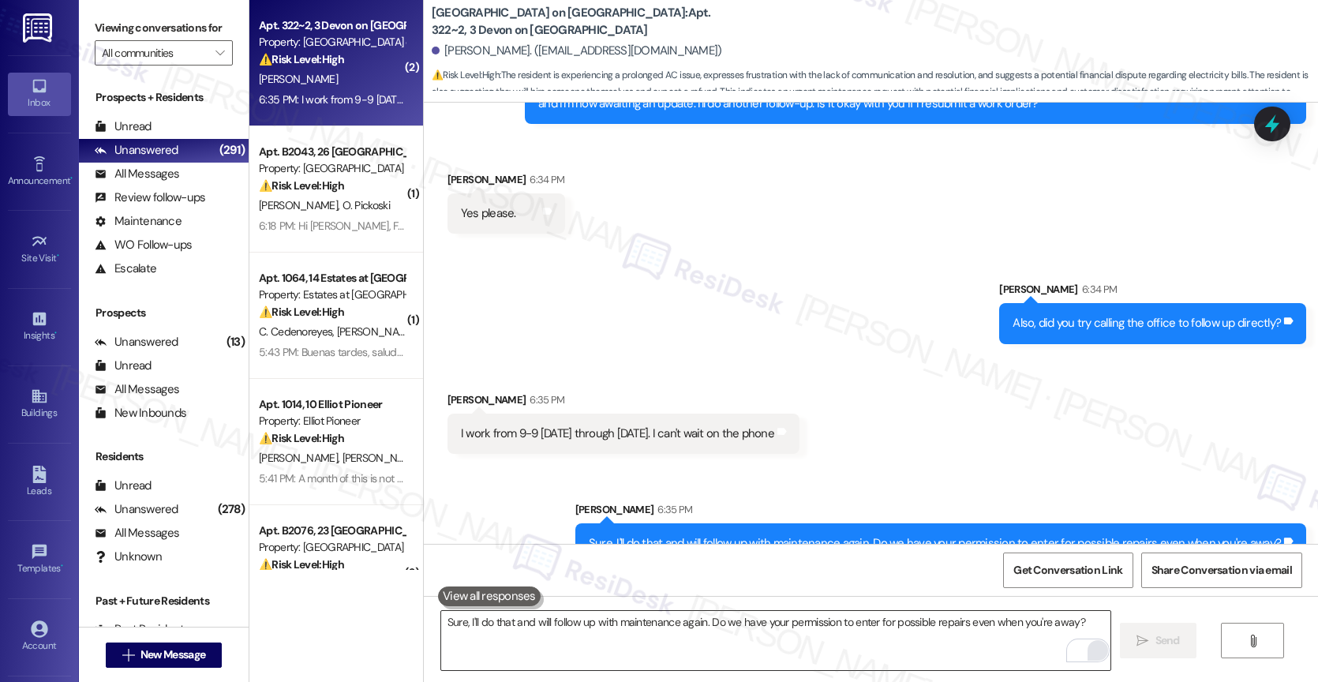
click at [552, 641] on textarea "Sure, I'll do that and will follow up with maintenance again. Do we have your p…" at bounding box center [775, 640] width 669 height 59
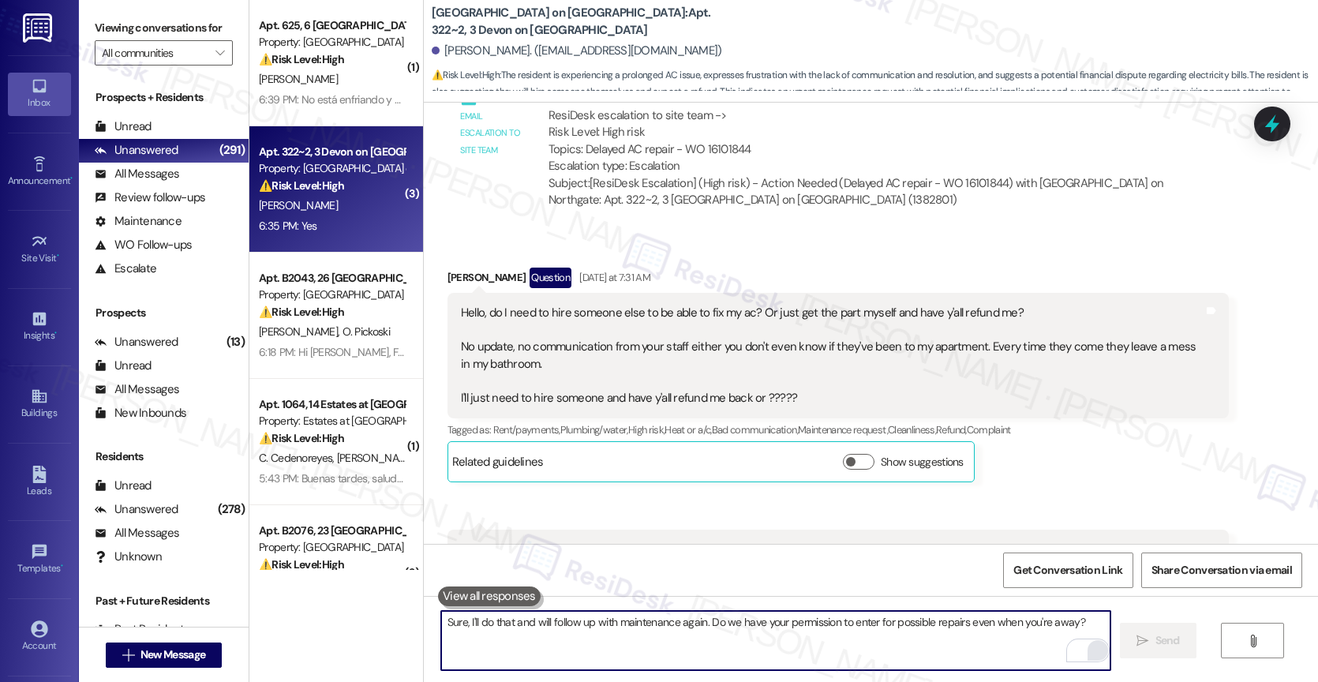
scroll to position [9109, 0]
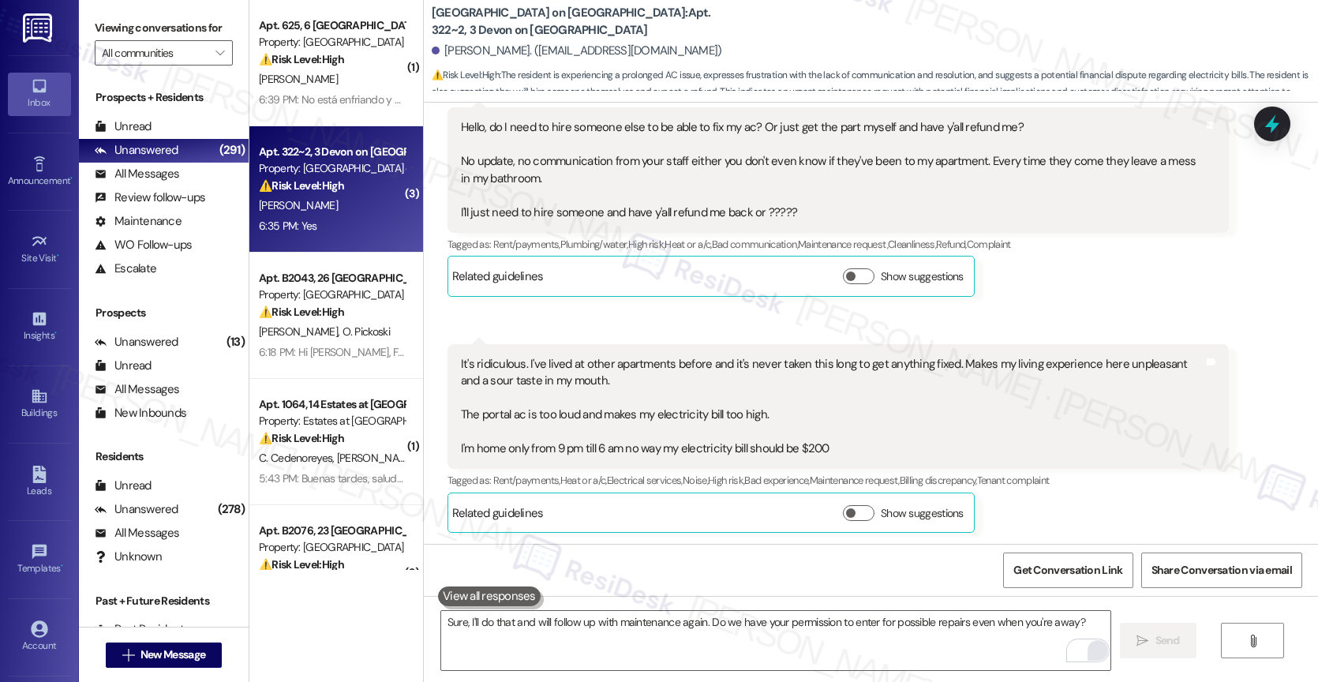
drag, startPoint x: 574, startPoint y: 346, endPoint x: 600, endPoint y: 340, distance: 26.8
click at [600, 356] on div "It's ridiculous. I've lived at other apartments before and it's never taken thi…" at bounding box center [832, 407] width 743 height 102
click at [651, 356] on div "It's ridiculous. I've lived at other apartments before and it's never taken thi…" at bounding box center [832, 407] width 743 height 102
click at [584, 388] on div "It's ridiculous. I've lived at other apartments before and it's never taken thi…" at bounding box center [832, 407] width 743 height 102
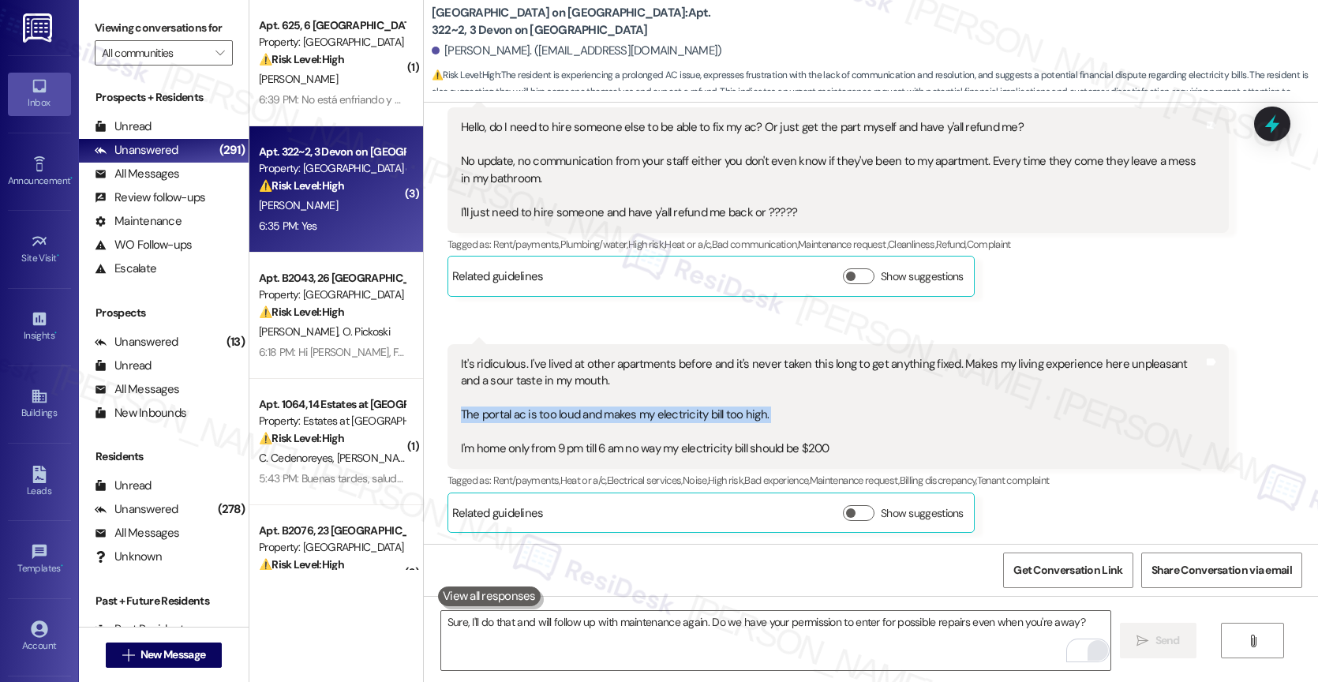
click at [584, 388] on div "It's ridiculous. I've lived at other apartments before and it's never taken thi…" at bounding box center [832, 407] width 743 height 102
copy div "The portal ac is too loud and makes my electricity bill too high."
click at [612, 375] on div "It's ridiculous. I've lived at other apartments before and it's never taken thi…" at bounding box center [832, 407] width 743 height 102
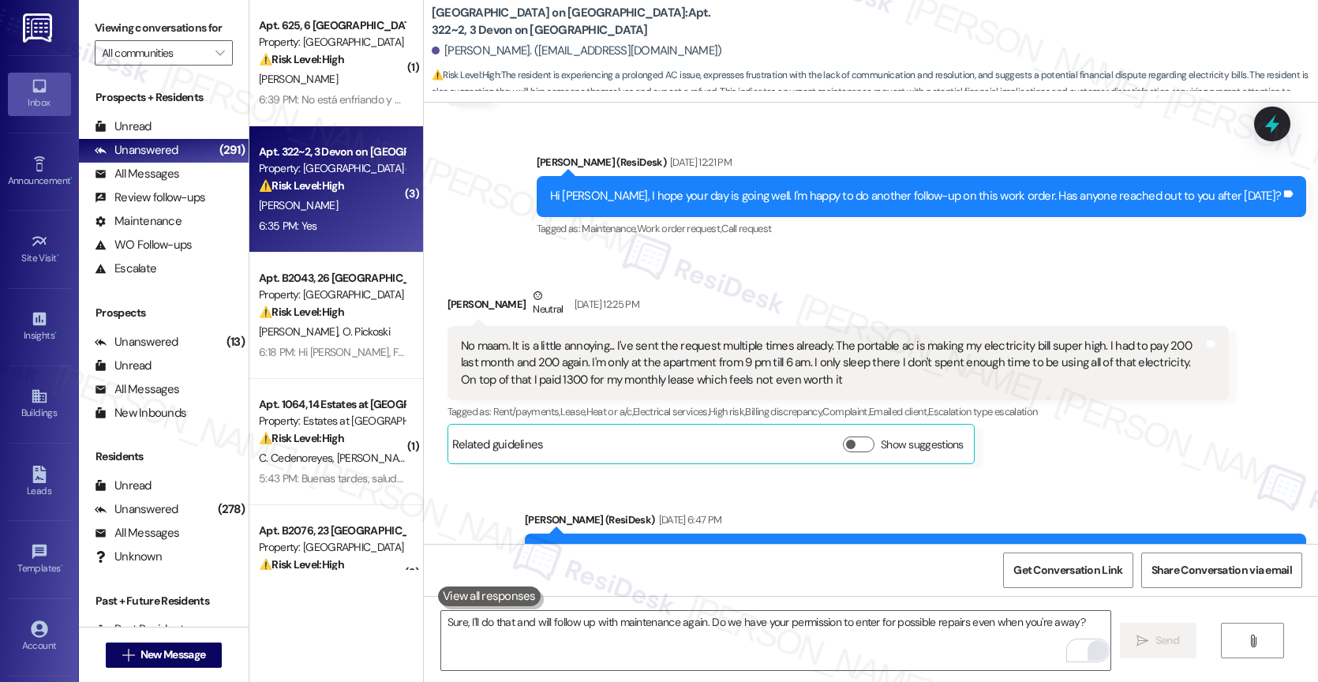
scroll to position [7214, 0]
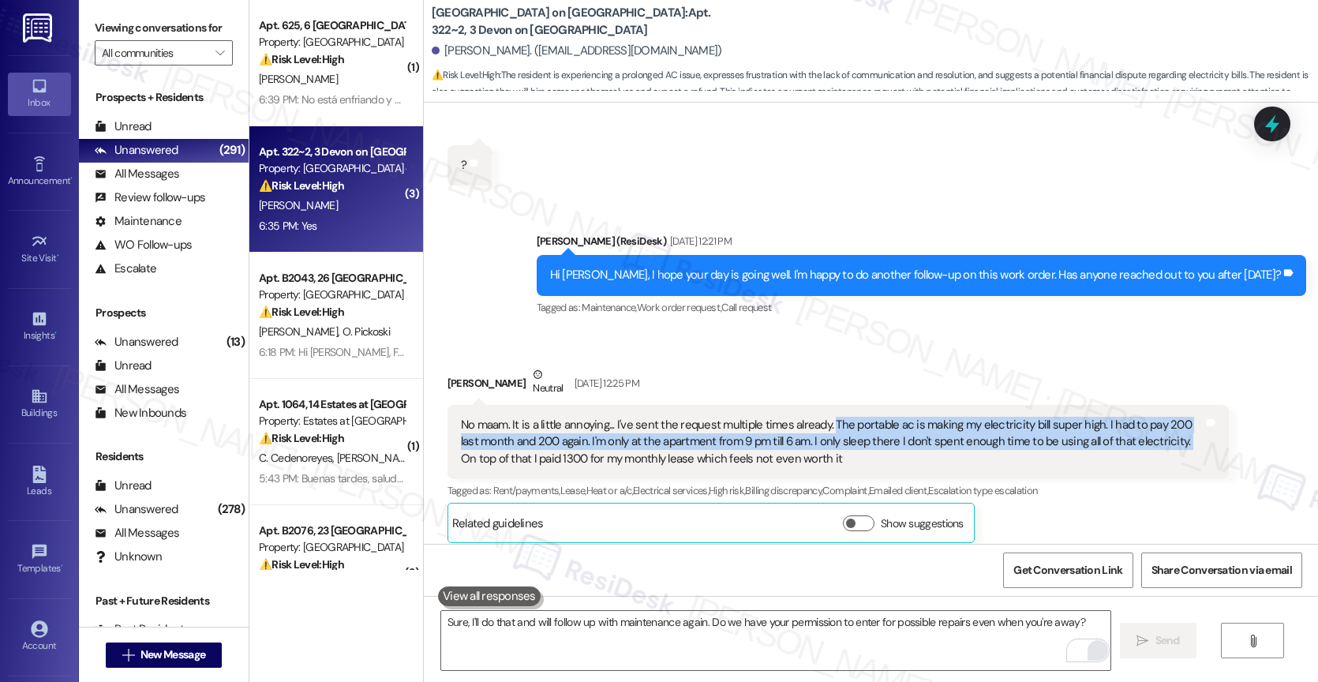
drag, startPoint x: 818, startPoint y: 387, endPoint x: 1154, endPoint y: 402, distance: 335.7
click at [1154, 417] on div "No maam. It is a little annoying... I've sent the request multiple times alread…" at bounding box center [832, 442] width 743 height 51
copy div "The portable ac is making my electricity bill super high. I had to pay 200 last…"
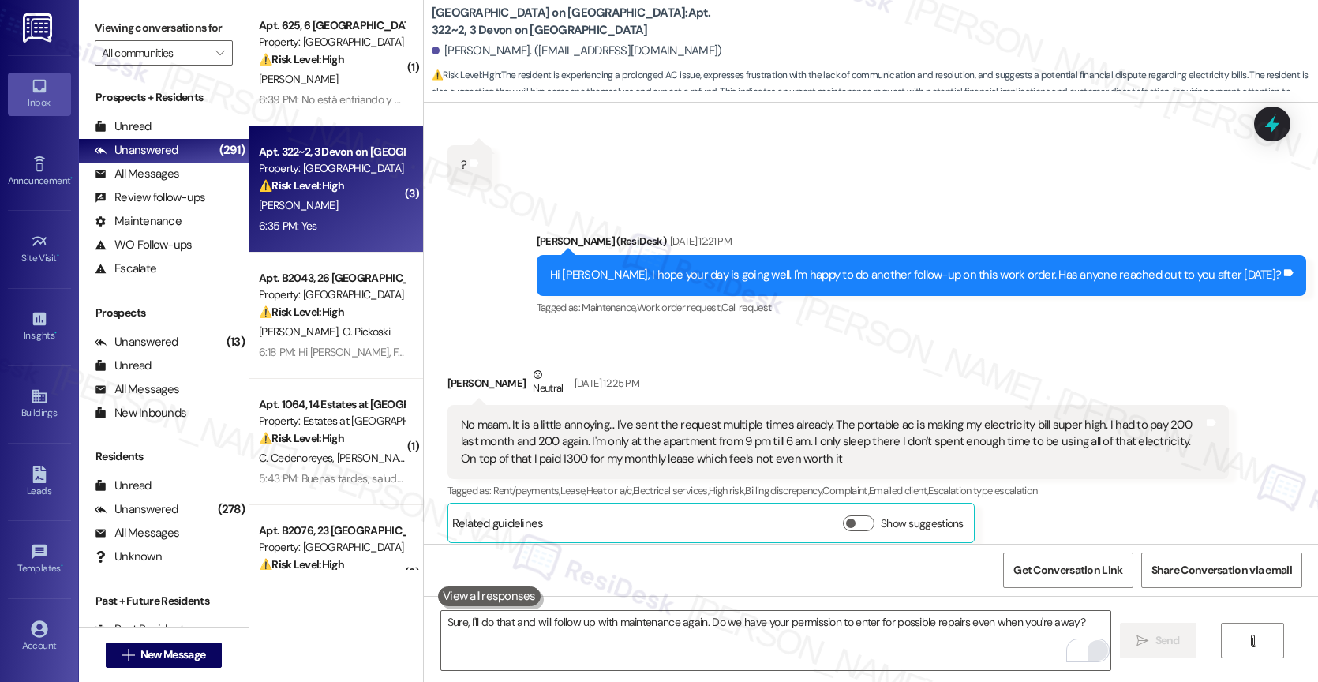
click at [826, 354] on div "Received via SMS [PERSON_NAME] Neutral [DATE] 12:25 PM No maam. It is a little …" at bounding box center [838, 454] width 805 height 200
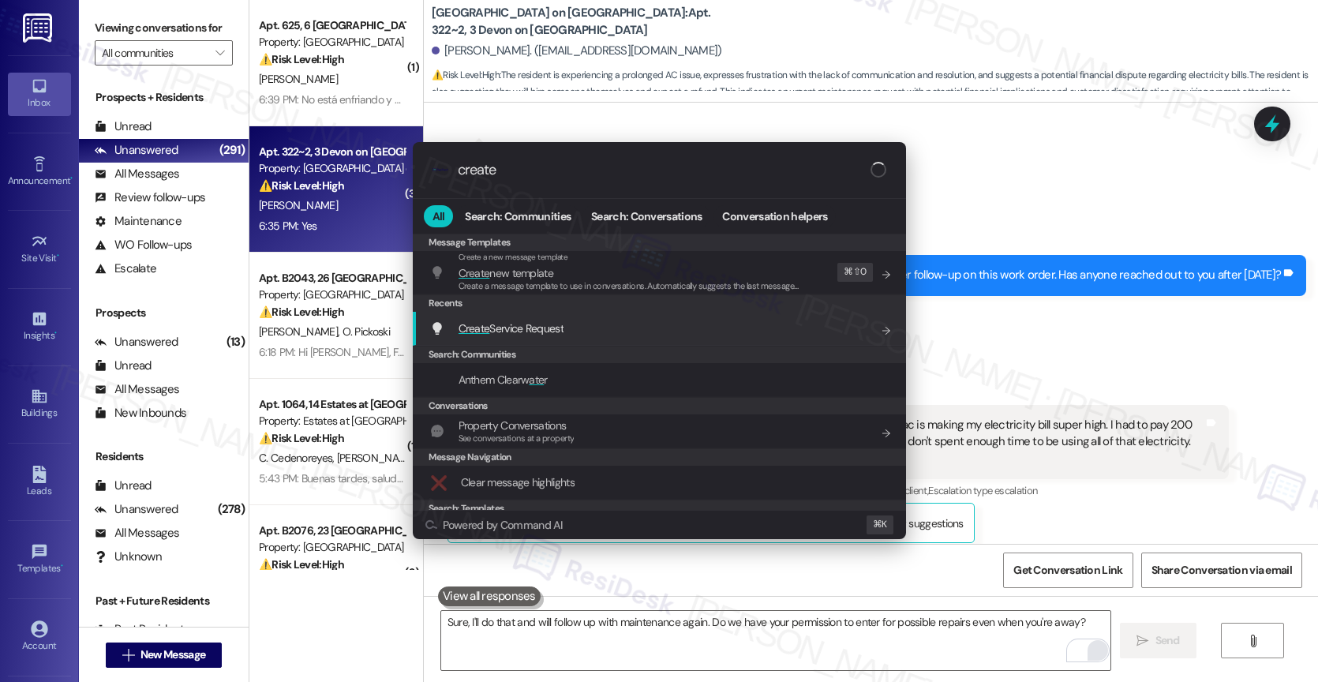
type input "create"
click at [533, 324] on span "Create Service Request" at bounding box center [510, 328] width 105 height 14
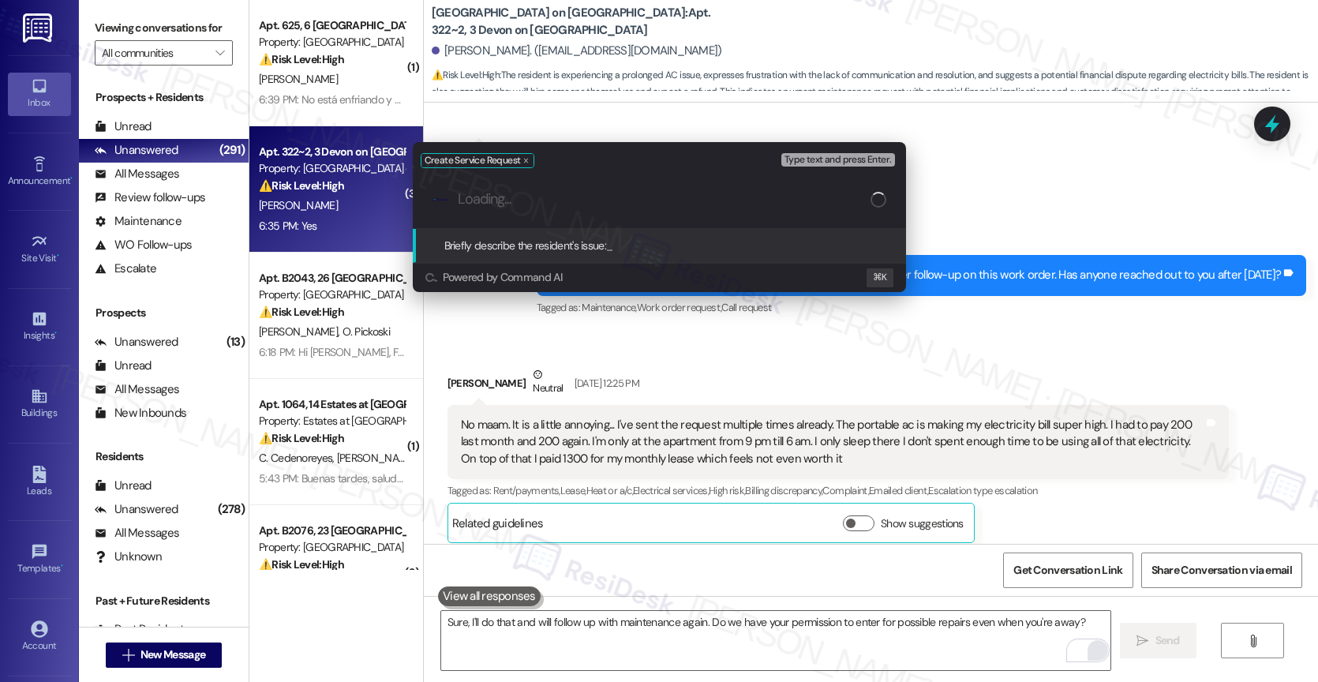
paste input "The portable ac is making my electricity bill super high. I had to pay 200 last…"
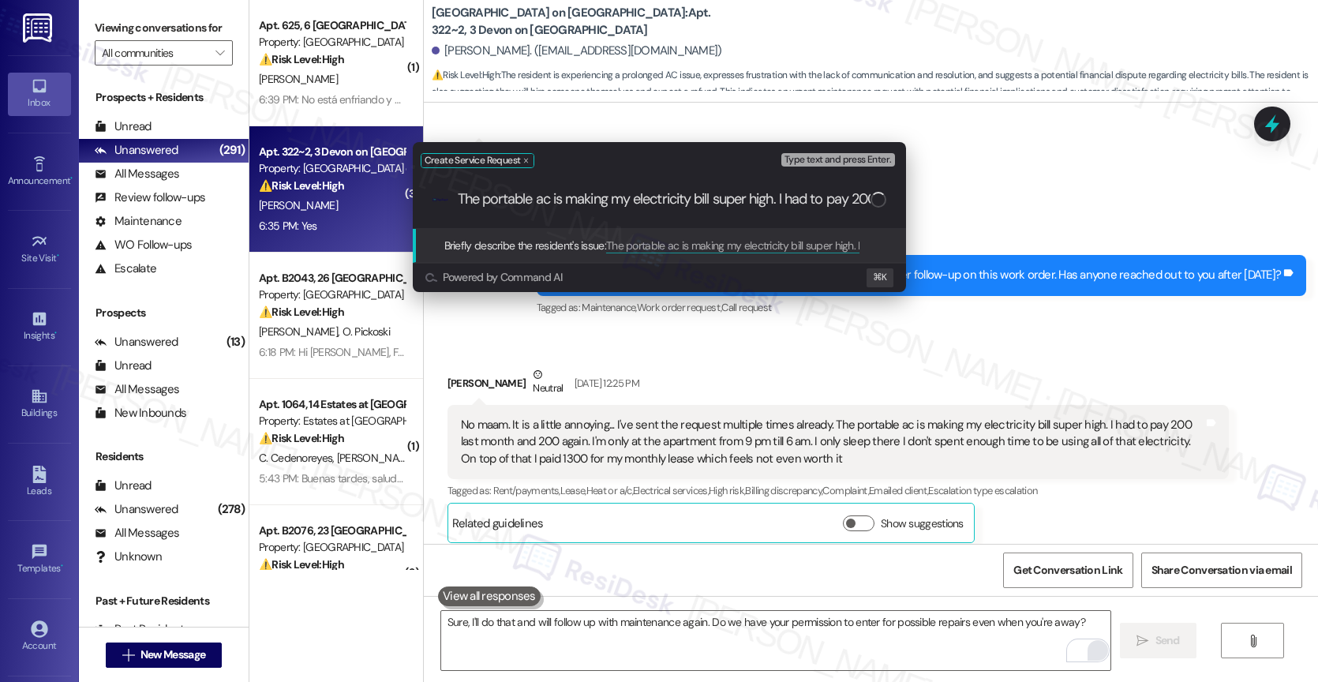
drag, startPoint x: 548, startPoint y: 201, endPoint x: 296, endPoint y: 185, distance: 253.0
click at [296, 185] on div "Create Service Request Type text and press Enter. .cls-1{fill:#0a055f;}.cls-2{f…" at bounding box center [659, 341] width 1318 height 682
click at [458, 194] on input "The portable ac is making my electricity bill super high. I had to pay 200 last…" at bounding box center [664, 199] width 413 height 17
click at [455, 195] on div ".cls-1{fill:#0a055f;}.cls-2{fill:#0cc4c4;} resideskLogoBlueOrange The portable …" at bounding box center [659, 199] width 493 height 56
click at [458, 193] on input "The portable ac is making my electricity bill super high. I had to pay 200 last…" at bounding box center [666, 199] width 416 height 17
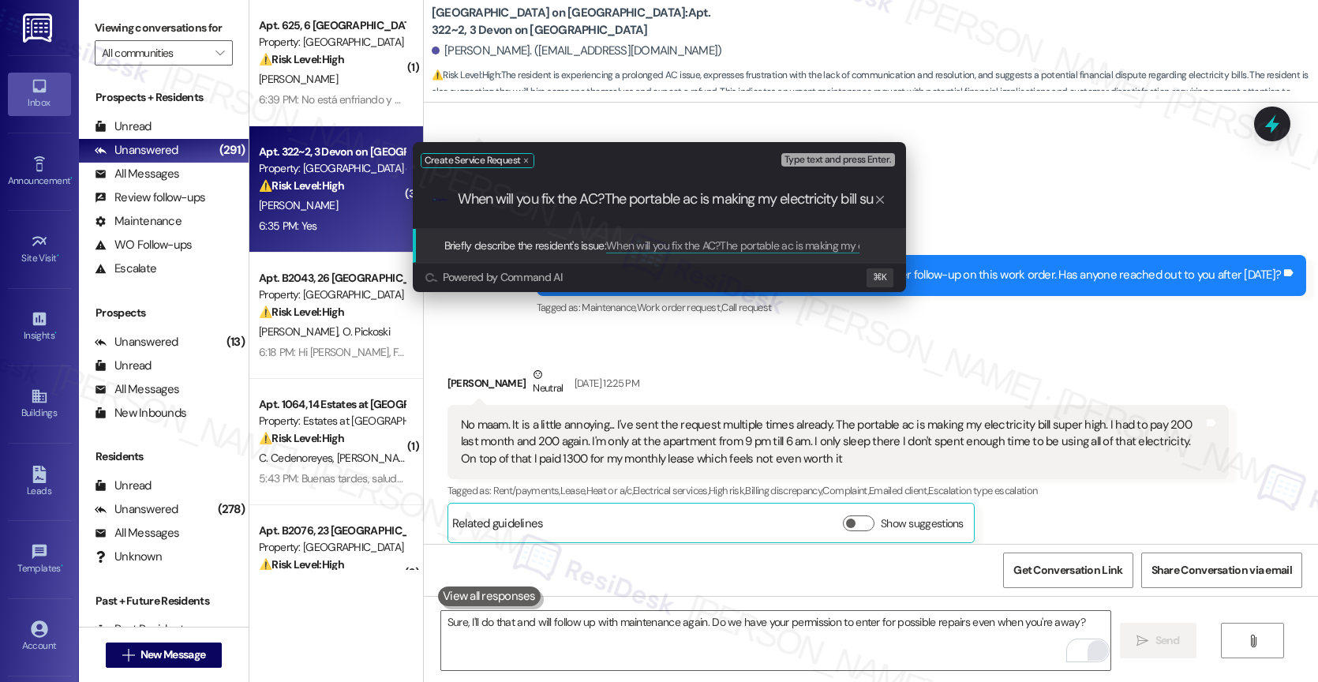
type input "When will you fix the AC?mThe portable ac is making my electricity bill super h…"
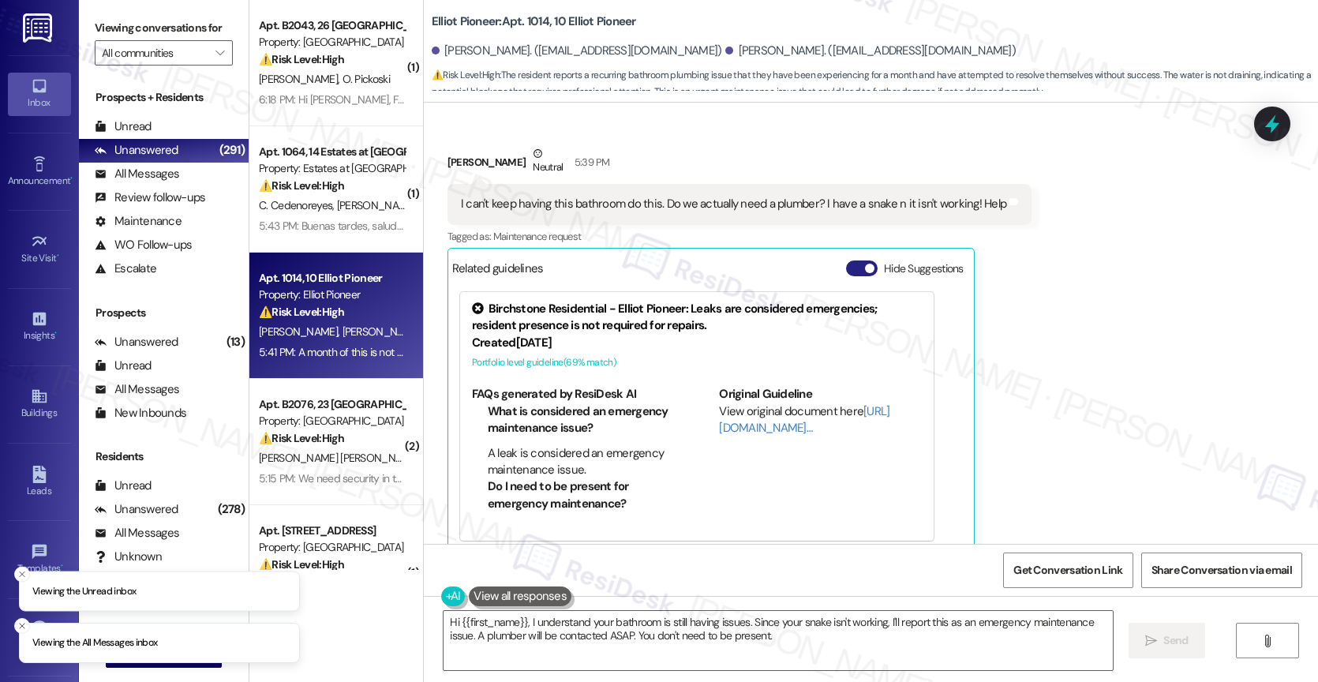
click at [865, 267] on span "button" at bounding box center [869, 268] width 9 height 9
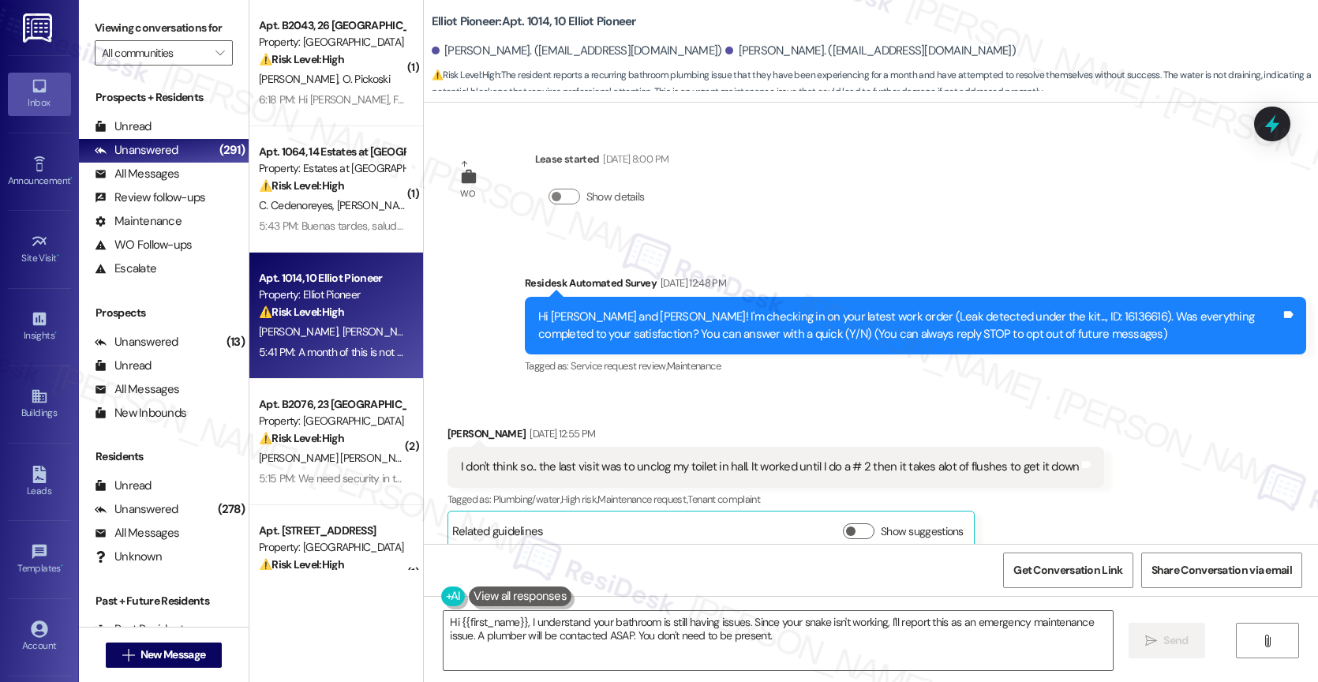
click at [732, 413] on div "Received via SMS [PERSON_NAME] [DATE] 12:55 PM I don't think so.. the last visi…" at bounding box center [776, 488] width 681 height 150
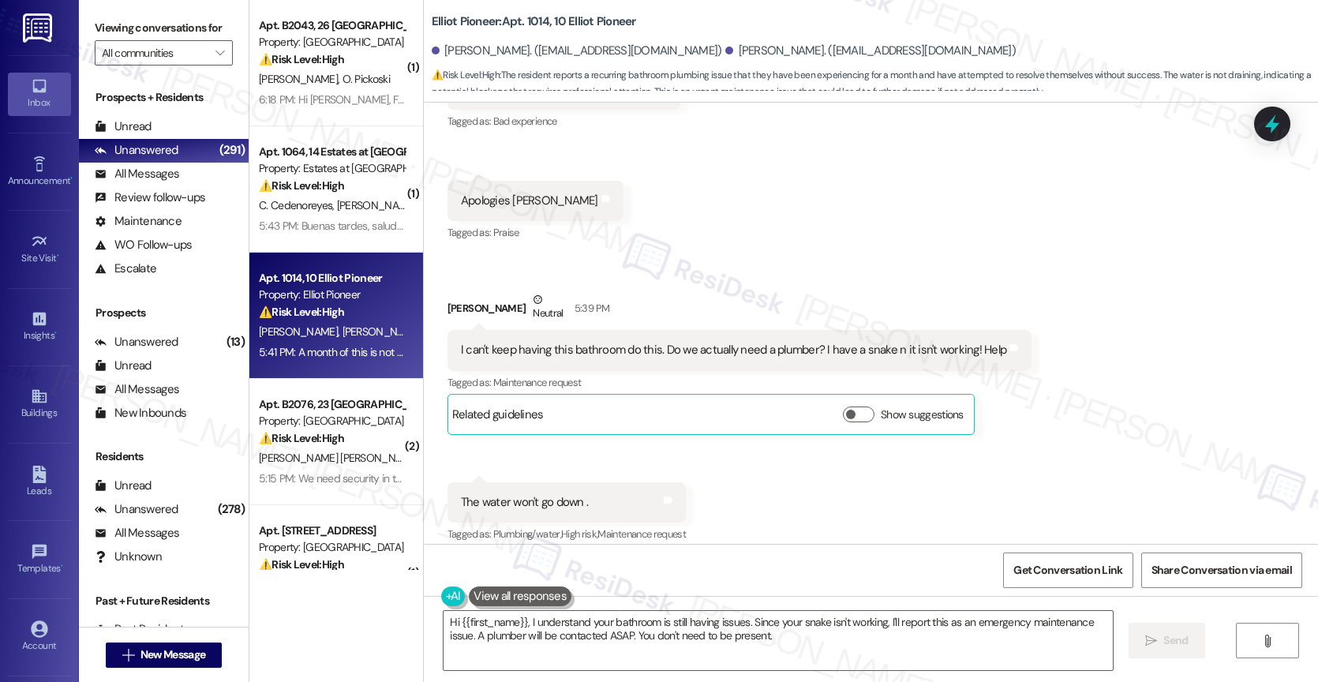
scroll to position [3827, 0]
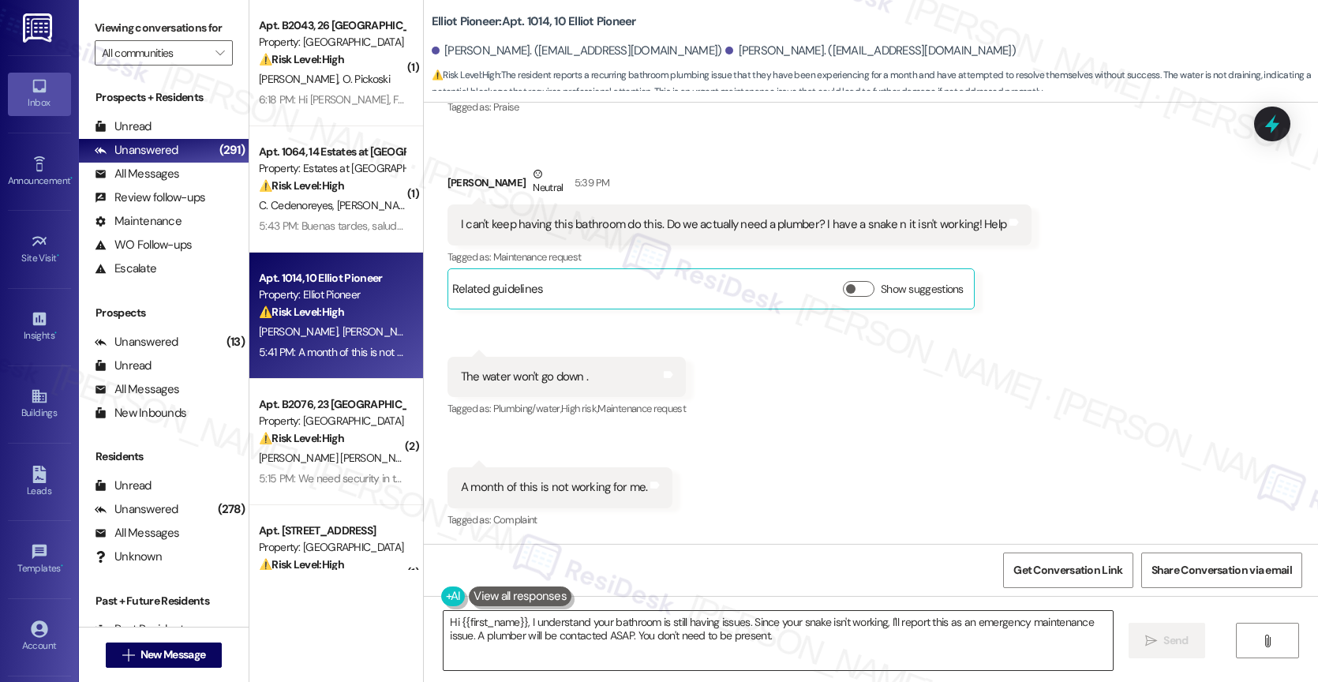
click at [605, 627] on textarea "Hi {{first_name}}, I understand your bathroom is still having issues. Since you…" at bounding box center [777, 640] width 669 height 59
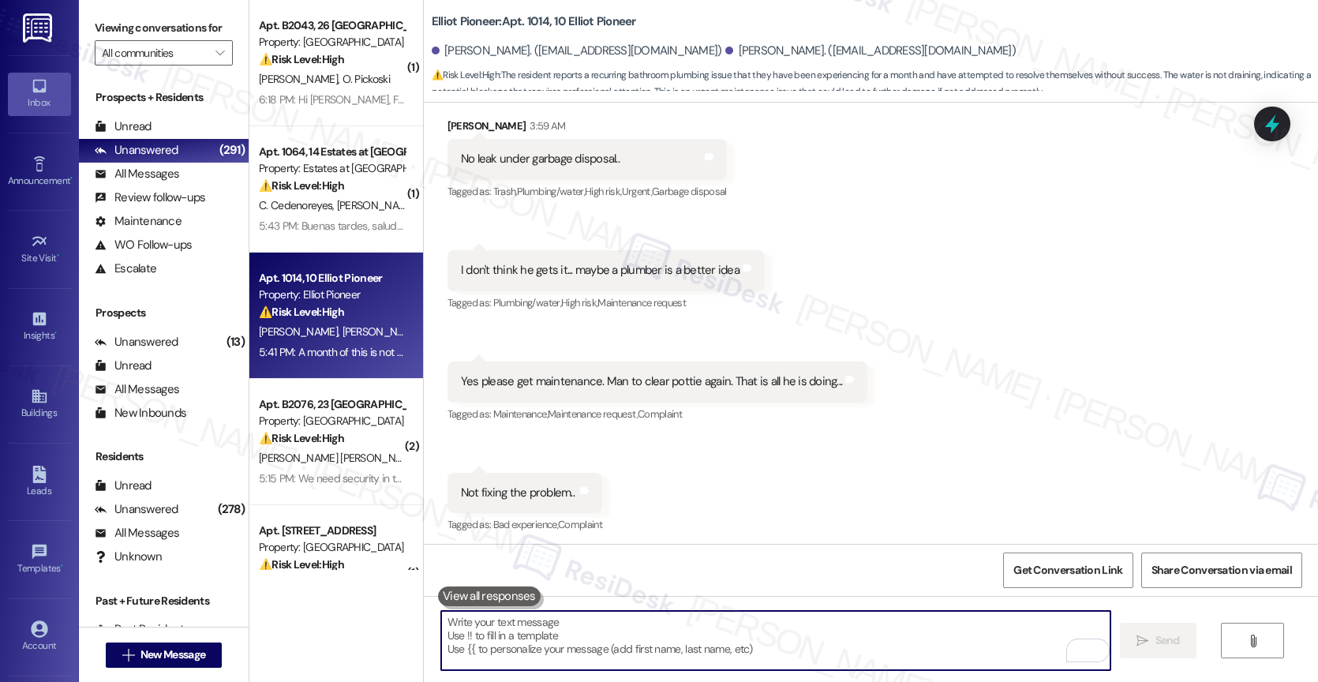
scroll to position [1799, 0]
click at [581, 631] on textarea "To enrich screen reader interactions, please activate Accessibility in Grammarl…" at bounding box center [775, 640] width 669 height 59
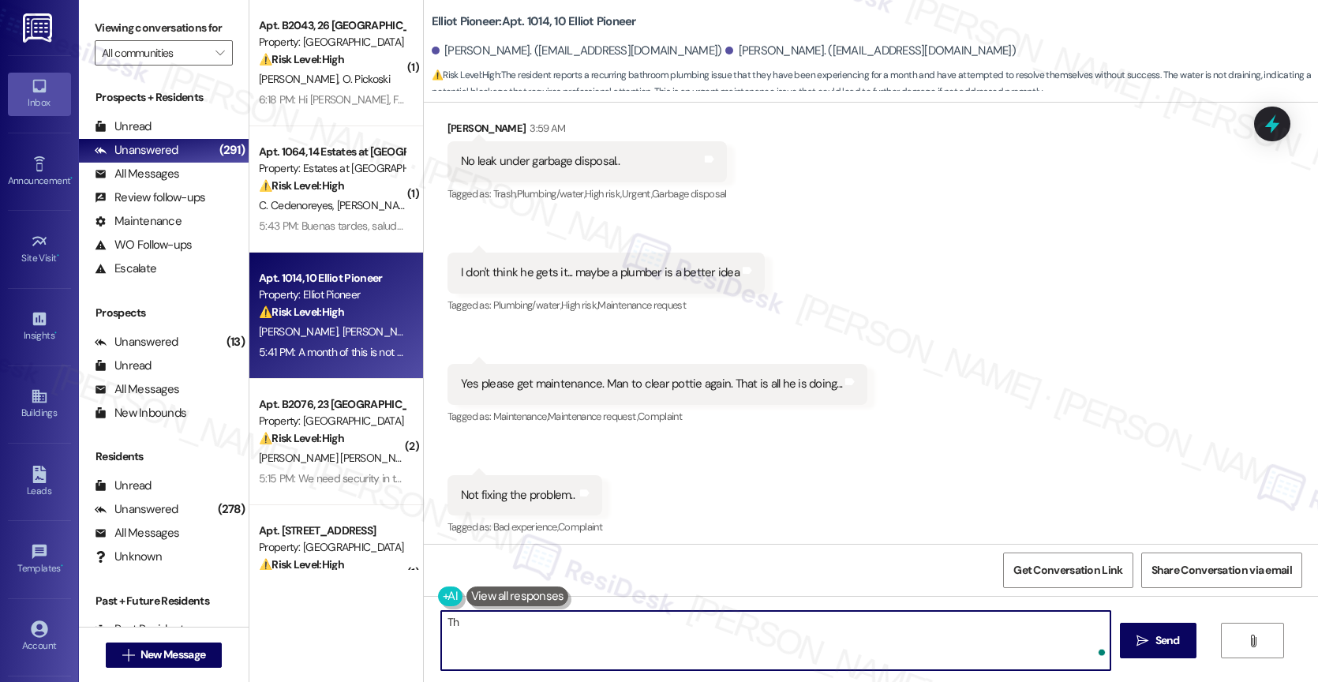
type textarea "T"
drag, startPoint x: 840, startPoint y: 624, endPoint x: 997, endPoint y: 630, distance: 157.1
click at [997, 630] on textarea "Hello, [PERSON_NAME]. Thanks for confirming no more leak under the garbage disp…" at bounding box center [775, 640] width 669 height 59
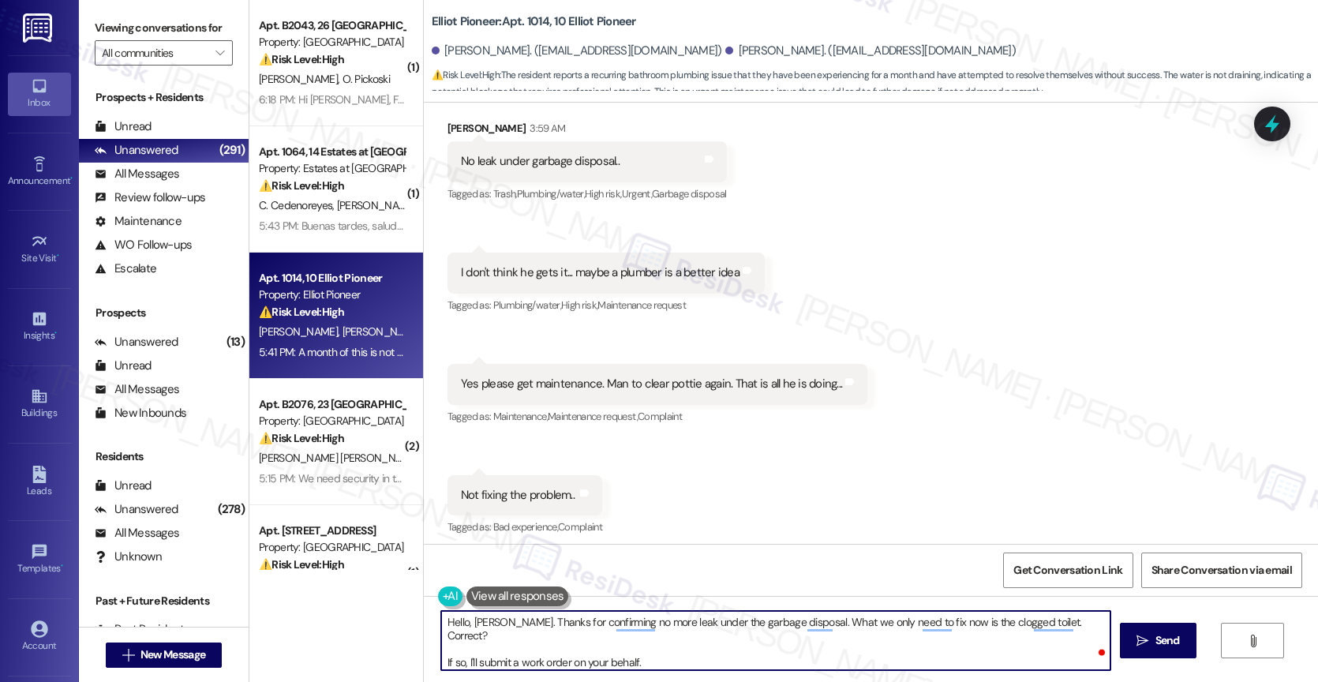
type textarea "Hello, [PERSON_NAME]. Thanks for confirming no more leak under the garbage disp…"
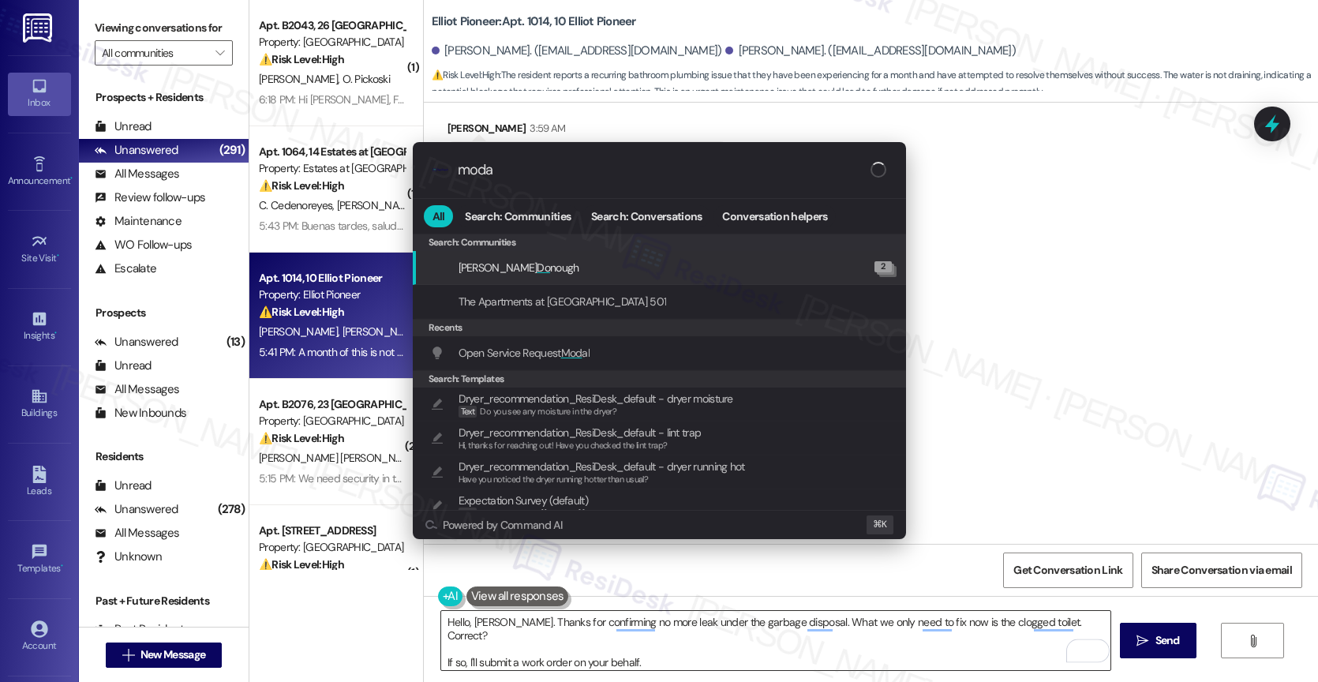
type input "modal"
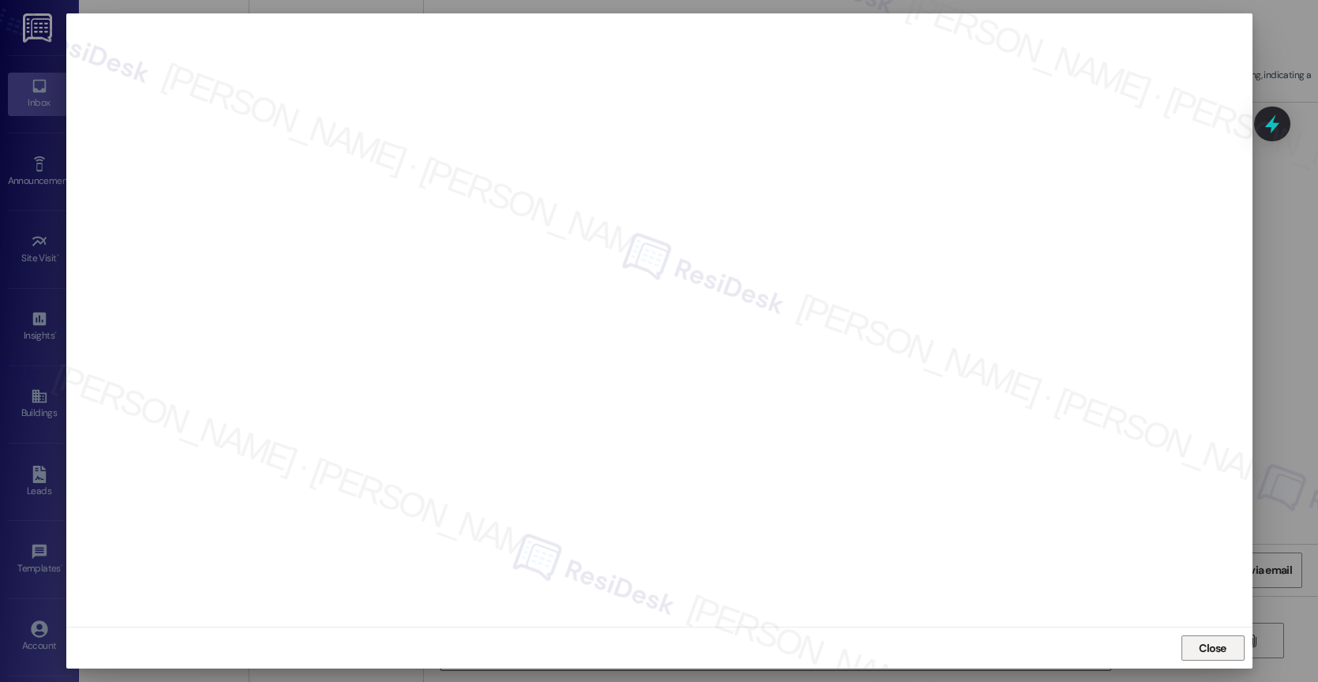
click at [1219, 646] on span "Close" at bounding box center [1213, 648] width 28 height 17
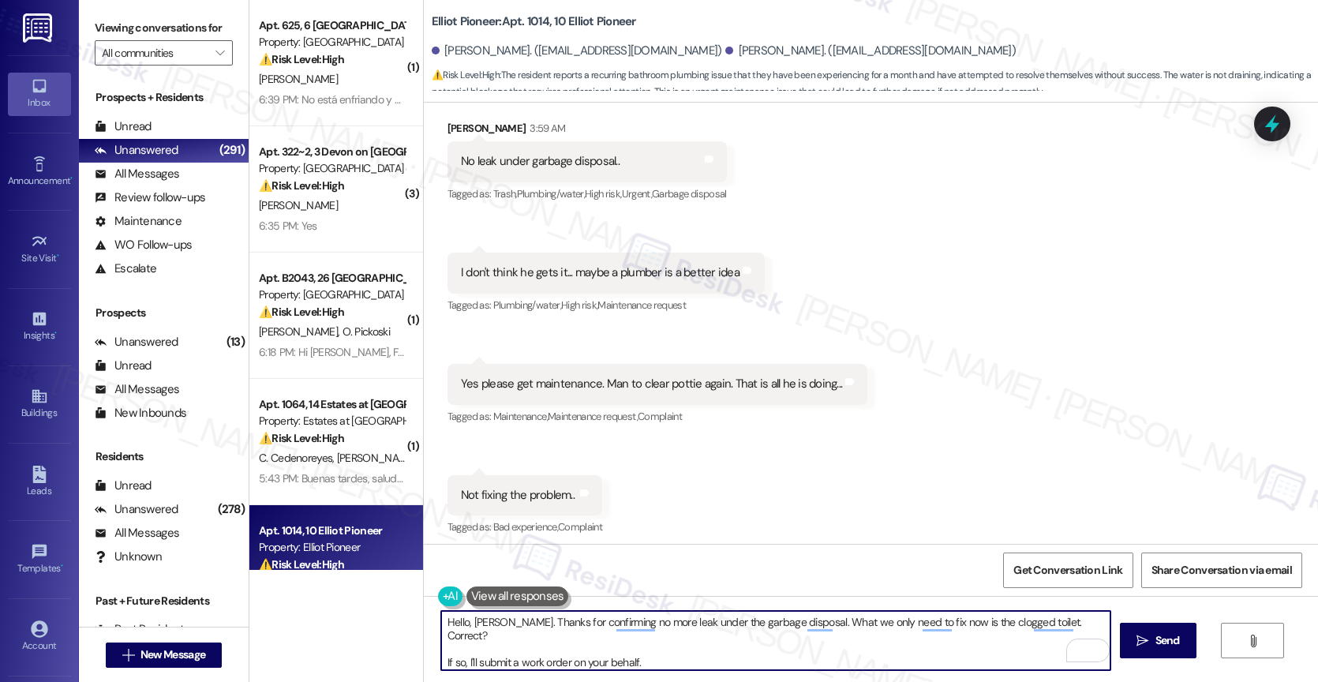
scroll to position [1993, 0]
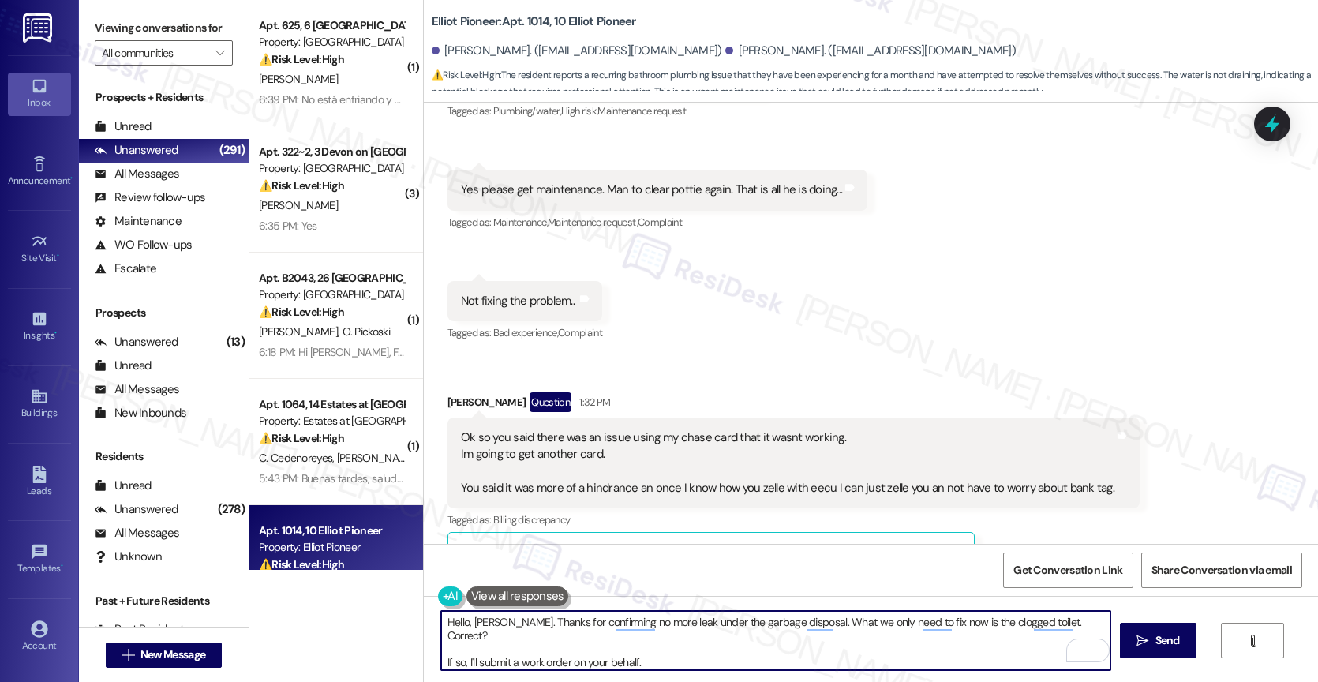
click at [674, 648] on textarea "Hello, [PERSON_NAME]. Thanks for confirming no more leak under the garbage disp…" at bounding box center [775, 640] width 669 height 59
click at [1083, 645] on div "1" at bounding box center [1085, 650] width 17 height 17
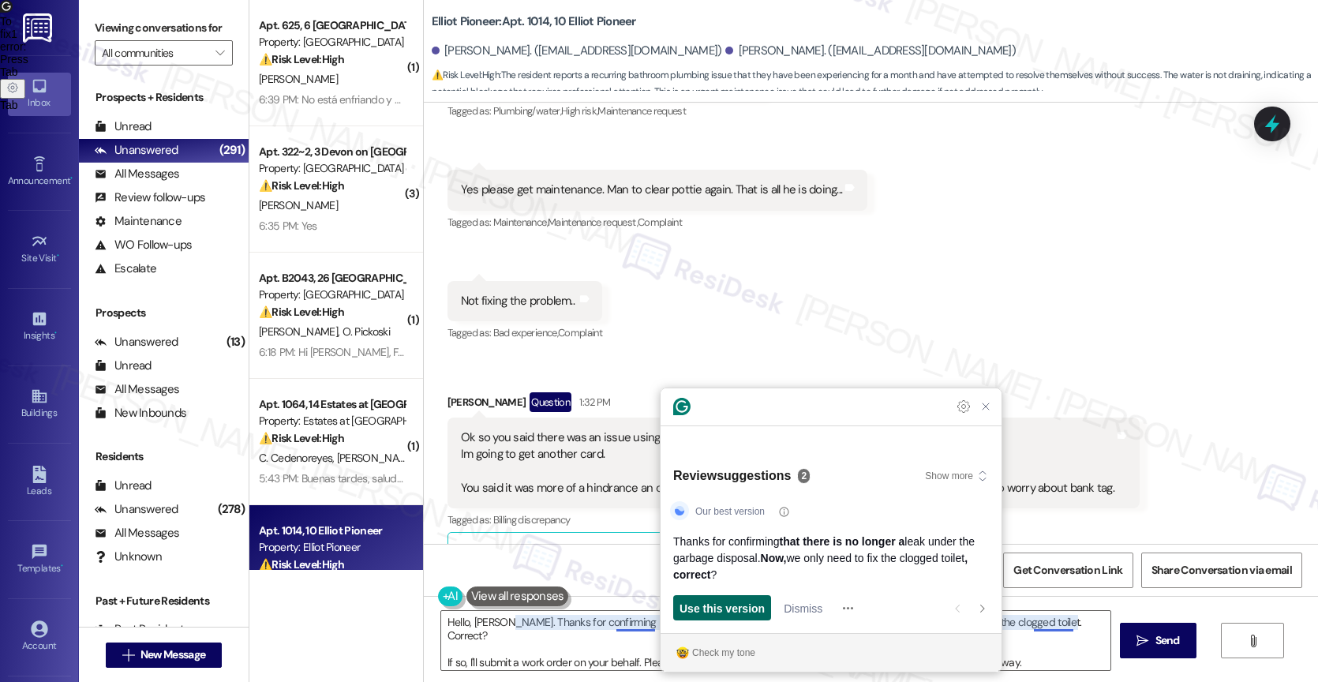
click at [725, 615] on span "Use this version" at bounding box center [721, 608] width 85 height 17
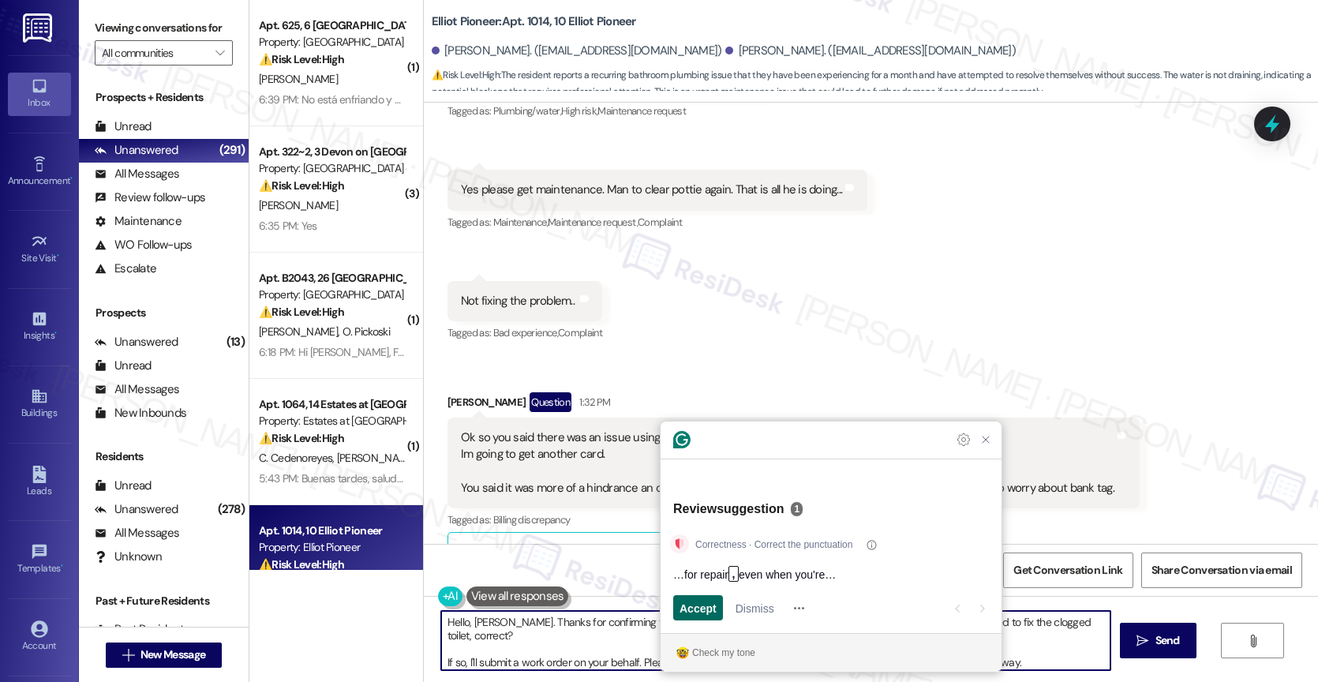
click at [703, 606] on span "Accept" at bounding box center [697, 608] width 37 height 17
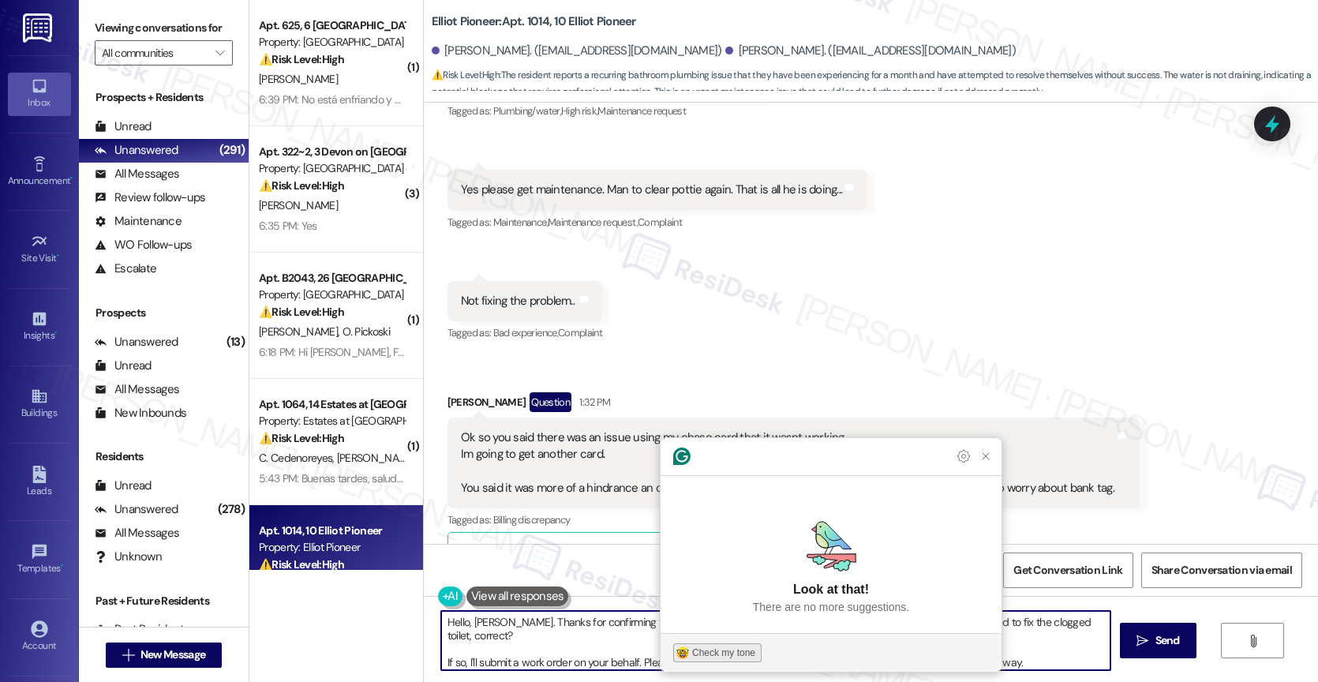
type textarea "Hello, [PERSON_NAME]. Thanks for confirming that there is no longer a leak unde…"
click at [712, 647] on div "Check my tone" at bounding box center [723, 652] width 63 height 14
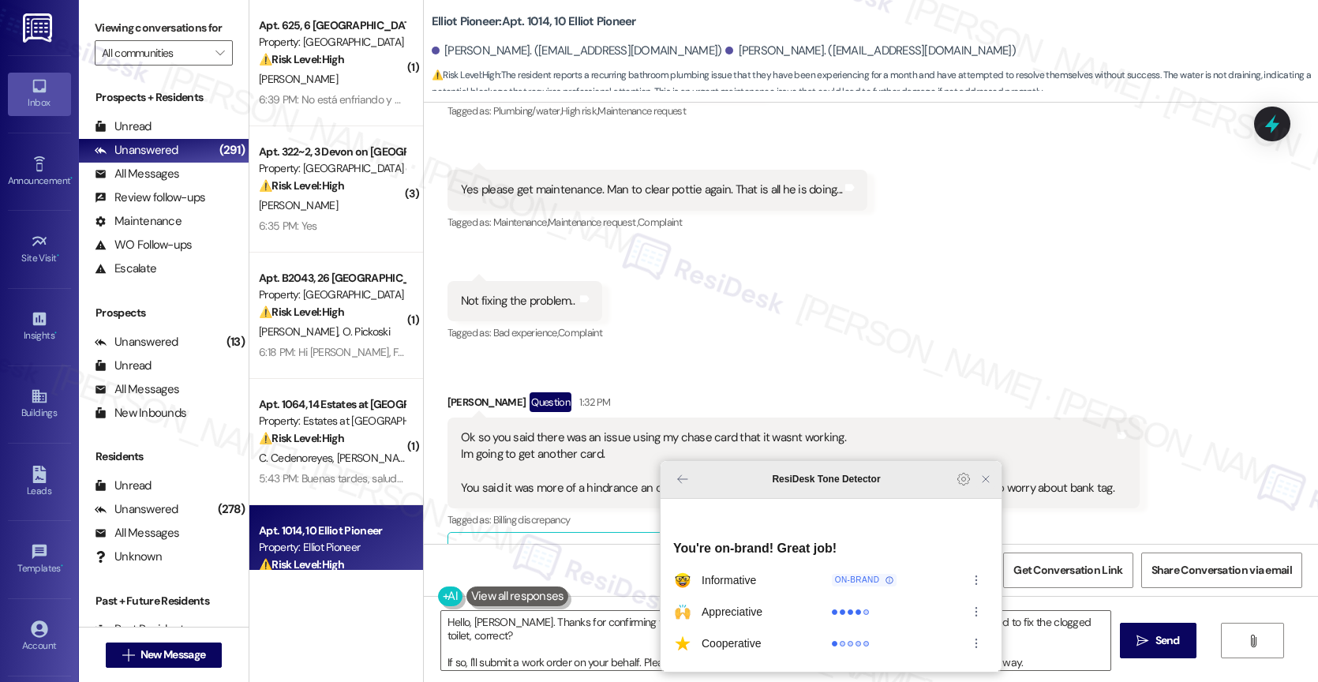
click at [986, 485] on icon "Close Grammarly Assistant" at bounding box center [985, 479] width 13 height 13
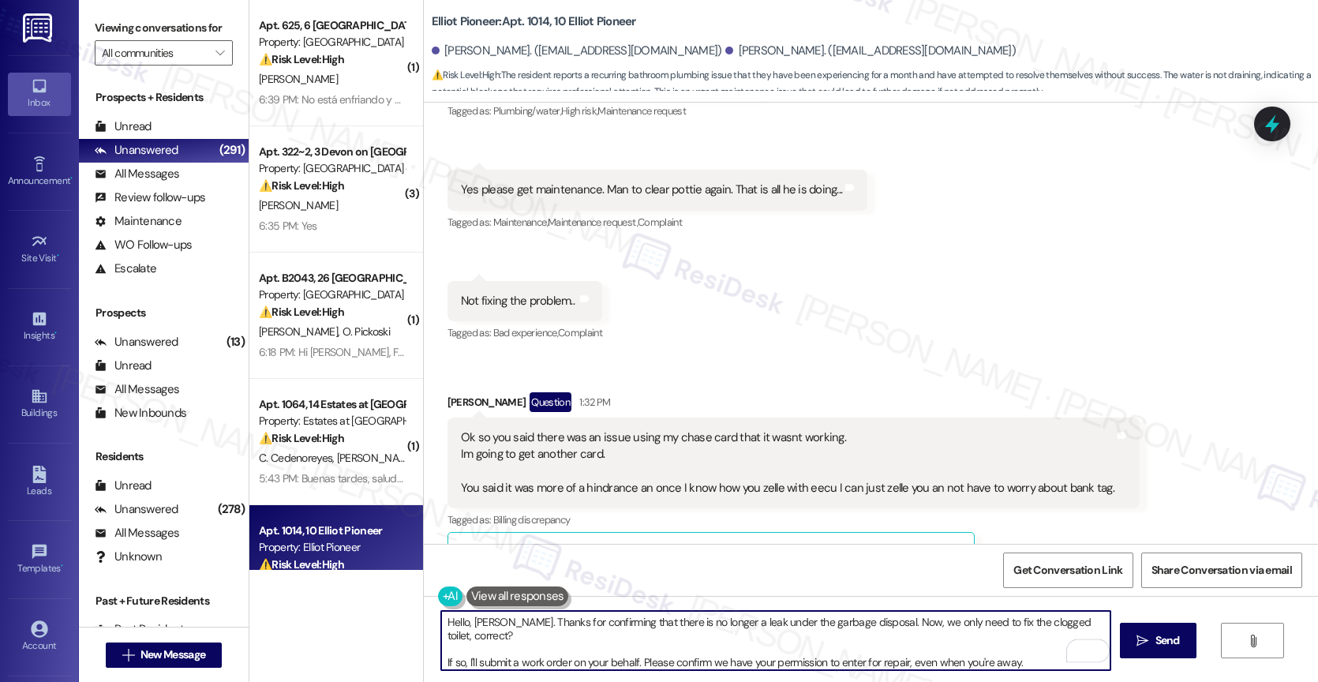
click at [676, 645] on textarea "Hello, [PERSON_NAME]. Thanks for confirming that there is no longer a leak unde…" at bounding box center [775, 640] width 669 height 59
click at [1155, 634] on span "Send" at bounding box center [1167, 640] width 24 height 17
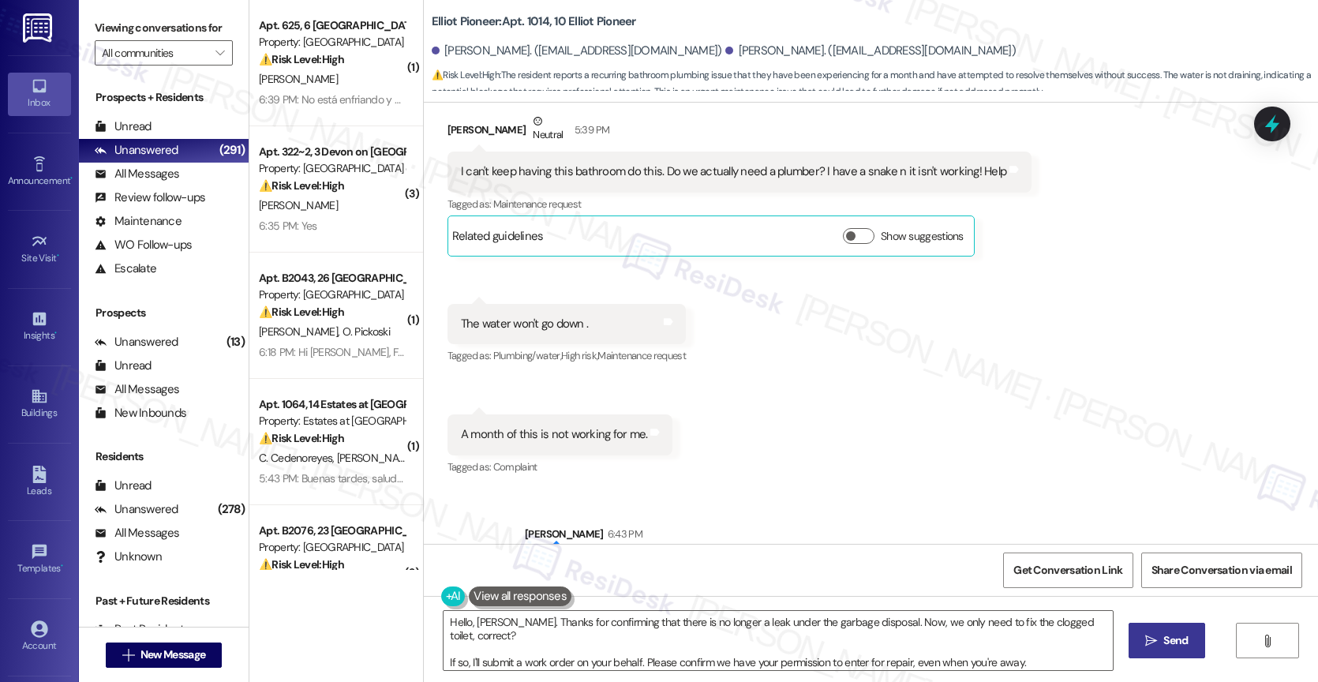
scroll to position [3971, 0]
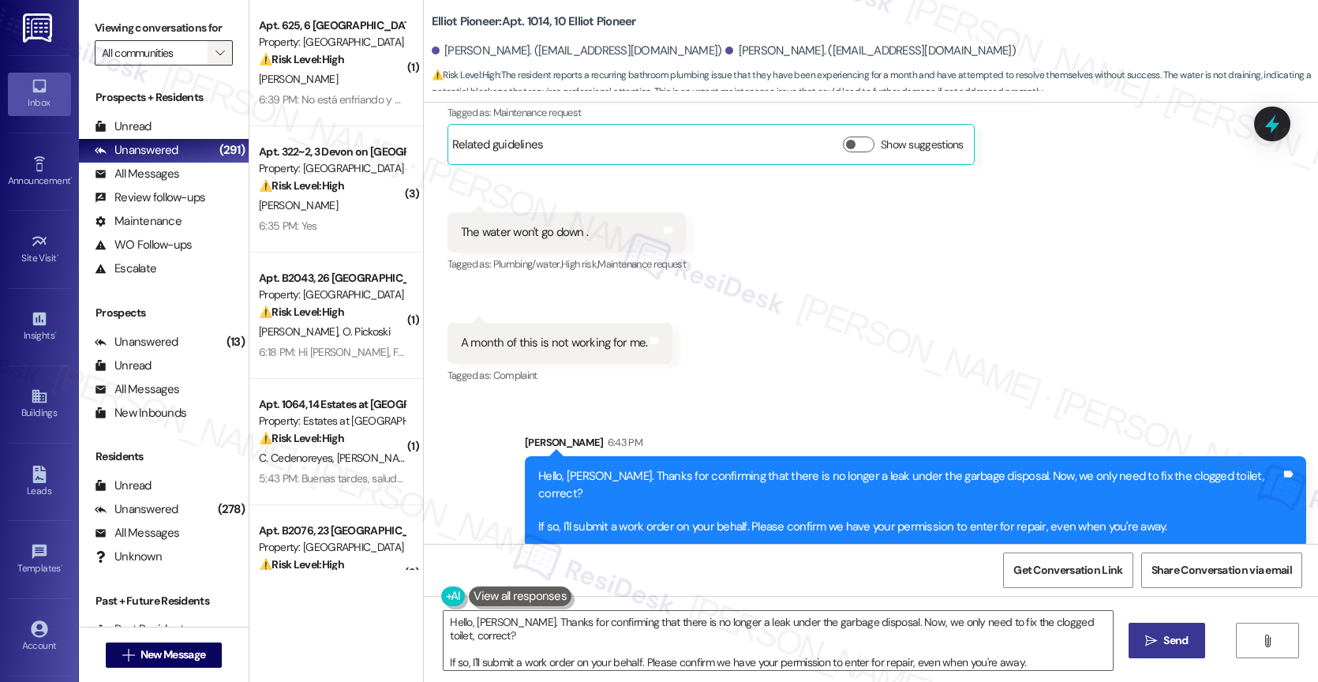
click at [213, 65] on span "" at bounding box center [219, 52] width 15 height 25
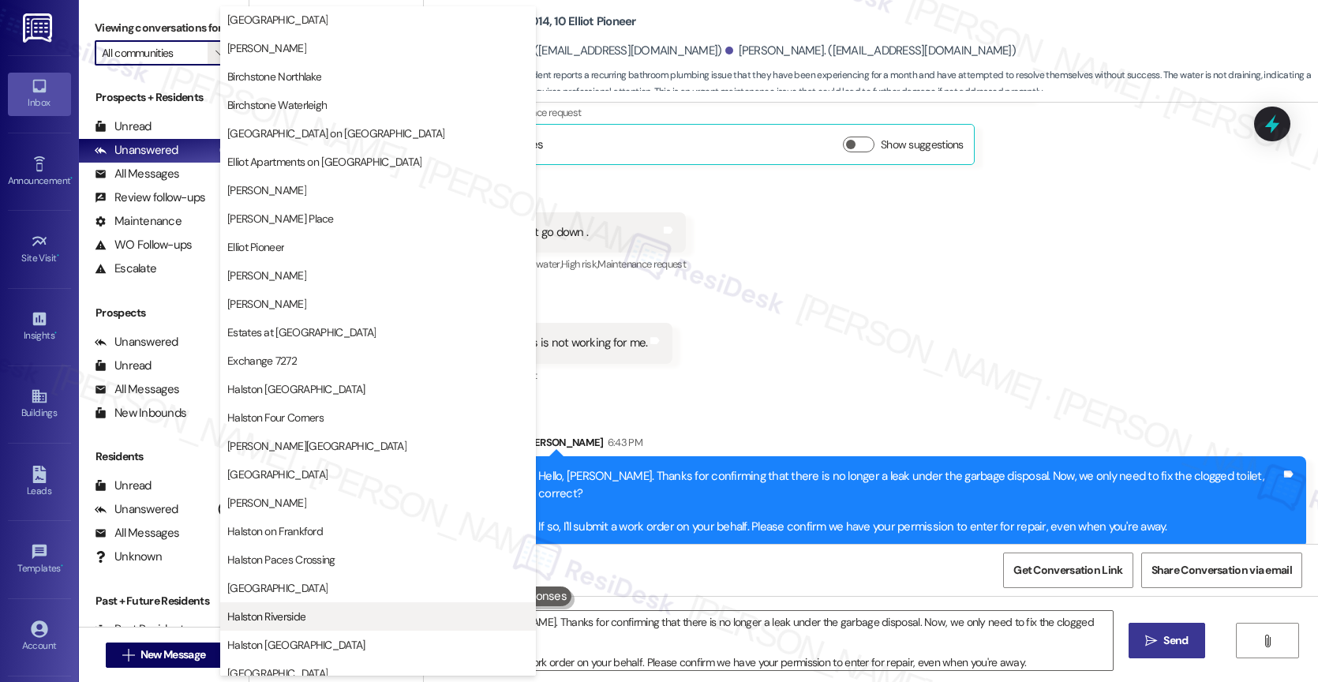
scroll to position [0, 0]
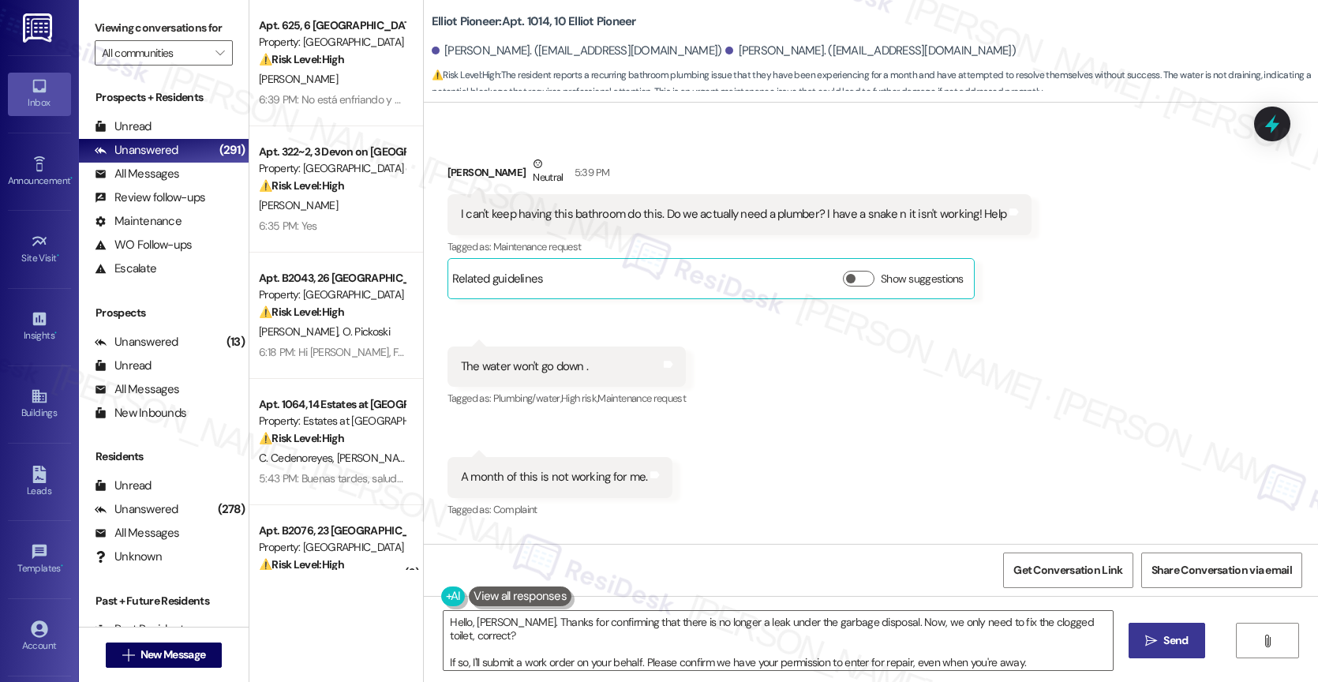
scroll to position [3836, 0]
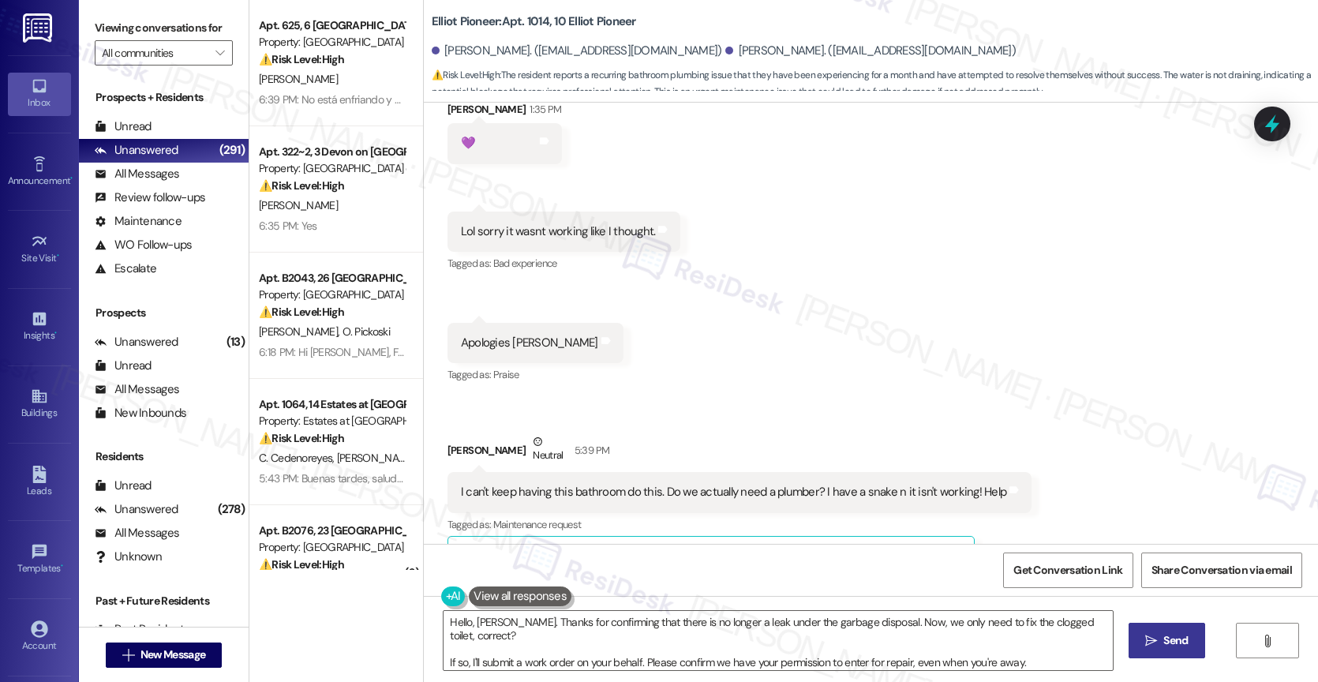
scroll to position [3559, 0]
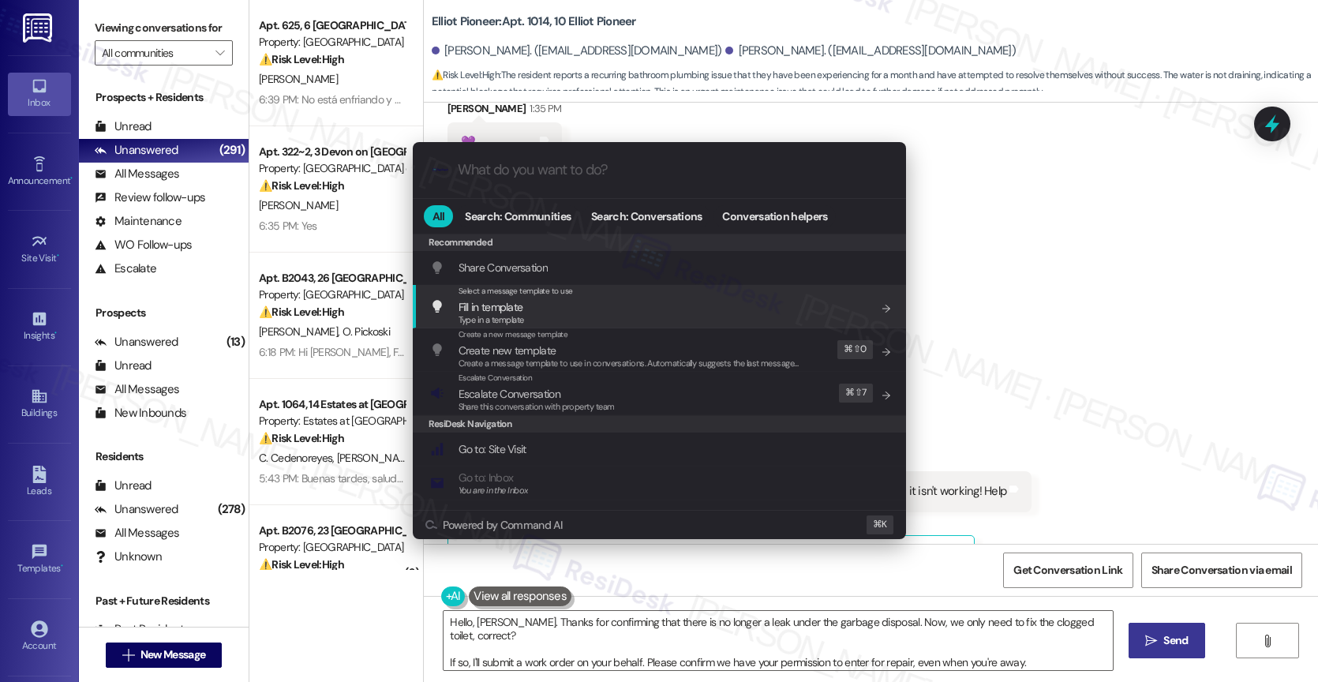
click at [950, 320] on div ".cls-1{fill:#0a055f;}.cls-2{fill:#0cc4c4;} resideskLogoBlueOrange All Search: C…" at bounding box center [659, 341] width 1318 height 682
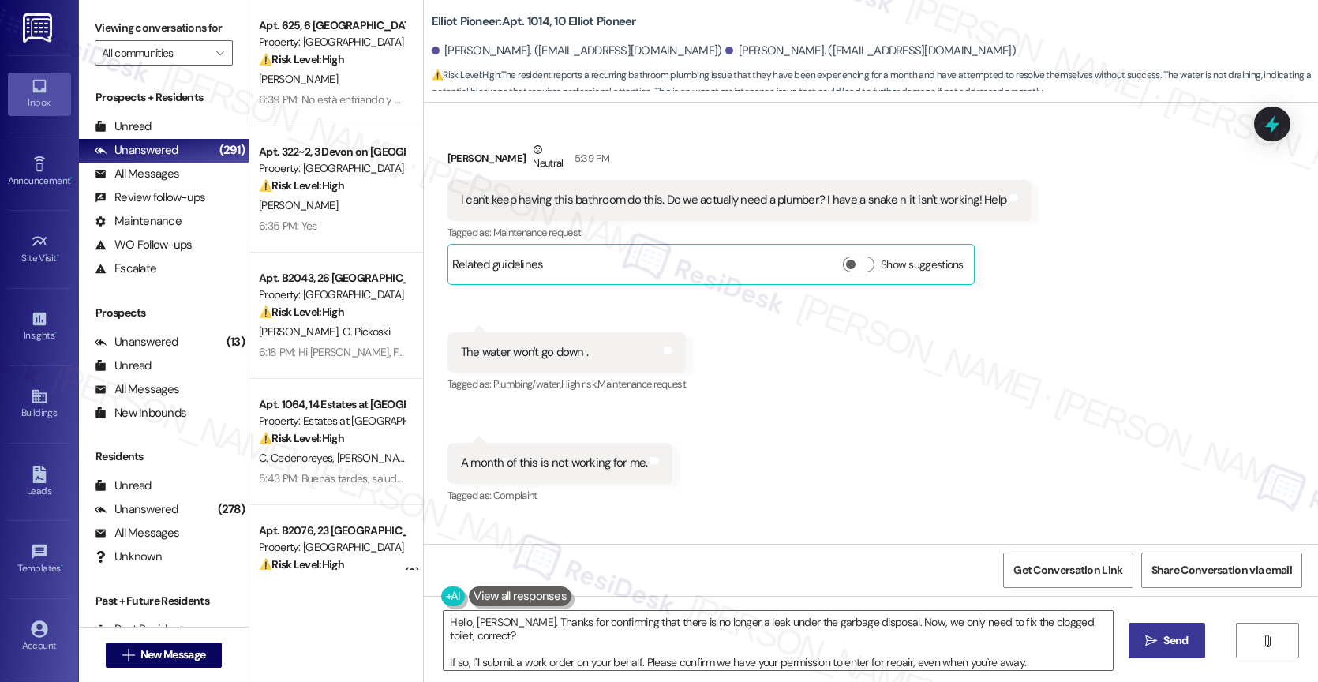
scroll to position [3799, 0]
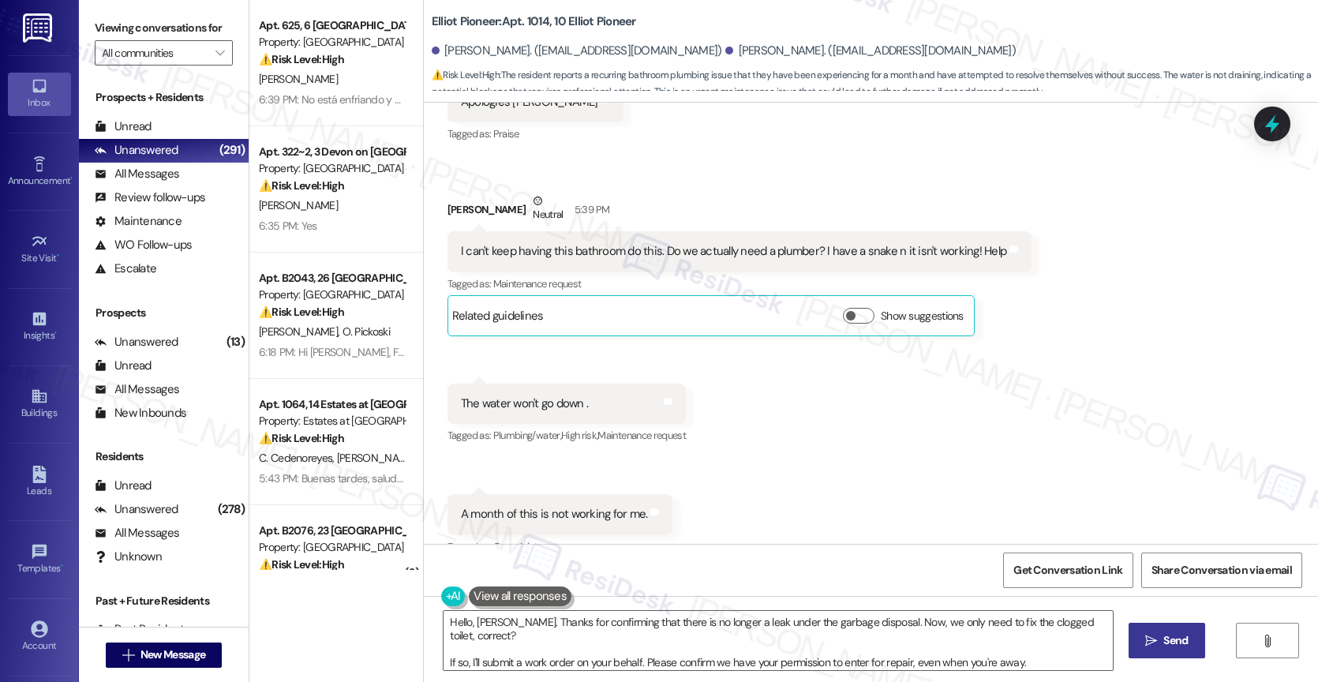
click at [499, 396] on div "The water won't go down ." at bounding box center [524, 403] width 127 height 17
copy div "The water won't go down . Tags and notes"
drag, startPoint x: 903, startPoint y: 467, endPoint x: 657, endPoint y: 455, distance: 246.5
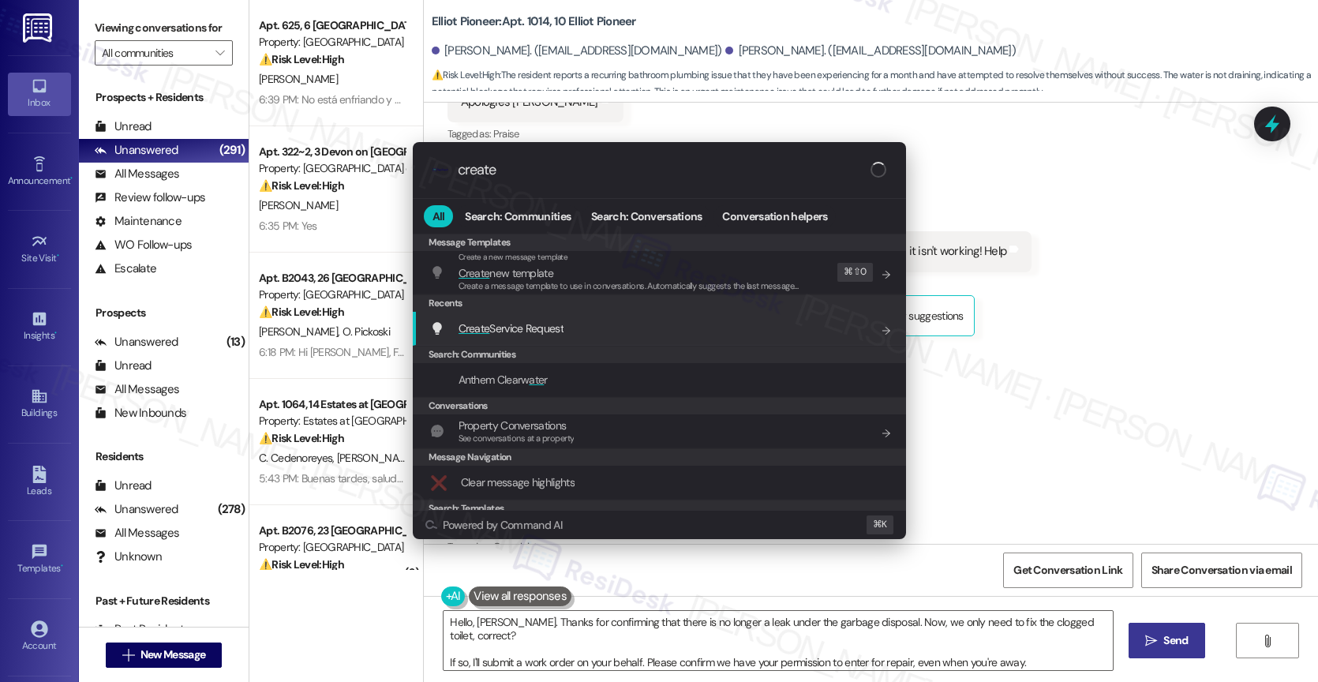
type input "create"
click at [526, 322] on span "Create Service Request" at bounding box center [510, 328] width 105 height 14
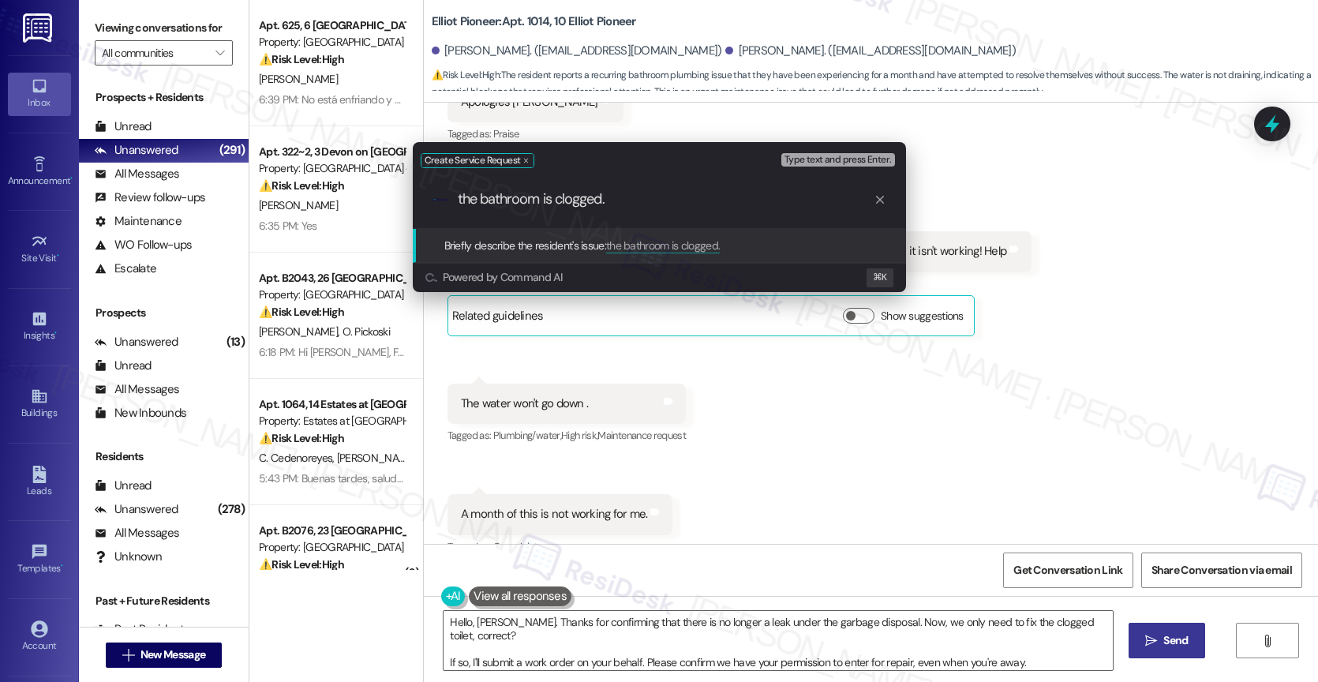
scroll to position [0, 0]
drag, startPoint x: 538, startPoint y: 204, endPoint x: 481, endPoint y: 192, distance: 58.8
click at [481, 192] on input "the bathroom is clogged." at bounding box center [666, 199] width 416 height 17
click at [709, 209] on div ".cls-1{fill:#0a055f;}.cls-2{fill:#0cc4c4;} resideskLogoBlueOrange the toilet is…" at bounding box center [659, 199] width 493 height 56
click at [675, 196] on input "the toilet is clogged." at bounding box center [666, 199] width 416 height 17
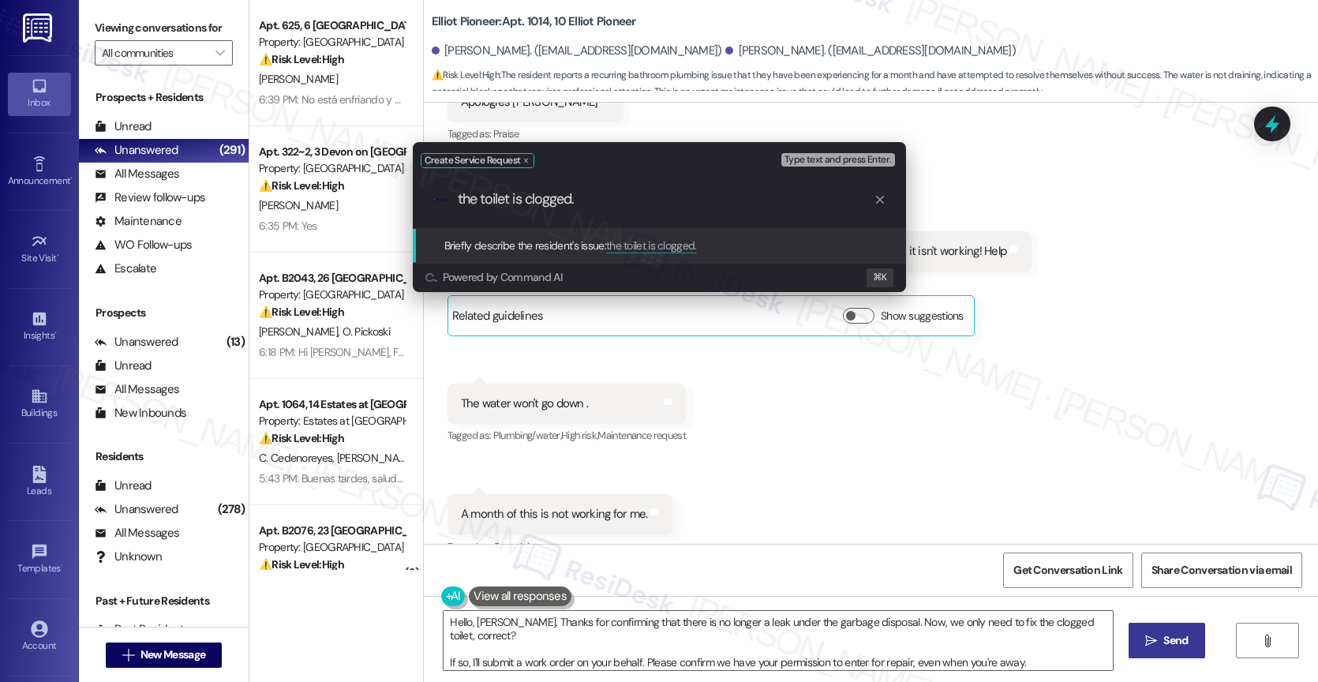
paste input "The water won't go down ."
type input "the toilet is clogged. The water won't go down."
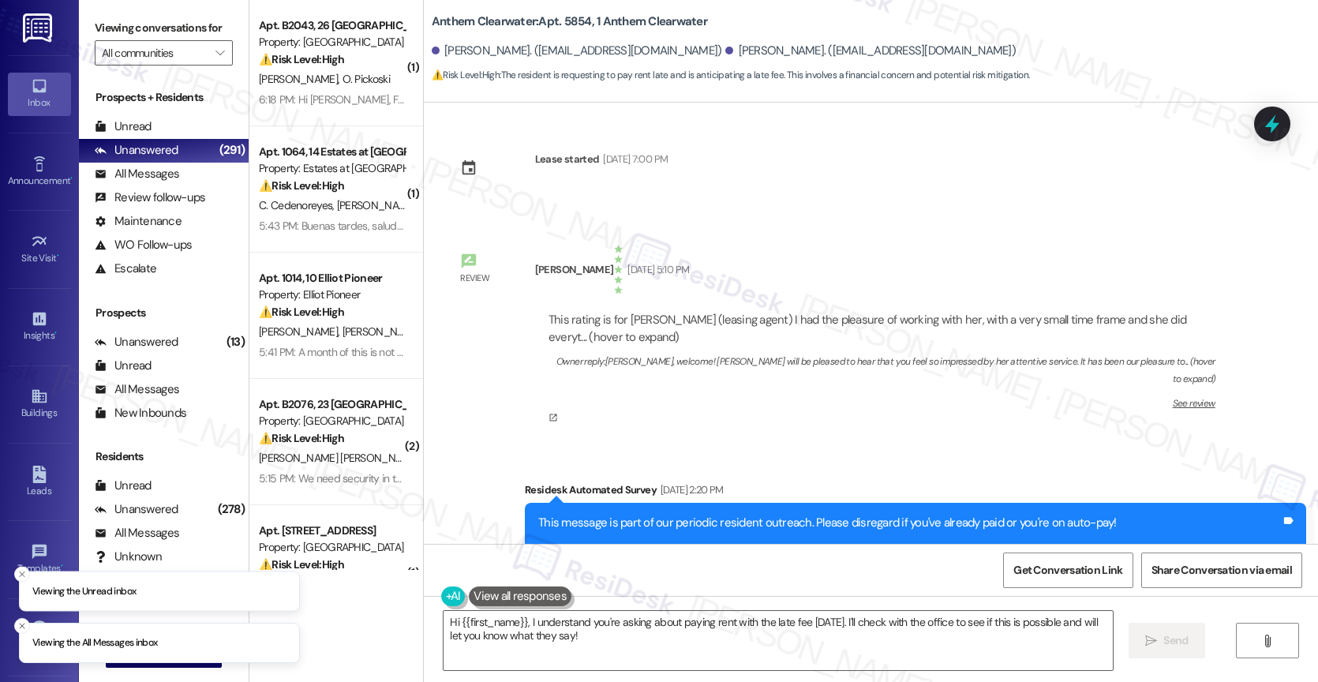
scroll to position [15814, 0]
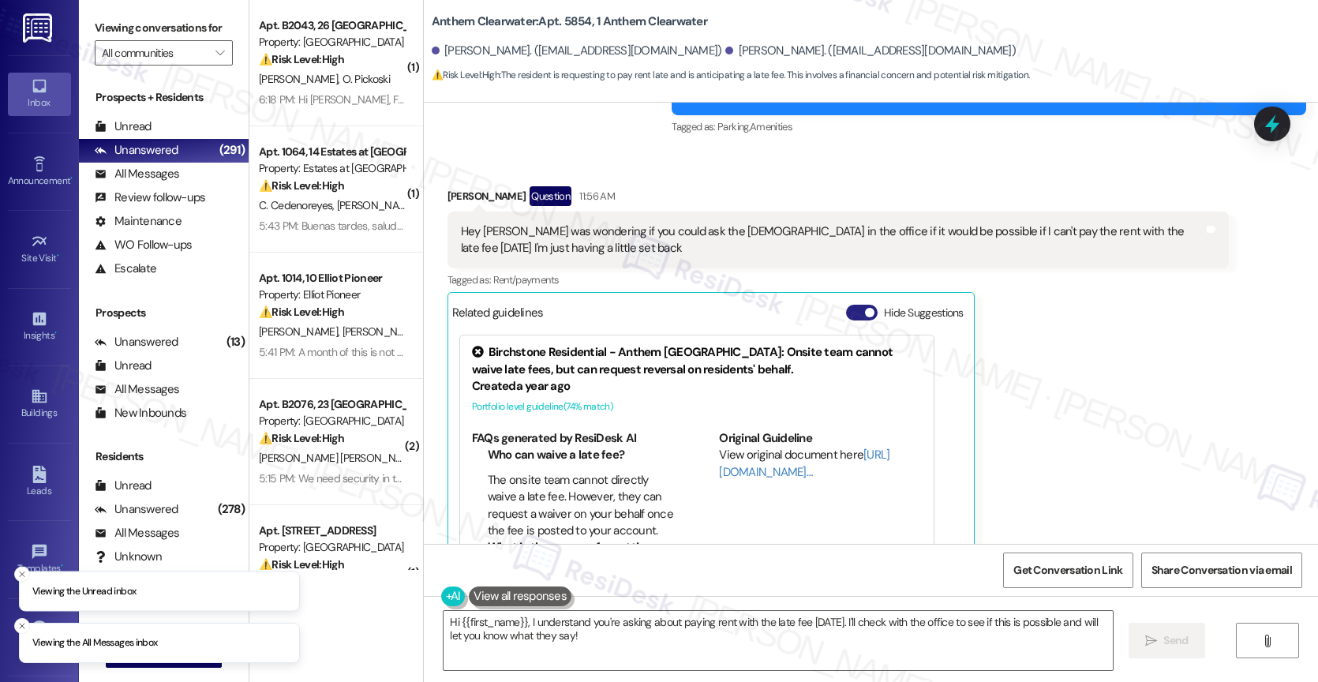
click at [846, 305] on button "Hide Suggestions" at bounding box center [862, 313] width 32 height 16
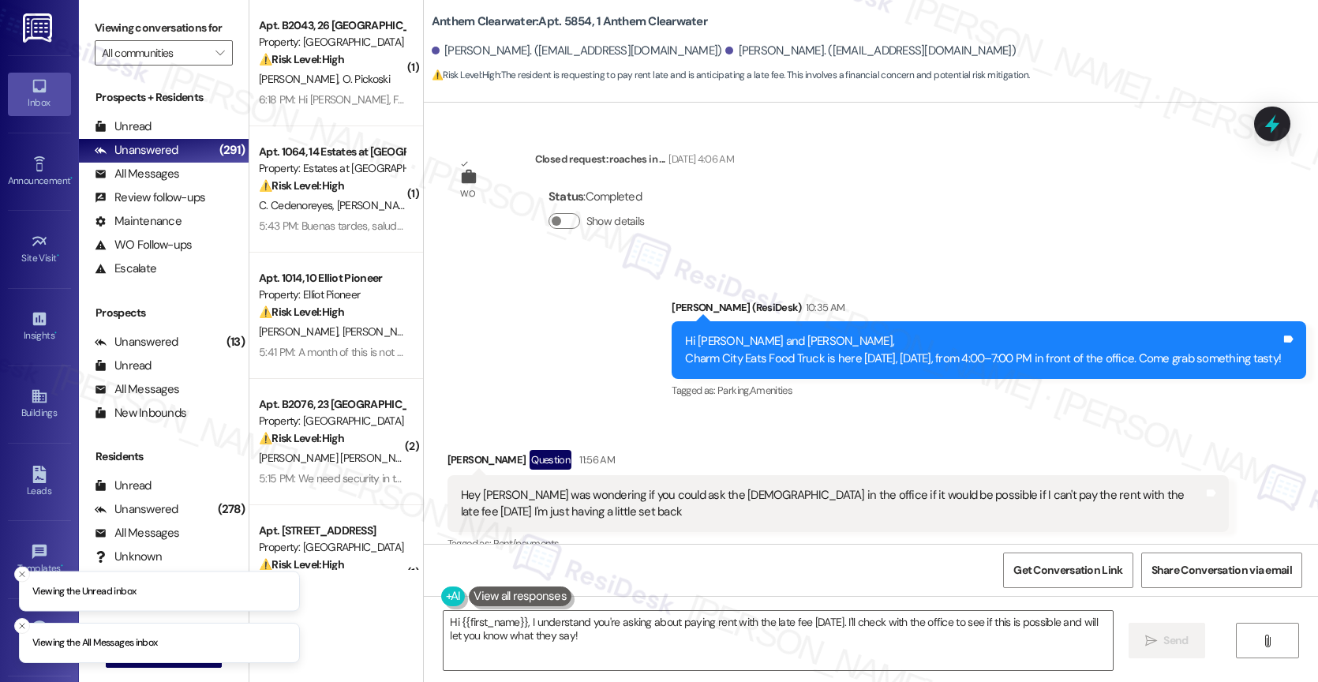
click at [719, 414] on div "Received via SMS [PERSON_NAME] Question 11:56 AM Hey [PERSON_NAME] was wonderin…" at bounding box center [871, 511] width 894 height 194
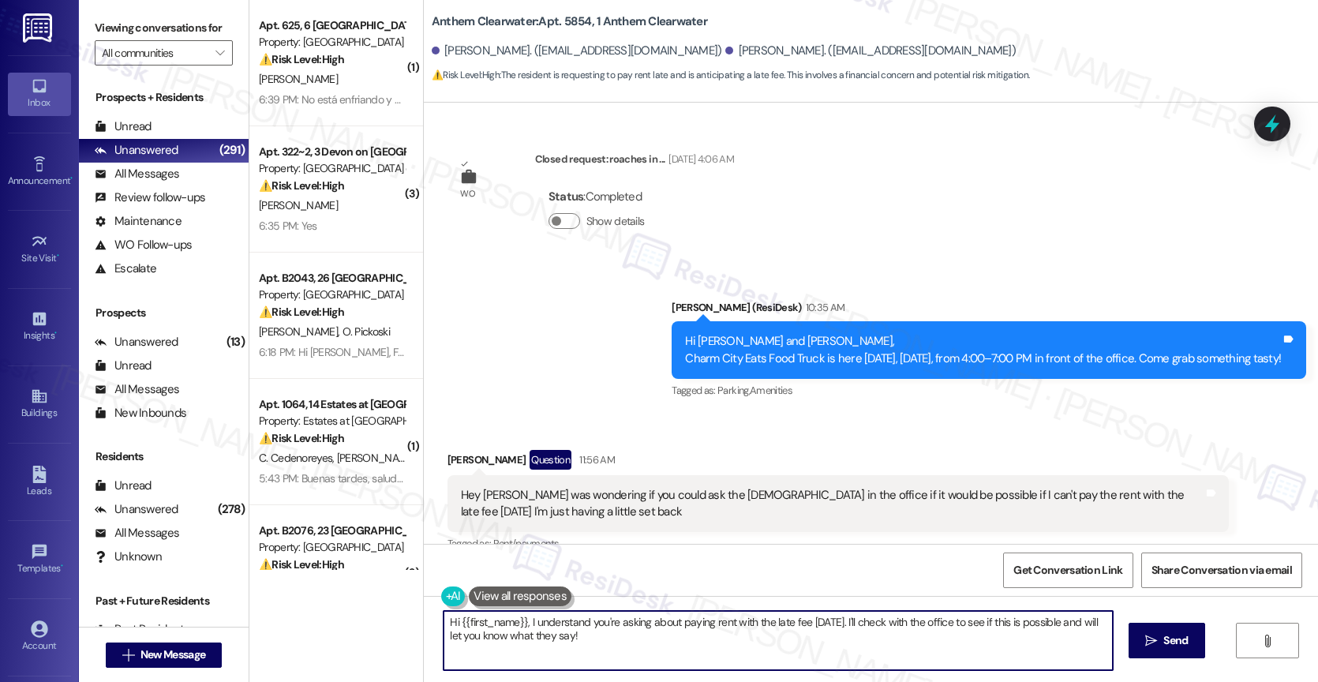
drag, startPoint x: 403, startPoint y: 608, endPoint x: 388, endPoint y: 608, distance: 15.0
click at [389, 608] on div "( 1 ) Apt. 625, 6 [GEOGRAPHIC_DATA] Property: [GEOGRAPHIC_DATA] ⚠️ Risk Level: …" at bounding box center [783, 341] width 1068 height 682
click at [624, 649] on textarea "Hi [PERSON_NAME], I understand you're asking about paying rent with the late fe…" at bounding box center [775, 640] width 669 height 59
click at [730, 649] on textarea "Hi Brian, I understand you're asking about paying rent with the late fee next F…" at bounding box center [775, 640] width 669 height 59
type textarea "Hi Brian, I understand you're asking about paying rent with the late fee next F…"
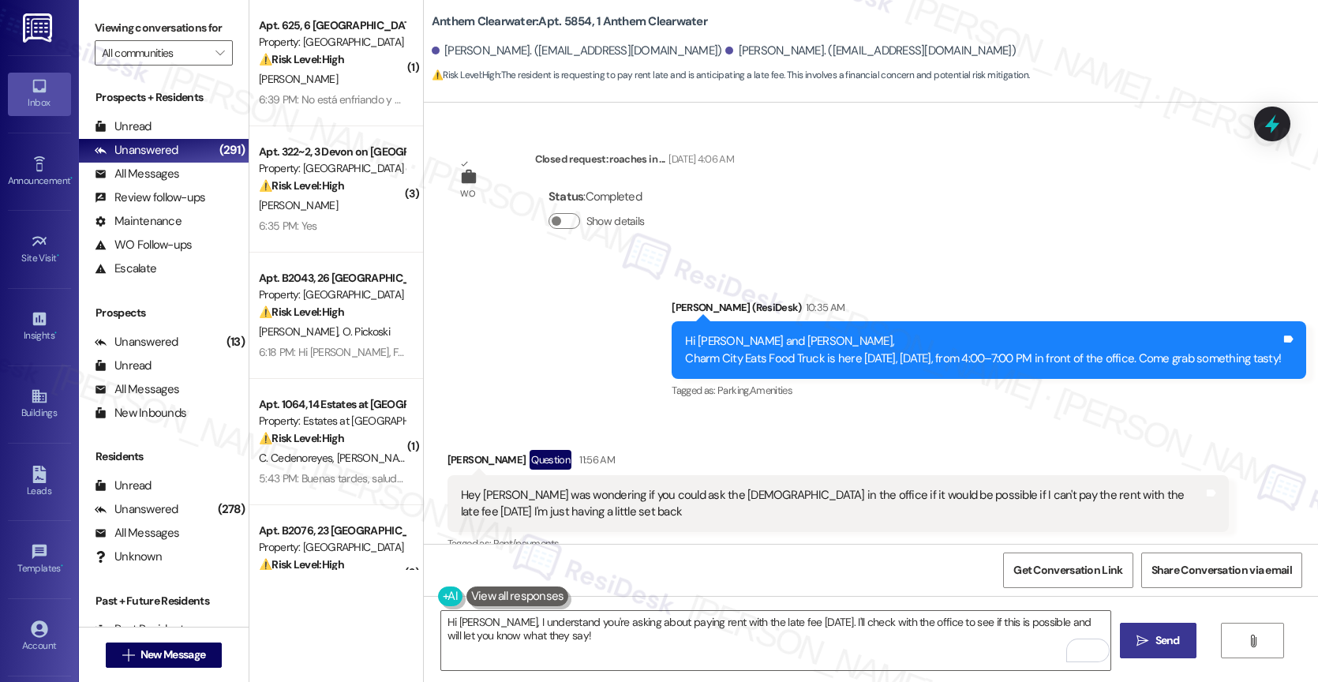
click at [1155, 642] on span "Send" at bounding box center [1167, 640] width 24 height 17
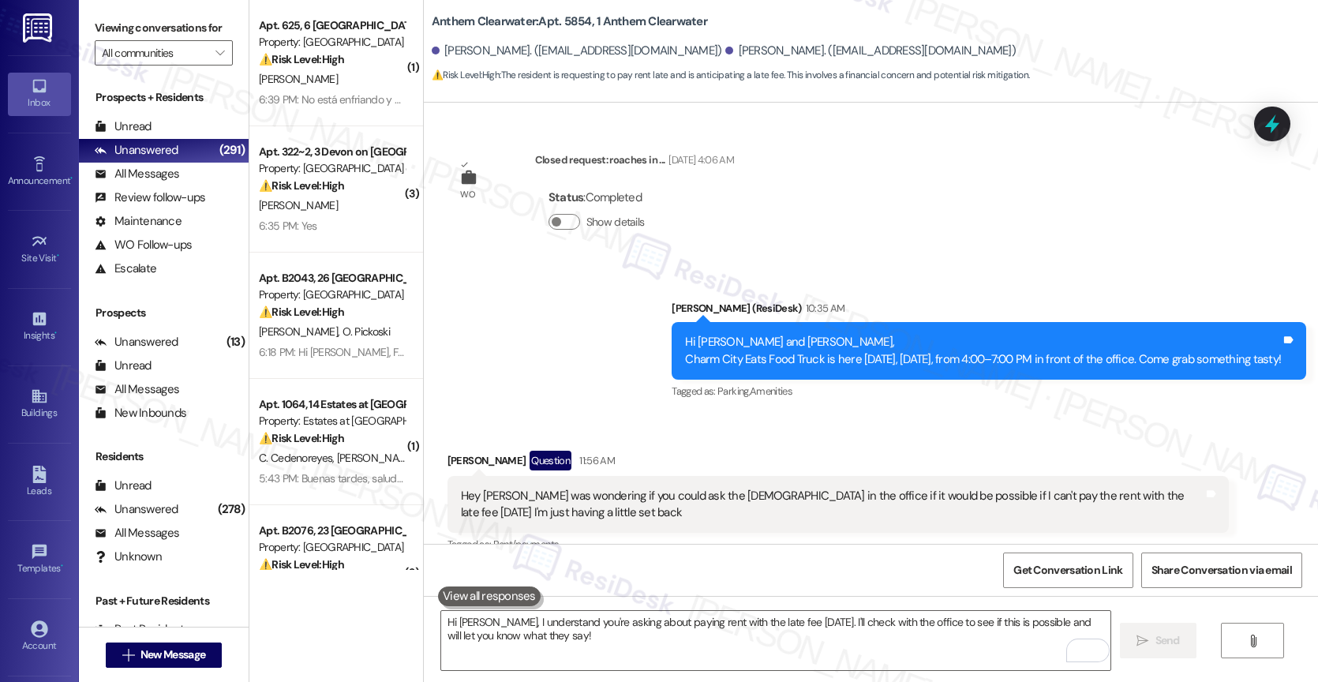
scroll to position [15676, 0]
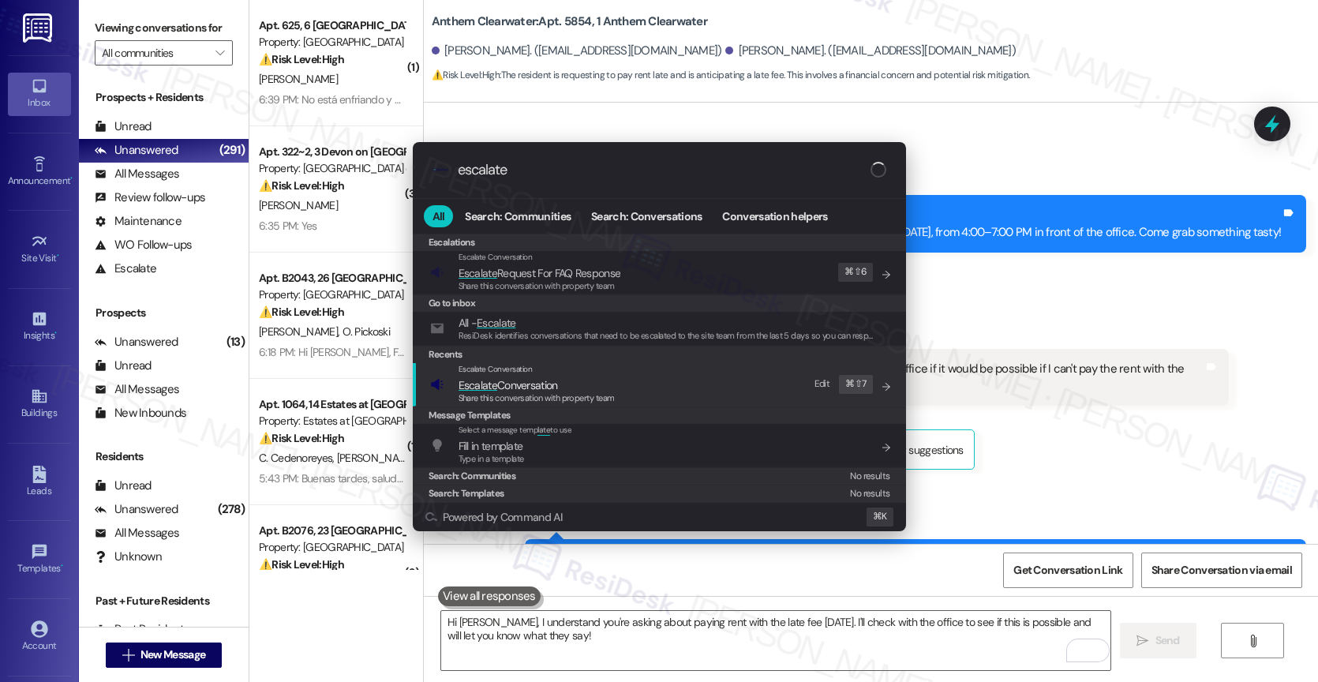
type input "escalate"
click at [553, 379] on span "Escalate Conversation" at bounding box center [507, 385] width 99 height 14
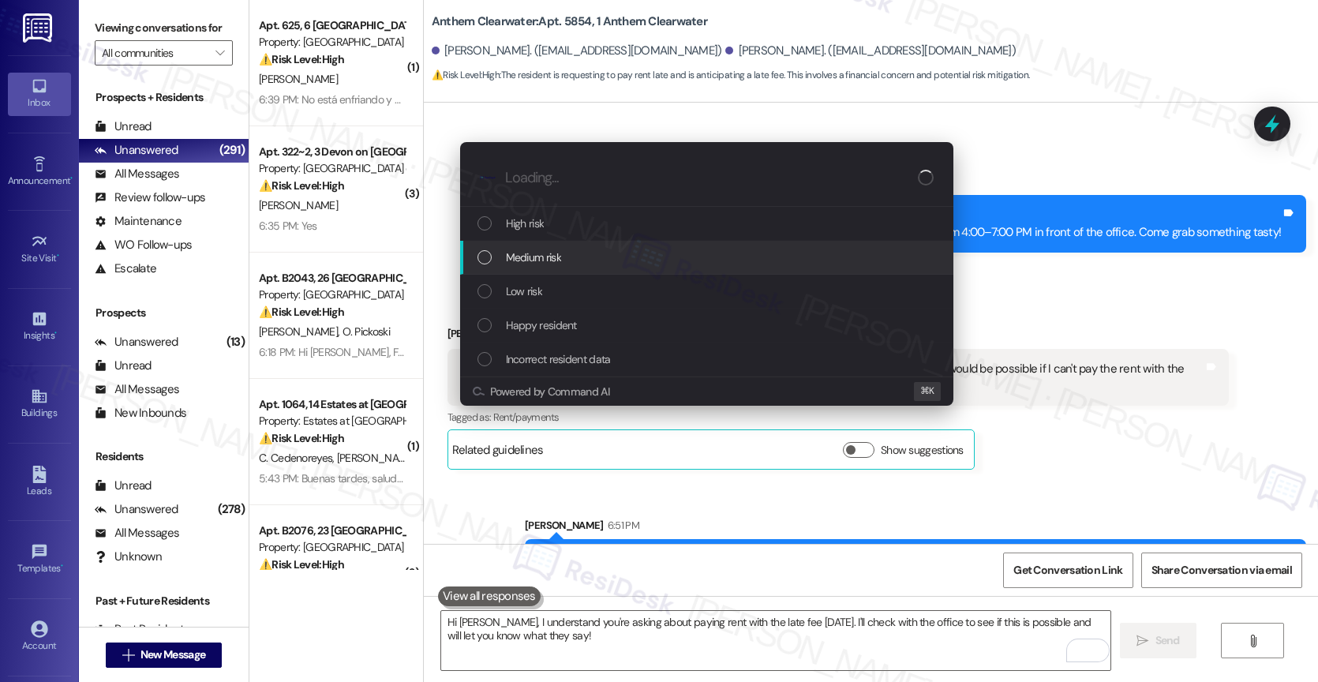
click at [556, 255] on span "Medium risk" at bounding box center [533, 257] width 55 height 17
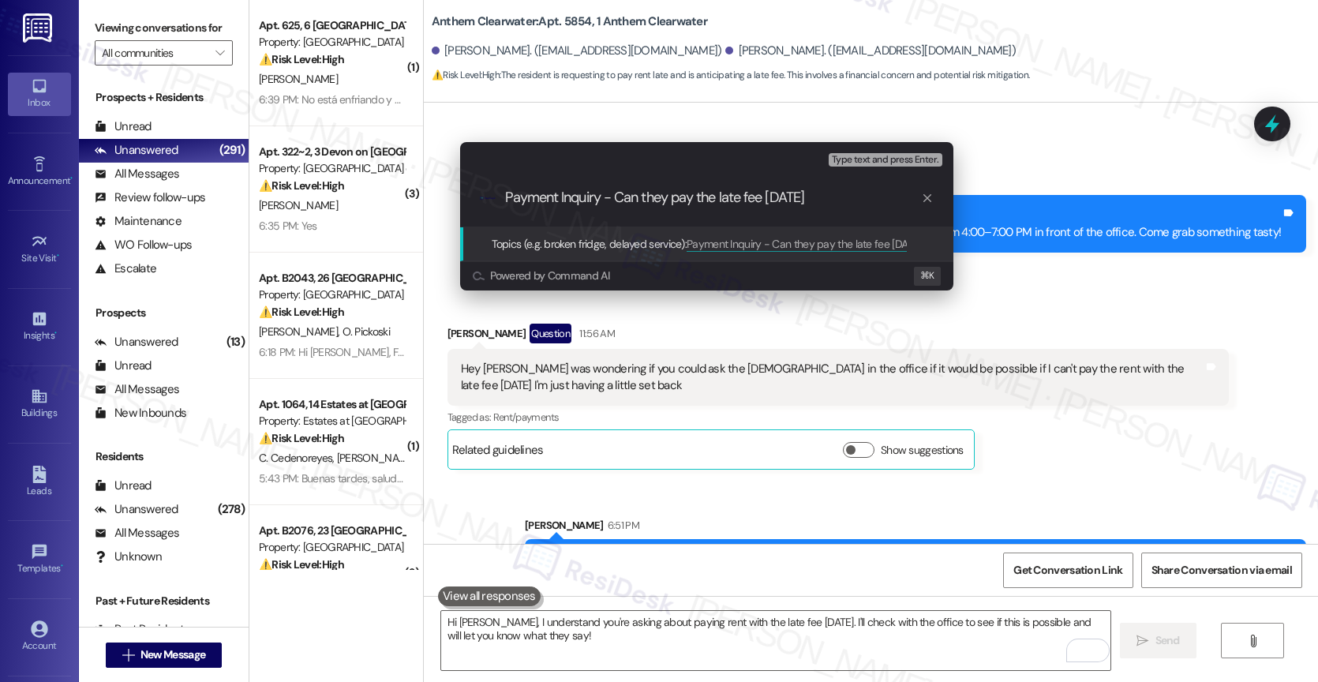
type input "Payment Inquiry - Can they pay the late fee next Friday?"
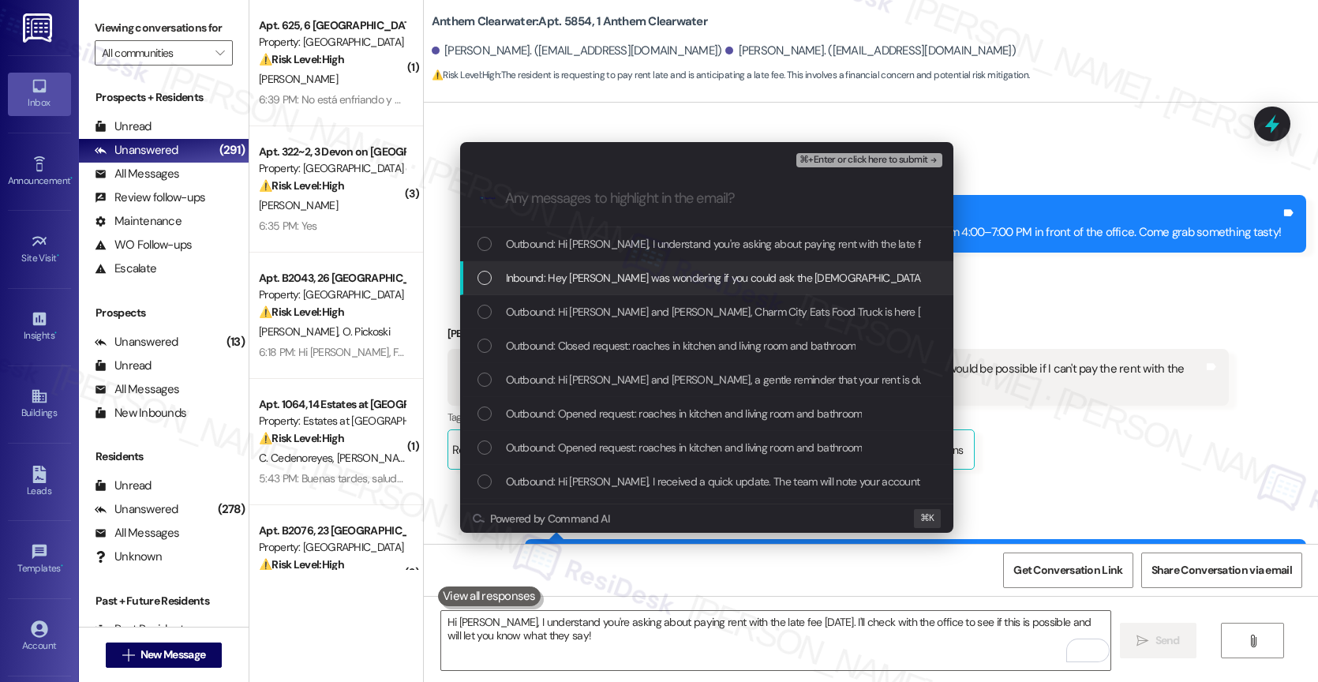
click at [584, 271] on span "Inbound: Hey Sarah I was wondering if you could ask the ladies in the office if…" at bounding box center [963, 277] width 915 height 17
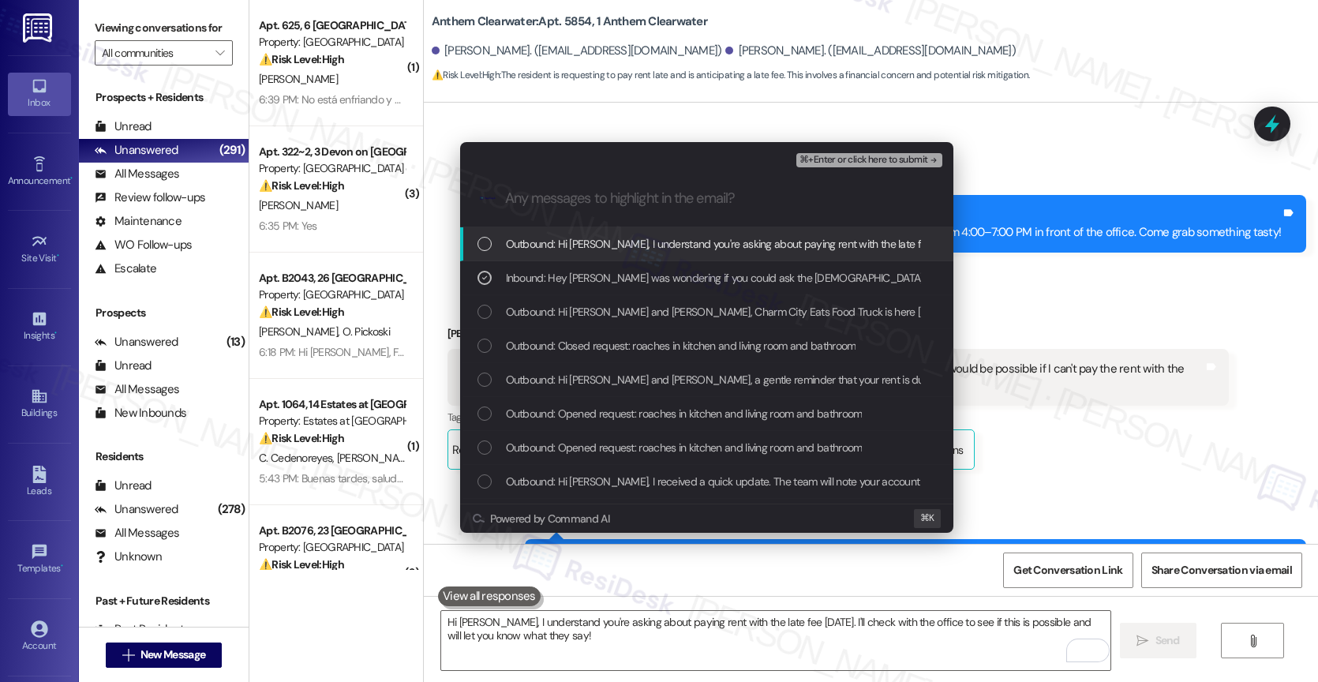
click at [659, 244] on span "Outbound: Hi Brian, I understand you're asking about paying rent with the late …" at bounding box center [927, 243] width 843 height 17
click at [730, 245] on span "Outbound: Hi Brian, I understand you're asking about paying rent with the late …" at bounding box center [927, 243] width 843 height 17
click at [908, 159] on span "⌘+Enter or click here to submit" at bounding box center [863, 160] width 128 height 11
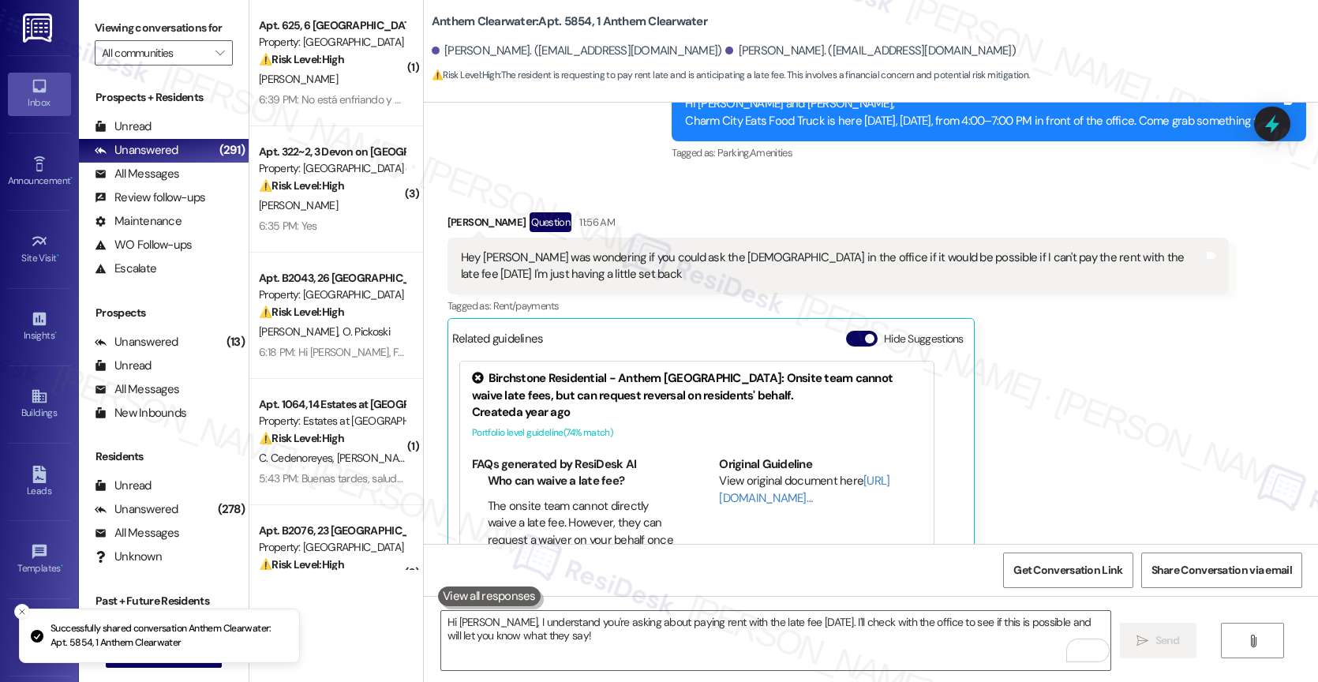
scroll to position [15814, 0]
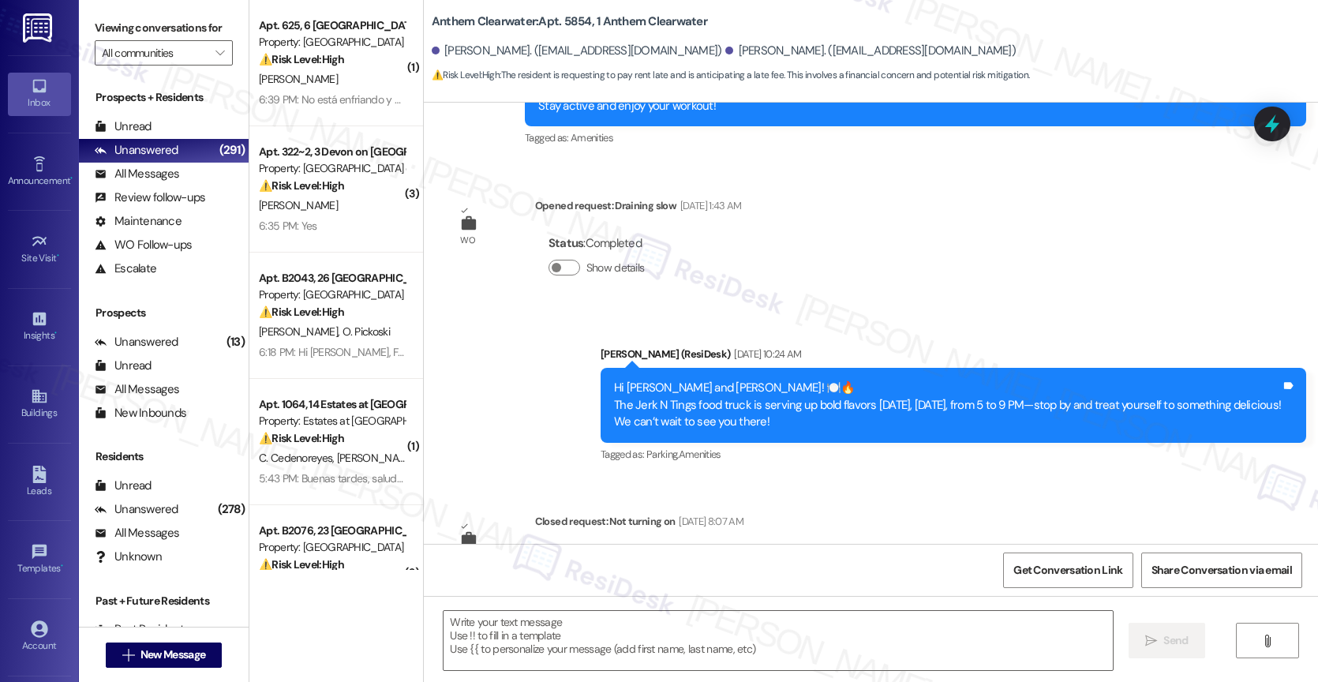
type textarea "Fetching suggested responses. Please feel free to read through the conversation…"
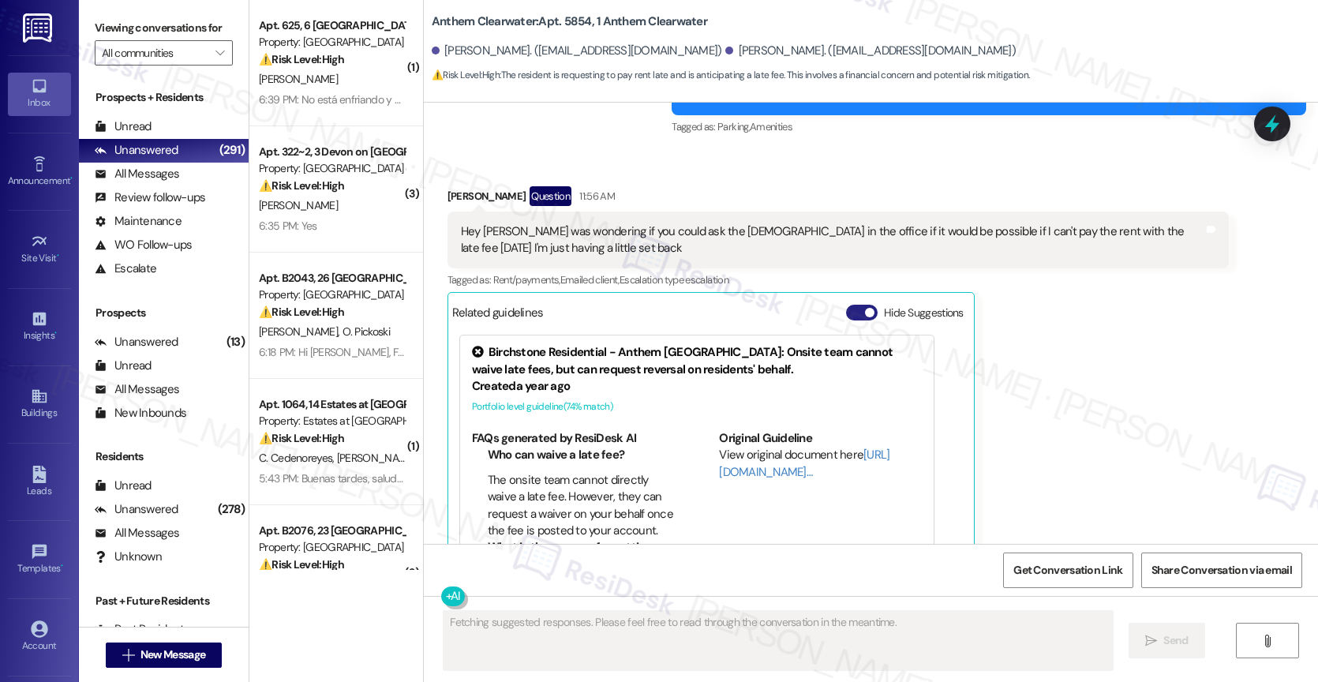
click at [846, 305] on button "Hide Suggestions" at bounding box center [862, 313] width 32 height 16
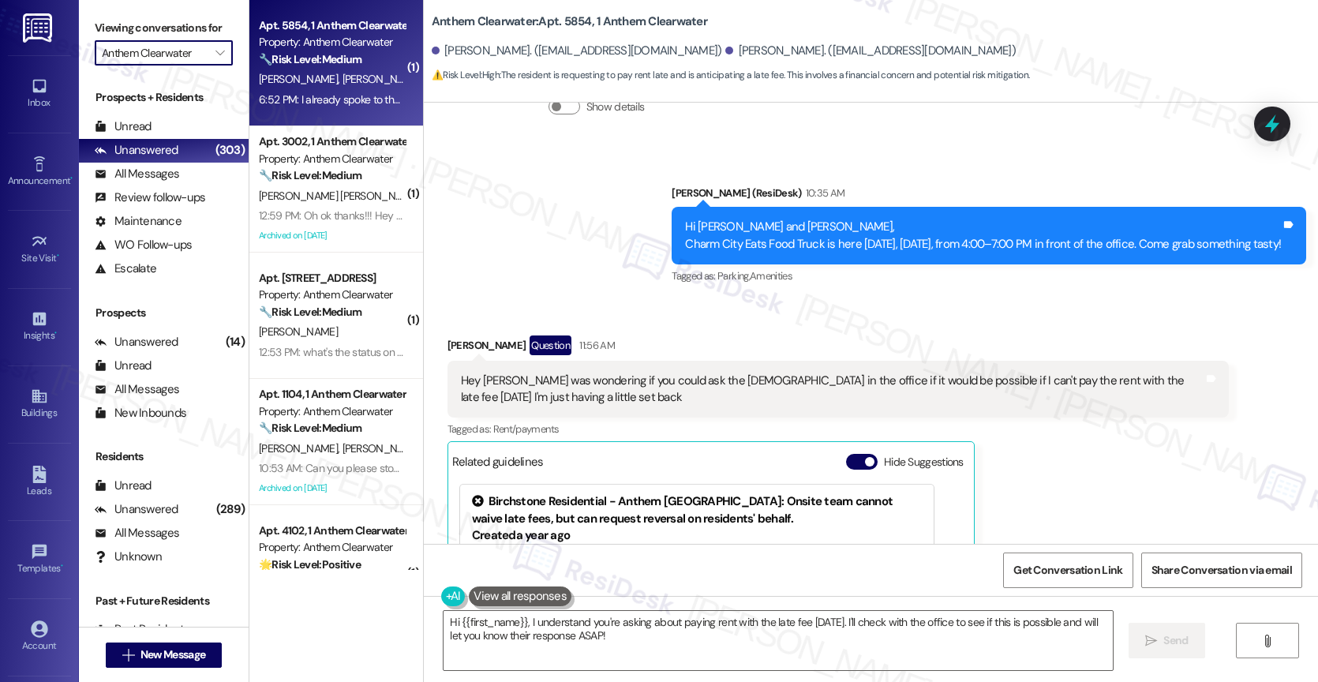
scroll to position [15573, 0]
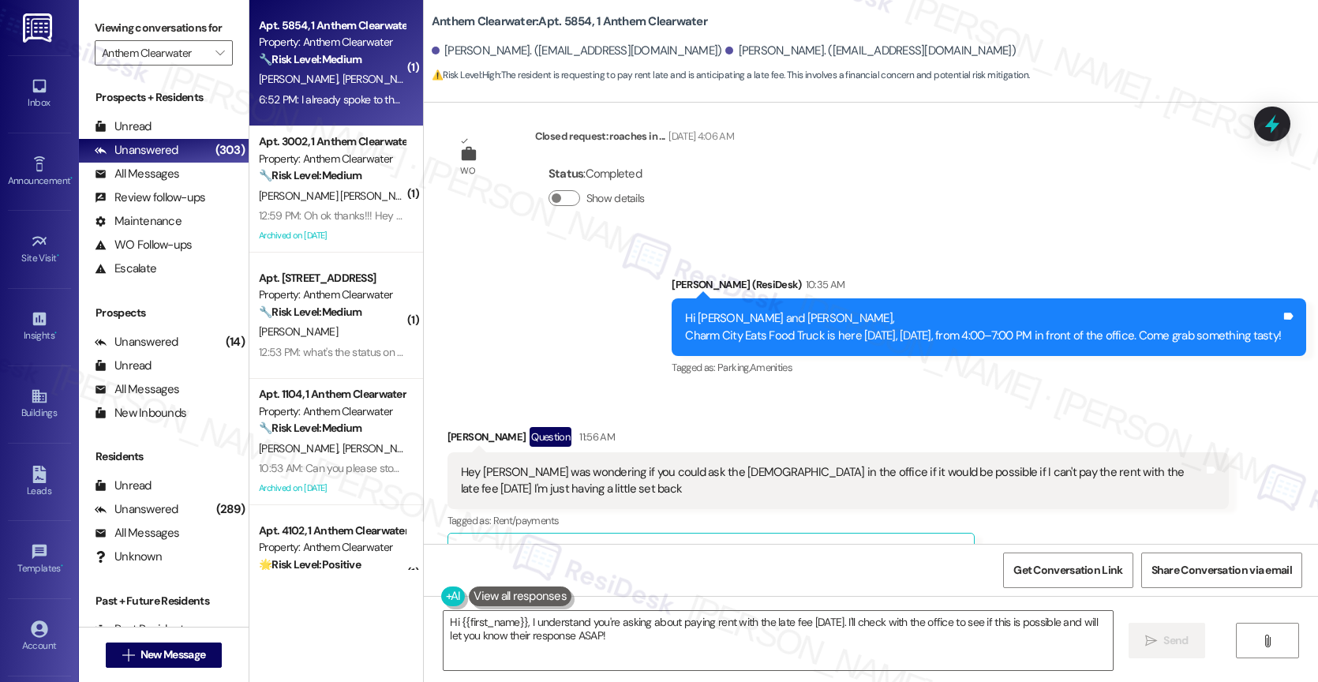
click at [848, 545] on button "Hide Suggestions" at bounding box center [862, 553] width 32 height 16
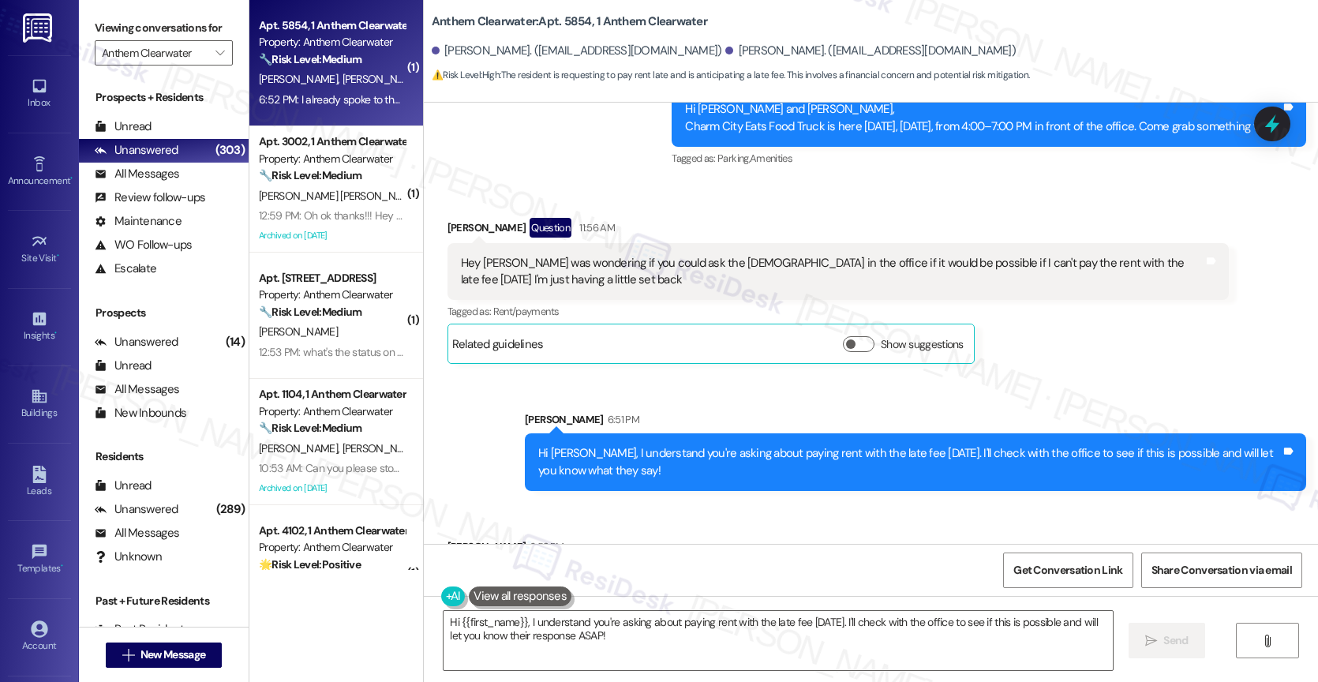
scroll to position [15787, 0]
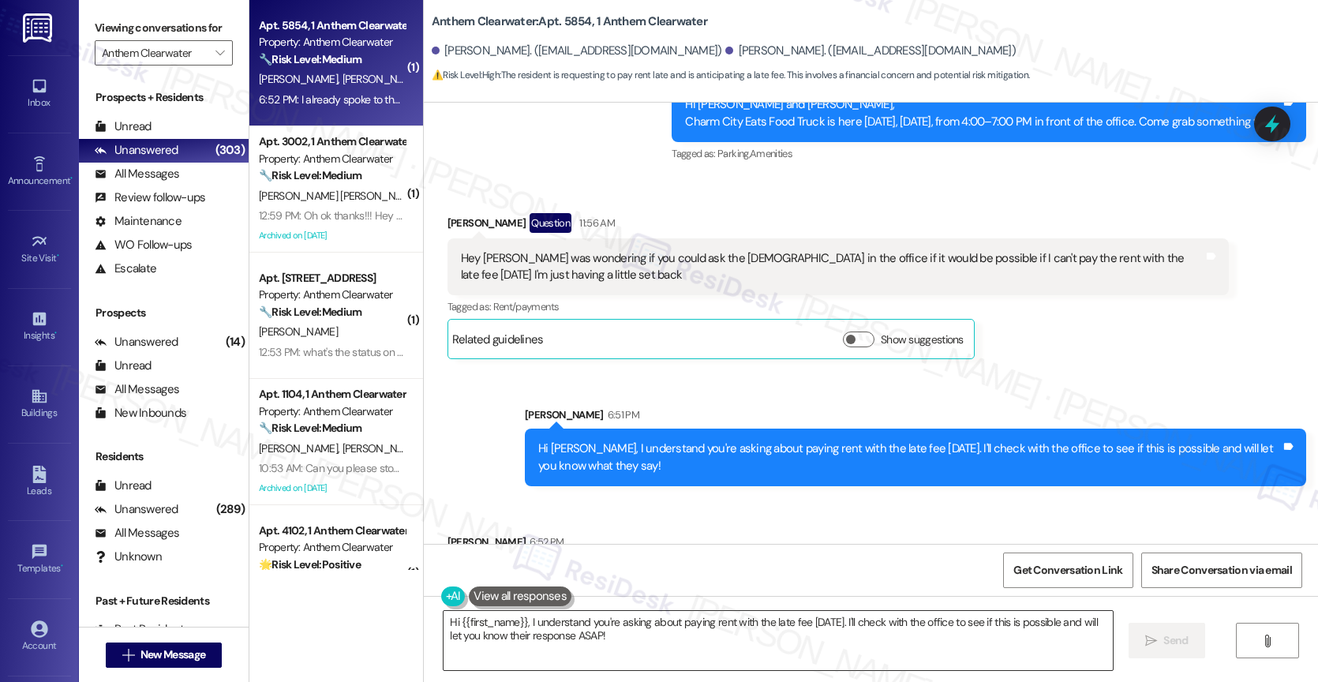
click at [574, 639] on textarea "Hi {{first_name}}, I understand you're asking about paying rent with the late f…" at bounding box center [777, 640] width 669 height 59
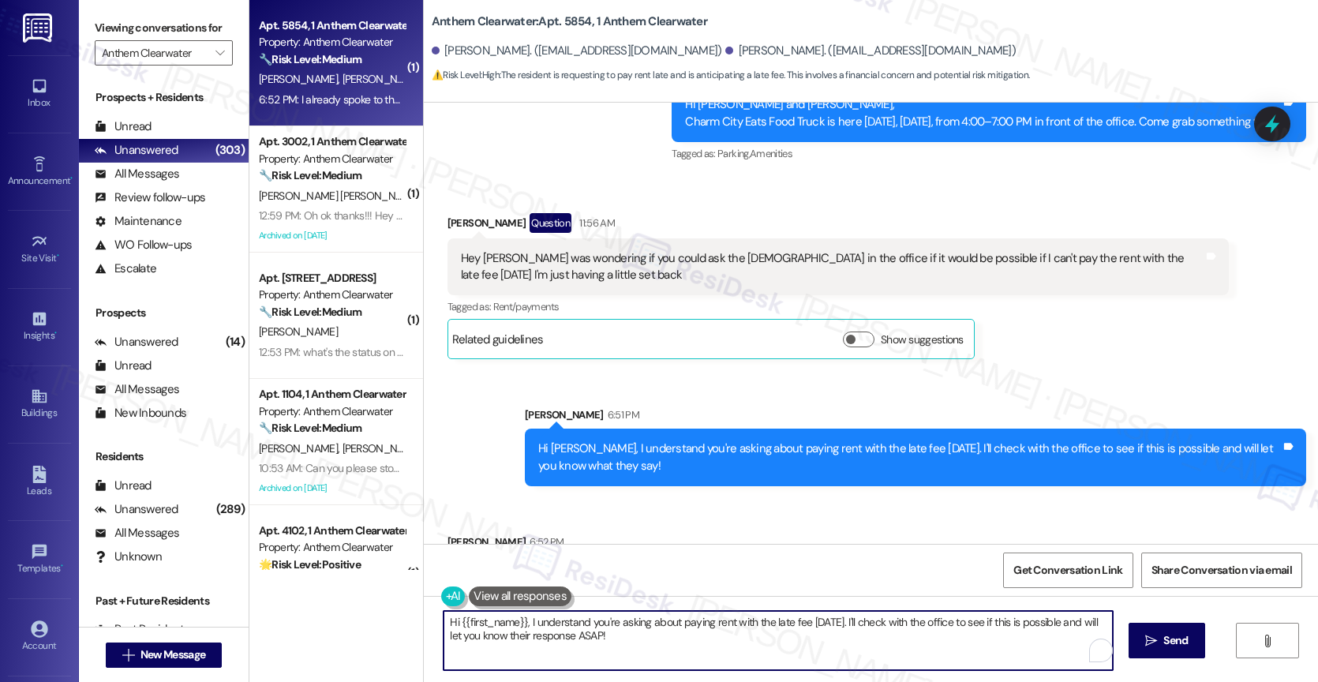
click at [574, 639] on textarea "Hi {{first_name}}, I understand you're asking about paying rent with the late f…" at bounding box center [777, 640] width 669 height 59
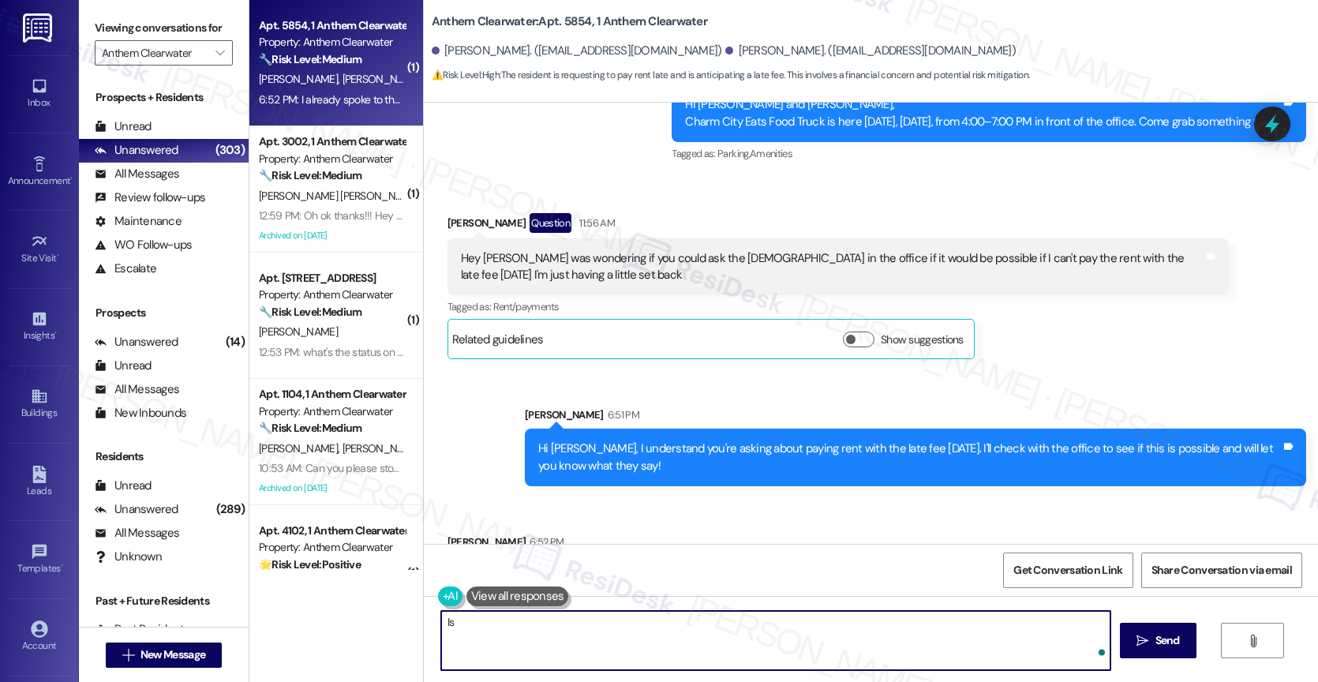
type textarea "I"
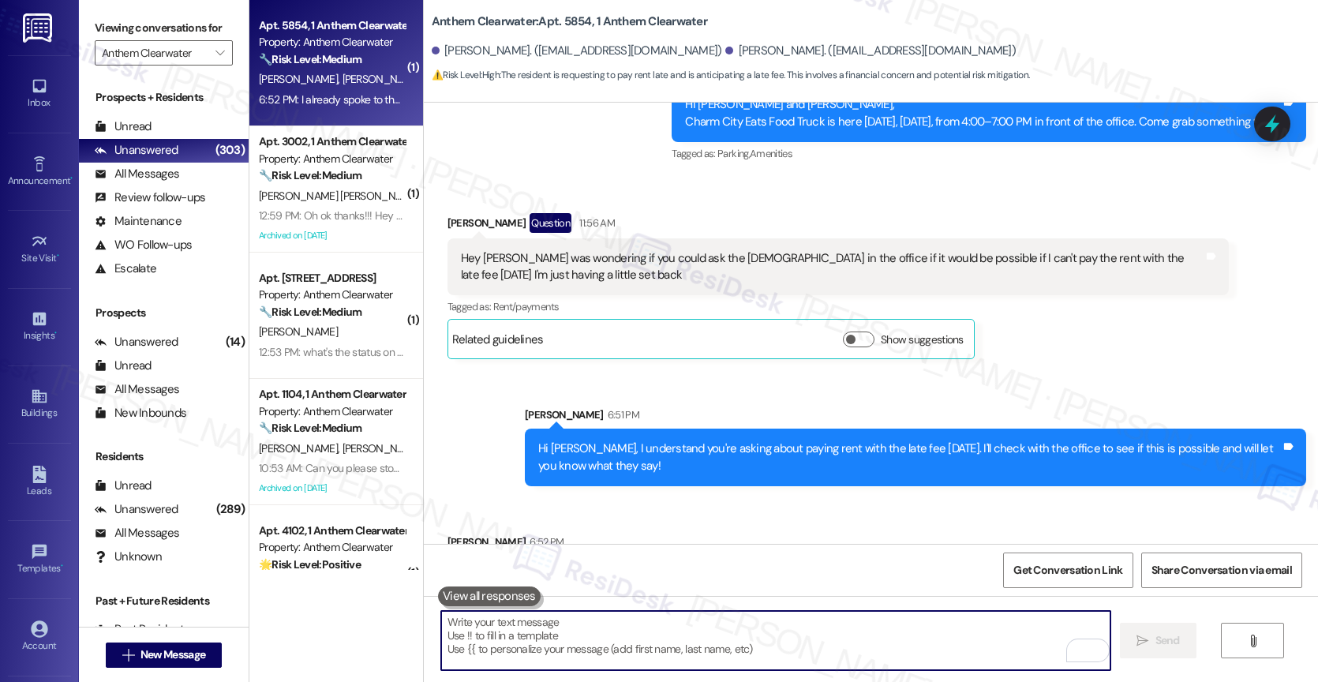
click at [535, 636] on textarea "To enrich screen reader interactions, please activate Accessibility in Grammarl…" at bounding box center [775, 640] width 669 height 59
click at [547, 639] on textarea "To enrich screen reader interactions, please activate Accessibility in Grammarl…" at bounding box center [775, 640] width 669 height 59
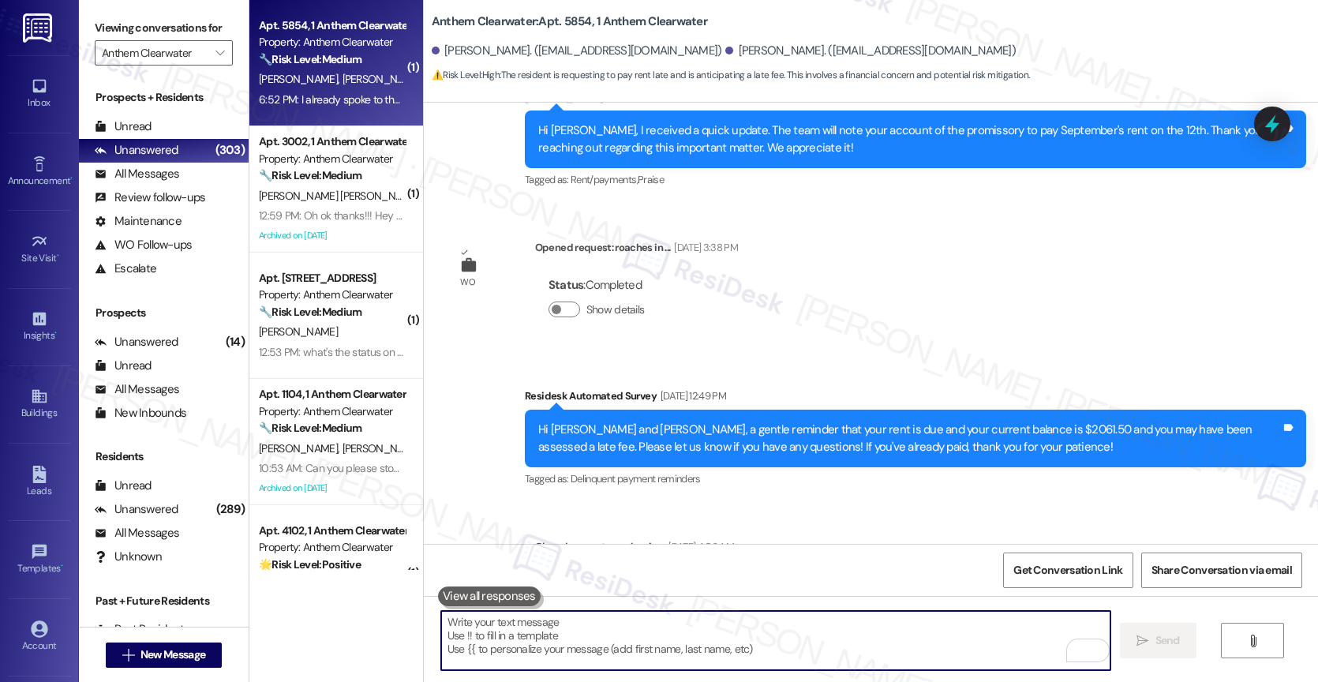
scroll to position [15001, 0]
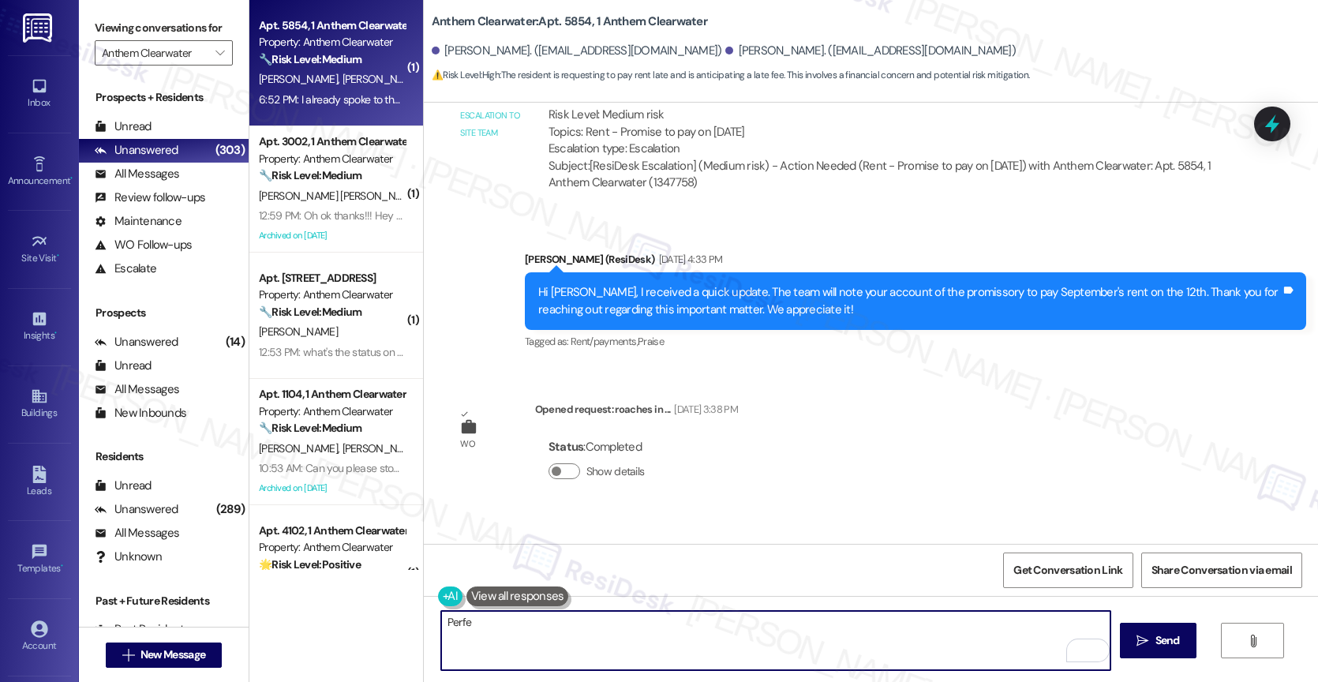
click at [391, 612] on div "( 1 ) Apt. 5854, 1 Anthem Clearwater Property: Anthem Clearwater 🔧 Risk Level: …" at bounding box center [783, 341] width 1068 height 682
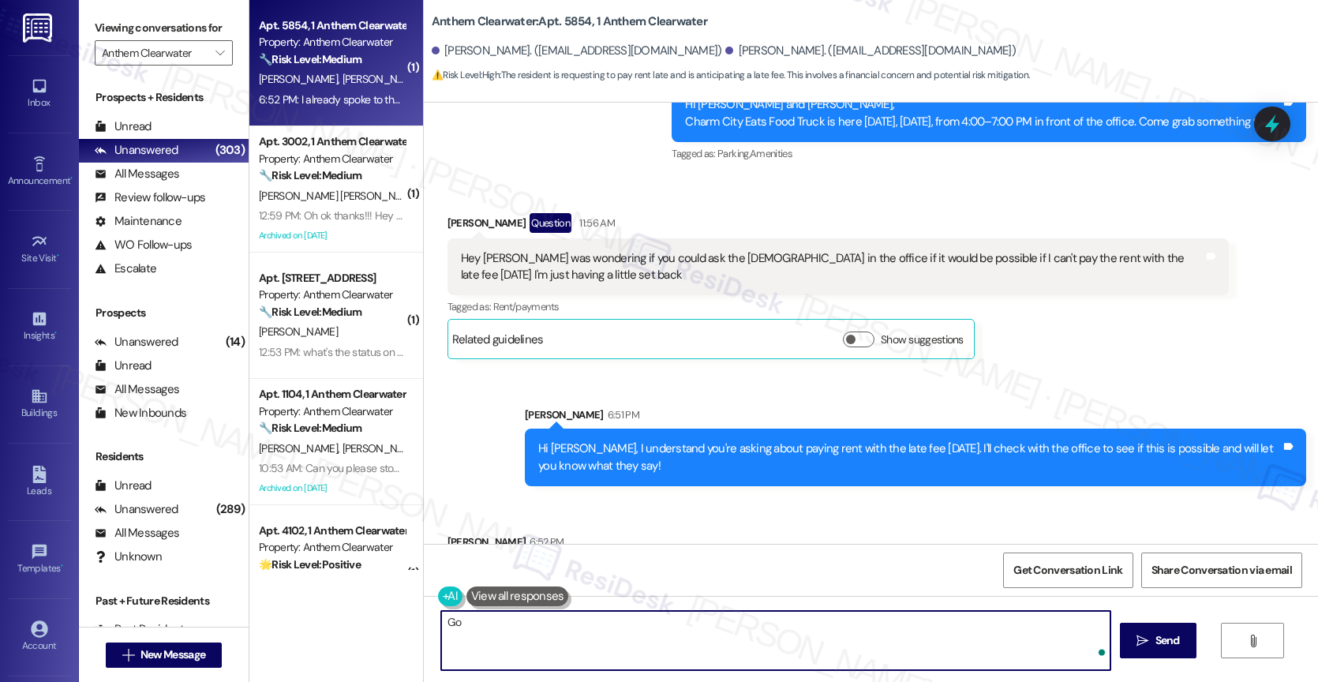
type textarea "G"
type textarea "T"
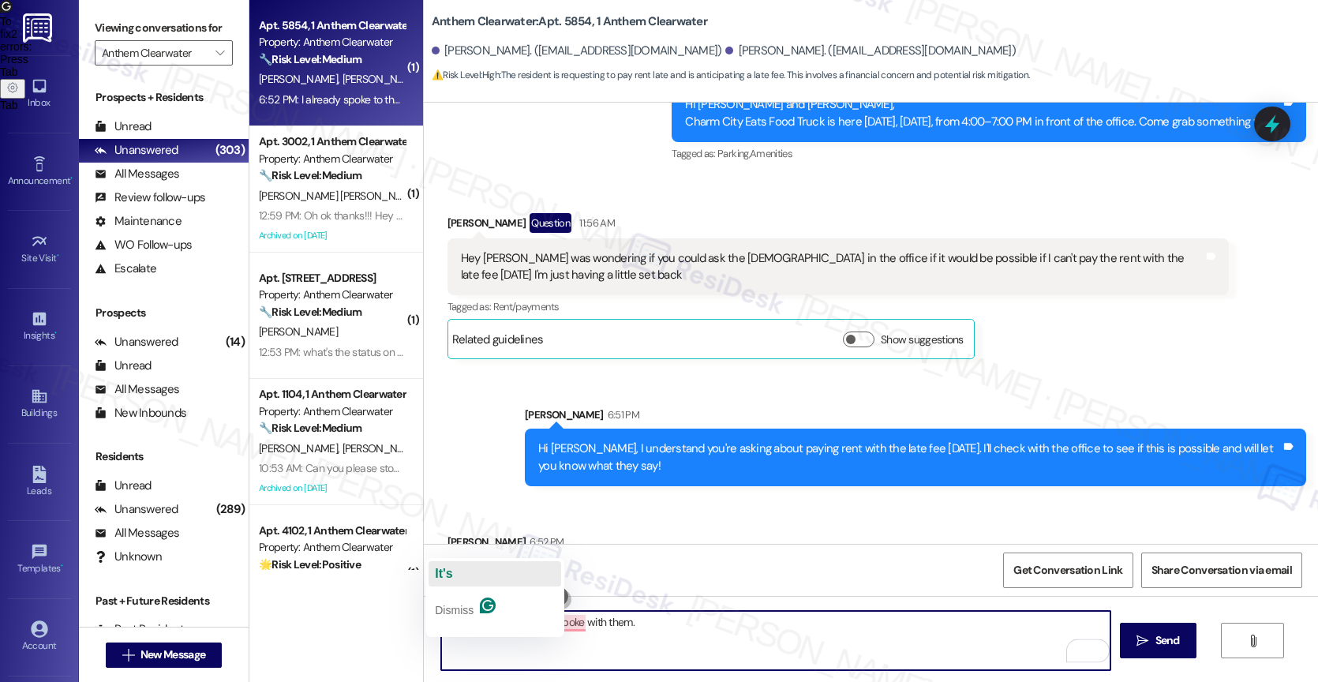
click at [469, 572] on button "It's" at bounding box center [494, 573] width 133 height 25
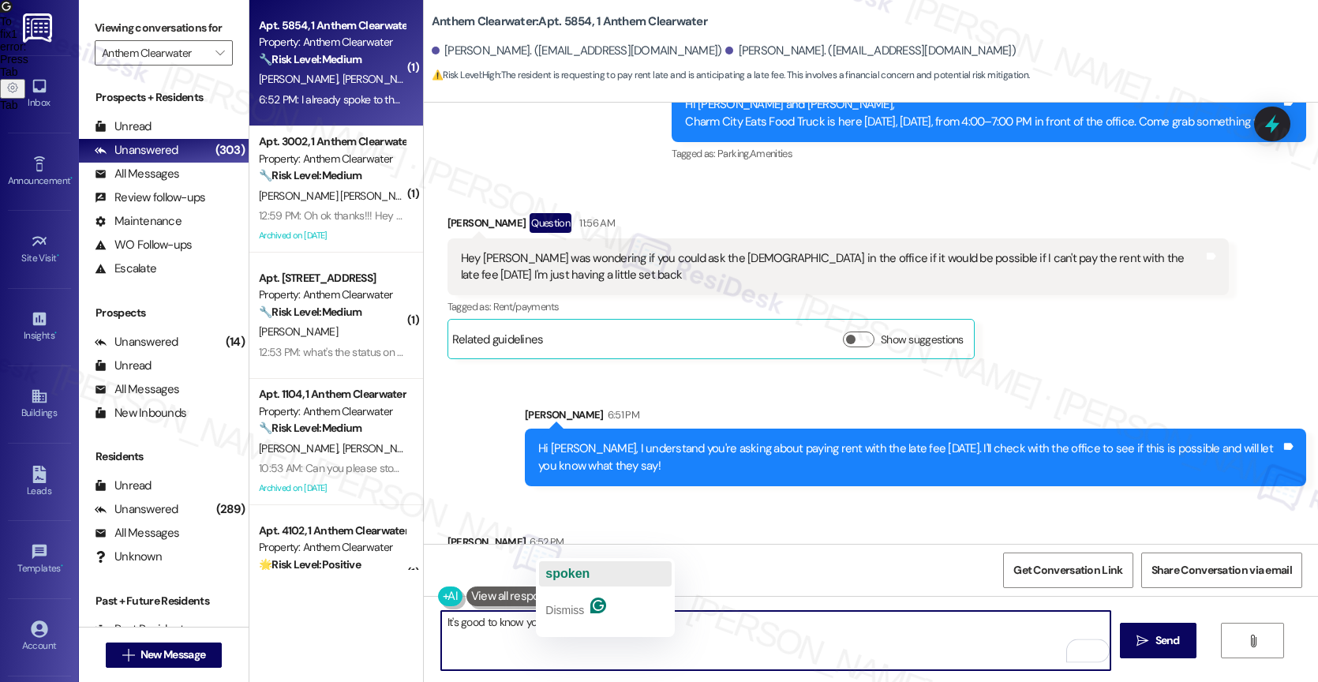
click at [582, 567] on span "spoken" at bounding box center [567, 573] width 44 height 13
click at [691, 639] on textarea "It's good to know you've spoken with them." at bounding box center [775, 640] width 669 height 59
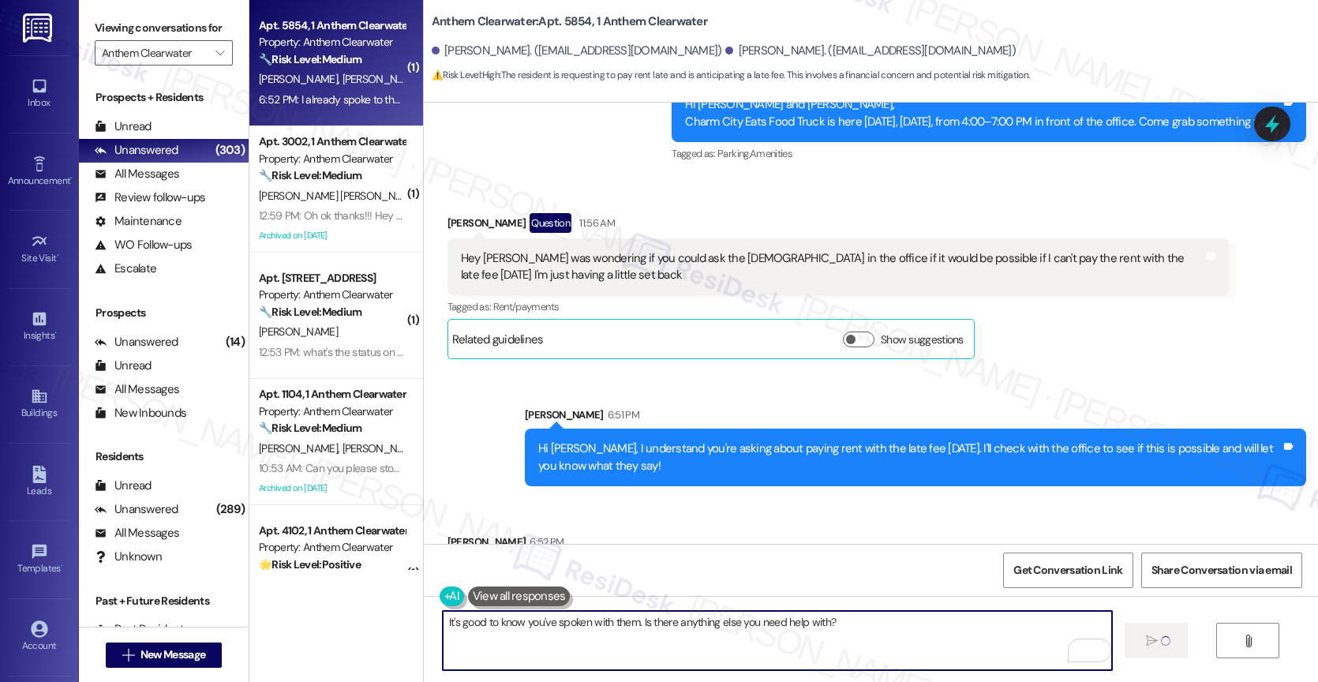
type textarea "It's good to know you've spoken with them. Is there anything else you need help…"
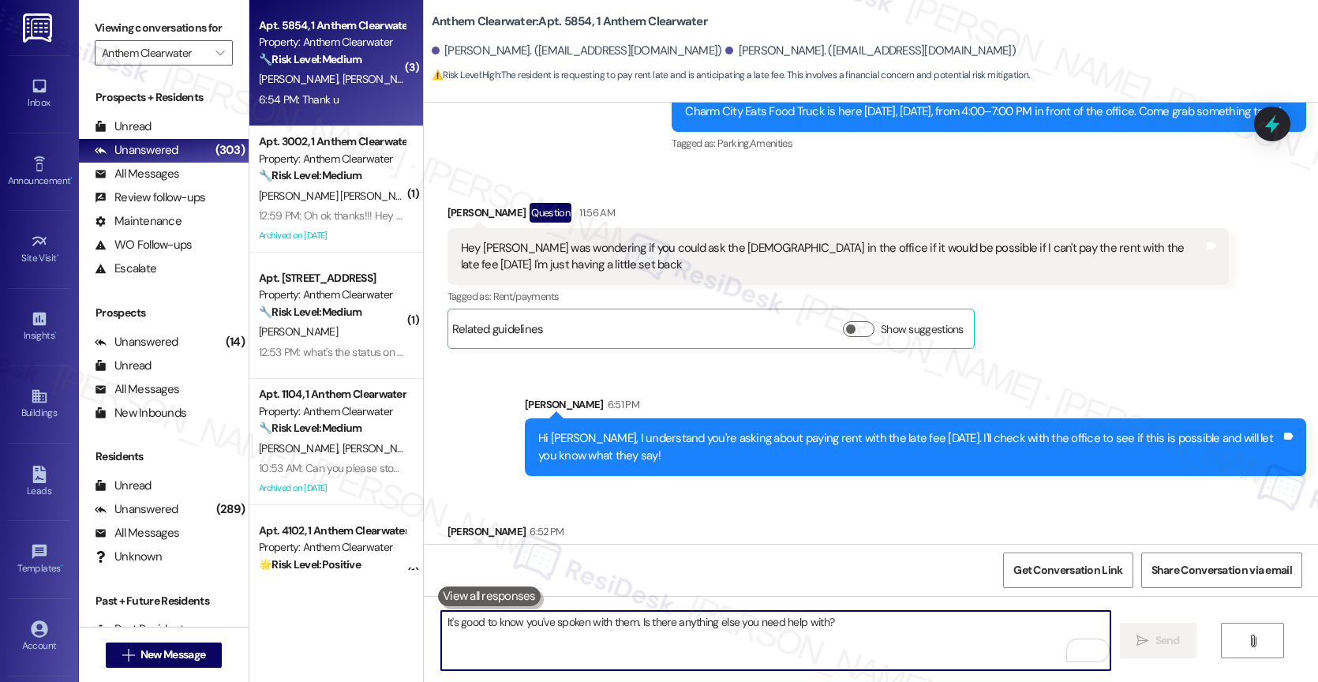
scroll to position [16117, 0]
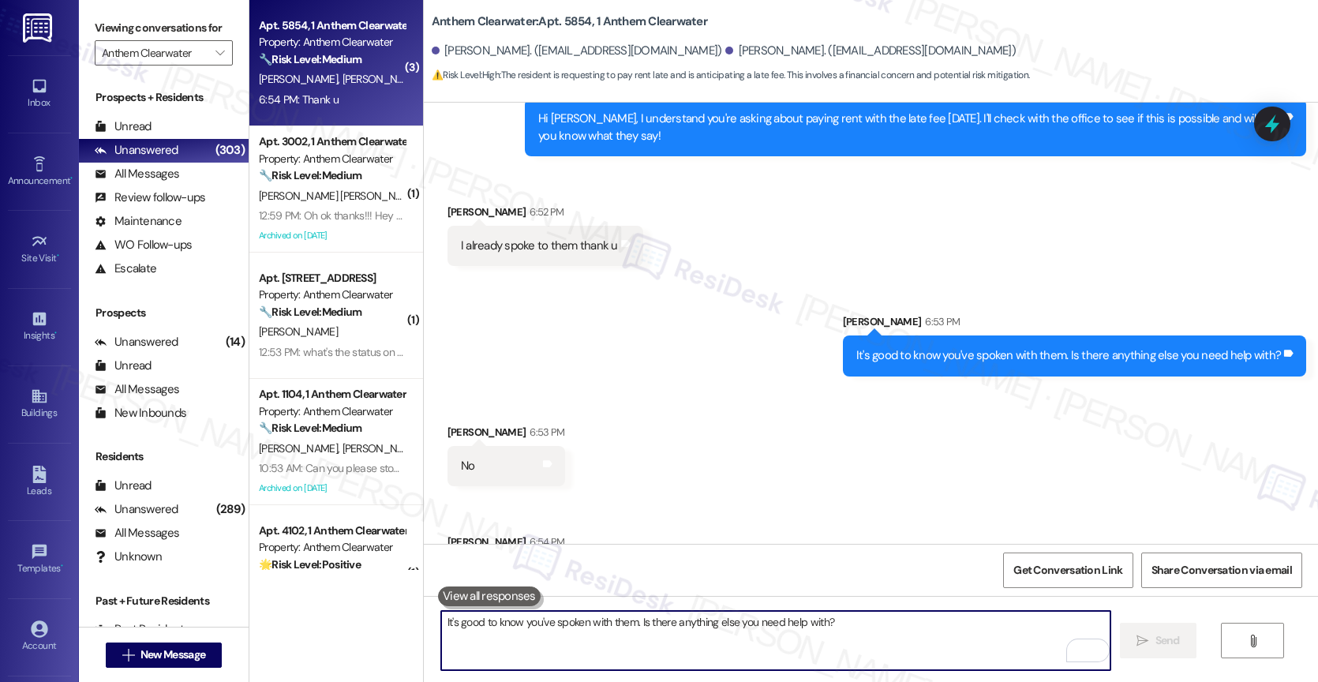
click at [549, 642] on textarea "It's good to know you've spoken with them. Is there anything else you need help…" at bounding box center [775, 640] width 669 height 59
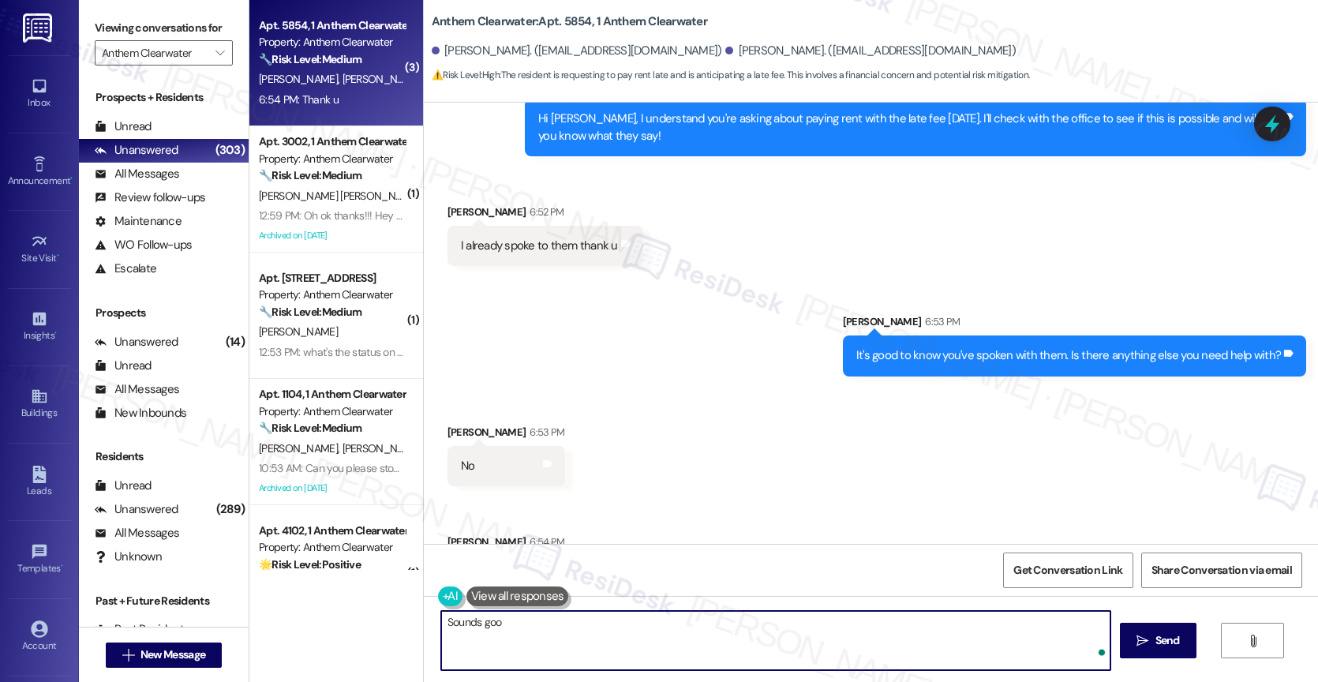
type textarea "Sounds good"
drag, startPoint x: 488, startPoint y: 627, endPoint x: 372, endPoint y: 622, distance: 116.1
click at [369, 623] on div "( 3 ) Apt. 5854, 1 Anthem Clearwater Property: Anthem Clearwater 🔧 Risk Level: …" at bounding box center [783, 341] width 1068 height 682
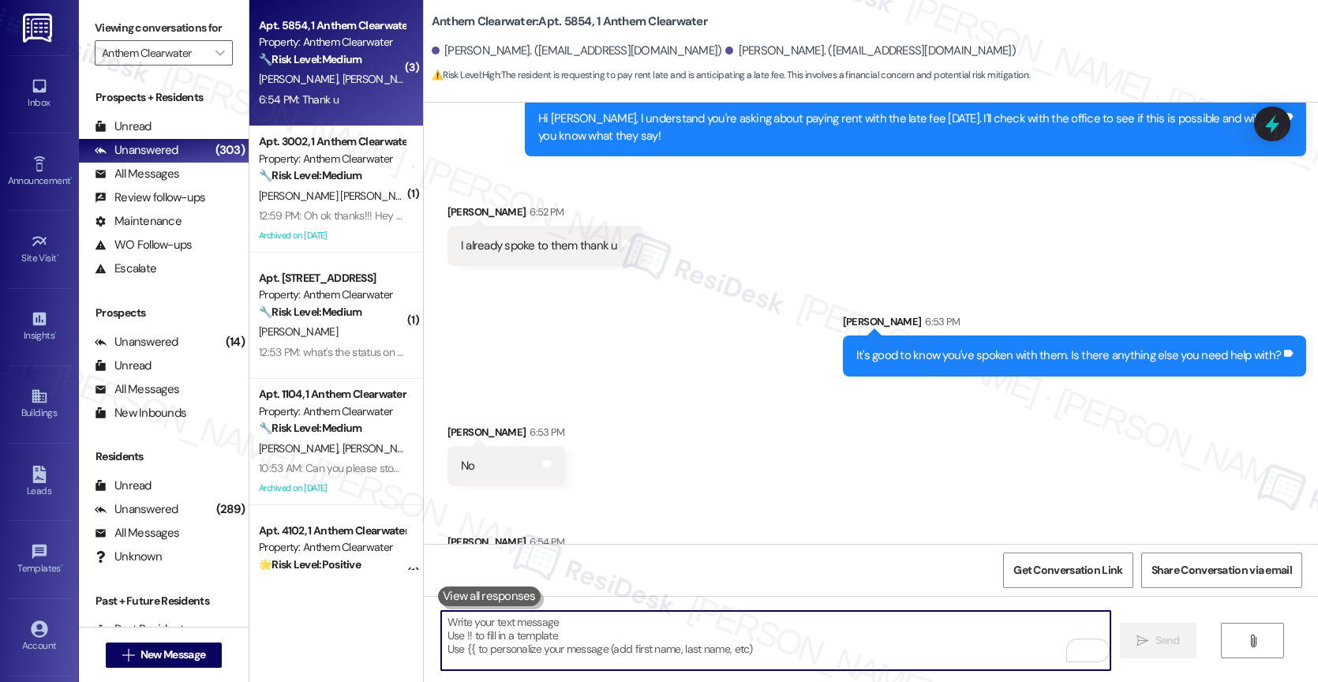
click at [540, 633] on textarea "To enrich screen reader interactions, please activate Accessibility in Grammarl…" at bounding box center [775, 640] width 669 height 59
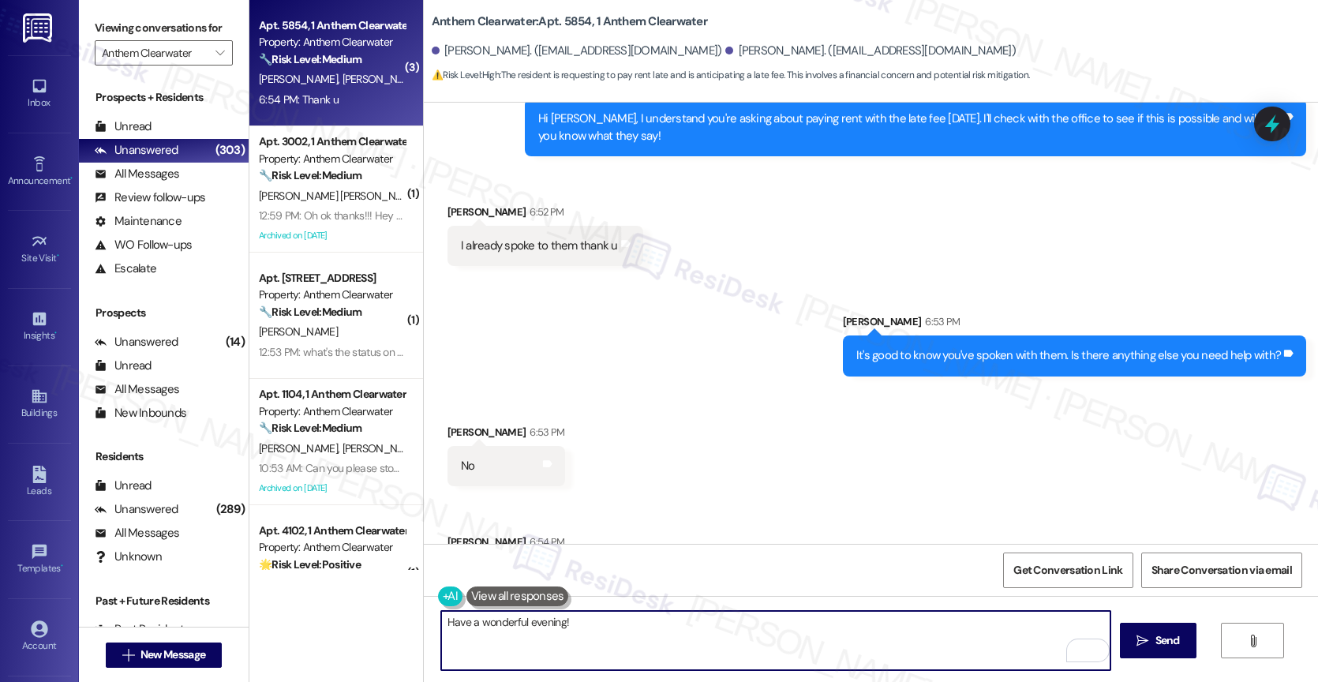
type textarea "Have a wonderful evening!"
click at [622, 624] on textarea "Have a wonderful evening!" at bounding box center [775, 640] width 669 height 59
click at [1139, 634] on icon "" at bounding box center [1142, 640] width 12 height 13
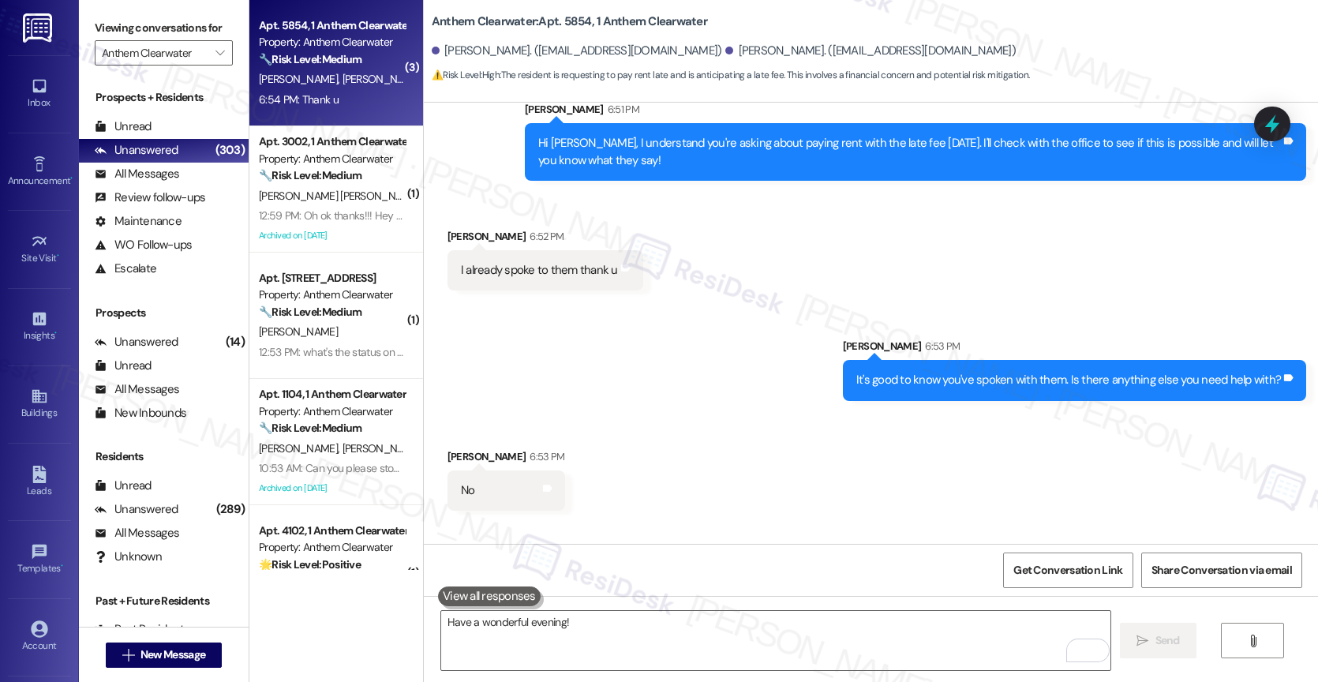
scroll to position [16116, 0]
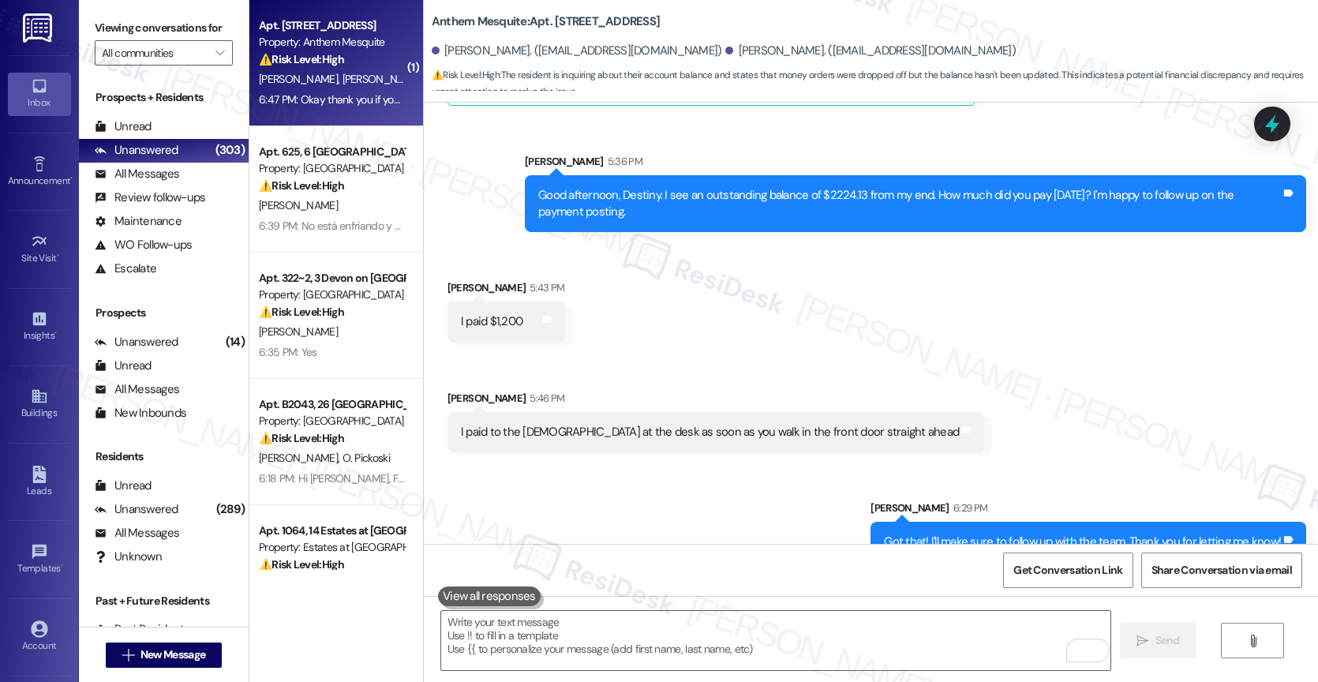
scroll to position [14081, 0]
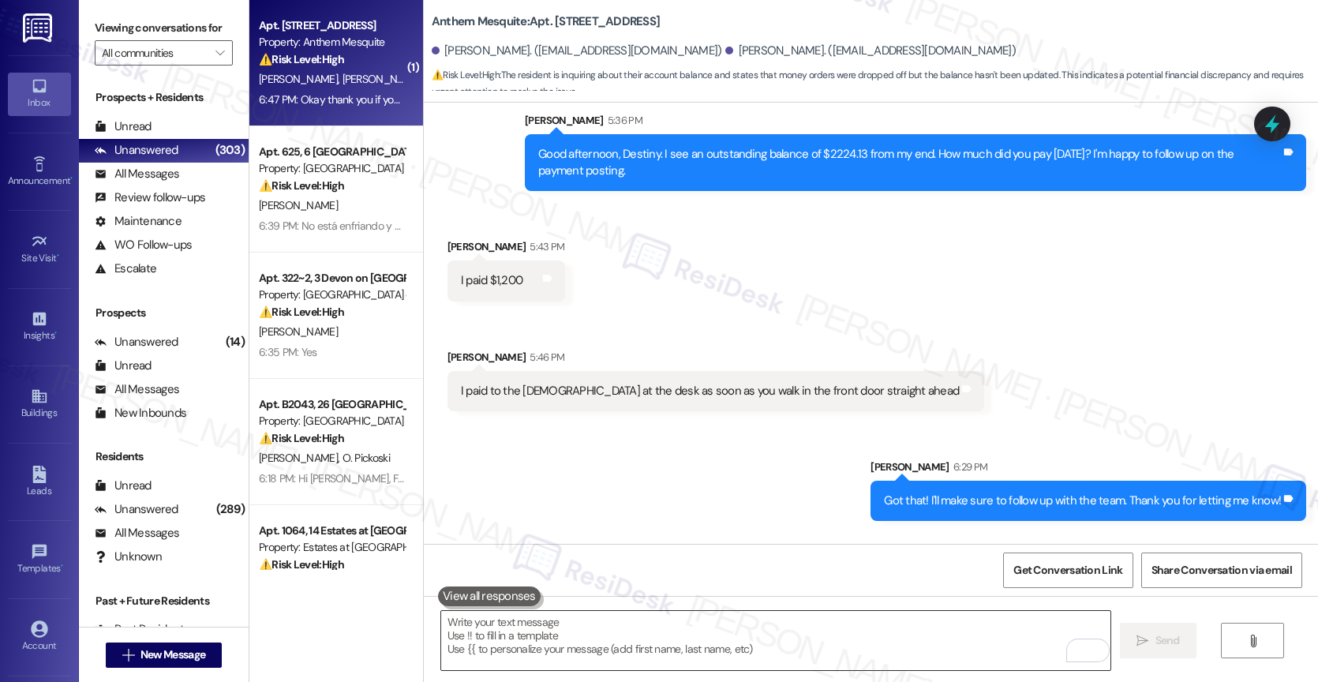
click at [563, 637] on textarea "To enrich screen reader interactions, please activate Accessibility in Grammarl…" at bounding box center [775, 640] width 669 height 59
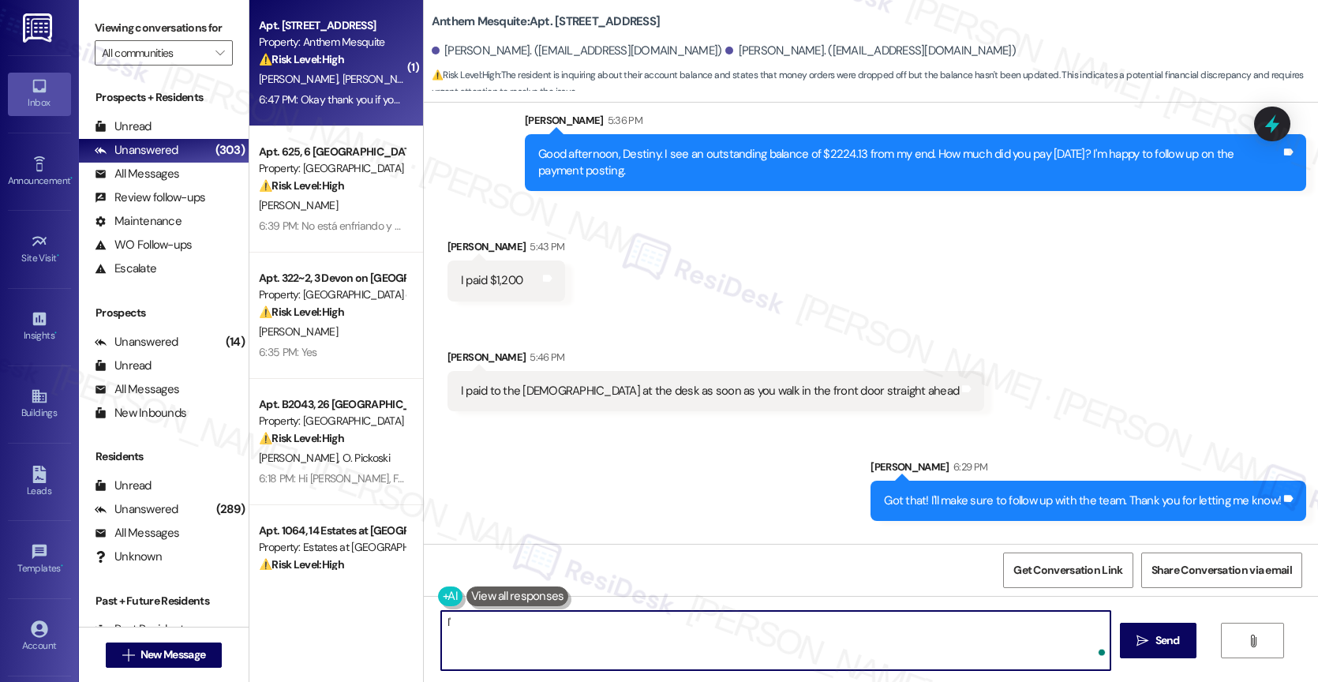
type textarea "I"
drag, startPoint x: 436, startPoint y: 614, endPoint x: 395, endPoint y: 612, distance: 41.1
click at [395, 612] on div "( 1 ) Apt. 204, 2107 Anthem Mesquite Property: Anthem Mesquite ⚠️ Risk Level: H…" at bounding box center [783, 341] width 1068 height 682
click at [441, 626] on textarea "I will send a message here as soon as I hear back from the team." at bounding box center [775, 640] width 669 height 59
click at [832, 648] on textarea "Sure, I will send a message here as soon as I hear back from the team." at bounding box center [775, 640] width 669 height 59
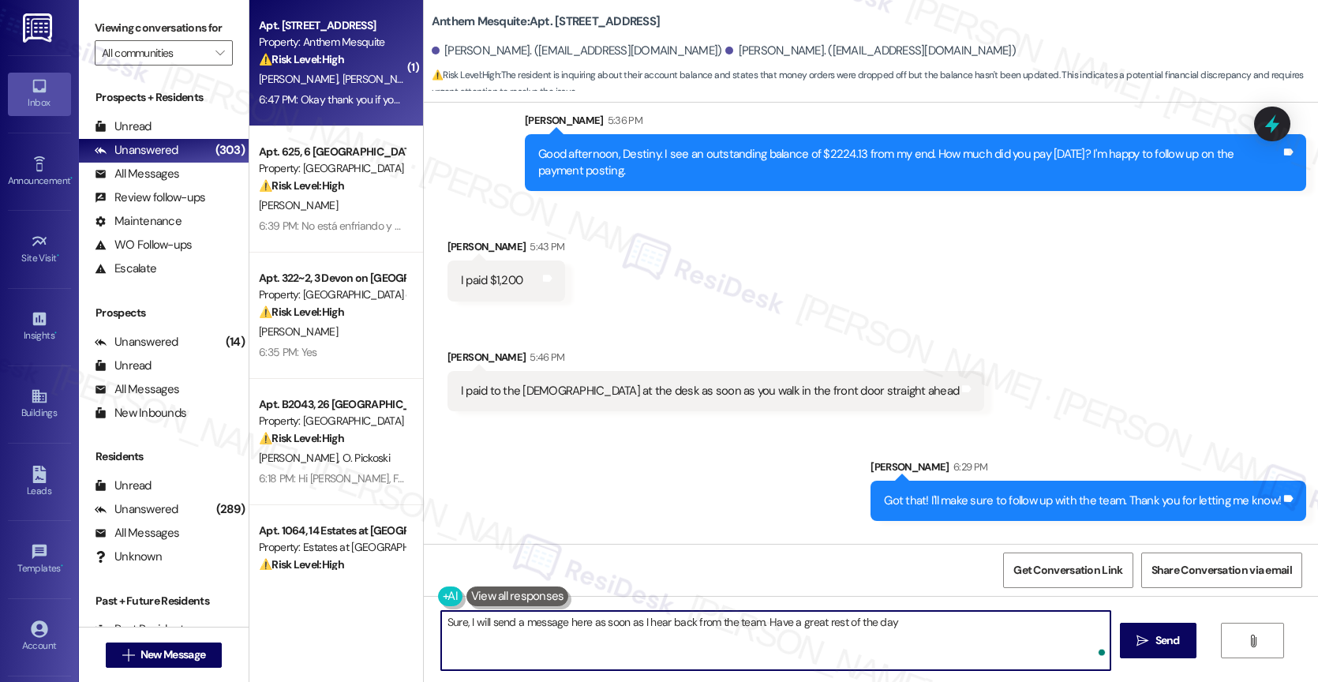
type textarea "Sure, I will send a message here as soon as I hear back from the team. Have a g…"
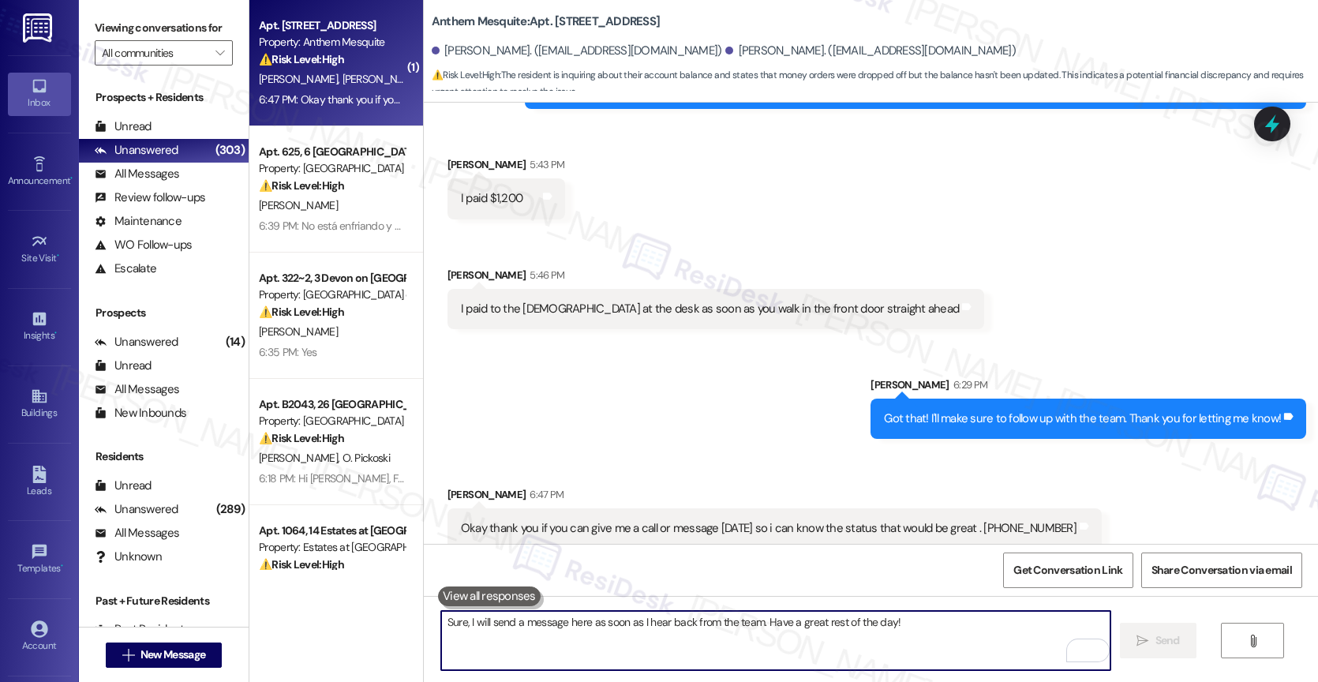
scroll to position [14191, 0]
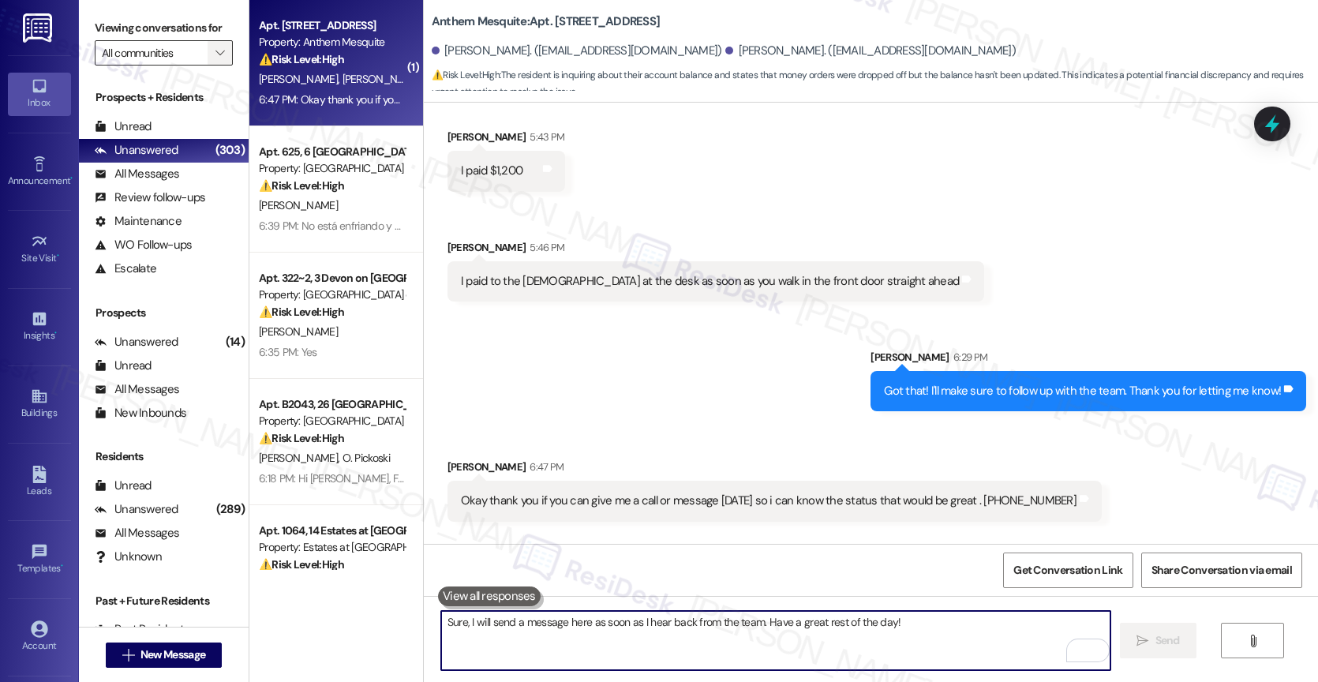
click at [215, 59] on icon "" at bounding box center [219, 53] width 9 height 13
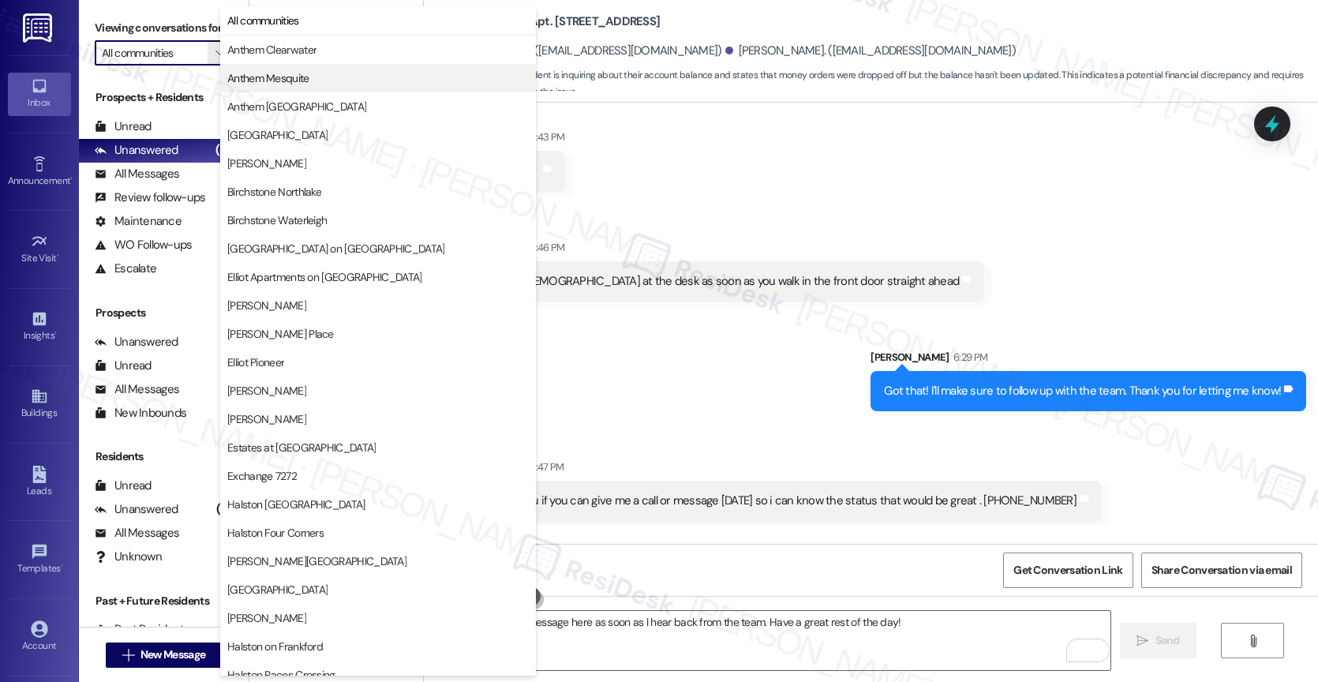
click at [308, 71] on span "Anthem Mesquite" at bounding box center [268, 78] width 82 height 16
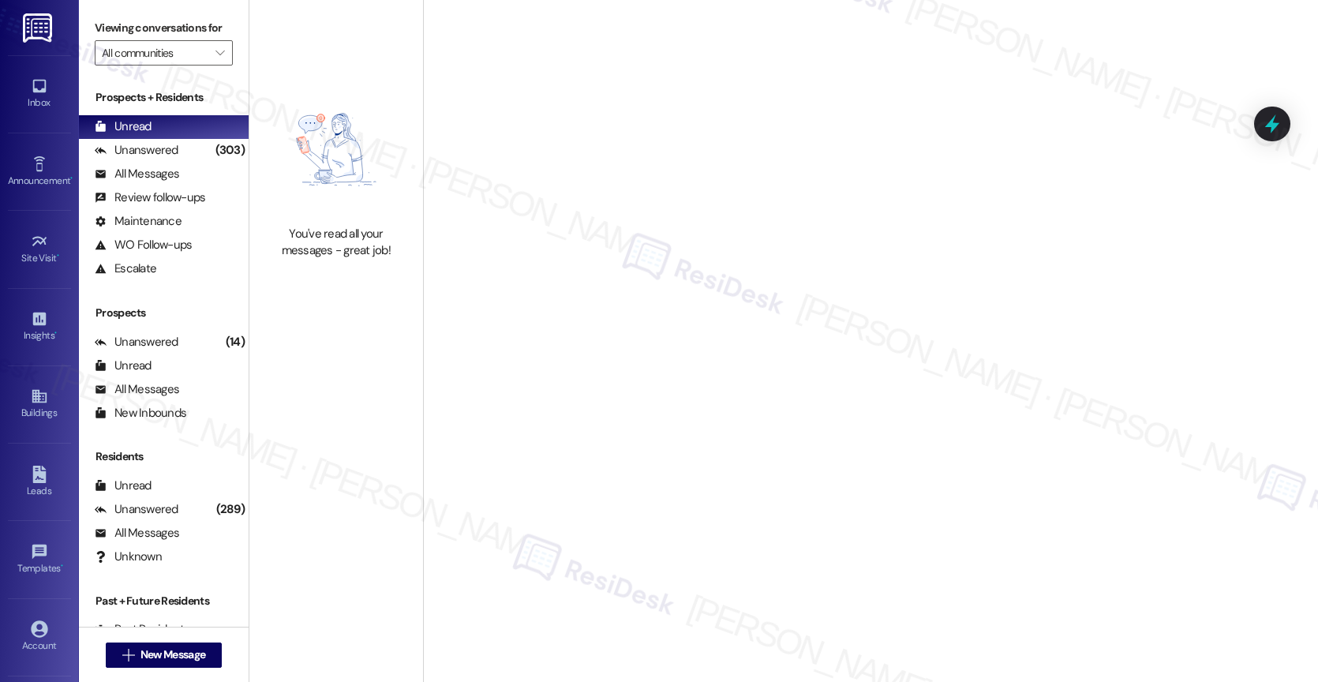
type input "Anthem Mesquite"
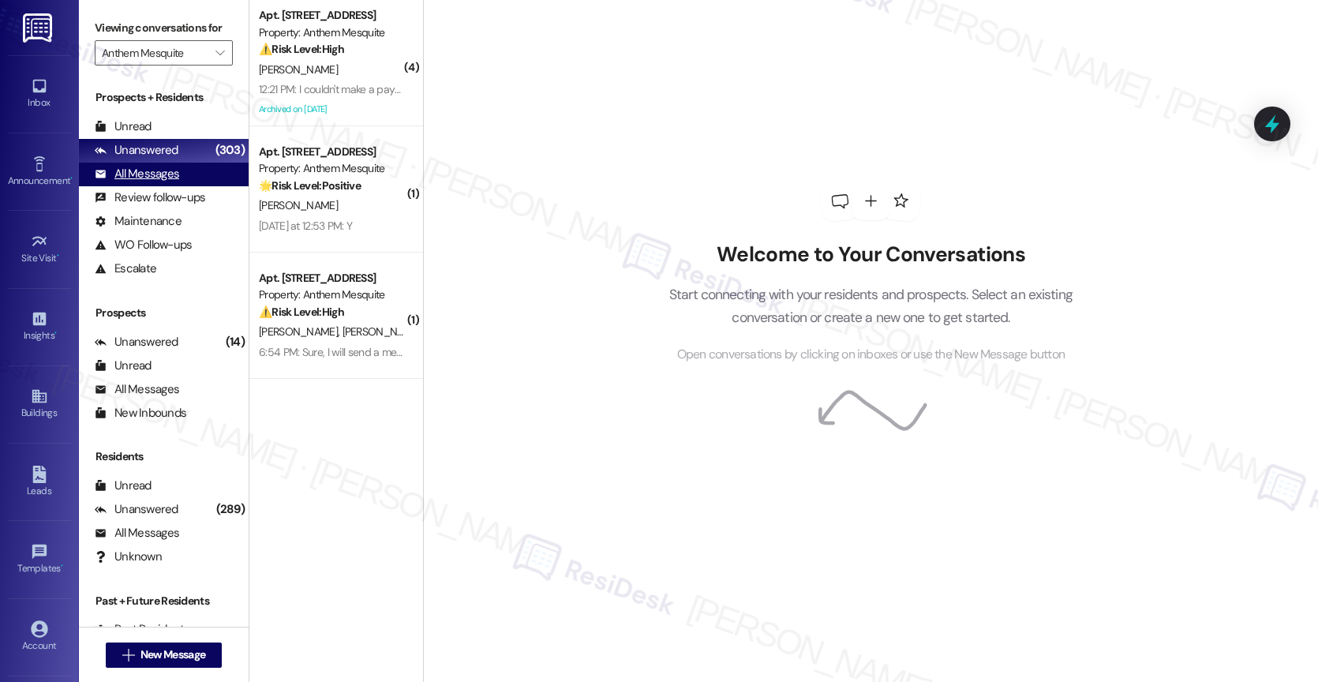
click at [188, 186] on div "All Messages (undefined)" at bounding box center [164, 175] width 170 height 24
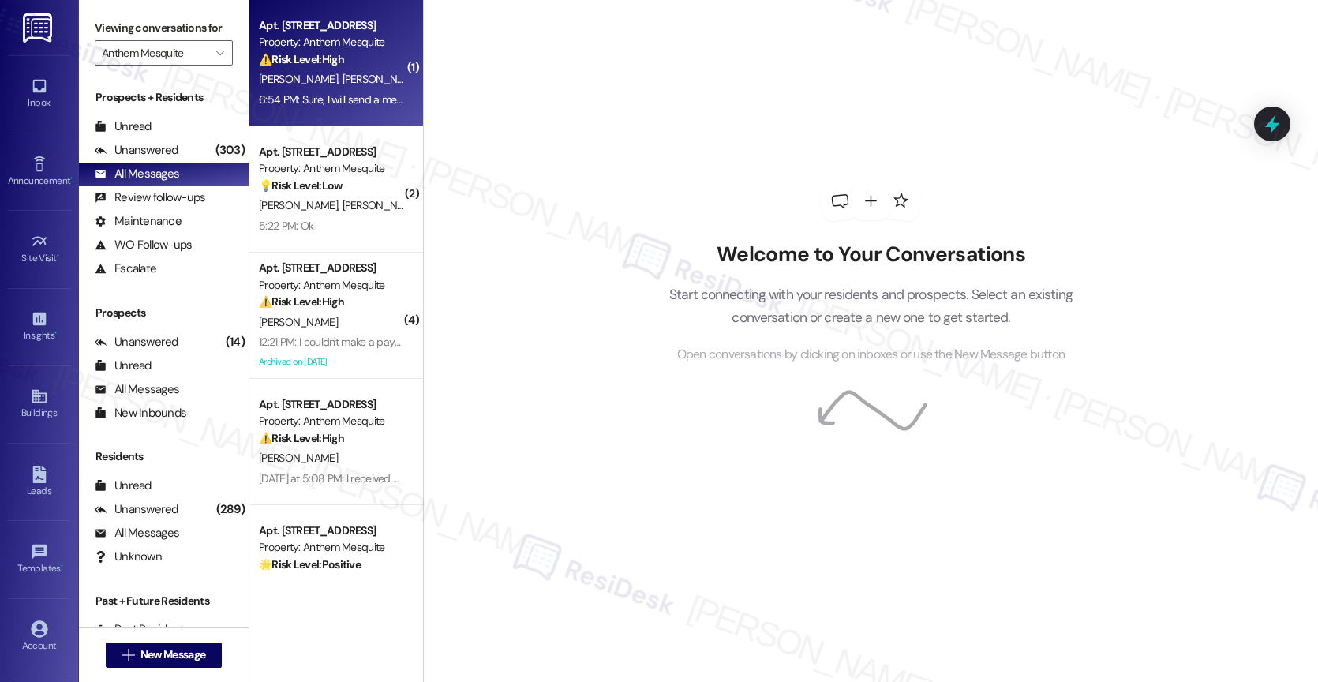
click at [342, 72] on span "E. Jacinto" at bounding box center [381, 79] width 79 height 14
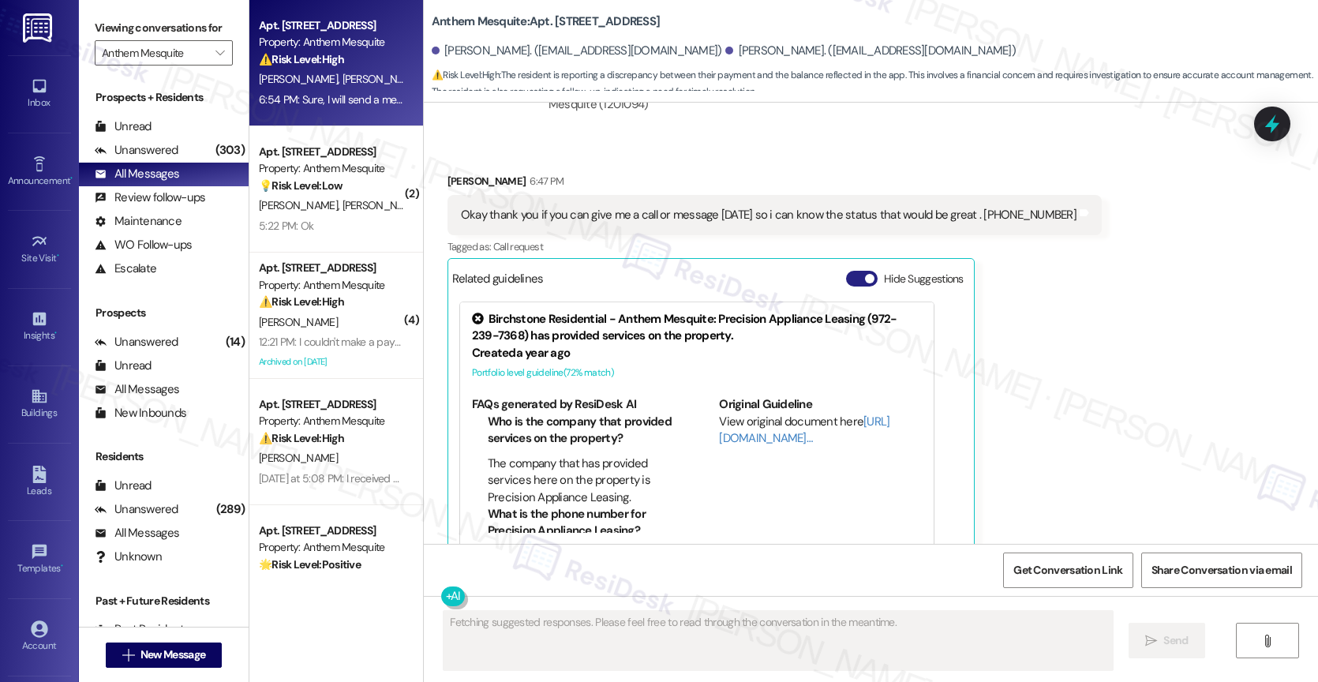
click at [846, 271] on button "Hide Suggestions" at bounding box center [862, 279] width 32 height 16
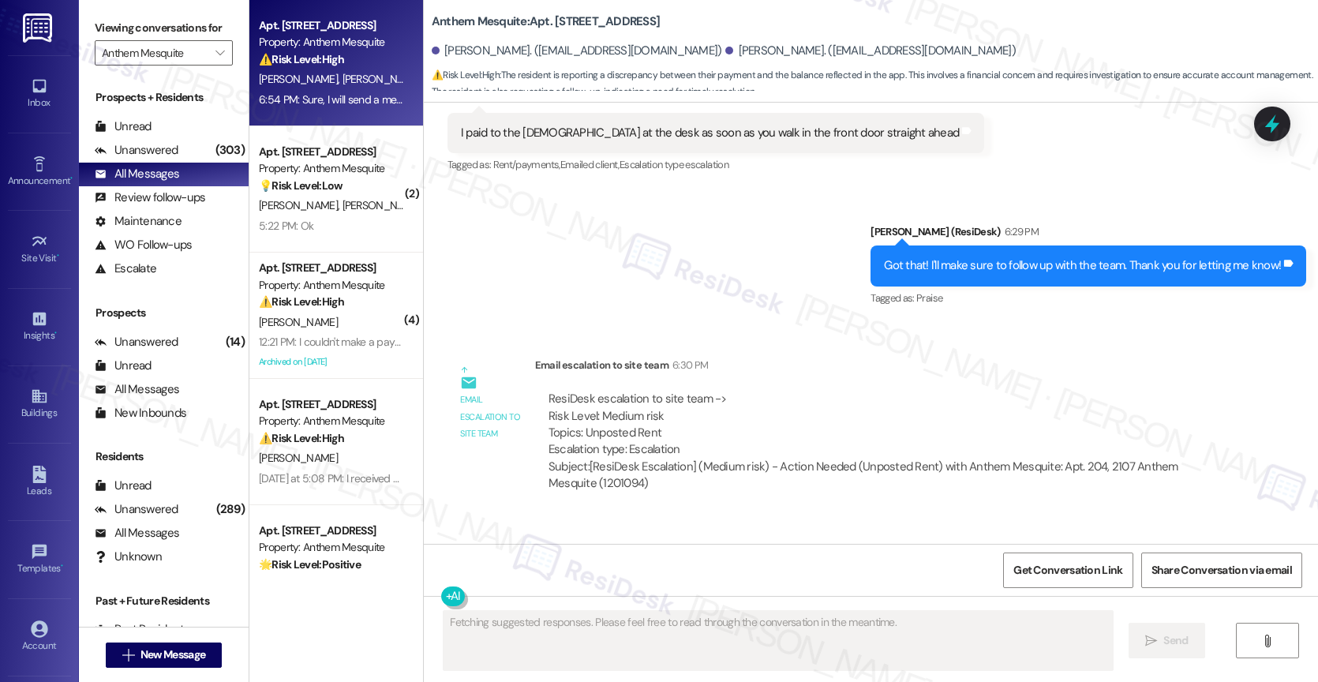
scroll to position [14543, 0]
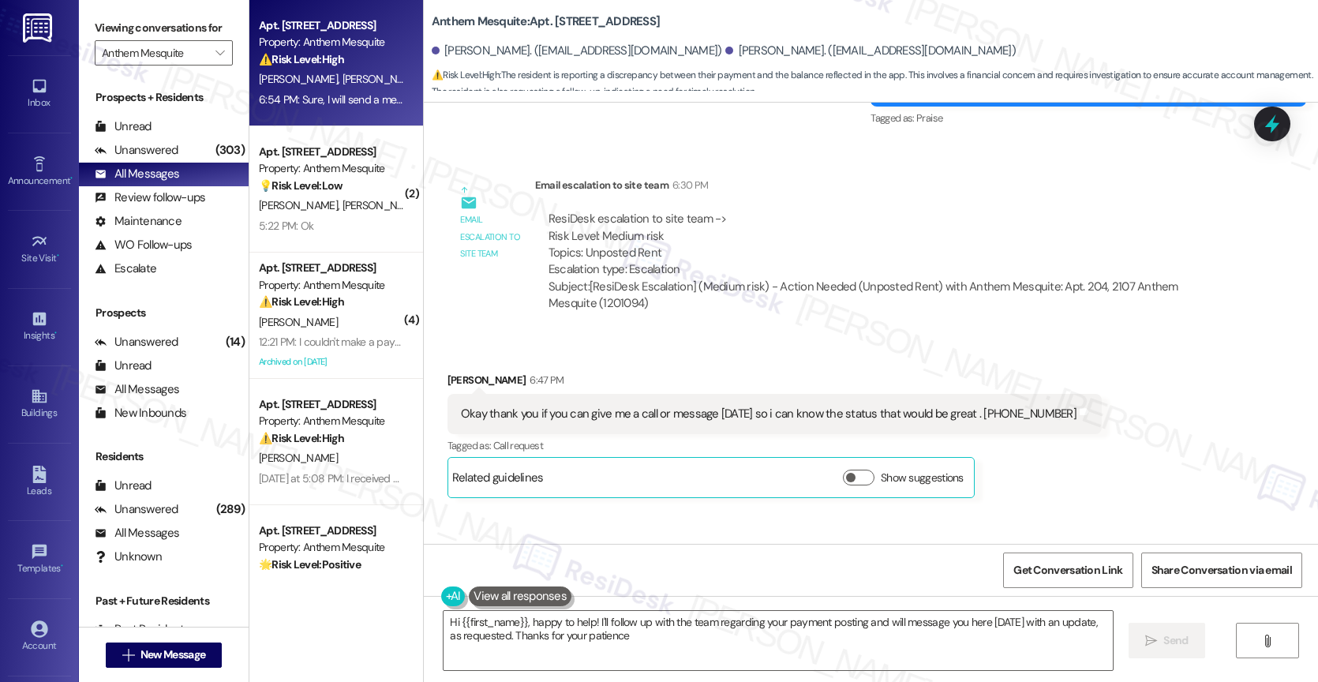
type textarea "Hi {{first_name}}, happy to help! I'll follow up with the team regarding your p…"
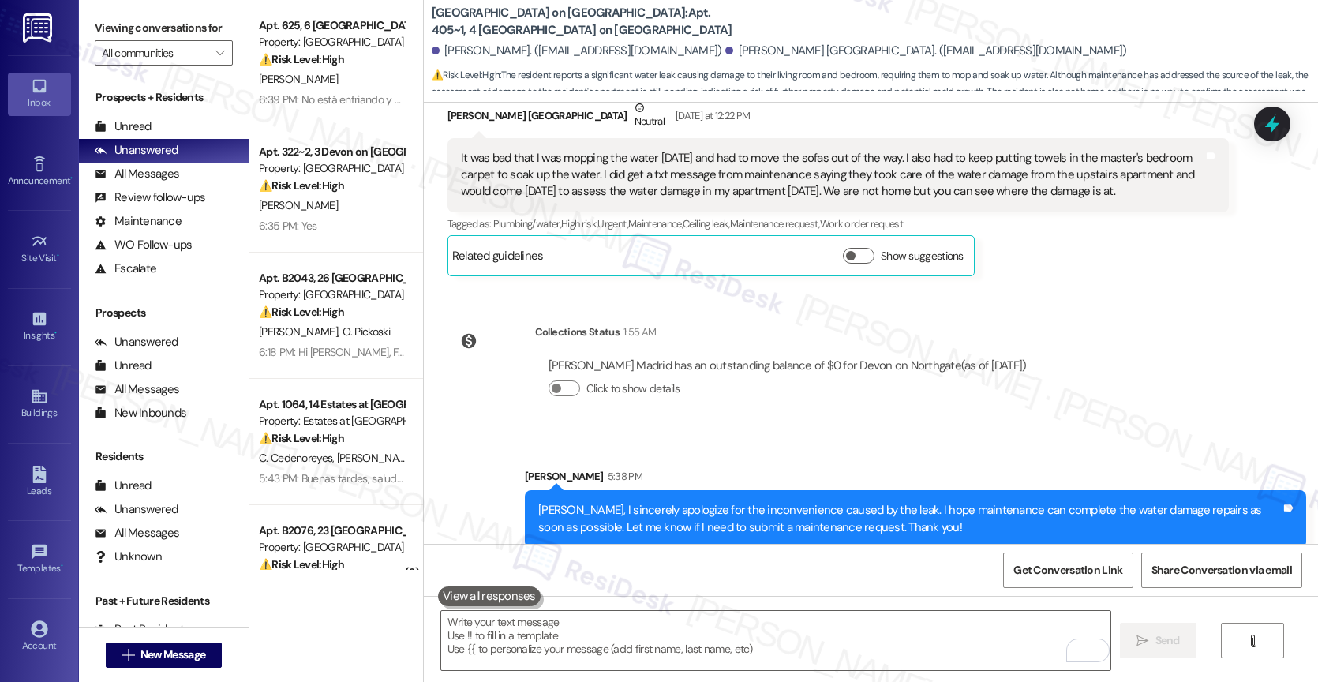
scroll to position [4919, 0]
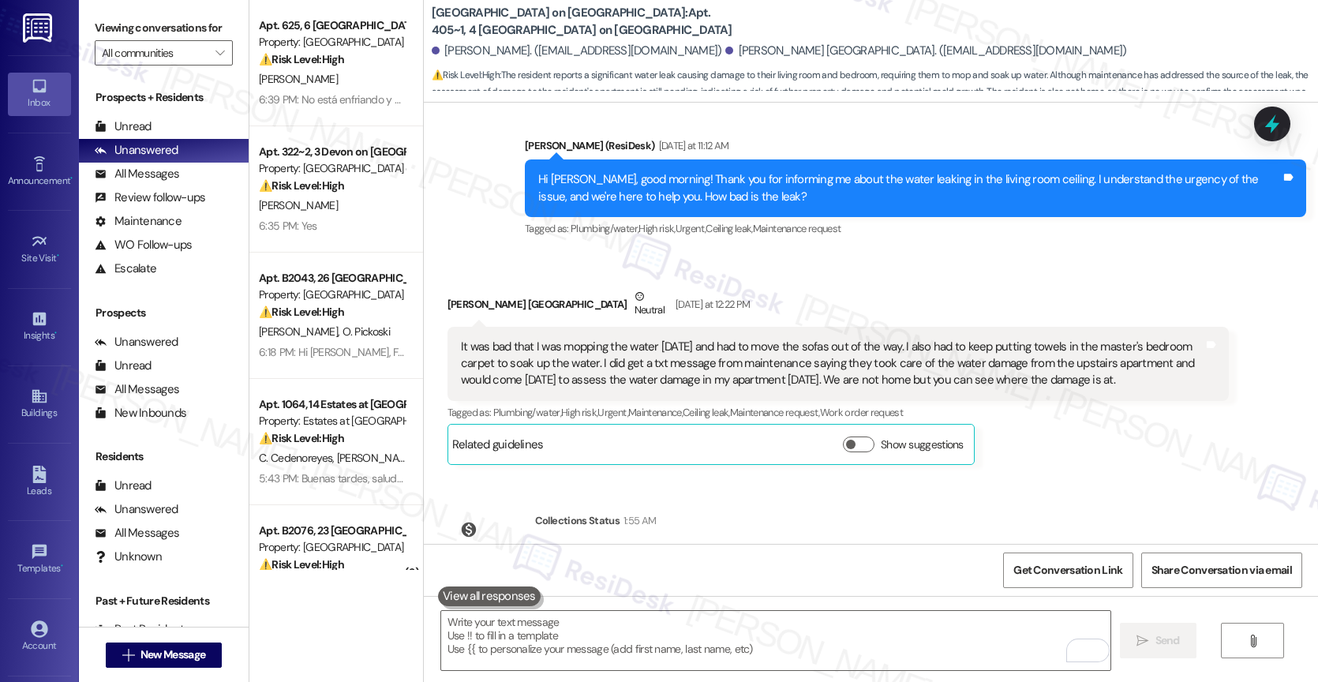
click at [721, 288] on div "Daly Madrid Neutral Yesterday at 12:22 PM" at bounding box center [837, 307] width 781 height 39
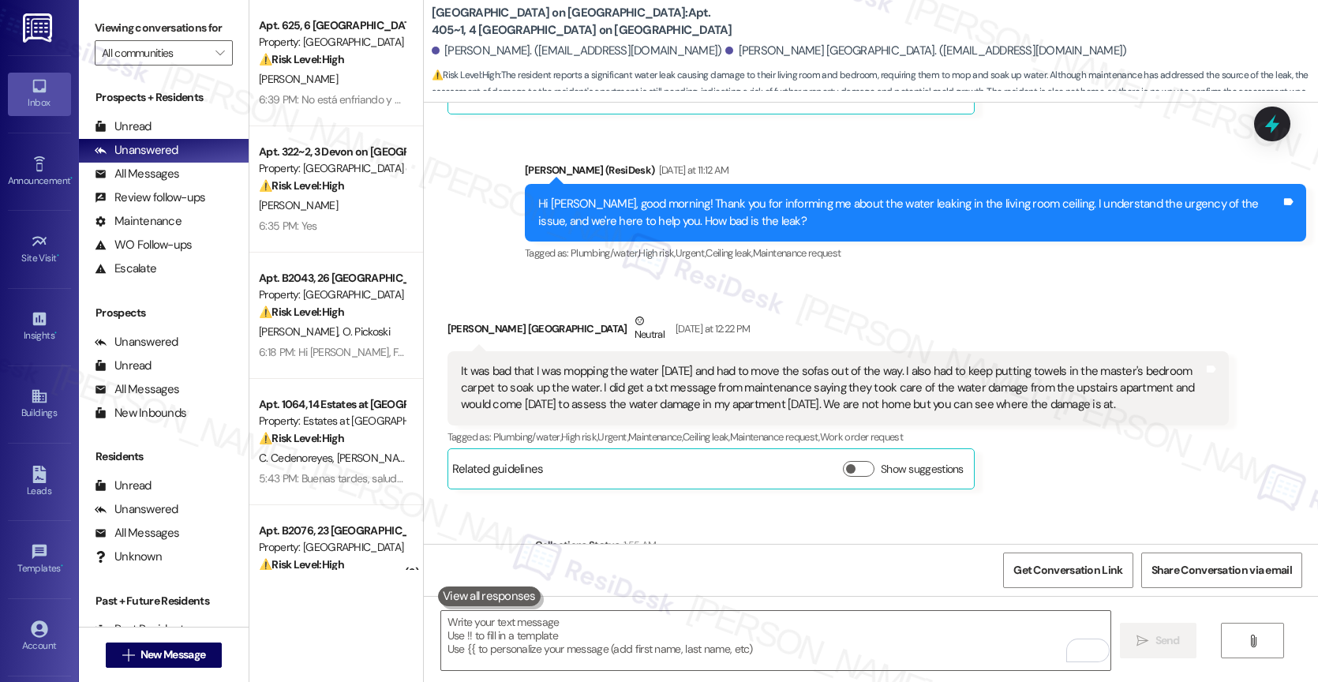
scroll to position [5108, 0]
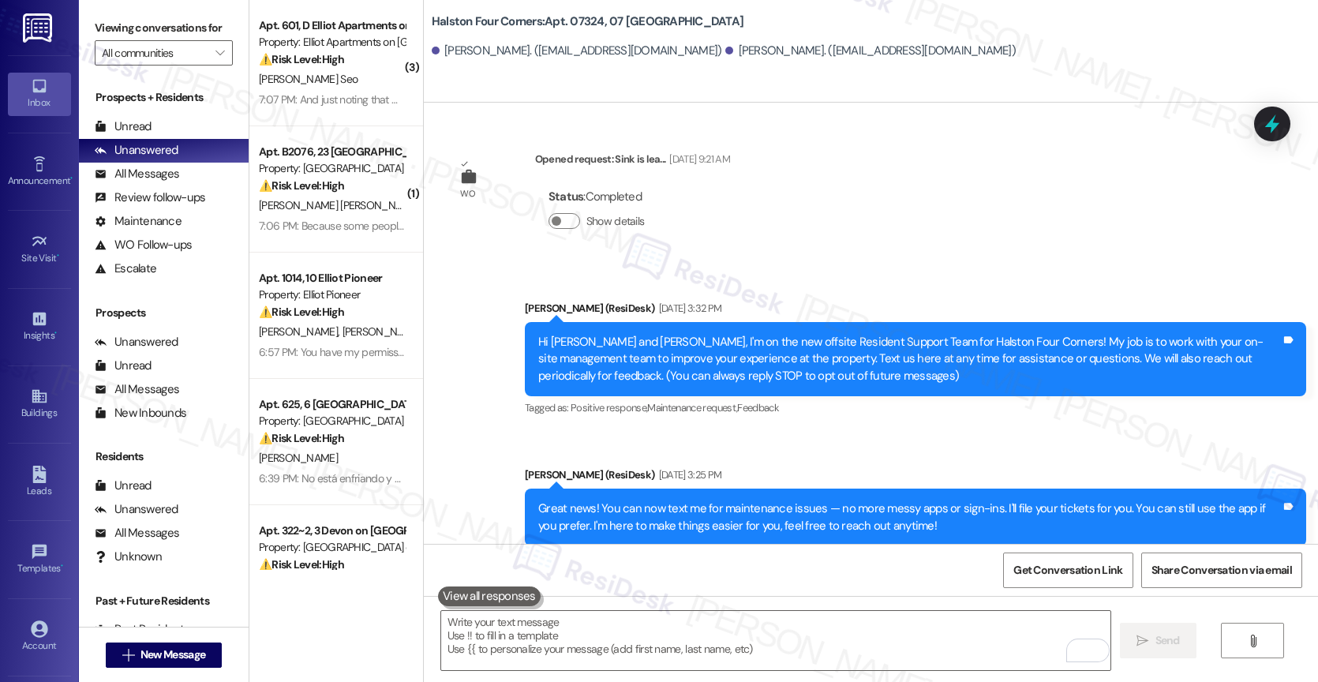
scroll to position [24729, 0]
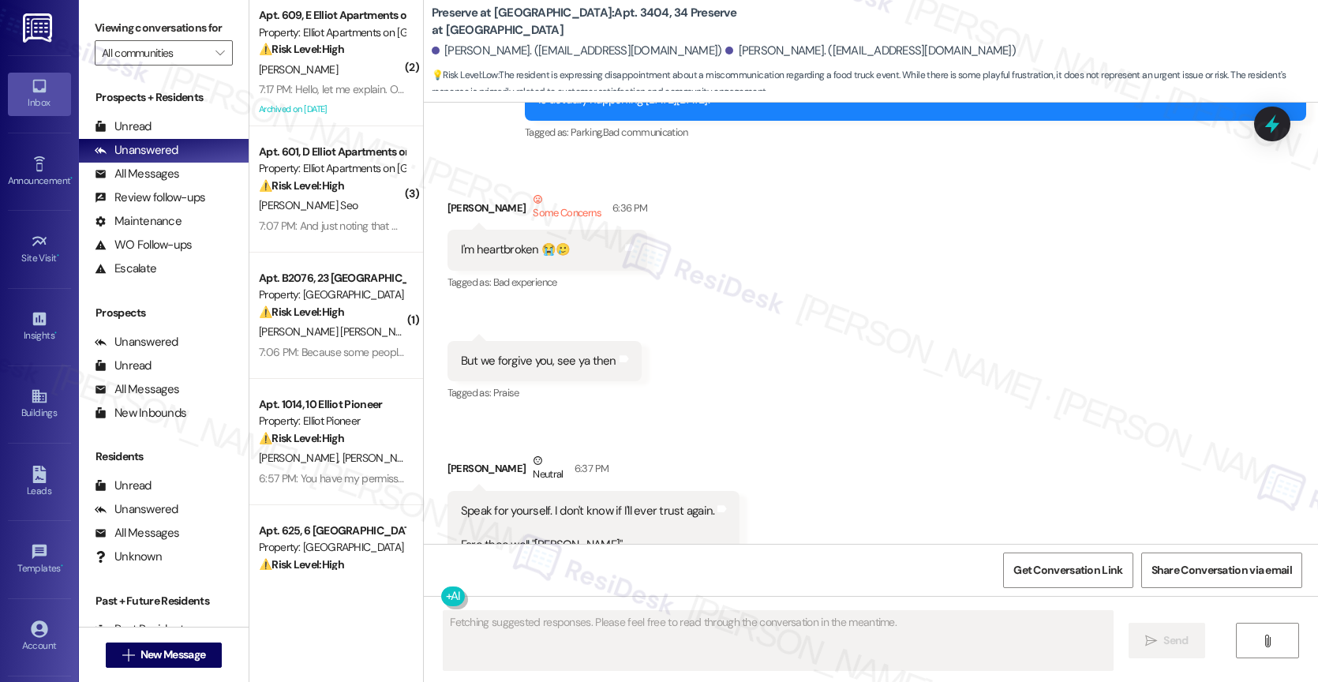
scroll to position [12145, 0]
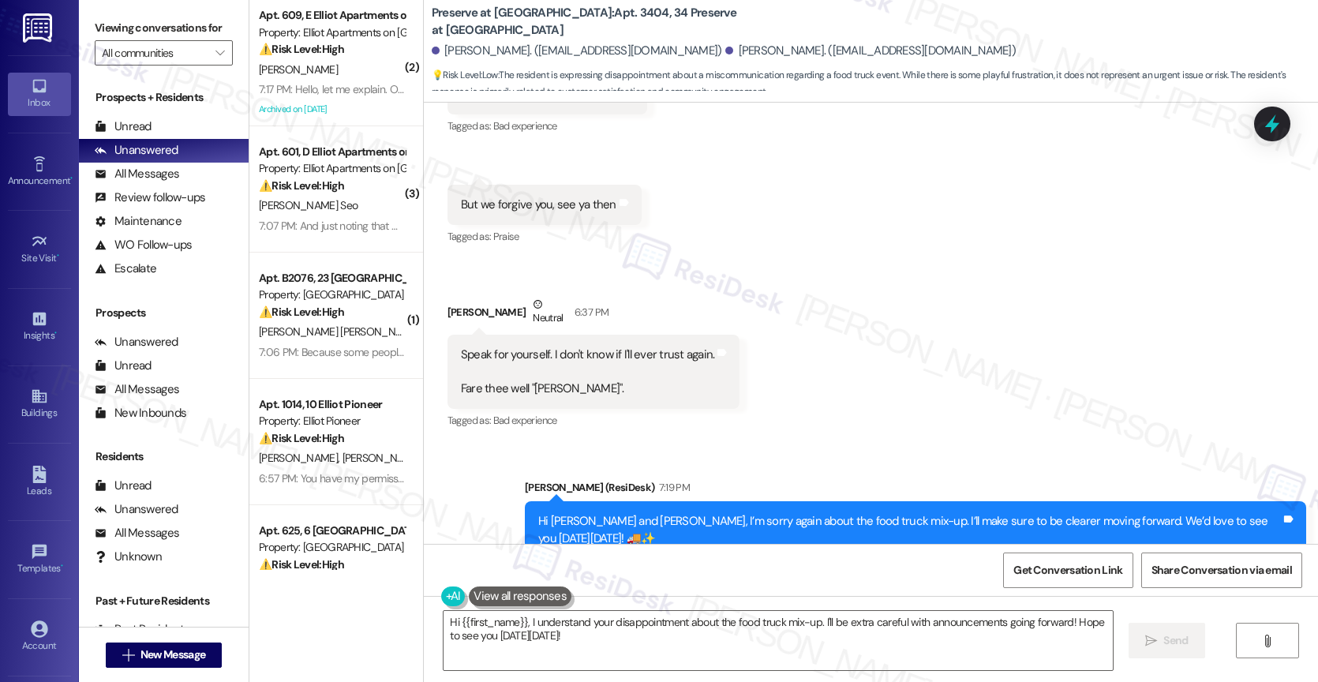
type textarea "Hi {{first_name}}, I understand your disappointment about the food truck mix-up…"
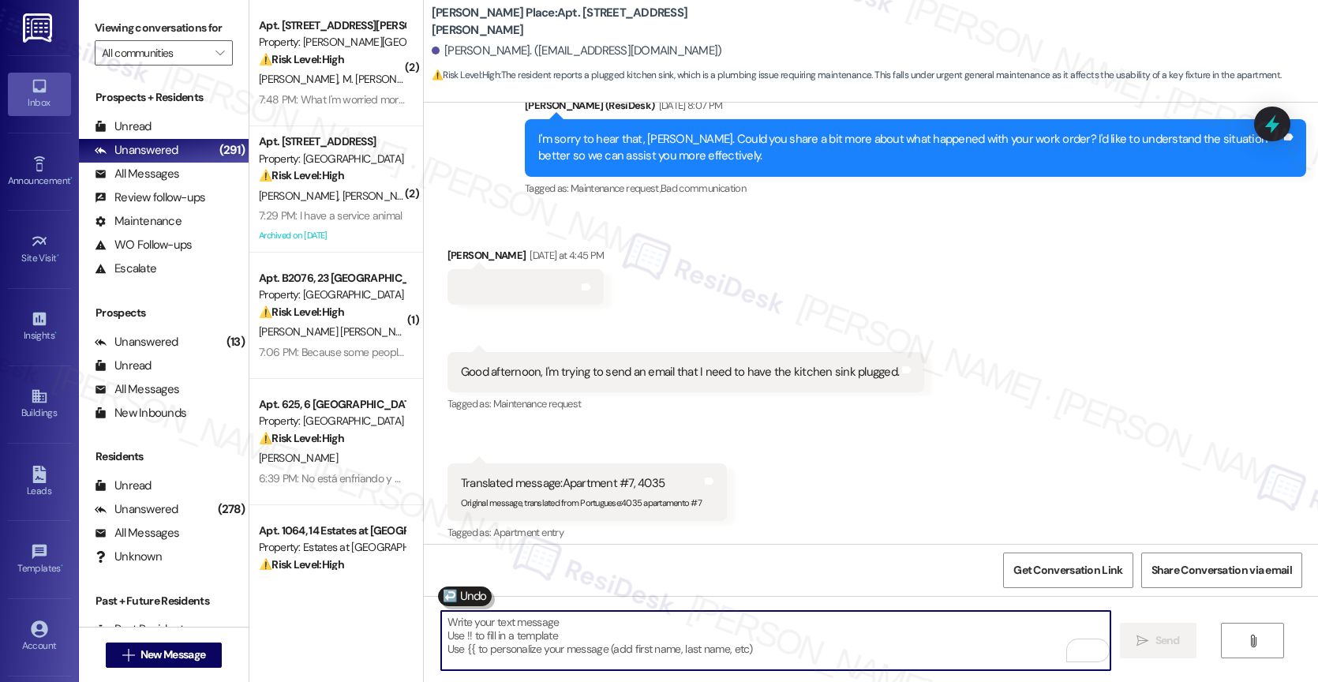
scroll to position [32659, 0]
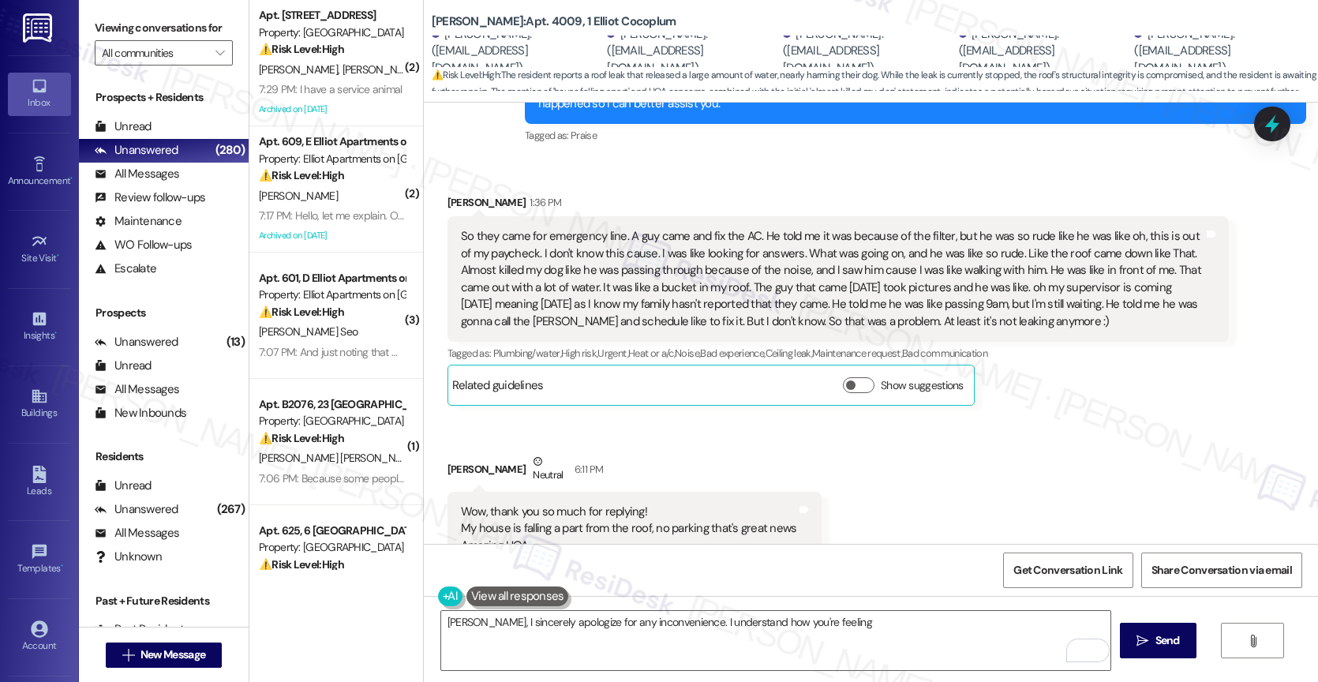
scroll to position [4431, 0]
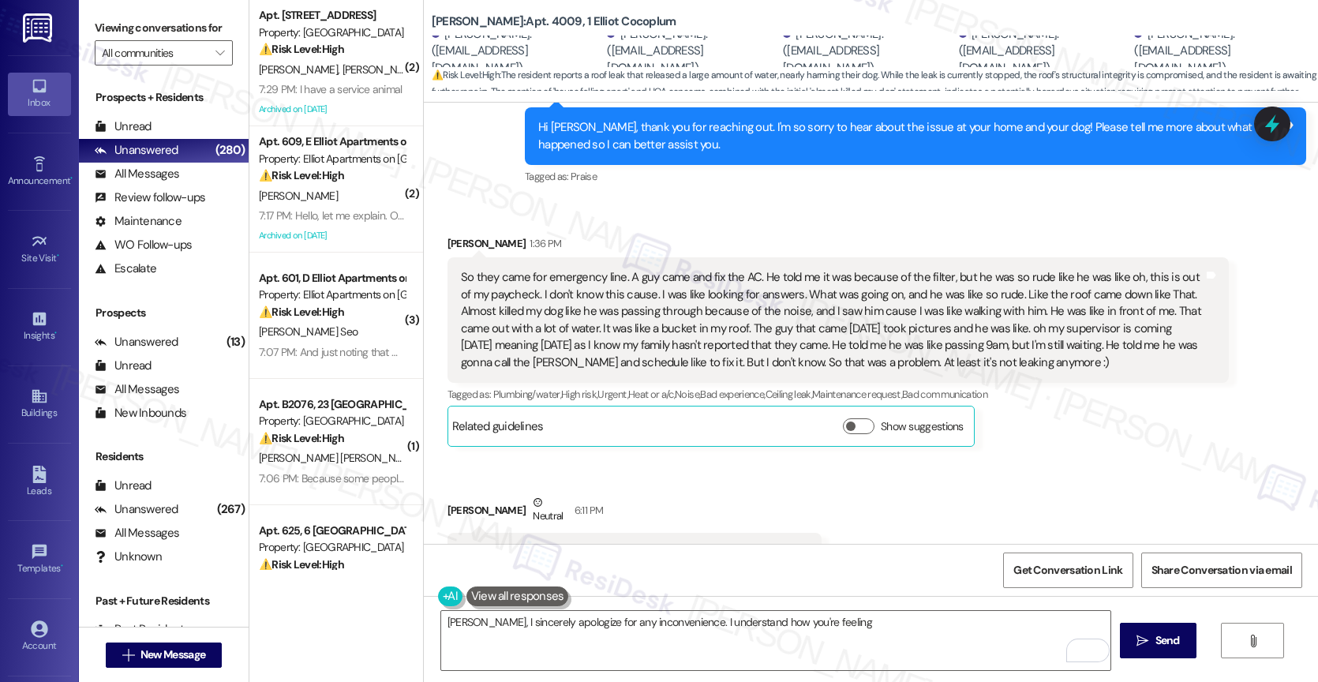
click at [844, 488] on div "Received via SMS [PERSON_NAME] 1:36 PM So they came for emergency line. A guy c…" at bounding box center [871, 441] width 894 height 482
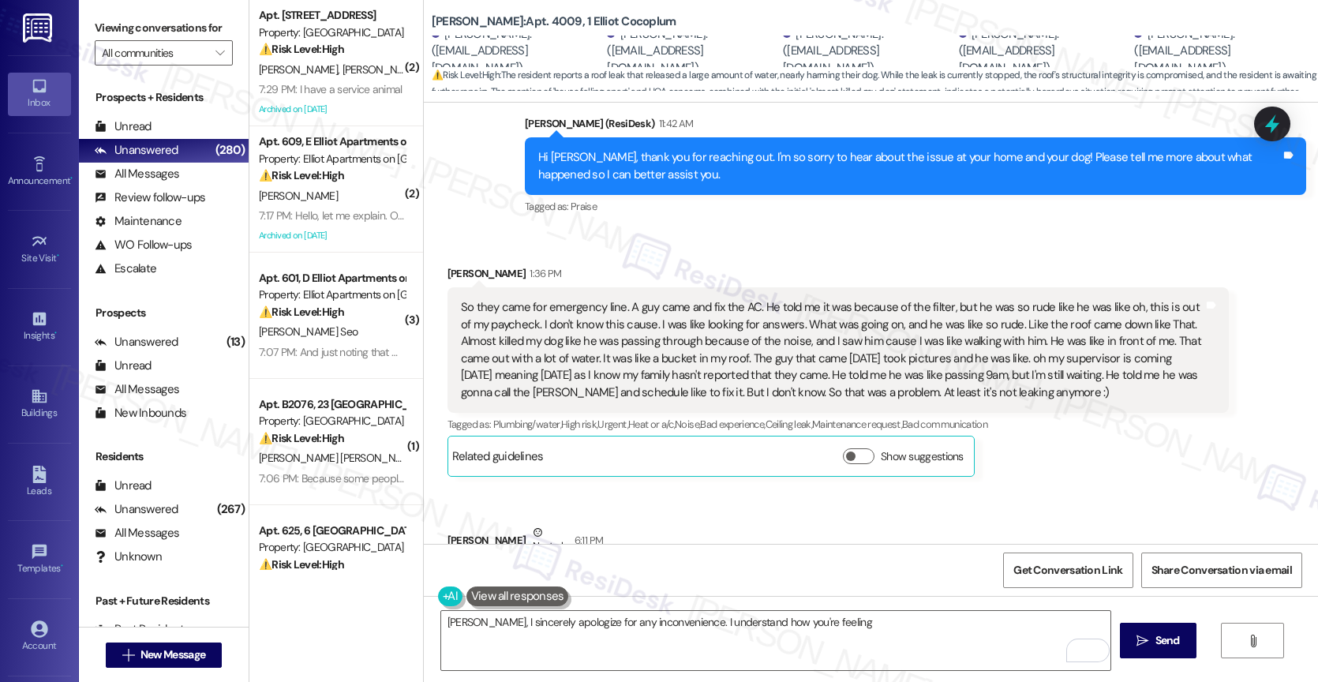
scroll to position [4775, 0]
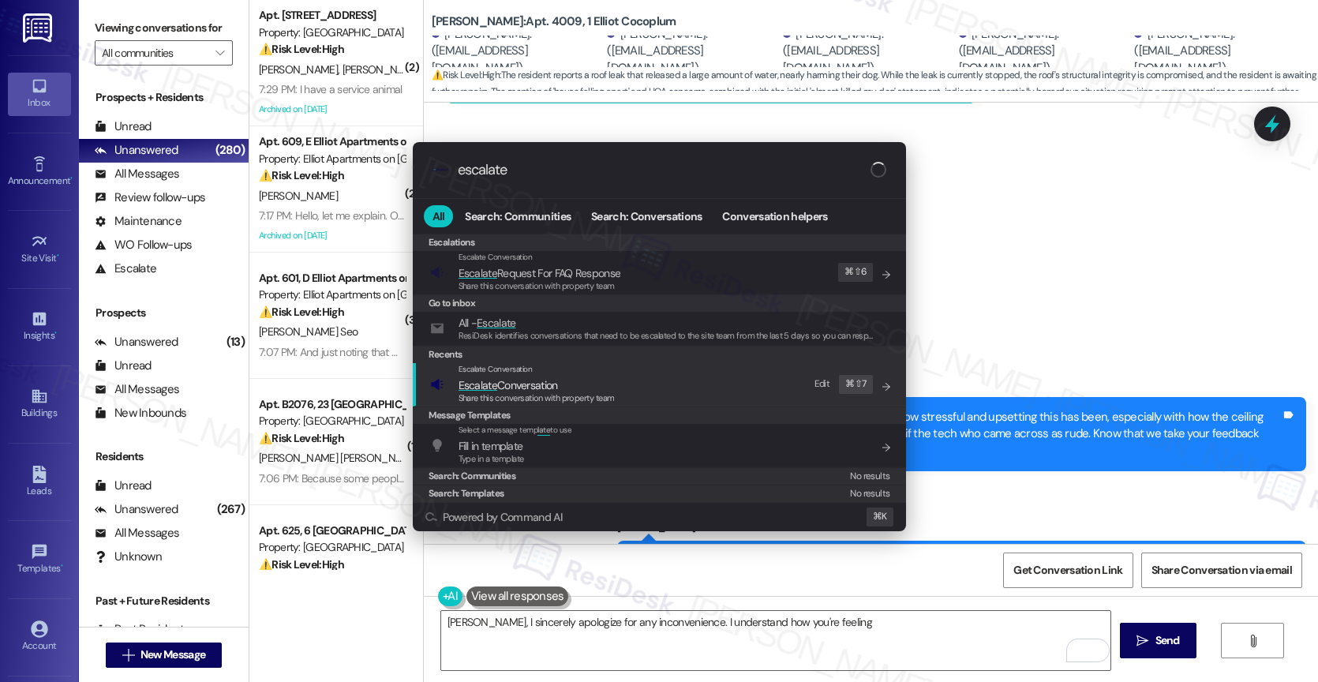
type input "escalate"
click at [548, 385] on span "Escalate Conversation" at bounding box center [507, 385] width 99 height 14
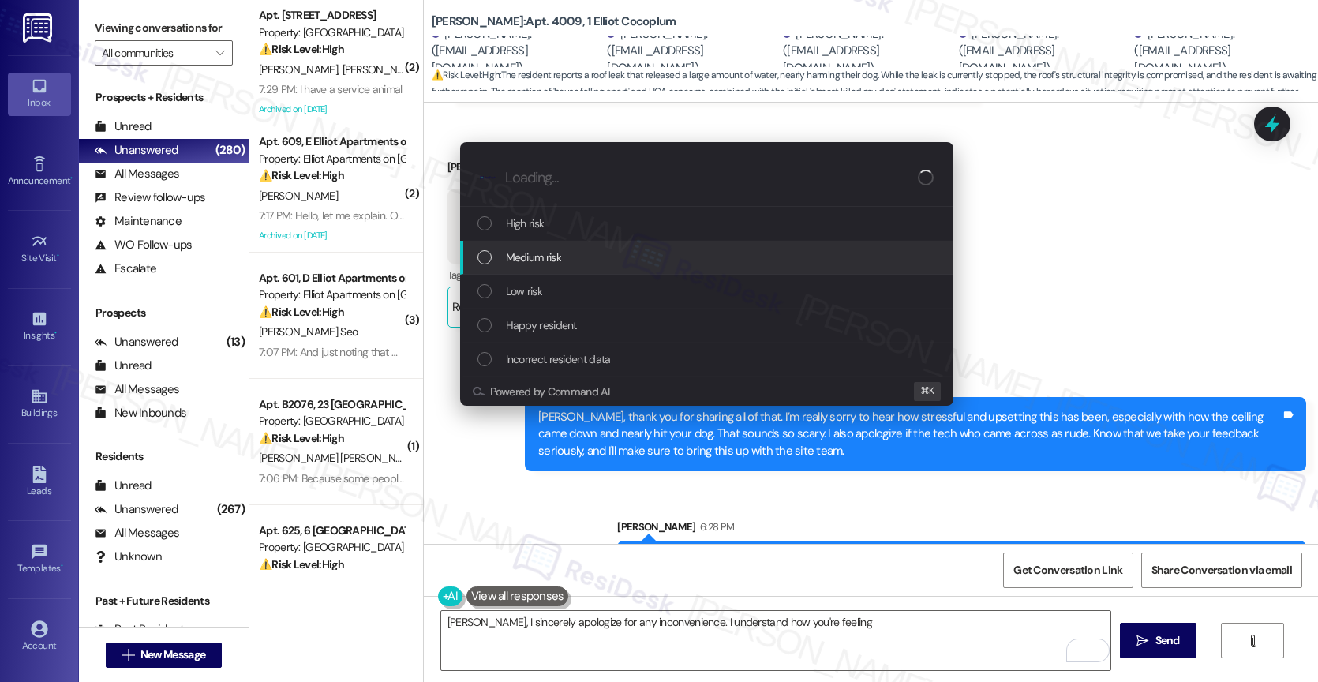
click at [536, 253] on span "Medium risk" at bounding box center [533, 257] width 55 height 17
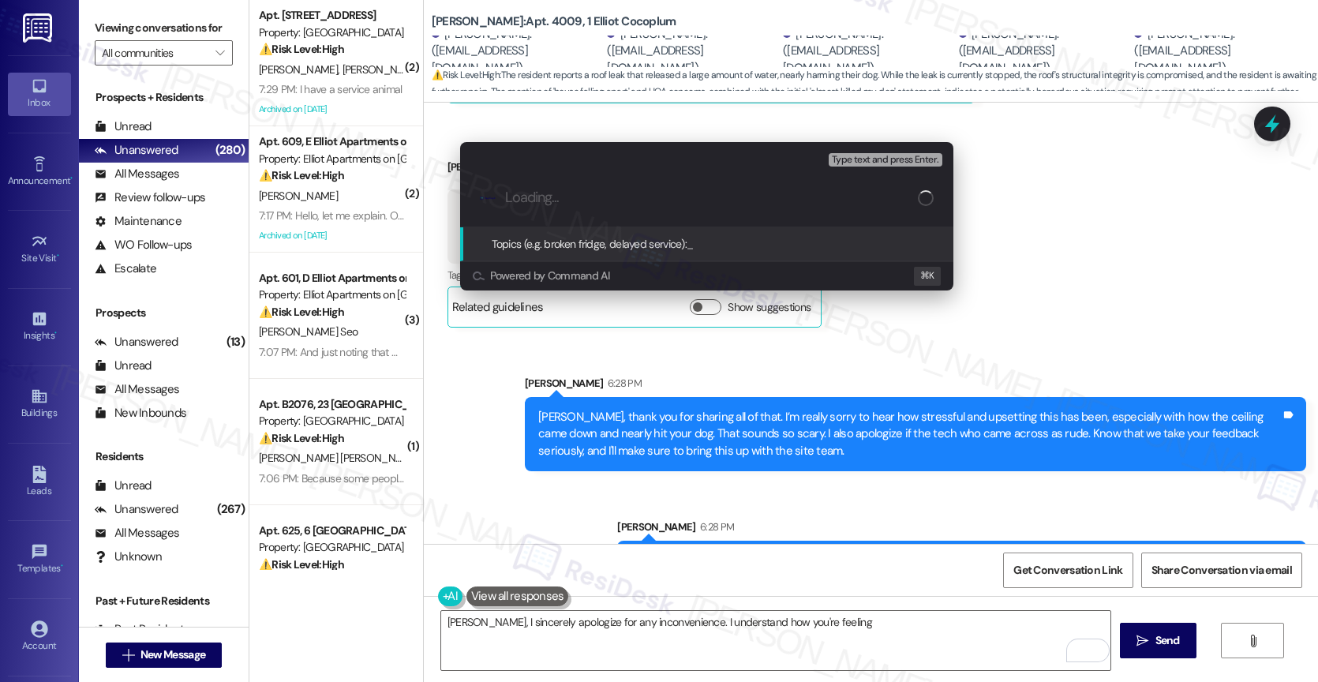
click at [556, 196] on input "Loading..." at bounding box center [711, 197] width 413 height 17
type input "Maintenance Feedback and Roof repair follow-up"
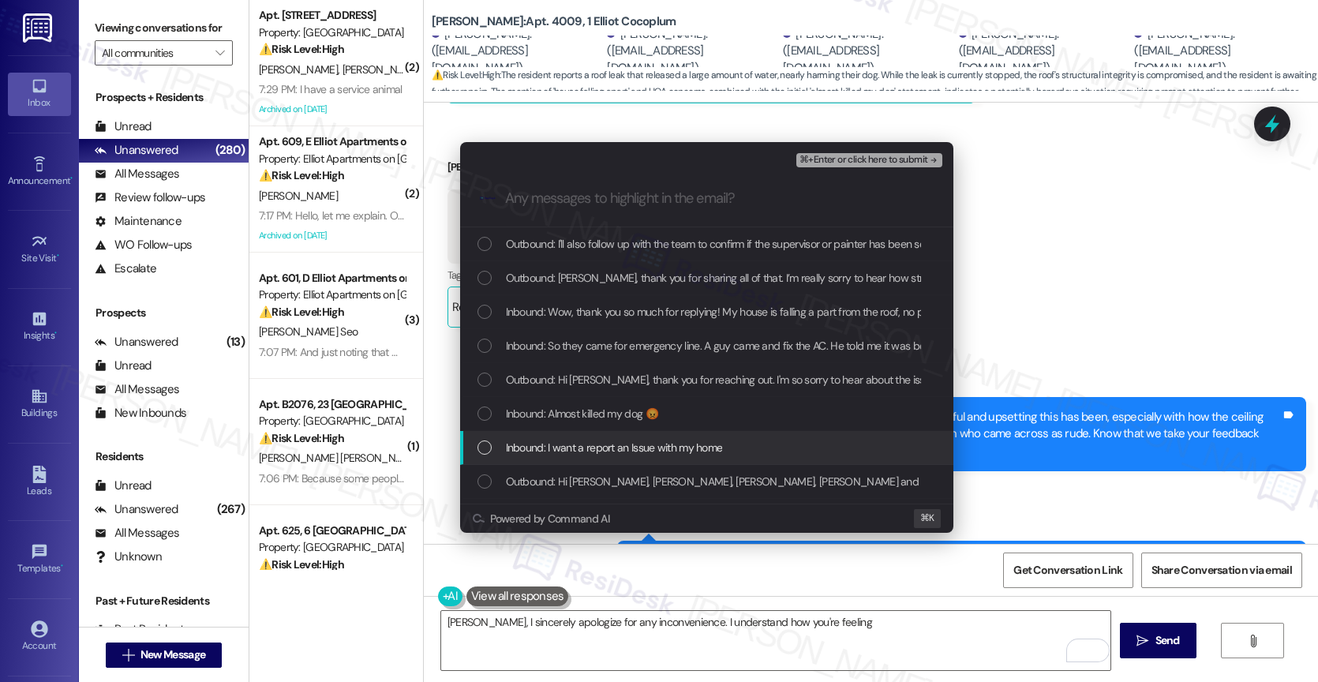
click at [636, 451] on span "Inbound: I want a report an Issue with my home" at bounding box center [614, 447] width 217 height 17
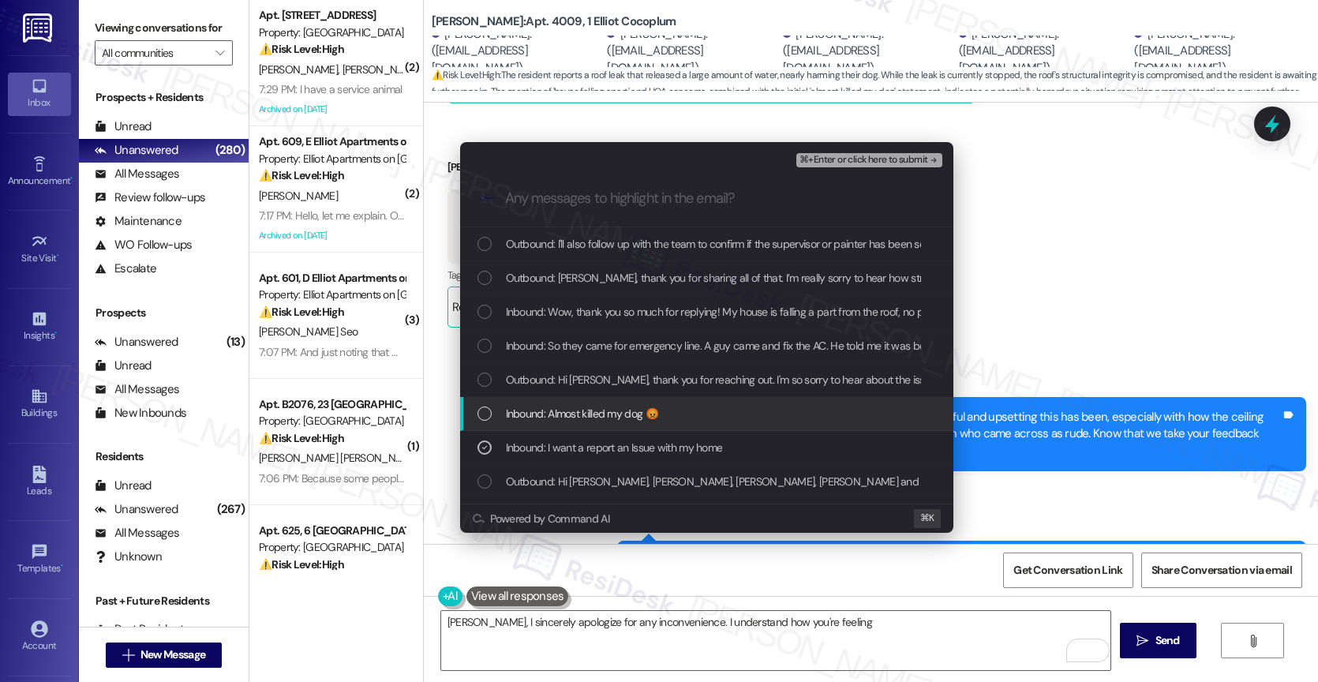
click at [621, 421] on span "Inbound: Almost killed my dog 😡" at bounding box center [582, 413] width 152 height 17
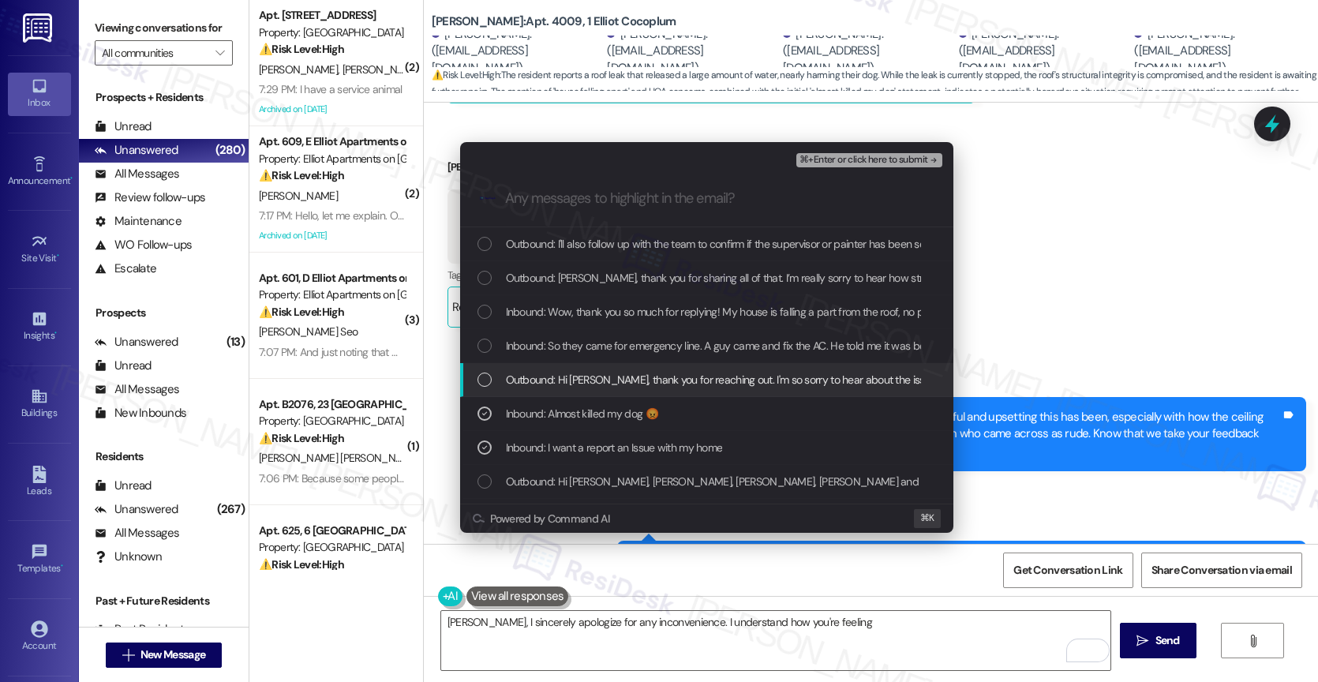
click at [619, 378] on span "Outbound: Hi Laura, thank you for reaching out. I'm so sorry to hear about the …" at bounding box center [944, 379] width 876 height 17
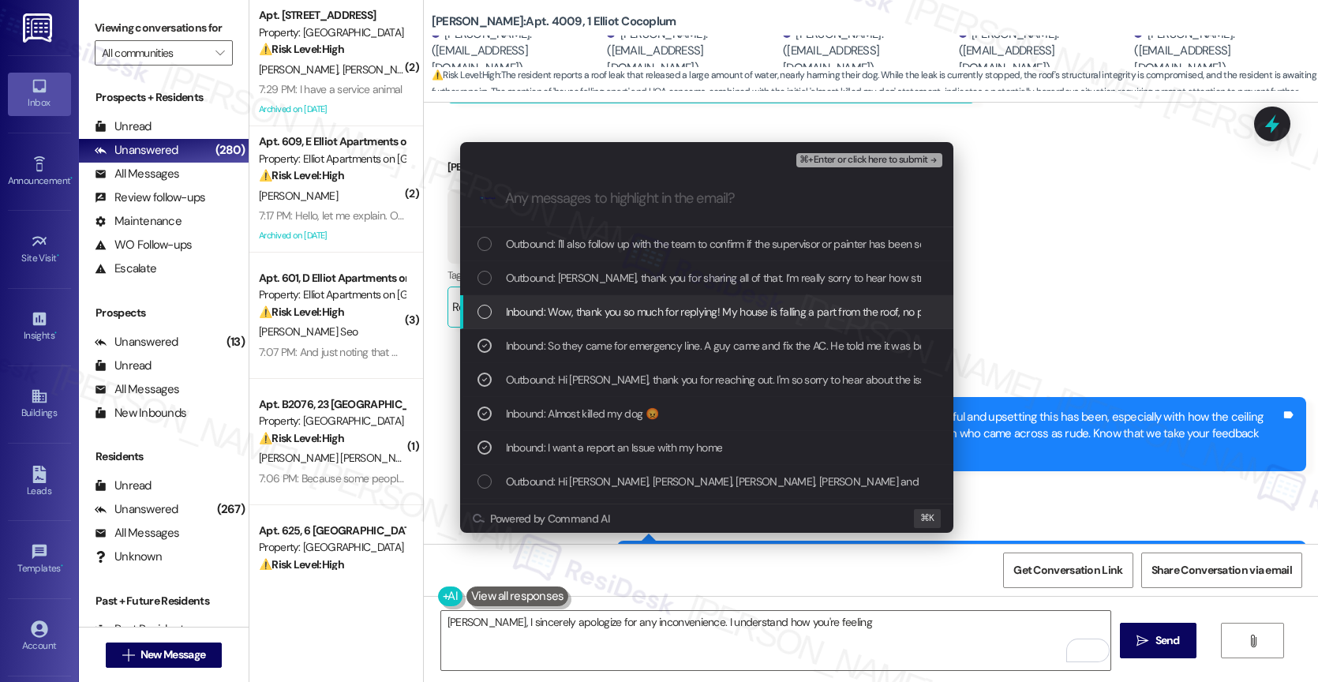
click at [624, 312] on span "Inbound: Wow, thank you so much for replying! My house is falling a part from t…" at bounding box center [801, 311] width 591 height 17
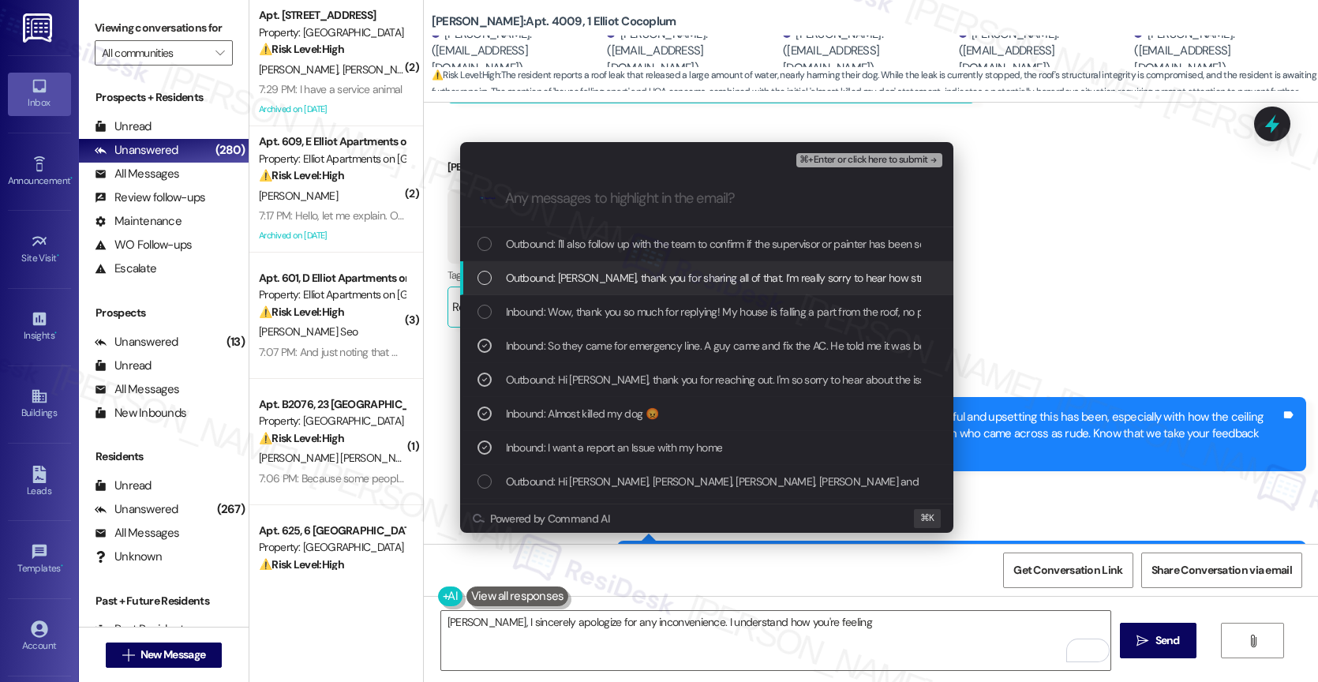
click at [623, 283] on span "Outbound: Laura, thank you for sharing all of that. I’m really sorry to hear ho…" at bounding box center [1339, 277] width 1667 height 17
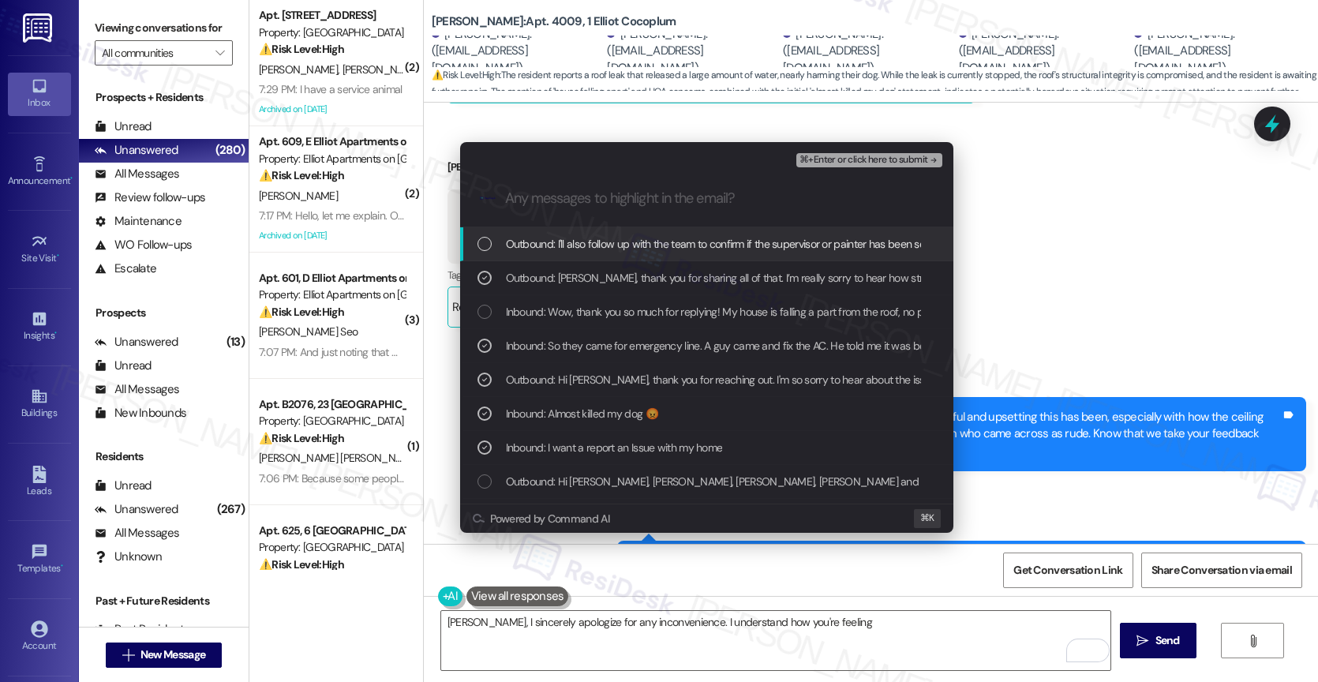
click at [645, 238] on span "Outbound: I'll also follow up with the team to confirm if the supervisor or pai…" at bounding box center [828, 243] width 645 height 17
click at [888, 155] on span "⌘+Enter or click here to submit" at bounding box center [863, 160] width 128 height 11
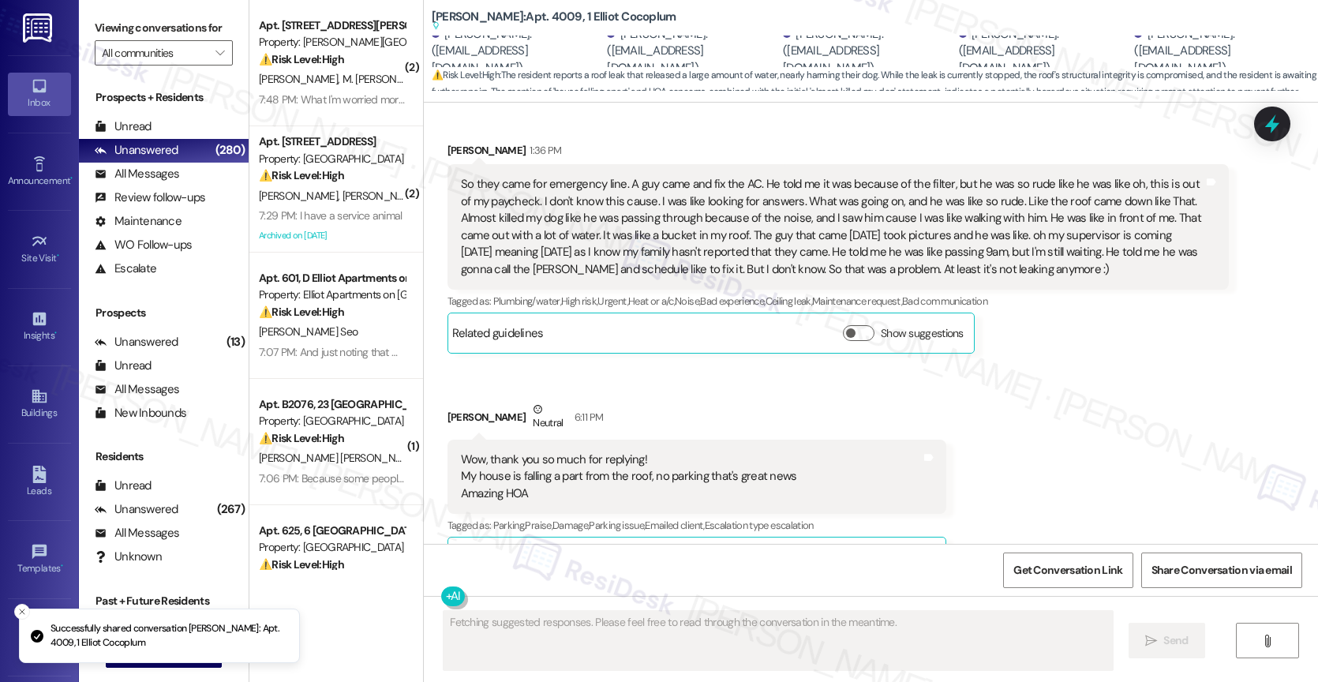
scroll to position [4793, 0]
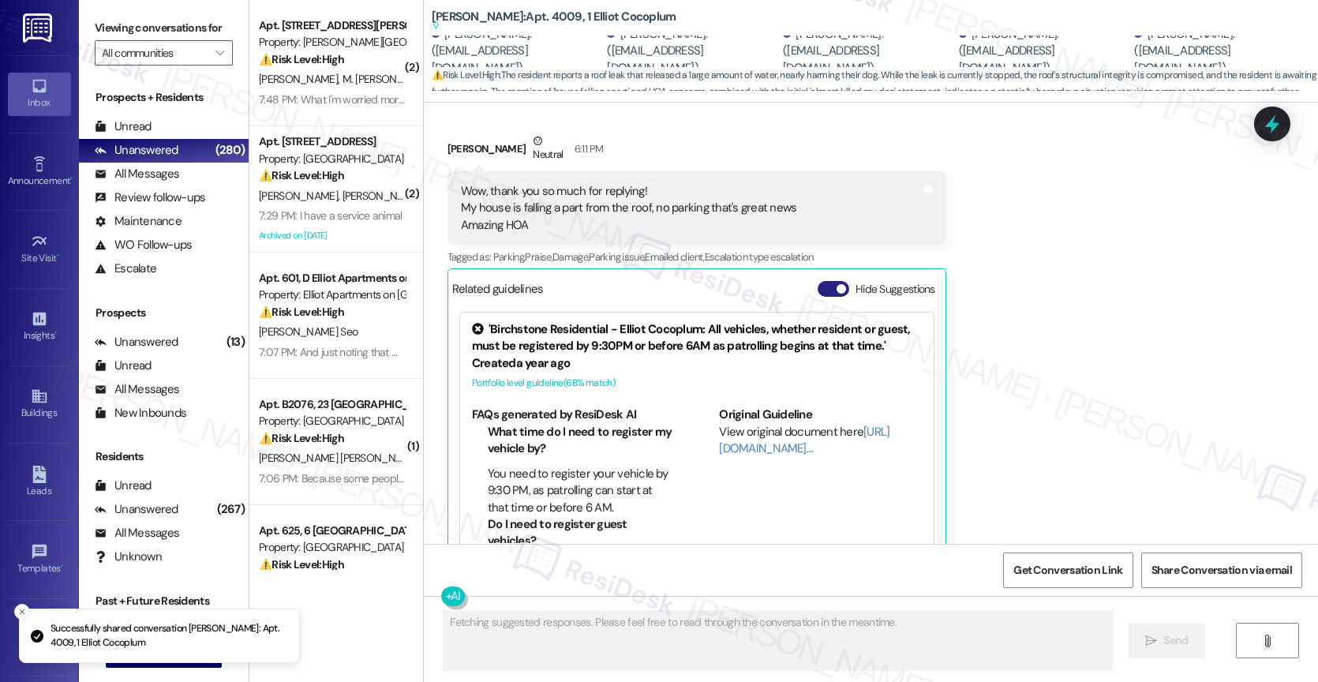
click at [817, 281] on button "Hide Suggestions" at bounding box center [833, 289] width 32 height 16
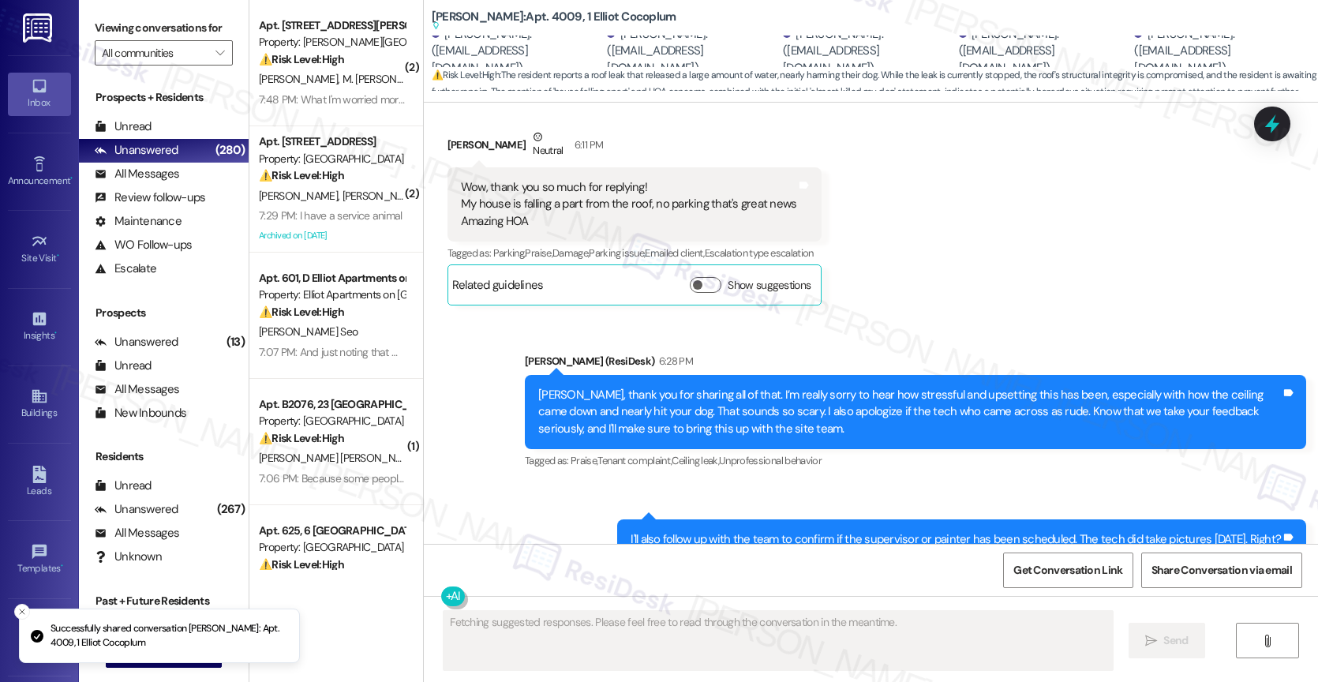
scroll to position [4799, 0]
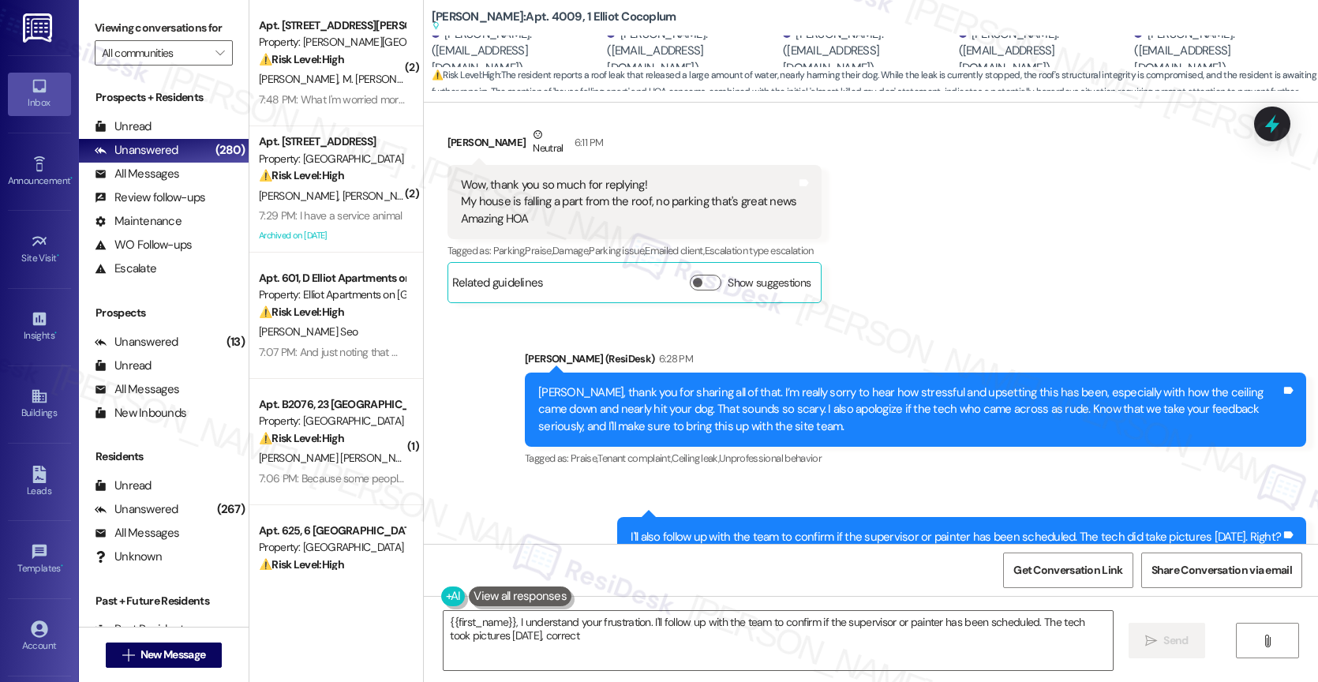
type textarea "{{first_name}}, I understand your frustration. I'll follow up with the team to …"
click at [997, 225] on div "Received via SMS Laura Murcia 1:36 PM So they came for emergency line. A guy ca…" at bounding box center [871, 73] width 894 height 482
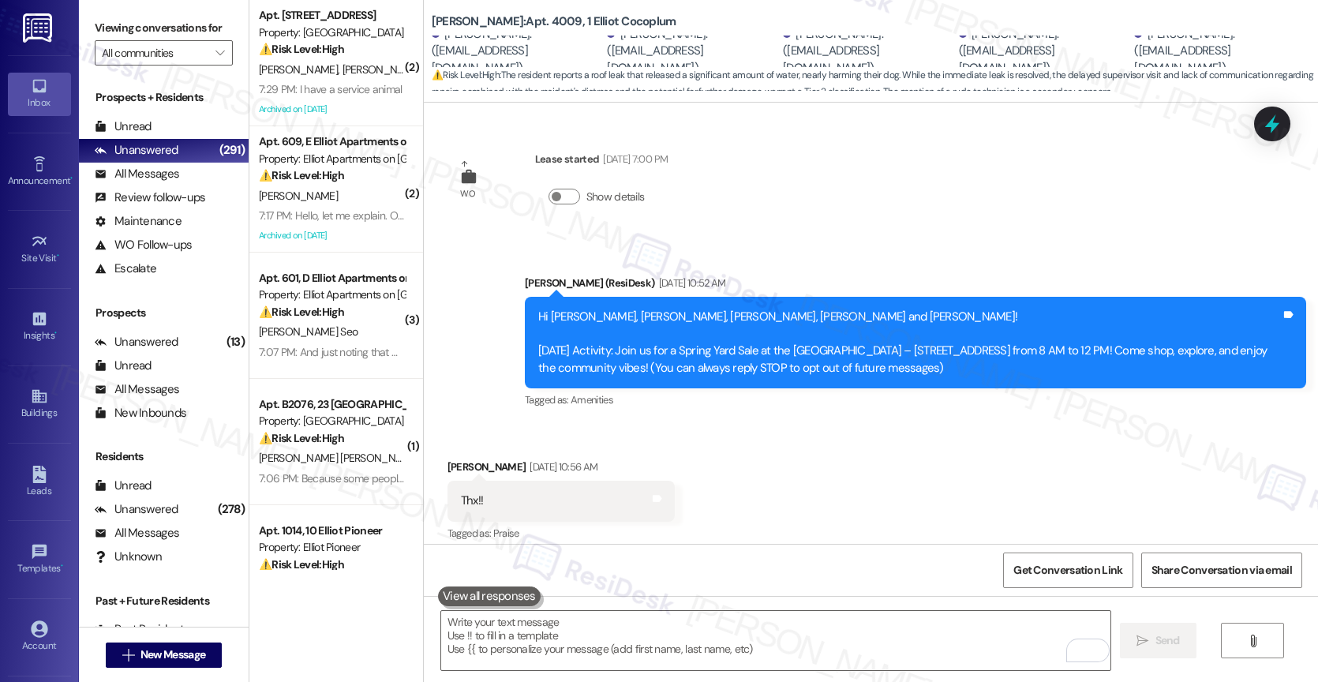
scroll to position [4694, 0]
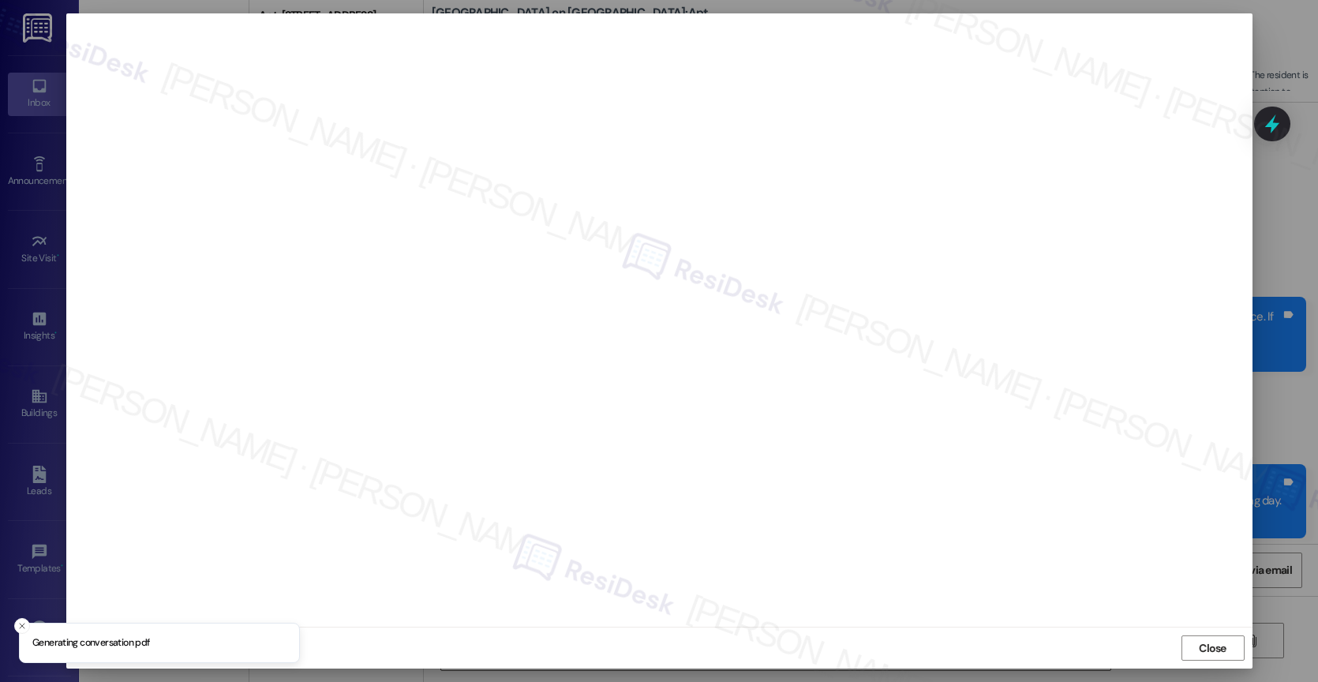
scroll to position [7214, 0]
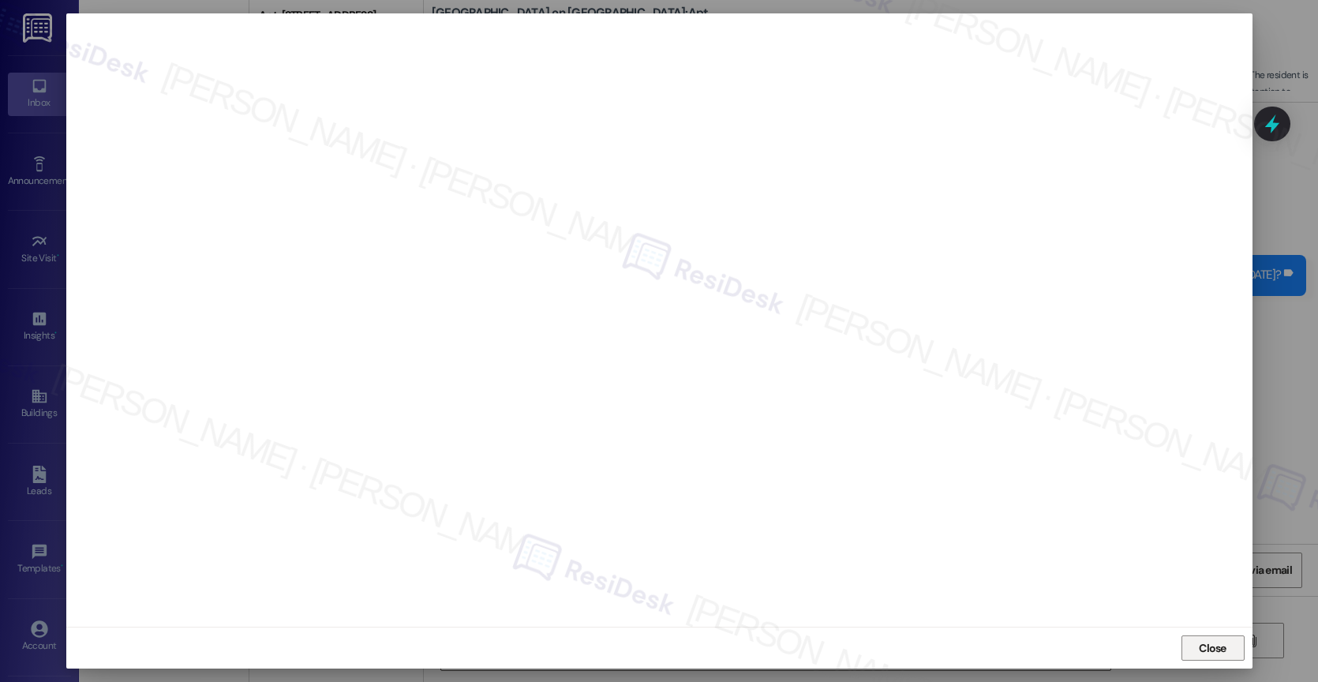
click at [1201, 645] on span "Close" at bounding box center [1213, 648] width 28 height 17
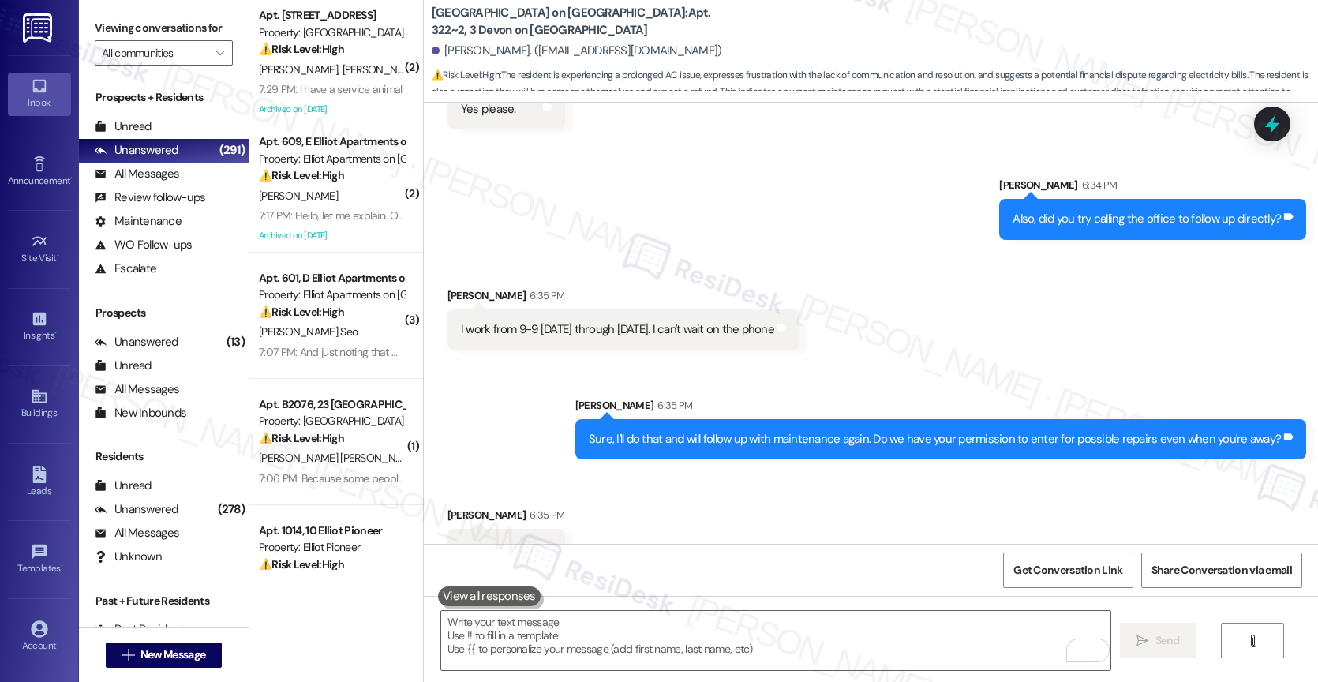
scroll to position [10012, 0]
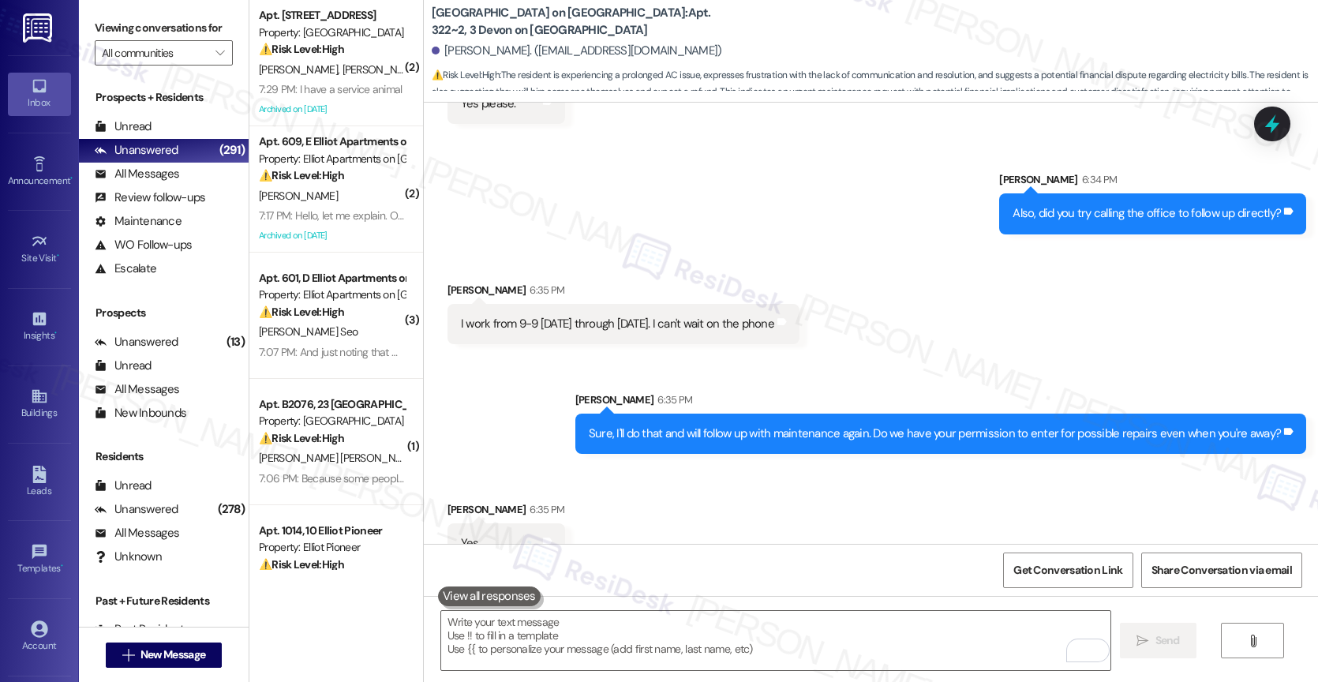
click at [914, 267] on div "Received via SMS Heisell Solorzano 6:35 PM I work from 9-9 Monday through Satur…" at bounding box center [871, 301] width 894 height 110
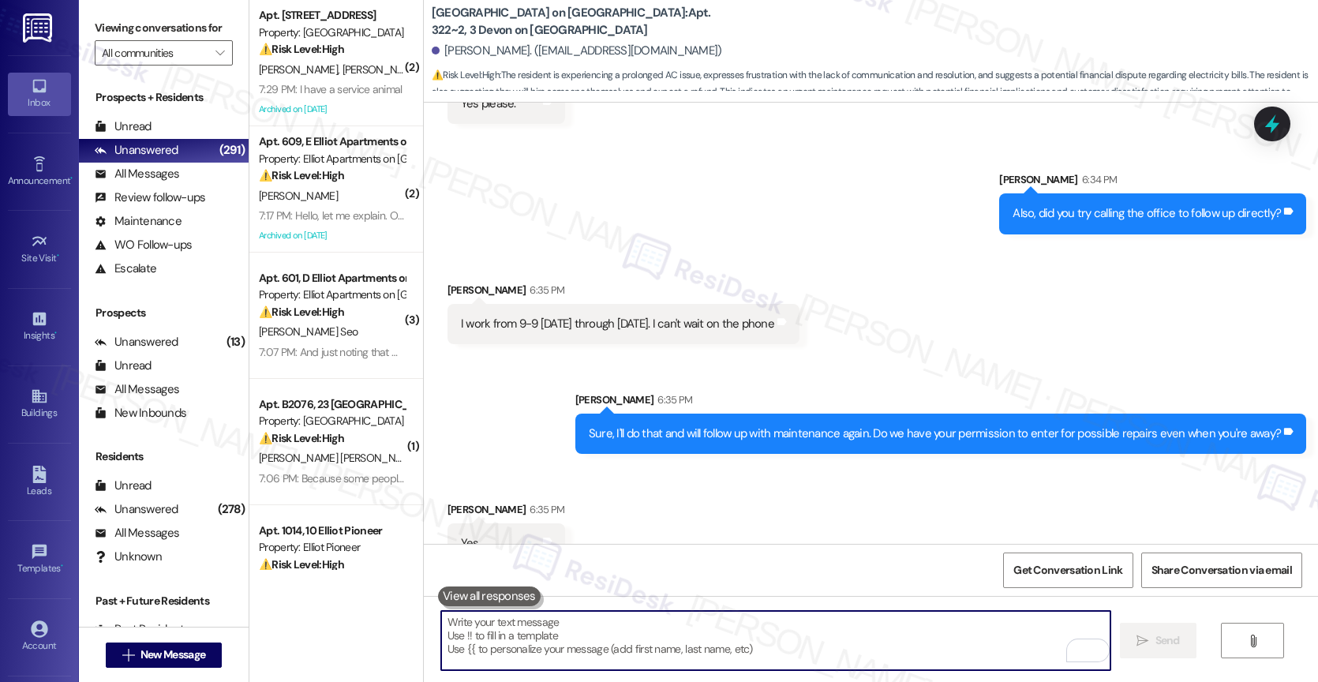
click at [536, 647] on textarea "To enrich screen reader interactions, please activate Accessibility in Grammarl…" at bounding box center [775, 640] width 669 height 59
click at [541, 627] on textarea "To enrich screen reader interactions, please activate Accessibility in Grammarl…" at bounding box center [775, 640] width 669 height 59
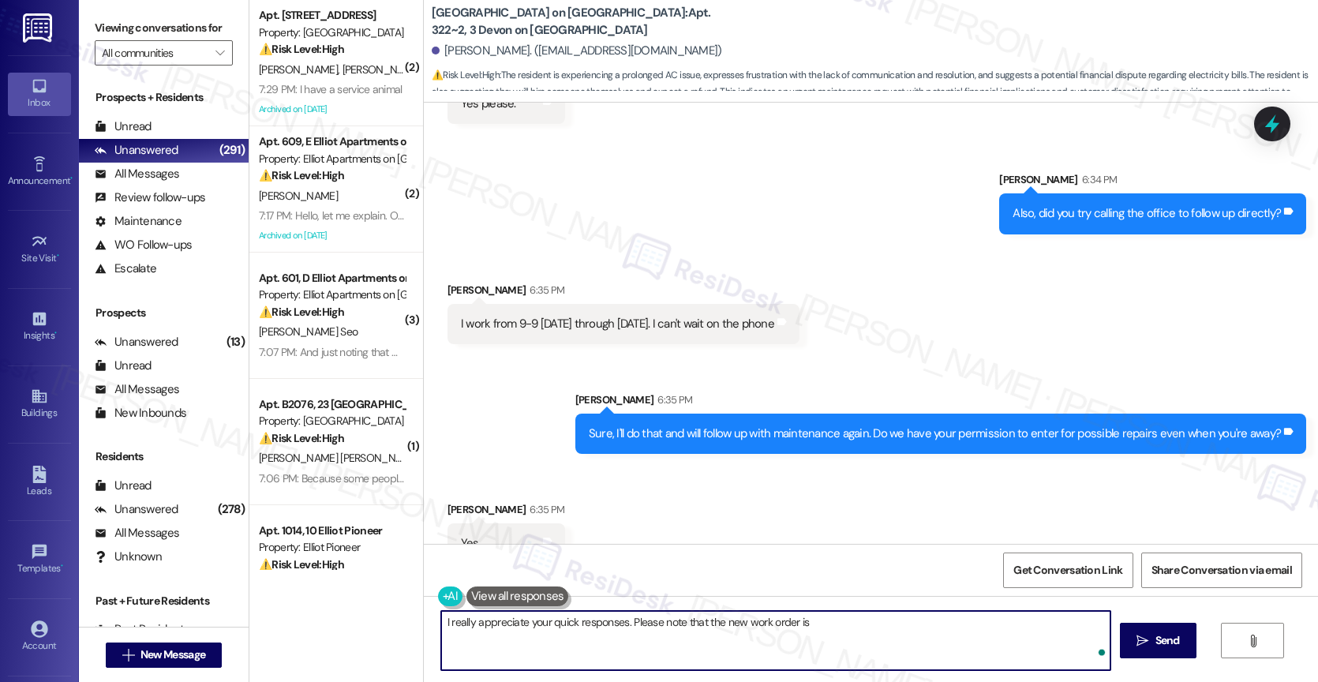
paste textarea "16146862"
click at [884, 630] on textarea "I really appreciate your quick responses. Please note that the new work order i…" at bounding box center [775, 640] width 669 height 59
drag, startPoint x: 851, startPoint y: 615, endPoint x: 967, endPoint y: 628, distance: 117.5
click at [967, 630] on textarea "I really appreciate your quick responses. Please note that the new work order i…" at bounding box center [775, 640] width 669 height 59
click at [984, 578] on span "follow-up" at bounding box center [970, 573] width 56 height 13
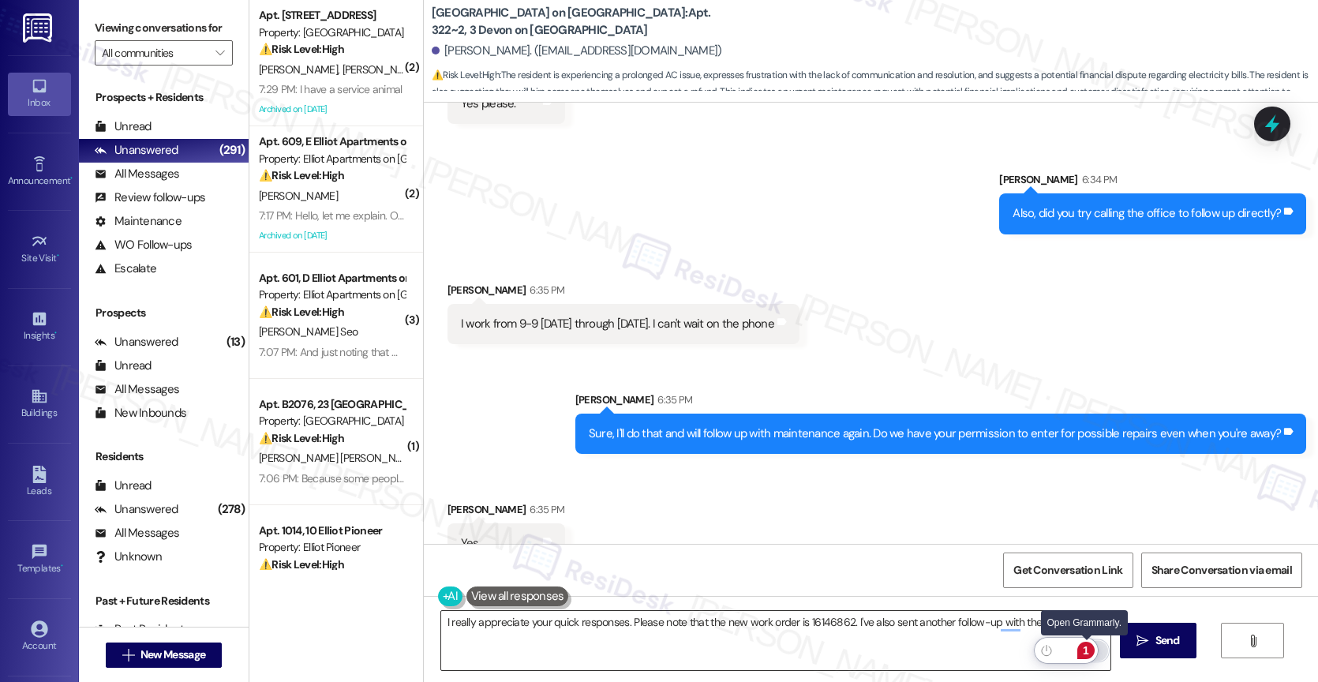
click at [1090, 647] on div "1" at bounding box center [1085, 650] width 17 height 17
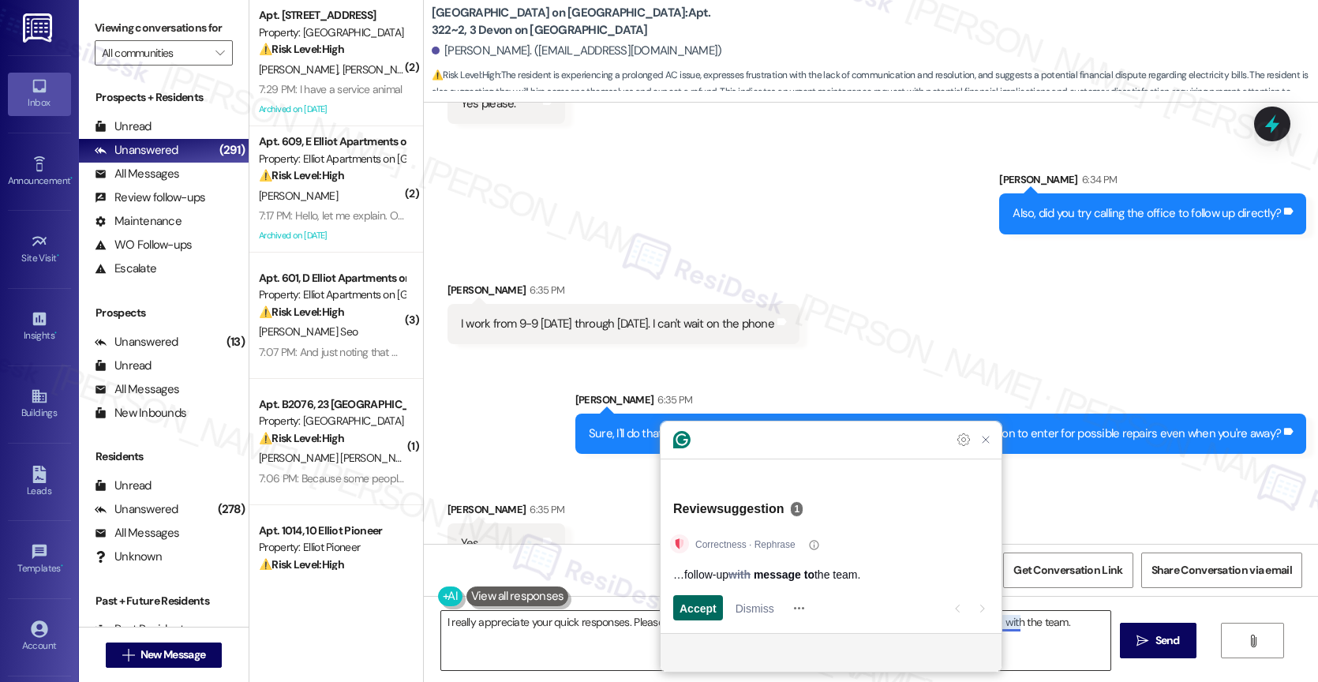
click at [695, 607] on span "Accept" at bounding box center [697, 608] width 37 height 17
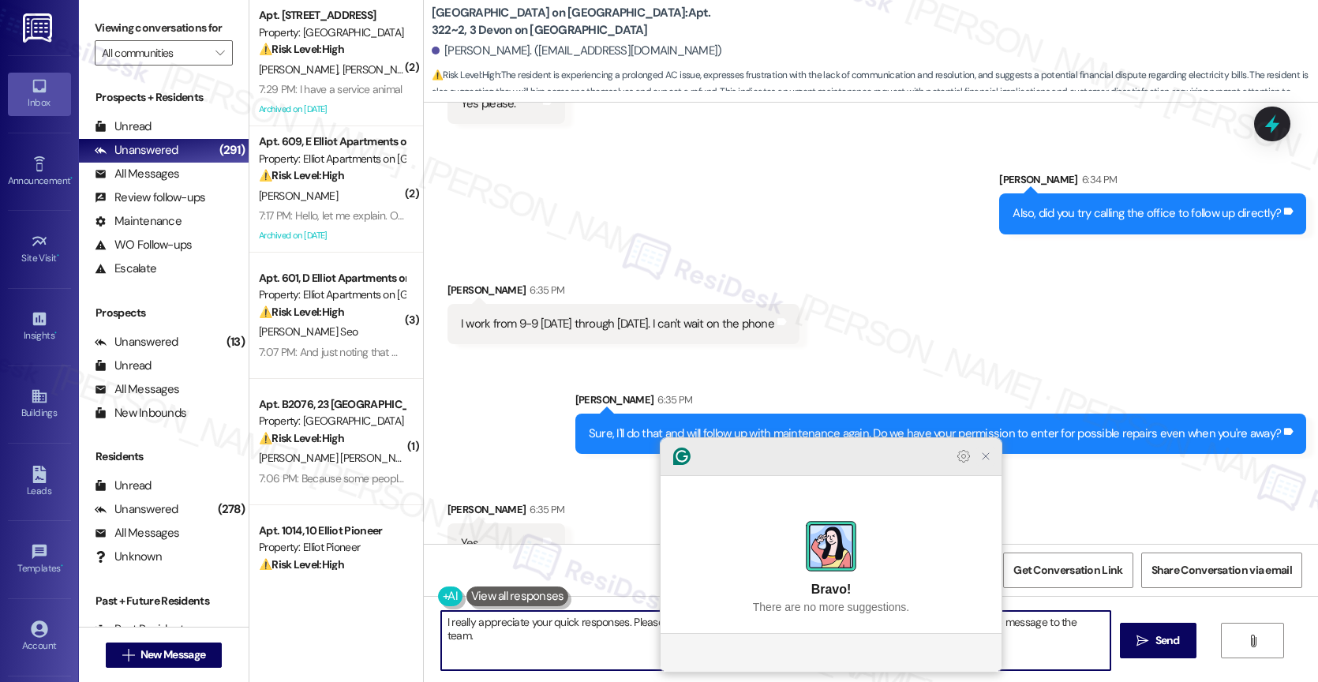
click at [988, 459] on icon "Close Grammarly Assistant" at bounding box center [985, 456] width 6 height 6
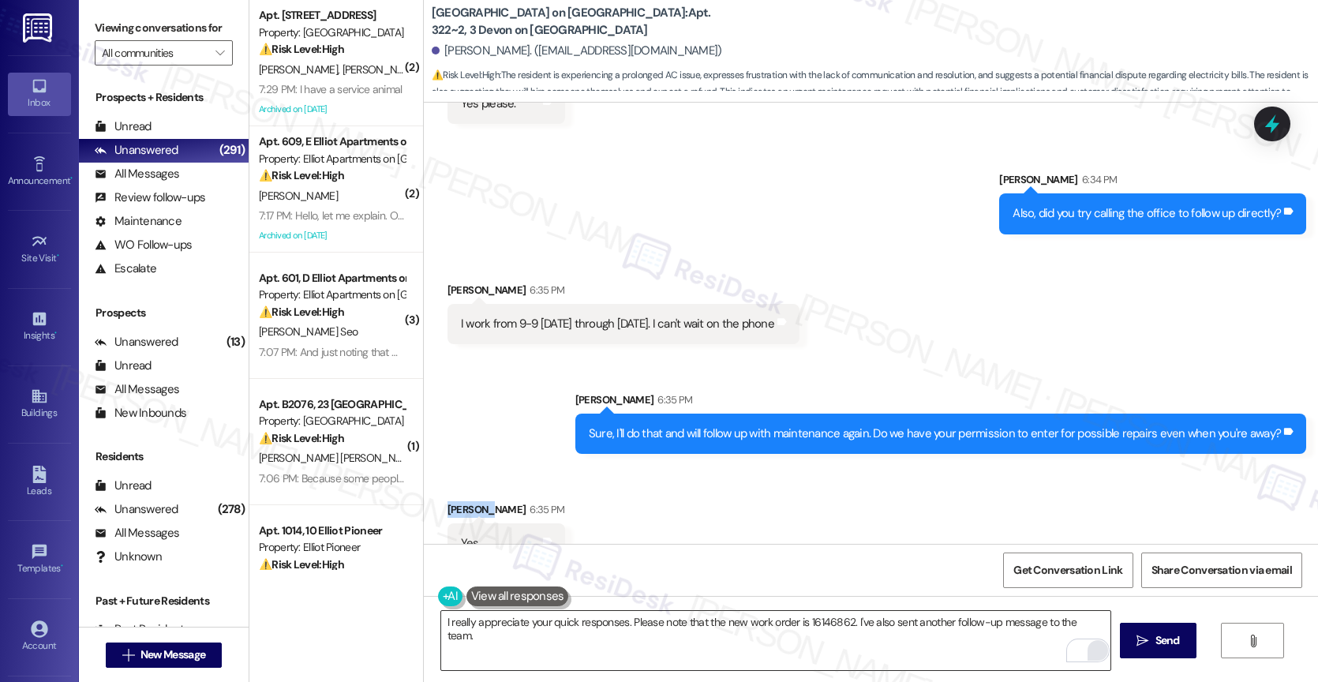
drag, startPoint x: 466, startPoint y: 475, endPoint x: 425, endPoint y: 466, distance: 41.2
click at [436, 489] on div "Received via SMS Heisell Solorzano 6:35 PM Yes Tags and notes" at bounding box center [506, 532] width 141 height 86
copy div "Heisell"
click at [441, 624] on textarea "I really appreciate your quick responses. Please note that the new work order i…" at bounding box center [775, 640] width 669 height 59
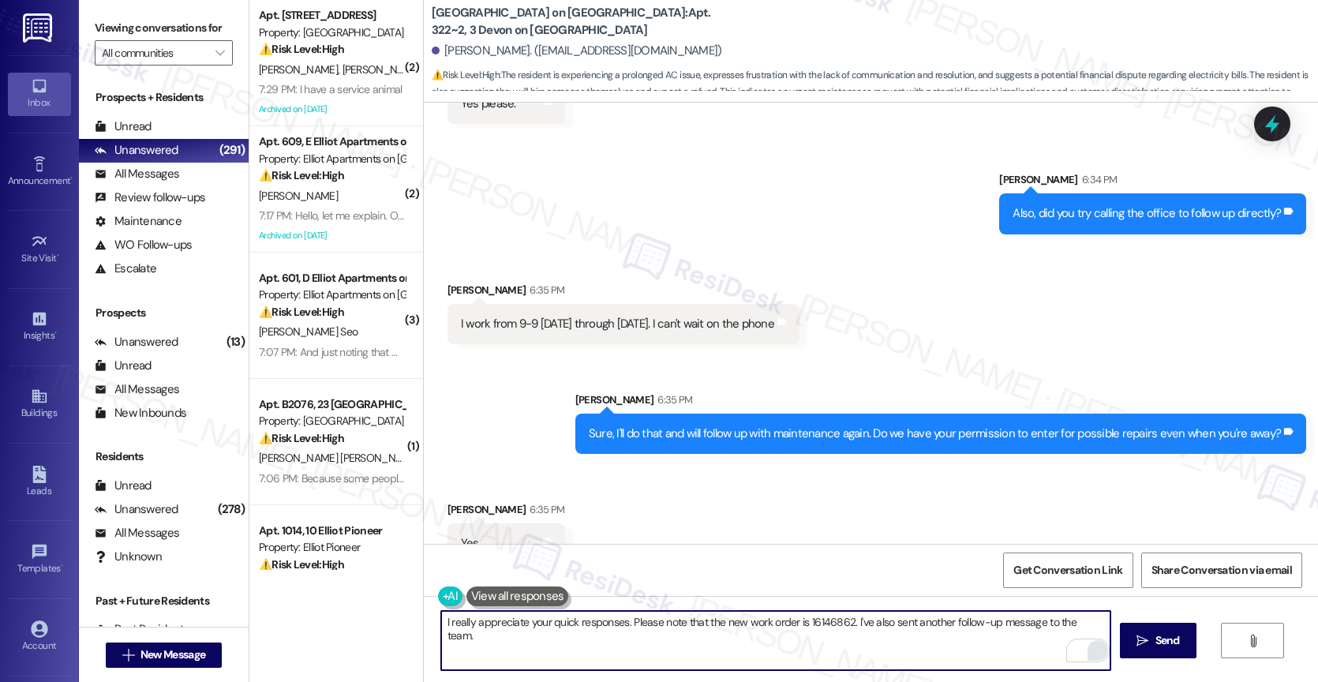
paste textarea "Heisell"
click at [577, 642] on textarea "Heisell, I really appreciate your quick responses. Please note that the new wor…" at bounding box center [775, 640] width 669 height 59
drag, startPoint x: 1023, startPoint y: 623, endPoint x: 1061, endPoint y: 623, distance: 38.7
click at [1061, 623] on textarea "Heisell, I really appreciate your quick responses. Please note that the new wor…" at bounding box center [775, 640] width 669 height 59
click at [1090, 624] on textarea "Heisell, I really appreciate your quick responses. Please note that the new wor…" at bounding box center [775, 640] width 669 height 59
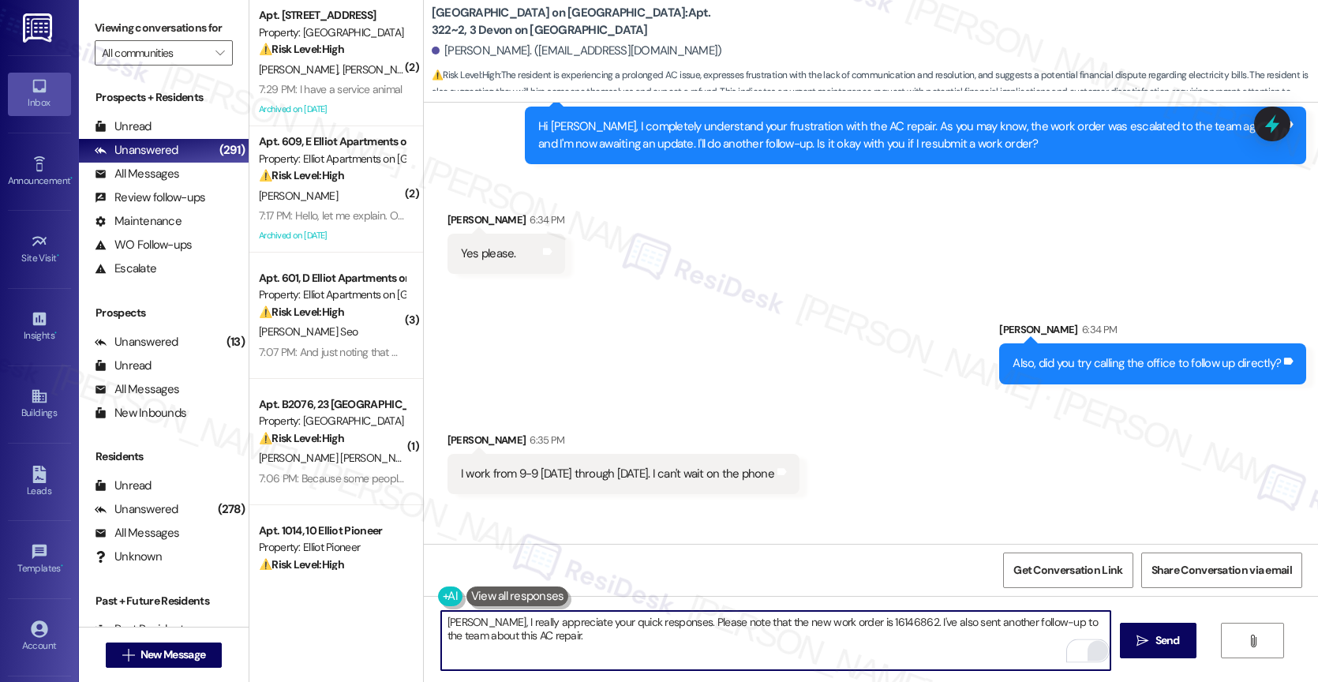
scroll to position [9810, 0]
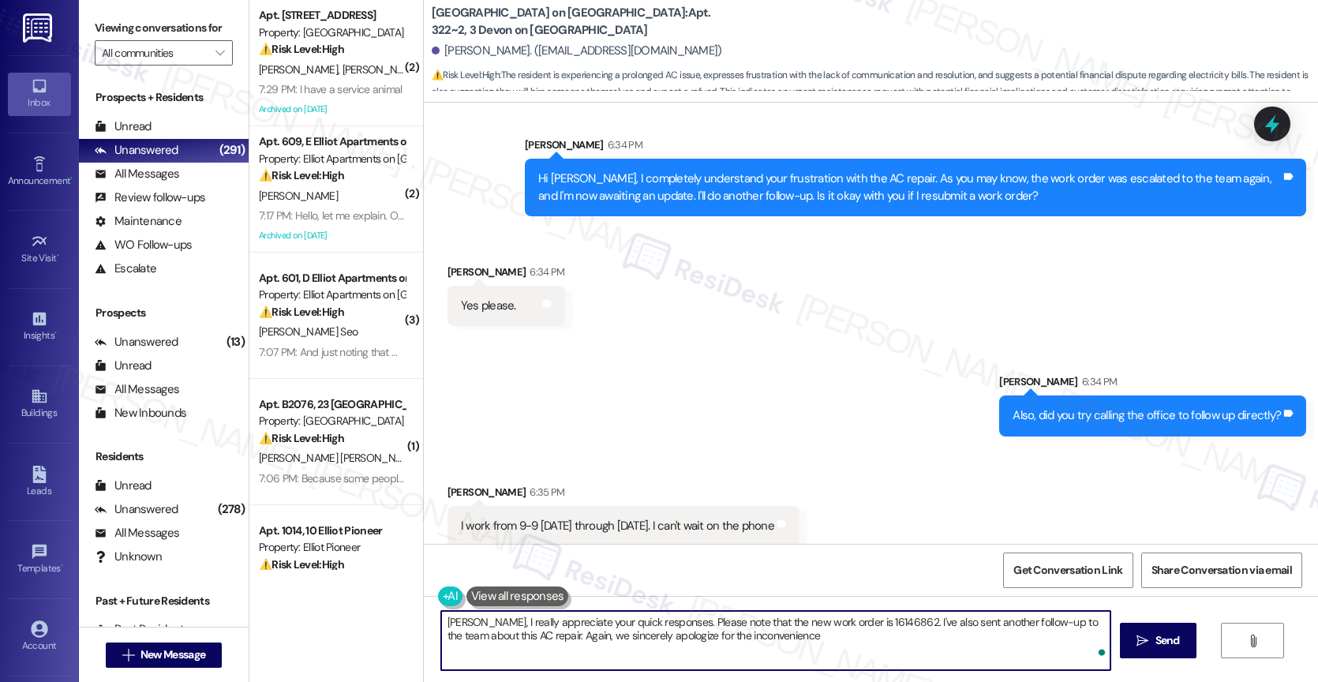
type textarea "Heisell, I really appreciate your quick responses. Please note that the new wor…"
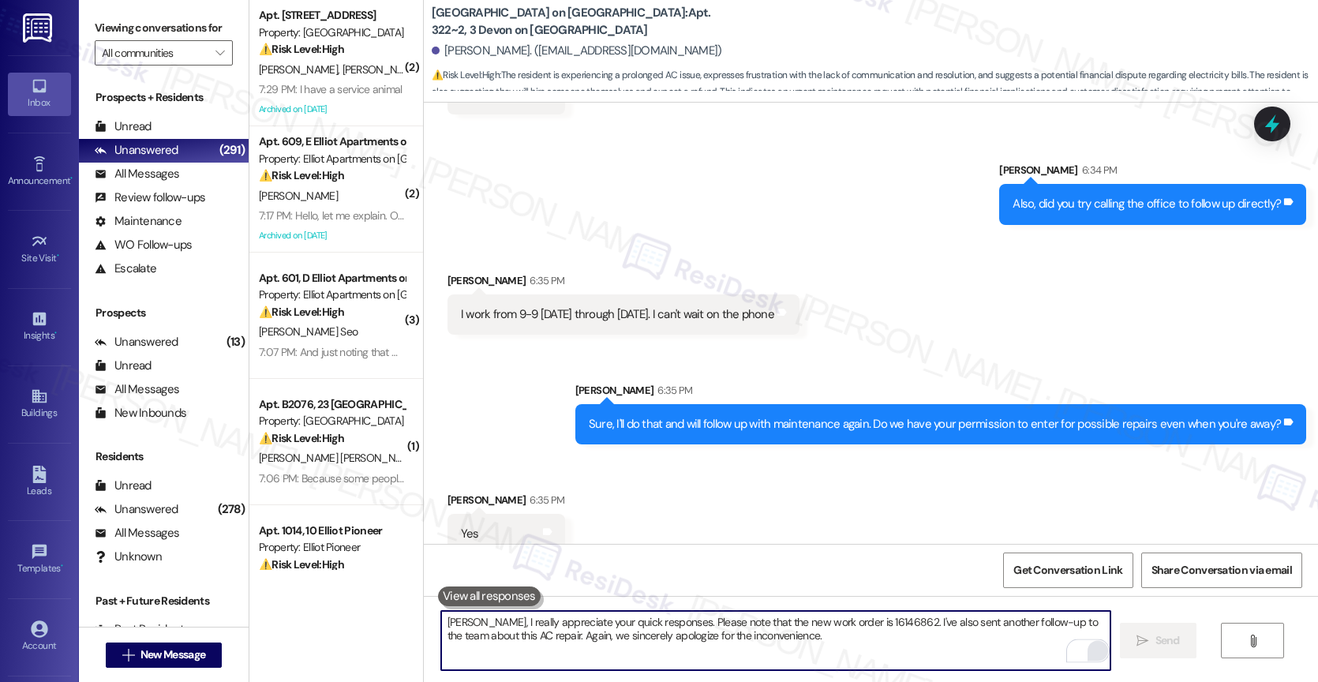
scroll to position [10140, 0]
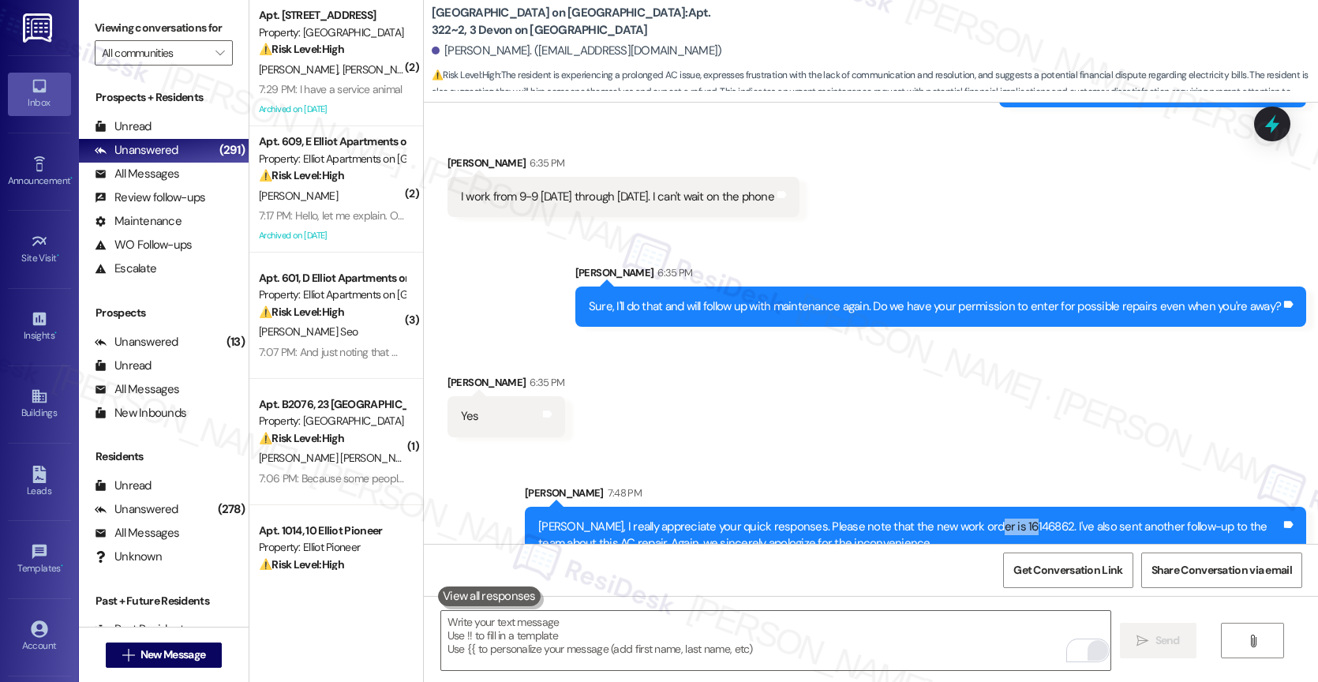
drag, startPoint x: 996, startPoint y: 496, endPoint x: 950, endPoint y: 491, distance: 46.0
click at [950, 518] on div "Heisell, I really appreciate your quick responses. Please note that the new wor…" at bounding box center [909, 535] width 743 height 34
copy div "16146862"
click at [765, 377] on div "Received via SMS Heisell Solorzano 6:35 PM Yes Tags and notes" at bounding box center [871, 394] width 894 height 110
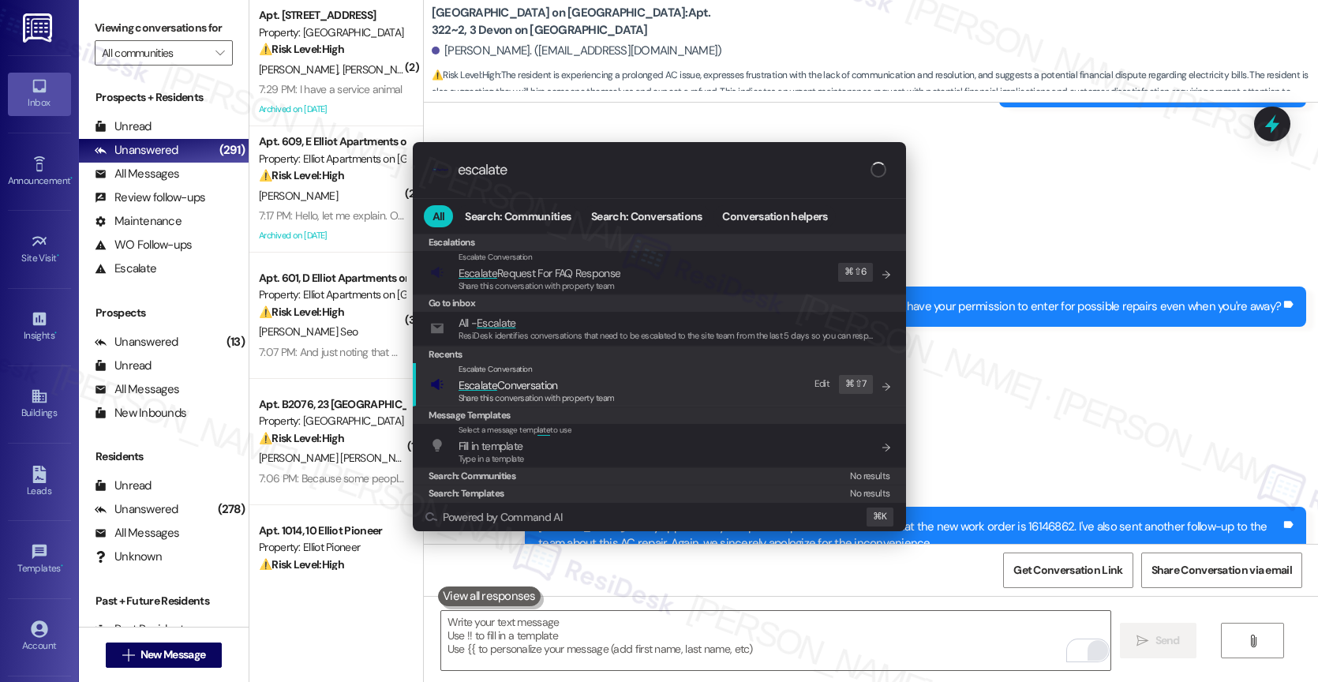
type input "escalate"
click at [544, 378] on span "Escalate Conversation" at bounding box center [507, 385] width 99 height 14
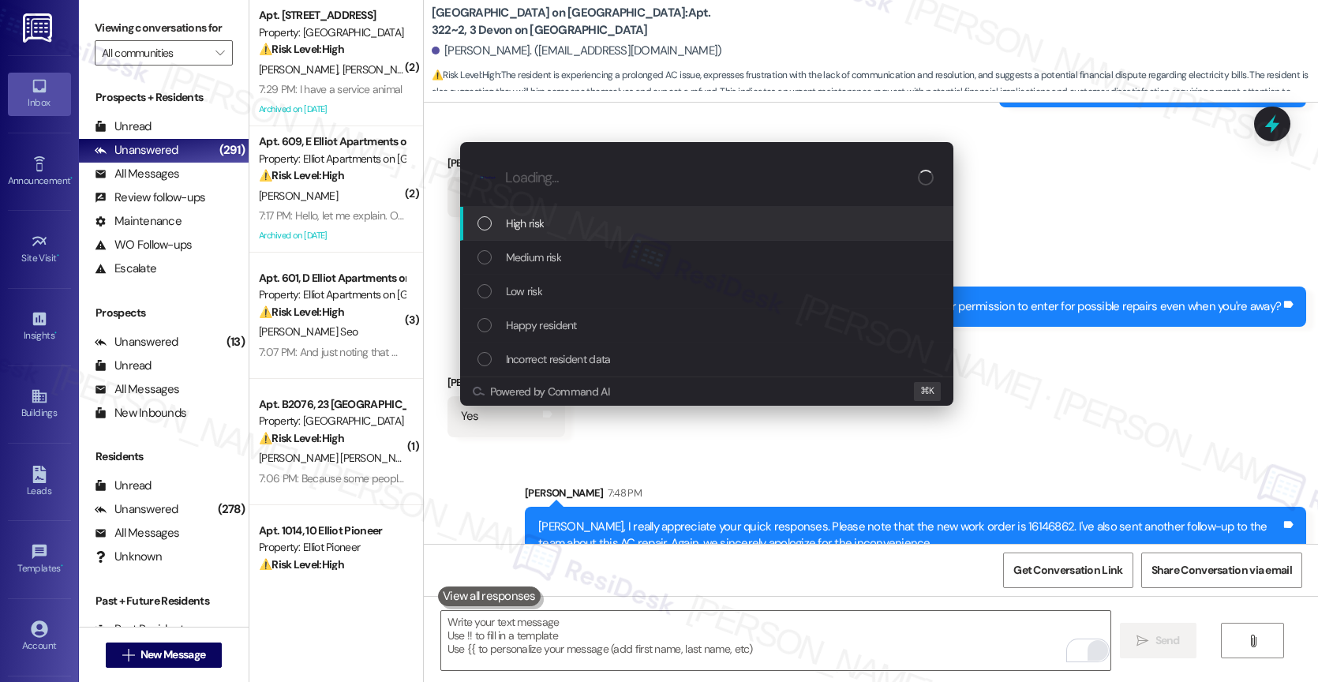
click at [536, 217] on span "High risk" at bounding box center [525, 223] width 39 height 17
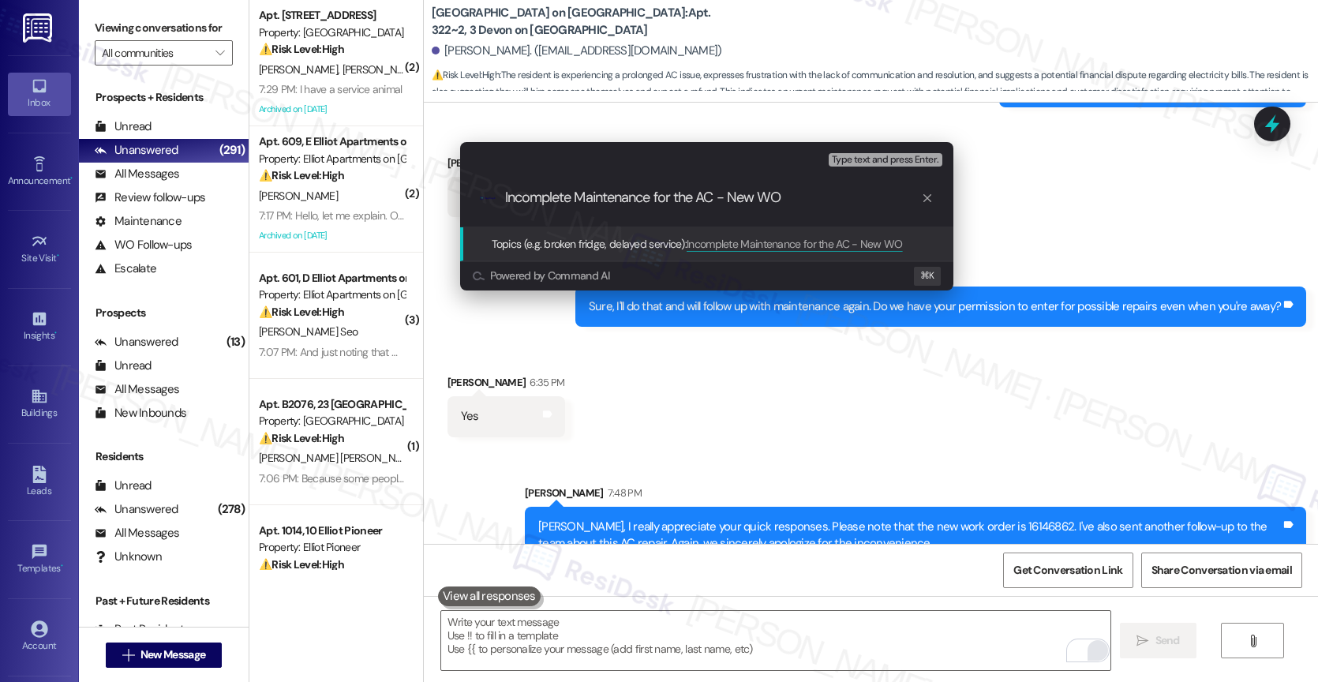
paste input "16146862"
type input "Incomplete Maintenance for the AC - New WO 16146862"
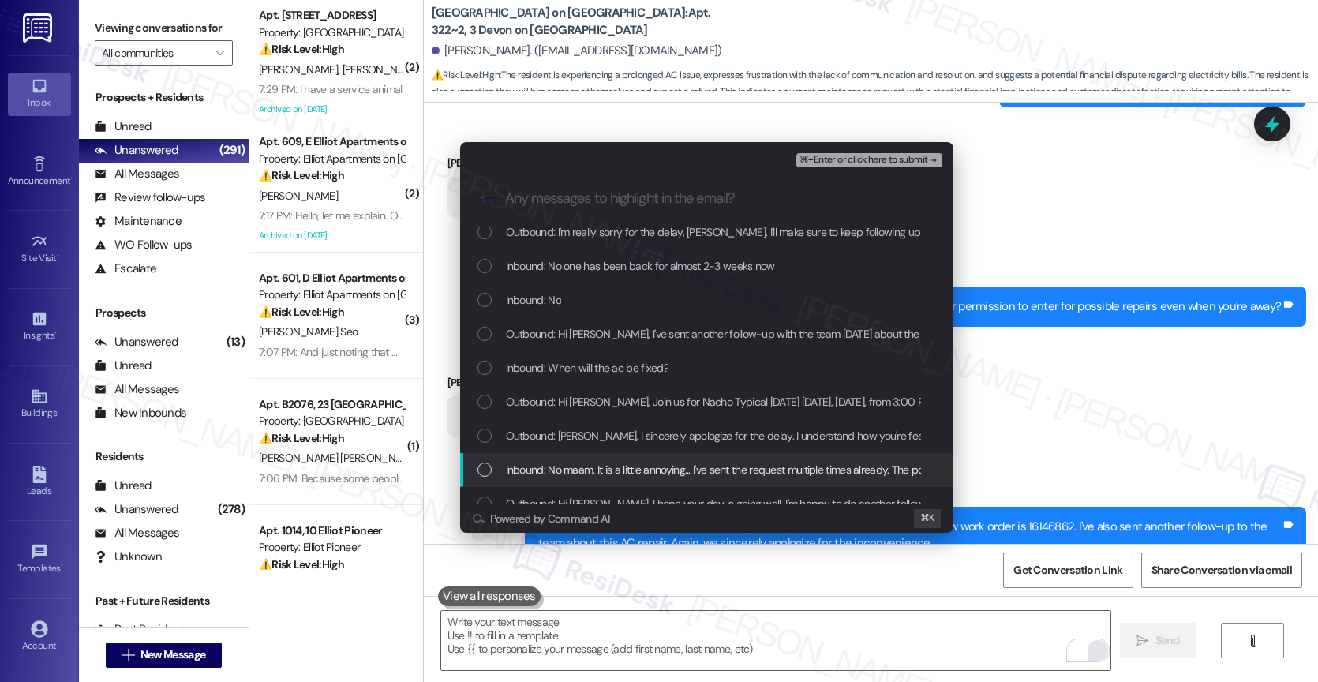
scroll to position [350, 0]
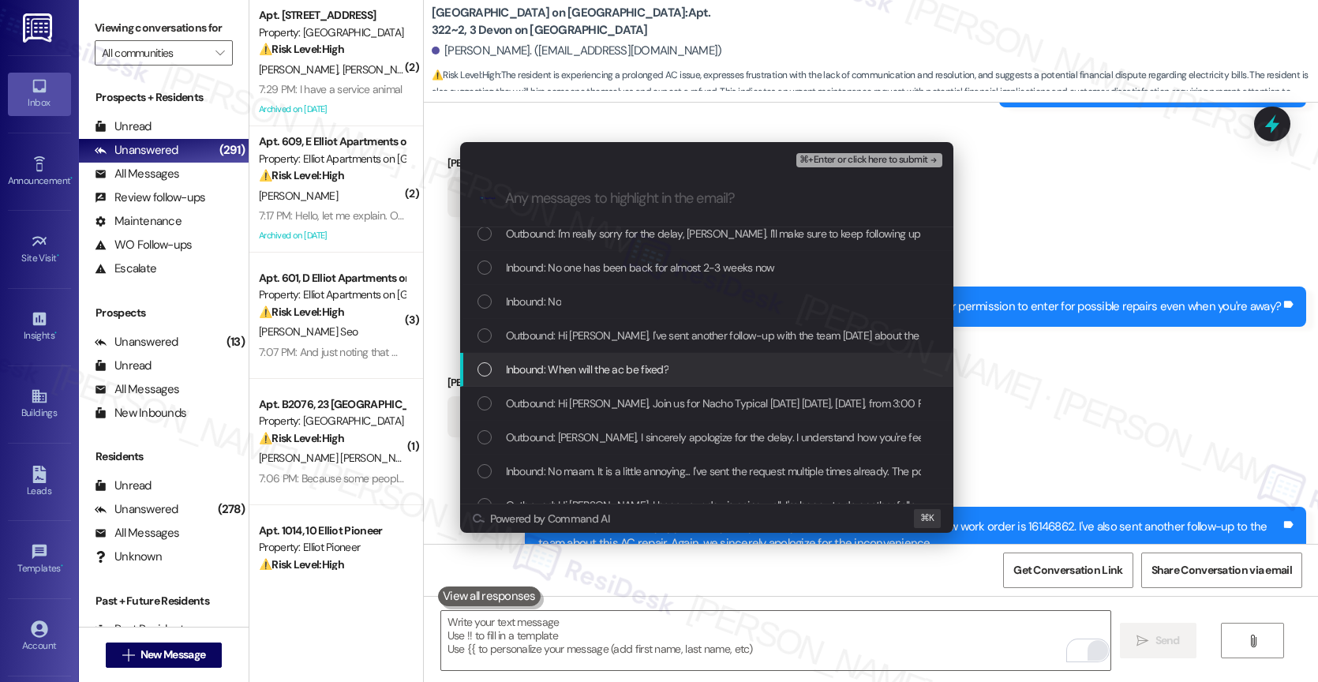
click at [599, 373] on span "Inbound: When will the ac be fixed?" at bounding box center [587, 369] width 163 height 17
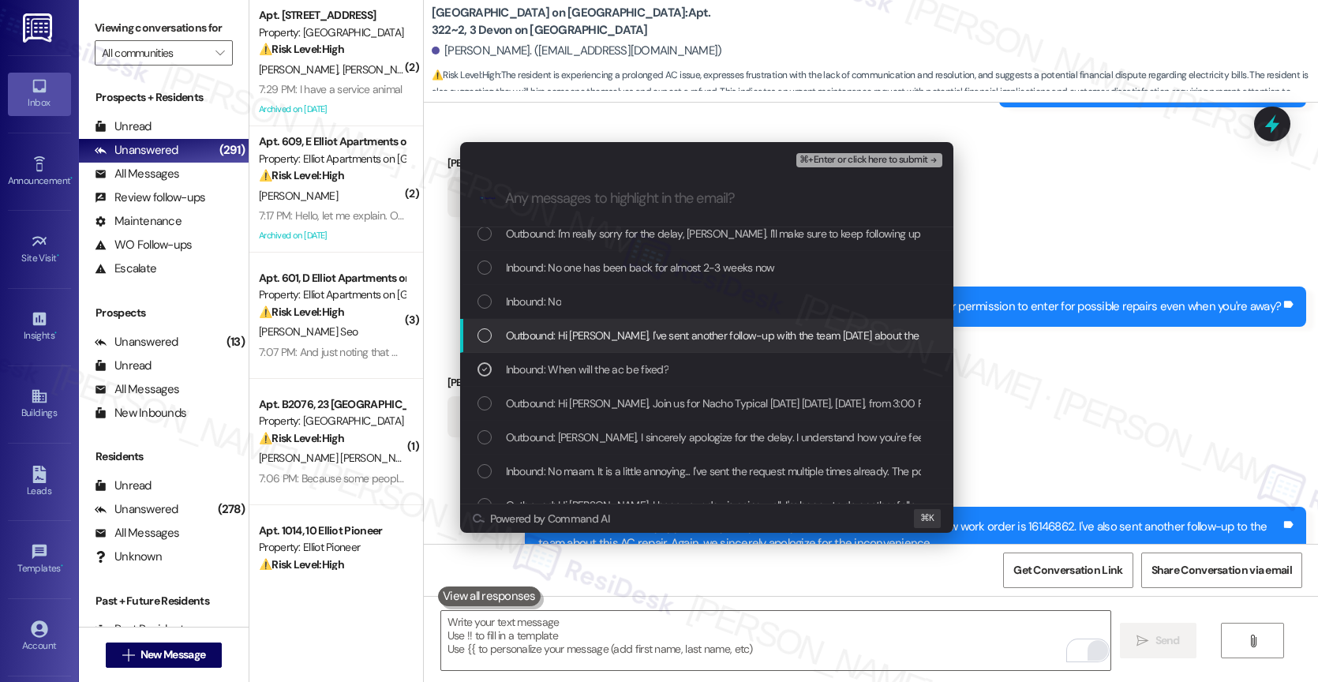
click at [594, 338] on span "Outbound: Hi Heisell, I've sent another follow-up with the team today about the…" at bounding box center [948, 335] width 885 height 17
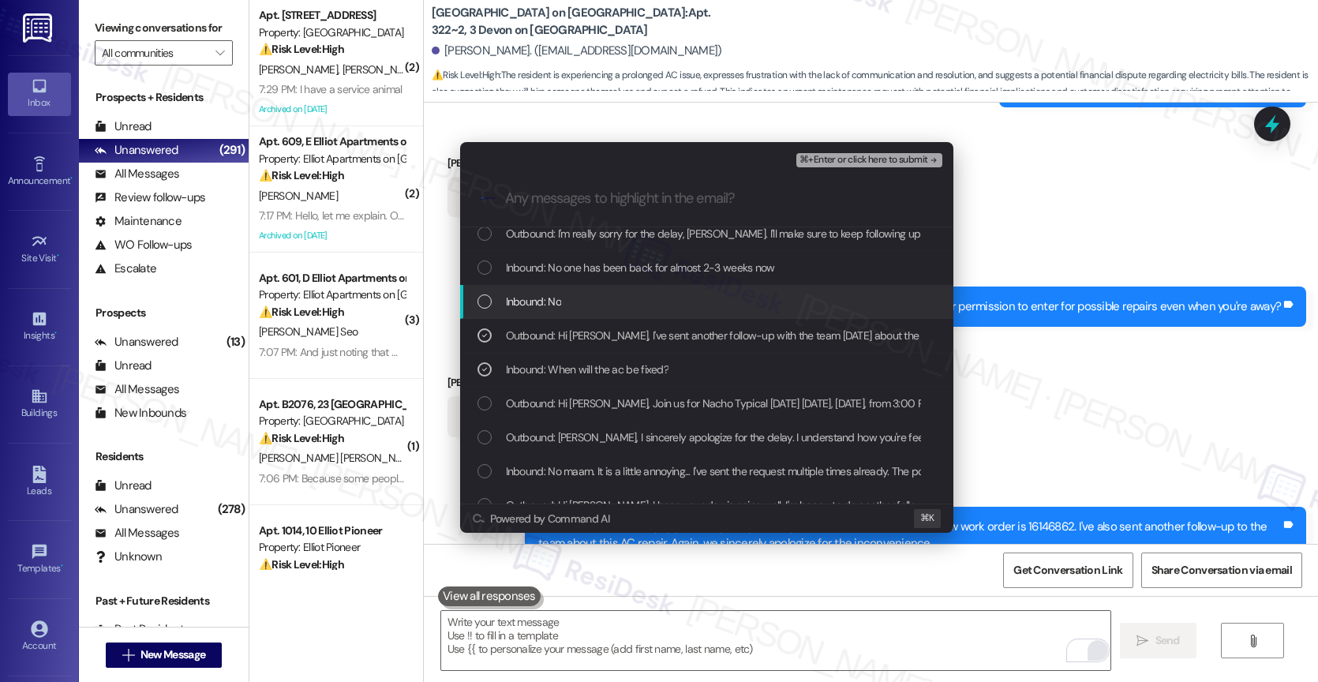
click at [587, 305] on div "Inbound: No" at bounding box center [708, 301] width 462 height 17
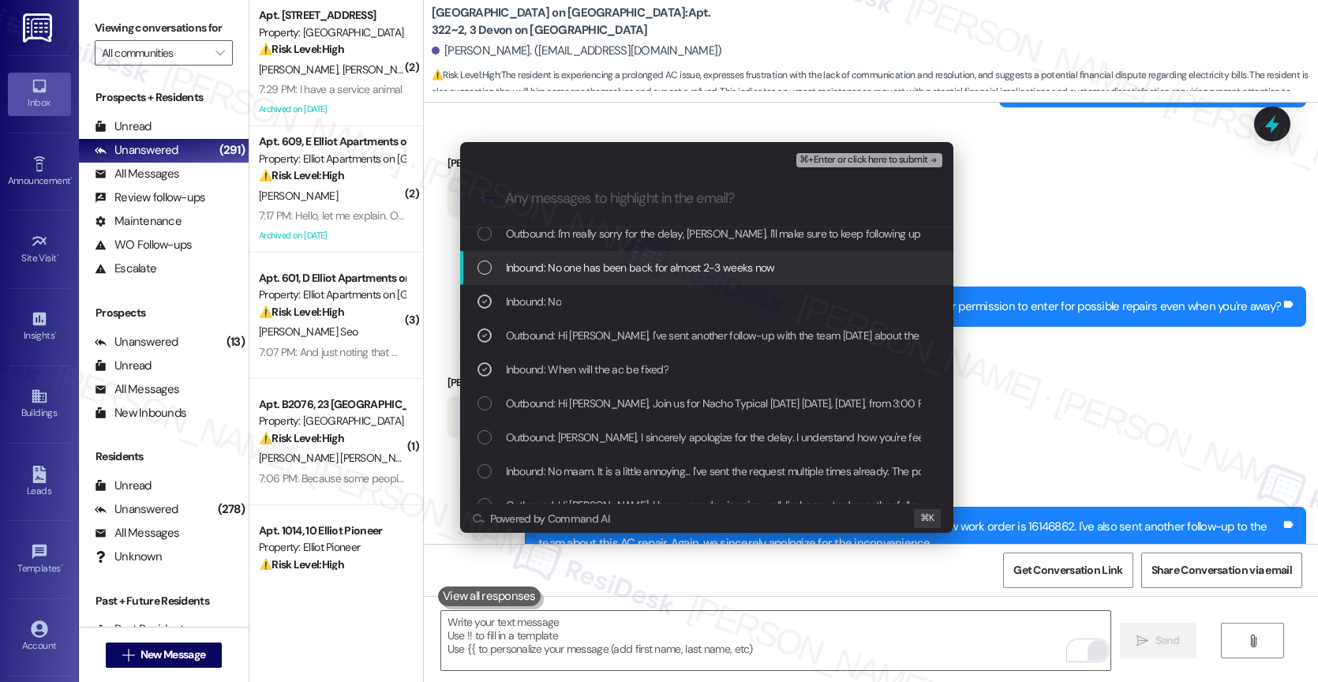
click at [611, 271] on span "Inbound: No one has been back for almost 2-3 weeks now" at bounding box center [640, 267] width 269 height 17
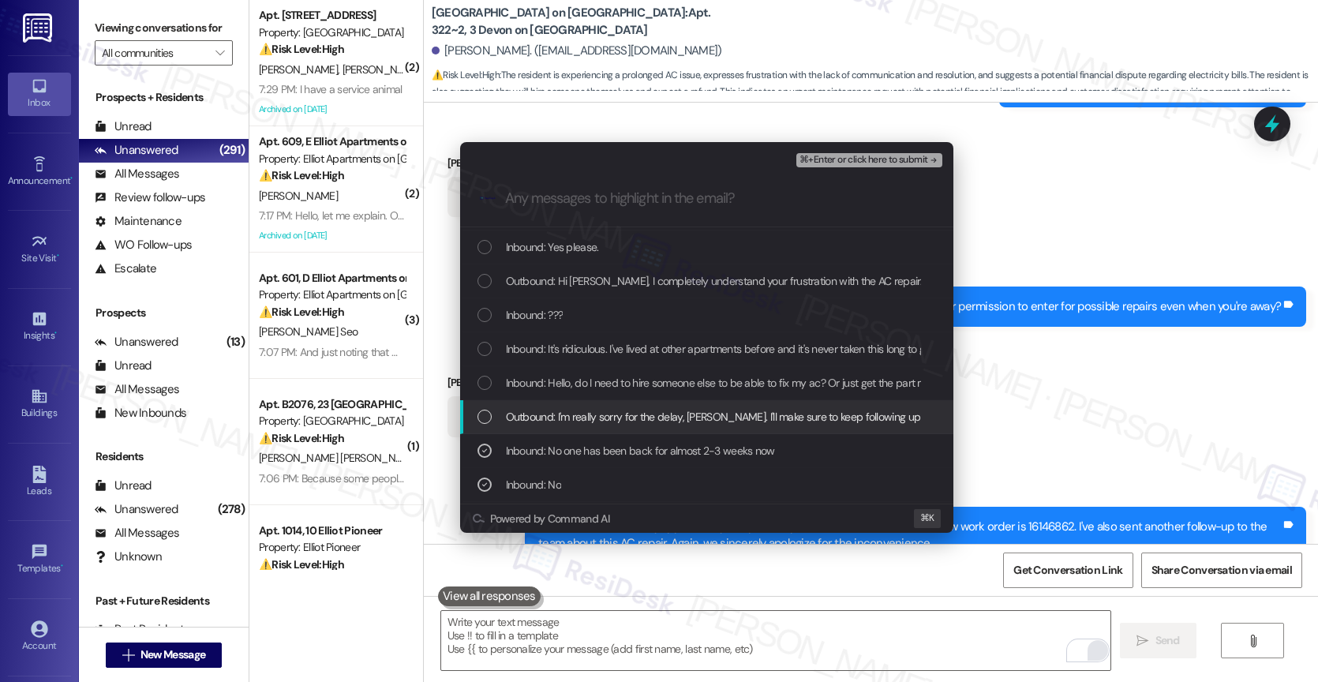
scroll to position [166, 0]
click at [659, 413] on span "Outbound: I'm really sorry for the delay, Heisell. I'll make sure to keep follo…" at bounding box center [1040, 417] width 1069 height 17
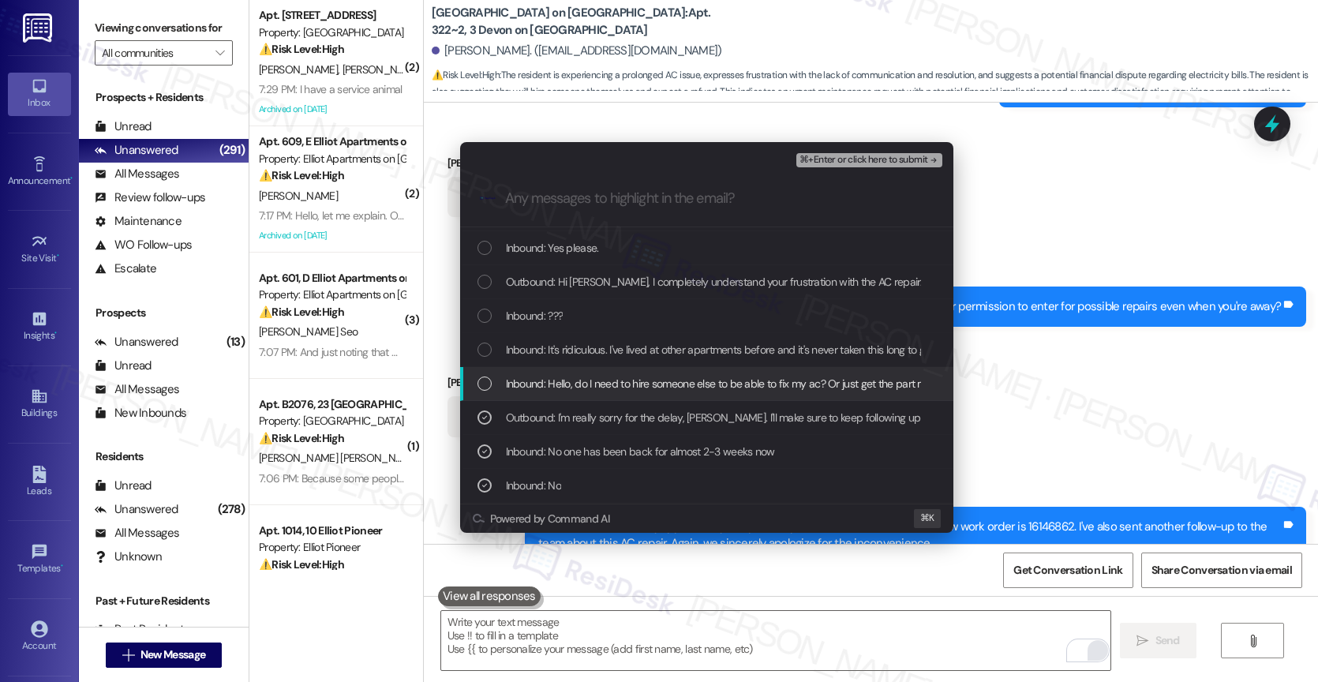
click at [653, 384] on span "Inbound: Hello, do I need to hire someone else to be able to fix my ac? Or just…" at bounding box center [1318, 383] width 1625 height 17
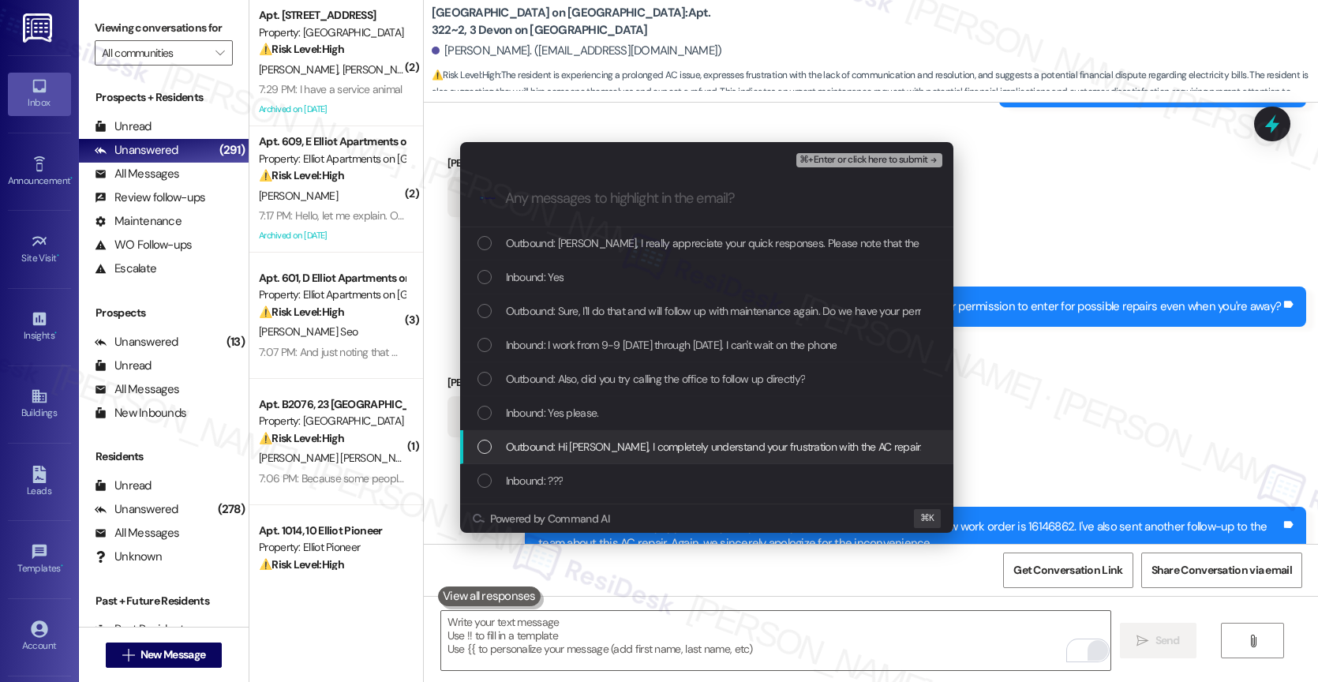
click at [642, 445] on span "Outbound: Hi Heisell, I completely understand your frustration with the AC repa…" at bounding box center [1101, 446] width 1191 height 17
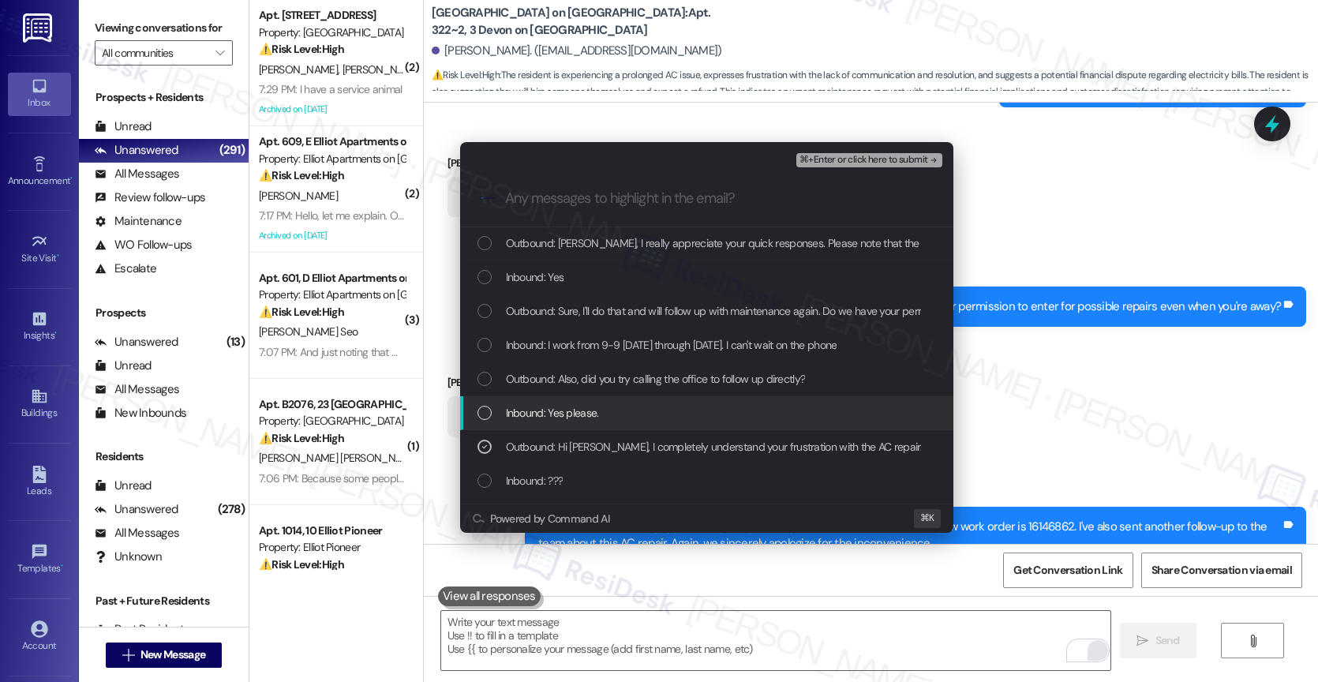
click at [575, 408] on span "Inbound: Yes please." at bounding box center [552, 412] width 93 height 17
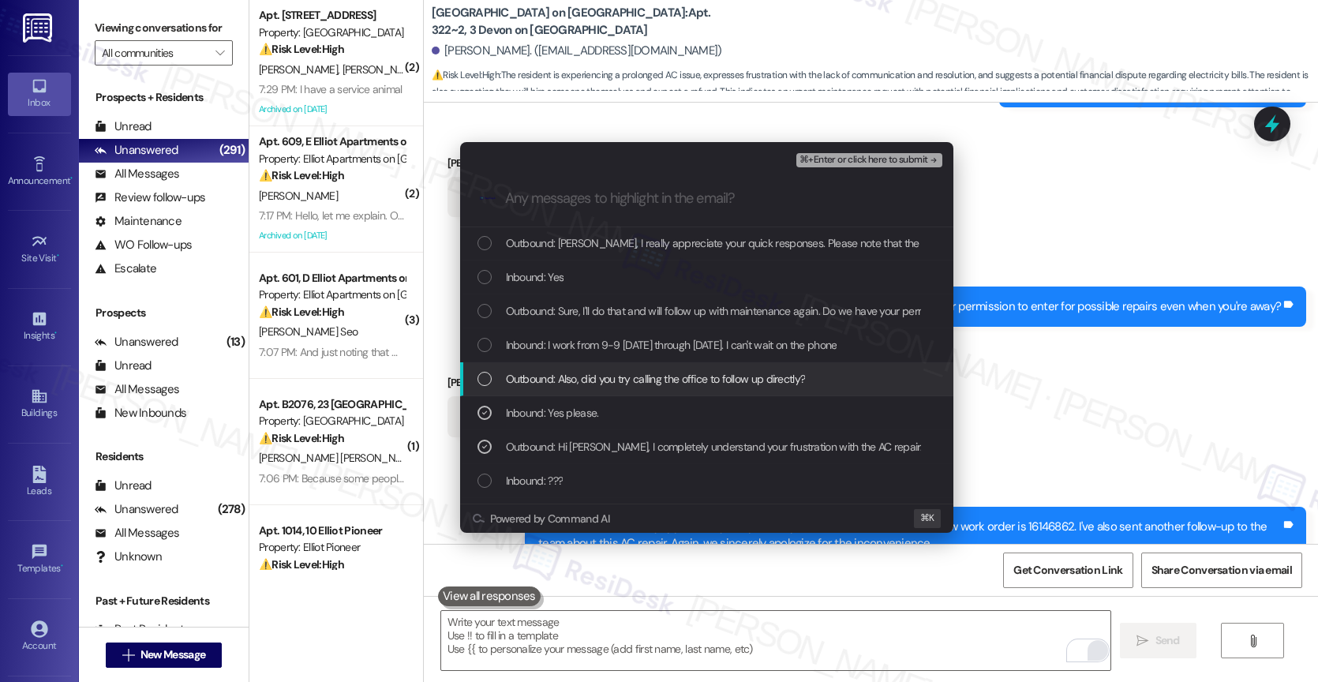
click at [606, 372] on span "Outbound: Also, did you try calling the office to follow up directly?" at bounding box center [656, 378] width 300 height 17
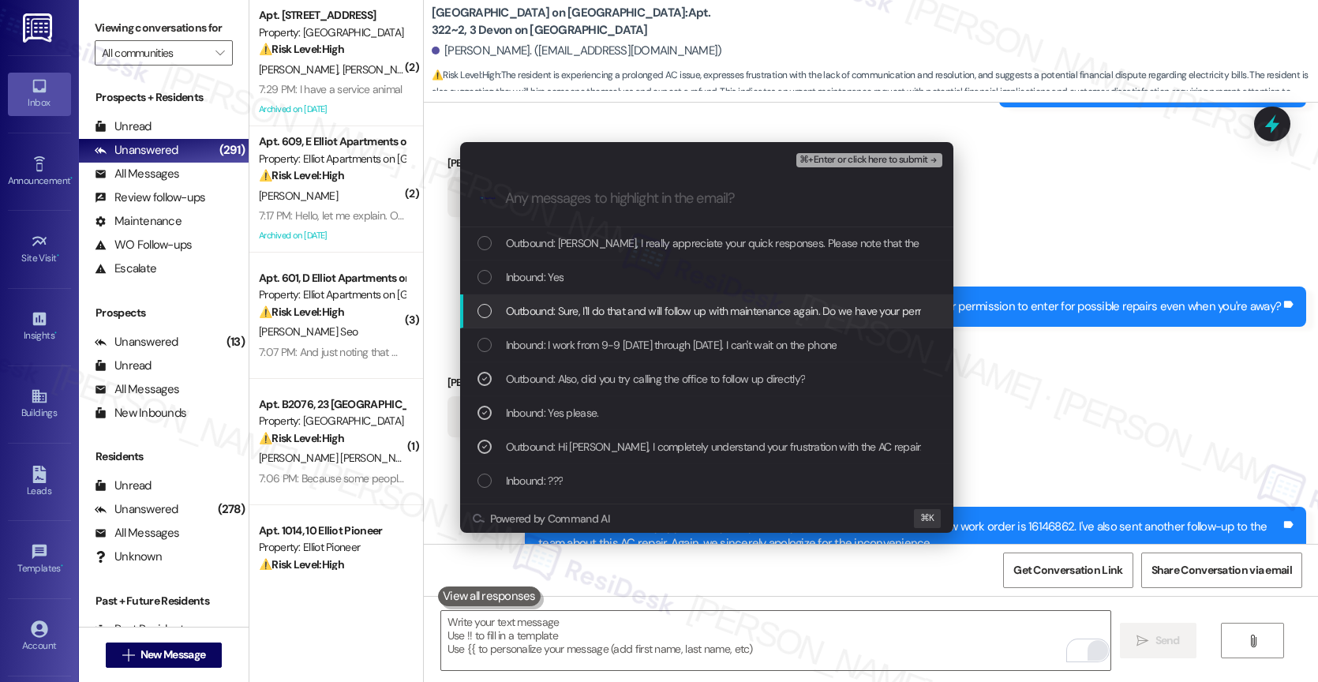
click at [664, 320] on div "Outbound: Sure, I'll do that and will follow up with maintenance again. Do we h…" at bounding box center [706, 311] width 493 height 34
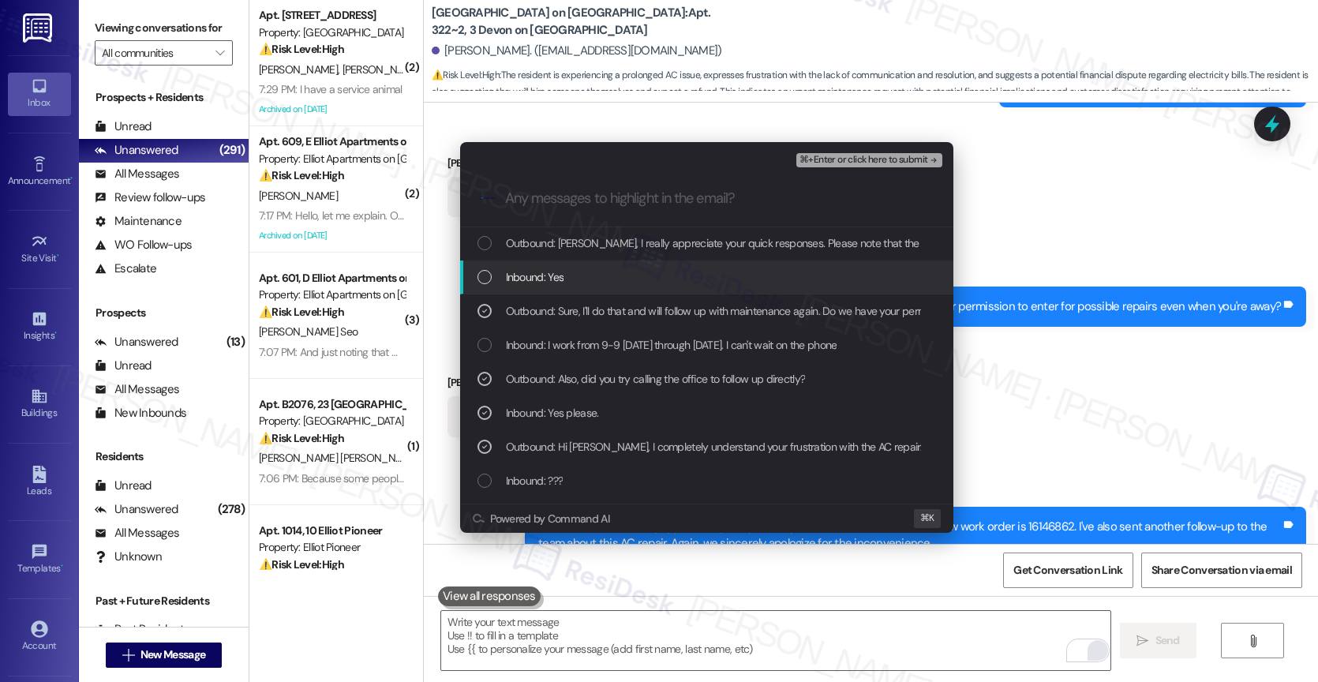
click at [579, 282] on div "Inbound: Yes" at bounding box center [708, 276] width 462 height 17
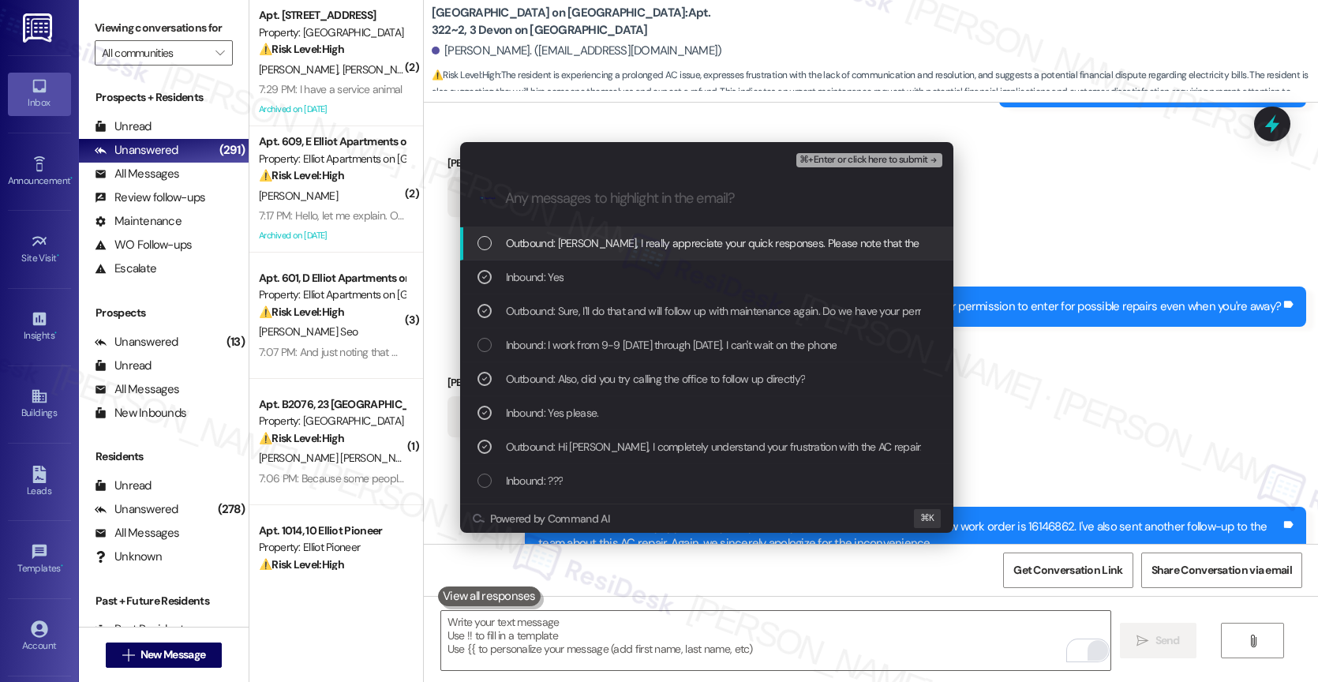
click at [615, 249] on span "Outbound: Heisell, I really appreciate your quick responses. Please note that t…" at bounding box center [1046, 242] width 1080 height 17
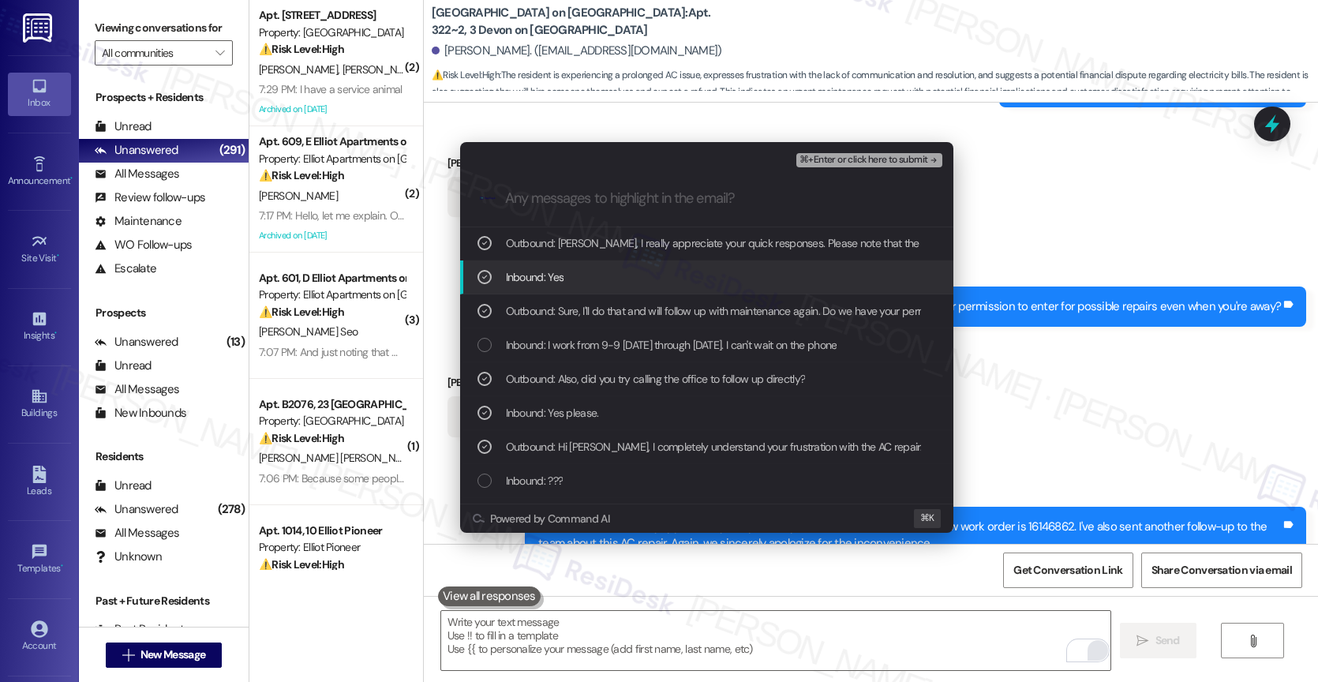
scroll to position [0, 0]
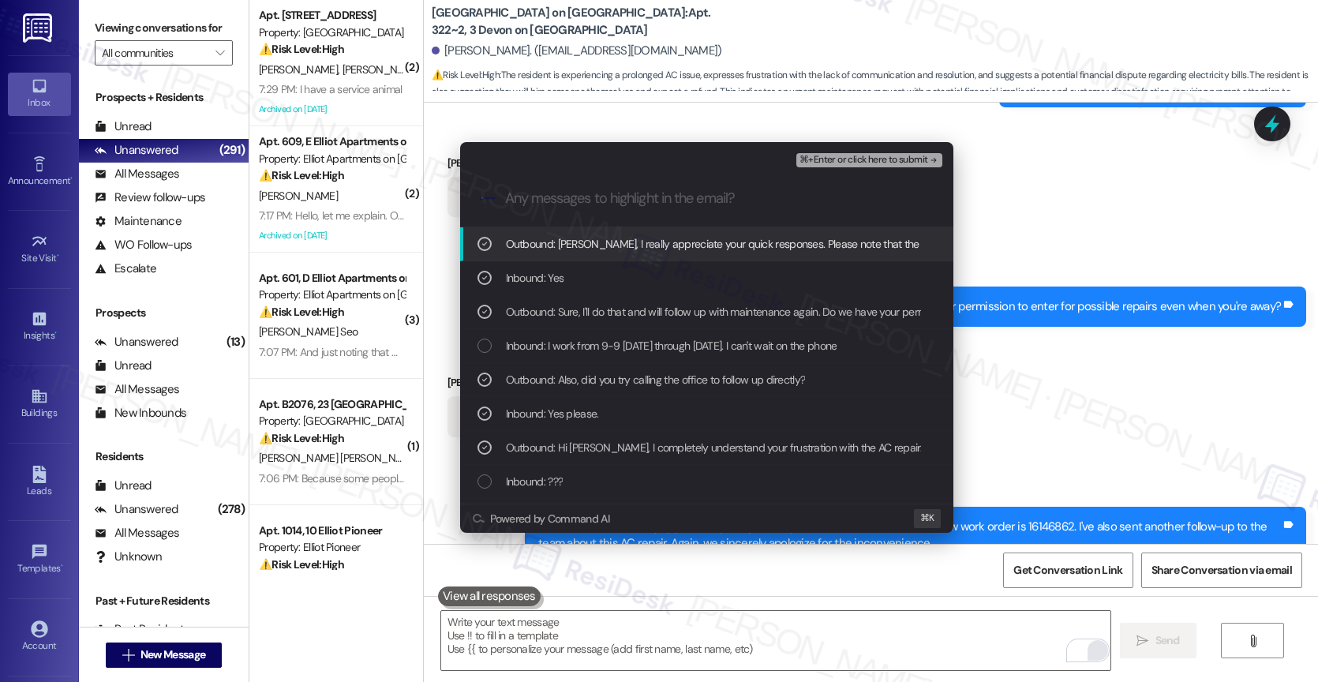
click at [911, 152] on div "⌘+Enter or click here to submit" at bounding box center [870, 160] width 148 height 21
click at [908, 155] on span "⌘+Enter or click here to submit" at bounding box center [863, 160] width 128 height 11
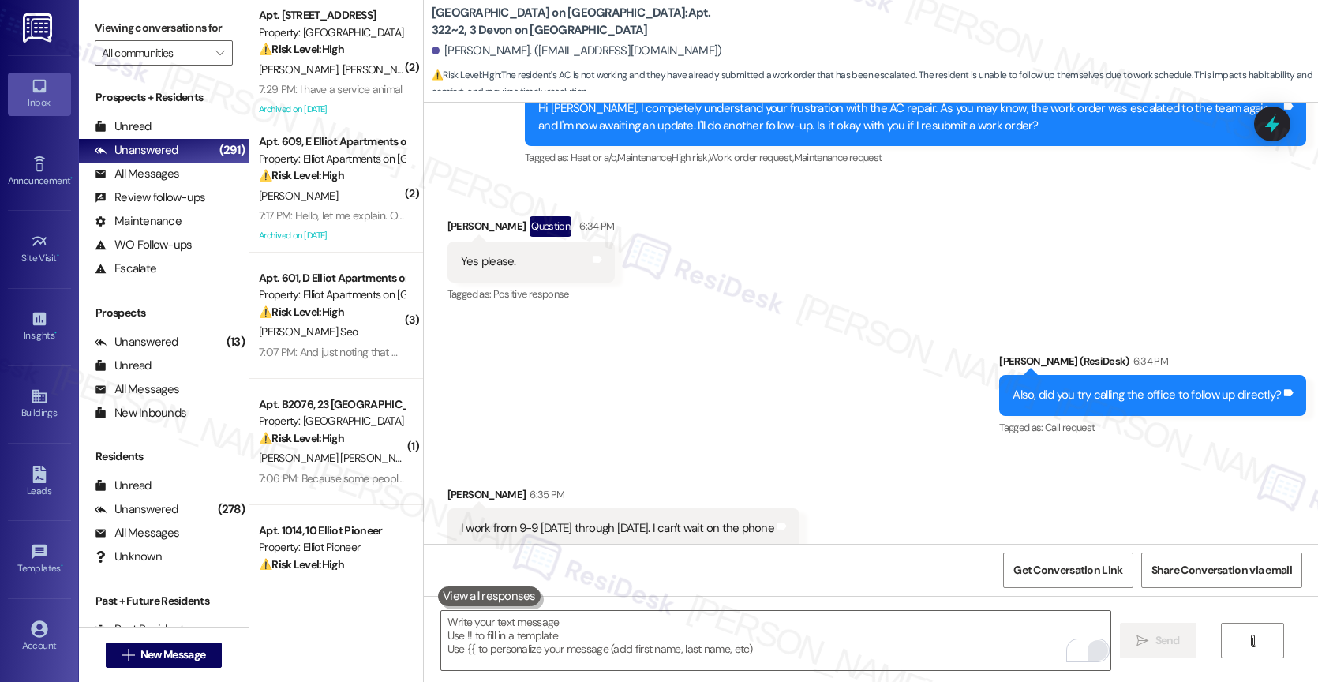
scroll to position [9835, 0]
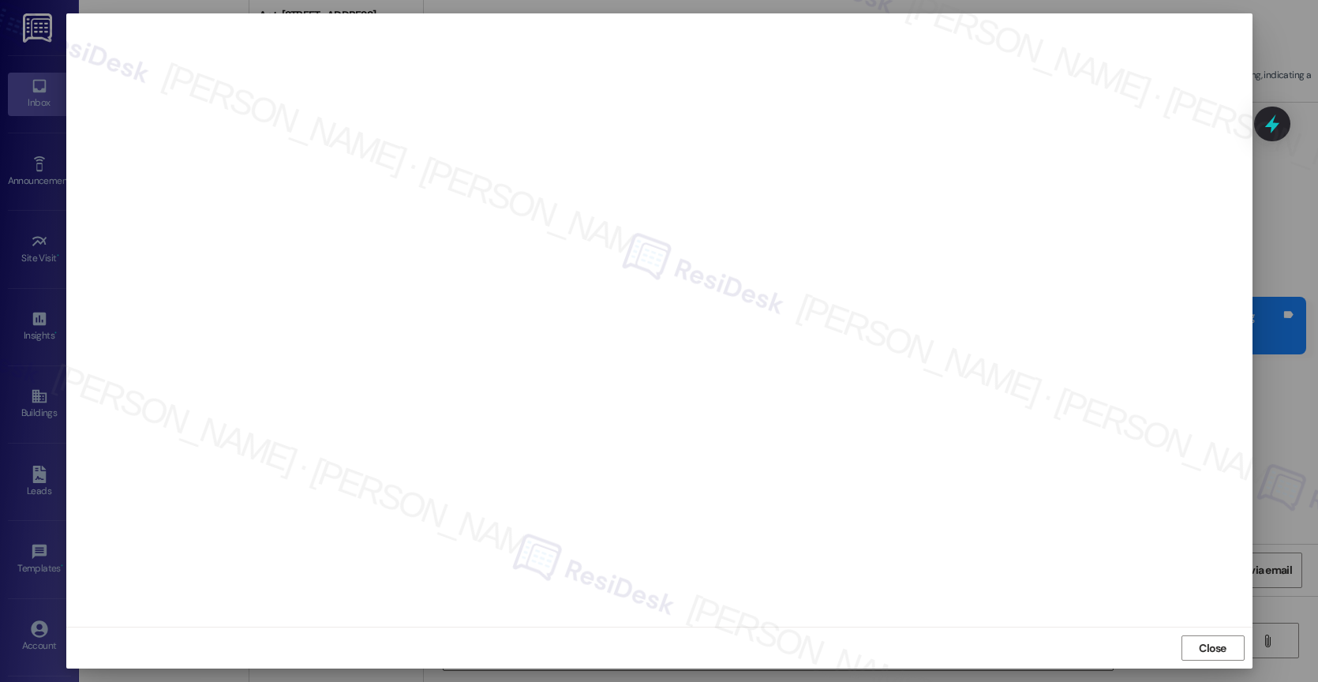
scroll to position [3799, 0]
click at [1206, 647] on span "Close" at bounding box center [1213, 648] width 28 height 17
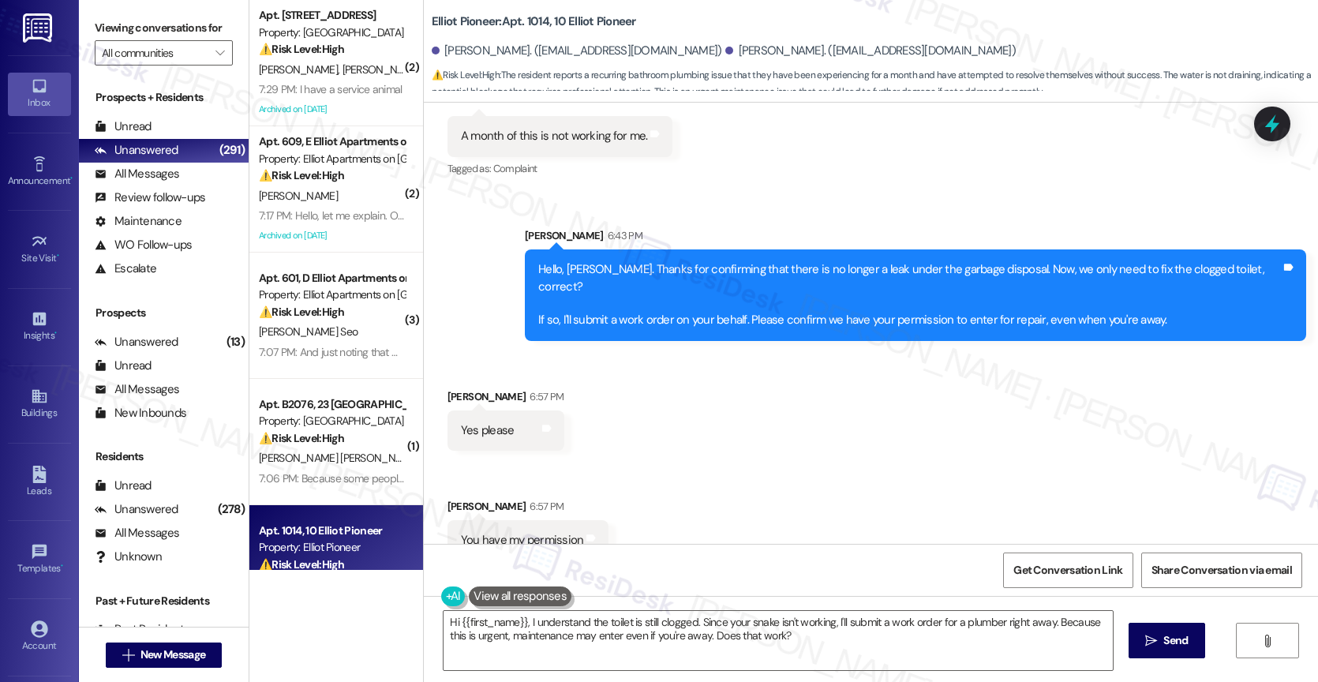
scroll to position [4191, 0]
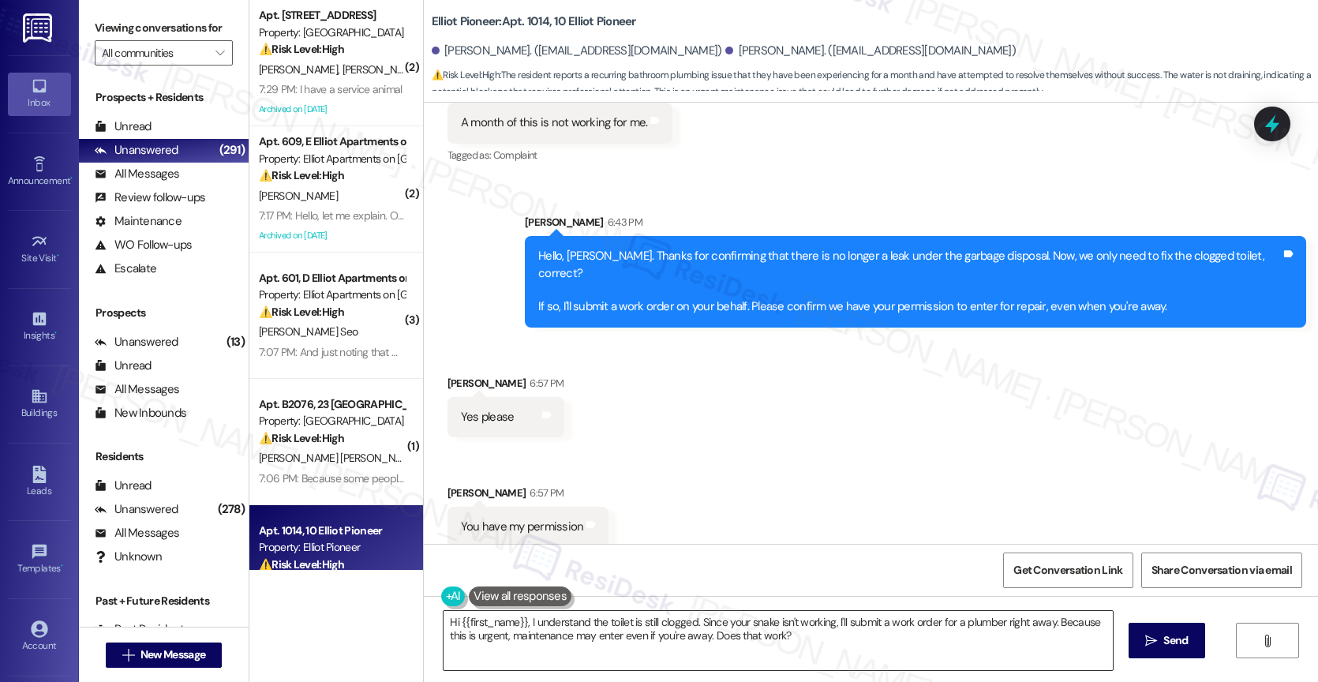
click at [578, 617] on textarea "Hi {{first_name}}, I understand the toilet is still clogged. Since your snake i…" at bounding box center [777, 640] width 669 height 59
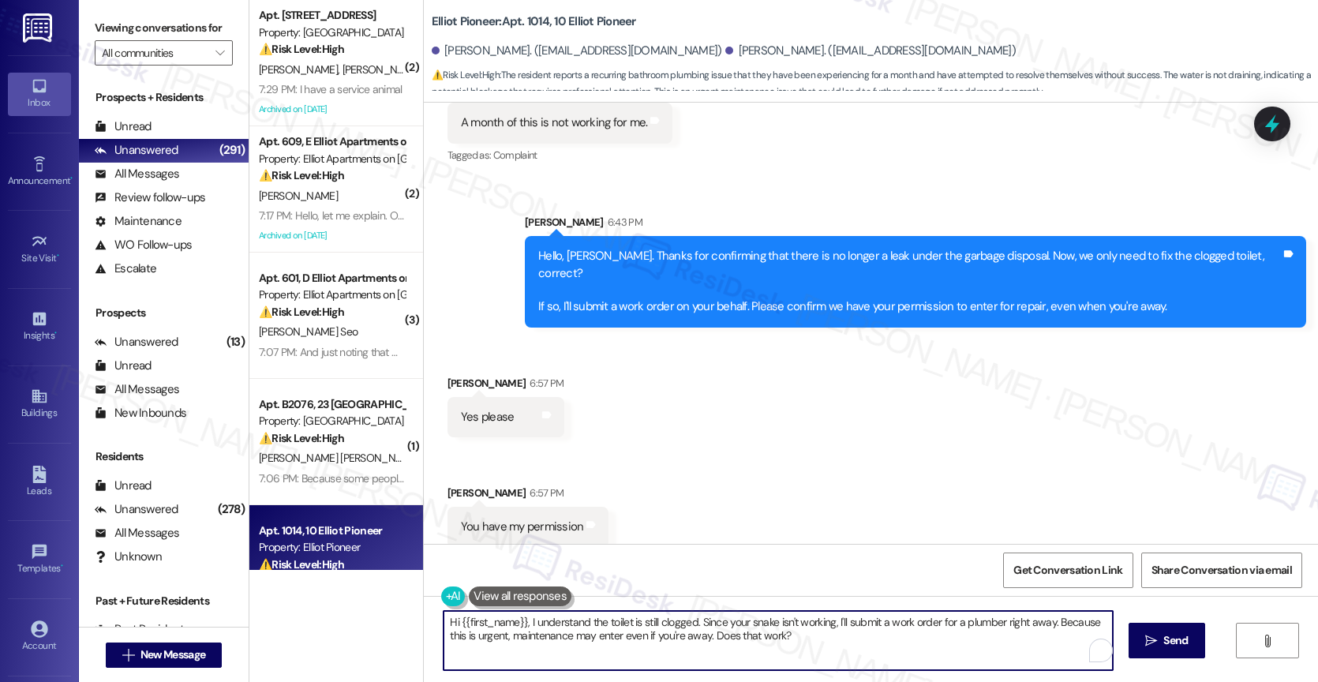
click at [578, 617] on textarea "Hi {{first_name}}, I understand the toilet is still clogged. Since your snake i…" at bounding box center [777, 640] width 669 height 59
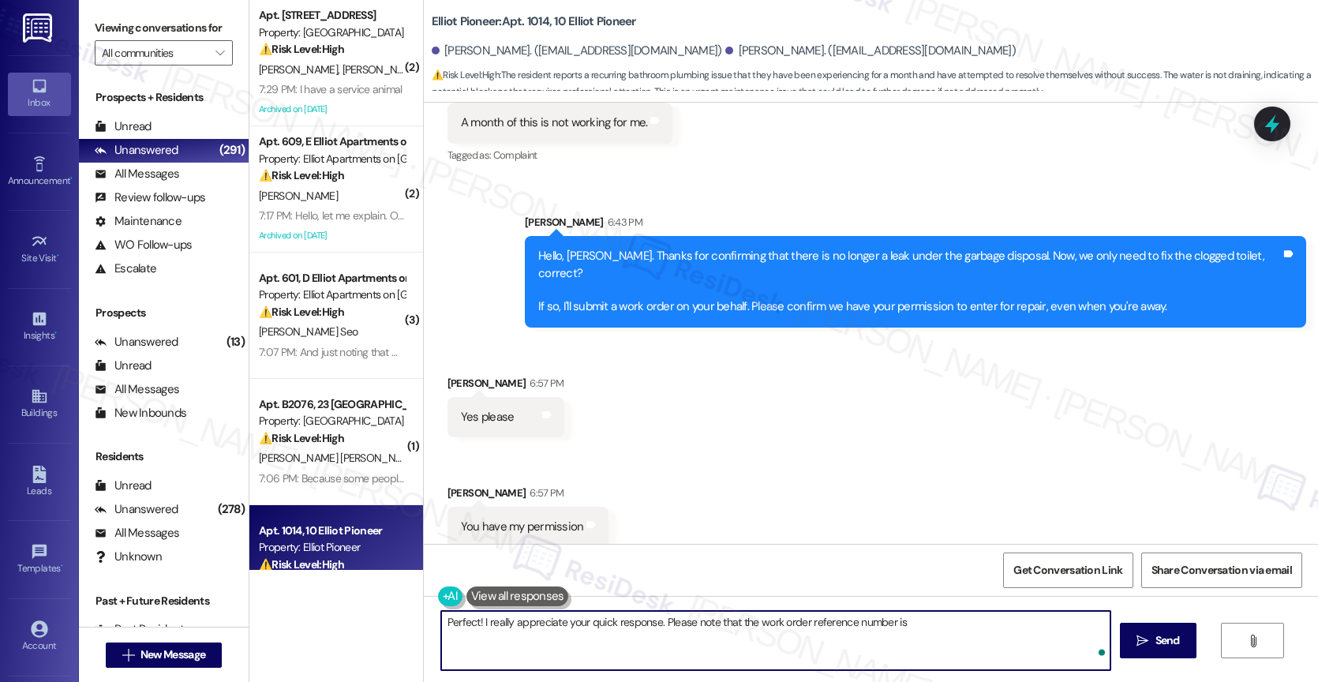
paste textarea "16146864"
type textarea "Perfect! I really appreciate your quick response. Please note that the work ord…"
click at [1084, 646] on icon "Open Grammarly. 0 Suggestions." at bounding box center [1085, 650] width 17 height 17
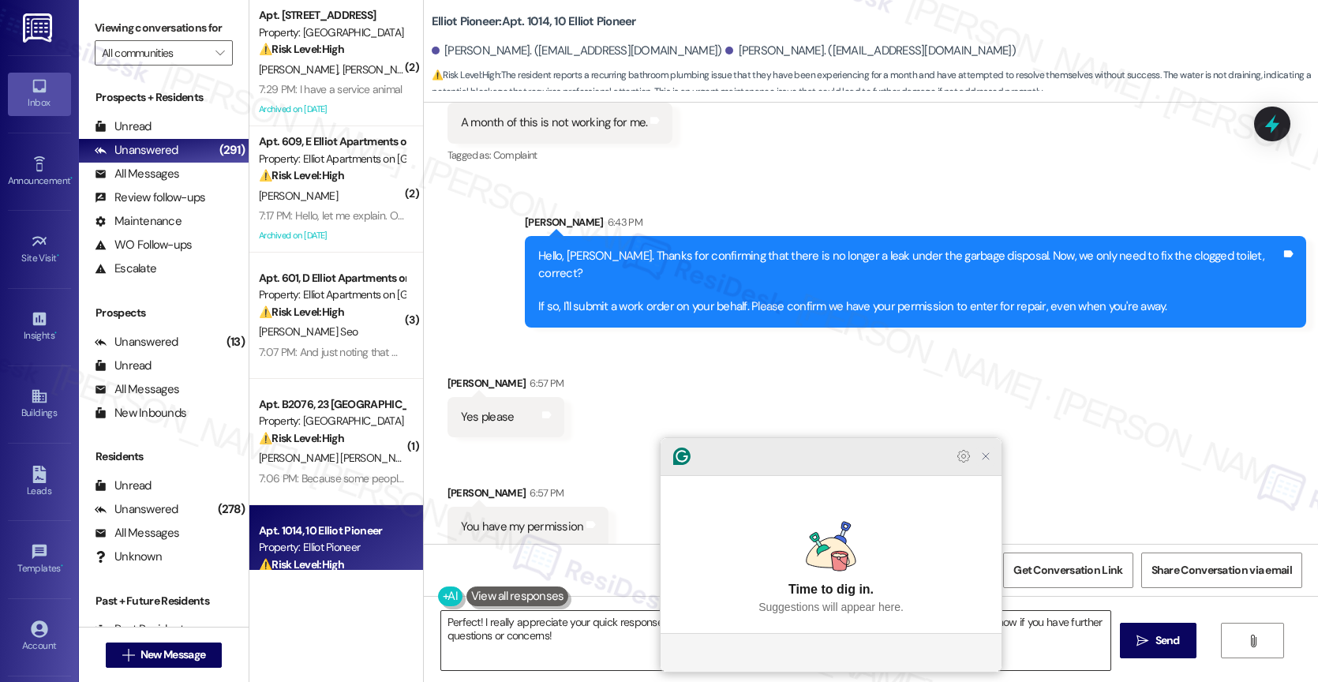
click at [978, 466] on icon "Close Grammarly Assistant" at bounding box center [985, 456] width 19 height 19
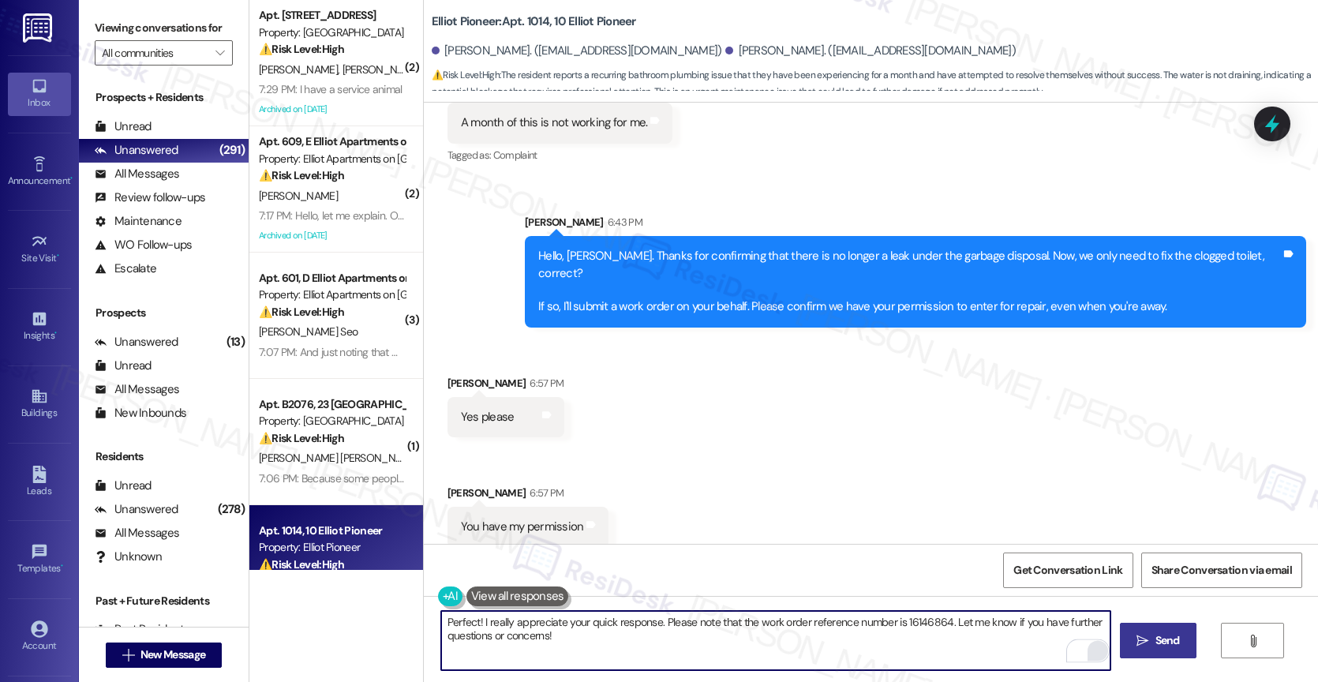
click at [1155, 638] on span "Send" at bounding box center [1167, 640] width 24 height 17
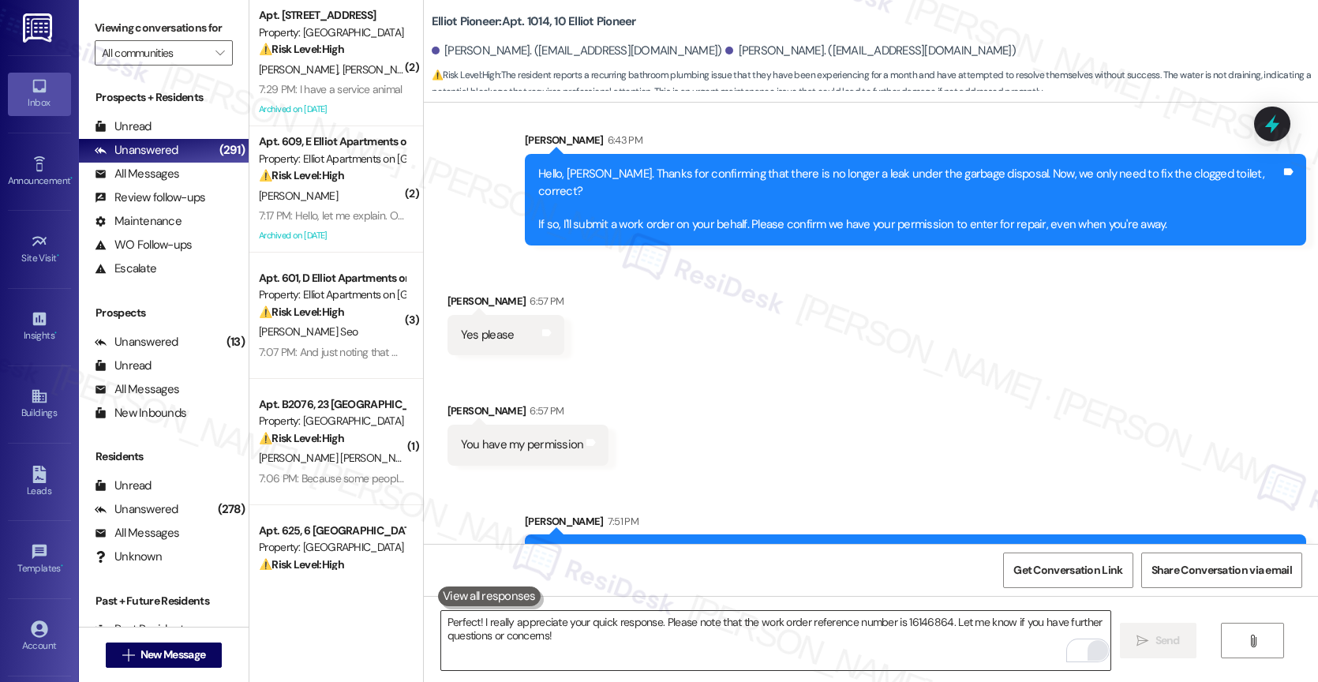
scroll to position [4318, 0]
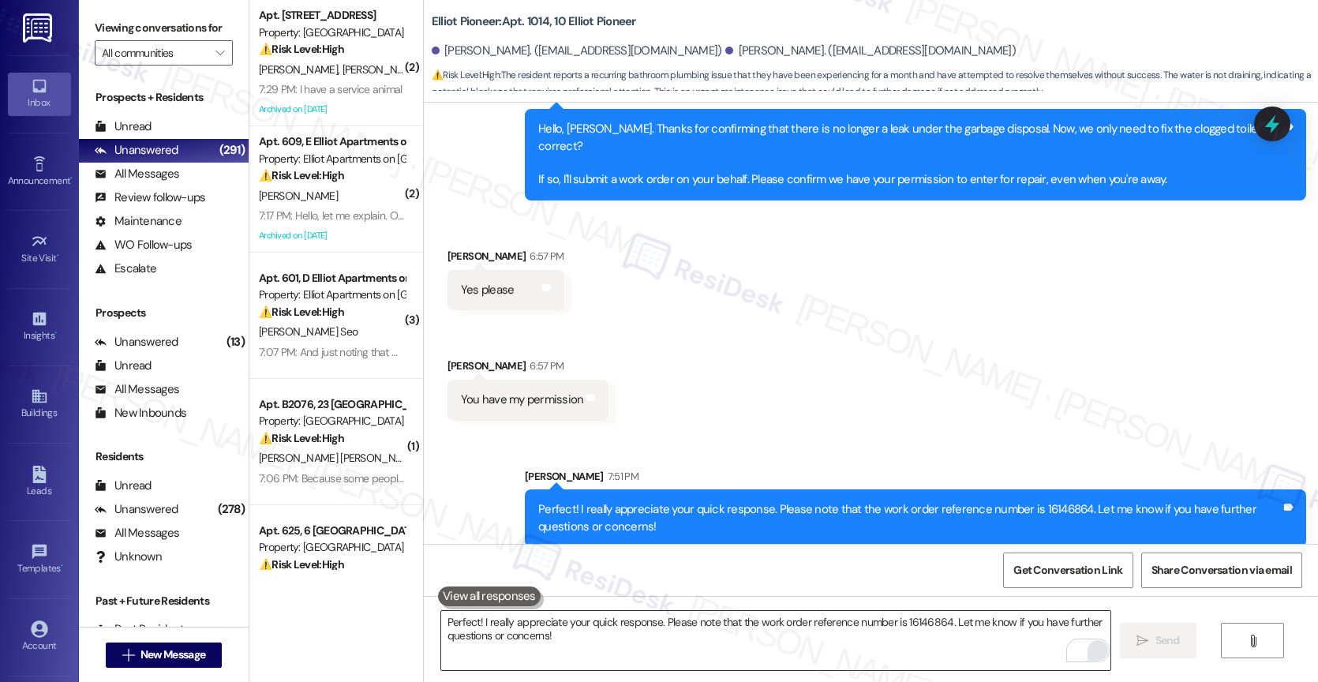
click at [647, 343] on div "Received via SMS [PERSON_NAME] 6:57 PM Yes please Tags and notes Received via S…" at bounding box center [871, 322] width 894 height 220
drag, startPoint x: 1063, startPoint y: 494, endPoint x: 1018, endPoint y: 491, distance: 45.1
click at [1018, 501] on div "Perfect! I really appreciate your quick response. Please note that the work ord…" at bounding box center [909, 518] width 743 height 34
copy div "16146864"
click at [748, 331] on div "Received via SMS [PERSON_NAME] 6:57 PM Yes please Tags and notes Received via S…" at bounding box center [871, 322] width 894 height 220
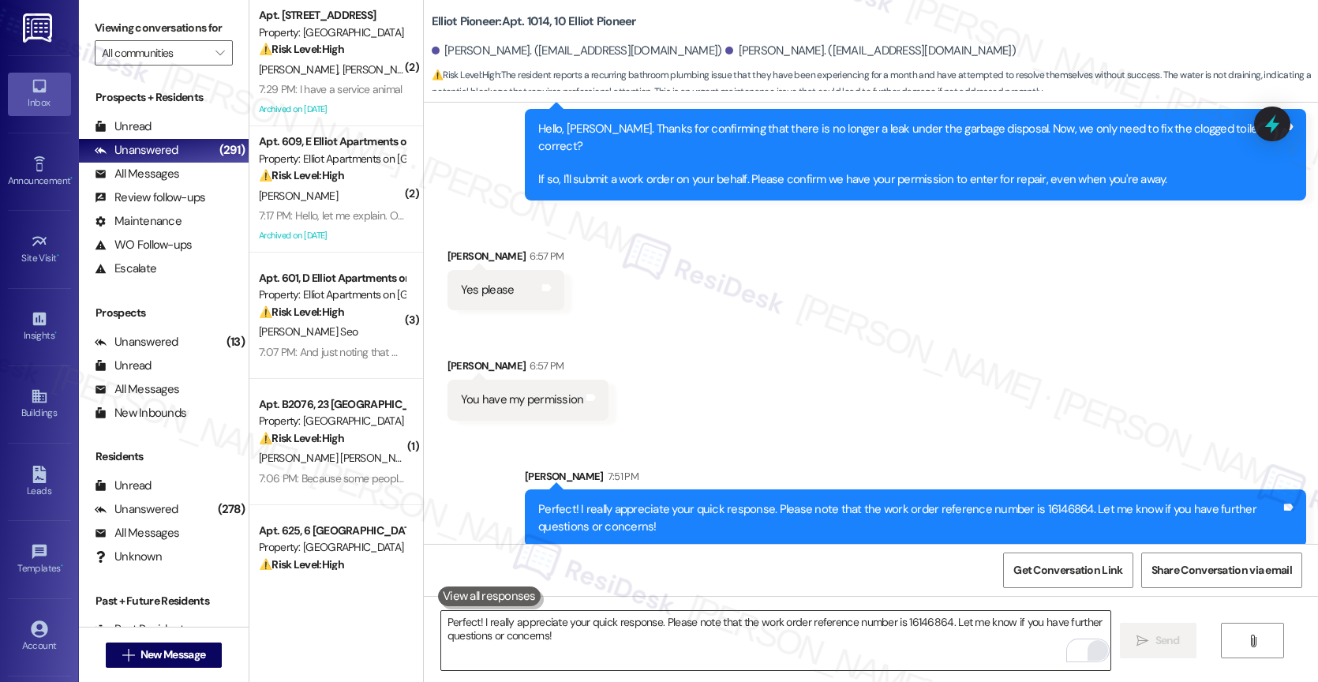
click at [688, 389] on div "Received via SMS [PERSON_NAME] 6:57 PM Yes please Tags and notes Received via S…" at bounding box center [871, 322] width 894 height 220
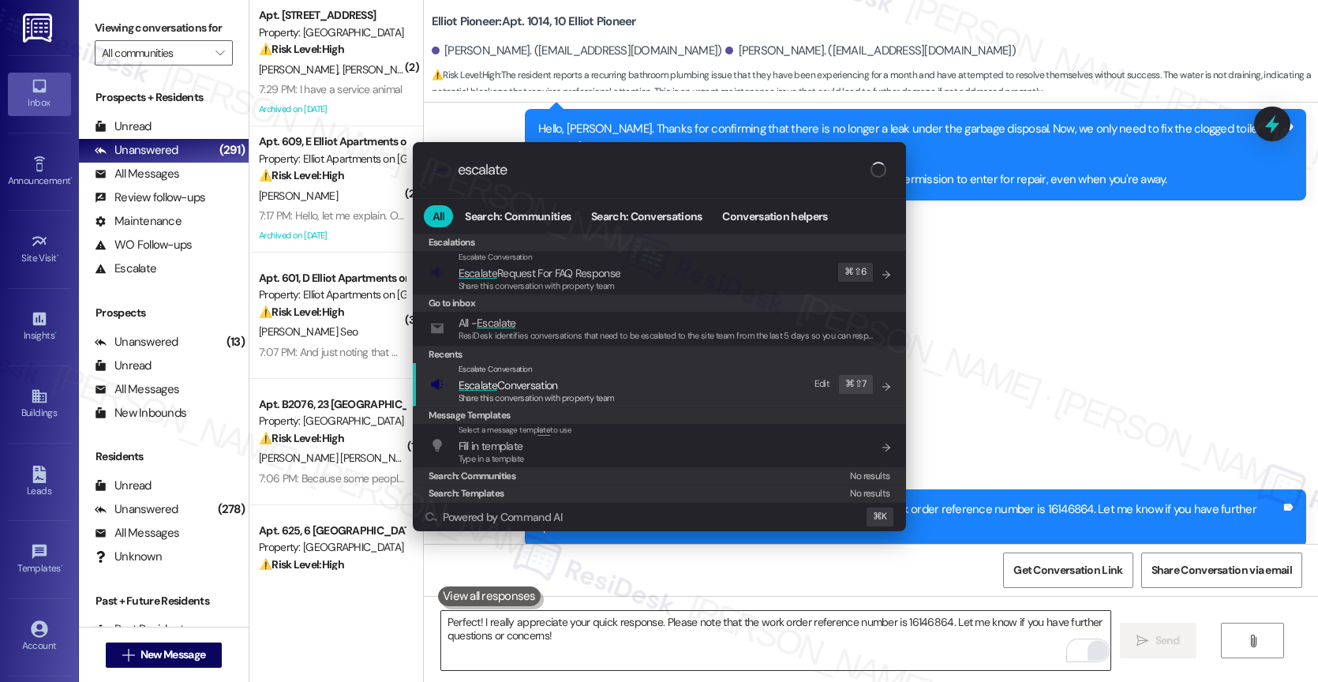
type input "escalate"
click at [530, 391] on span "Escalate Conversation" at bounding box center [507, 385] width 99 height 14
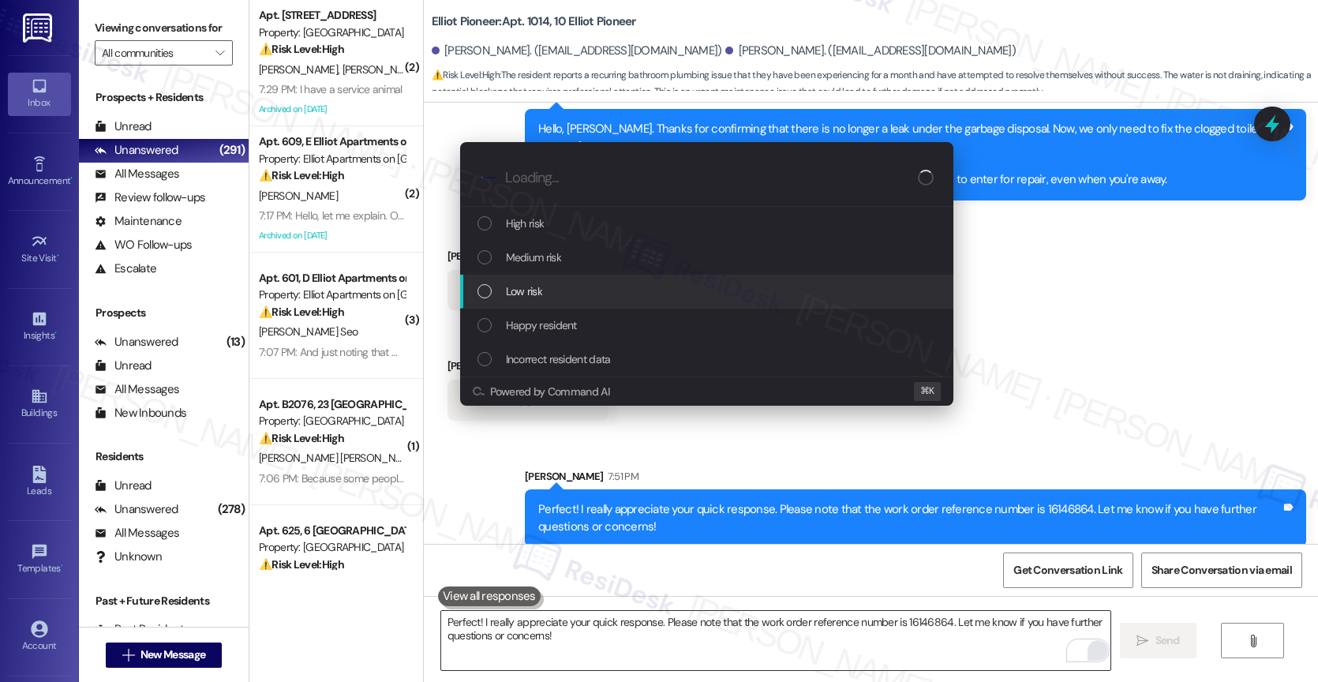
click at [527, 286] on span "Low risk" at bounding box center [524, 290] width 36 height 17
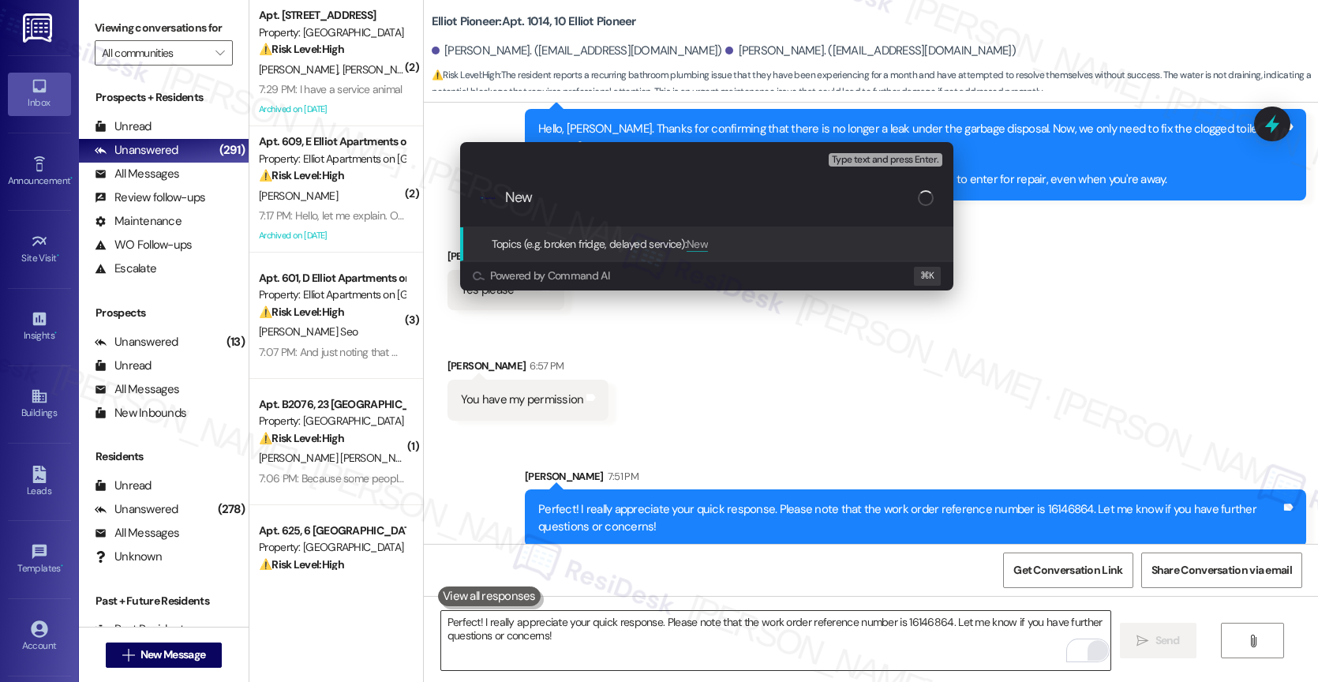
type input "New"
click at [704, 395] on div "Escalate Conversation Low risk Topics (e.g. broken fridge, delayed service) Any…" at bounding box center [659, 341] width 1318 height 682
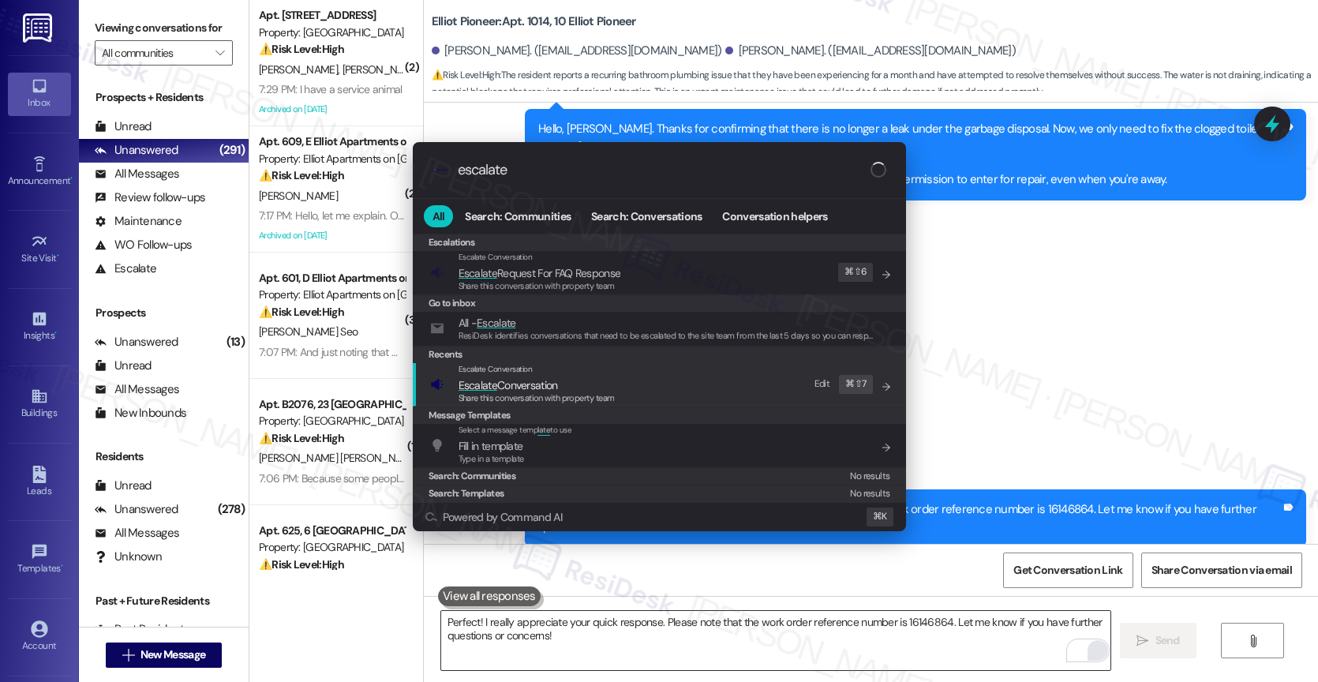
type input "escalate"
click at [560, 382] on span "Escalate Conversation" at bounding box center [536, 384] width 156 height 17
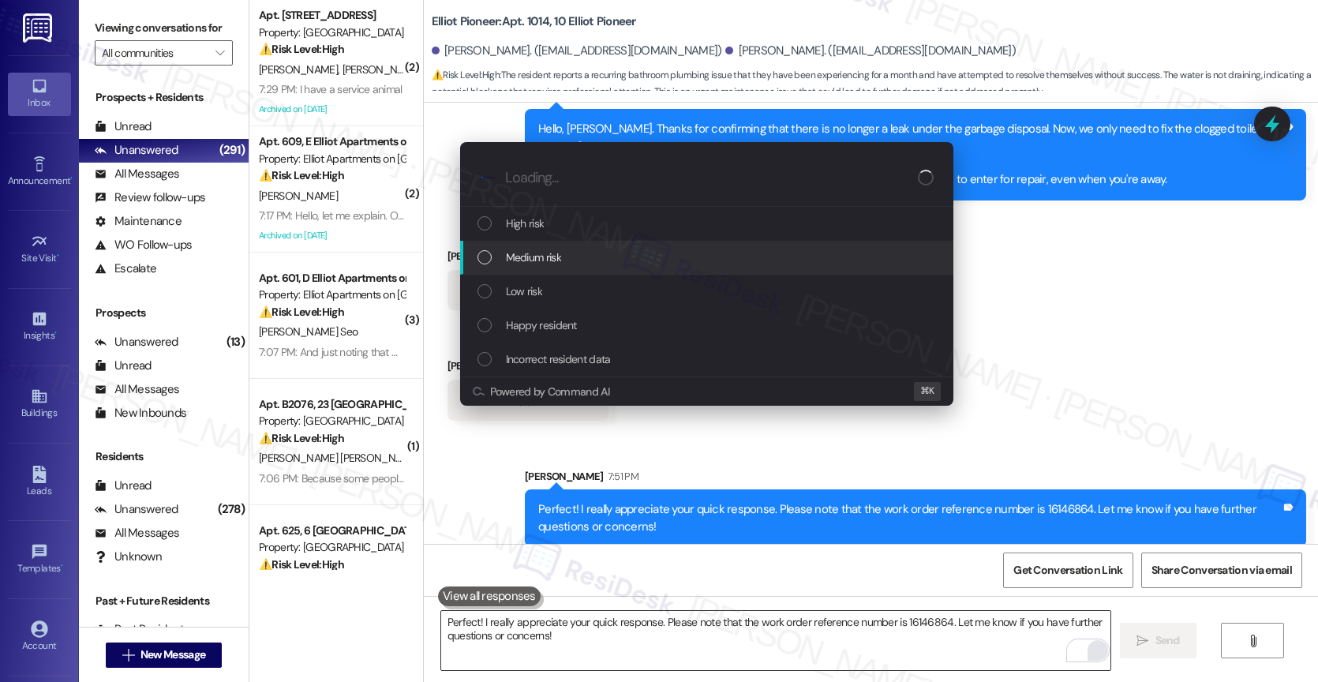
click at [556, 260] on span "Medium risk" at bounding box center [533, 257] width 55 height 17
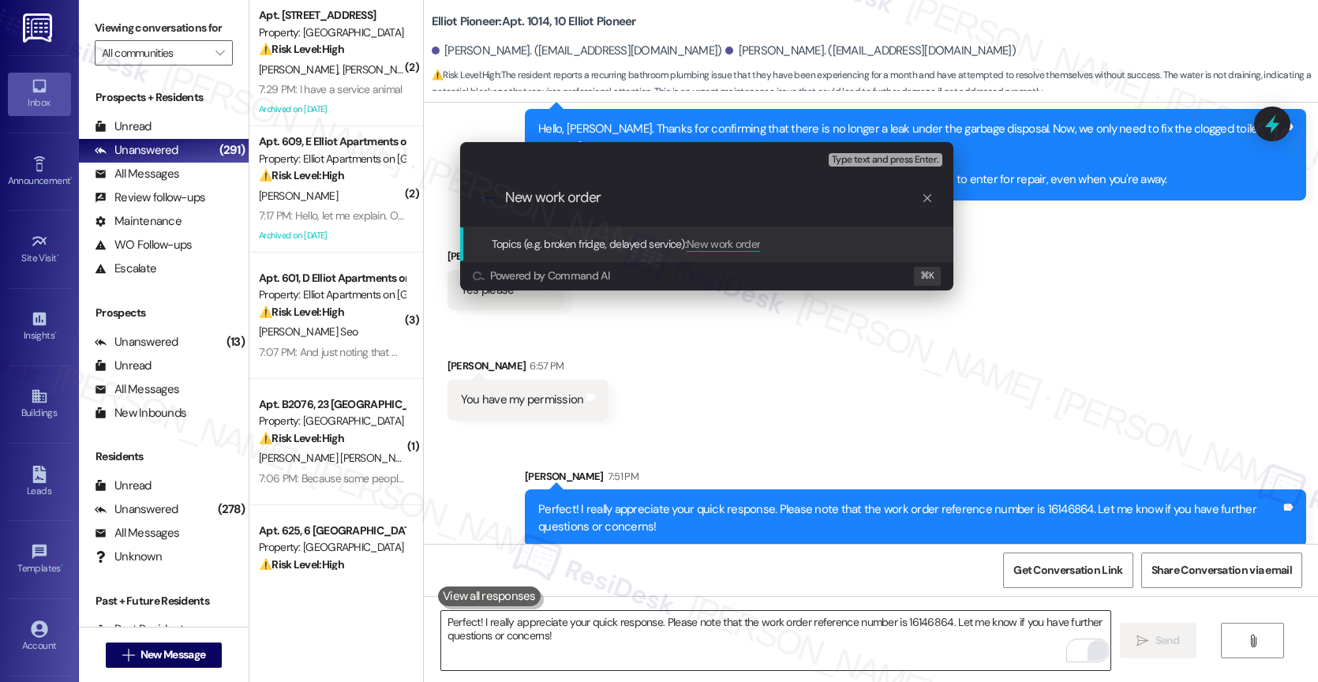
paste input "16146864"
type input "New work order 16146864 filed by ResiDesk"
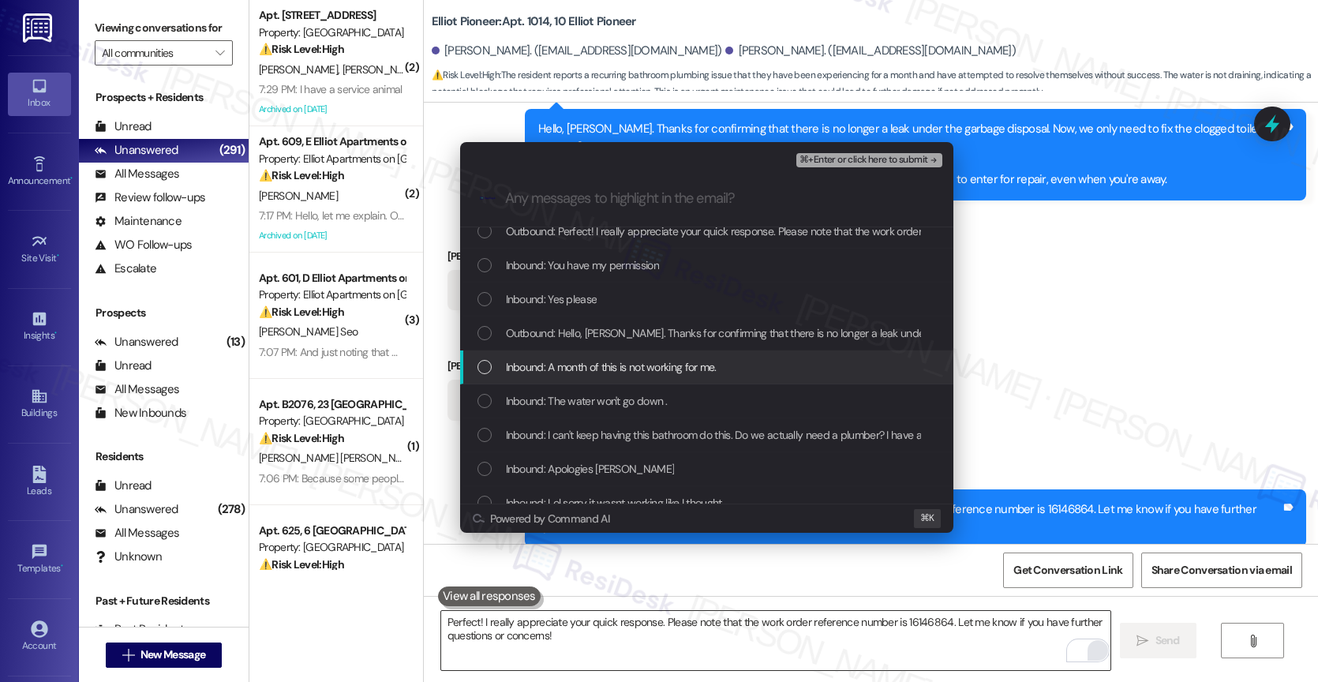
scroll to position [29, 0]
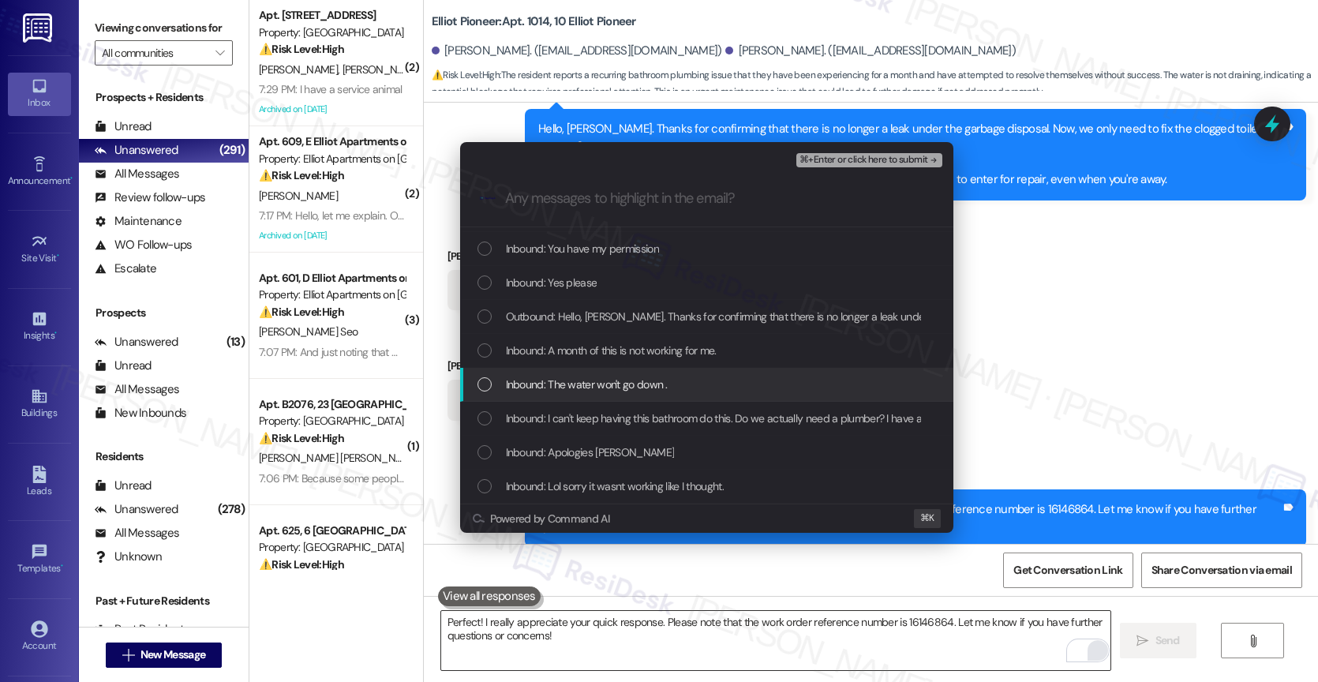
click at [600, 390] on span "Inbound: The water won't go down ." at bounding box center [587, 384] width 162 height 17
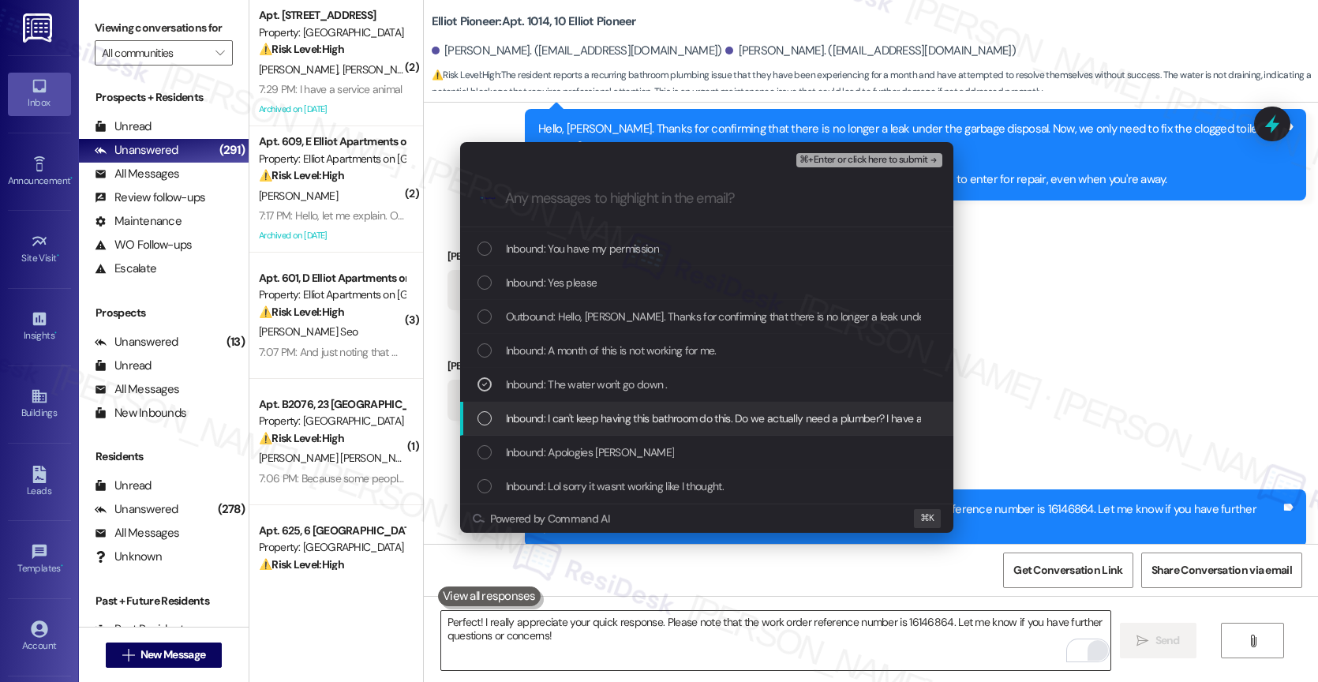
click at [589, 412] on span "Inbound: I can't keep having this bathroom do this. Do we actually need a plumb…" at bounding box center [778, 418] width 545 height 17
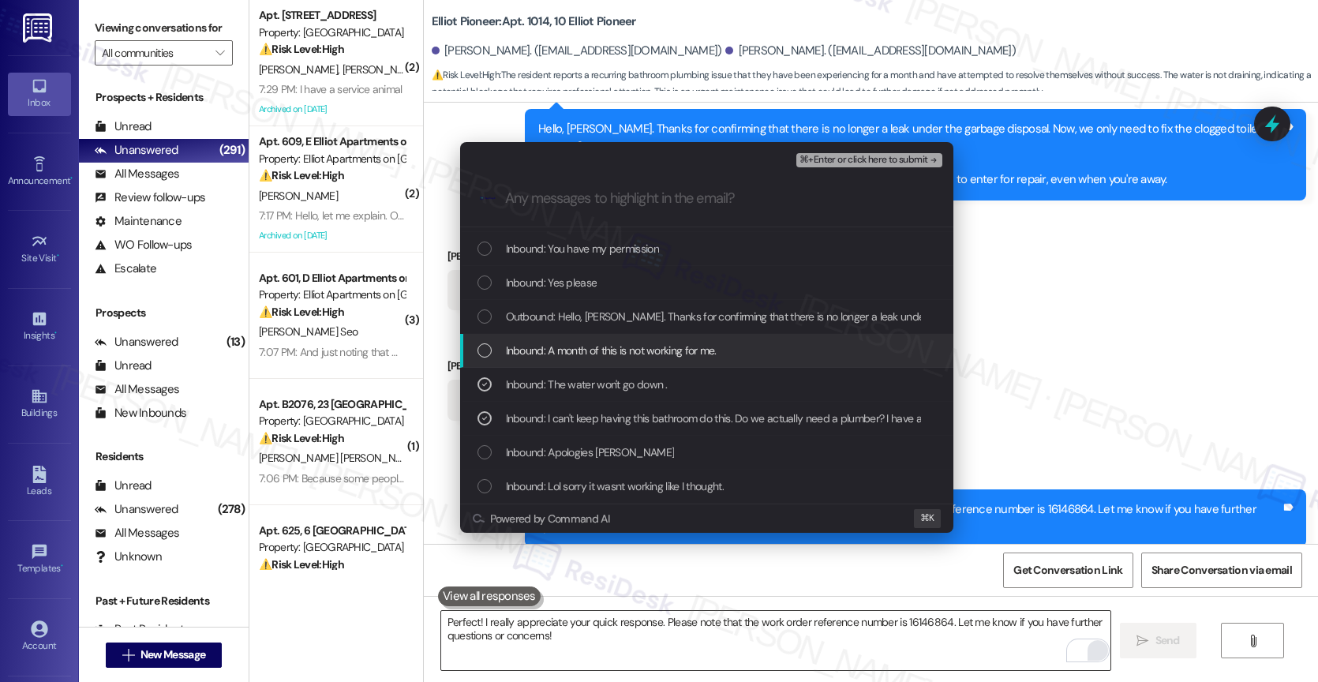
click at [588, 349] on span "Inbound: A month of this is not working for me." at bounding box center [611, 350] width 211 height 17
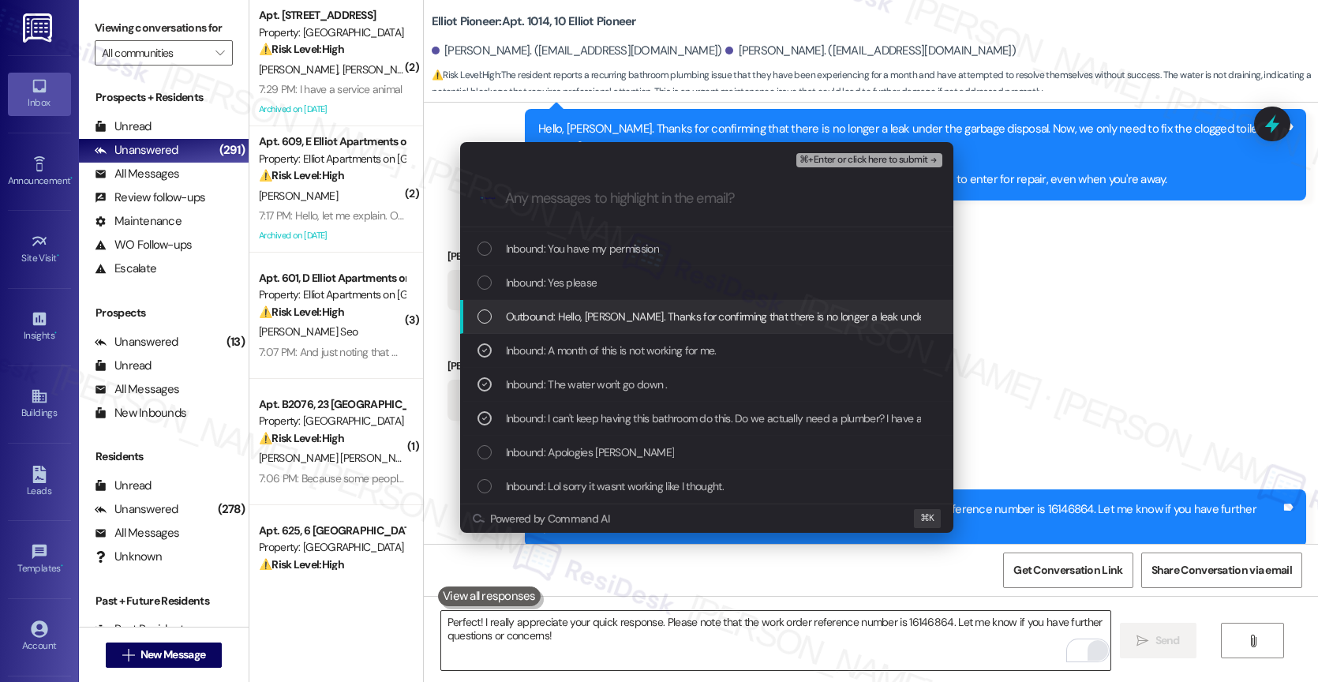
drag, startPoint x: 591, startPoint y: 320, endPoint x: 574, endPoint y: 294, distance: 30.9
click at [591, 320] on span "Outbound: Hello, [PERSON_NAME]. Thanks for confirming that there is no longer a…" at bounding box center [1177, 316] width 1342 height 17
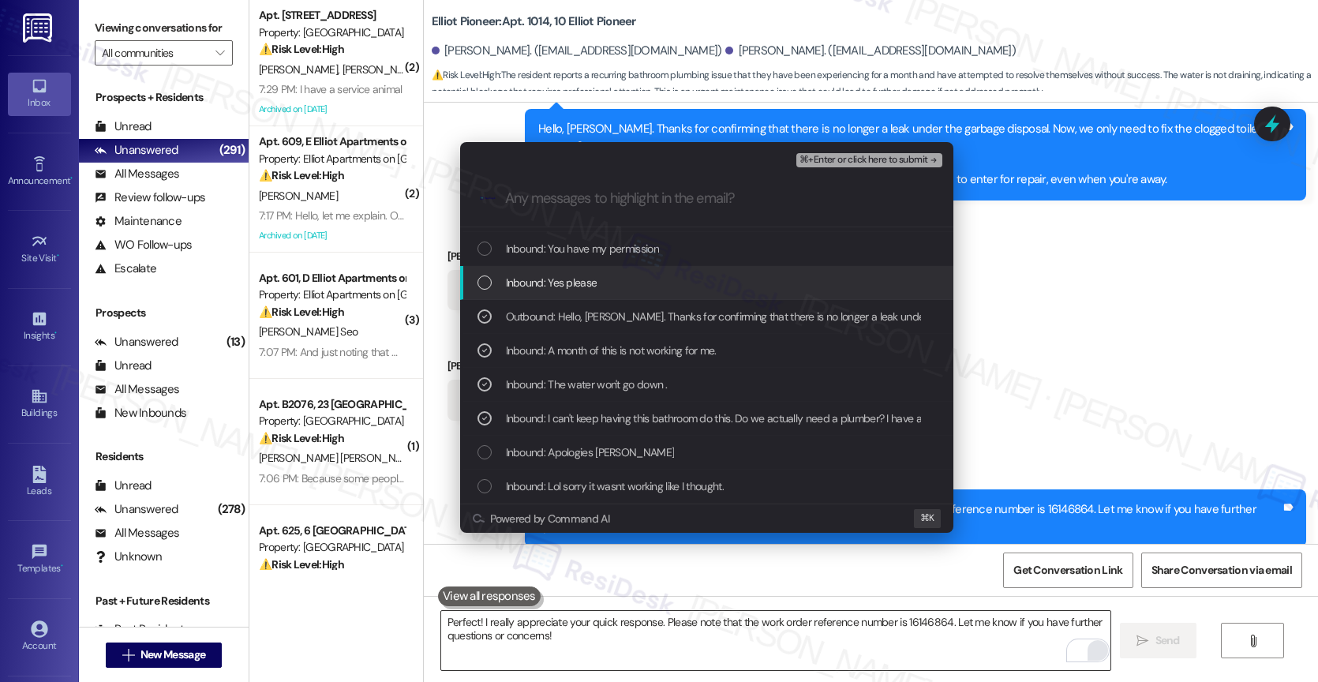
drag, startPoint x: 574, startPoint y: 294, endPoint x: 580, endPoint y: 267, distance: 28.2
click at [574, 293] on div "Inbound: Yes please" at bounding box center [706, 283] width 493 height 34
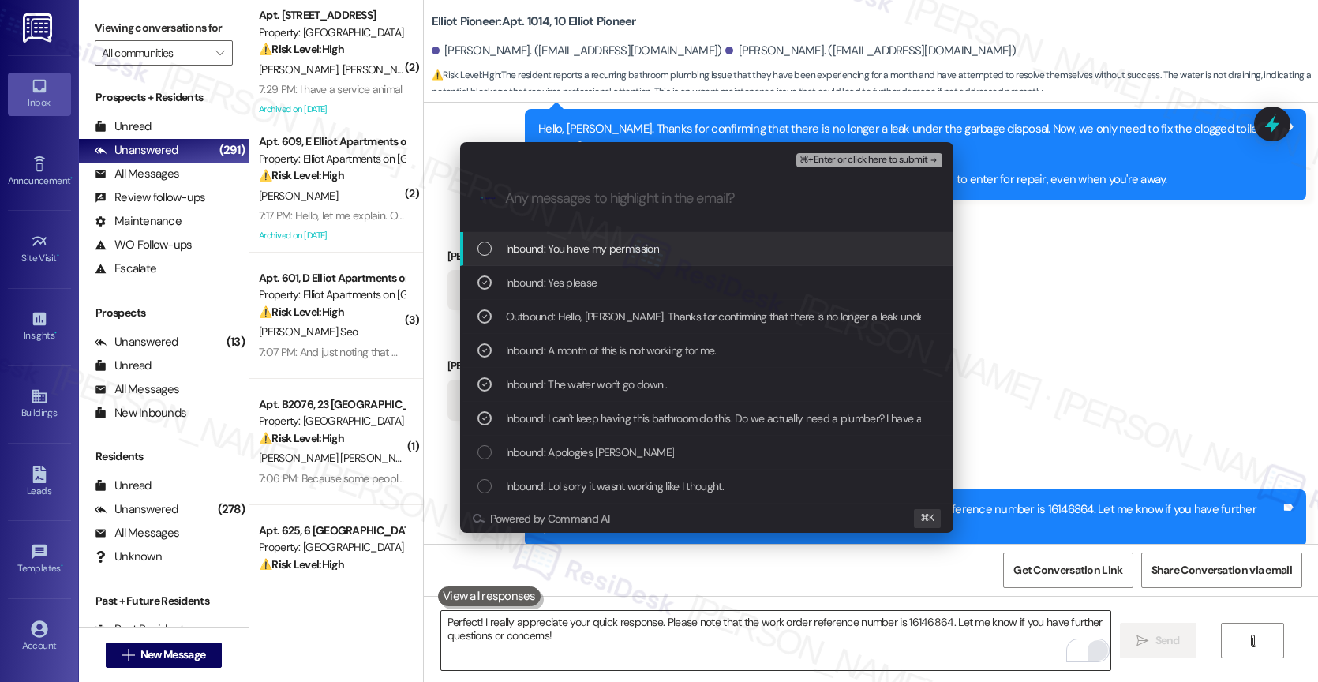
click at [587, 256] on span "Inbound: You have my permission" at bounding box center [582, 248] width 153 height 17
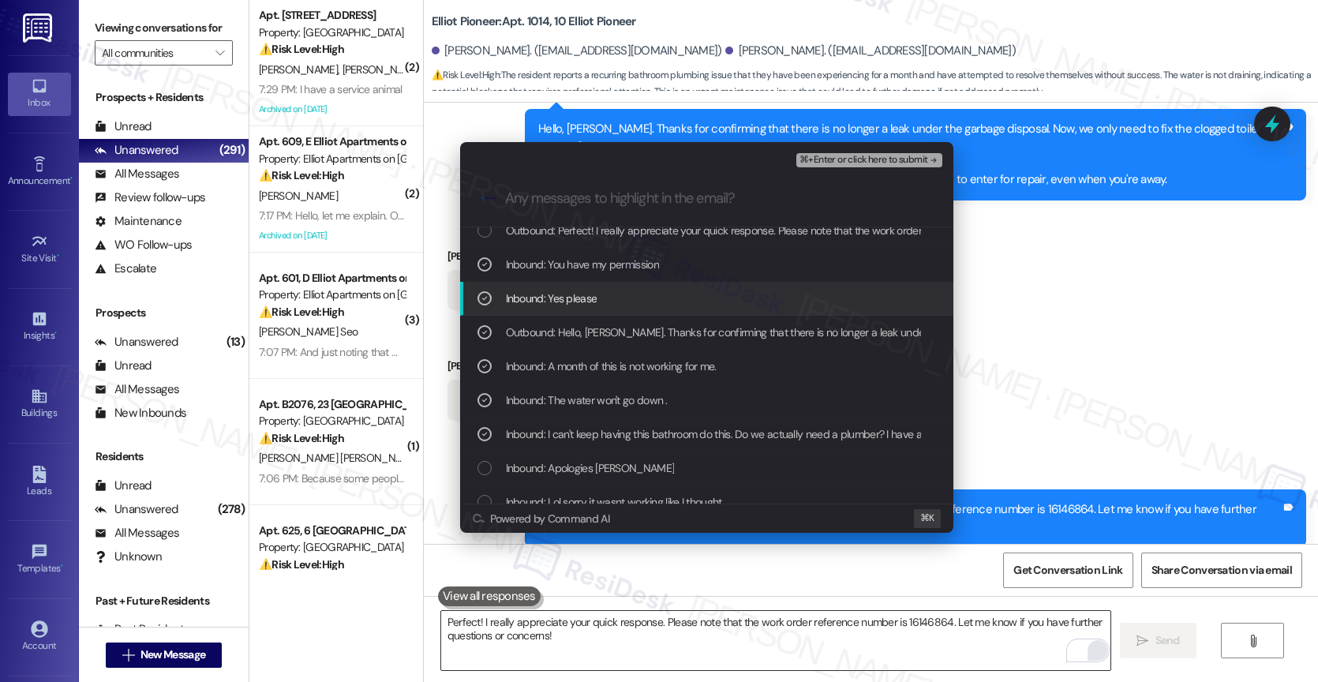
scroll to position [0, 0]
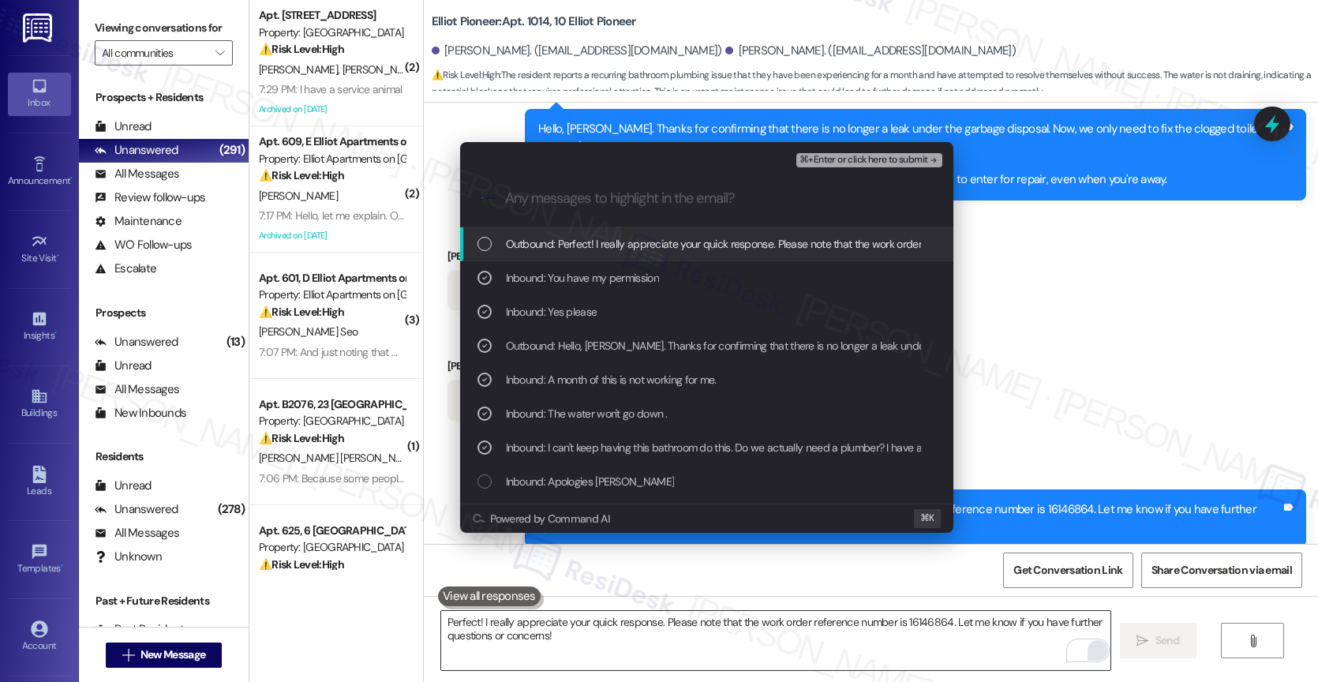
click at [664, 250] on span "Outbound: Perfect! I really appreciate your quick response. Please note that th…" at bounding box center [913, 243] width 814 height 17
click at [917, 159] on span "⌘+Enter or click here to submit" at bounding box center [863, 160] width 128 height 11
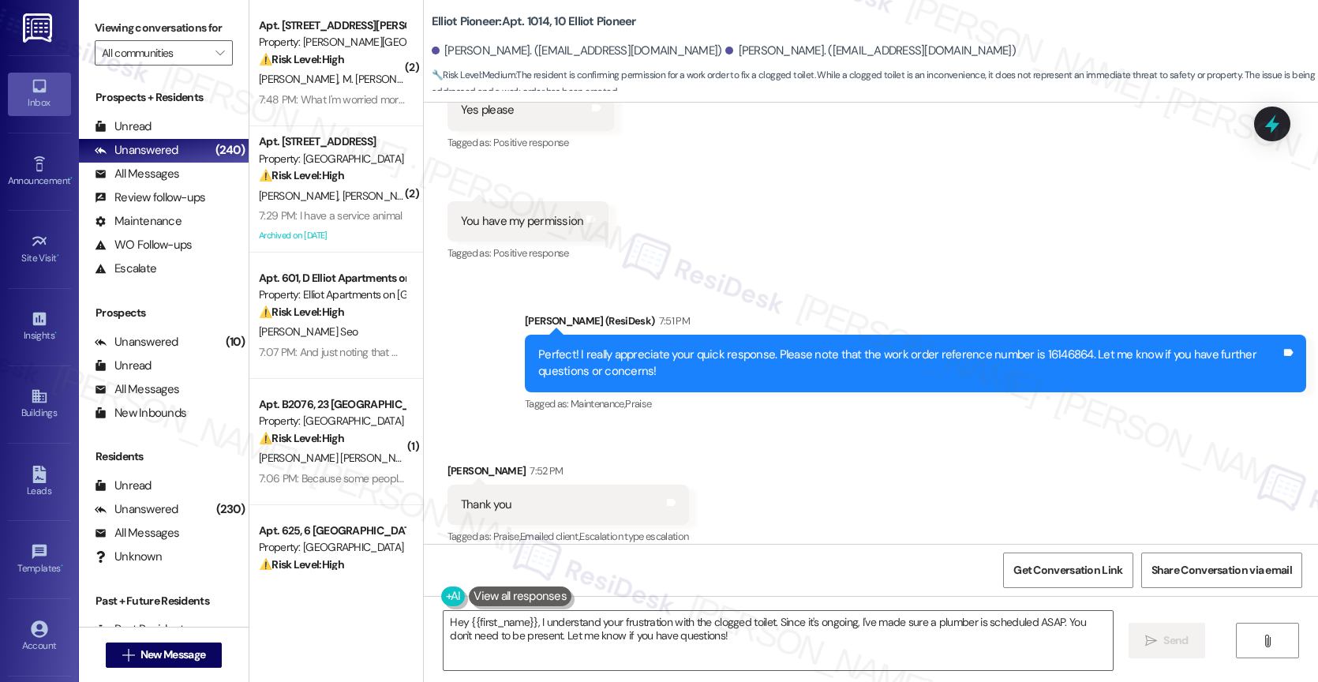
scroll to position [4525, 0]
click at [570, 624] on textarea "Hey {{first_name}}, I understand your frustration with the clogged toilet. Sinc…" at bounding box center [777, 640] width 669 height 59
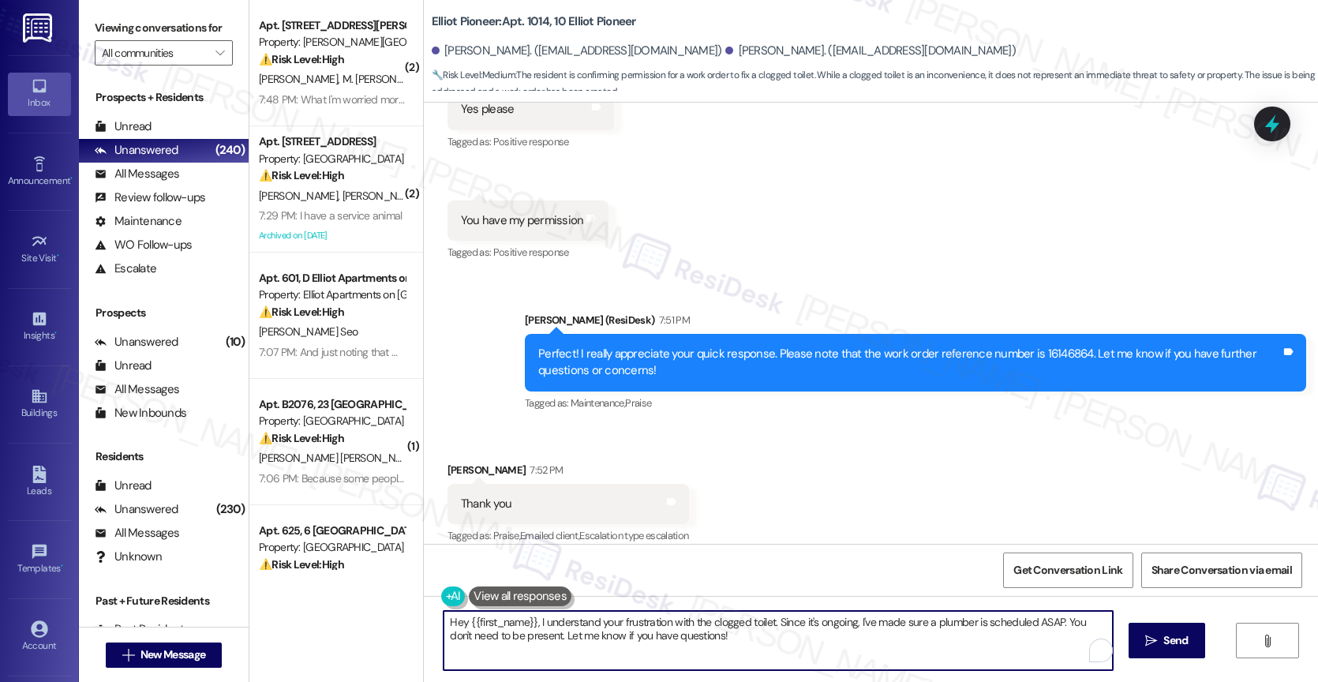
click at [570, 624] on textarea "Hey {{first_name}}, I understand your frustration with the clogged toilet. Sinc…" at bounding box center [777, 640] width 669 height 59
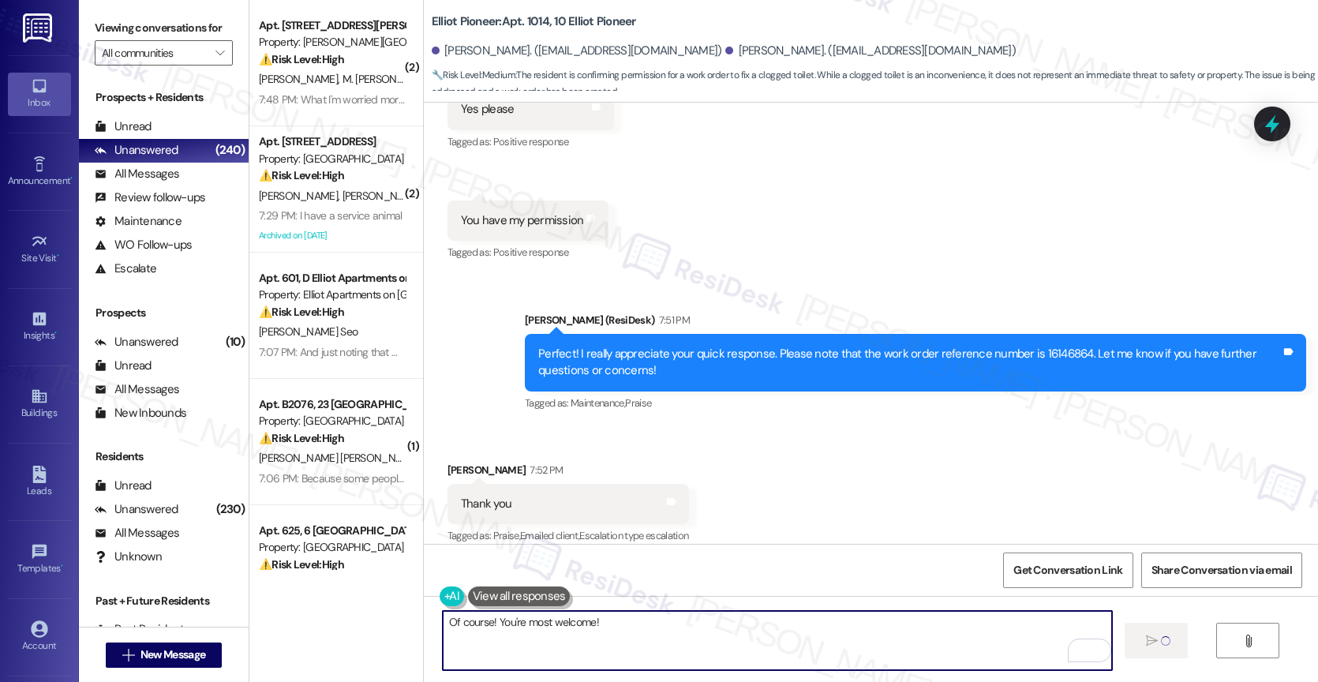
type textarea "Fetching suggested responses. Please feel free to read through the conversation…"
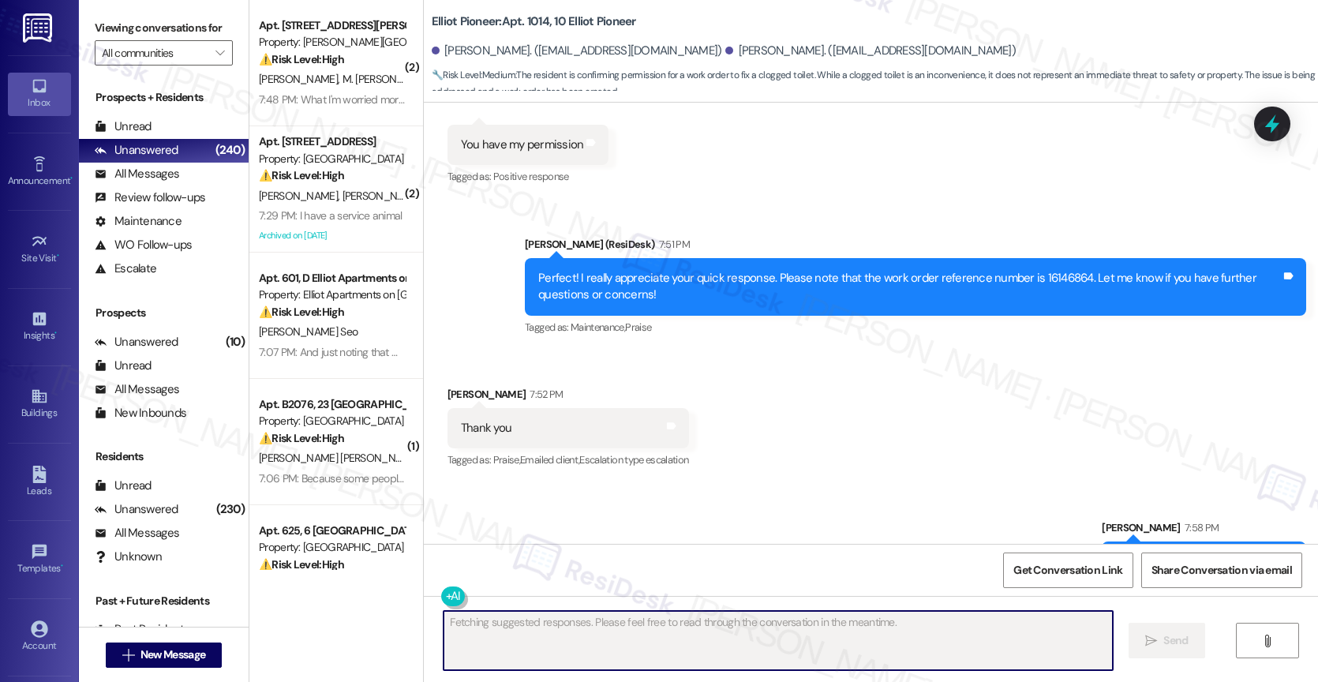
scroll to position [4634, 0]
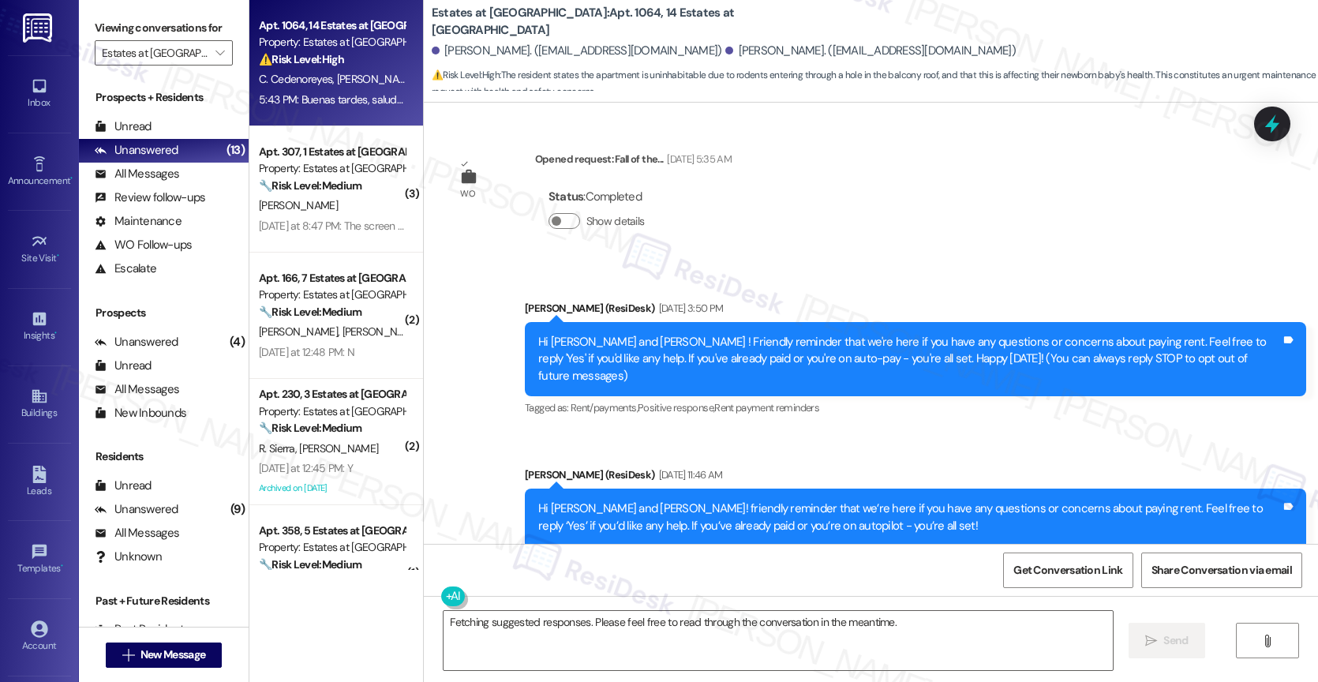
scroll to position [6433, 0]
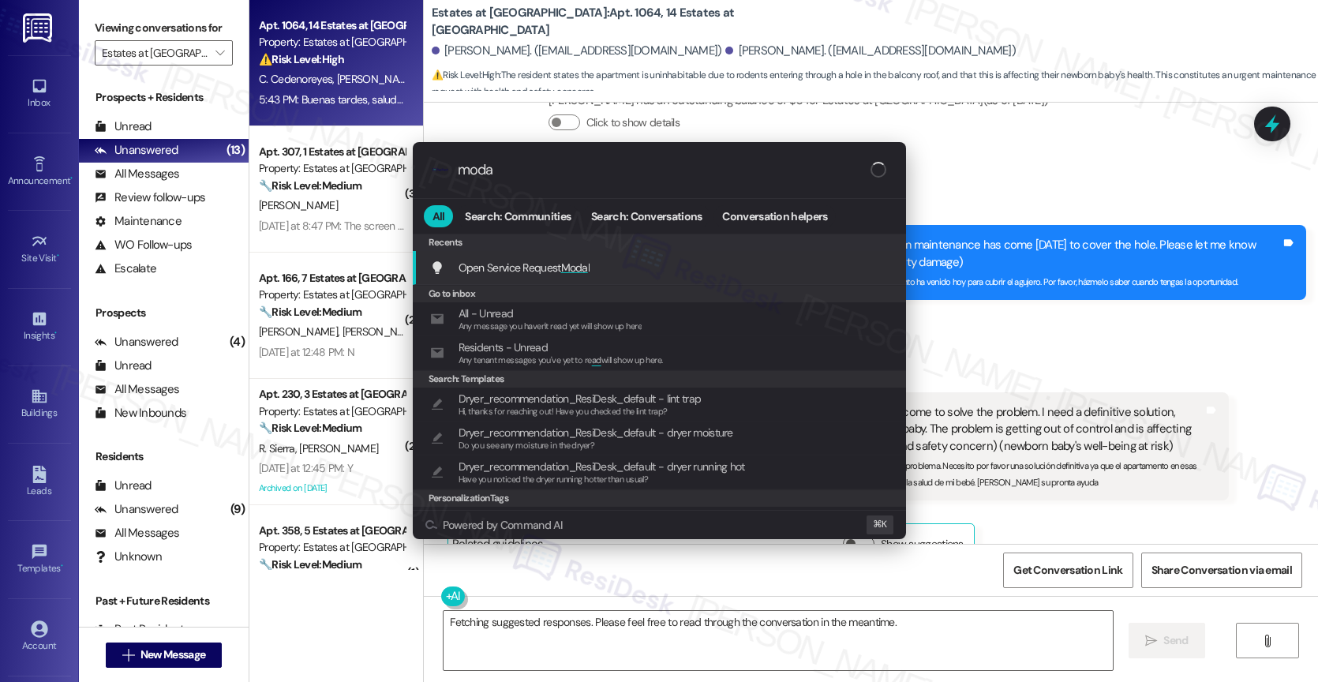
type input "modal"
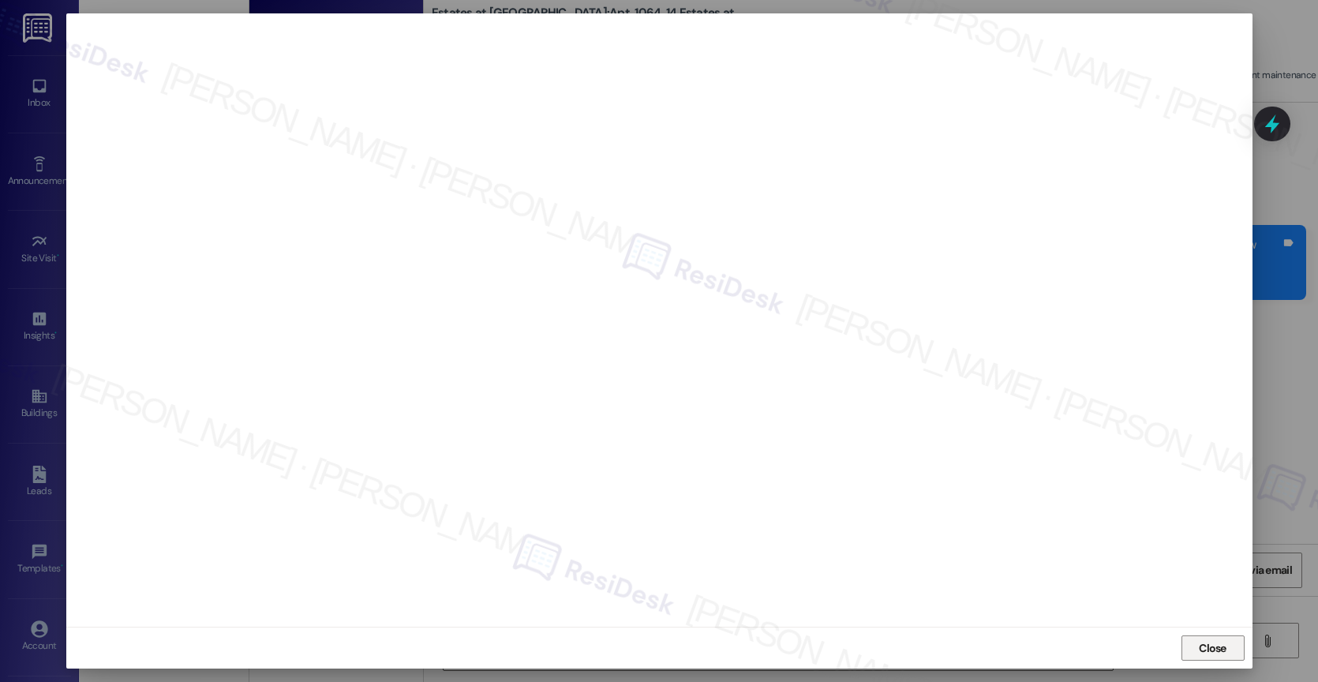
click at [1225, 649] on span "Close" at bounding box center [1213, 648] width 28 height 17
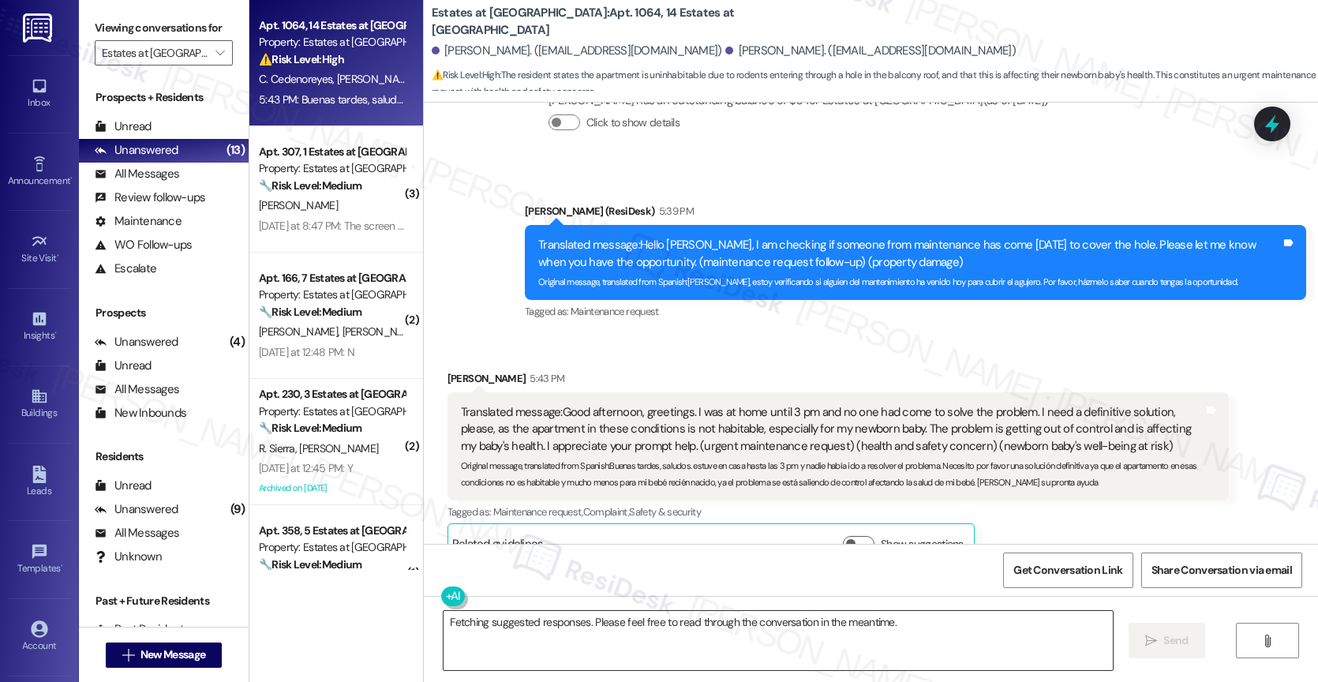
click at [568, 626] on textarea "Fetching suggested responses. Please feel free to read through the conversation…" at bounding box center [777, 640] width 669 height 59
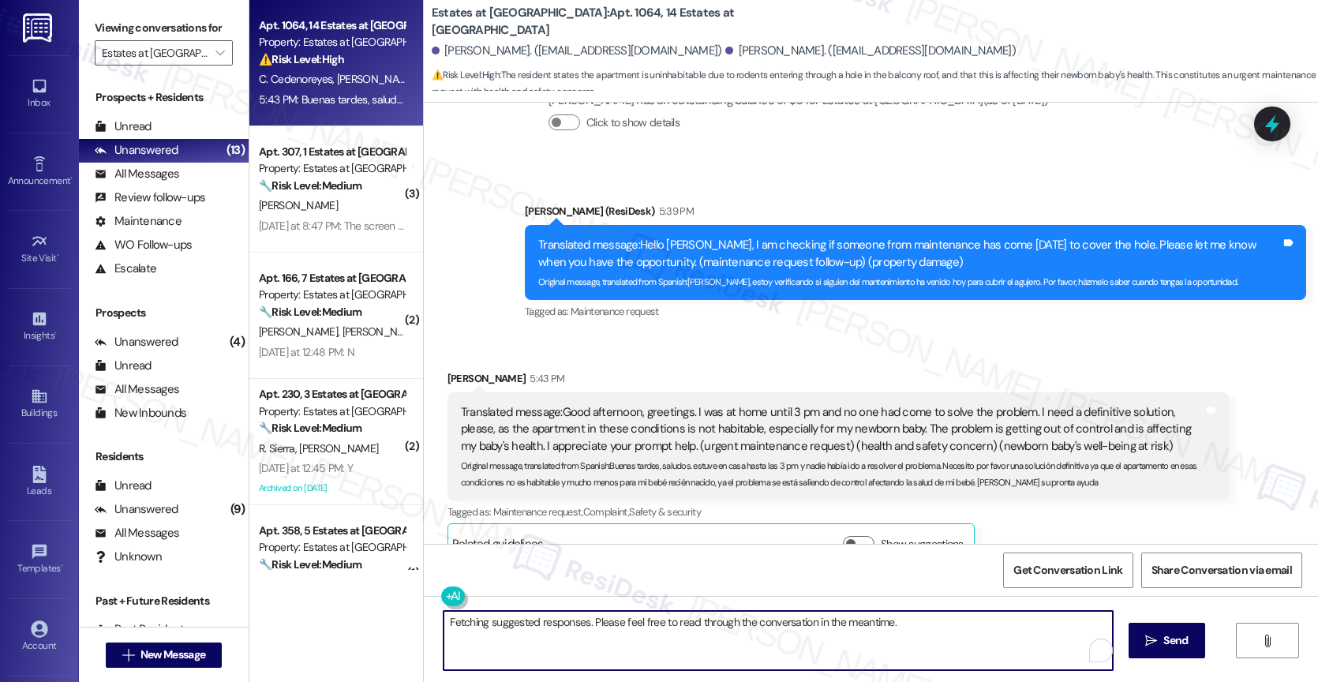
click at [568, 626] on textarea "Fetching suggested responses. Please feel free to read through the conversation…" at bounding box center [777, 640] width 669 height 59
paste textarea "Our construction team is starting the projects this month to do the repairs in …"
type textarea "Our construction team is starting the projects this month to do the repairs in …"
click at [652, 622] on textarea "Our construction team is starting the projects this month to do the repairs in …" at bounding box center [775, 640] width 669 height 59
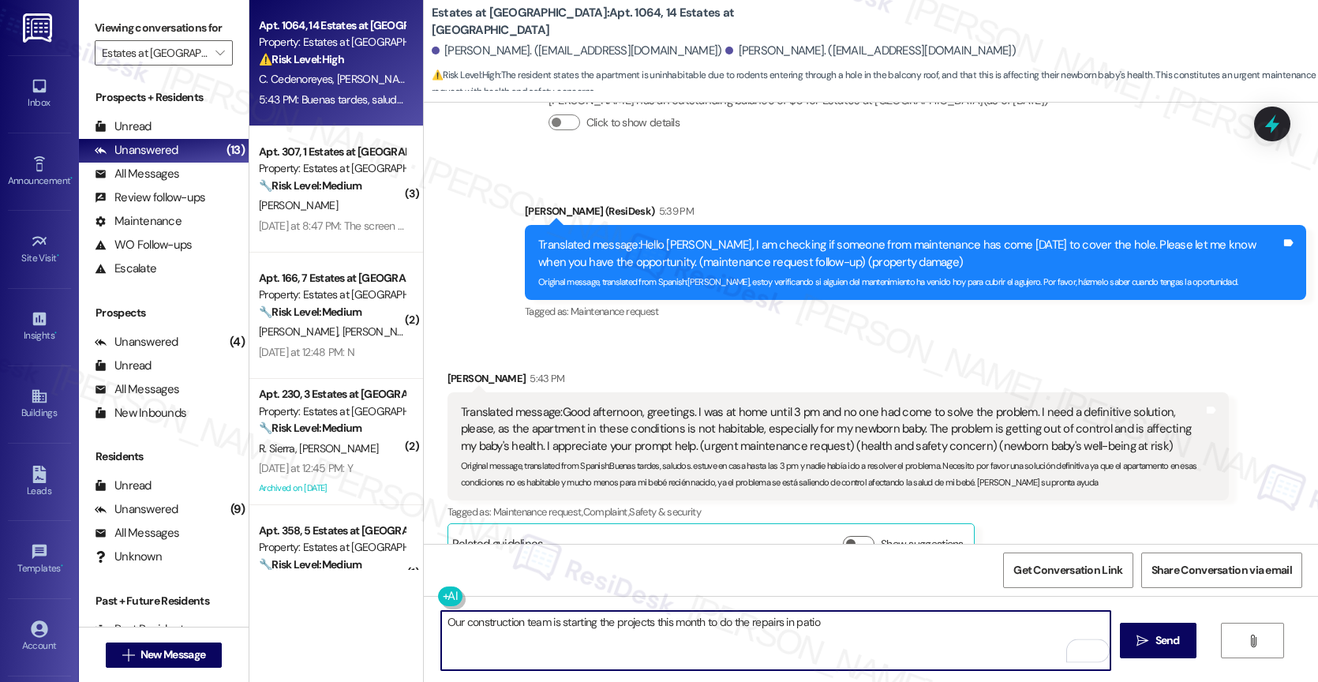
click at [652, 622] on textarea "Our construction team is starting the projects this month to do the repairs in …" at bounding box center [775, 640] width 669 height 59
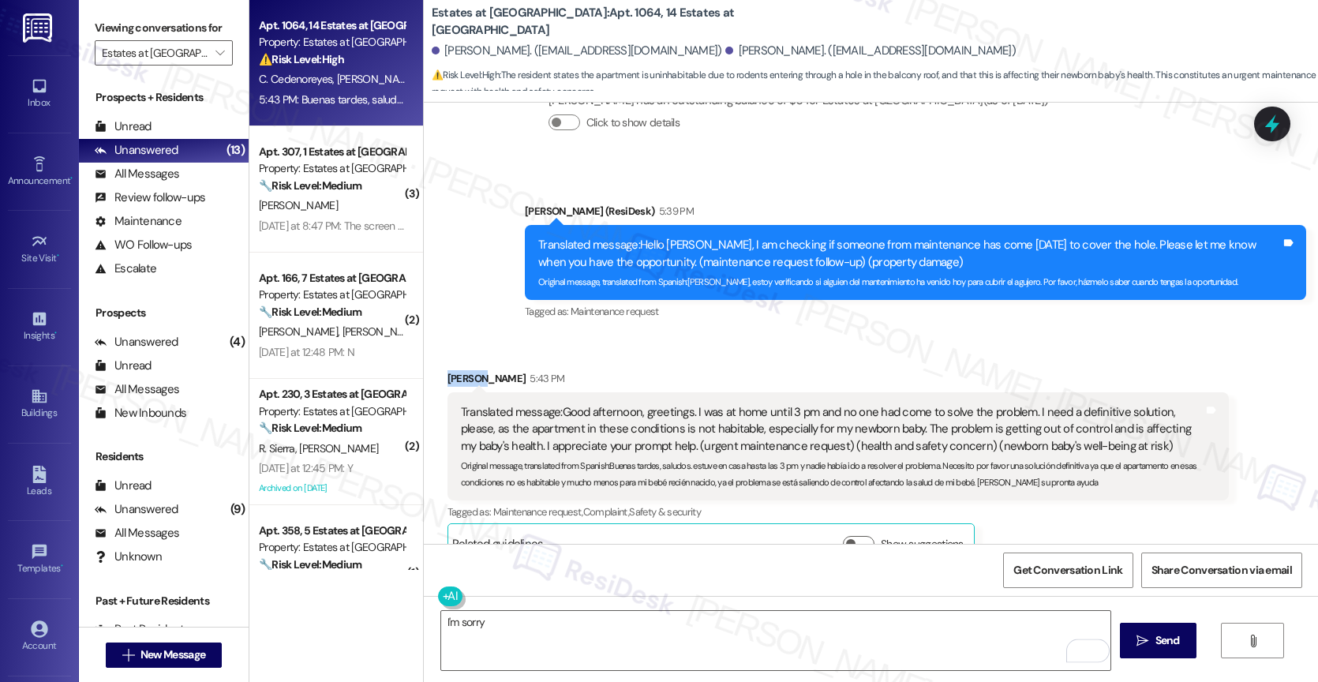
drag, startPoint x: 467, startPoint y: 346, endPoint x: 430, endPoint y: 341, distance: 37.4
click at [436, 358] on div "Received via SMS [PERSON_NAME] 5:43 PM Translated message: Good afternoon, gree…" at bounding box center [838, 467] width 805 height 218
copy div "[PERSON_NAME]"
click at [488, 631] on textarea "I'm sorry" at bounding box center [775, 640] width 669 height 59
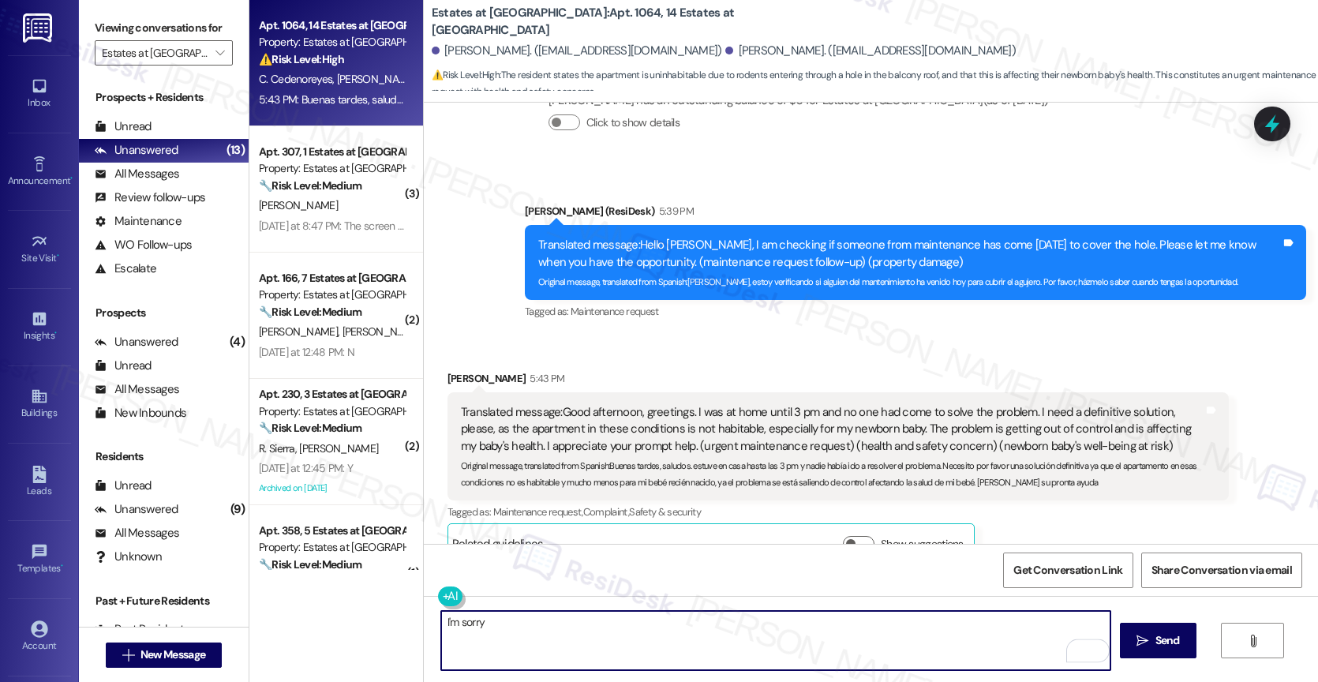
drag, startPoint x: 423, startPoint y: 617, endPoint x: 391, endPoint y: 609, distance: 32.5
click at [391, 609] on div "Apt. 1064, 14 Estates at [GEOGRAPHIC_DATA] Property: Estates at [GEOGRAPHIC_DAT…" at bounding box center [783, 341] width 1068 height 682
paste textarea "[PERSON_NAME]"
click at [634, 574] on span "of covering" at bounding box center [639, 573] width 68 height 13
click at [720, 627] on textarea "[PERSON_NAME], I understand the importance of covering the roof" at bounding box center [775, 640] width 669 height 59
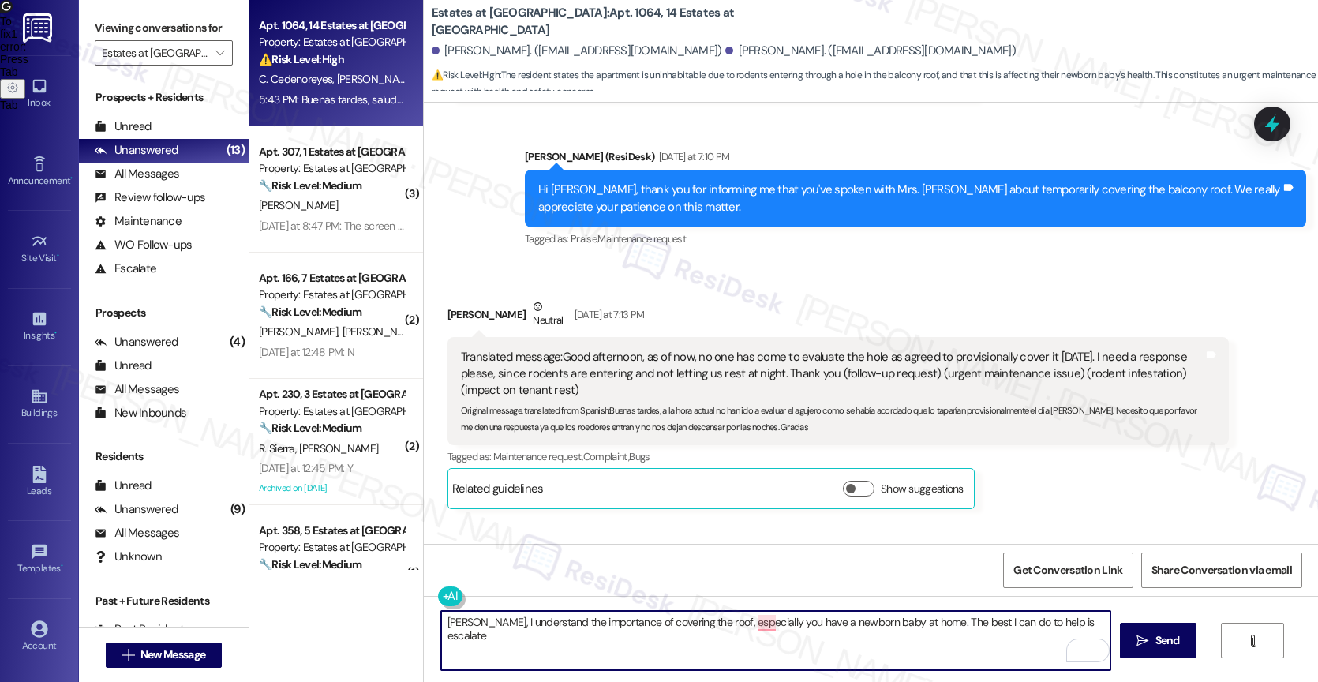
scroll to position [5962, 0]
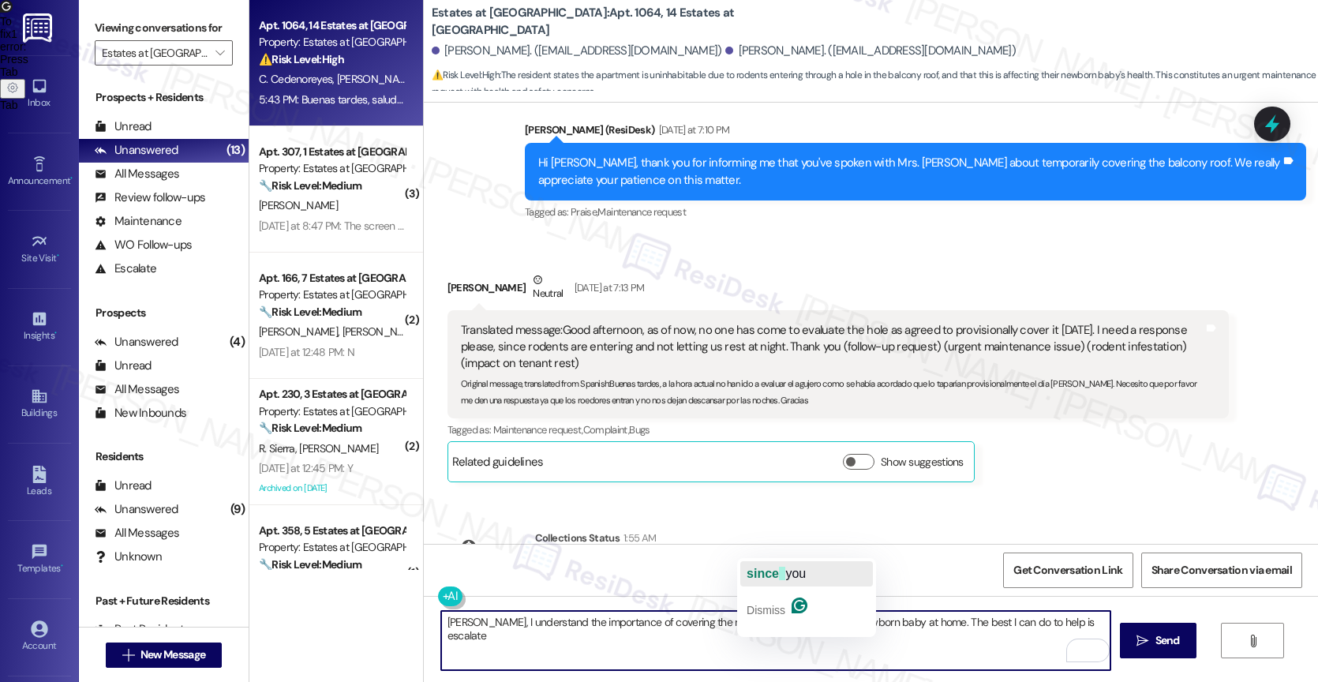
click at [772, 572] on span "since" at bounding box center [762, 573] width 32 height 13
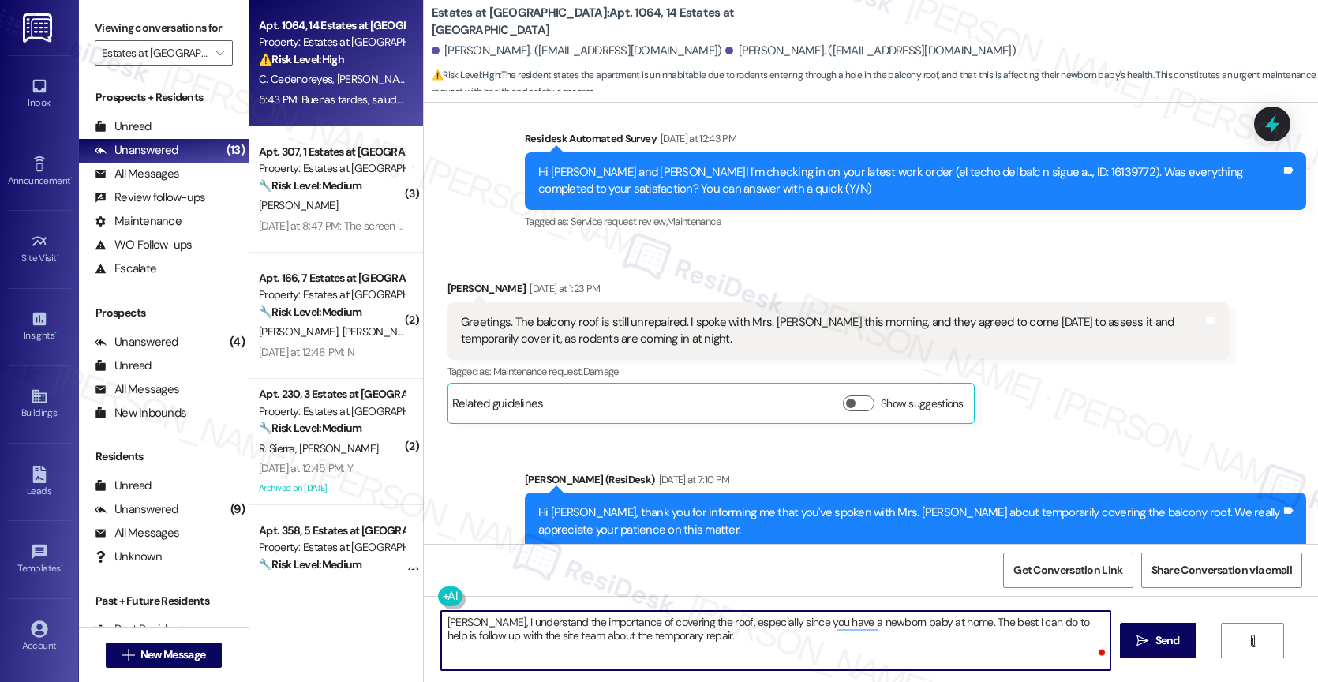
scroll to position [5533, 0]
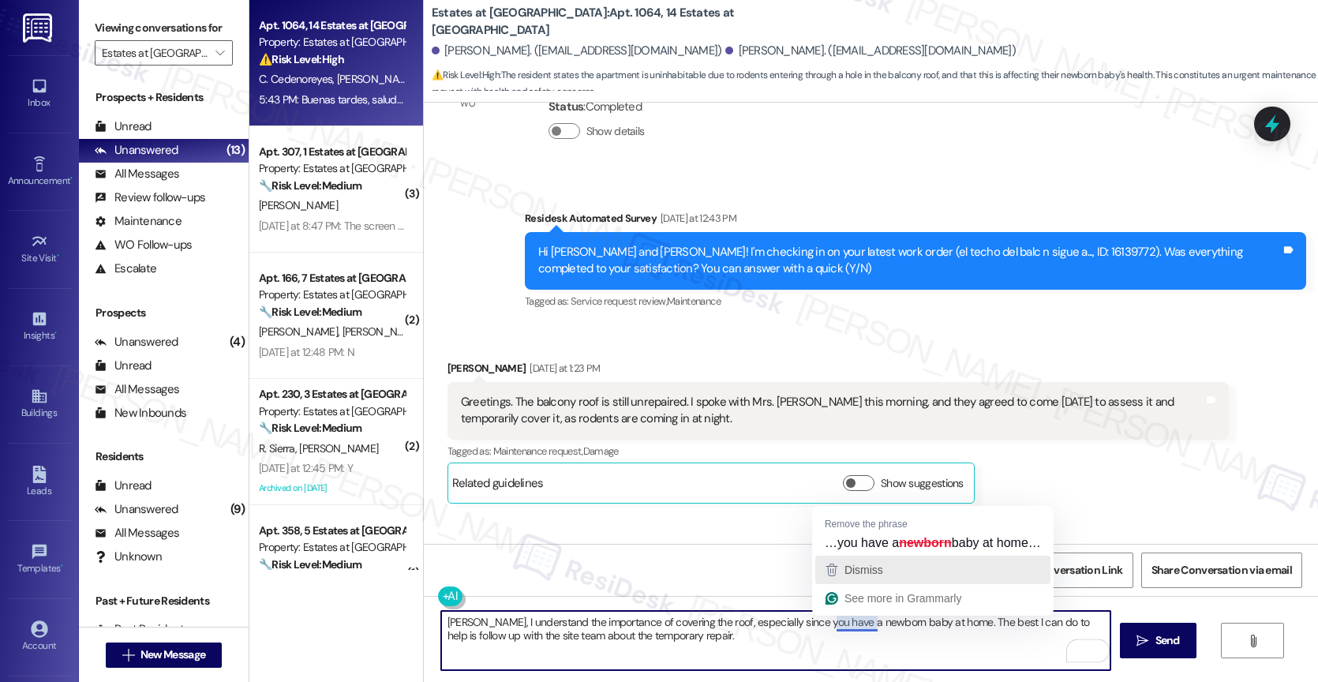
click at [863, 571] on span "Dismiss" at bounding box center [863, 569] width 39 height 13
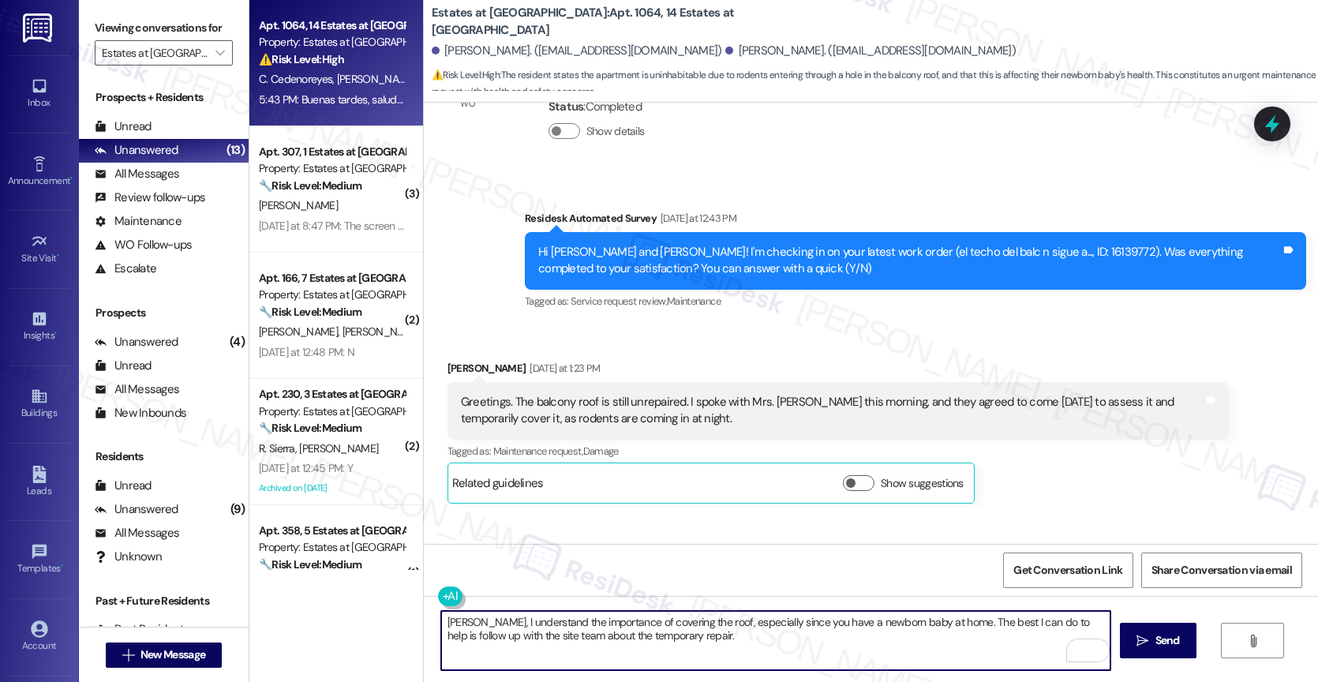
click at [770, 656] on textarea "Lisseth, I understand the importance of covering the roof, especially since you…" at bounding box center [775, 640] width 669 height 59
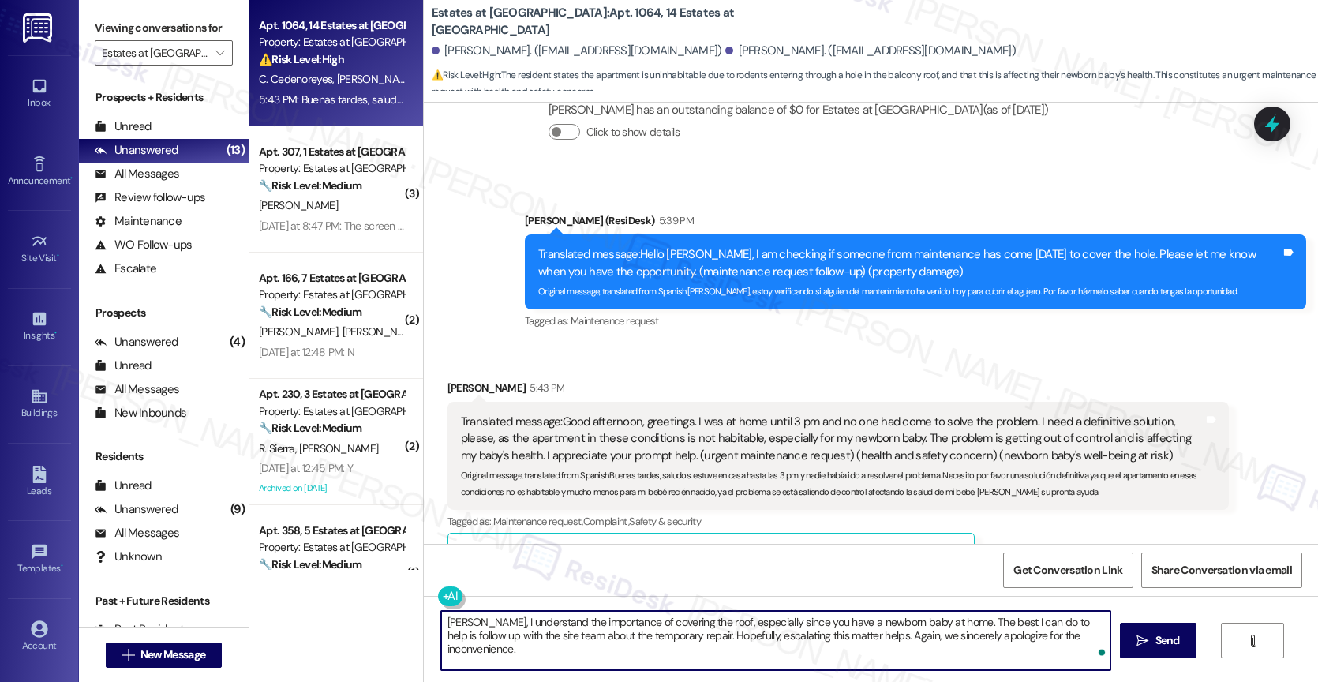
scroll to position [6433, 0]
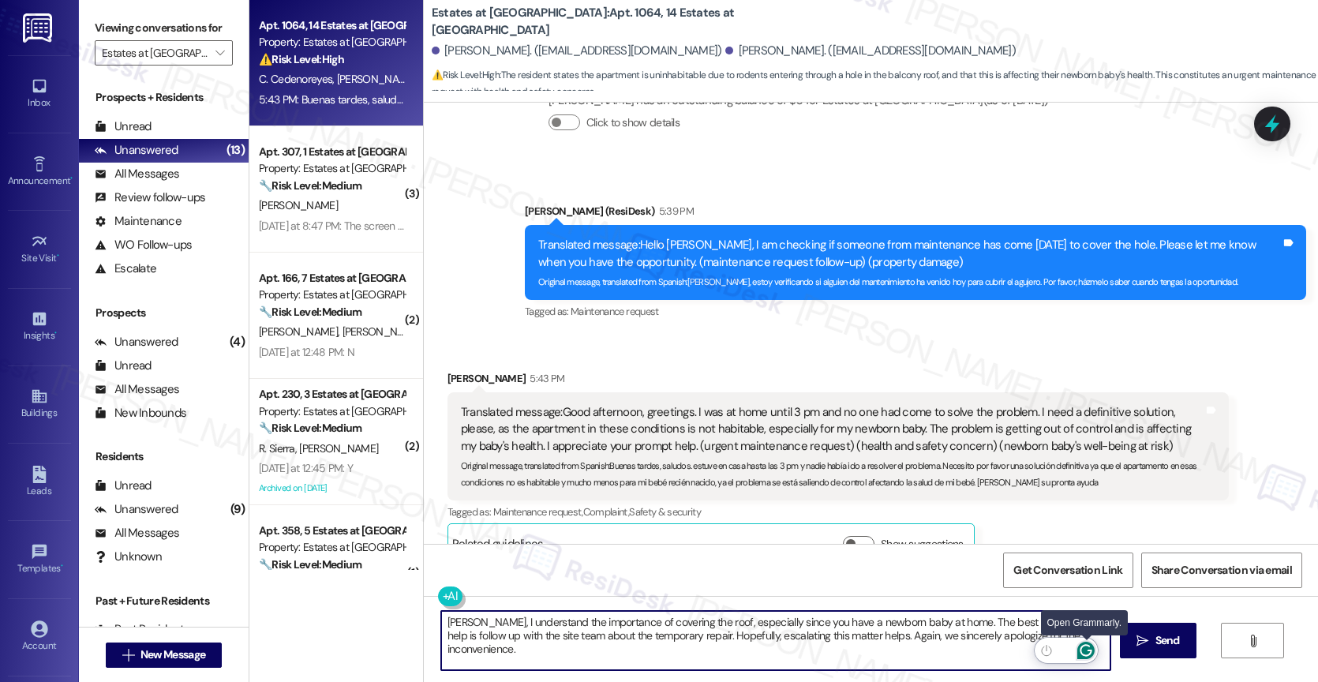
type textarea "Lisseth, I understand the importance of covering the roof, especially since you…"
click at [1088, 648] on icon "Open Grammarly. 0 Suggestions." at bounding box center [1085, 650] width 17 height 17
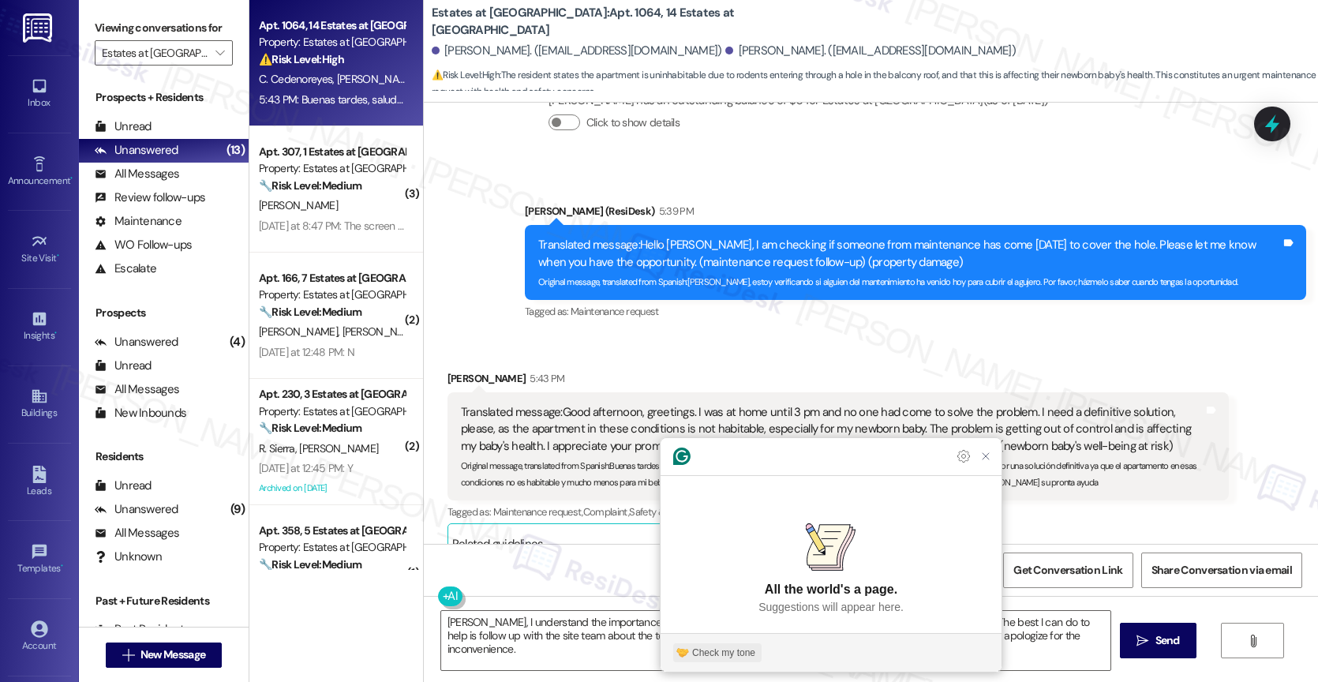
click at [720, 645] on div "Check my tone" at bounding box center [723, 652] width 63 height 14
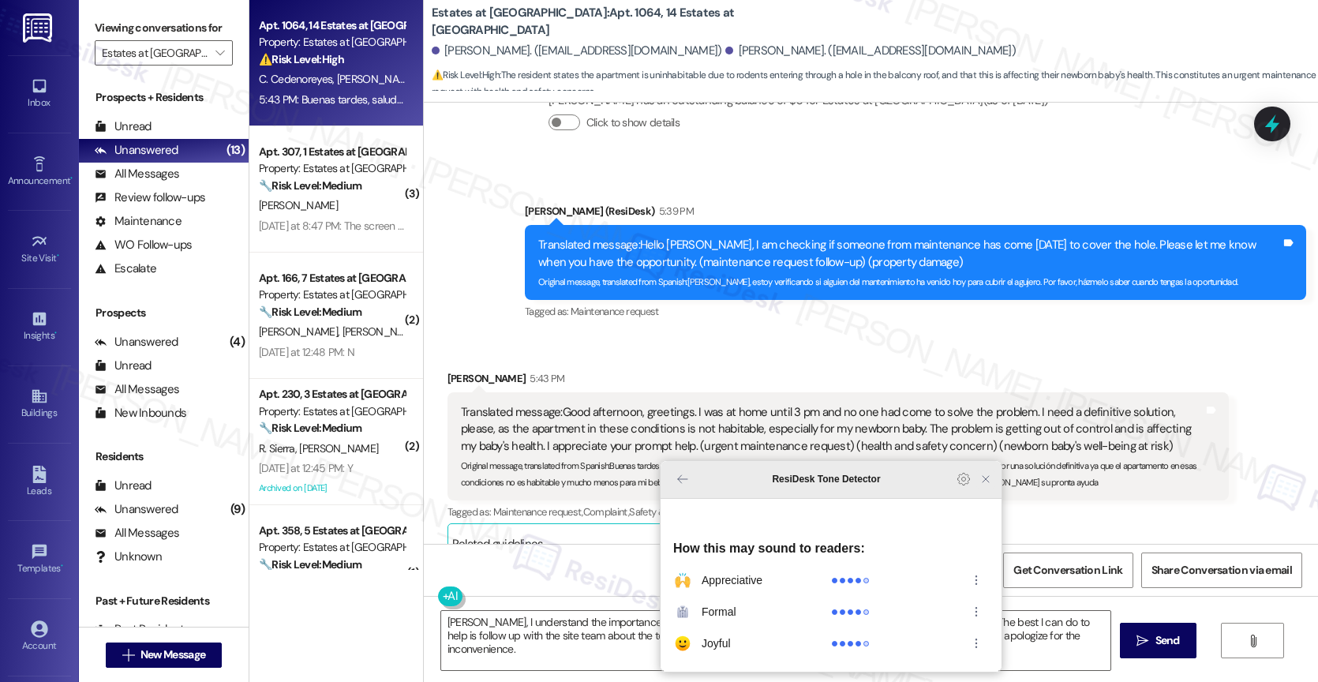
click at [984, 488] on icon "Close Grammarly Assistant" at bounding box center [985, 478] width 19 height 19
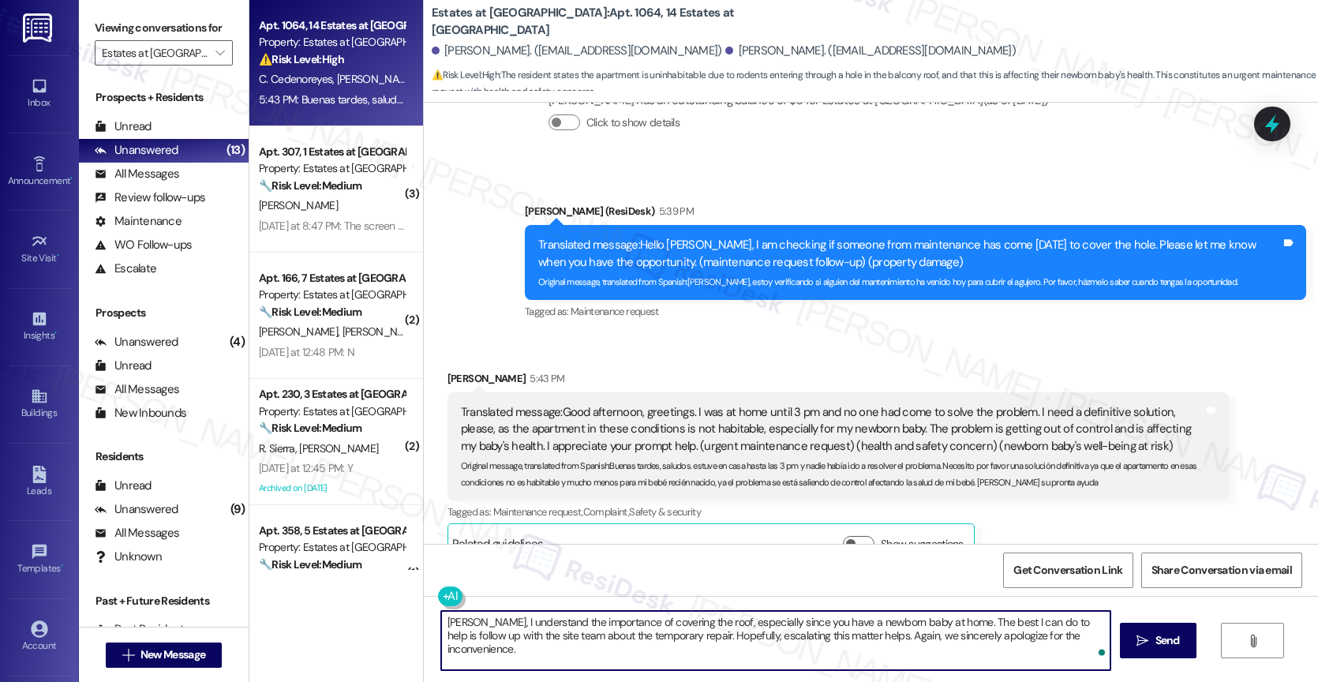
click at [1088, 634] on textarea "Lisseth, I understand the importance of covering the roof, especially since you…" at bounding box center [775, 640] width 669 height 59
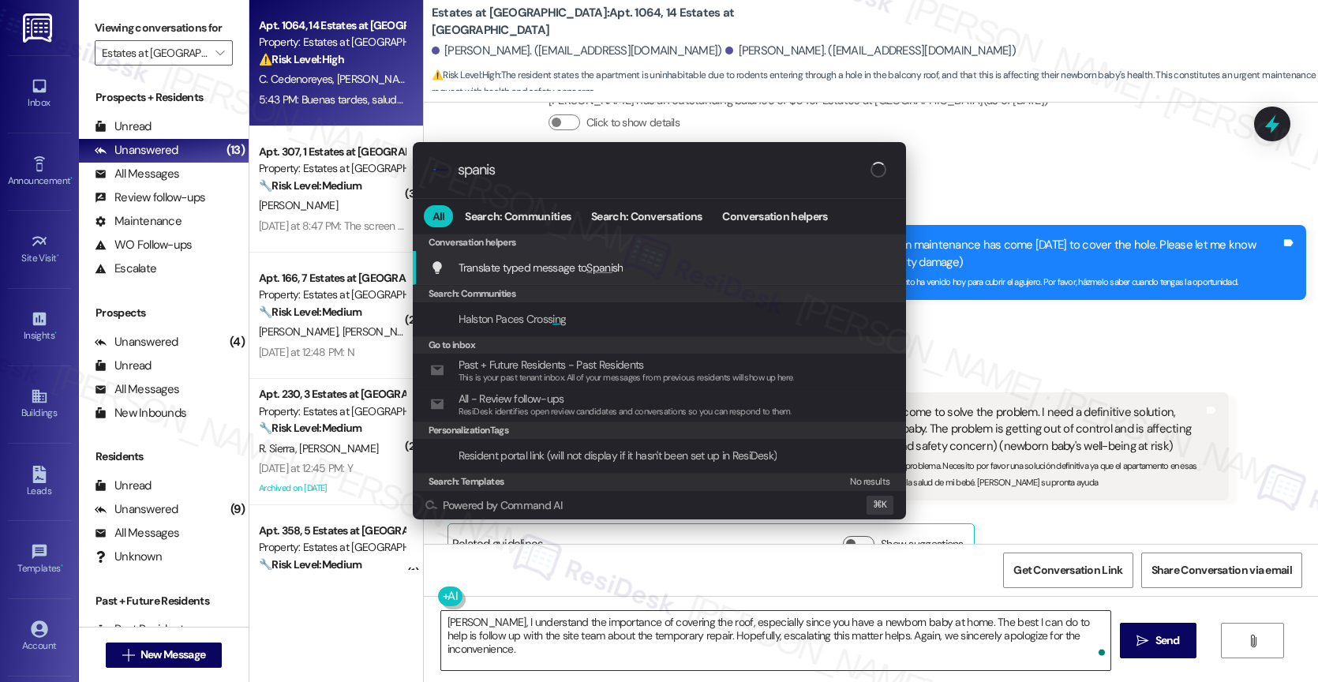
type input "spanish"
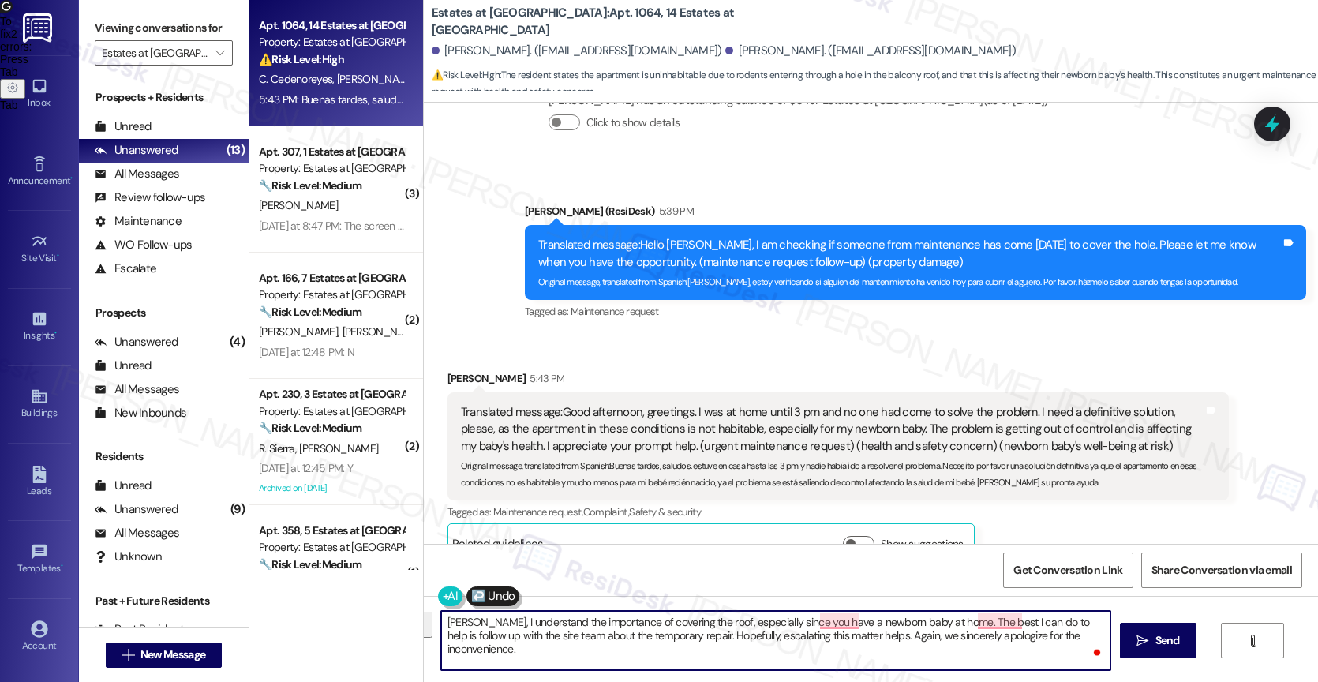
scroll to position [31, 0]
drag, startPoint x: 656, startPoint y: 624, endPoint x: 679, endPoint y: 664, distance: 46.0
click at [679, 664] on textarea "Lisseth, entiendo la importancia de cubrir el techo, especialmente porque tiene…" at bounding box center [775, 640] width 669 height 59
type textarea "Lisseth, entiendo la importancia de cubrir el techo, especialmente porque tiene…"
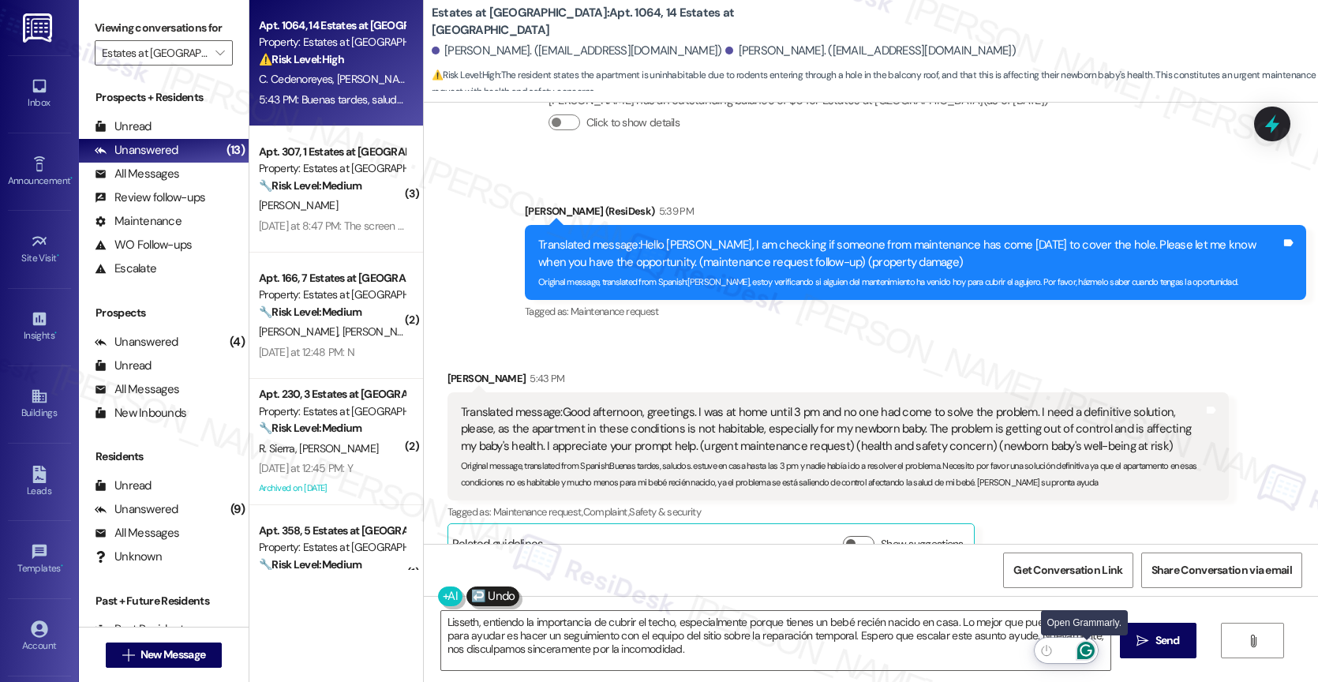
click at [1089, 648] on icon "Open Grammarly. 0 Suggestions." at bounding box center [1085, 650] width 17 height 17
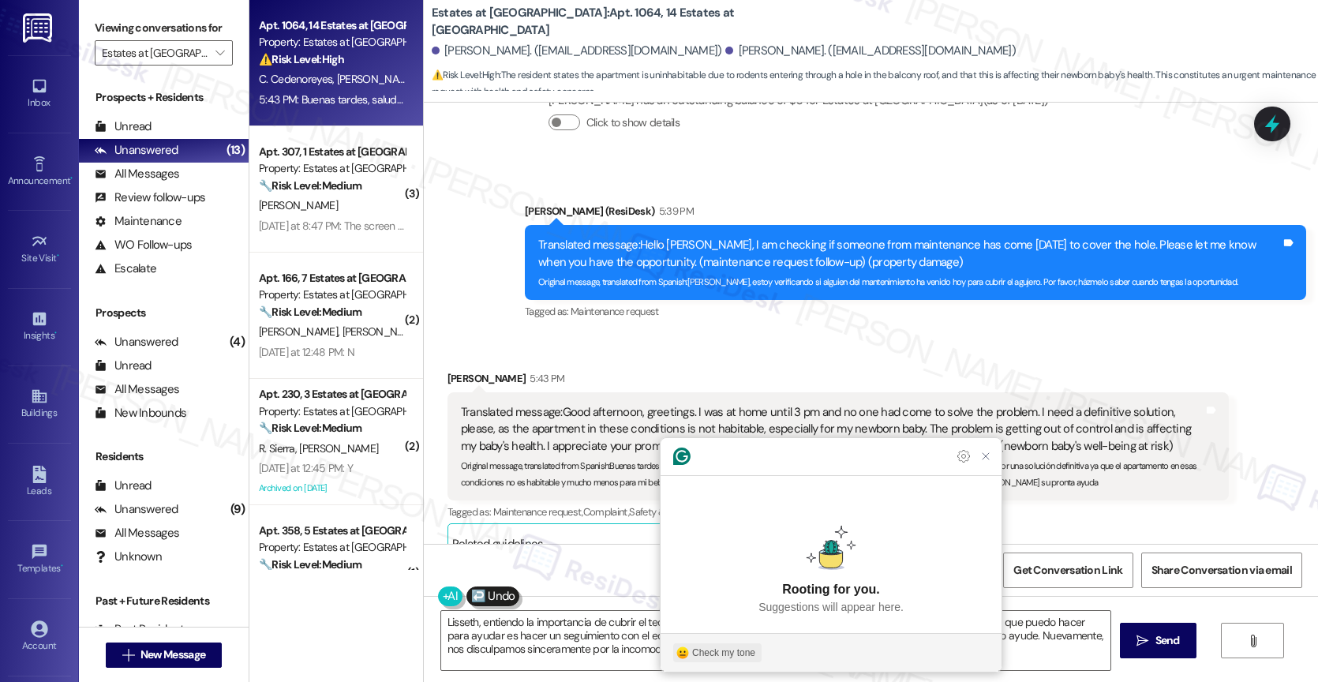
click at [690, 645] on button "Check my tone" at bounding box center [717, 652] width 88 height 19
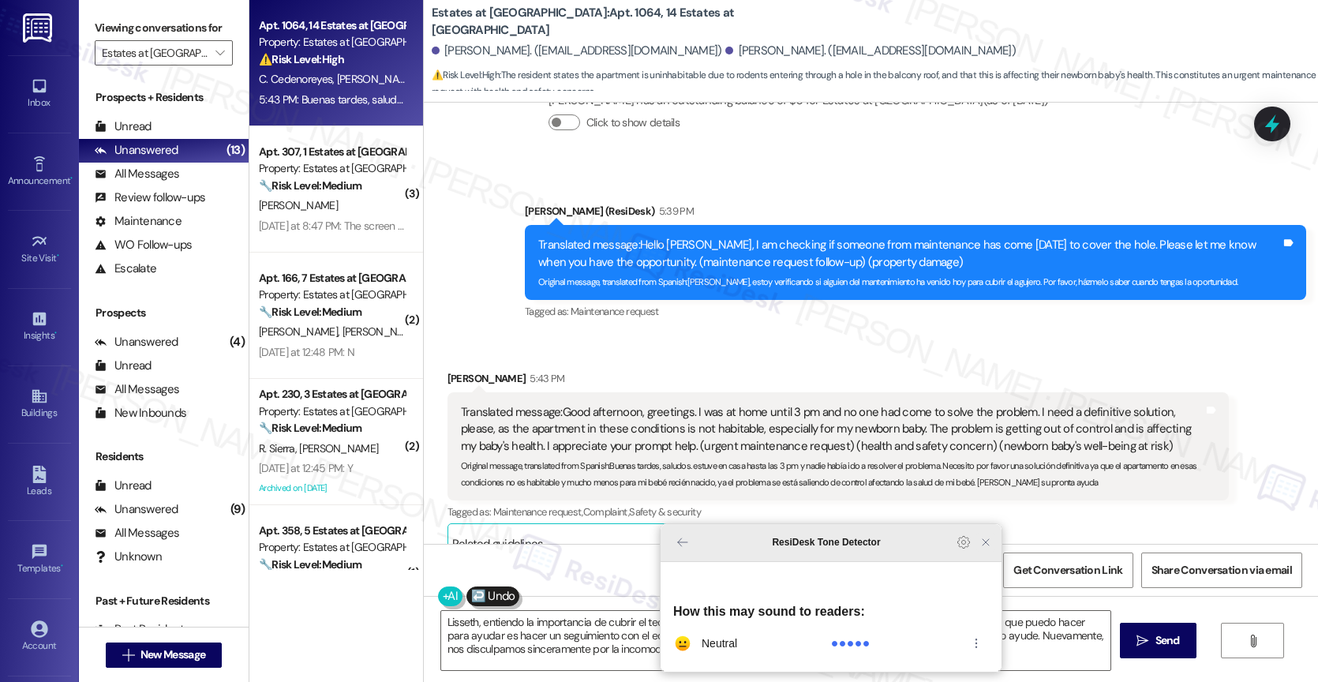
click at [980, 548] on icon "Close Grammarly Assistant" at bounding box center [985, 542] width 13 height 13
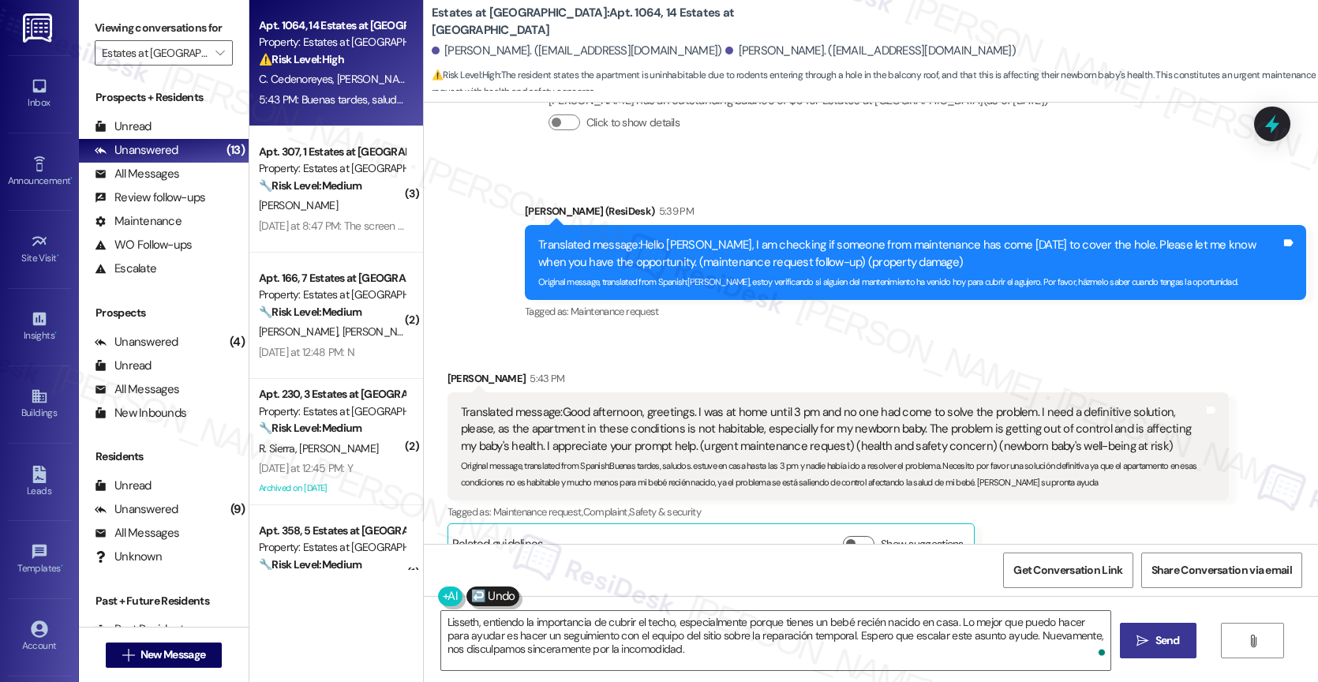
click at [1155, 642] on span "Send" at bounding box center [1167, 640] width 24 height 17
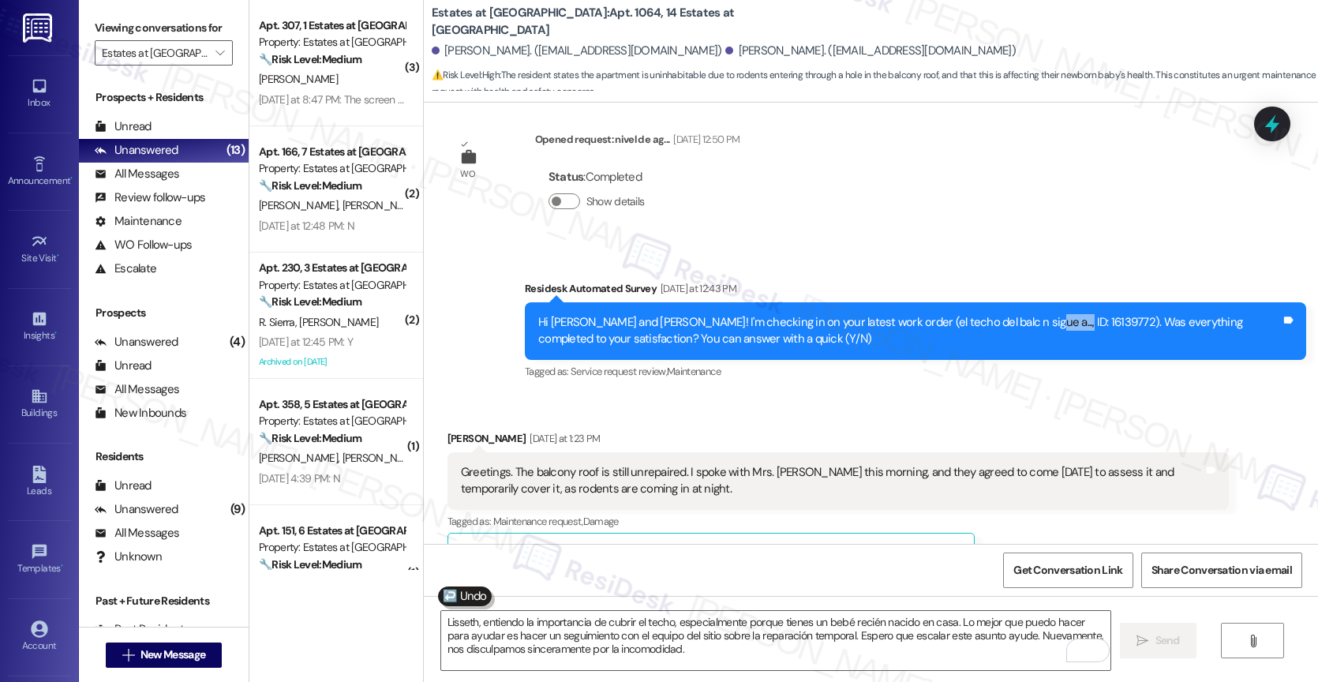
drag, startPoint x: 1030, startPoint y: 287, endPoint x: 986, endPoint y: 284, distance: 43.5
click at [986, 314] on div "Hi Carlos and Lisseth! I'm checking in on your latest work order (el techo del …" at bounding box center [909, 331] width 743 height 34
copy div "16139772"
click at [794, 418] on div "Received via SMS Lisseth Salas Yesterday at 1:23 PM Greetings. The balcony roof…" at bounding box center [838, 501] width 805 height 167
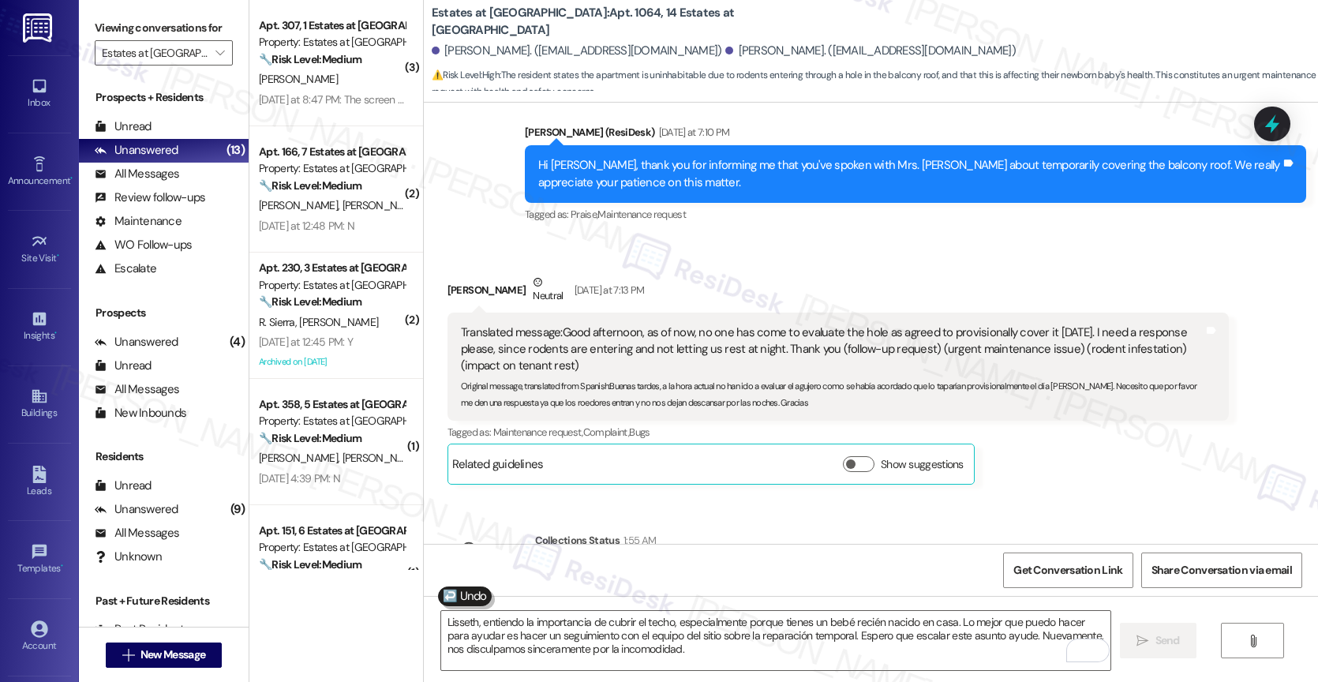
click at [752, 466] on div "WO Opened request: Fall of the... Jan 06, 2024 at 5:35 AM Status : Completed Sh…" at bounding box center [871, 323] width 894 height 441
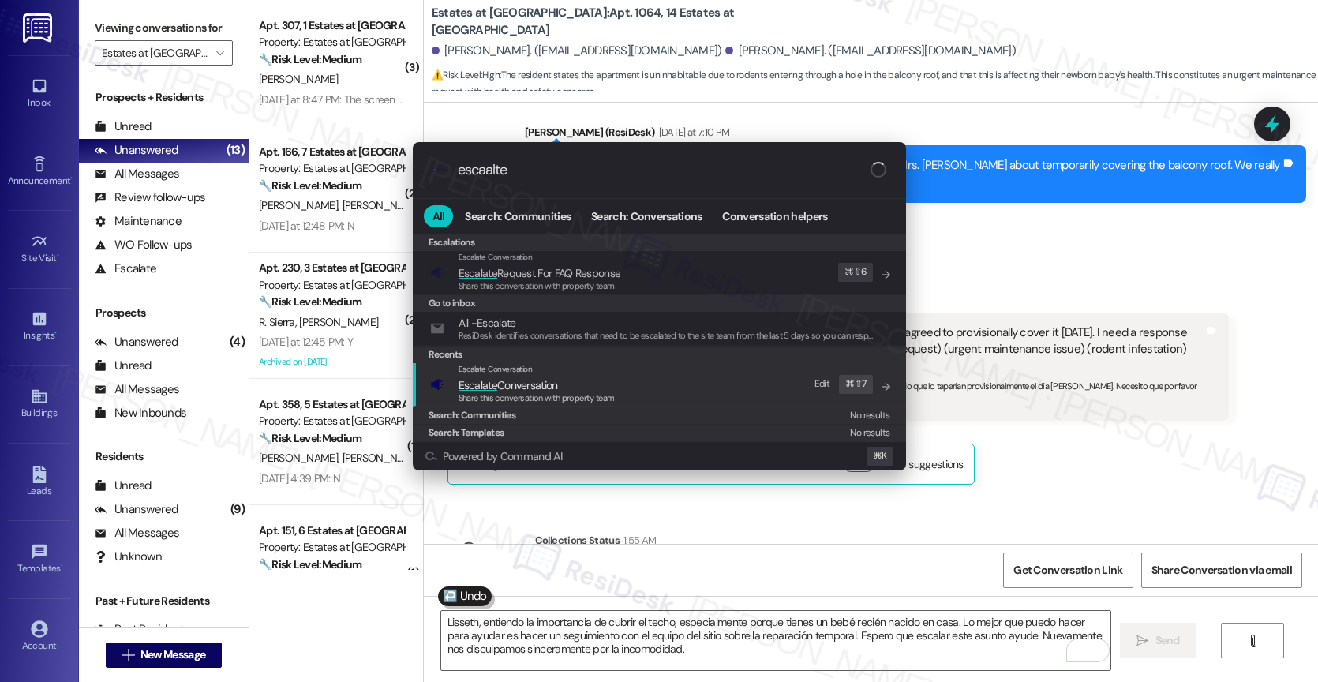
type input "escaalte"
click at [533, 378] on span "Escalate Conversation" at bounding box center [507, 385] width 99 height 14
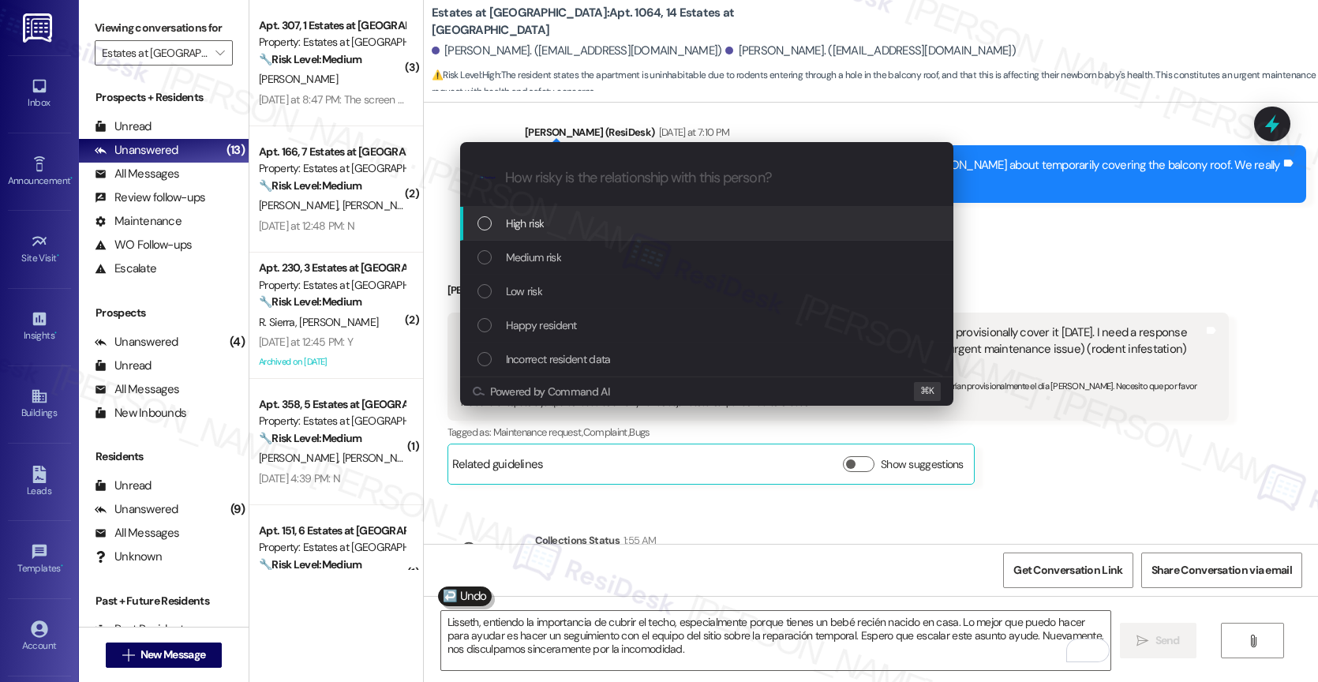
click at [526, 218] on span "High risk" at bounding box center [525, 223] width 39 height 17
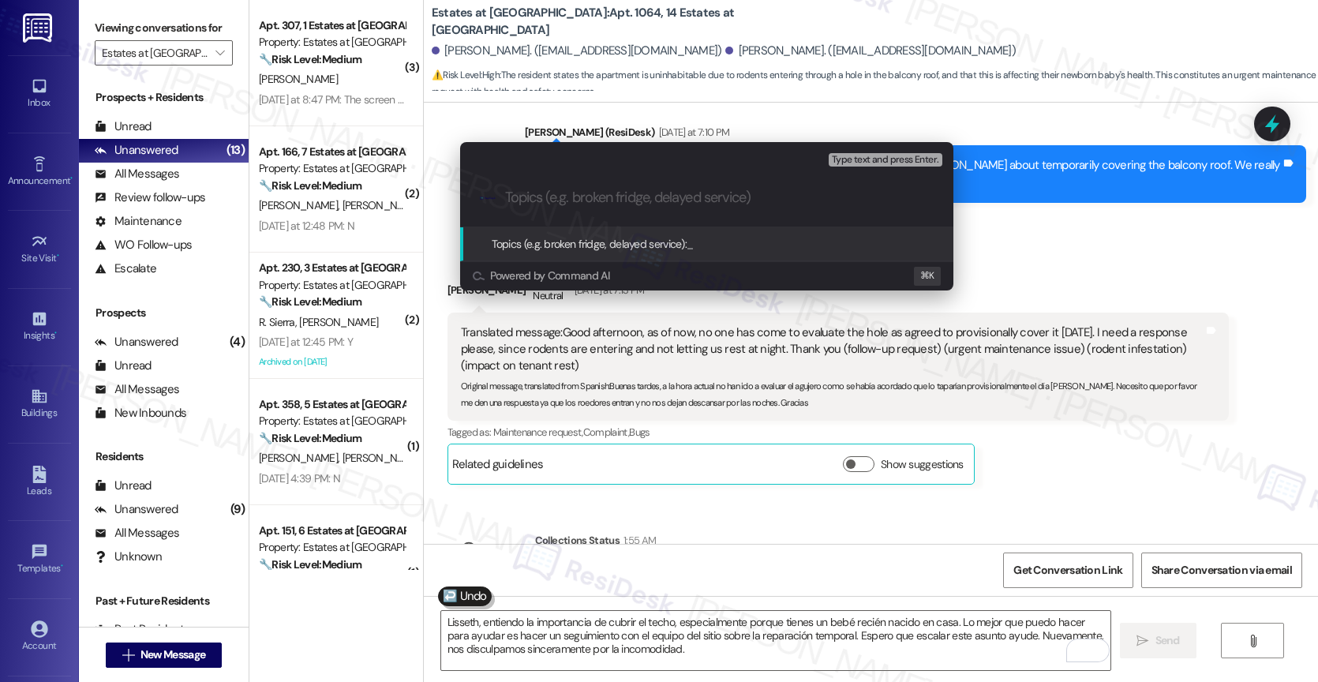
click at [518, 199] on input "Topics (e.g. broken fridge, delayed service)" at bounding box center [719, 197] width 428 height 17
click at [690, 196] on input "Maintenance Follow-up - Temporary repair on the roof" at bounding box center [713, 197] width 416 height 17
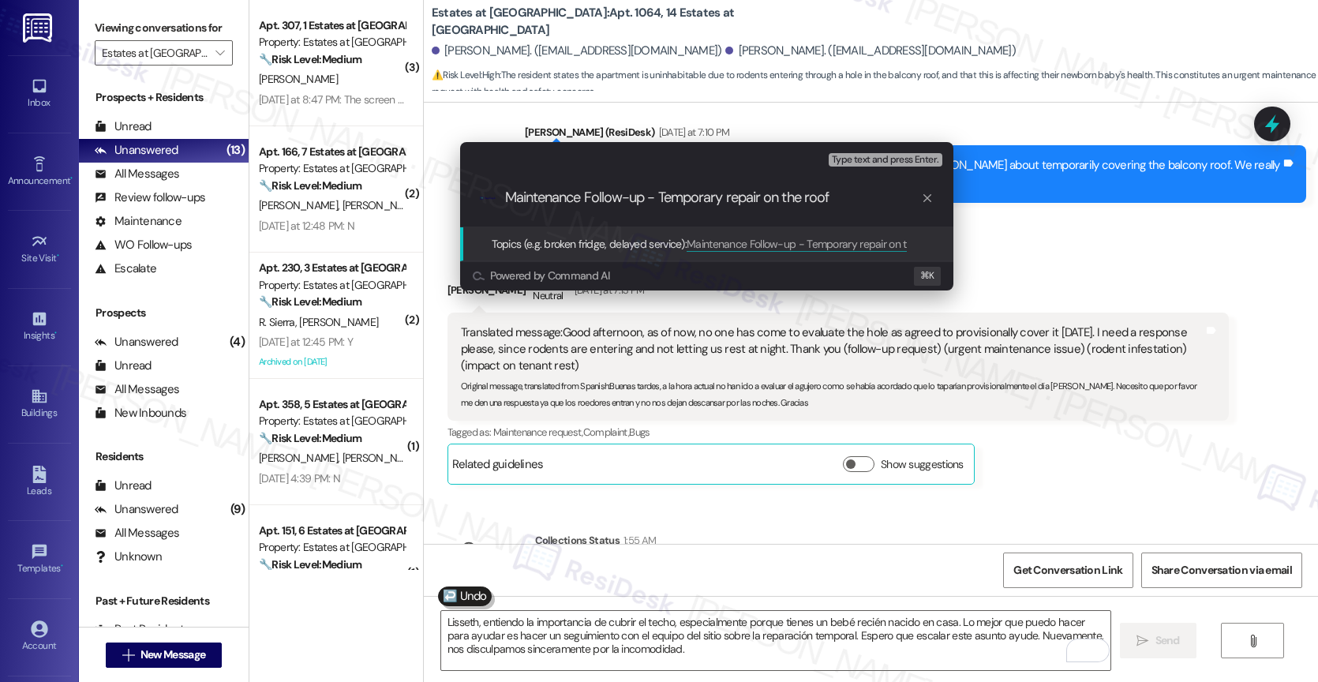
click at [765, 496] on div "Escalate Conversation High risk Topics (e.g. broken fridge, delayed service) An…" at bounding box center [659, 341] width 1318 height 682
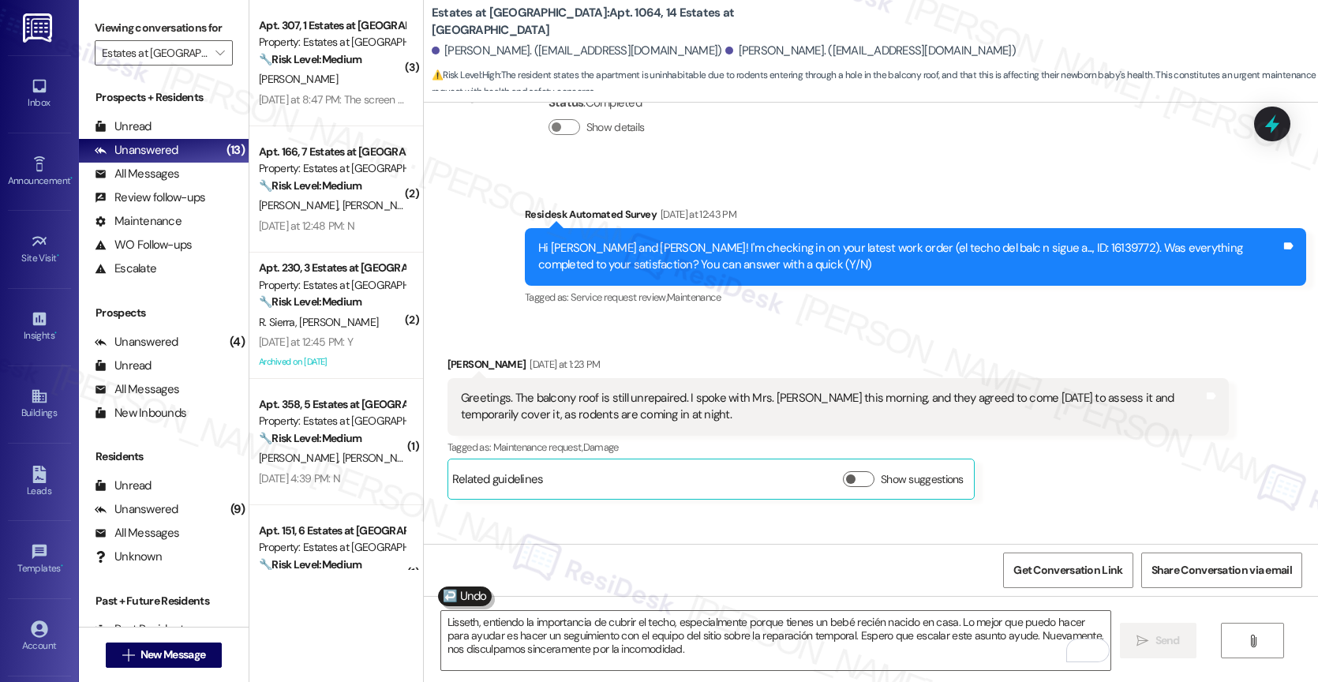
scroll to position [5527, 0]
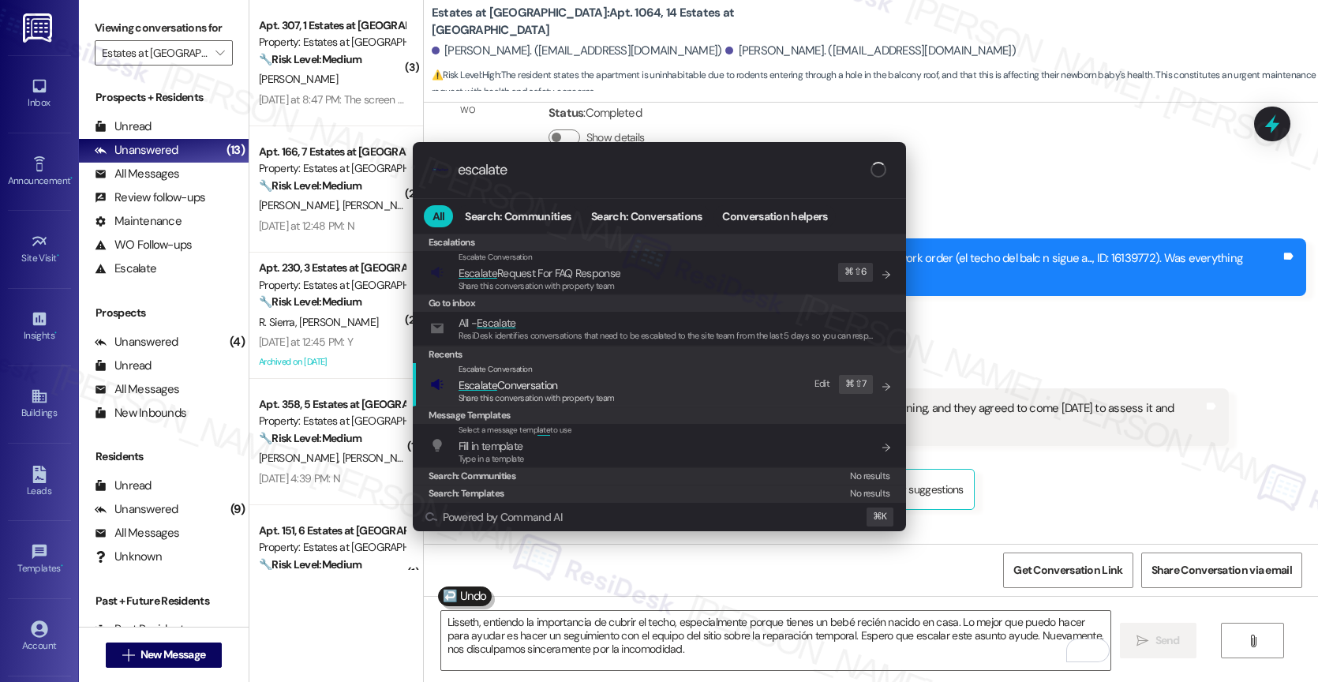
type input "escalate"
click at [544, 386] on span "Escalate Conversation" at bounding box center [507, 385] width 99 height 14
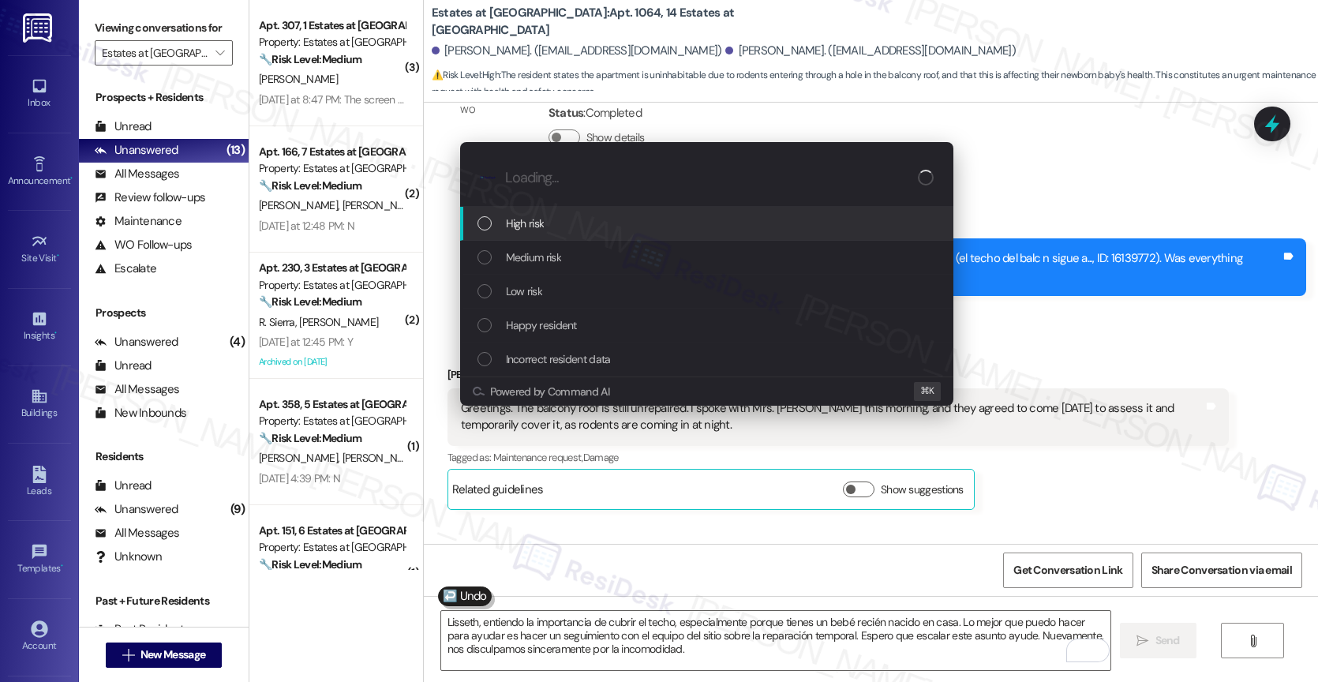
click at [542, 219] on span "High risk" at bounding box center [525, 223] width 39 height 17
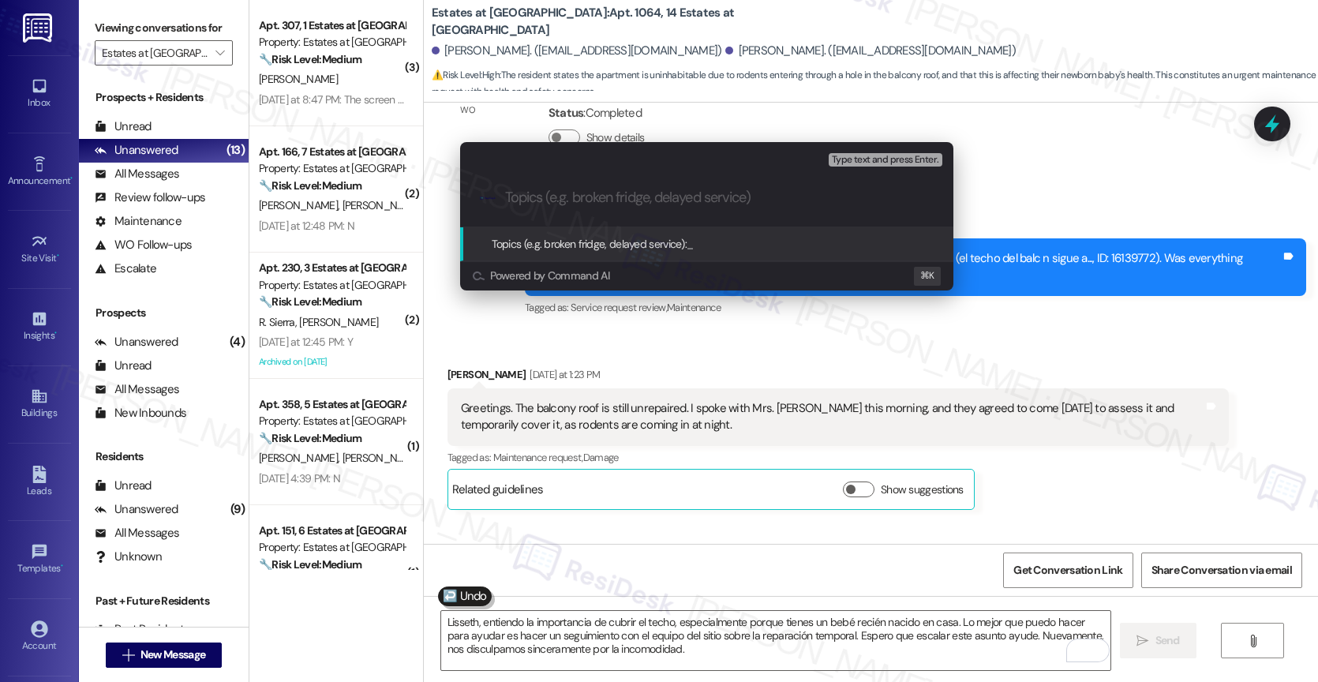
click at [713, 492] on div "Escalate Conversation High risk Topics (e.g. broken fridge, delayed service) An…" at bounding box center [659, 341] width 1318 height 682
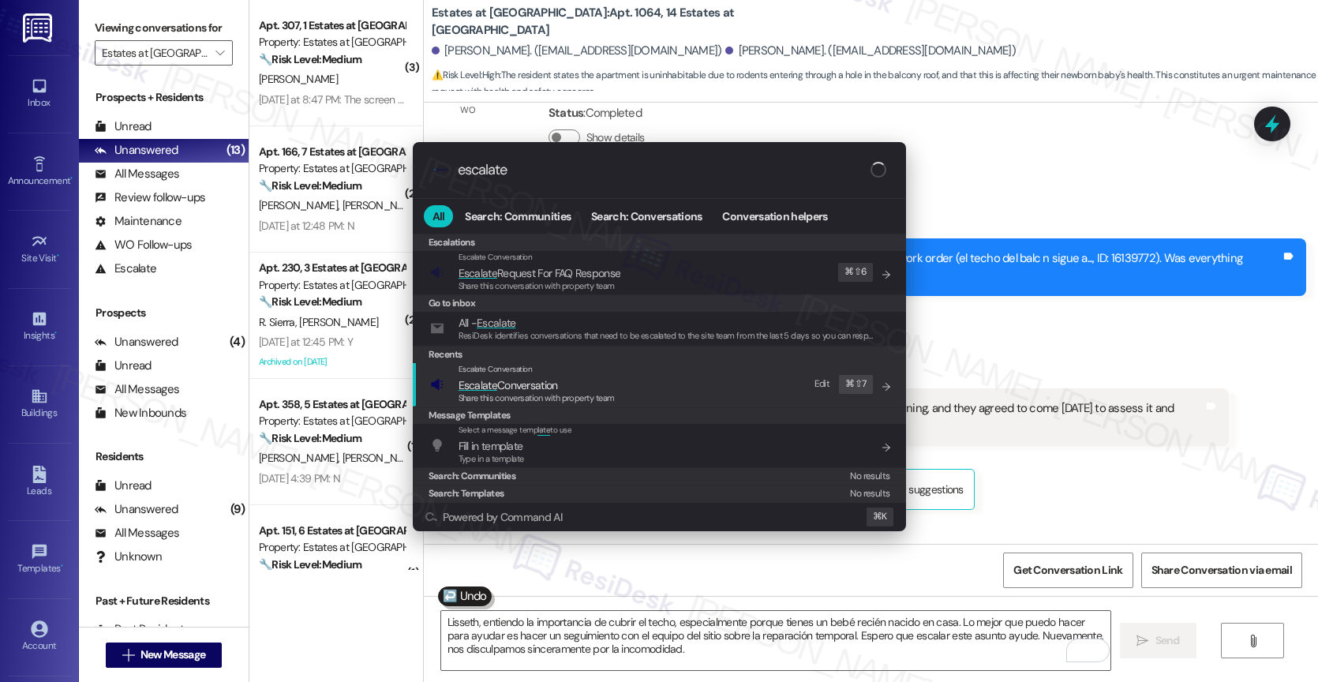
type input "escalate"
click at [544, 378] on span "Escalate Conversation" at bounding box center [507, 385] width 99 height 14
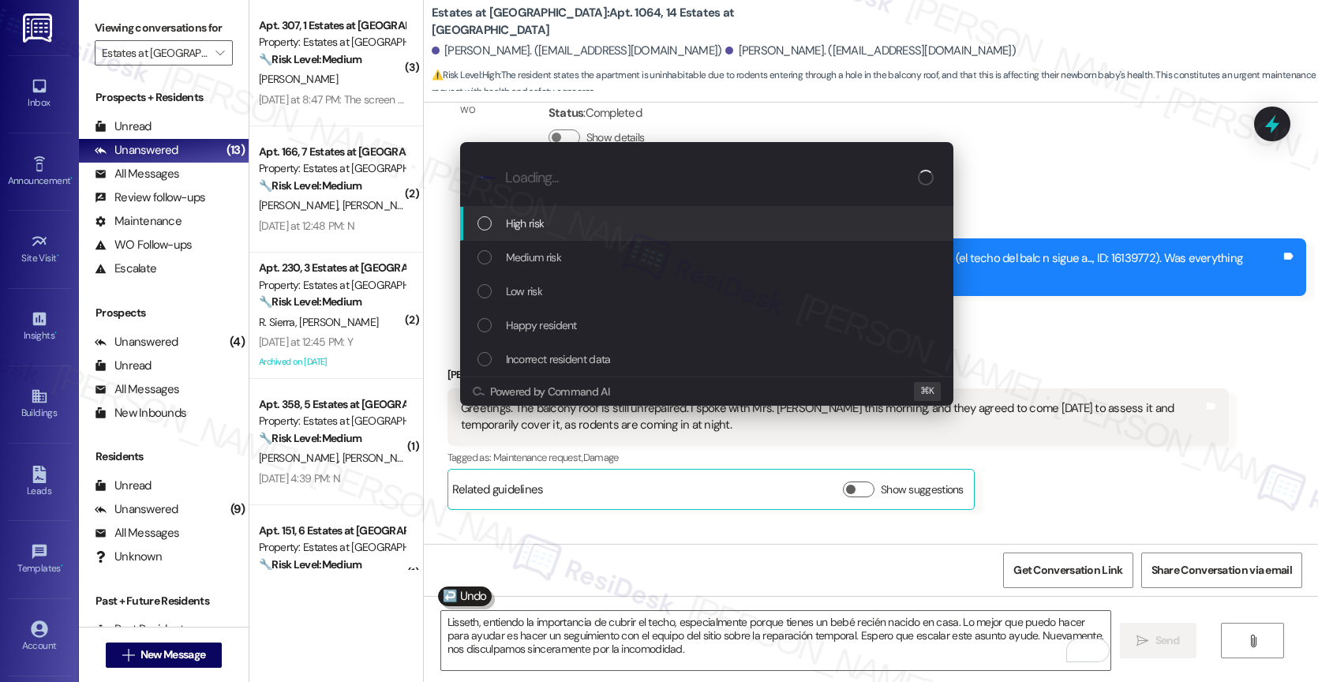
click at [567, 215] on div "High risk" at bounding box center [708, 223] width 462 height 17
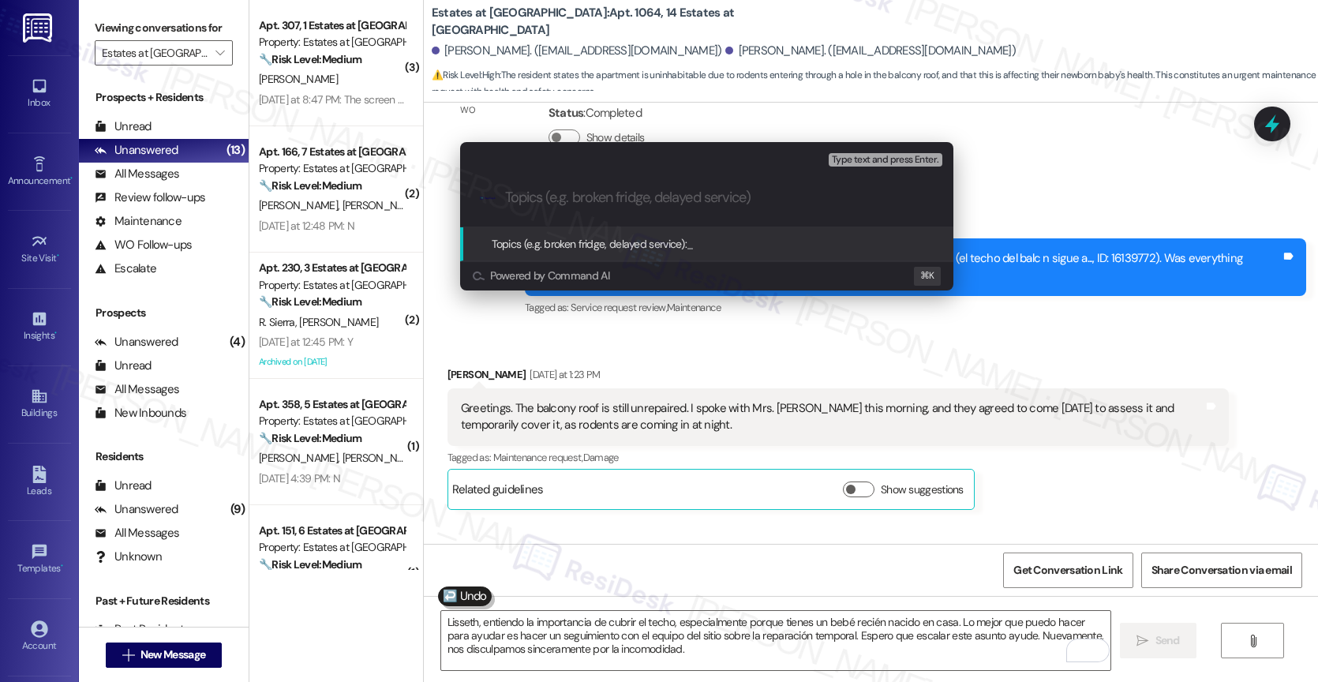
paste input "Maintenance Follow-up - Temporary repair on the roof"
click at [864, 206] on input "Maintenance Follow-up - Temporary repair on the roof" at bounding box center [713, 197] width 416 height 17
click at [858, 199] on input "Maintenance Follow-up - Temporary repair on the roof" at bounding box center [713, 197] width 416 height 17
click at [802, 195] on input "Maintenance Follow-up - Temporary repair on the roof" at bounding box center [713, 197] width 416 height 17
type input "Maintenance Follow-up - Temporary repair on the balcony roof"
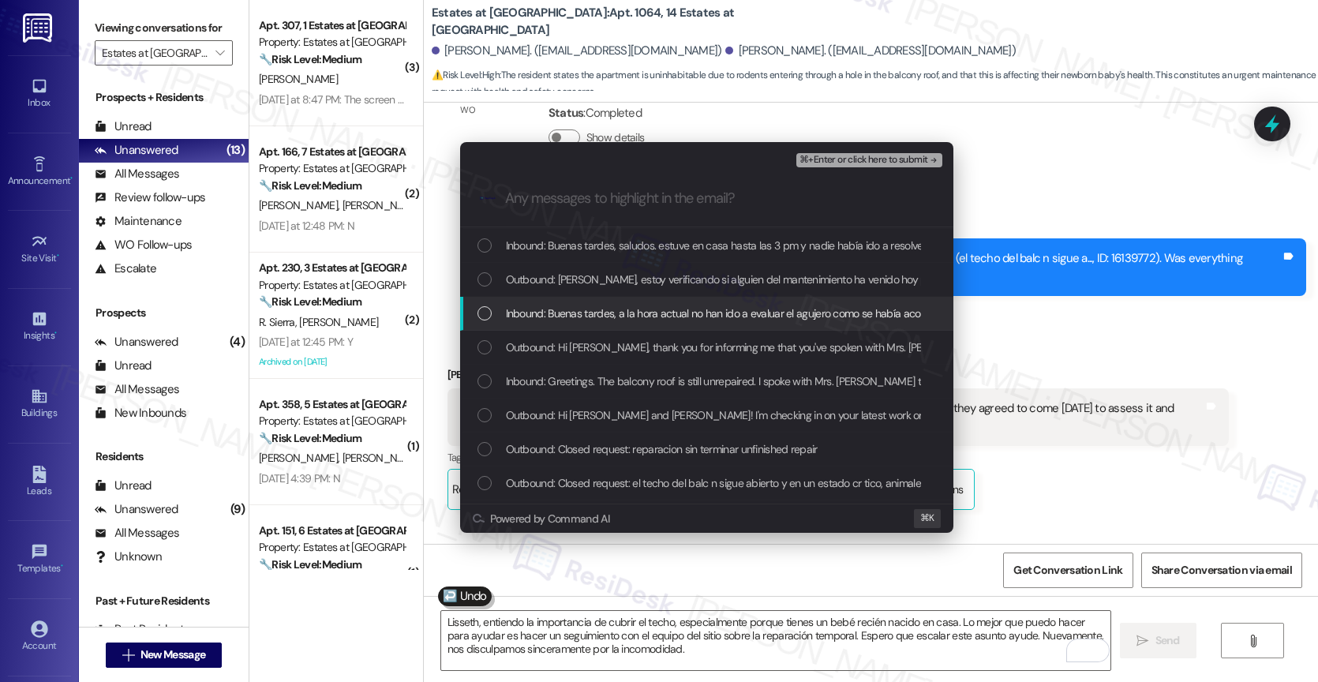
scroll to position [32, 0]
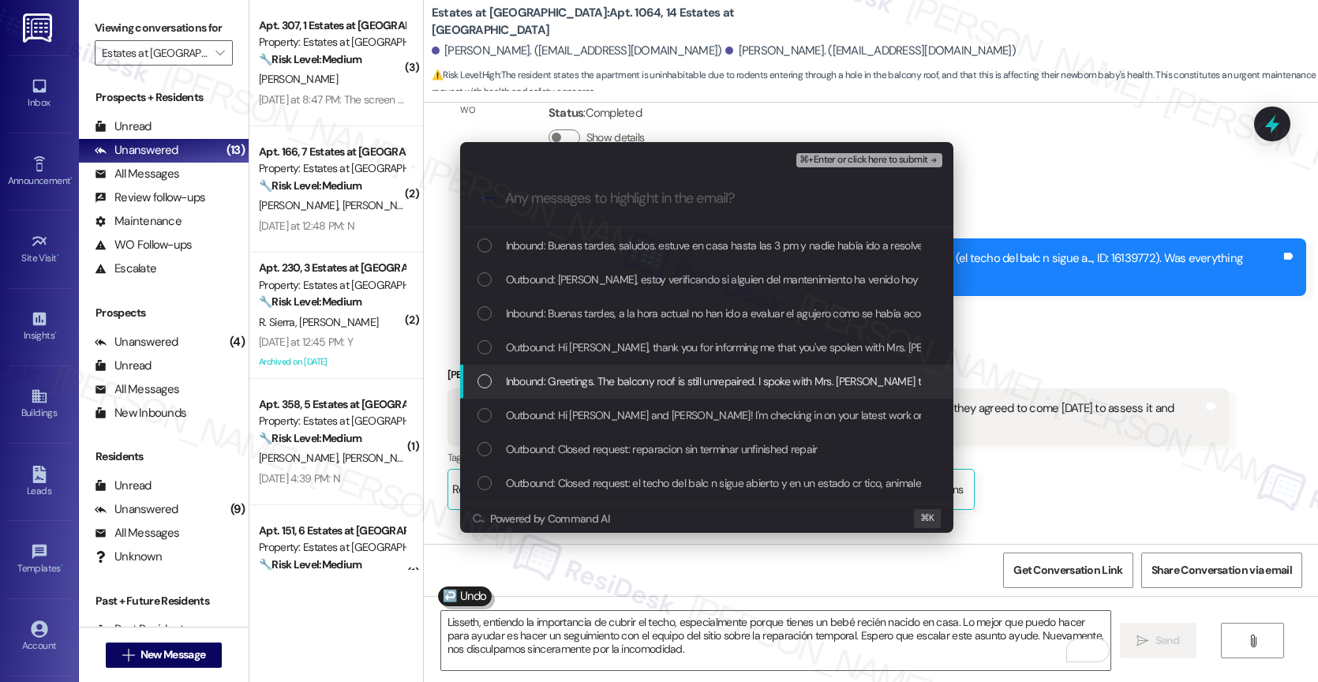
click at [690, 383] on span "Inbound: Greetings. The balcony roof is still unrepaired. I spoke with Mrs. Val…" at bounding box center [977, 380] width 943 height 17
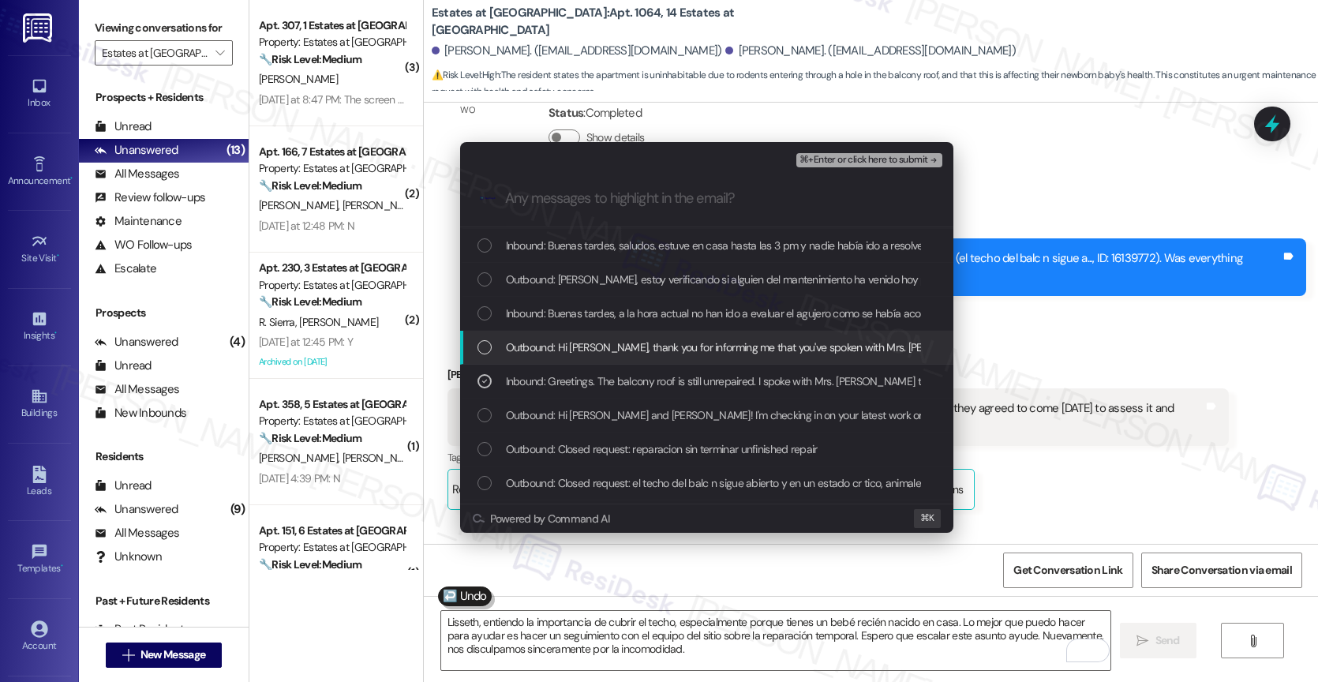
click at [652, 332] on div "Outbound: Hi Lisseth, thank you for informing me that you've spoken with Mrs. V…" at bounding box center [706, 348] width 493 height 34
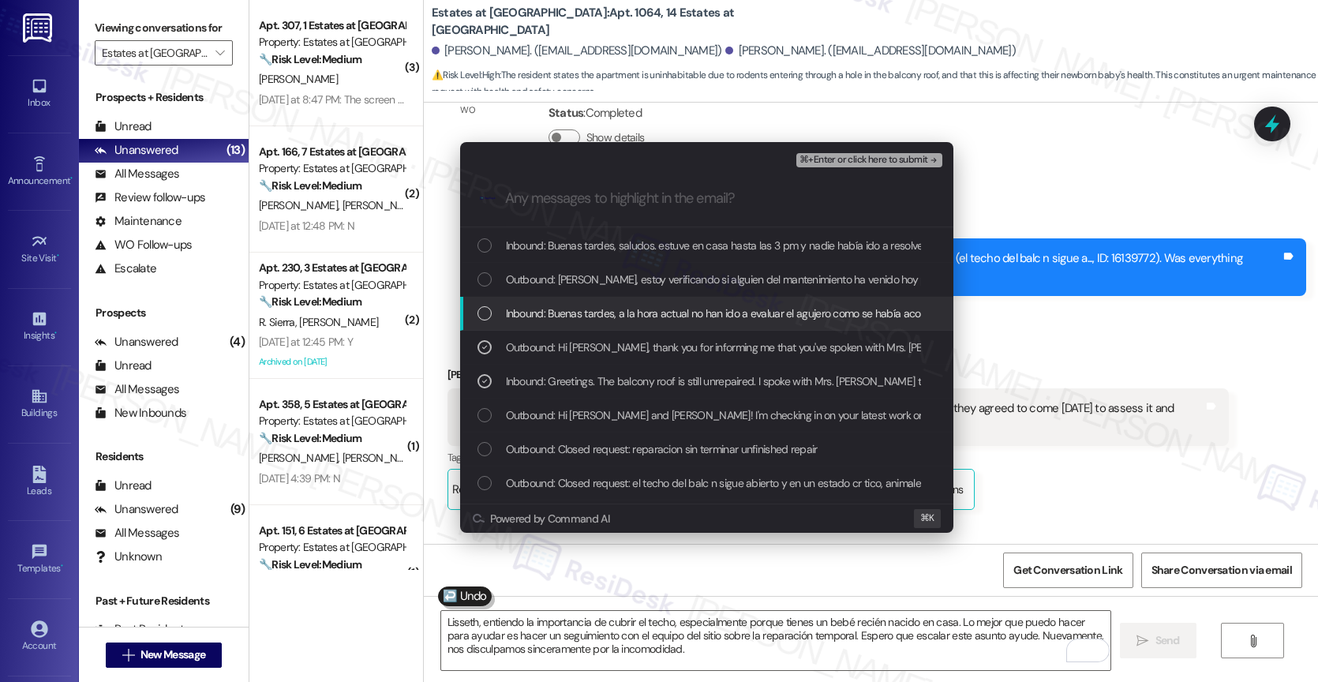
drag, startPoint x: 649, startPoint y: 307, endPoint x: 652, endPoint y: 271, distance: 36.4
click at [650, 305] on span "Inbound: Buenas tardes, a la hora actual no han ido a evaluar el agujero como s…" at bounding box center [1145, 313] width 1278 height 17
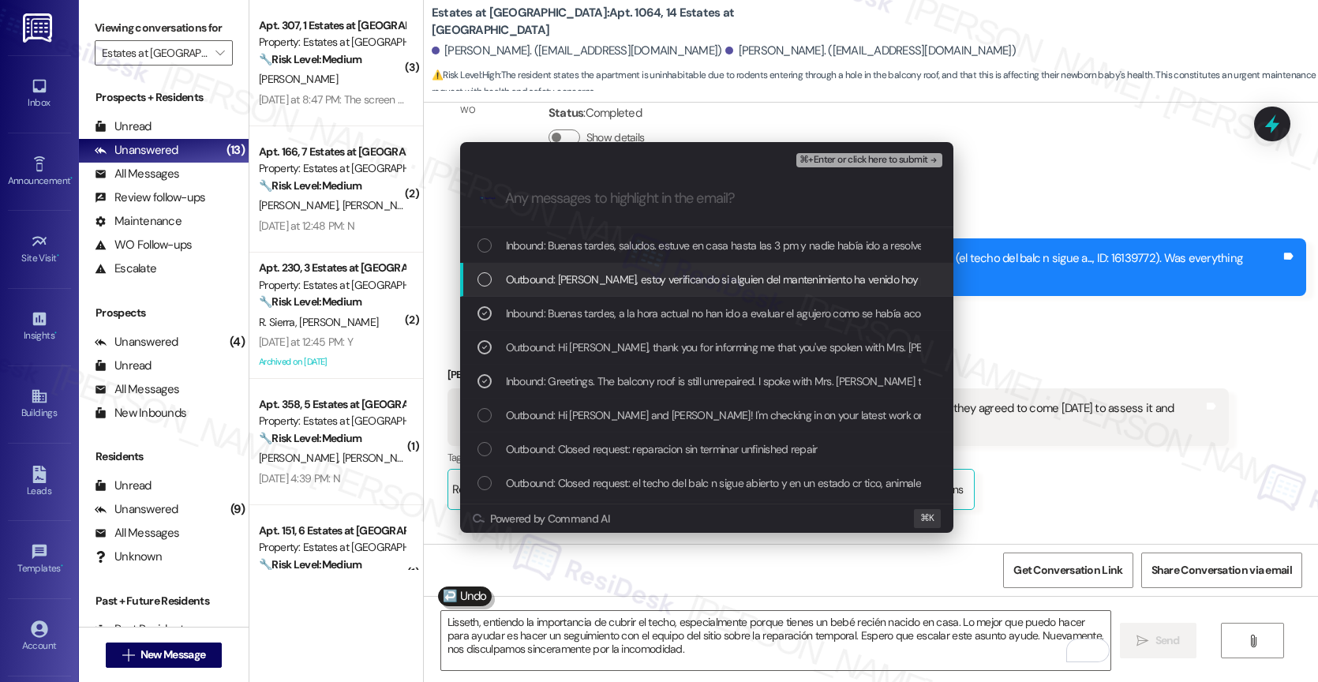
click at [652, 271] on span "Outbound: Hola Lisseth, estoy verificando si alguien del mantenimiento ha venid…" at bounding box center [892, 279] width 772 height 17
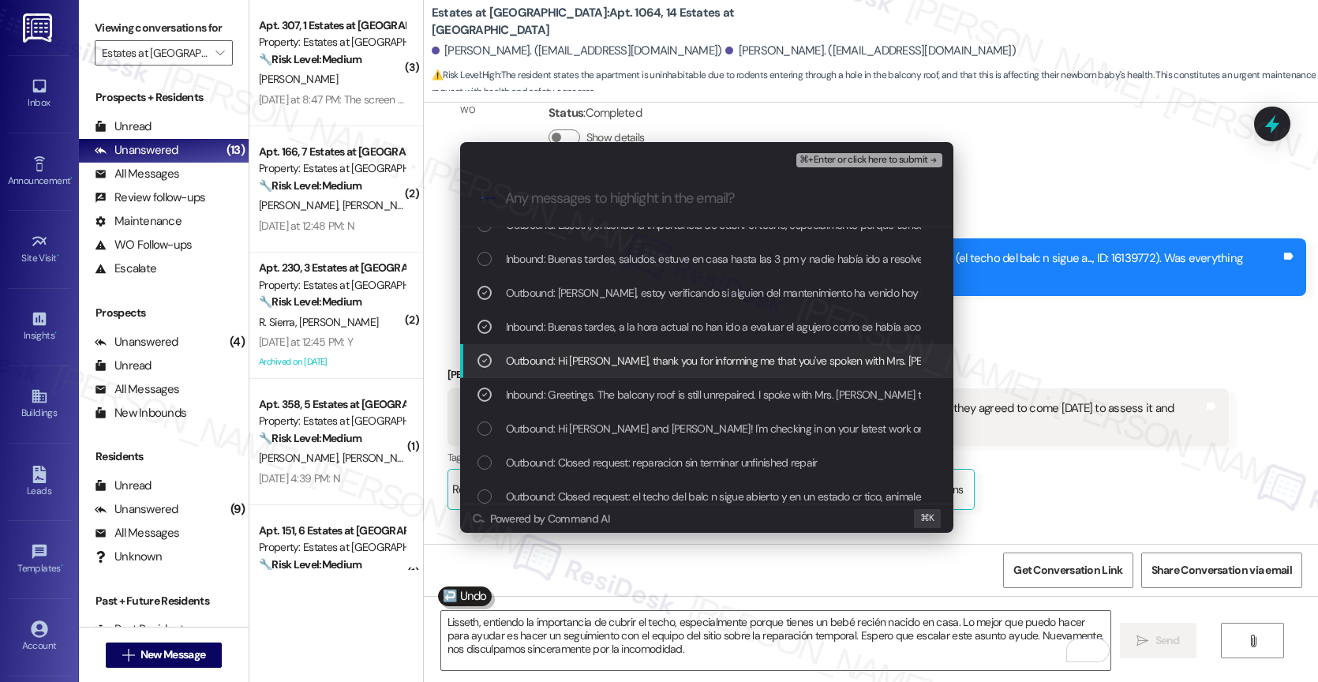
scroll to position [0, 0]
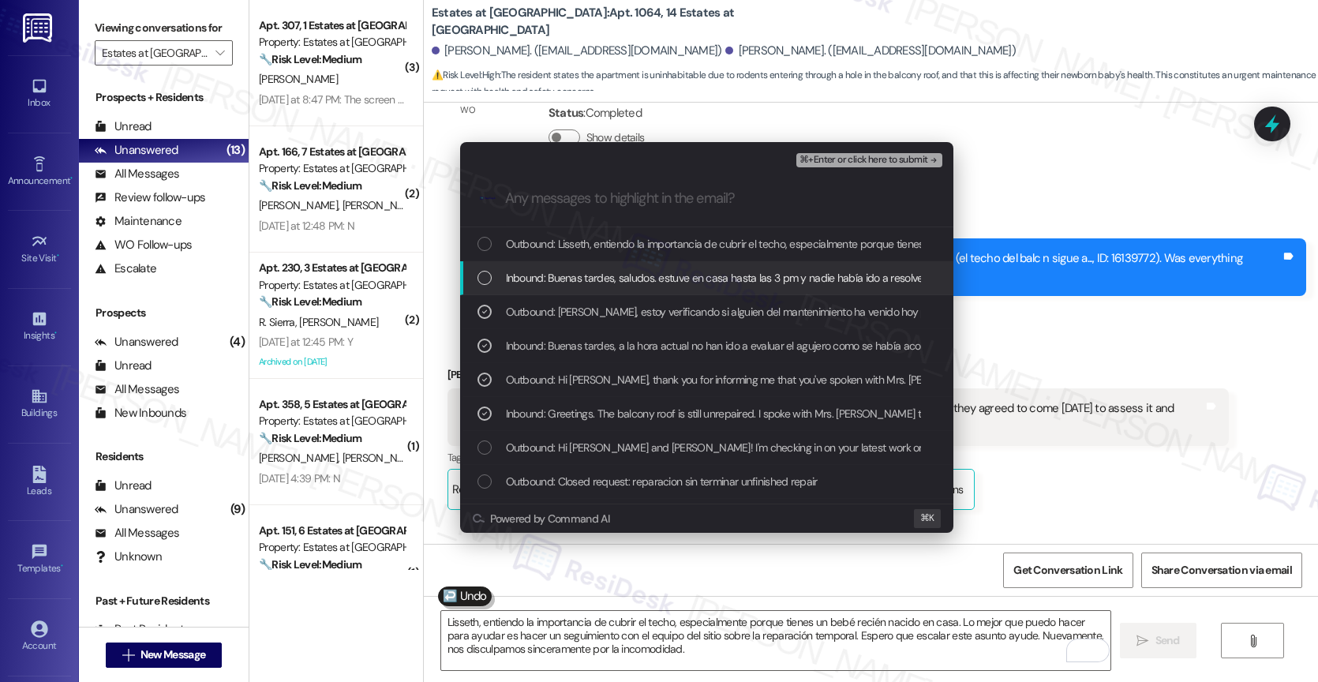
click at [667, 284] on span "Inbound: Buenas tardes, saludos. estuve en casa hasta las 3 pm y nadie había id…" at bounding box center [1335, 277] width 1659 height 17
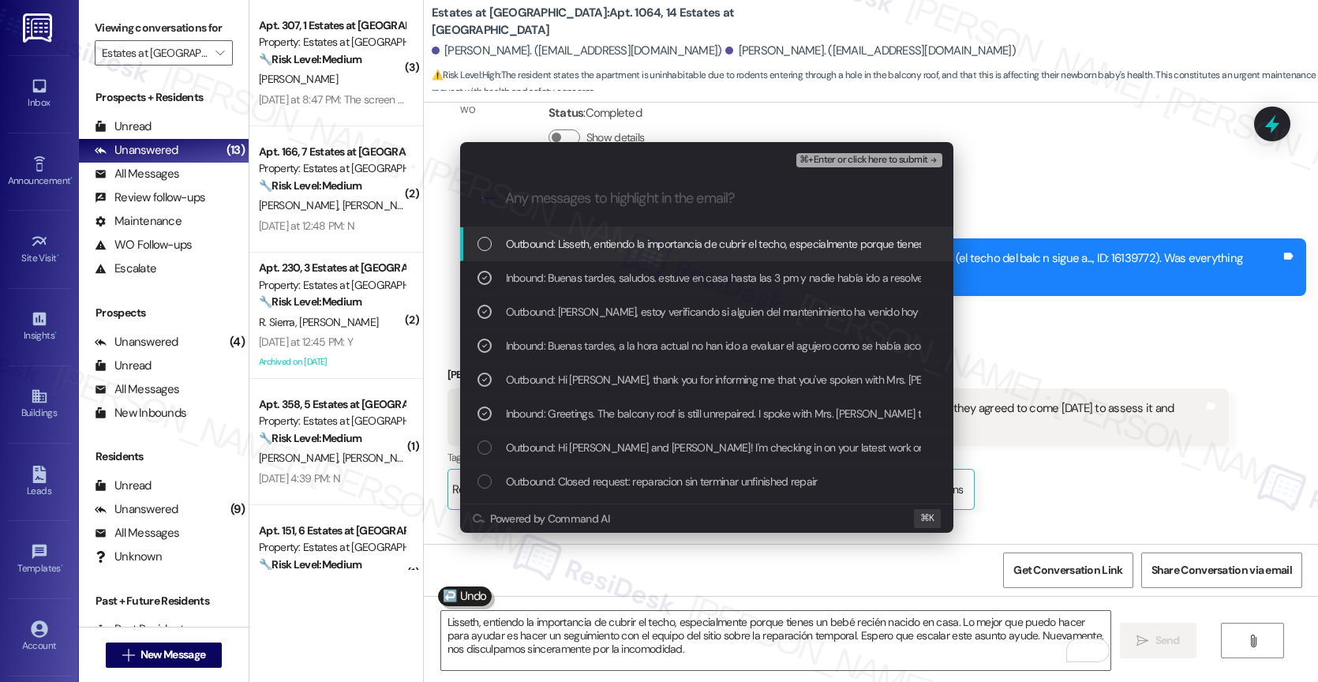
drag, startPoint x: 679, startPoint y: 247, endPoint x: 745, endPoint y: 215, distance: 73.0
click at [680, 247] on span "Outbound: Lisseth, entiendo la importancia de cubrir el techo, especialmente po…" at bounding box center [1300, 243] width 1588 height 17
click at [877, 157] on span "⌘+Enter or click here to submit" at bounding box center [863, 160] width 128 height 11
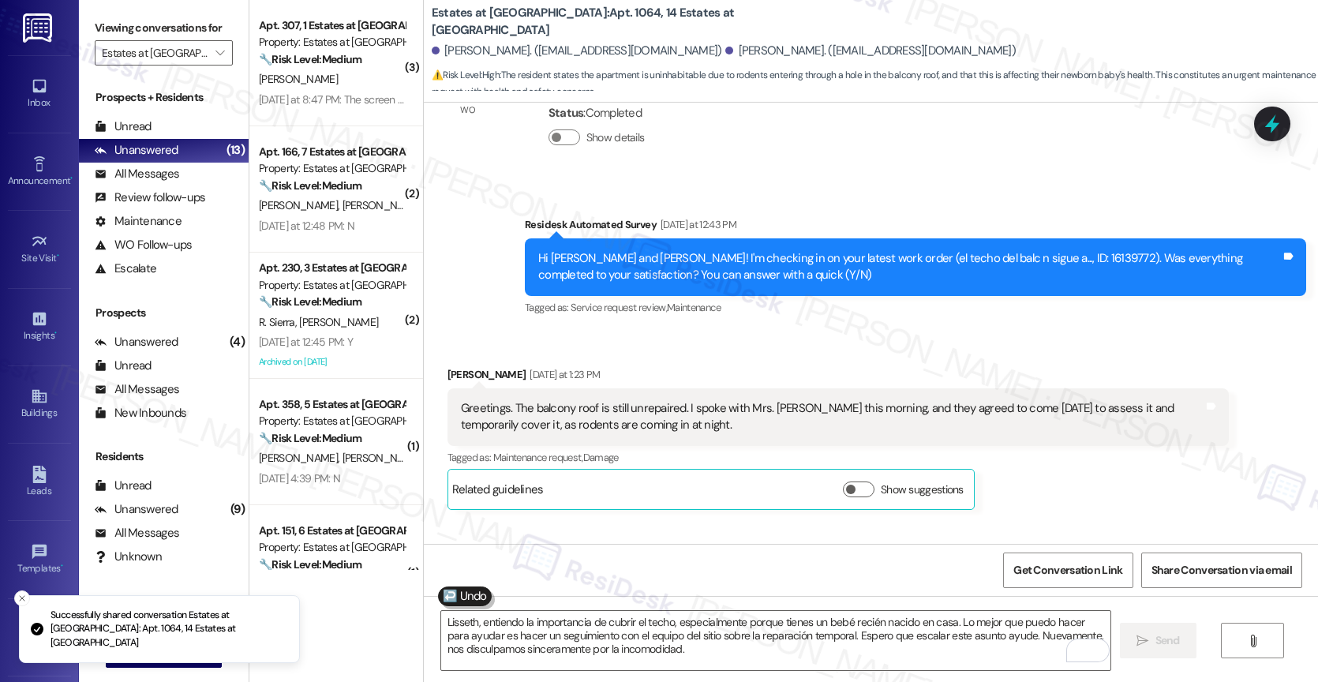
scroll to position [6850, 0]
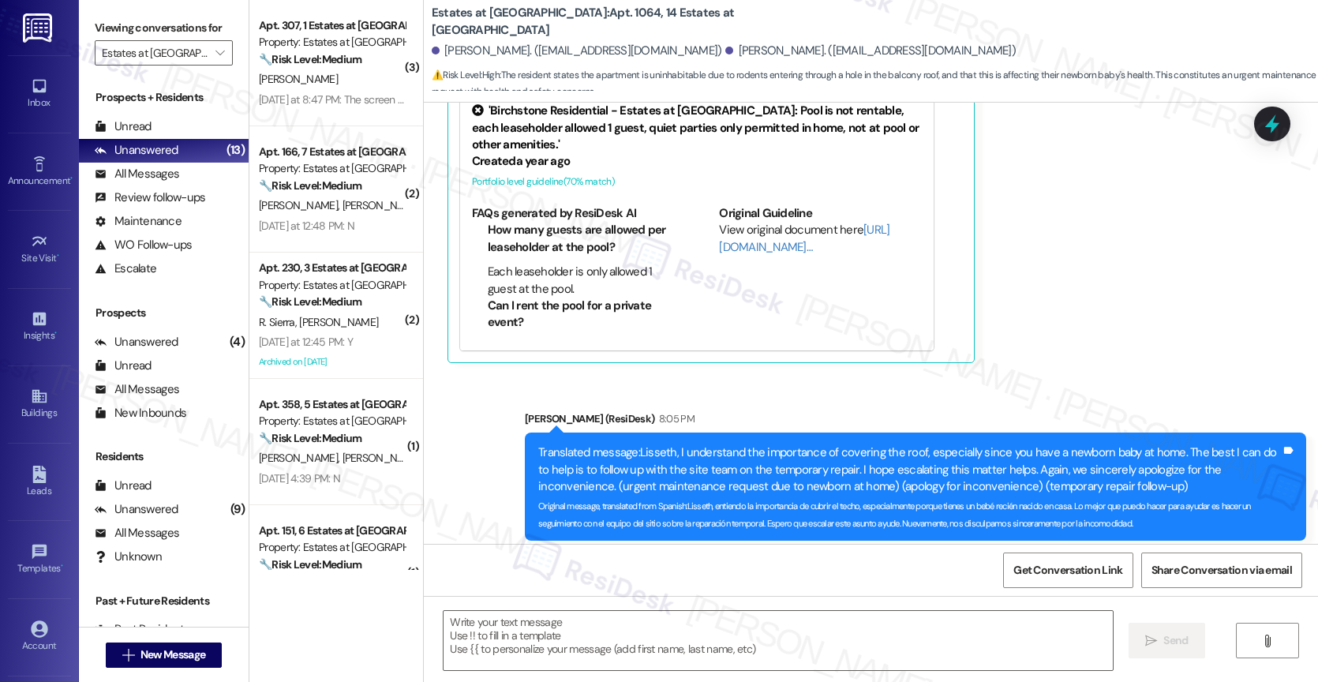
type textarea "Fetching suggested responses. Please feel free to read through the conversation…"
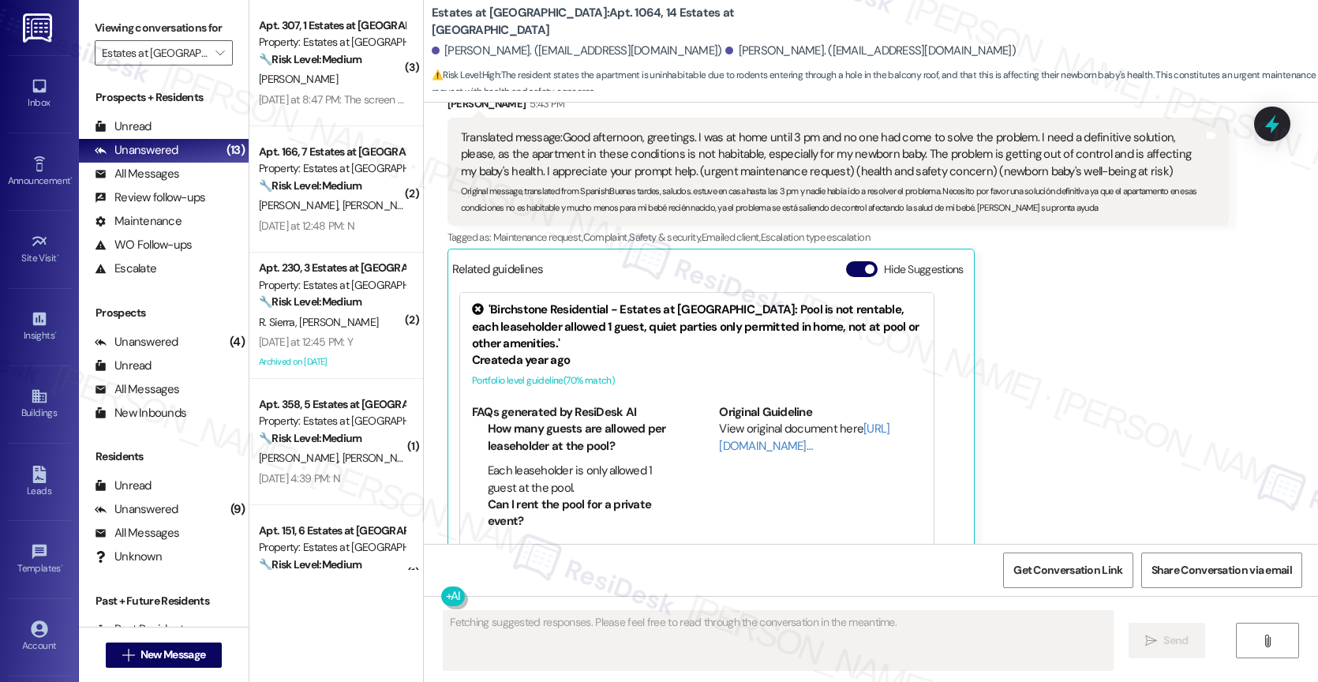
drag, startPoint x: 846, startPoint y: 234, endPoint x: 829, endPoint y: 340, distance: 107.2
click at [846, 261] on button "Hide Suggestions" at bounding box center [862, 269] width 32 height 16
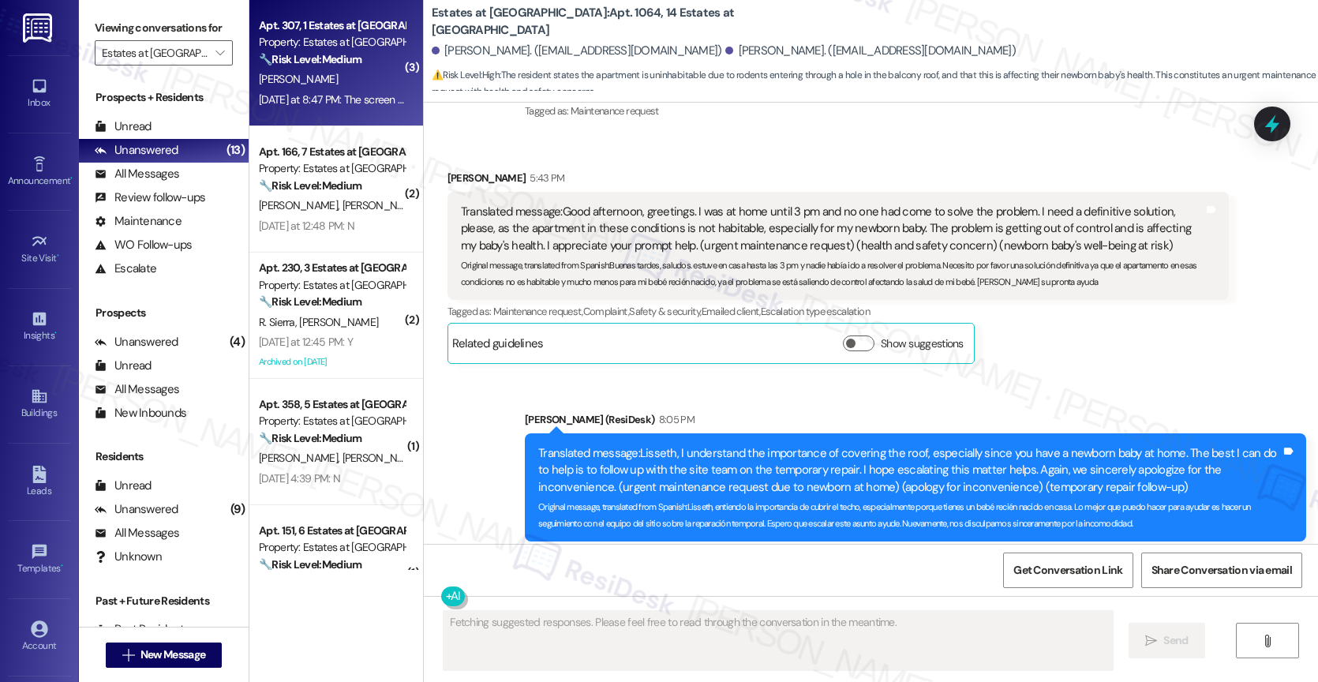
scroll to position [440, 0]
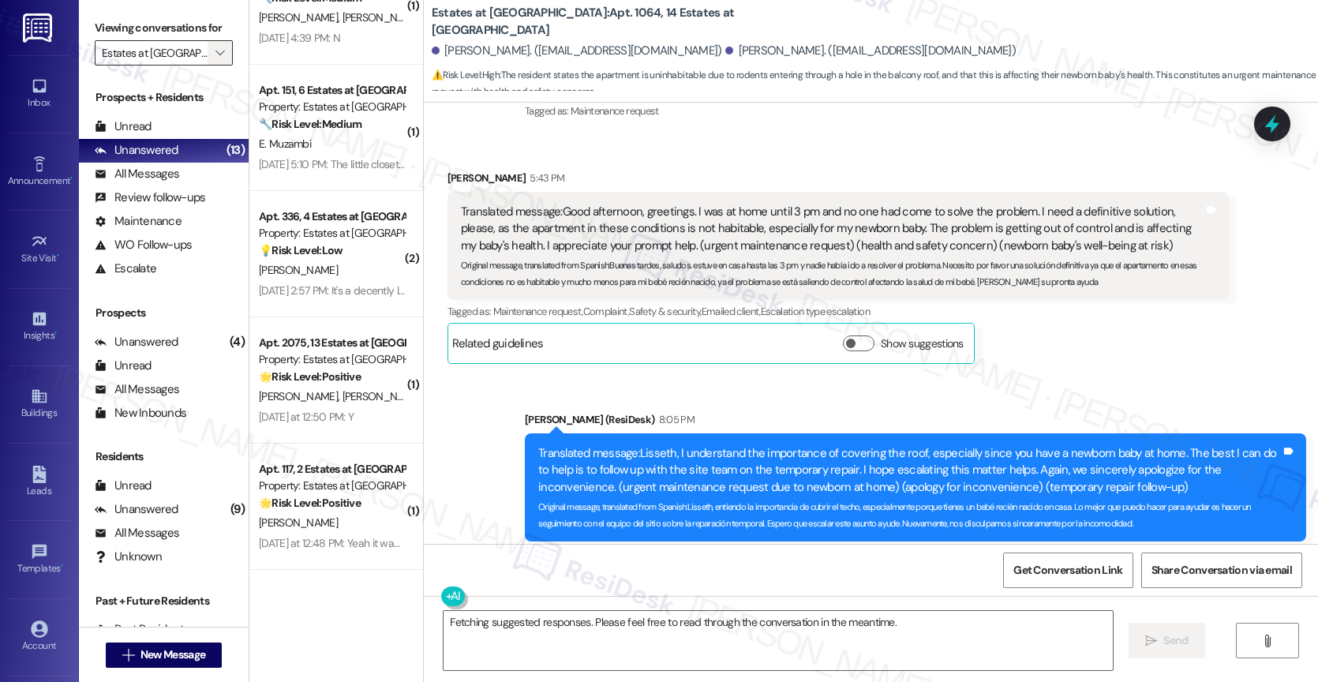
click at [215, 59] on icon "" at bounding box center [219, 53] width 9 height 13
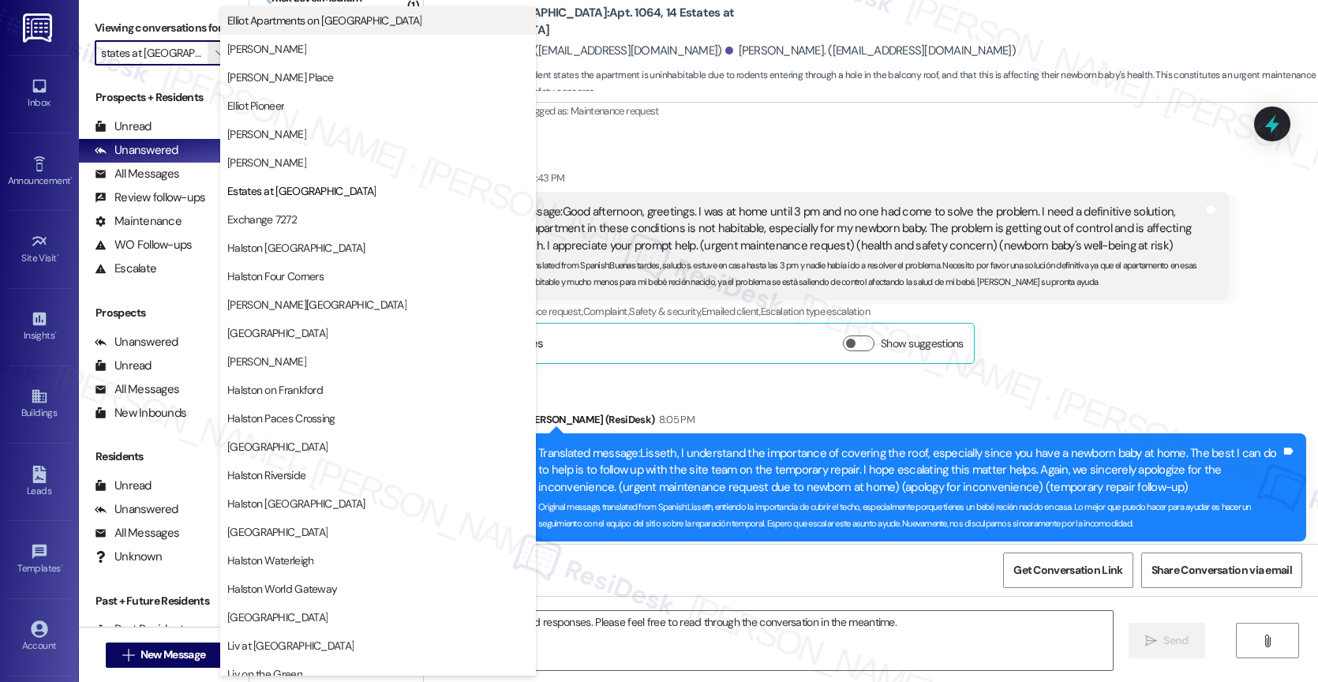
scroll to position [0, 0]
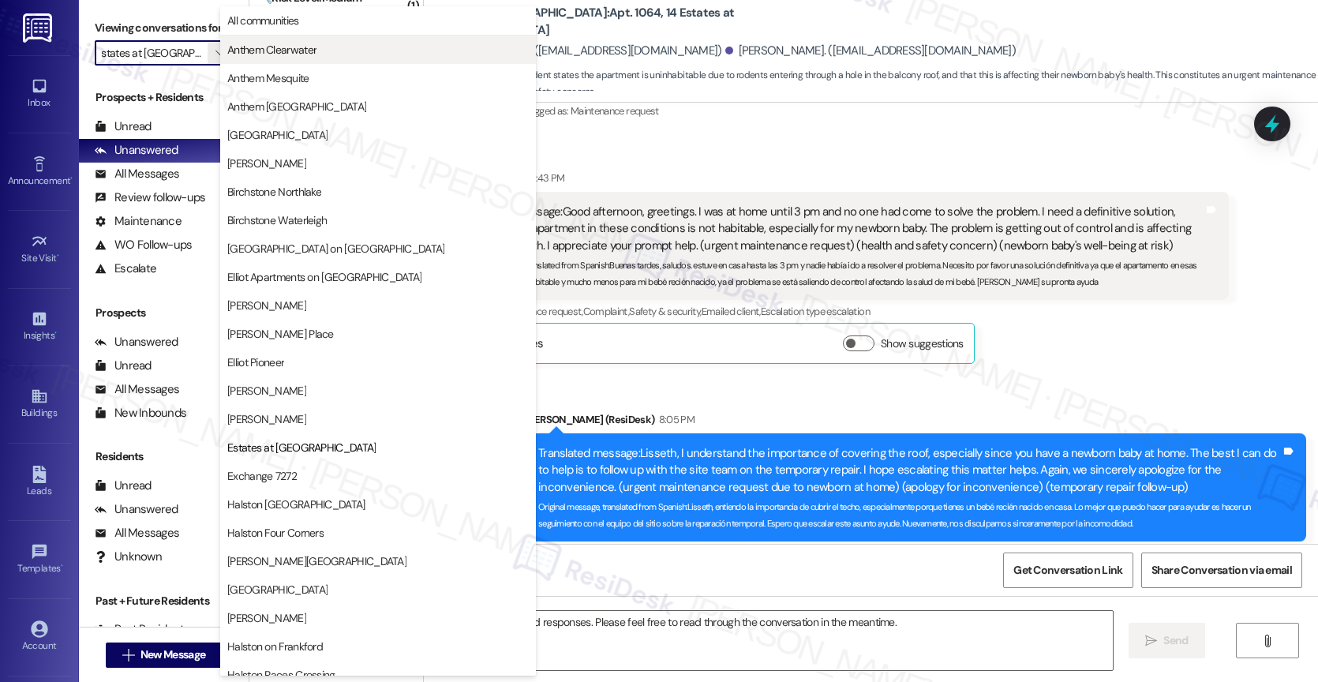
click at [295, 44] on span "Anthem Clearwater" at bounding box center [271, 50] width 89 height 16
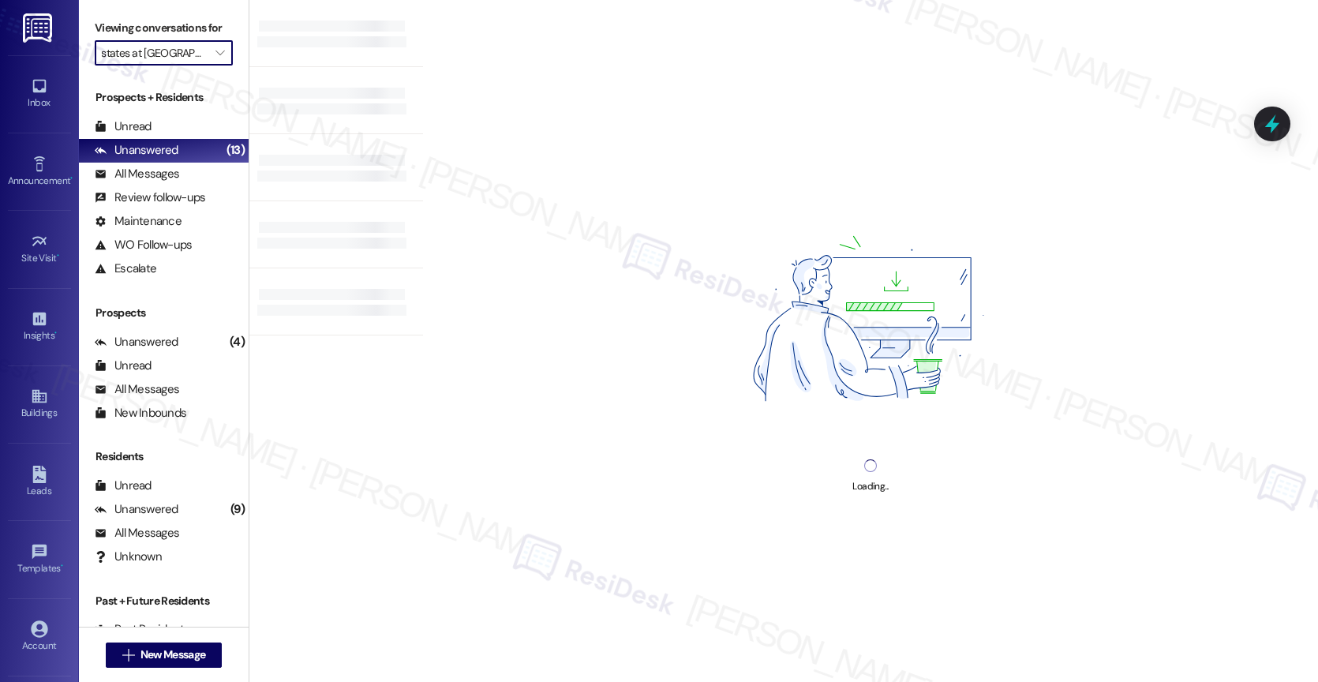
type input "Anthem Clearwater"
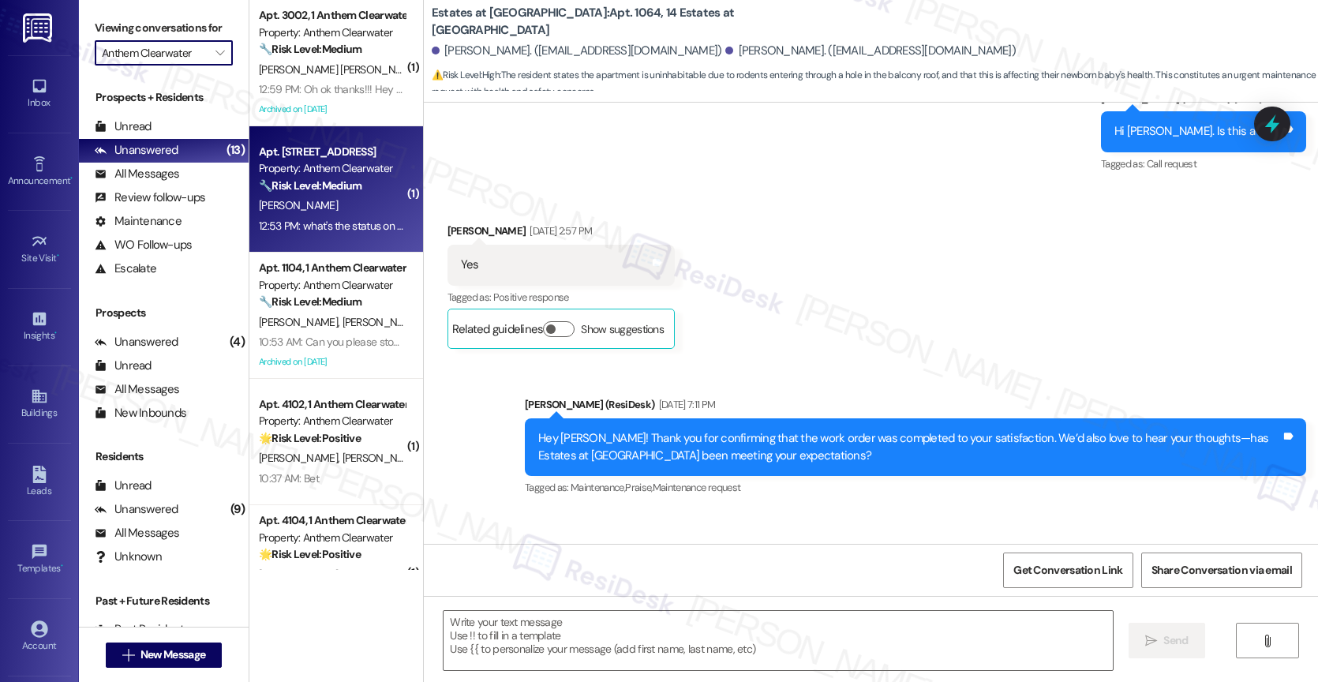
scroll to position [825, 0]
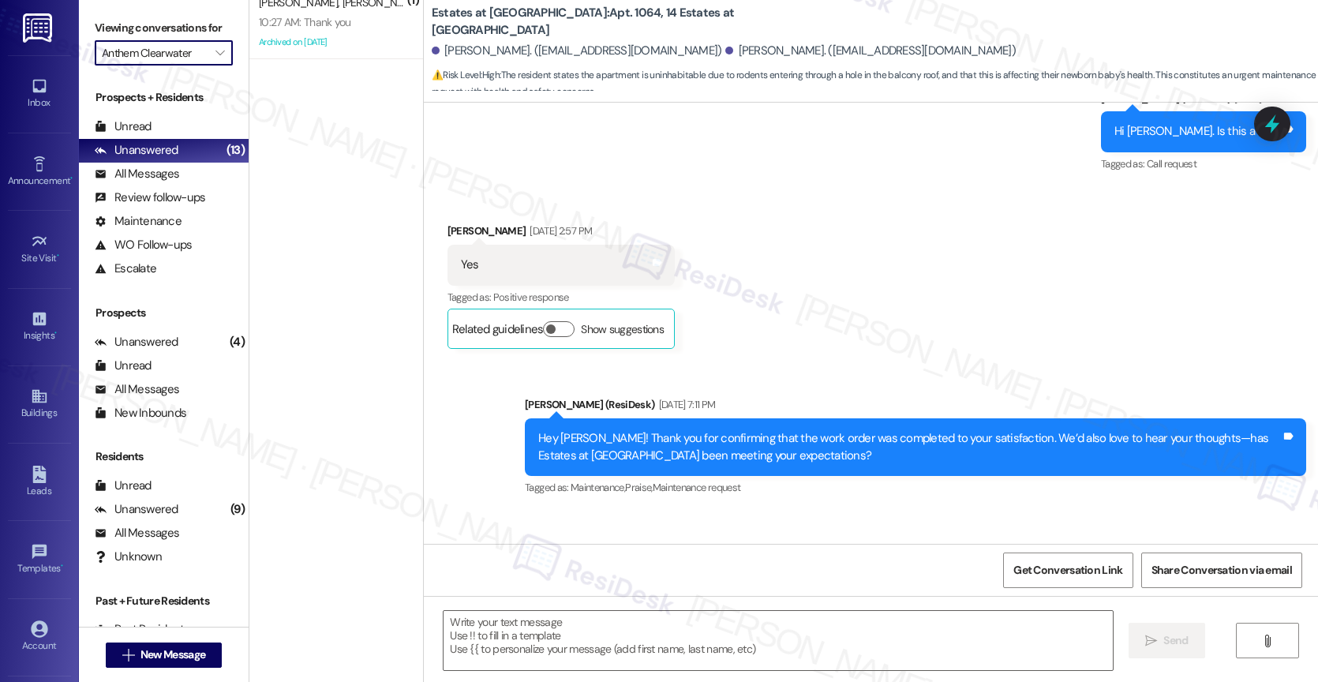
type textarea "Fetching suggested responses. Please feel free to read through the conversation…"
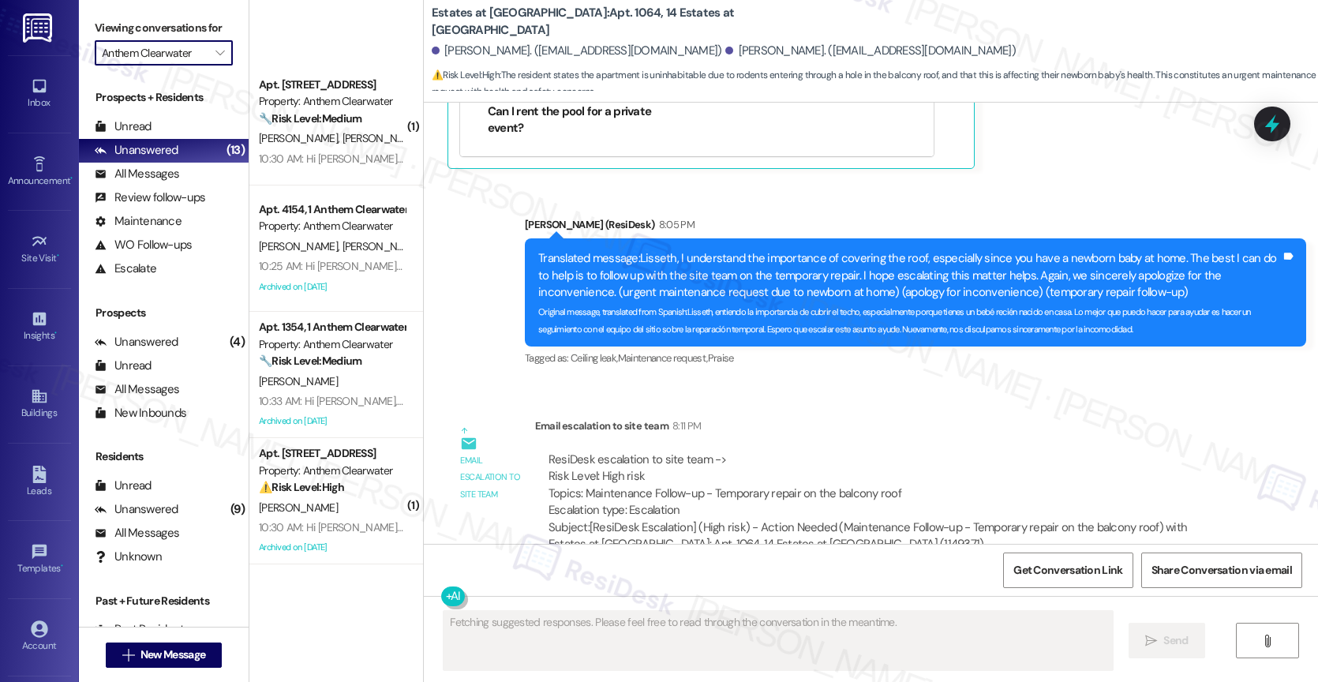
scroll to position [1072, 0]
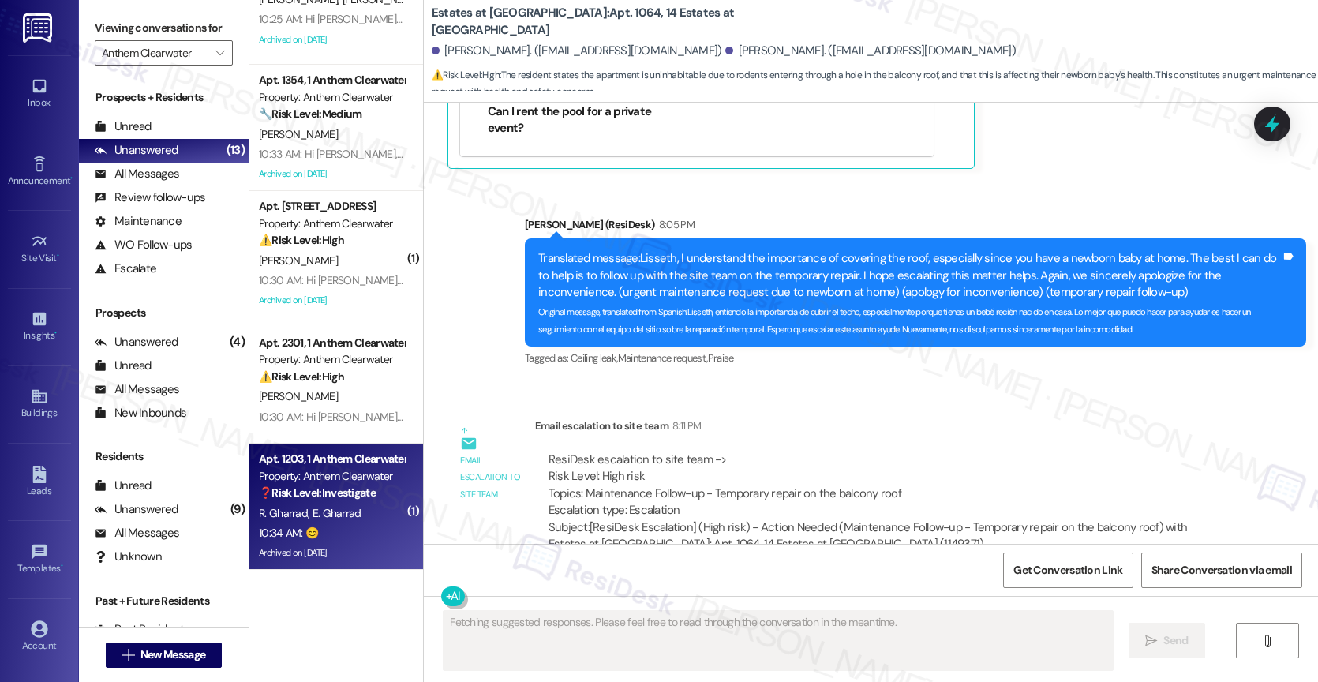
click at [312, 513] on span "E. Gharrad" at bounding box center [336, 513] width 49 height 14
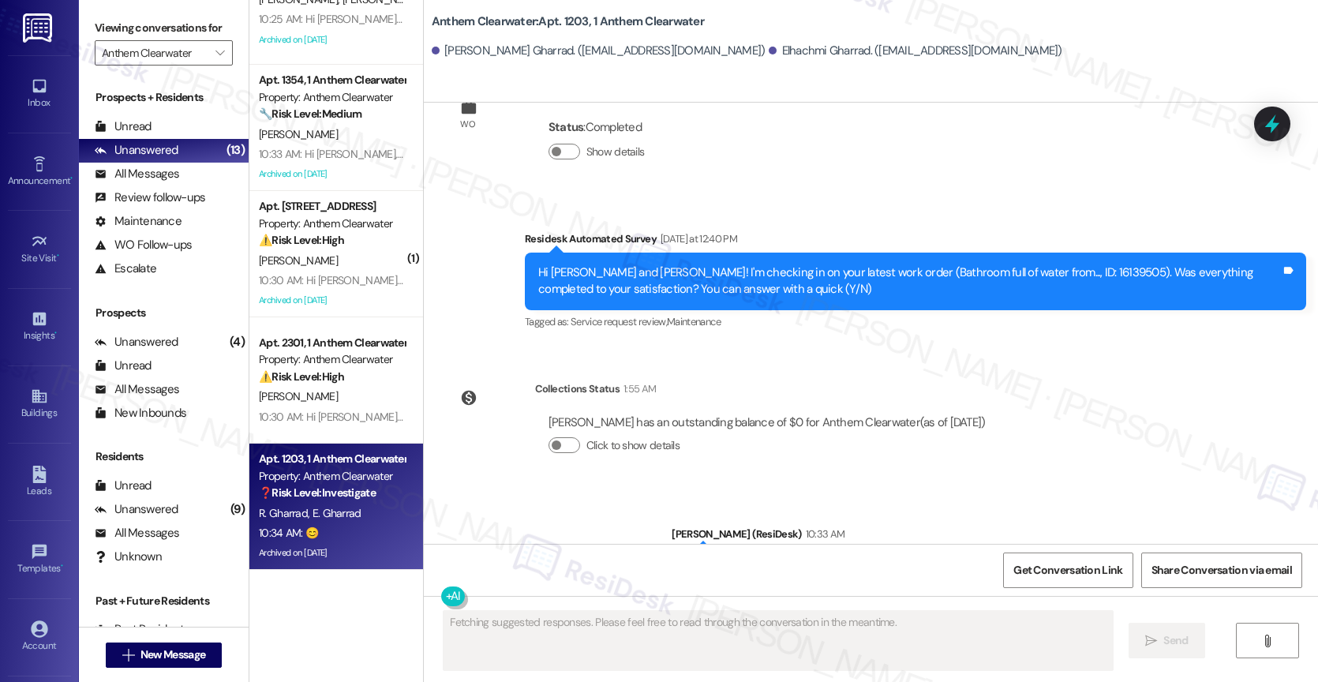
scroll to position [9923, 0]
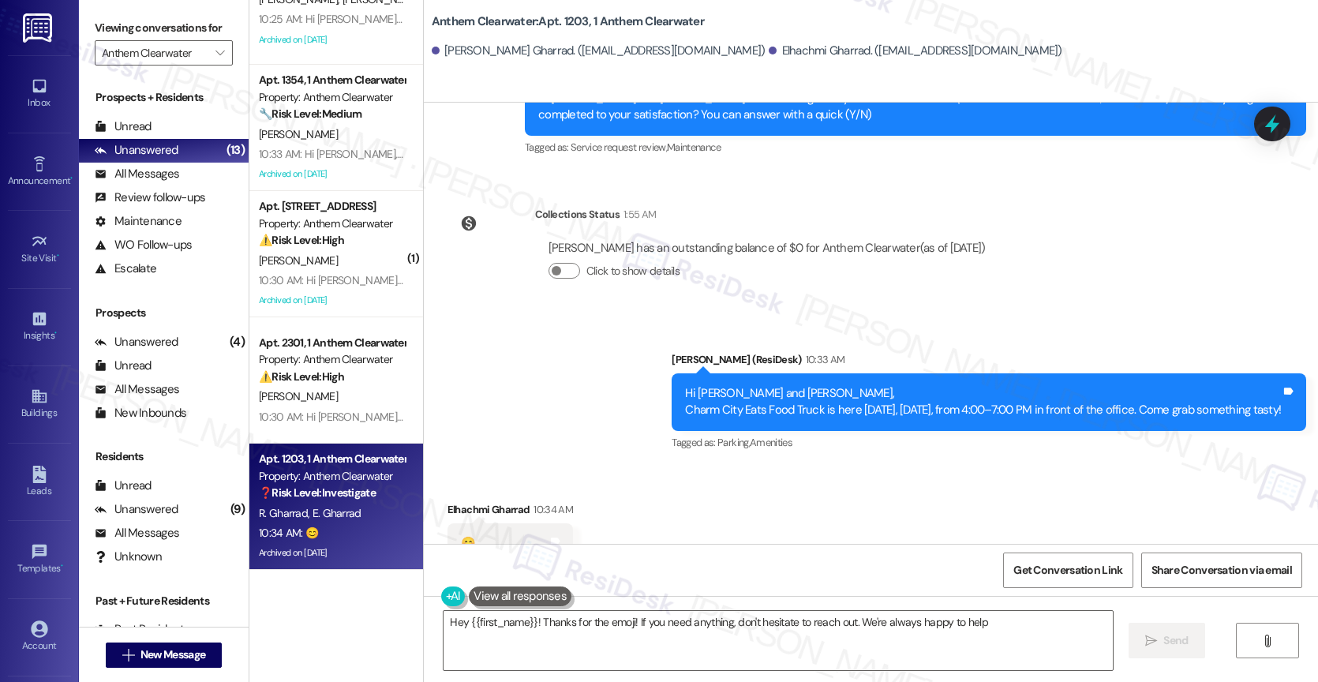
type textarea "Hey {{first_name}}! Thanks for the emoji! If you need anything, don't hesitate …"
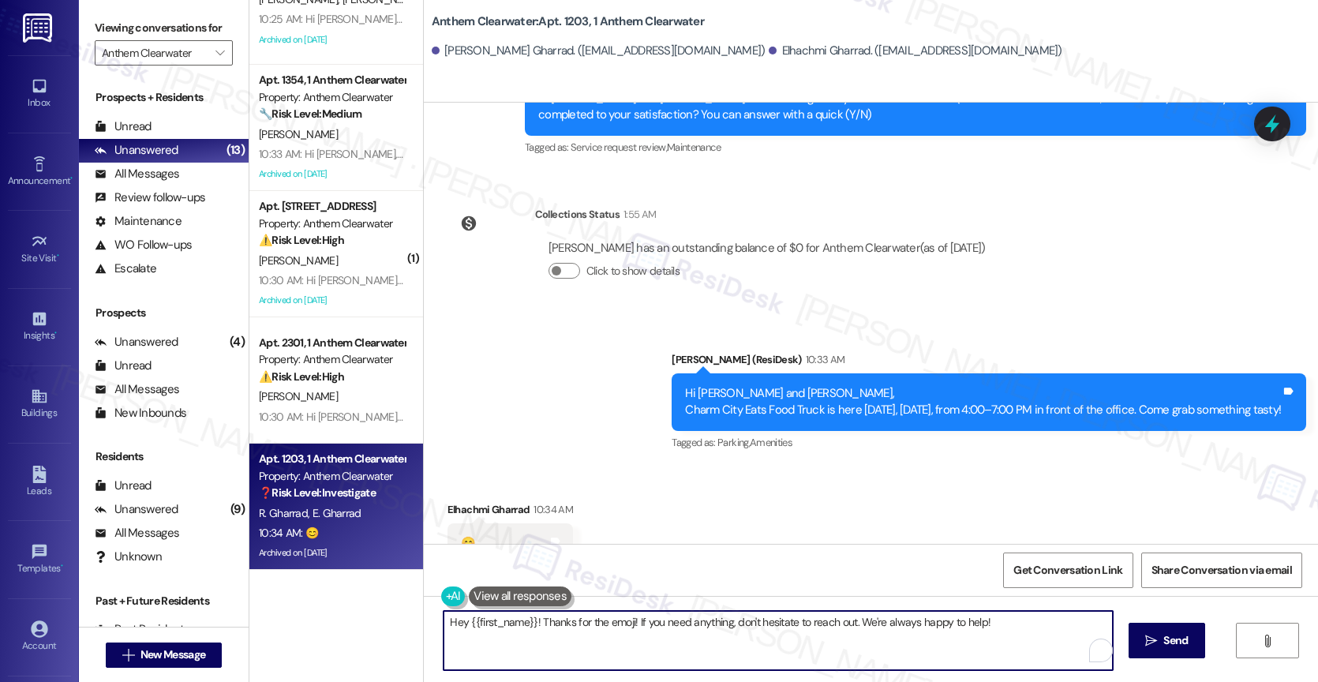
click at [587, 627] on textarea "Hey {{first_name}}! Thanks for the emoji! If you need anything, don't hesitate …" at bounding box center [777, 640] width 669 height 59
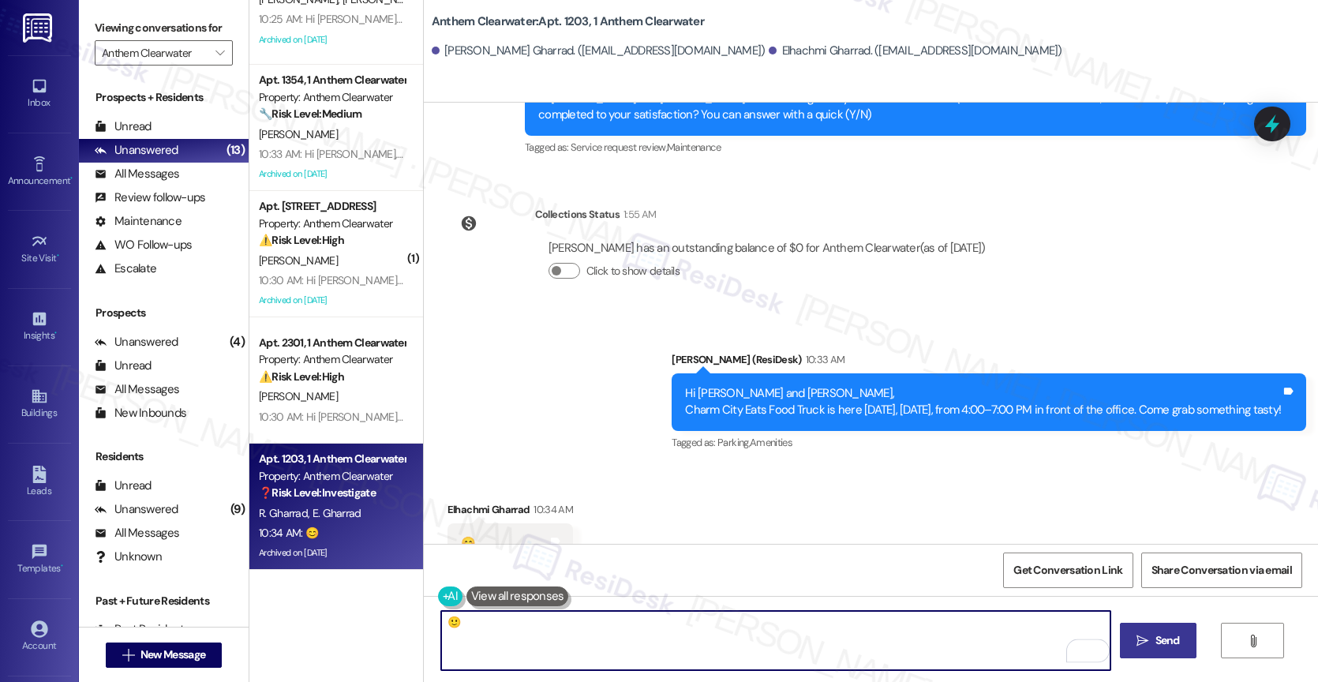
type textarea "🙂"
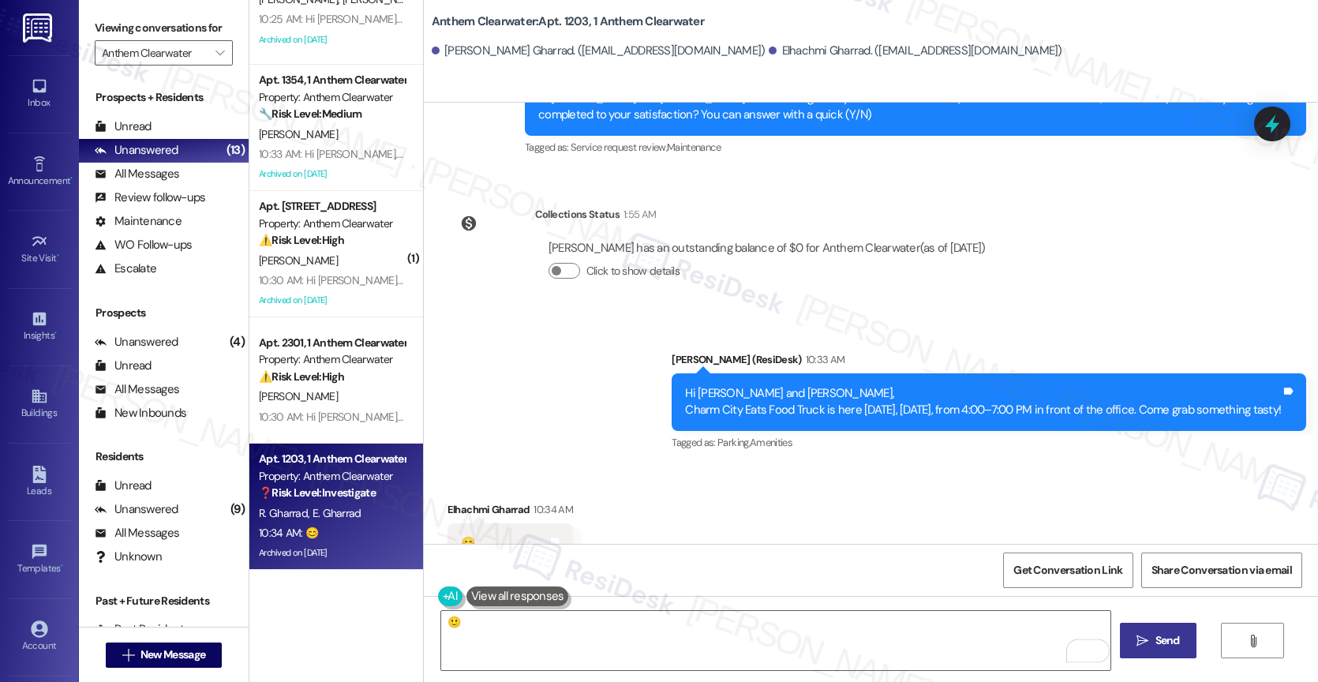
click at [1159, 635] on span "Send" at bounding box center [1167, 640] width 24 height 17
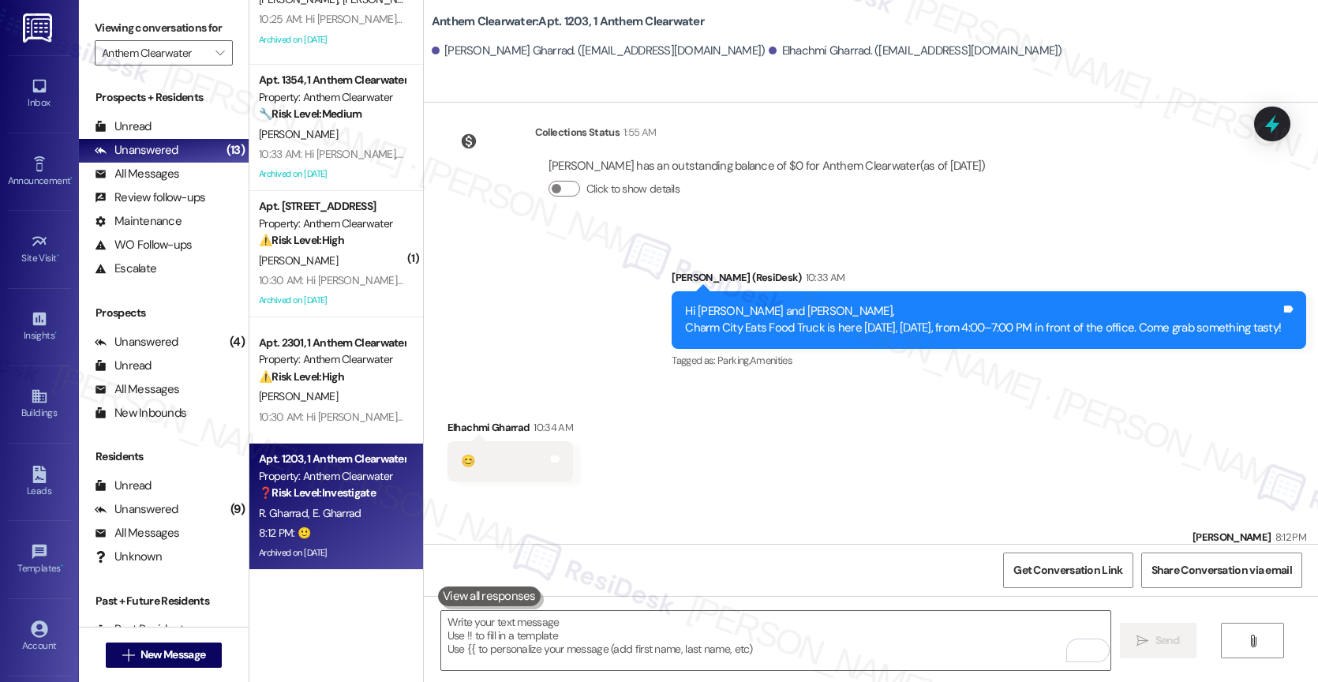
scroll to position [10032, 0]
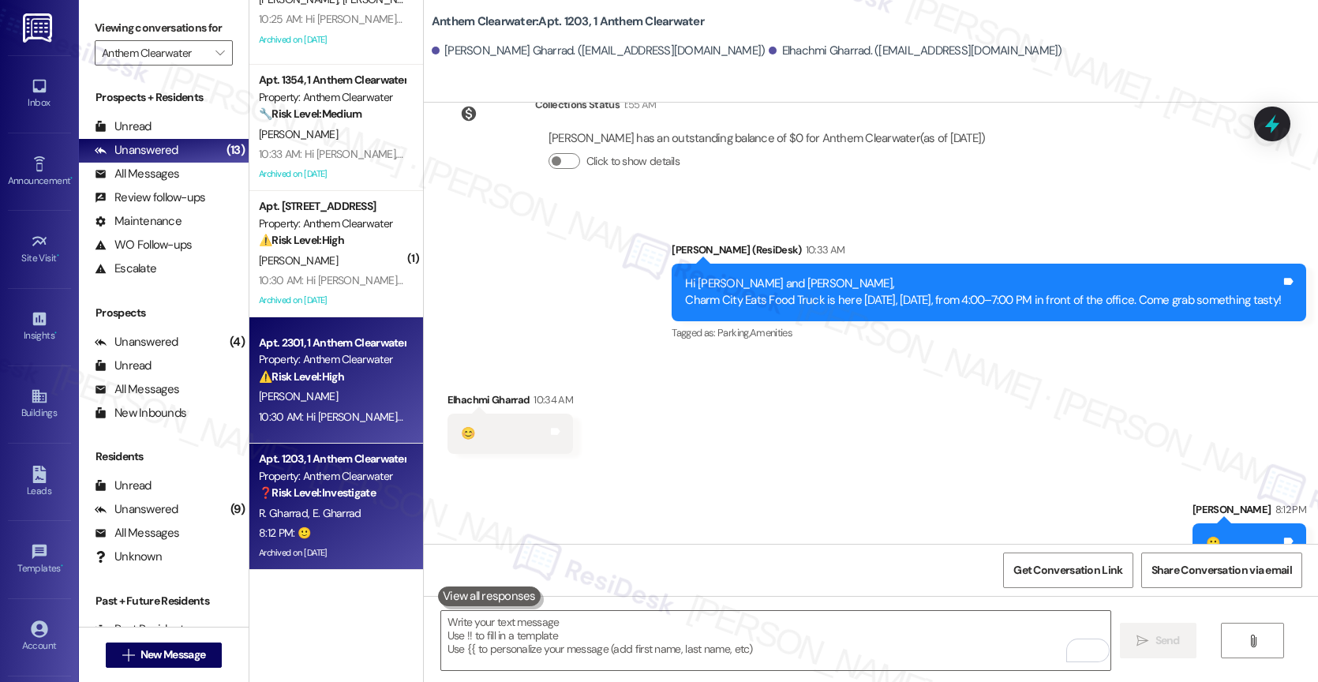
click at [309, 363] on div "Property: Anthem Clearwater" at bounding box center [332, 359] width 146 height 17
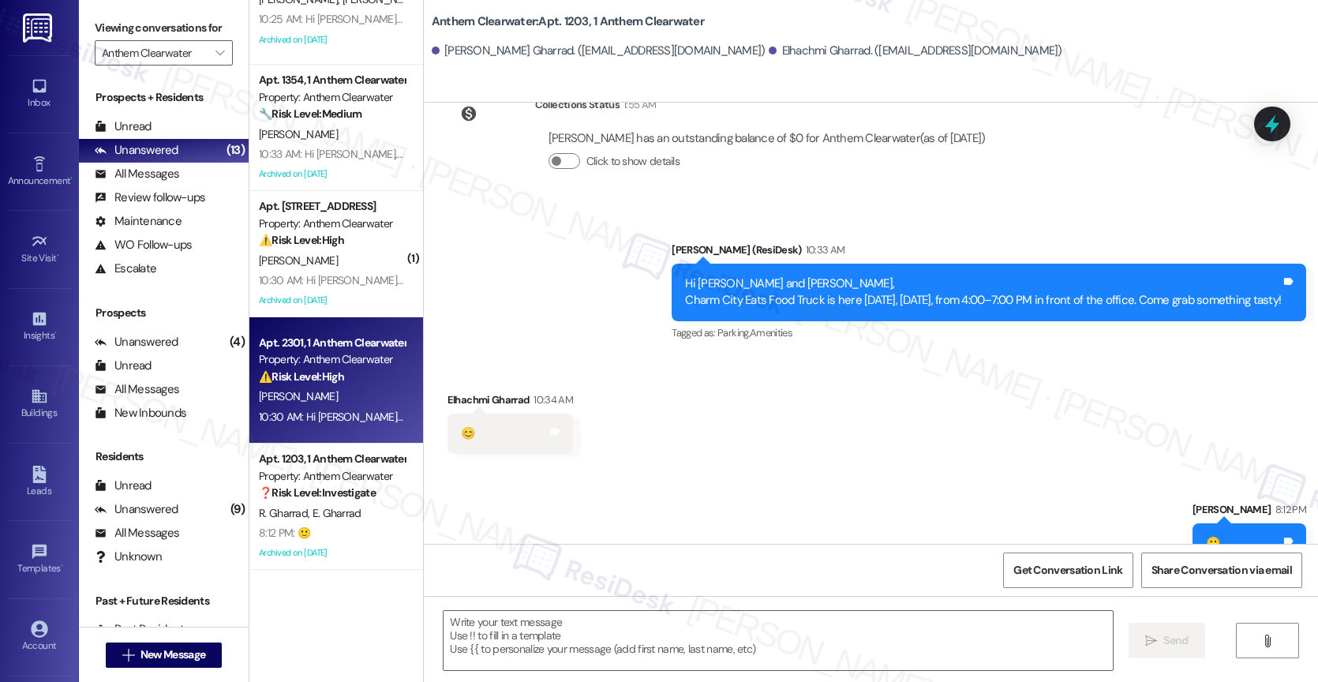
type textarea "Fetching suggested responses. Please feel free to read through the conversation…"
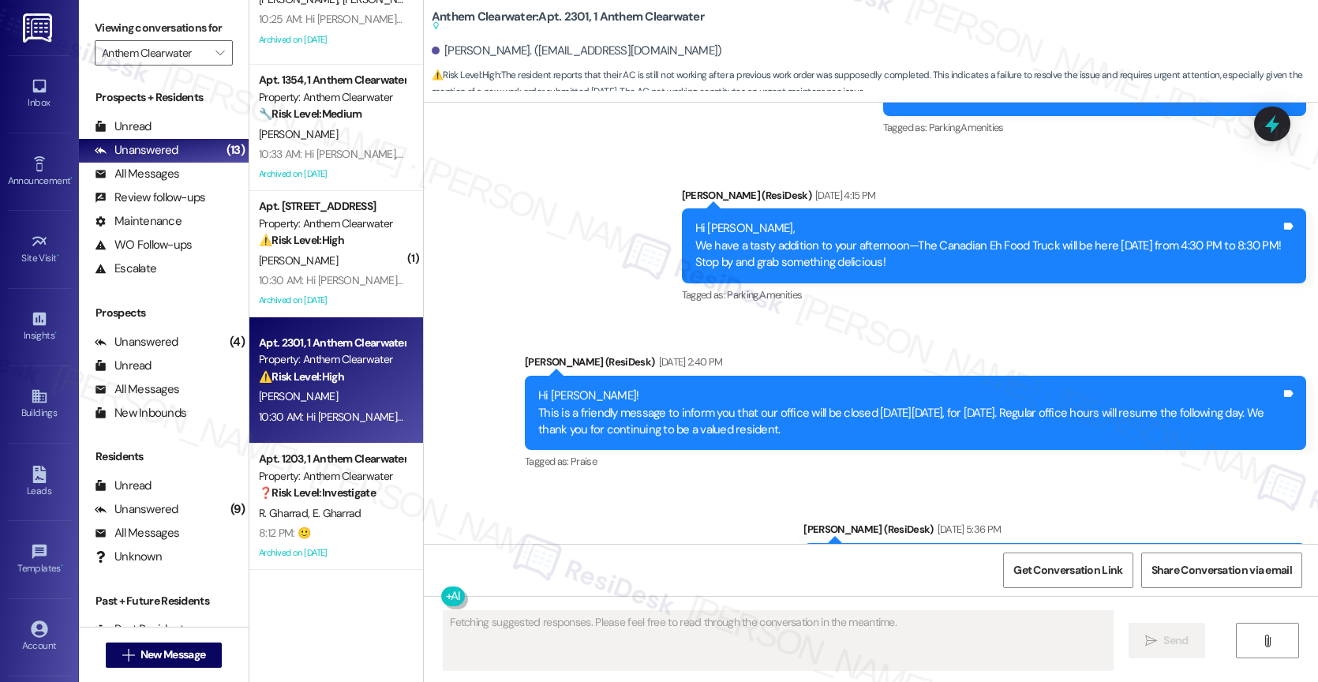
scroll to position [8704, 0]
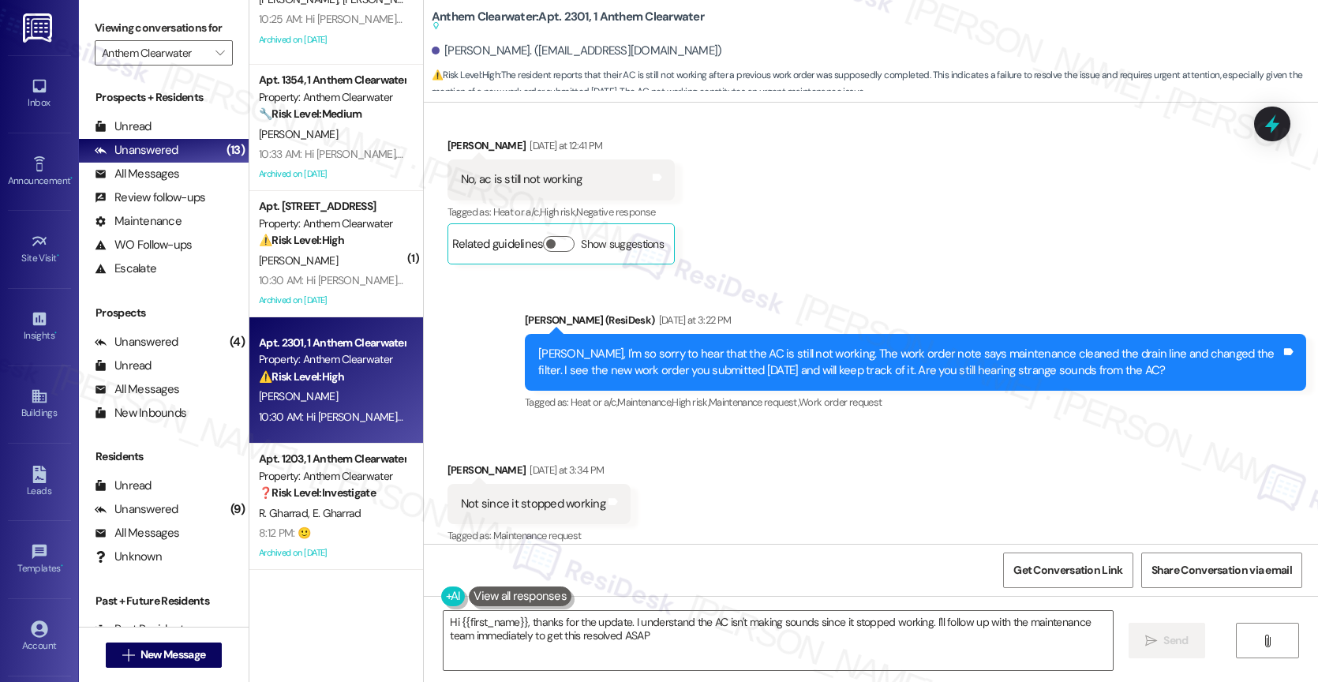
type textarea "Hi {{first_name}}, thanks for the update. I understand the AC isn't making soun…"
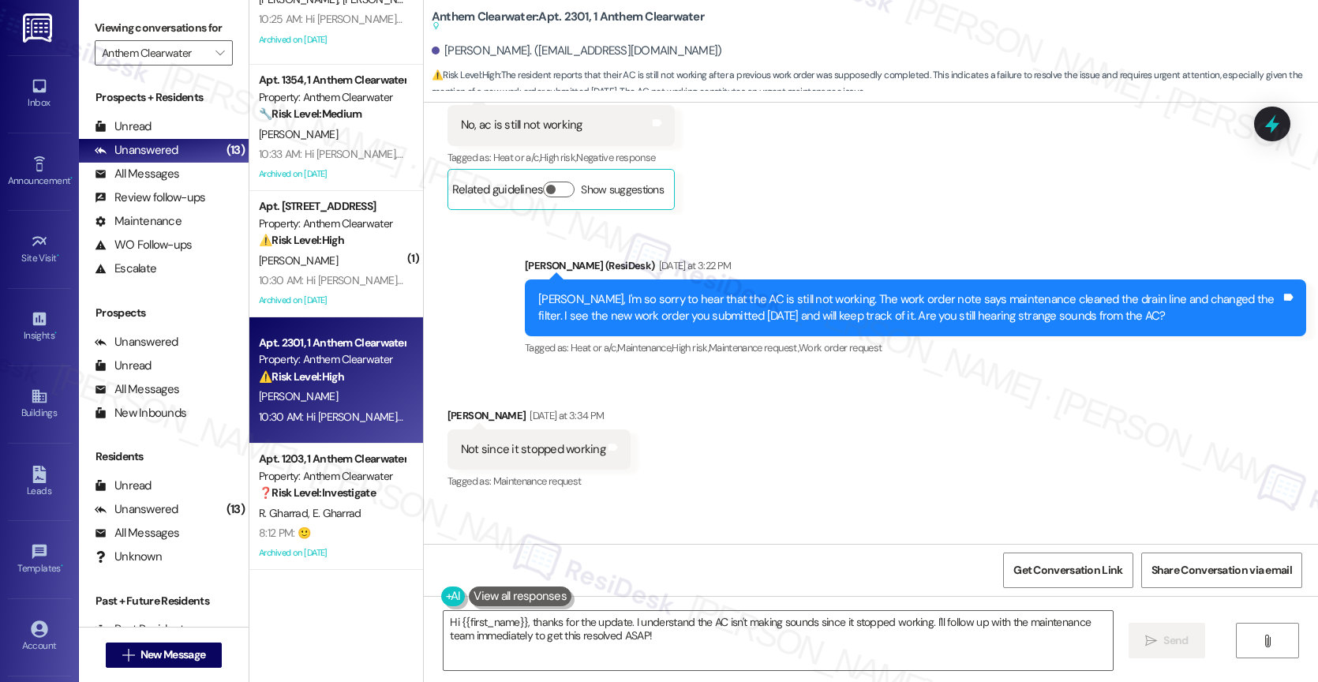
scroll to position [8718, 0]
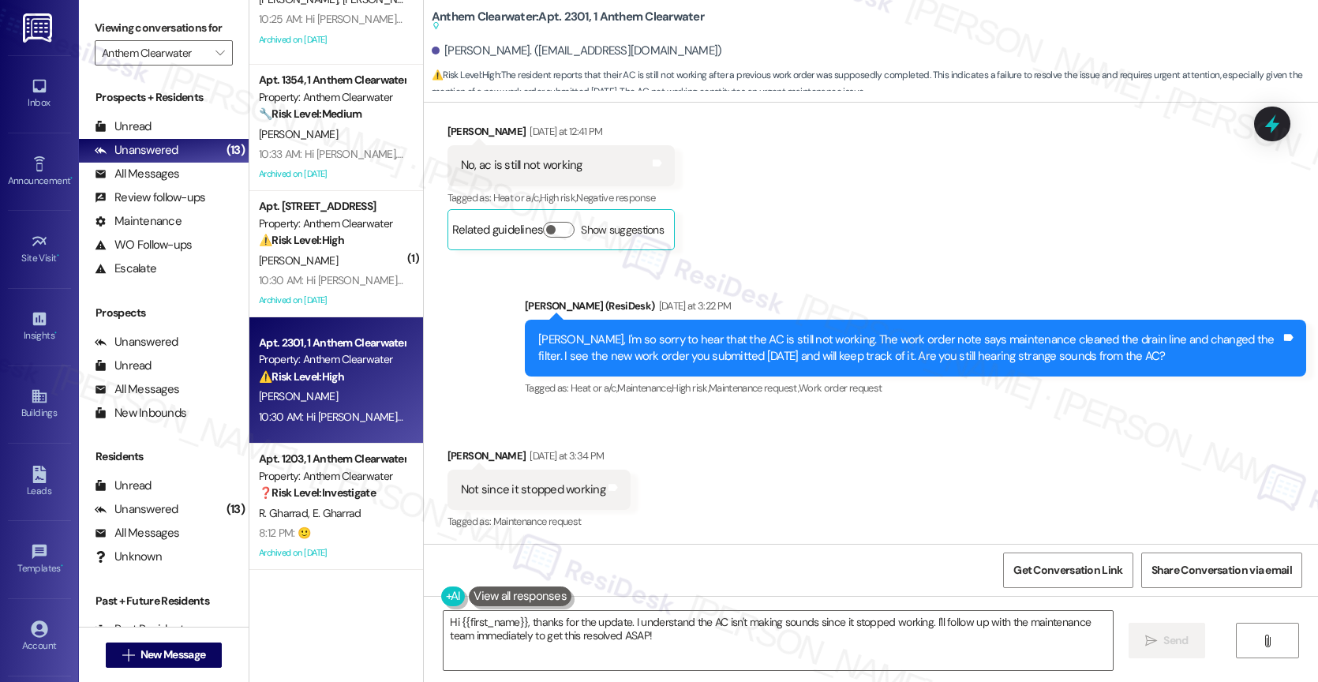
click at [709, 469] on div "Received via SMS Gabriel Jawien Yesterday at 3:34 PM Not since it stopped worki…" at bounding box center [871, 478] width 894 height 133
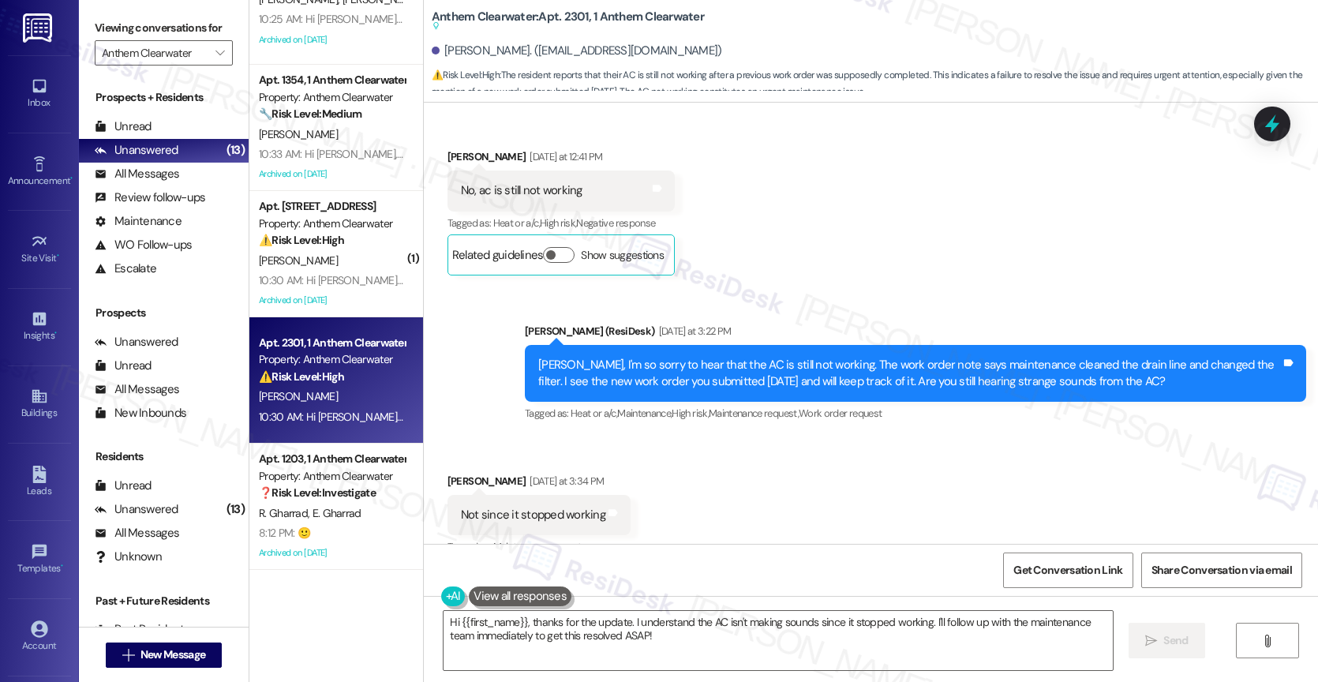
scroll to position [8709, 0]
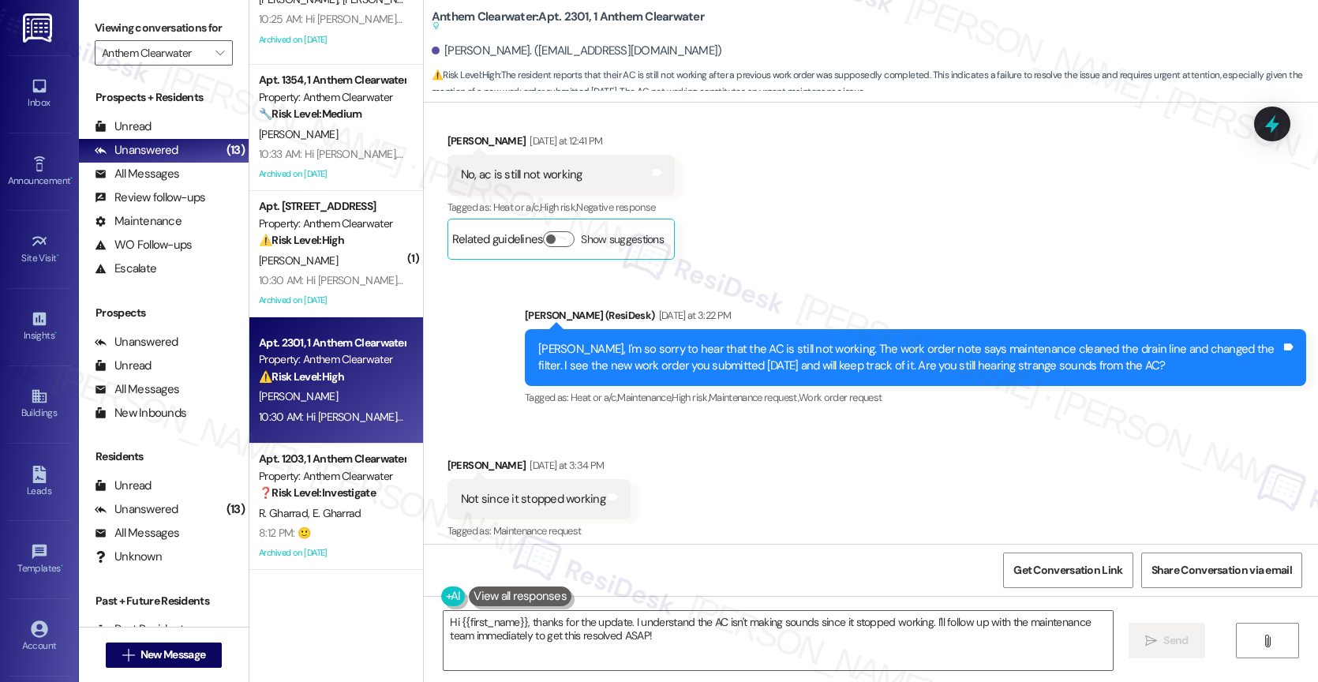
click at [694, 473] on div "Received via SMS Gabriel Jawien Yesterday at 3:34 PM Not since it stopped worki…" at bounding box center [871, 487] width 894 height 133
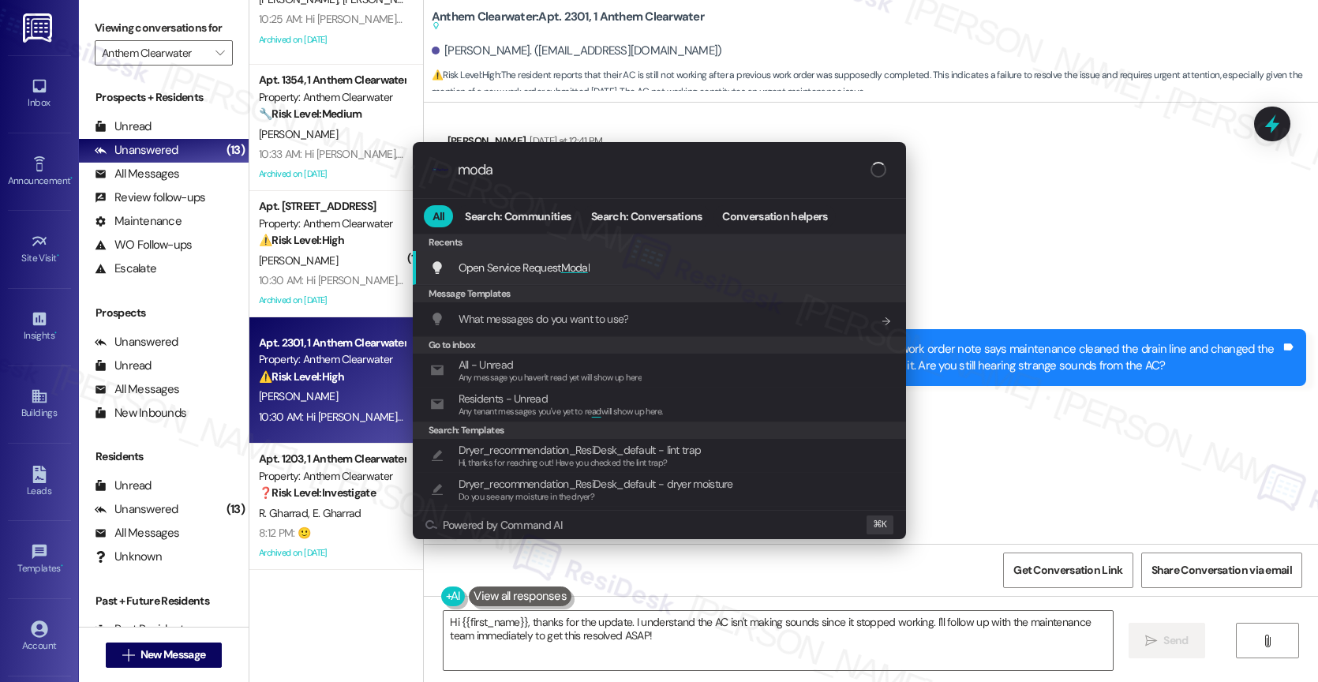
type input "modal"
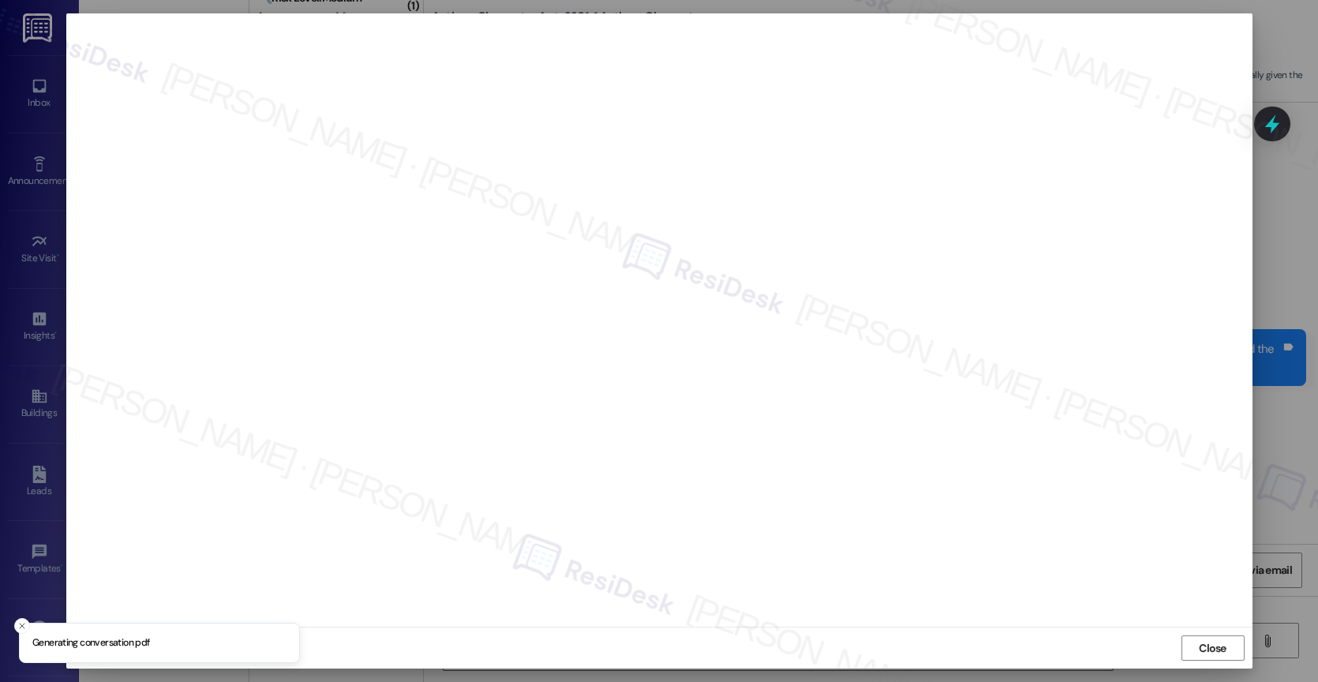
scroll to position [945, 0]
click at [1225, 645] on span "Close" at bounding box center [1213, 648] width 28 height 17
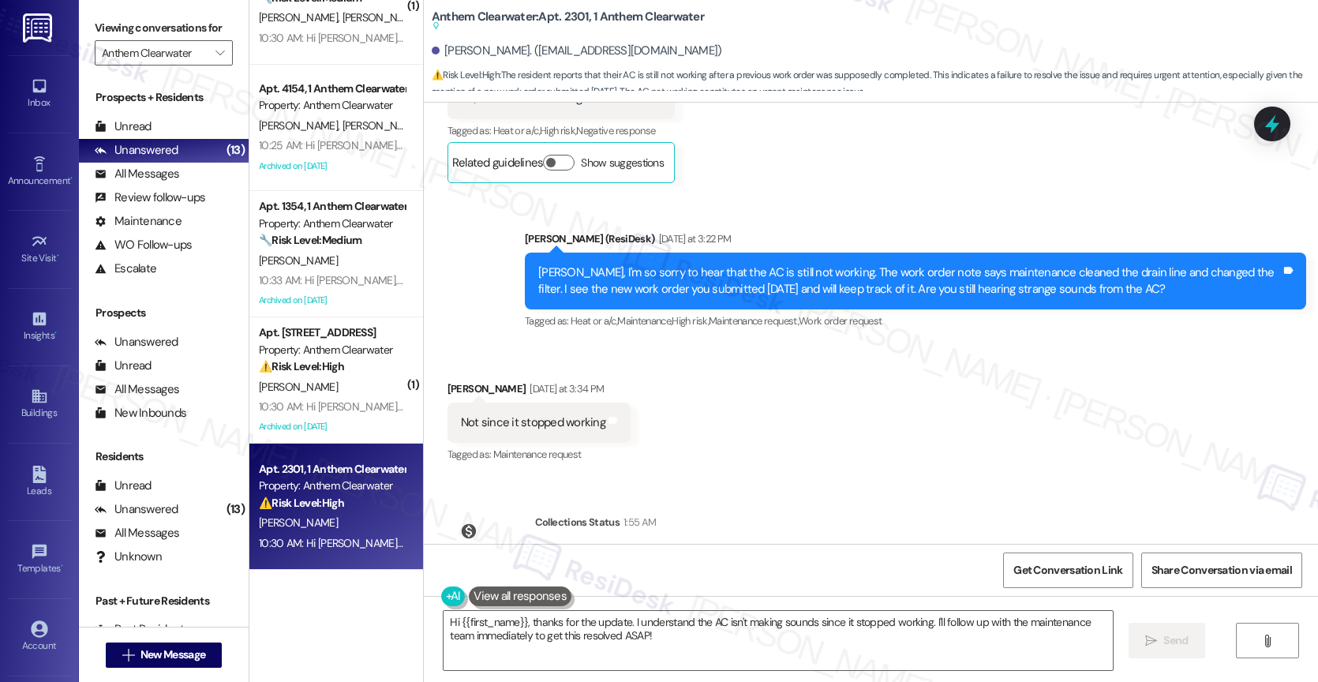
scroll to position [8743, 0]
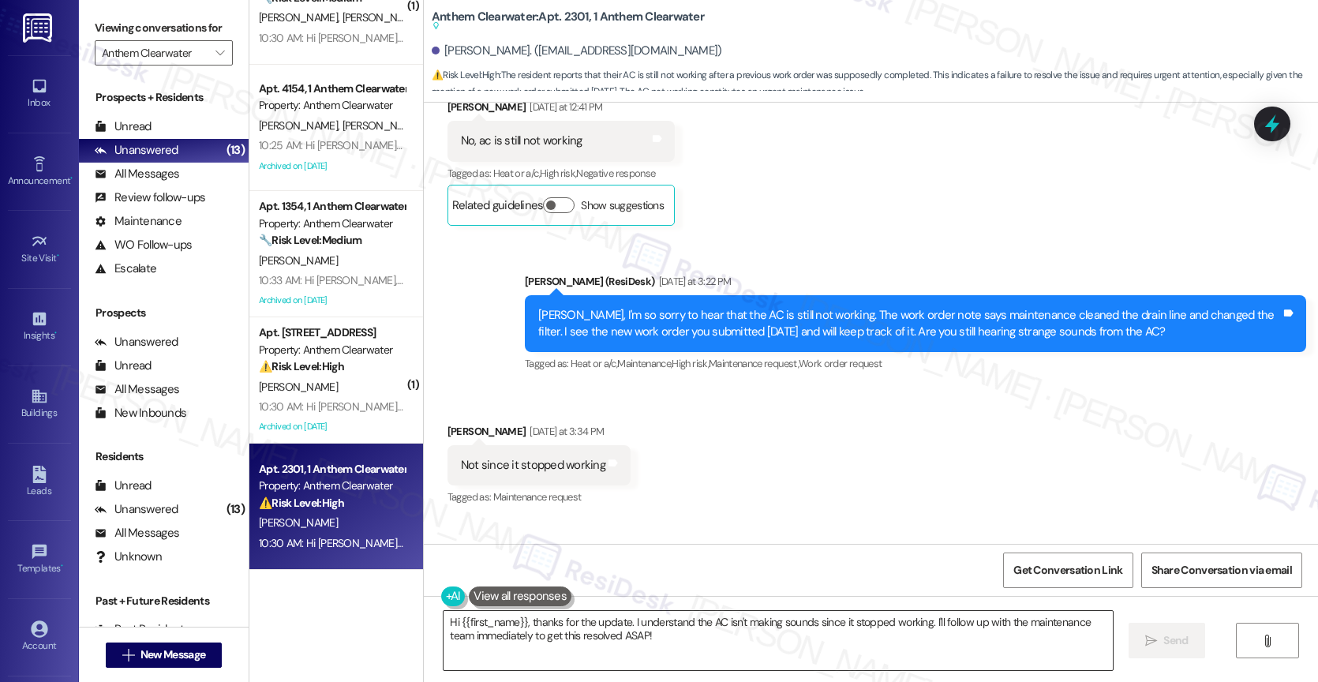
click at [522, 623] on textarea "Hi {{first_name}}, thanks for the update. I understand the AC isn't making soun…" at bounding box center [777, 640] width 669 height 59
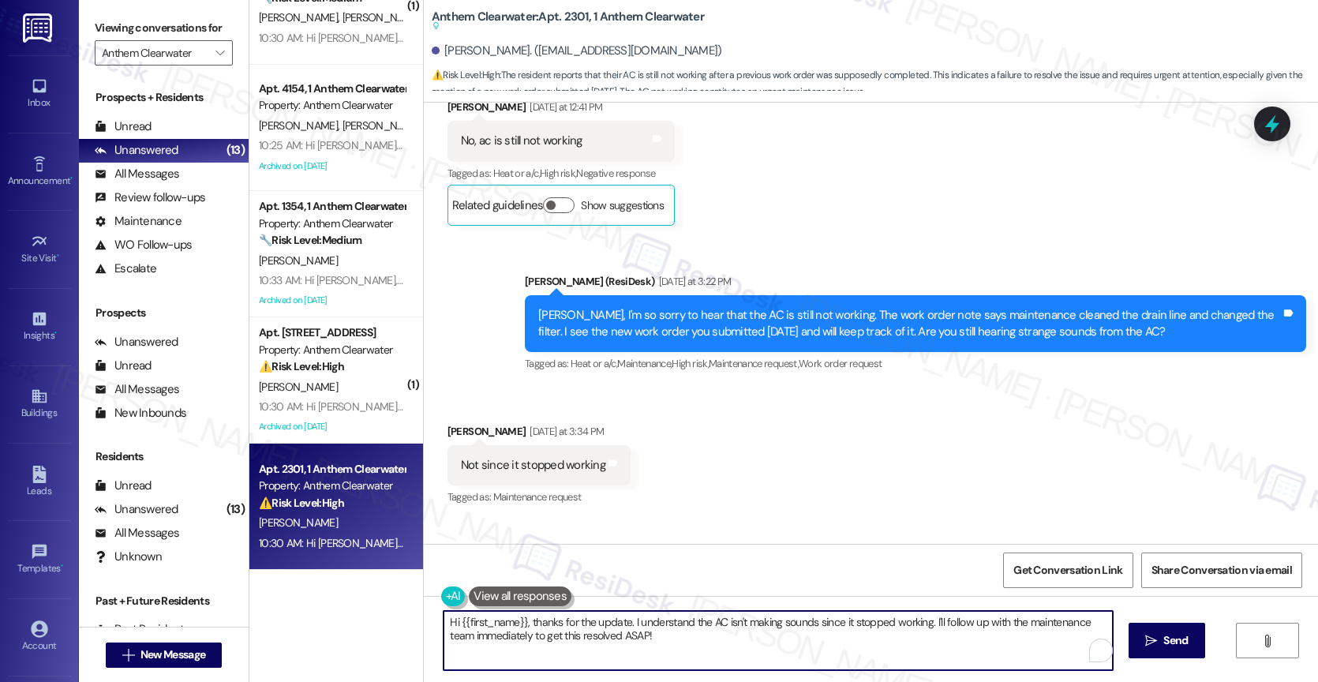
click at [522, 623] on textarea "Hi {{first_name}}, thanks for the update. I understand the AC isn't making soun…" at bounding box center [777, 640] width 669 height 59
click at [525, 622] on textarea "Hi {{first_name}}, thanks for the update. I understand the AC isn't making soun…" at bounding box center [777, 640] width 669 height 59
drag, startPoint x: 529, startPoint y: 618, endPoint x: 704, endPoint y: 648, distance: 176.9
click at [704, 648] on textarea "Hi {{first_name}}, thanks for the update. I understand the AC isn't making soun…" at bounding box center [775, 640] width 669 height 59
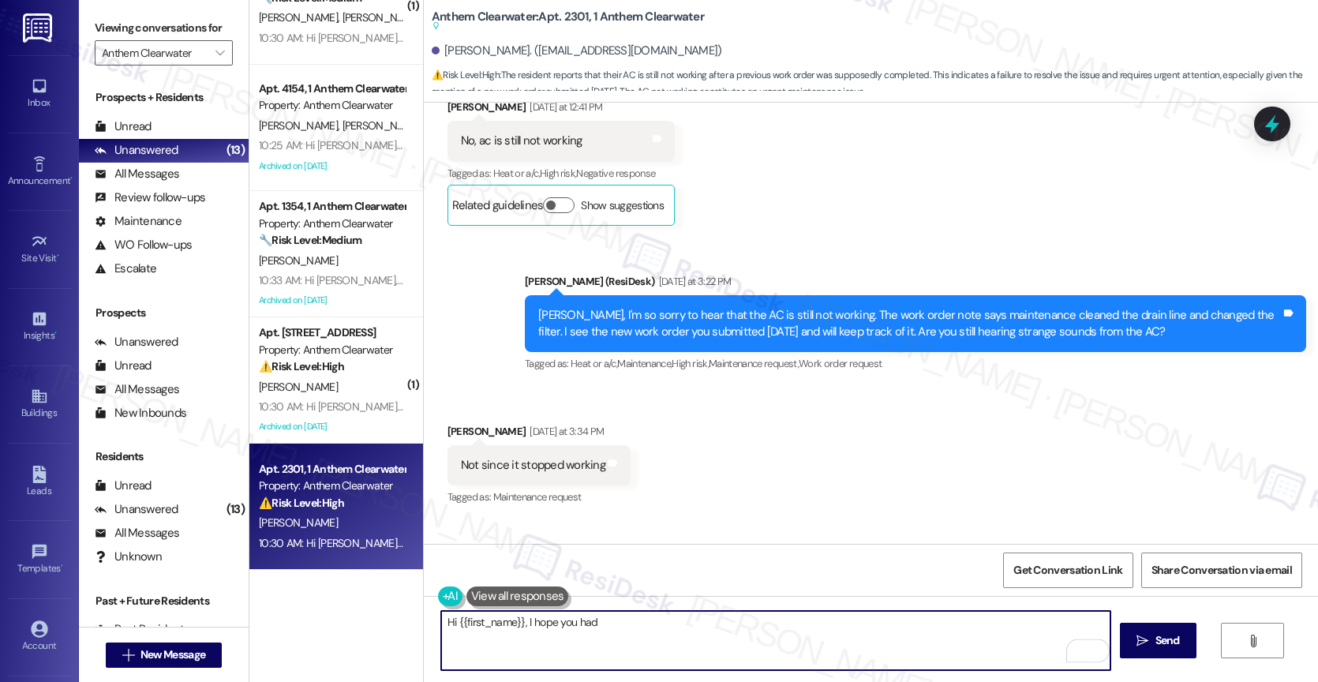
click at [490, 619] on textarea "Hi {{first_name}}, I hope you had" at bounding box center [775, 640] width 669 height 59
click at [621, 623] on textarea "Got that, Gabriel! Has anyone from mainytenance came out again" at bounding box center [775, 640] width 669 height 59
click at [629, 636] on textarea "Got that, Gabriel! Has anyone from maintenance came out again" at bounding box center [775, 640] width 669 height 59
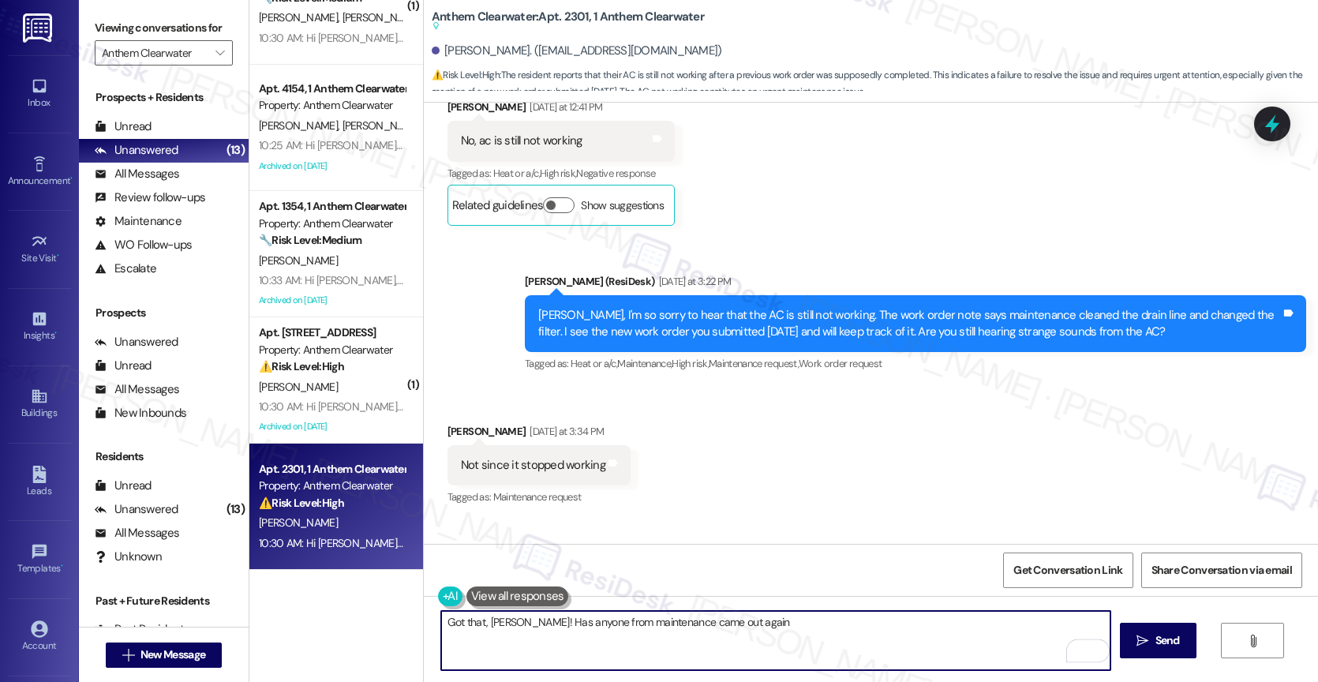
drag, startPoint x: 658, startPoint y: 618, endPoint x: 834, endPoint y: 624, distance: 176.1
click at [834, 624] on textarea "Got that, Gabriel! Has anyone from maintenance came out again" at bounding box center [775, 640] width 669 height 59
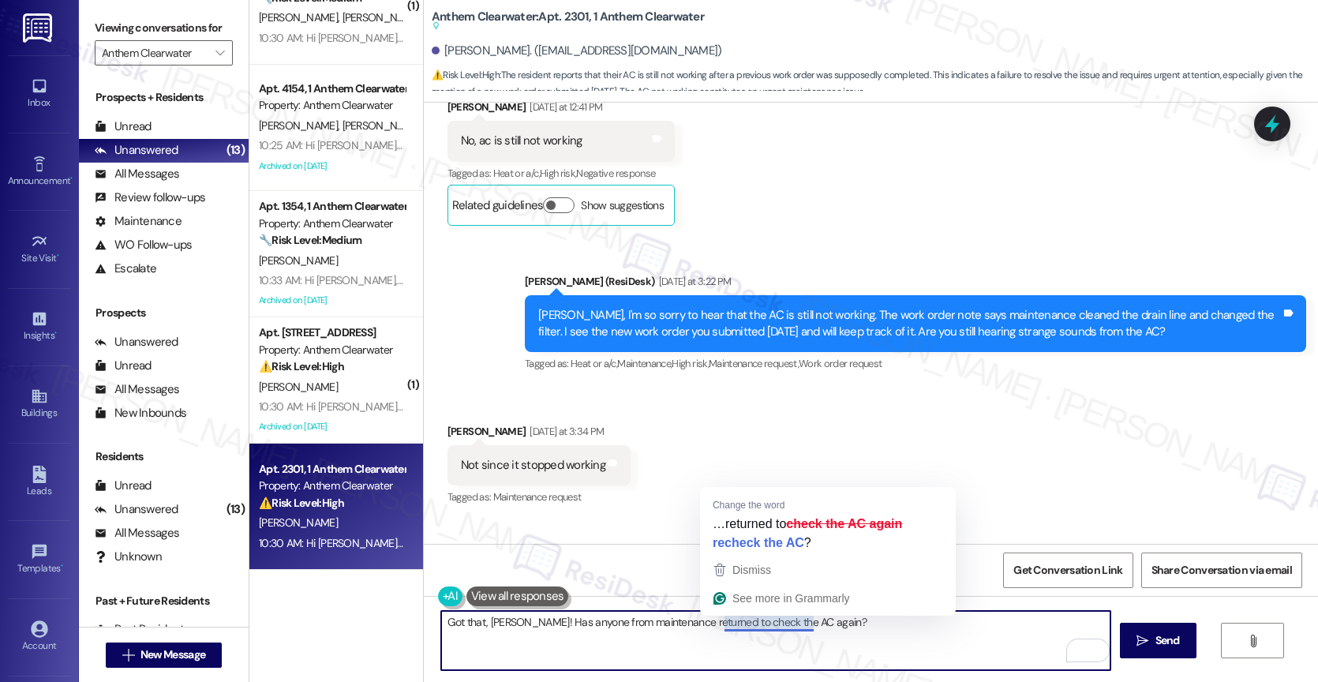
click at [711, 621] on textarea "Got that, Gabriel! Has anyone from maintenance returned to check the AC again?" at bounding box center [775, 640] width 669 height 59
drag, startPoint x: 814, startPoint y: 625, endPoint x: 713, endPoint y: 619, distance: 102.0
click at [713, 619] on textarea "Got that, Gabriel! Has anyone from maintenance returned to check the AC again?" at bounding box center [775, 640] width 669 height 59
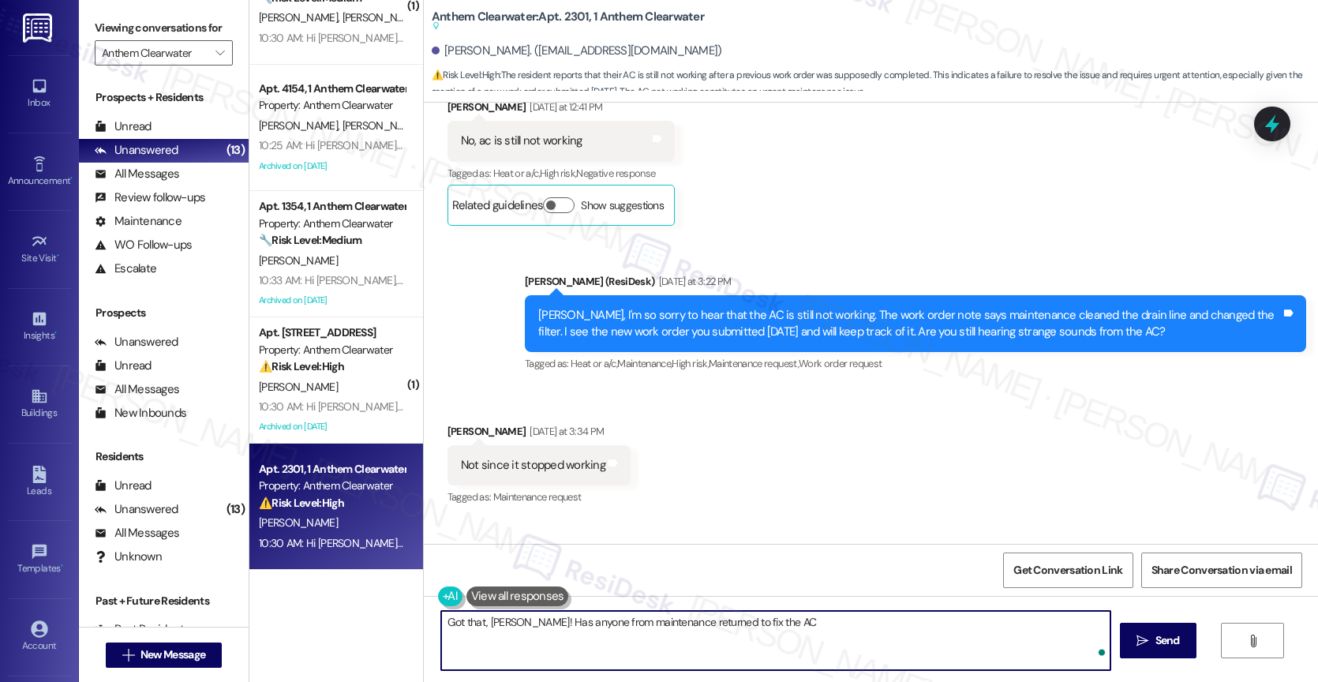
type textarea "Got that, [PERSON_NAME]! Has anyone from maintenance returned to fix the AC?"
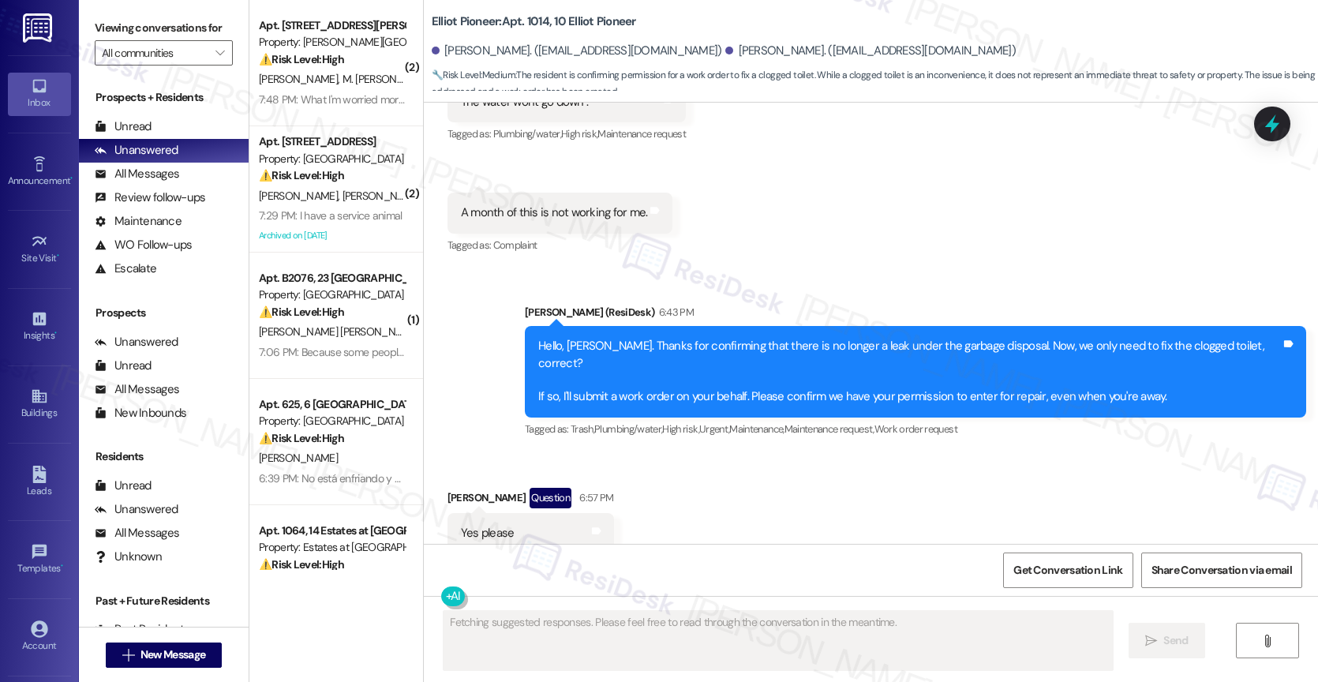
scroll to position [4093, 0]
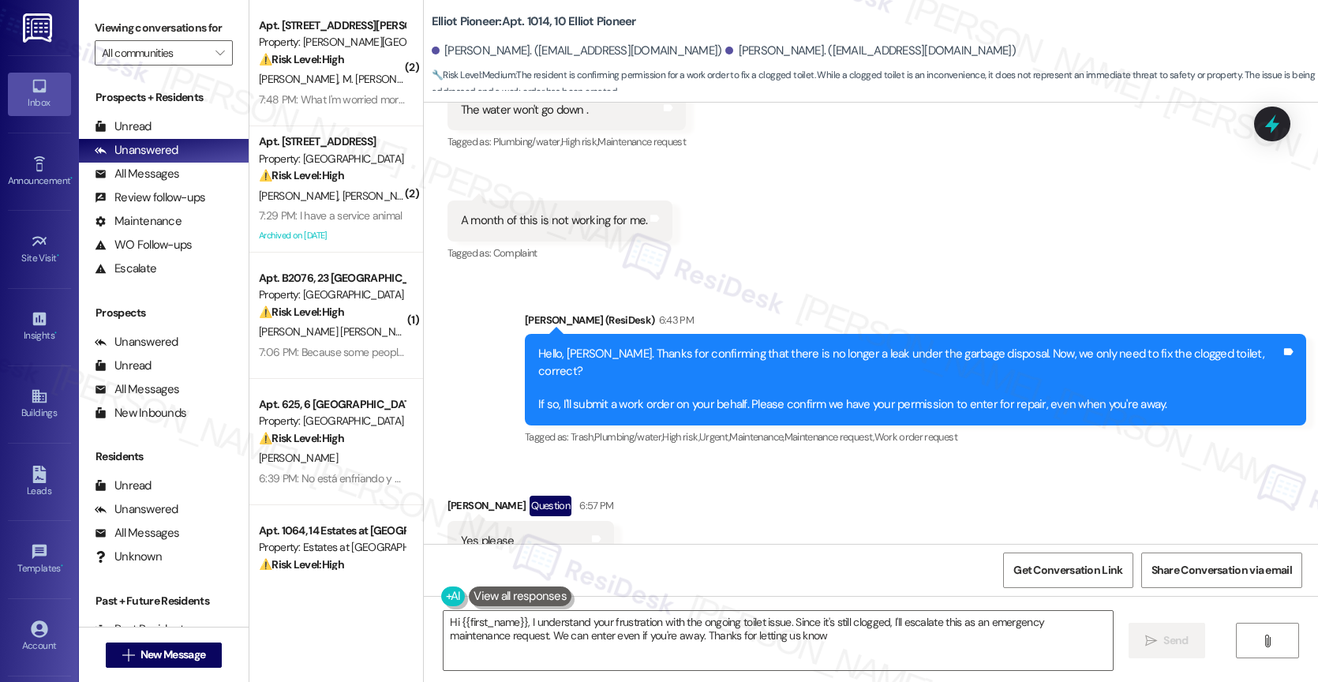
type textarea "Hi {{first_name}}, I understand your frustration with the ongoing toilet issue.…"
drag, startPoint x: 491, startPoint y: 17, endPoint x: 537, endPoint y: 17, distance: 46.6
click at [537, 17] on b "Elliot Pioneer: Apt. 1014, 10 Elliot Pioneer" at bounding box center [534, 21] width 204 height 17
copy b "Apt. 1014"
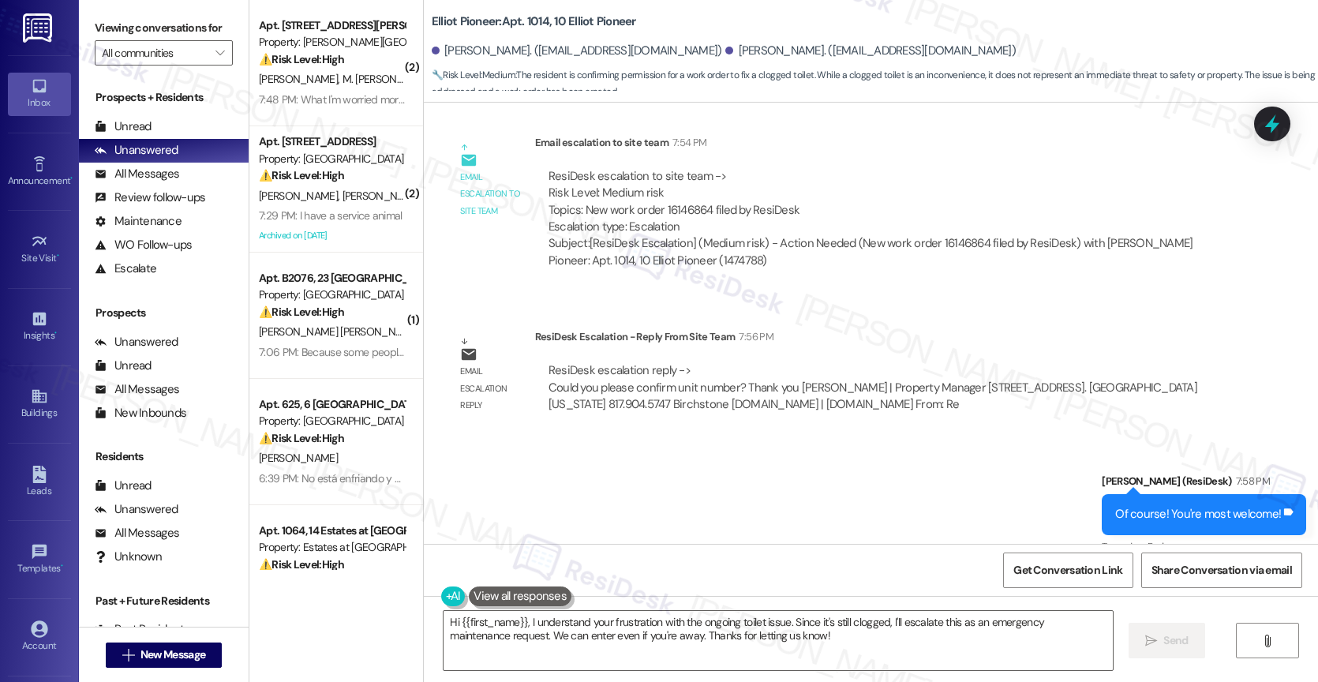
scroll to position [4996, 0]
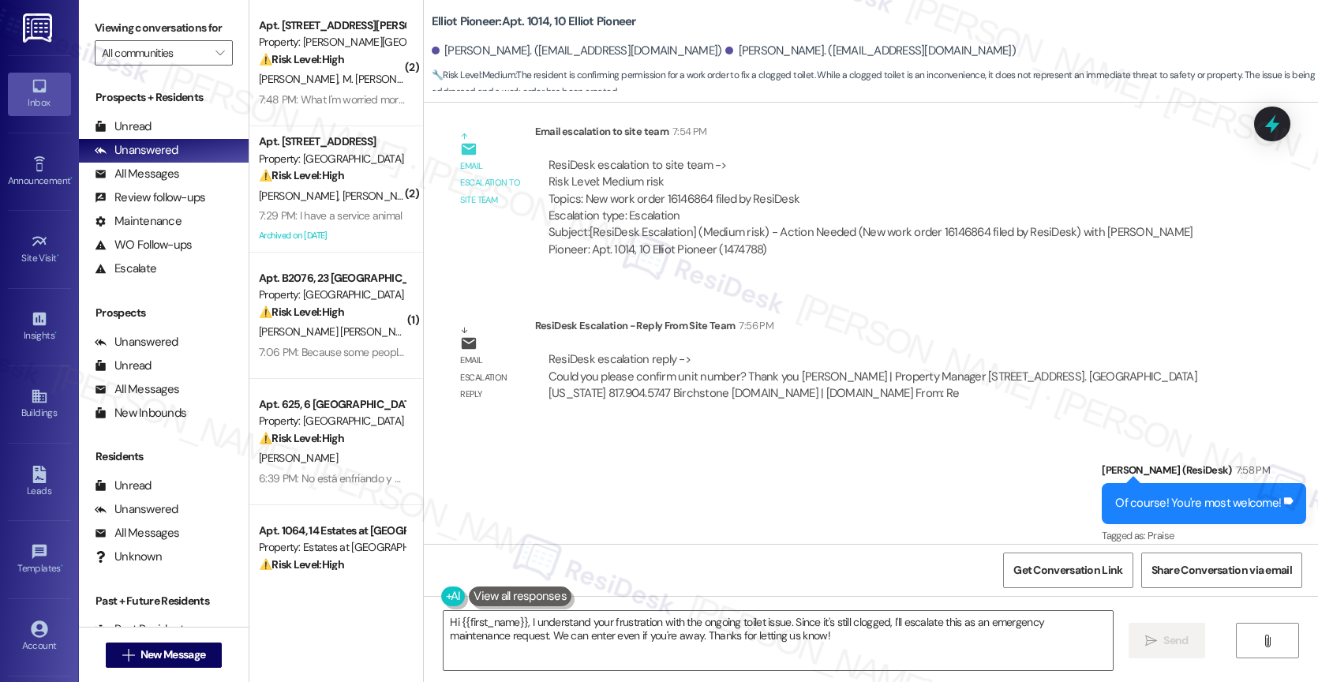
click at [610, 464] on div "Sent via SMS [PERSON_NAME] (ResiDesk) 7:58 PM Of course! You're most welcome! T…" at bounding box center [871, 492] width 894 height 133
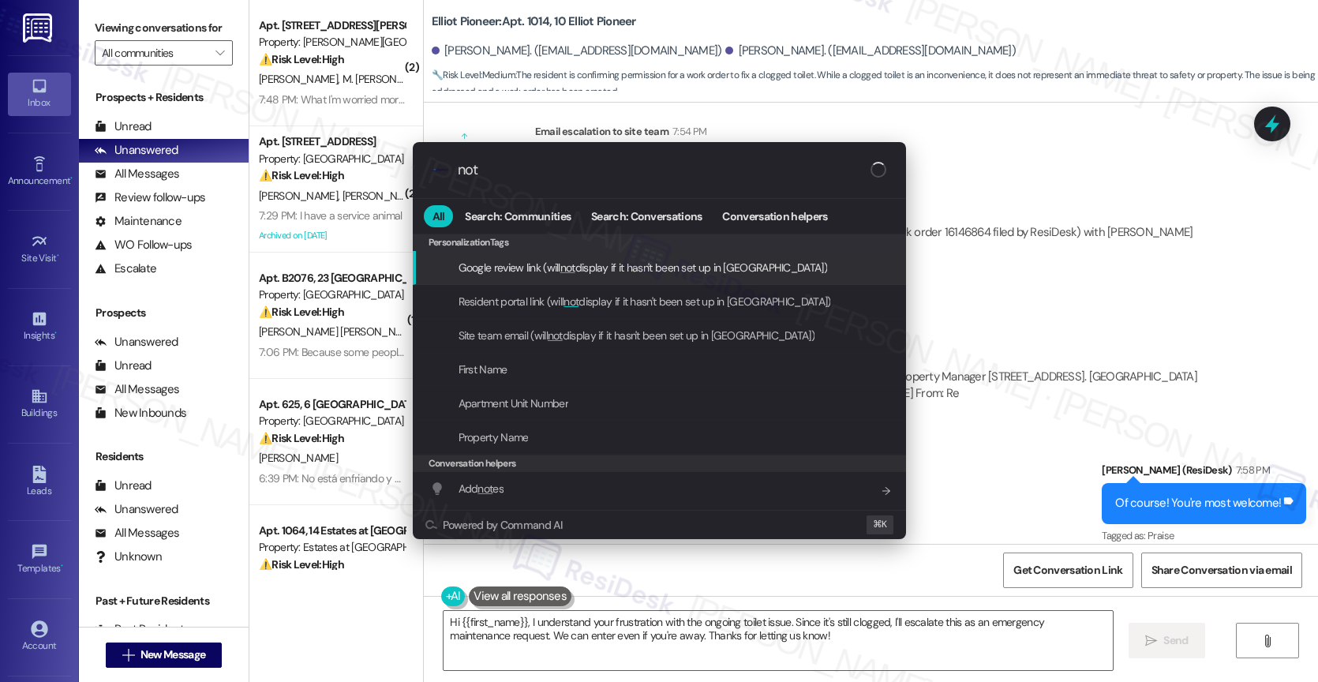
type input "note"
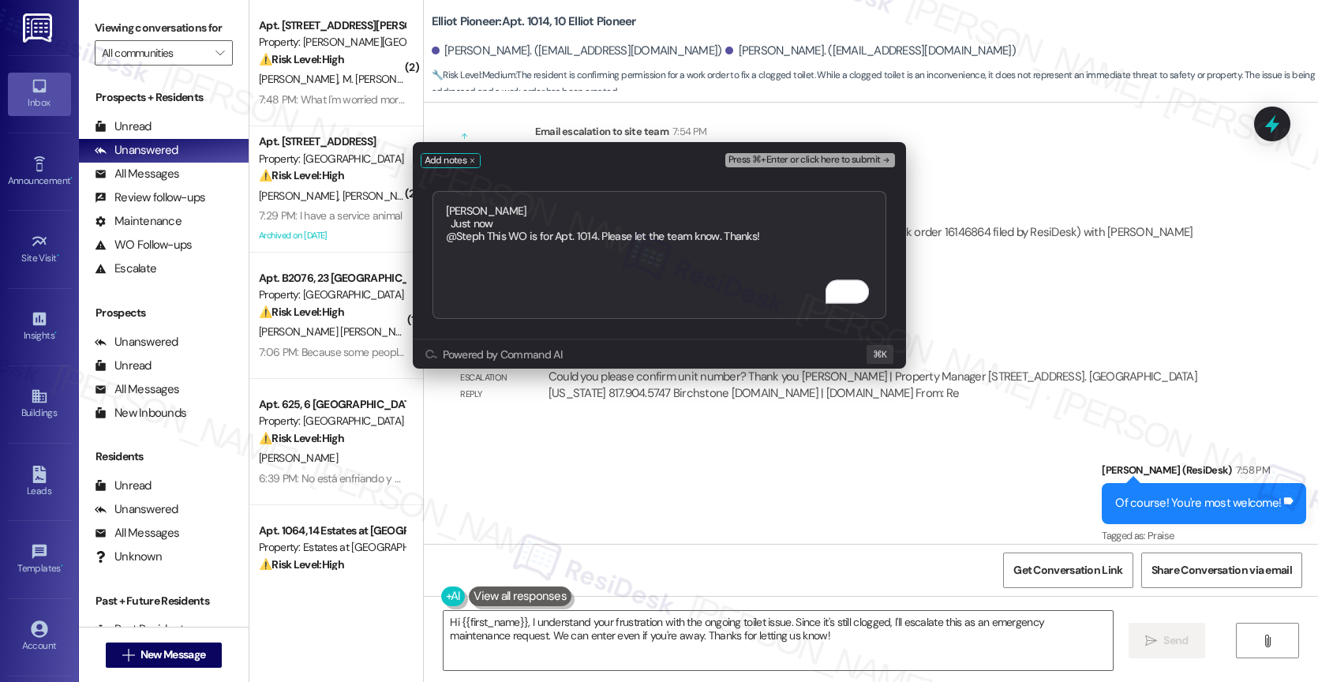
click at [482, 210] on textarea "[PERSON_NAME] Just now @Steph This WO is for Apt. 1014. Please let the team kno…" at bounding box center [659, 255] width 454 height 128
type textarea "[PERSON_NAME] Just now @Steph This WO is for Apt. 1014. Please let the team kno…"
click at [866, 153] on button "Press ⌘+Enter or click here to submit" at bounding box center [810, 160] width 170 height 14
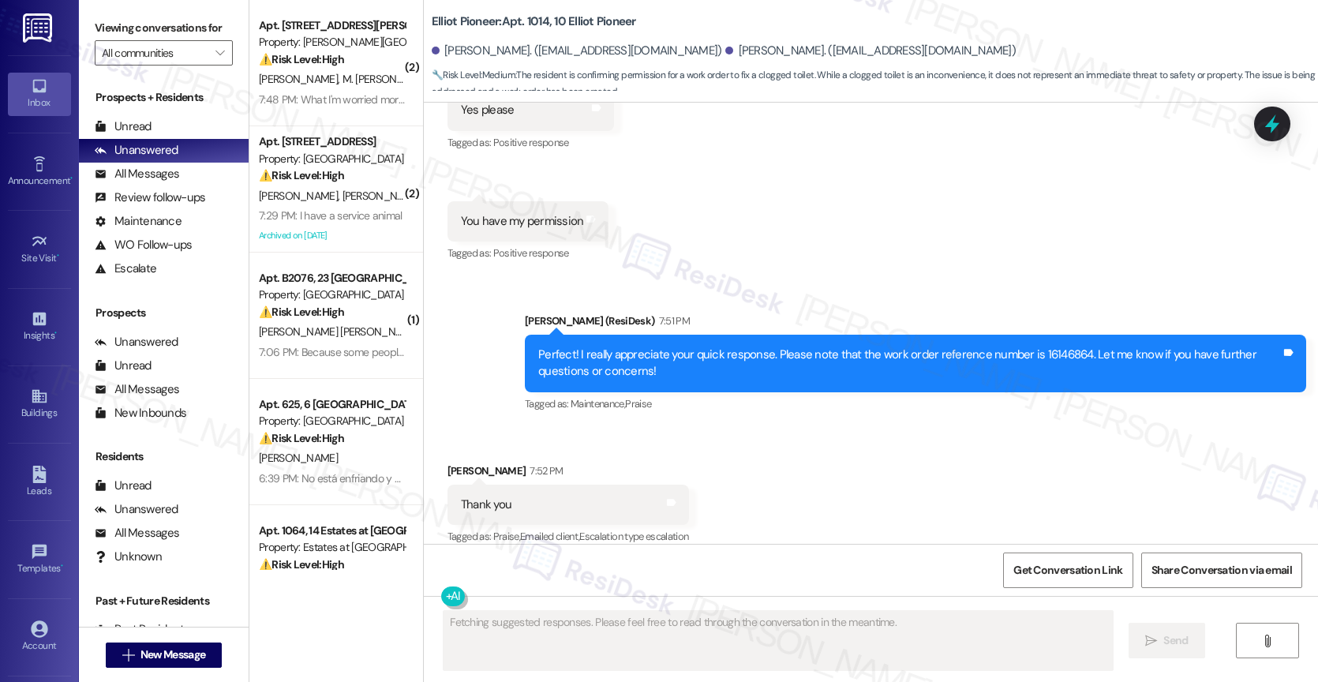
scroll to position [5164, 0]
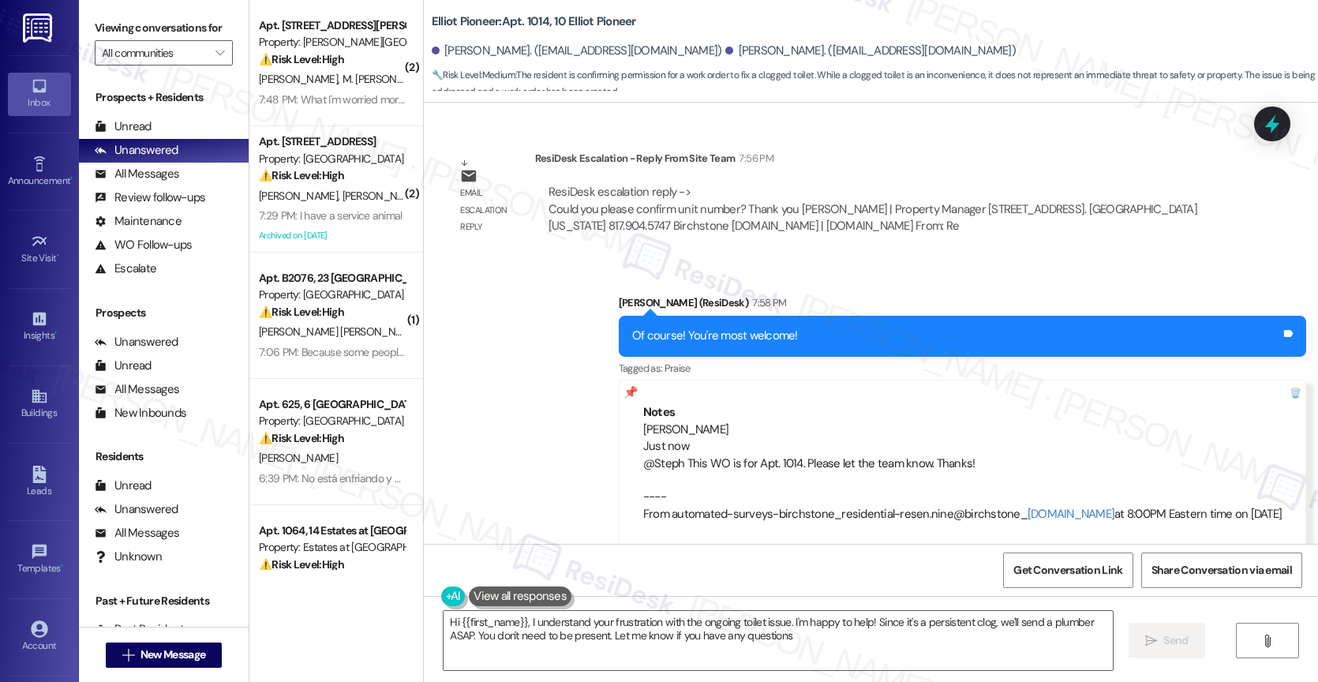
type textarea "Hi {{first_name}}, I understand your frustration with the ongoing toilet issue.…"
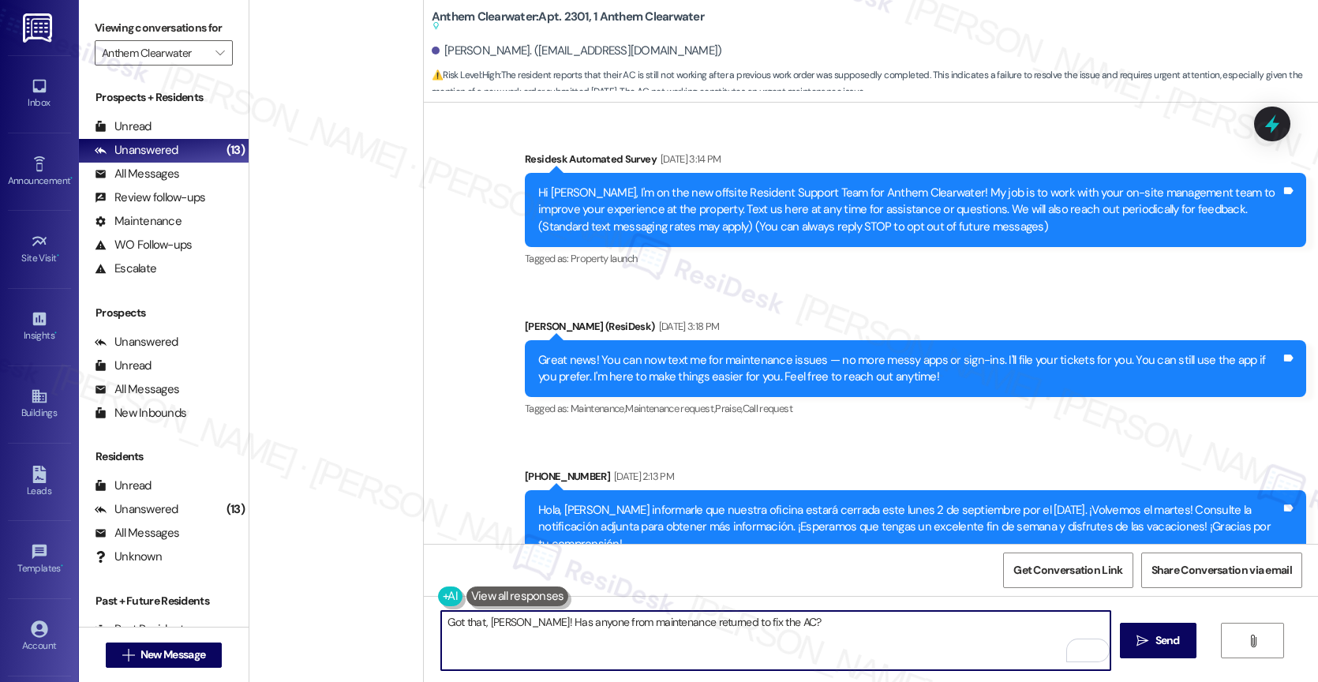
scroll to position [8743, 0]
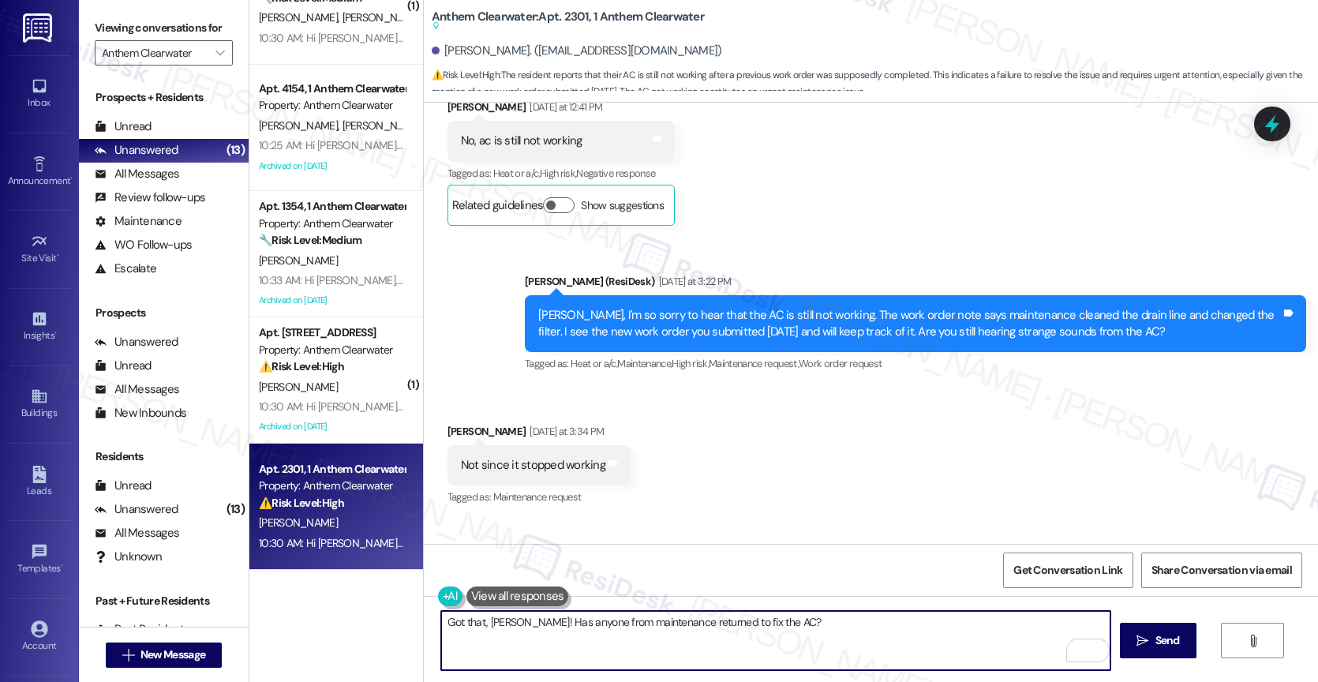
click at [810, 628] on textarea "Got that, [PERSON_NAME]! Has anyone from maintenance returned to fix the AC?" at bounding box center [775, 640] width 669 height 59
drag, startPoint x: 563, startPoint y: 625, endPoint x: 893, endPoint y: 650, distance: 331.6
click at [893, 650] on textarea "Got that, [PERSON_NAME]! Has anyone from maintenance returned to fix the AC? Pl…" at bounding box center [775, 640] width 669 height 59
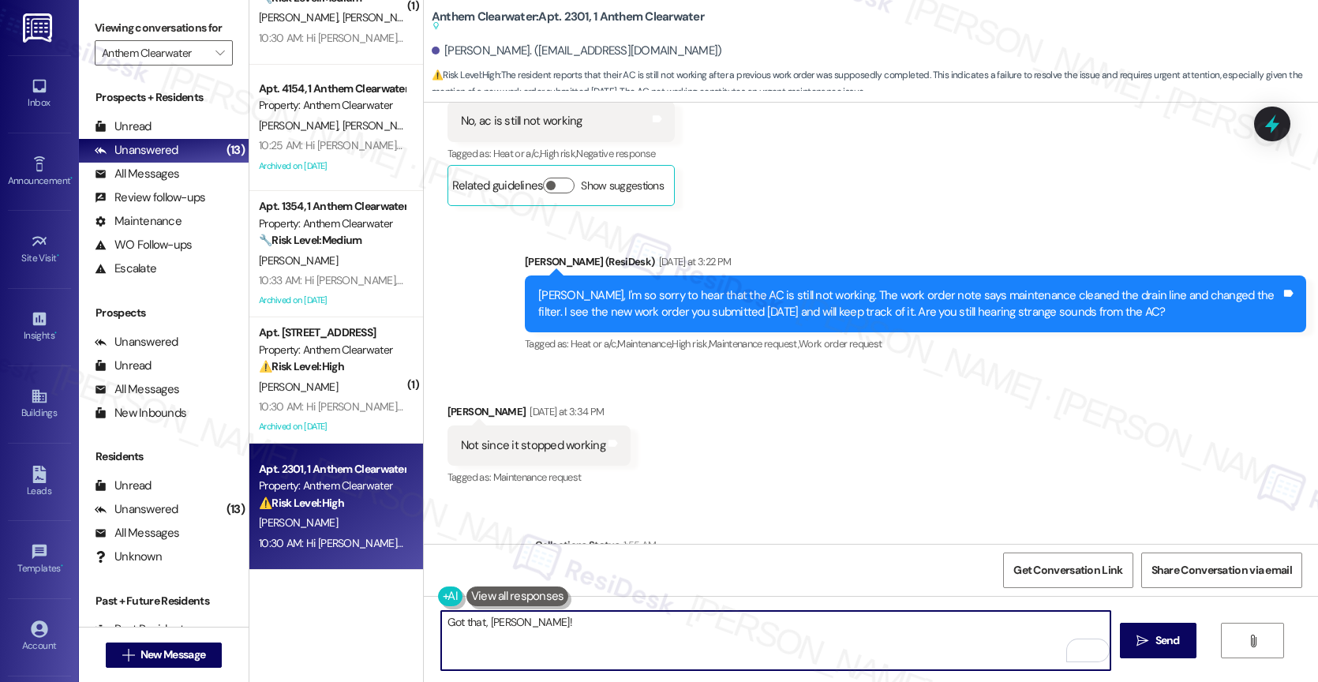
scroll to position [8645, 0]
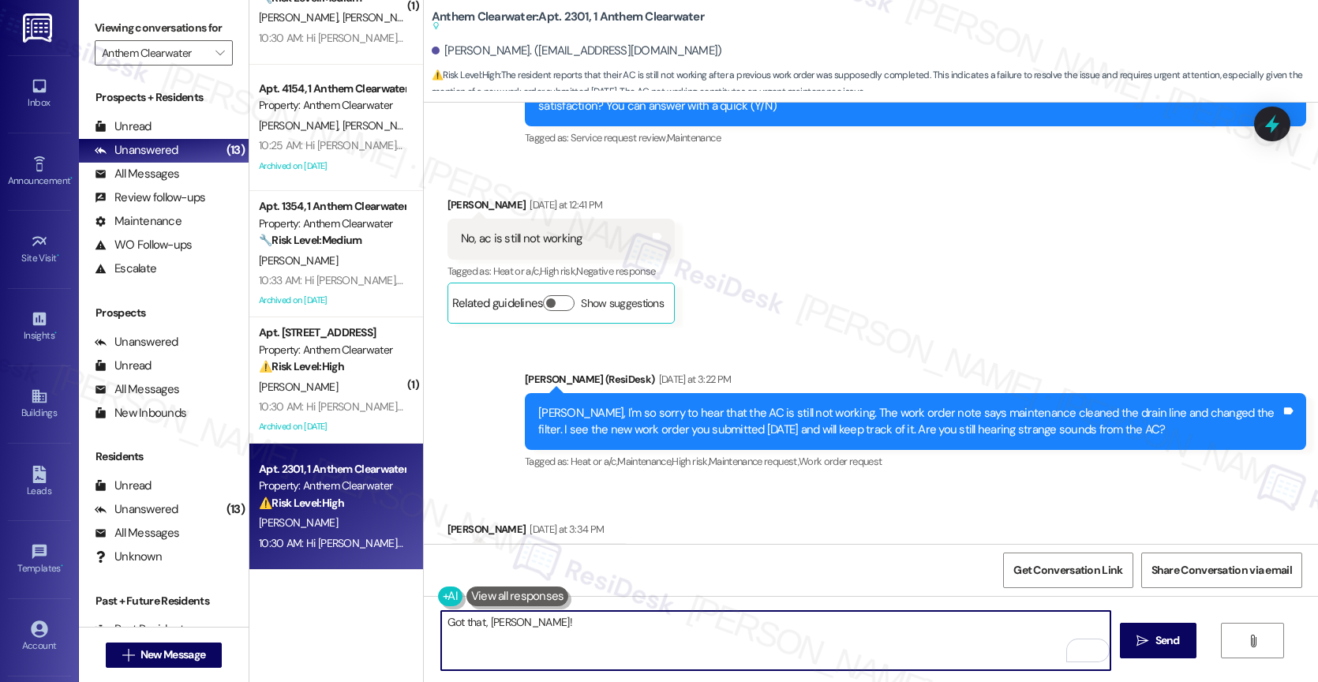
click at [585, 632] on textarea "Got that, [PERSON_NAME]!" at bounding box center [775, 640] width 669 height 59
drag, startPoint x: 703, startPoint y: 625, endPoint x: 752, endPoint y: 626, distance: 48.9
click at [752, 626] on textarea "Got that, [PERSON_NAME]! Please let me know if" at bounding box center [775, 640] width 669 height 59
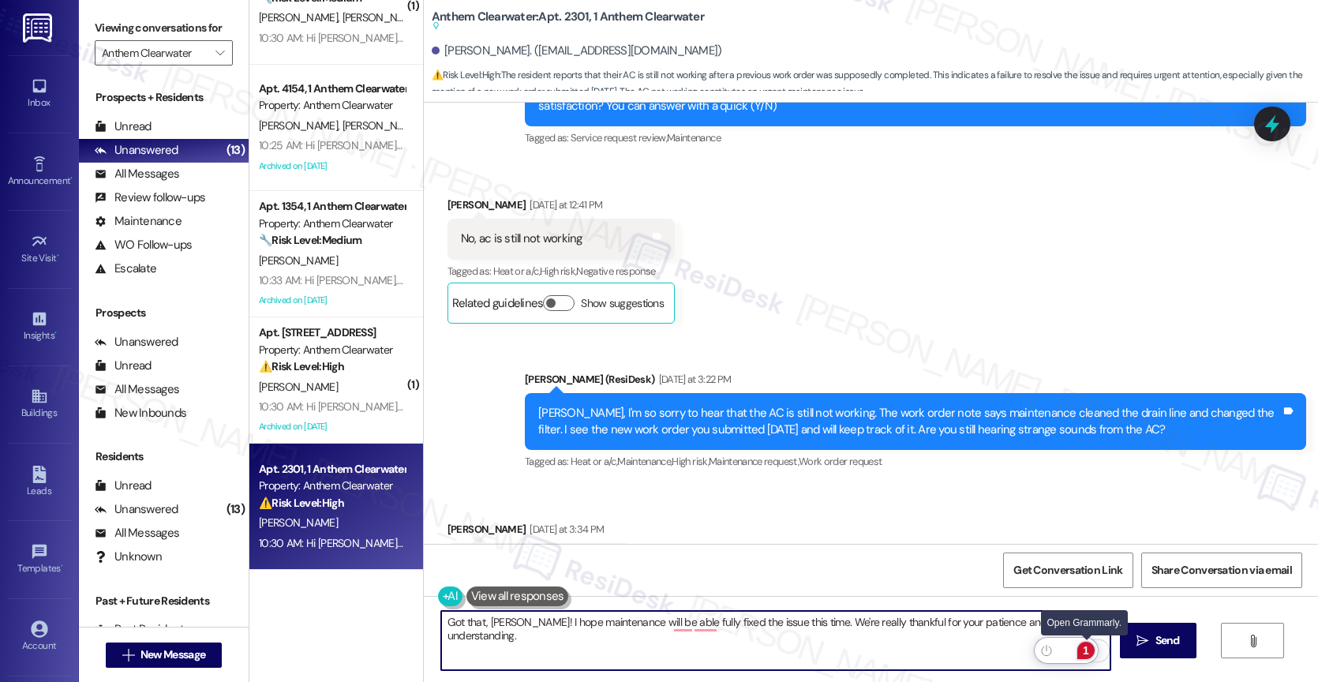
click at [1088, 647] on div "1" at bounding box center [1085, 650] width 17 height 17
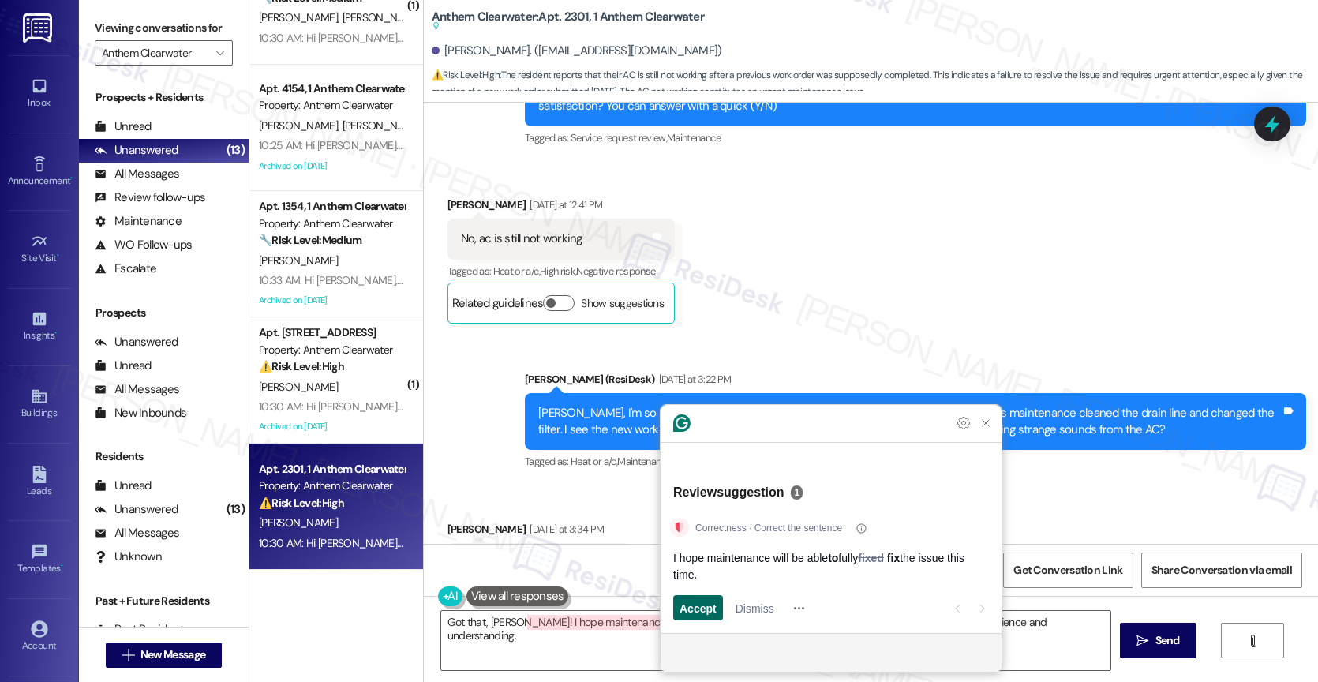
click at [701, 612] on span "Accept" at bounding box center [697, 608] width 37 height 17
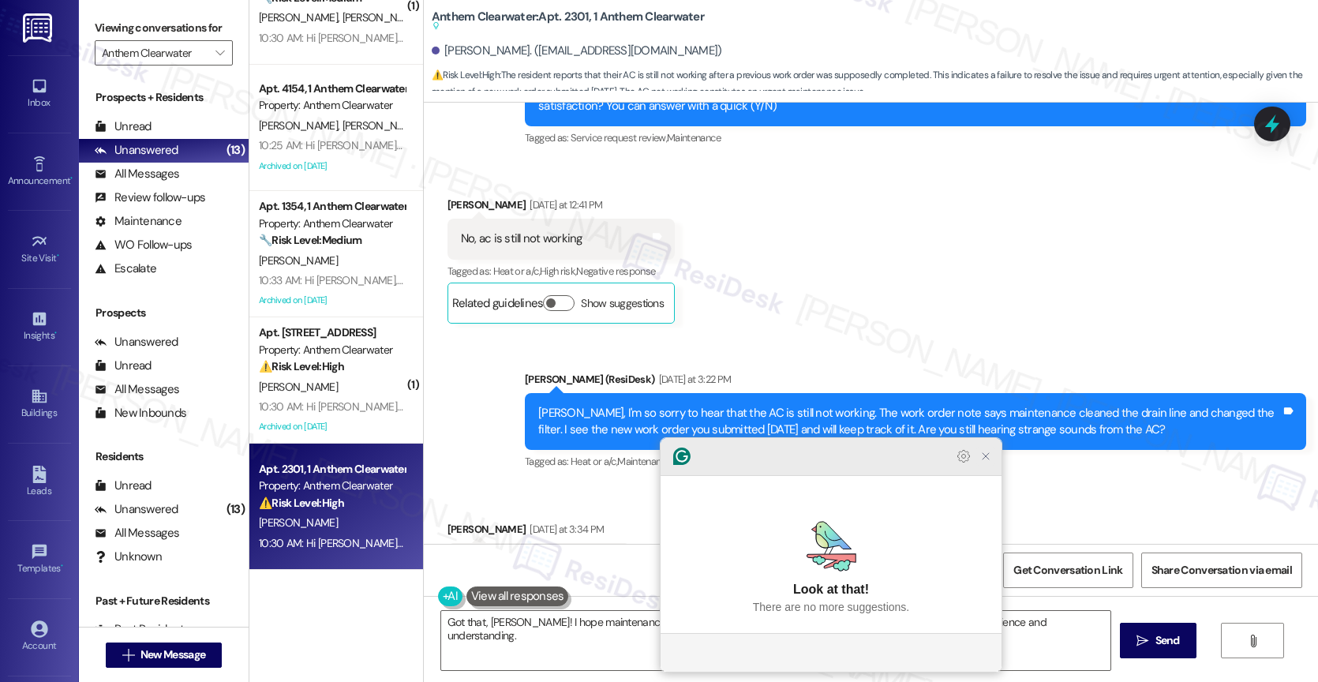
click at [988, 466] on icon "Close Grammarly Assistant" at bounding box center [985, 456] width 19 height 19
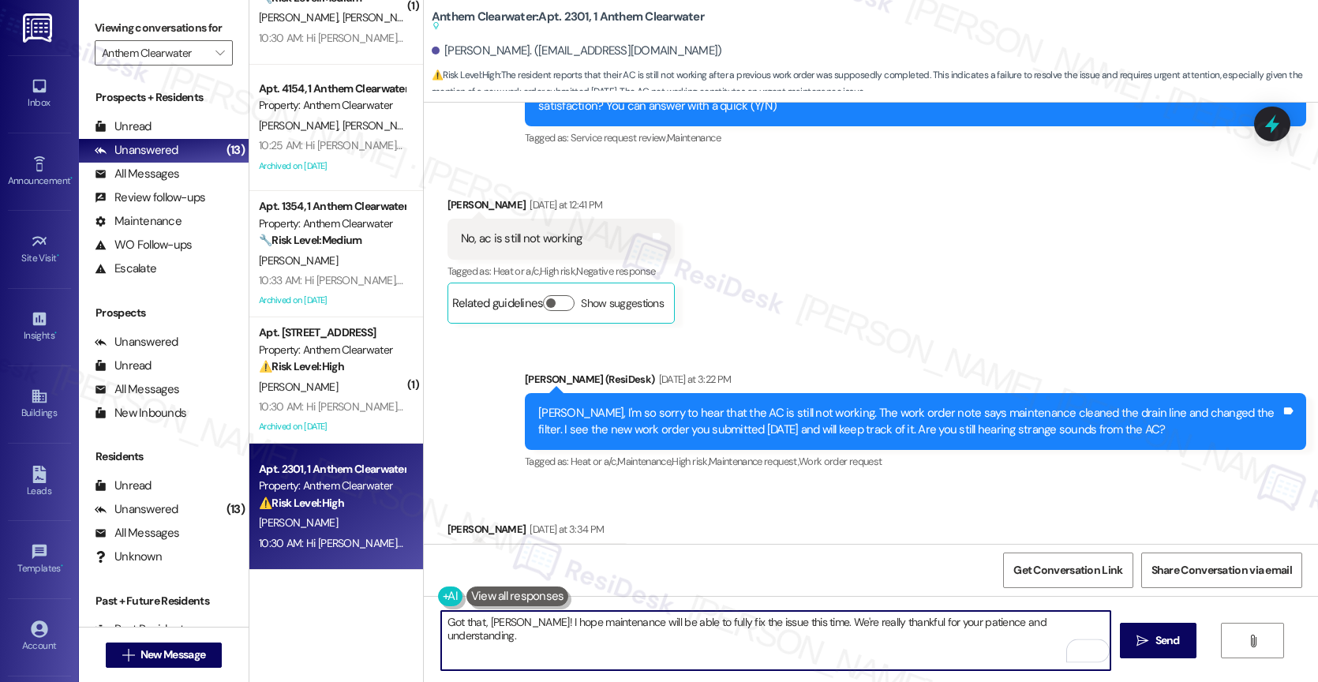
scroll to position [9000, 0]
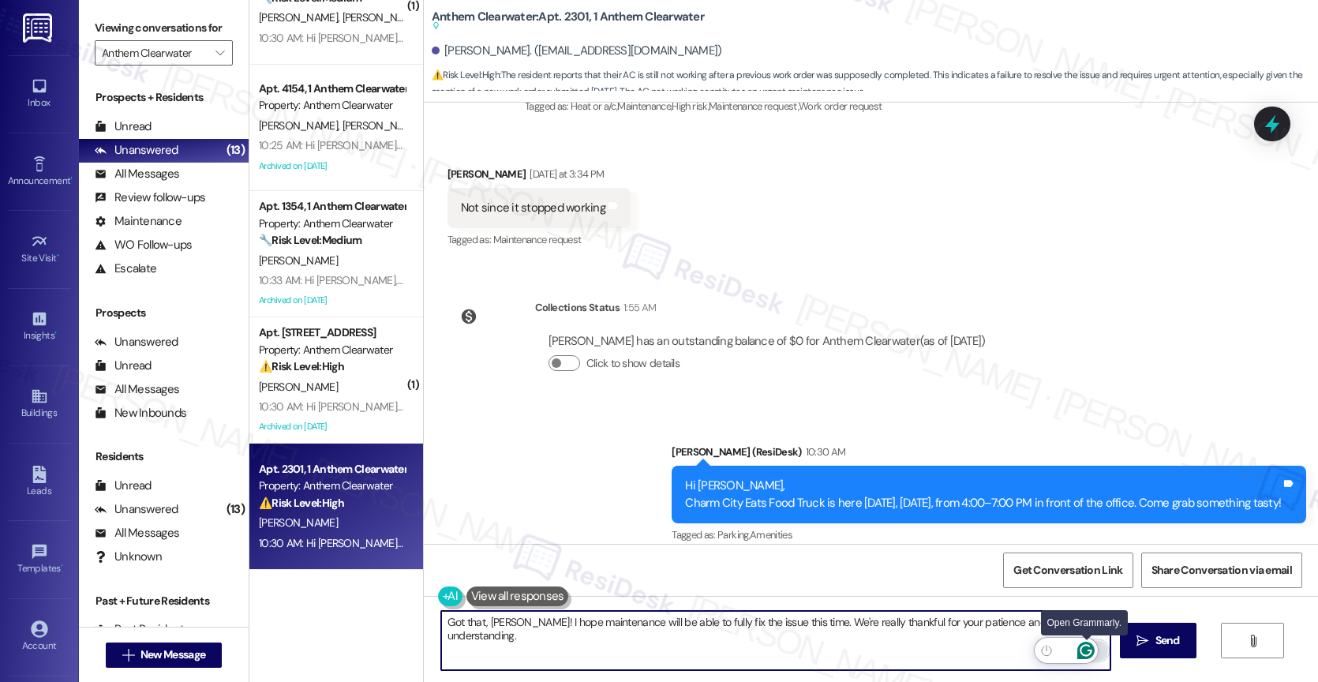
click at [1090, 647] on icon "Open Grammarly. 0 Suggestions." at bounding box center [1085, 650] width 17 height 17
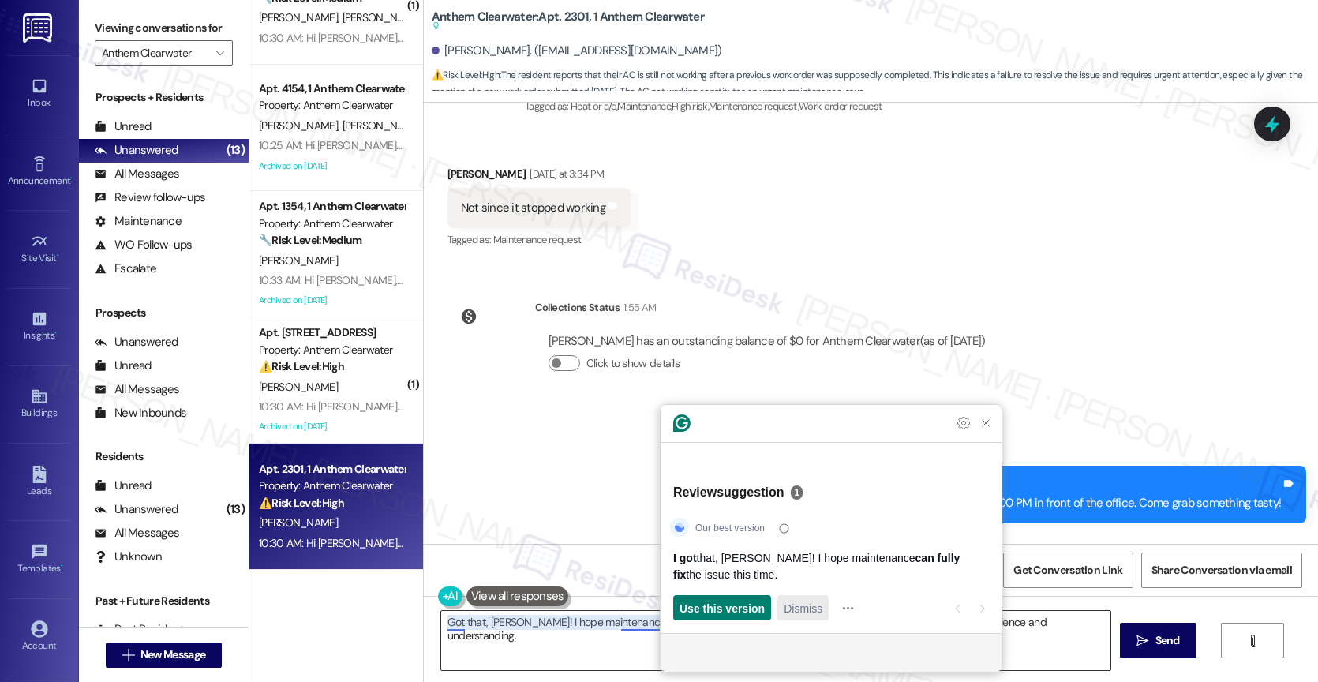
click at [805, 615] on span "Dismiss" at bounding box center [803, 608] width 39 height 17
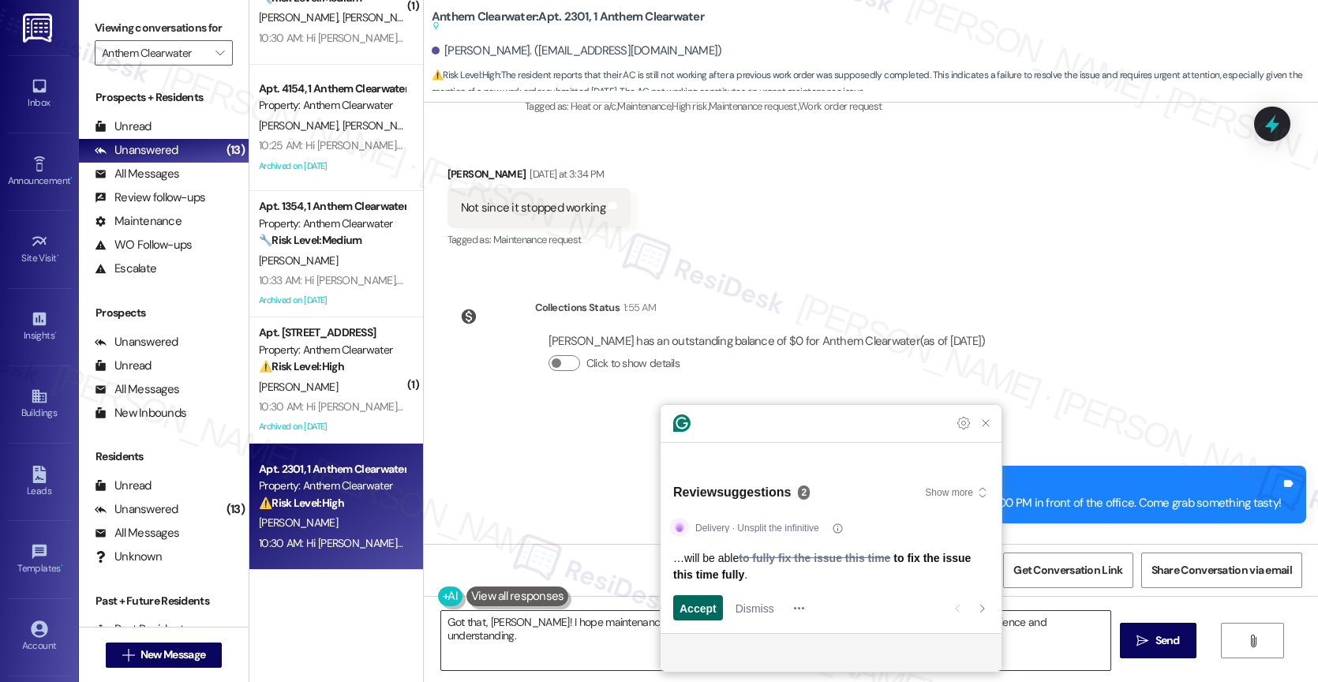
click at [698, 608] on span "Accept" at bounding box center [697, 608] width 37 height 17
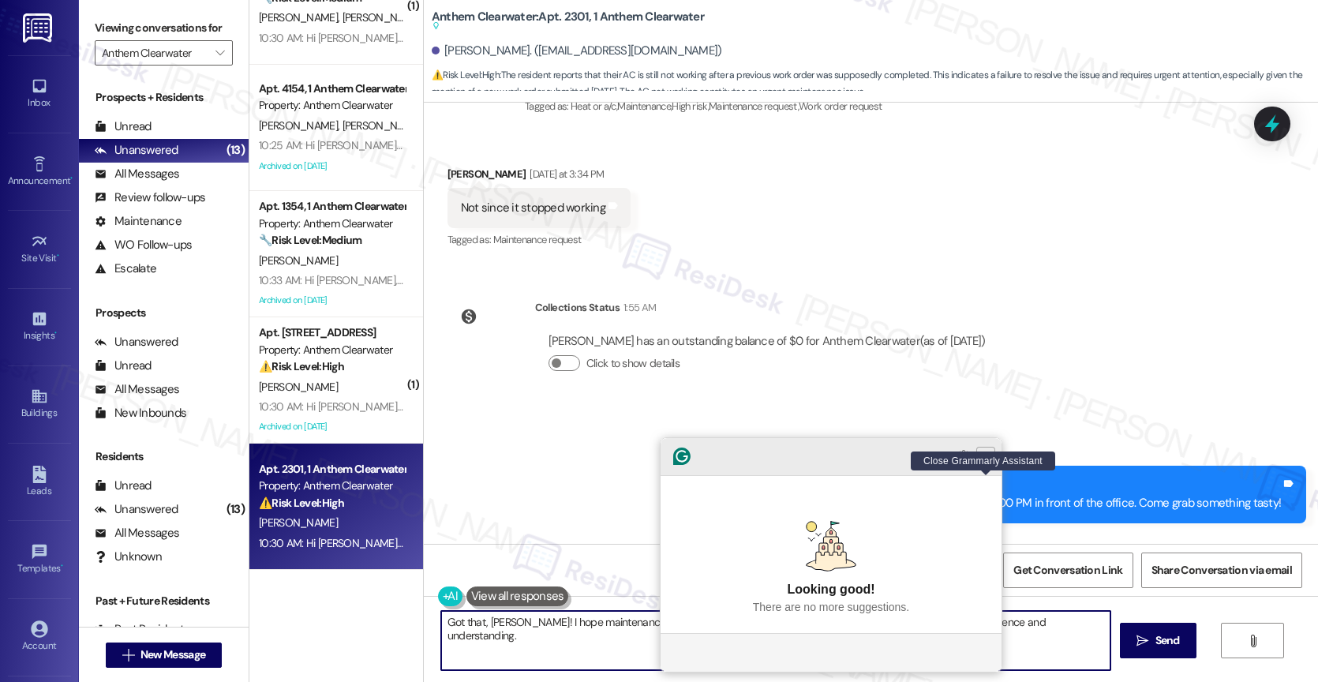
type textarea "Got that, [PERSON_NAME]! I hope maintenance will be able to fix the issue this …"
click at [982, 462] on icon "Close Grammarly Assistant" at bounding box center [985, 456] width 13 height 13
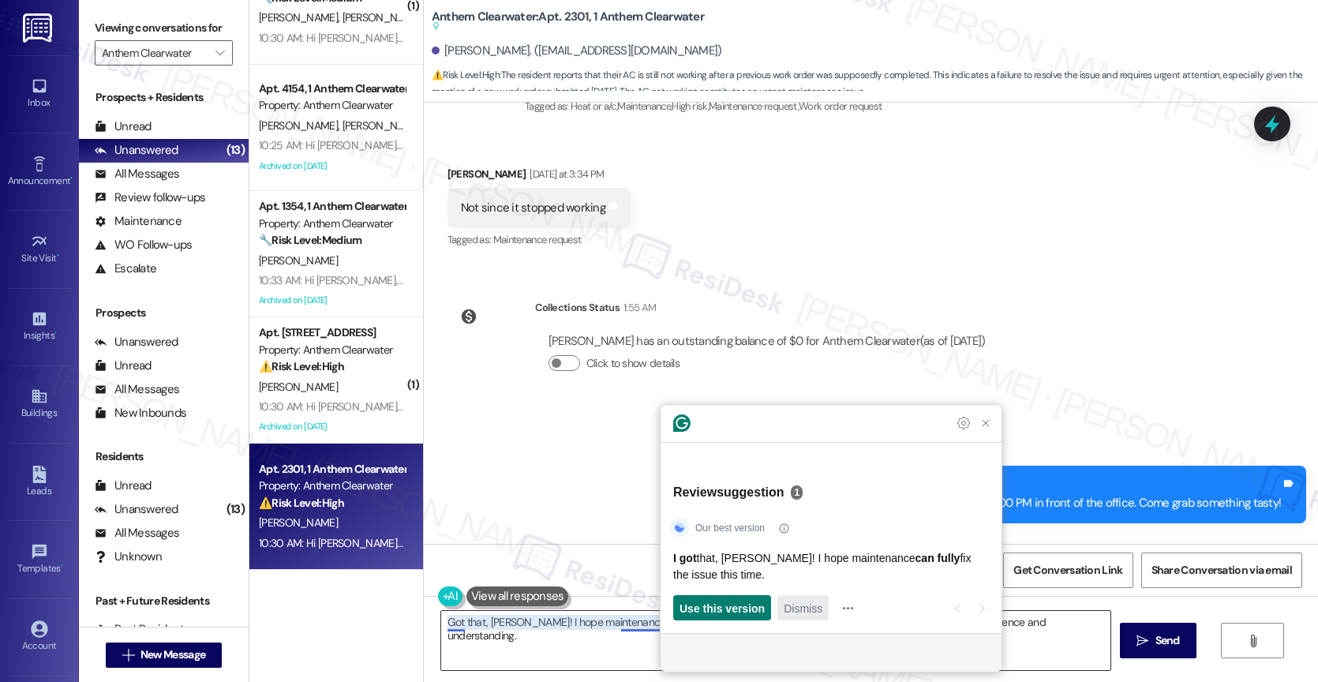
click at [803, 614] on span "Dismiss" at bounding box center [803, 608] width 39 height 17
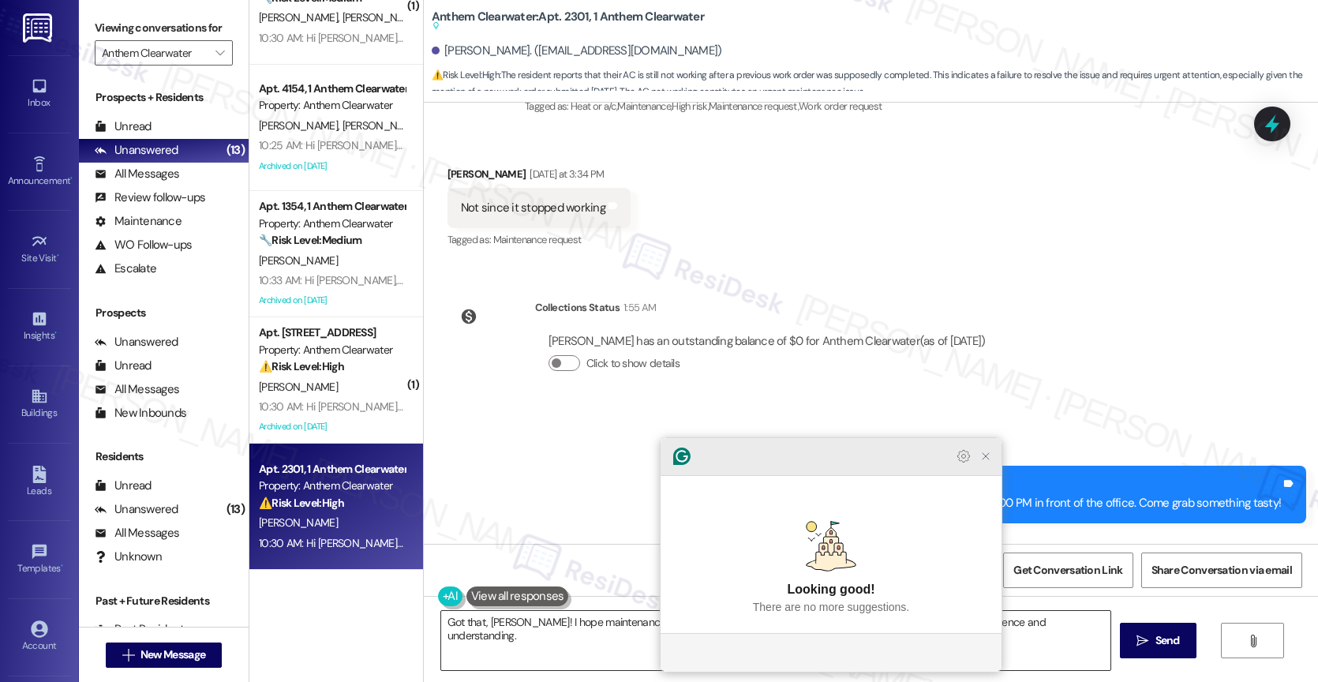
click at [988, 462] on icon "Close Grammarly Assistant" at bounding box center [985, 456] width 13 height 13
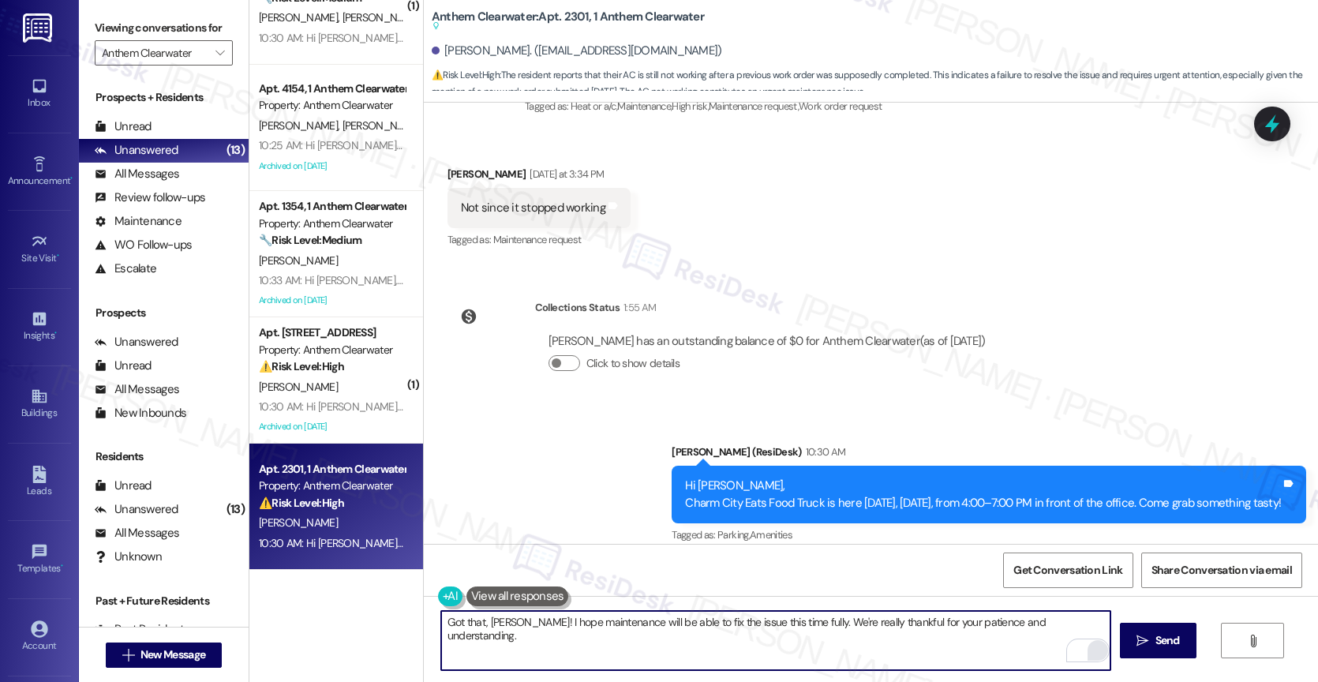
click at [1075, 623] on textarea "Got that, [PERSON_NAME]! I hope maintenance will be able to fix the issue this …" at bounding box center [775, 640] width 669 height 59
click at [1157, 637] on span "Send" at bounding box center [1167, 640] width 24 height 17
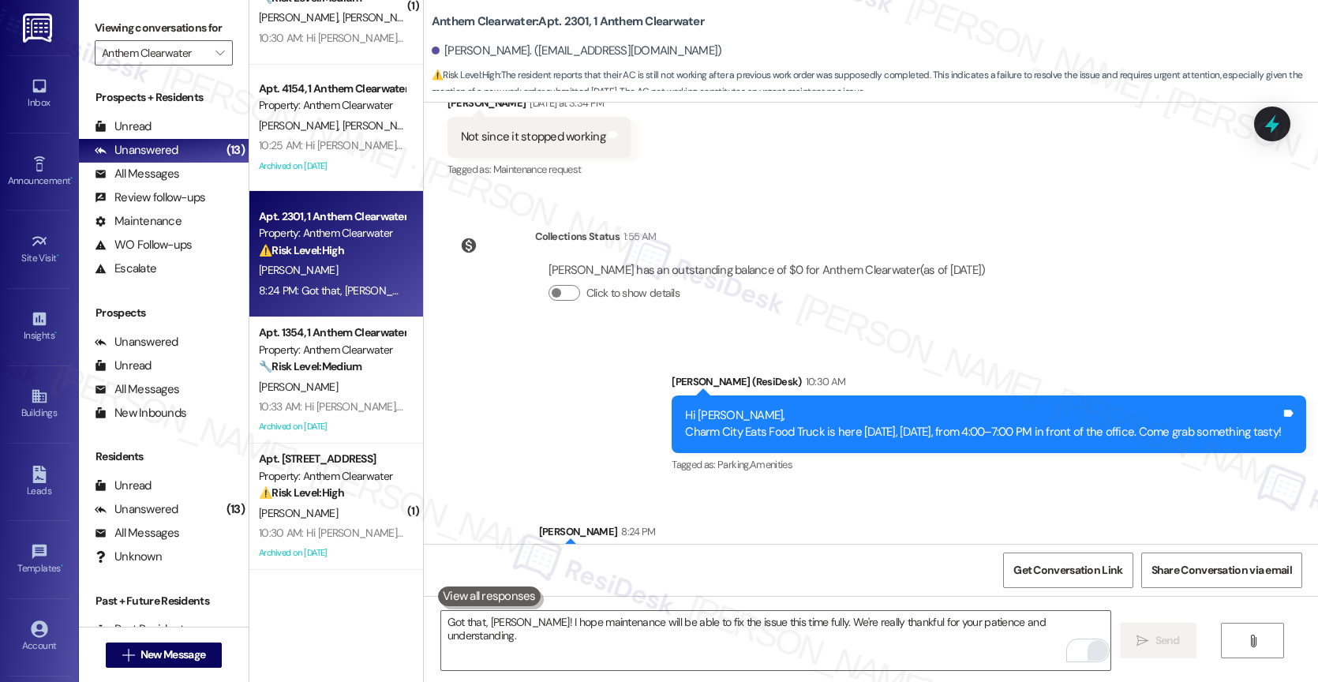
scroll to position [9070, 0]
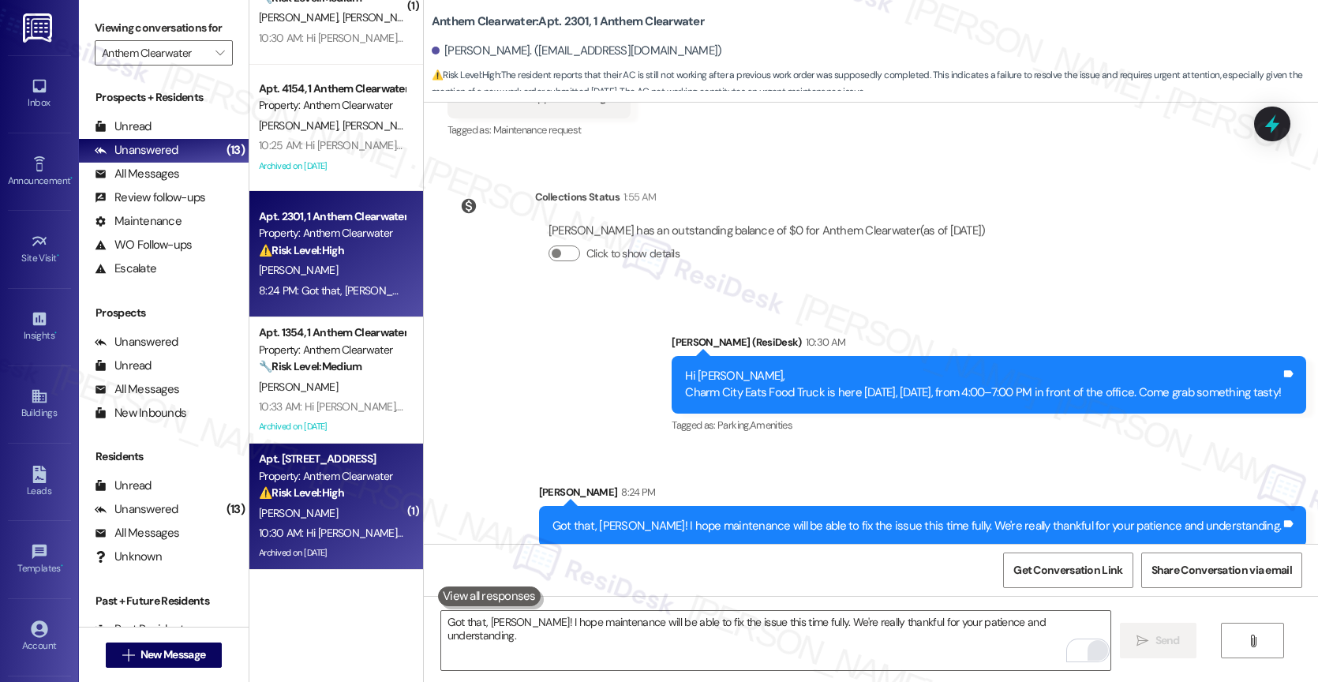
click at [335, 526] on div "10:30 AM: Hi [PERSON_NAME], Charm City Eats Food Truck is here [DATE], [DATE], …" at bounding box center [604, 533] width 691 height 14
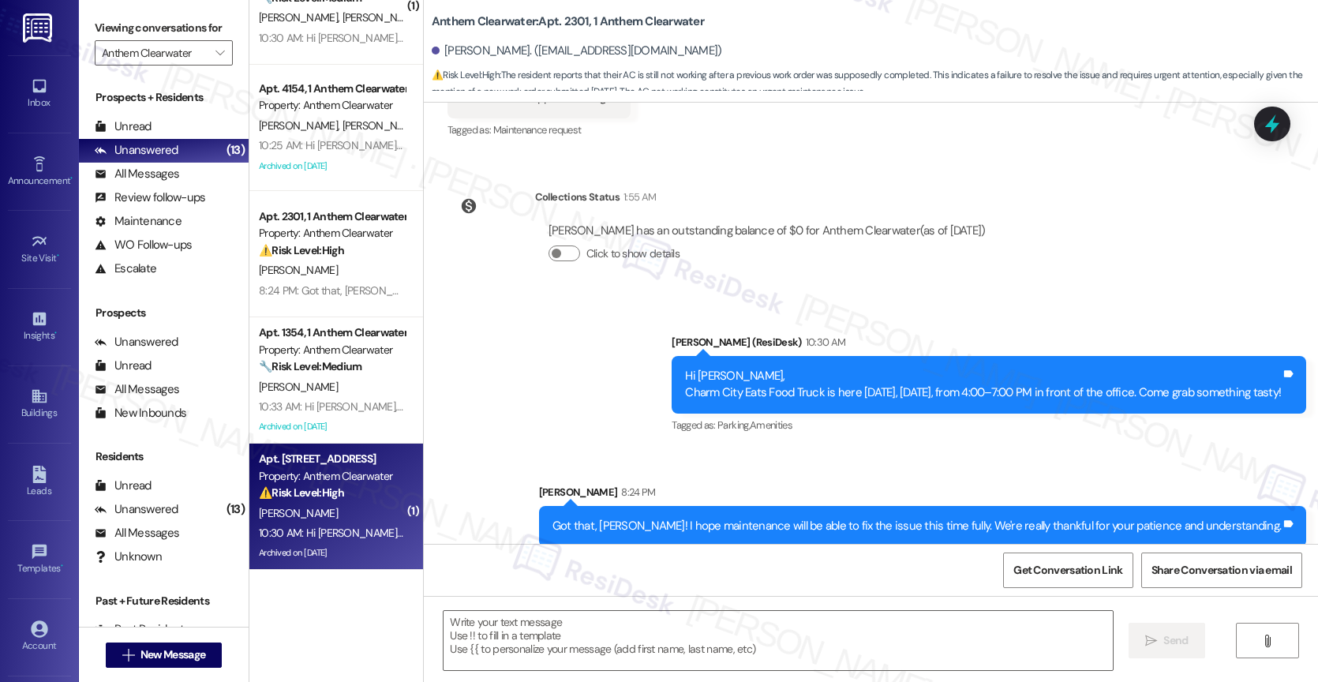
type textarea "Fetching suggested responses. Please feel free to read through the conversation…"
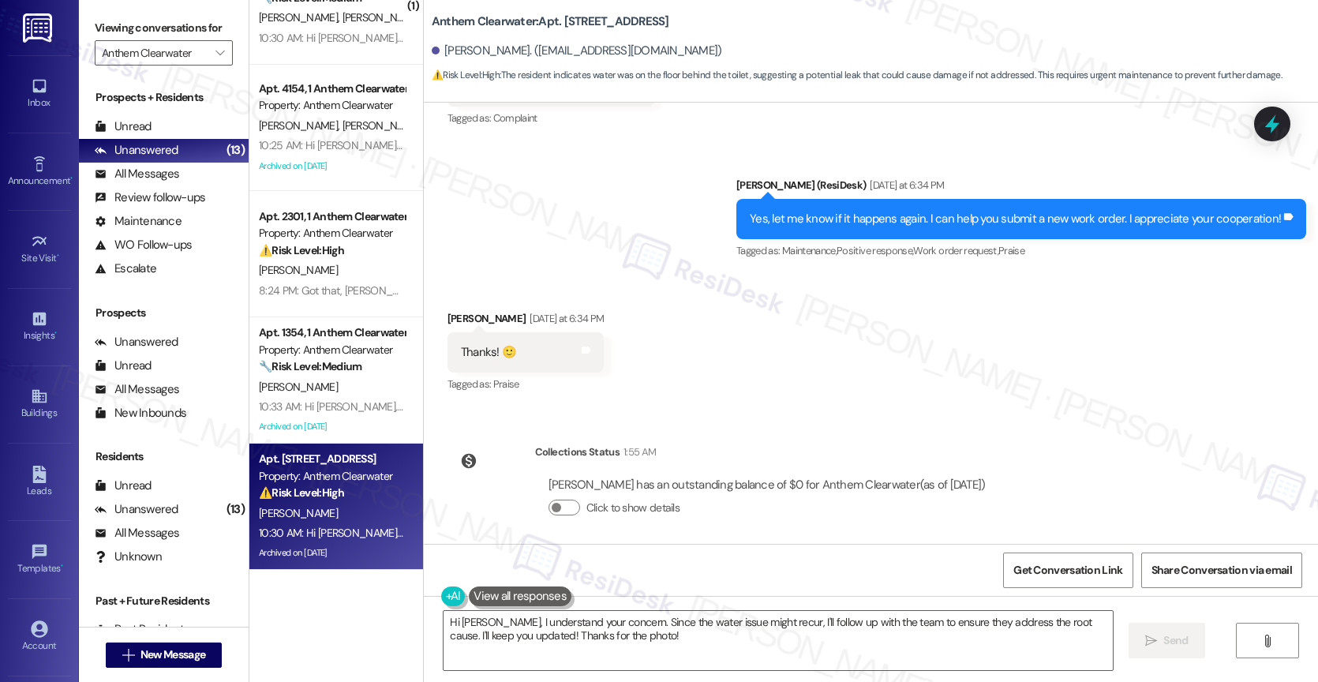
scroll to position [34814, 0]
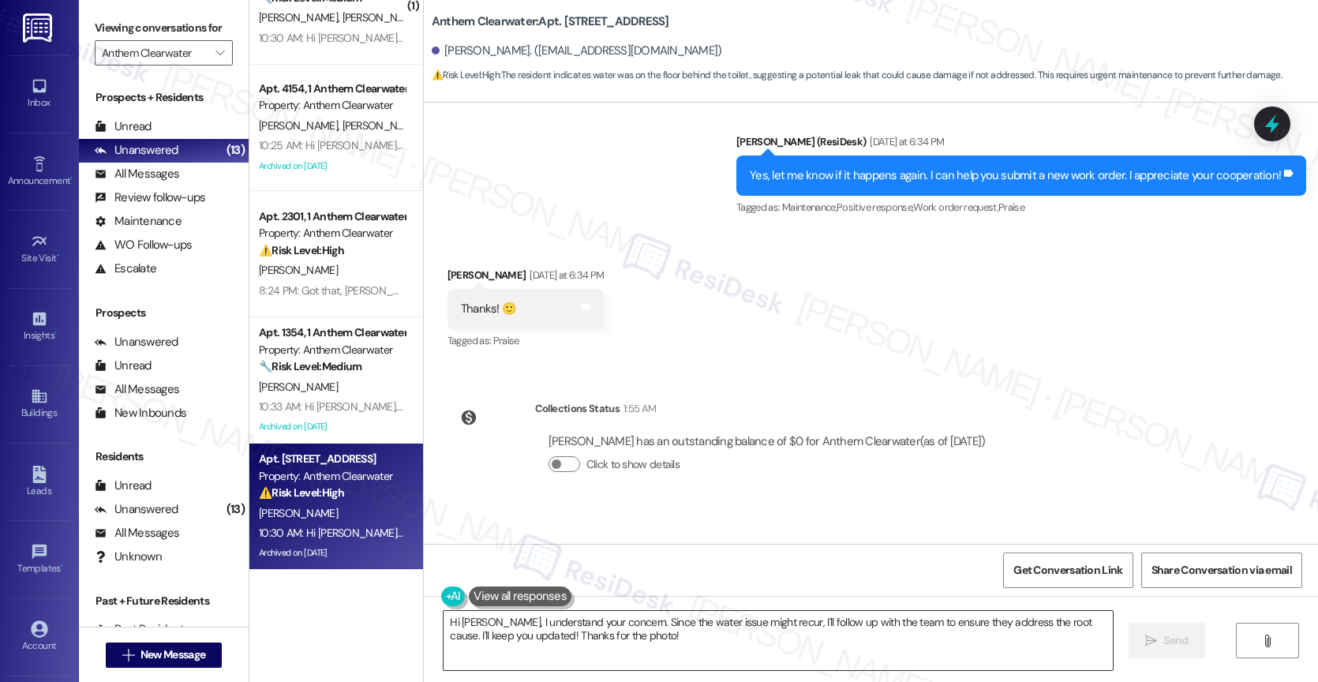
click at [521, 624] on textarea "Hi Karen, I understand your concern. Since the water issue might recur, I'll fo…" at bounding box center [777, 640] width 669 height 59
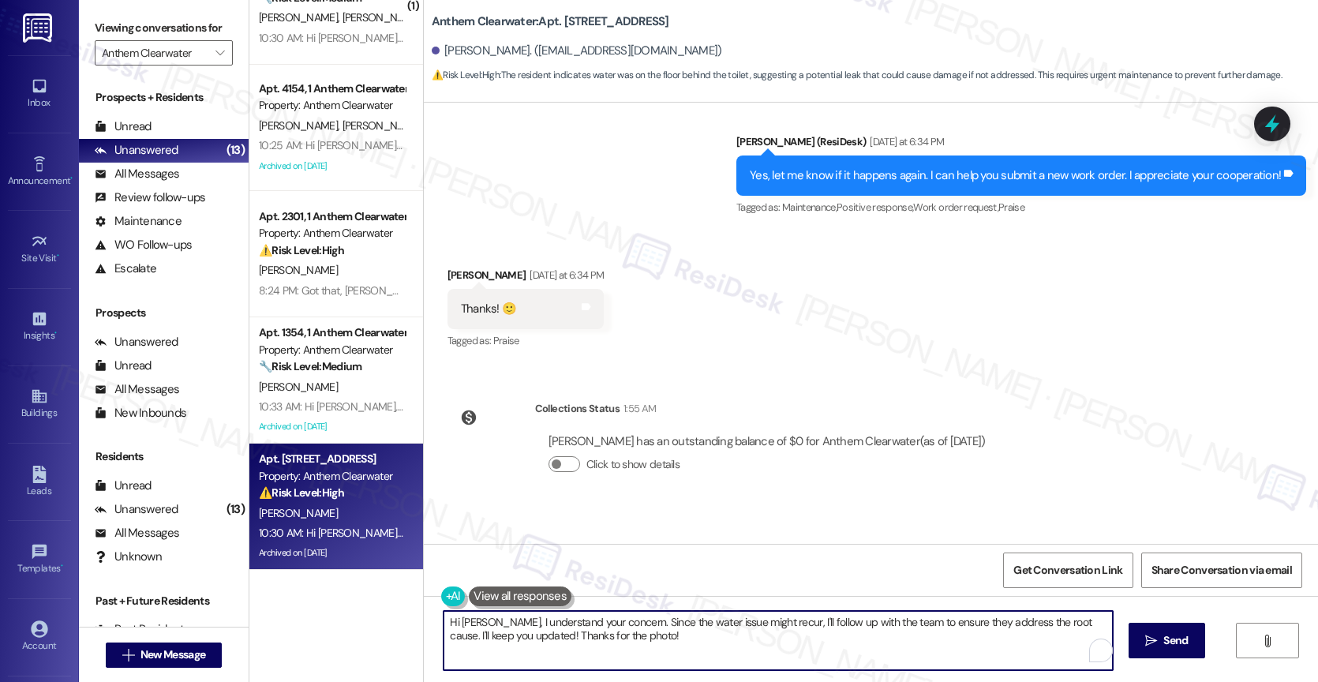
click at [521, 624] on textarea "Hi Karen, I understand your concern. Since the water issue might recur, I'll fo…" at bounding box center [777, 640] width 669 height 59
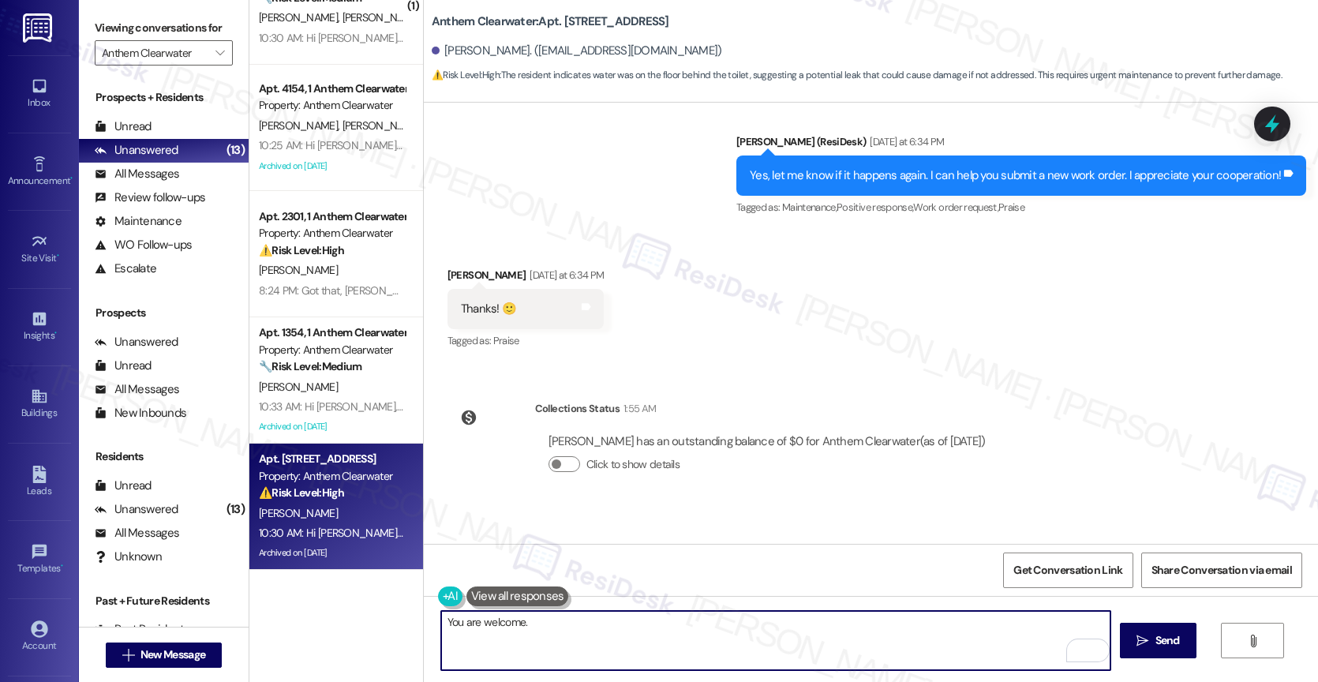
click at [465, 624] on textarea "You are welcome." at bounding box center [775, 640] width 669 height 59
click at [628, 640] on textarea "You're most welcome." at bounding box center [775, 640] width 669 height 59
type textarea "You're most welcome!"
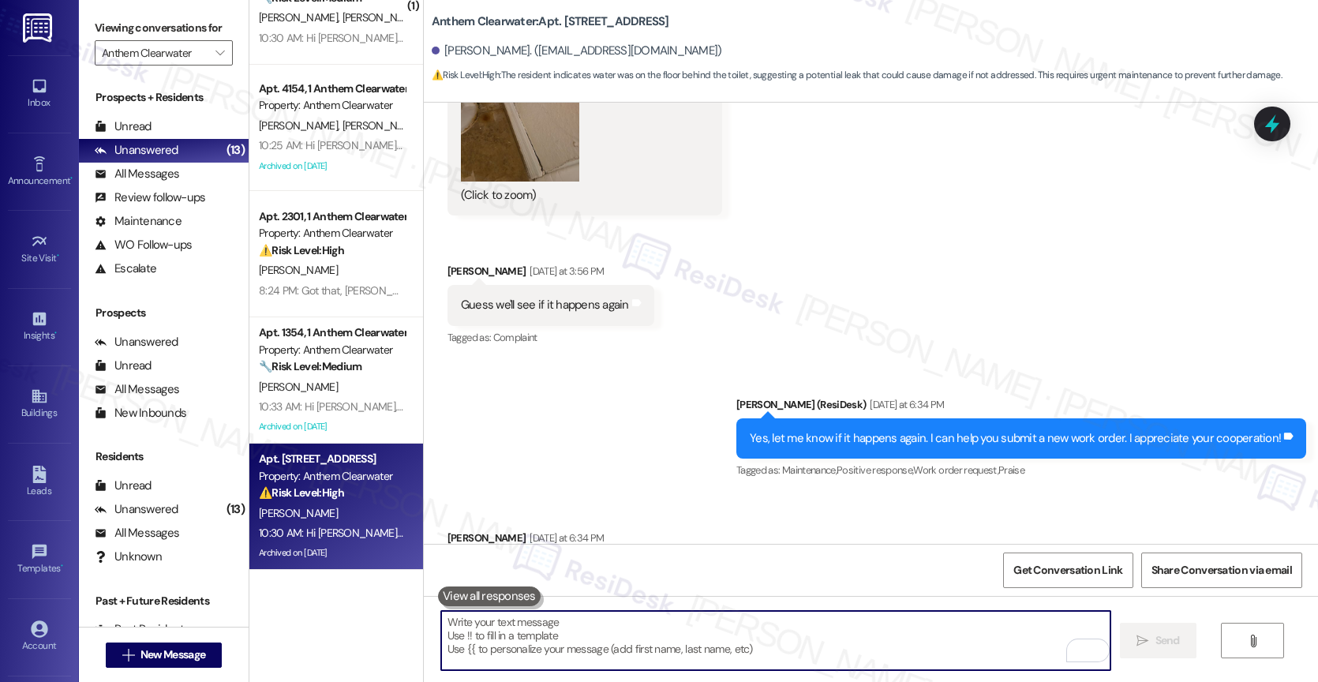
scroll to position [34518, 0]
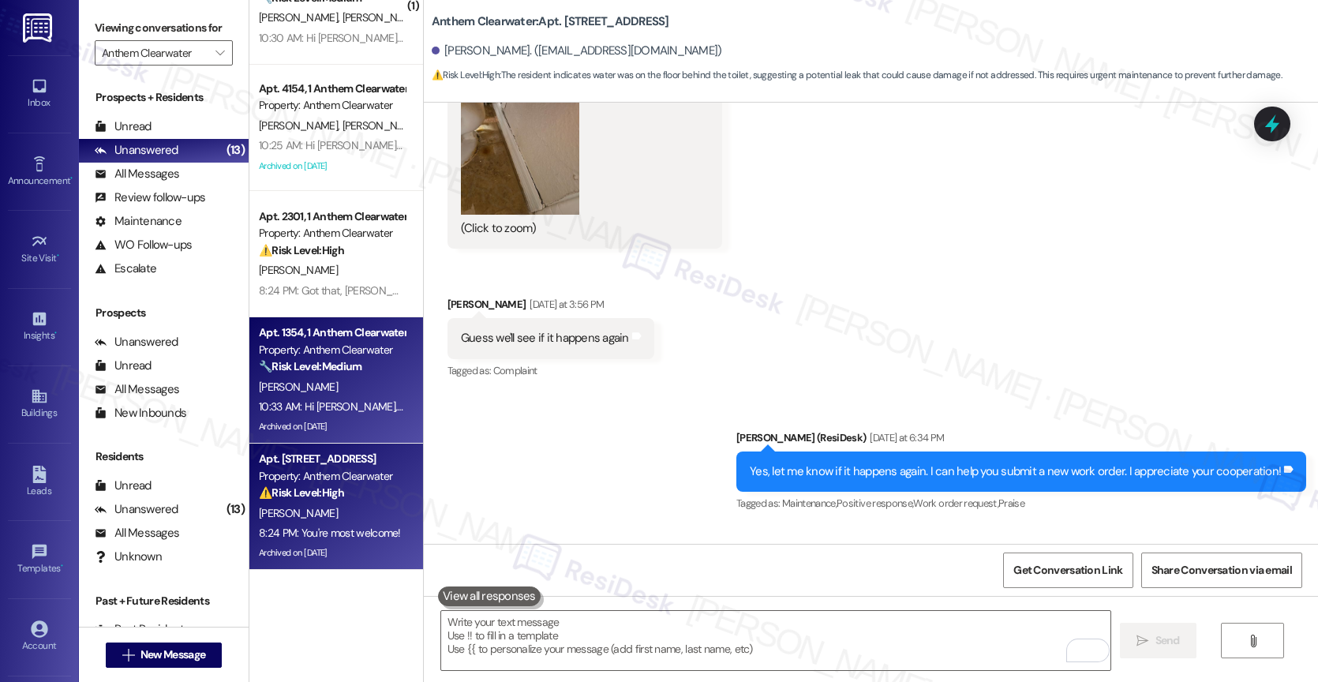
click at [285, 398] on div "10:33 AM: Hi Blake, Charm City Eats Food Truck is here today, Tuesday, Septembe…" at bounding box center [331, 407] width 149 height 20
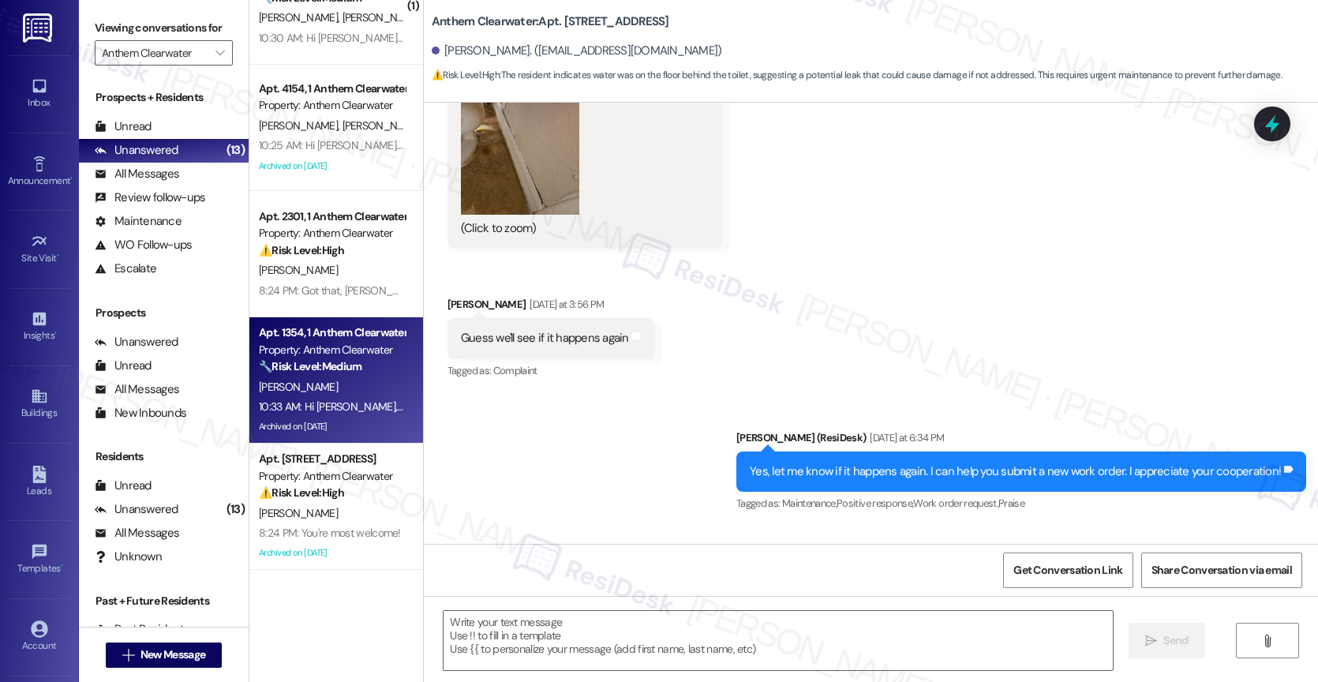
type textarea "Fetching suggested responses. Please feel free to read through the conversation…"
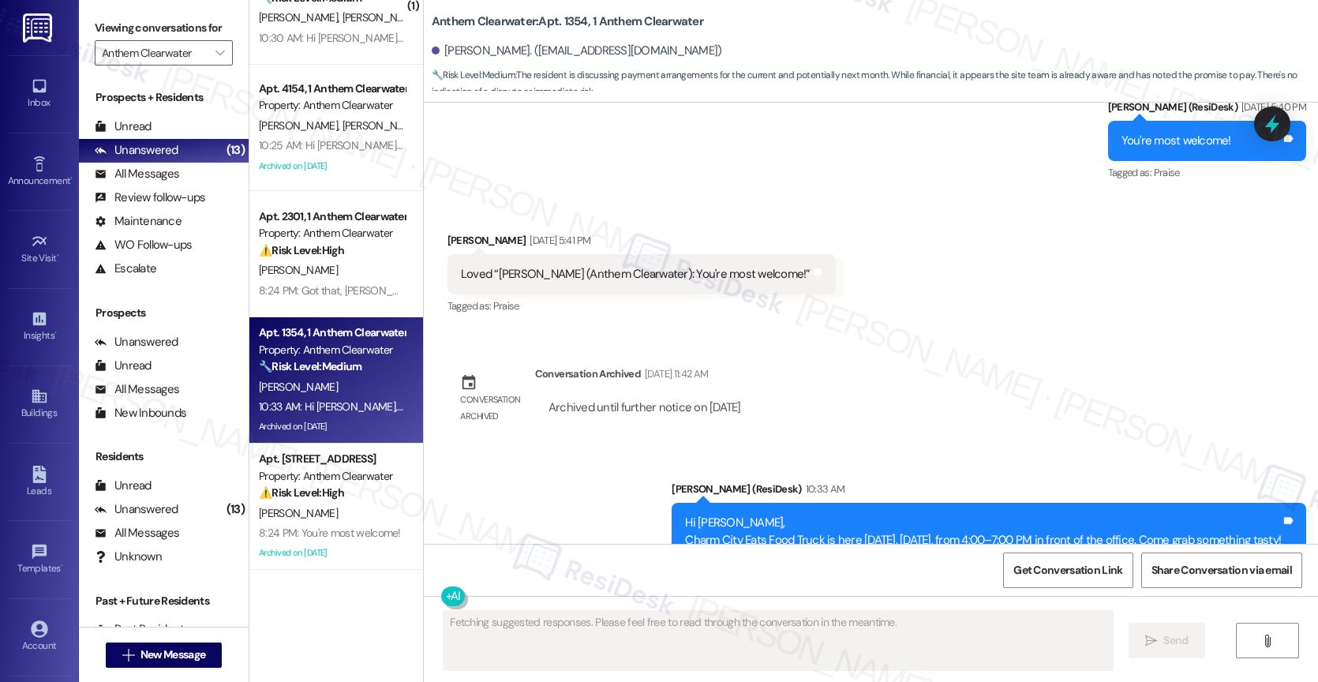
scroll to position [20564, 0]
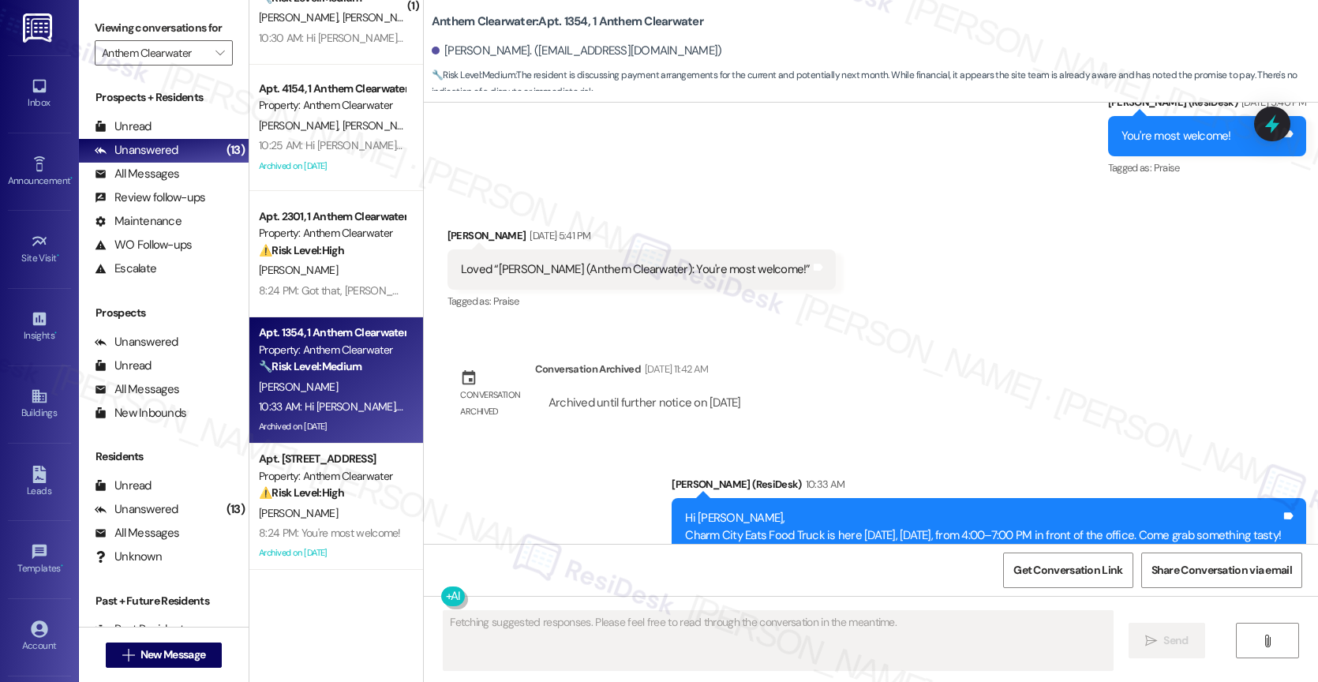
click at [878, 342] on div "WO Lease started Mar 19, 2025 at 8:00 PM Show details Survey, sent via SMS Resi…" at bounding box center [871, 323] width 894 height 441
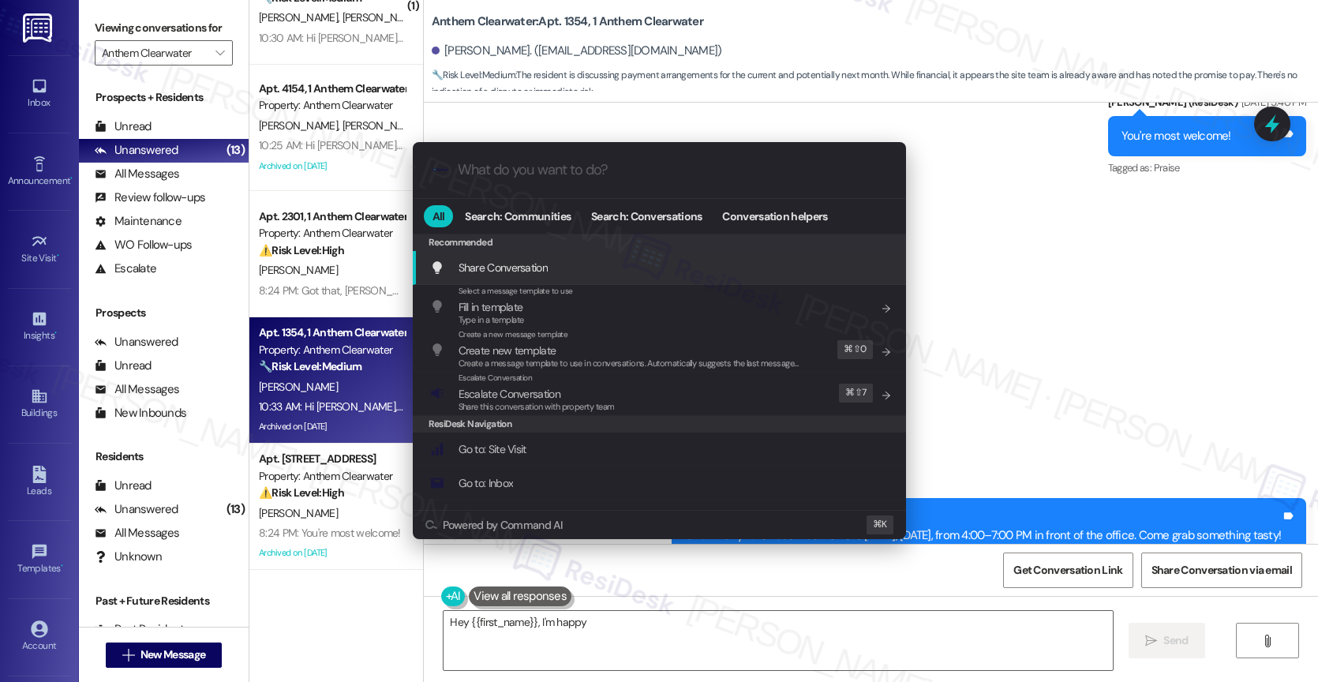
type textarea "Hey {{first_name}}, I'm happy"
type input "a"
type textarea "Hey {{first_name}}, I'm happy to hear we could"
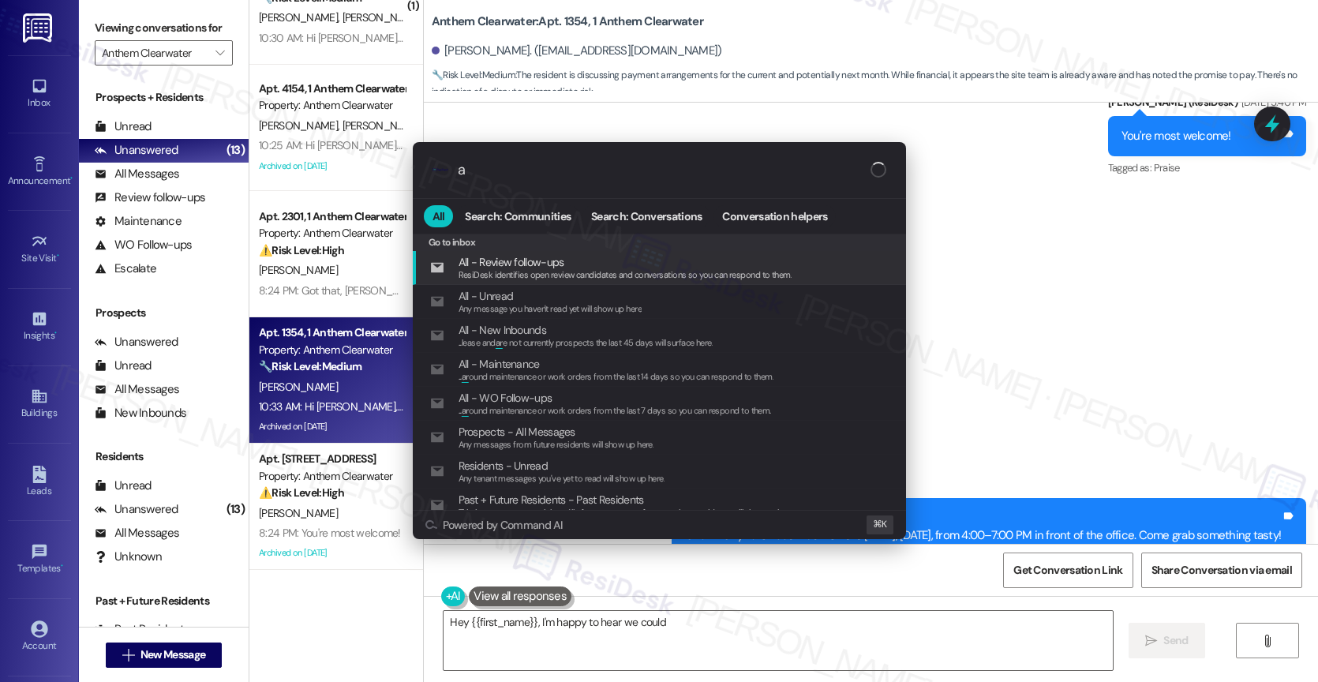
type input "ar"
type textarea "Hey {{first_name}}, I'm happy to hear we could help! Just a reminder"
type input "arc"
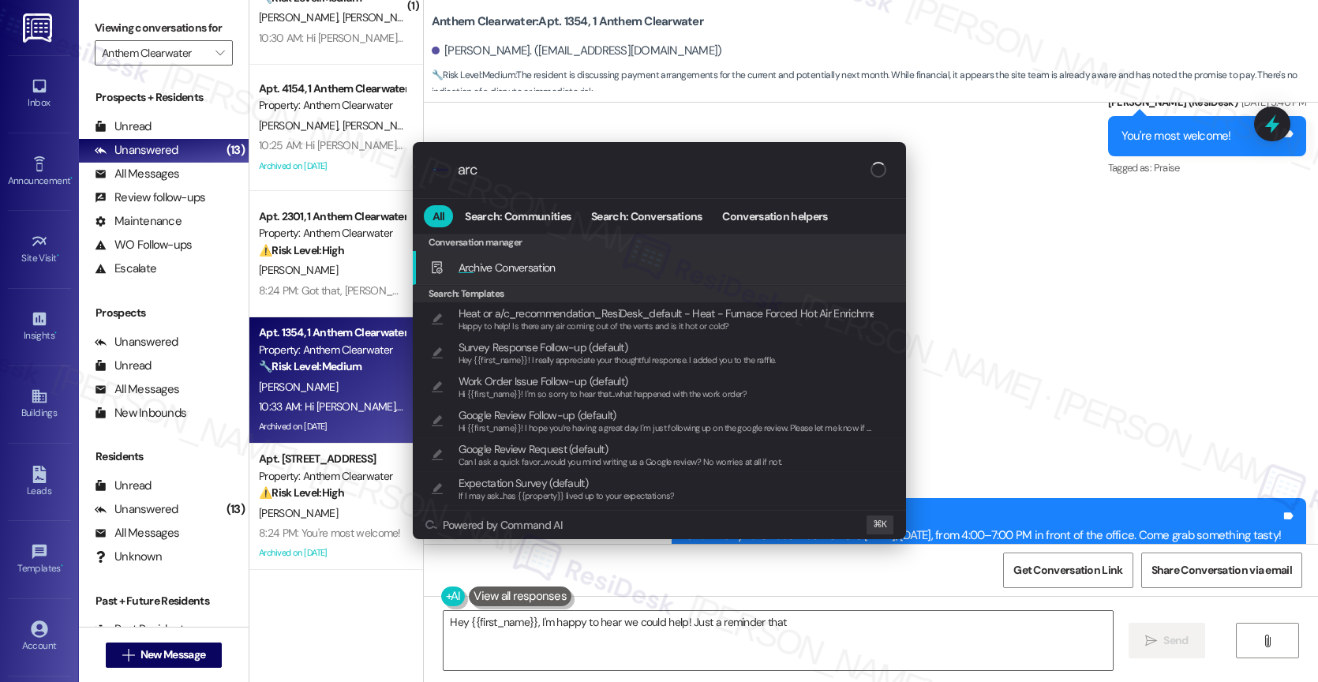
type textarea "Hey {{first_name}}, I'm happy to hear we could help! Just a reminder that all"
type input "arch"
type textarea "Hey {{first_name}}, I'm happy to hear we could help! Just a reminder that all p…"
type input "archi"
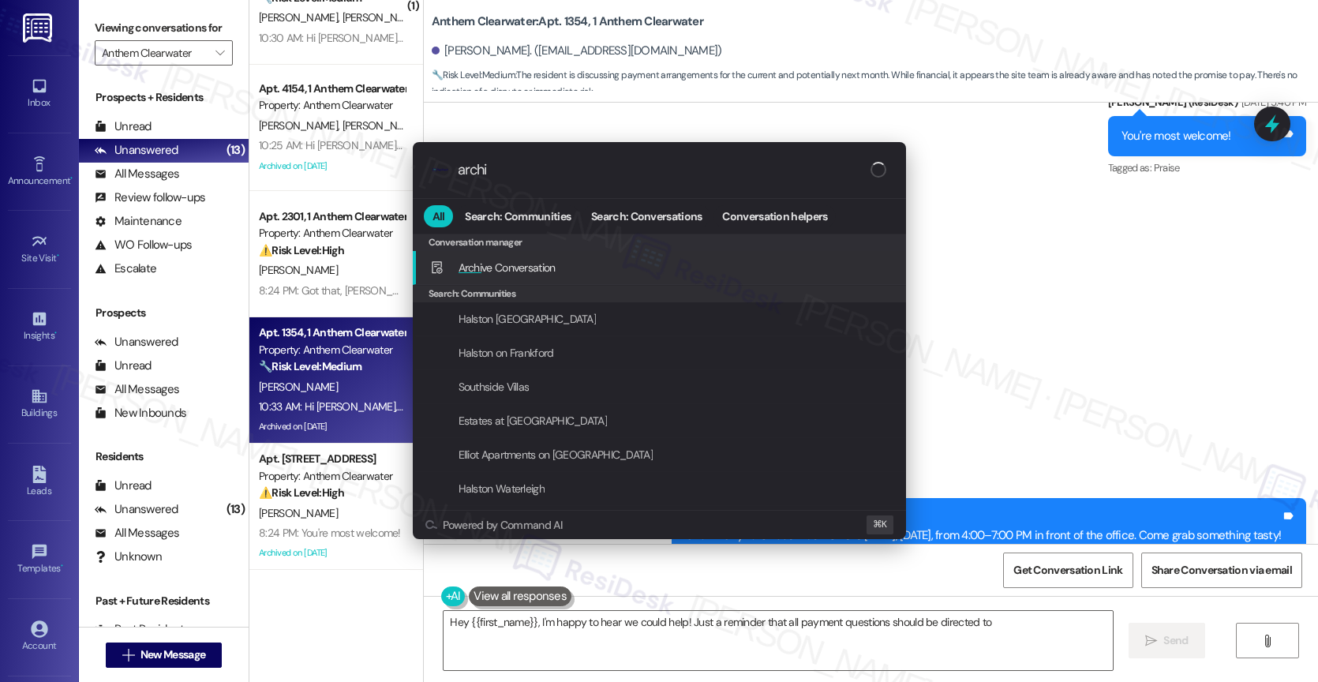
type textarea "Hey {{first_name}}, I'm happy to hear we could help! Just a reminder that all p…"
type input "archiv"
type textarea "Hey {{first_name}}, I'm happy to hear we could help! Just a reminder that all p…"
type input "archive"
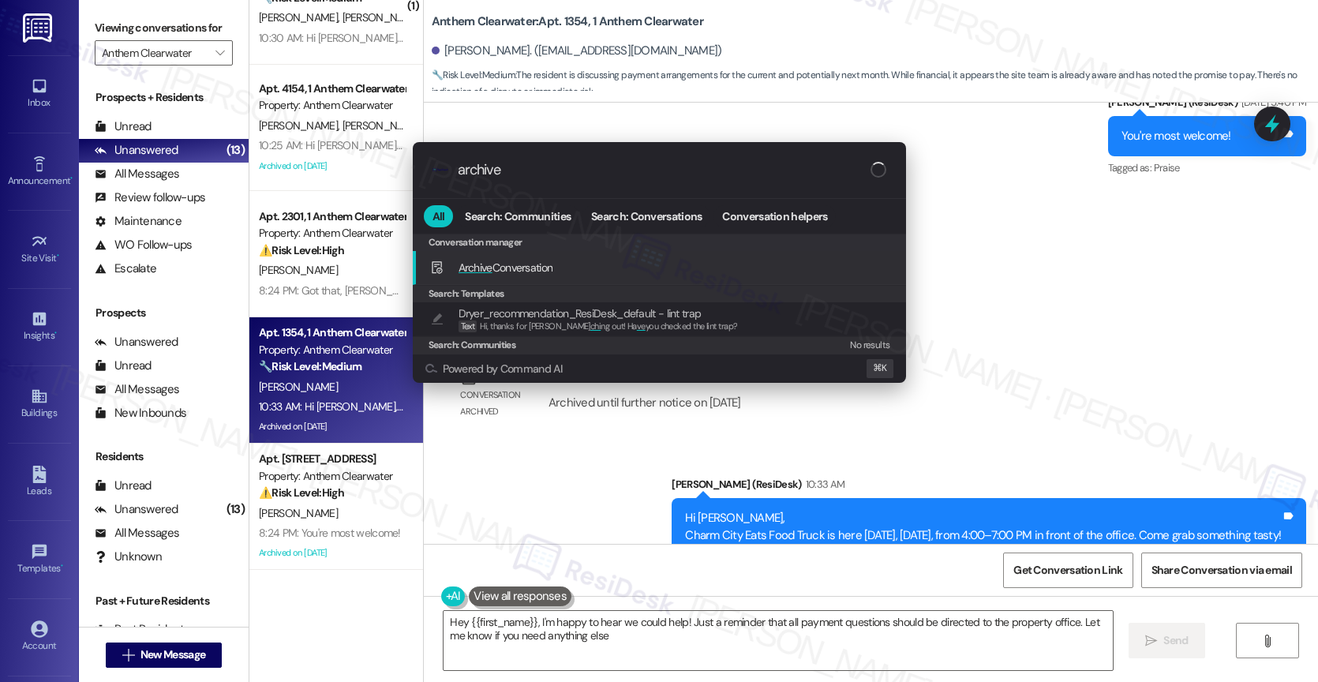
type textarea "Hey {{first_name}}, I'm happy to hear we could help! Just a reminder that all p…"
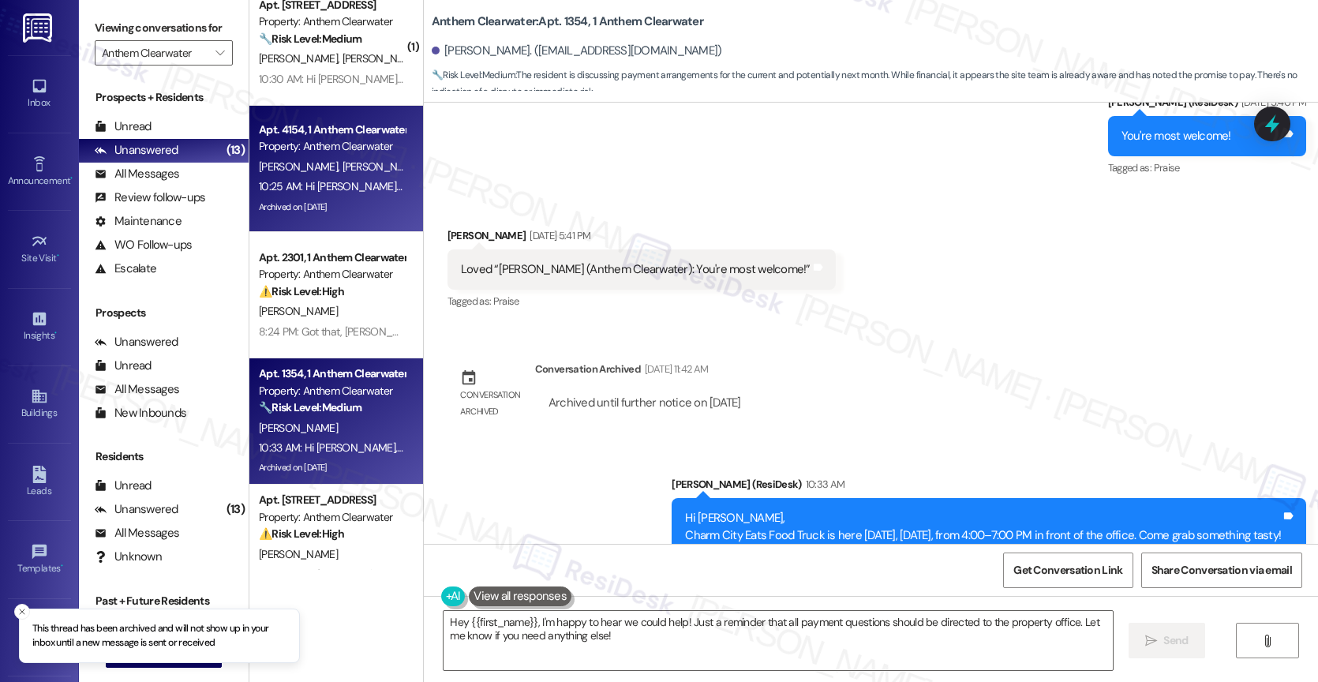
click at [342, 163] on span "D. Kenner" at bounding box center [381, 166] width 79 height 14
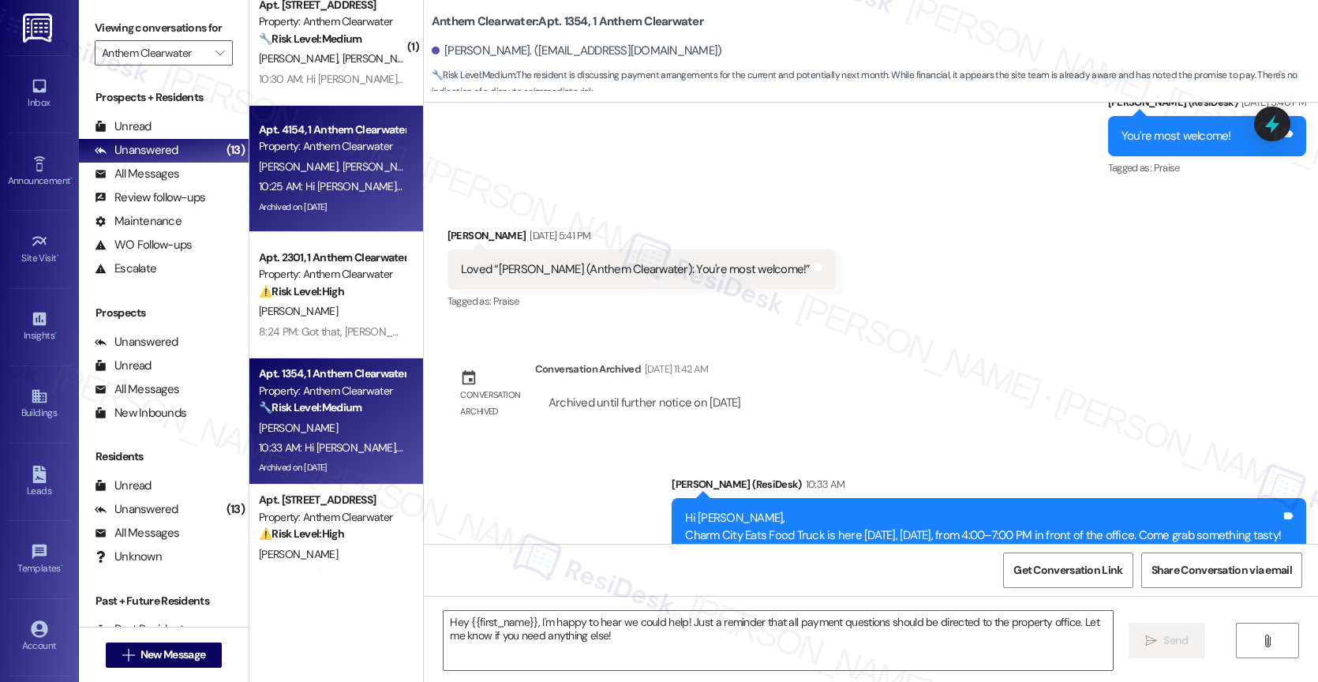
type textarea "Fetching suggested responses. Please feel free to read through the conversation…"
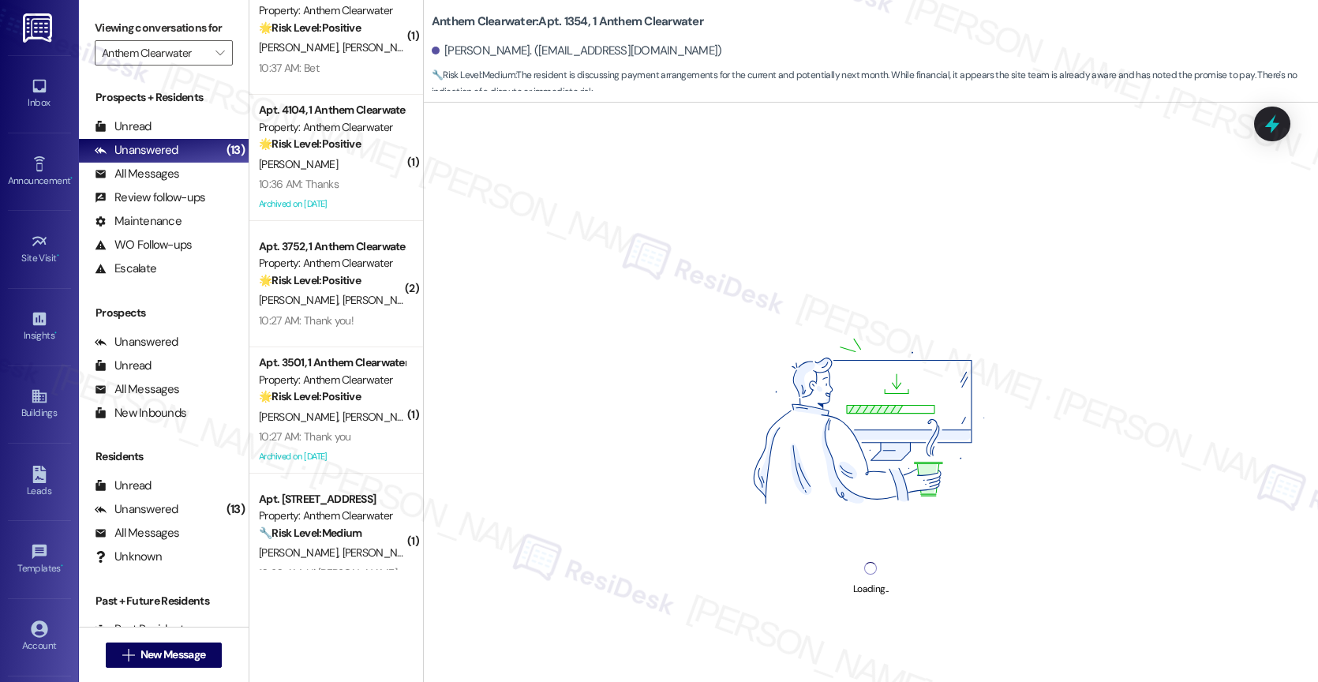
scroll to position [451, 0]
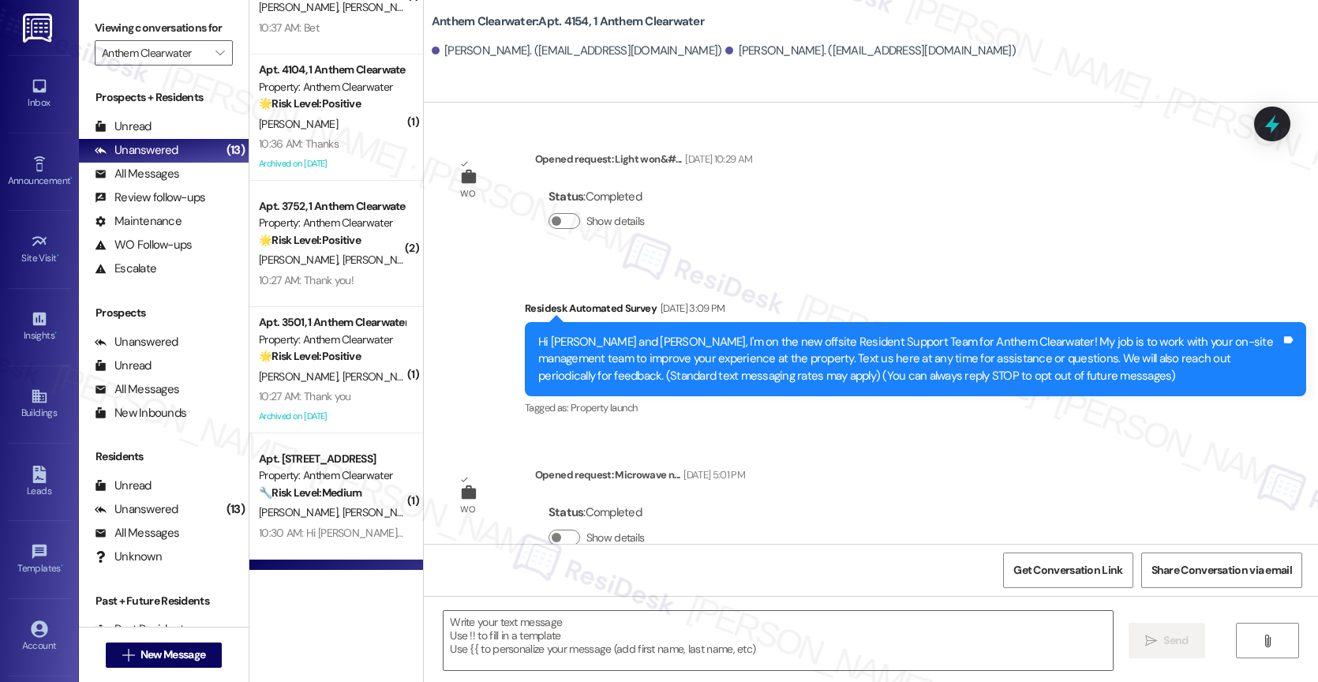
type textarea "Fetching suggested responses. Please feel free to read through the conversation…"
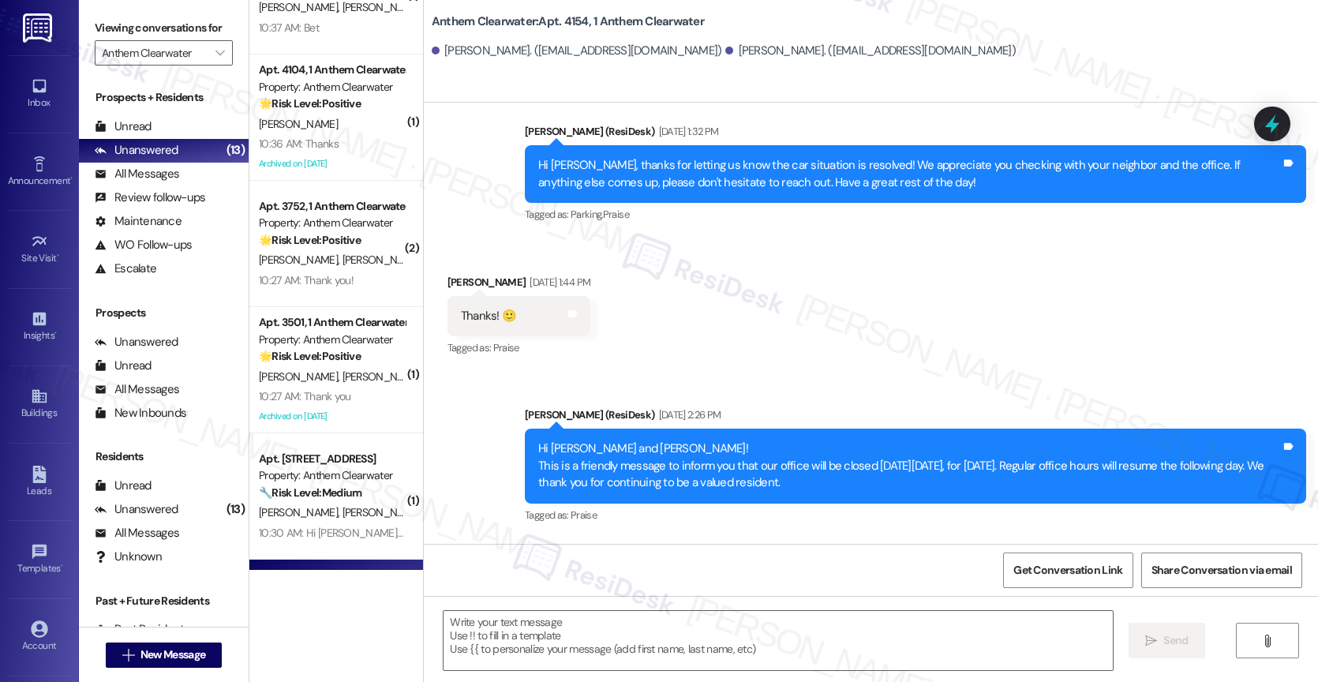
scroll to position [50627, 0]
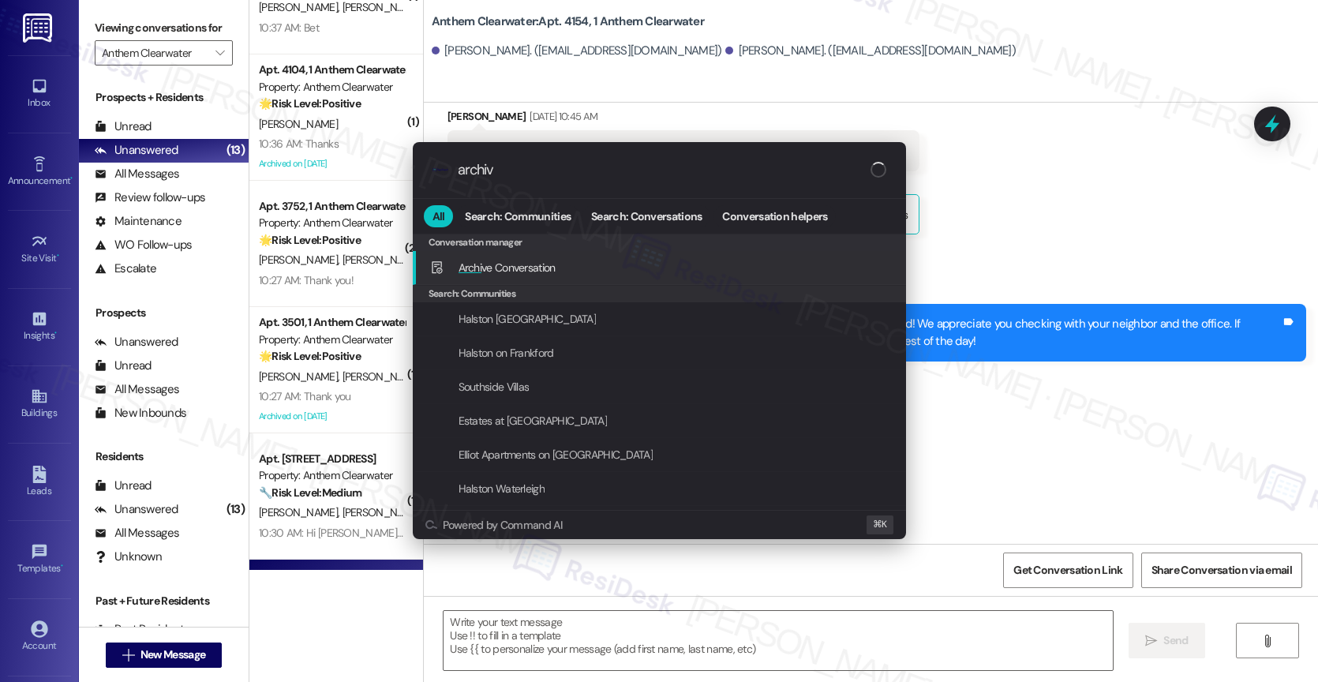
type input "archive"
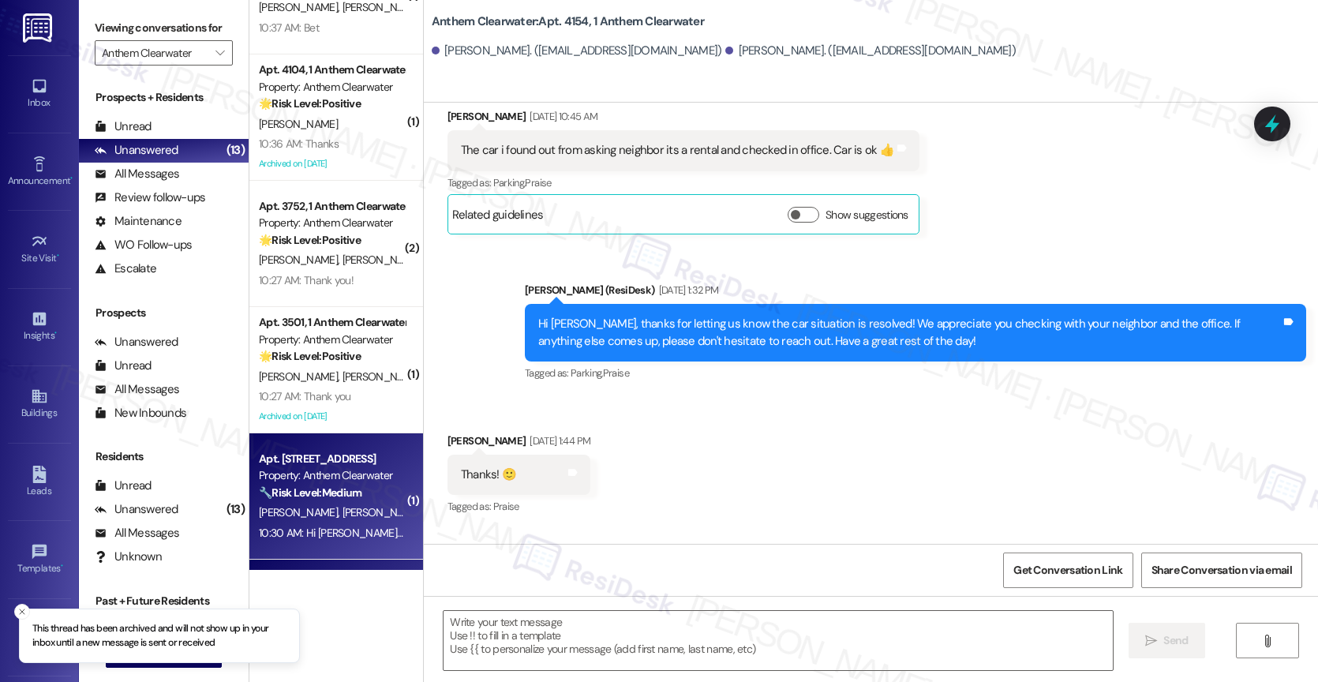
click at [292, 493] on strong "🔧 Risk Level: Medium" at bounding box center [310, 492] width 103 height 14
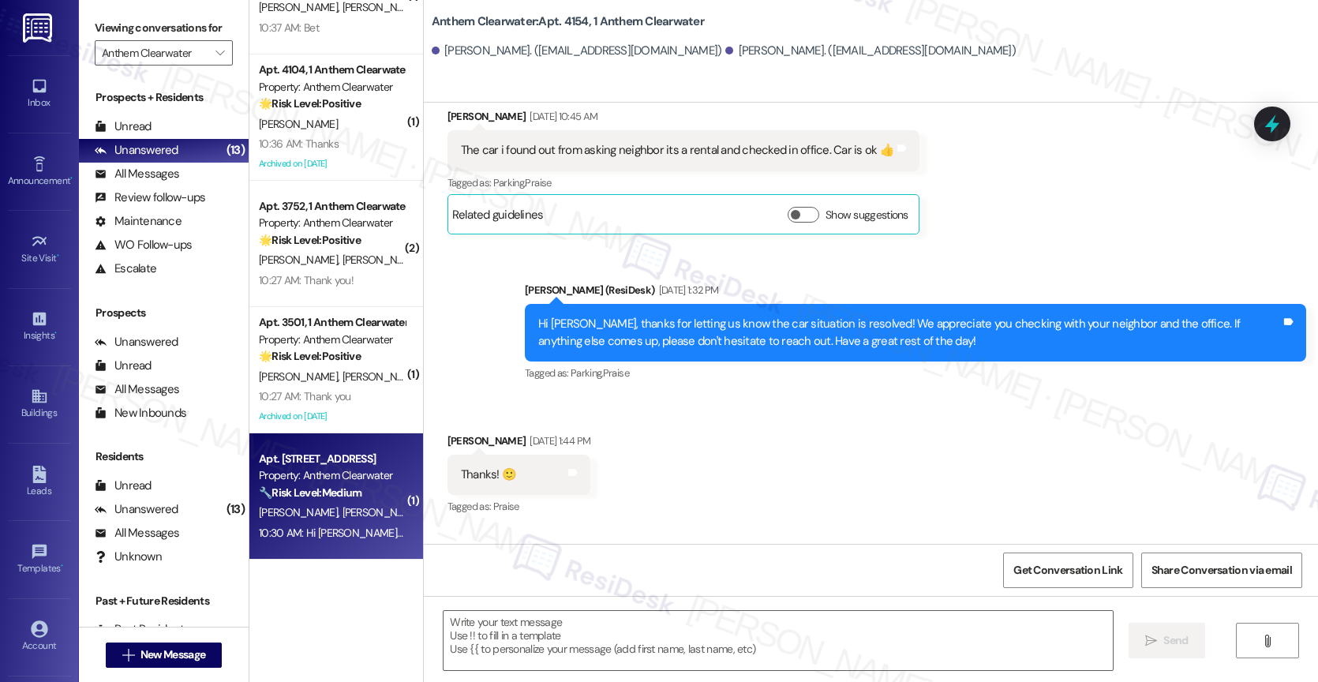
type textarea "Fetching suggested responses. Please feel free to read through the conversation…"
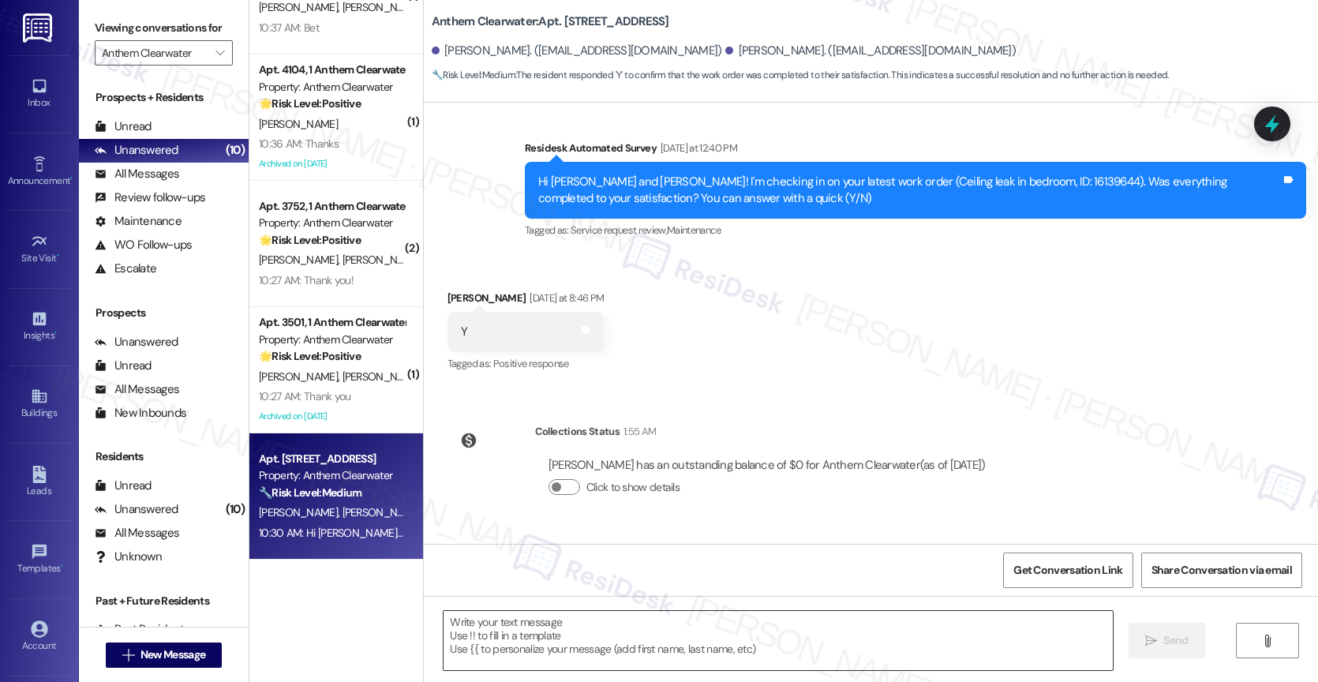
scroll to position [7892, 0]
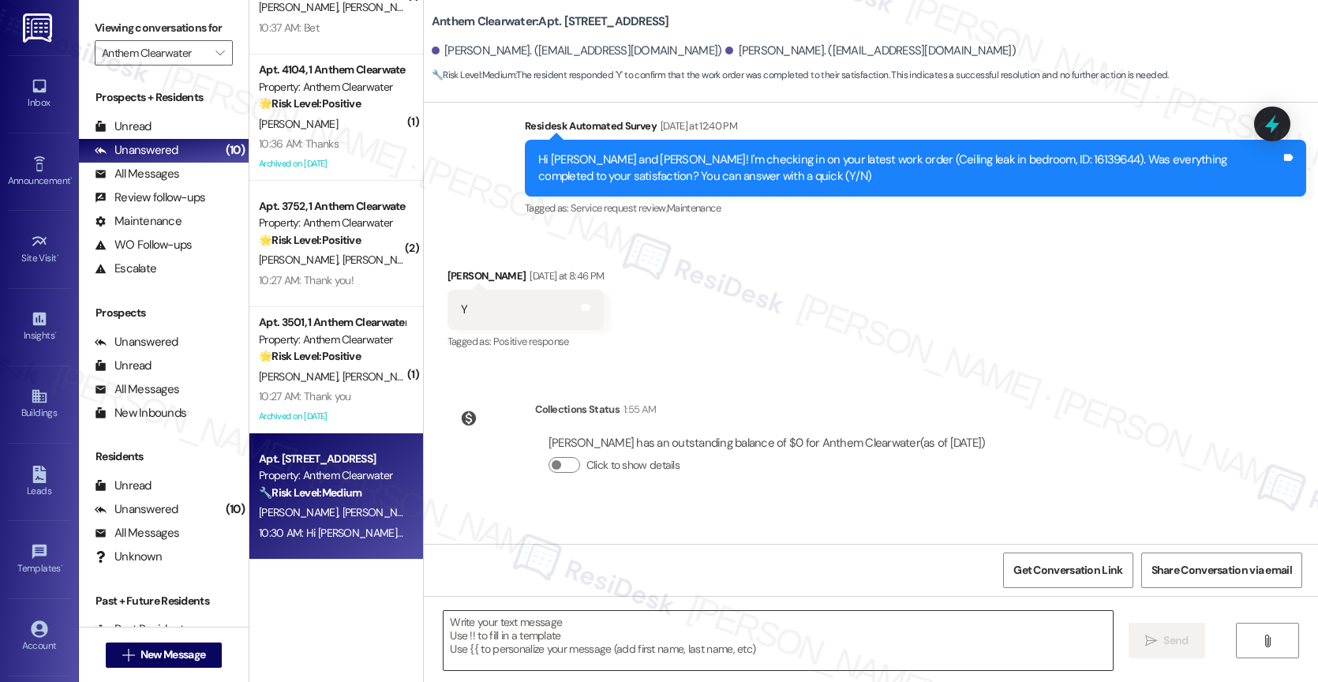
click at [515, 624] on textarea at bounding box center [777, 640] width 669 height 59
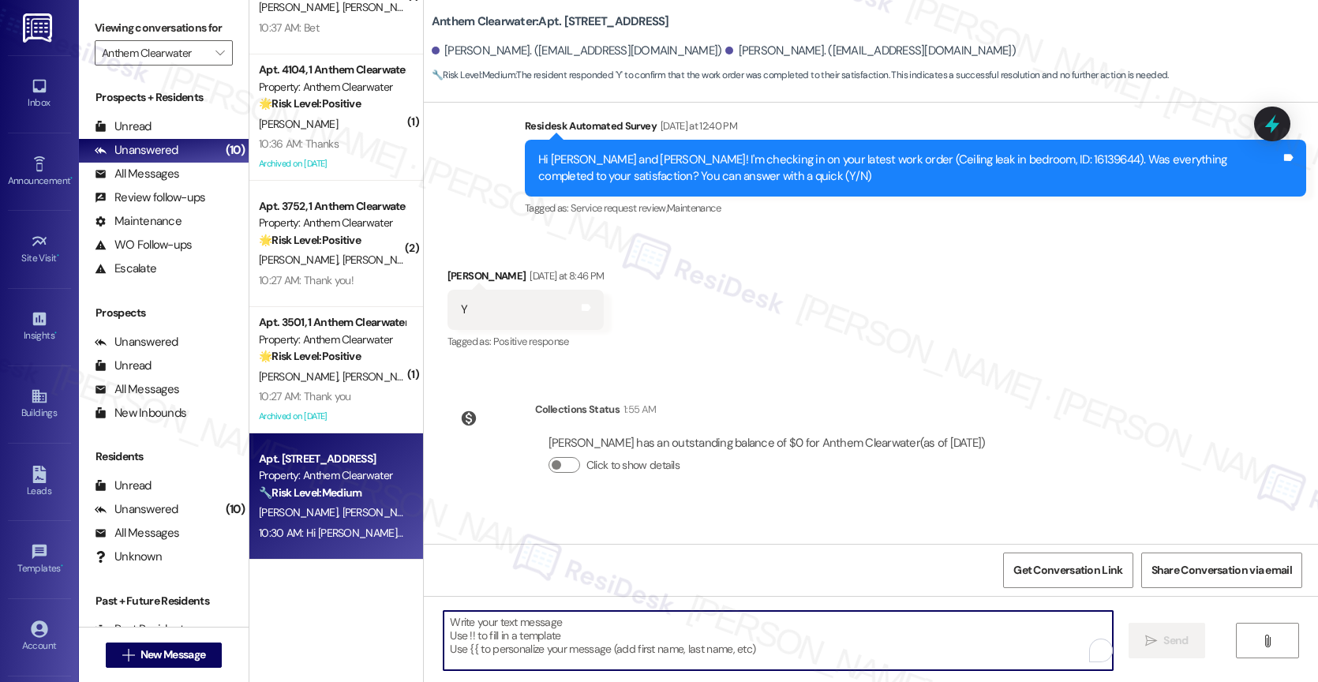
paste textarea "That's great to hear! Thank you for confirming the work order was completed to …"
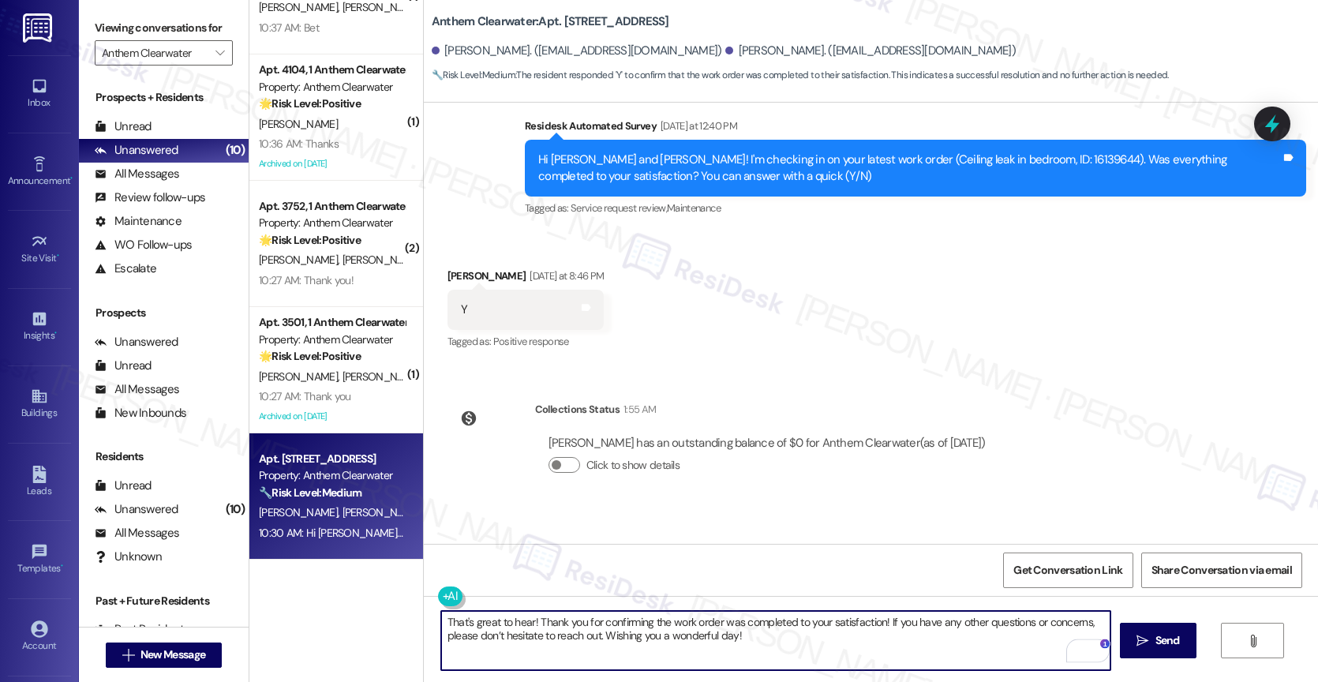
click at [523, 623] on textarea "That's great to hear! Thank you for confirming the work order was completed to …" at bounding box center [775, 640] width 669 height 59
drag, startPoint x: 756, startPoint y: 634, endPoint x: 879, endPoint y: 645, distance: 123.6
click at [879, 645] on textarea "That's great to hear, Nana! Thank you for confirming the work order was complet…" at bounding box center [775, 640] width 669 height 59
type textarea "That's great to hear, Nana! Thank you for confirming the work order was complet…"
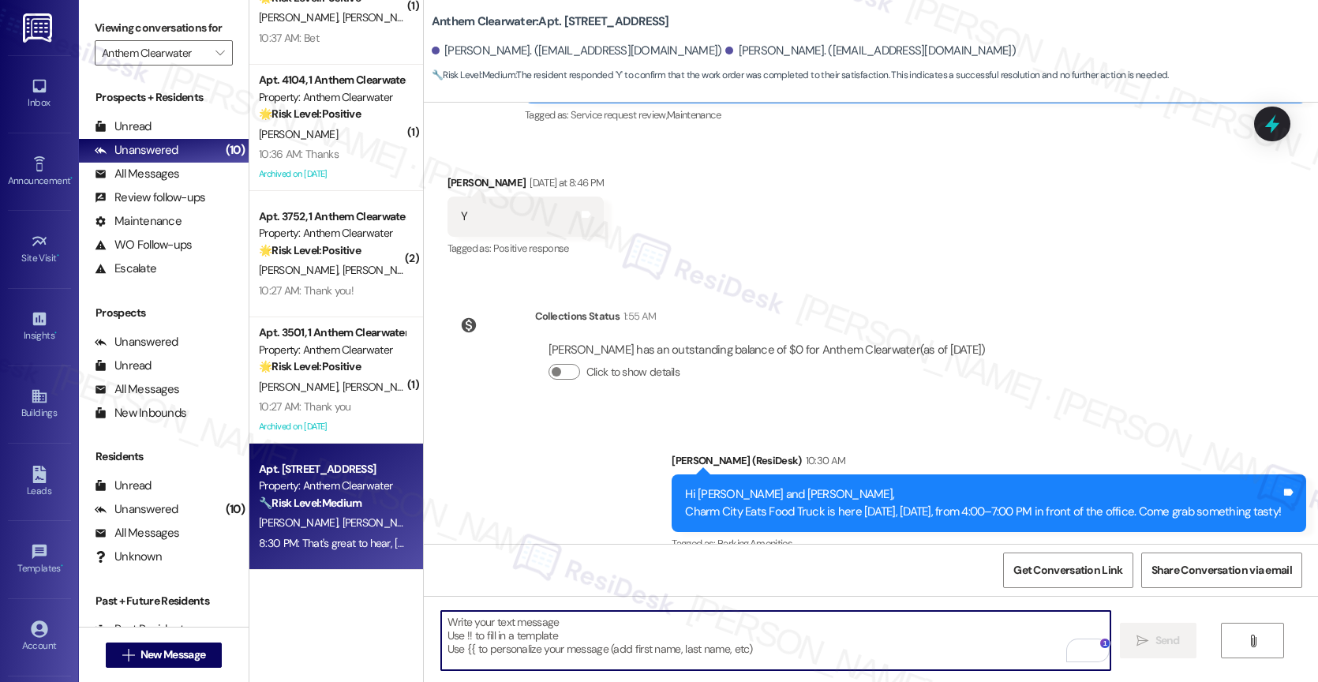
scroll to position [8019, 0]
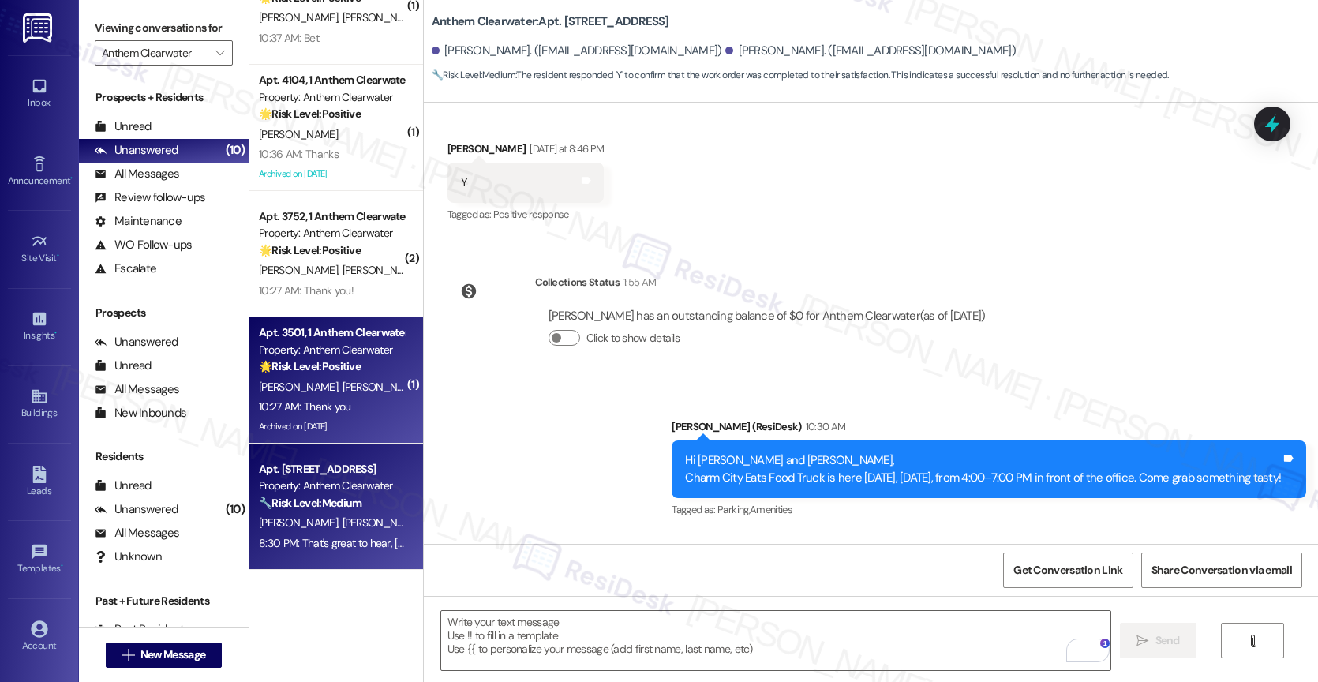
click at [342, 383] on span "D. Cornelius" at bounding box center [381, 387] width 79 height 14
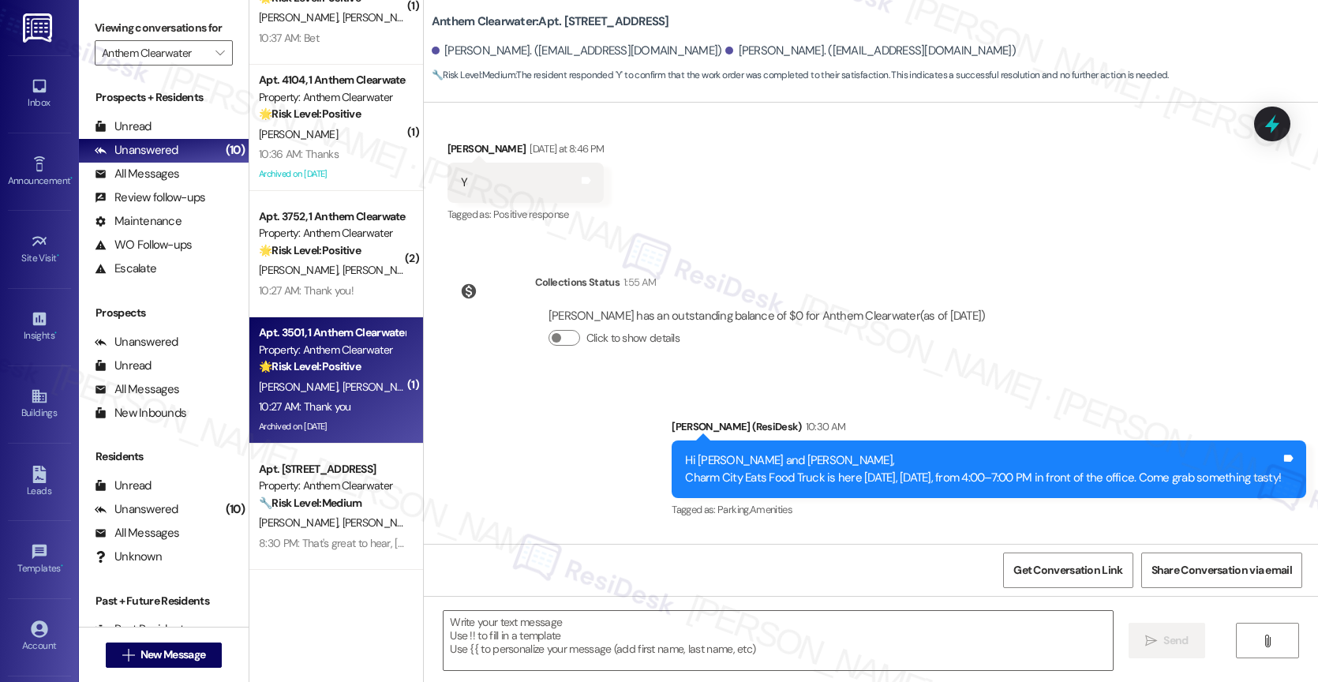
type textarea "Fetching suggested responses. Please feel free to read through the conversation…"
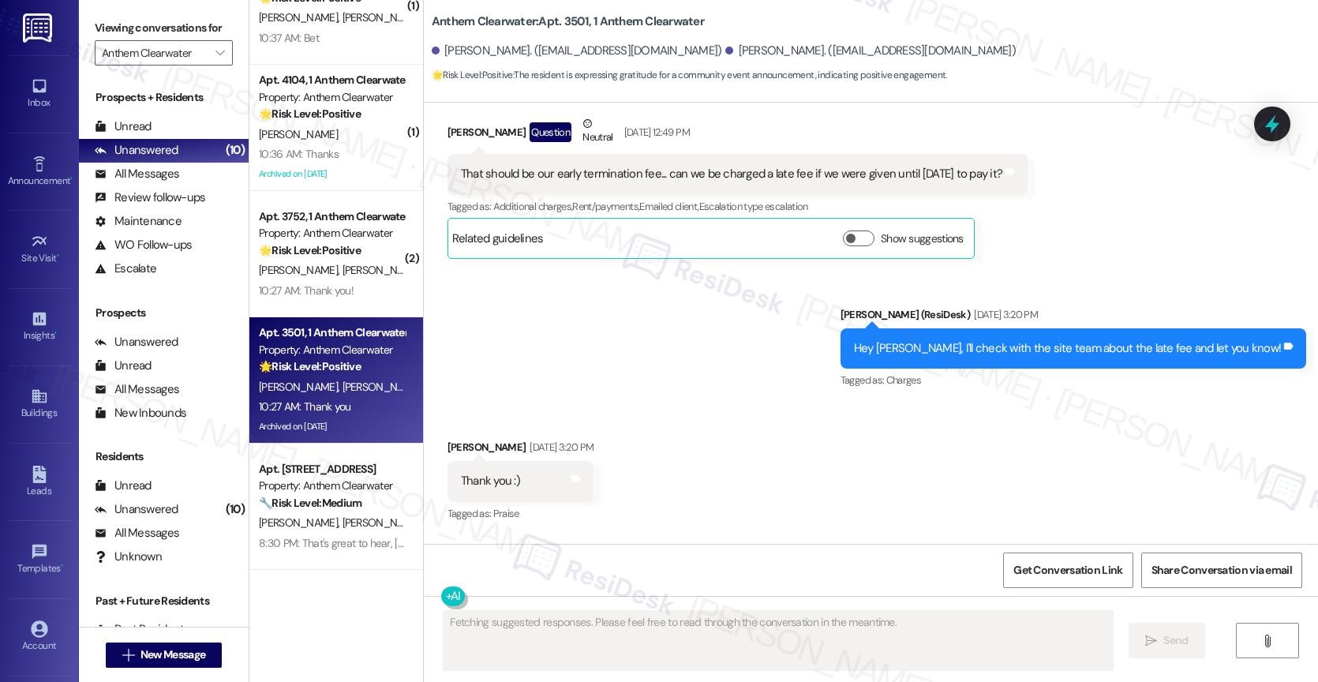
scroll to position [12257, 0]
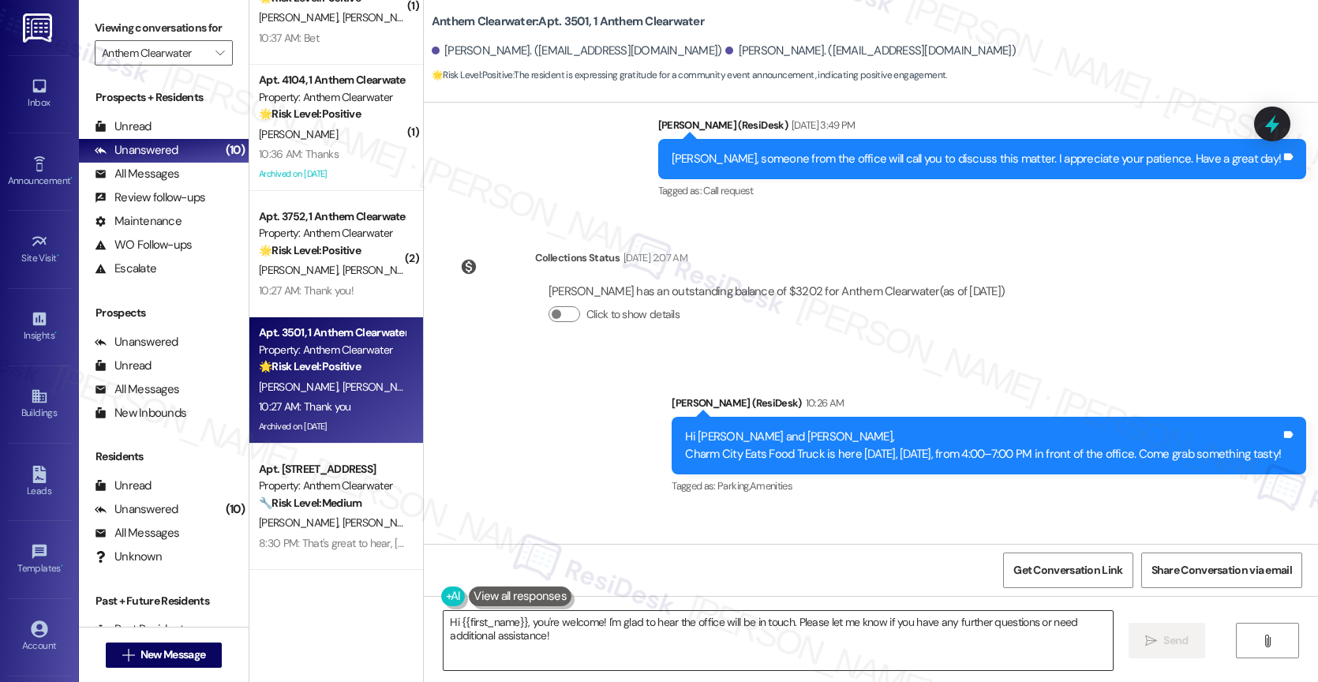
click at [529, 631] on textarea "Hi {{first_name}}, you're welcome! I'm glad to hear the office will be in touch…" at bounding box center [777, 640] width 669 height 59
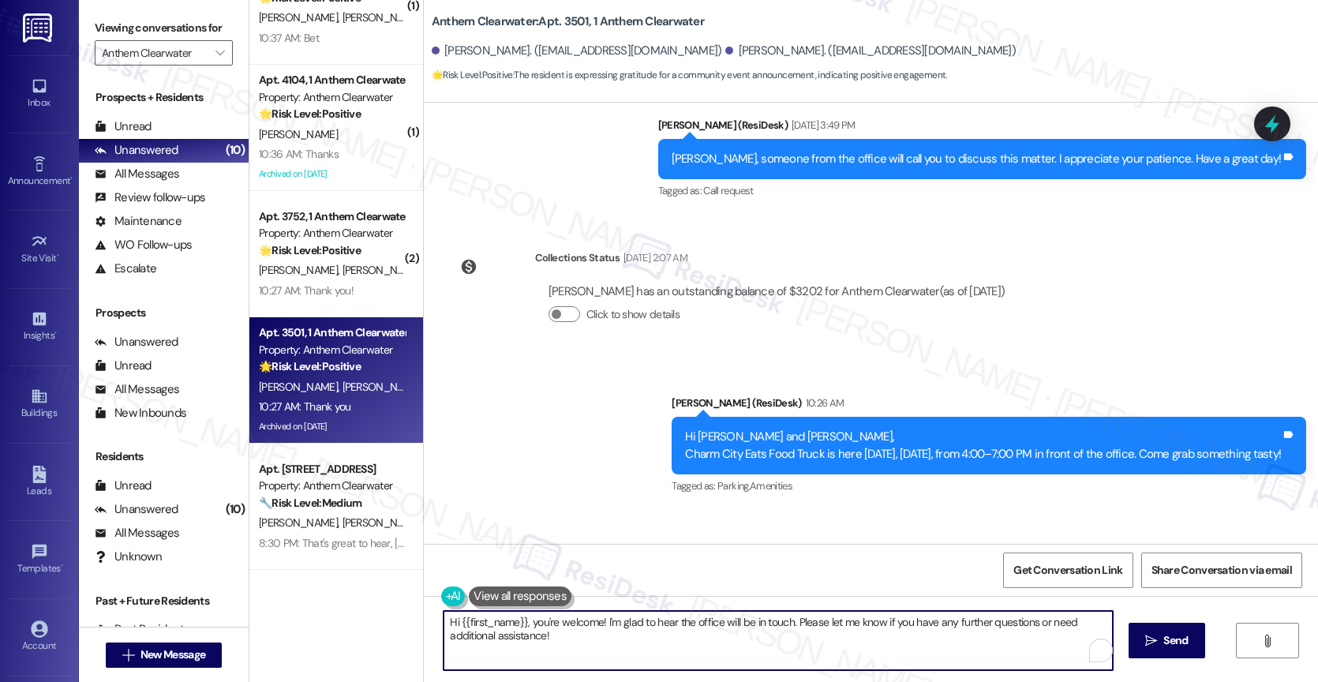
click at [529, 631] on textarea "Hi {{first_name}}, you're welcome! I'm glad to hear the office will be in touch…" at bounding box center [777, 640] width 669 height 59
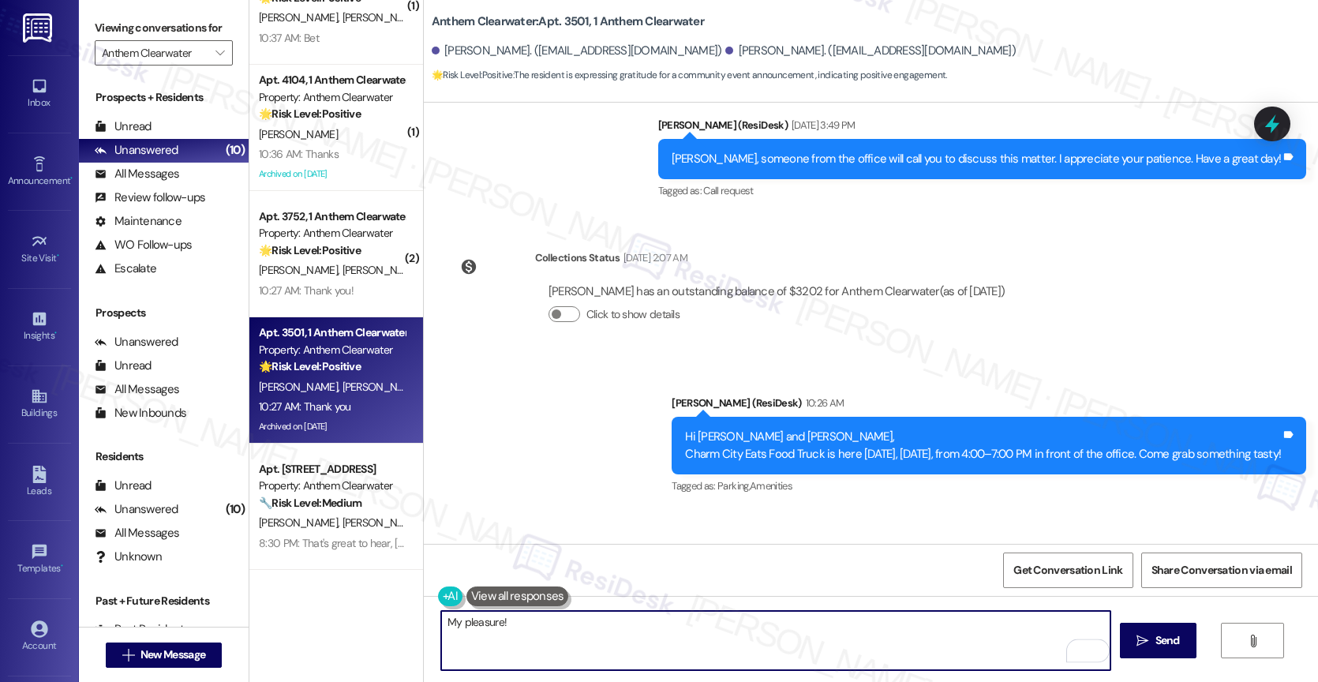
click at [463, 612] on textarea "My pleasure!" at bounding box center [775, 640] width 669 height 59
click at [588, 638] on textarea "My pleasure!" at bounding box center [775, 640] width 669 height 59
drag, startPoint x: 447, startPoint y: 622, endPoint x: 377, endPoint y: 618, distance: 70.3
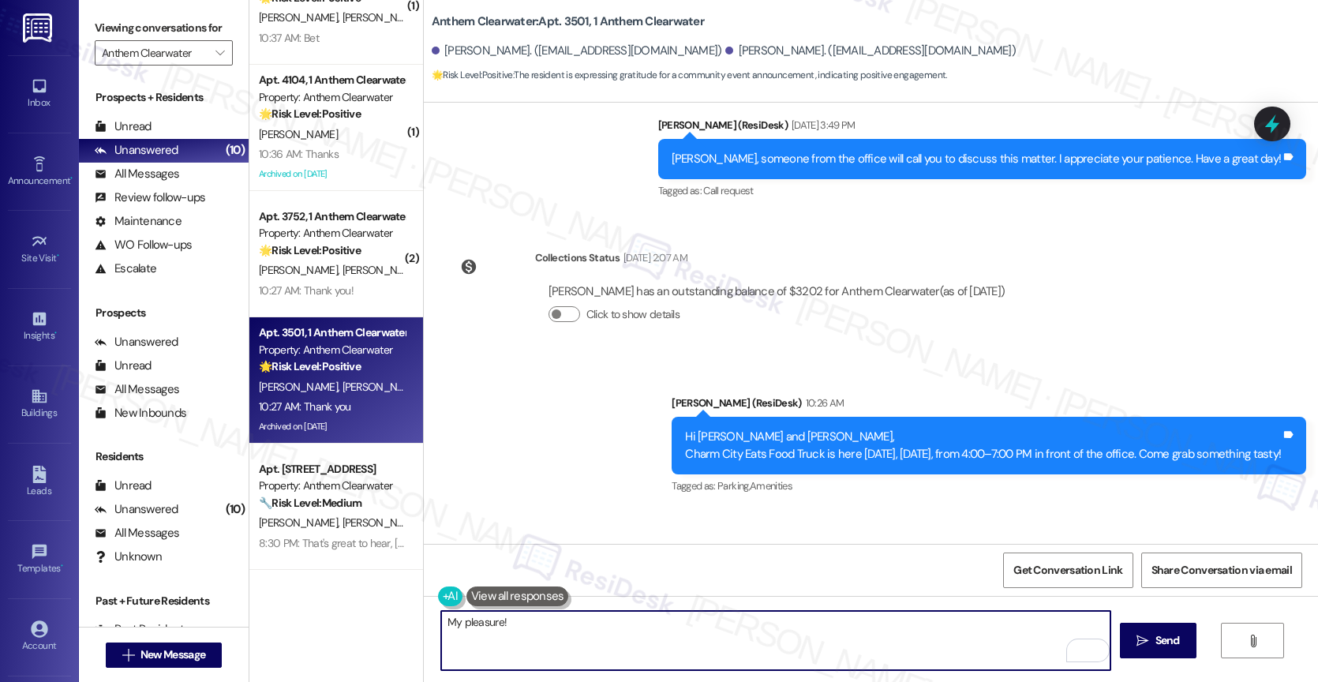
click at [376, 618] on div "( 1 ) Apt. 1201, 1 Anthem Clearwater Property: Anthem Clearwater 🔧 Risk Level: …" at bounding box center [783, 341] width 1068 height 682
click at [486, 628] on textarea "You are welcome." at bounding box center [775, 640] width 669 height 59
click at [605, 634] on textarea "You are welcome." at bounding box center [775, 640] width 669 height 59
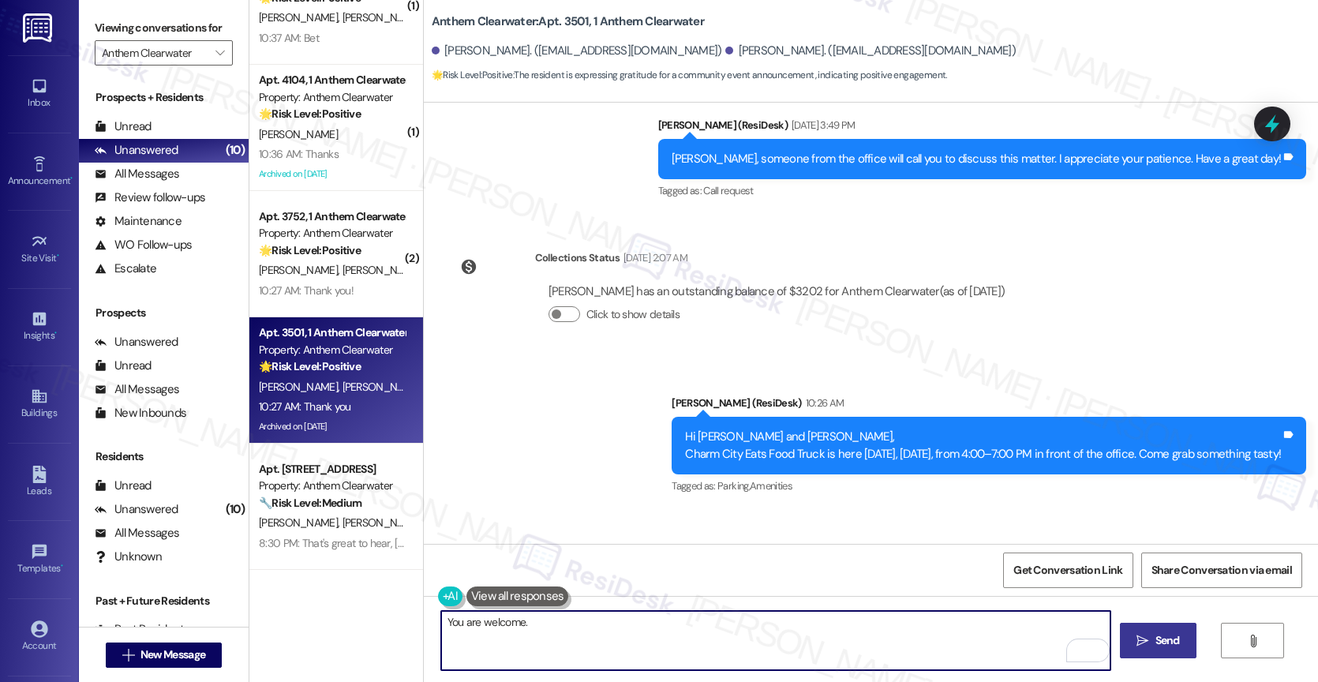
type textarea "You are welcome."
click at [1170, 636] on span "Send" at bounding box center [1167, 640] width 24 height 17
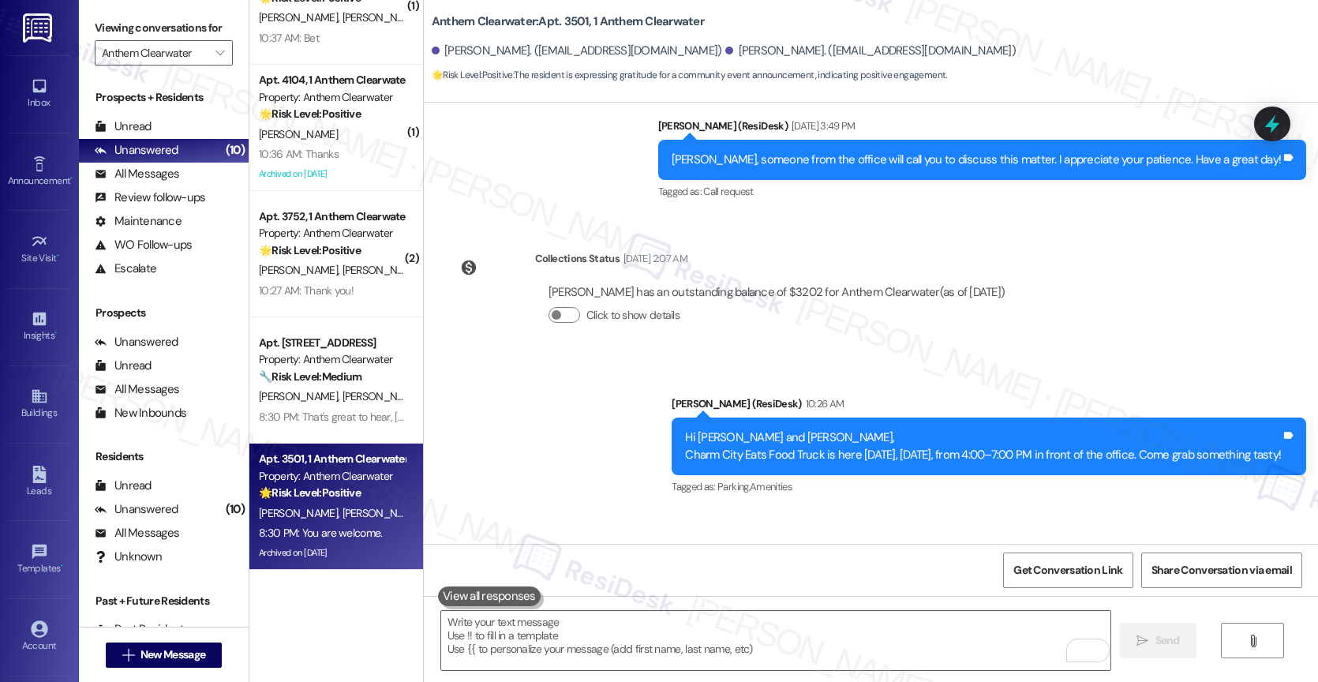
scroll to position [12367, 0]
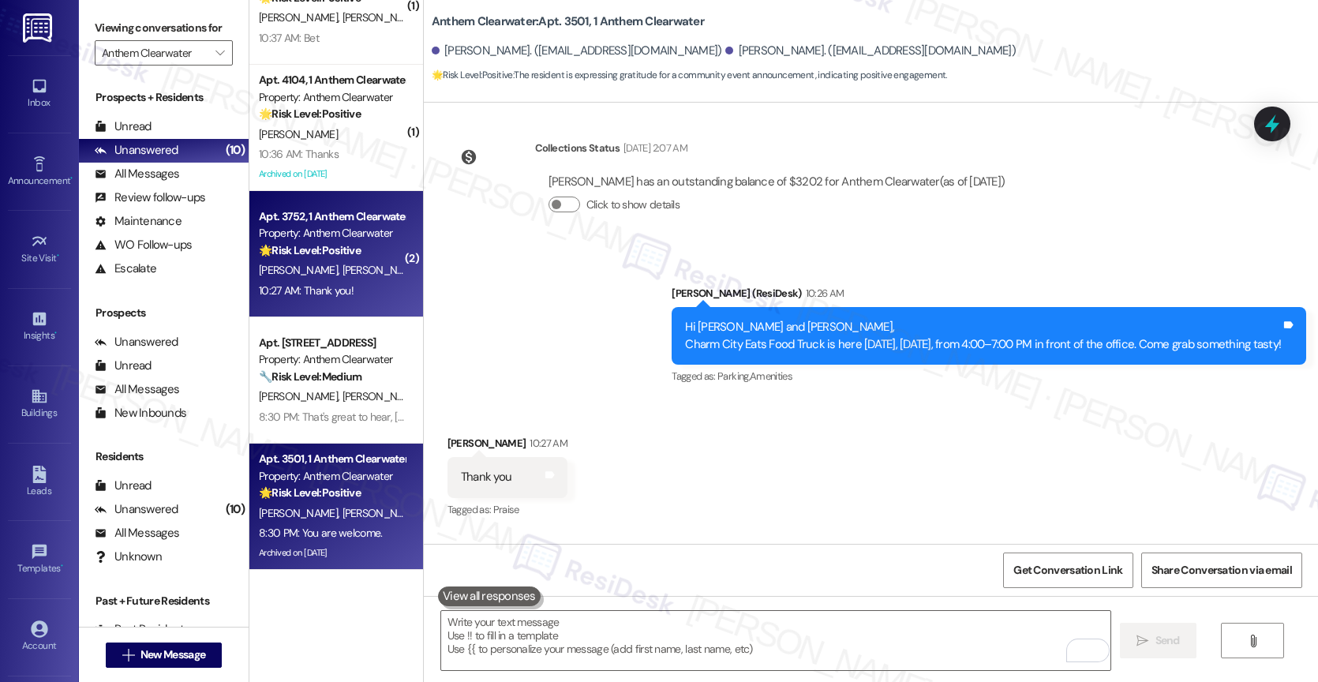
click at [298, 256] on strong "🌟 Risk Level: Positive" at bounding box center [310, 250] width 102 height 14
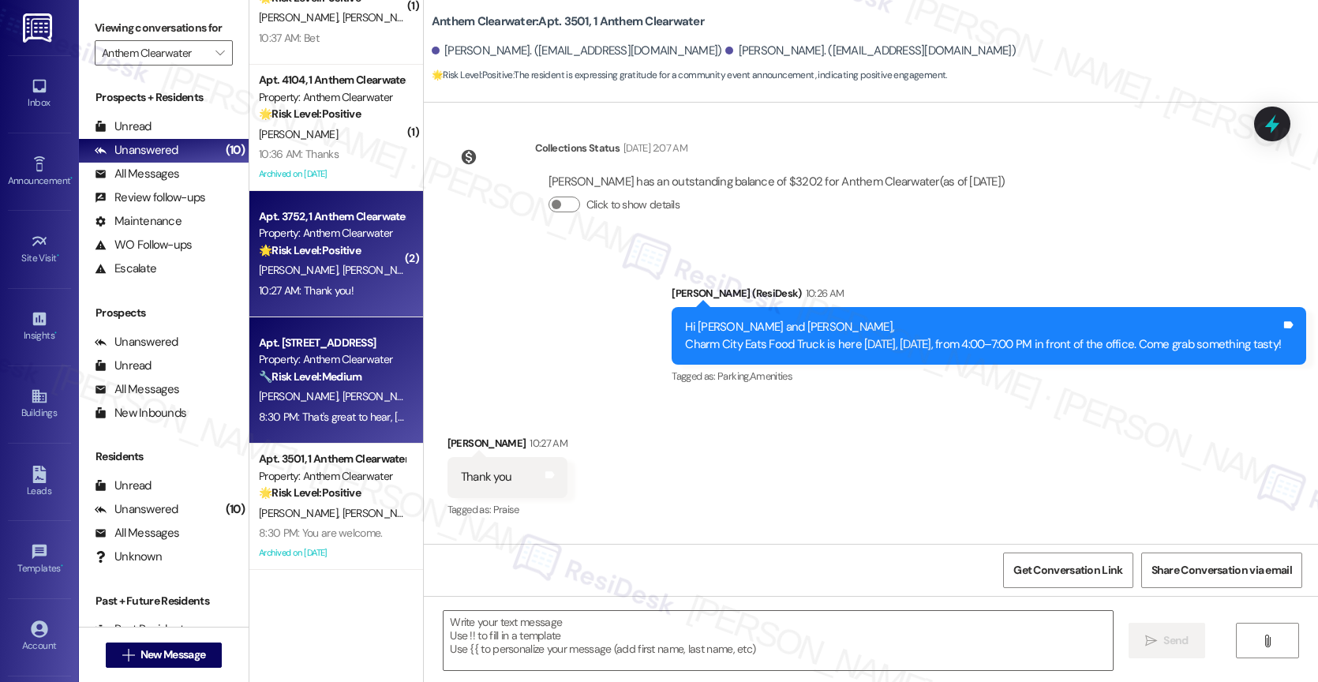
type textarea "Fetching suggested responses. Please feel free to read through the conversation…"
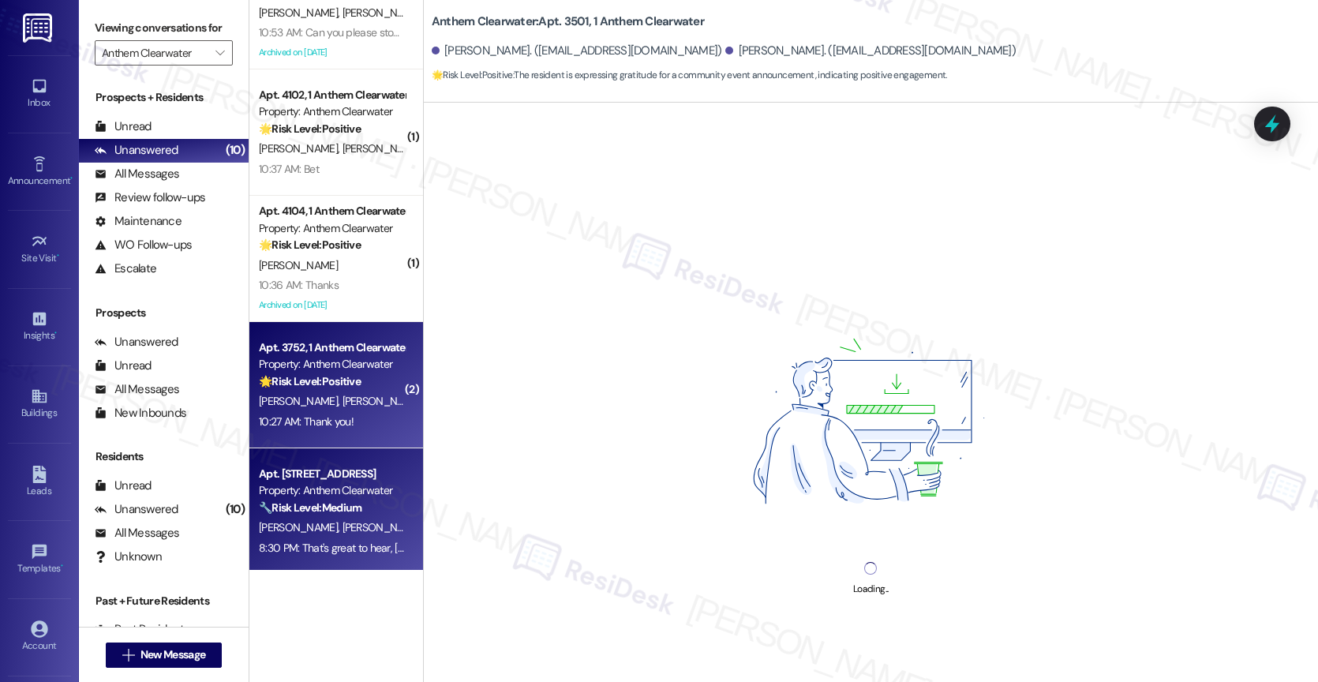
scroll to position [258, 0]
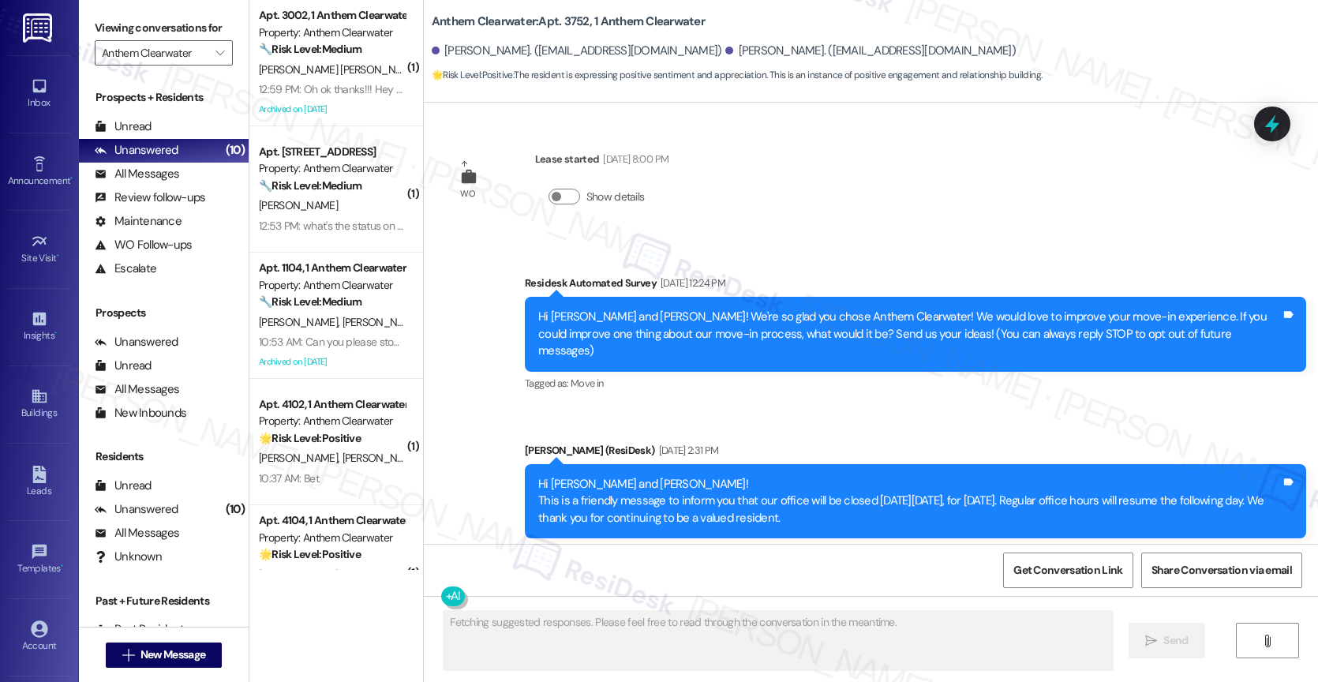
scroll to position [258, 0]
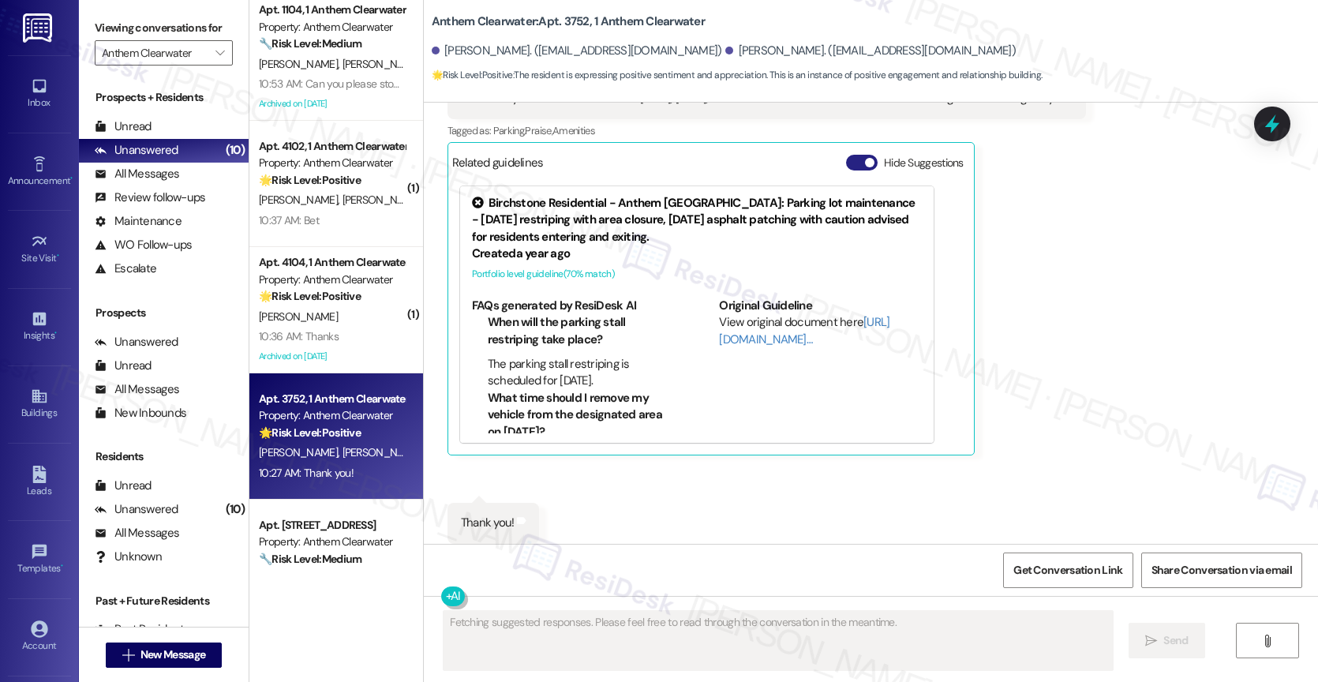
click at [846, 155] on button "Hide Suggestions" at bounding box center [862, 163] width 32 height 16
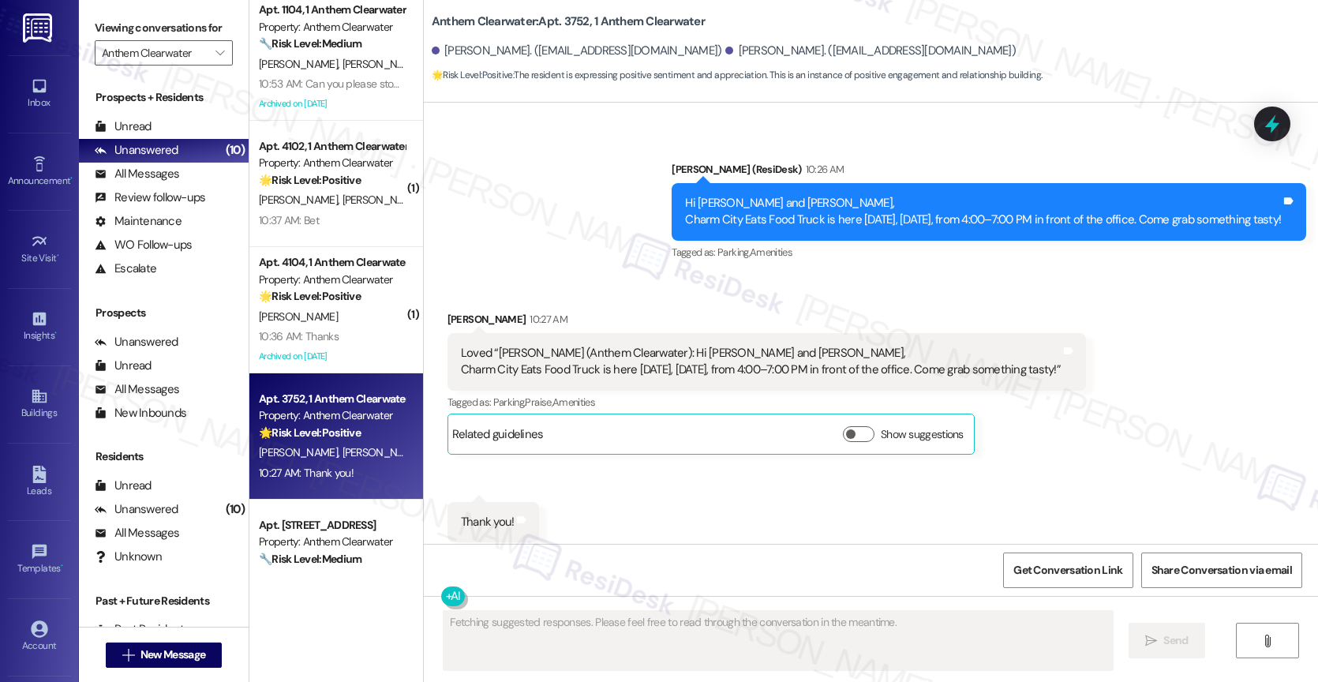
click at [680, 453] on div "Received via SMS [PERSON_NAME] 10:27 AM Loved “[PERSON_NAME] (Anthem Clearwater…" at bounding box center [871, 425] width 894 height 301
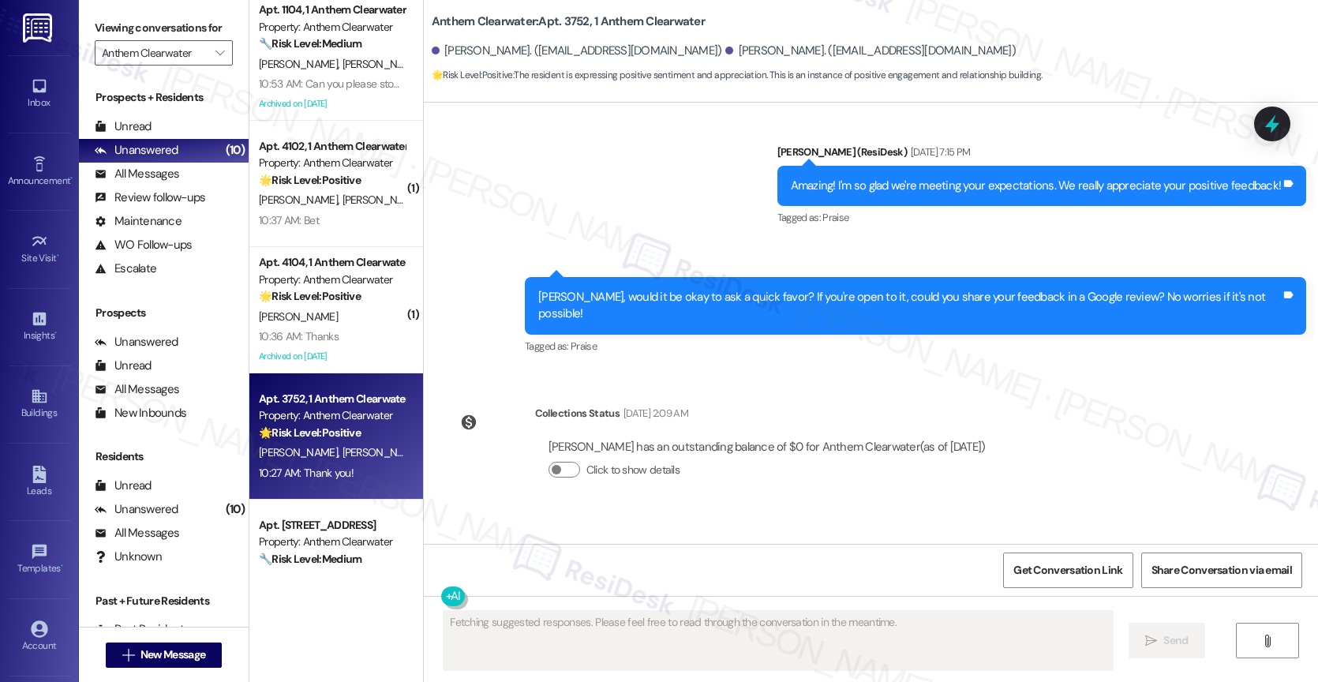
scroll to position [1346, 0]
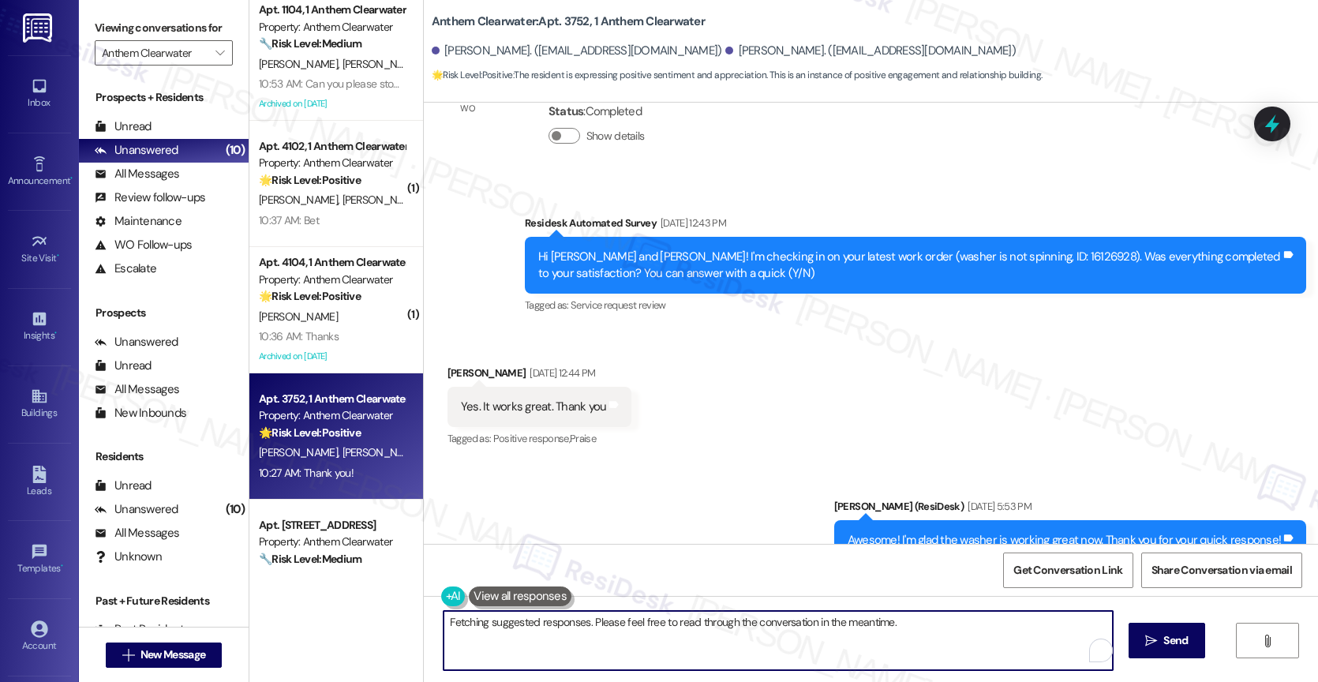
click at [532, 658] on textarea "Hey [PERSON_NAME] and [PERSON_NAME]! I'm glad you enjoyed the food truck event.…" at bounding box center [777, 640] width 669 height 59
paste textarea "You are welcome."
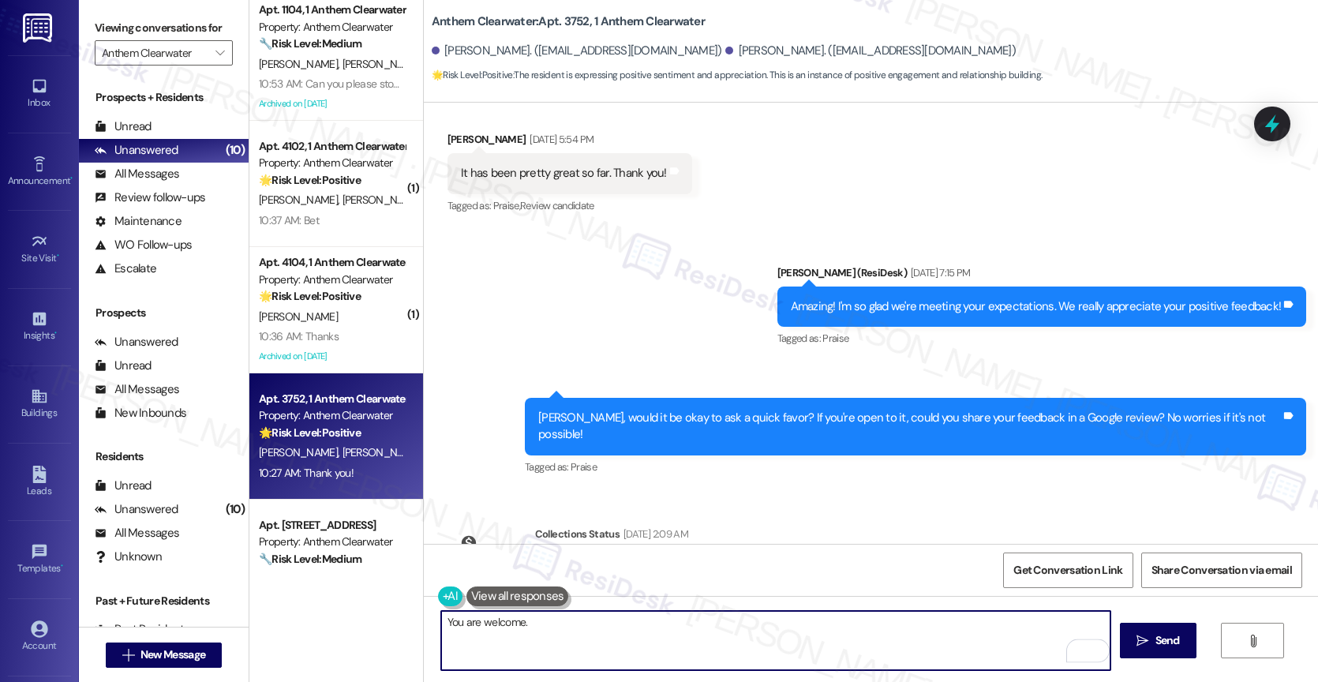
scroll to position [2467, 0]
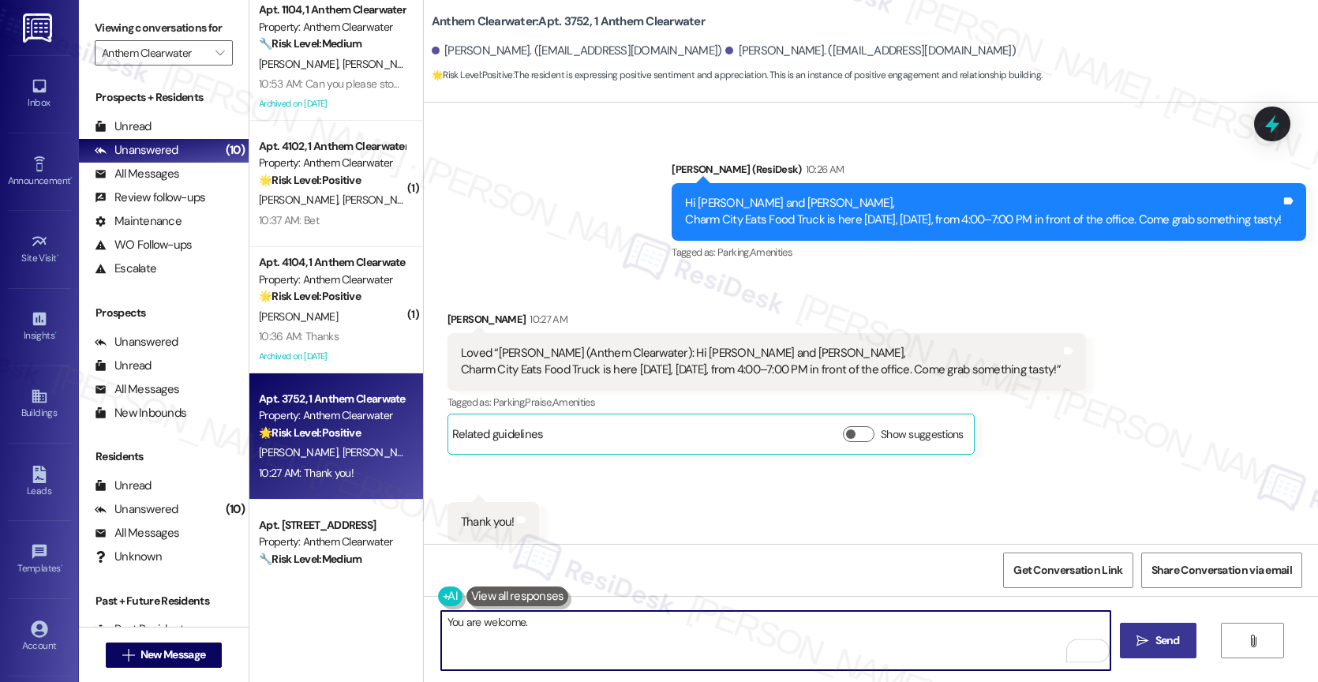
type textarea "You are welcome."
click at [1160, 642] on span "Send" at bounding box center [1167, 640] width 24 height 17
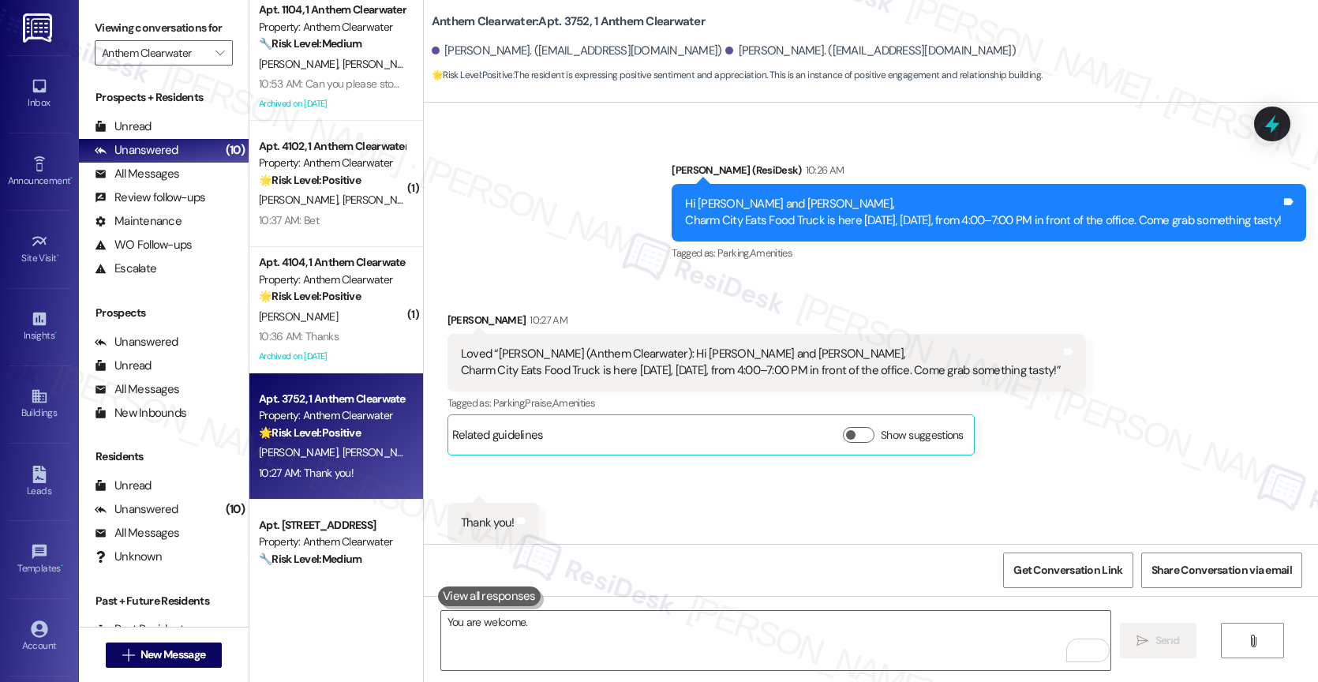
scroll to position [2576, 0]
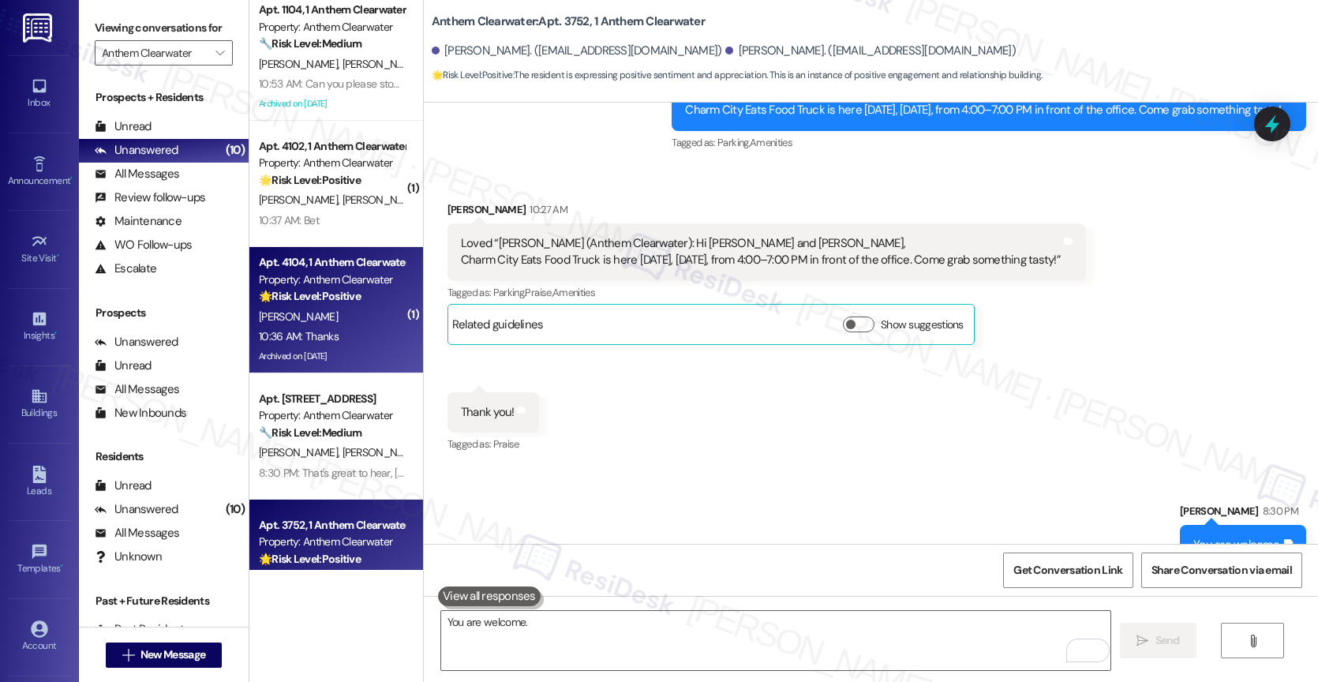
click at [292, 288] on div "🌟 Risk Level: Positive The resident is simply acknowledging a community event a…" at bounding box center [332, 296] width 146 height 17
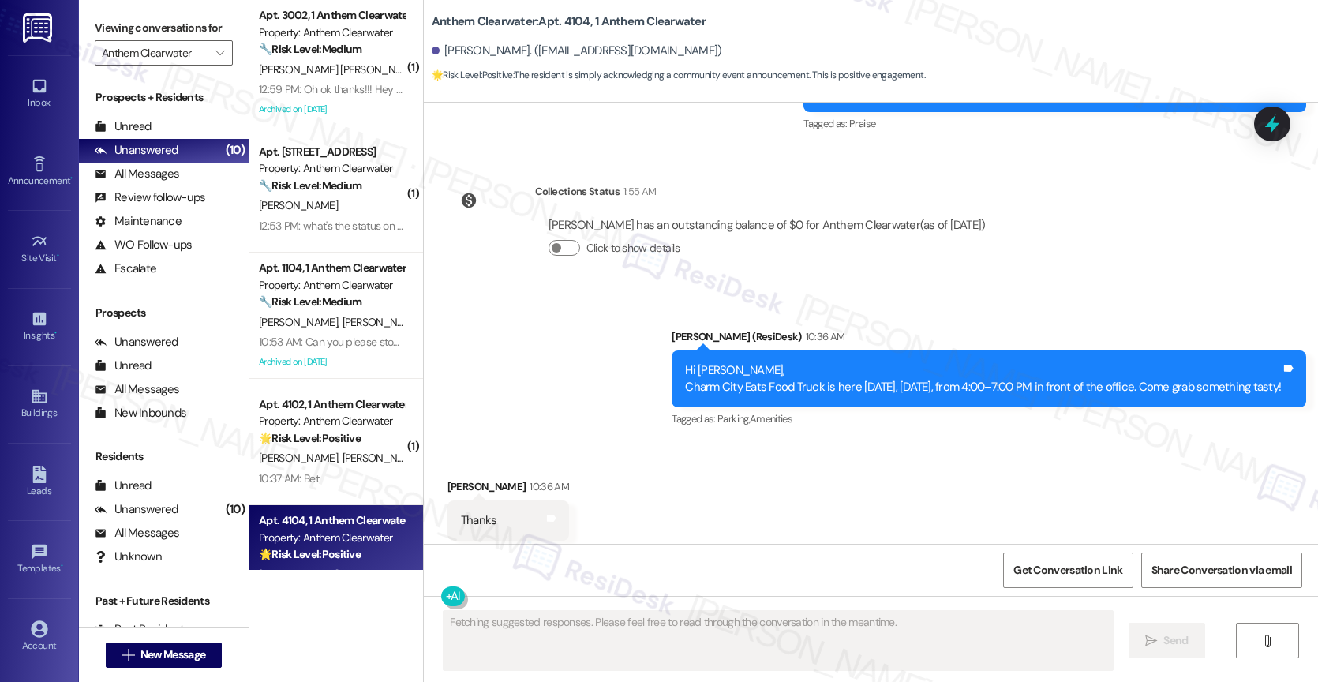
scroll to position [11370, 0]
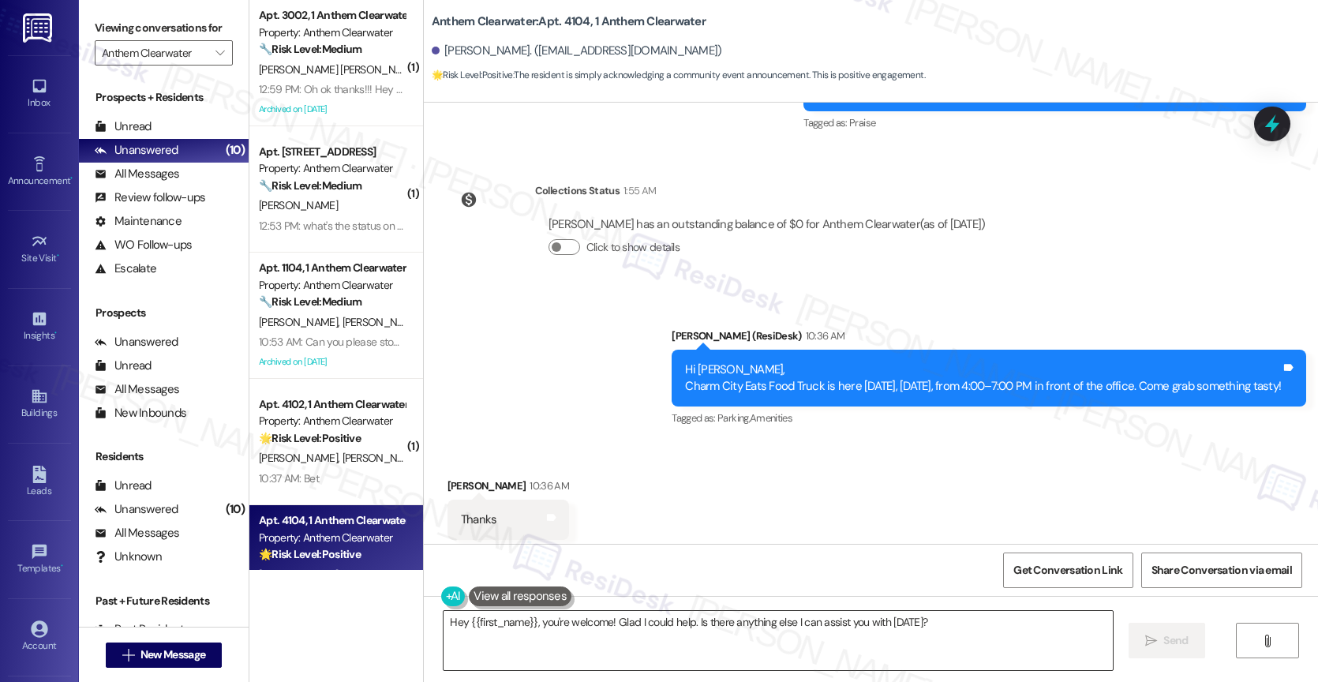
click at [536, 642] on textarea "Hey {{first_name}}, you're welcome! Glad I could help. Is there anything else I…" at bounding box center [777, 640] width 669 height 59
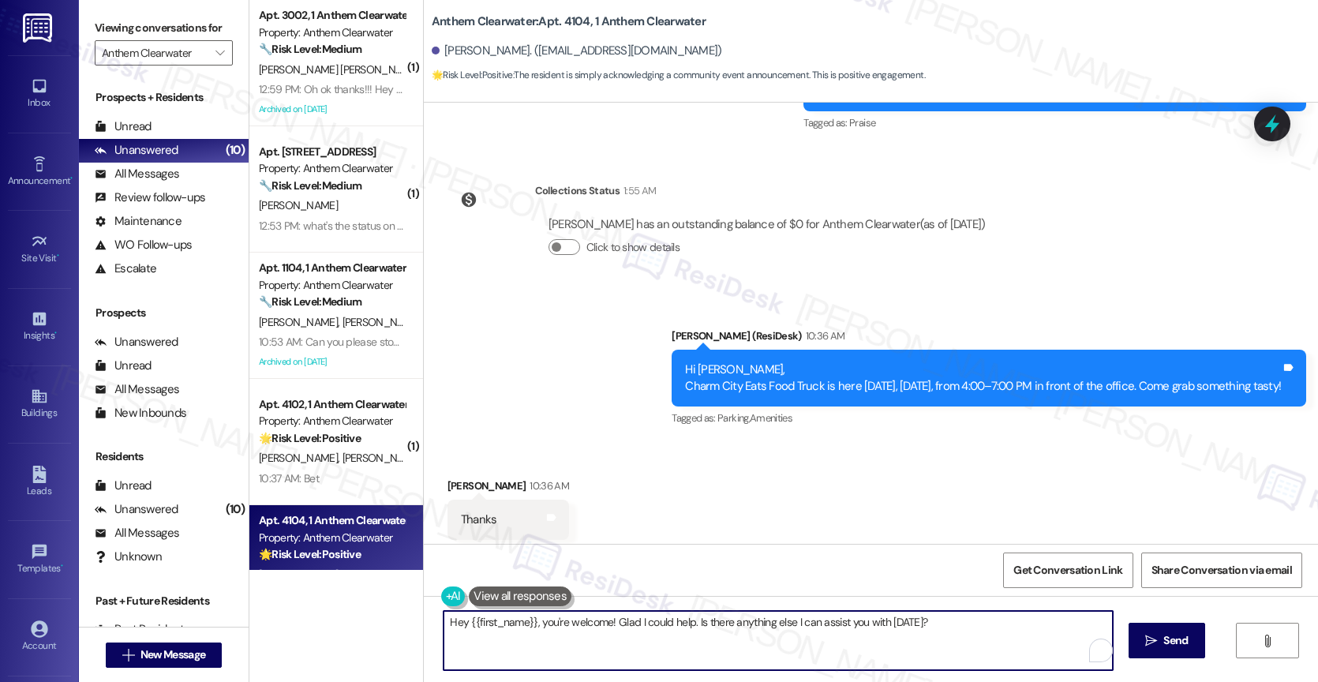
click at [536, 642] on textarea "Hey {{first_name}}, you're welcome! Glad I could help. Is there anything else I…" at bounding box center [777, 640] width 669 height 59
paste textarea "You are welcome."
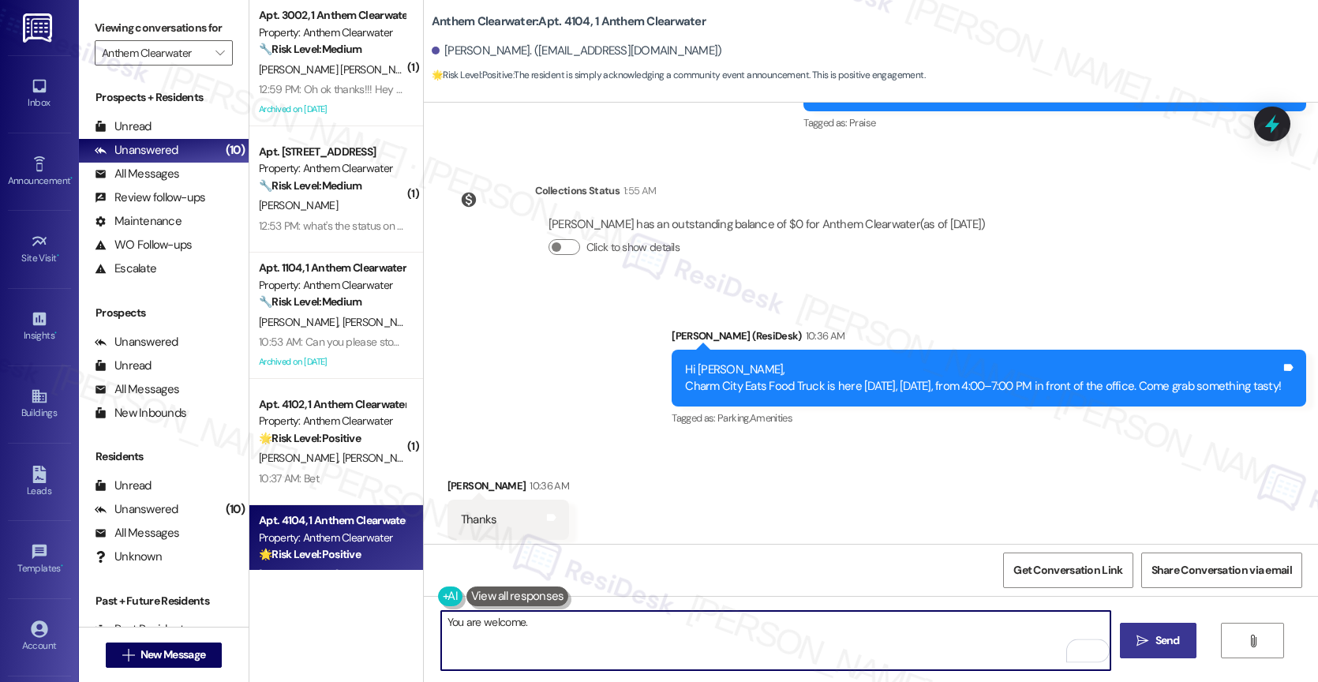
type textarea "You are welcome."
click at [1152, 643] on span "Send" at bounding box center [1167, 640] width 31 height 17
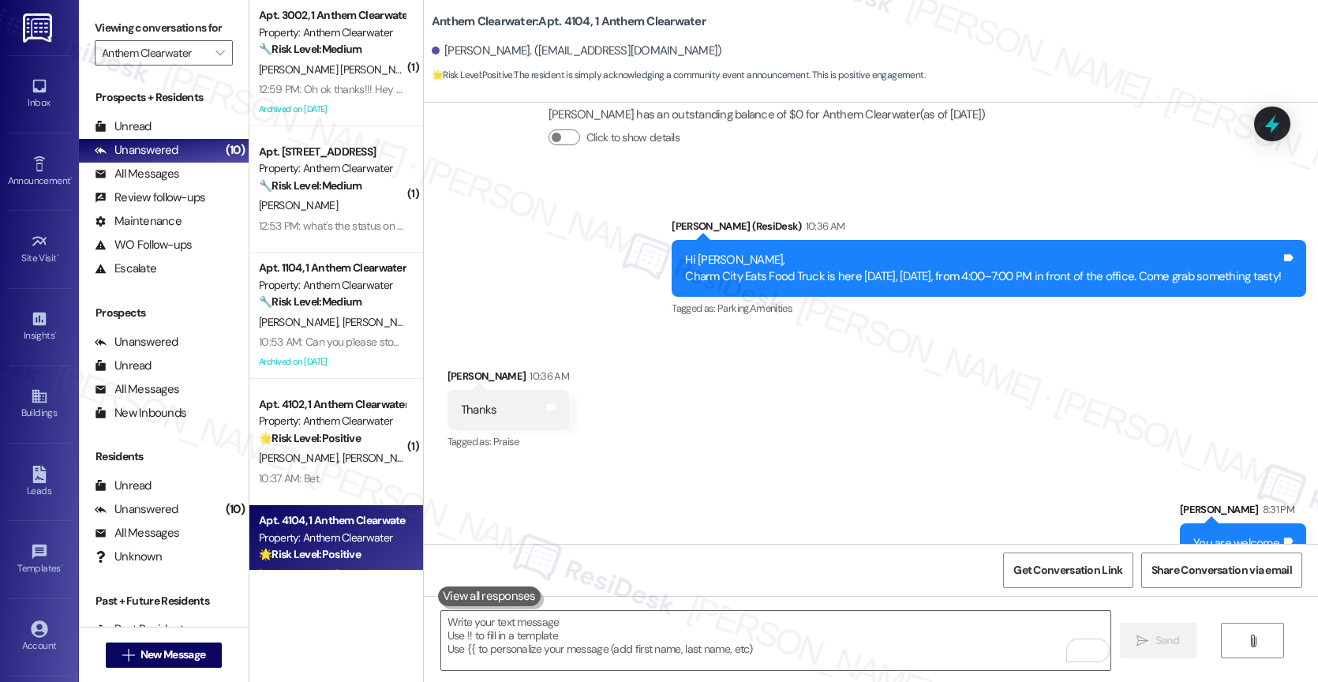
scroll to position [11479, 0]
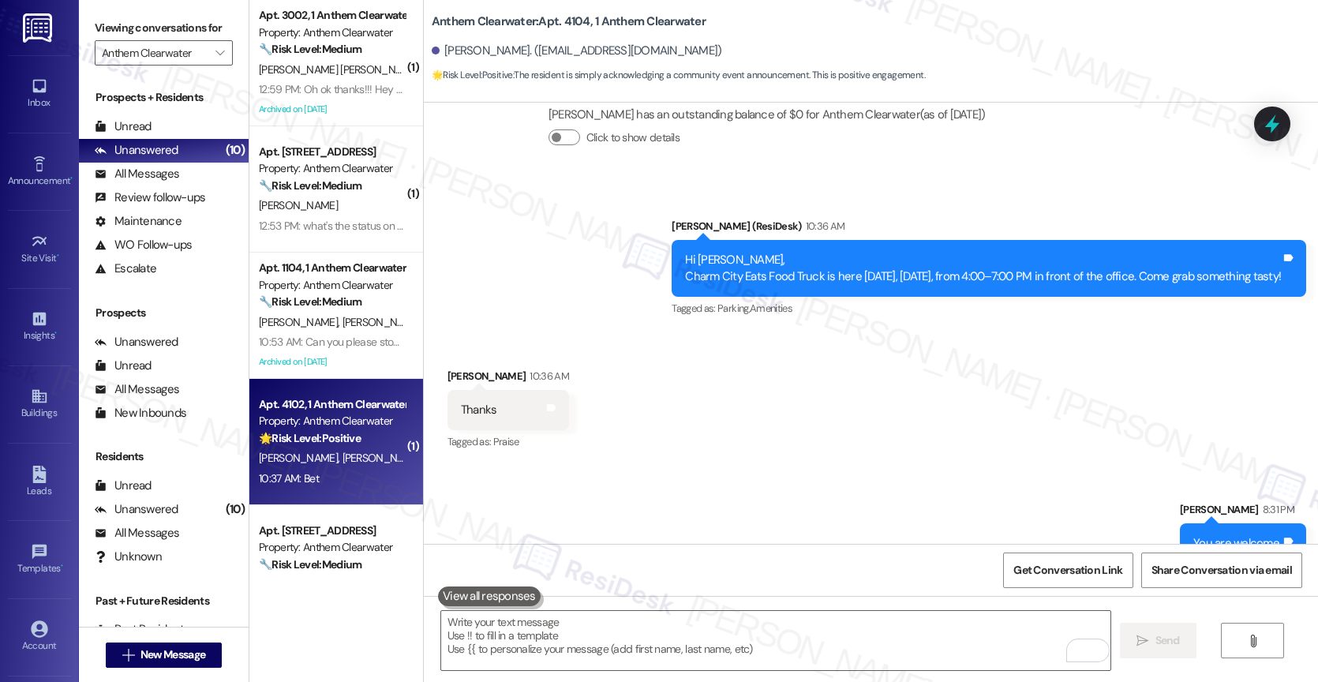
click at [336, 435] on strong "🌟 Risk Level: Positive" at bounding box center [310, 438] width 102 height 14
type textarea "Fetching suggested responses. Please feel free to read through the conversation…"
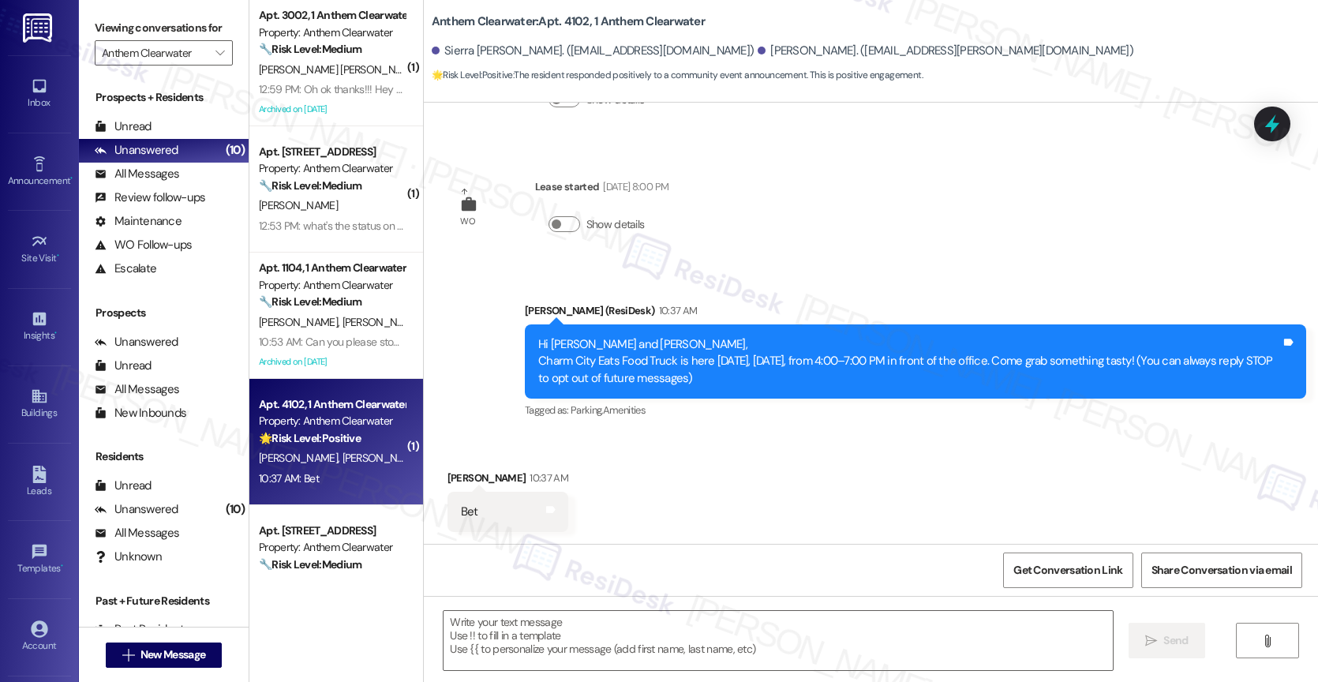
type textarea "Fetching suggested responses. Please feel free to read through the conversation…"
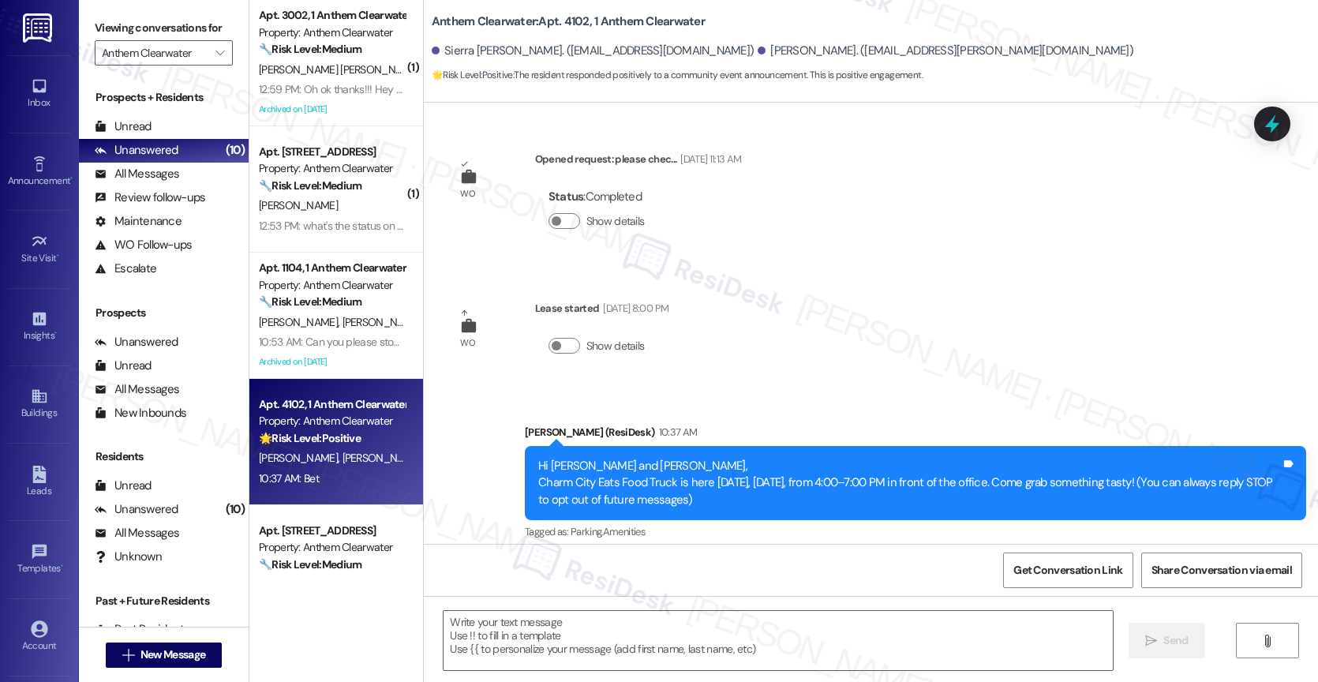
scroll to position [122, 0]
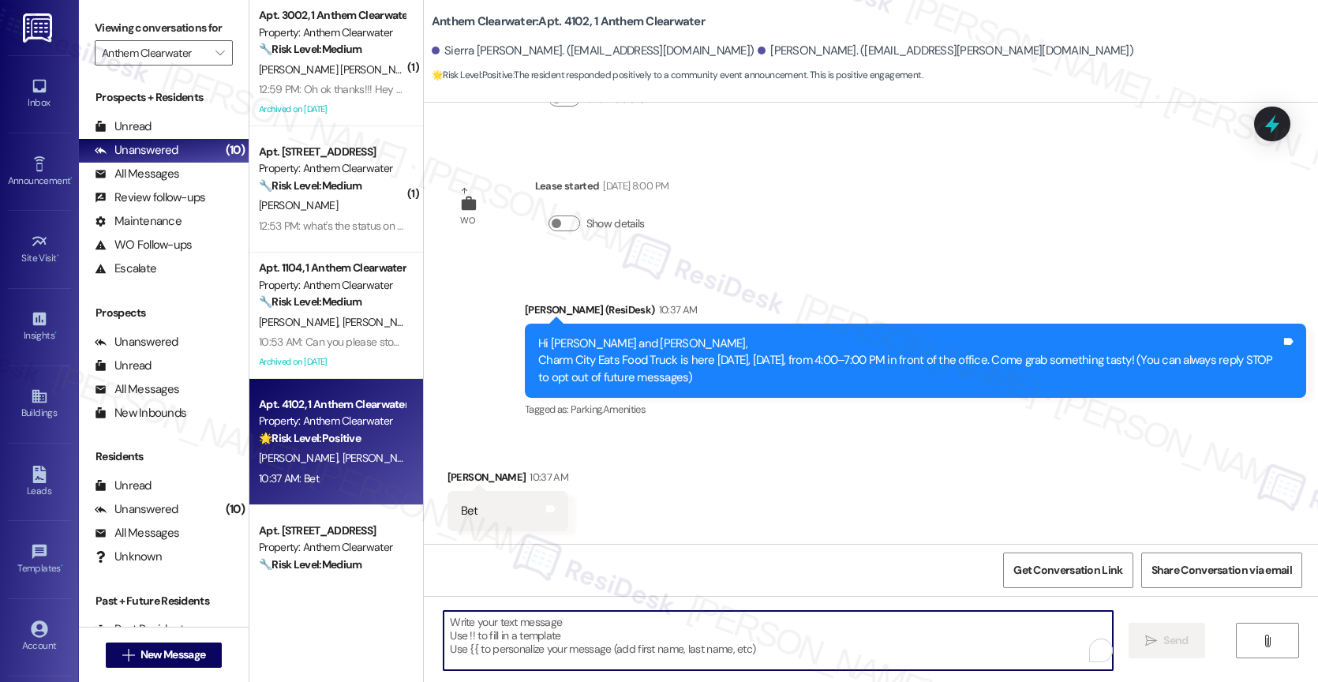
click at [526, 640] on textarea "To enrich screen reader interactions, please activate Accessibility in Grammarl…" at bounding box center [777, 640] width 669 height 59
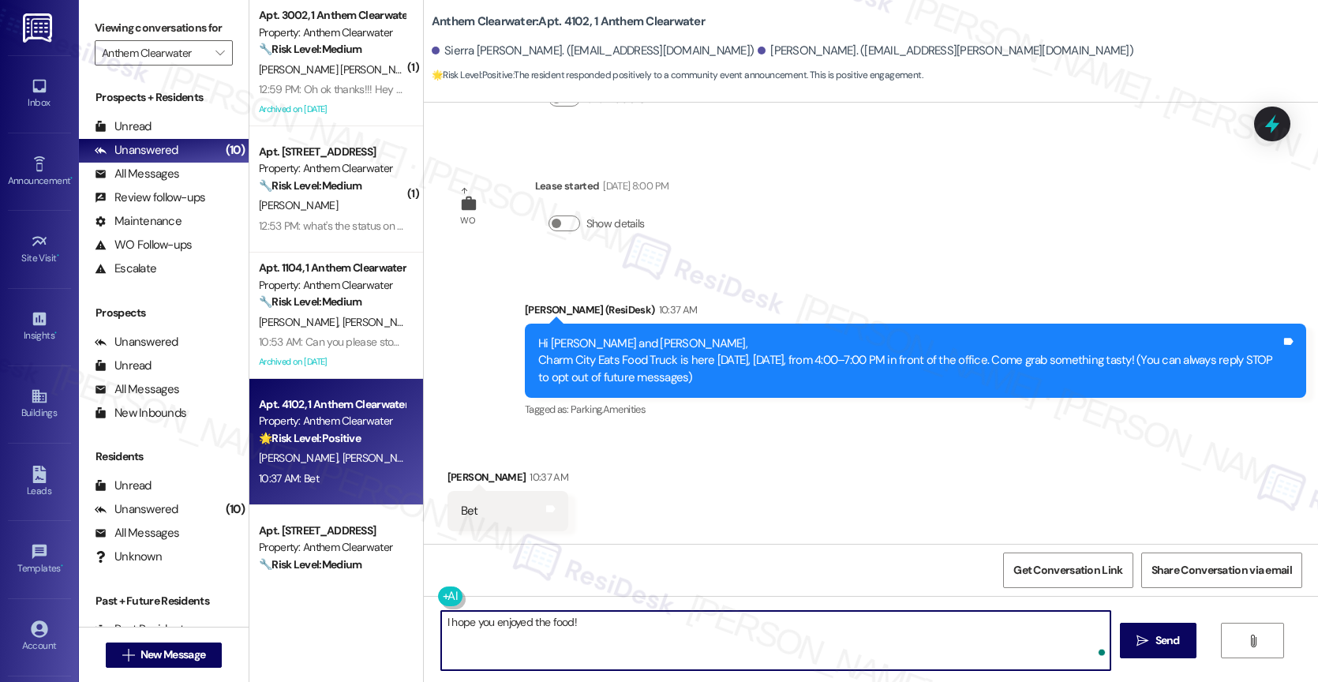
click at [601, 619] on textarea "I hope you enjoyed the food!" at bounding box center [775, 640] width 669 height 59
type textarea "I hope you enjoyed the food! 🙂"
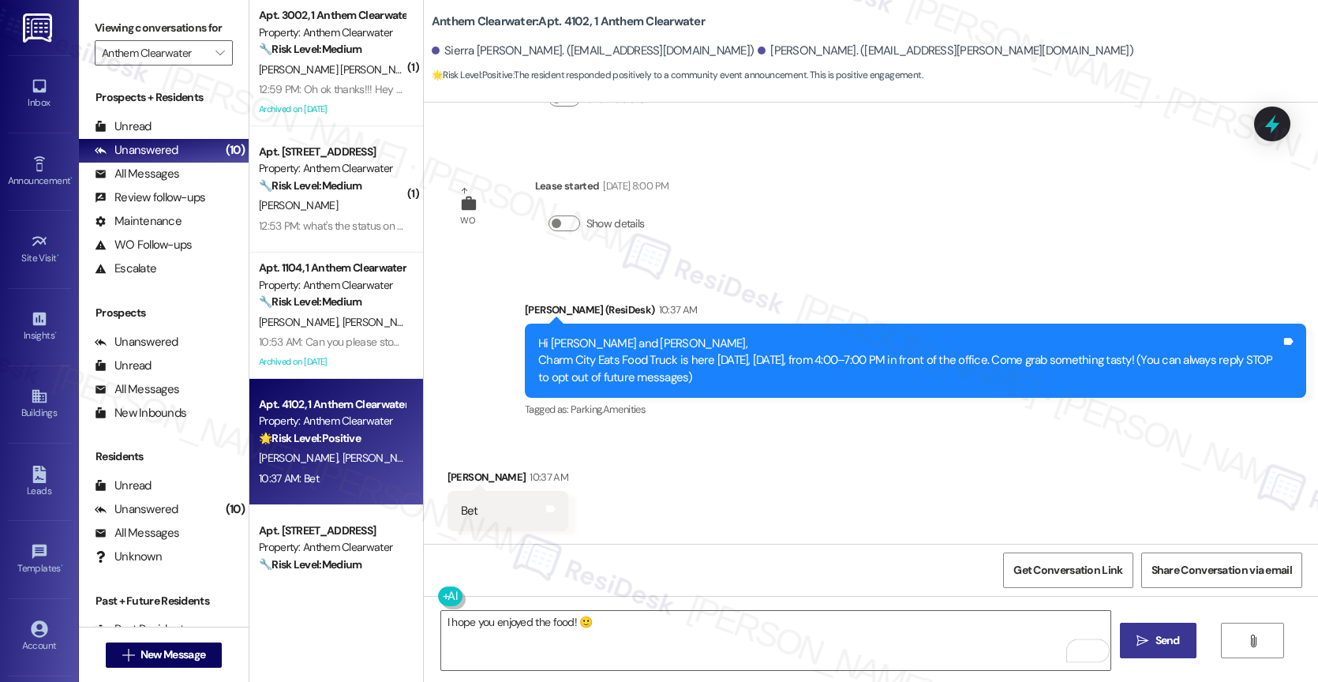
click at [1142, 633] on span " Send" at bounding box center [1158, 640] width 50 height 17
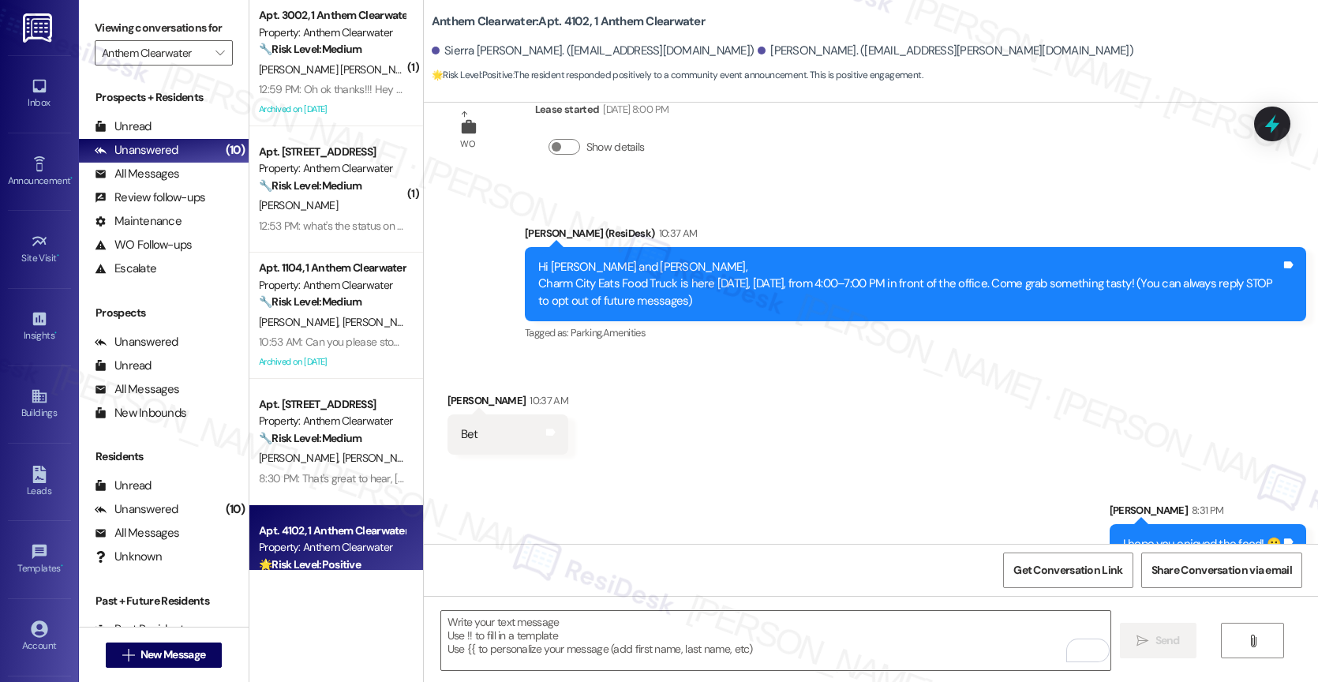
scroll to position [232, 0]
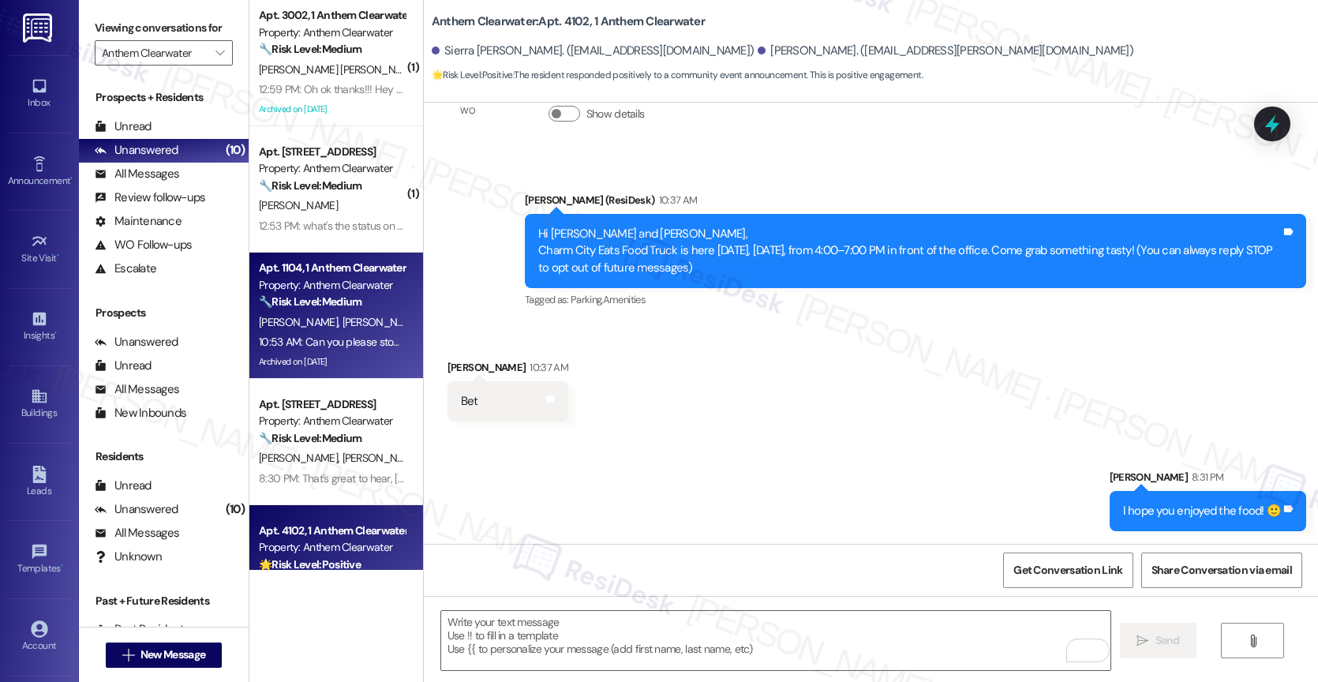
click at [312, 305] on strong "🔧 Risk Level: Medium" at bounding box center [310, 301] width 103 height 14
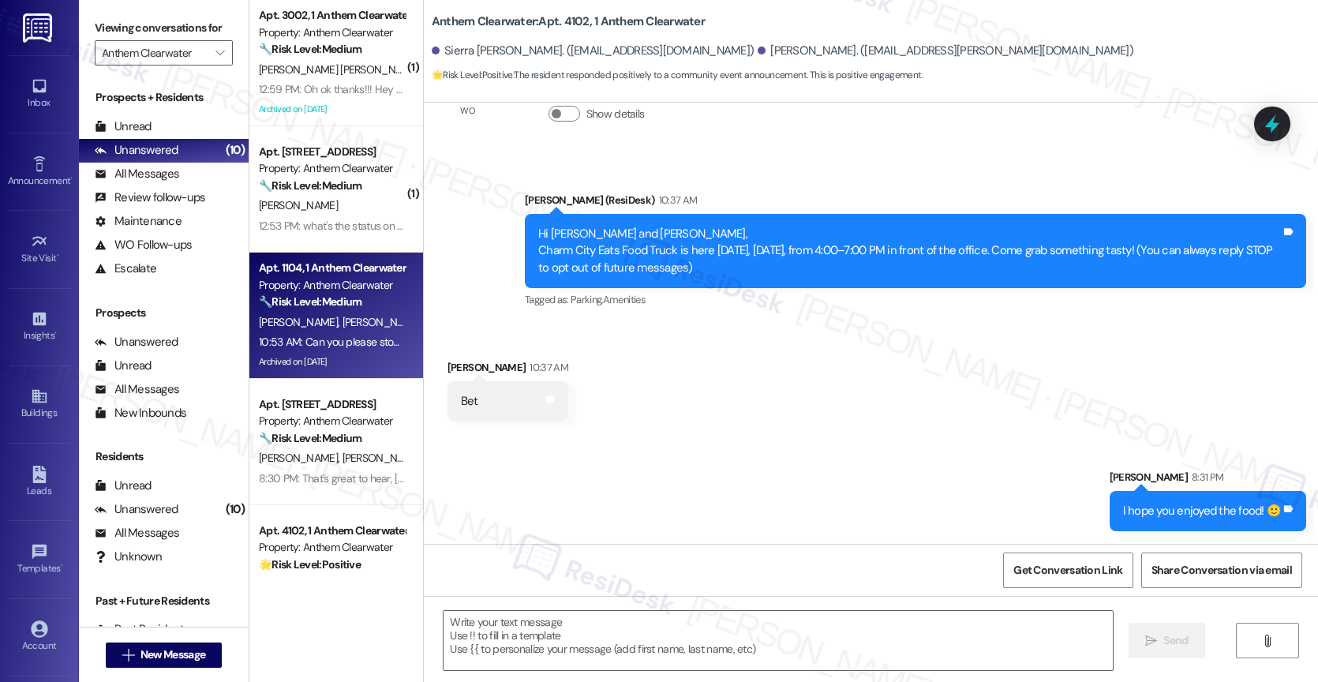
type textarea "Fetching suggested responses. Please feel free to read through the conversation…"
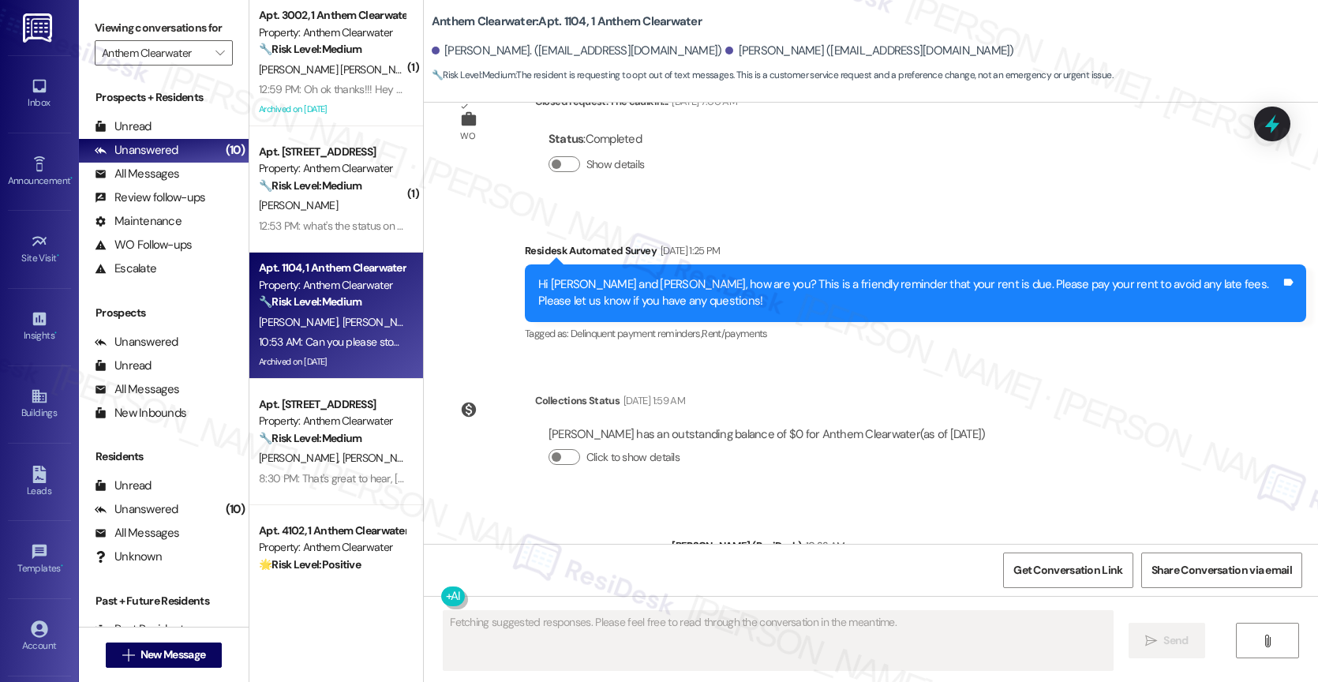
scroll to position [17541, 0]
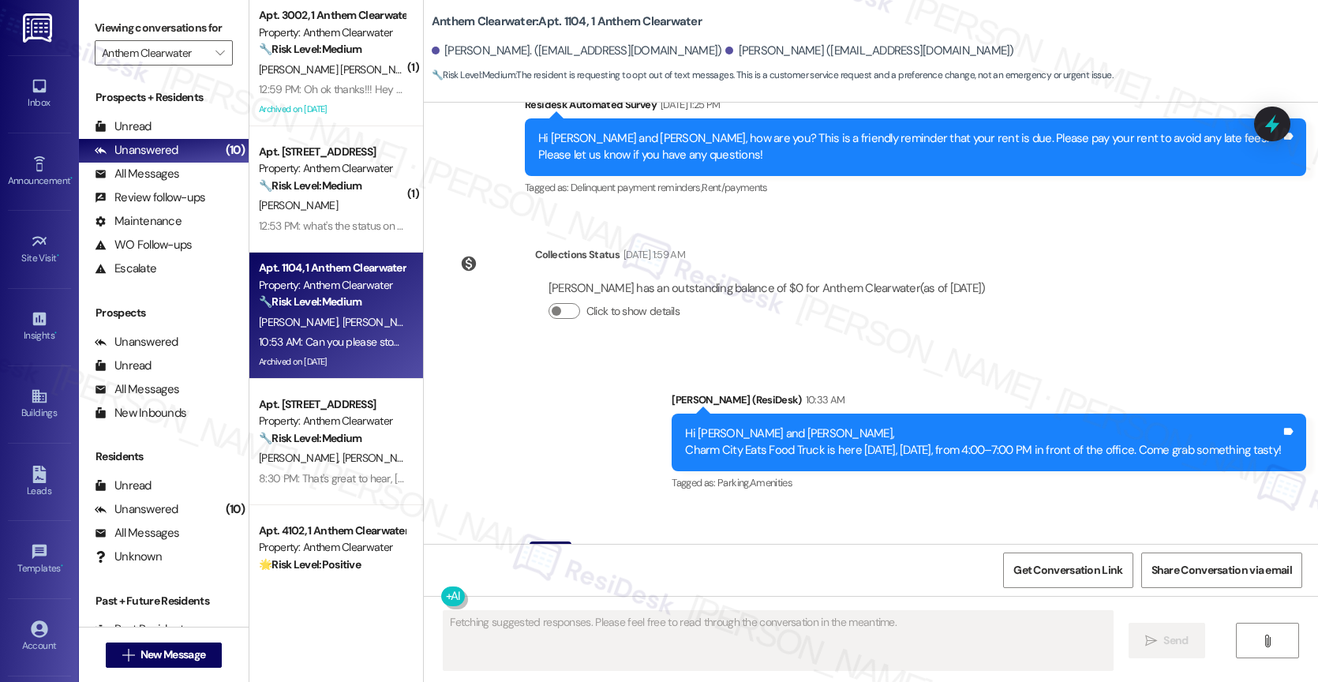
click at [704, 506] on div "Received via SMS Alicia Morici Question 10:53 AM Can you please stop texting us…" at bounding box center [871, 574] width 894 height 137
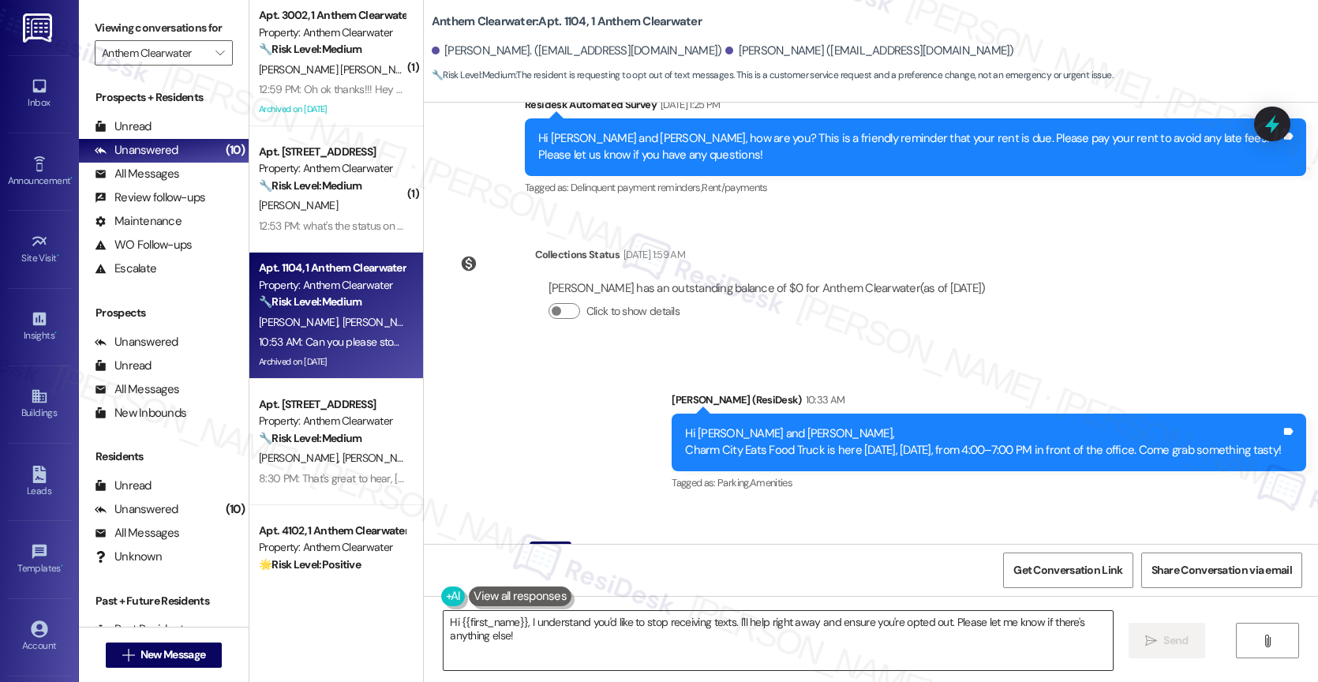
click at [567, 630] on textarea "Hi {{first_name}}, I understand you'd like to stop receiving texts. I'll help r…" at bounding box center [777, 640] width 669 height 59
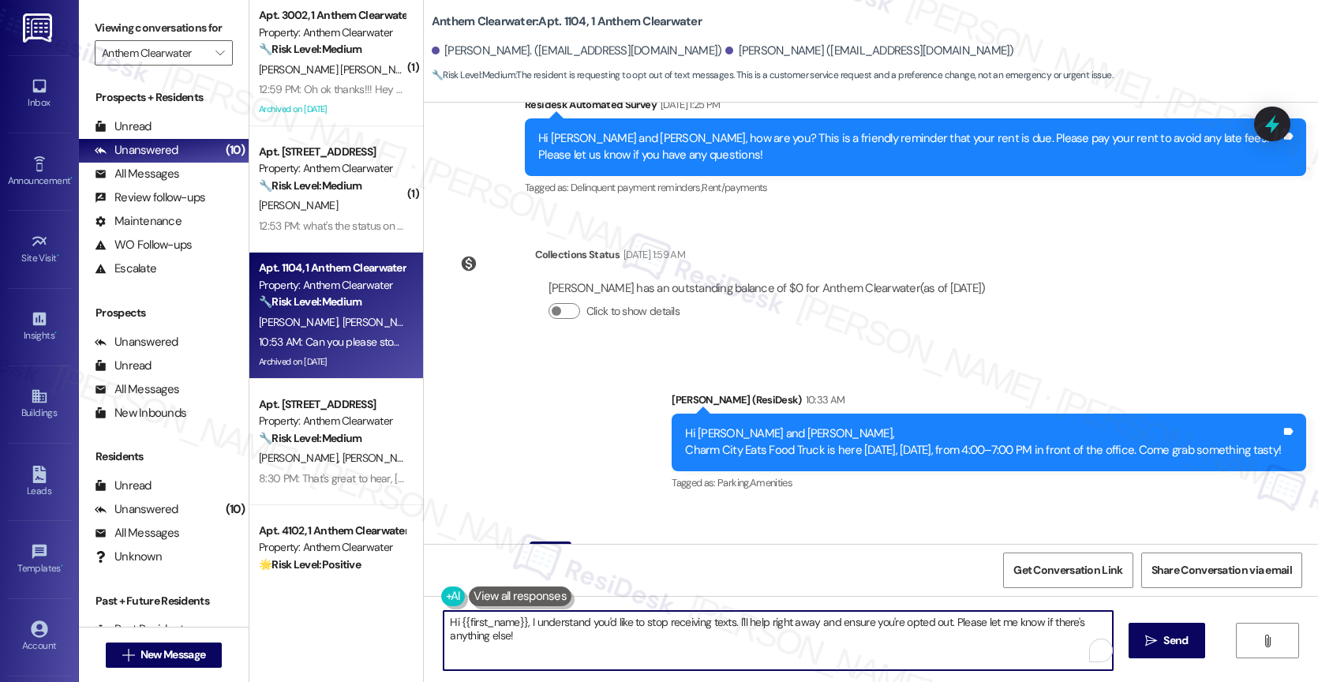
click at [567, 630] on textarea "Hi {{first_name}}, I understand you'd like to stop receiving texts. I'll help r…" at bounding box center [777, 640] width 669 height 59
paste textarea "Thank you for letting me know, . I'll make sure to update our contact list. Ple…"
drag, startPoint x: 579, startPoint y: 617, endPoint x: 422, endPoint y: 611, distance: 157.2
click at [432, 611] on div "Thank you for letting me know, . I'll make sure to update our contact list. Ple…" at bounding box center [767, 640] width 671 height 61
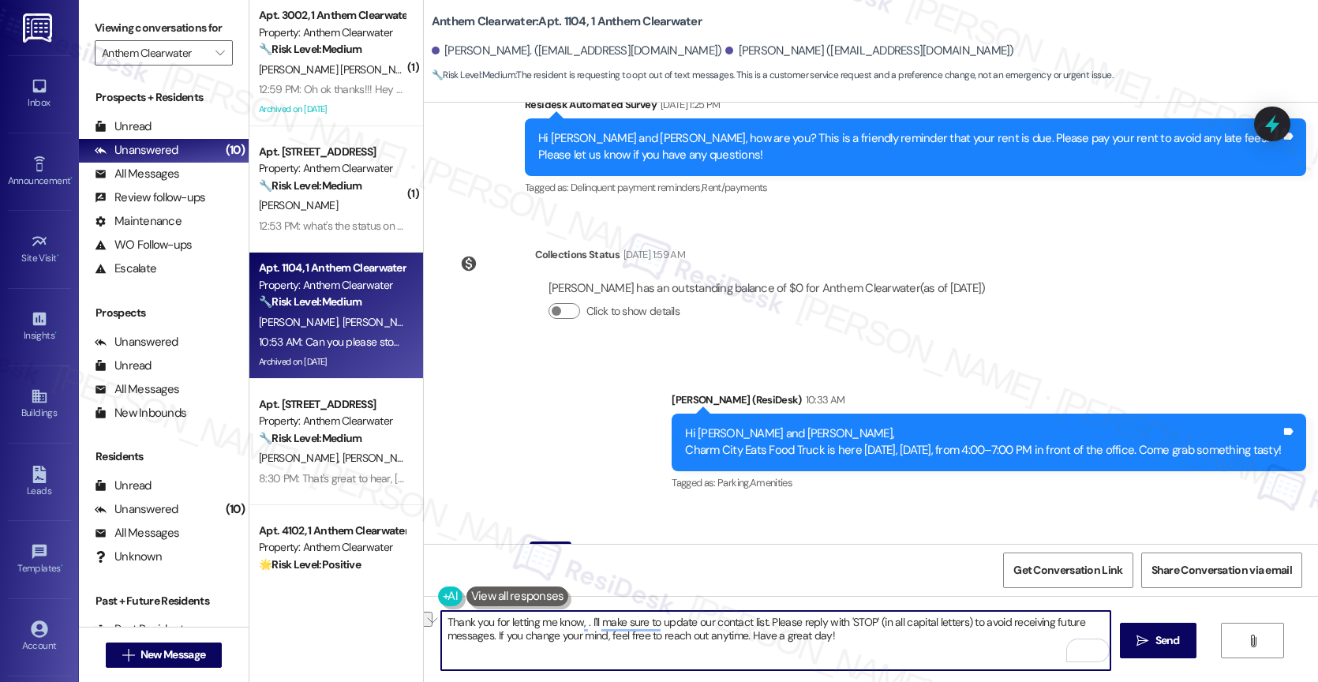
drag, startPoint x: 758, startPoint y: 621, endPoint x: 421, endPoint y: 620, distance: 337.7
click at [432, 620] on div "Thank you for letting me know, . I'll make sure to update our contact list. Ple…" at bounding box center [767, 640] width 671 height 61
click at [667, 646] on textarea "I understand you prefer to opt out. Please reply with 'STOP' (in all capital le…" at bounding box center [775, 640] width 669 height 59
drag, startPoint x: 614, startPoint y: 636, endPoint x: 768, endPoint y: 645, distance: 154.1
click at [768, 645] on textarea "I understand you prefer to opt out. Please reply with 'STOP' (in all capital le…" at bounding box center [775, 640] width 669 height 59
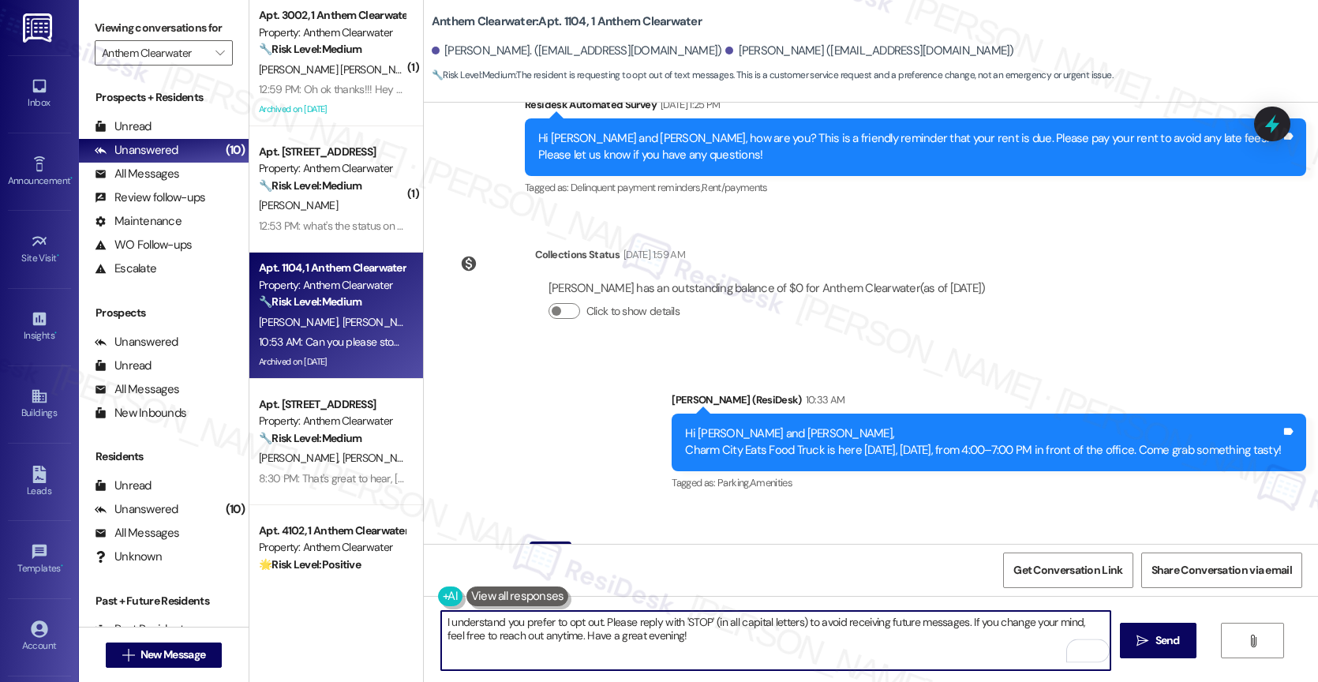
click at [441, 617] on textarea "I understand you prefer to opt out. Please reply with 'STOP' (in all capital le…" at bounding box center [775, 640] width 669 height 59
click at [721, 642] on textarea "I understand you prefer to opt out. Please reply with 'STOP' (in all capital le…" at bounding box center [775, 640] width 669 height 59
click at [441, 619] on textarea "I understand you prefer to opt out. Please reply with 'STOP' (in all capital le…" at bounding box center [775, 640] width 669 height 59
type textarea "Alicia, I understand you prefer to opt out. Please reply with 'STOP' (in all ca…"
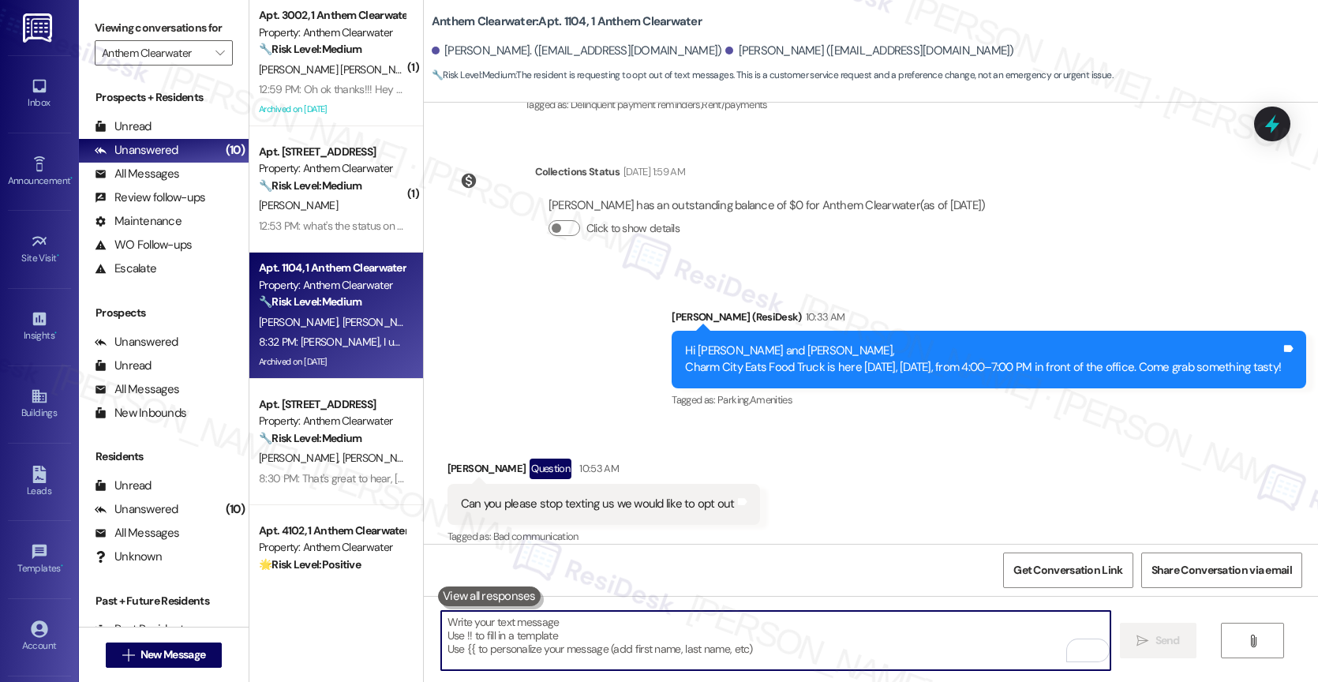
scroll to position [17667, 0]
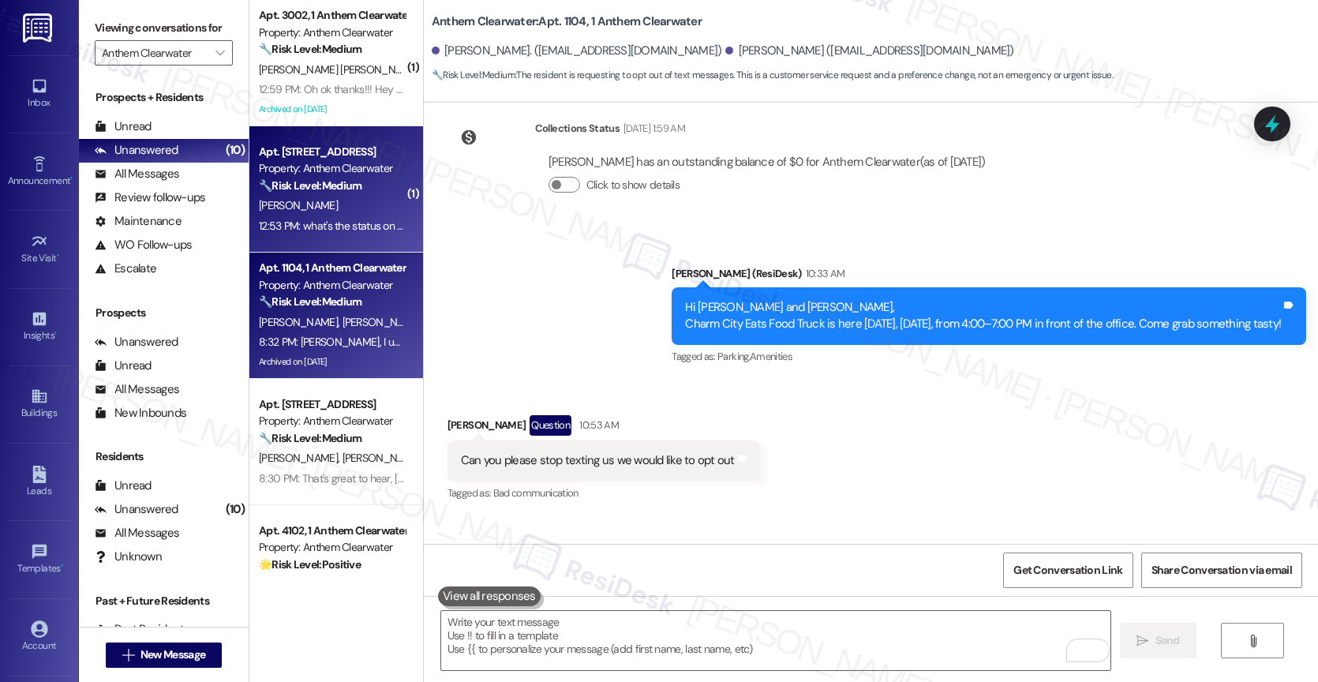
click at [294, 196] on div "S. Funk" at bounding box center [331, 206] width 149 height 20
type textarea "Fetching suggested responses. Please feel free to read through the conversation…"
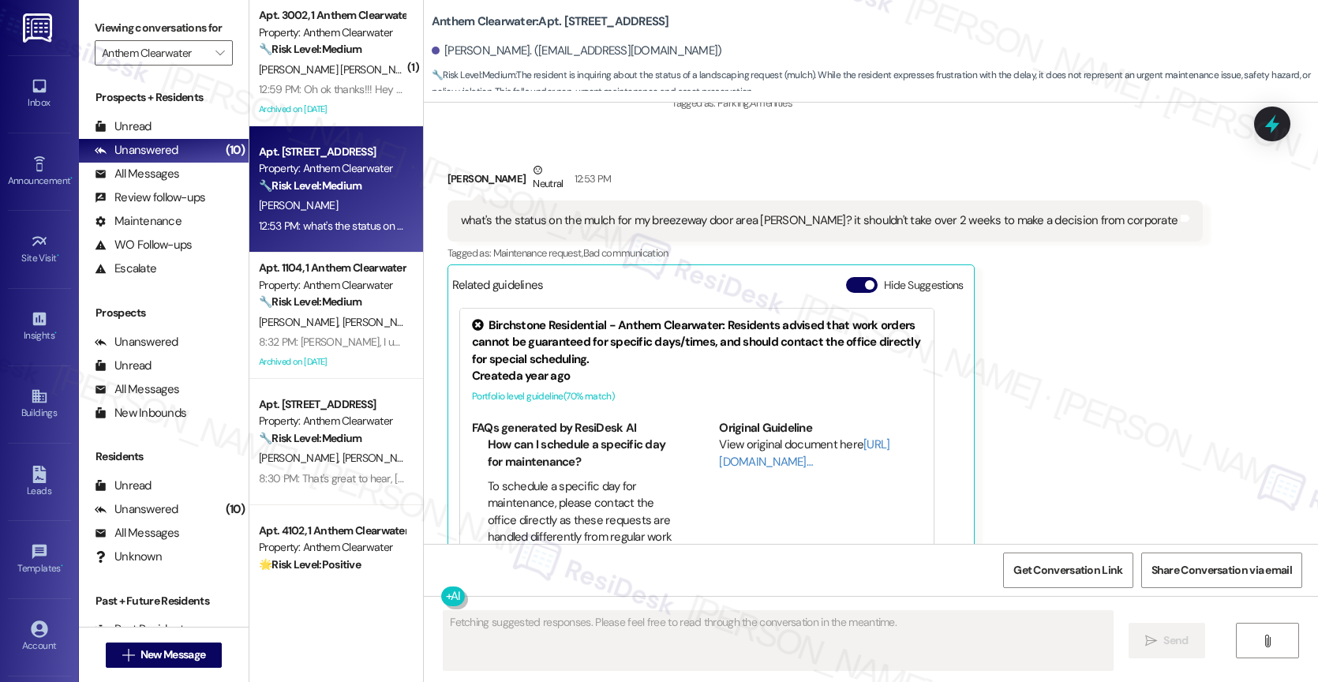
scroll to position [13576, 0]
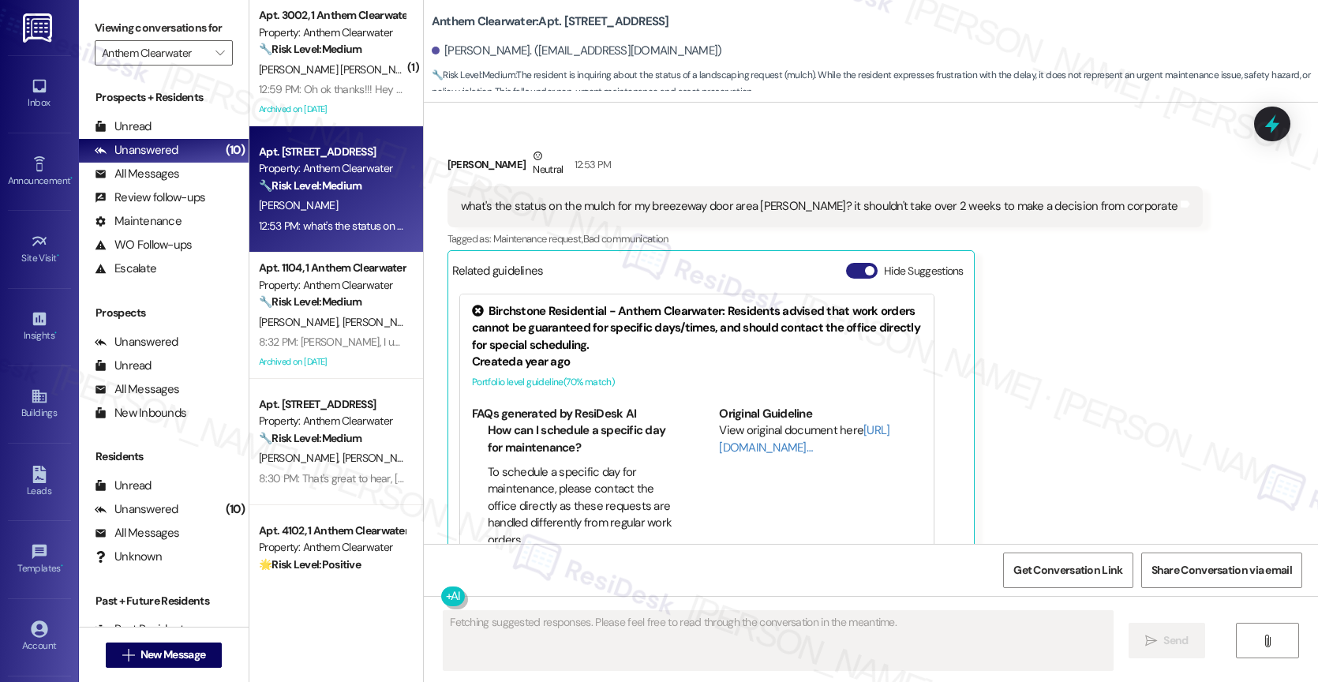
click at [846, 263] on button "Hide Suggestions" at bounding box center [862, 271] width 32 height 16
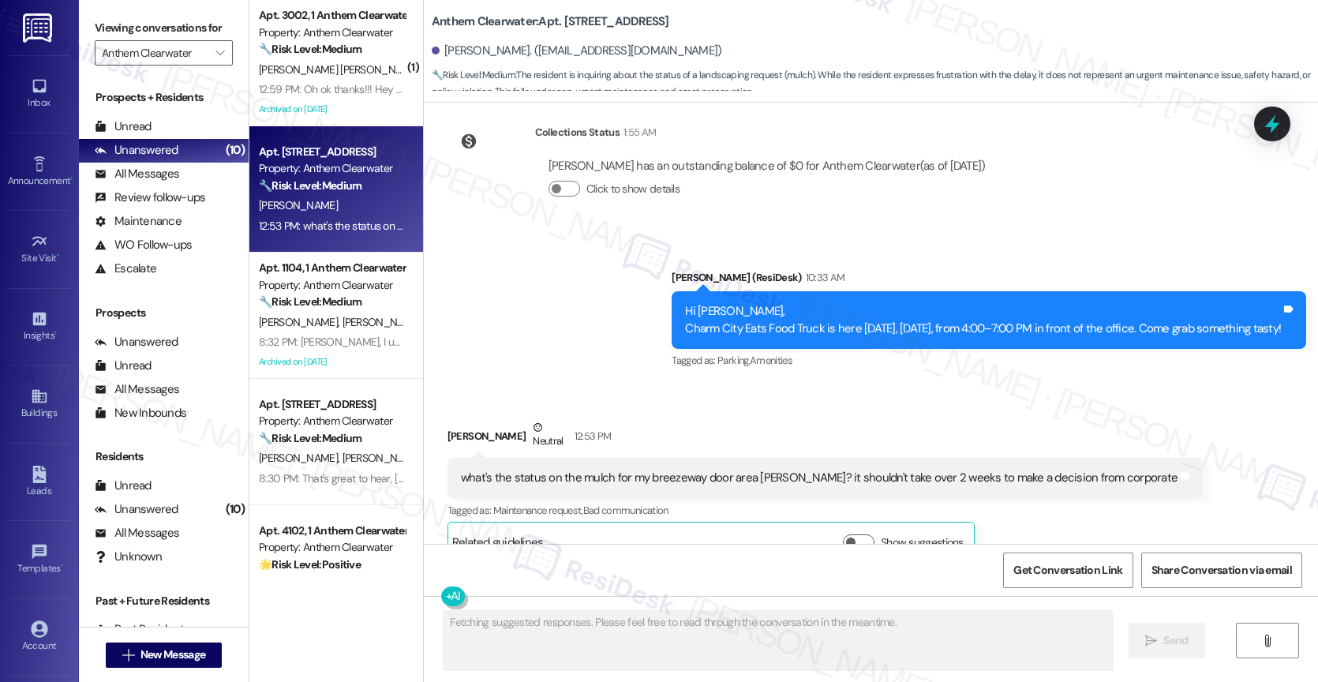
click at [645, 383] on div "Received via SMS Sharon Funk Neutral 12:53 PM what's the status on the mulch fo…" at bounding box center [871, 478] width 894 height 190
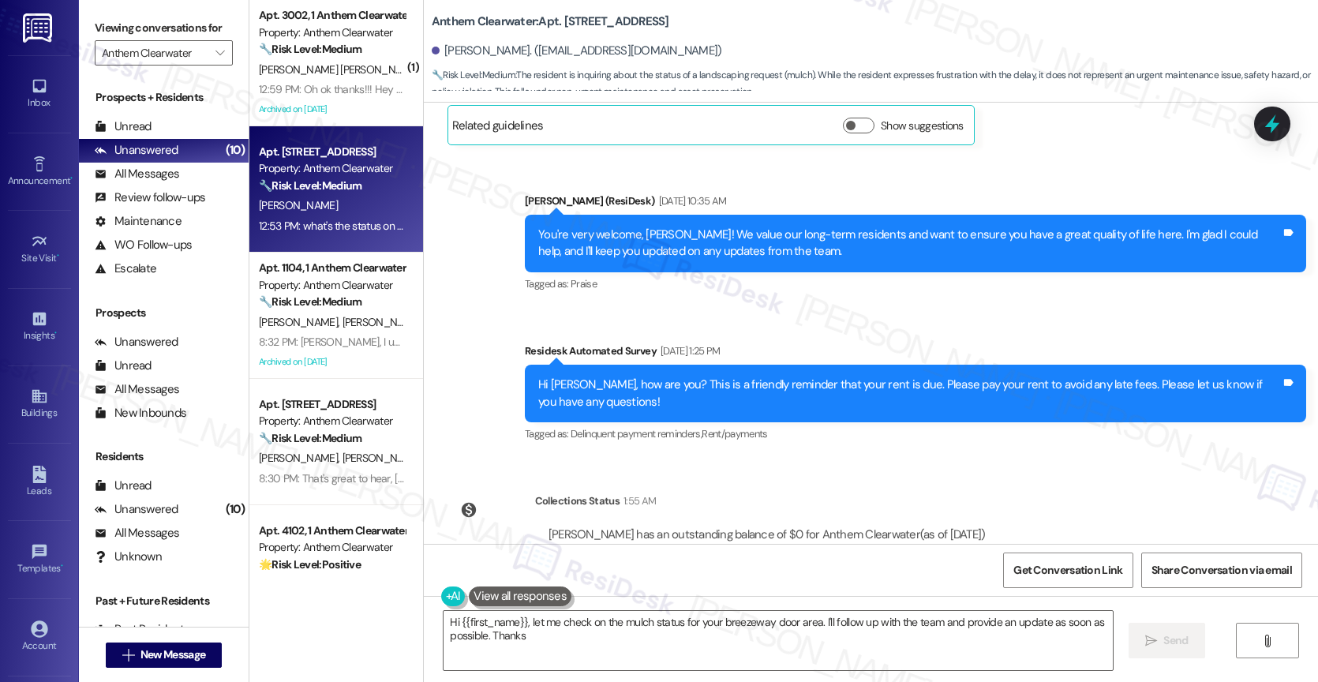
scroll to position [12764, 0]
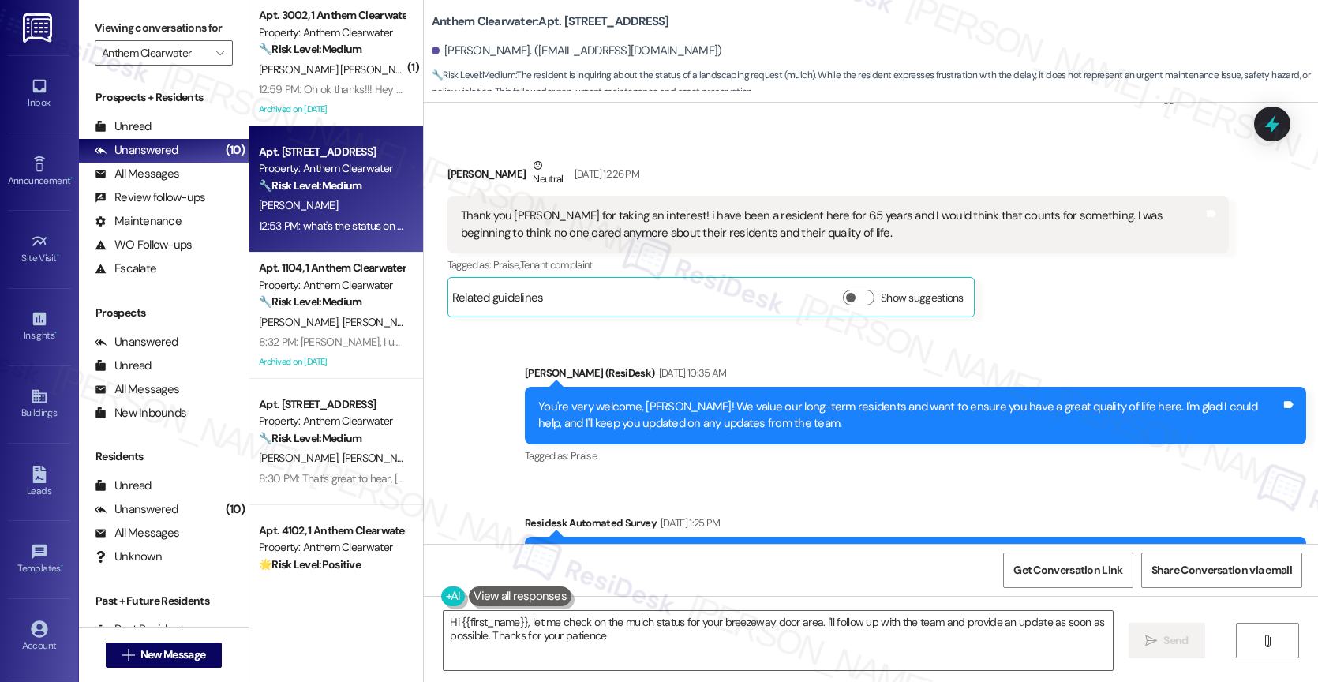
type textarea "Hi {{first_name}}, let me check on the mulch status for your breezeway door are…"
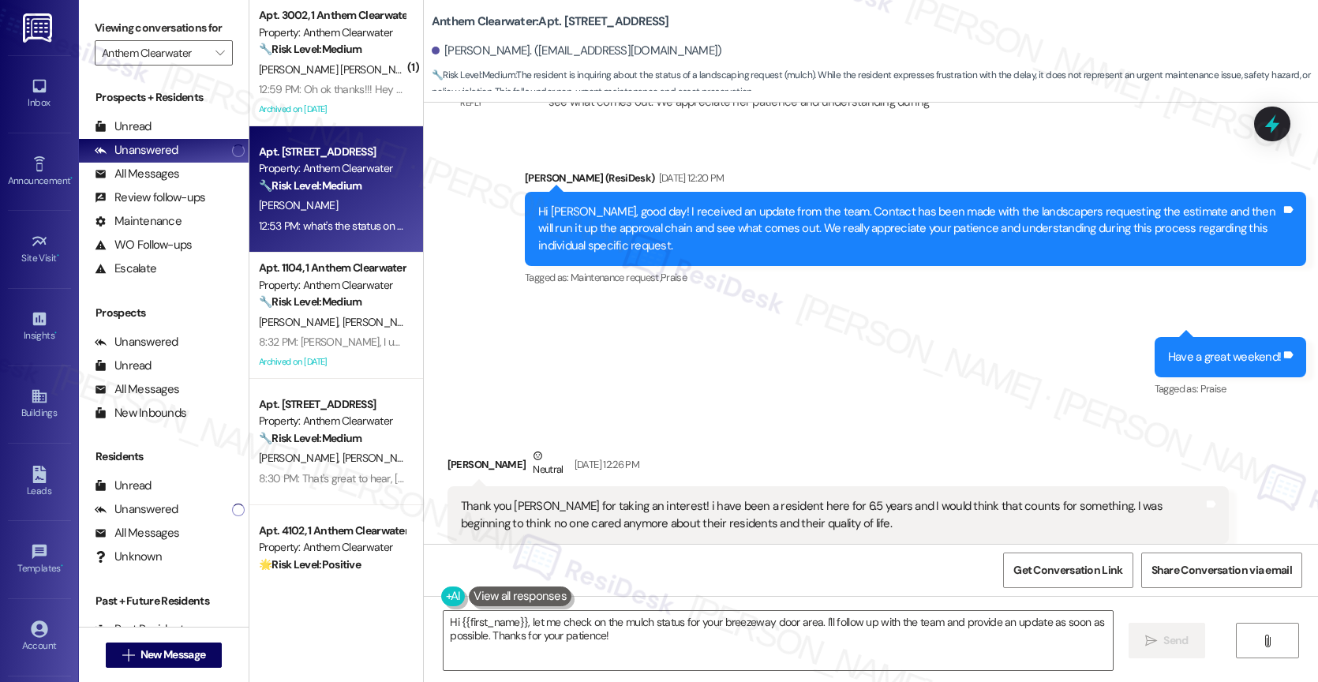
scroll to position [12445, 0]
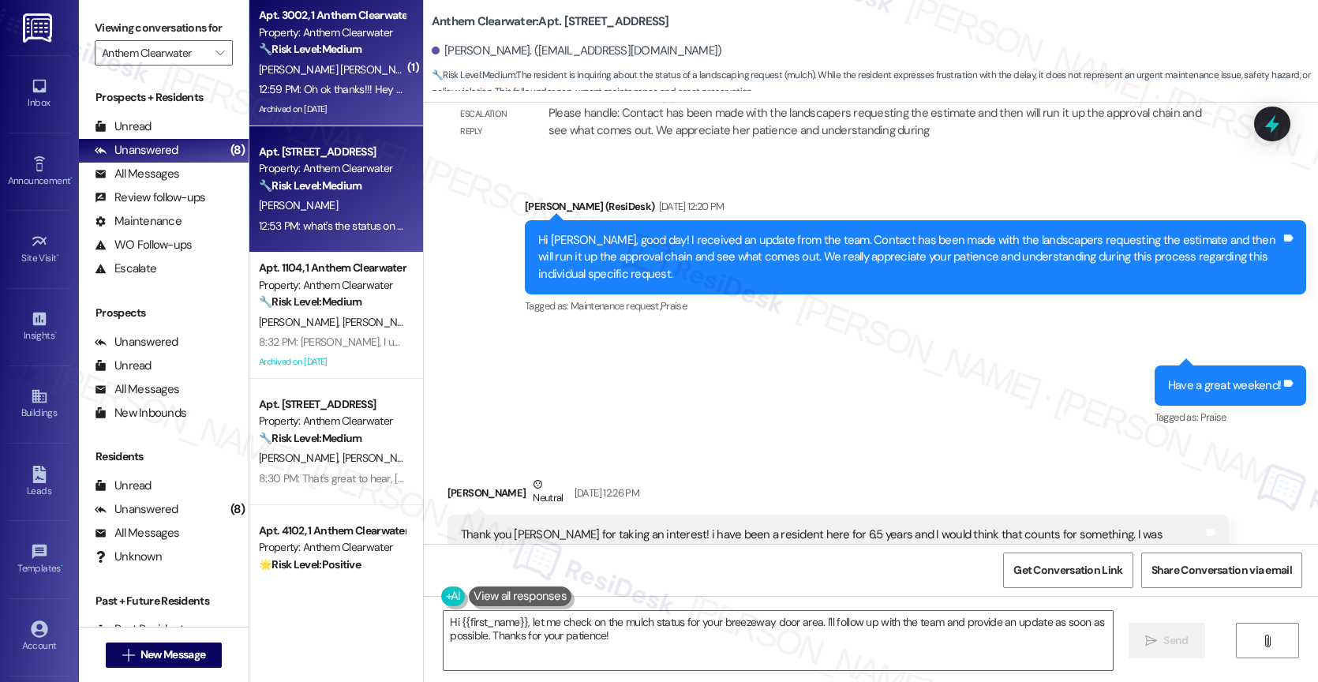
click at [312, 56] on strong "🔧 Risk Level: Medium" at bounding box center [310, 49] width 103 height 14
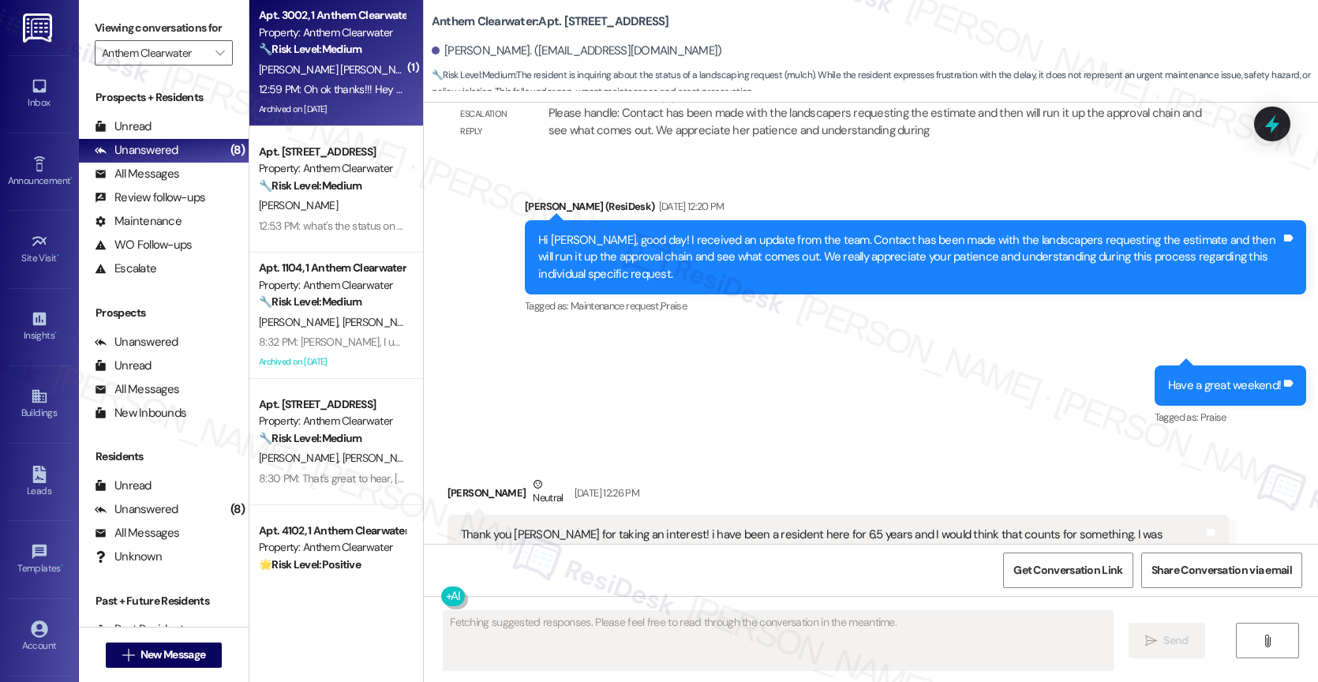
scroll to position [4216, 0]
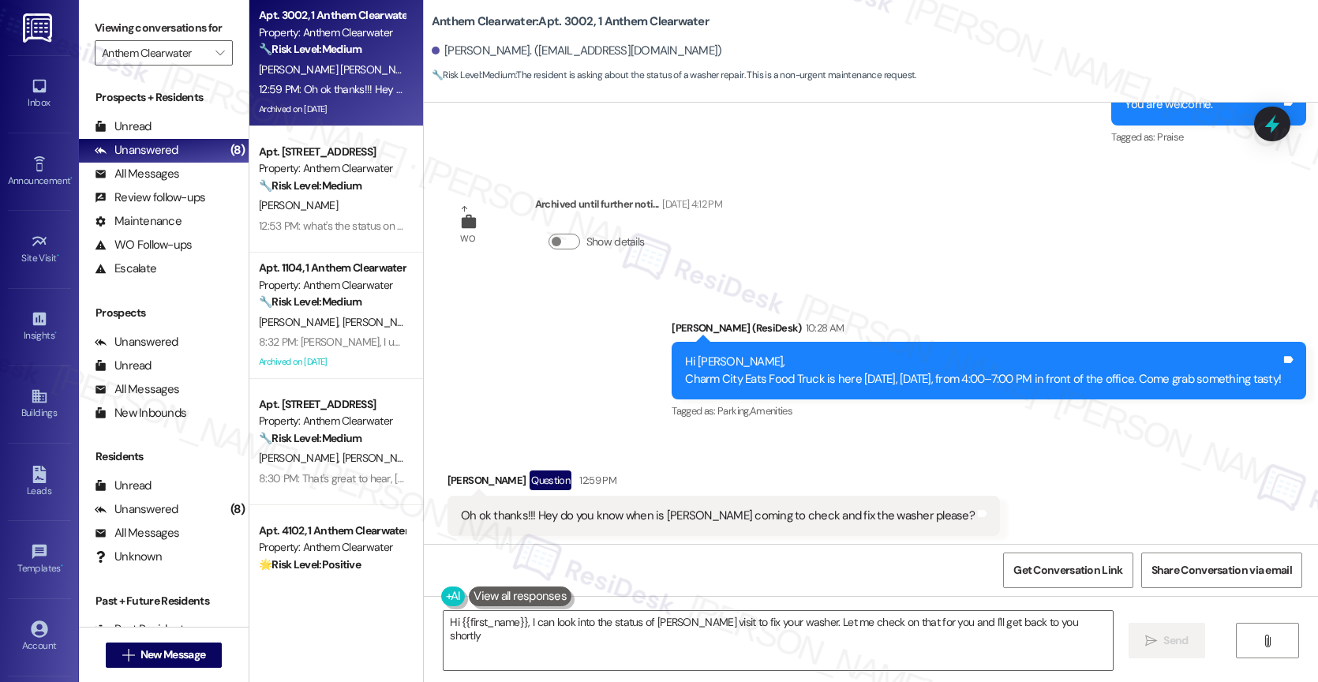
type textarea "Hi {{first_name}}, I can look into the status of Mr. Milton's visit to fix your…"
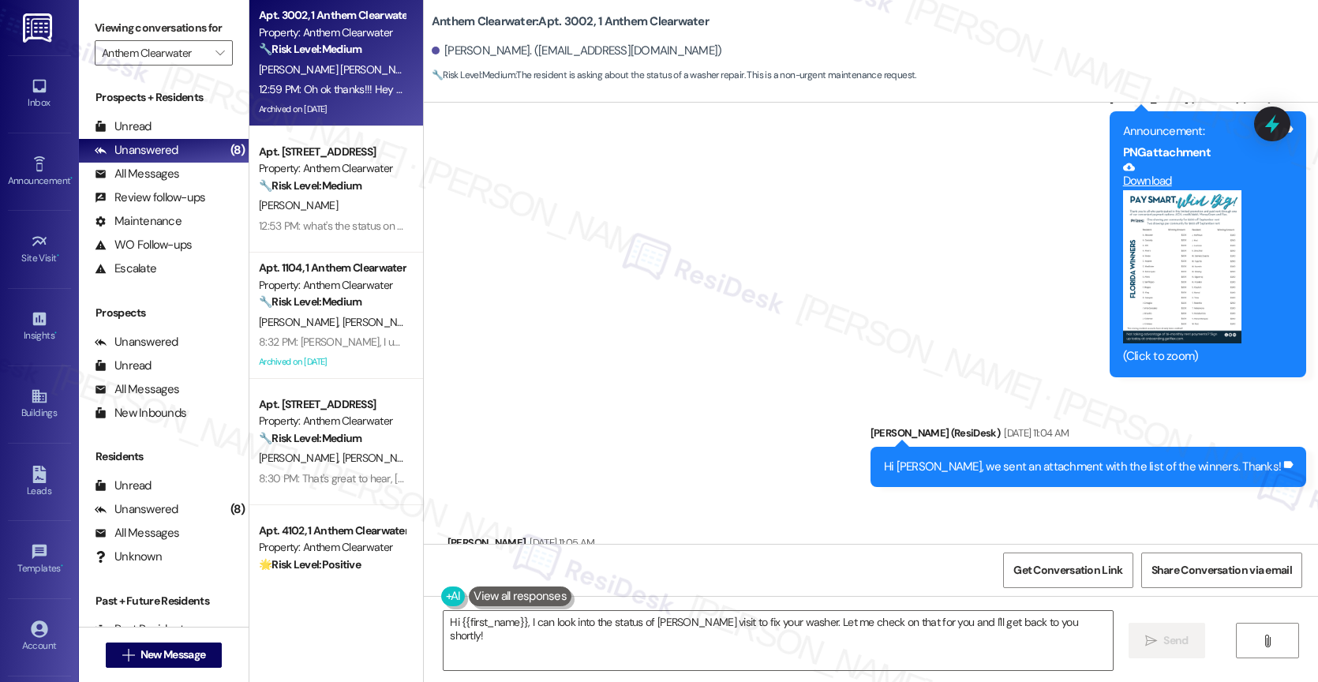
scroll to position [3521, 0]
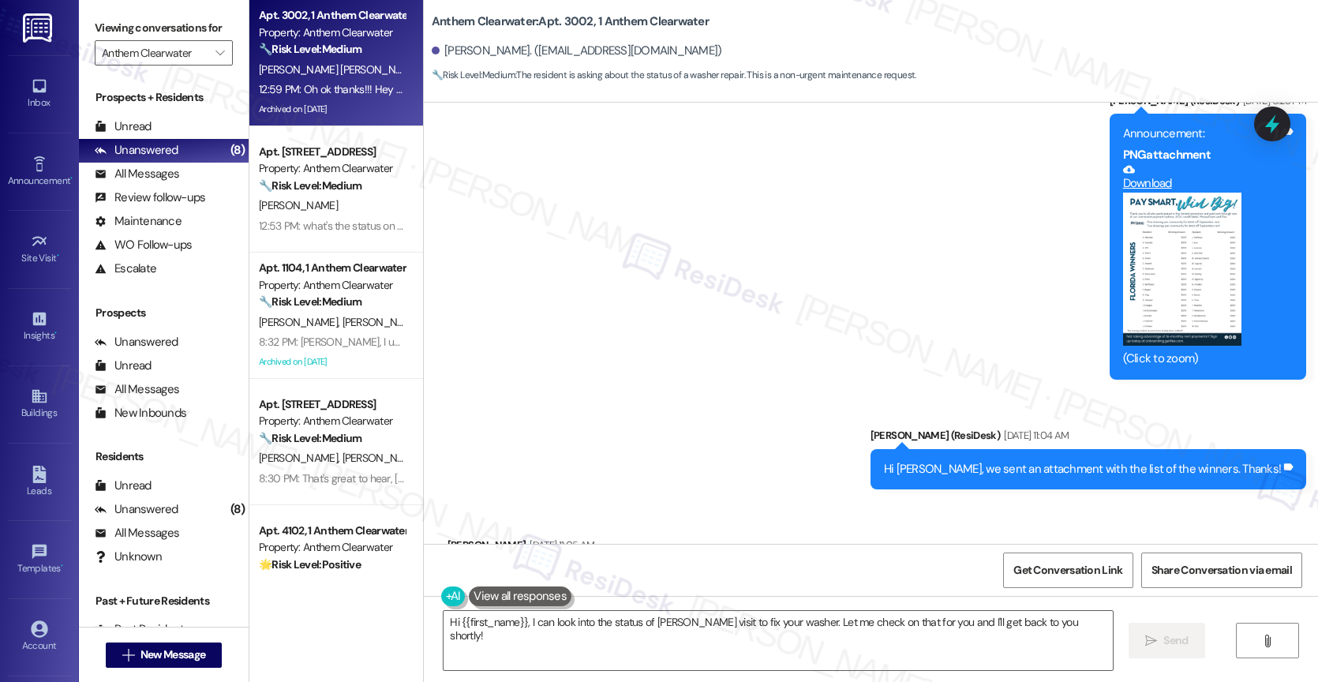
click at [701, 466] on div "Announcement, sent via SMS Sarah (ResiDesk) Aug 28, 2025 at 6:28 PM Announcemen…" at bounding box center [871, 279] width 894 height 445
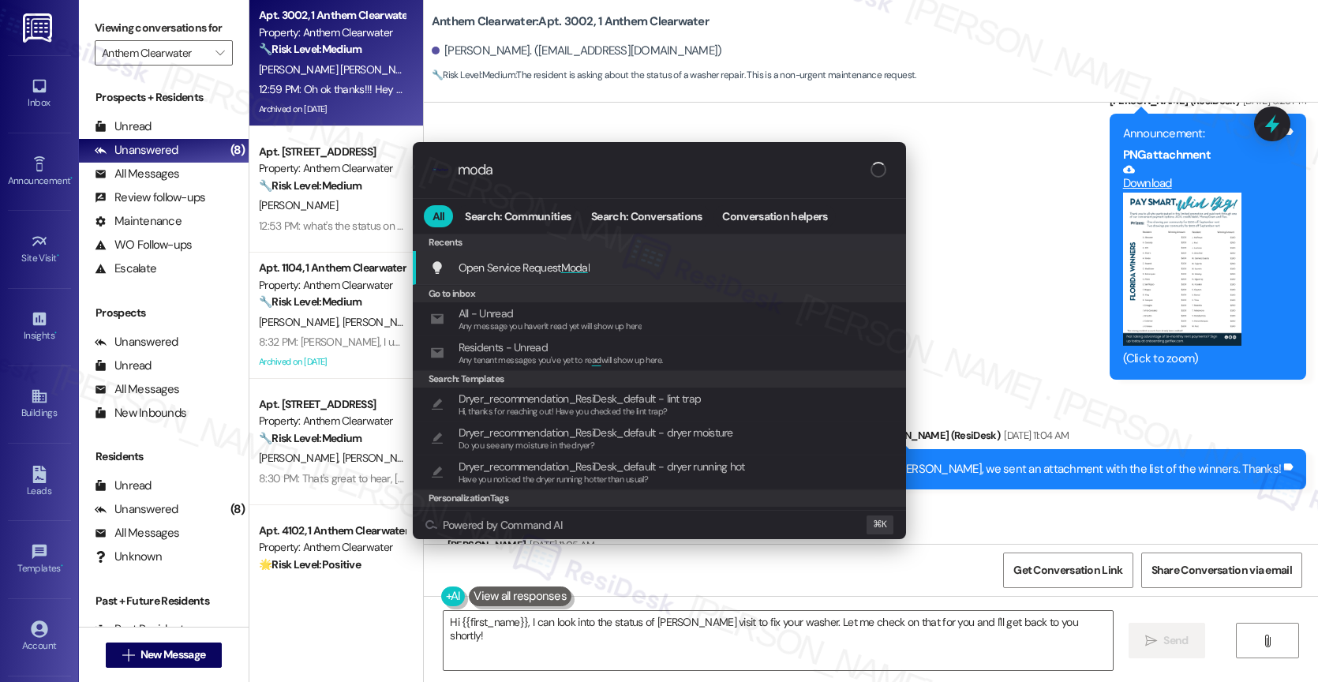
type input "modal"
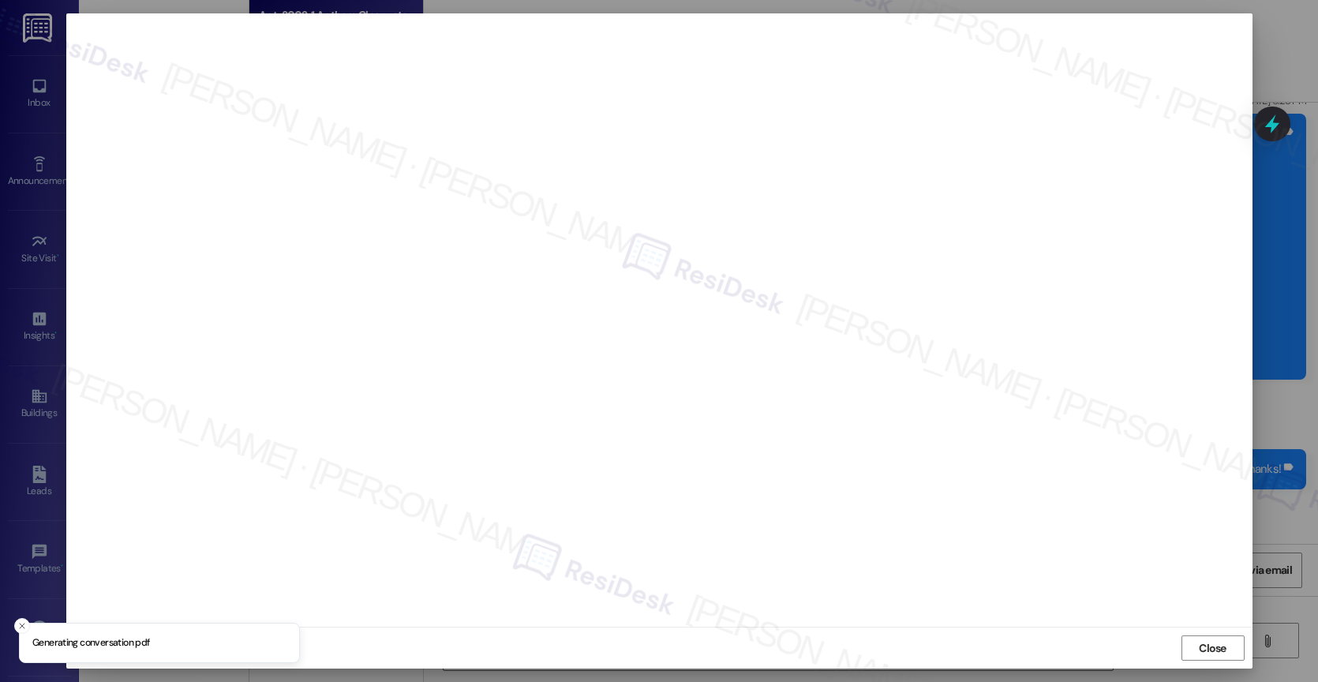
click at [1216, 645] on span "Close" at bounding box center [1213, 648] width 28 height 17
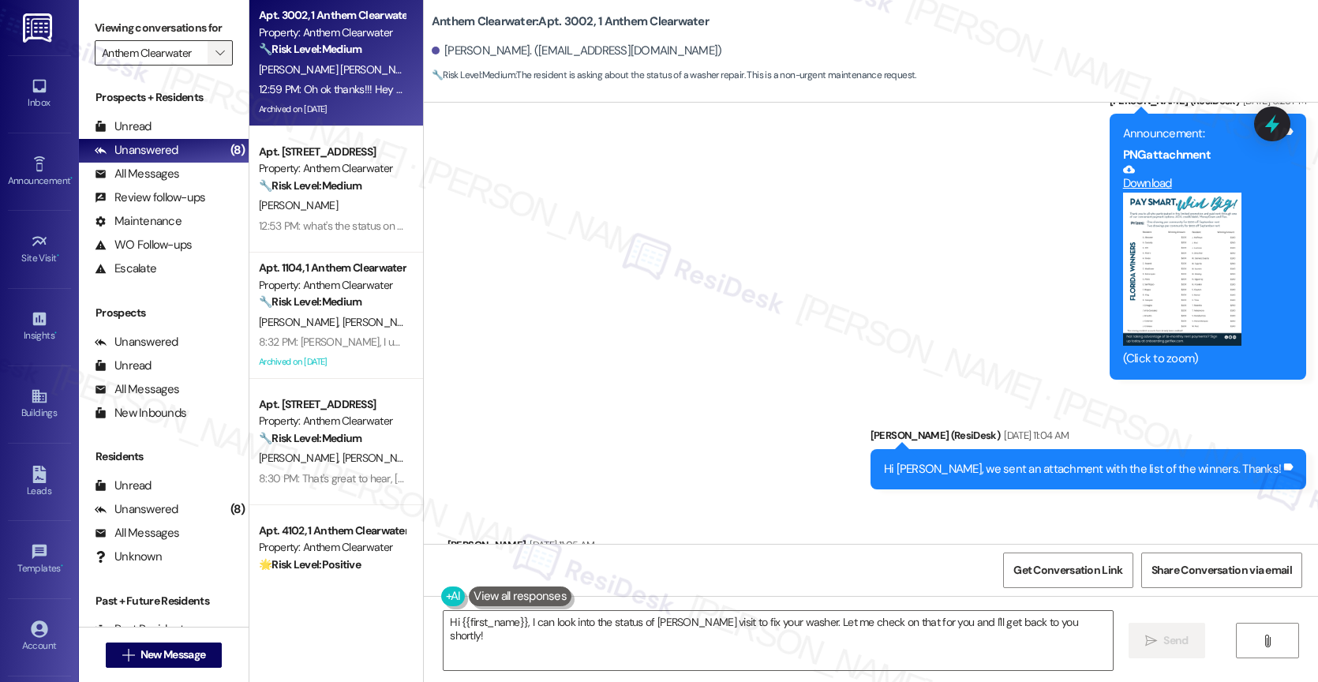
click at [215, 59] on icon "" at bounding box center [219, 53] width 9 height 13
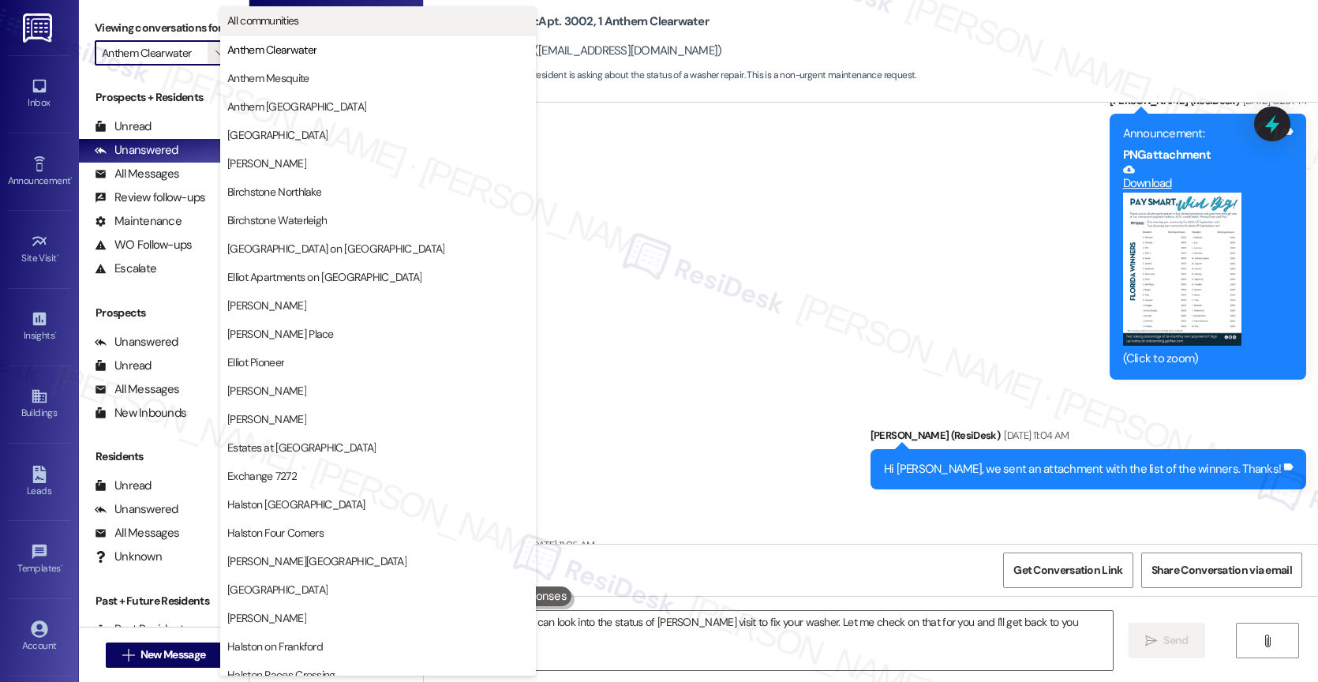
click at [294, 24] on span "All communities" at bounding box center [263, 21] width 72 height 16
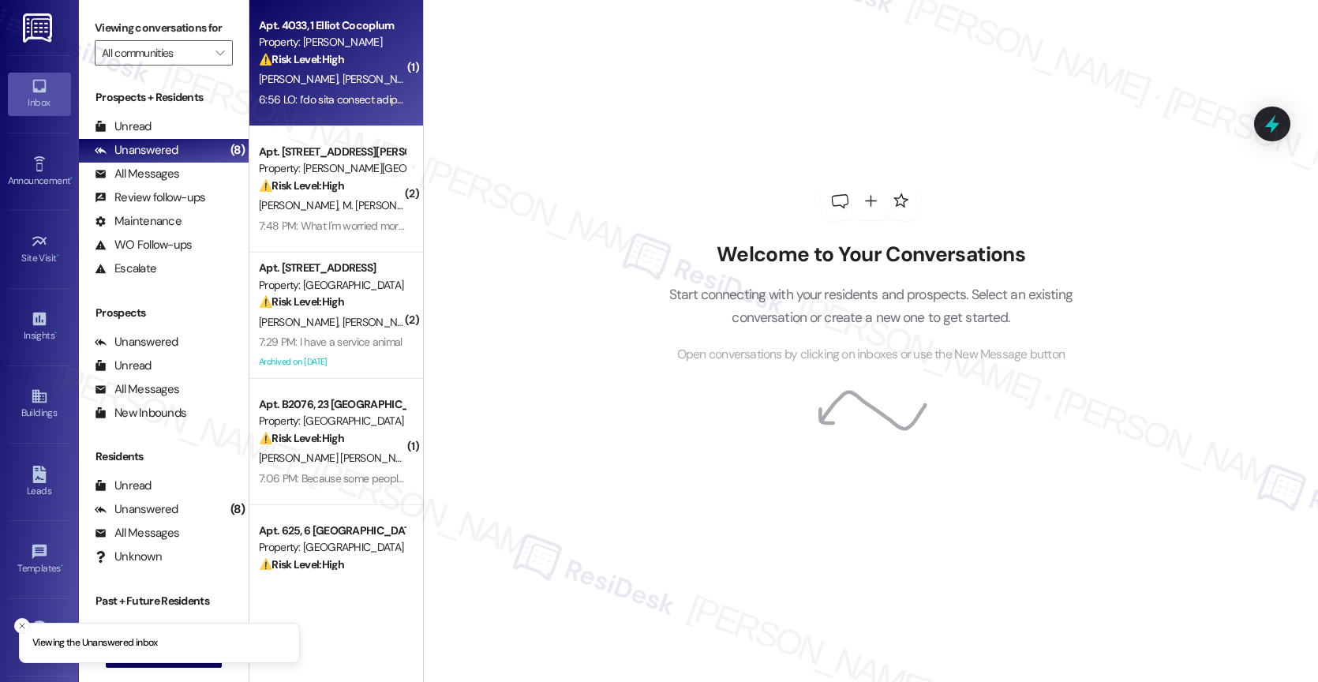
click at [339, 64] on div "⚠️ Risk Level: High The resident reports a parking issue due to unclear restric…" at bounding box center [332, 59] width 146 height 17
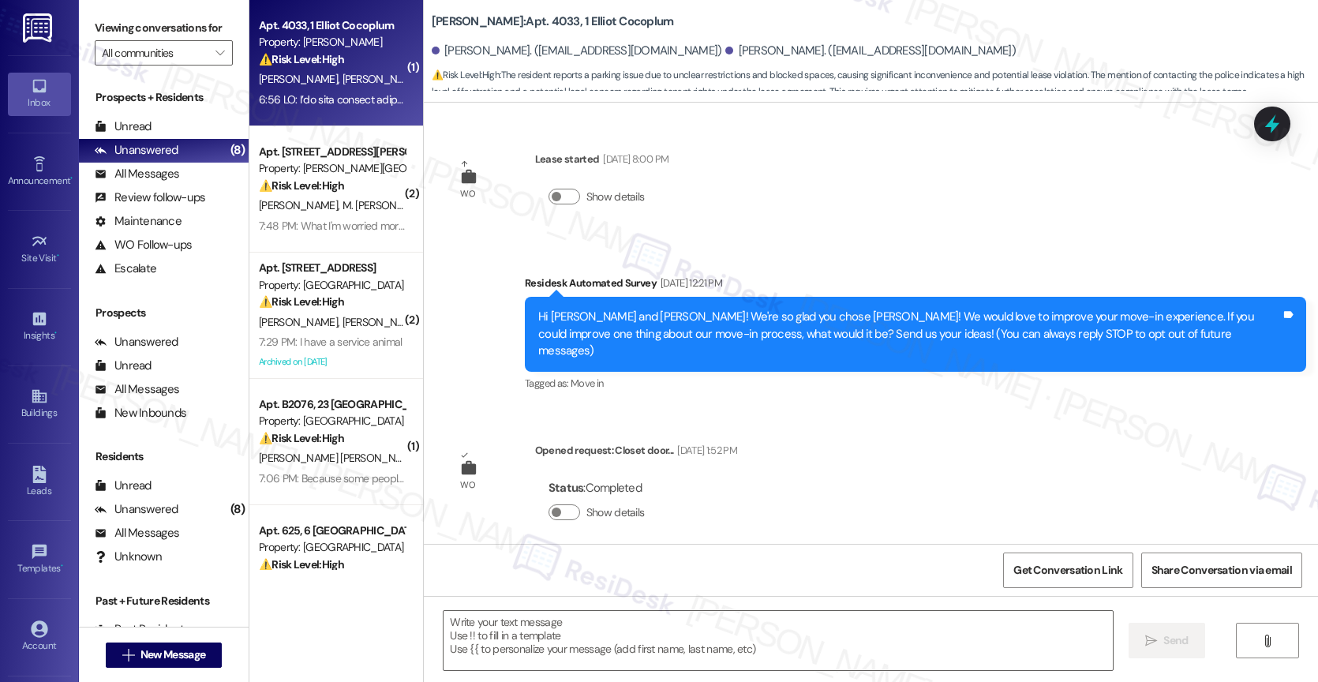
scroll to position [4285, 0]
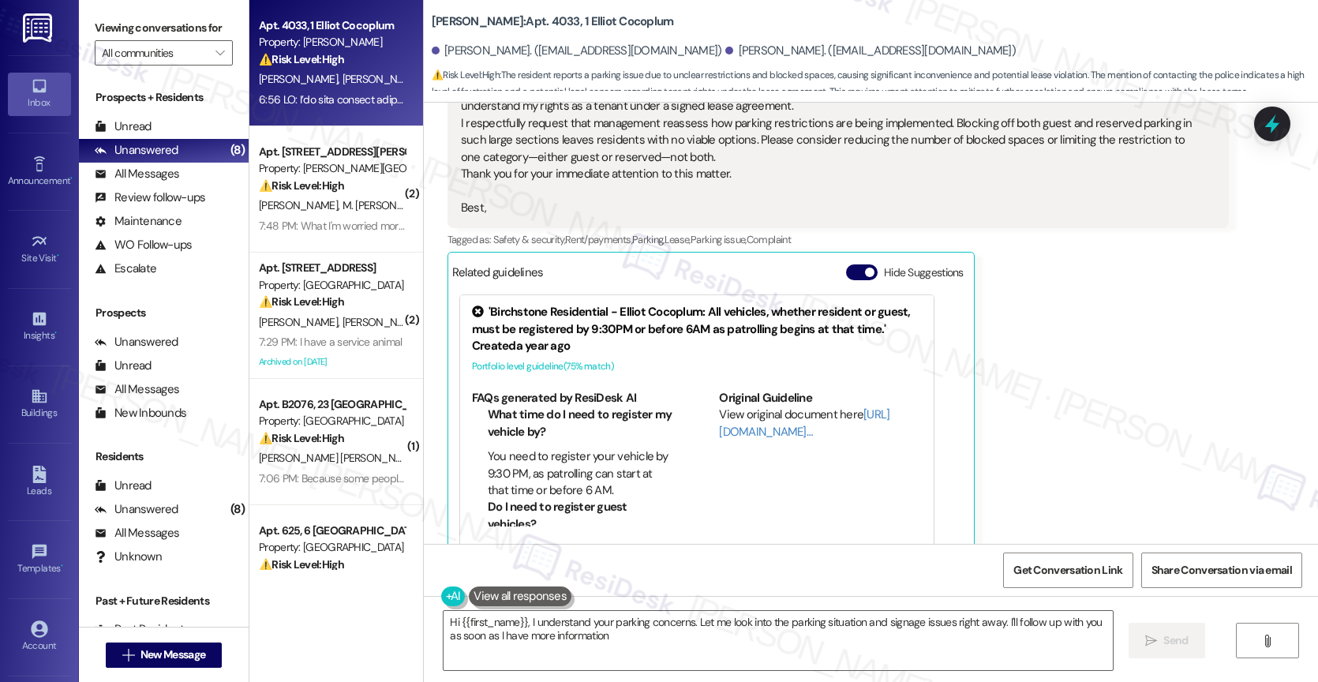
type textarea "Hi {{first_name}}, I understand your parking concerns. Let me look into the par…"
click at [850, 264] on button "Hide Suggestions" at bounding box center [862, 272] width 32 height 16
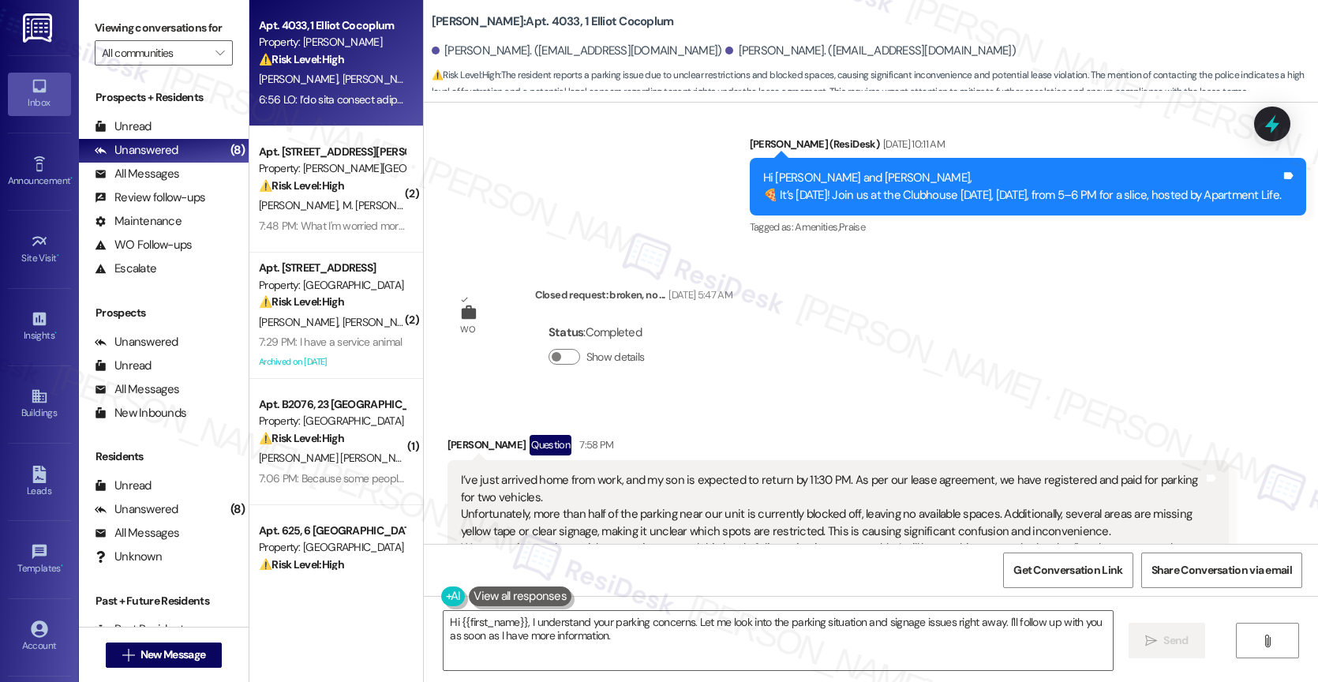
scroll to position [4012, 0]
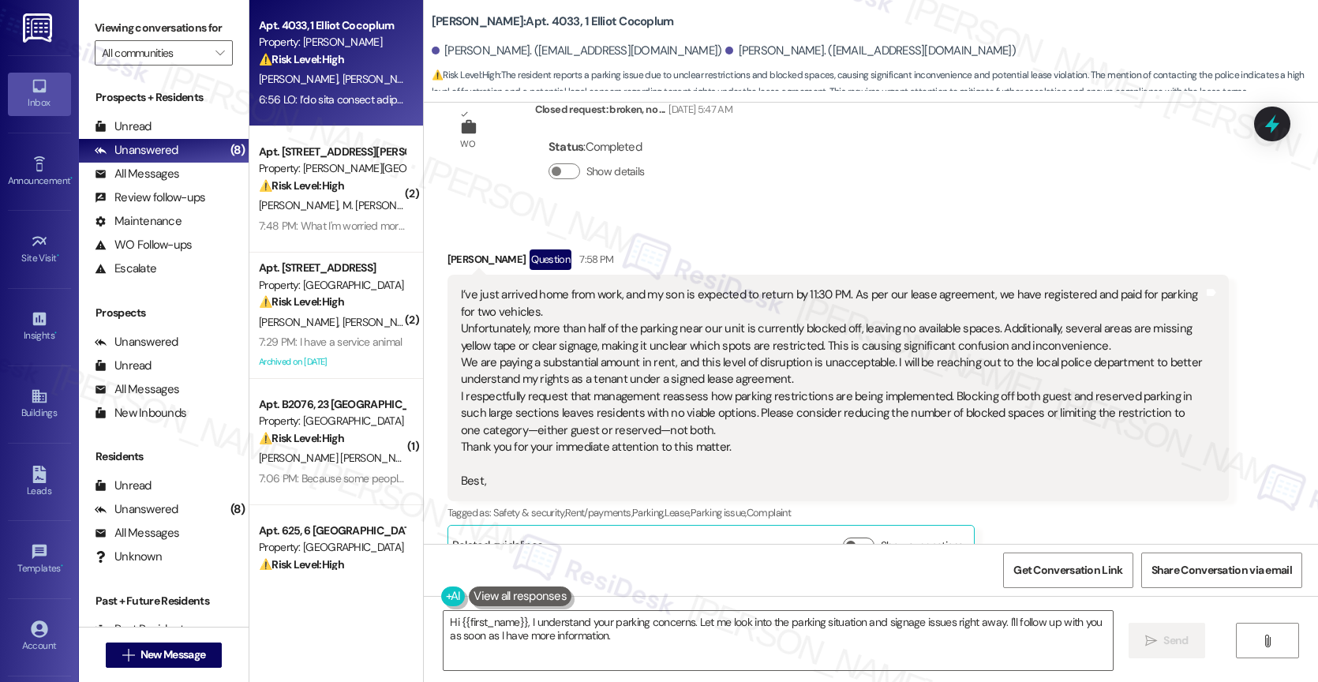
click at [732, 166] on div "Status : Completed Show details" at bounding box center [633, 163] width 197 height 80
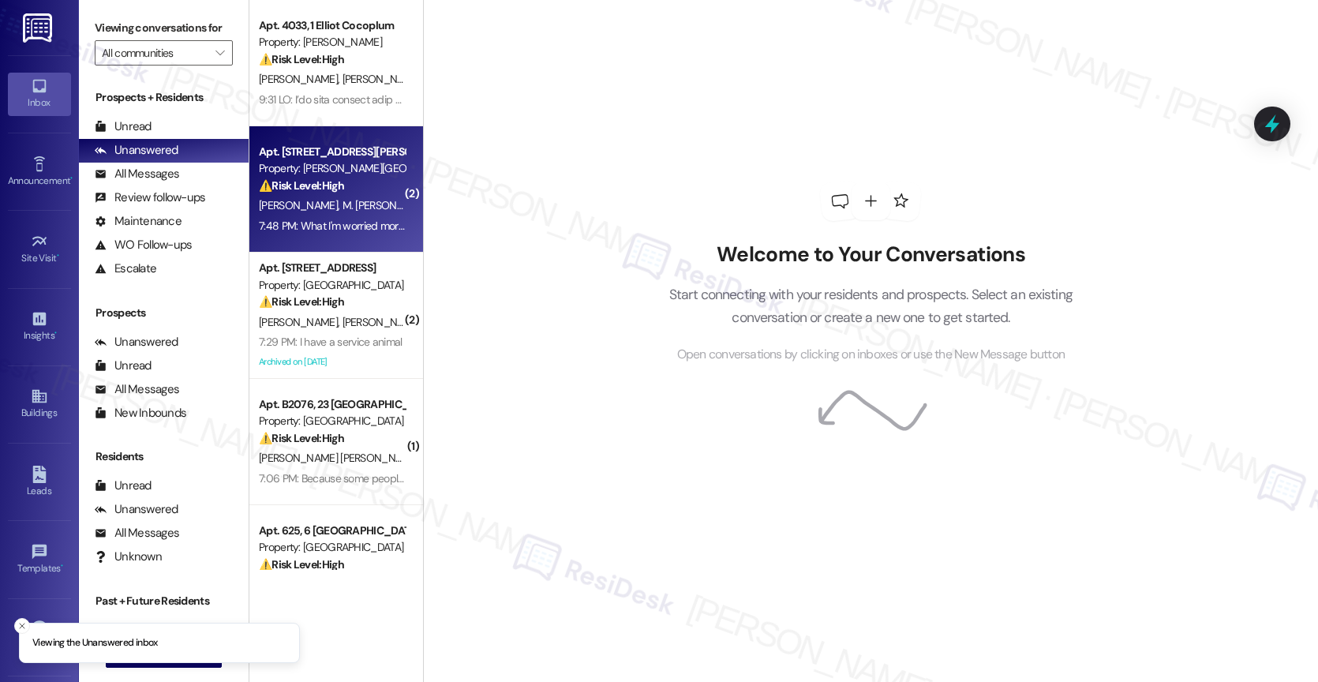
click at [312, 223] on div "7:48 PM: What I'm worried more about is the shower of the mushroom that came ou…" at bounding box center [484, 226] width 451 height 14
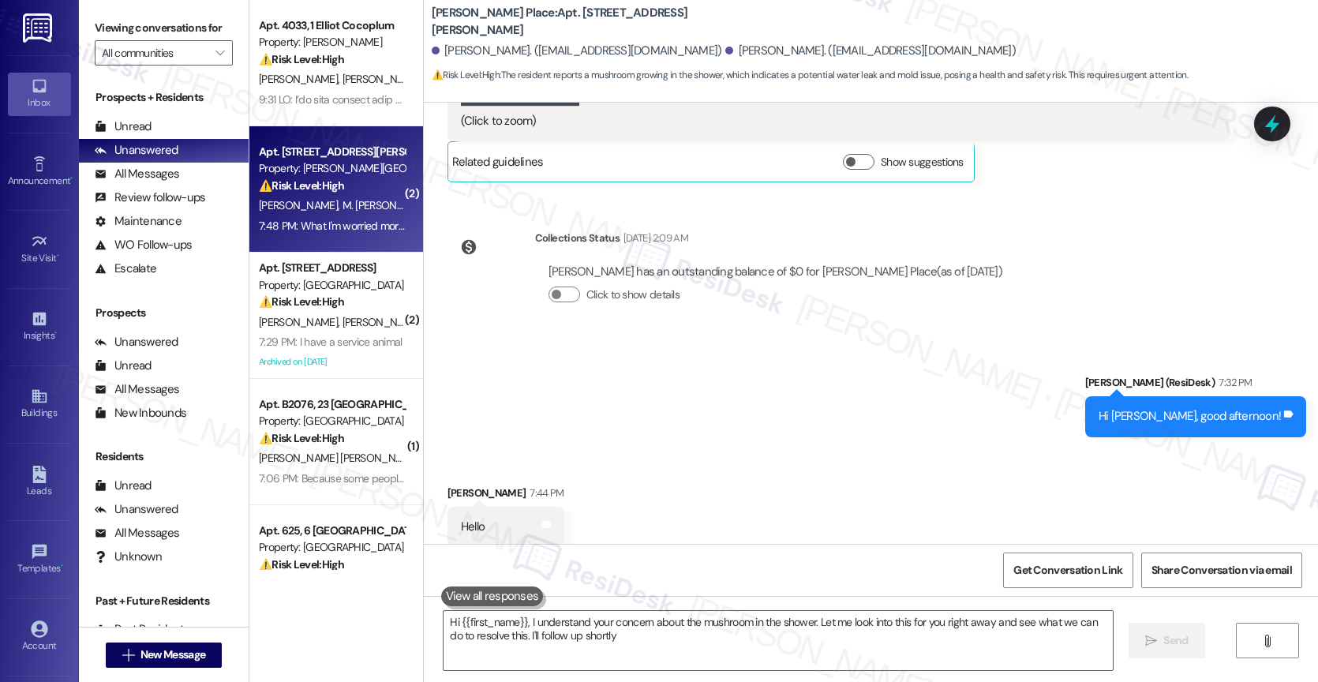
type textarea "Hi {{first_name}}, I understand your concern about the mushroom in the shower. …"
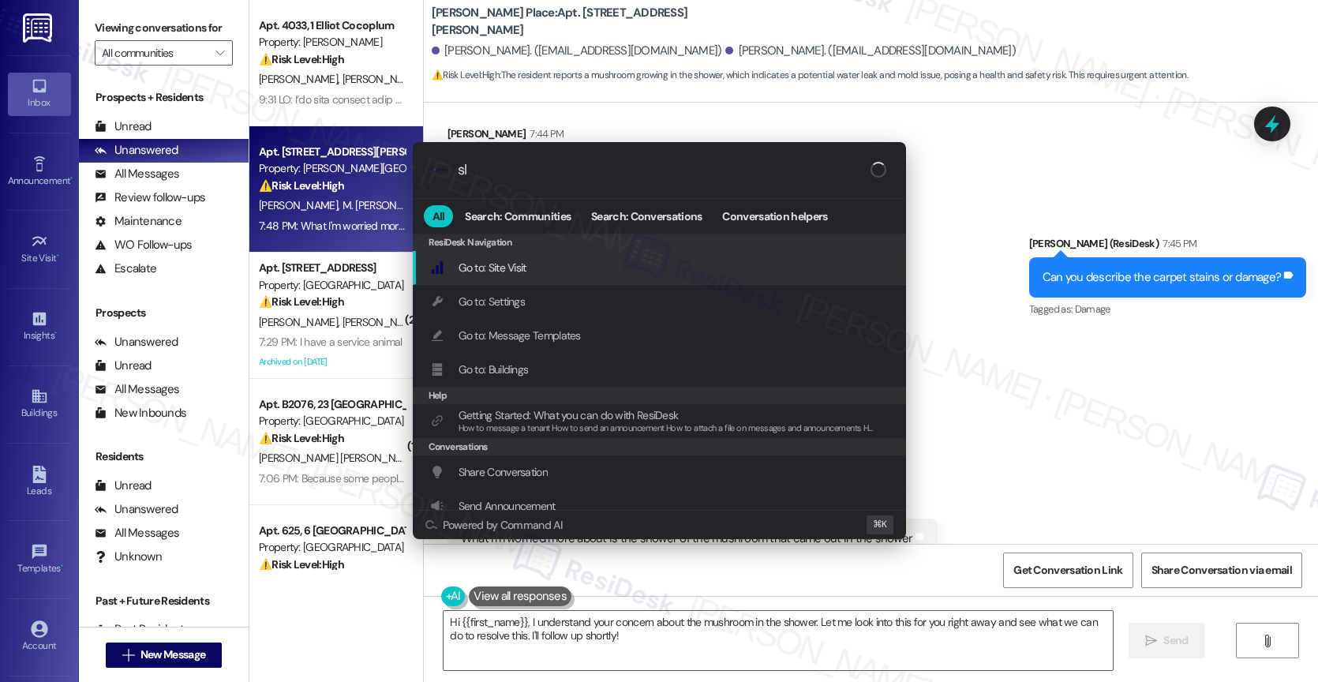
type input "sla"
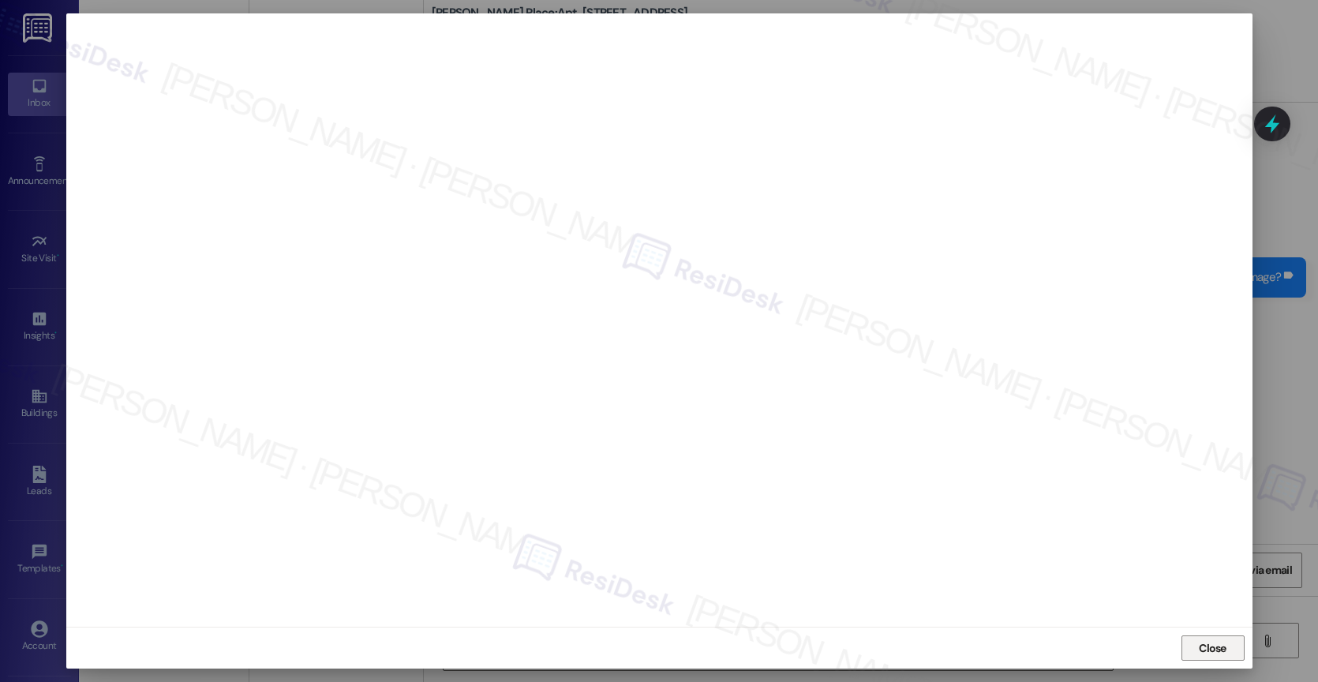
click at [1229, 642] on span "Close" at bounding box center [1212, 648] width 34 height 17
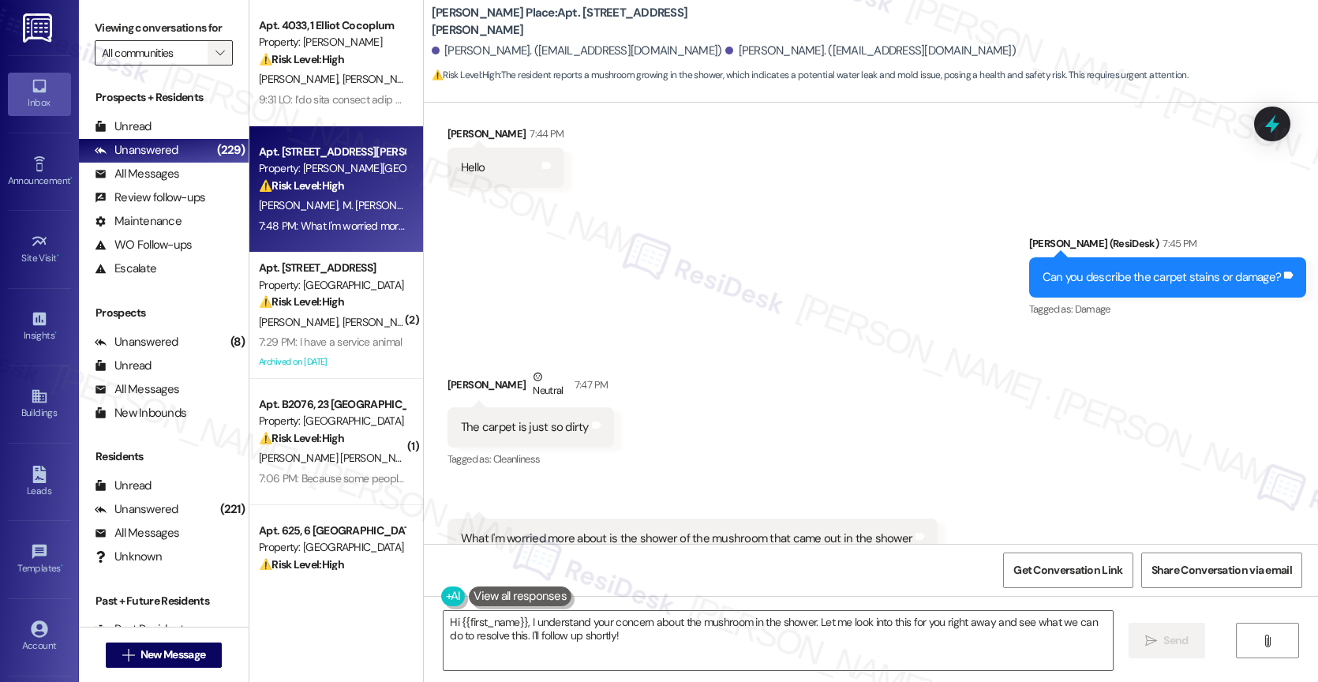
click at [215, 59] on icon "" at bounding box center [219, 53] width 9 height 13
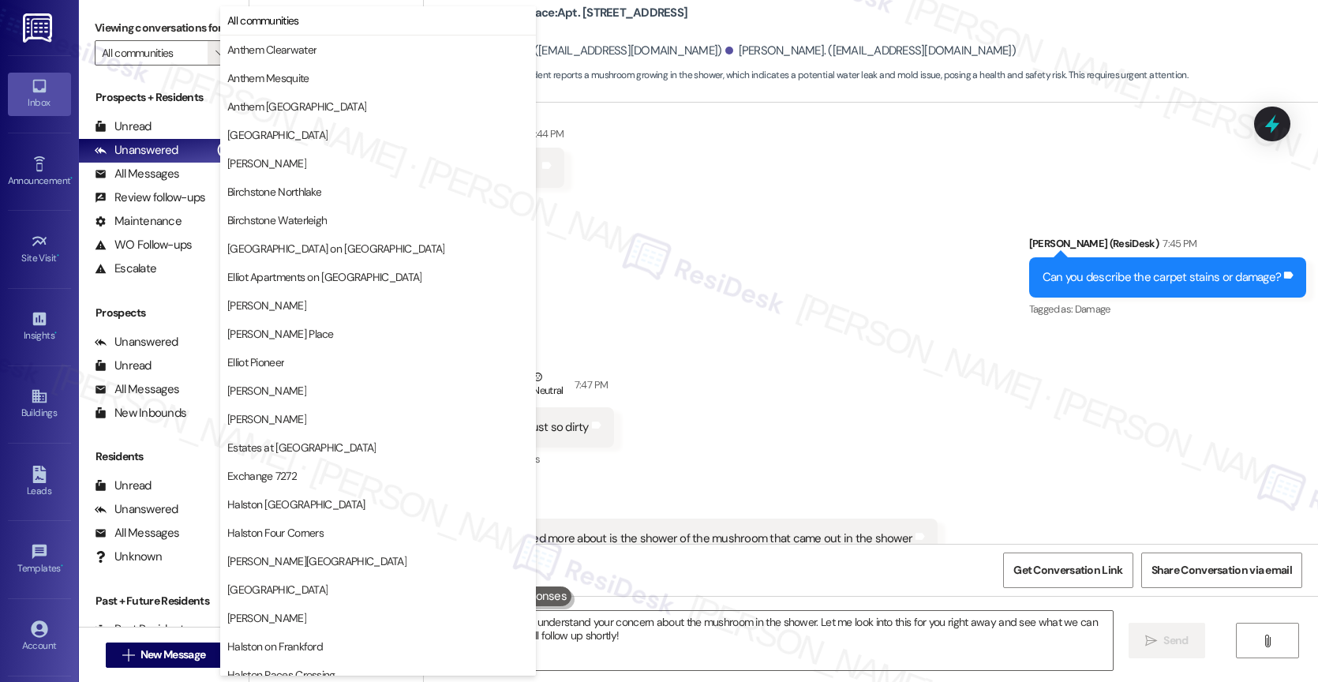
click at [701, 244] on div "Sent via SMS [PERSON_NAME] (ResiDesk) 7:45 PM Can you describe the carpet stain…" at bounding box center [871, 266] width 894 height 133
